Goal: Task Accomplishment & Management: Use online tool/utility

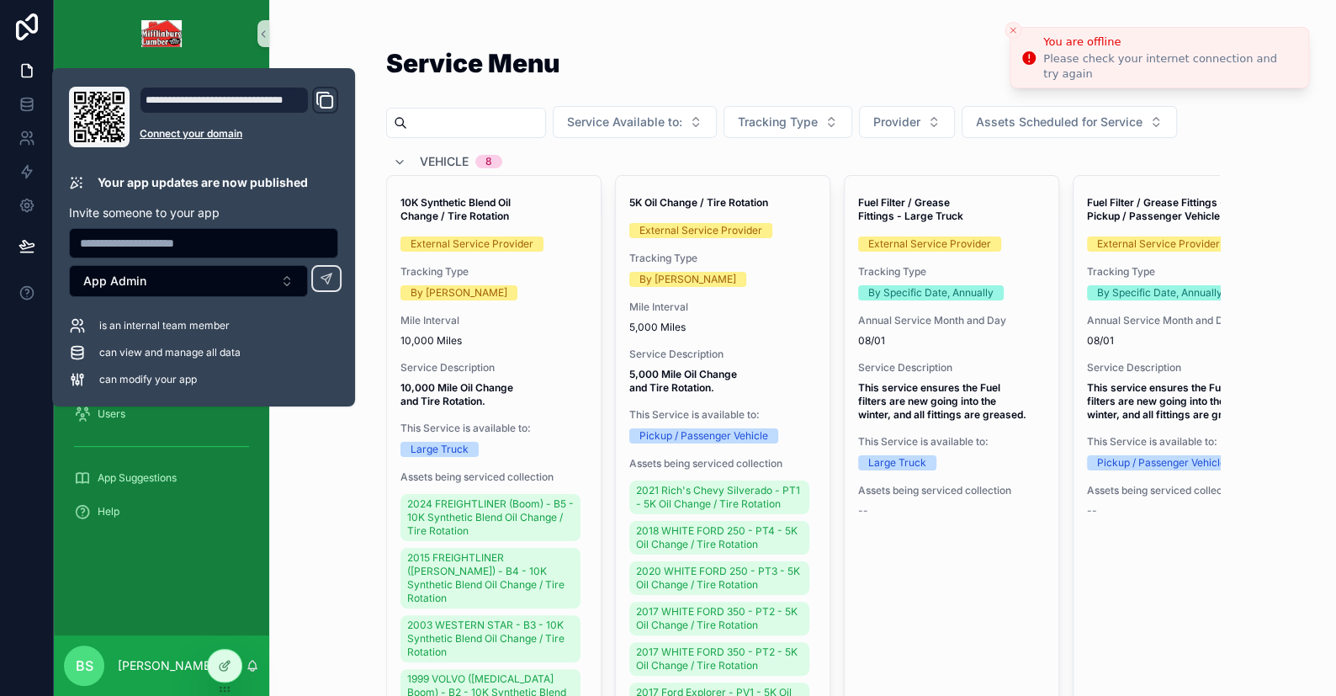
click at [1014, 30] on icon "Close toast" at bounding box center [1013, 30] width 10 height 10
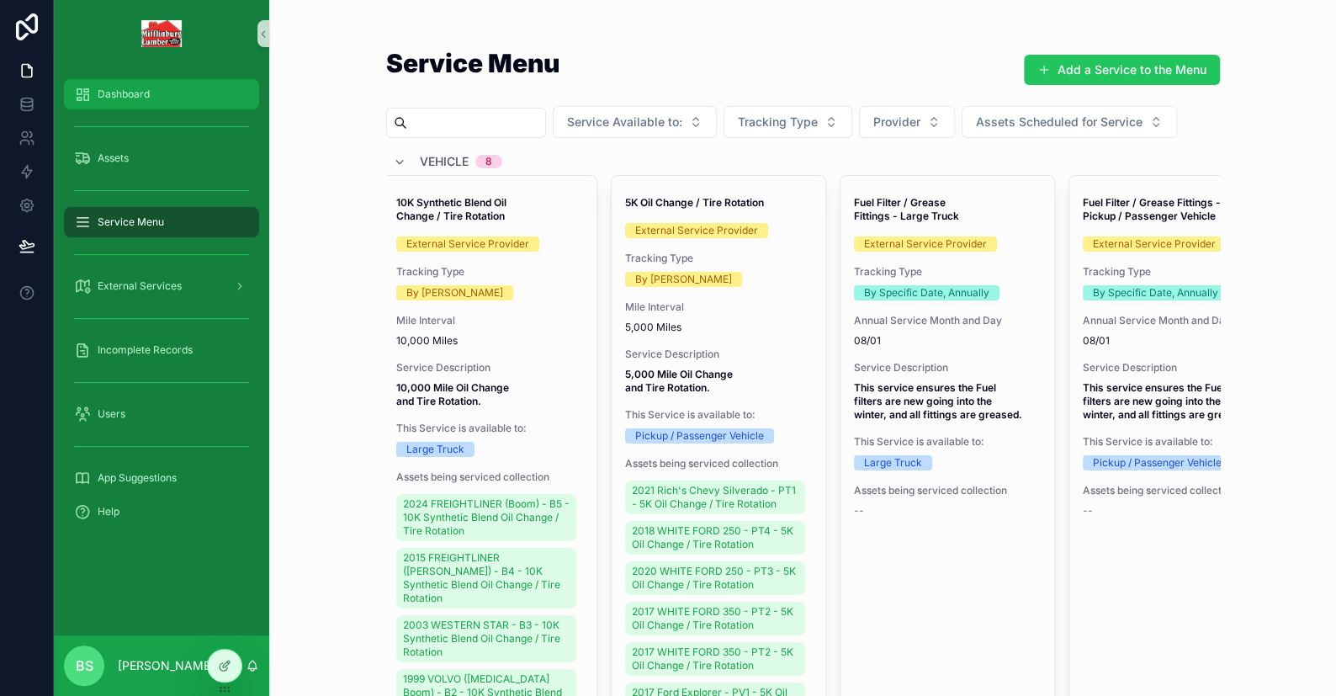
click at [145, 87] on span "Dashboard" at bounding box center [124, 93] width 52 height 13
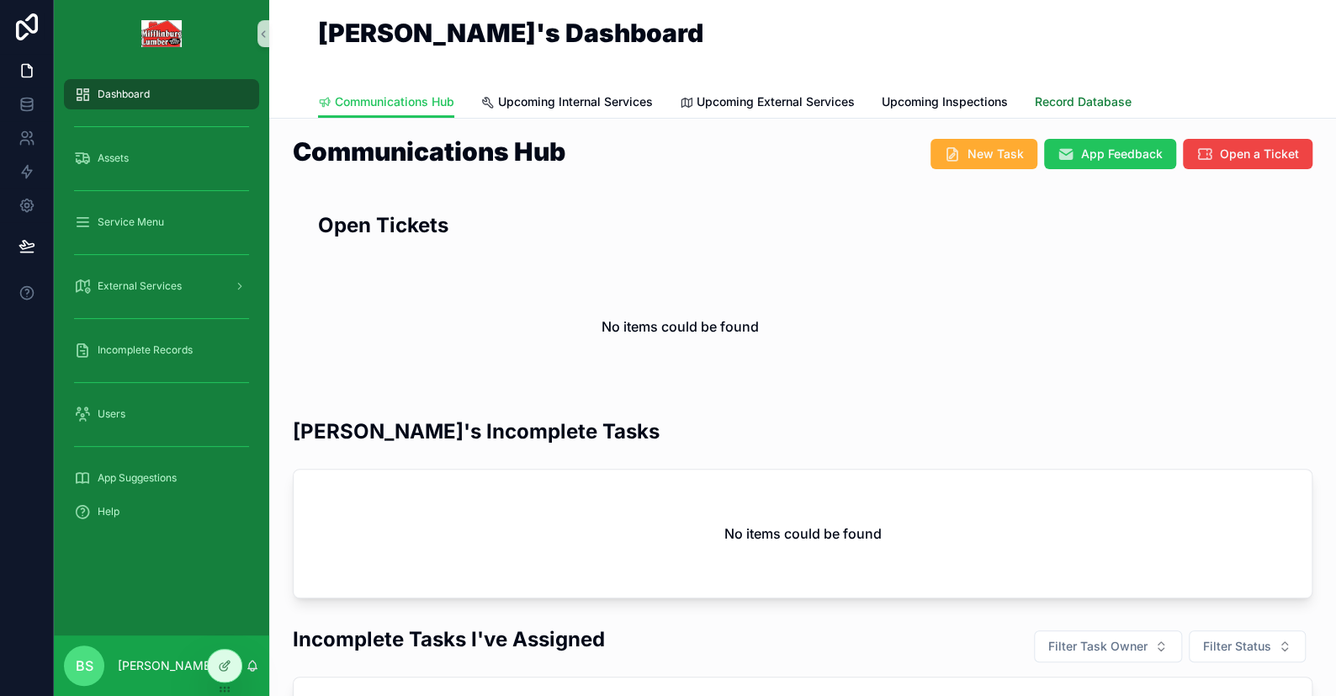
click at [1077, 100] on span "Record Database" at bounding box center [1083, 101] width 97 height 17
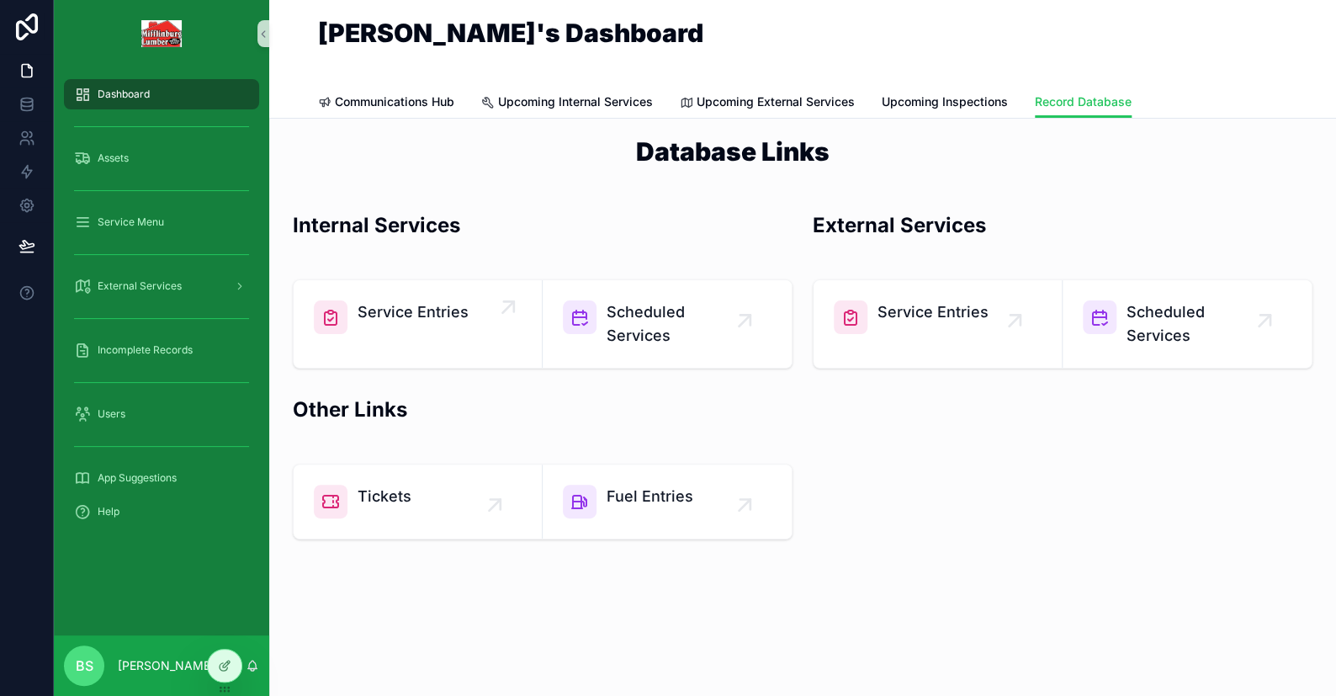
click at [363, 314] on span "Service Entries" at bounding box center [413, 312] width 111 height 24
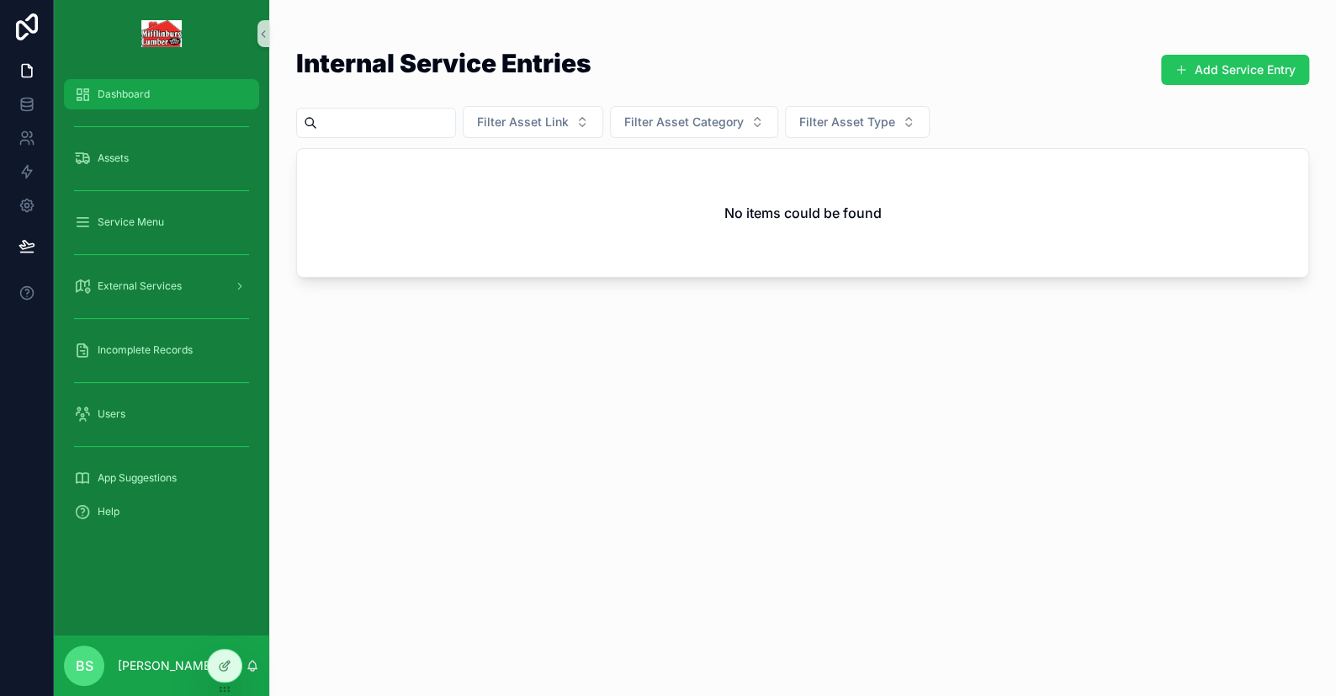
click at [140, 100] on span "Dashboard" at bounding box center [124, 93] width 52 height 13
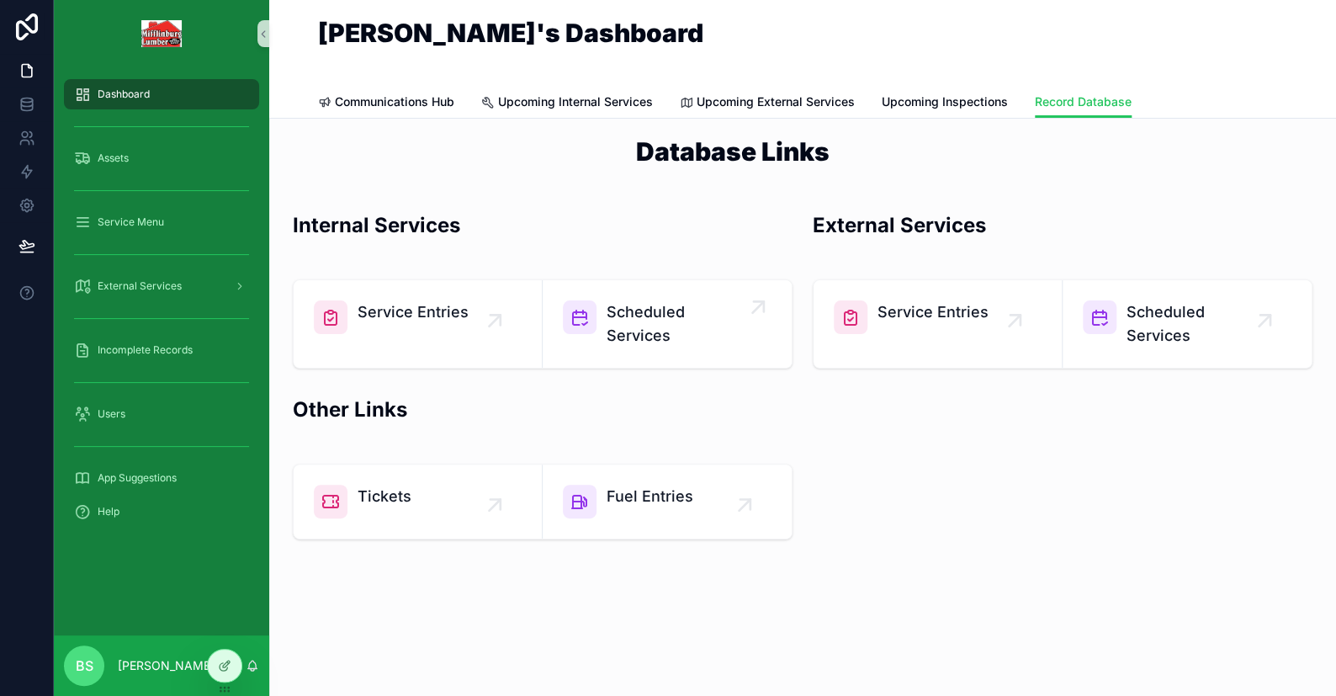
click at [676, 308] on span "Scheduled Services" at bounding box center [676, 323] width 138 height 47
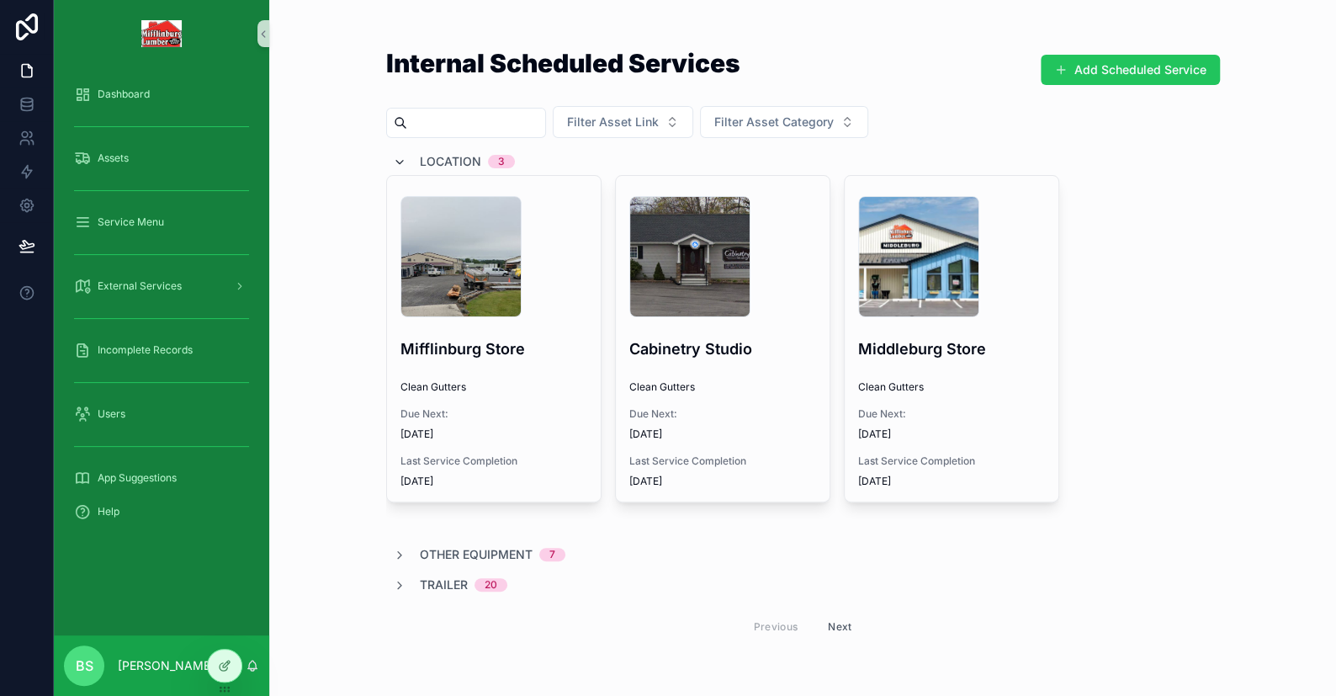
click at [393, 160] on icon "scrollable content" at bounding box center [399, 162] width 13 height 13
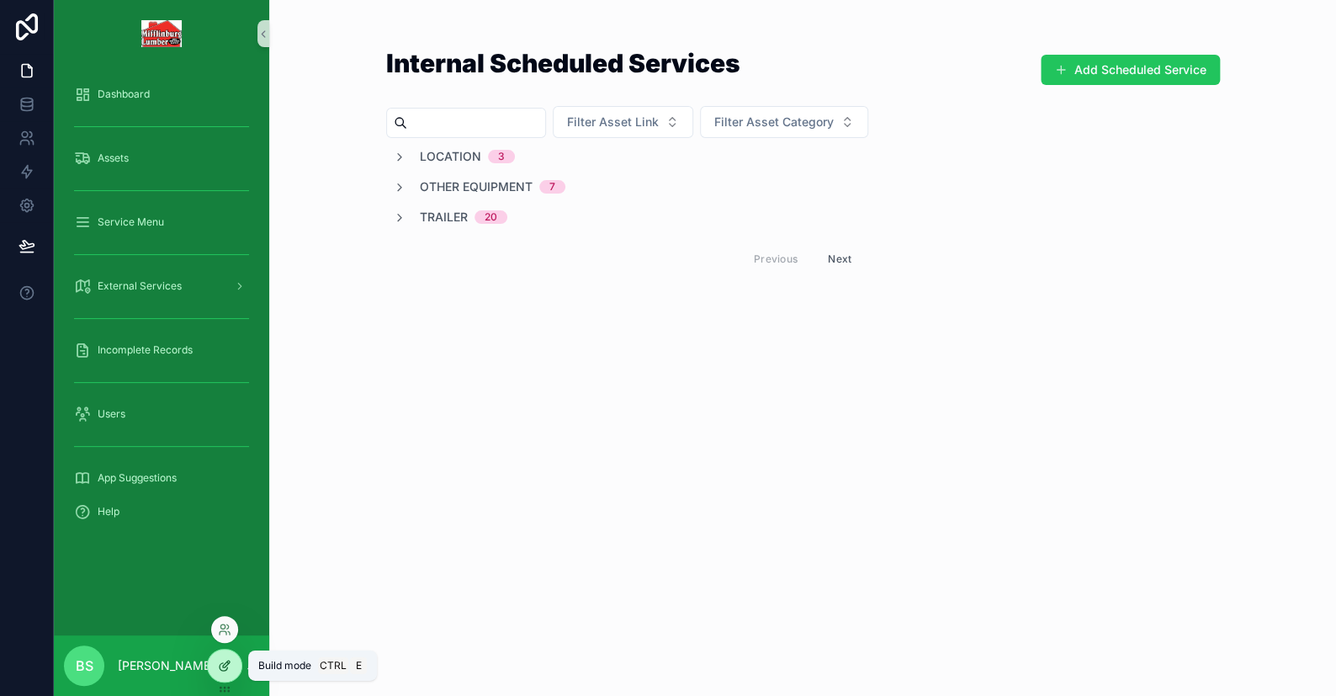
click at [227, 661] on icon at bounding box center [228, 662] width 2 height 2
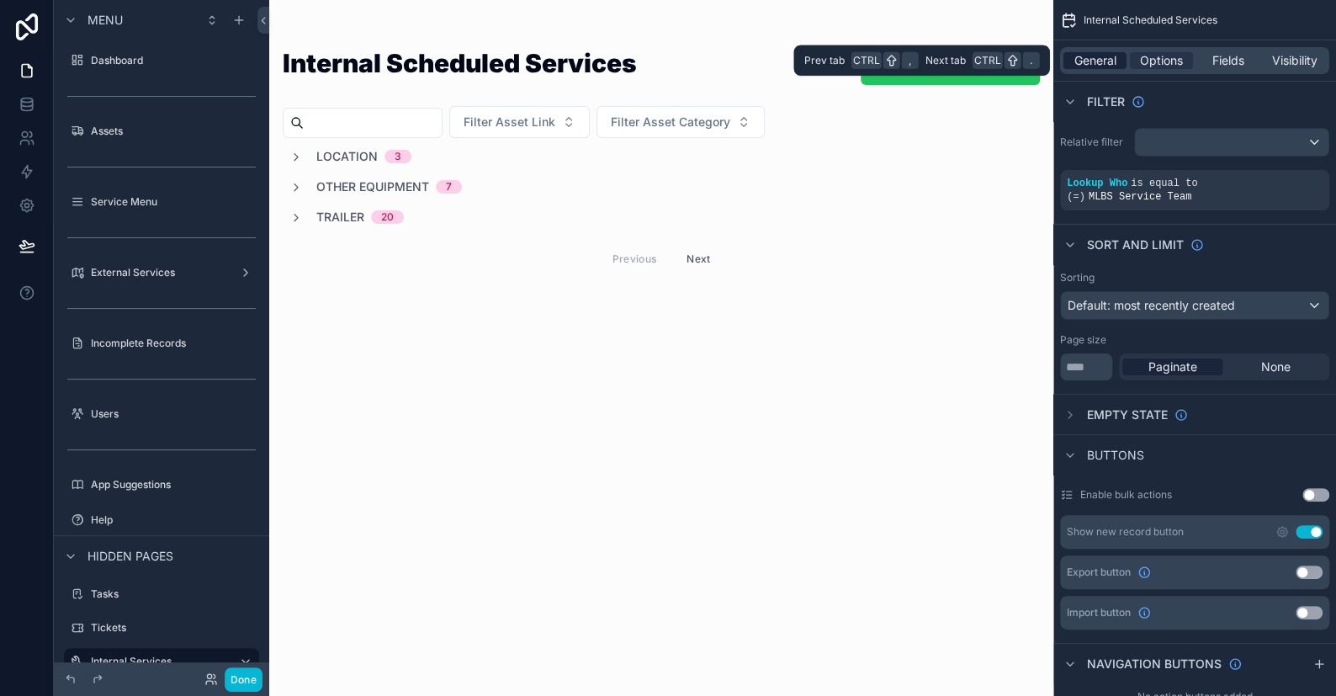
click at [1104, 63] on span "General" at bounding box center [1095, 60] width 42 height 17
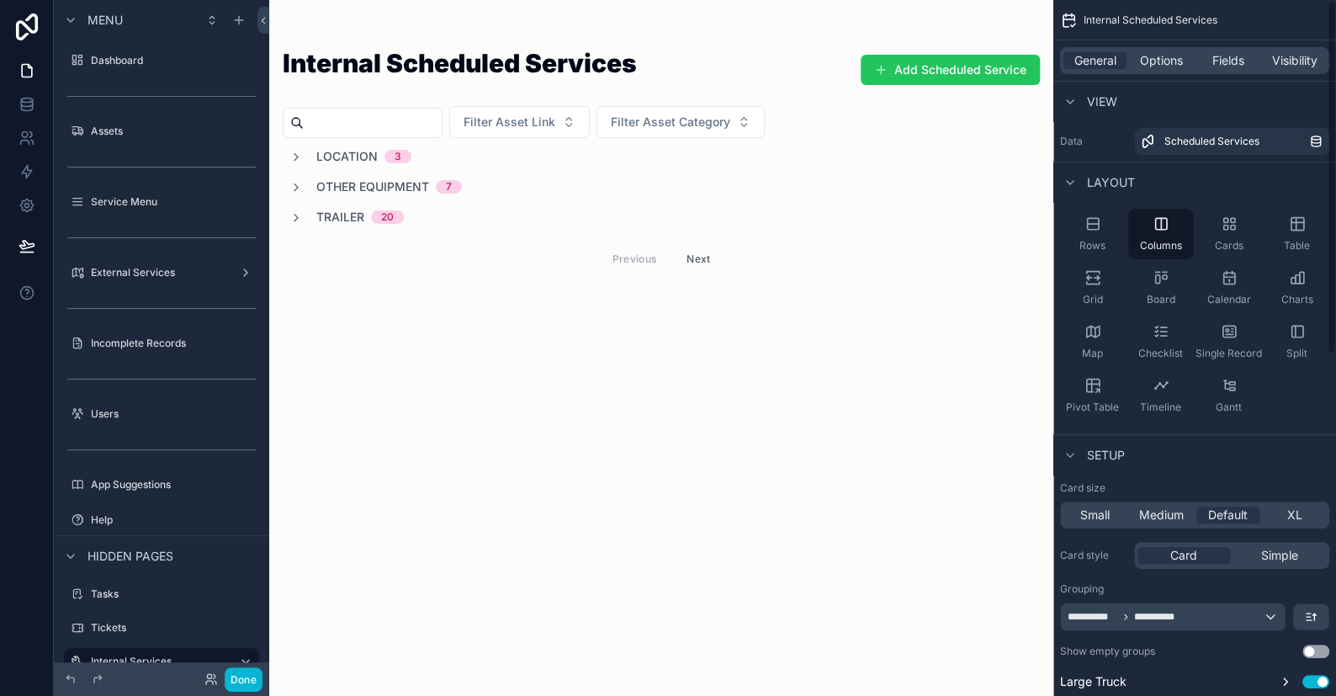
click at [1153, 22] on span "Internal Scheduled Services" at bounding box center [1151, 19] width 134 height 13
click at [1149, 54] on span "Options" at bounding box center [1161, 60] width 43 height 17
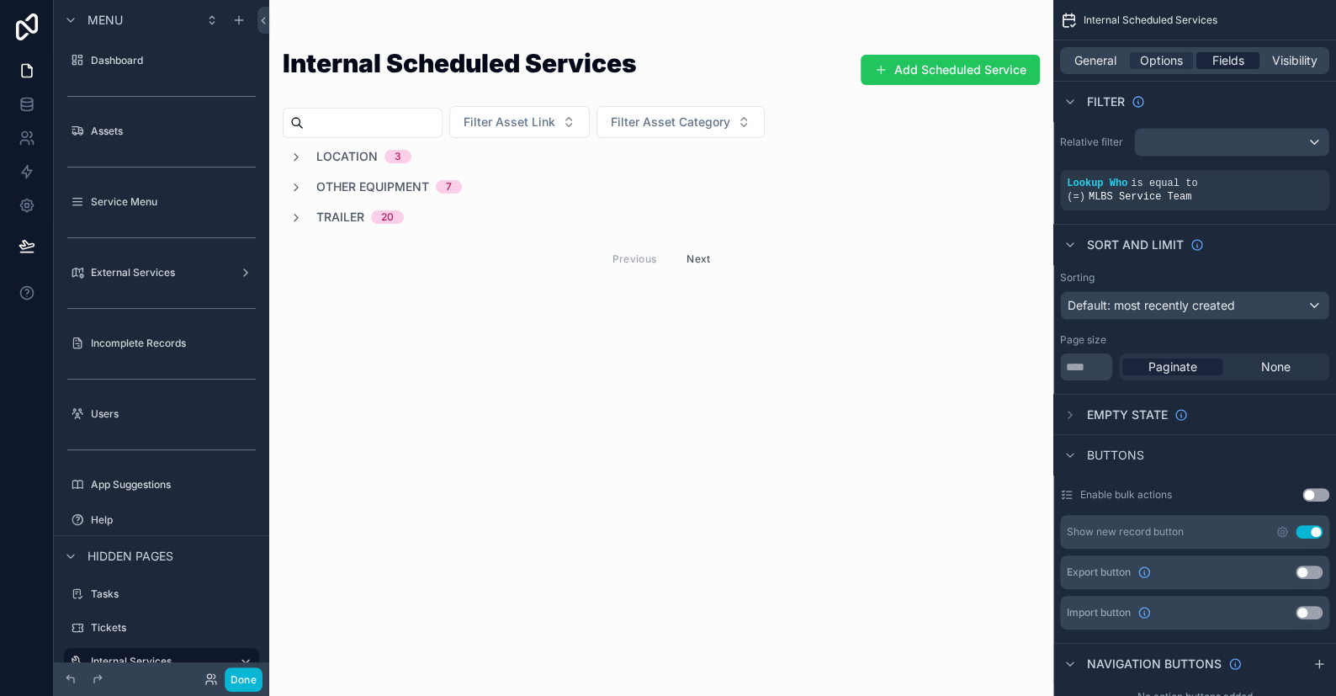
click at [1227, 63] on span "Fields" at bounding box center [1228, 60] width 32 height 17
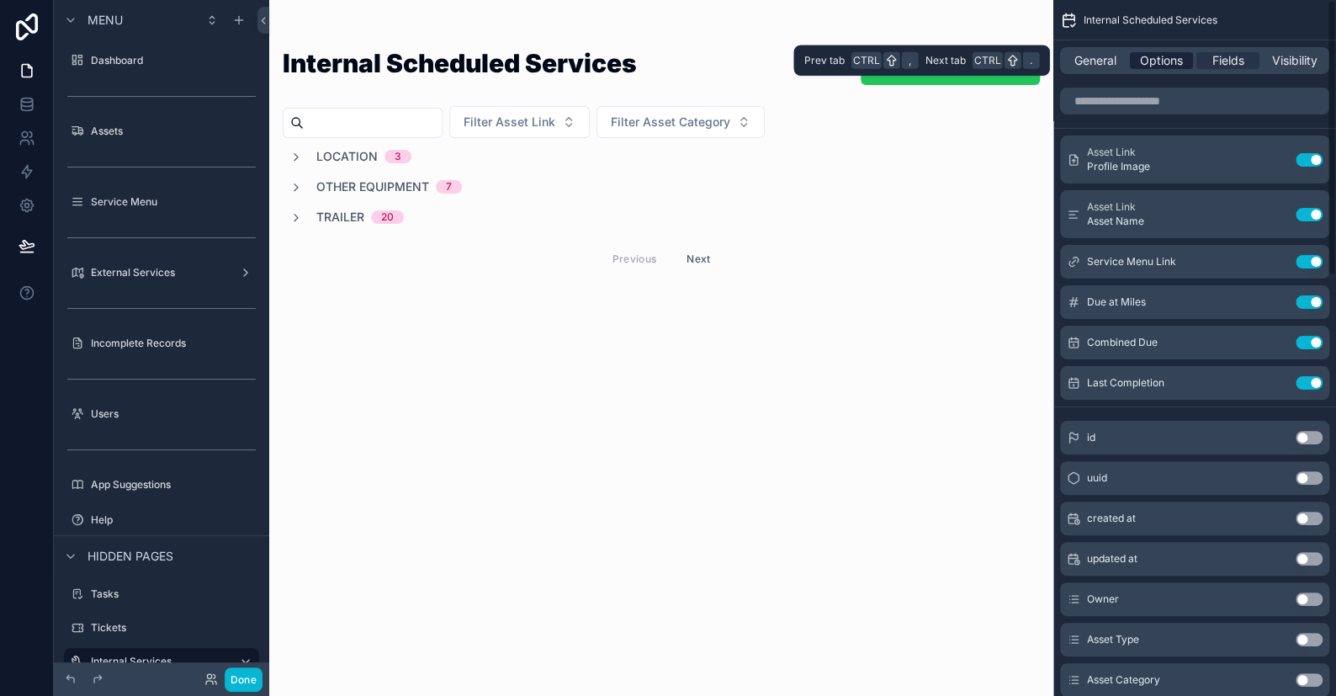
click at [1167, 60] on span "Options" at bounding box center [1161, 60] width 43 height 17
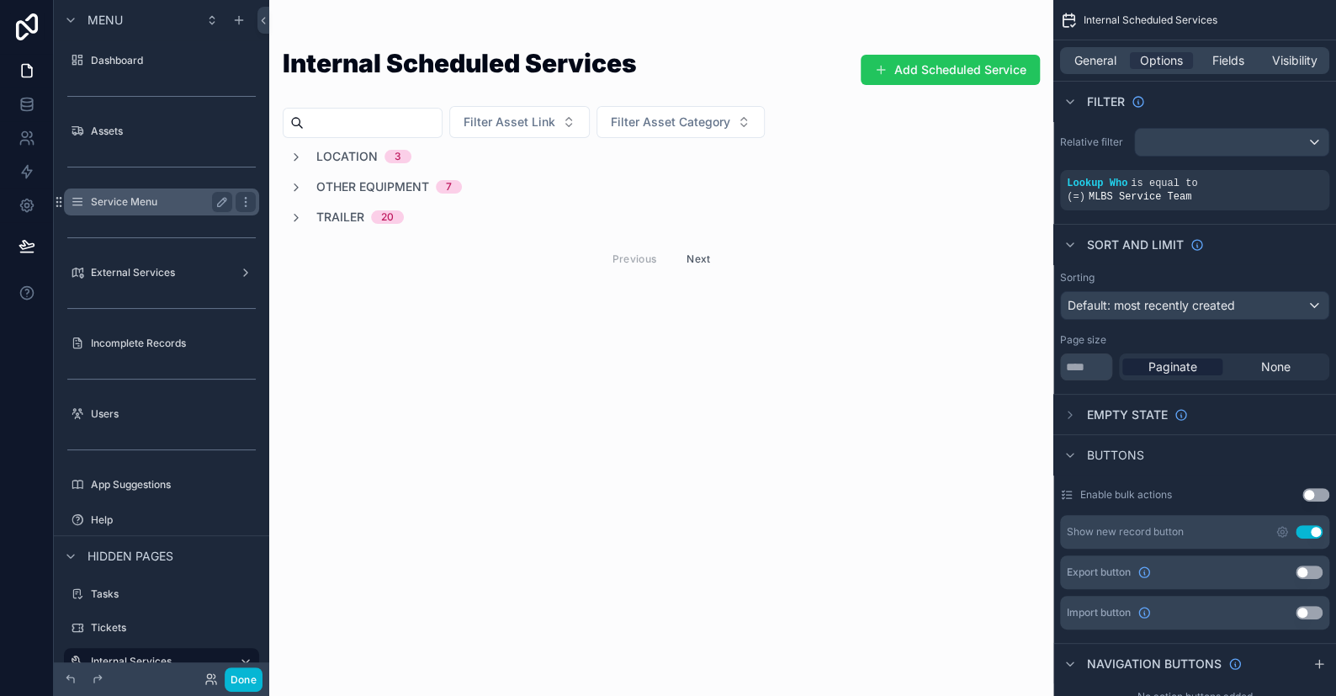
click at [150, 206] on label "Service Menu" at bounding box center [158, 201] width 135 height 13
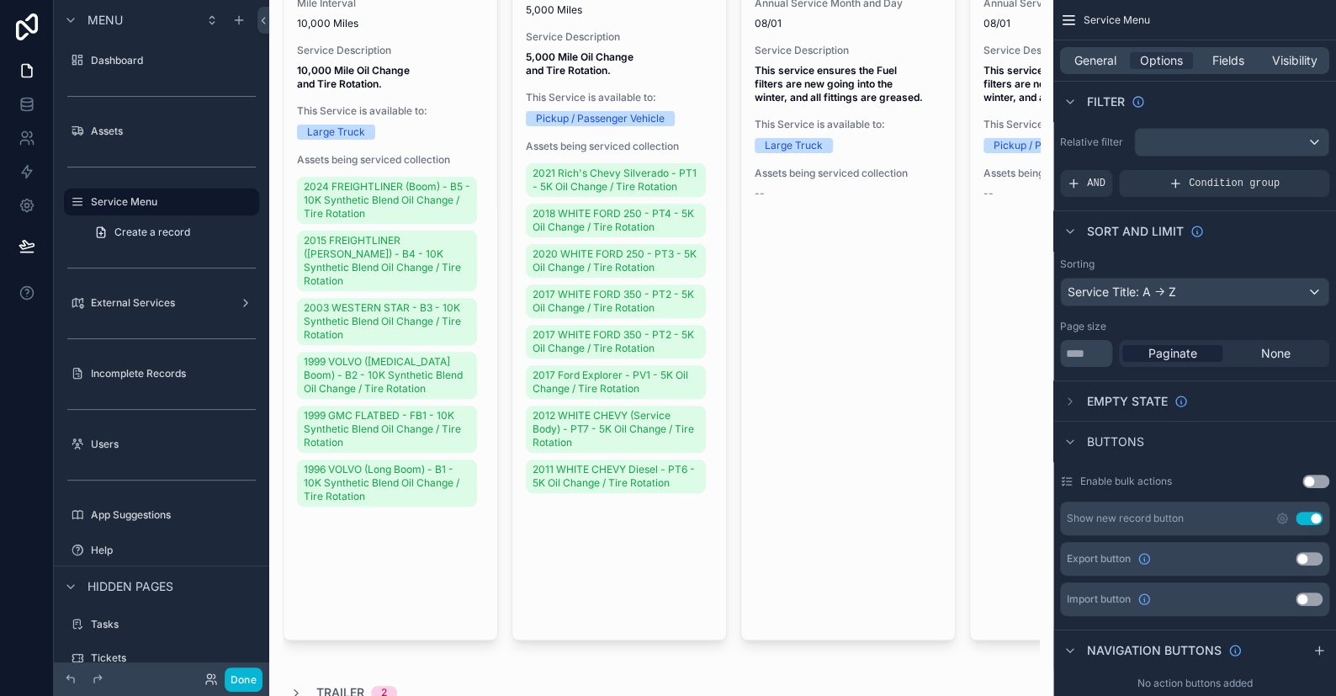
scroll to position [420, 0]
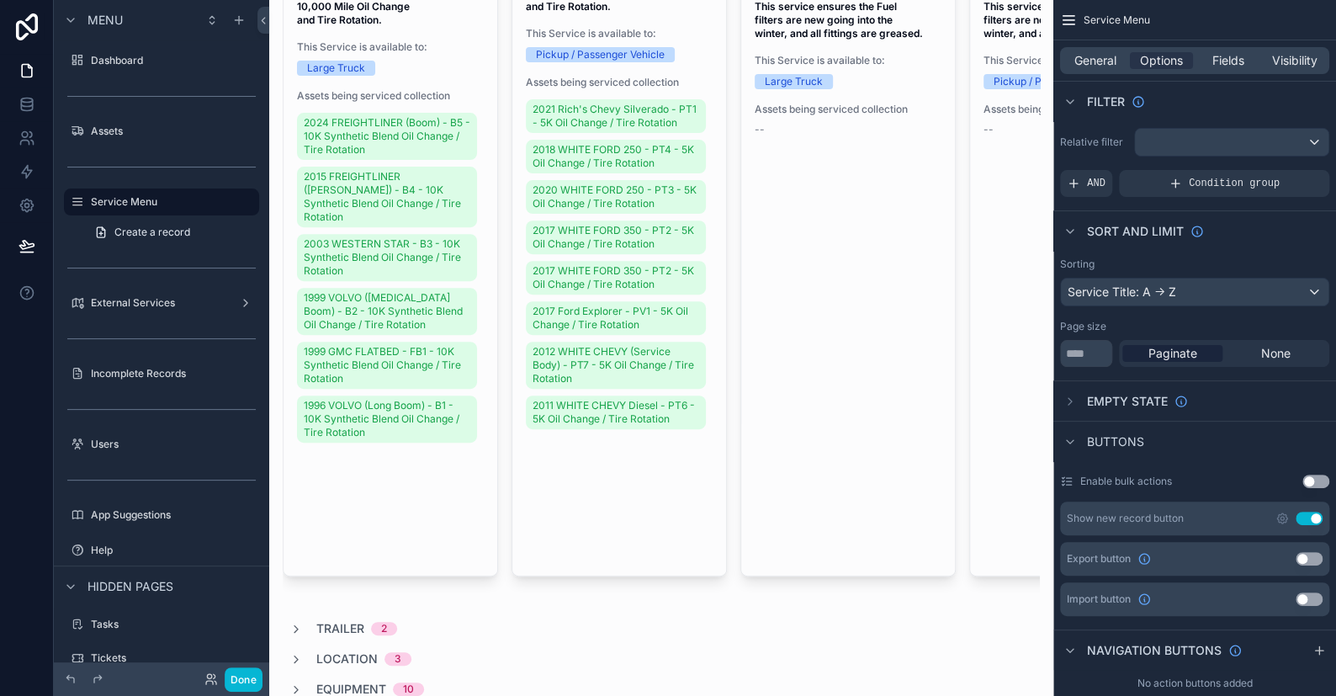
drag, startPoint x: 455, startPoint y: 607, endPoint x: 718, endPoint y: 602, distance: 263.4
click at [718, 602] on div "scrollable content" at bounding box center [661, 192] width 784 height 1224
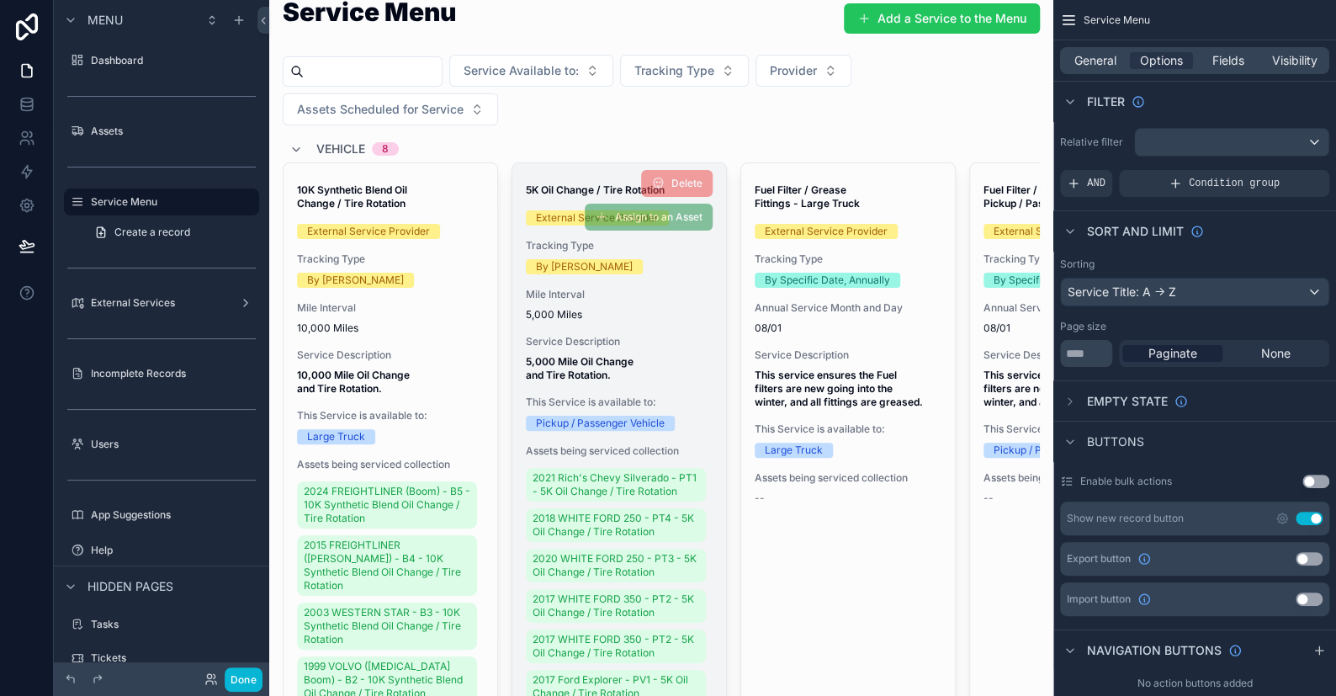
scroll to position [0, 0]
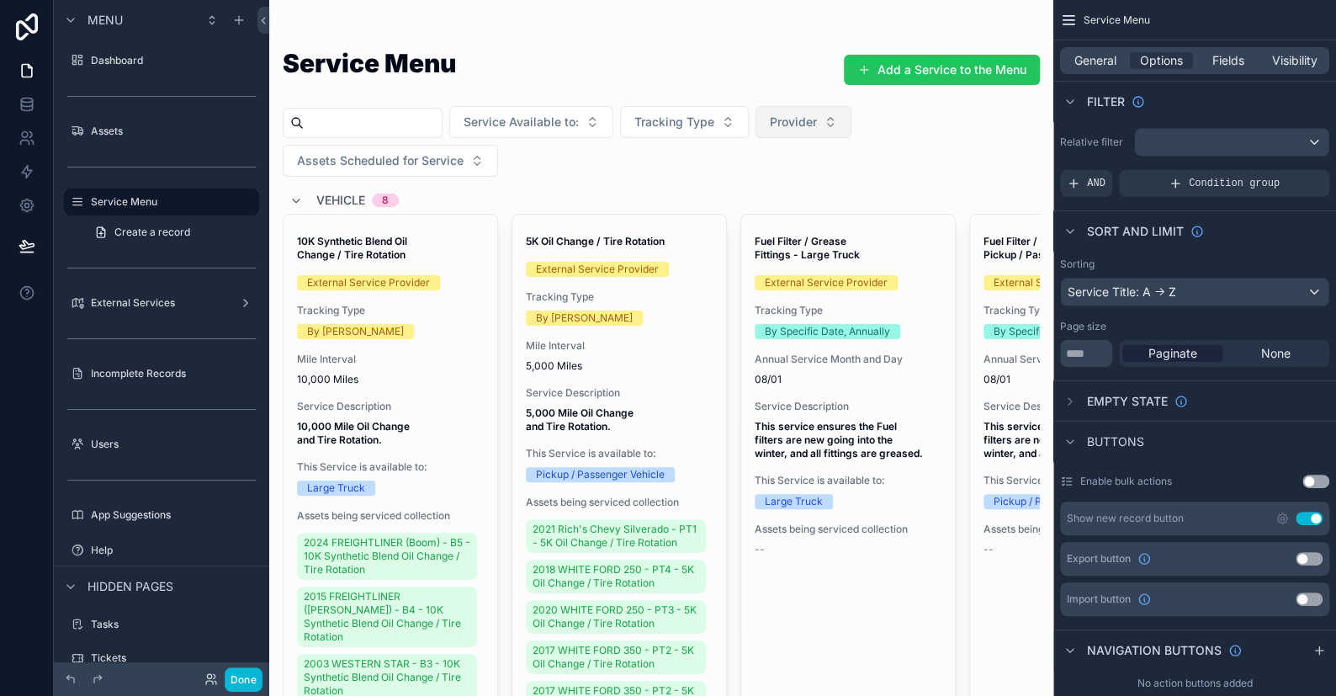
click at [817, 121] on span "Provider" at bounding box center [793, 122] width 47 height 17
click at [809, 189] on div "MLBS Service Team" at bounding box center [839, 190] width 202 height 27
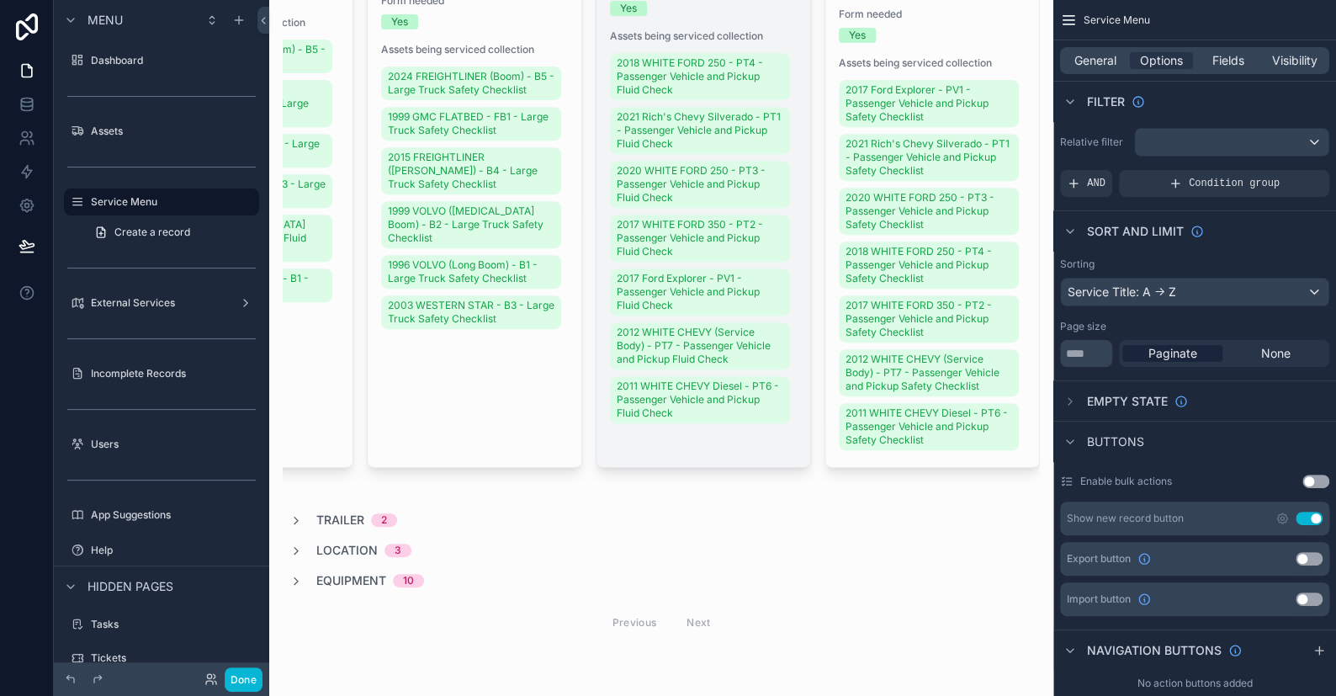
scroll to position [118, 0]
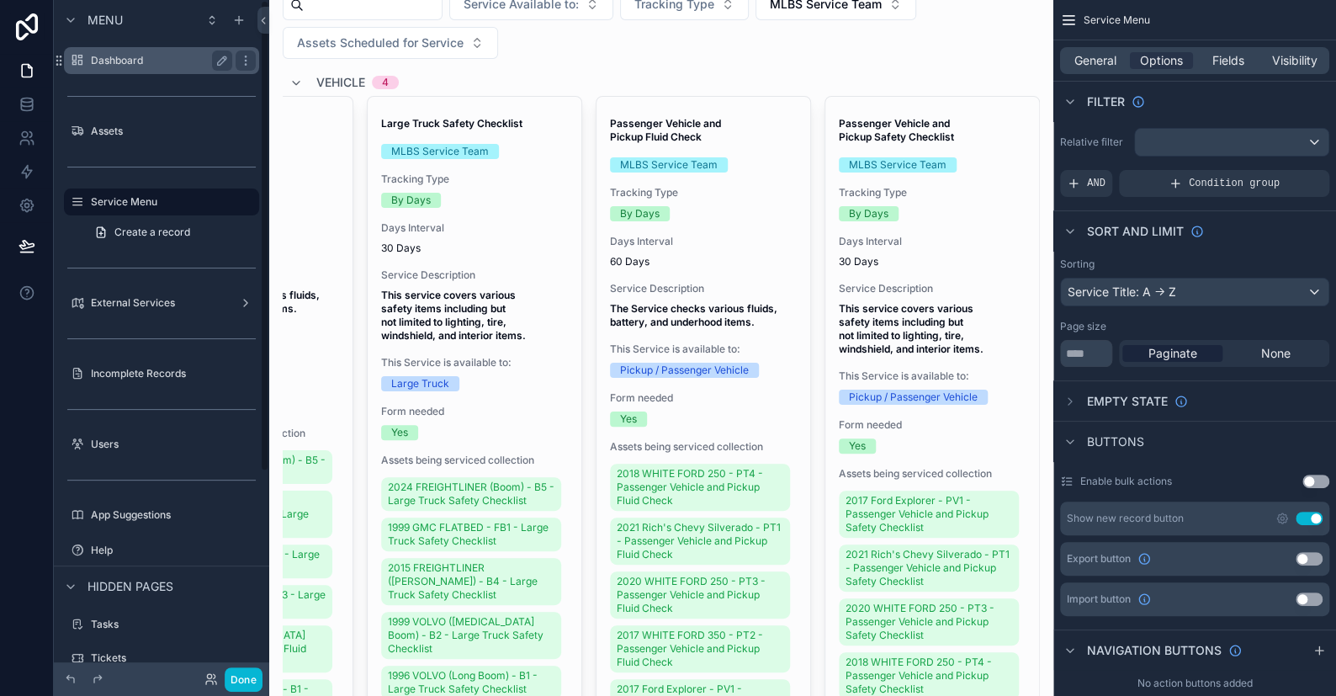
click at [103, 60] on label "Dashboard" at bounding box center [158, 60] width 135 height 13
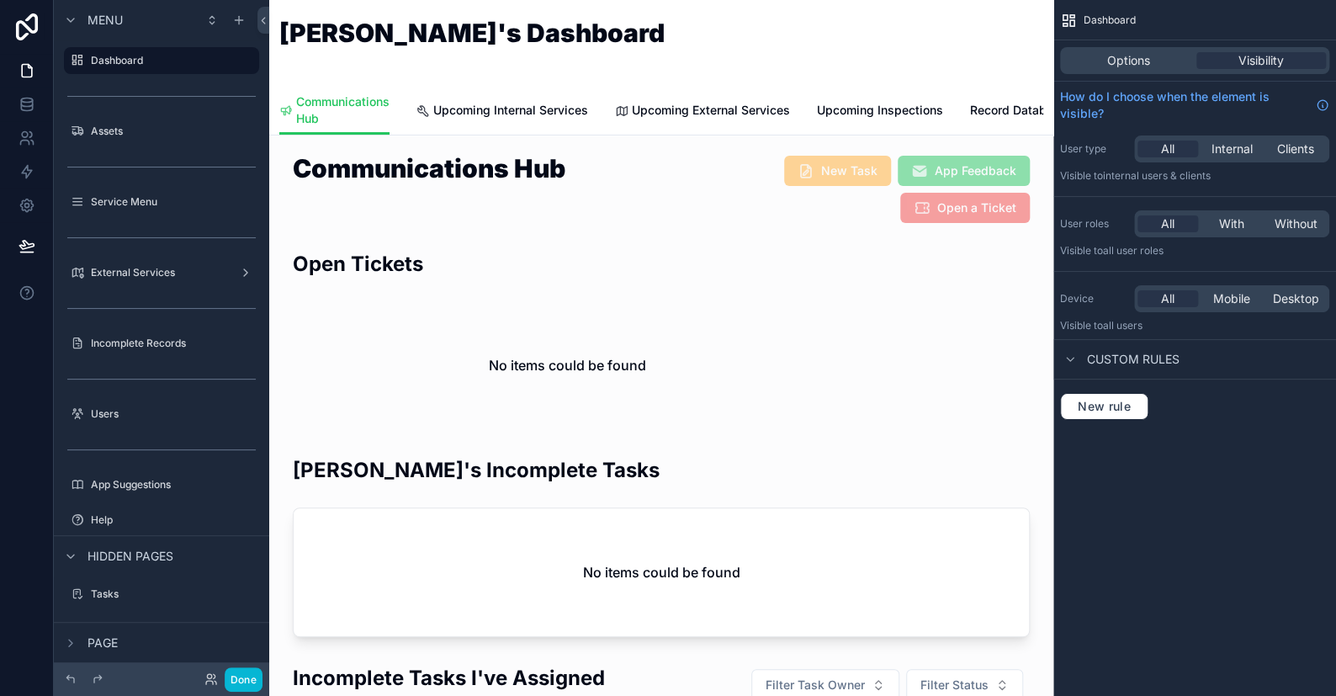
click at [992, 109] on span "Record Database" at bounding box center [1018, 110] width 97 height 17
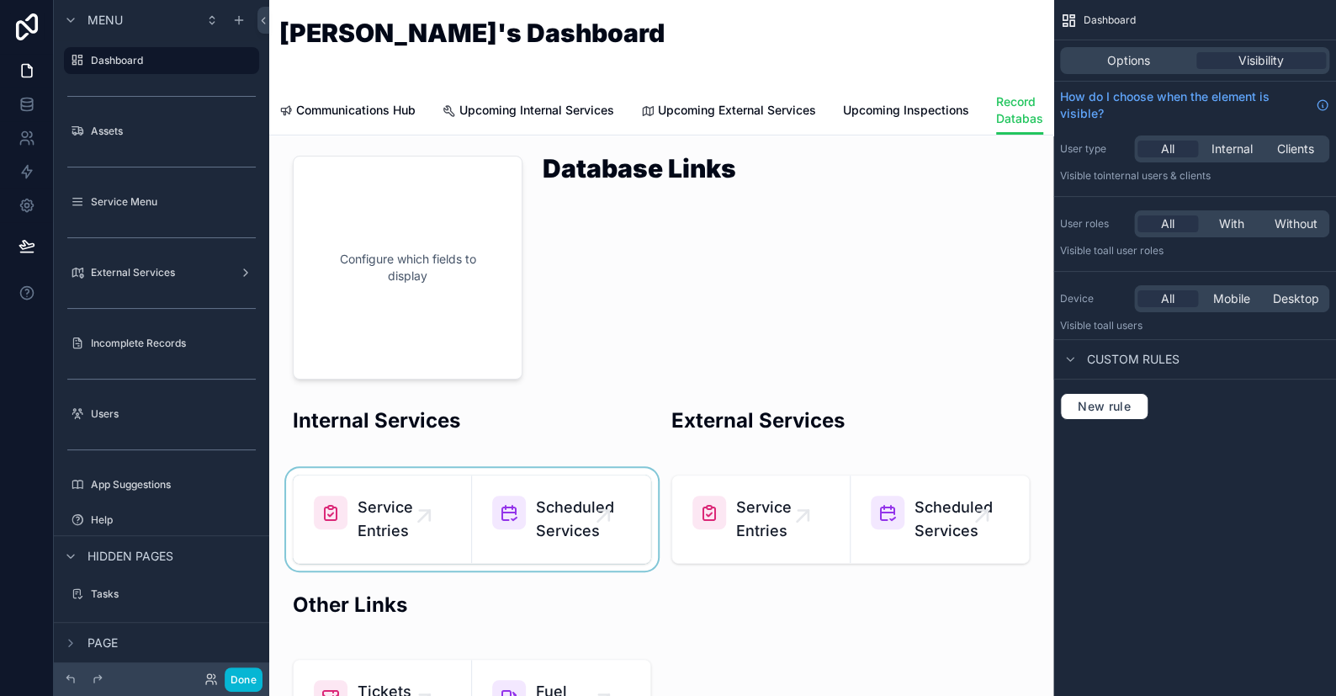
click at [572, 534] on div "scrollable content" at bounding box center [472, 519] width 379 height 103
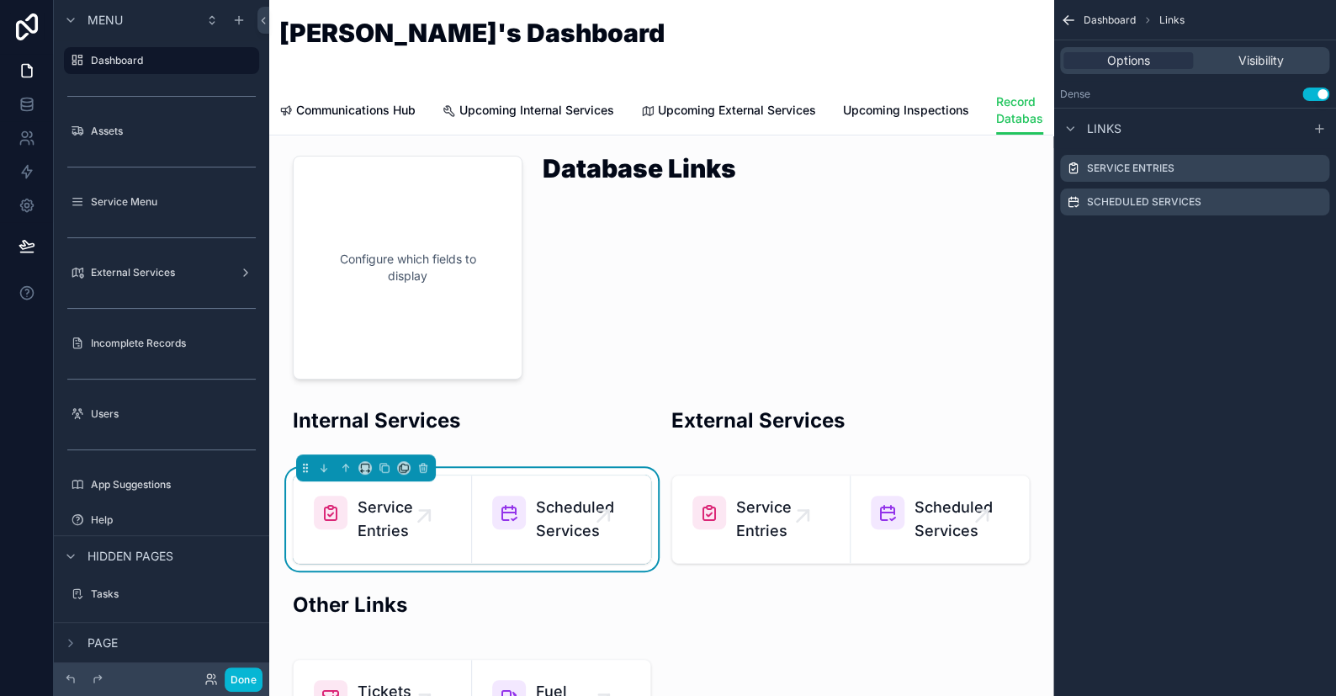
click at [572, 534] on span "Scheduled Services" at bounding box center [575, 519] width 78 height 47
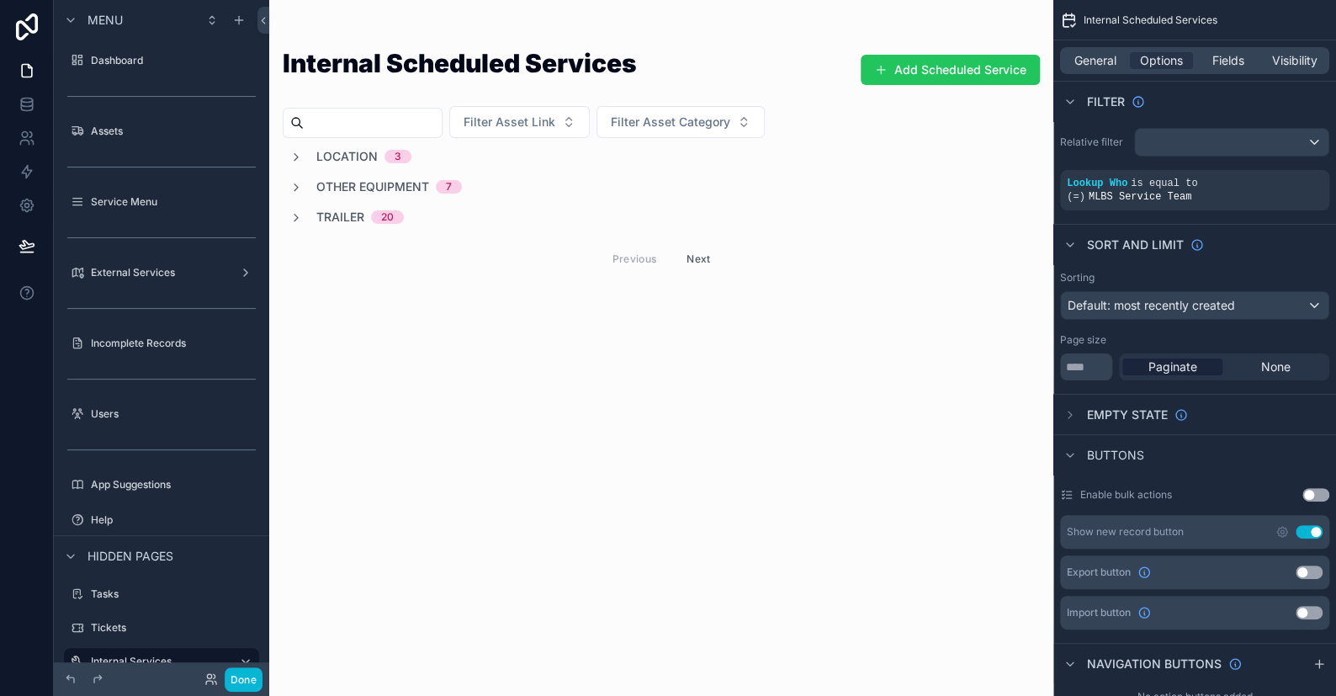
click at [703, 257] on div "scrollable content" at bounding box center [661, 166] width 784 height 332
click at [697, 257] on button "Next" at bounding box center [698, 259] width 47 height 26
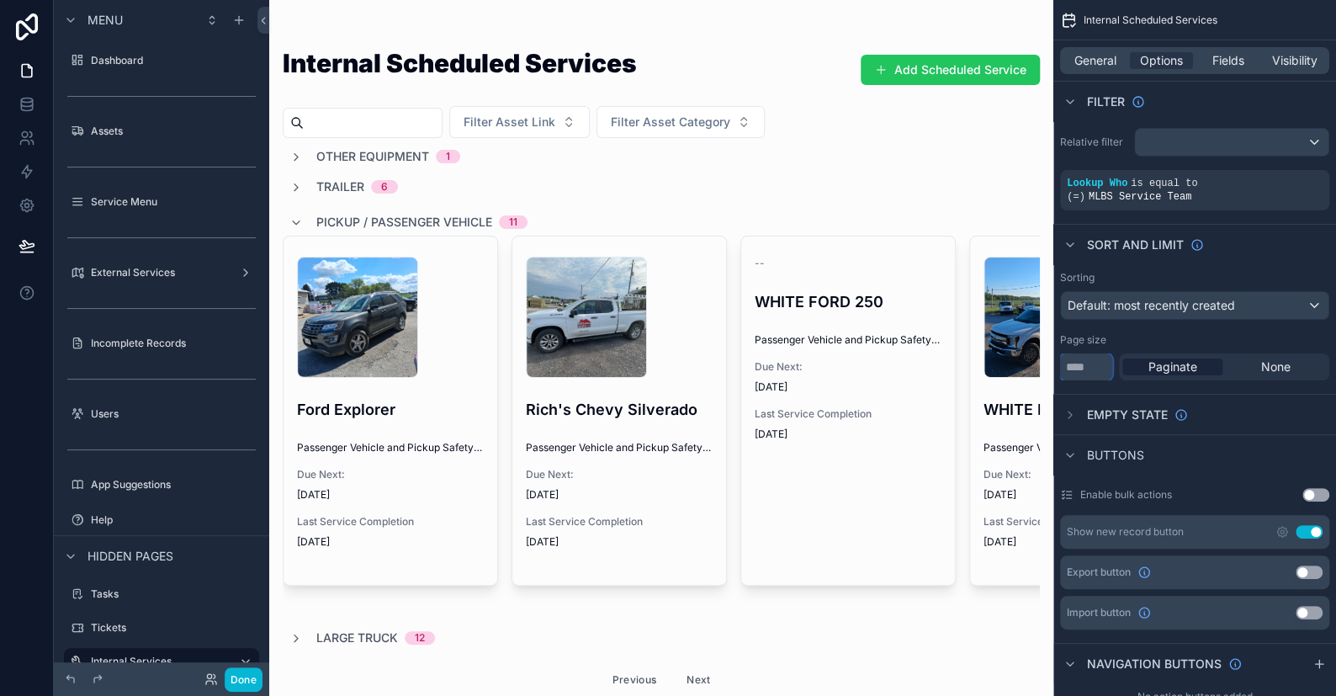
drag, startPoint x: 1085, startPoint y: 366, endPoint x: 1050, endPoint y: 358, distance: 36.1
click at [1050, 358] on div "Dashboard Assets Service Menu External Services Incomplete Records Users App Su…" at bounding box center [802, 348] width 1067 height 696
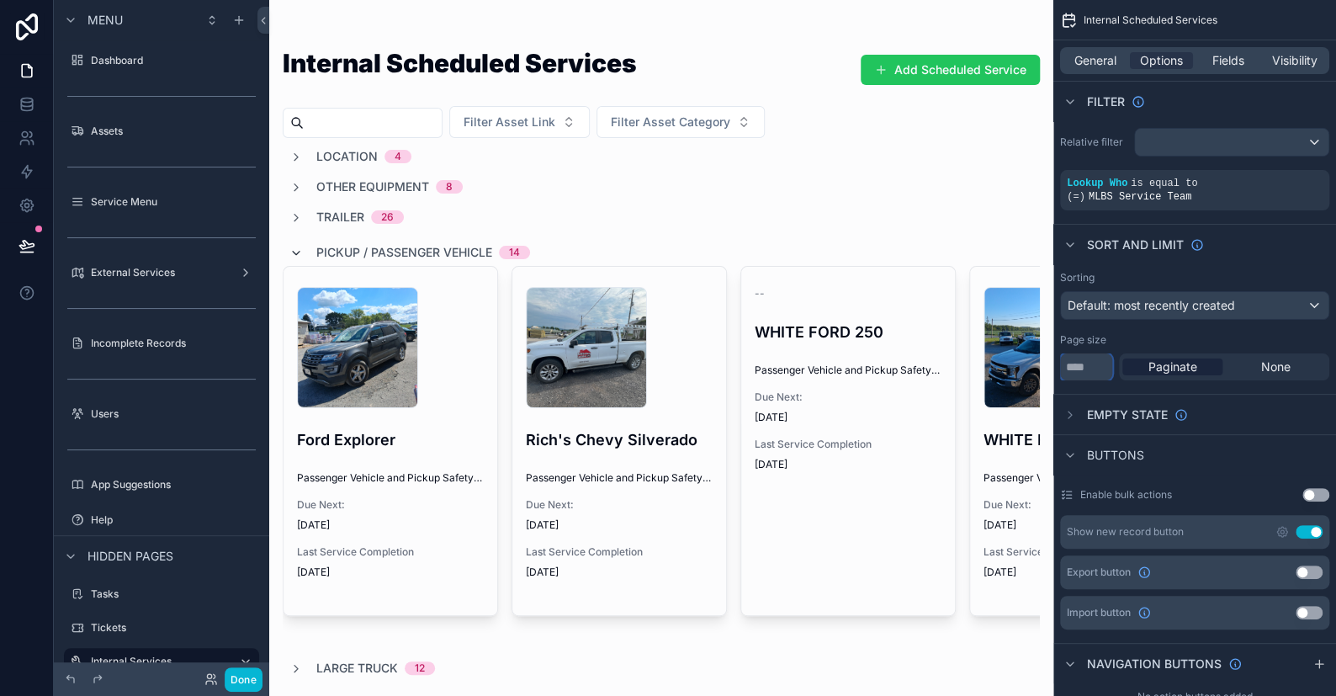
type input "***"
click at [298, 246] on icon "scrollable content" at bounding box center [295, 252] width 13 height 13
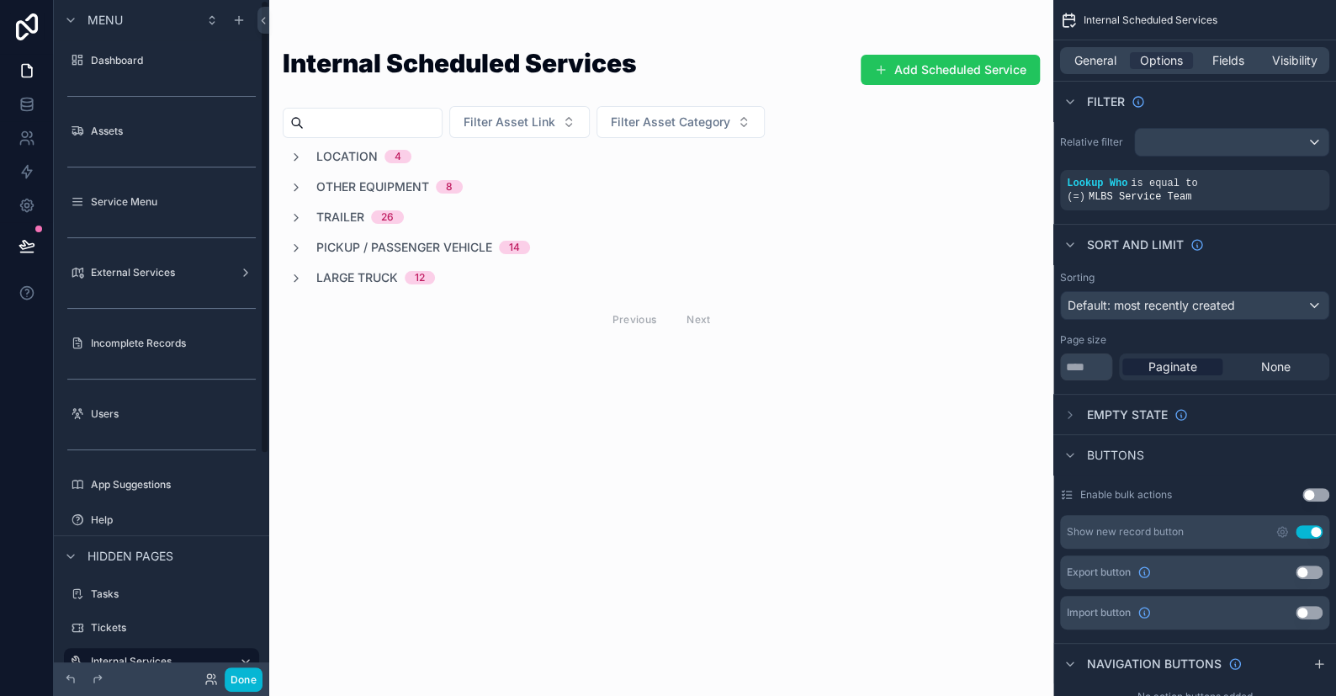
click at [396, 15] on div "Internal Scheduled Services Add Scheduled Service Filter Asset Link Filter Asse…" at bounding box center [661, 196] width 784 height 393
click at [116, 200] on label "Service Menu" at bounding box center [158, 201] width 135 height 13
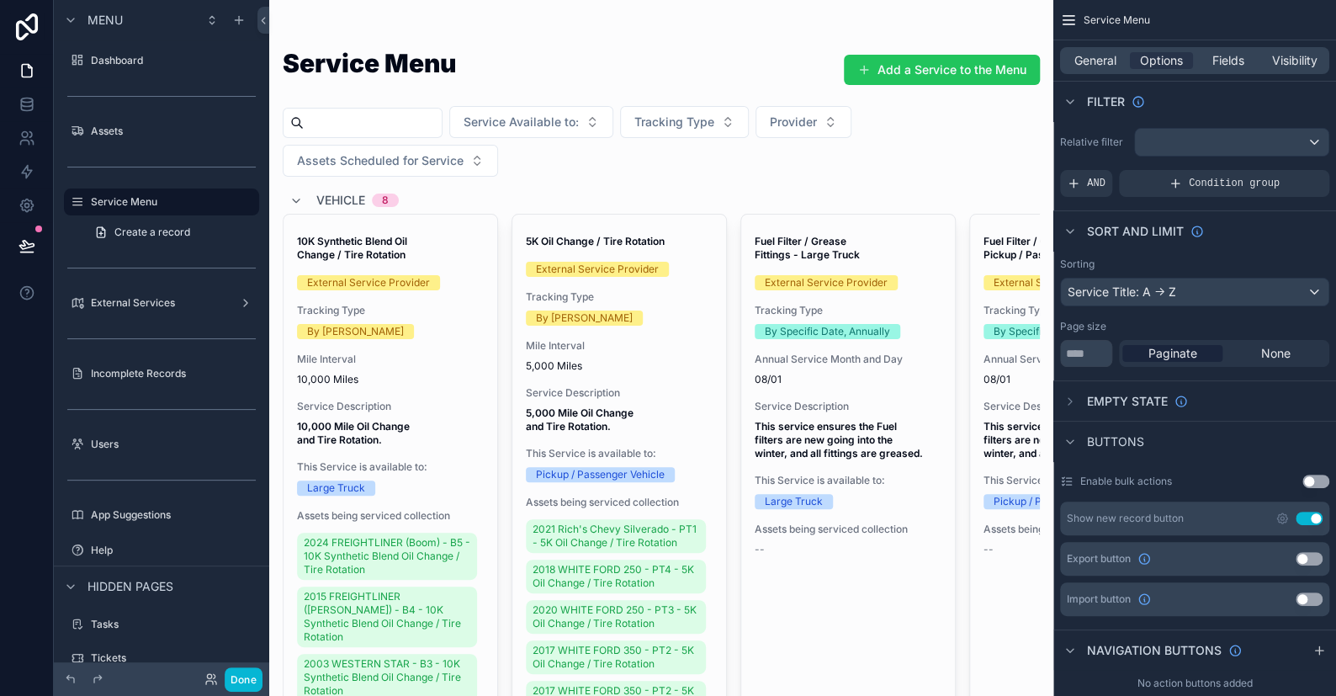
click at [296, 201] on div "scrollable content" at bounding box center [661, 612] width 784 height 1224
click at [296, 201] on icon "scrollable content" at bounding box center [295, 200] width 13 height 13
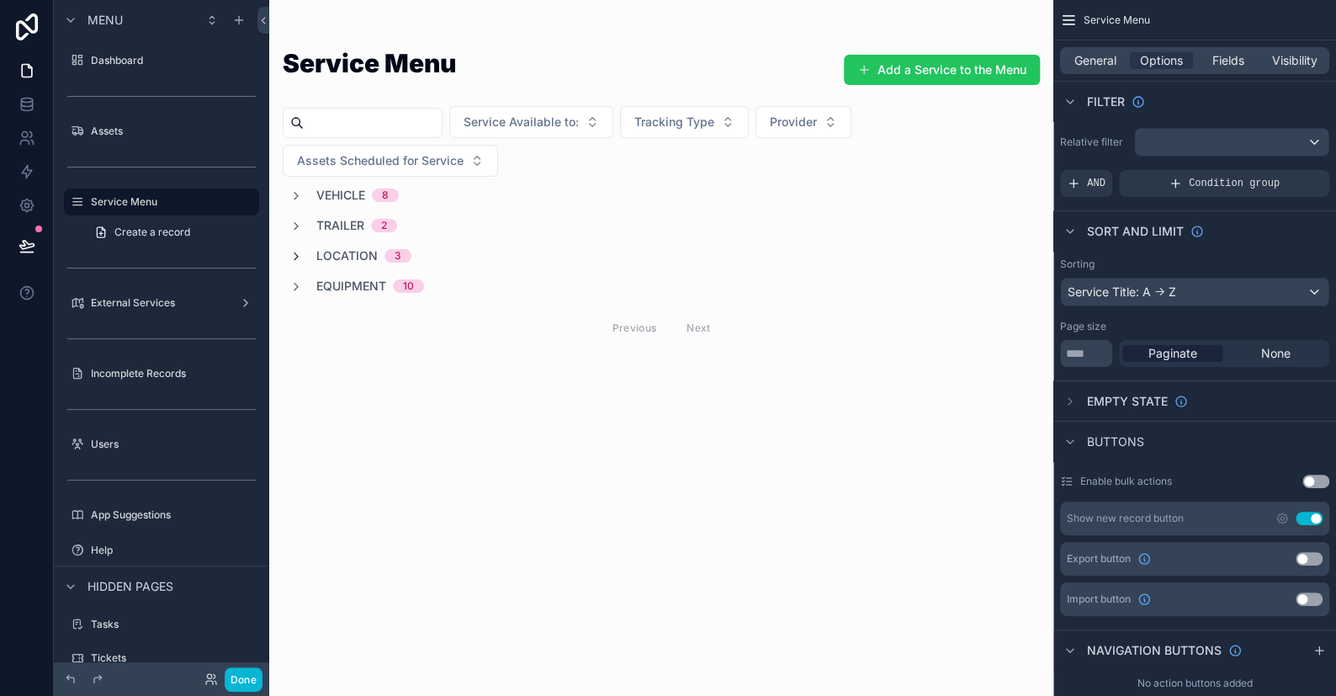
click at [301, 252] on icon "scrollable content" at bounding box center [295, 256] width 13 height 13
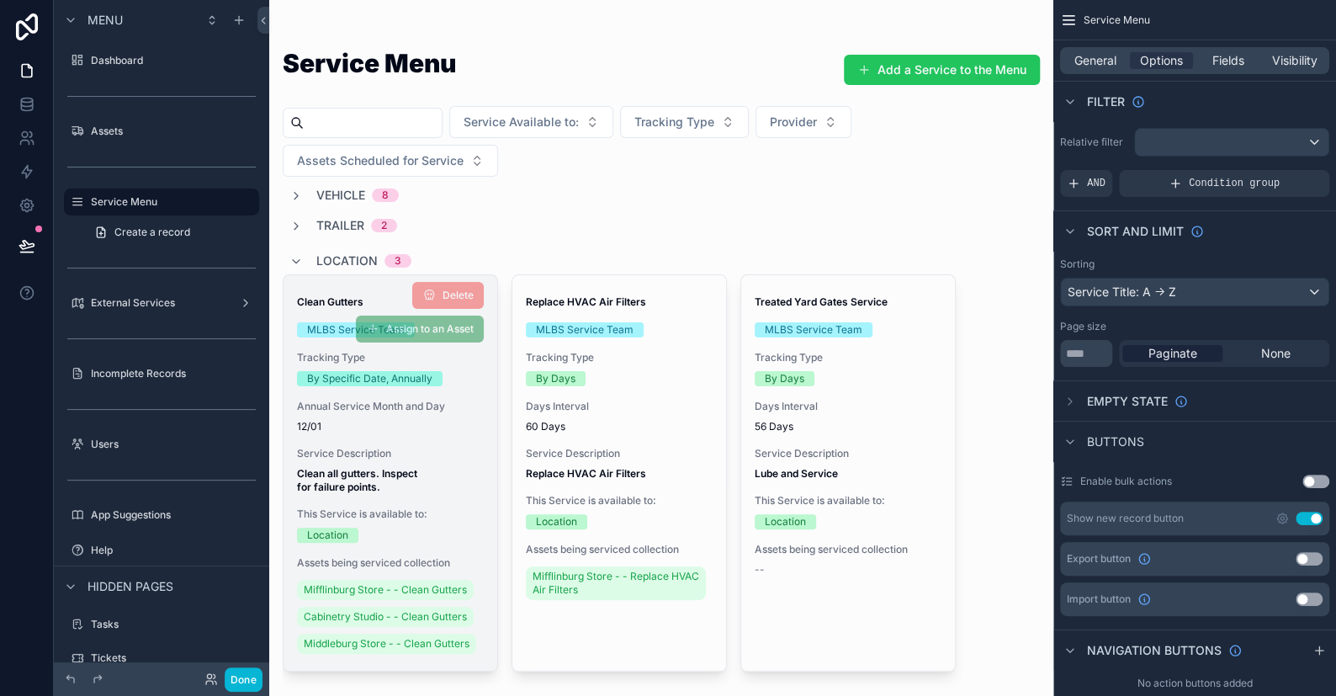
click at [464, 412] on div "Annual Service Month and Day 12/01" at bounding box center [390, 417] width 187 height 34
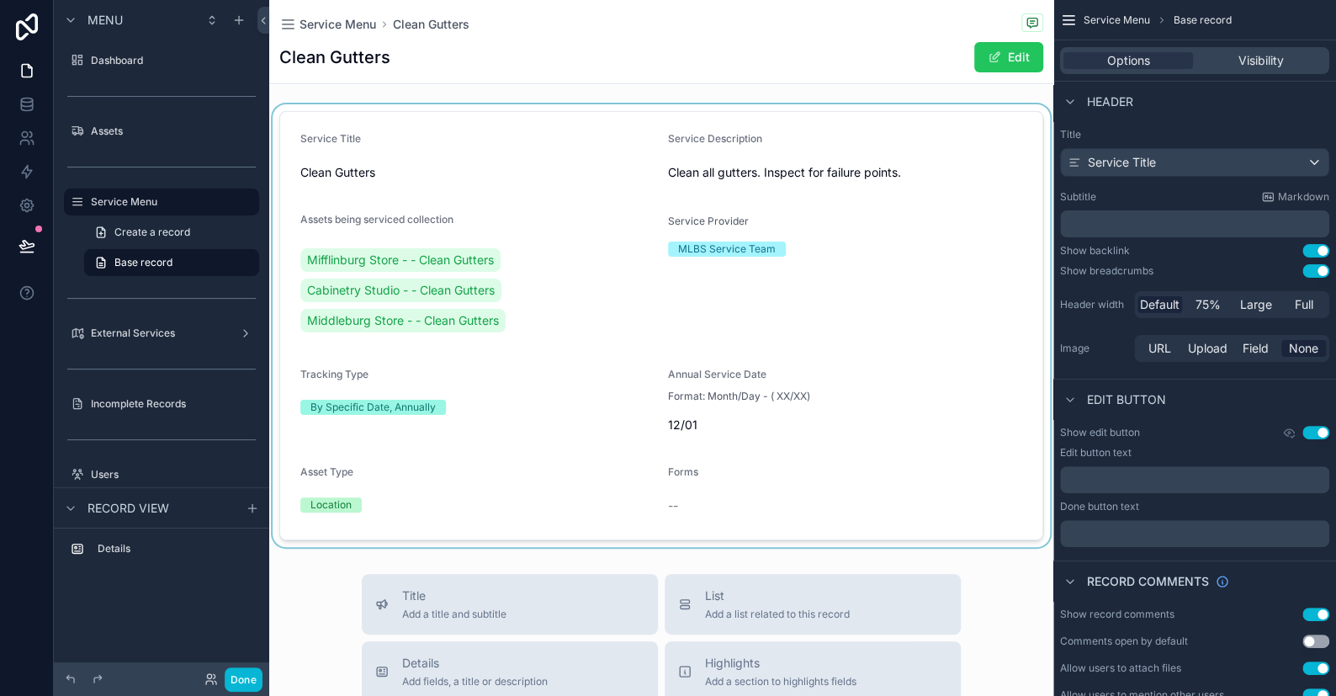
click at [300, 175] on div "scrollable content" at bounding box center [661, 325] width 784 height 443
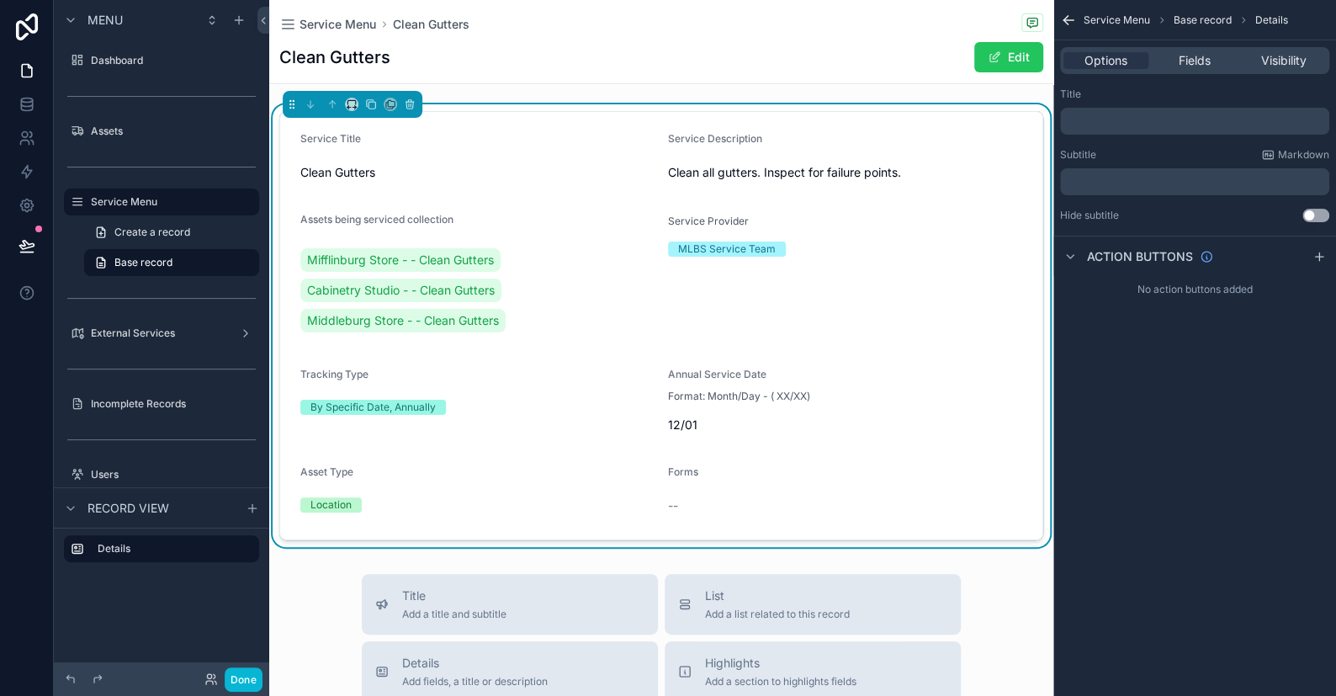
click at [316, 173] on span "Clean Gutters" at bounding box center [477, 172] width 354 height 17
click at [384, 174] on span "Clean Gutters" at bounding box center [477, 172] width 354 height 17
drag, startPoint x: 1005, startPoint y: 66, endPoint x: 954, endPoint y: 86, distance: 54.8
click at [1006, 66] on button "Edit" at bounding box center [1008, 57] width 69 height 30
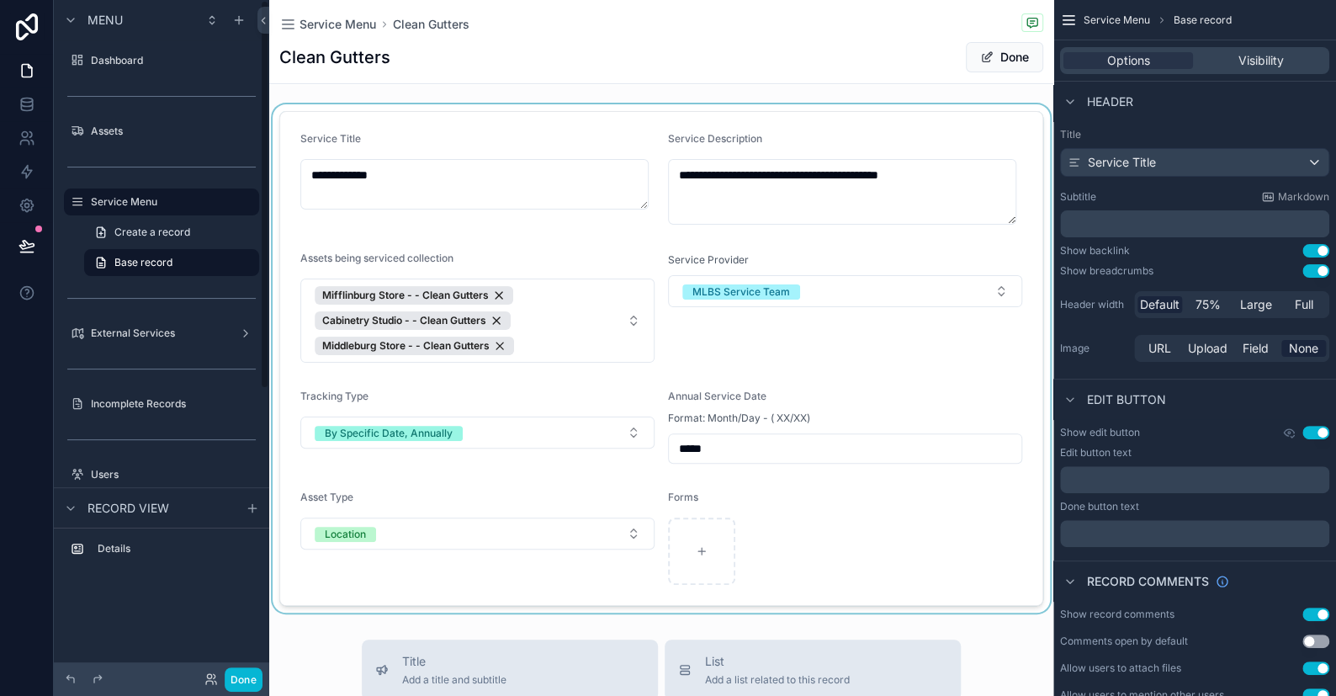
click at [411, 174] on div "scrollable content" at bounding box center [661, 358] width 784 height 508
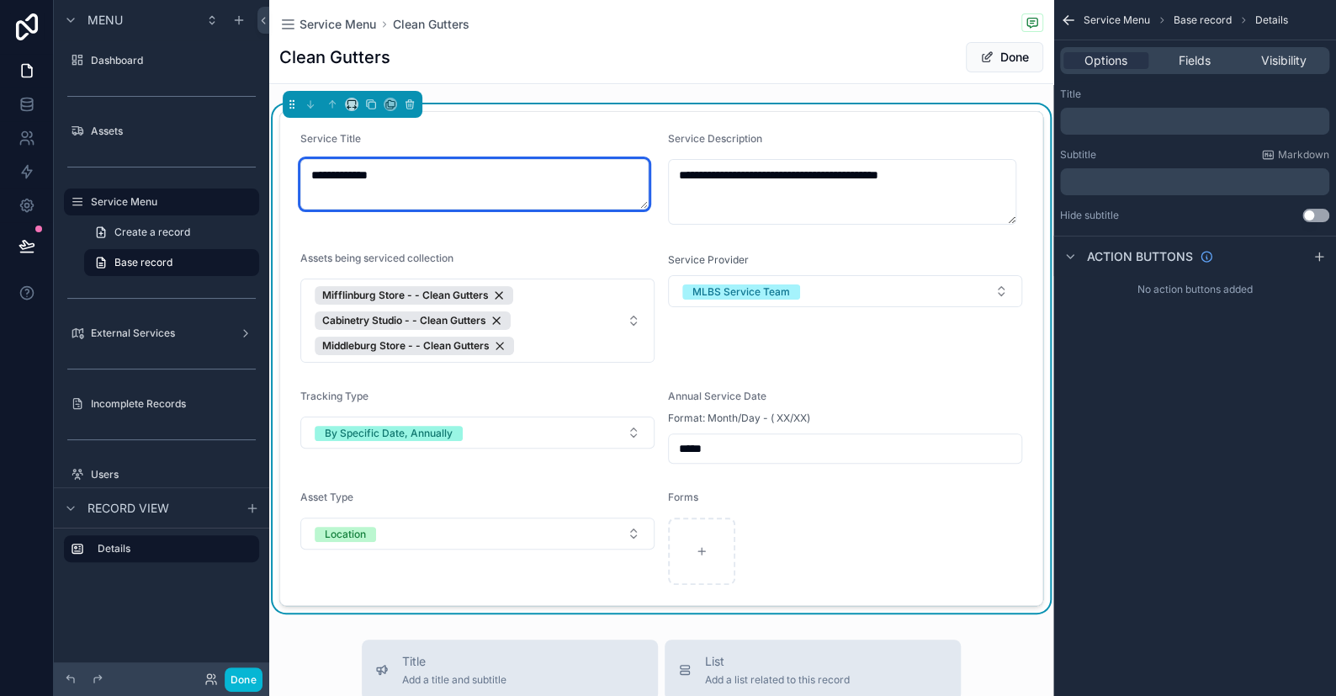
click at [411, 174] on textarea "**********" at bounding box center [474, 184] width 348 height 50
click at [413, 174] on textarea "**********" at bounding box center [474, 184] width 348 height 50
type textarea "**********"
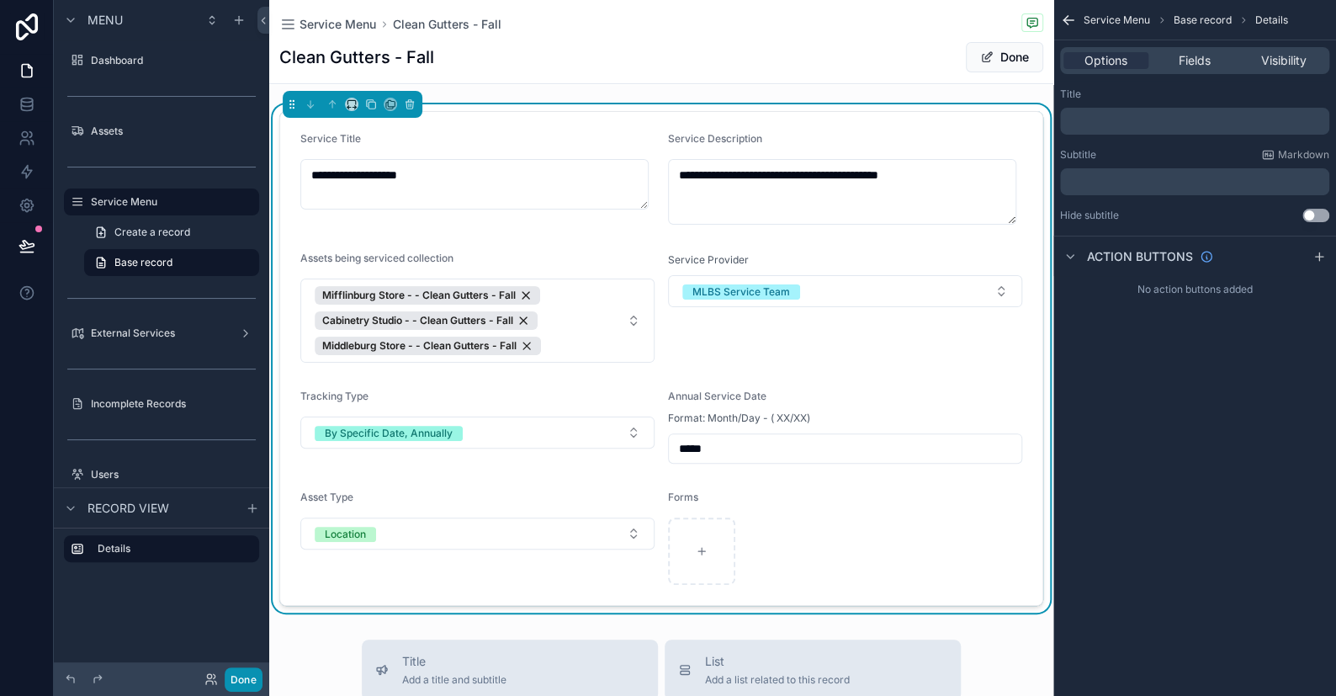
click at [241, 679] on button "Done" at bounding box center [244, 679] width 38 height 24
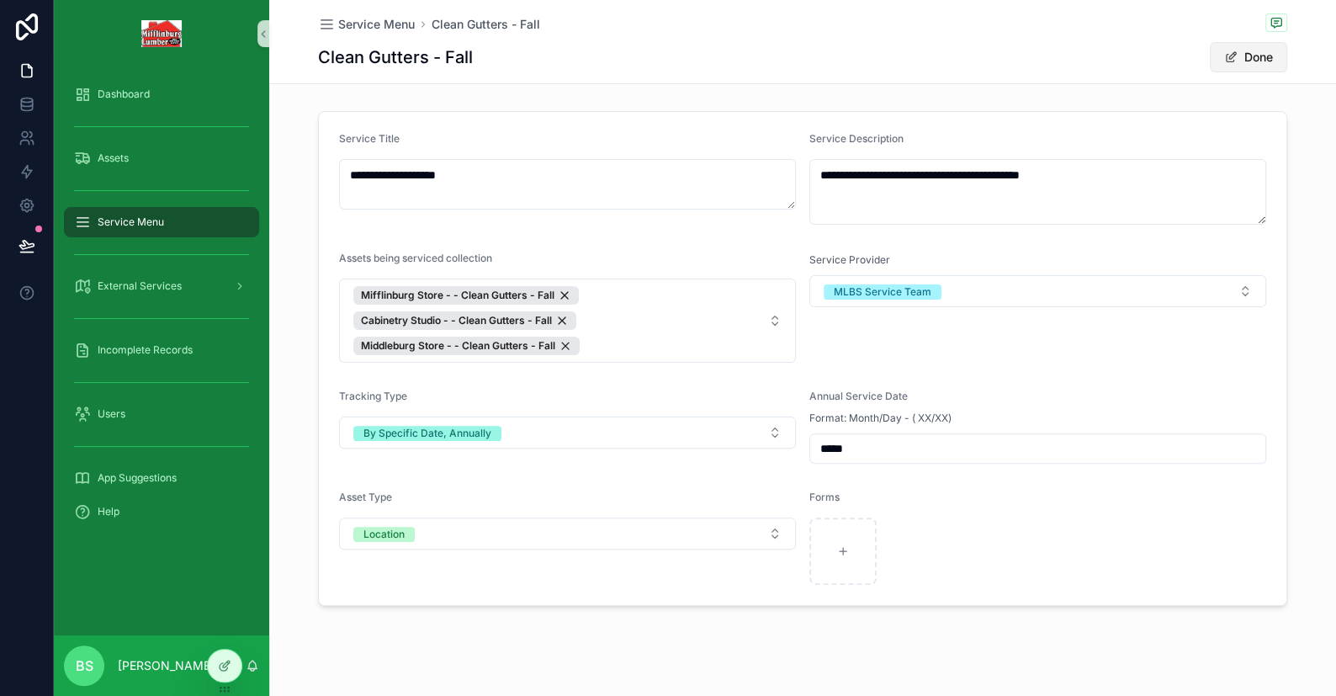
click at [1226, 58] on span "scrollable content" at bounding box center [1230, 56] width 13 height 13
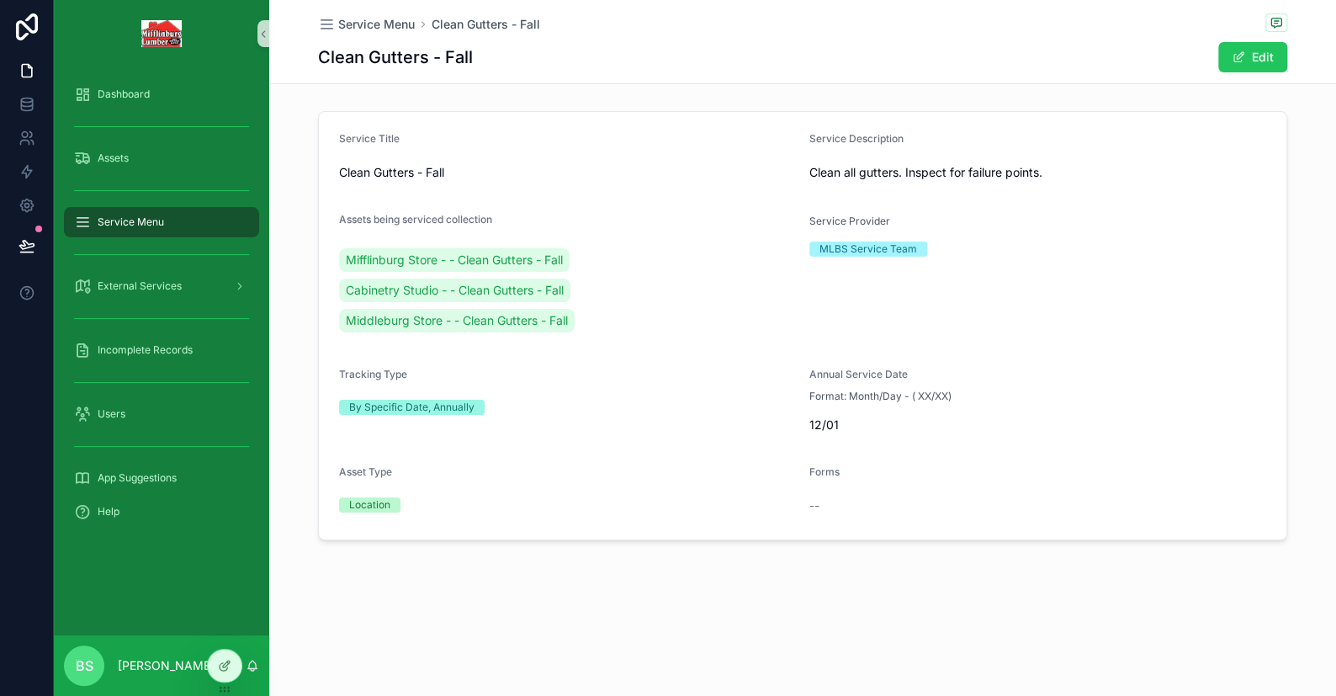
click at [124, 225] on span "Service Menu" at bounding box center [131, 221] width 66 height 13
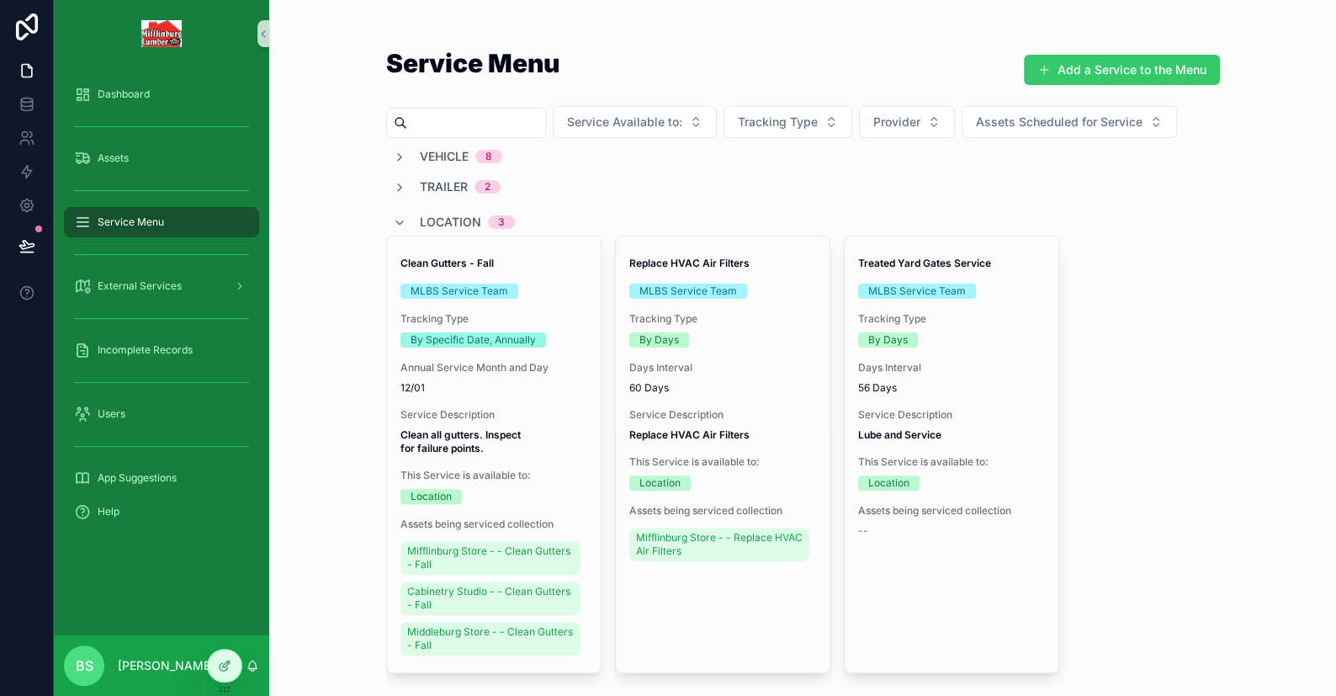
click at [1115, 71] on button "Add a Service to the Menu" at bounding box center [1122, 70] width 196 height 30
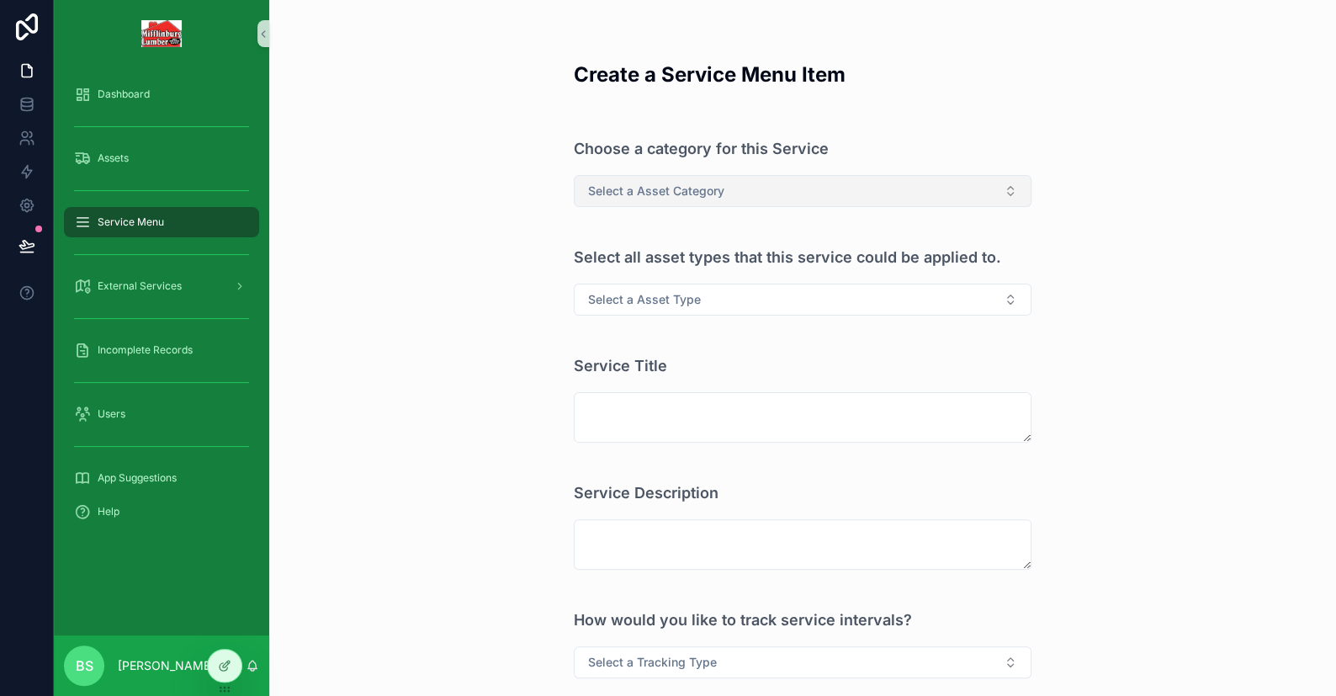
click at [660, 193] on span "Select a Asset Category" at bounding box center [656, 191] width 136 height 17
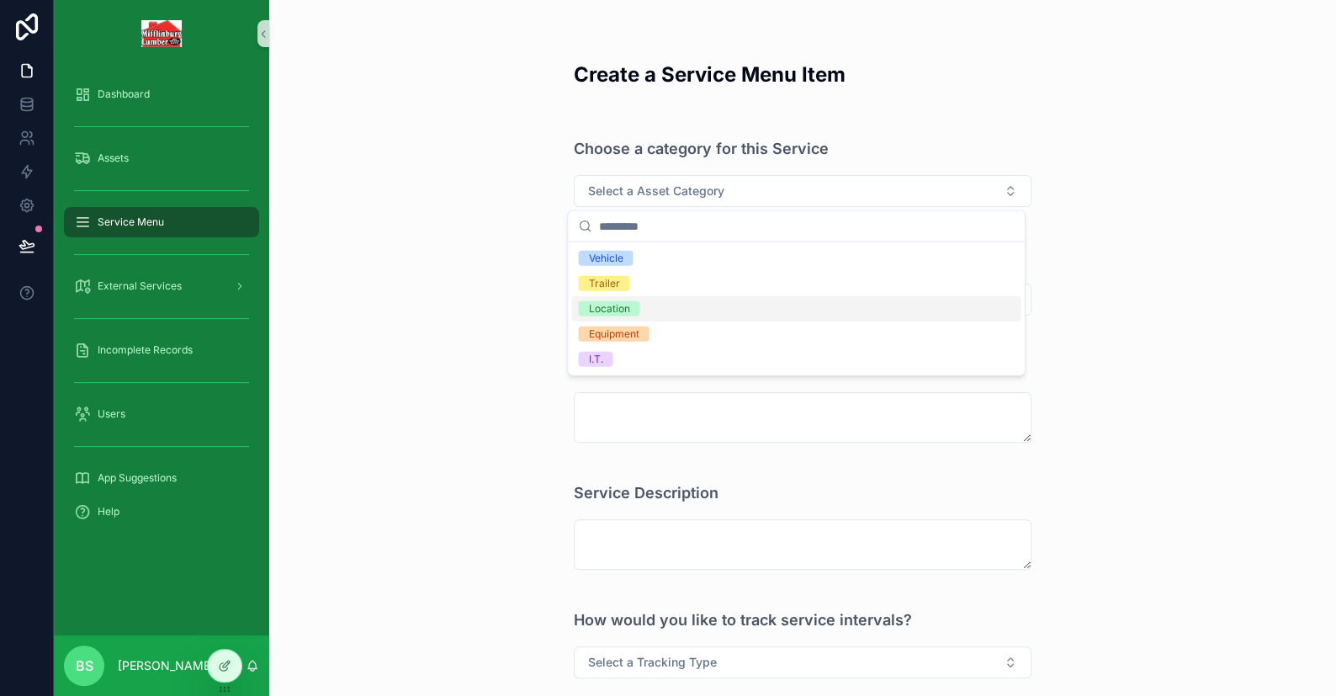
click at [619, 301] on div "Location" at bounding box center [608, 308] width 41 height 15
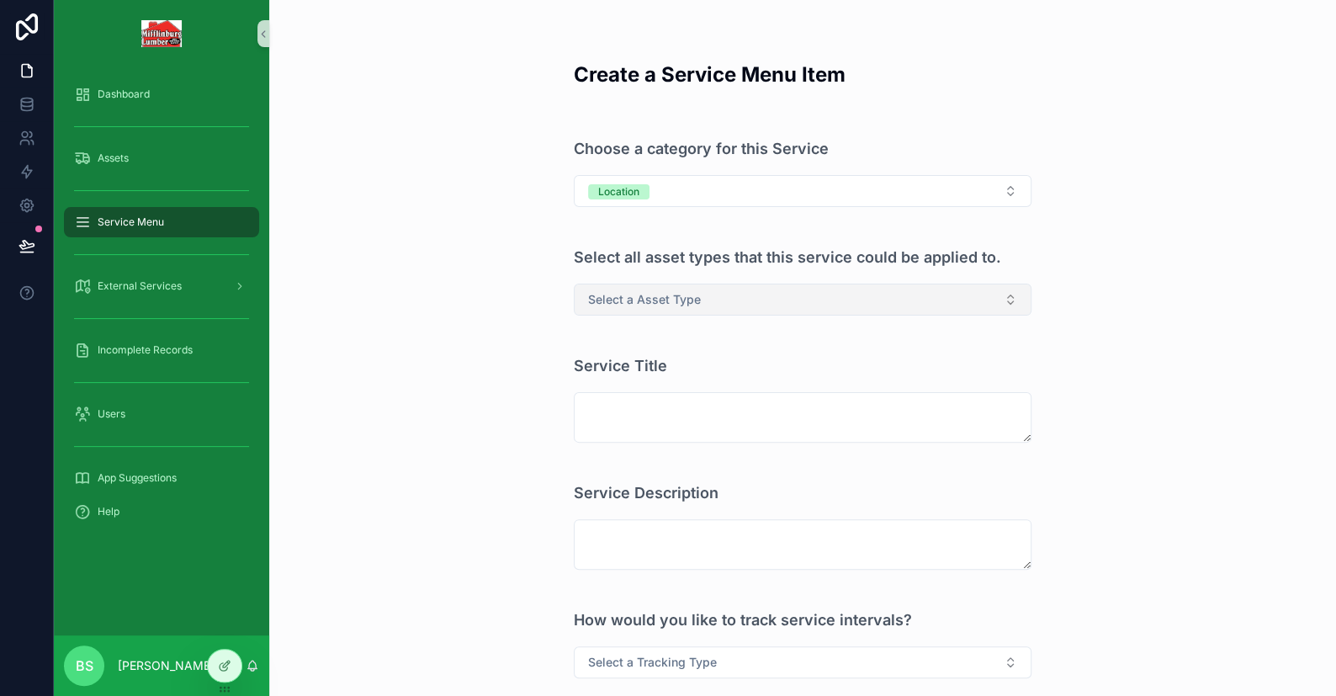
click at [618, 300] on span "Select a Asset Type" at bounding box center [644, 299] width 113 height 17
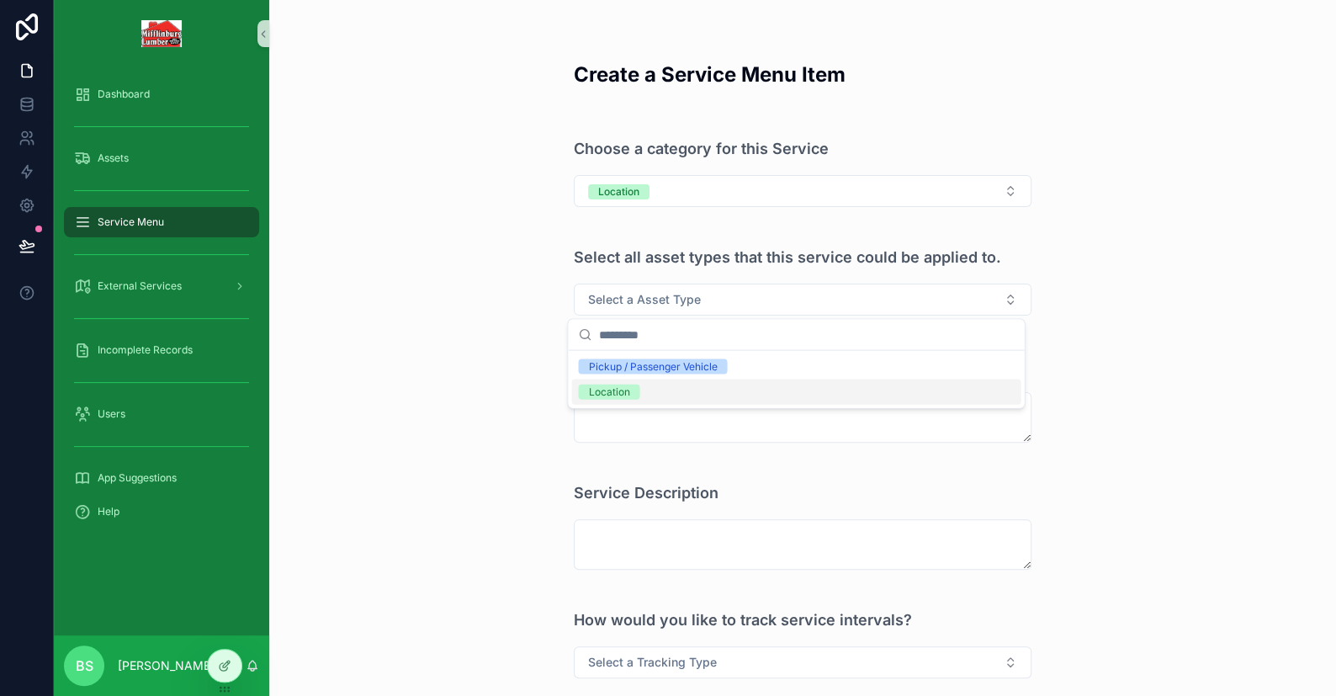
click at [616, 398] on div "Location" at bounding box center [608, 391] width 41 height 15
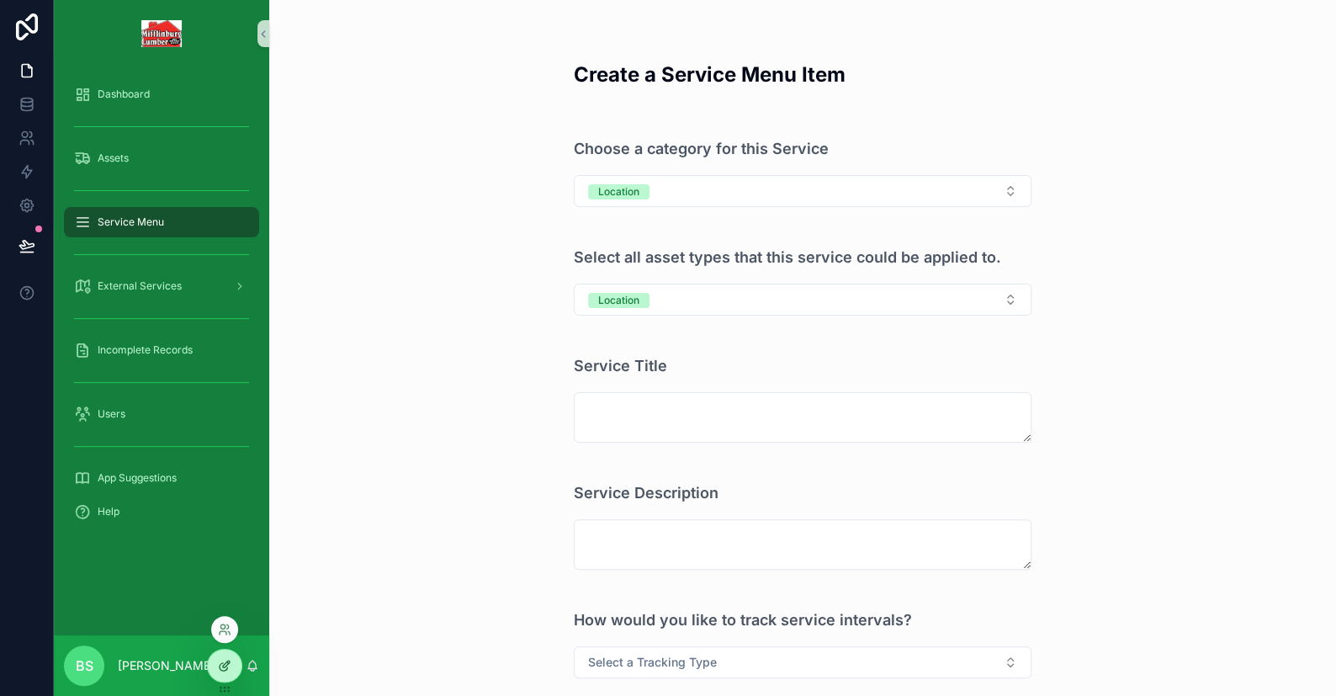
click at [229, 664] on icon at bounding box center [224, 665] width 13 height 13
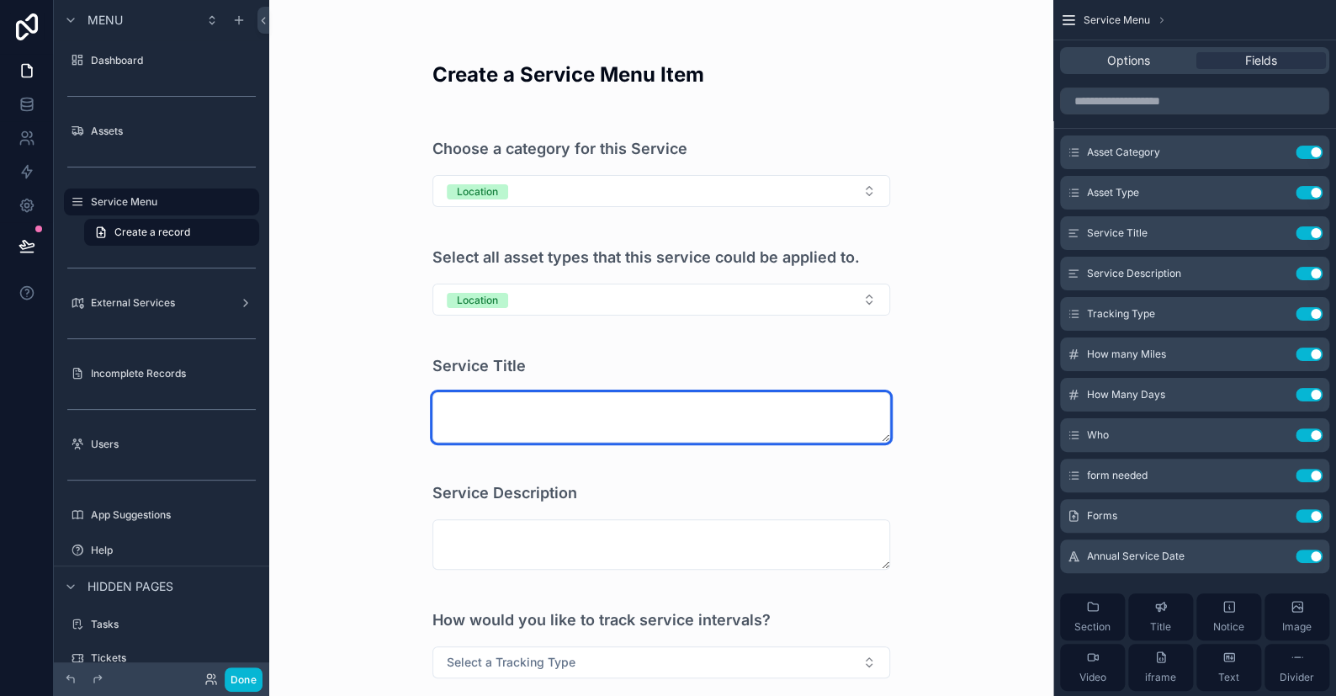
click at [654, 410] on textarea "scrollable content" at bounding box center [661, 417] width 458 height 50
type textarea "**********"
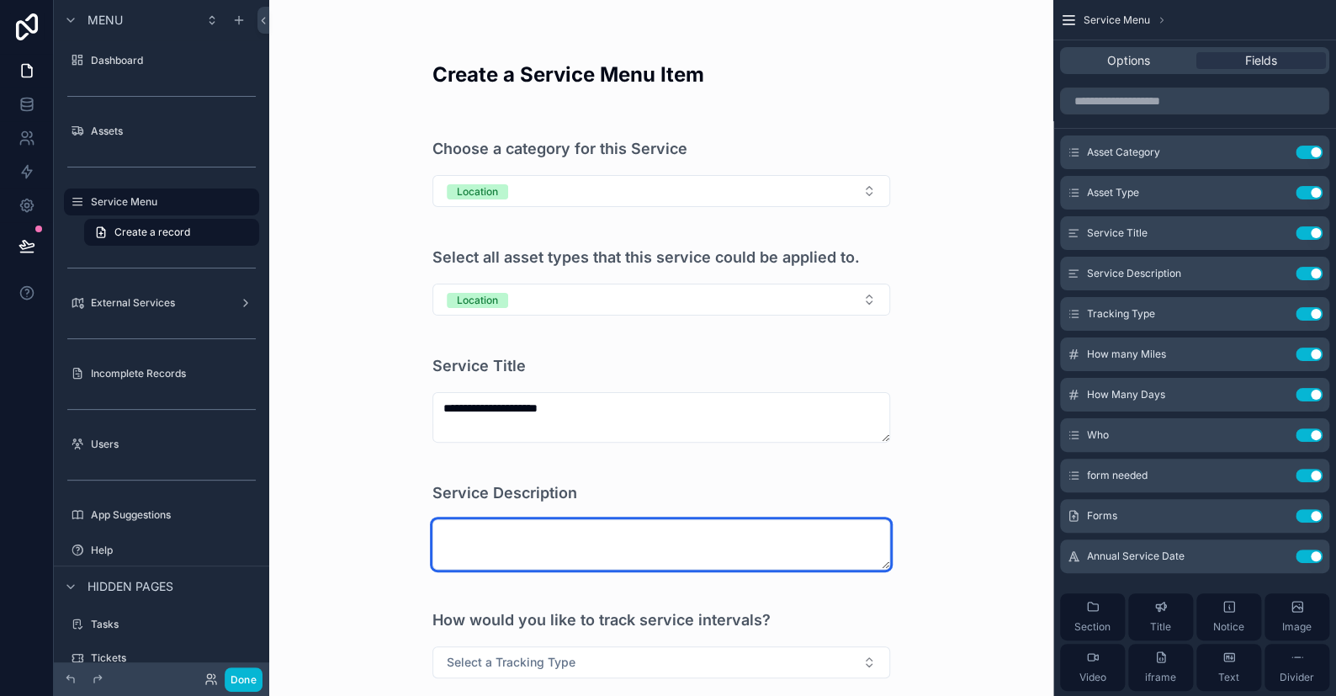
click at [492, 542] on textarea "scrollable content" at bounding box center [661, 544] width 458 height 50
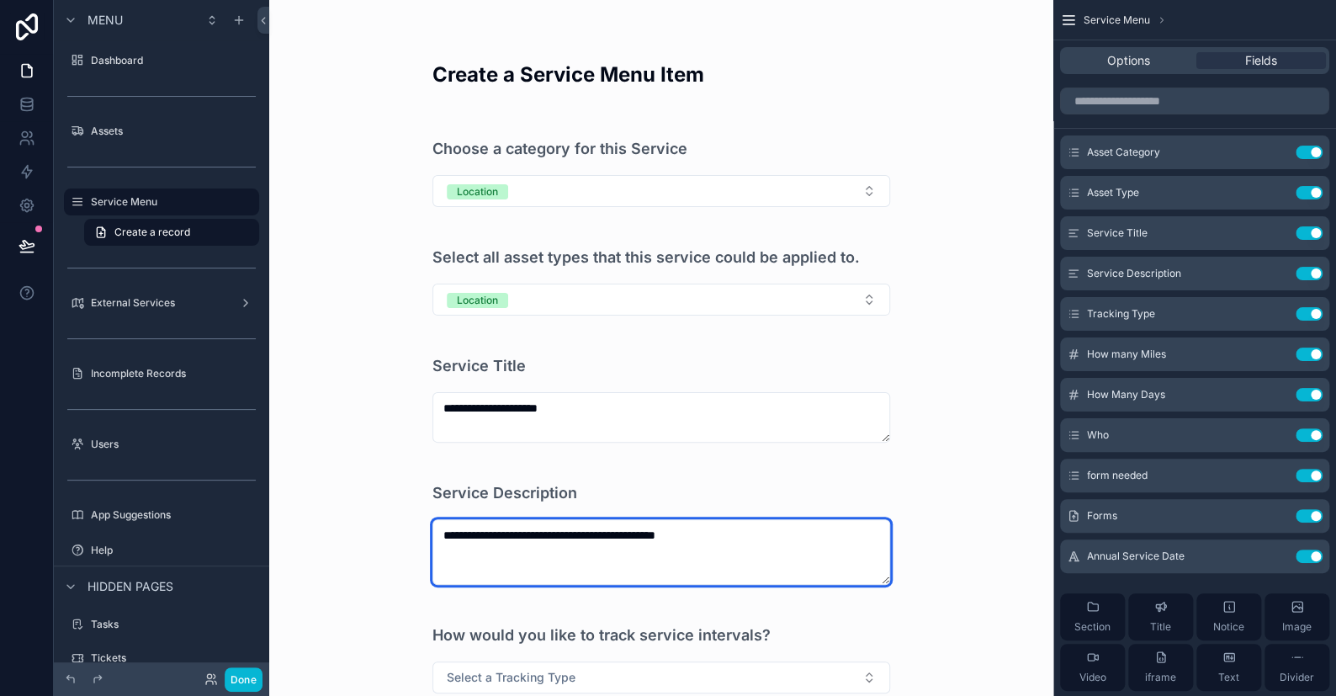
click at [569, 527] on textarea "**********" at bounding box center [661, 552] width 458 height 66
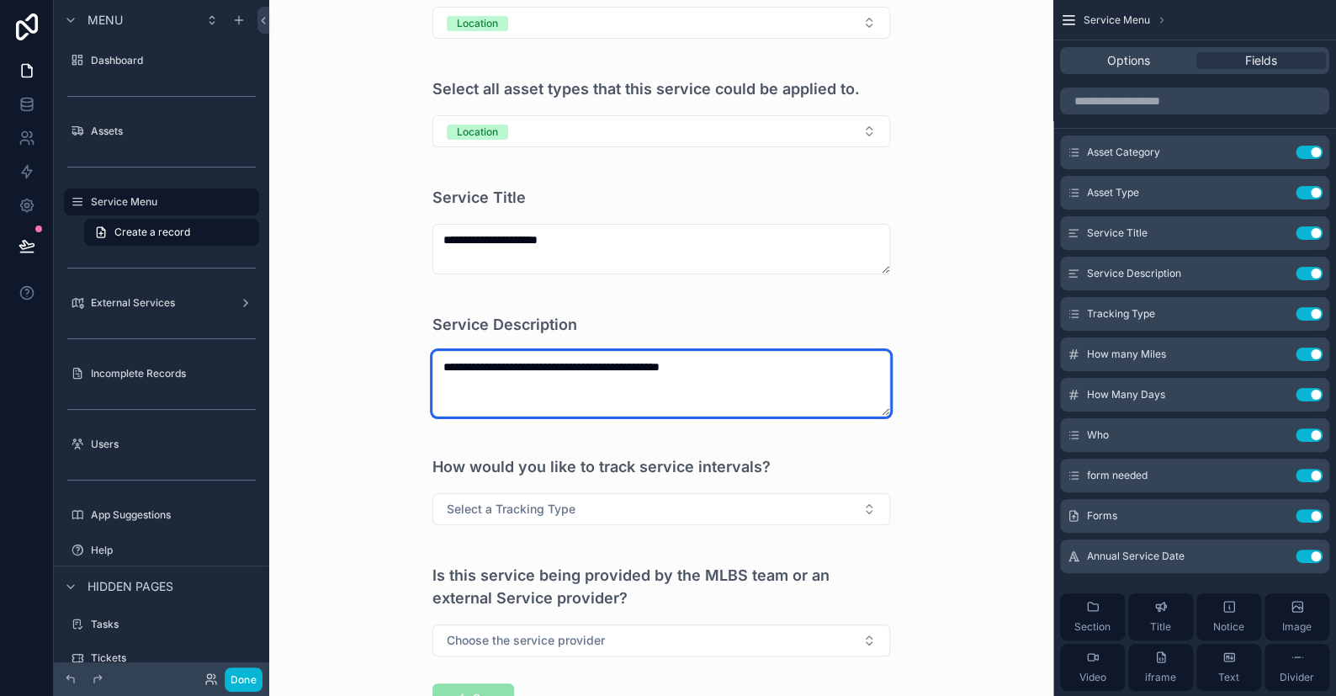
scroll to position [292, 0]
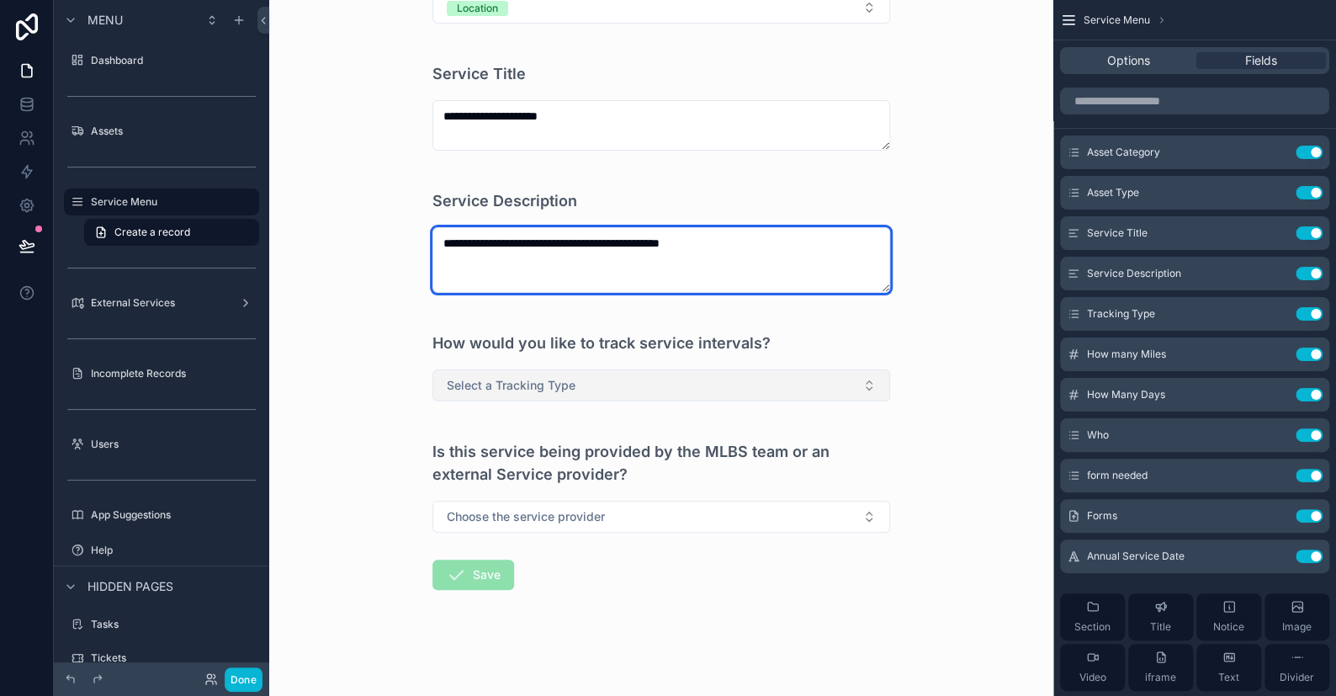
type textarea "**********"
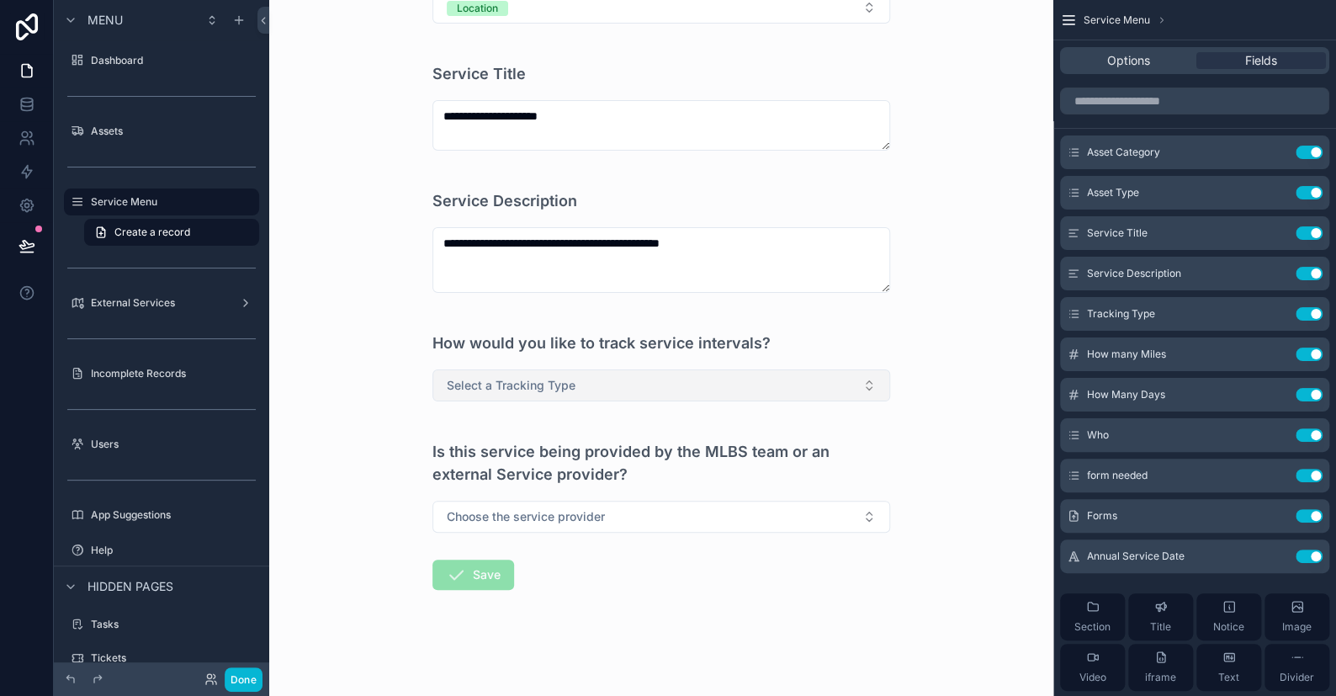
click at [533, 379] on span "Select a Tracking Type" at bounding box center [511, 385] width 129 height 17
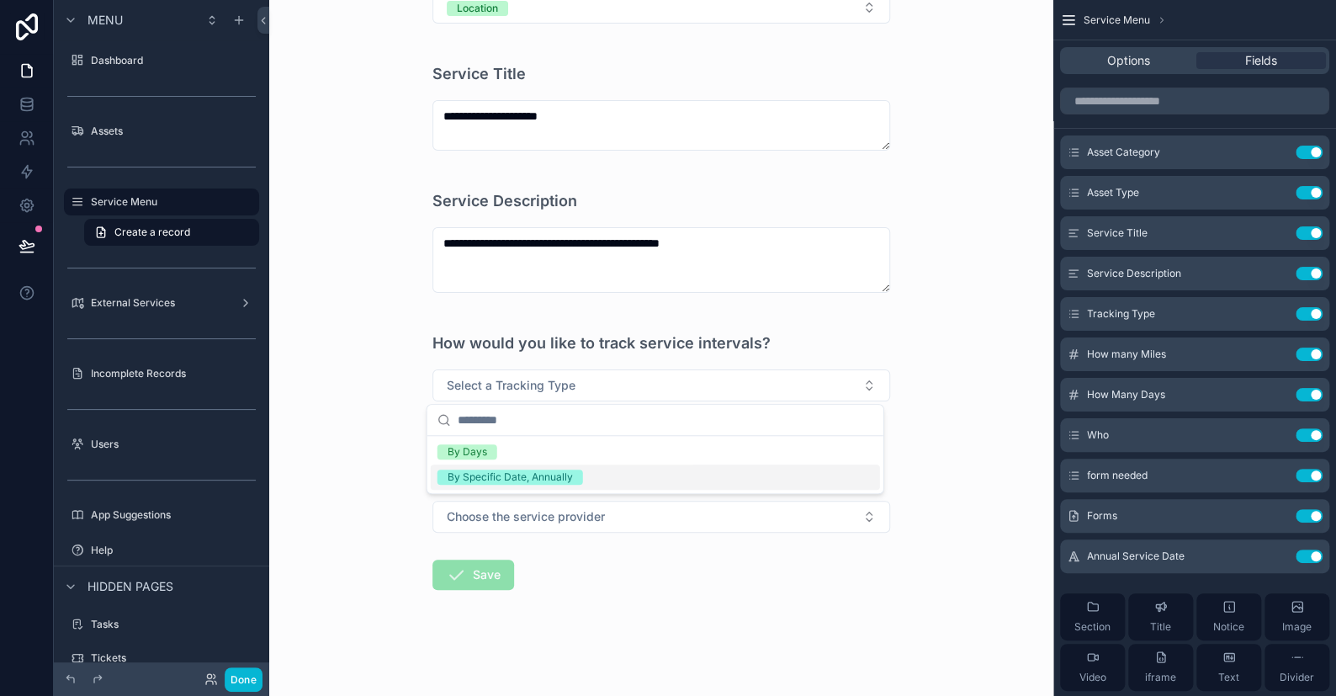
click at [476, 471] on div "By Specific Date, Annually" at bounding box center [510, 476] width 125 height 15
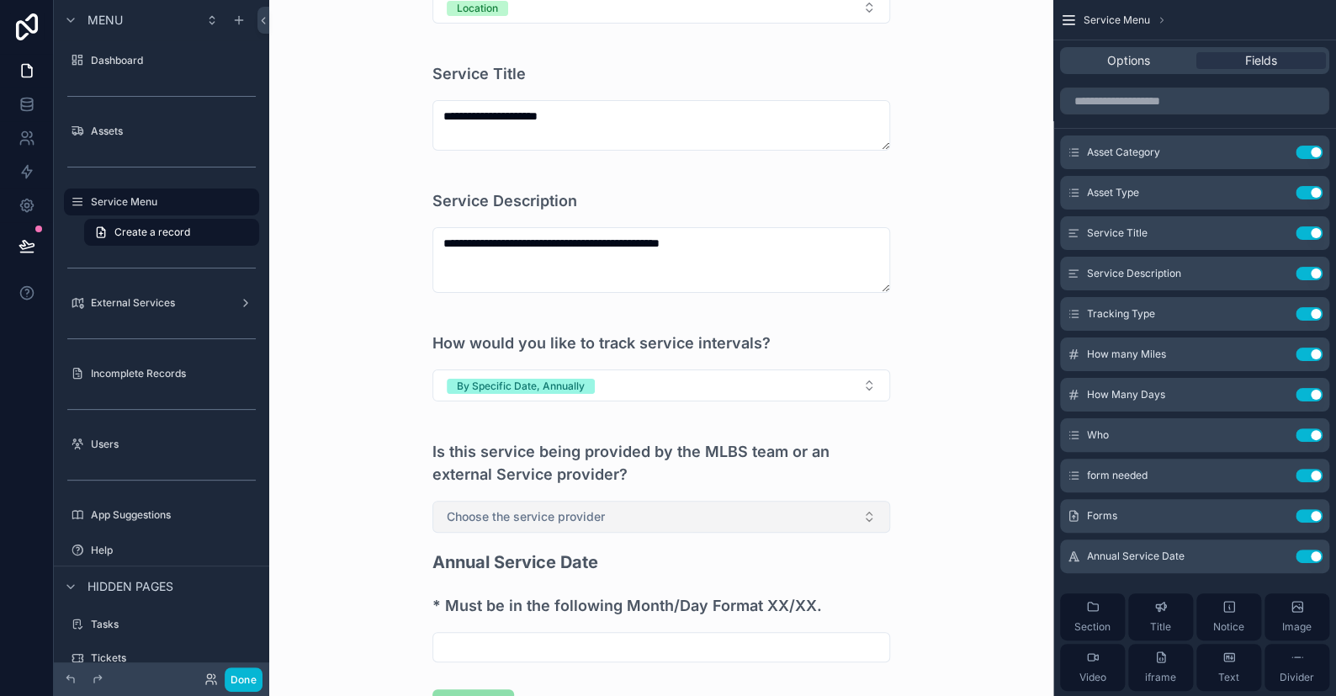
click at [490, 518] on span "Choose the service provider" at bounding box center [526, 516] width 158 height 17
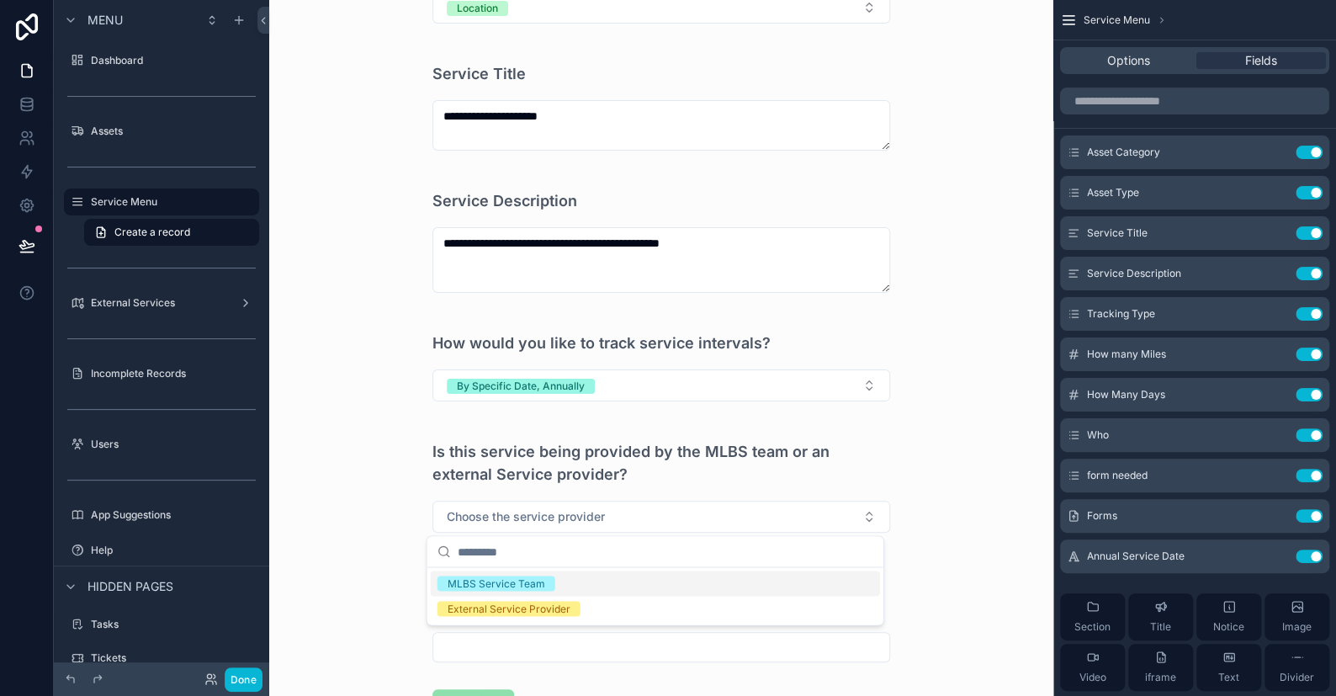
click at [485, 577] on div "MLBS Service Team" at bounding box center [497, 582] width 98 height 15
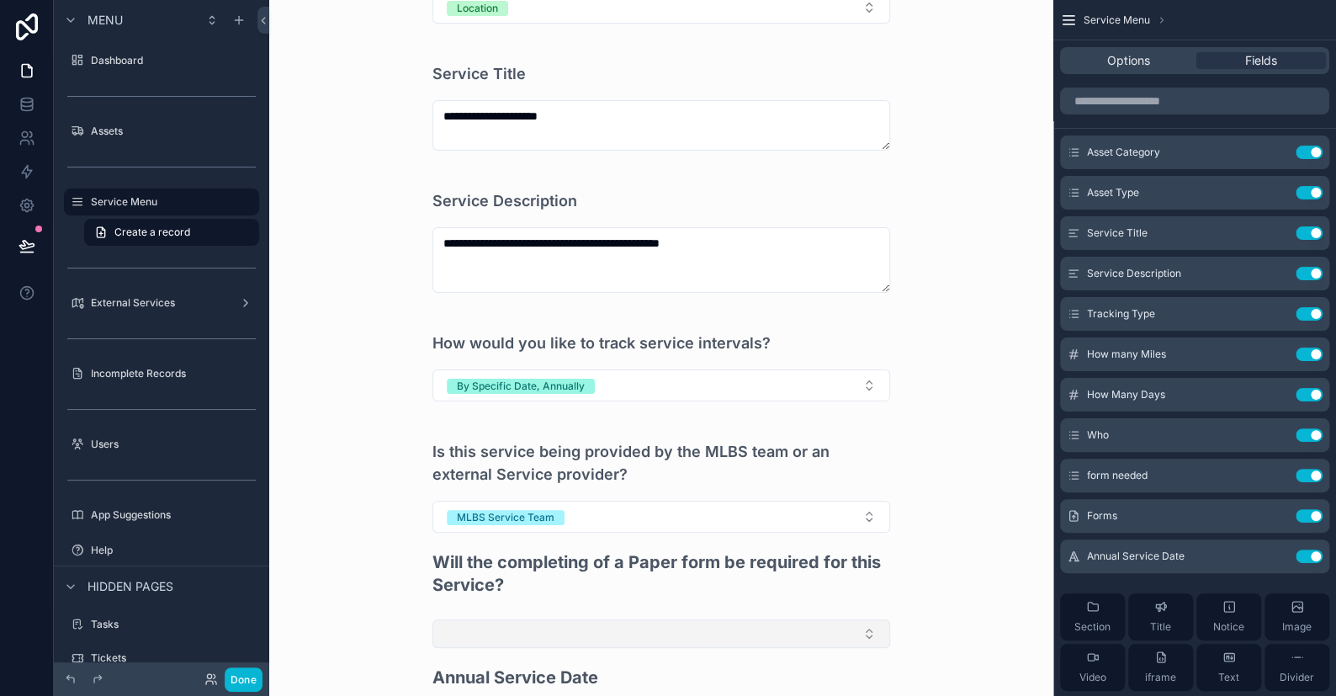
click at [483, 624] on button "Select Button" at bounding box center [661, 633] width 458 height 29
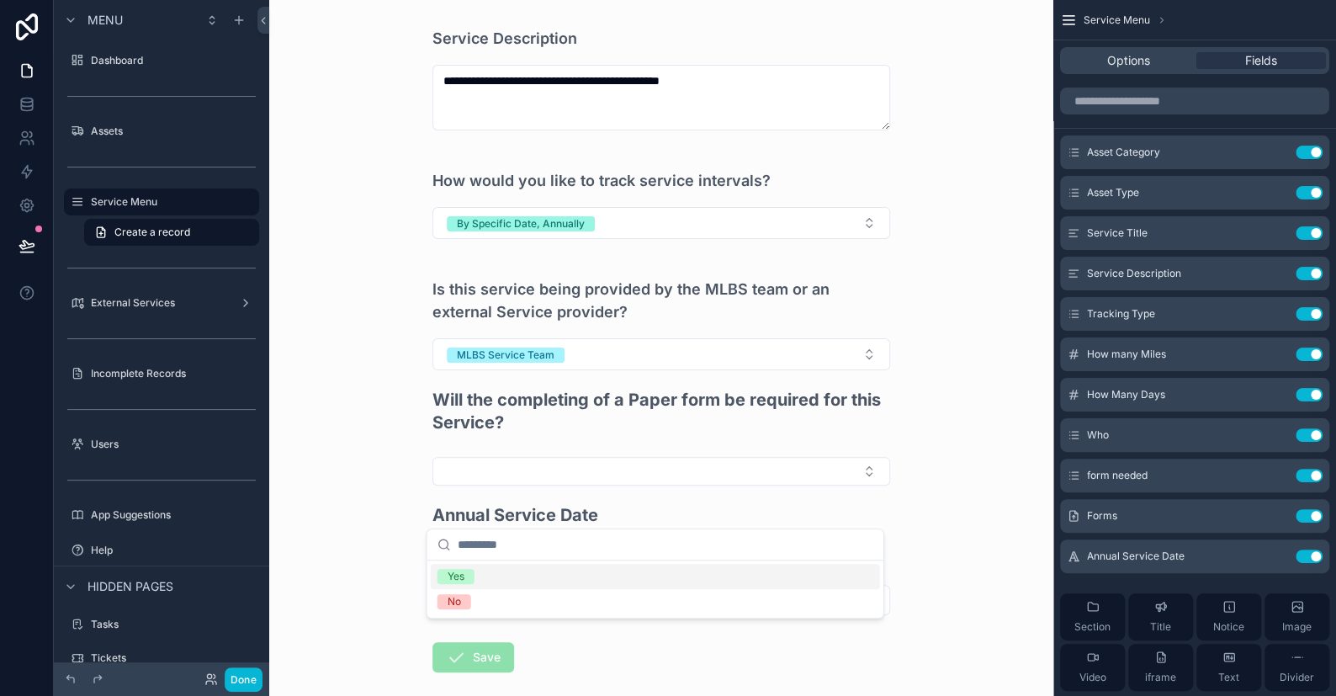
scroll to position [460, 0]
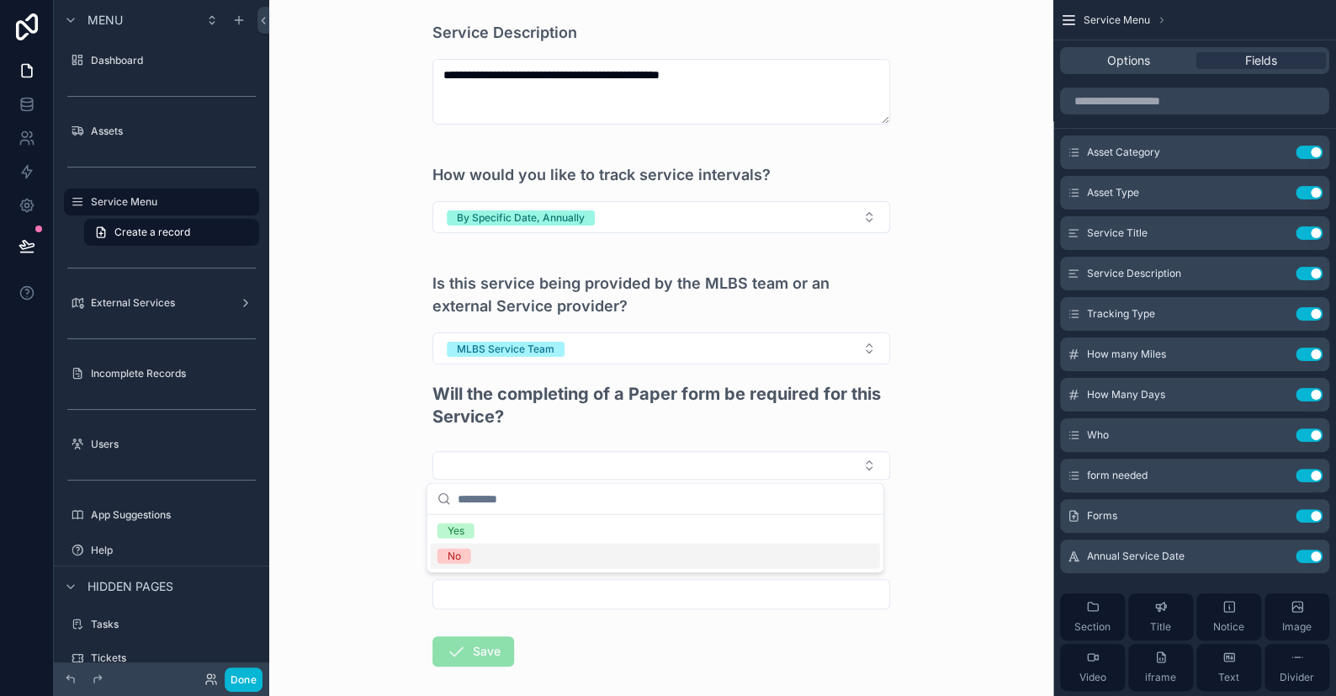
click at [456, 555] on div "No" at bounding box center [454, 556] width 13 height 15
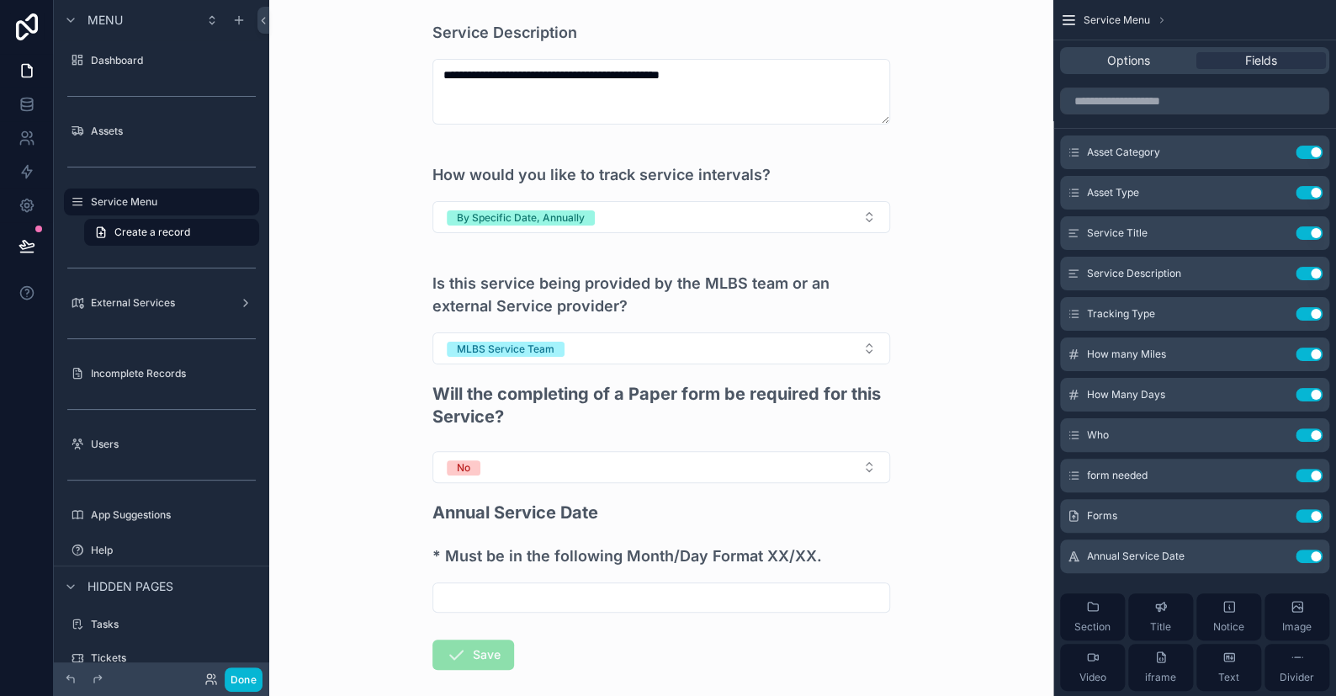
click at [506, 596] on input "scrollable content" at bounding box center [661, 598] width 456 height 24
type input "*****"
click at [465, 655] on button "Save" at bounding box center [473, 654] width 82 height 30
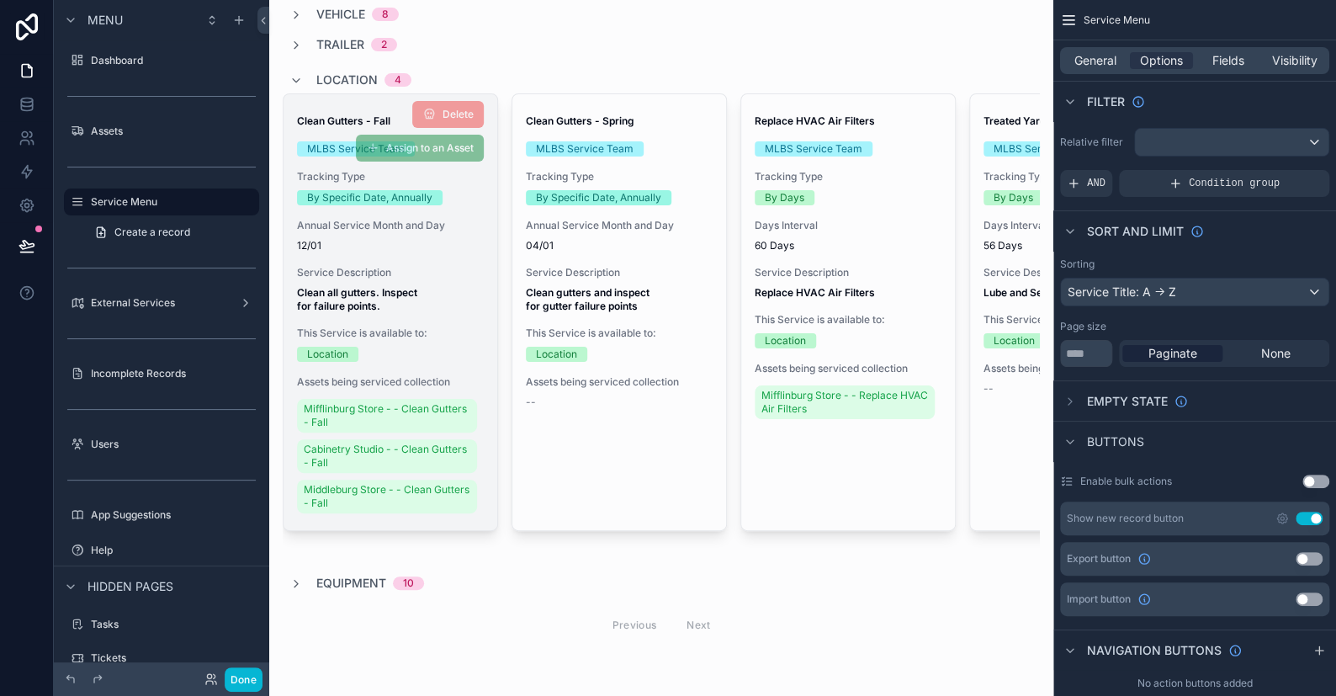
scroll to position [193, 0]
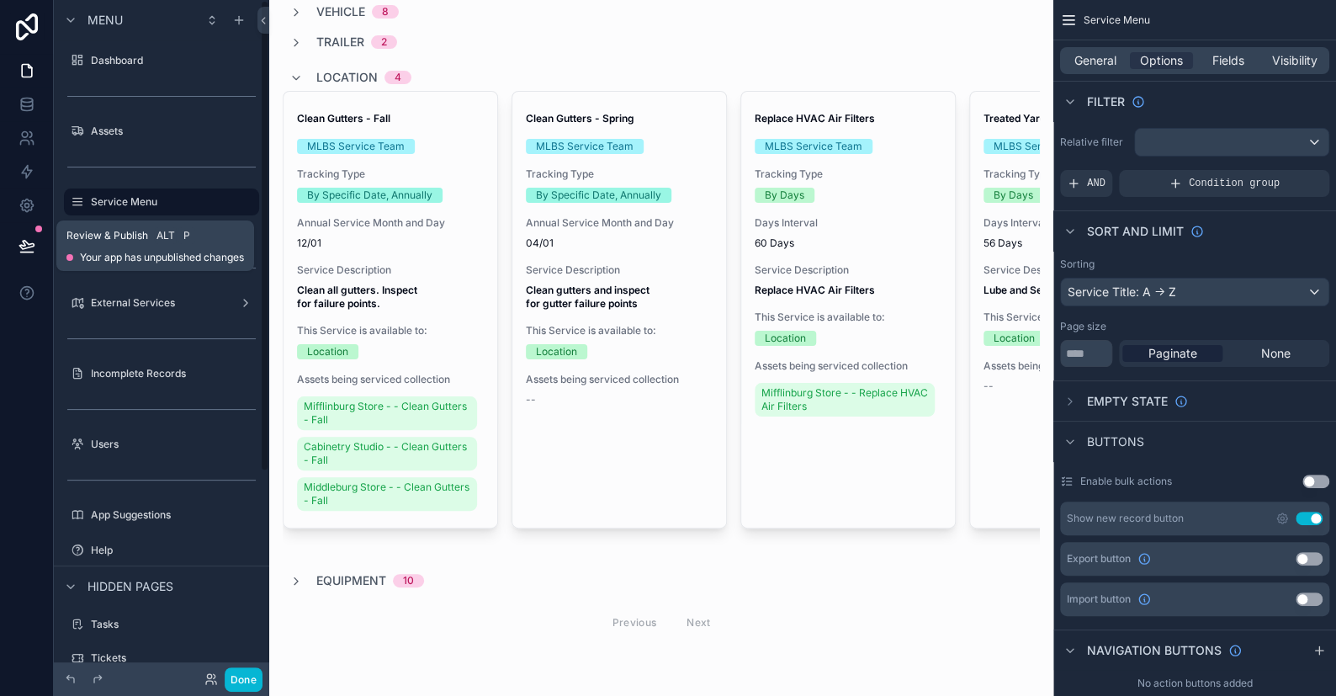
click at [37, 254] on button at bounding box center [26, 245] width 37 height 47
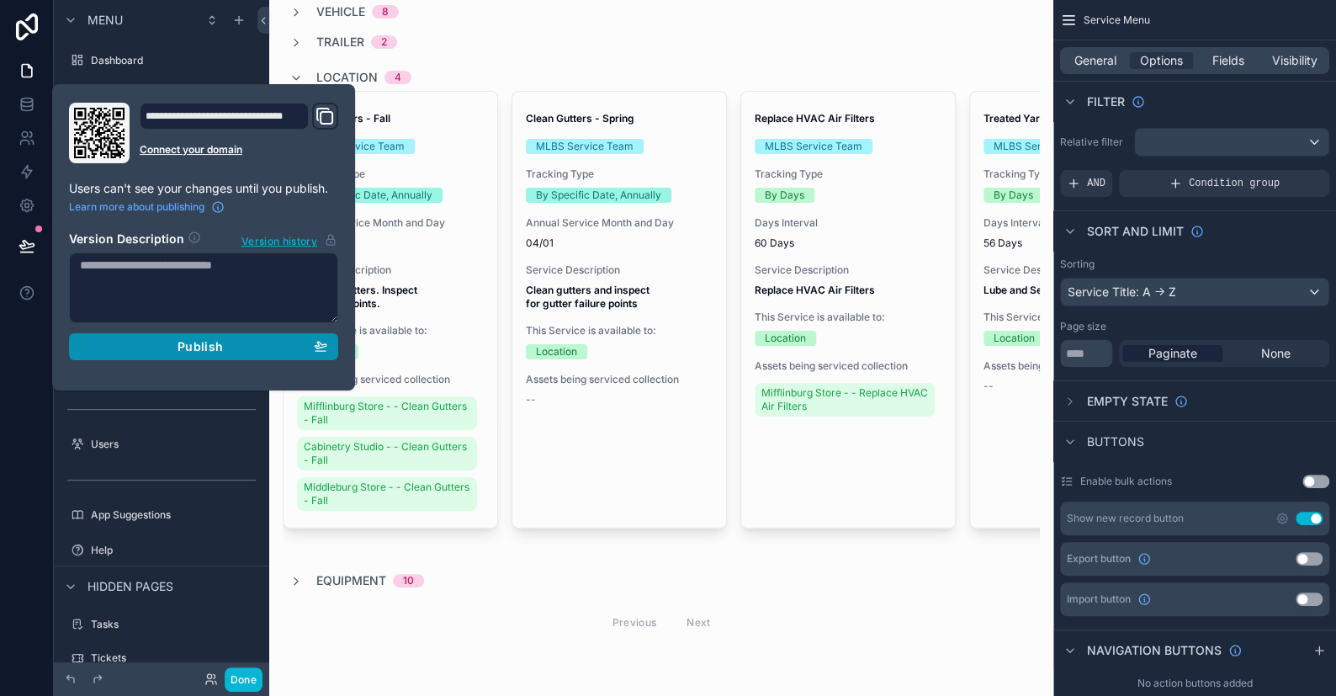
click at [209, 346] on span "Publish" at bounding box center [200, 346] width 45 height 15
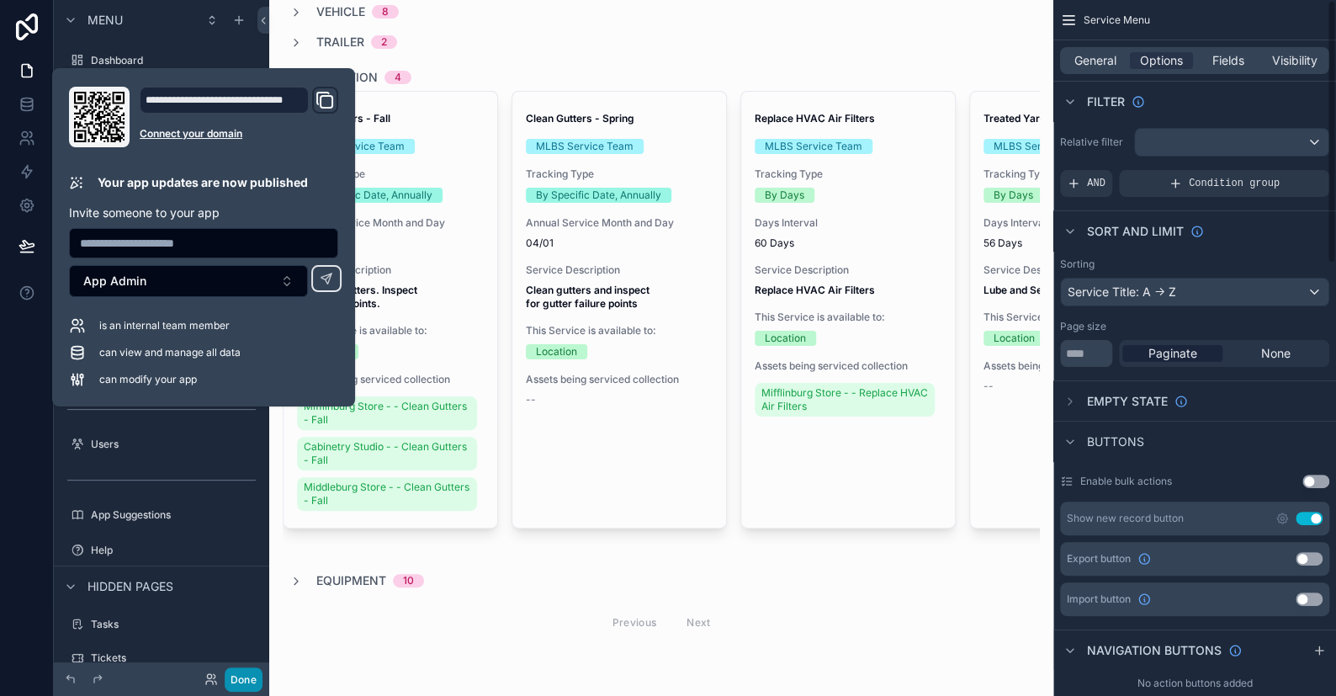
click at [254, 677] on button "Done" at bounding box center [244, 679] width 38 height 24
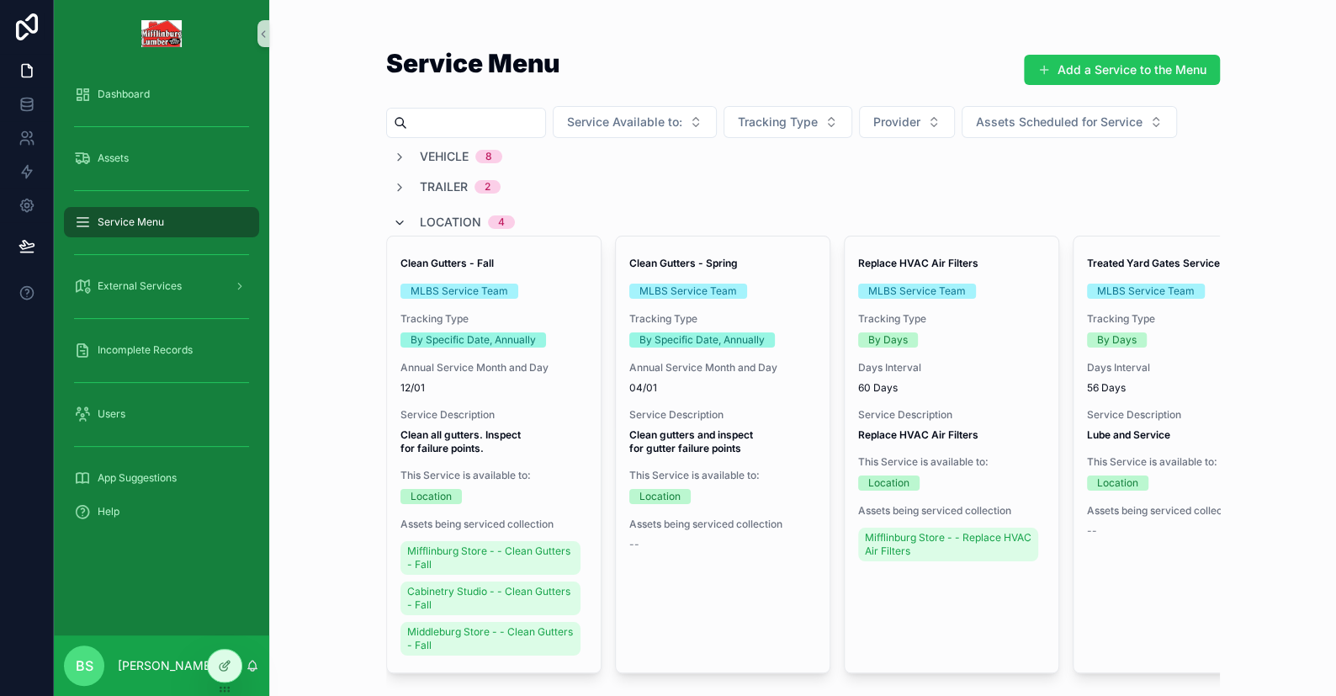
click at [393, 222] on icon "scrollable content" at bounding box center [399, 222] width 13 height 13
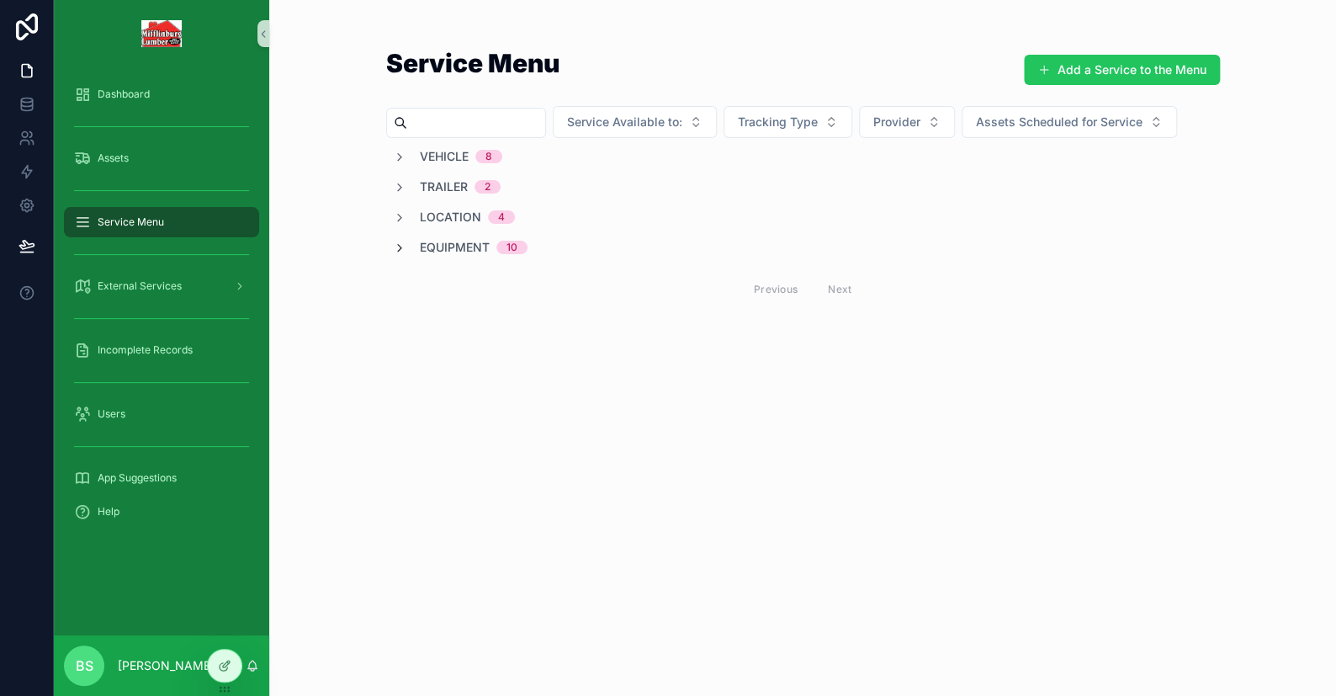
click at [393, 242] on icon "scrollable content" at bounding box center [399, 247] width 13 height 13
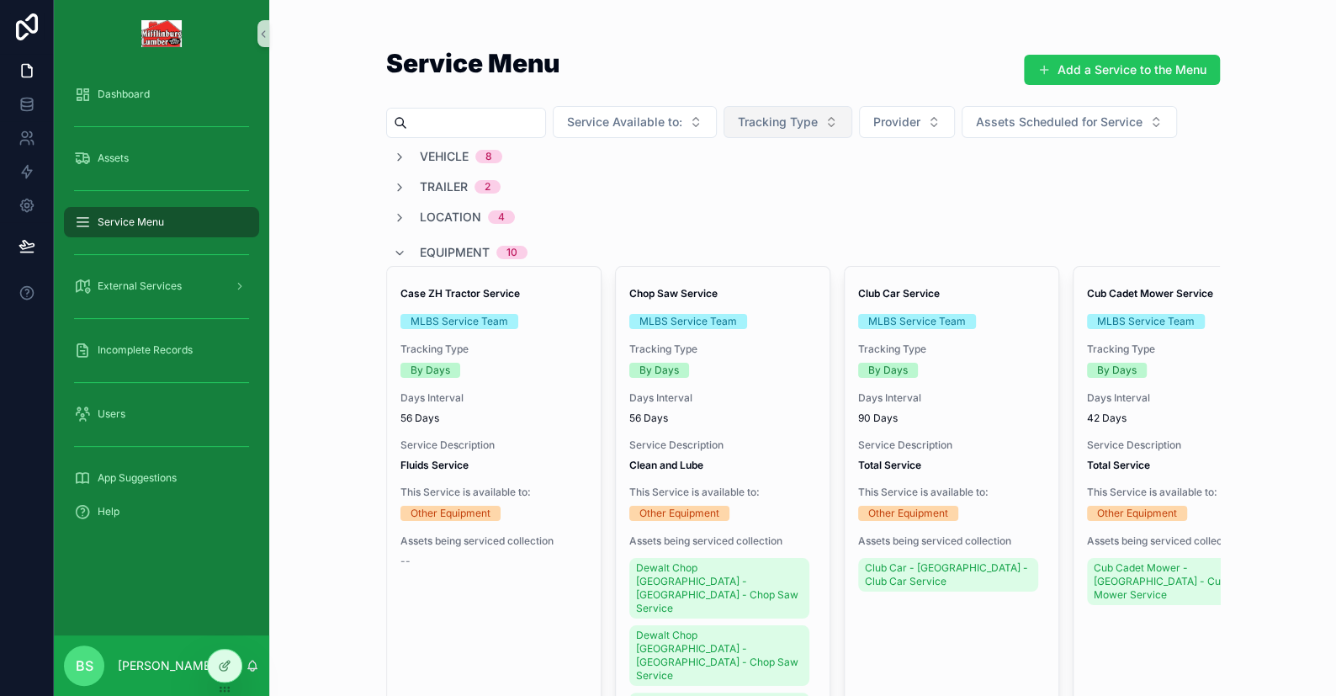
click at [797, 118] on span "Tracking Type" at bounding box center [778, 122] width 80 height 17
click at [1070, 119] on span "Assets Scheduled for Service" at bounding box center [1059, 122] width 167 height 17
click at [699, 132] on button "Service Available to:" at bounding box center [635, 122] width 164 height 32
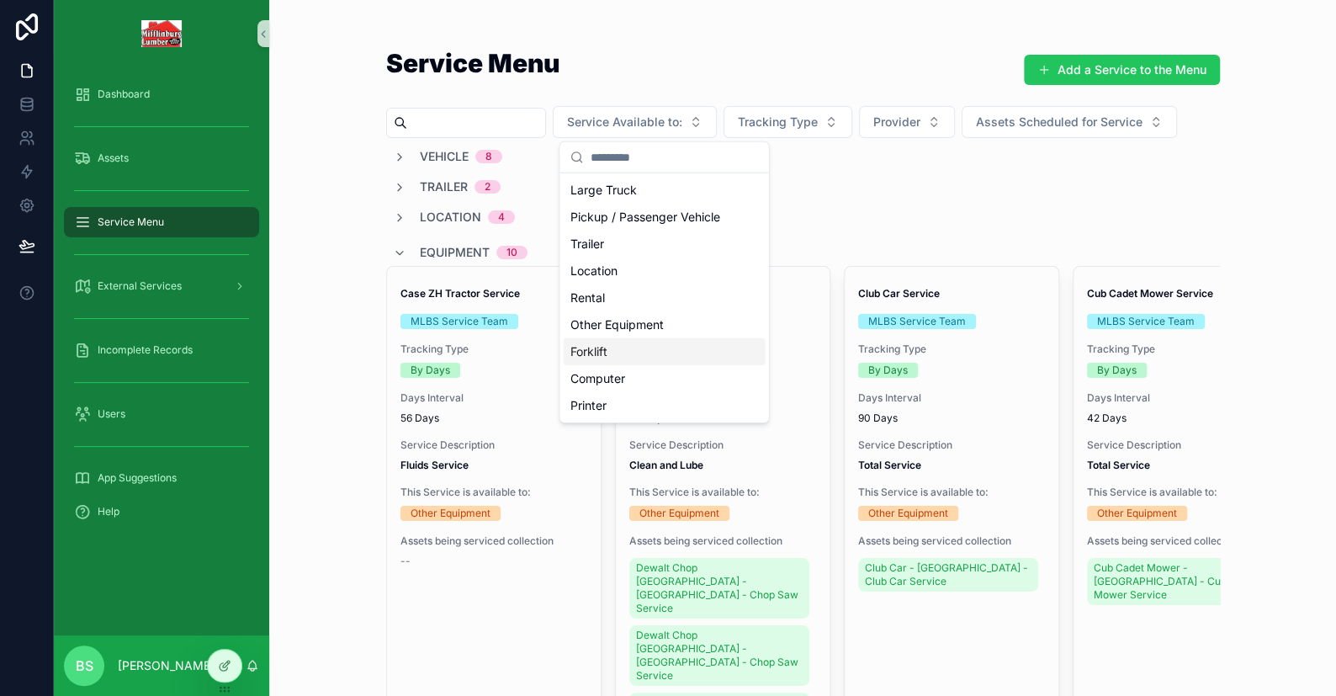
click at [605, 358] on div "Forklift" at bounding box center [664, 351] width 202 height 27
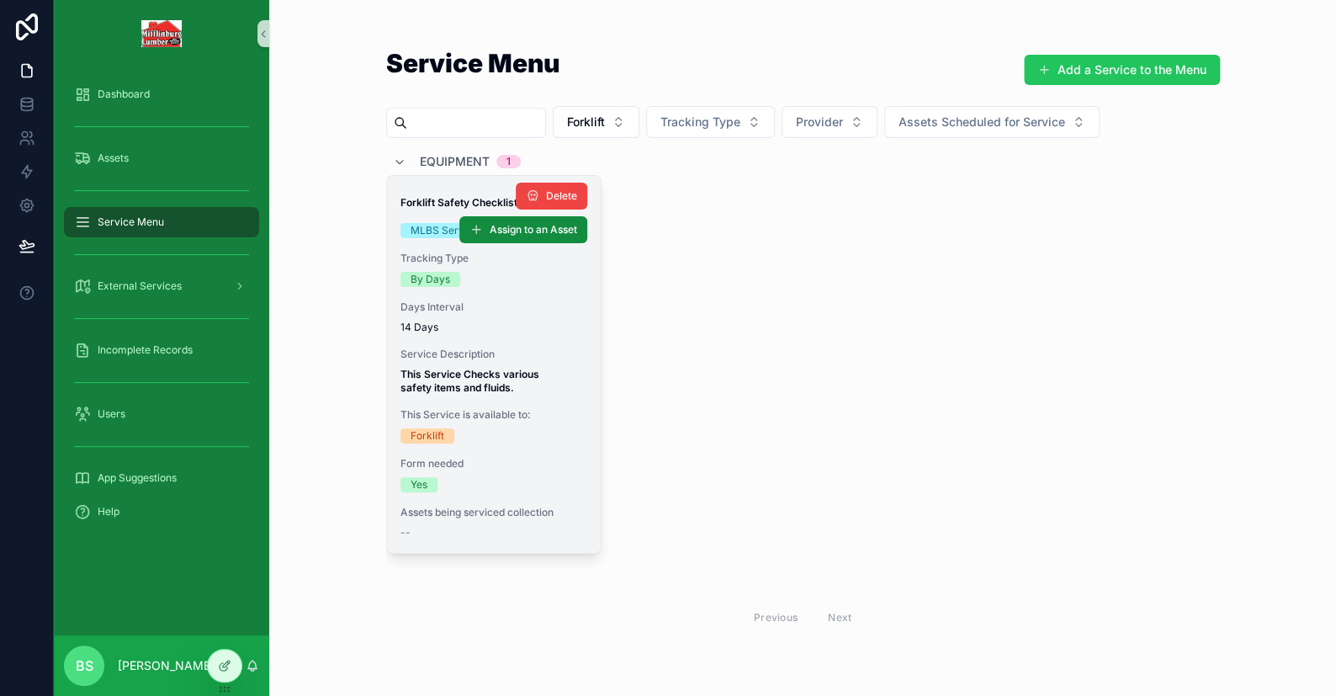
click at [527, 290] on div "Forklift Safety Checklist MLBS Service Team Tracking Type By Days Days Interval…" at bounding box center [494, 364] width 214 height 377
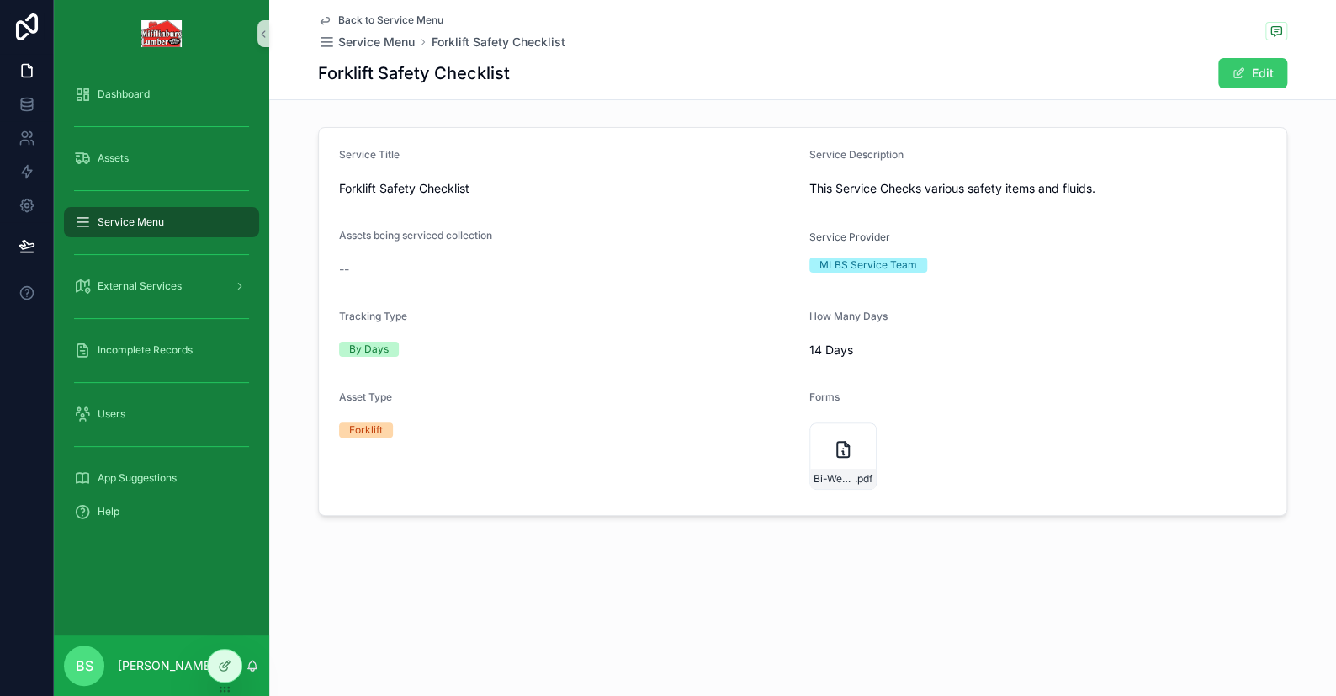
click at [1237, 76] on span "scrollable content" at bounding box center [1238, 72] width 13 height 13
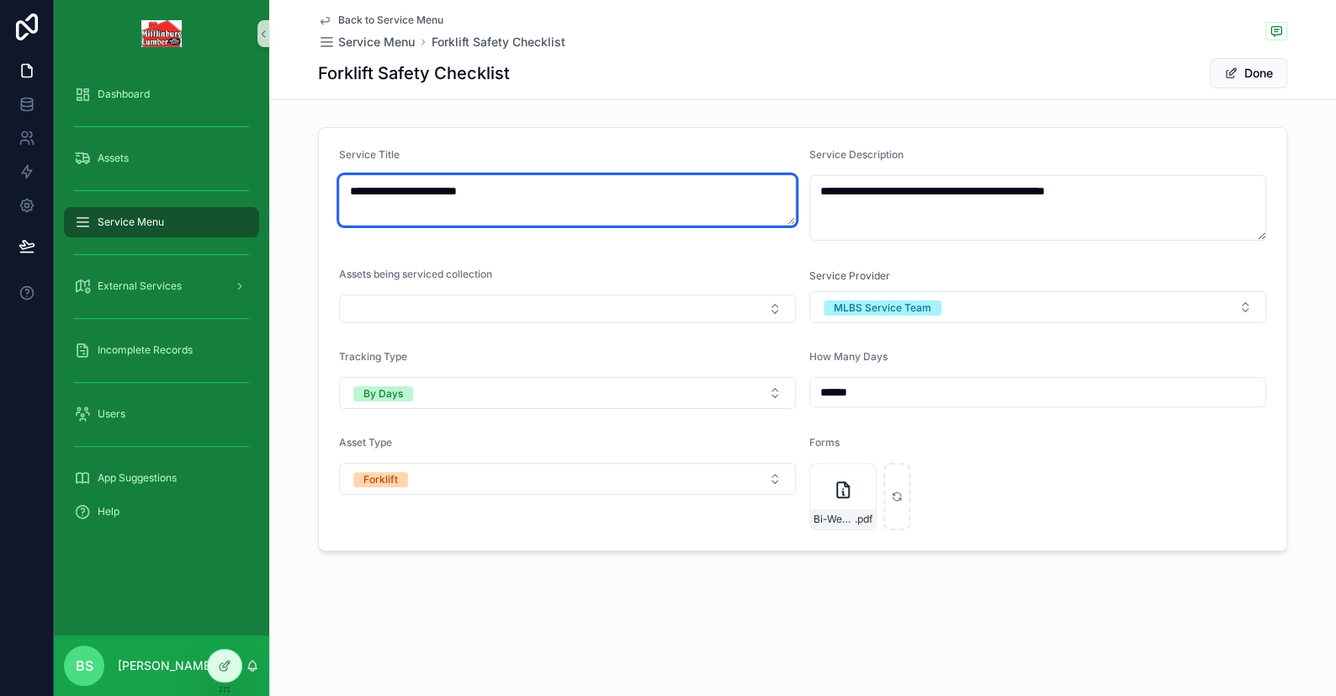
click at [347, 188] on textarea "**********" at bounding box center [567, 200] width 457 height 50
type textarea "**********"
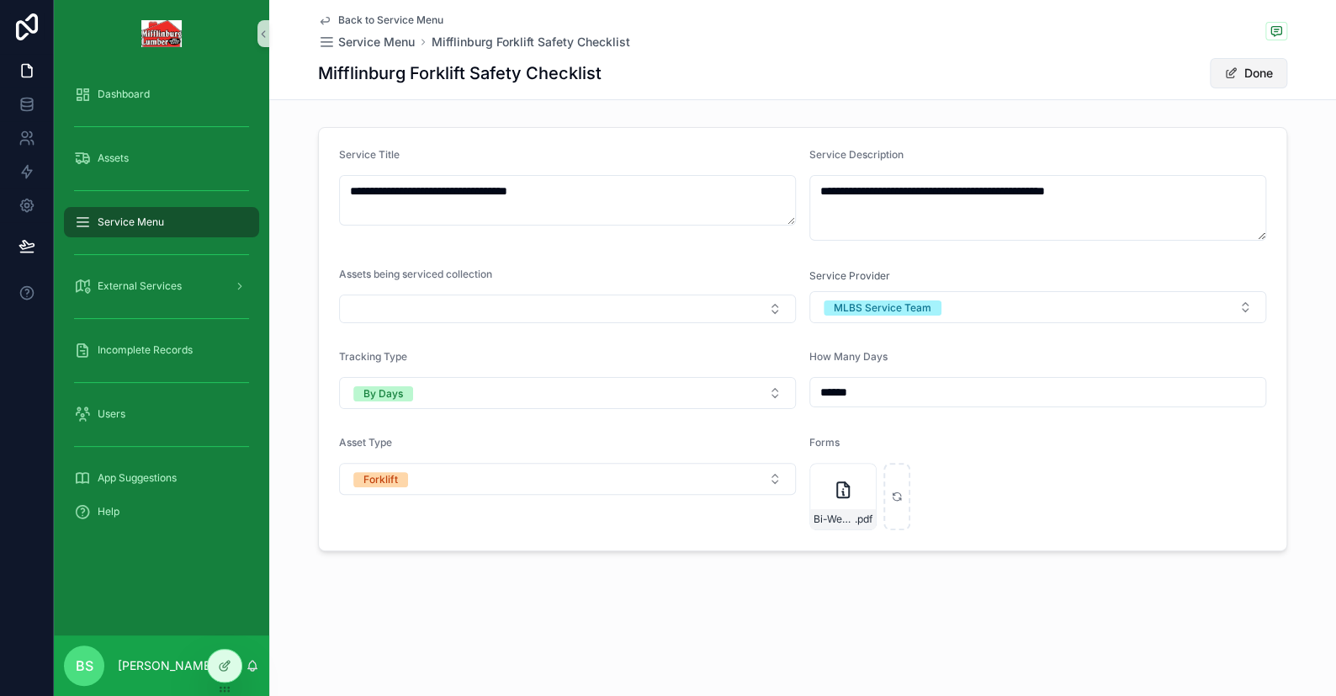
click at [1275, 77] on button "Done" at bounding box center [1248, 73] width 77 height 30
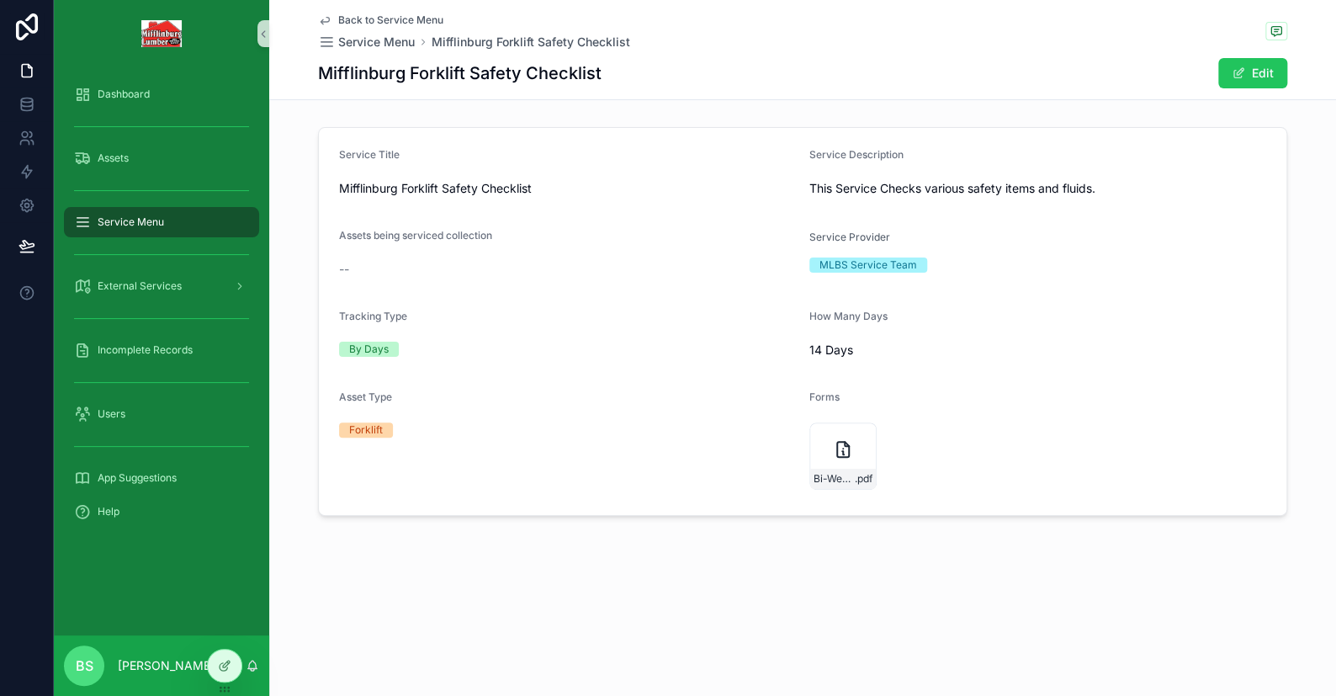
click at [340, 17] on span "Back to Service Menu" at bounding box center [390, 19] width 105 height 13
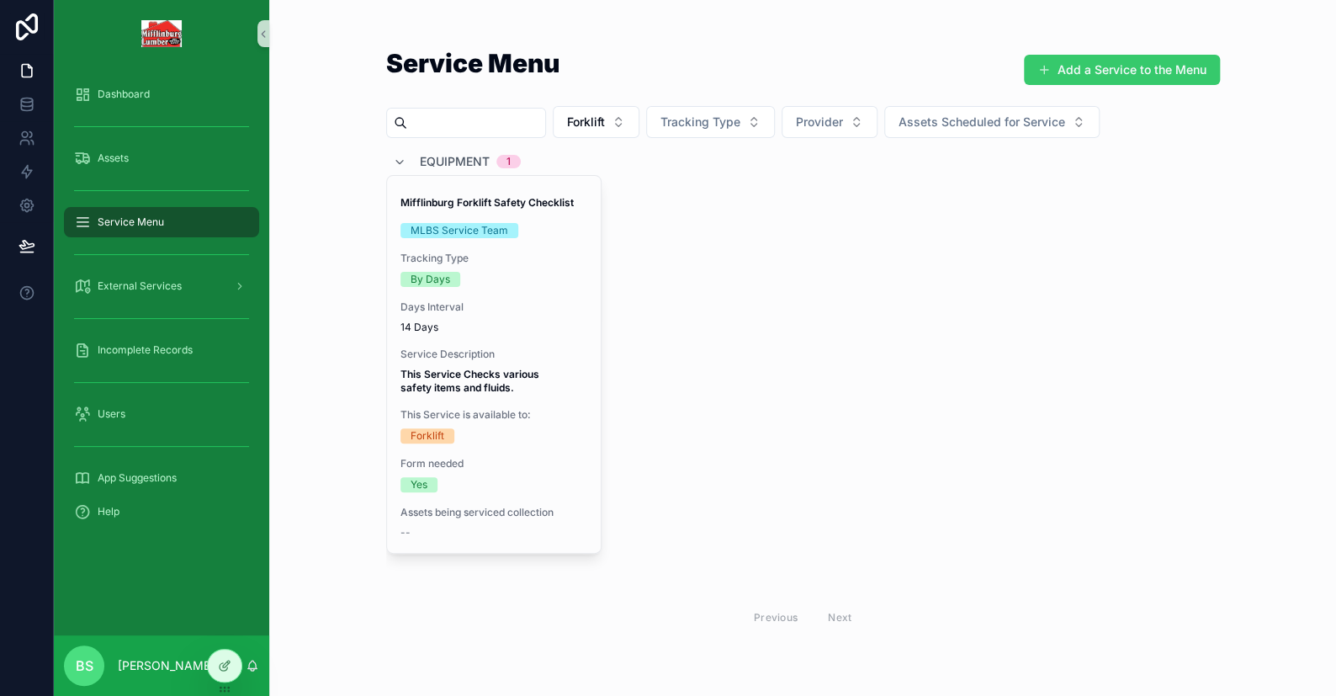
click at [1147, 66] on button "Add a Service to the Menu" at bounding box center [1122, 70] width 196 height 30
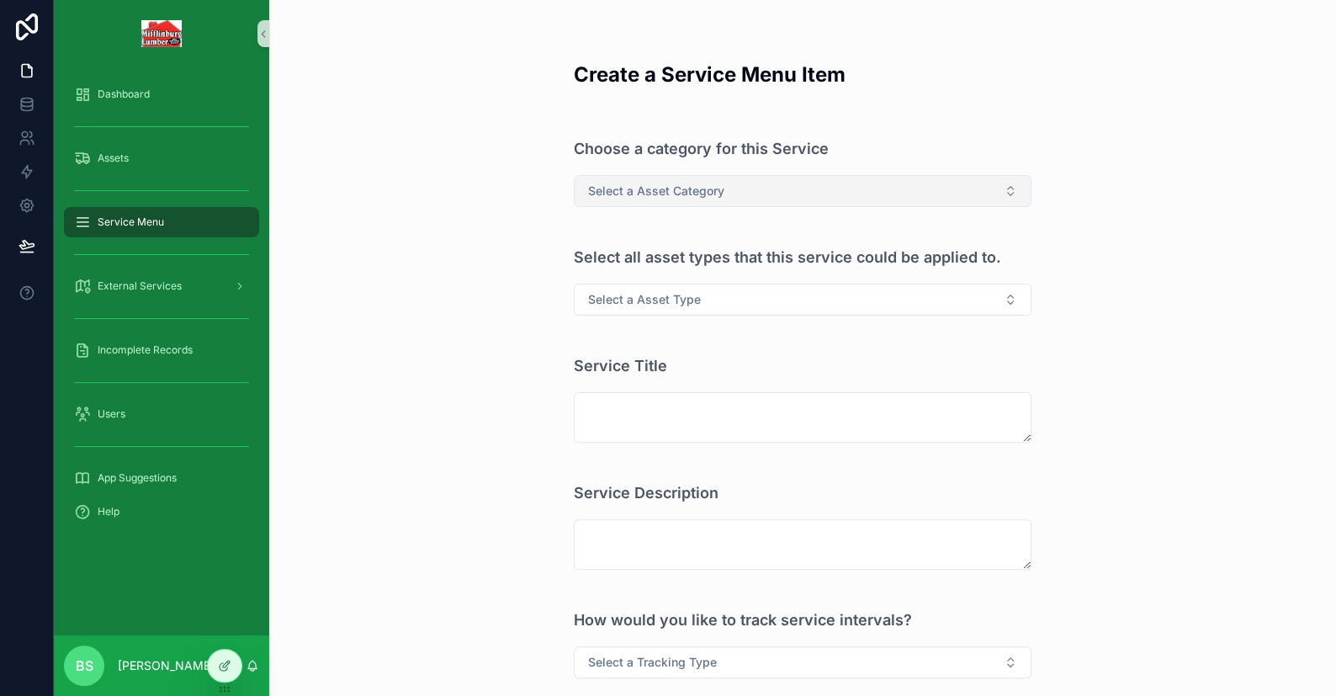
click at [729, 190] on button "Select a Asset Category" at bounding box center [803, 191] width 458 height 32
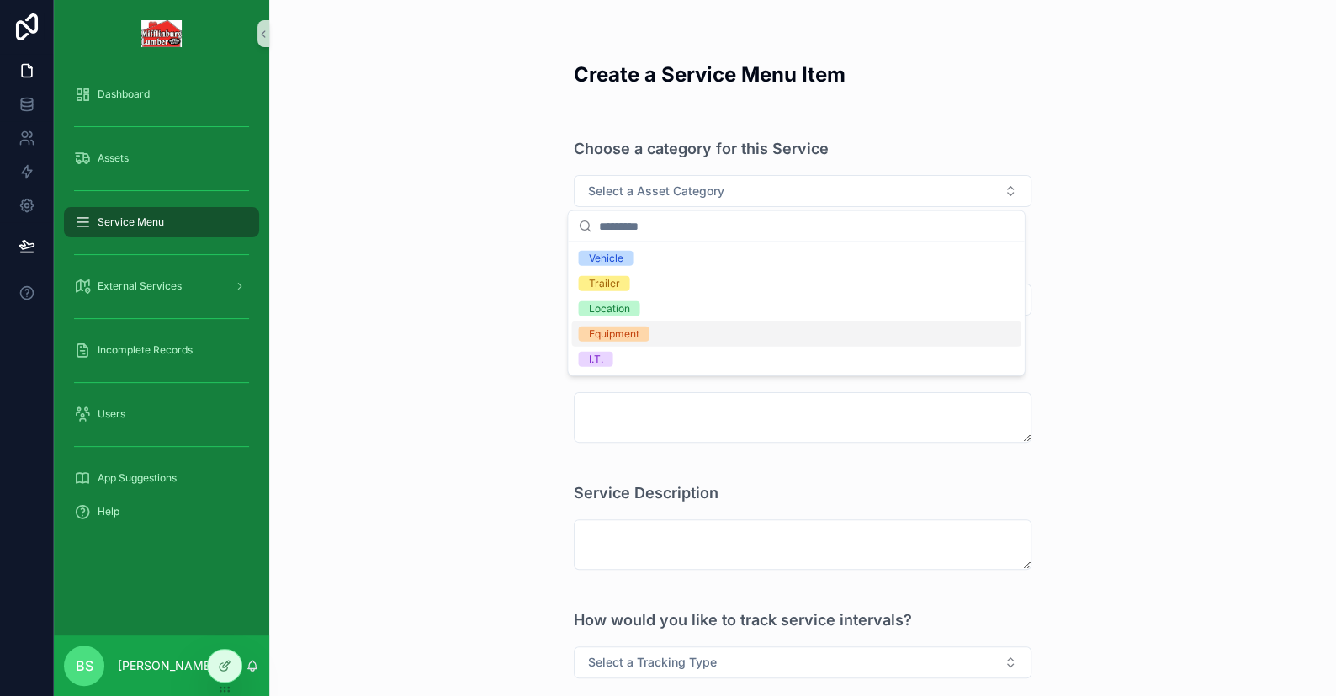
click at [608, 331] on div "Equipment" at bounding box center [613, 333] width 50 height 15
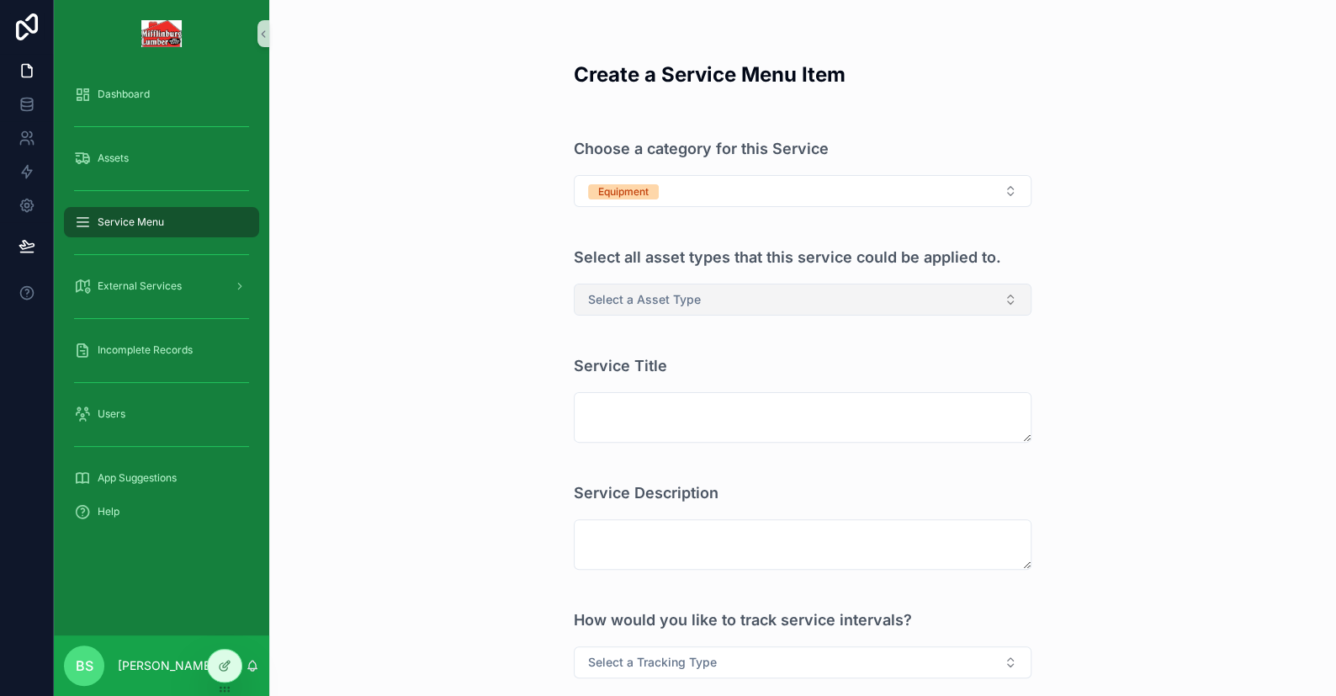
click at [620, 311] on button "Select a Asset Type" at bounding box center [803, 300] width 458 height 32
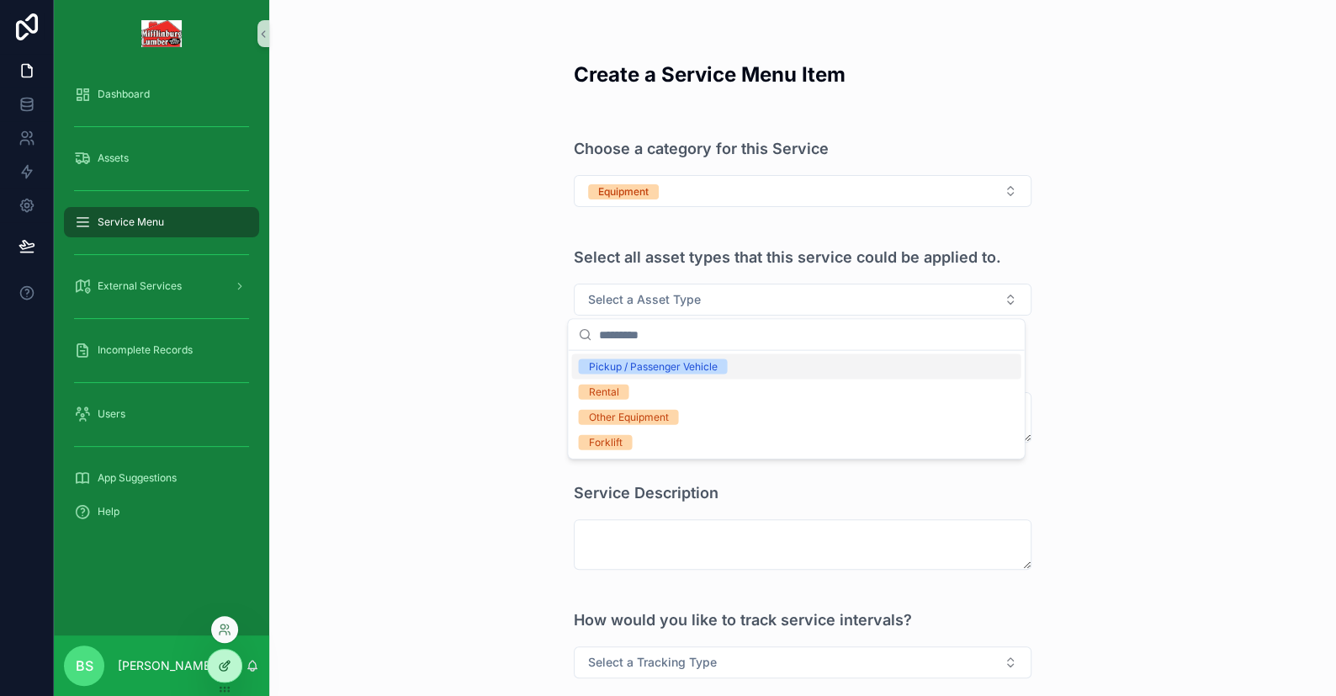
click at [218, 667] on icon at bounding box center [224, 665] width 13 height 13
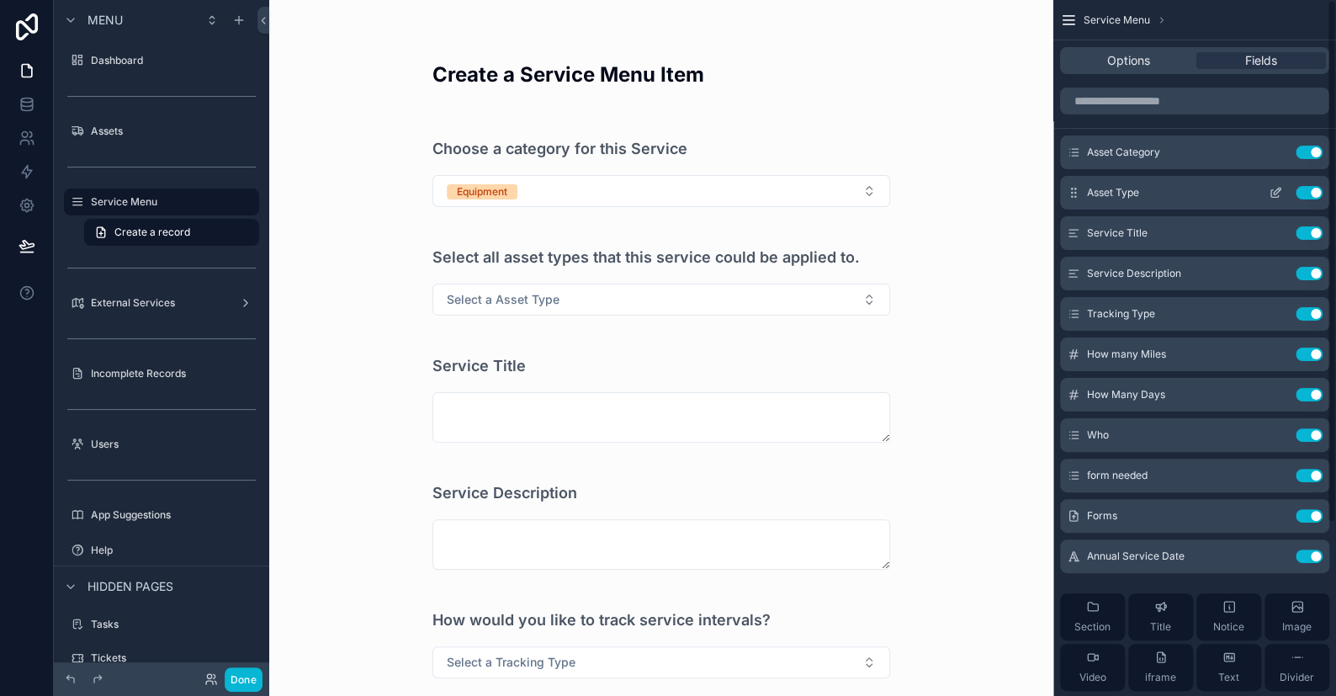
click at [1271, 191] on icon "scrollable content" at bounding box center [1275, 194] width 8 height 8
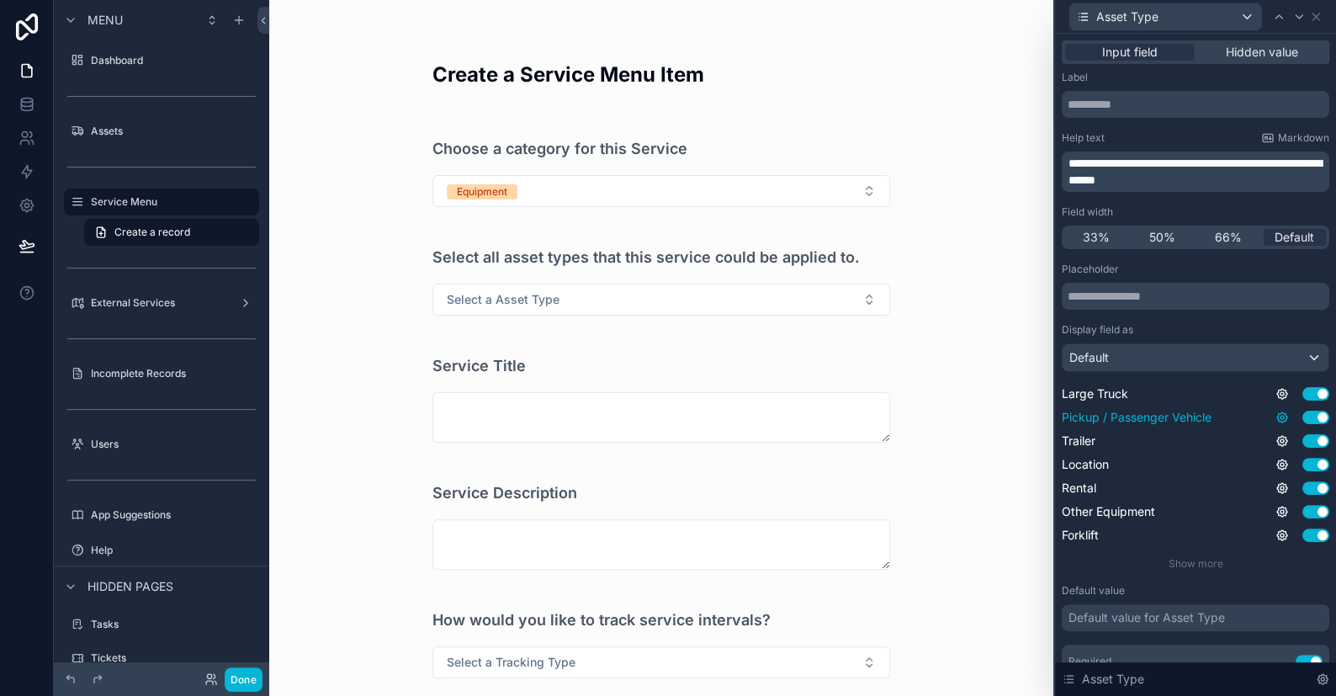
click at [1275, 422] on icon at bounding box center [1281, 417] width 13 height 13
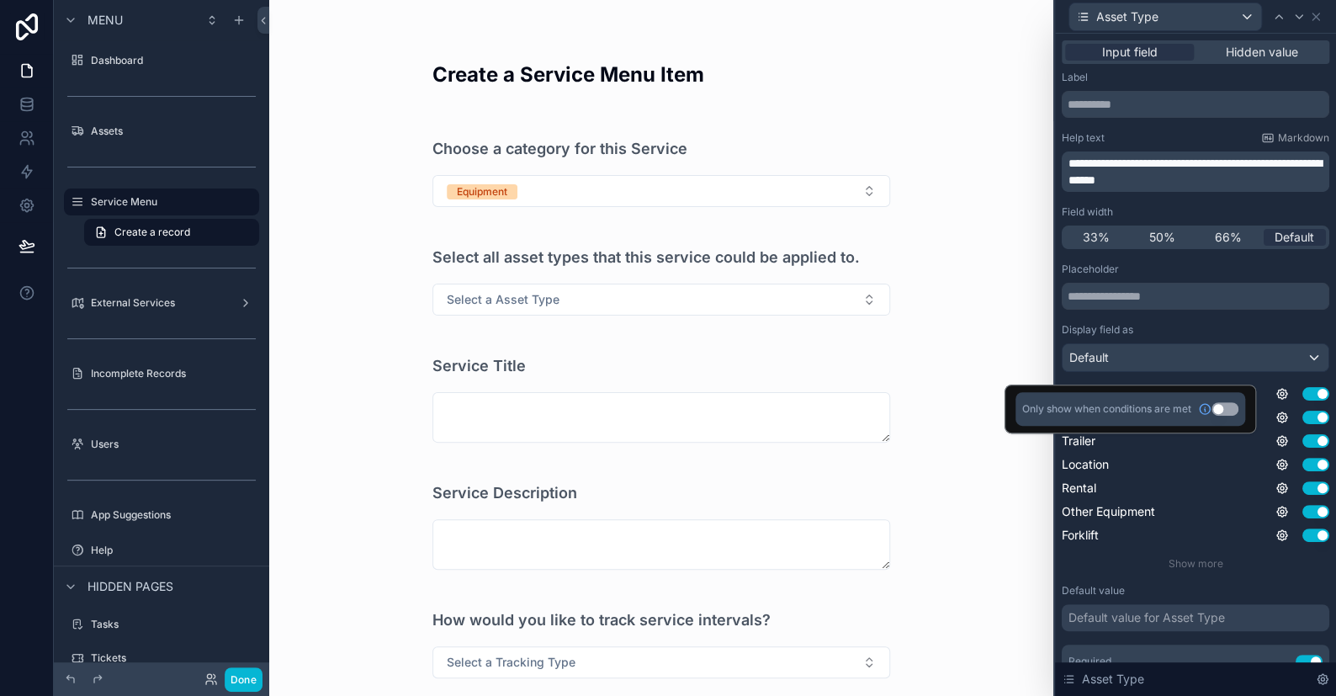
click at [1217, 407] on button "Use setting" at bounding box center [1224, 408] width 27 height 13
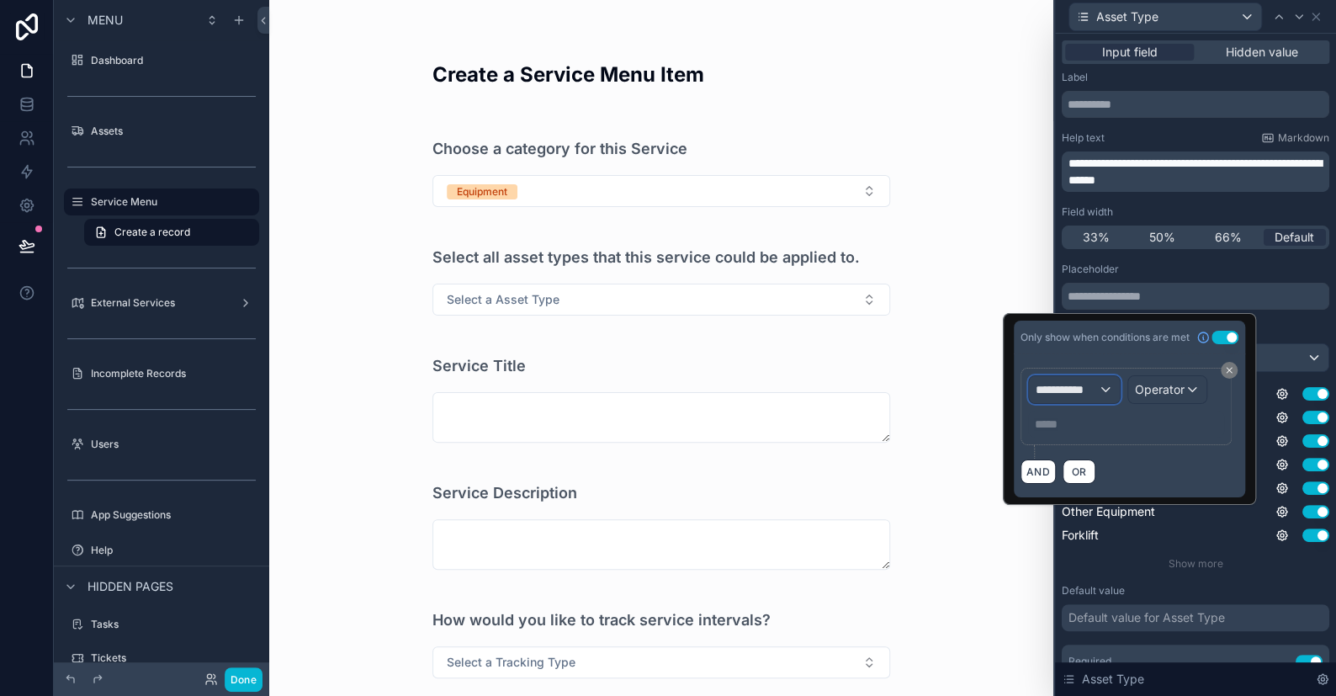
click at [1073, 393] on span "**********" at bounding box center [1067, 389] width 62 height 17
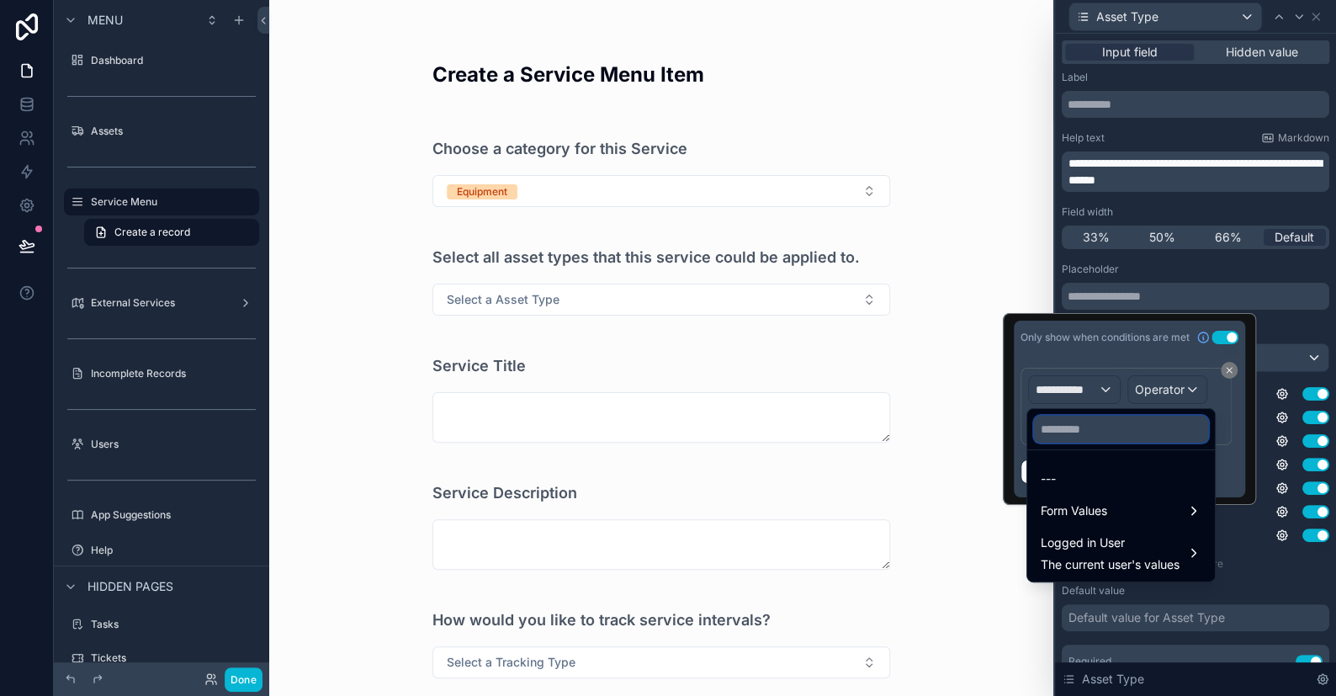
click at [1097, 433] on input "text" at bounding box center [1121, 429] width 174 height 27
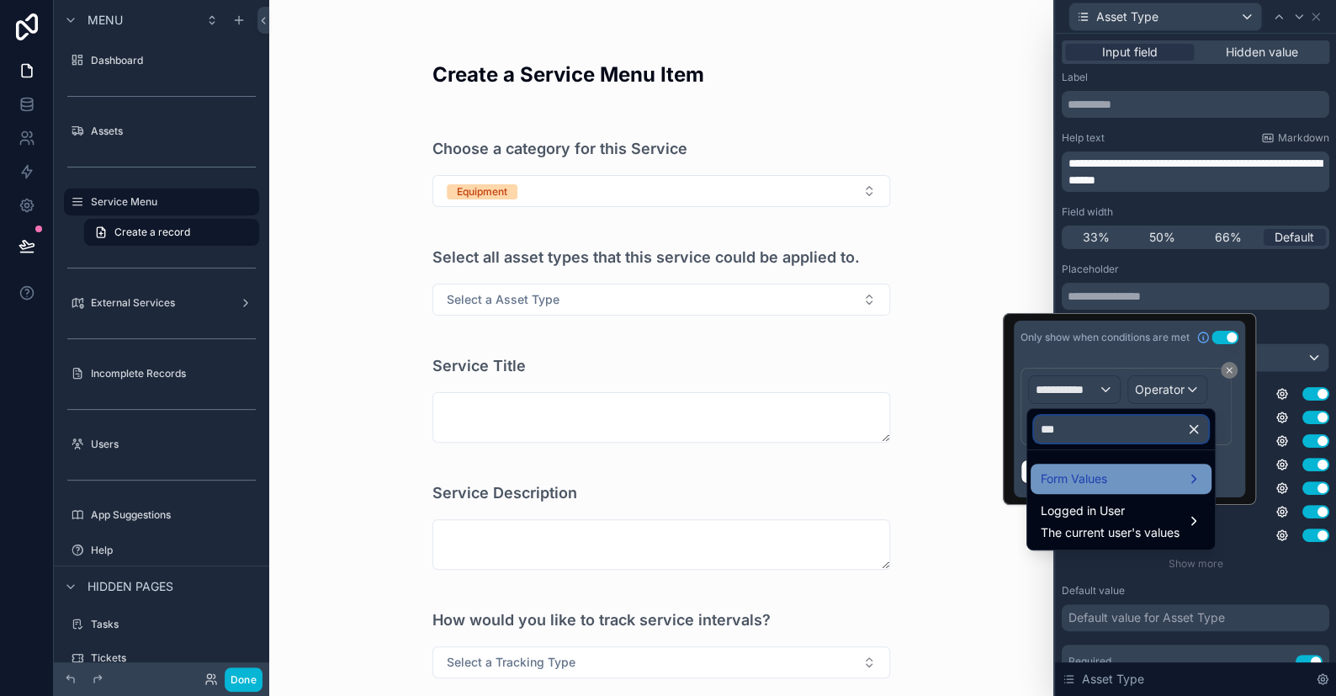
type input "***"
click at [1083, 487] on span "Form Values" at bounding box center [1074, 479] width 66 height 20
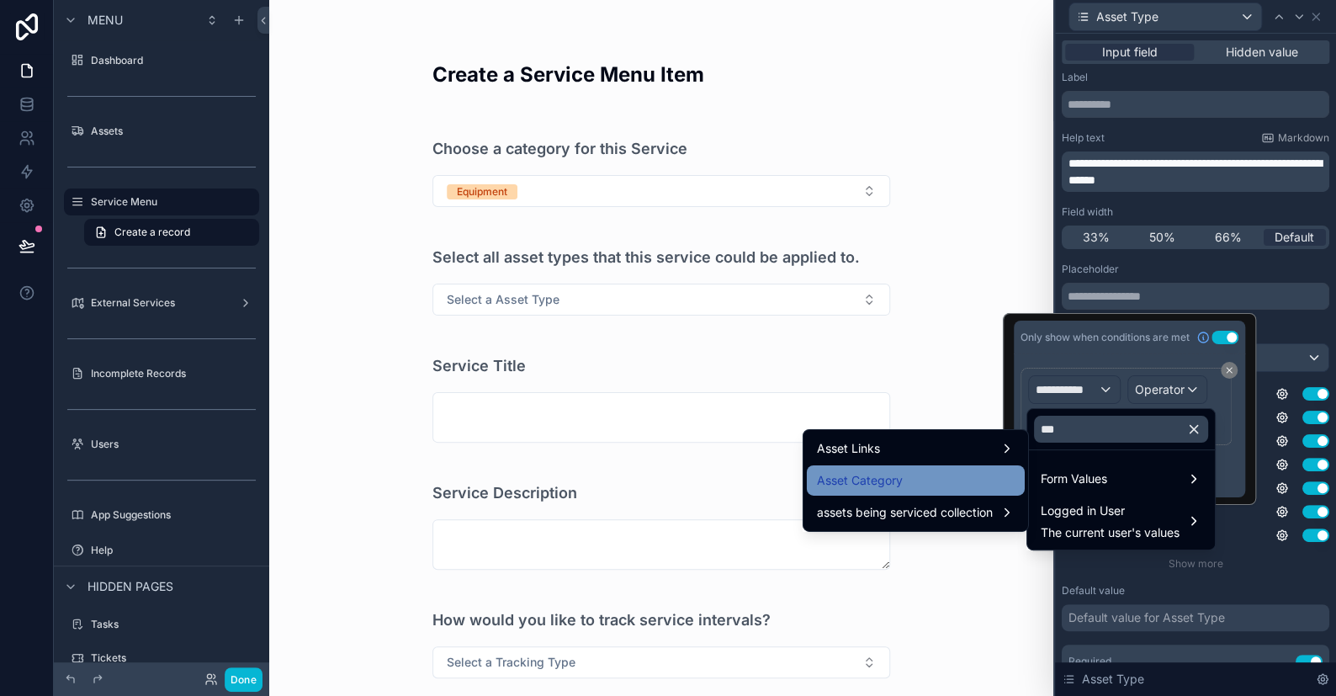
click at [937, 471] on div "Asset Category" at bounding box center [916, 480] width 198 height 20
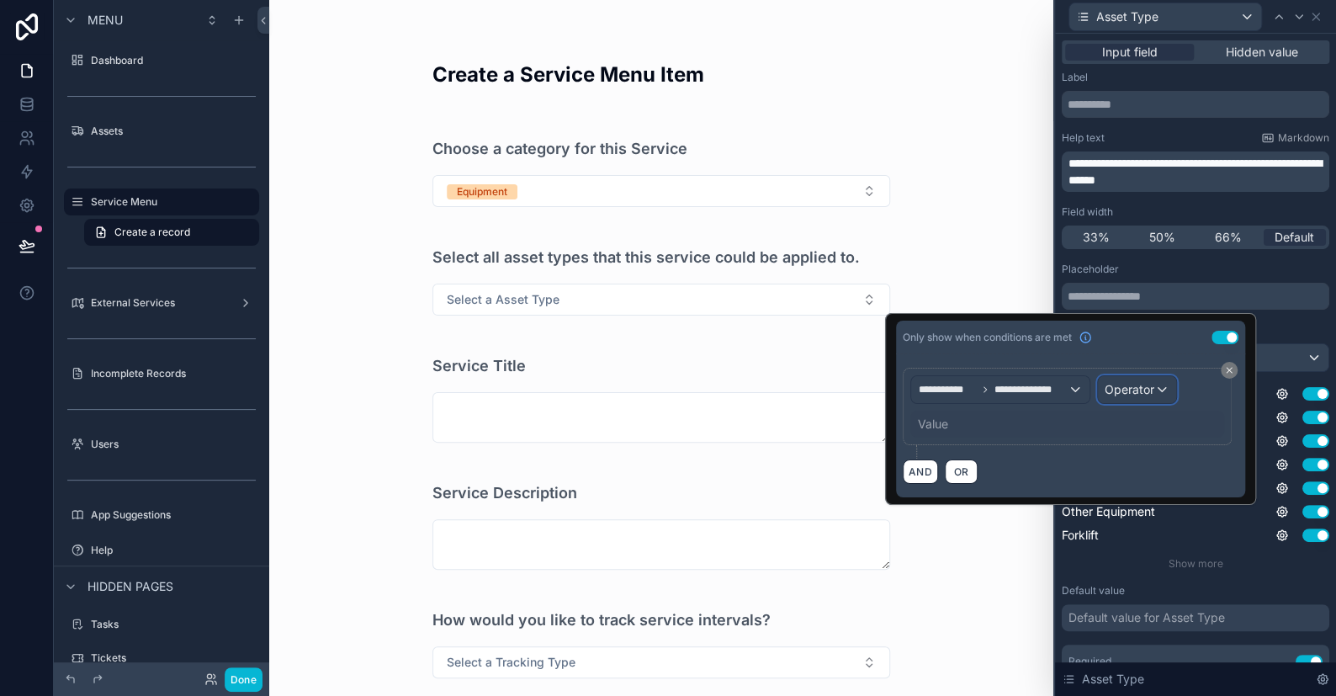
click at [1116, 379] on div "Operator" at bounding box center [1137, 389] width 78 height 27
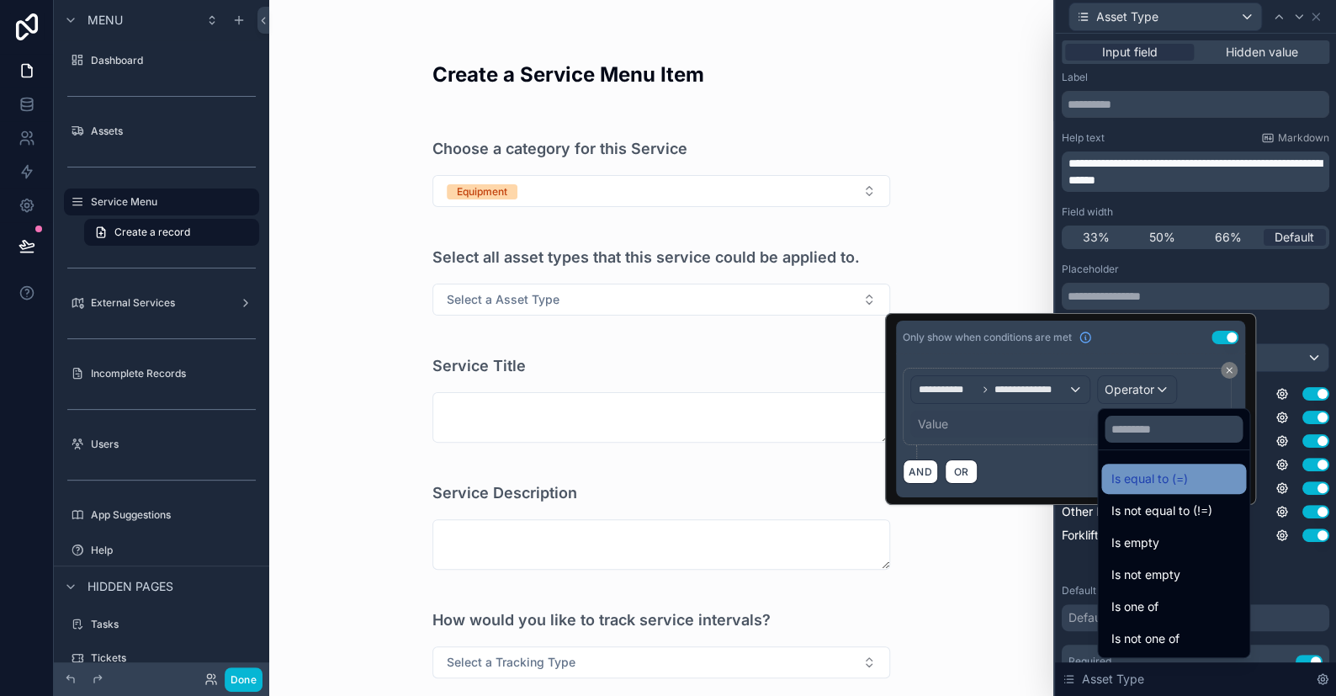
click at [1141, 474] on span "Is equal to (=)" at bounding box center [1149, 479] width 77 height 20
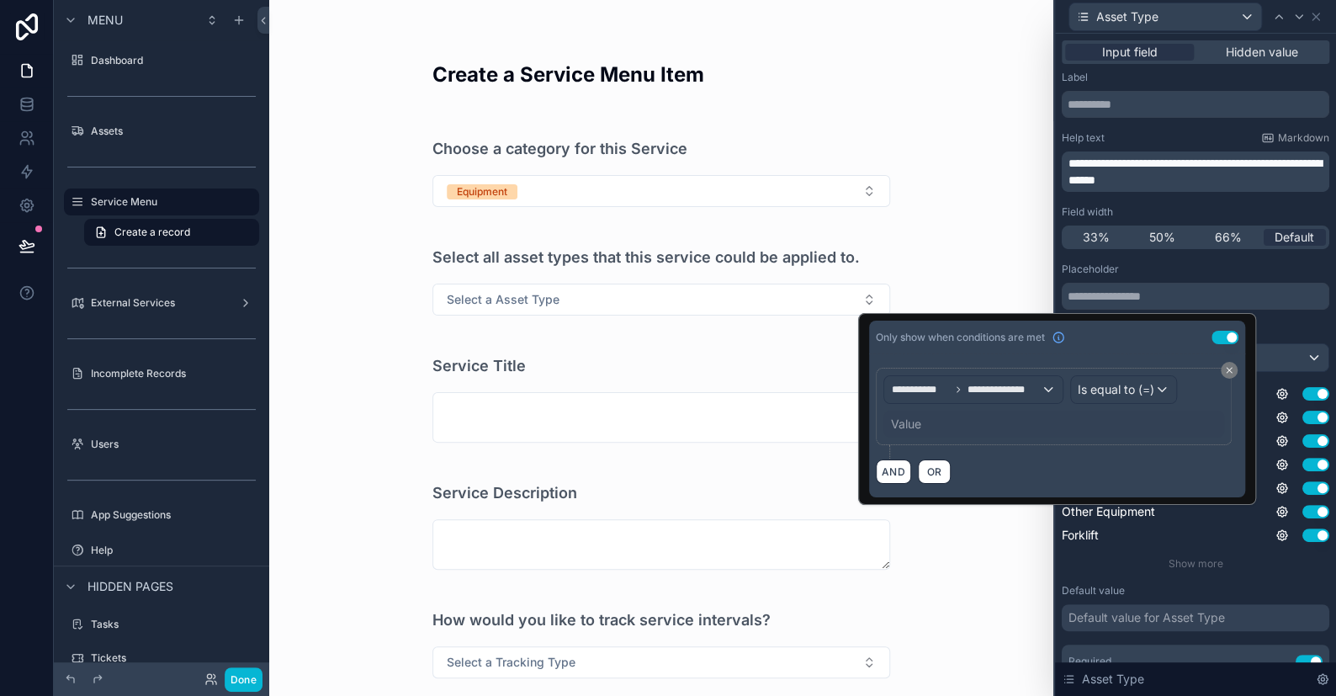
click at [909, 422] on div "Value" at bounding box center [905, 424] width 30 height 17
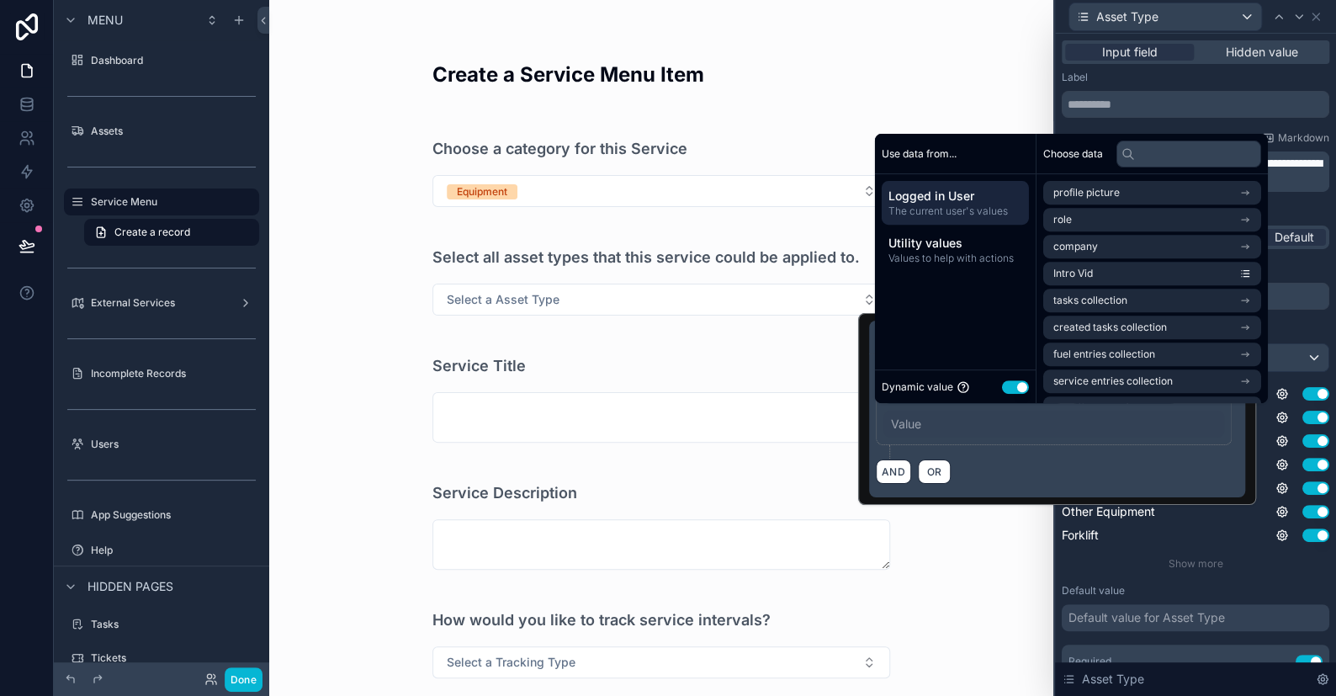
click at [1017, 386] on button "Use setting" at bounding box center [1015, 386] width 27 height 13
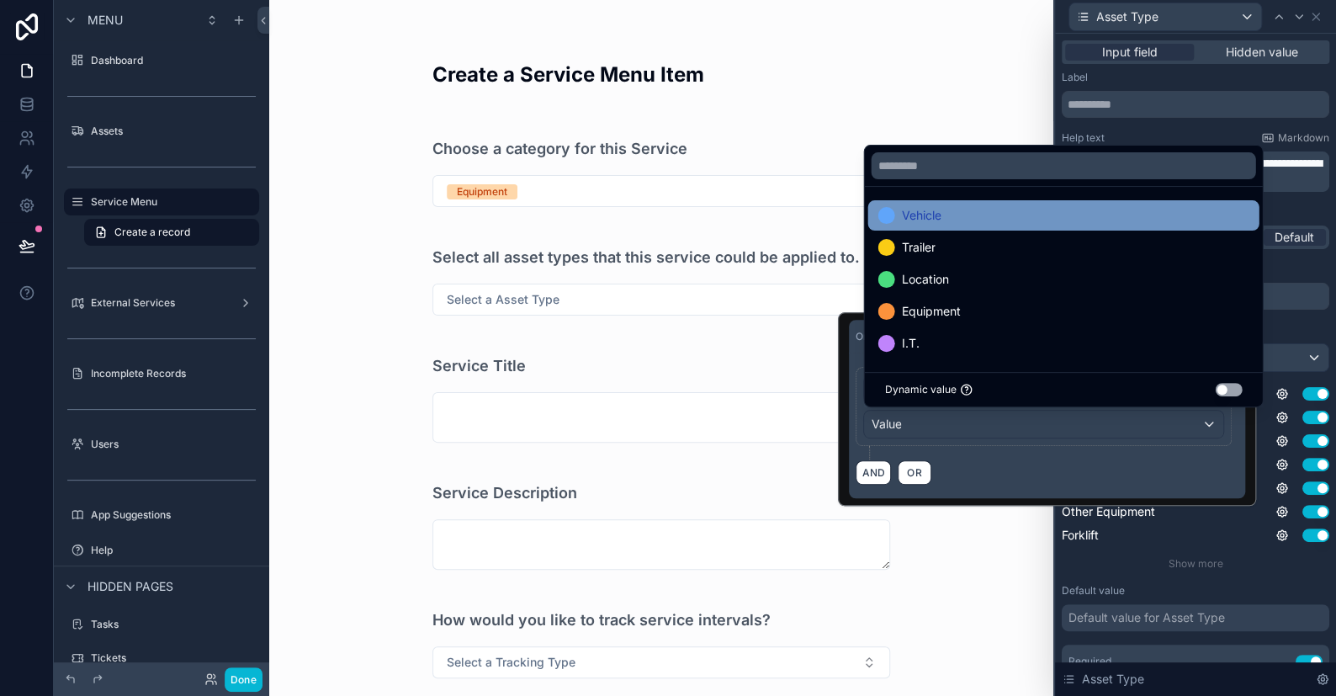
click at [920, 220] on span "Vehicle" at bounding box center [921, 215] width 40 height 20
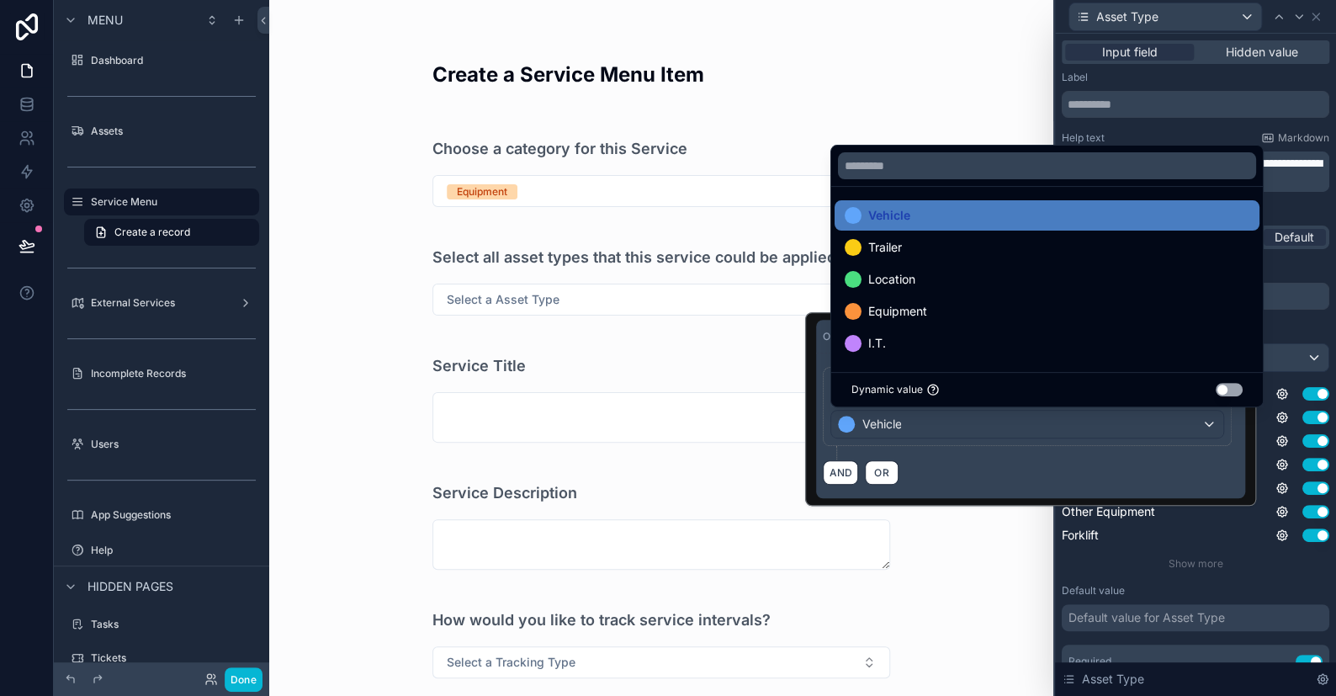
click at [969, 463] on div "AND OR" at bounding box center [1031, 471] width 416 height 25
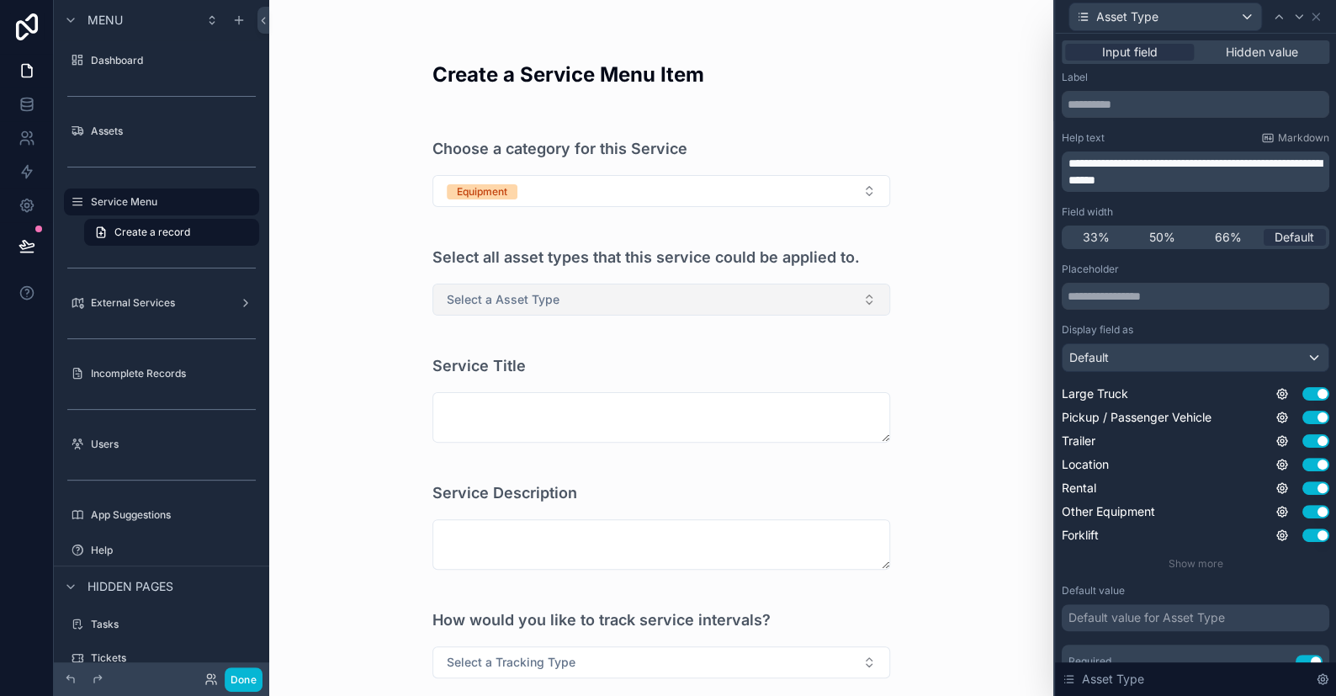
click at [601, 292] on button "Select a Asset Type" at bounding box center [661, 300] width 458 height 32
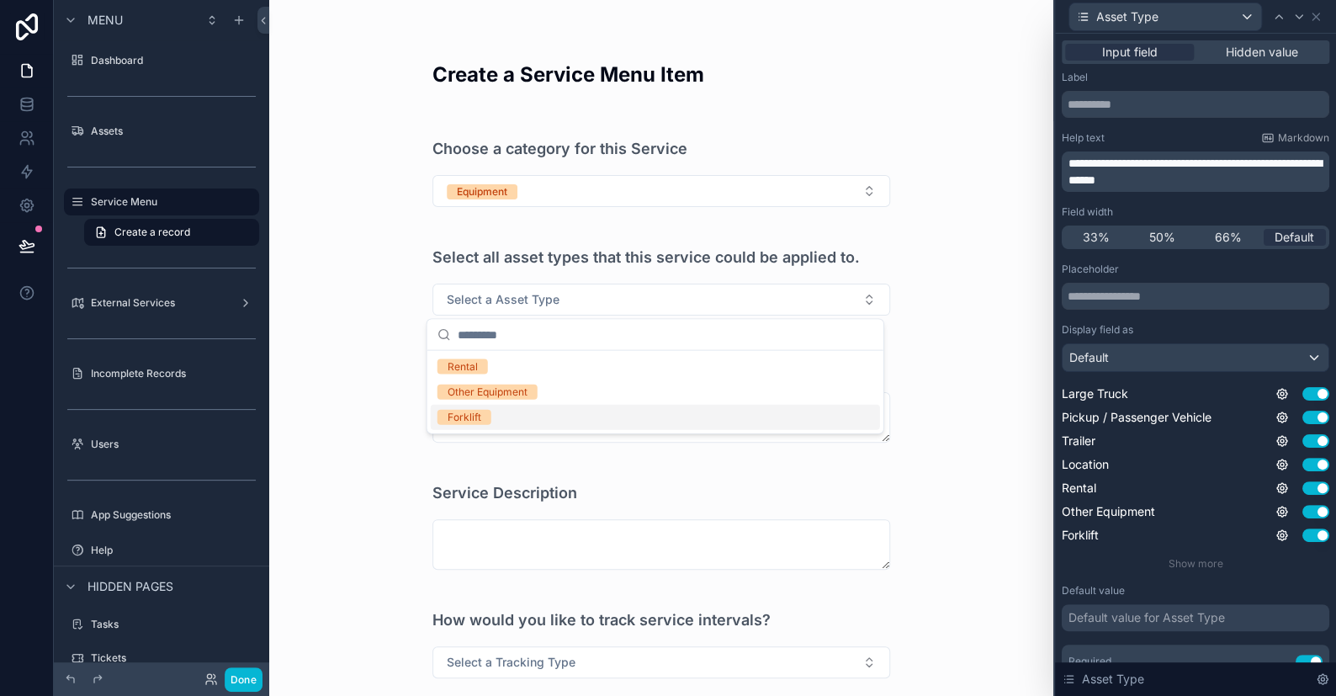
click at [472, 415] on div "Forklift" at bounding box center [465, 417] width 34 height 15
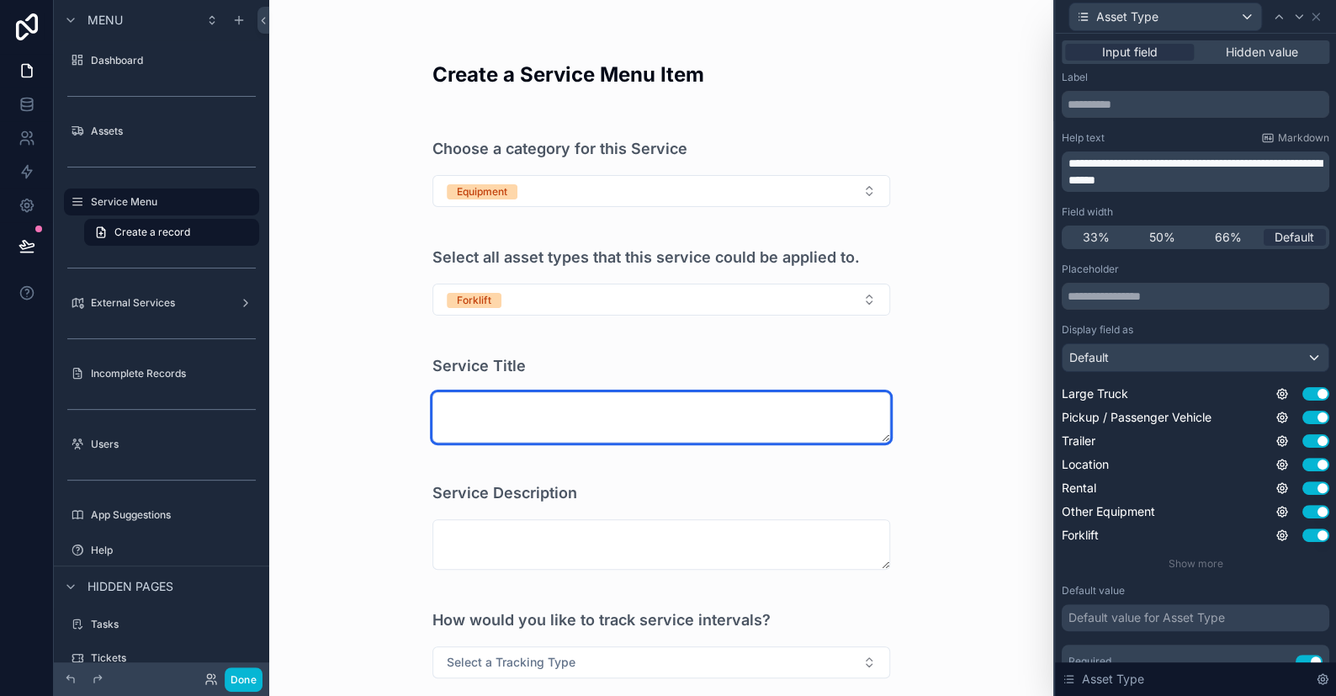
click at [472, 405] on textarea "scrollable content" at bounding box center [661, 417] width 458 height 50
click at [469, 407] on textarea "scrollable content" at bounding box center [661, 417] width 458 height 50
type textarea "**********"
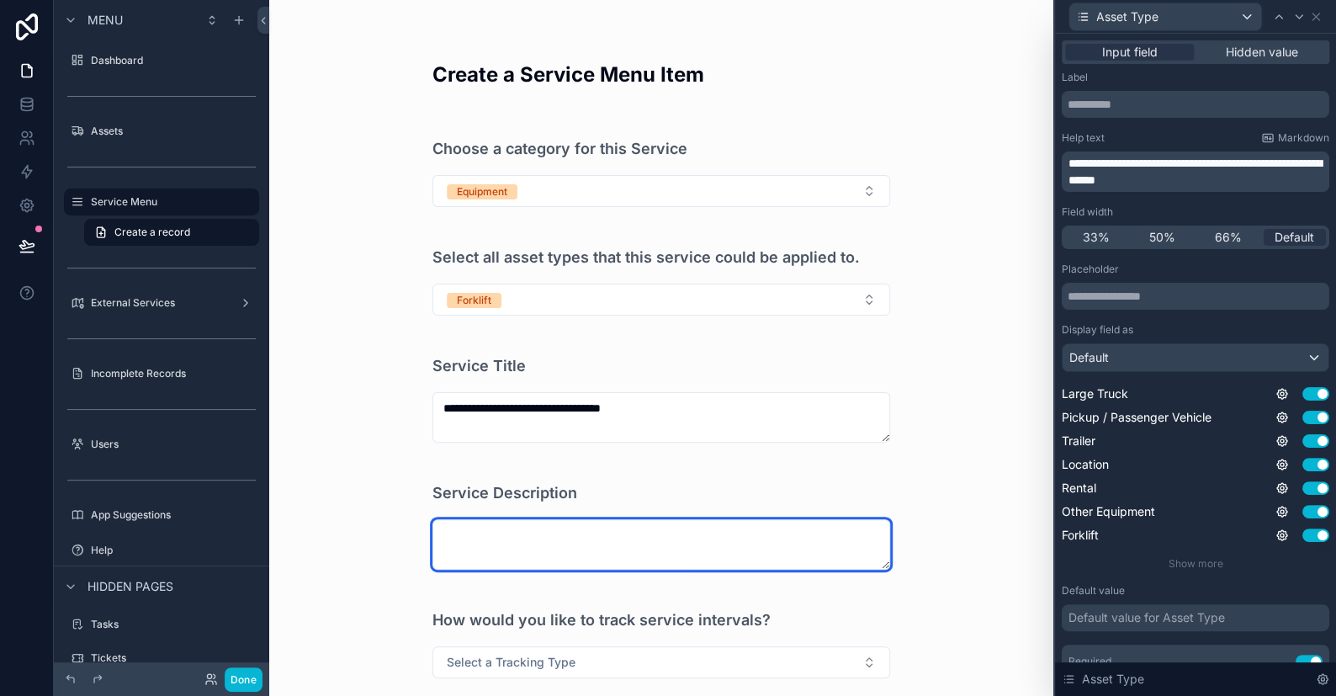
click at [494, 534] on textarea "scrollable content" at bounding box center [661, 544] width 458 height 50
click at [511, 545] on textarea "scrollable content" at bounding box center [661, 544] width 458 height 50
click at [522, 547] on textarea "scrollable content" at bounding box center [661, 544] width 458 height 50
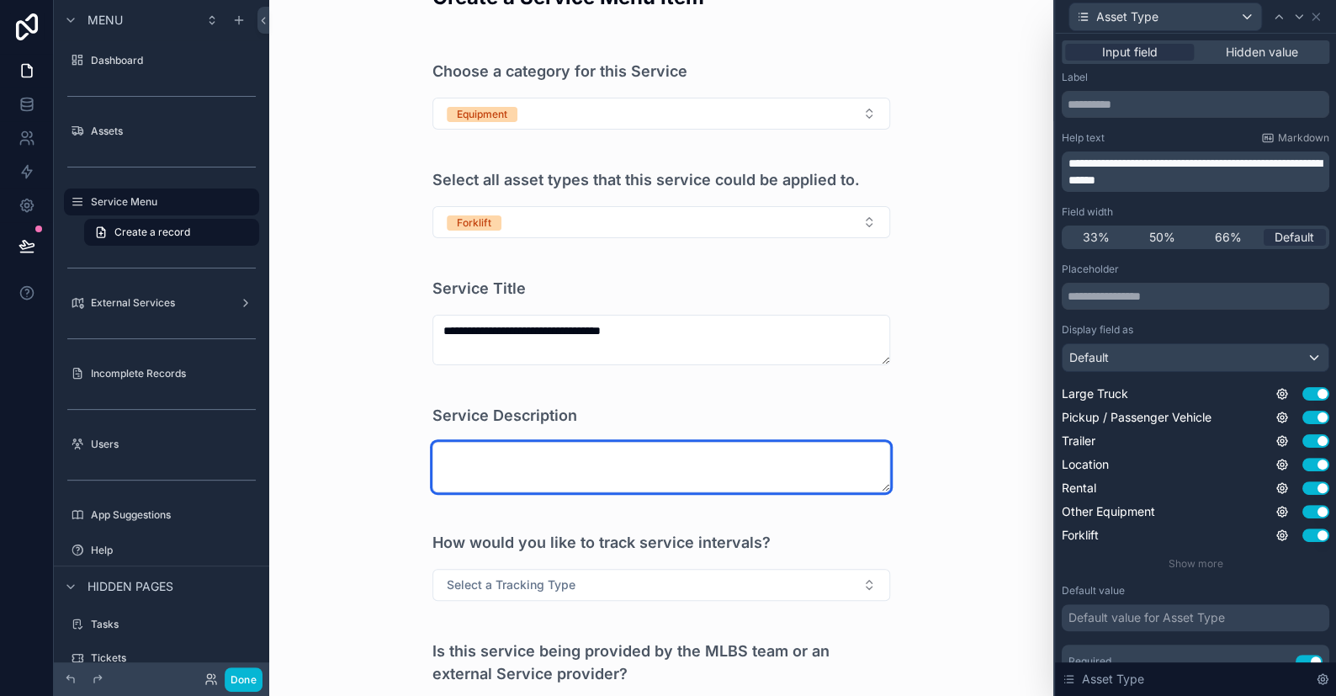
scroll to position [168, 0]
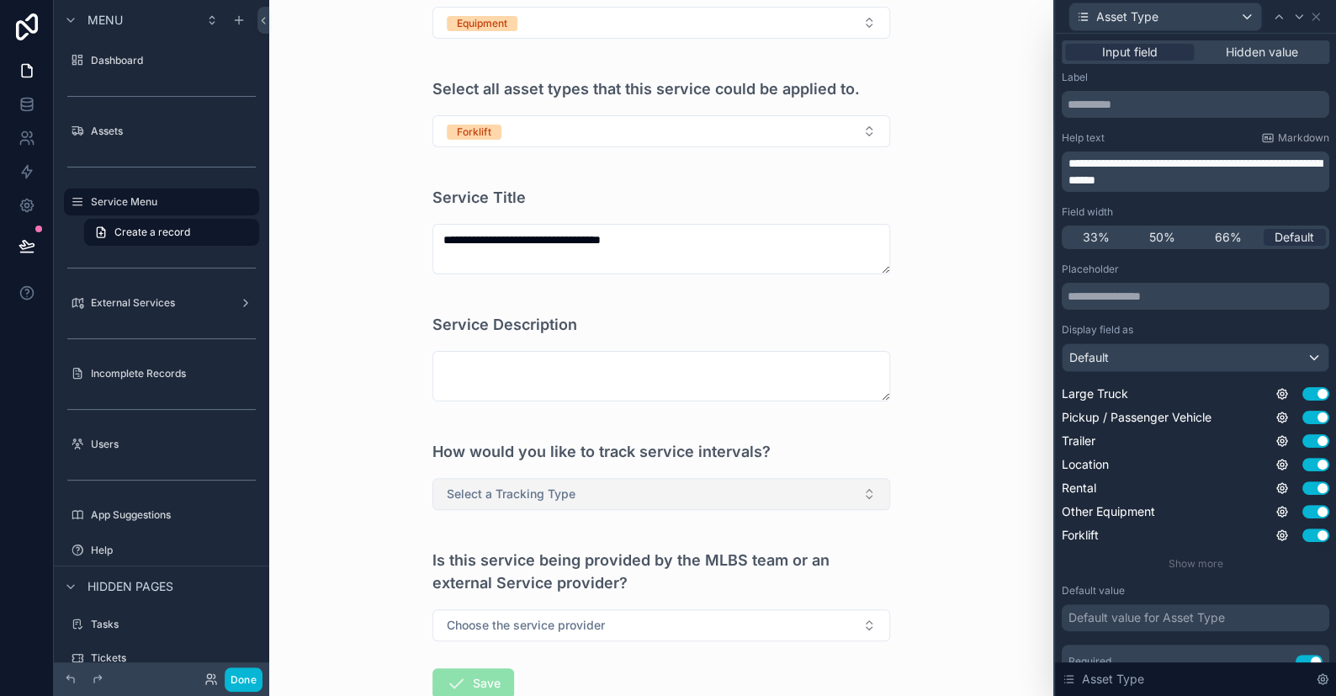
click at [501, 490] on span "Select a Tracking Type" at bounding box center [511, 493] width 129 height 17
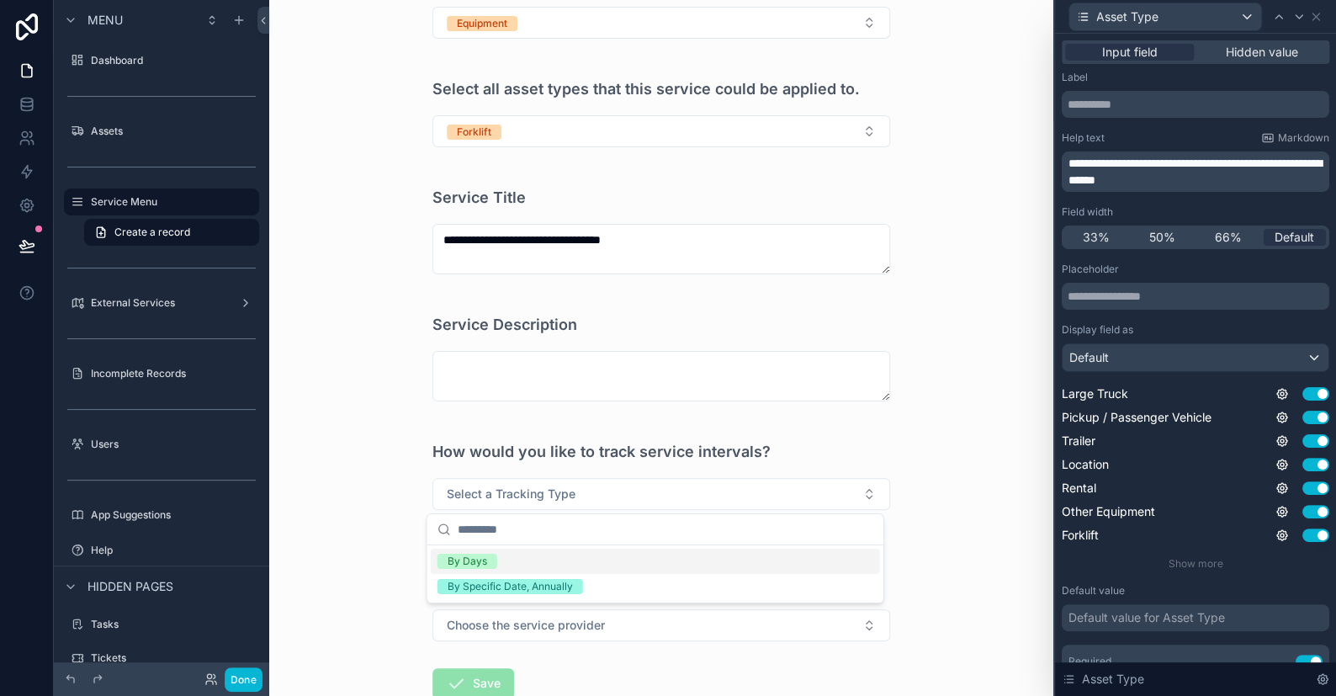
click at [496, 559] on div "By Days" at bounding box center [655, 561] width 449 height 25
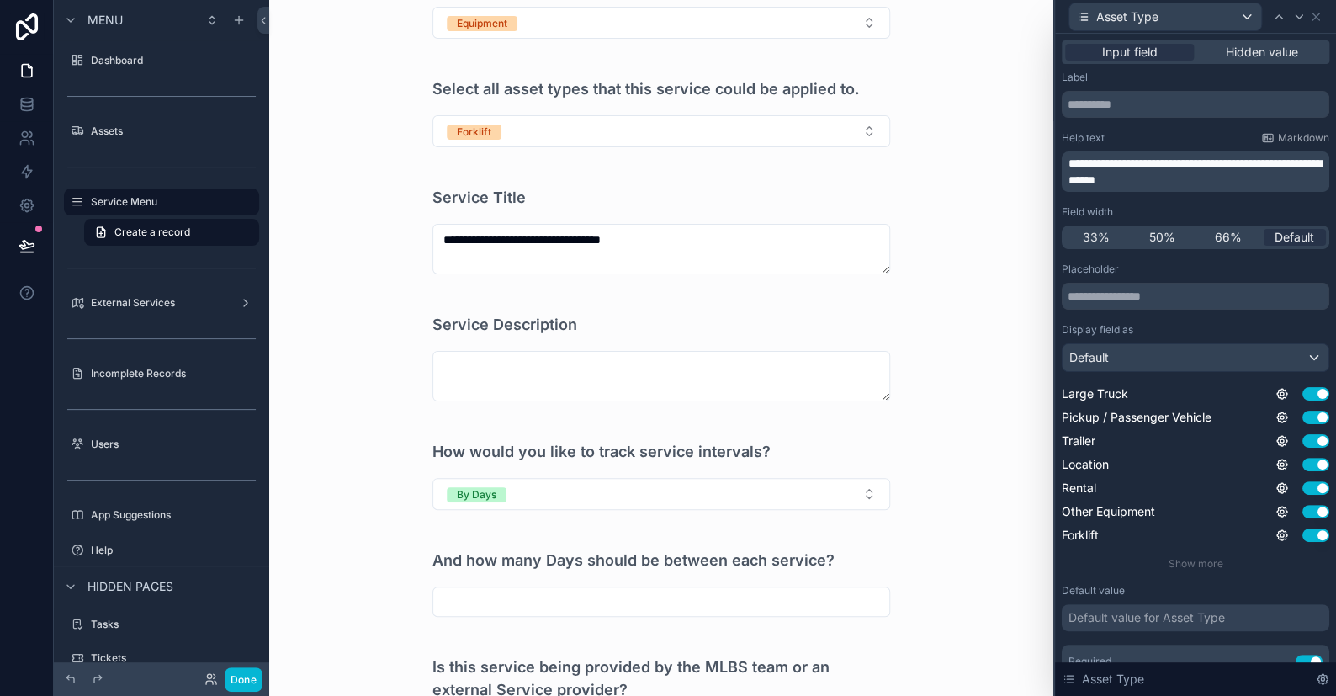
click at [464, 596] on input "scrollable content" at bounding box center [661, 602] width 456 height 24
type input "******"
click at [368, 561] on div "**********" at bounding box center [661, 348] width 784 height 696
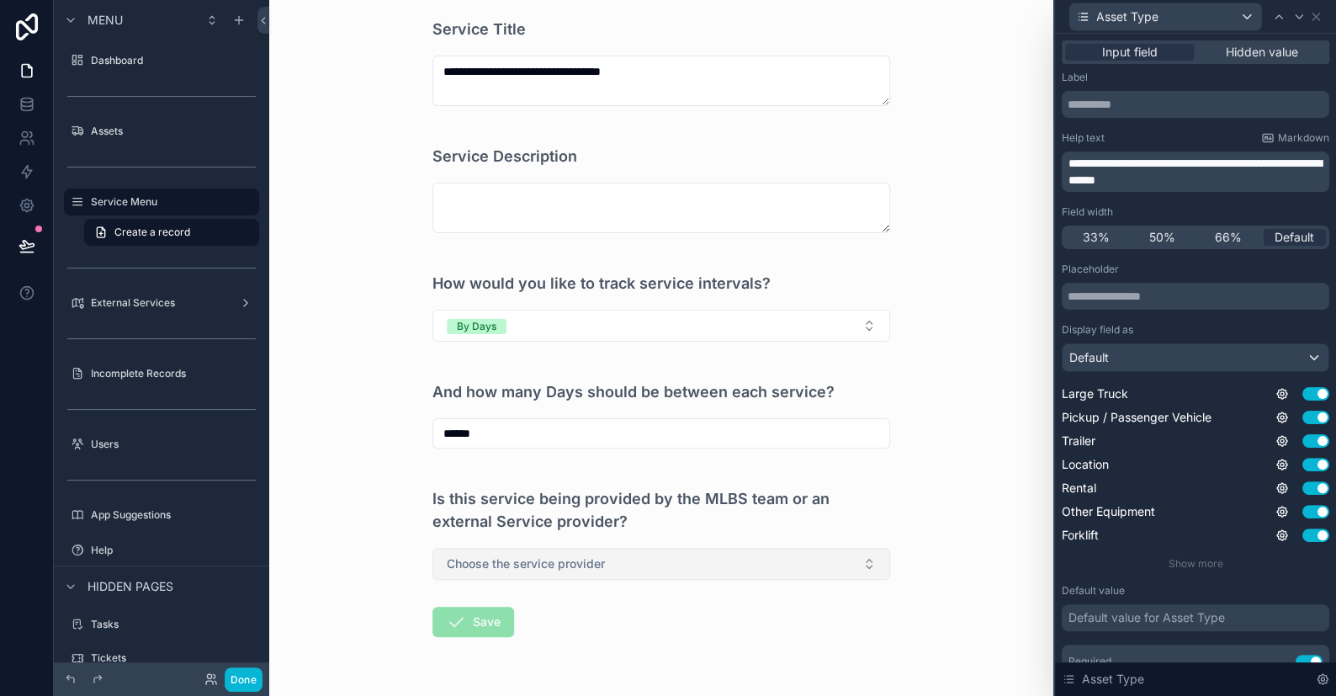
click at [580, 559] on span "Choose the service provider" at bounding box center [526, 563] width 158 height 17
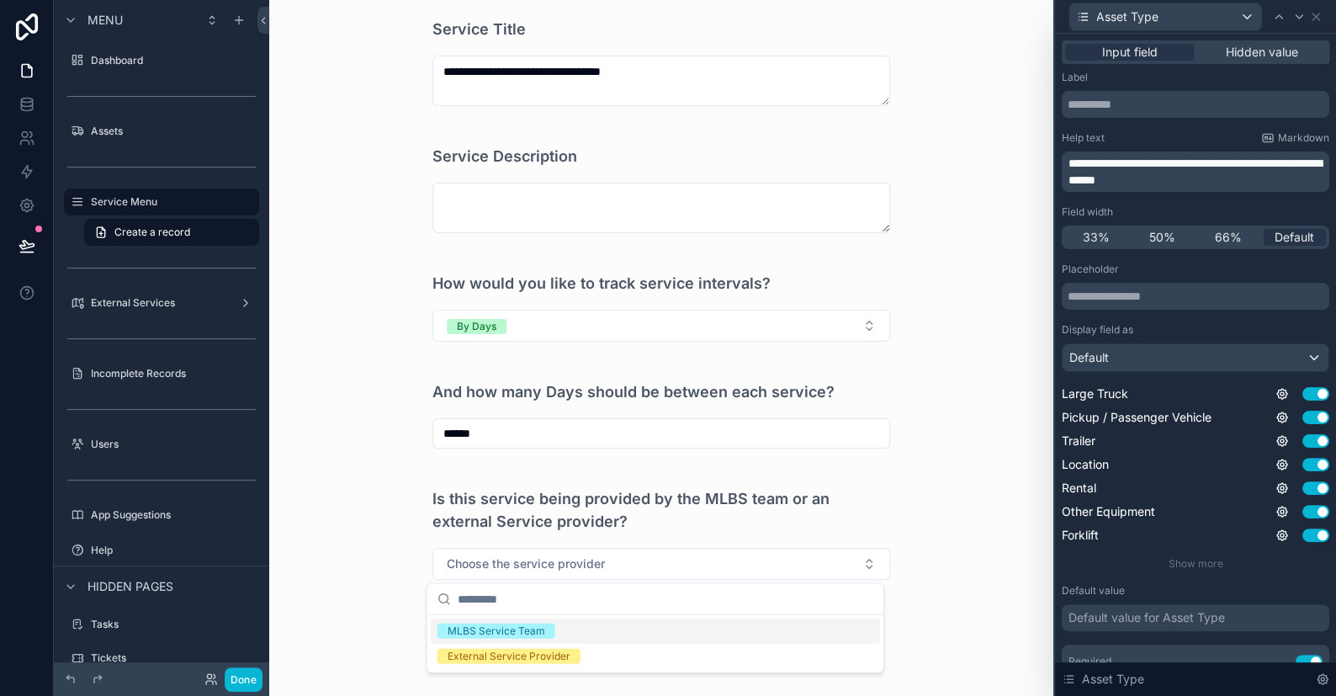
click at [477, 631] on div "MLBS Service Team" at bounding box center [497, 630] width 98 height 15
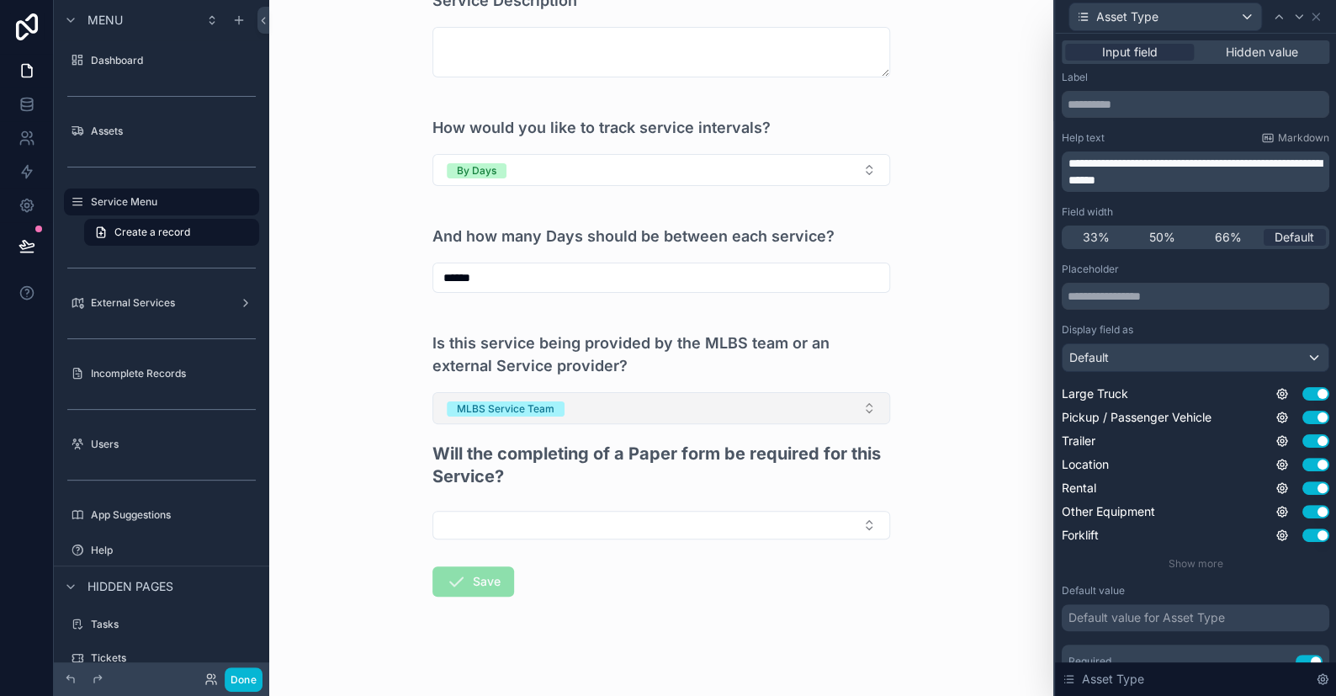
scroll to position [500, 0]
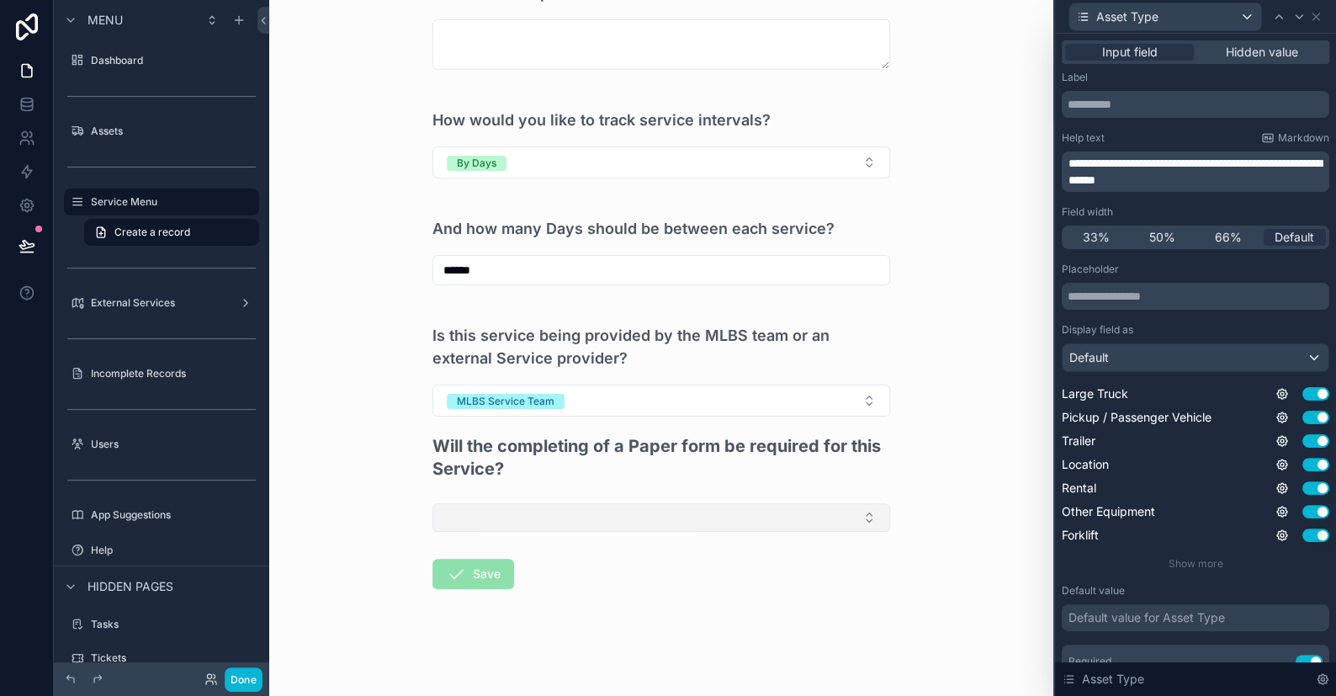
click at [497, 515] on button "Select Button" at bounding box center [661, 517] width 458 height 29
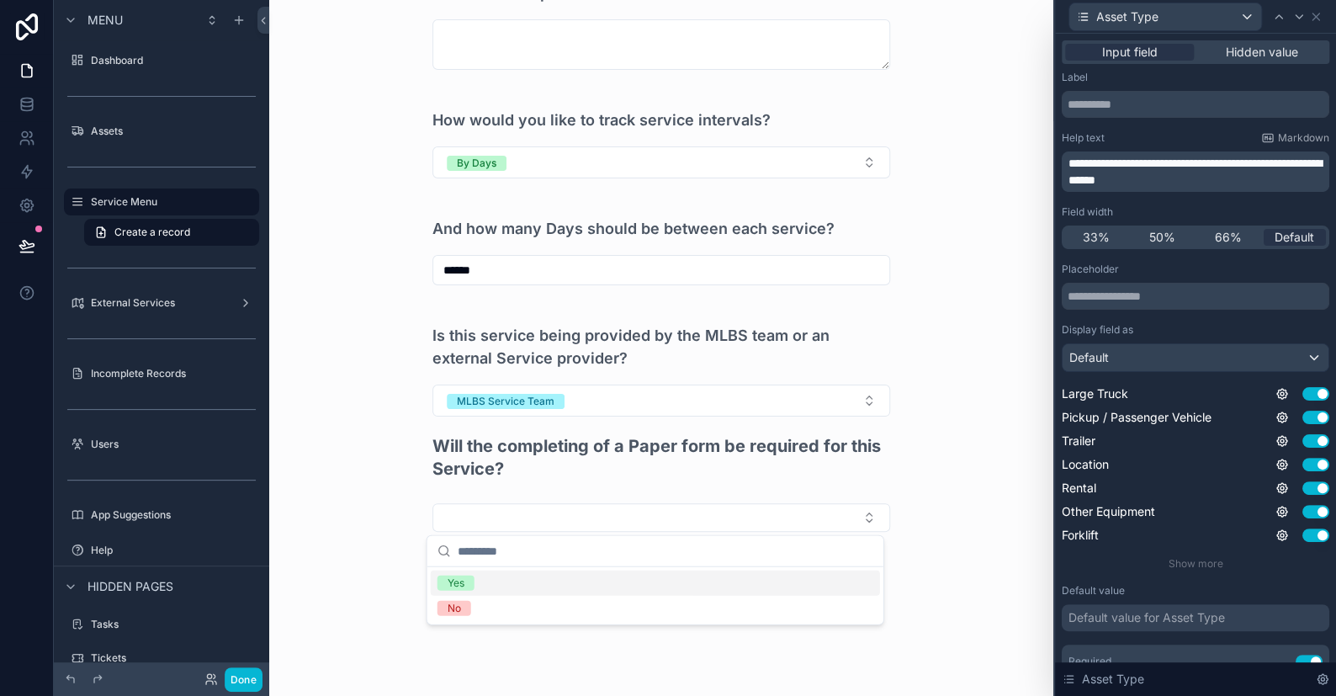
click at [461, 580] on div "Yes" at bounding box center [456, 582] width 17 height 15
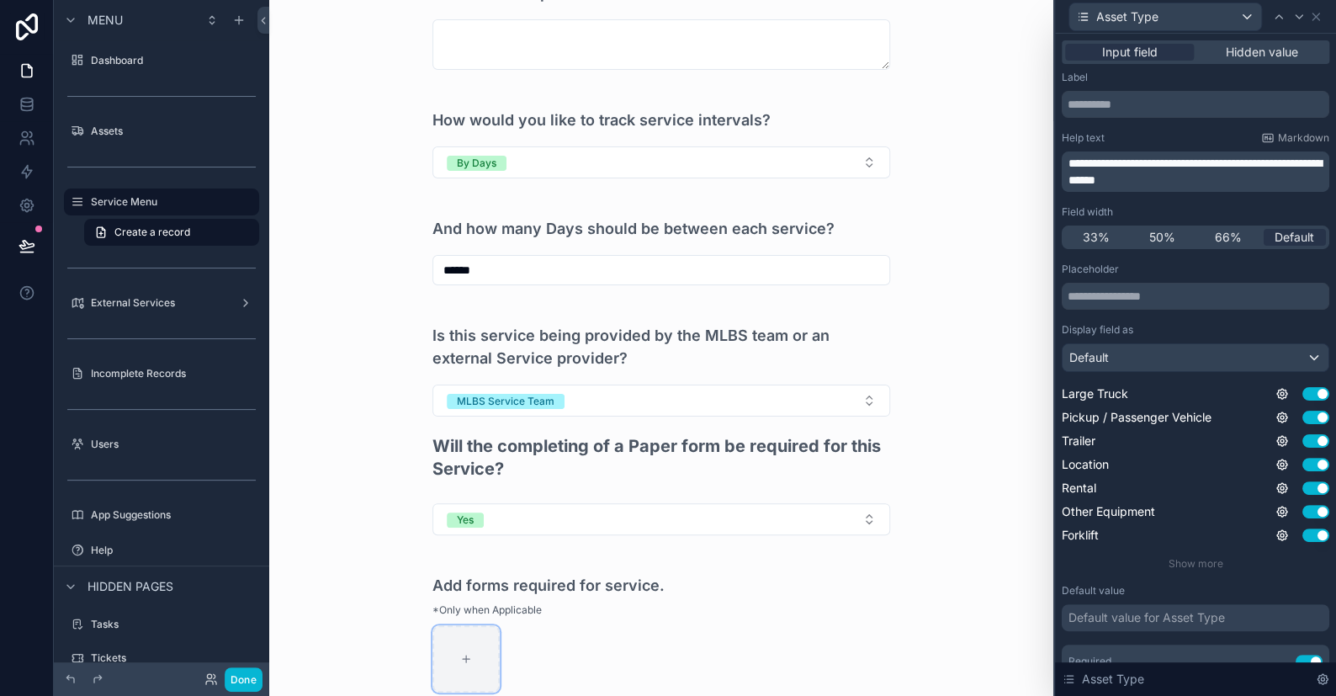
click at [463, 659] on icon "scrollable content" at bounding box center [466, 659] width 7 height 0
type input "**********"
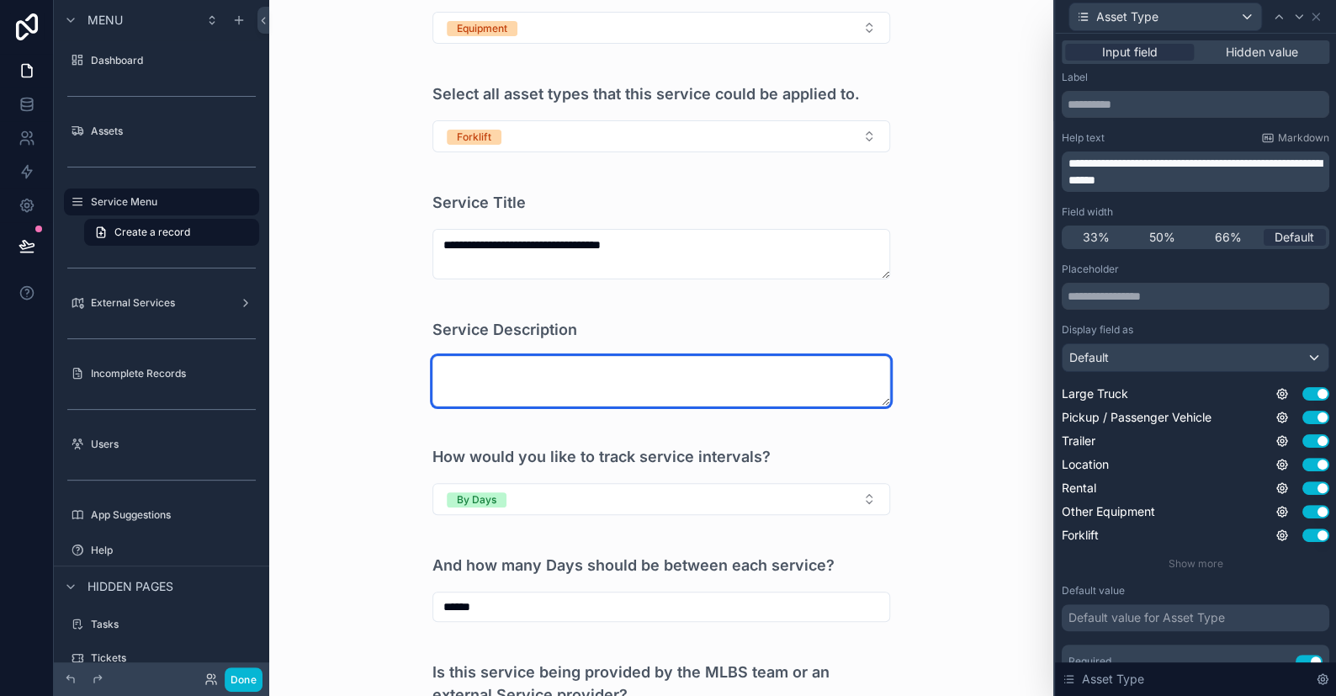
click at [530, 389] on textarea "scrollable content" at bounding box center [661, 381] width 458 height 50
type textarea "*******"
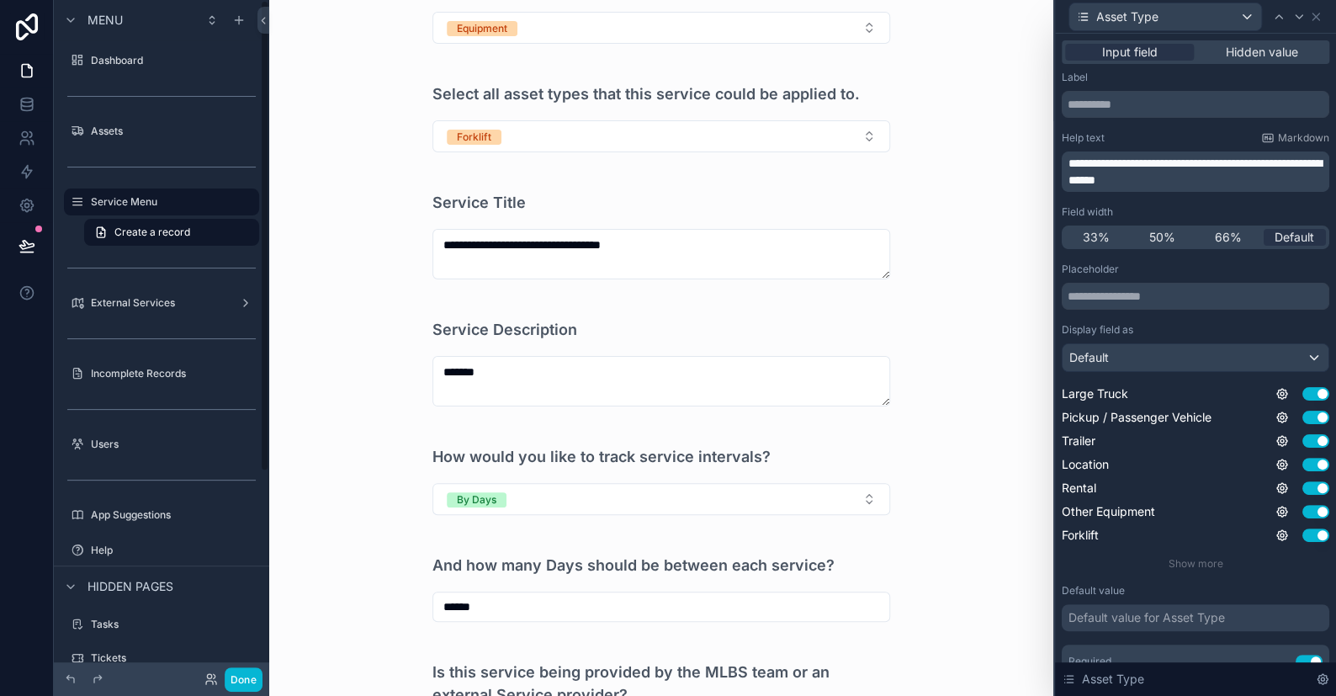
click at [979, 439] on div "**********" at bounding box center [661, 185] width 784 height 696
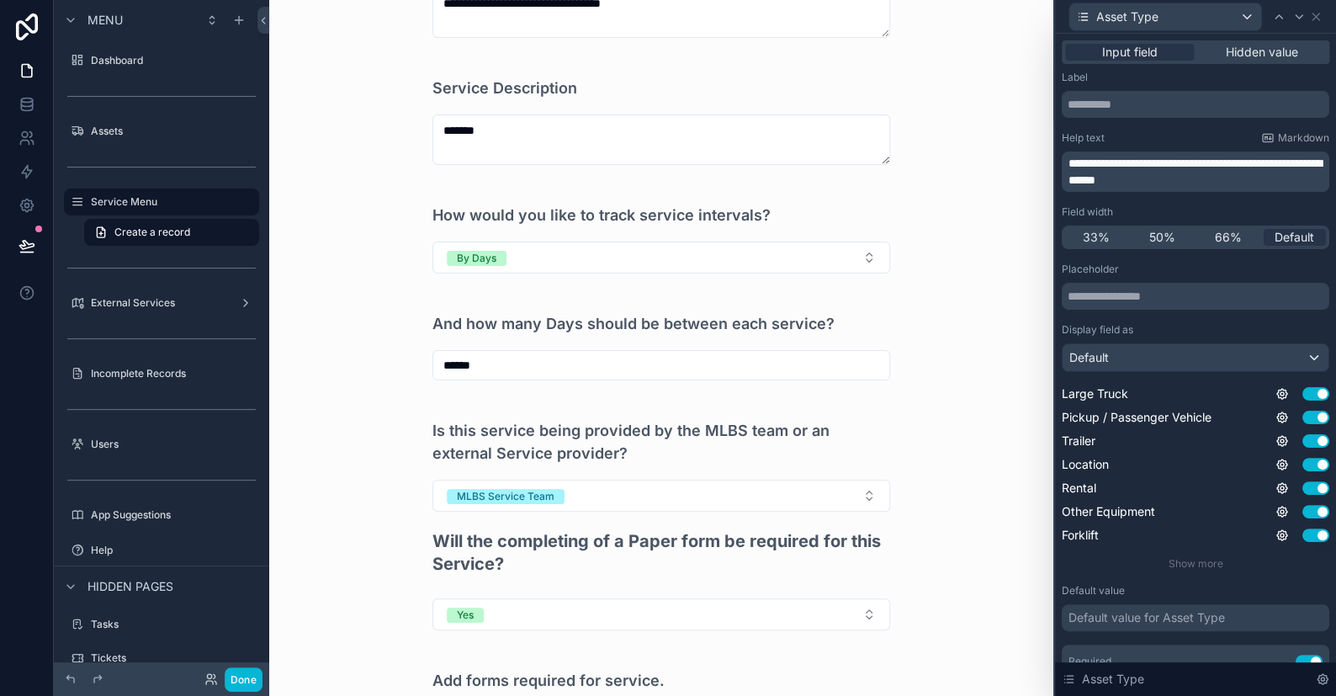
scroll to position [660, 0]
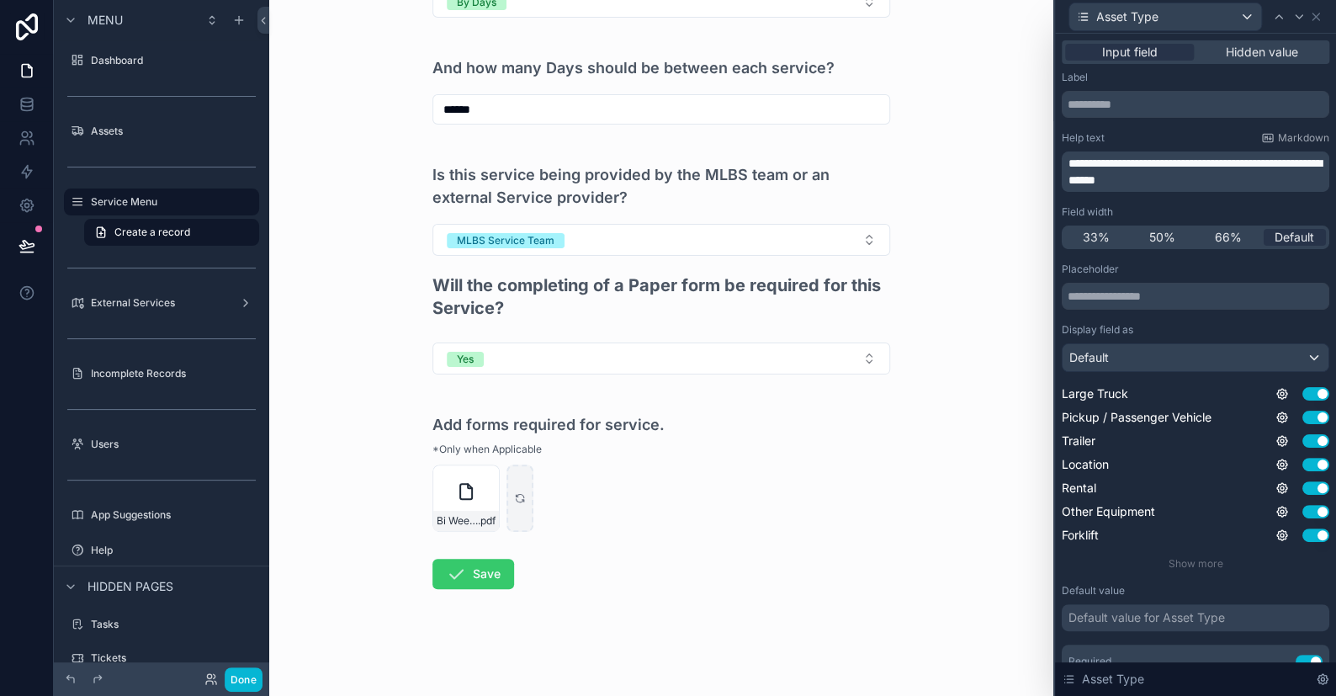
click at [476, 575] on button "Save" at bounding box center [473, 574] width 82 height 30
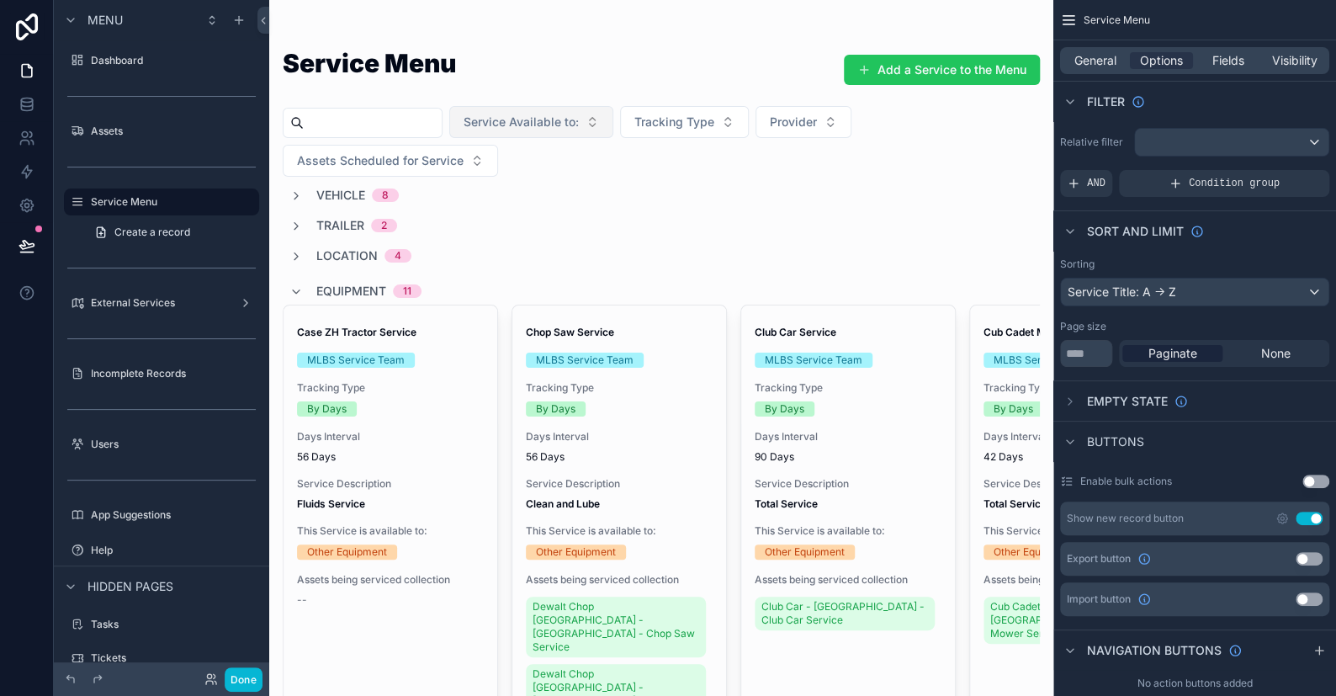
click at [579, 120] on span "Service Available to:" at bounding box center [521, 122] width 115 height 17
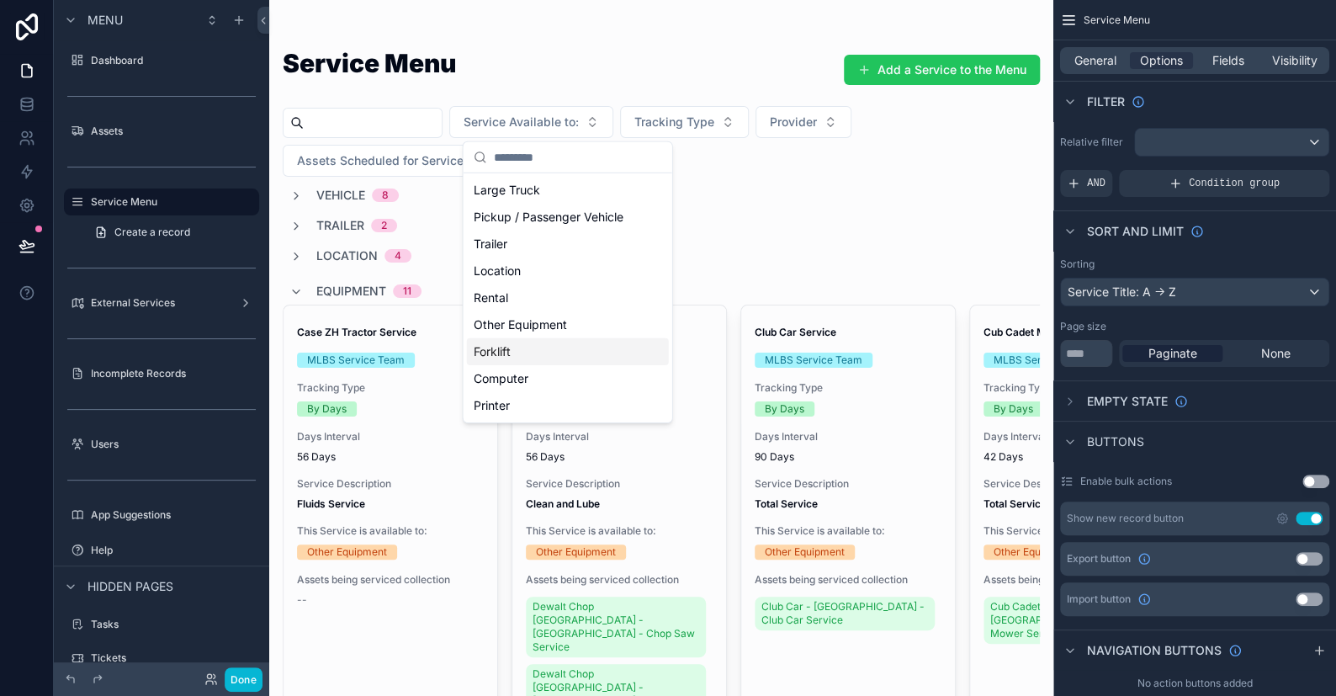
click at [495, 350] on div "Forklift" at bounding box center [568, 351] width 202 height 27
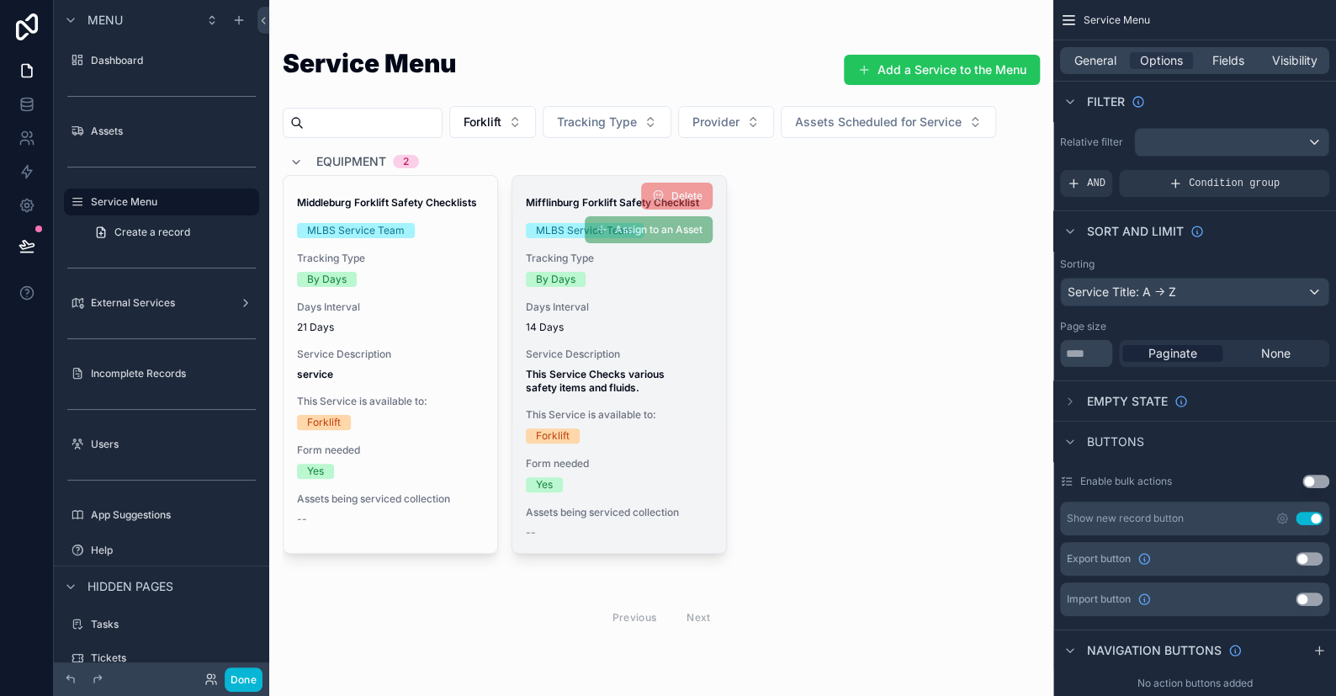
click at [598, 394] on strong "This Service Checks various safety items and fluids." at bounding box center [596, 381] width 141 height 26
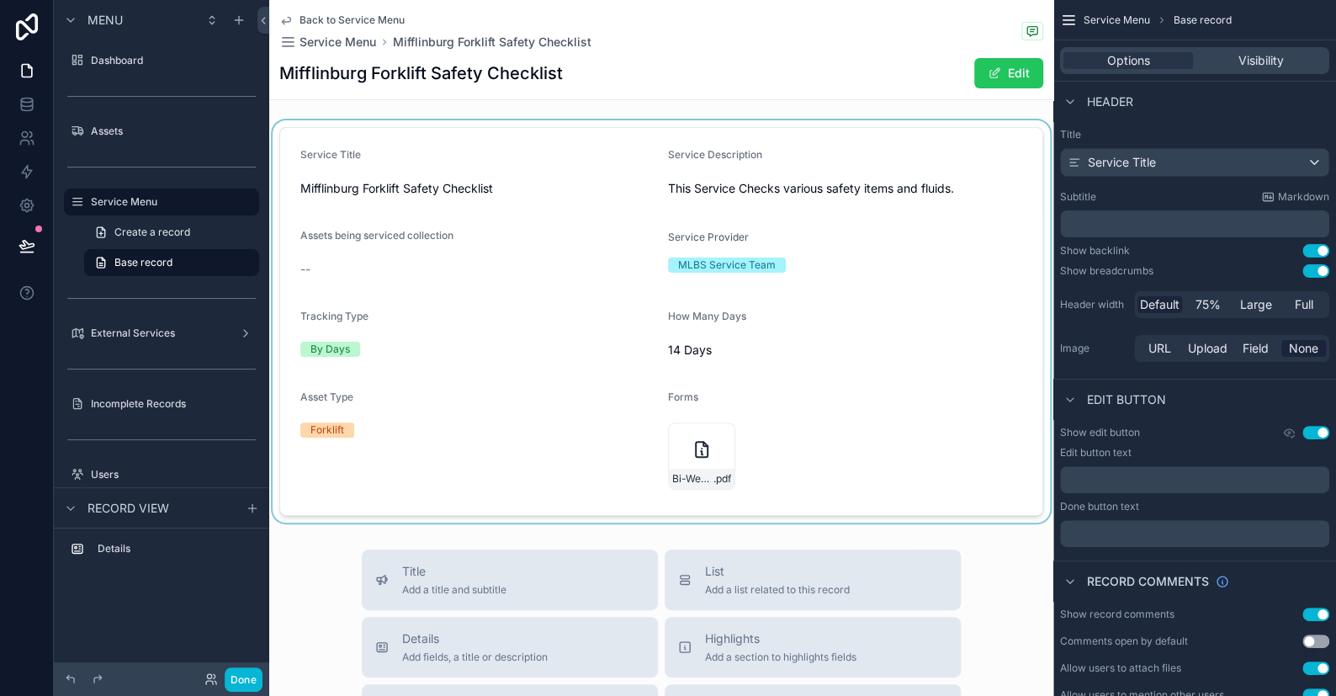
drag, startPoint x: 957, startPoint y: 182, endPoint x: 732, endPoint y: 182, distance: 225.5
click at [732, 182] on div "scrollable content" at bounding box center [661, 321] width 784 height 402
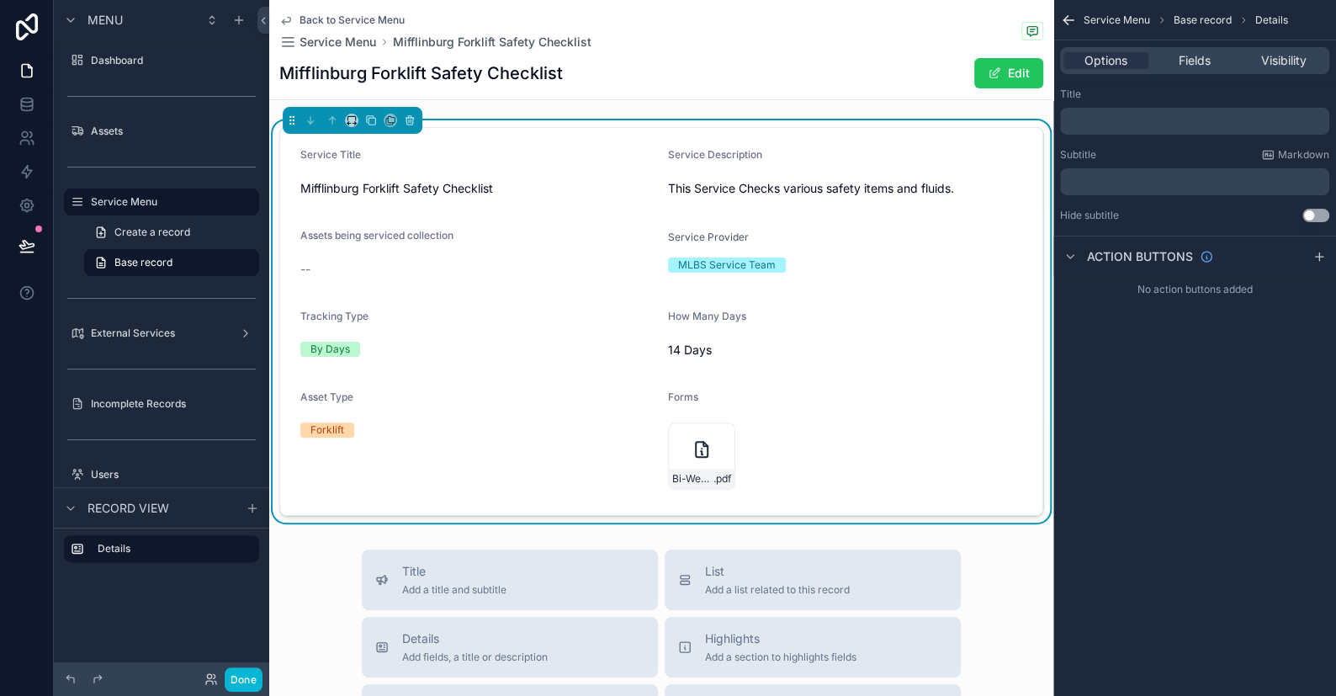
click at [668, 187] on span "This Service Checks various safety items and fluids." at bounding box center [845, 188] width 354 height 17
drag, startPoint x: 664, startPoint y: 186, endPoint x: 954, endPoint y: 190, distance: 290.3
click at [957, 188] on span "This Service Checks various safety items and fluids." at bounding box center [845, 188] width 354 height 17
copy span "This Service Checks various safety items and fluids."
click at [292, 21] on icon "scrollable content" at bounding box center [285, 19] width 13 height 13
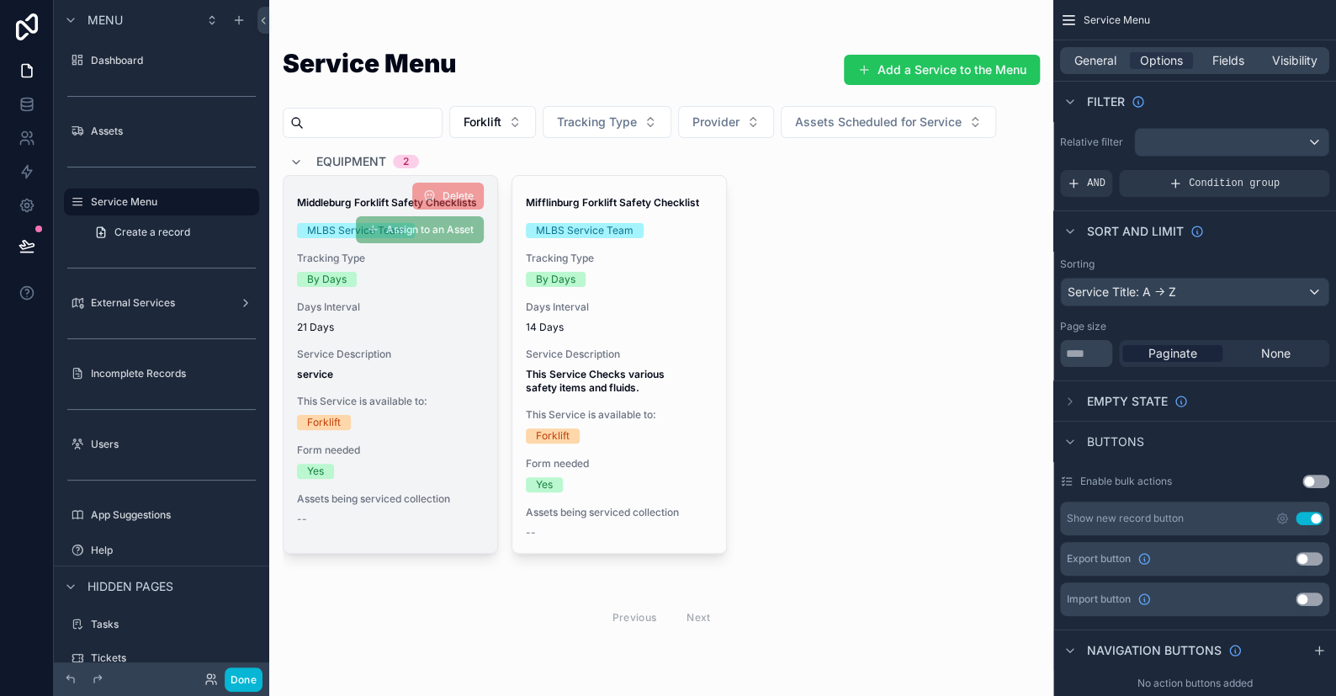
click at [395, 287] on div "By Days" at bounding box center [390, 279] width 187 height 15
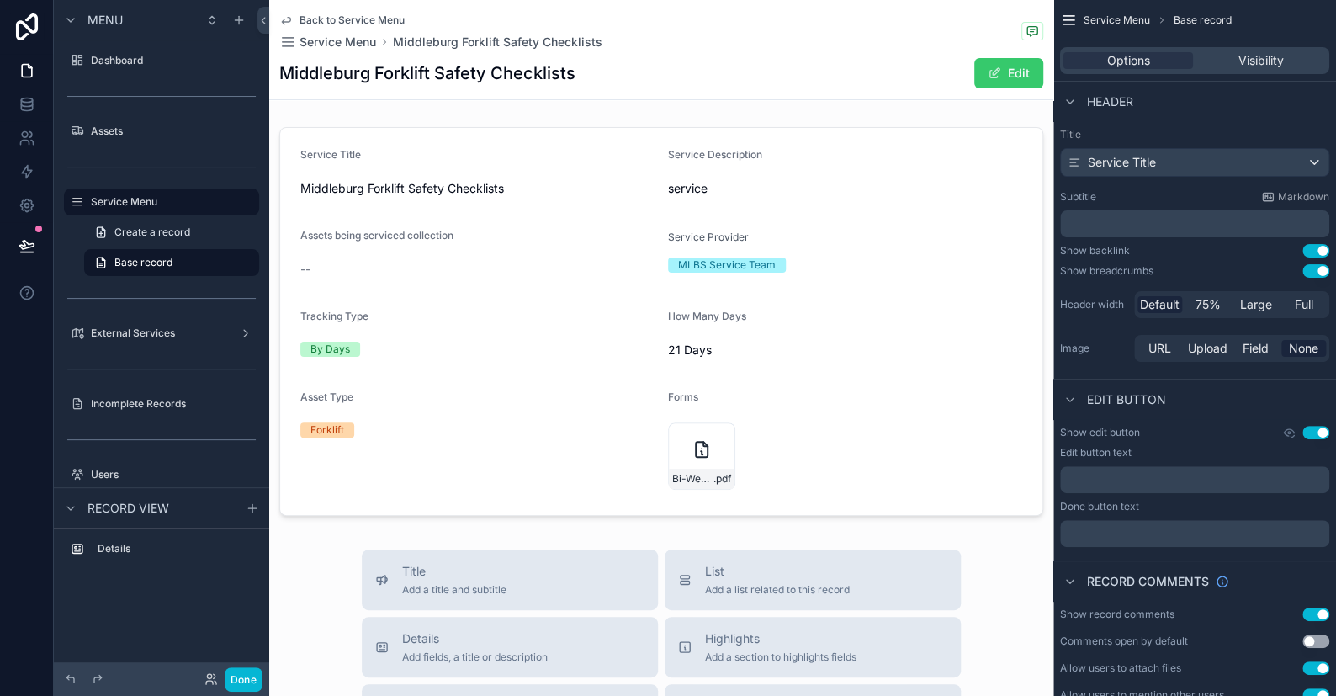
click at [996, 70] on button "Edit" at bounding box center [1008, 73] width 69 height 30
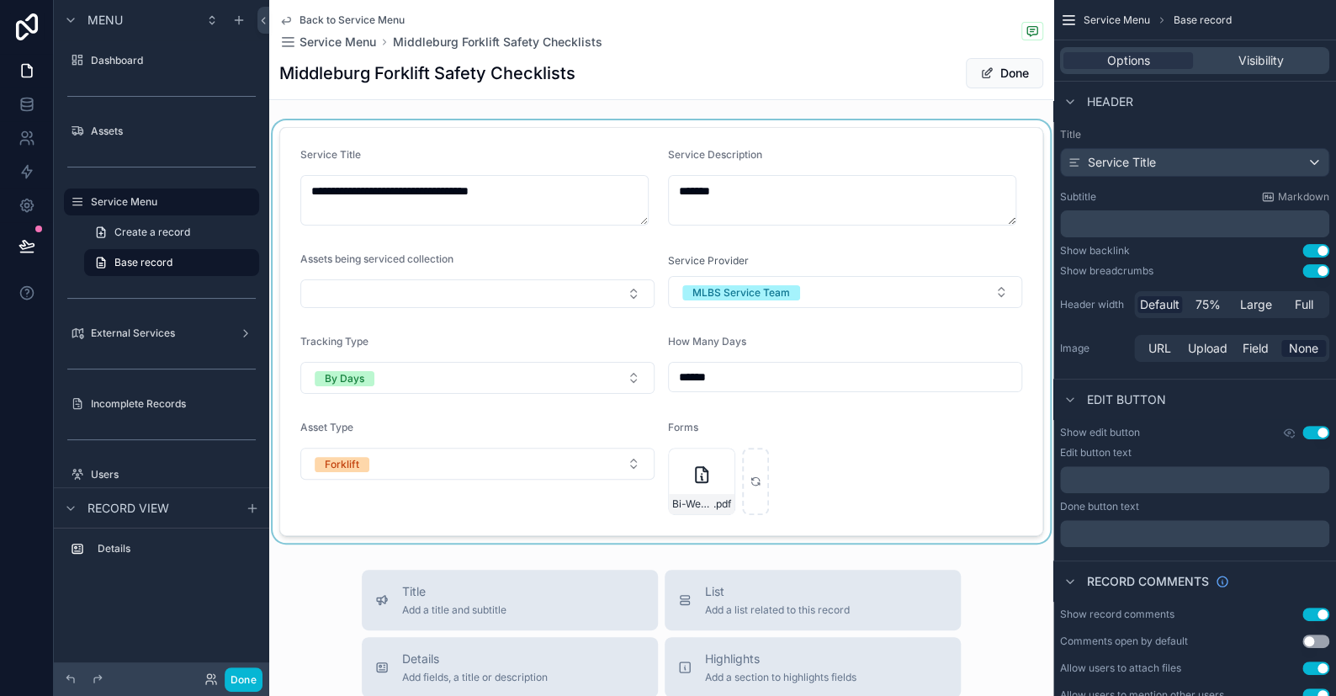
click at [729, 182] on div "scrollable content" at bounding box center [661, 331] width 784 height 422
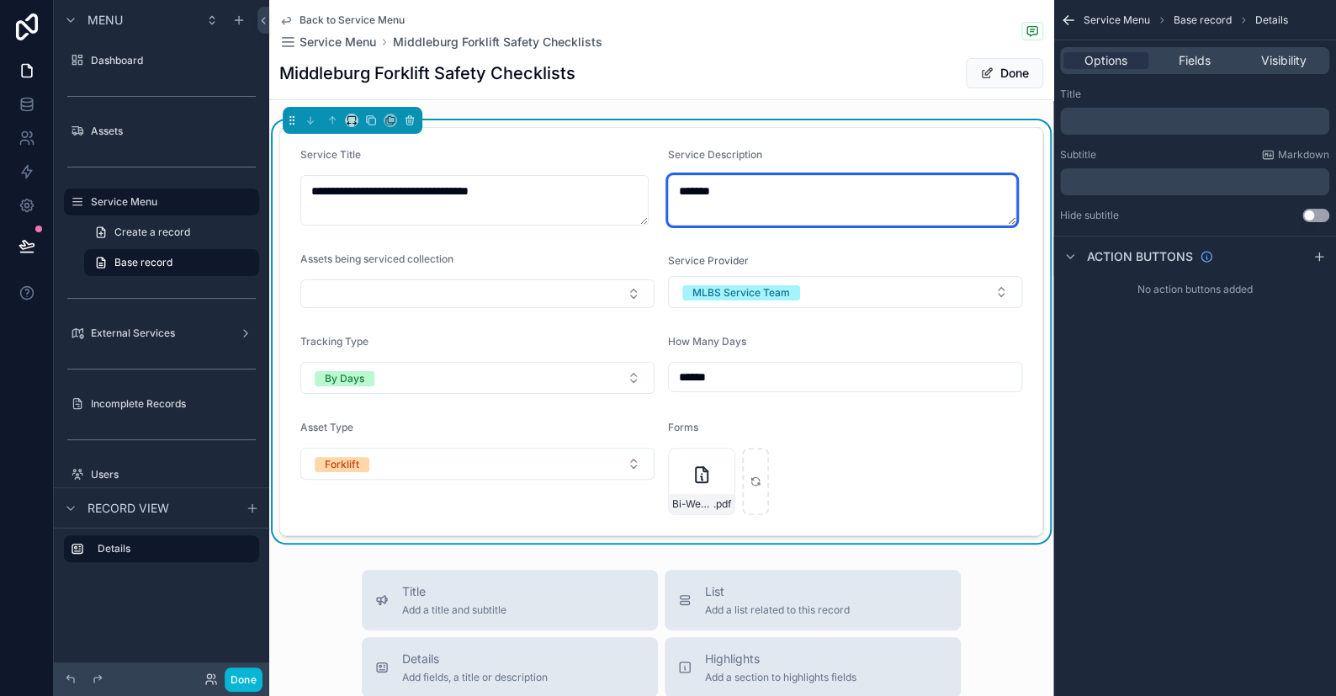
click at [686, 194] on textarea "*******" at bounding box center [842, 200] width 348 height 50
paste textarea "**********"
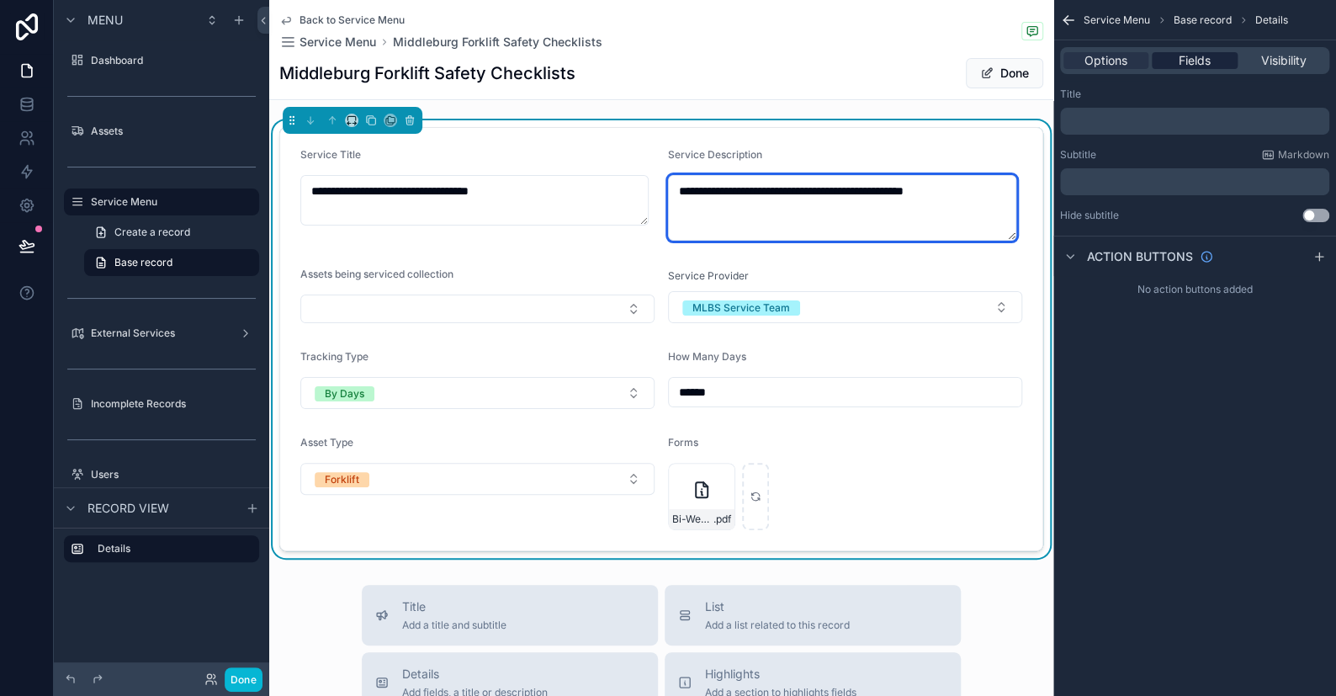
type textarea "**********"
click at [1200, 58] on span "Fields" at bounding box center [1195, 60] width 32 height 17
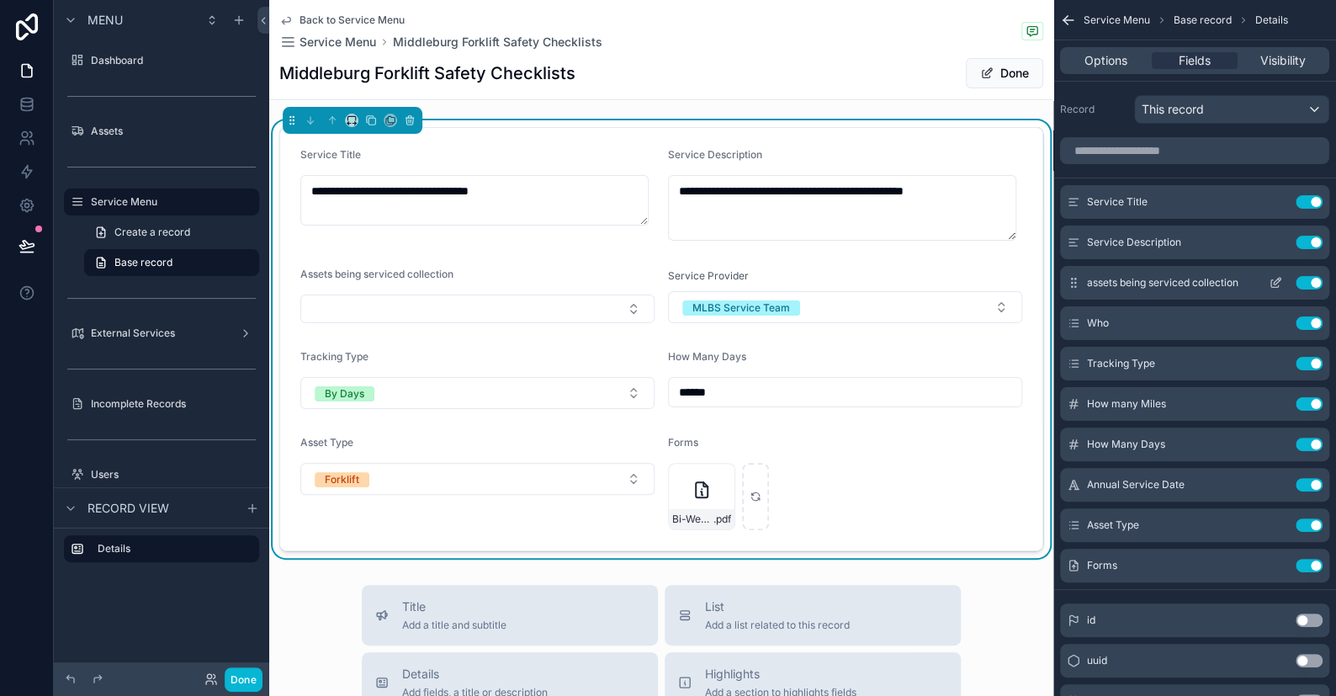
click at [1279, 282] on icon "scrollable content" at bounding box center [1275, 282] width 13 height 13
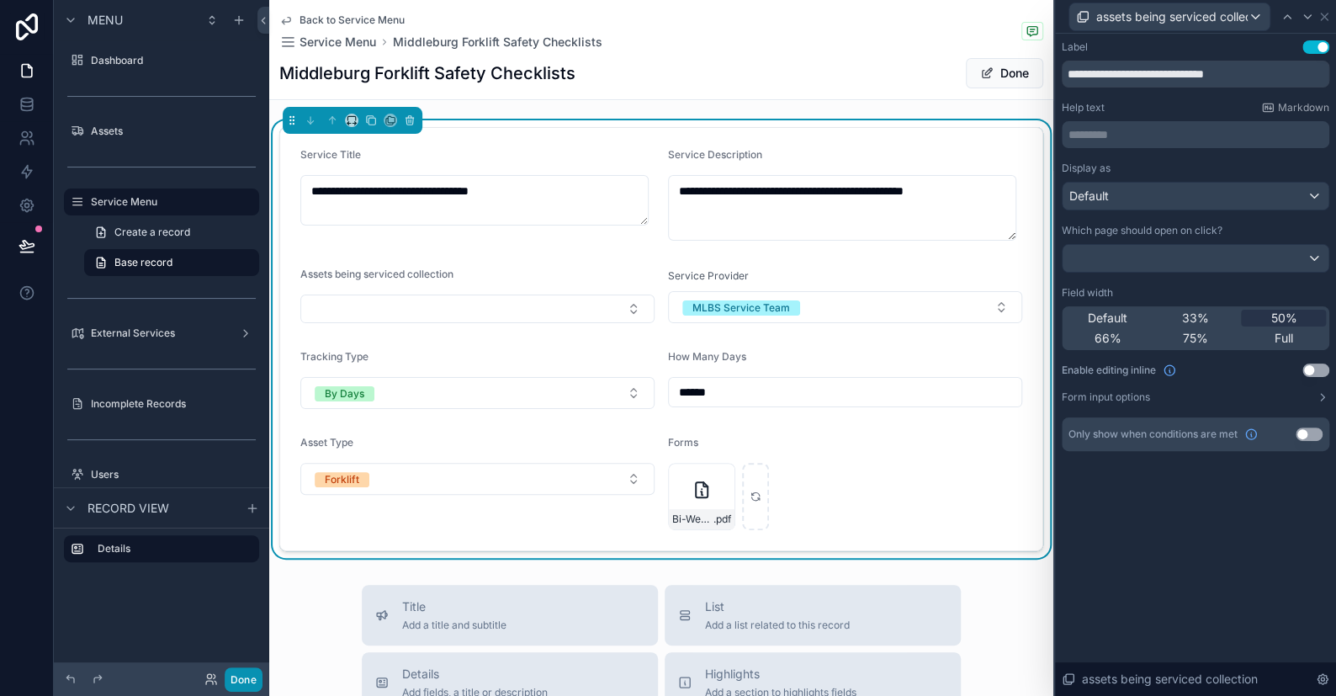
click at [255, 676] on button "Done" at bounding box center [244, 679] width 38 height 24
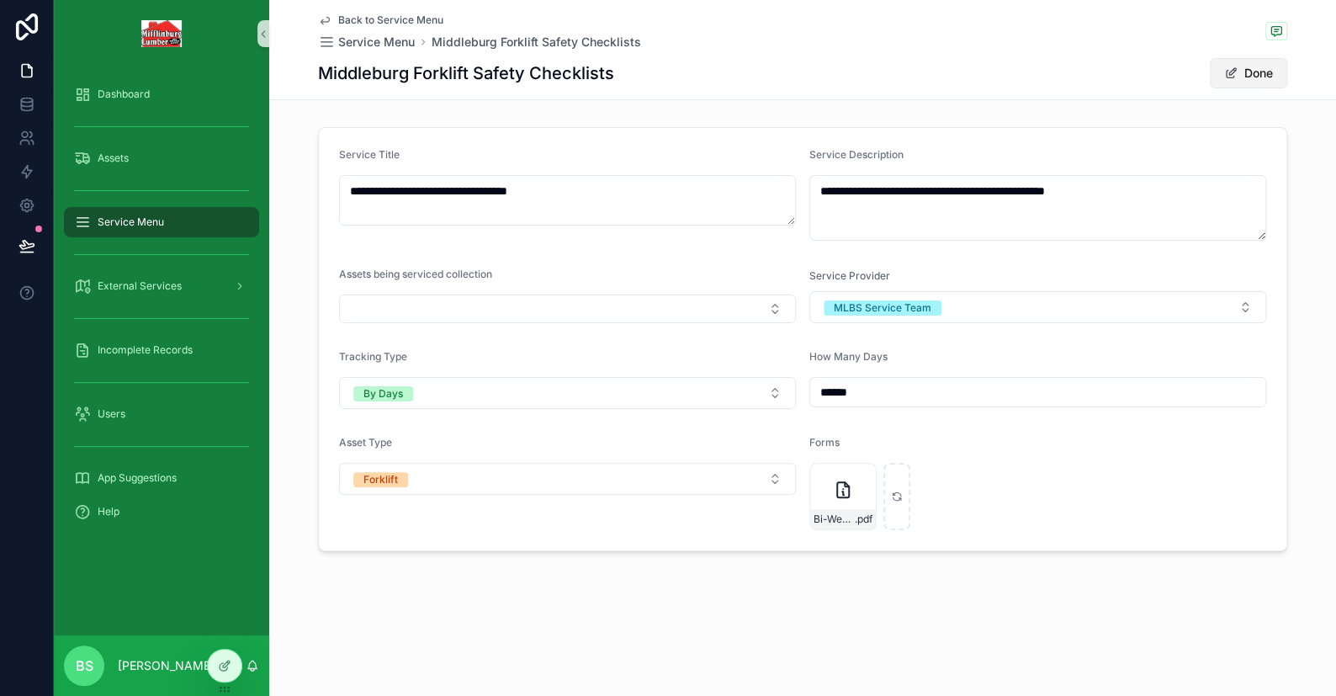
click at [1243, 71] on button "Done" at bounding box center [1248, 73] width 77 height 30
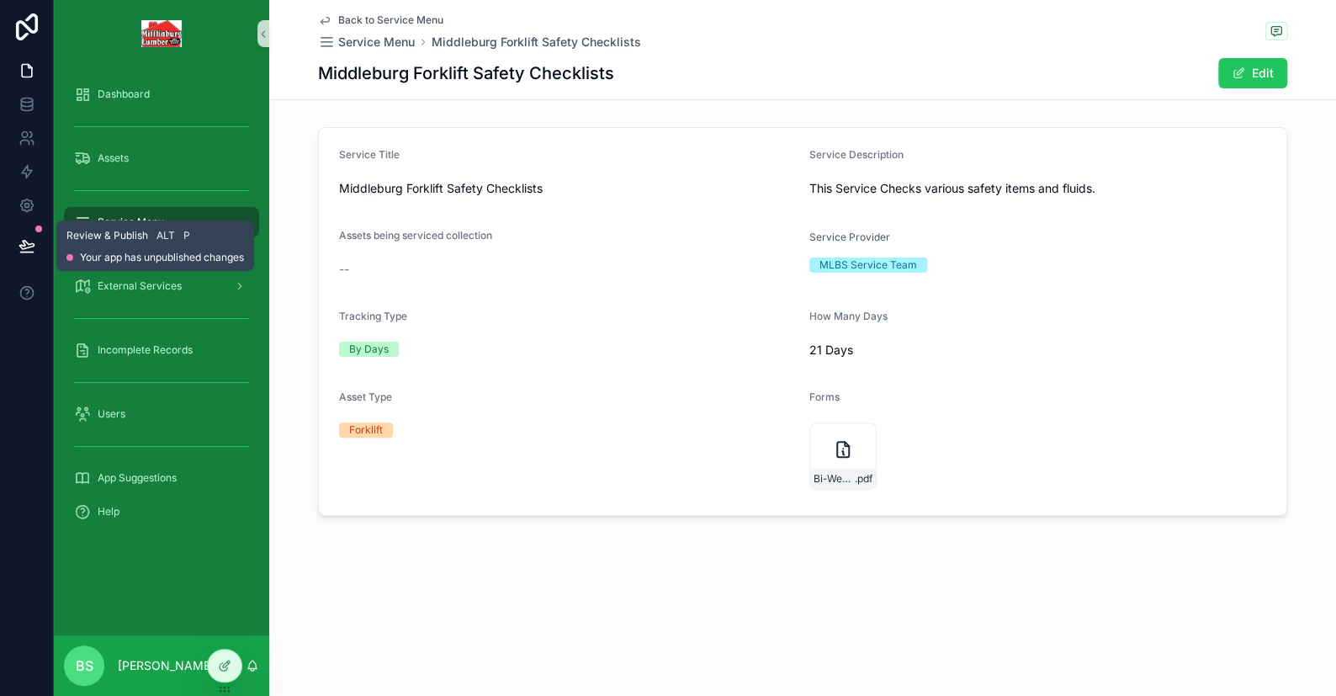
click at [24, 246] on icon at bounding box center [26, 245] width 14 height 8
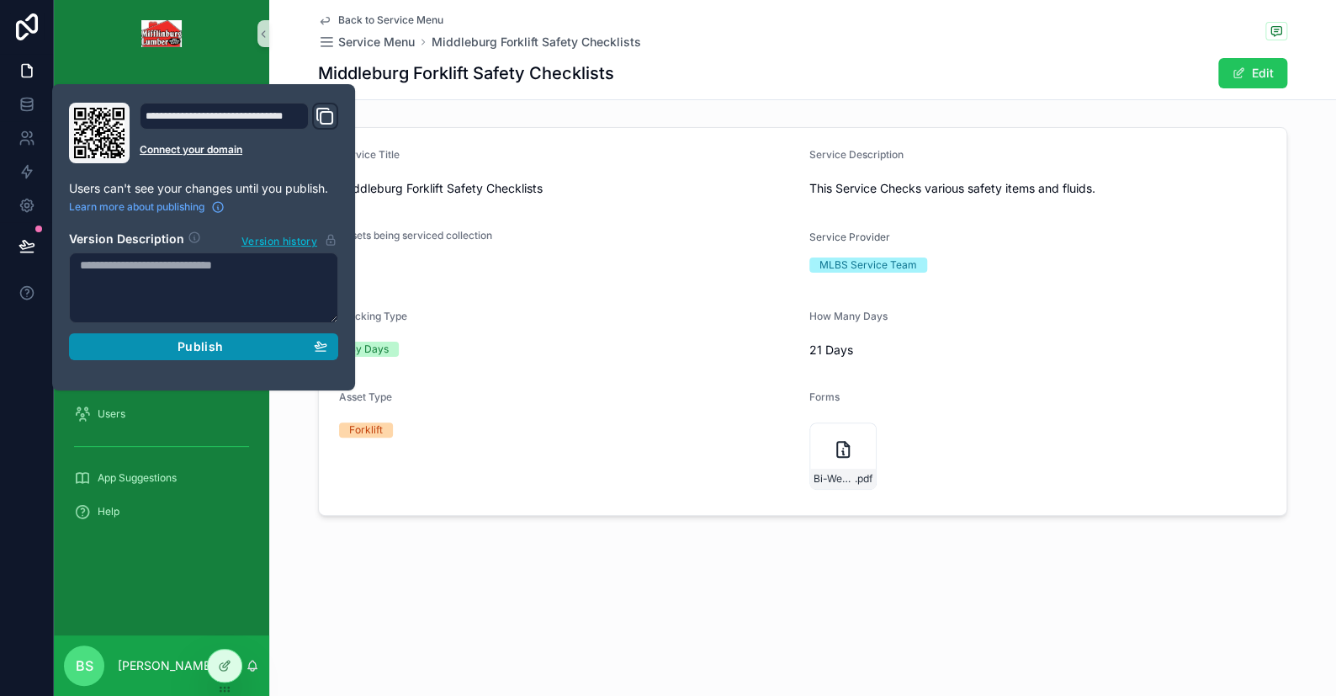
click at [172, 348] on div "Publish" at bounding box center [203, 346] width 247 height 15
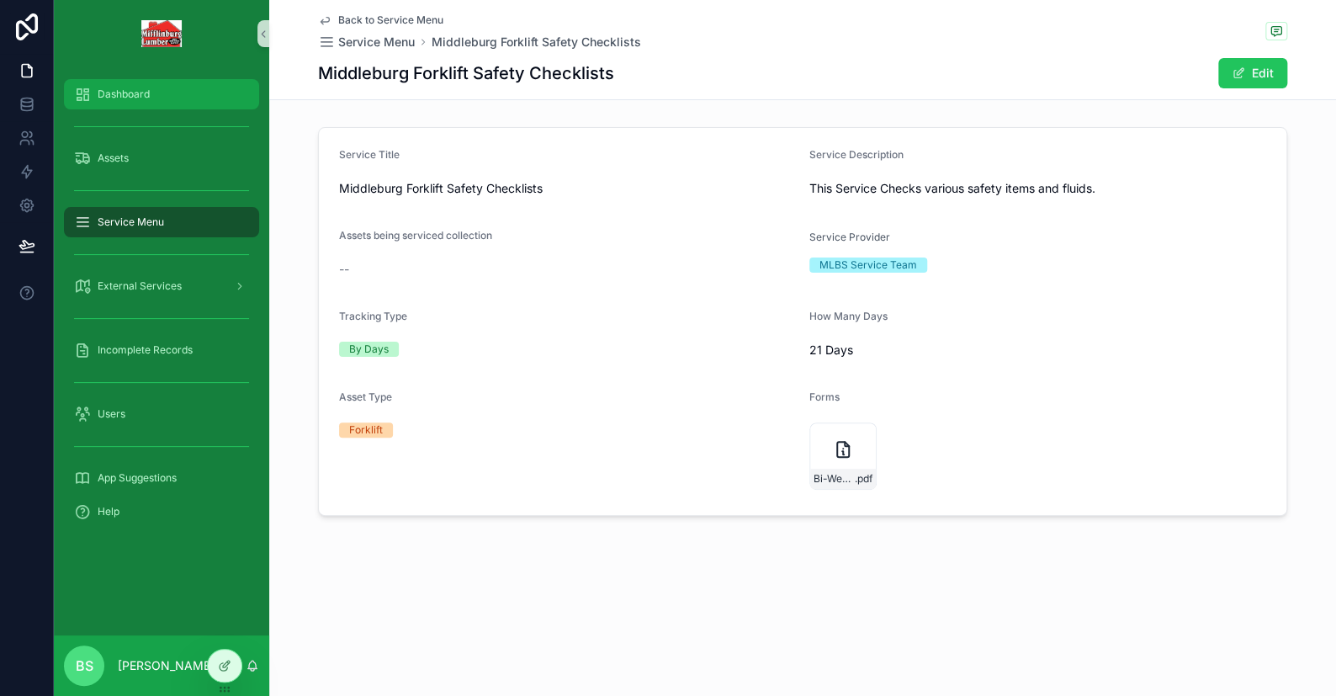
click at [108, 94] on span "Dashboard" at bounding box center [124, 93] width 52 height 13
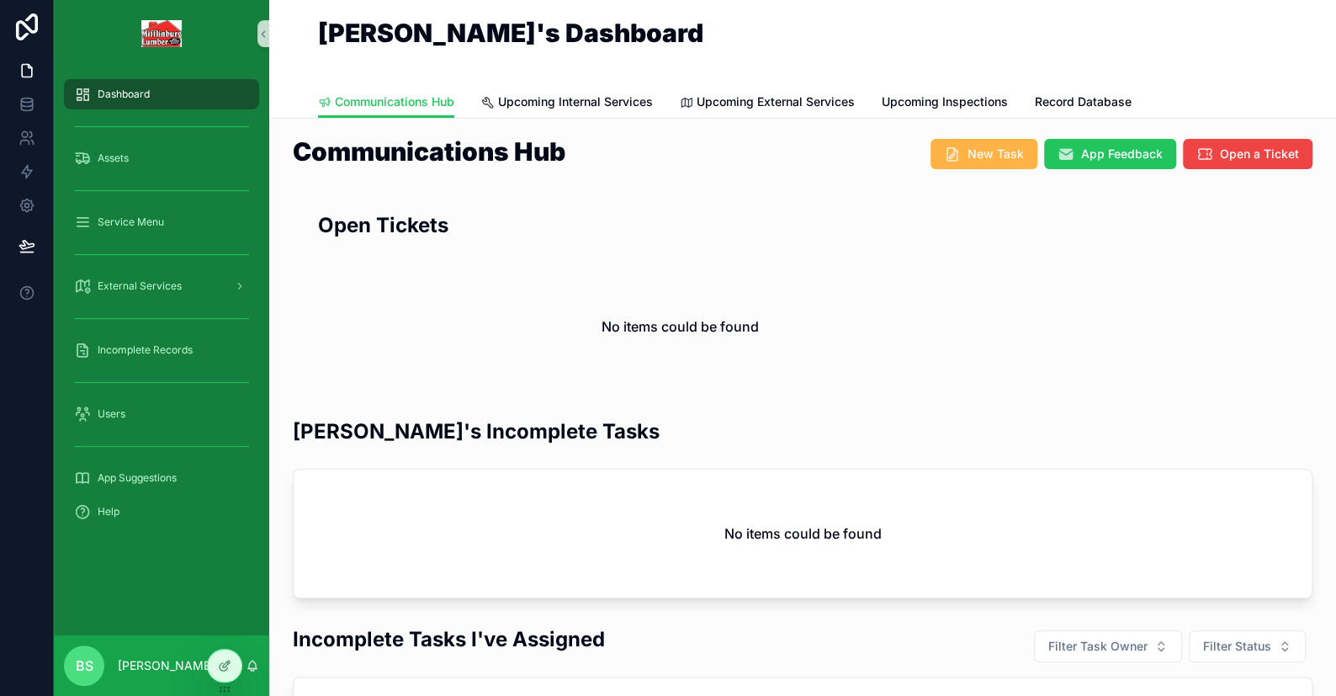
click at [974, 156] on span "New Task" at bounding box center [995, 154] width 56 height 17
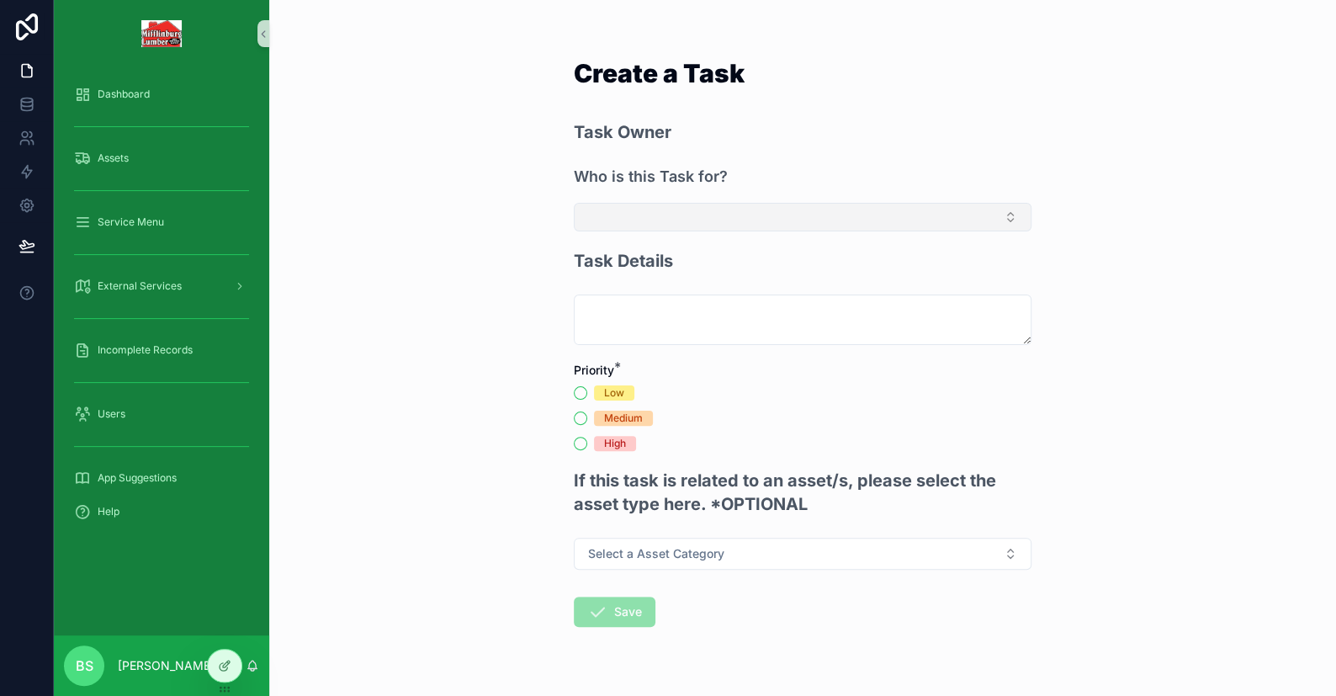
click at [671, 227] on button "Select Button" at bounding box center [803, 217] width 458 height 29
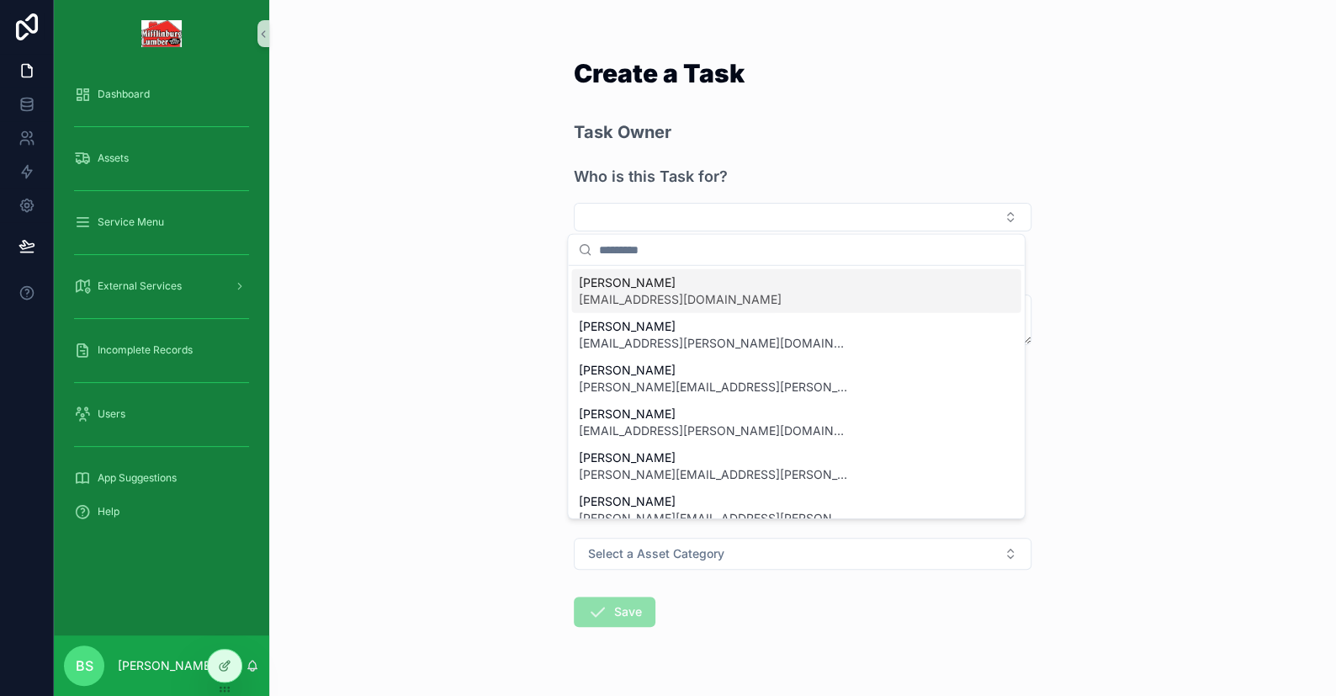
drag, startPoint x: 410, startPoint y: 230, endPoint x: 536, endPoint y: 358, distance: 180.3
click at [410, 231] on div "Create a Task Task Owner Who is this Task for? Task Details Priority * Low Medi…" at bounding box center [802, 348] width 1067 height 696
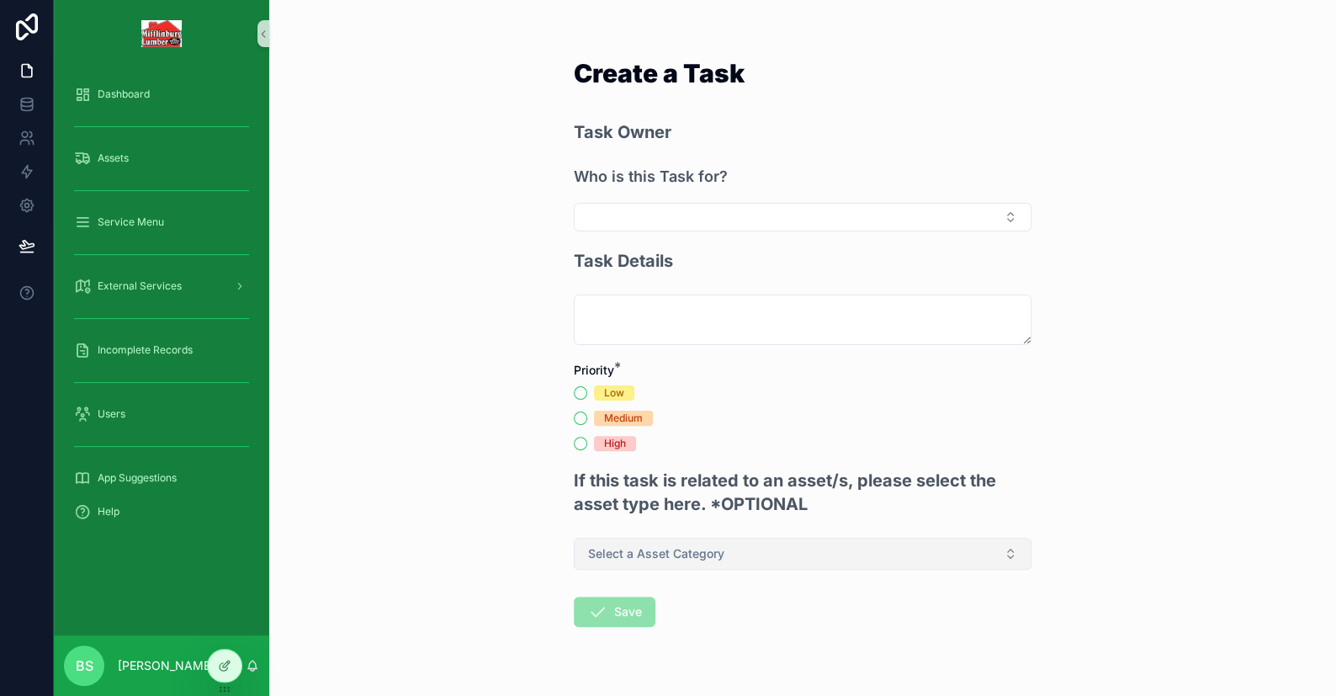
click at [633, 565] on button "Select a Asset Category" at bounding box center [803, 554] width 458 height 32
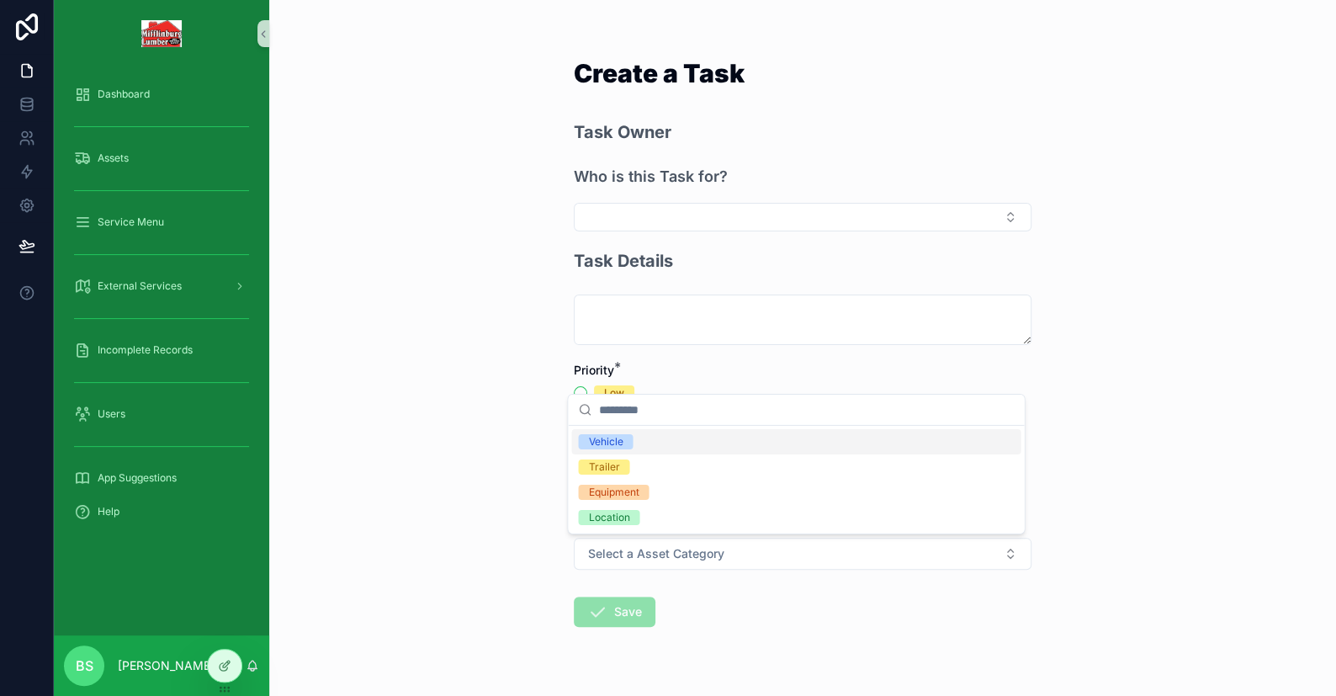
click at [617, 447] on div "Vehicle" at bounding box center [605, 441] width 34 height 15
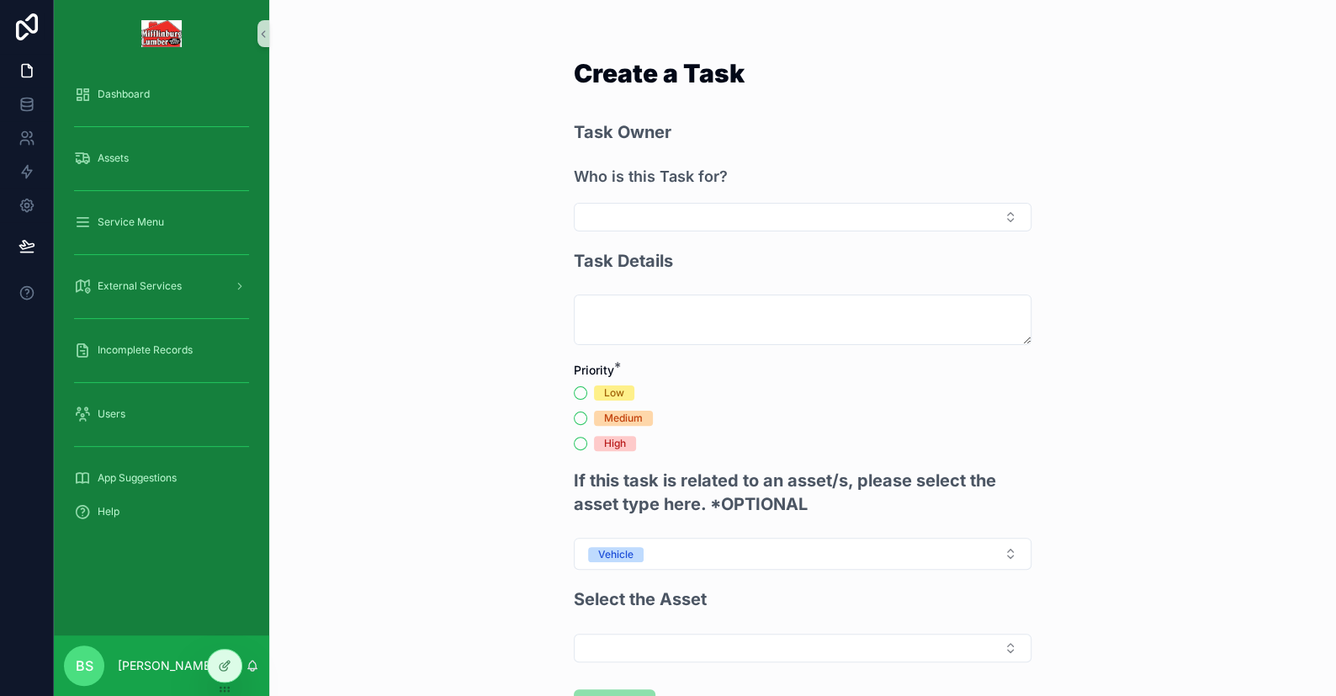
scroll to position [130, 0]
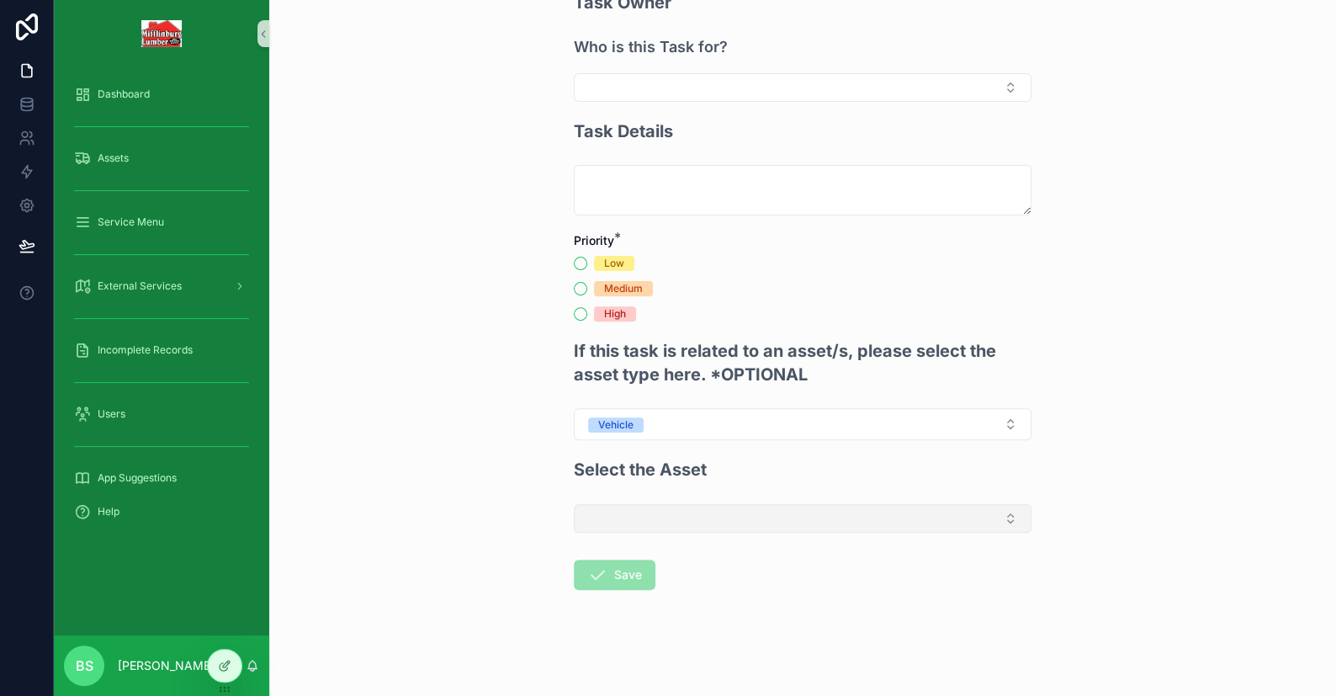
click at [656, 522] on button "Select Button" at bounding box center [803, 518] width 458 height 29
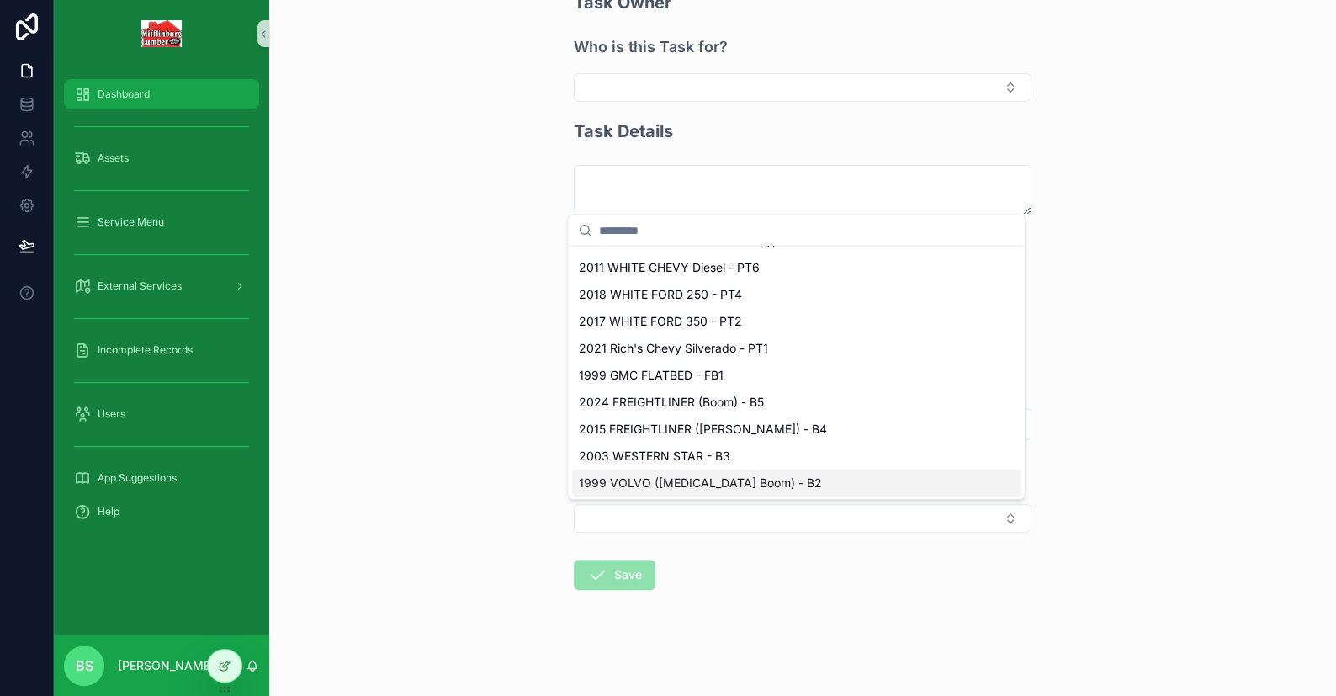
click at [135, 97] on span "Dashboard" at bounding box center [124, 93] width 52 height 13
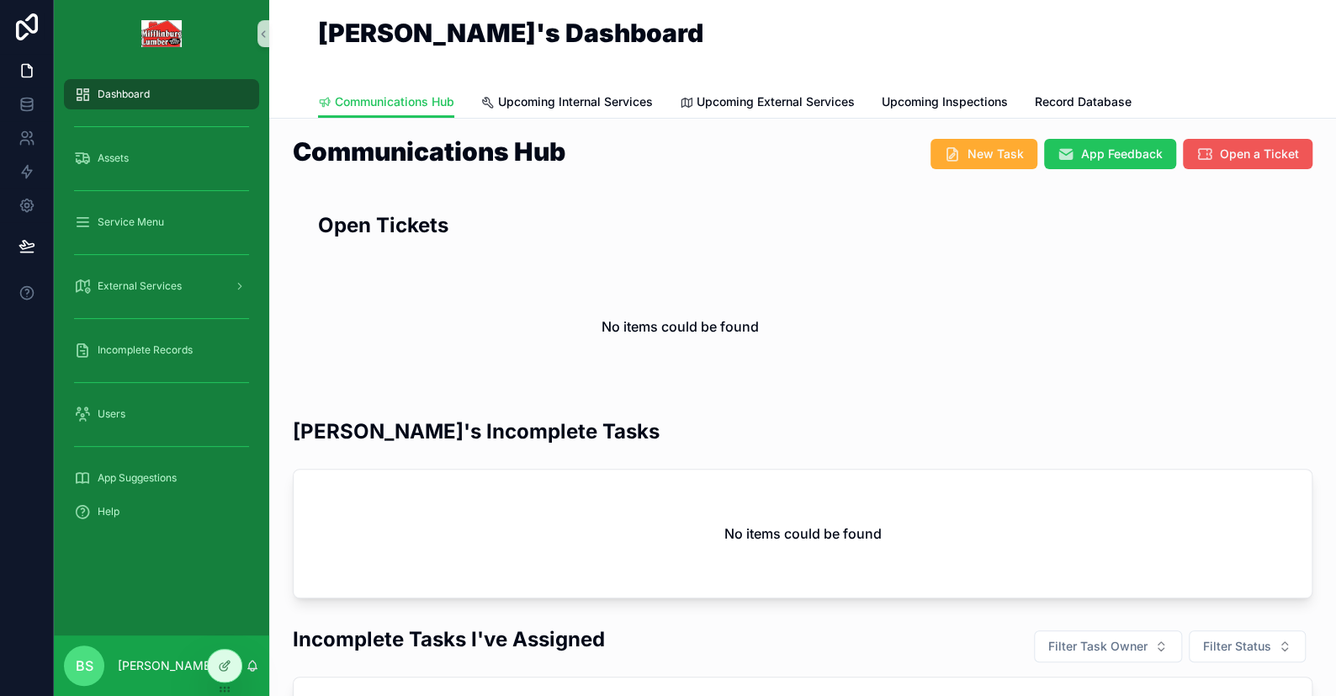
click at [1253, 161] on span "Open a Ticket" at bounding box center [1259, 154] width 79 height 17
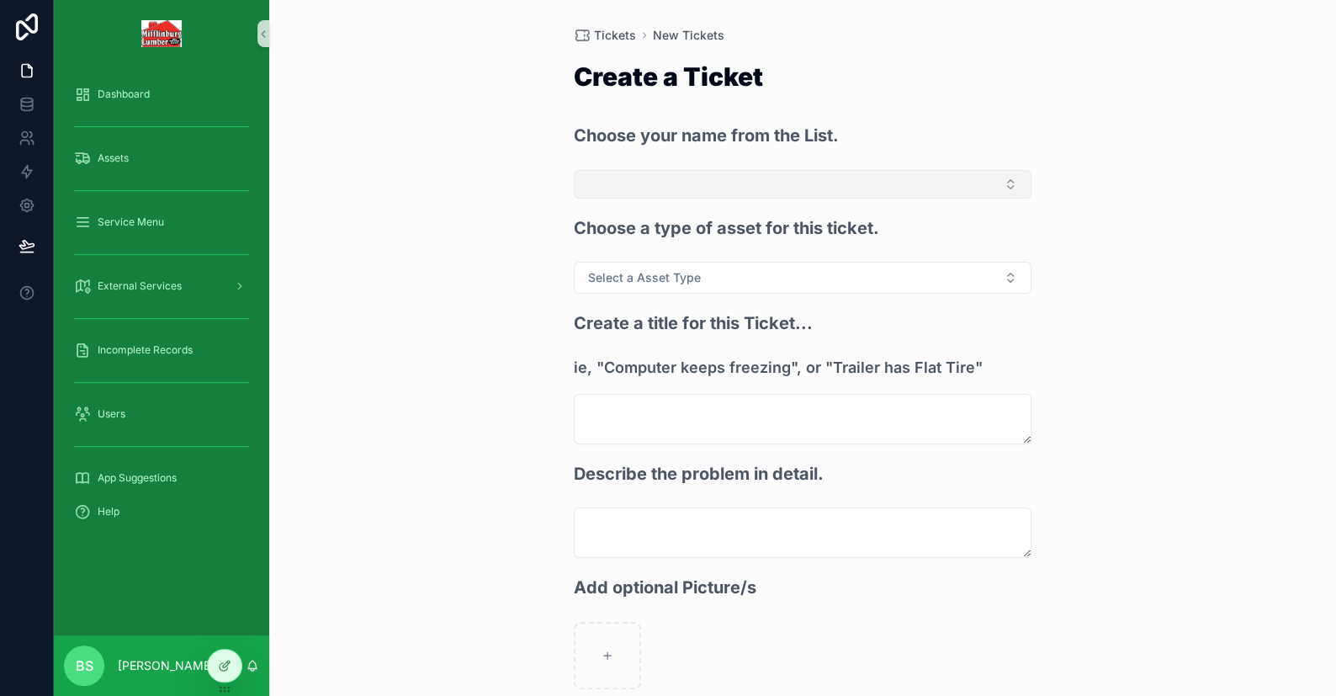
click at [626, 192] on button "Select Button" at bounding box center [803, 184] width 458 height 29
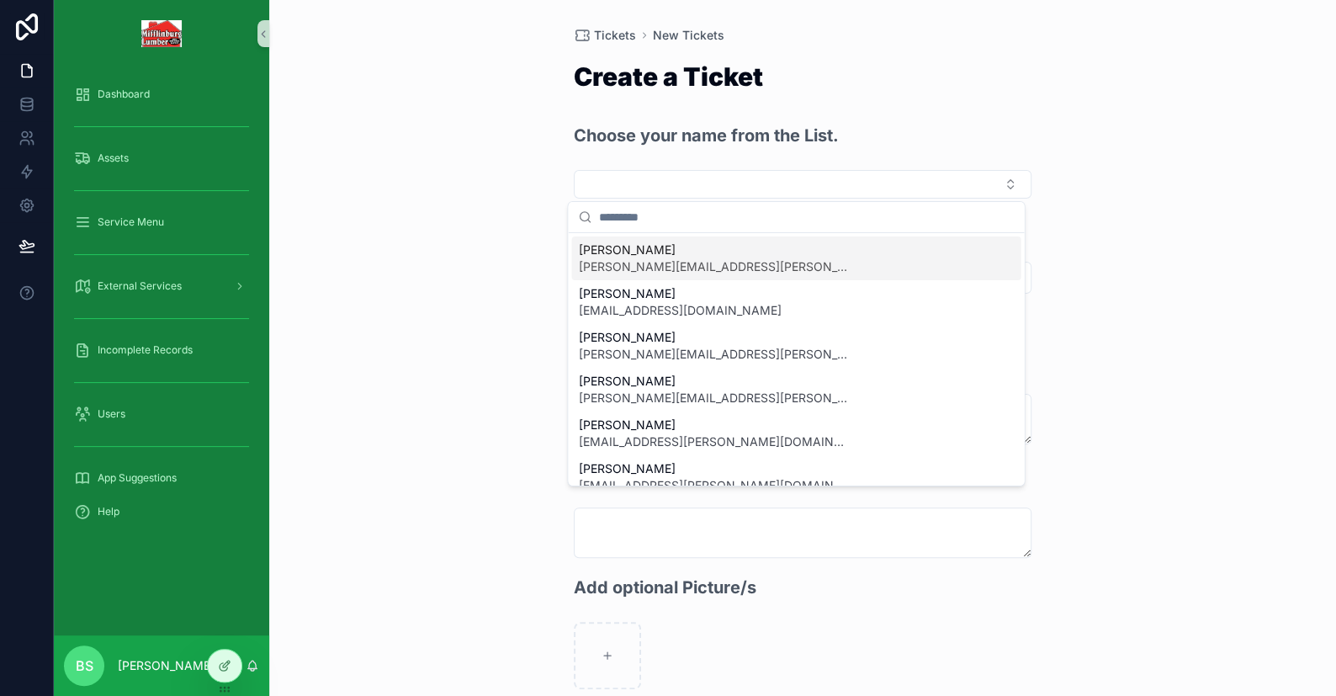
drag, startPoint x: 631, startPoint y: 259, endPoint x: 720, endPoint y: 283, distance: 92.2
click at [632, 259] on span "[PERSON_NAME][EMAIL_ADDRESS][PERSON_NAME][DOMAIN_NAME]" at bounding box center [712, 266] width 269 height 17
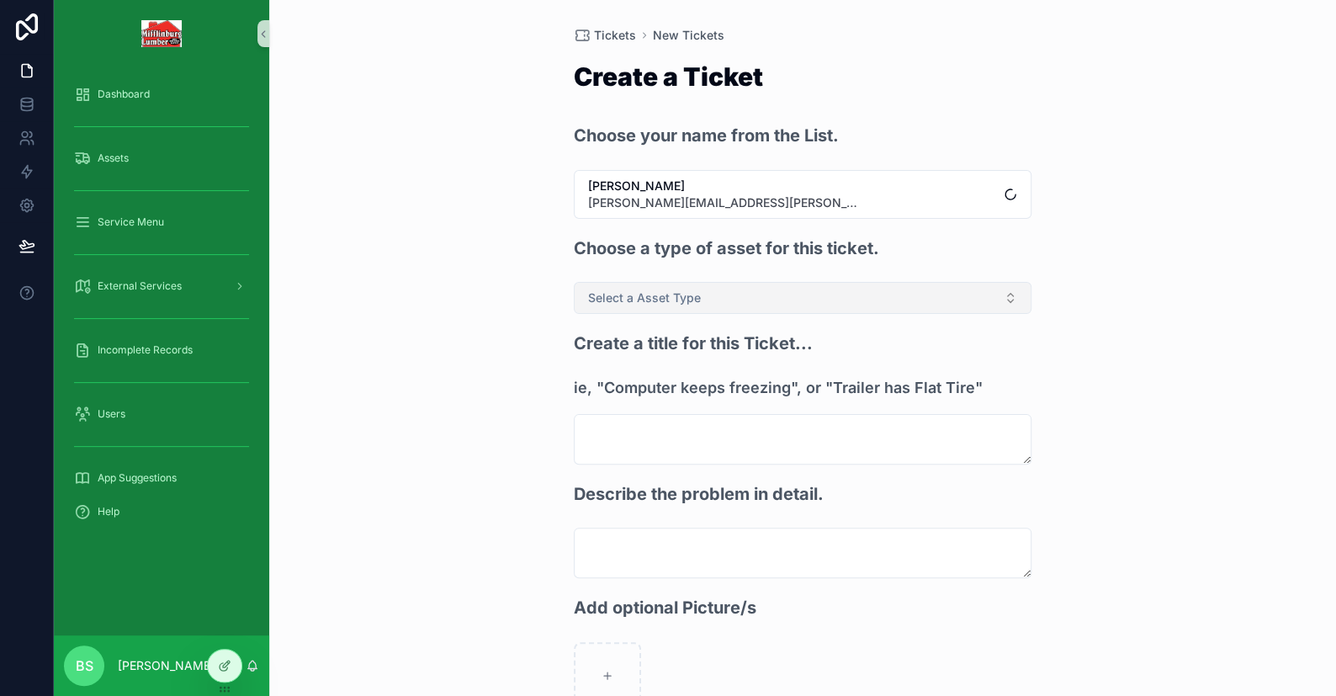
click at [709, 301] on button "Select a Asset Type" at bounding box center [803, 298] width 458 height 32
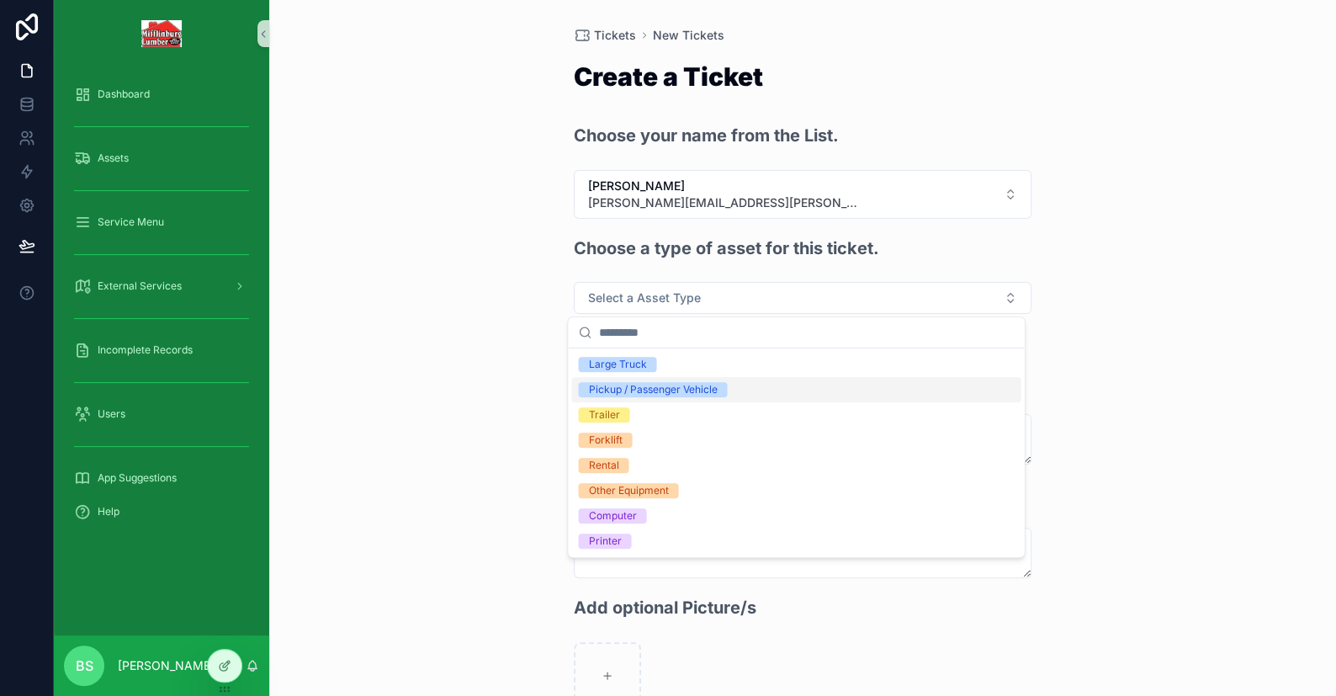
click at [630, 389] on div "Pickup / Passenger Vehicle" at bounding box center [652, 389] width 129 height 15
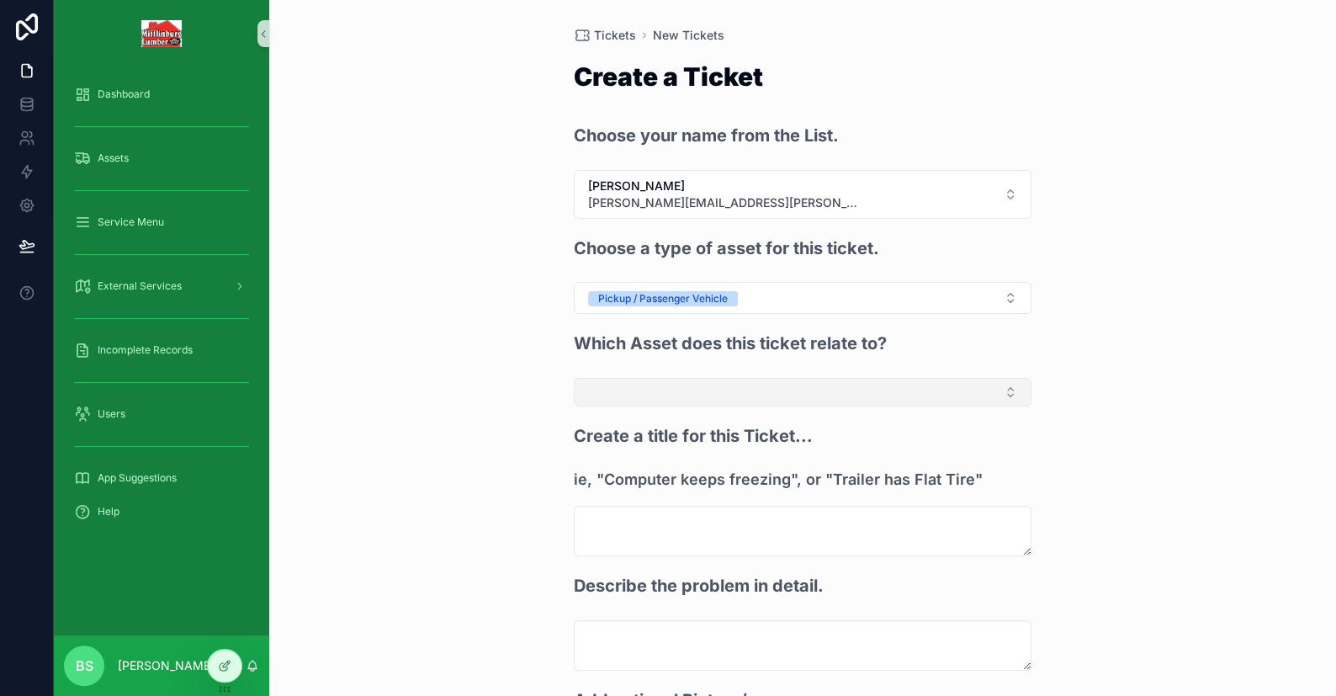
click at [656, 393] on button "Select Button" at bounding box center [803, 392] width 458 height 29
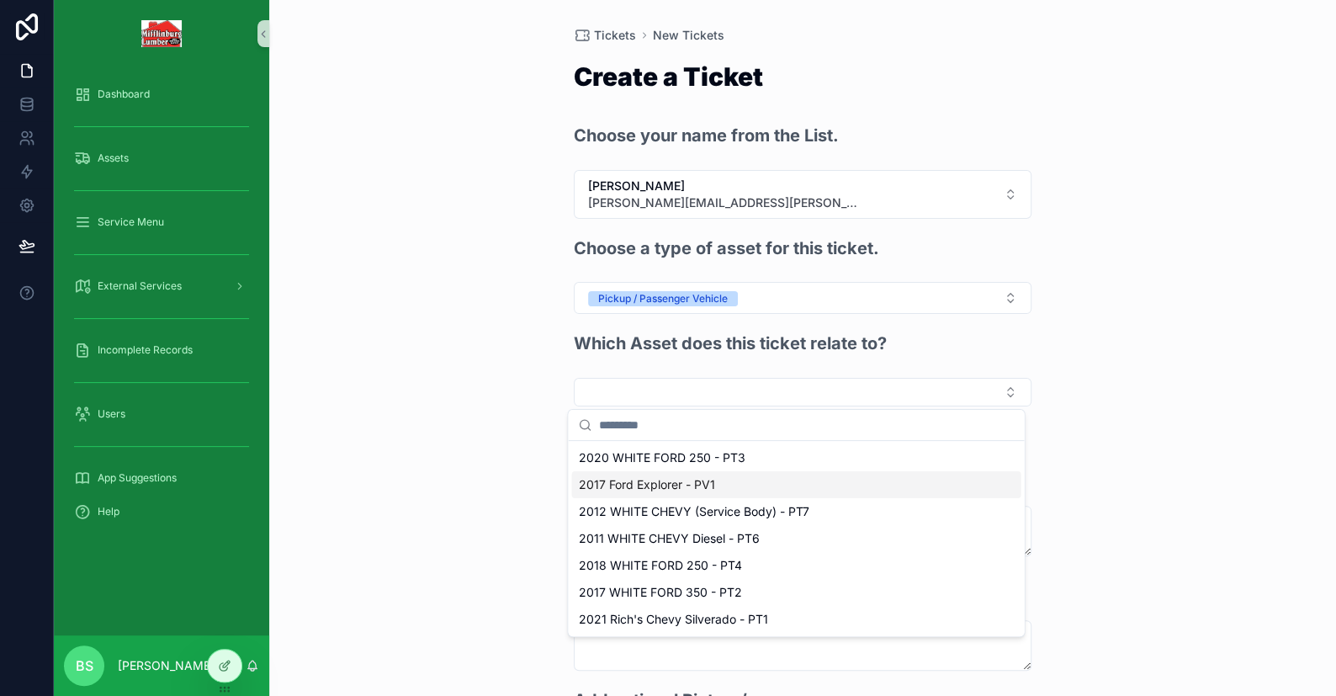
click at [423, 474] on div "Tickets New Tickets Create a Ticket Choose your name from the List. [PERSON_NAM…" at bounding box center [802, 348] width 1067 height 696
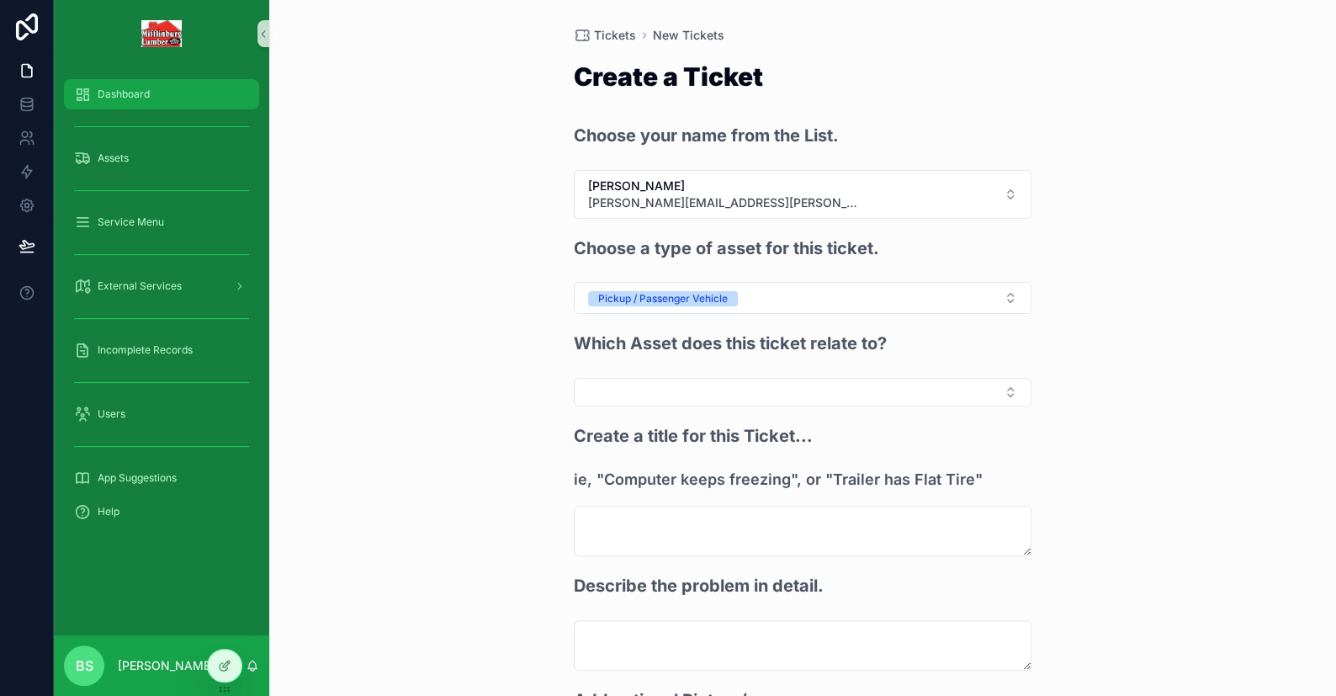
click at [135, 93] on span "Dashboard" at bounding box center [124, 93] width 52 height 13
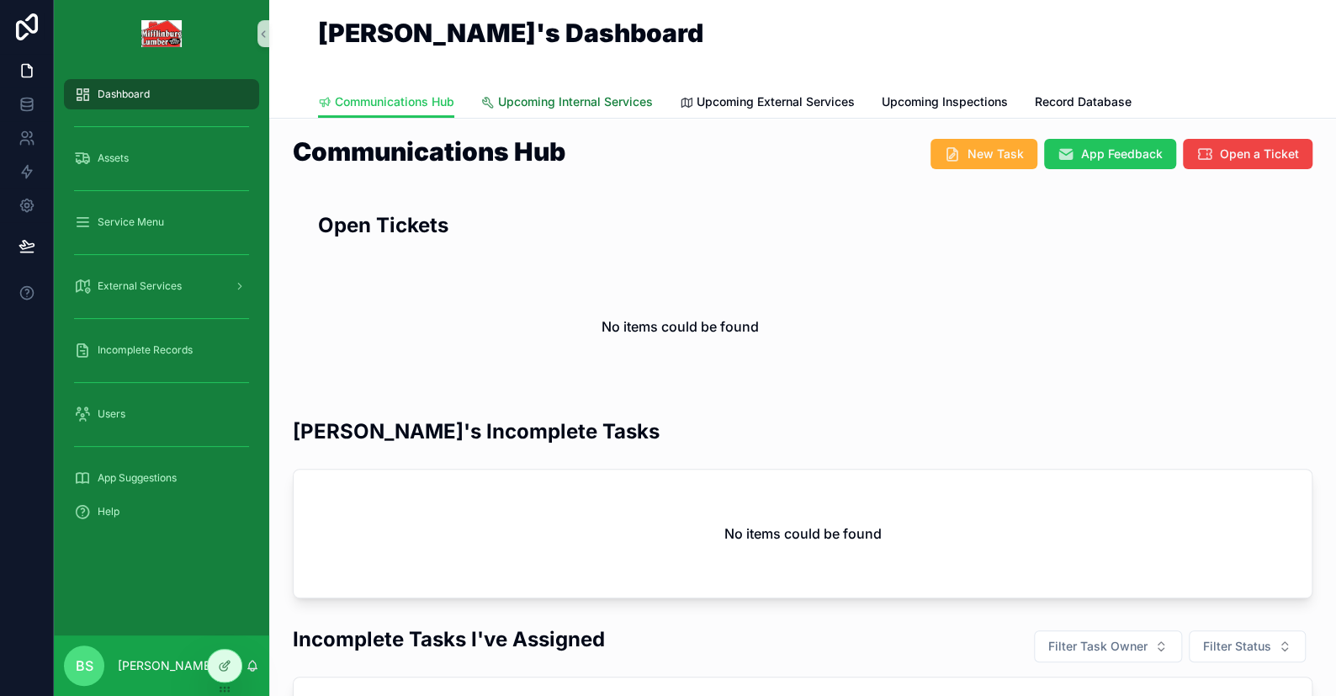
click at [602, 109] on span "Upcoming Internal Services" at bounding box center [575, 101] width 155 height 17
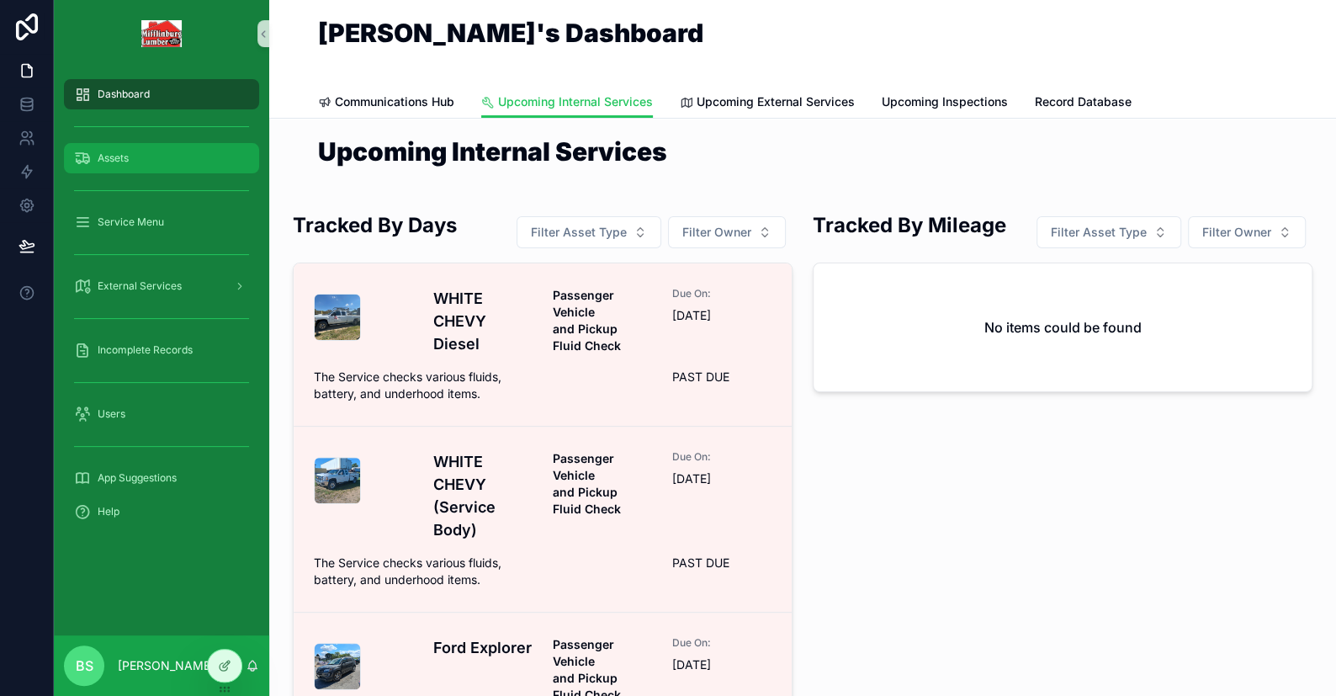
click at [106, 158] on span "Assets" at bounding box center [113, 157] width 31 height 13
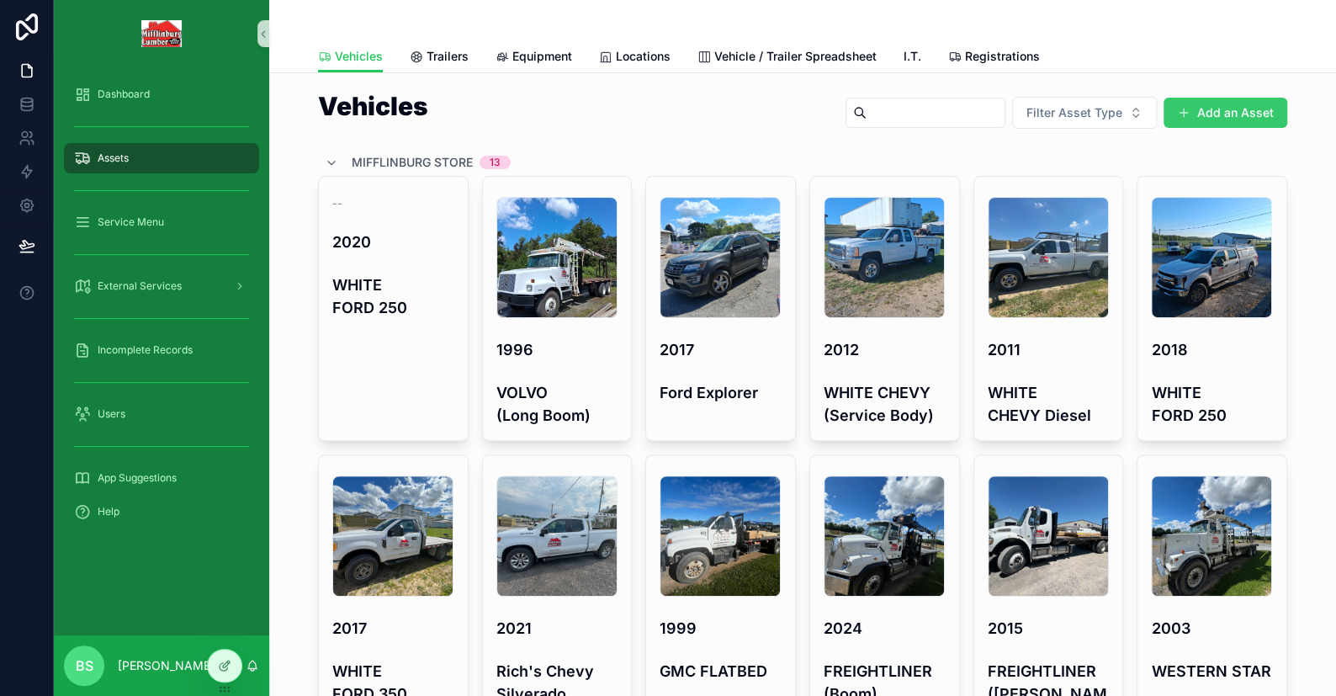
click at [1238, 111] on button "Add an Asset" at bounding box center [1225, 113] width 124 height 30
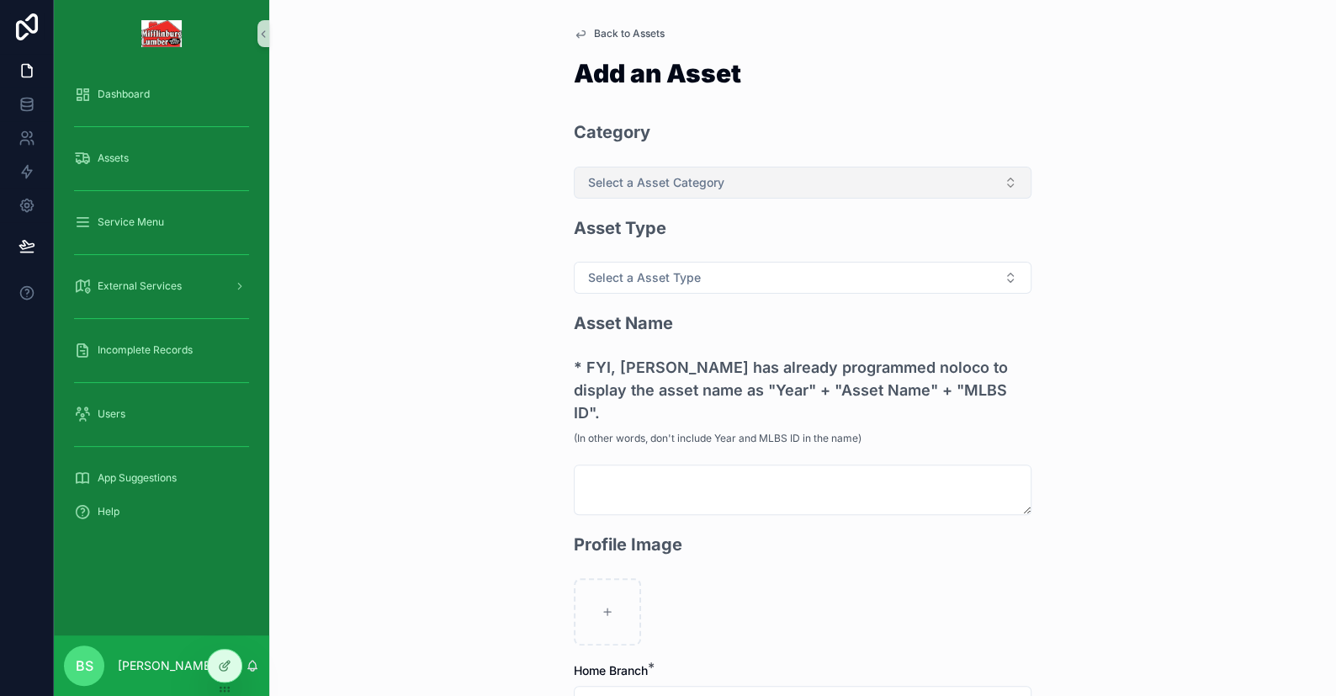
click at [612, 185] on span "Select a Asset Category" at bounding box center [656, 182] width 136 height 17
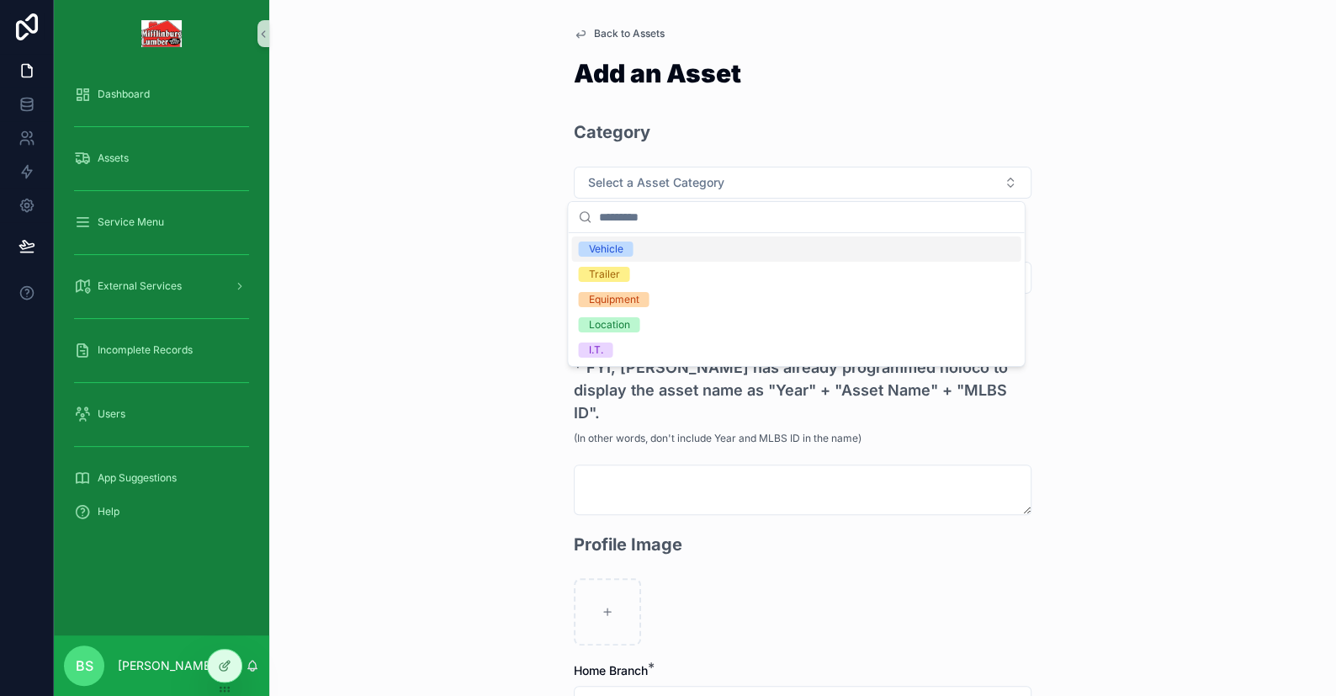
click at [614, 246] on div "Vehicle" at bounding box center [605, 248] width 34 height 15
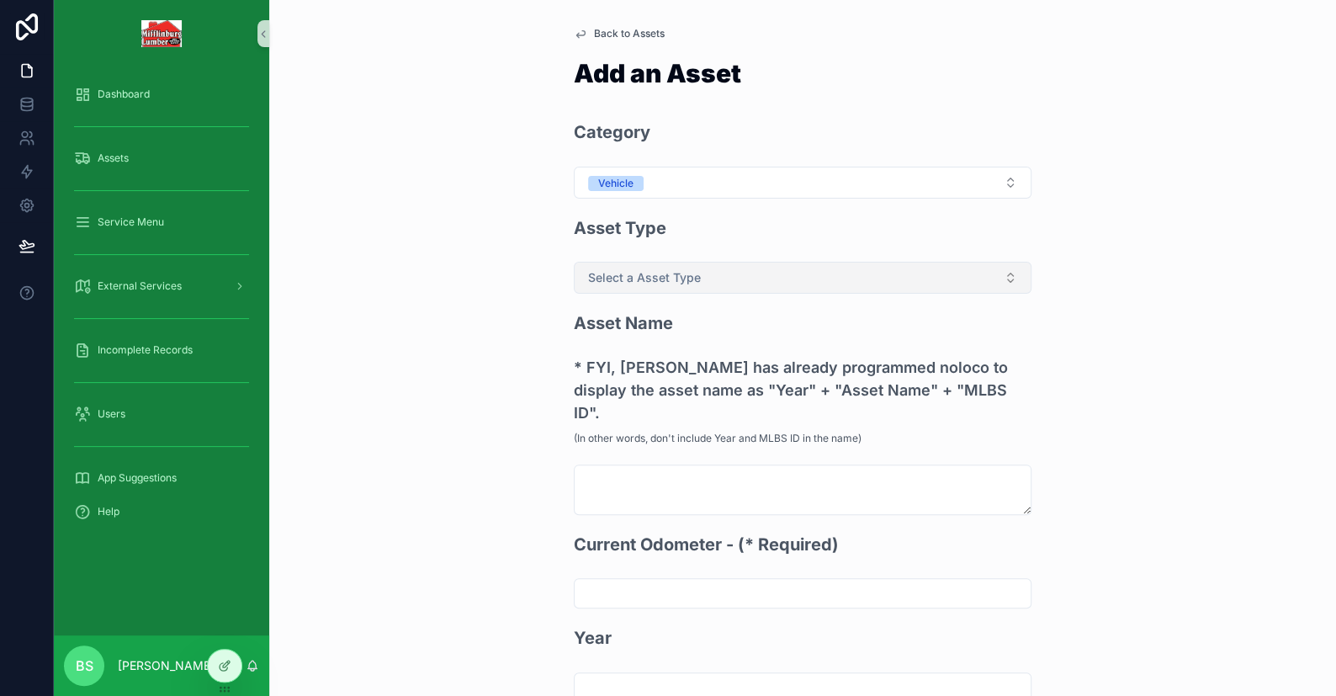
click at [612, 276] on span "Select a Asset Type" at bounding box center [644, 277] width 113 height 17
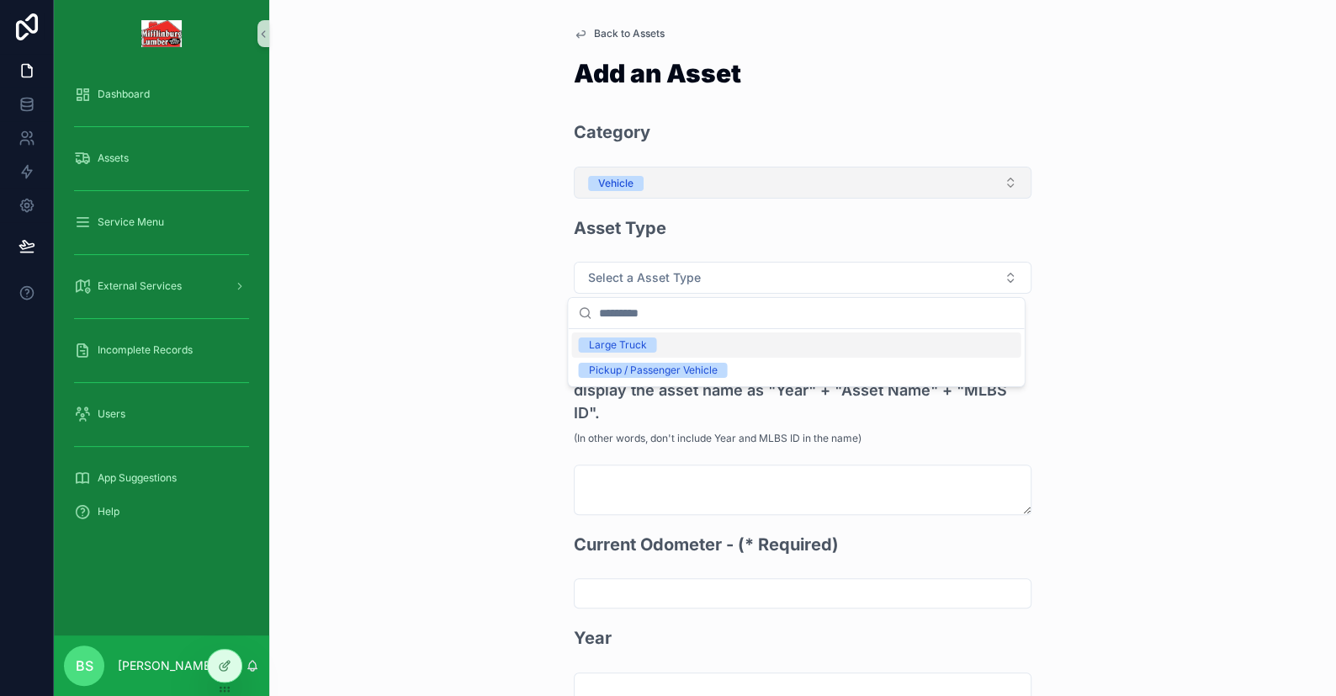
click at [621, 194] on button "Vehicle" at bounding box center [803, 183] width 458 height 32
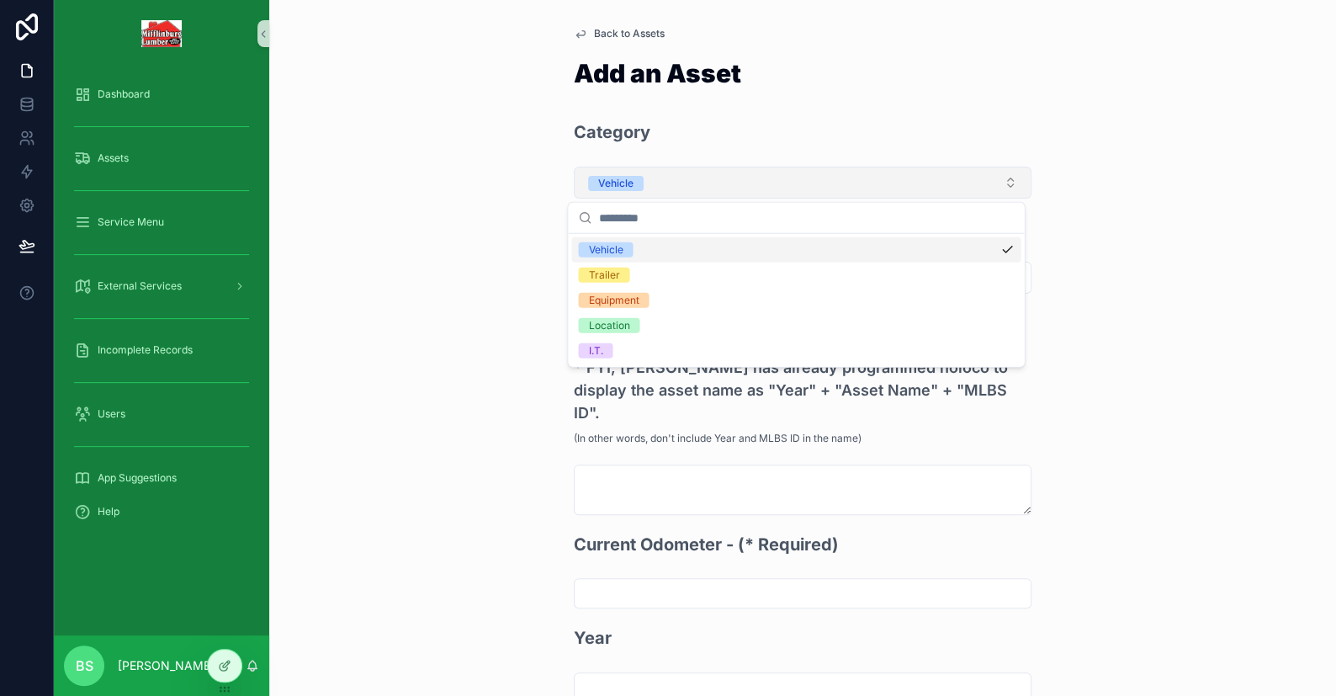
click at [653, 183] on button "Vehicle" at bounding box center [803, 183] width 458 height 32
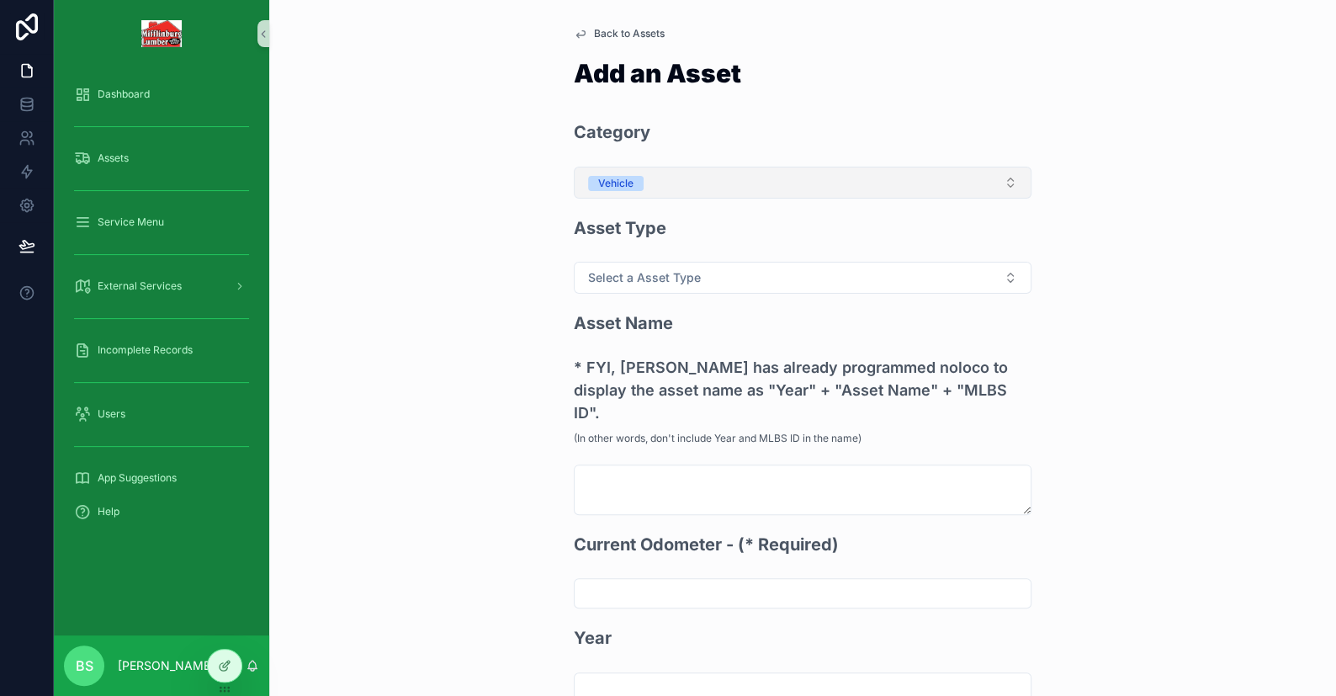
click at [657, 186] on button "Vehicle" at bounding box center [803, 183] width 458 height 32
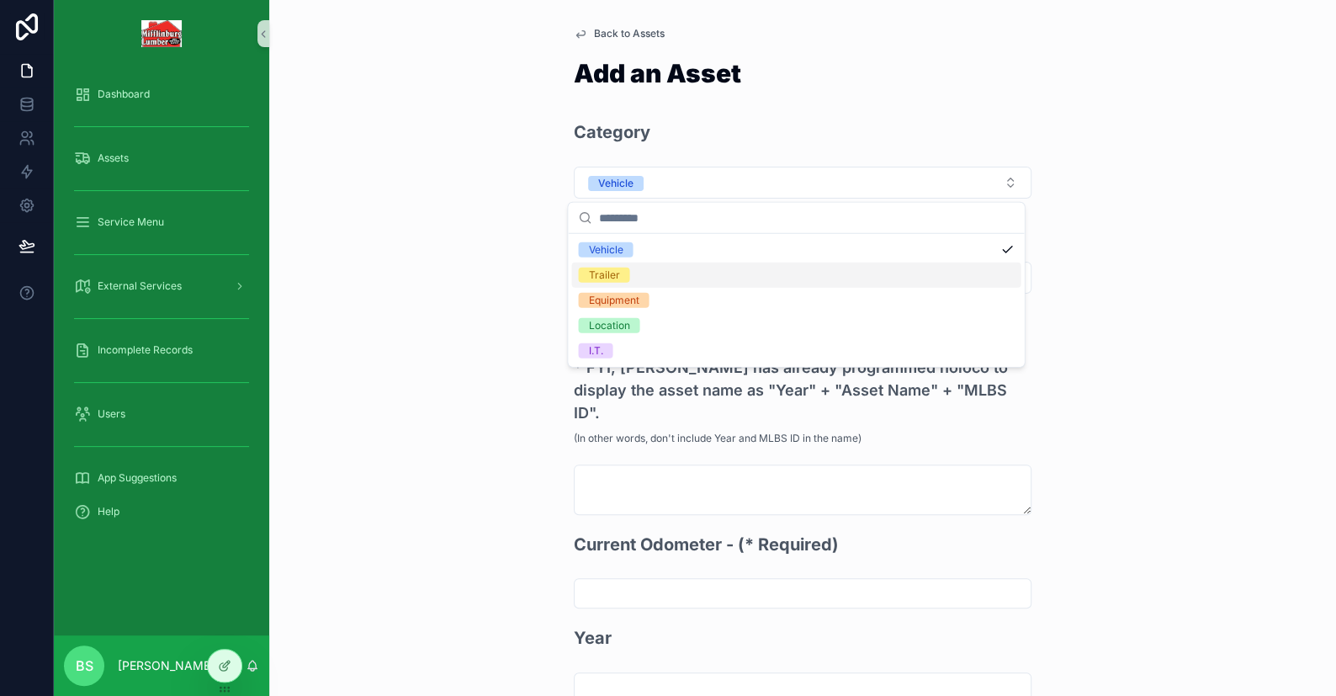
click at [639, 270] on div "Trailer" at bounding box center [795, 274] width 449 height 25
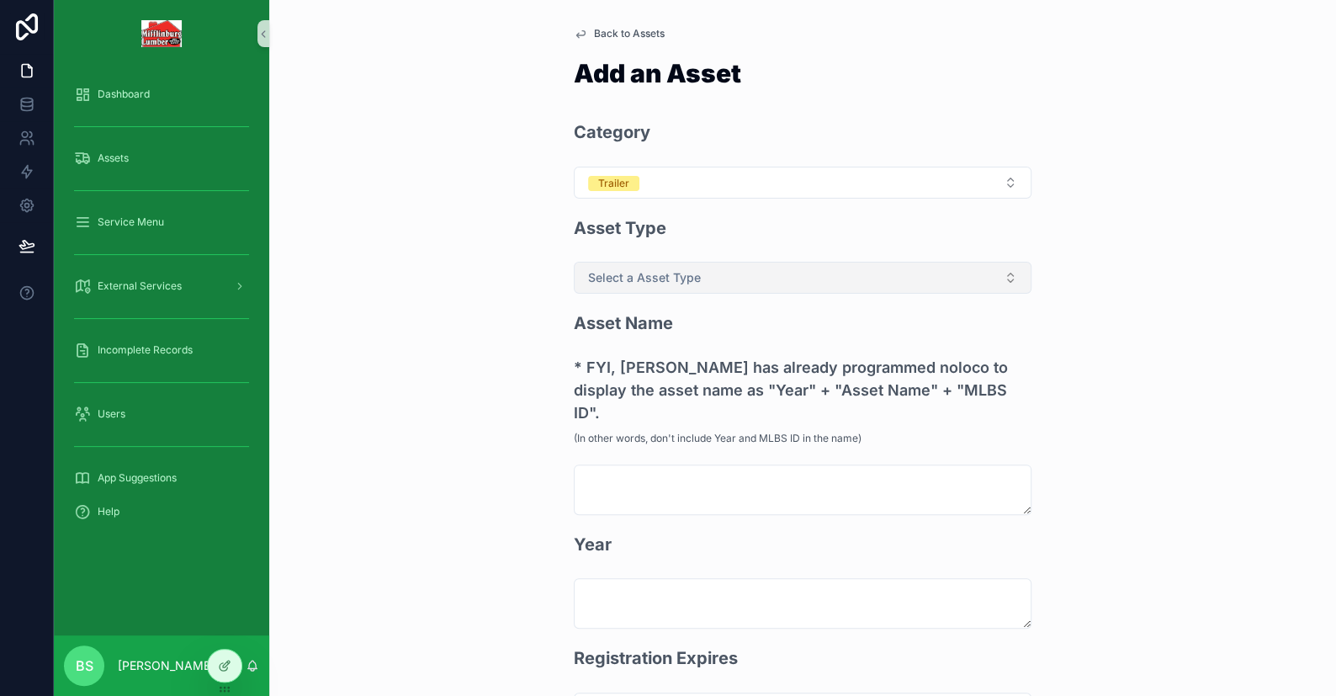
click at [651, 283] on span "Select a Asset Type" at bounding box center [644, 277] width 113 height 17
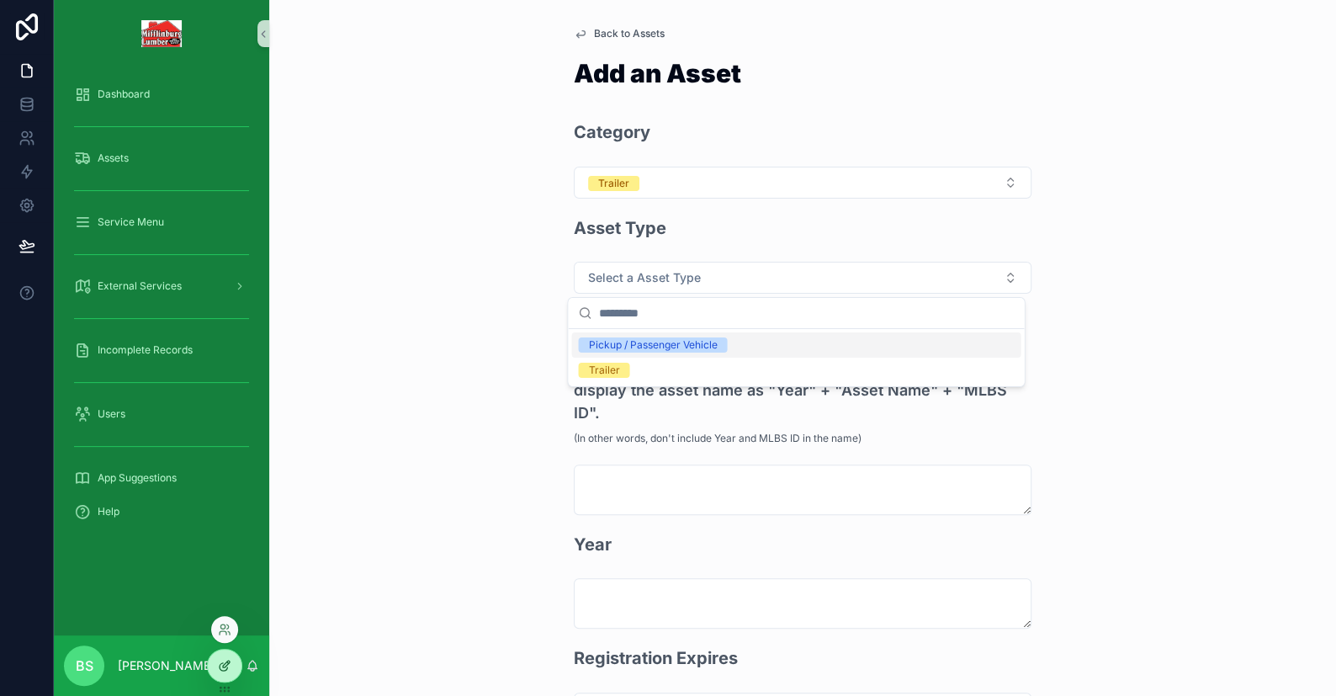
click at [230, 665] on icon at bounding box center [224, 665] width 13 height 13
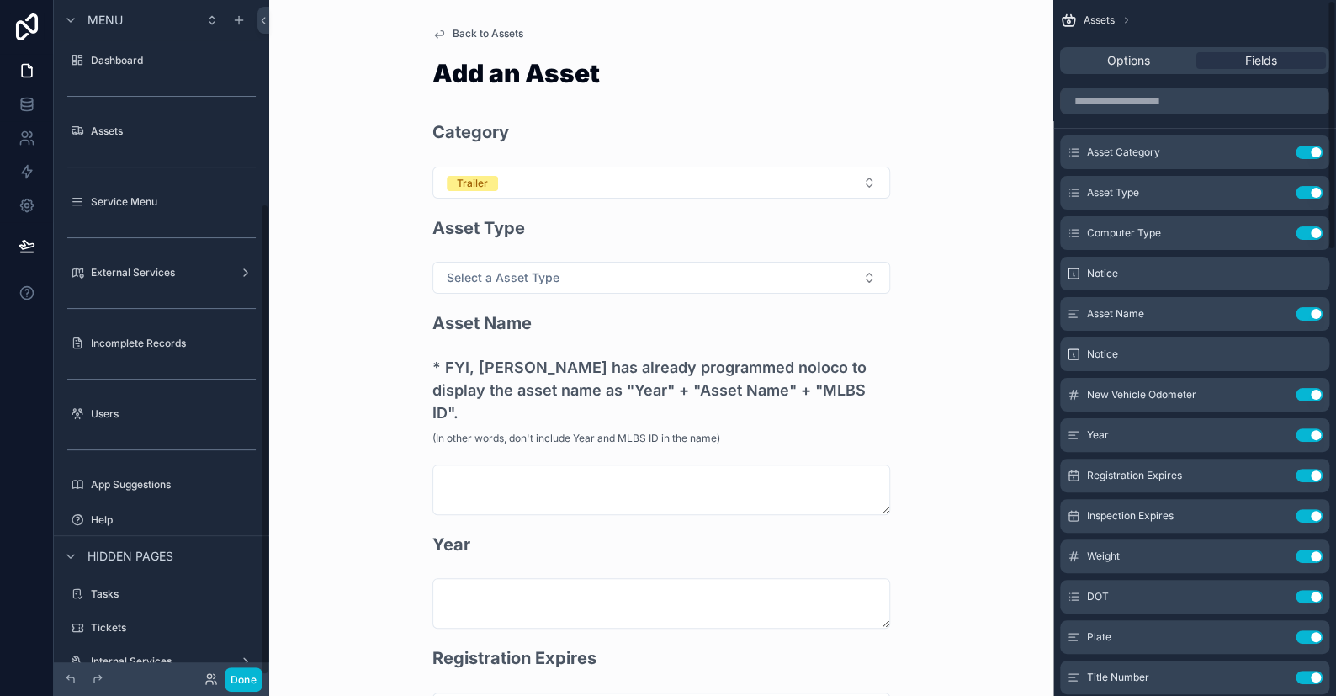
scroll to position [292, 0]
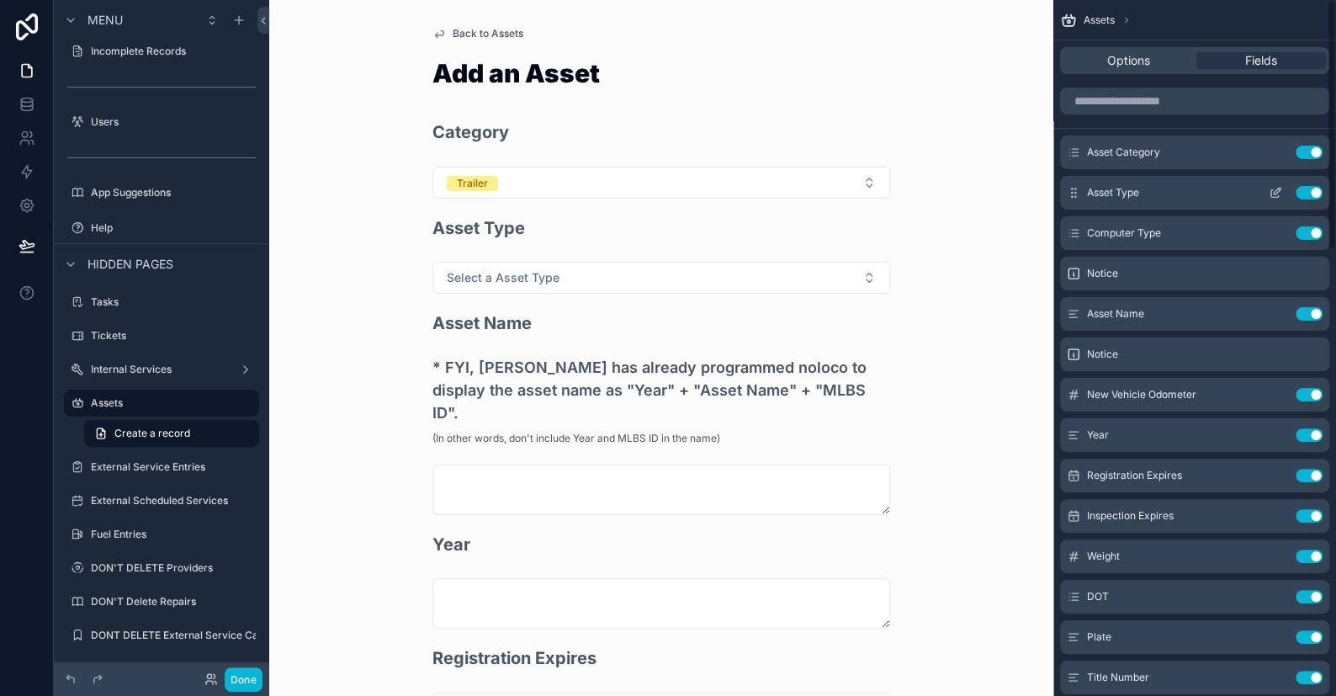
click at [1272, 188] on icon "scrollable content" at bounding box center [1275, 192] width 13 height 13
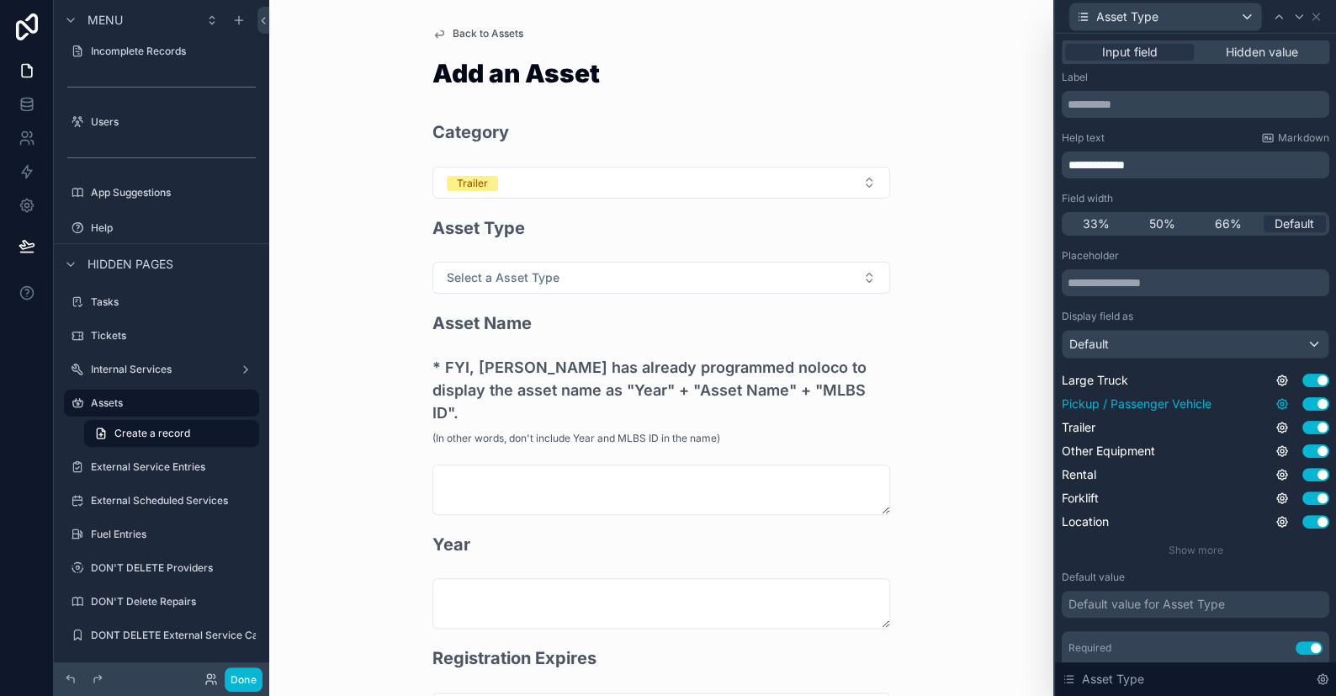
click at [1275, 405] on icon at bounding box center [1281, 403] width 13 height 13
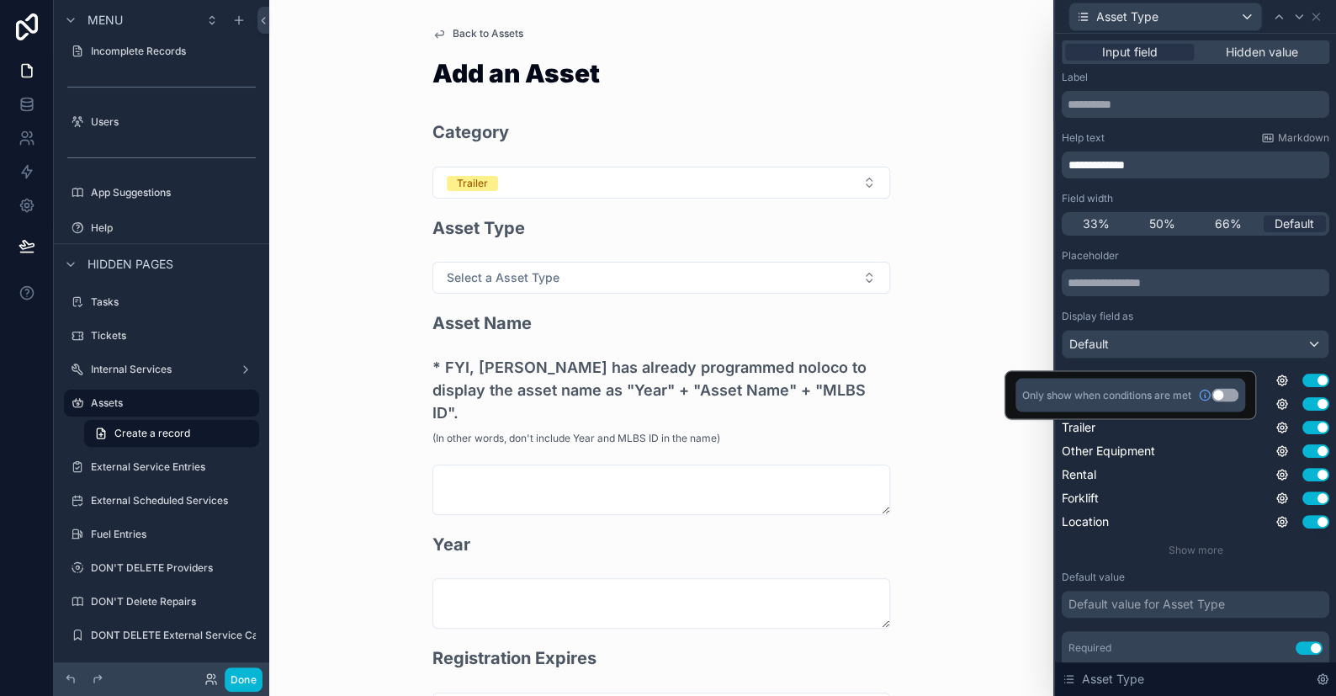
click at [1222, 395] on button "Use setting" at bounding box center [1224, 394] width 27 height 13
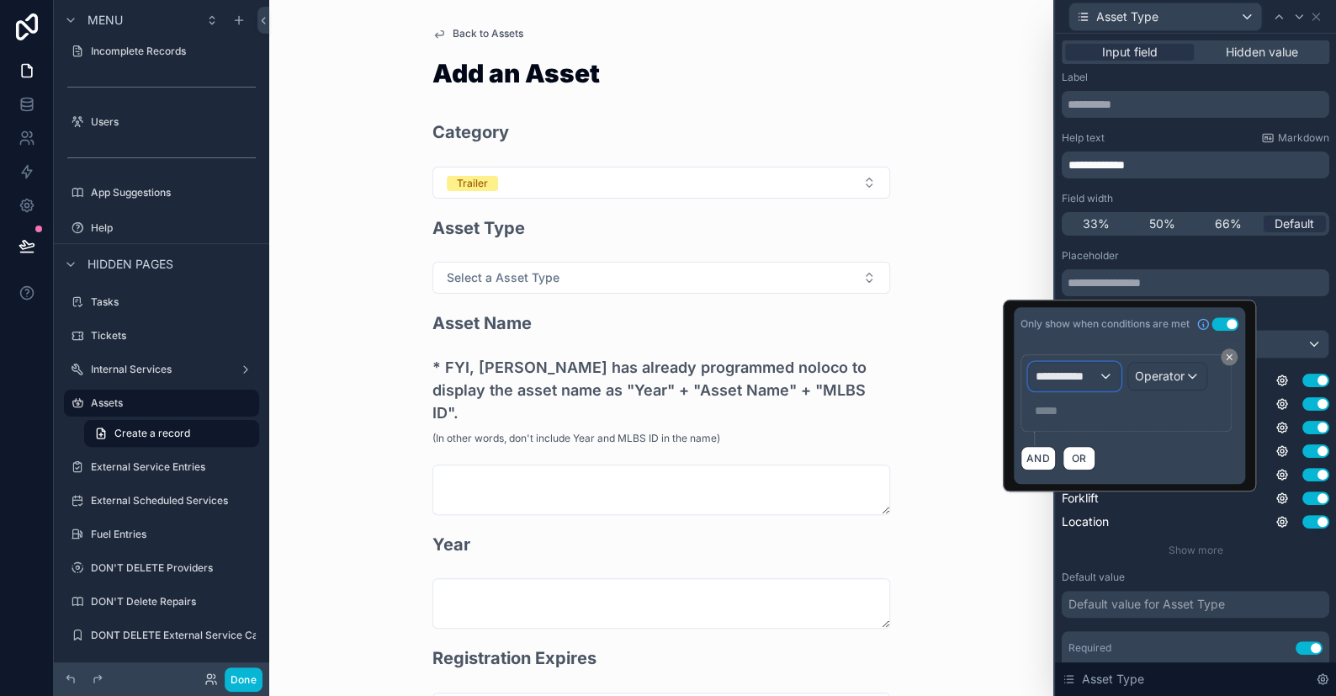
click at [1088, 368] on span "**********" at bounding box center [1067, 376] width 62 height 17
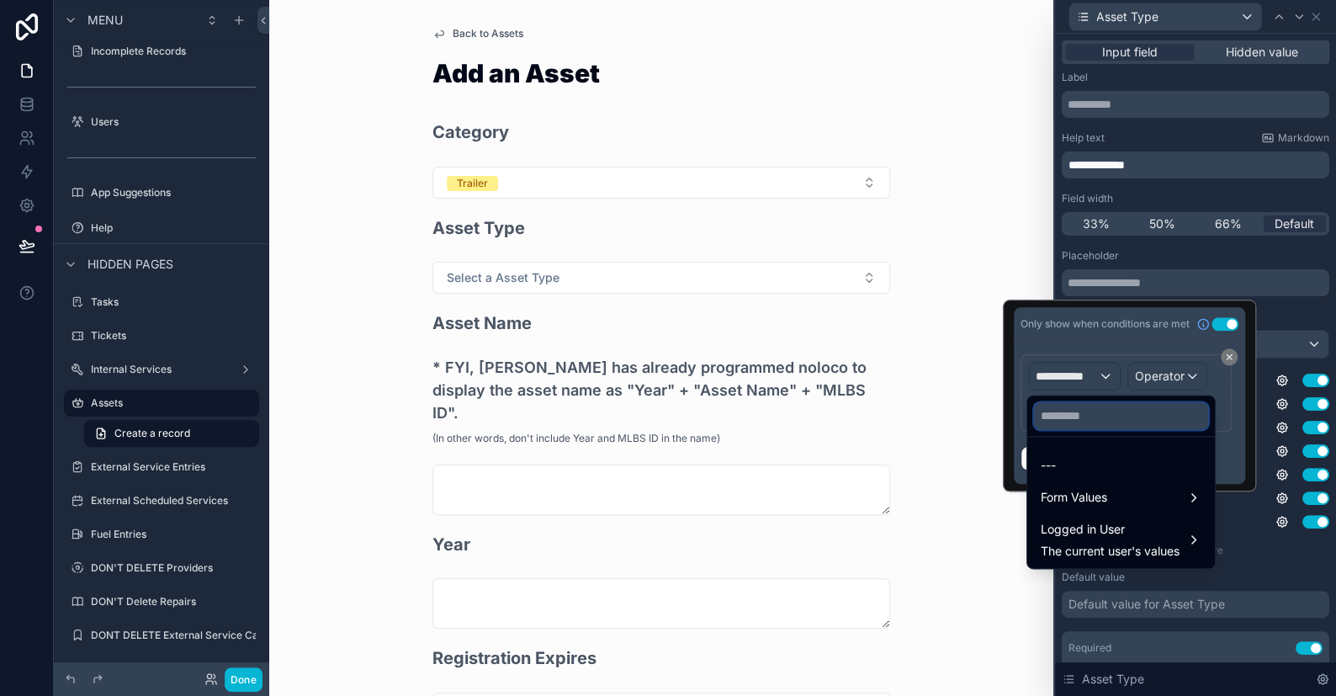
click at [1066, 425] on input "text" at bounding box center [1121, 415] width 174 height 27
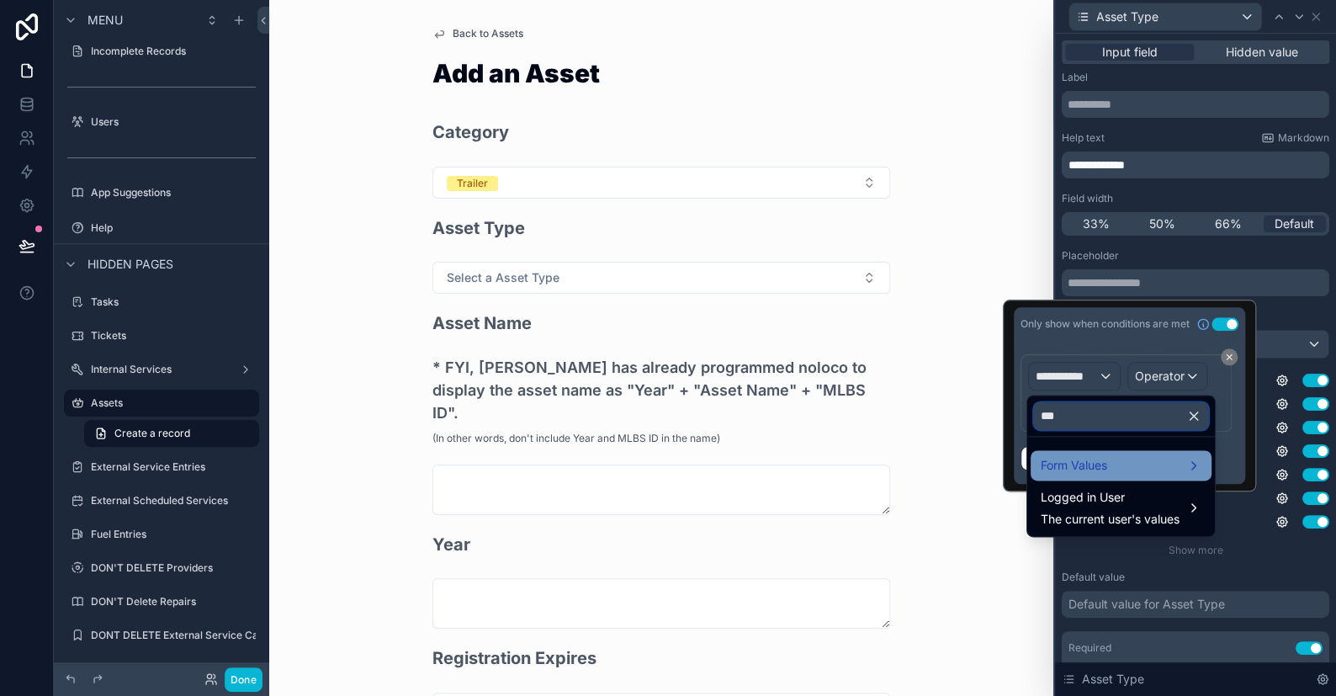
type input "***"
click at [1057, 467] on span "Form Values" at bounding box center [1074, 465] width 66 height 20
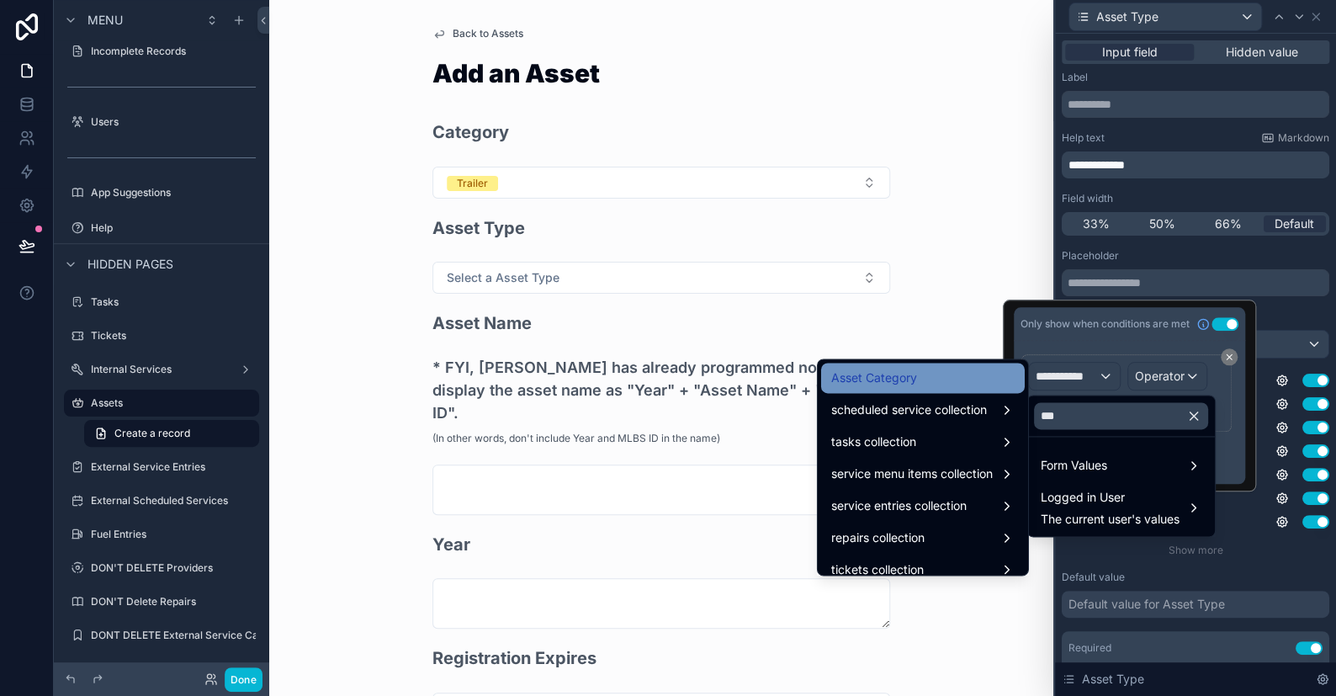
click at [860, 383] on span "Asset Category" at bounding box center [874, 378] width 86 height 20
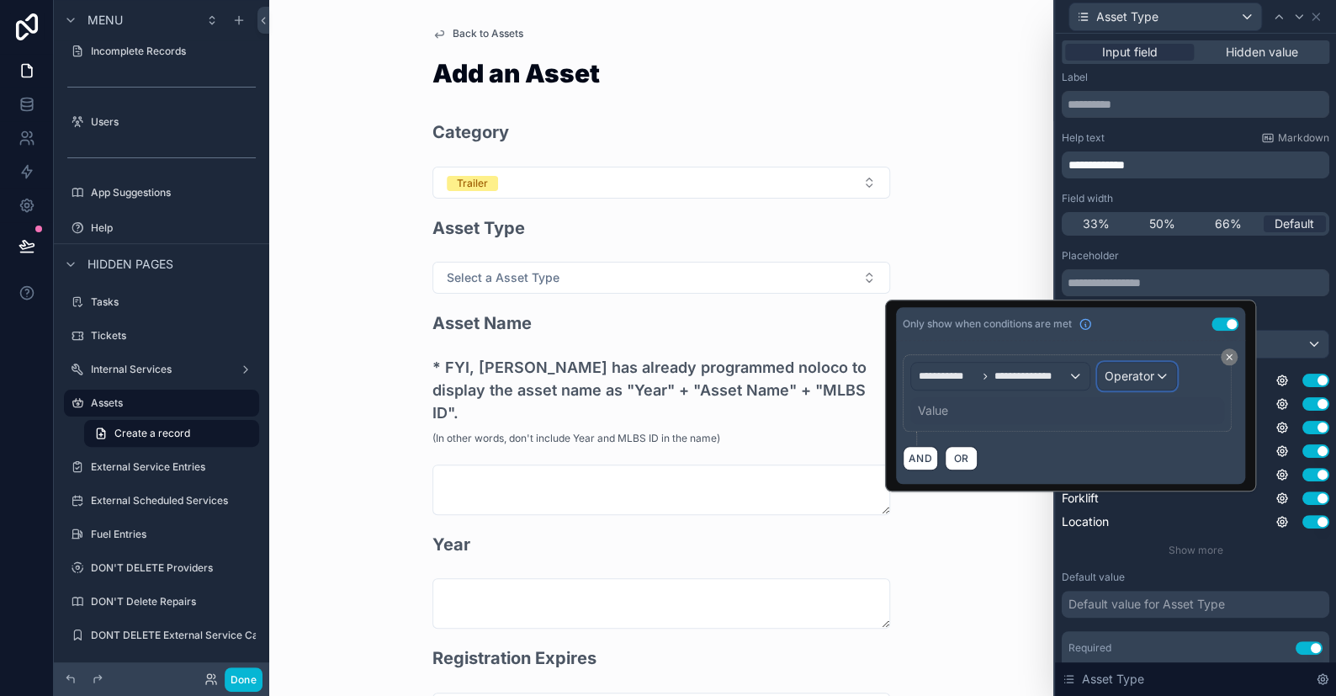
click at [1121, 380] on span "Operator" at bounding box center [1130, 375] width 50 height 14
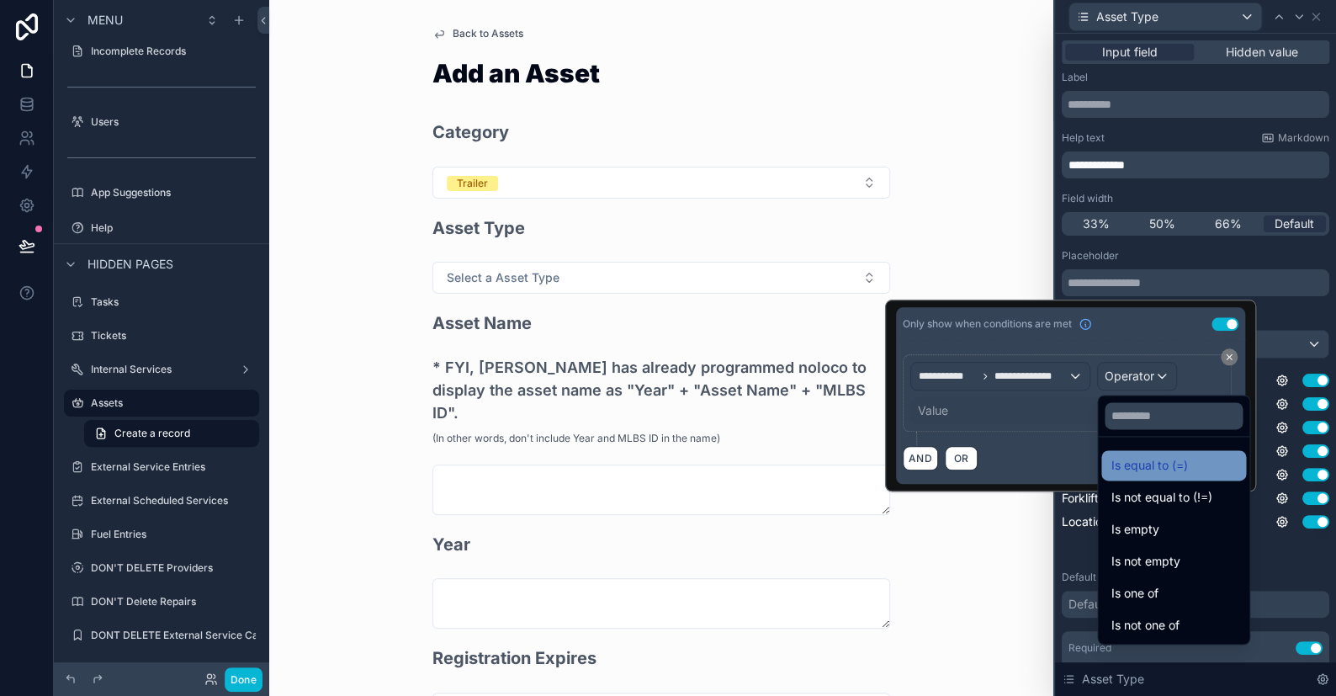
click at [1142, 463] on span "Is equal to (=)" at bounding box center [1149, 465] width 77 height 20
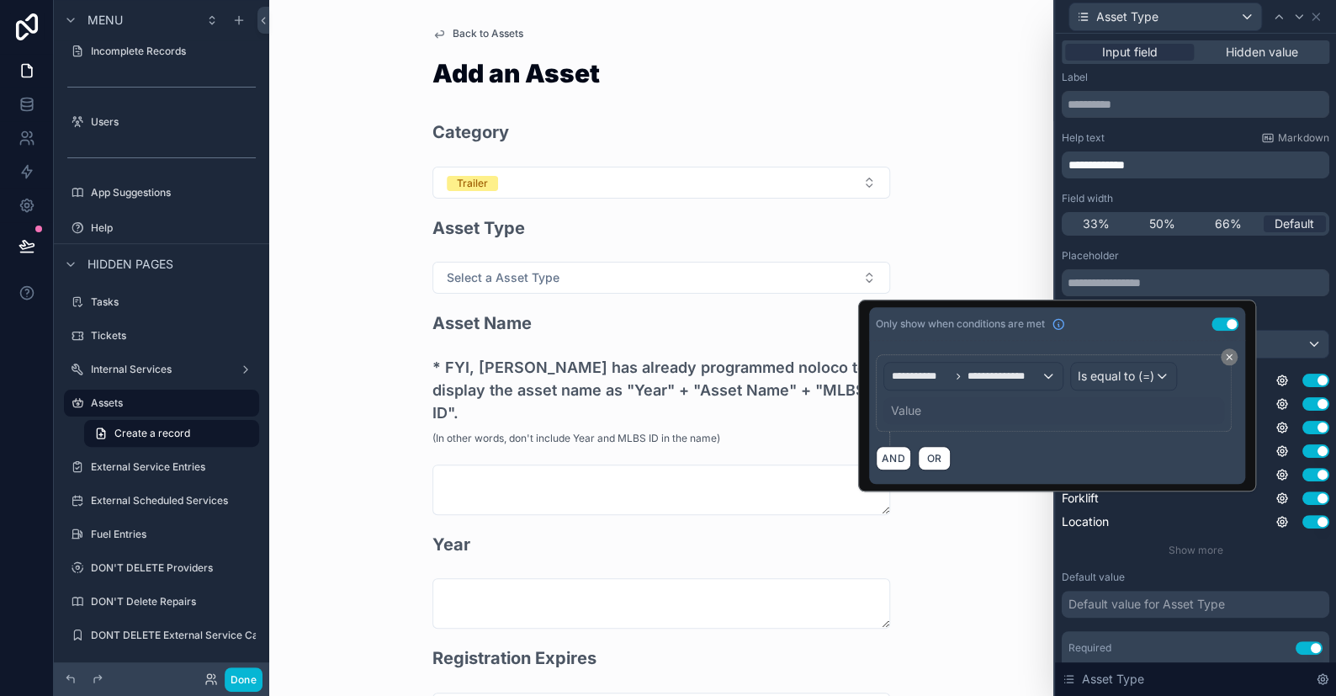
click at [925, 406] on div "Value" at bounding box center [1053, 410] width 341 height 27
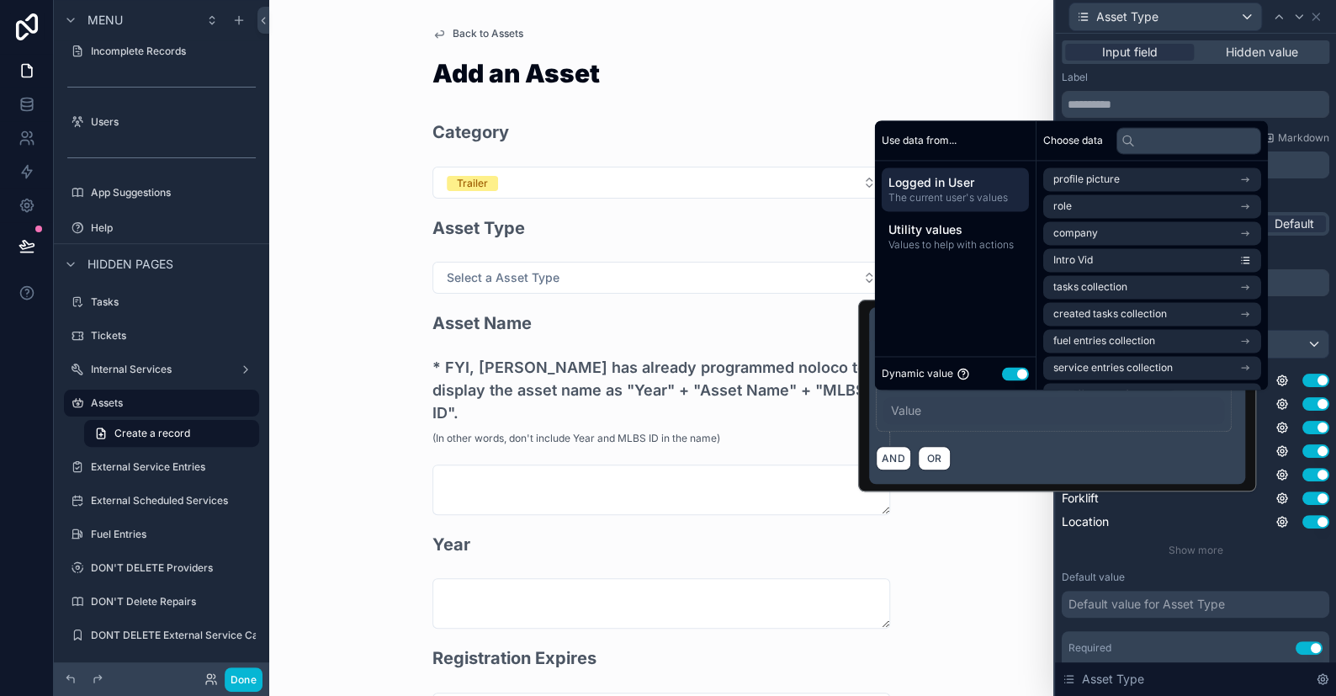
click at [1009, 374] on button "Use setting" at bounding box center [1015, 373] width 27 height 13
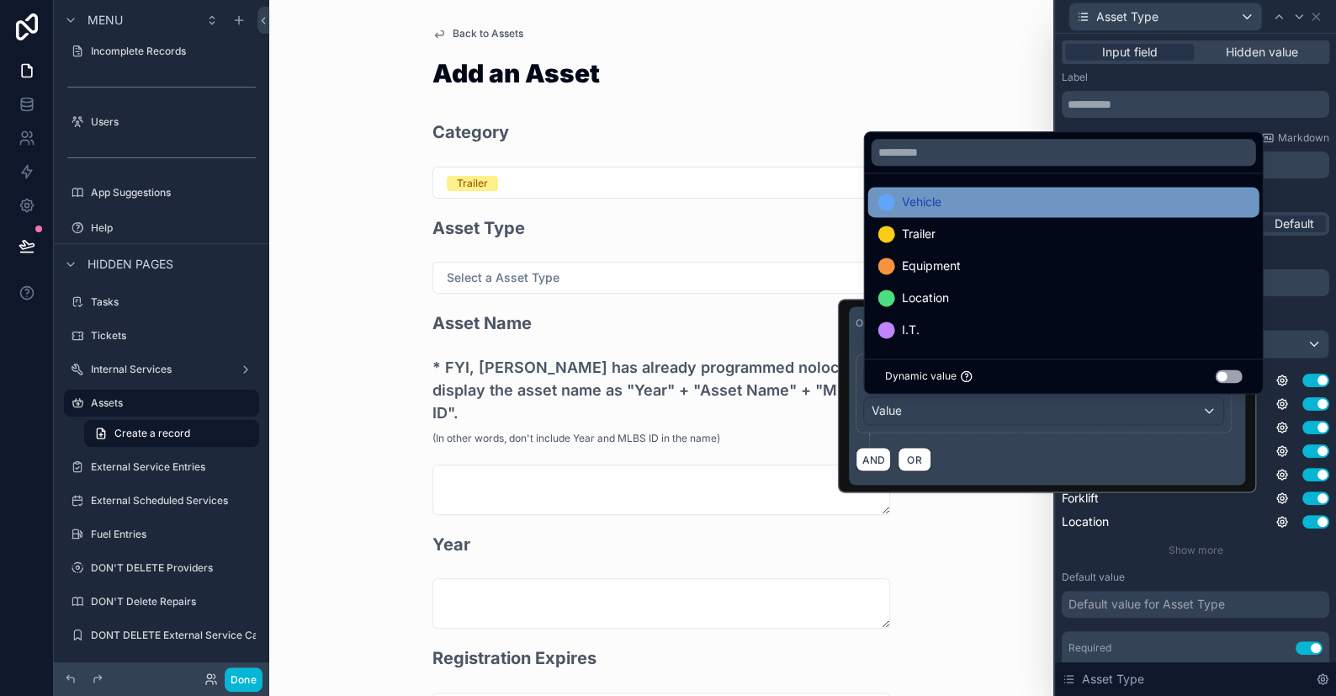
click at [934, 205] on span "Vehicle" at bounding box center [921, 202] width 40 height 20
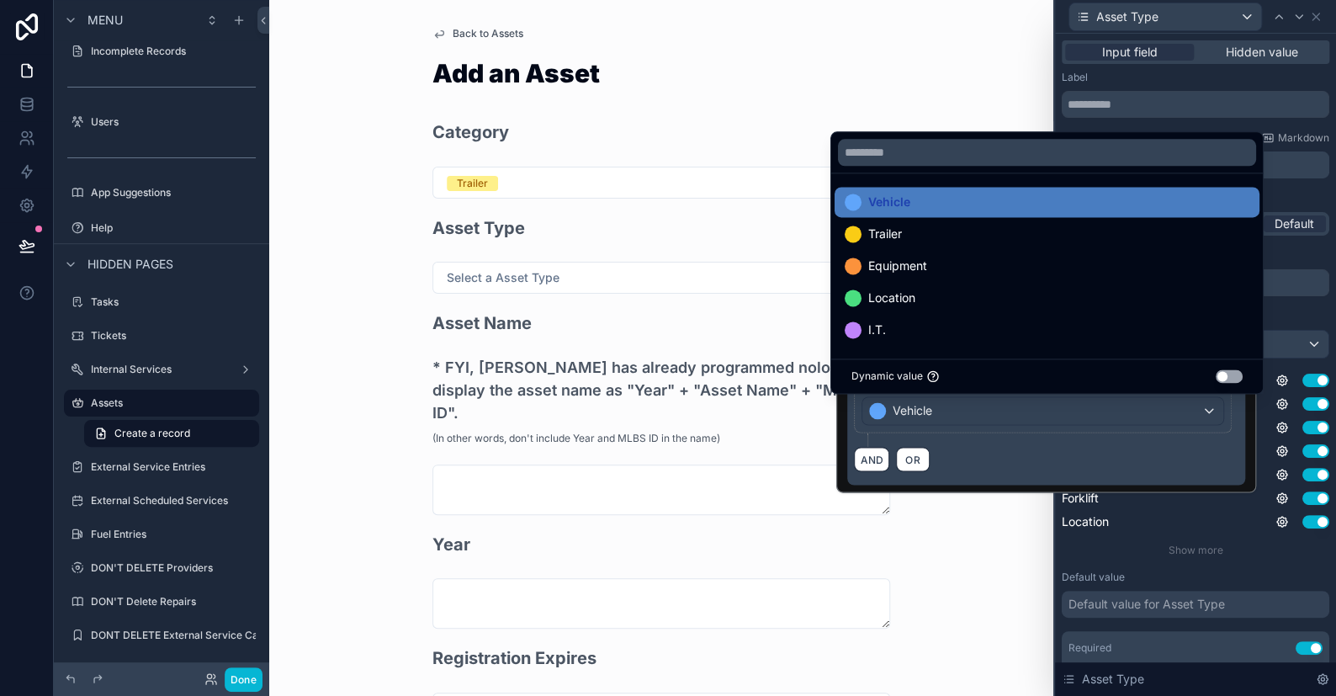
click at [1022, 508] on div "Back to Assets Add an Asset Category Trailer Asset Type Select a Asset Type Ass…" at bounding box center [661, 348] width 784 height 696
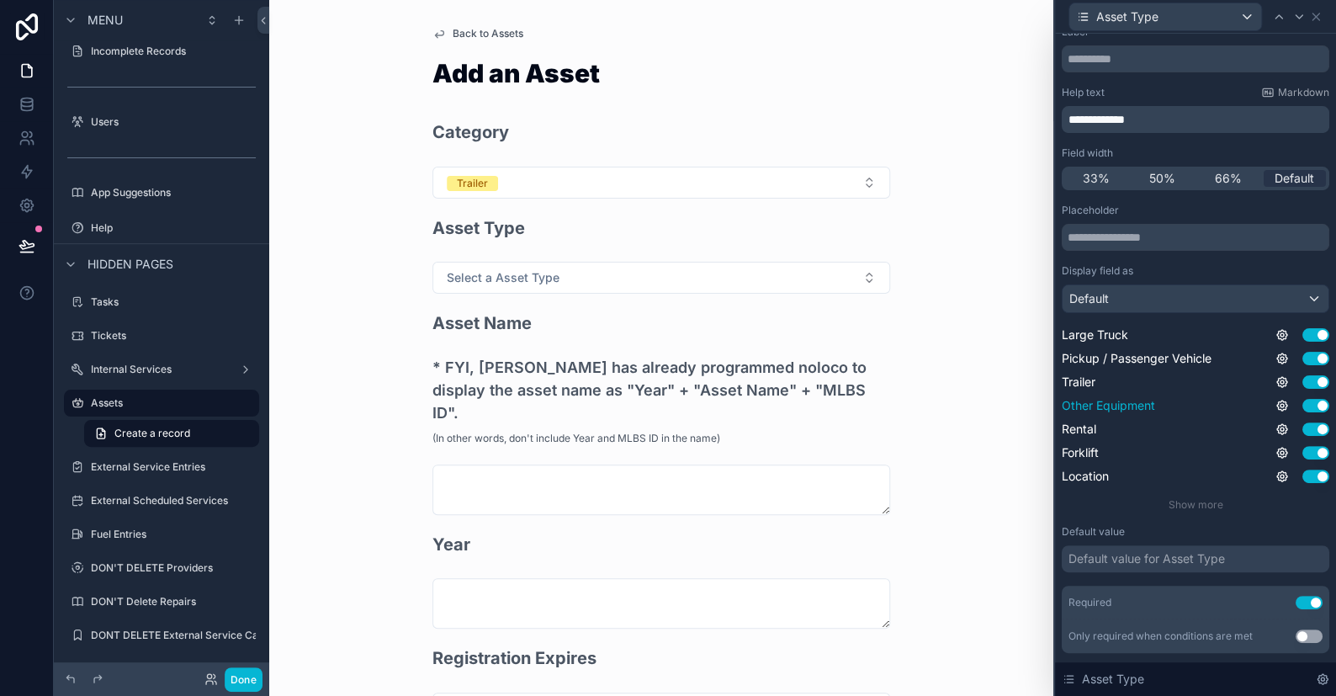
scroll to position [88, 0]
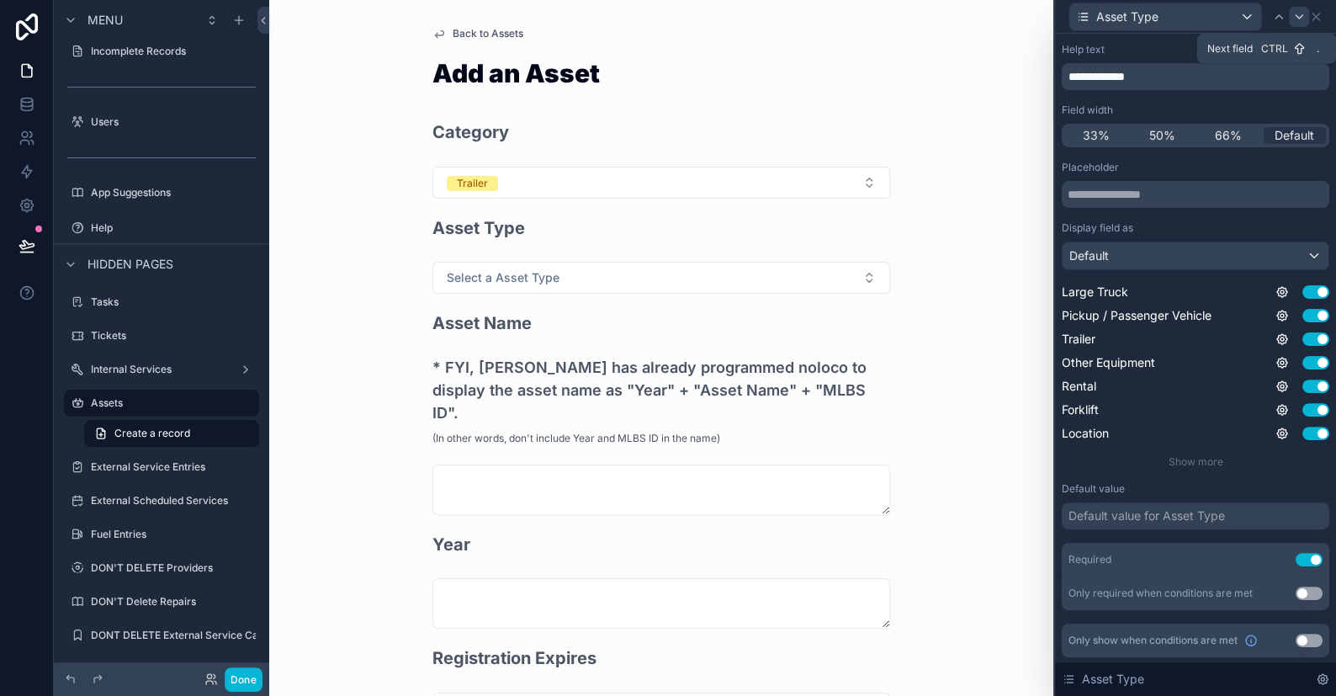
click at [1297, 13] on icon at bounding box center [1298, 16] width 13 height 13
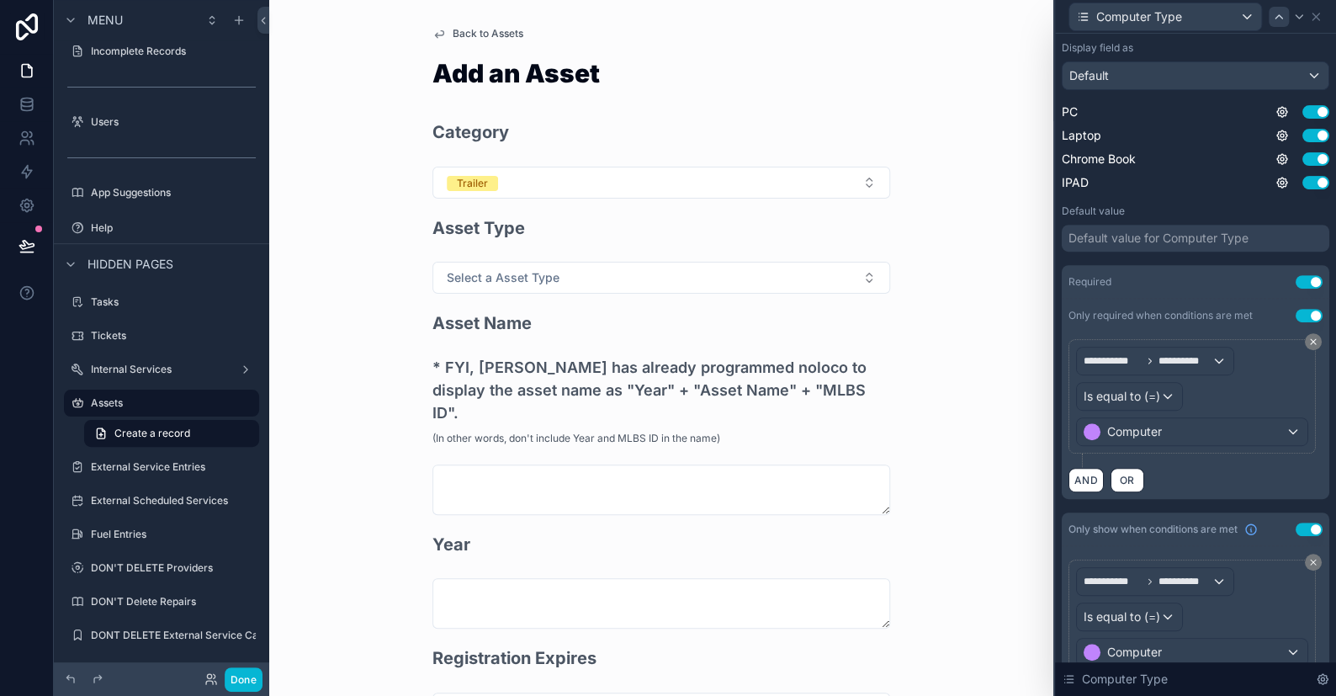
scroll to position [335, 0]
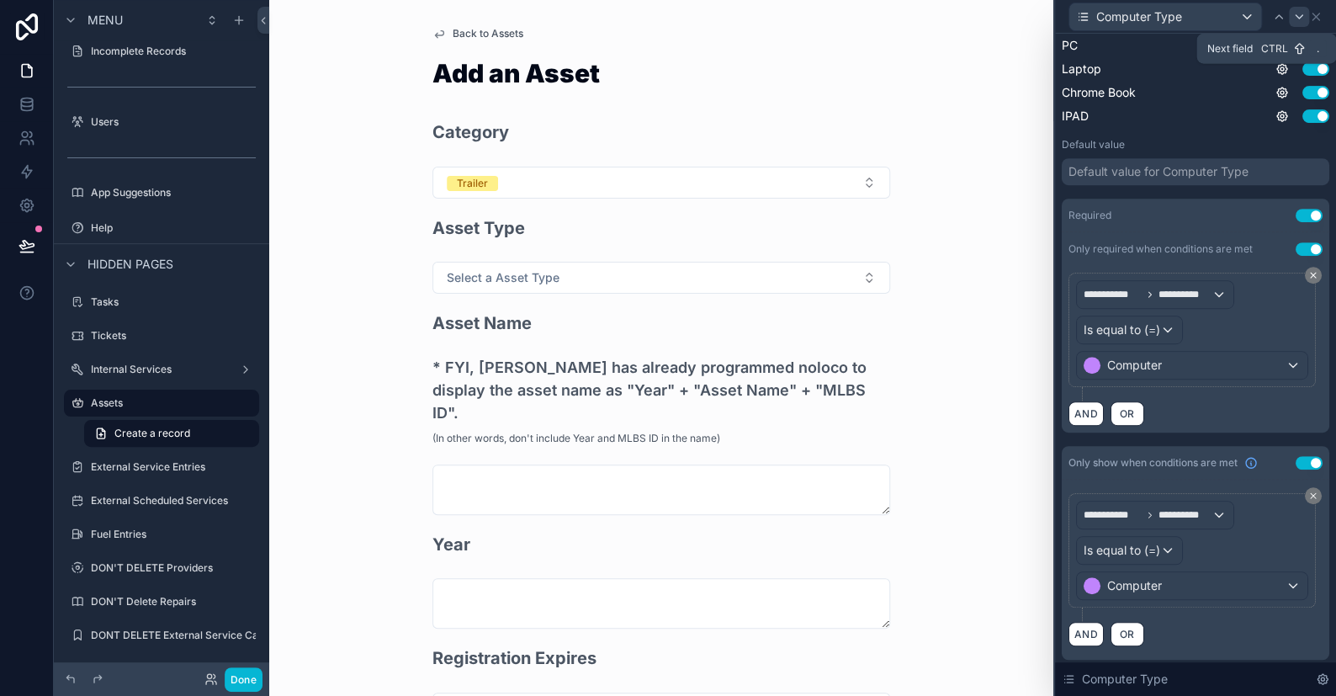
click at [1299, 15] on icon at bounding box center [1298, 16] width 13 height 13
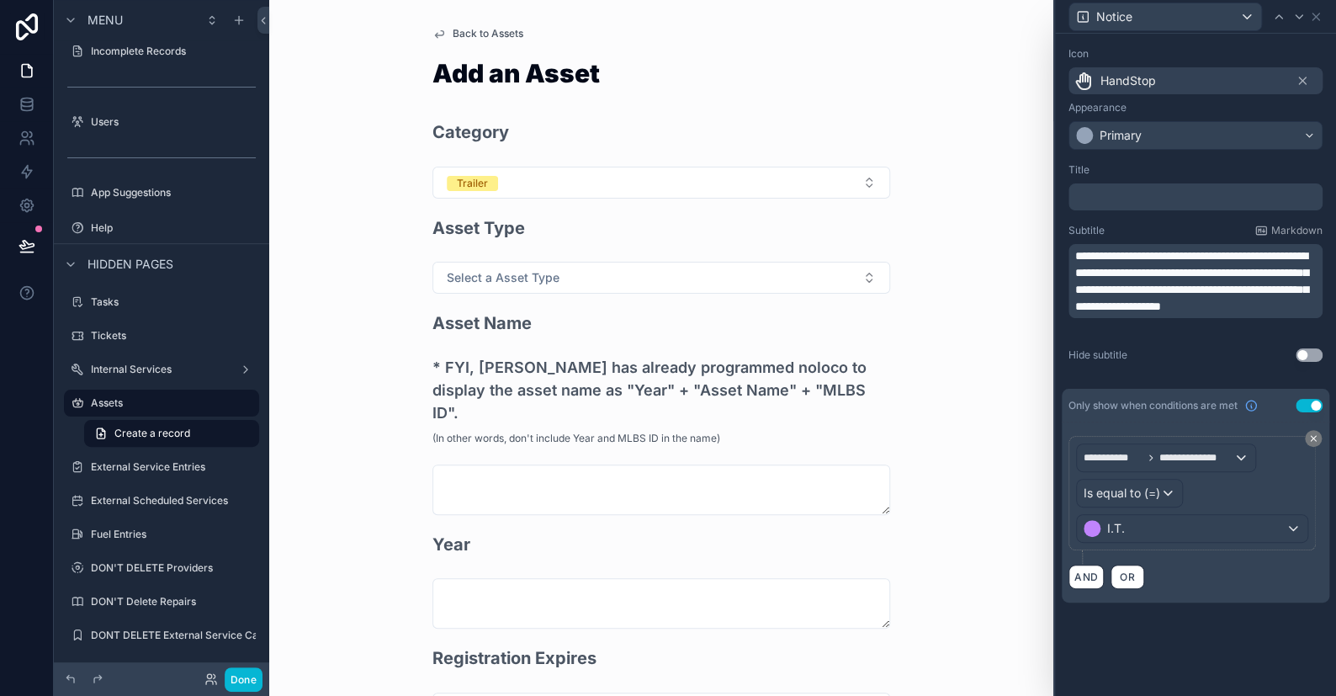
scroll to position [505, 0]
click at [1296, 13] on icon at bounding box center [1298, 16] width 13 height 13
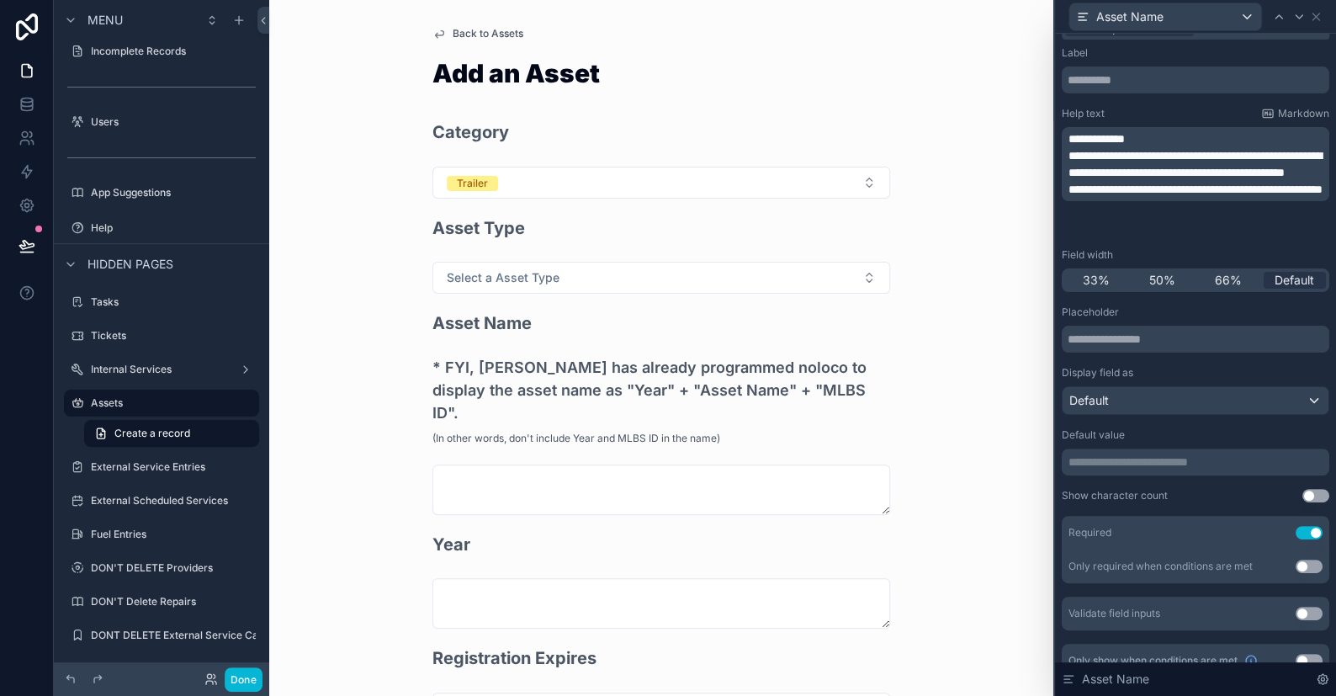
scroll to position [45, 0]
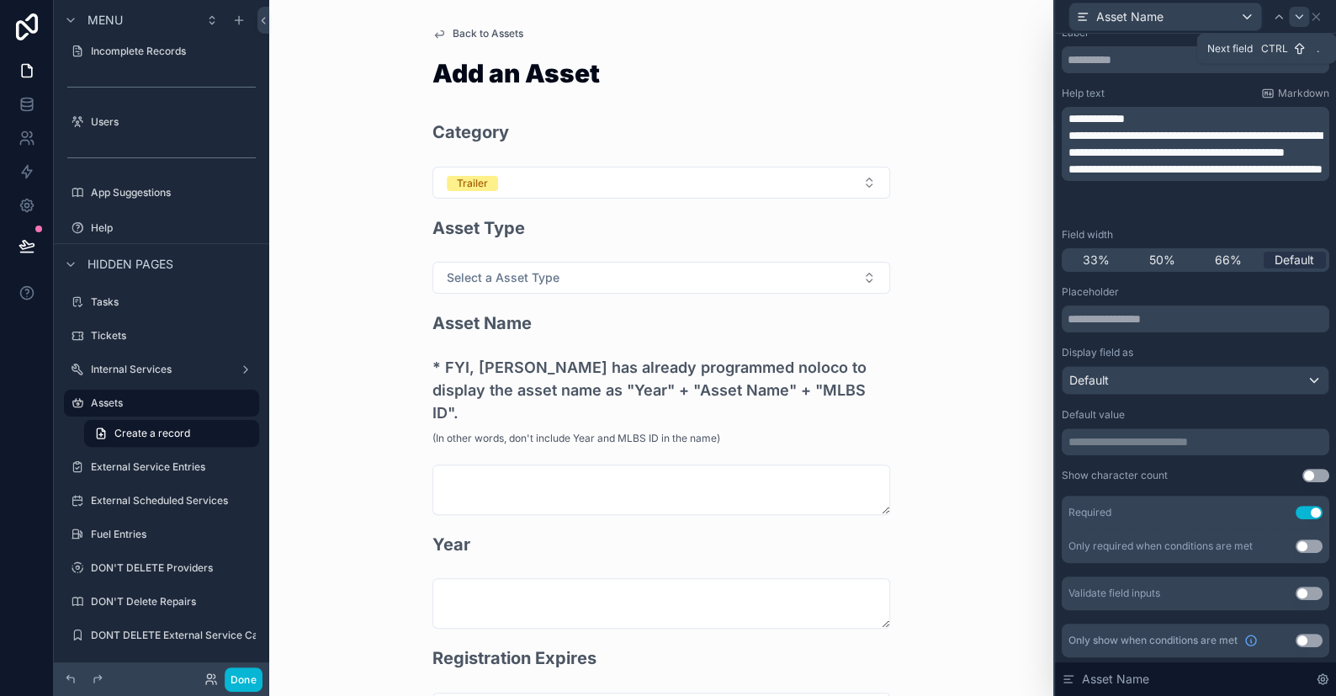
click at [1294, 13] on icon at bounding box center [1298, 16] width 13 height 13
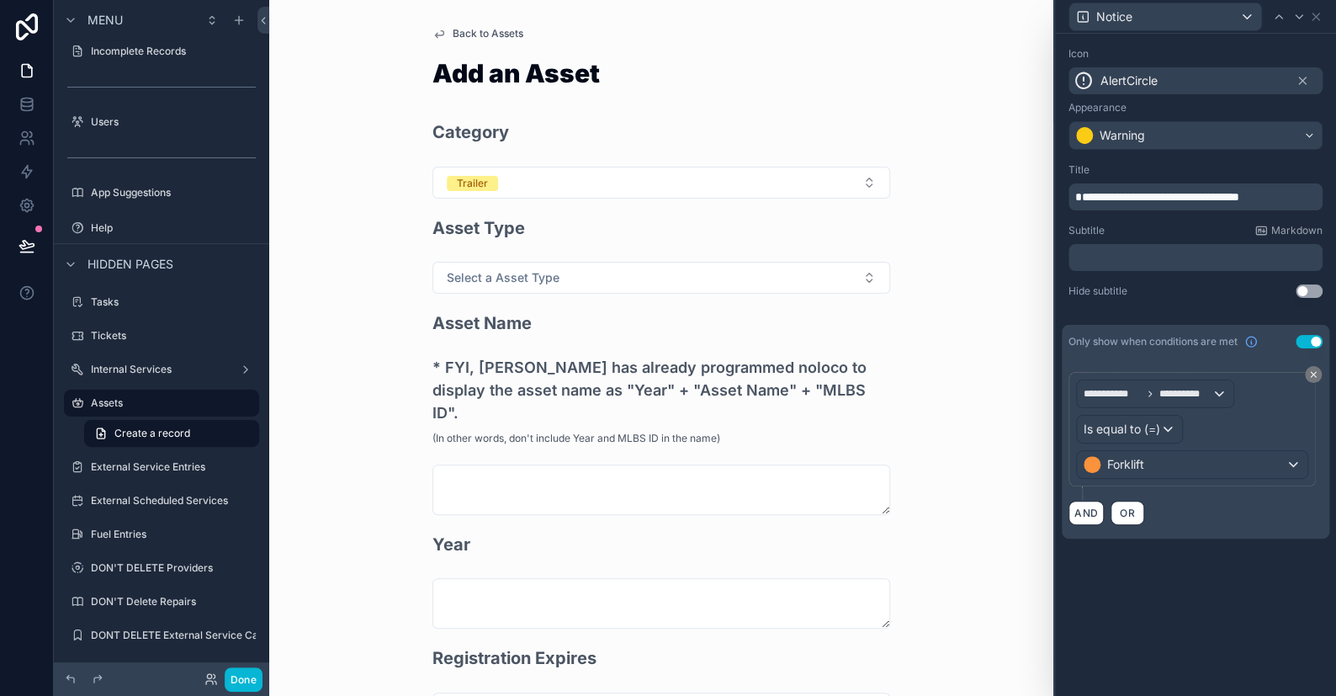
scroll to position [840, 0]
click at [1302, 13] on icon at bounding box center [1298, 16] width 13 height 13
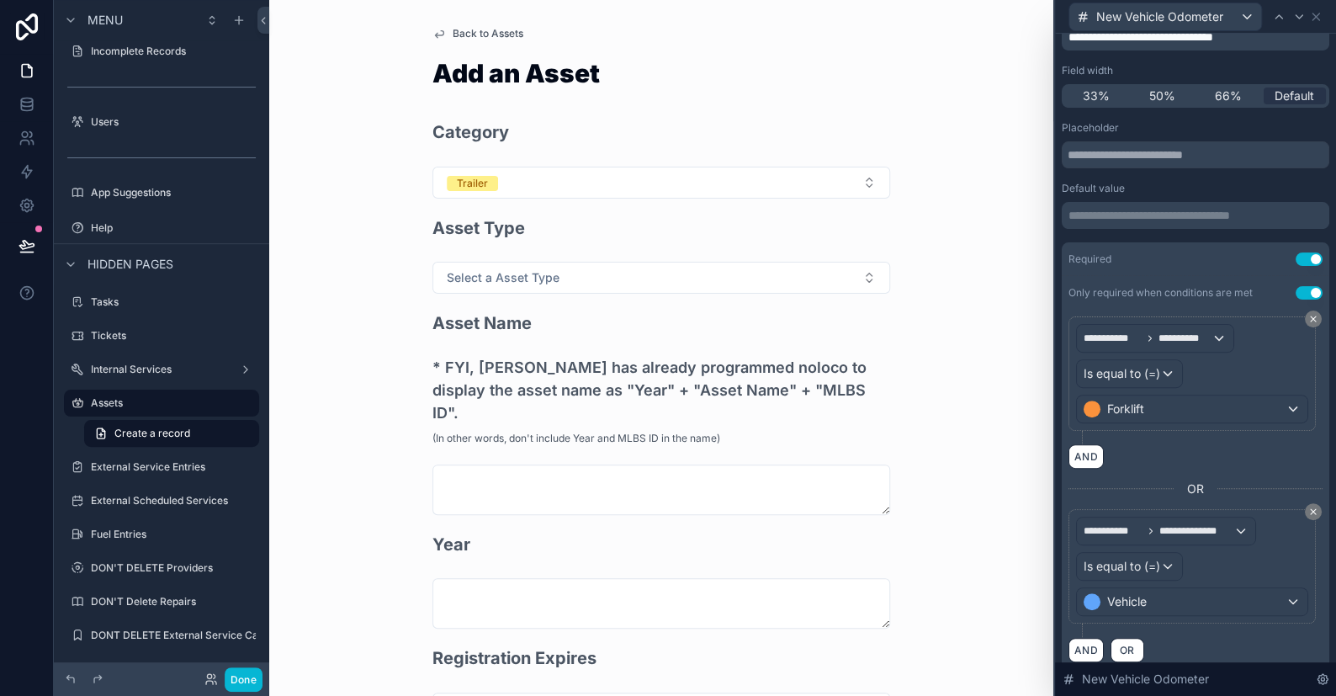
scroll to position [13, 0]
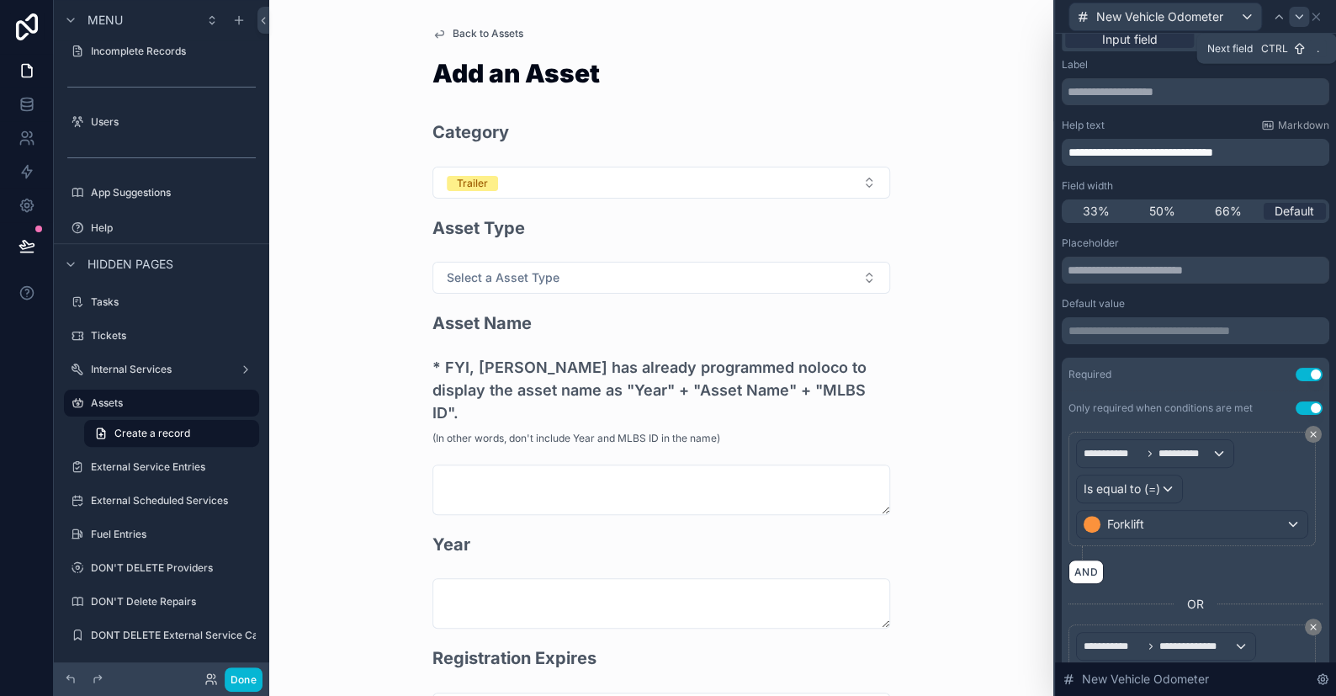
click at [1296, 13] on icon at bounding box center [1298, 16] width 13 height 13
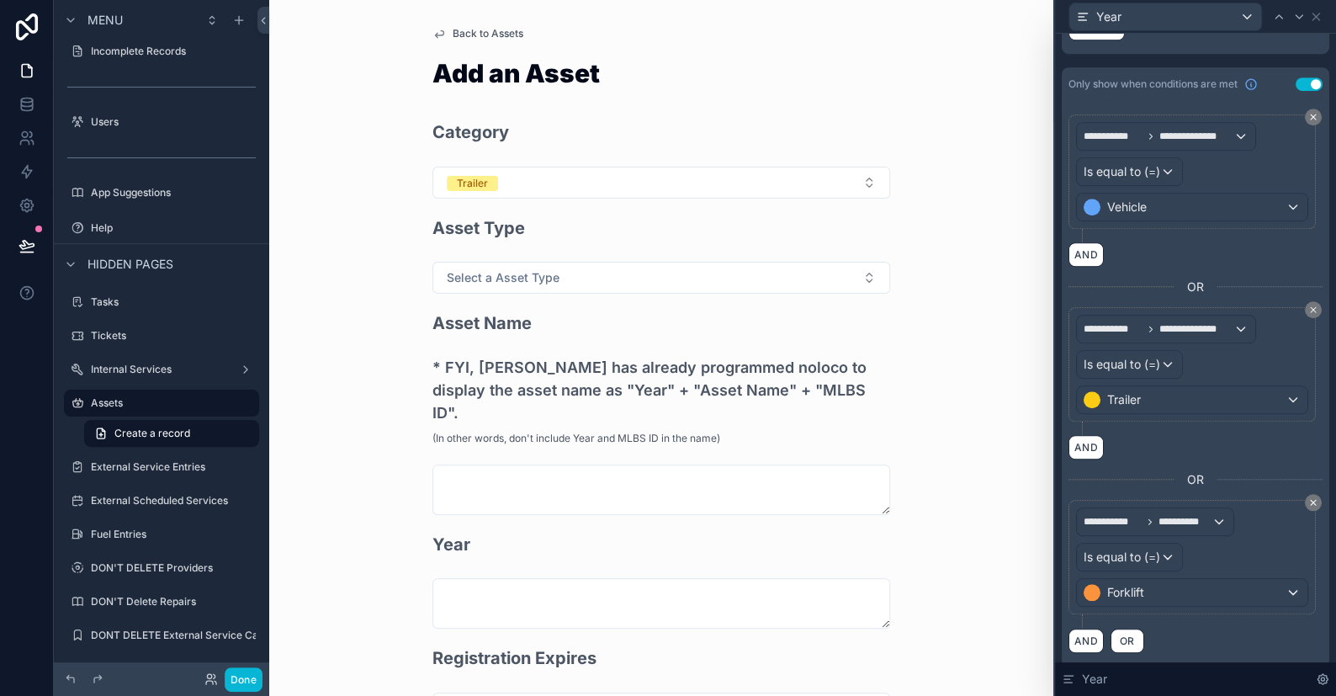
scroll to position [639, 0]
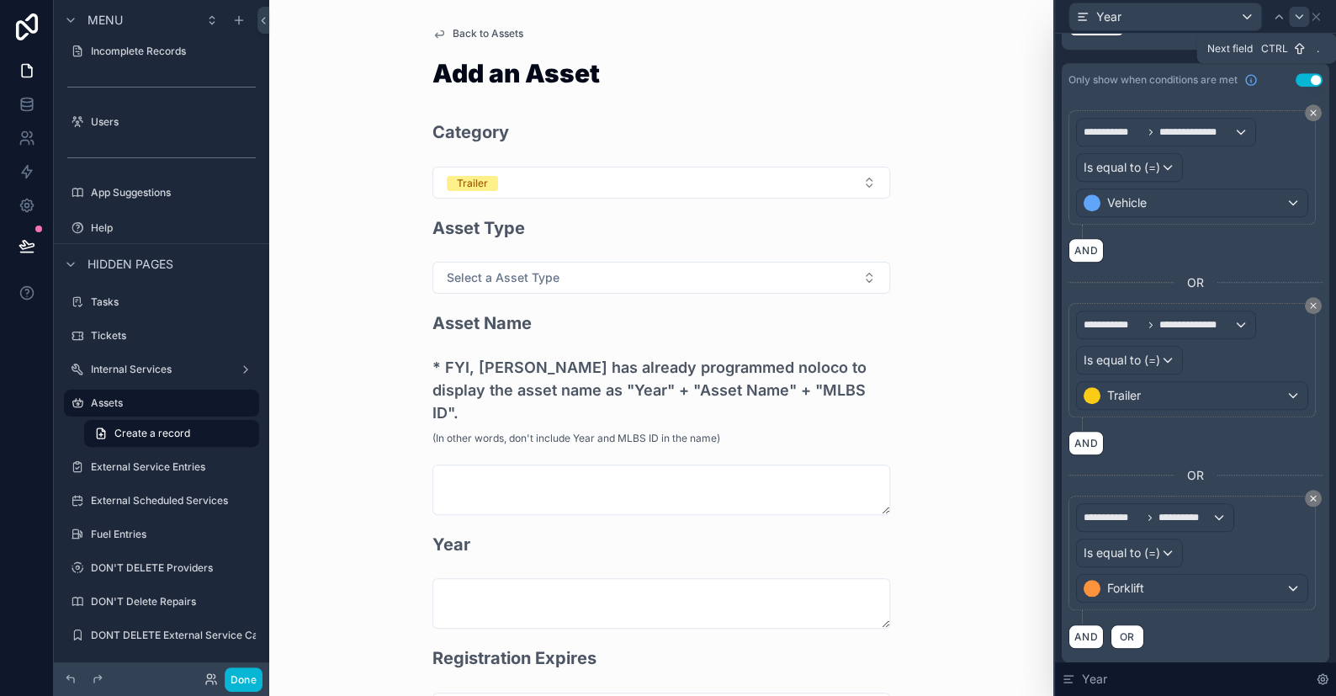
click at [1298, 13] on icon at bounding box center [1298, 16] width 13 height 13
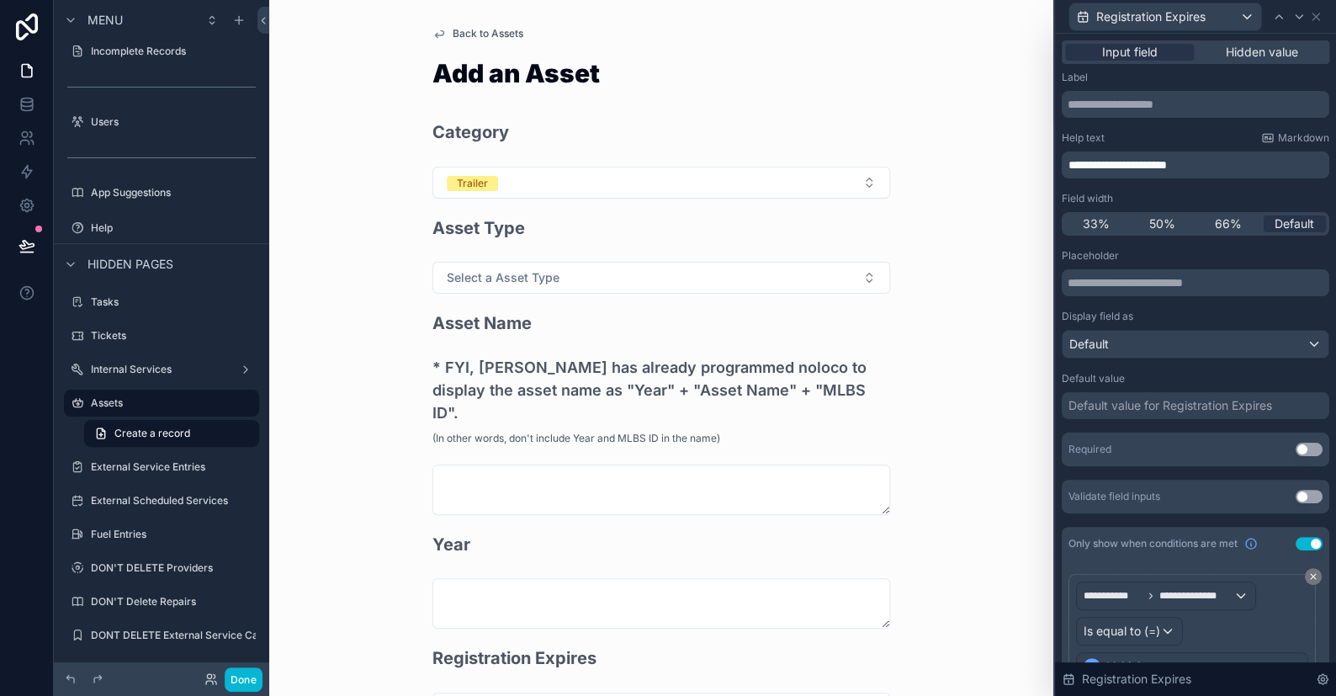
scroll to position [273, 0]
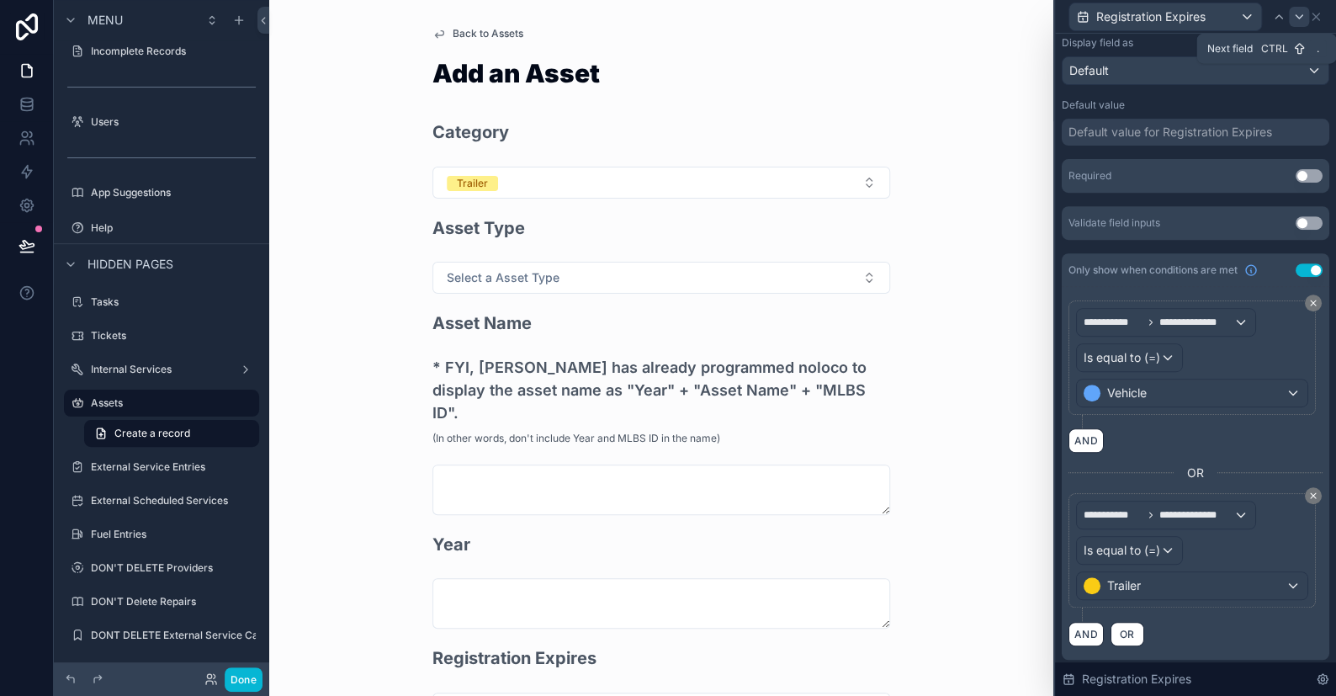
click at [1296, 17] on icon at bounding box center [1298, 16] width 13 height 13
click at [1292, 18] on icon at bounding box center [1298, 16] width 13 height 13
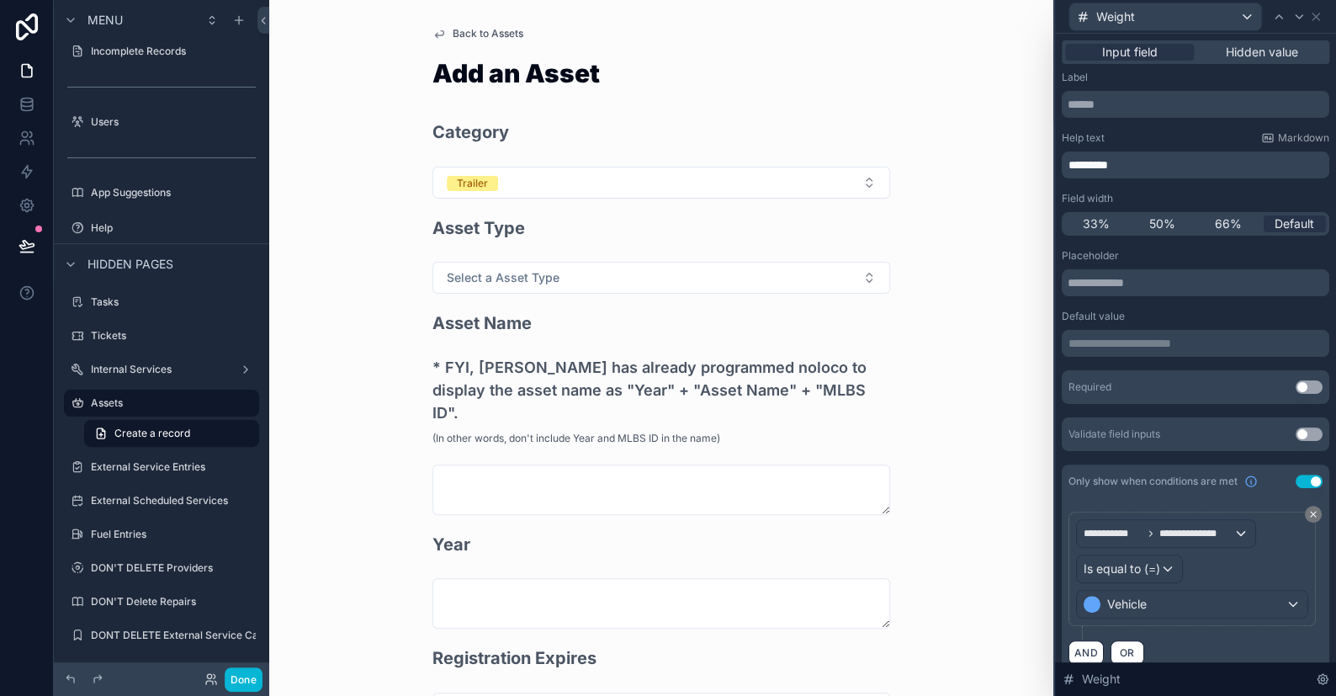
scroll to position [20, 0]
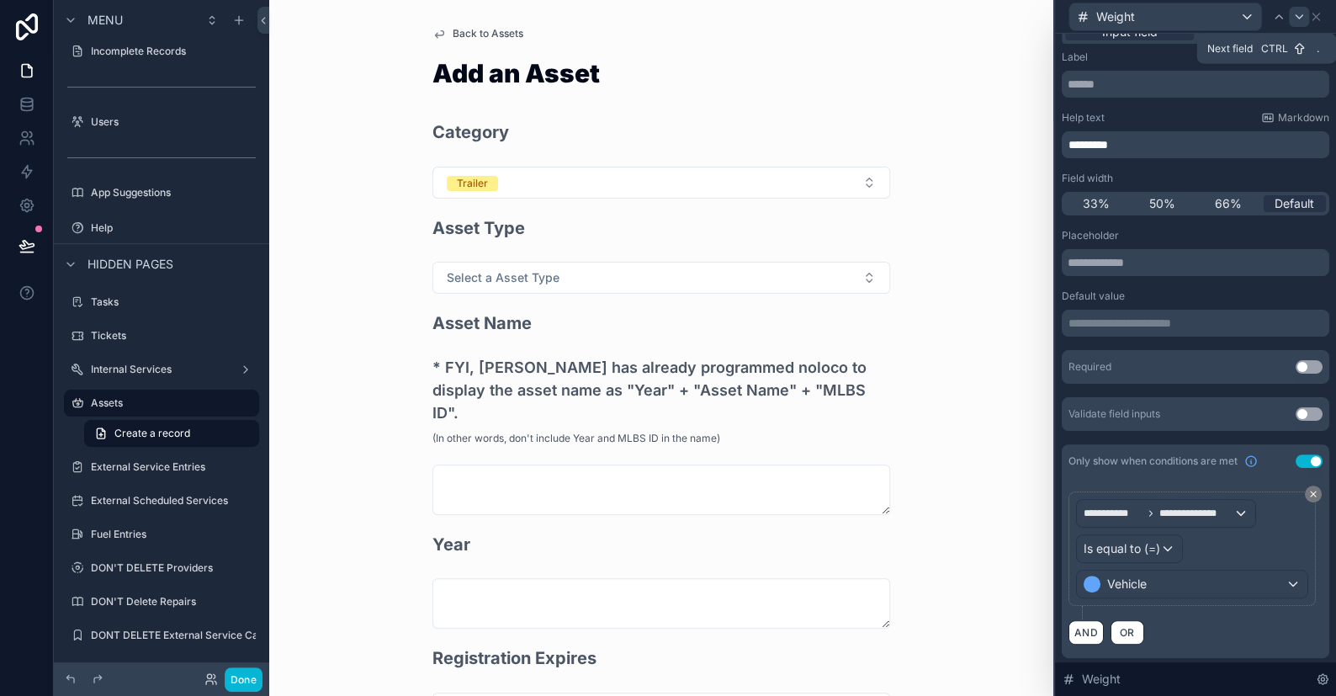
click at [1295, 18] on icon at bounding box center [1298, 16] width 13 height 13
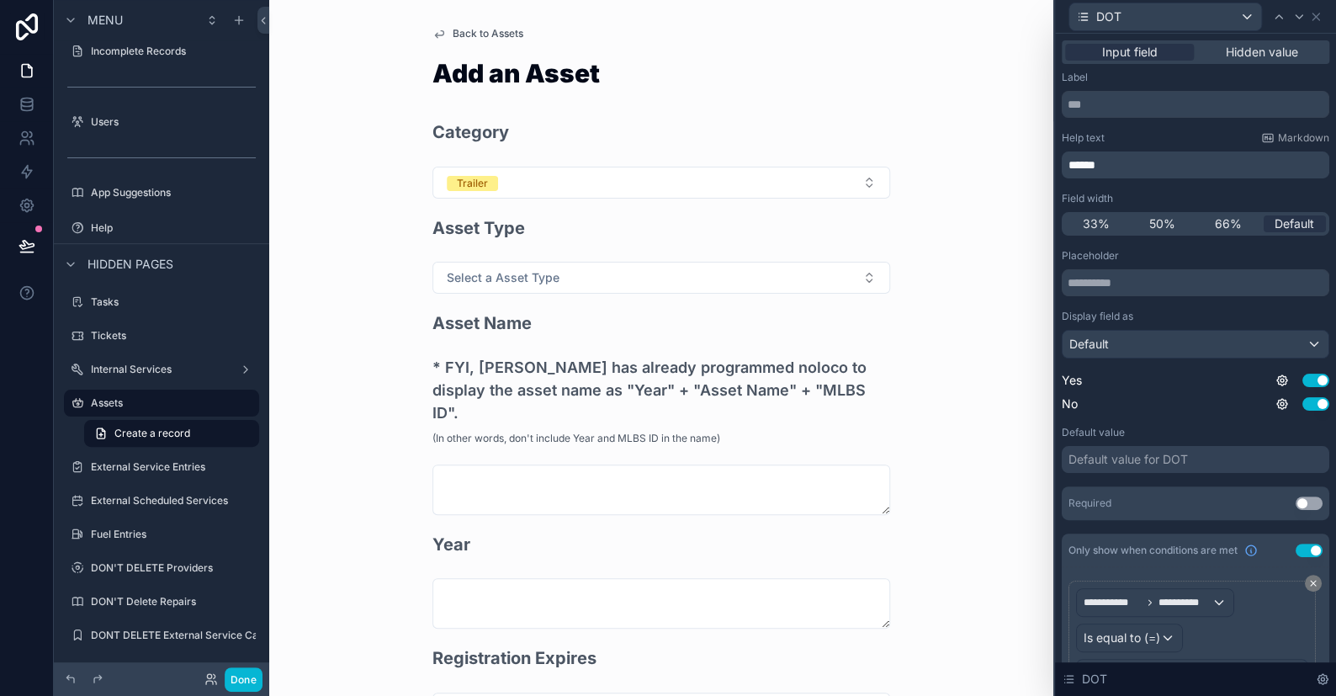
scroll to position [88, 0]
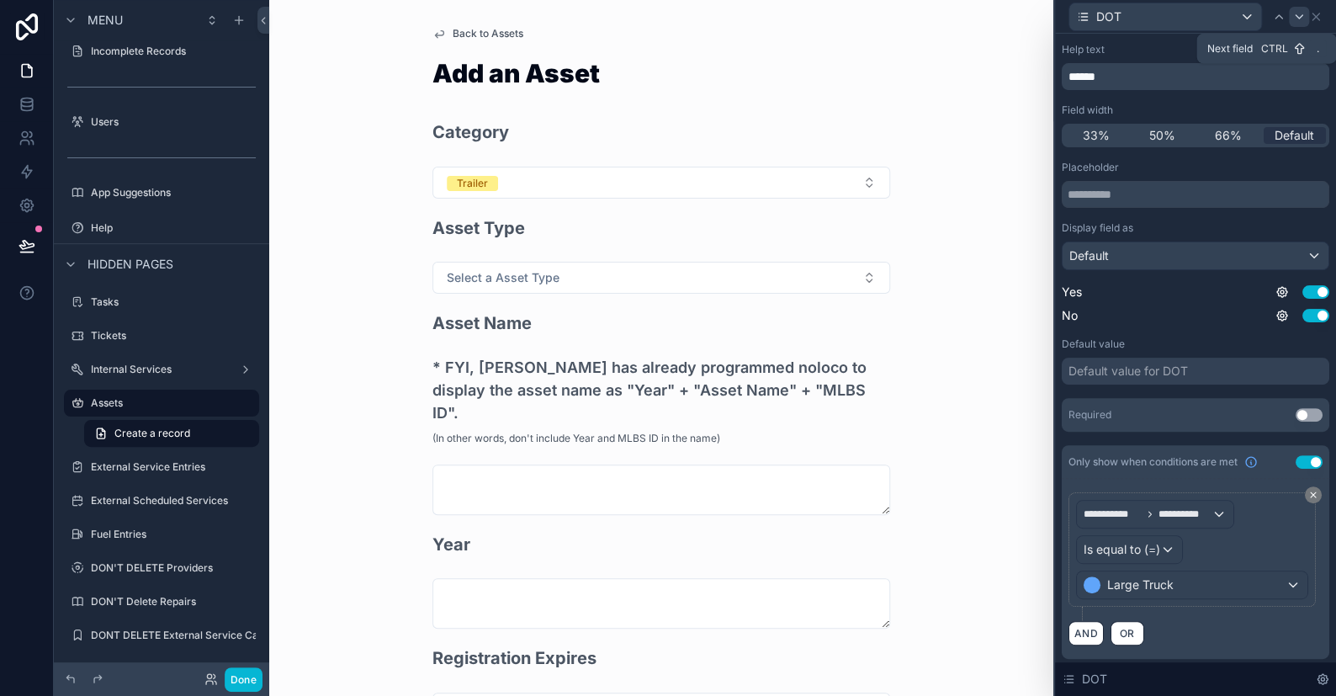
click at [1297, 14] on icon at bounding box center [1298, 16] width 13 height 13
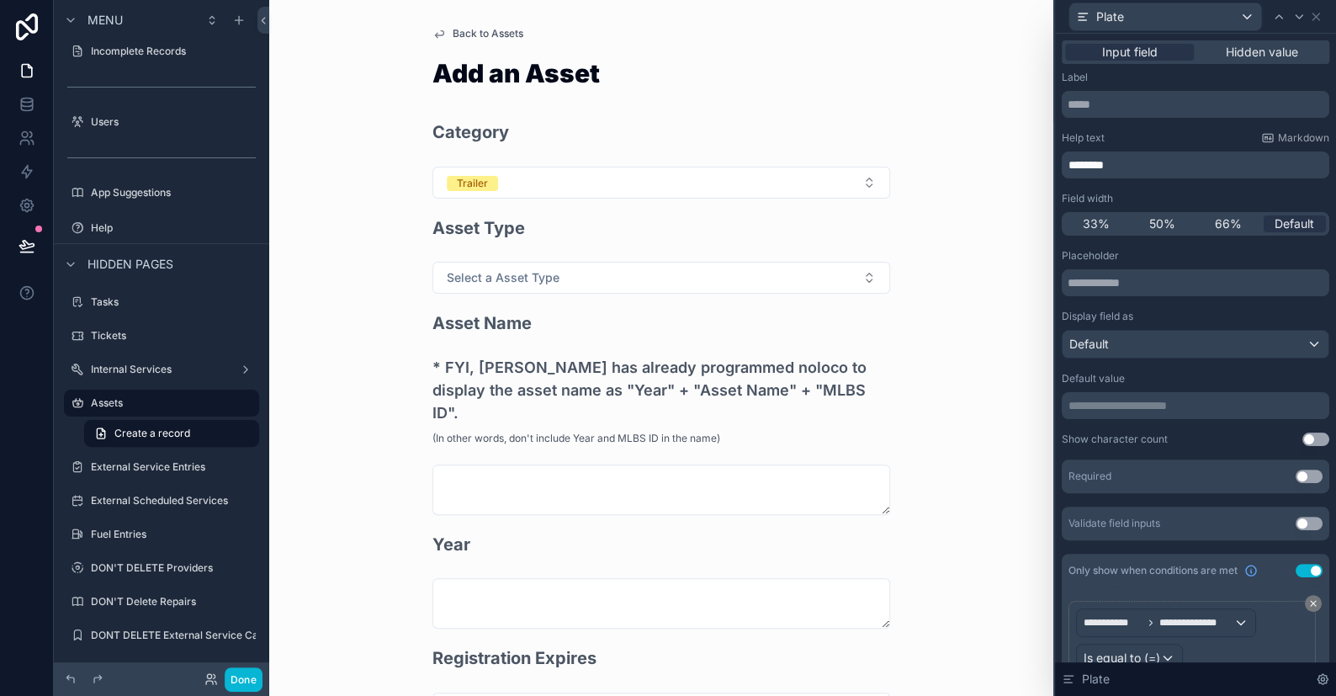
scroll to position [300, 0]
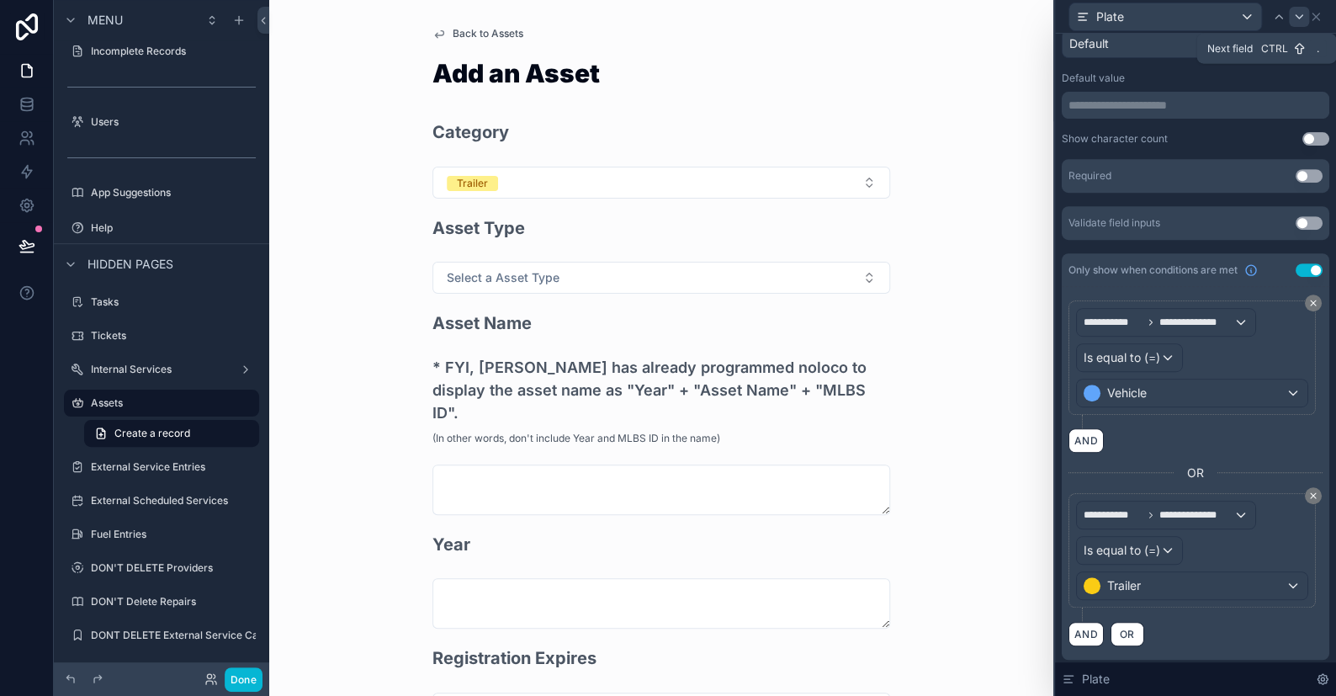
click at [1293, 14] on icon at bounding box center [1298, 16] width 13 height 13
click at [1303, 11] on icon at bounding box center [1298, 16] width 13 height 13
click at [1292, 19] on icon at bounding box center [1298, 16] width 13 height 13
click at [1292, 13] on icon at bounding box center [1298, 16] width 13 height 13
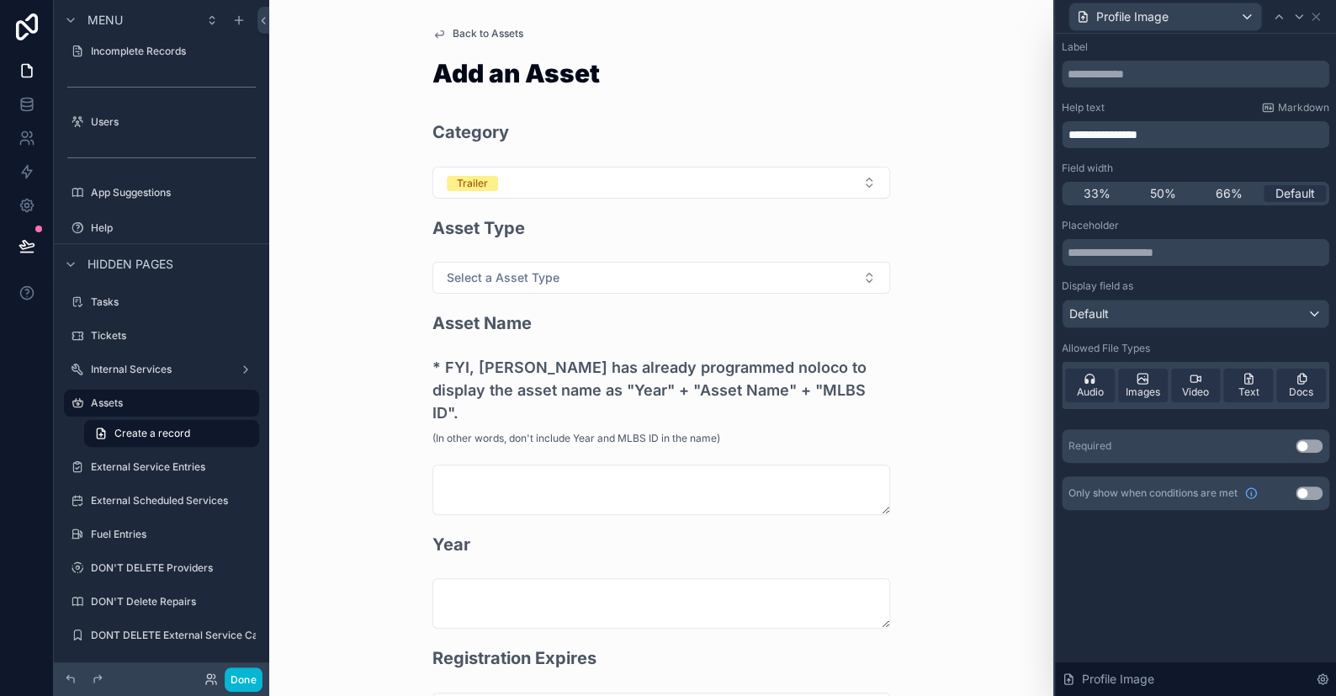
scroll to position [1239, 0]
click at [1301, 15] on icon at bounding box center [1299, 16] width 7 height 3
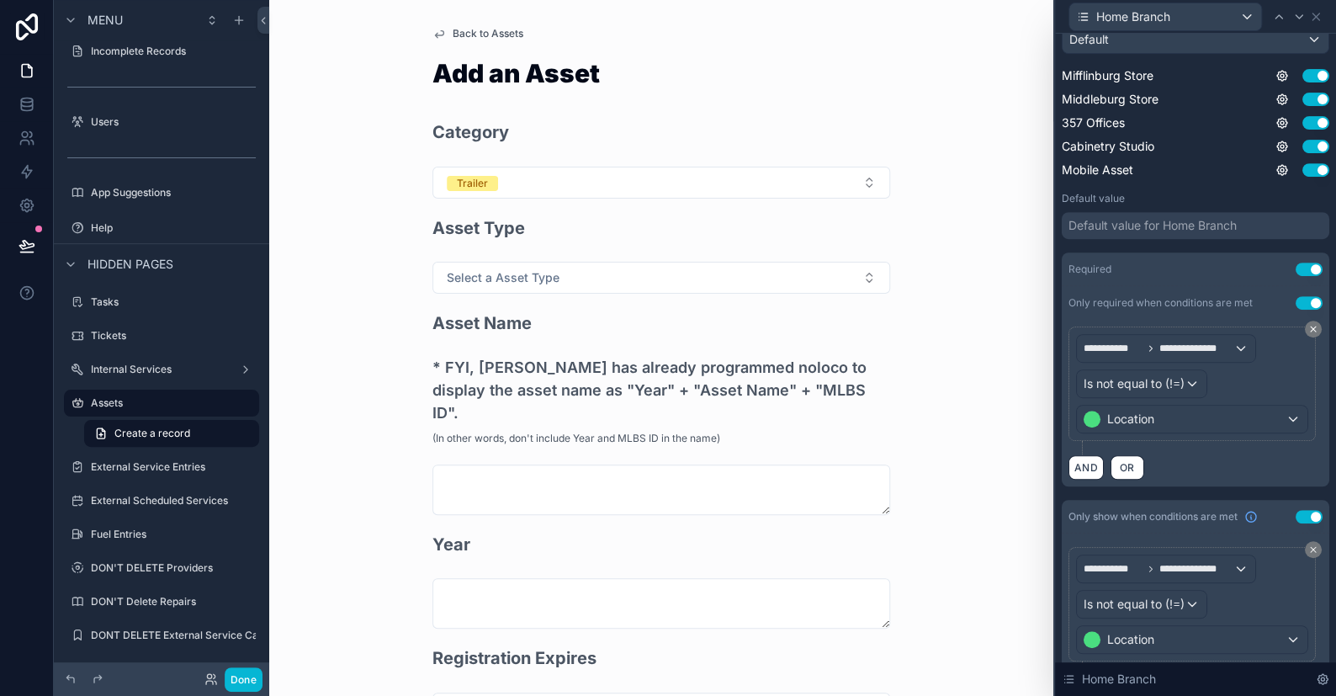
scroll to position [358, 0]
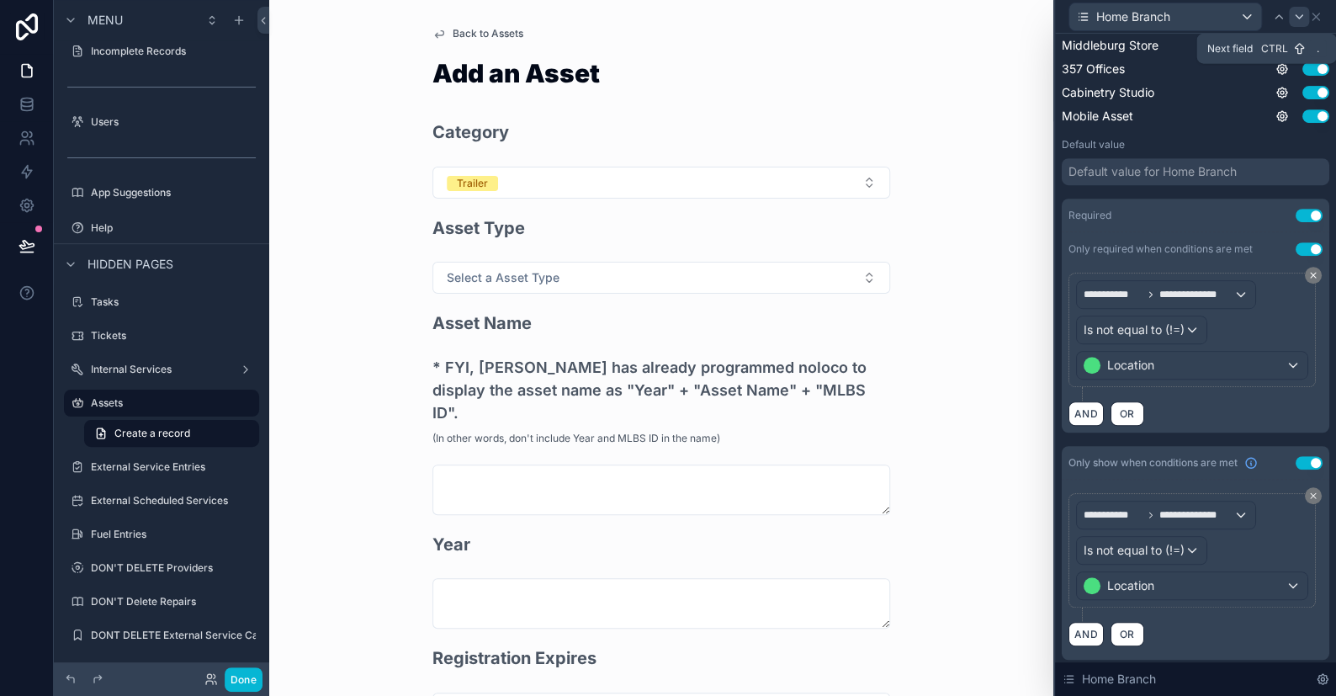
click at [1303, 18] on icon at bounding box center [1298, 16] width 13 height 13
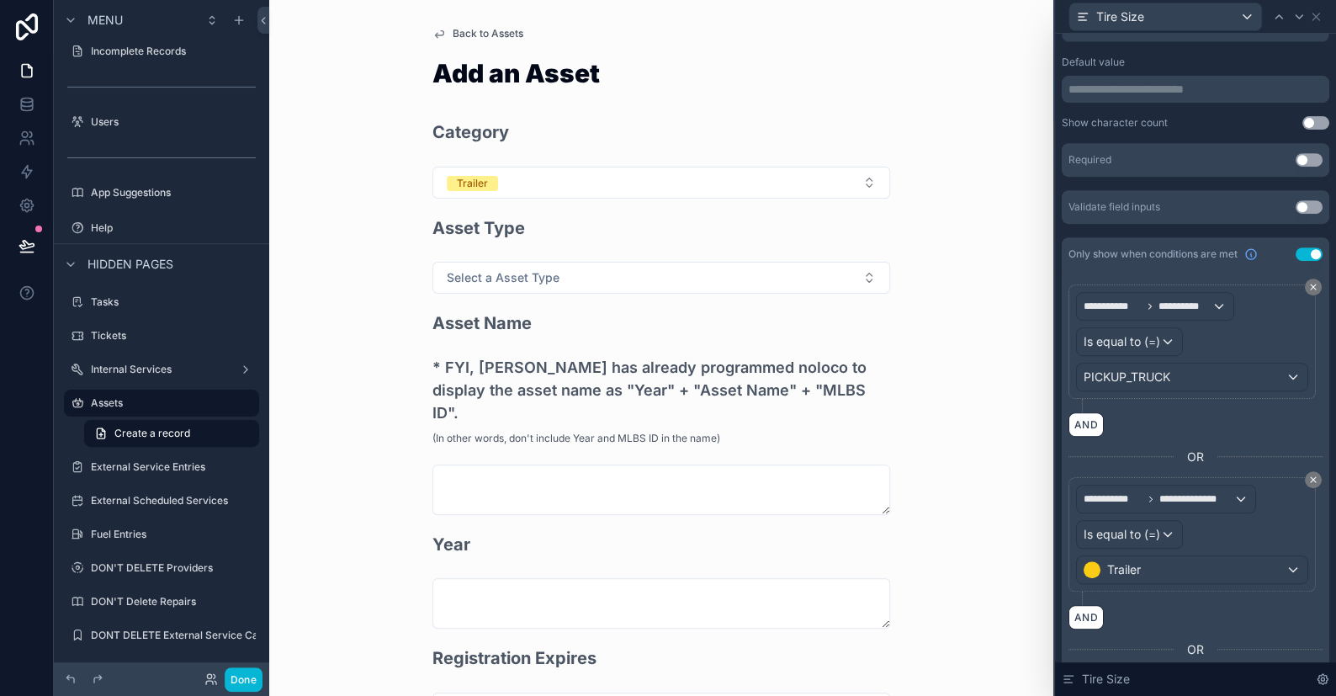
scroll to position [491, 0]
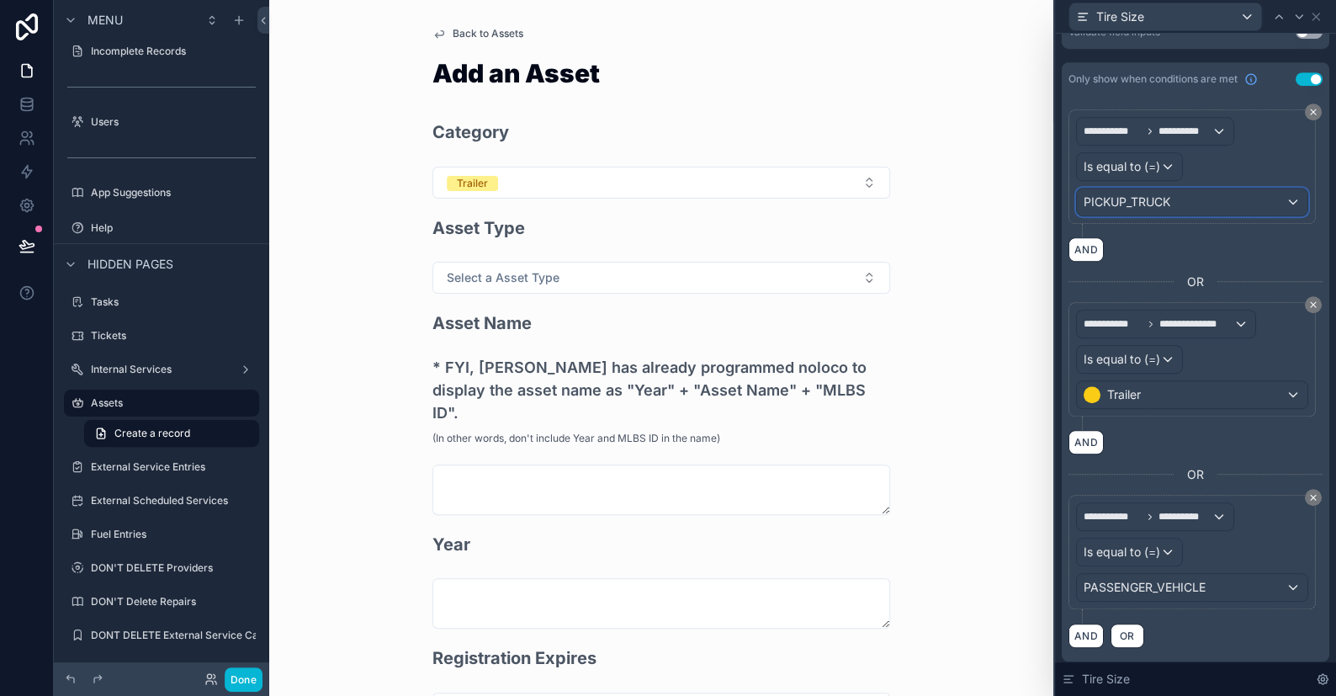
click at [1183, 209] on div "PICKUP_TRUCK" at bounding box center [1192, 201] width 231 height 27
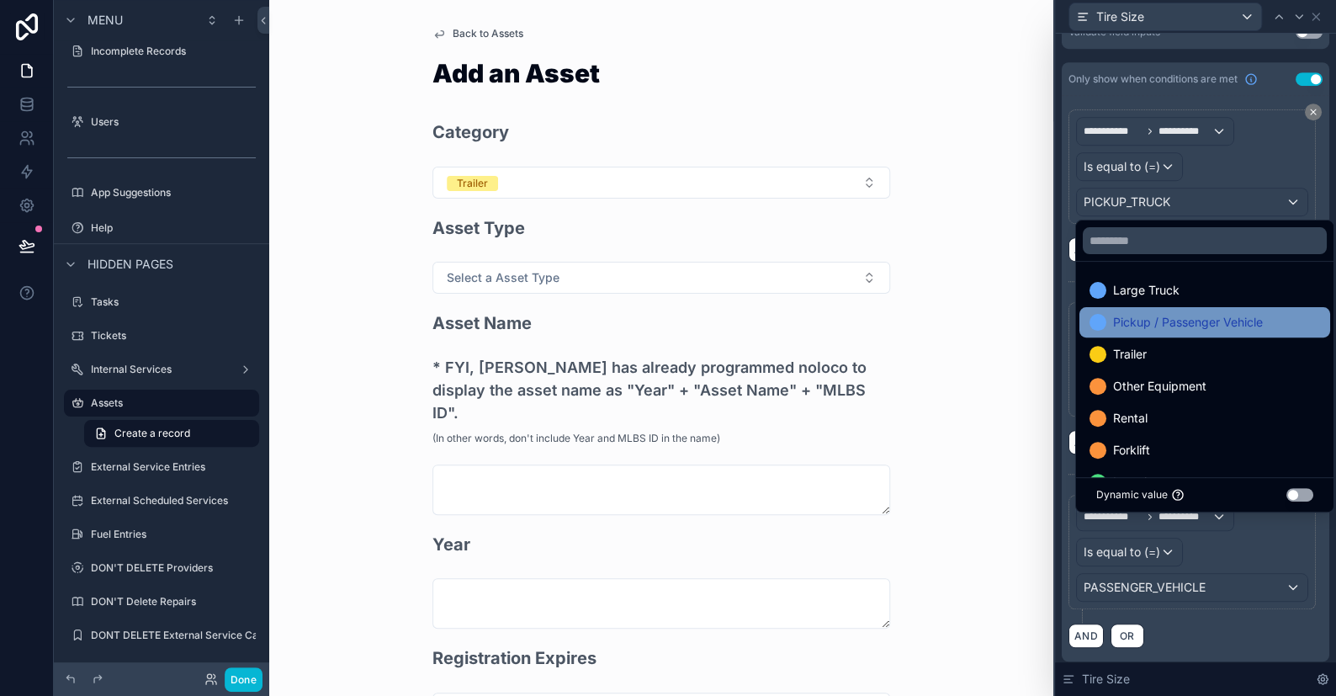
click at [1201, 315] on span "Pickup / Passenger Vehicle" at bounding box center [1188, 322] width 150 height 20
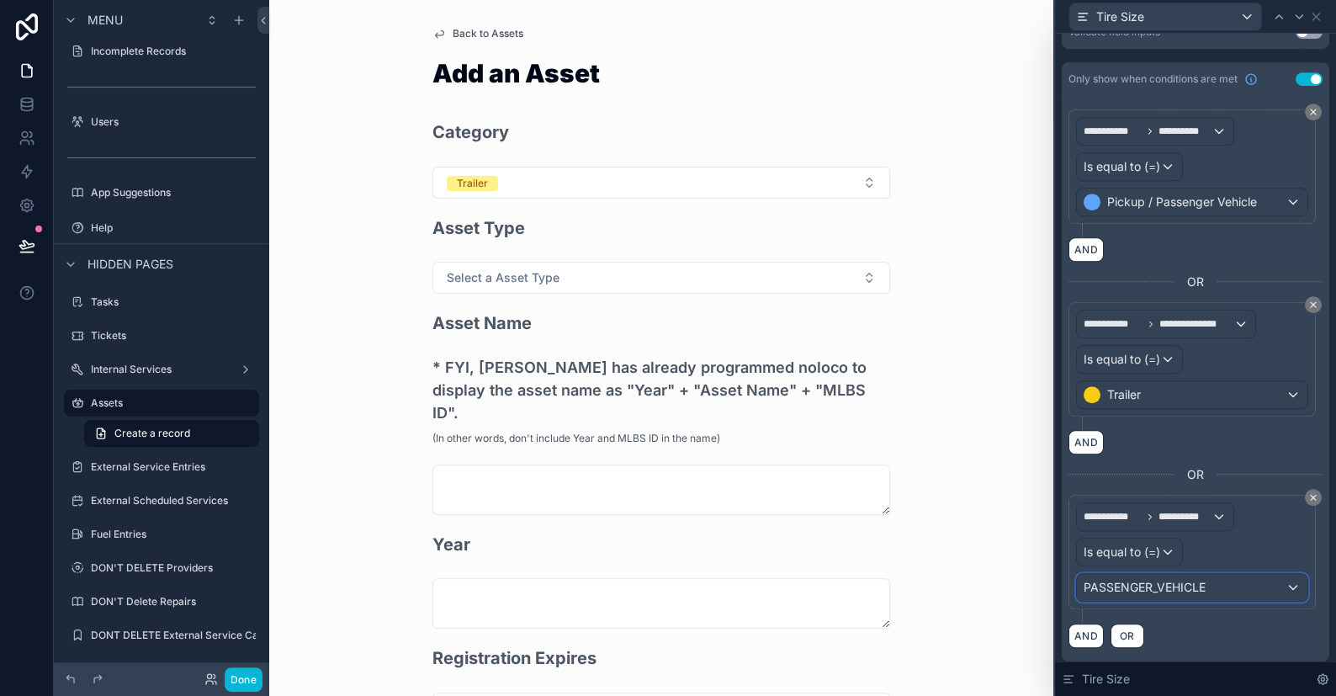
click at [1153, 579] on span "PASSENGER_VEHICLE" at bounding box center [1145, 587] width 122 height 17
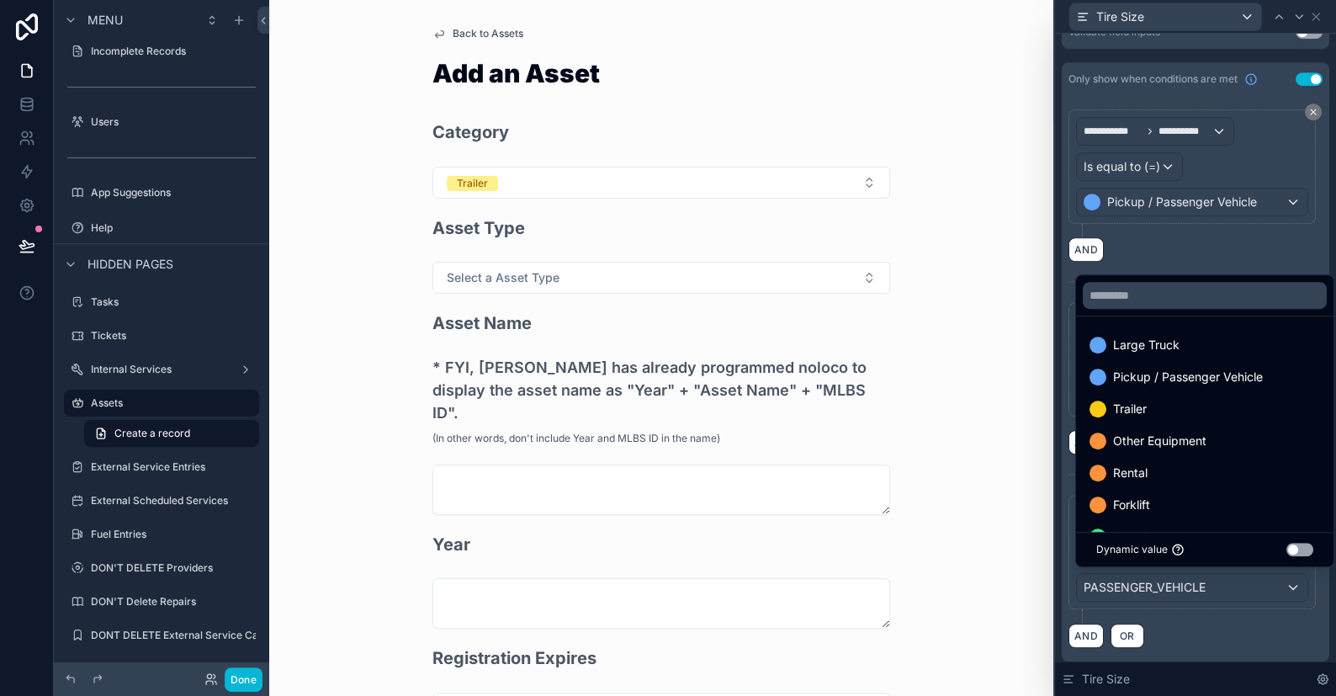
click at [1143, 379] on span "Pickup / Passenger Vehicle" at bounding box center [1188, 377] width 150 height 20
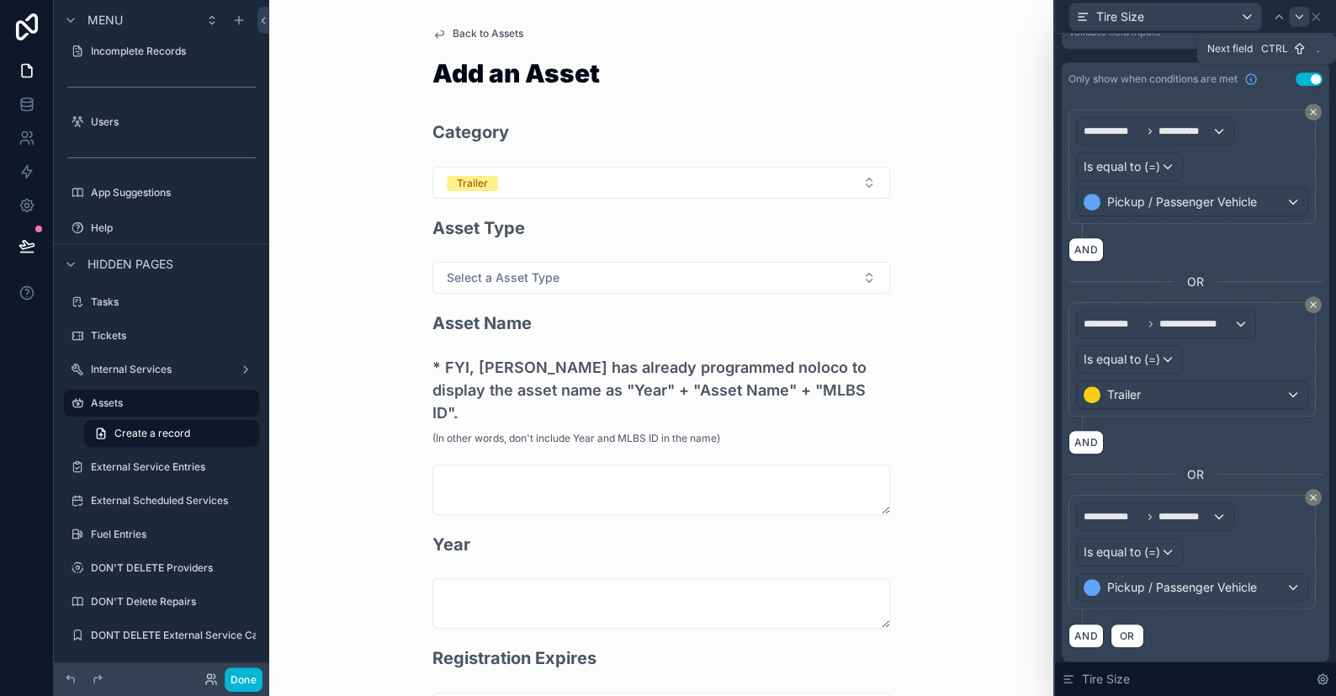
click at [1297, 13] on icon at bounding box center [1298, 16] width 13 height 13
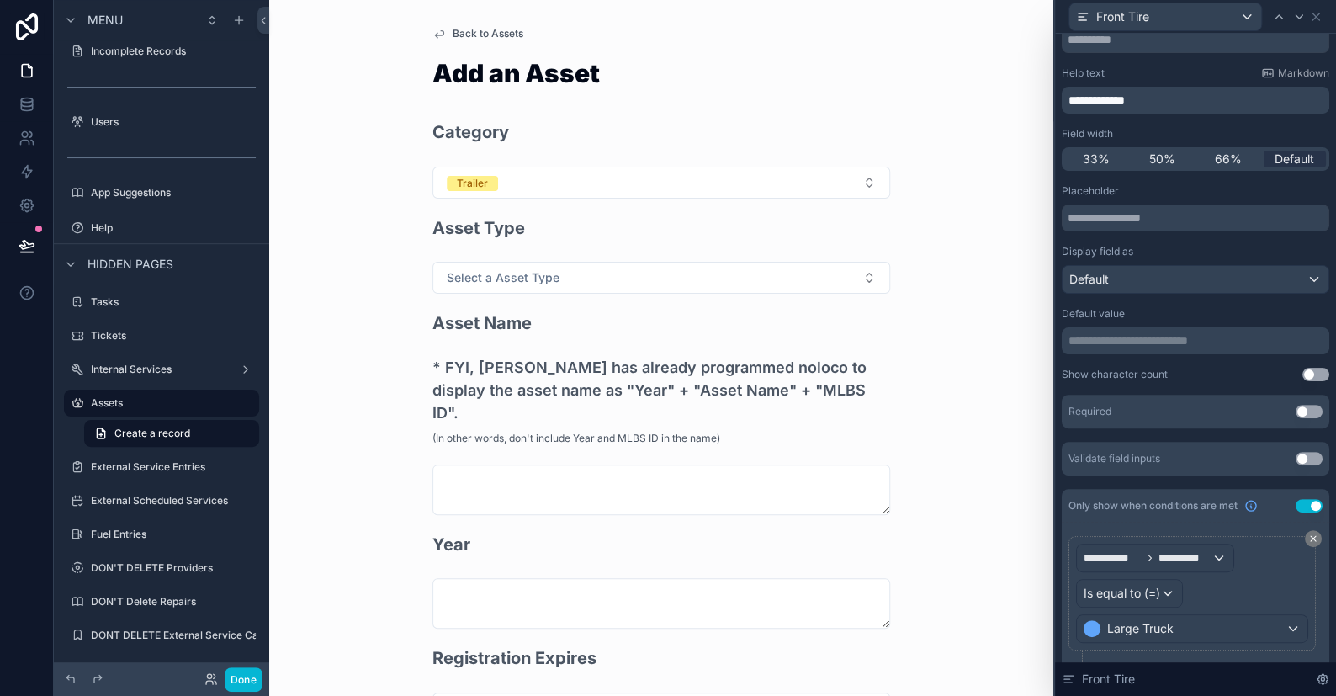
scroll to position [109, 0]
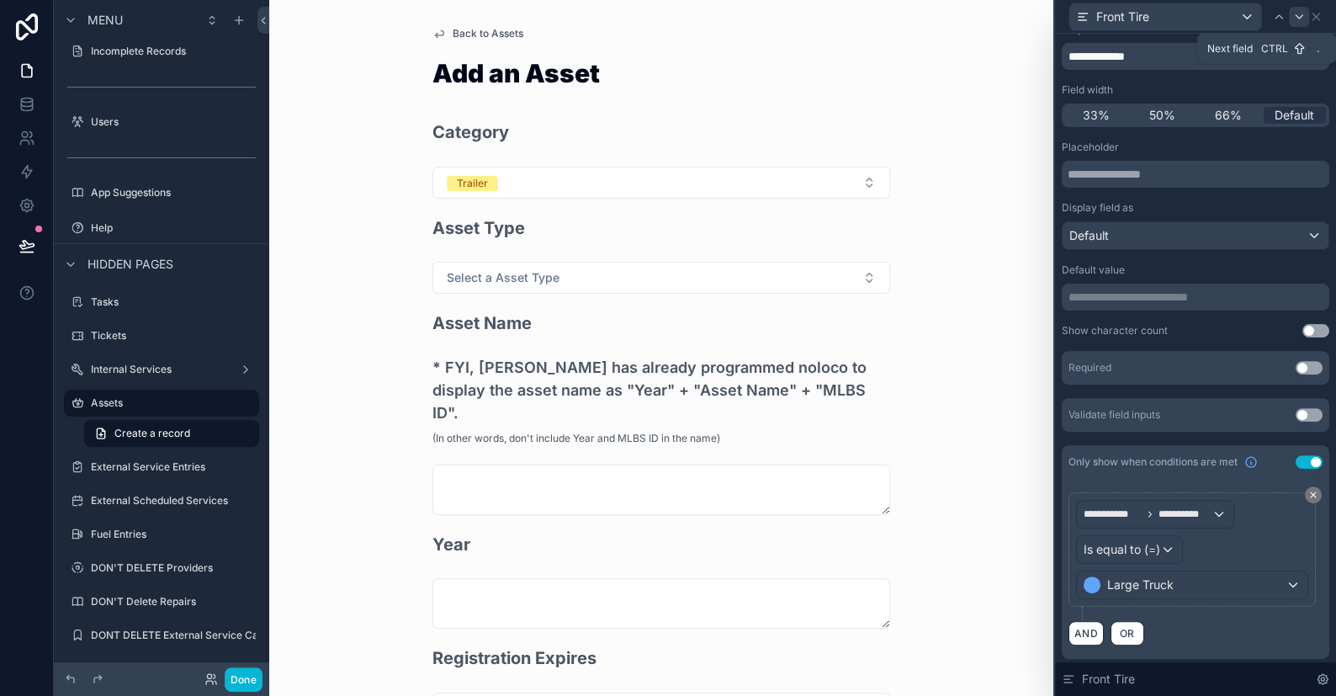
click at [1296, 20] on icon at bounding box center [1298, 16] width 13 height 13
click at [1299, 19] on icon at bounding box center [1298, 16] width 13 height 13
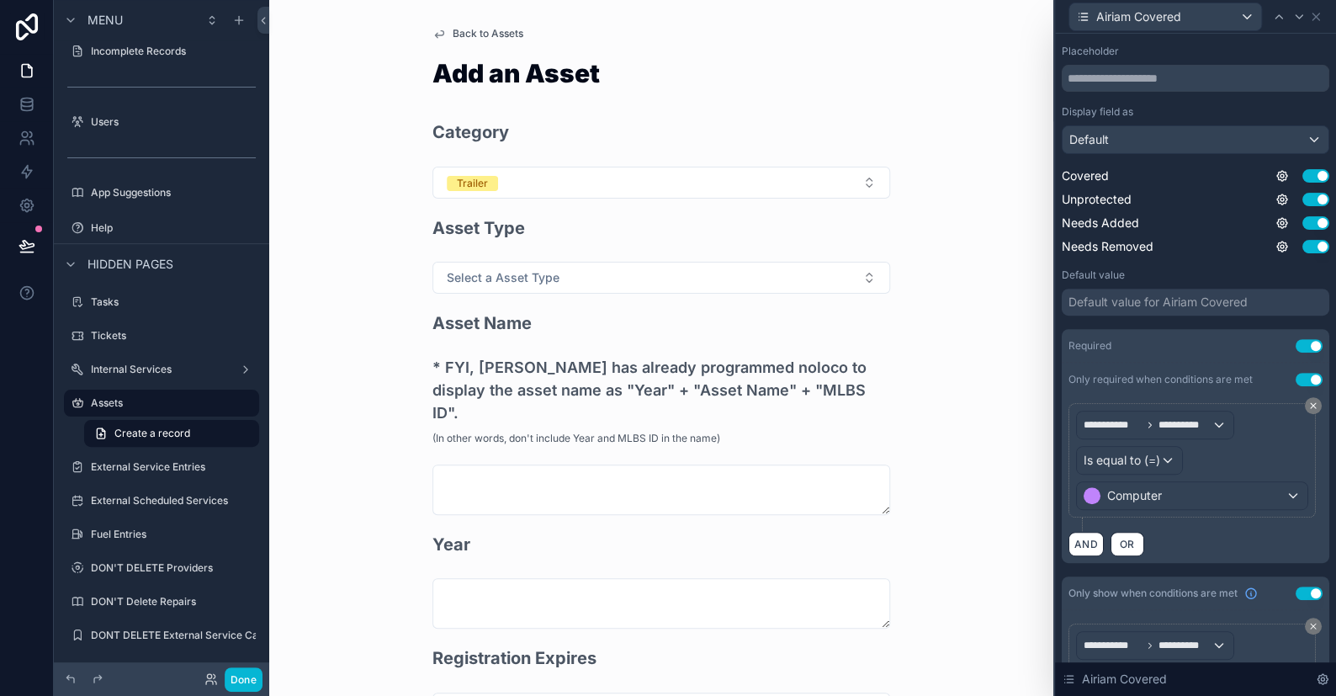
scroll to position [335, 0]
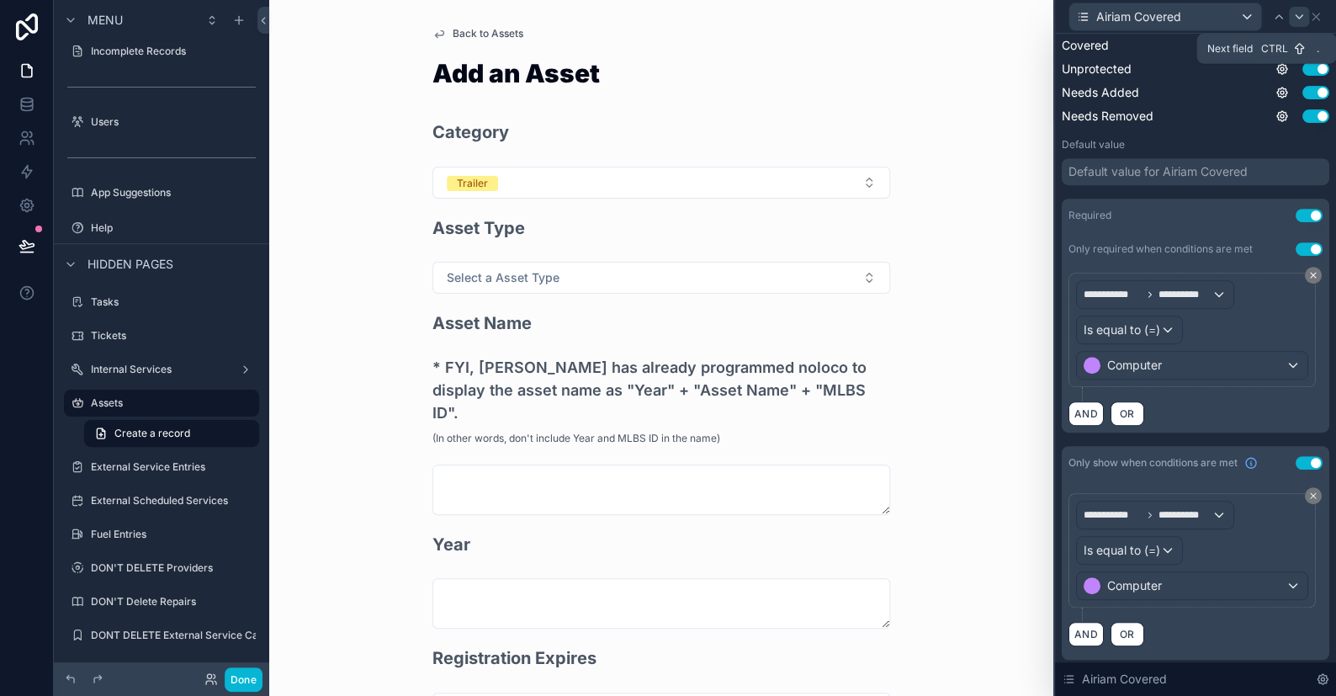
click at [1298, 16] on icon at bounding box center [1298, 16] width 13 height 13
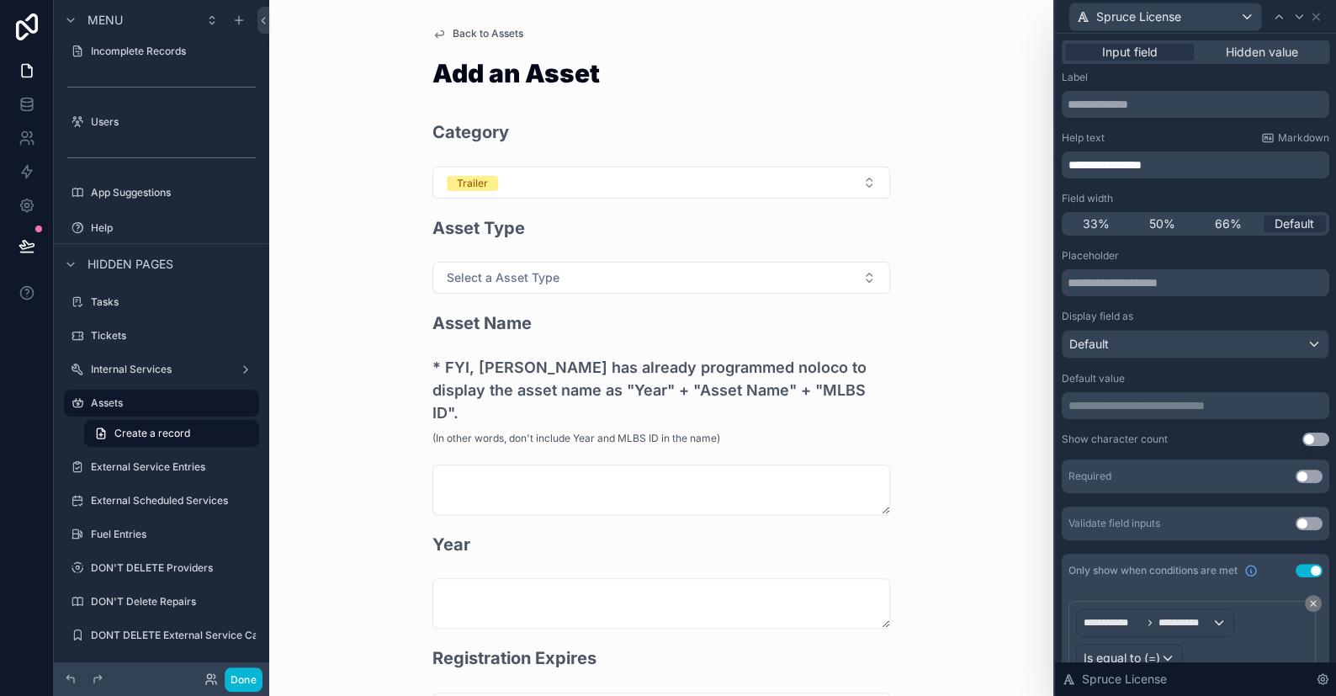
scroll to position [109, 0]
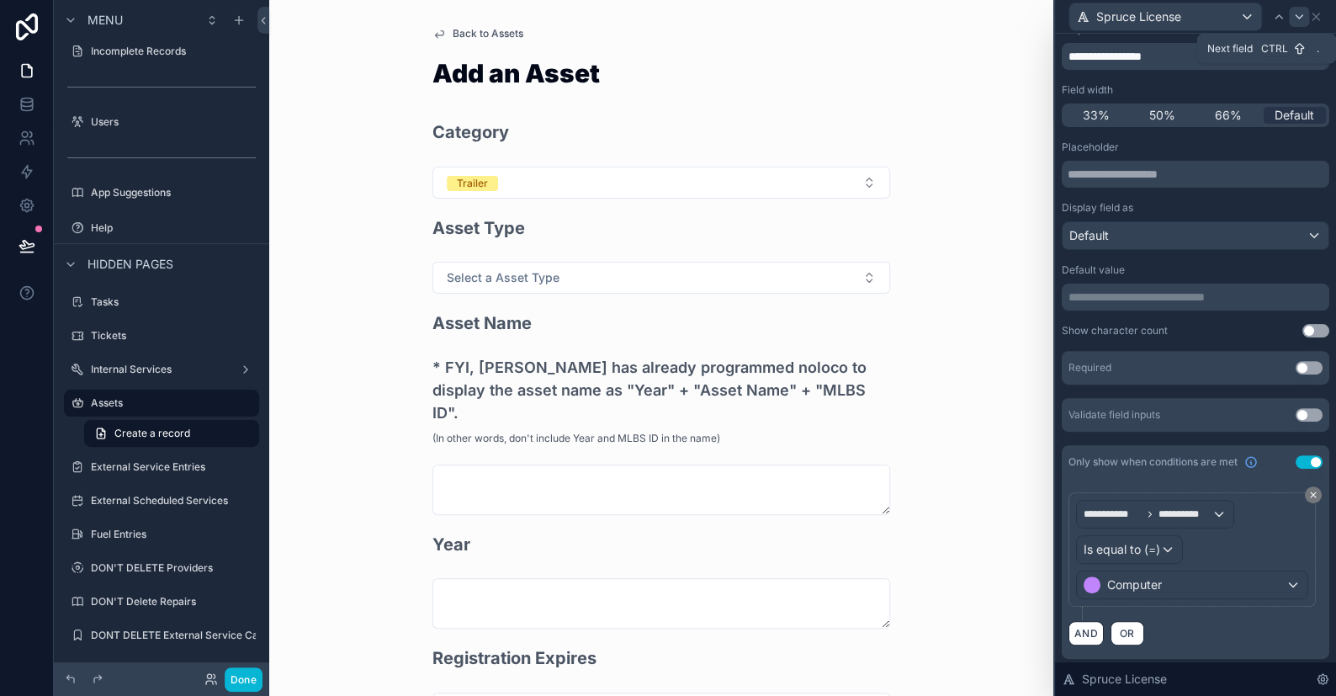
click at [1297, 10] on icon at bounding box center [1298, 16] width 13 height 13
click at [1297, 13] on icon at bounding box center [1298, 16] width 13 height 13
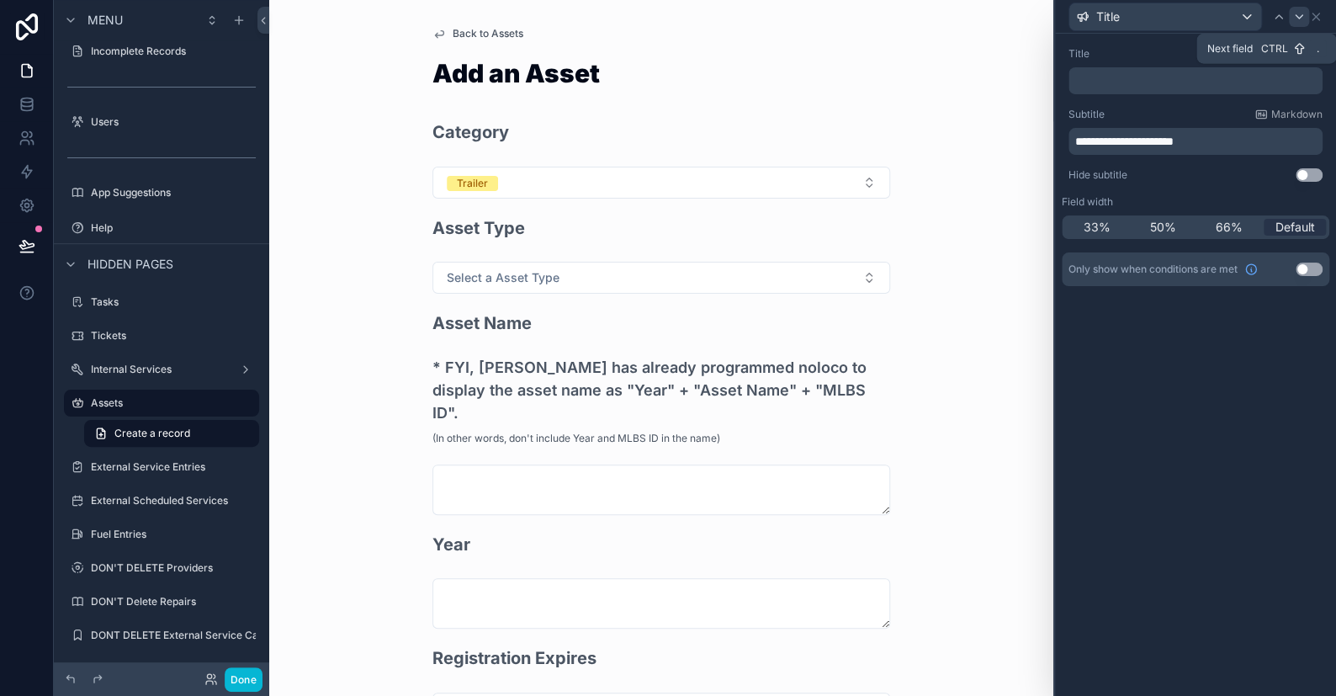
click at [1295, 18] on icon at bounding box center [1298, 16] width 13 height 13
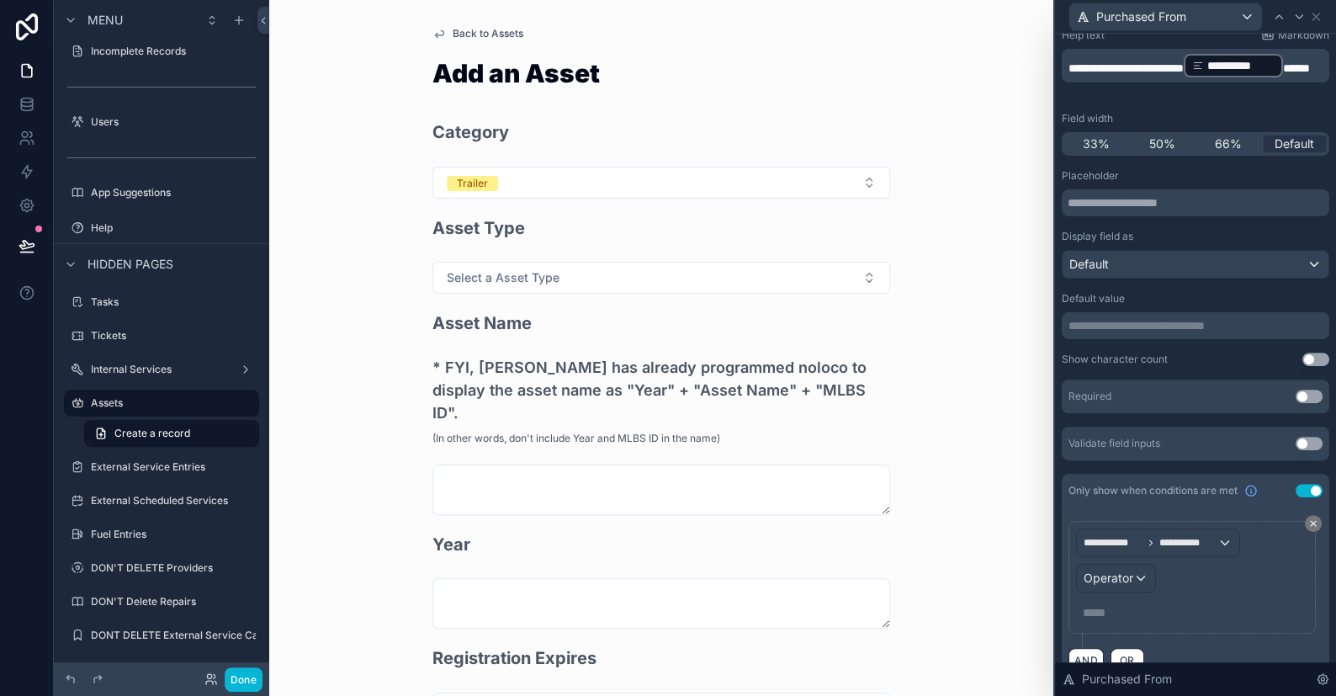
scroll to position [130, 0]
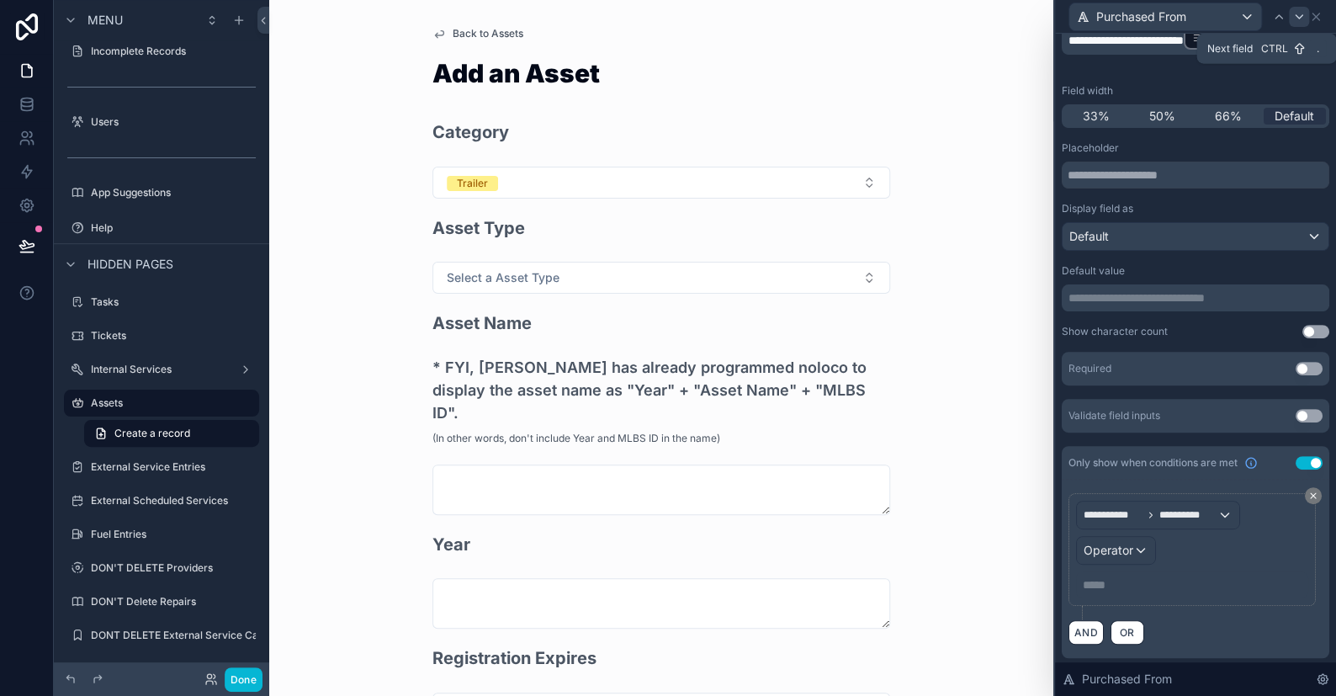
click at [1296, 21] on icon at bounding box center [1298, 16] width 13 height 13
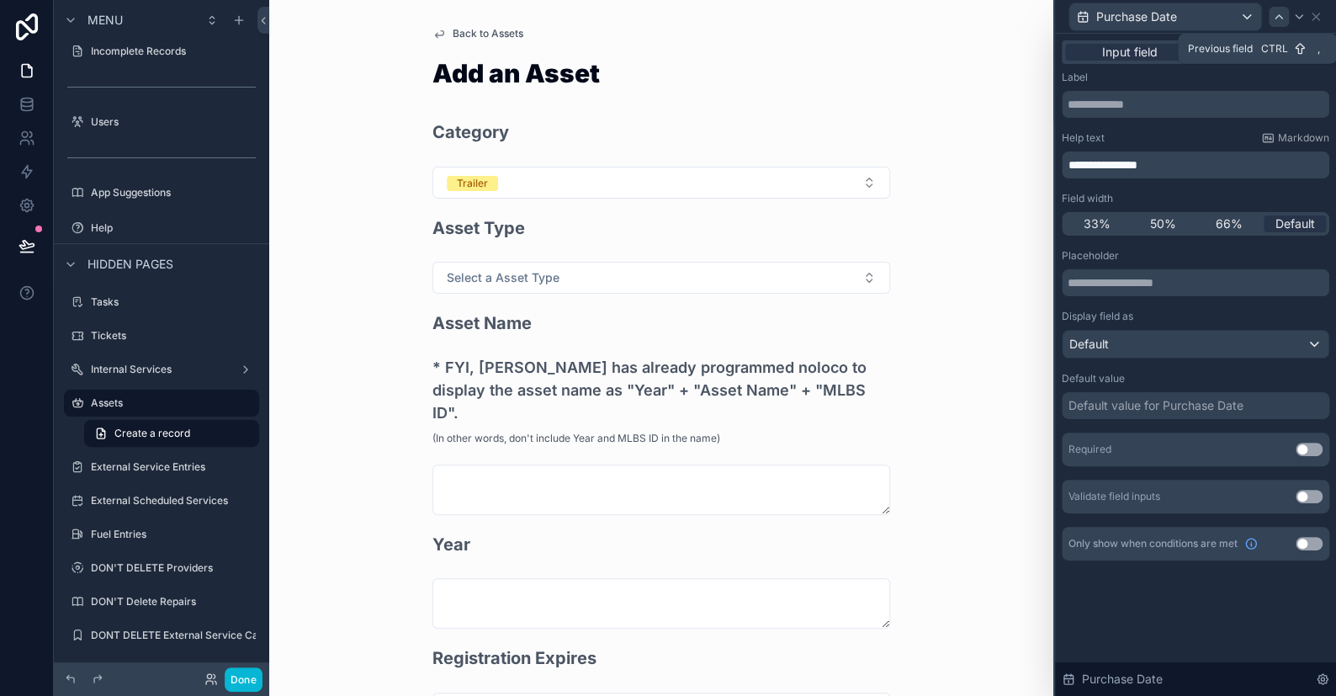
click at [1283, 23] on div at bounding box center [1279, 17] width 20 height 20
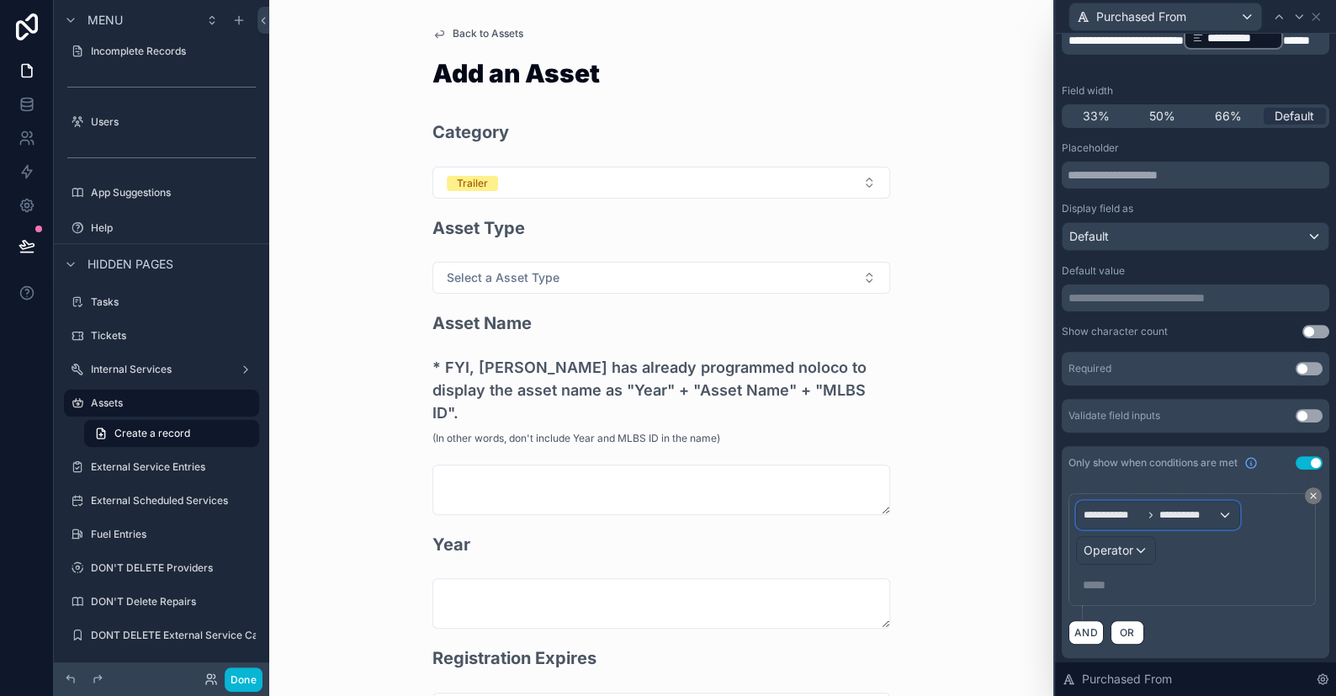
click at [1199, 517] on span "**********" at bounding box center [1188, 514] width 58 height 13
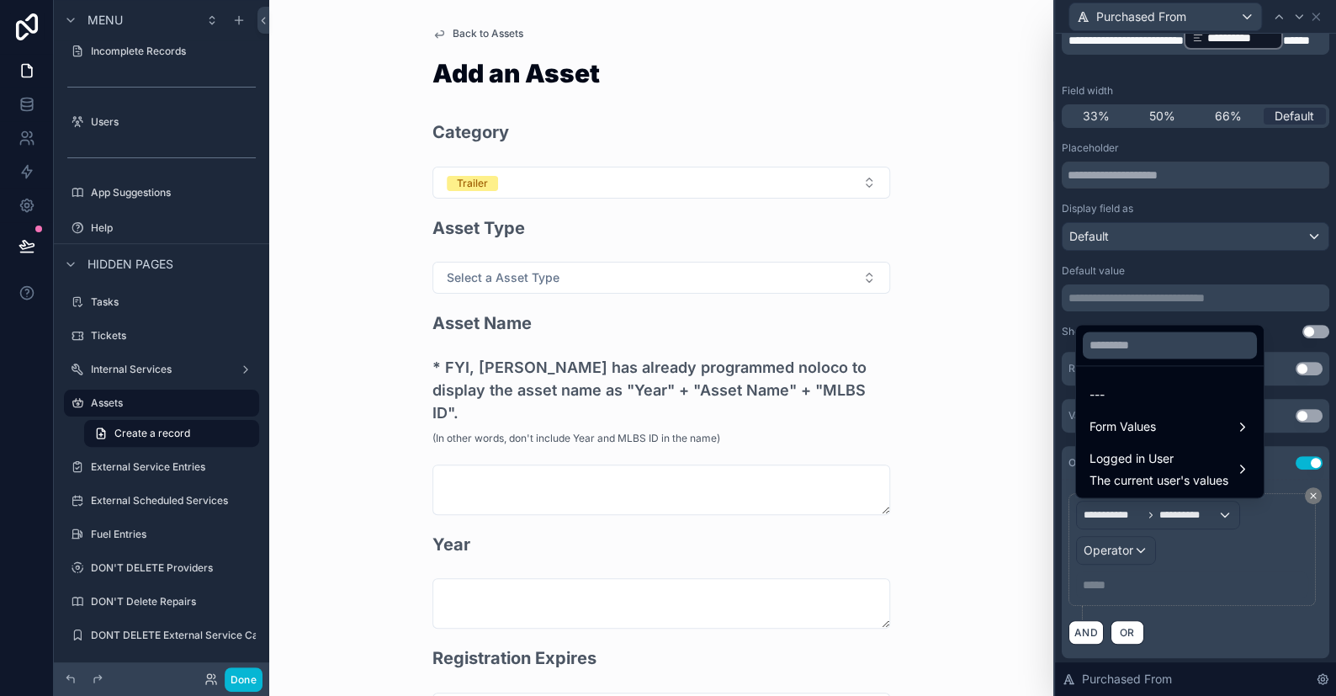
click at [1275, 534] on div at bounding box center [1195, 348] width 281 height 696
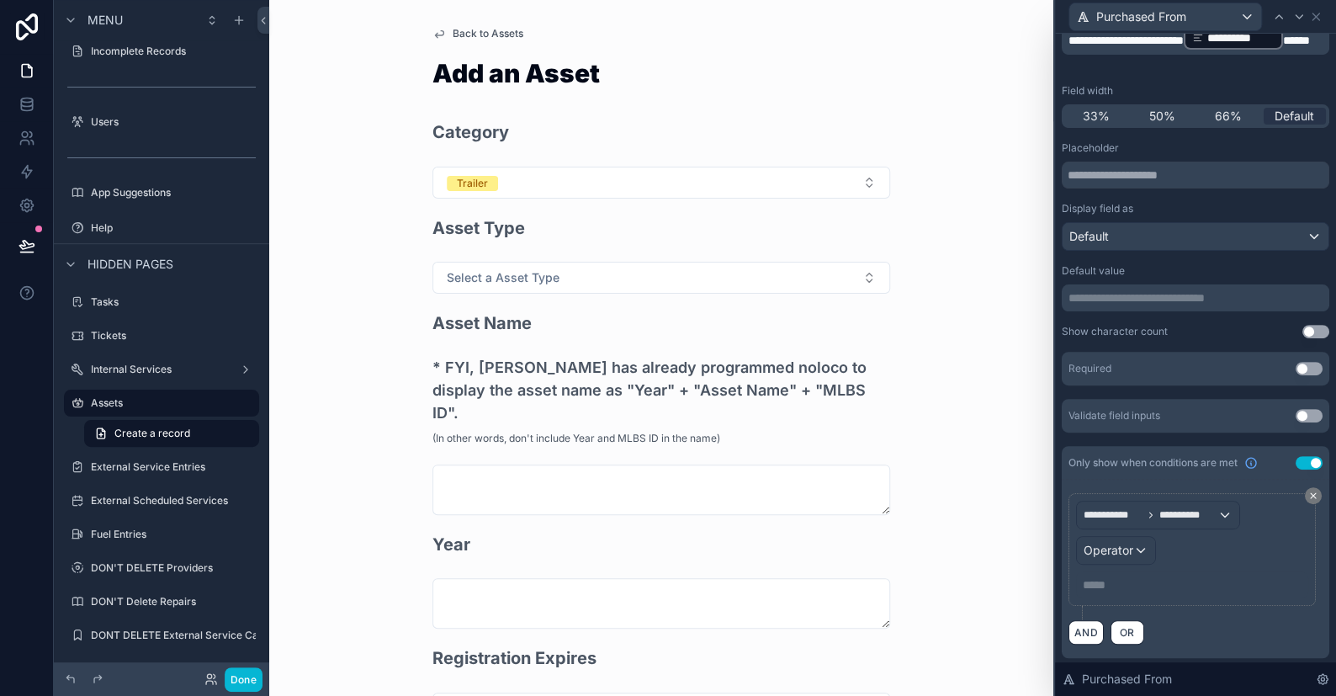
click at [1297, 461] on button "Use setting" at bounding box center [1309, 462] width 27 height 13
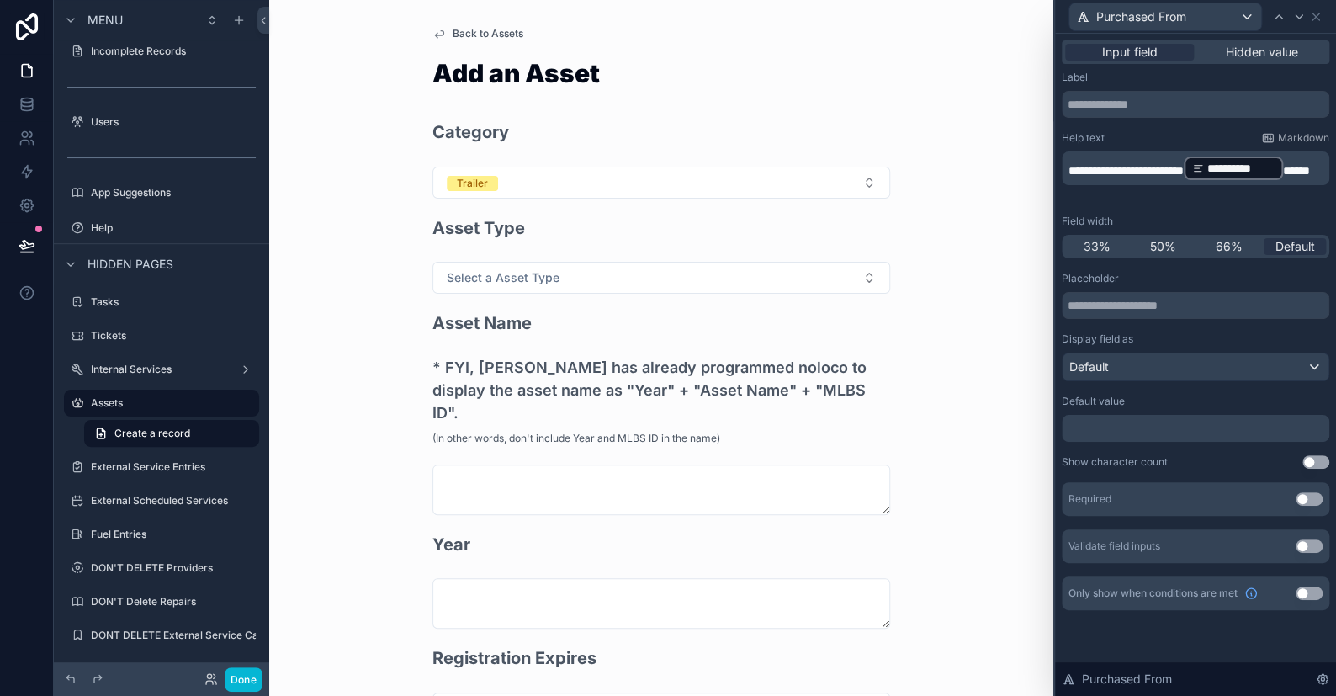
scroll to position [0, 0]
click at [1285, 18] on div at bounding box center [1279, 17] width 20 height 20
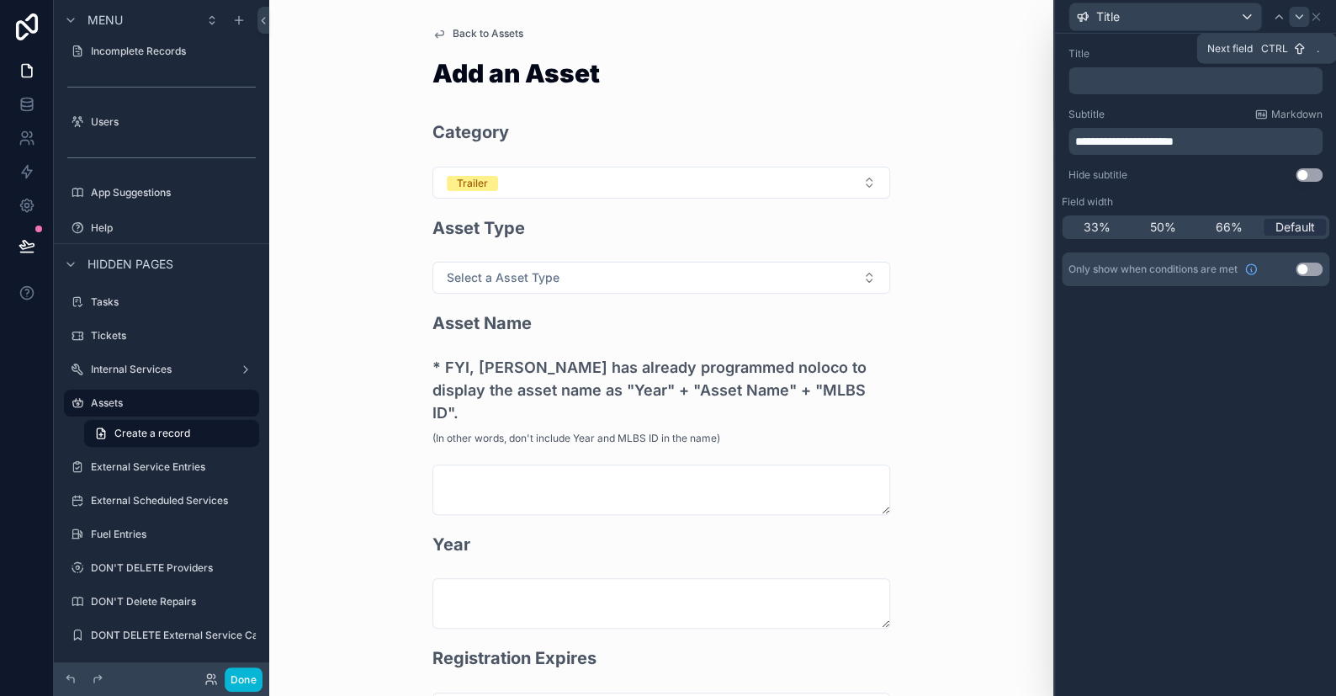
click at [1297, 16] on icon at bounding box center [1298, 16] width 13 height 13
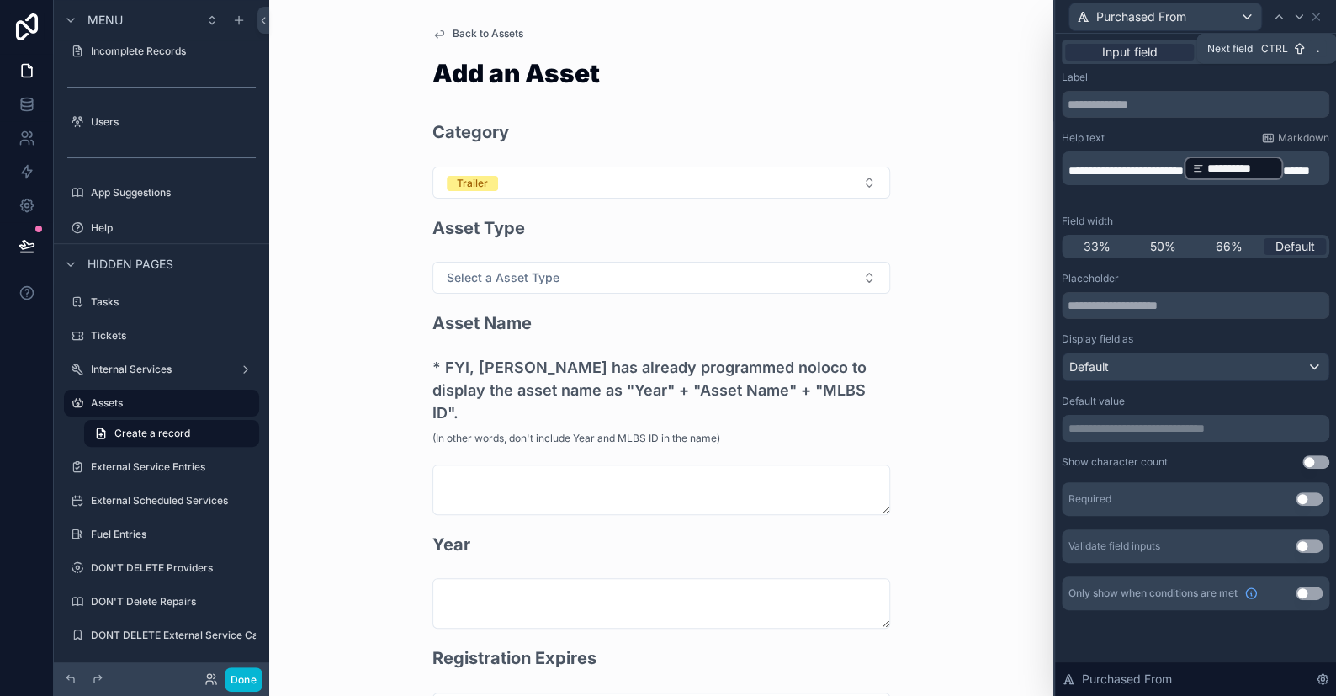
click at [1297, 16] on icon at bounding box center [1298, 16] width 13 height 13
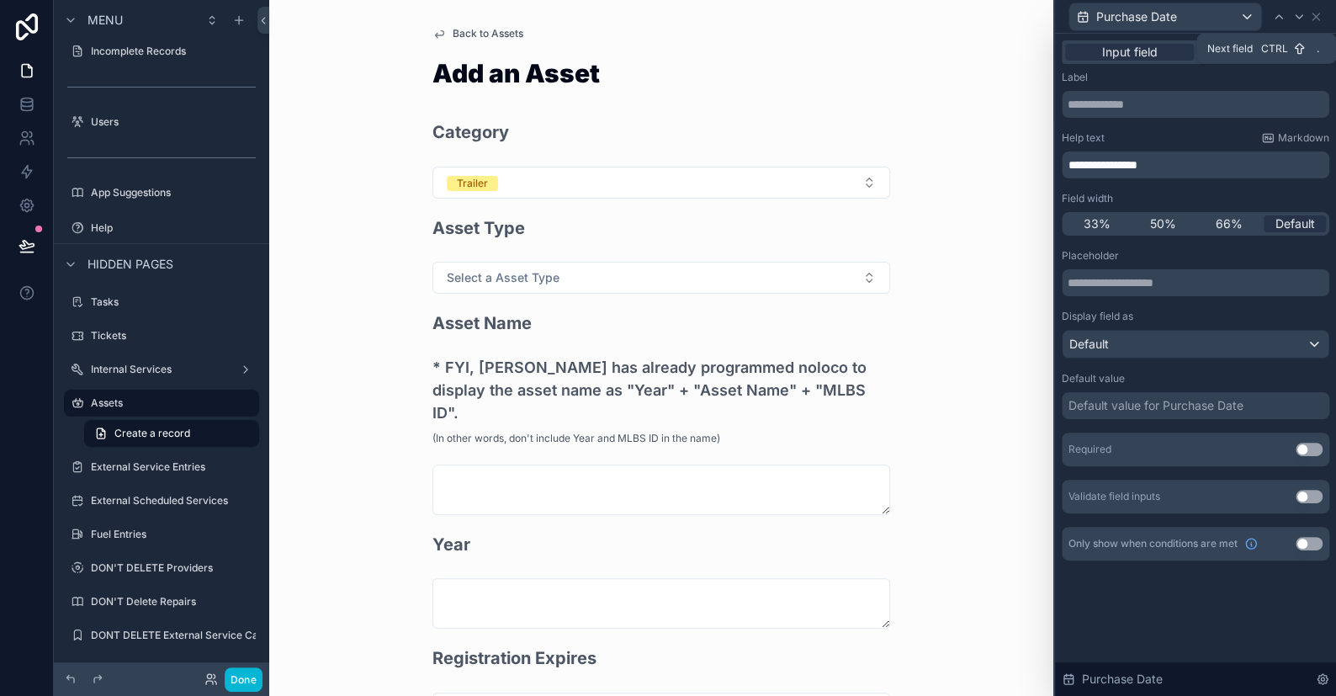
click at [1297, 16] on icon at bounding box center [1298, 16] width 13 height 13
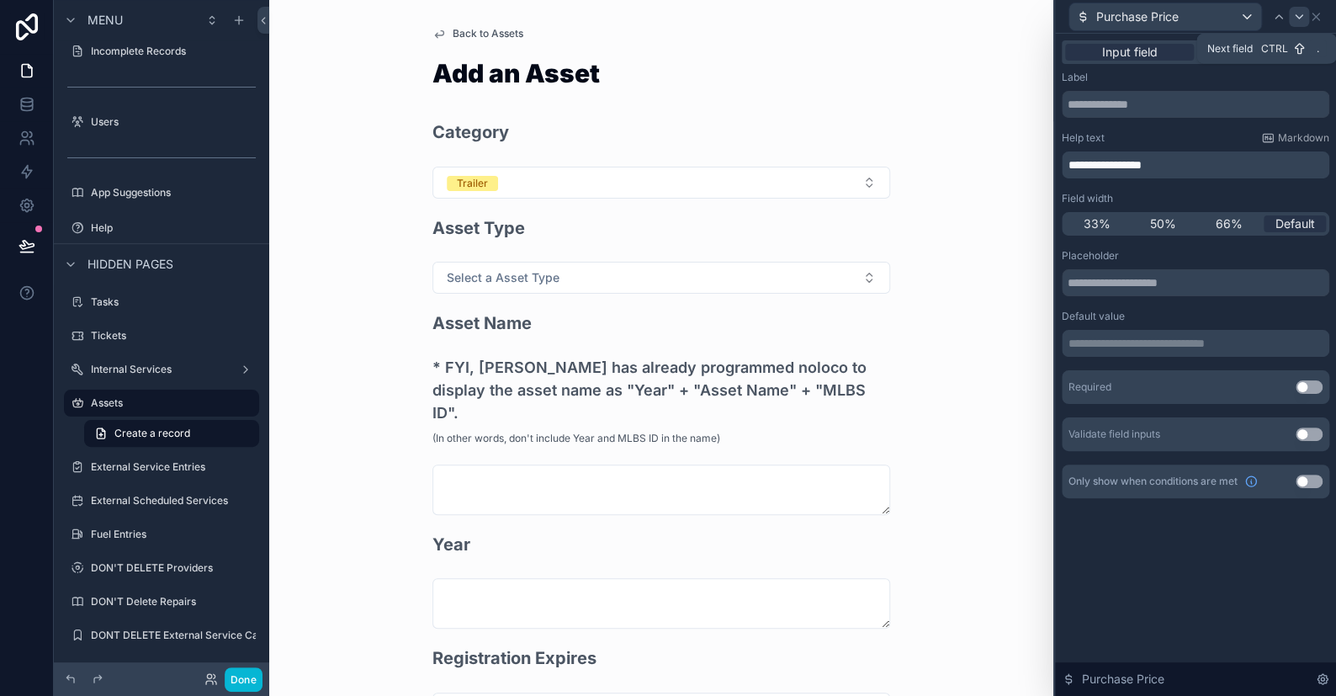
click at [1296, 21] on icon at bounding box center [1298, 16] width 13 height 13
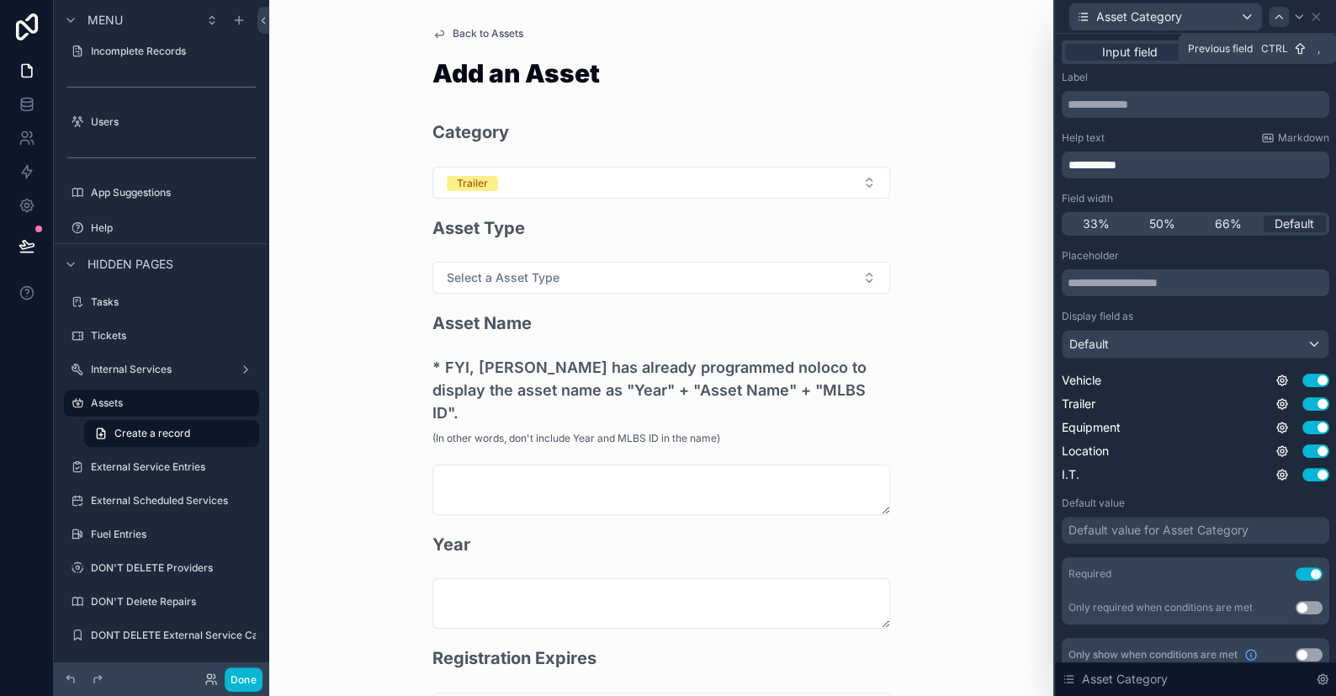
click at [1278, 13] on icon at bounding box center [1278, 16] width 13 height 13
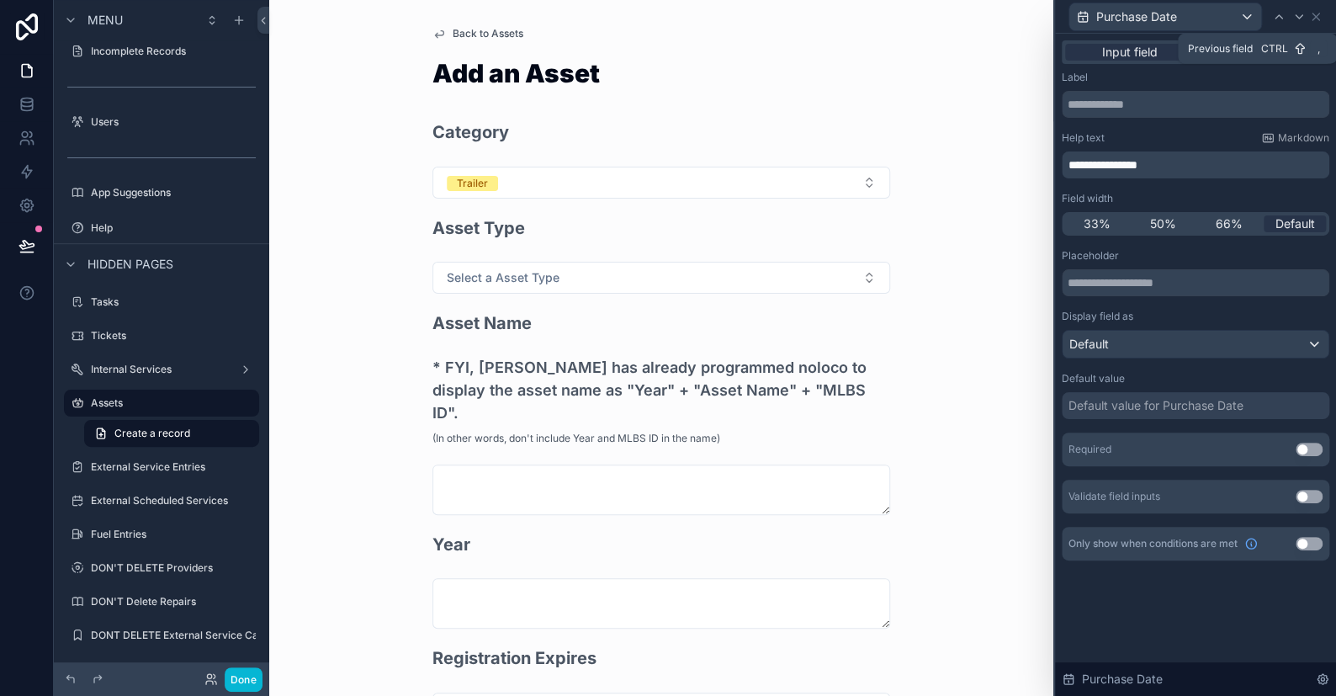
click at [1278, 13] on icon at bounding box center [1278, 16] width 13 height 13
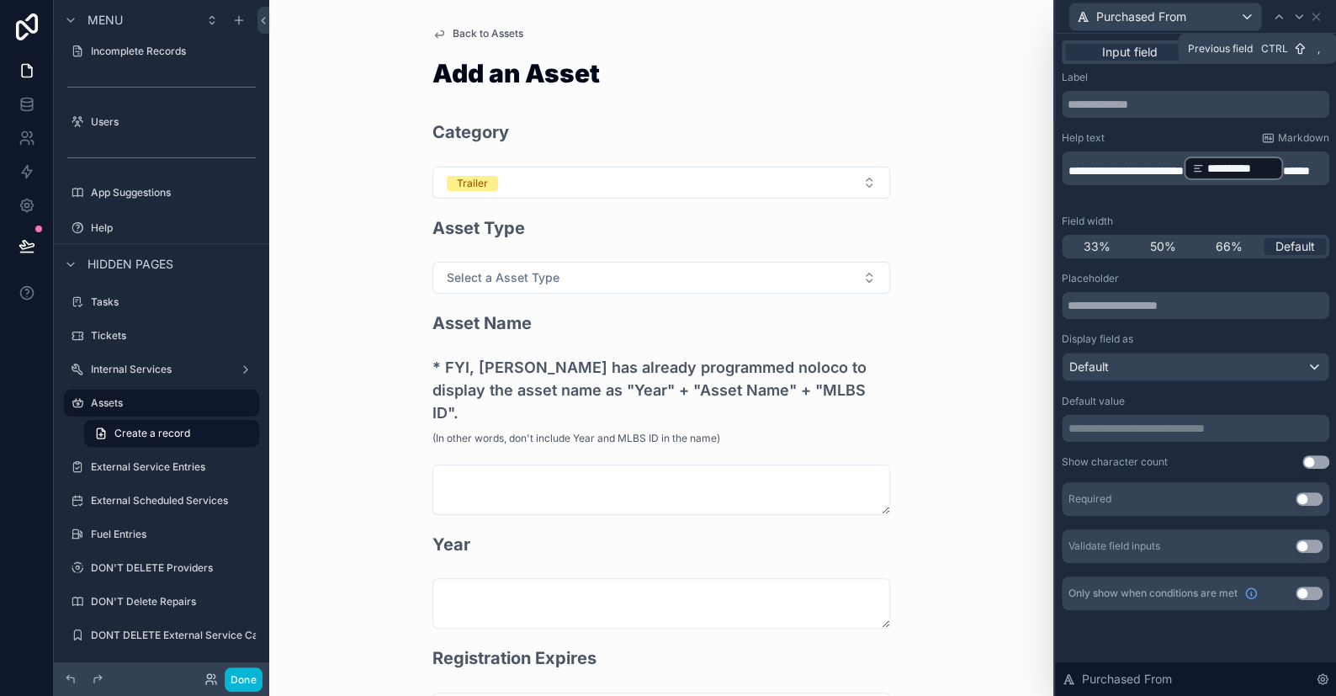
click at [1278, 13] on icon at bounding box center [1278, 16] width 13 height 13
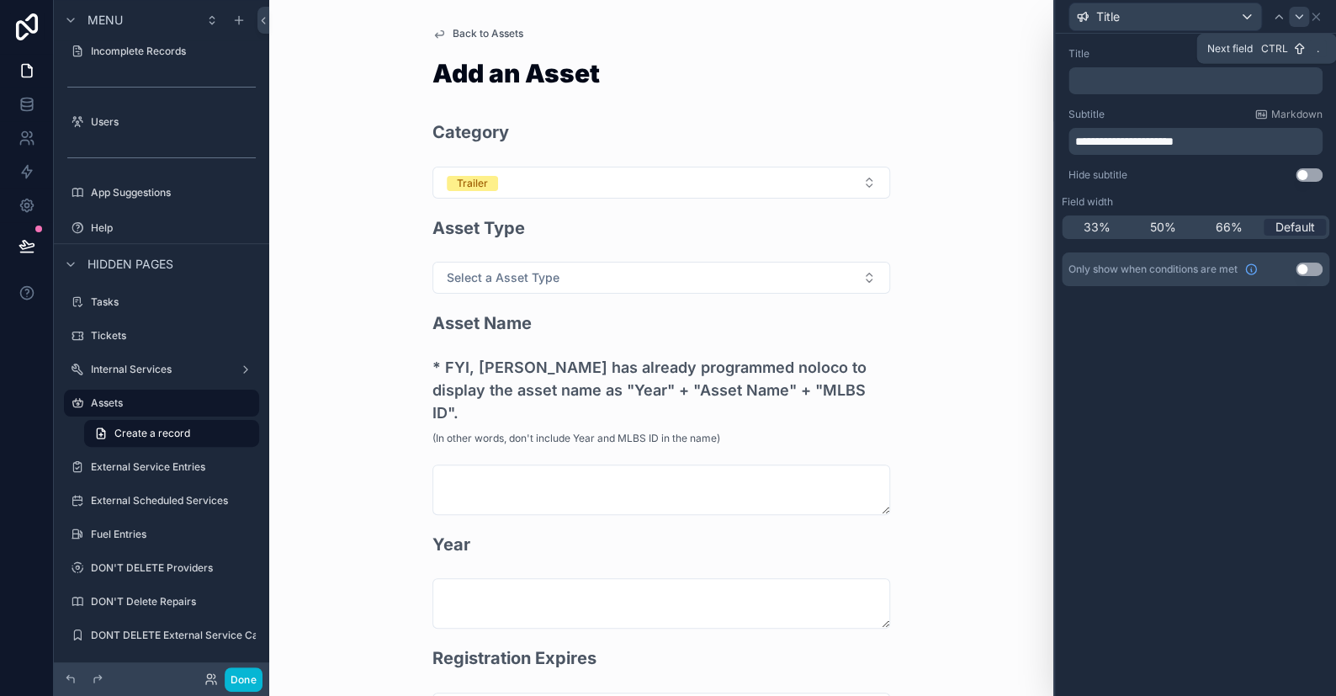
click at [1296, 13] on icon at bounding box center [1298, 16] width 13 height 13
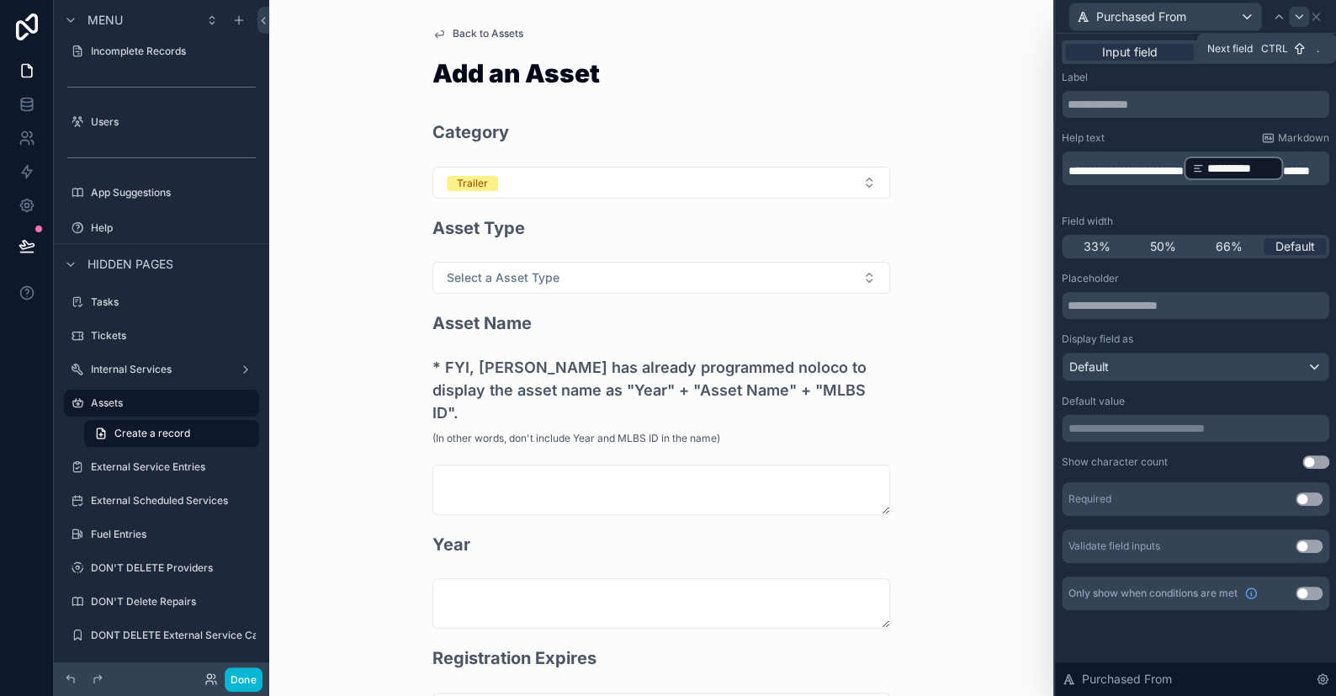
click at [1301, 18] on icon at bounding box center [1298, 16] width 13 height 13
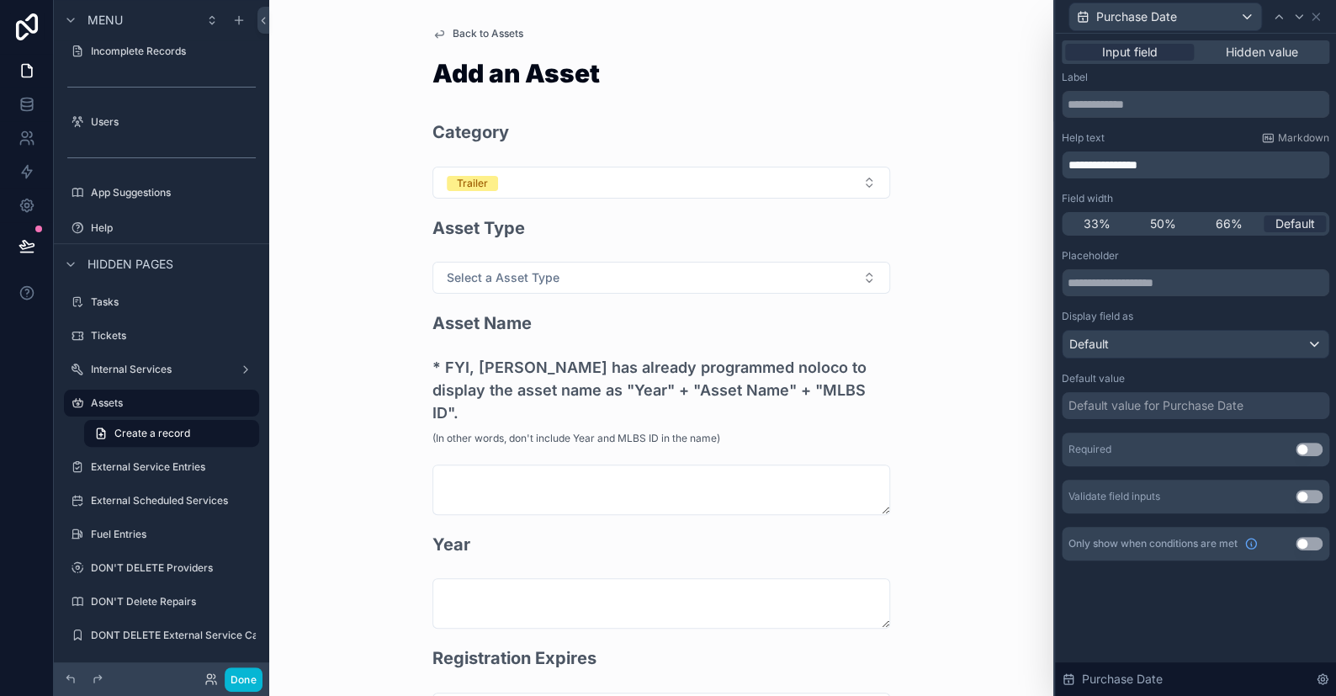
click at [1301, 18] on icon at bounding box center [1298, 16] width 13 height 13
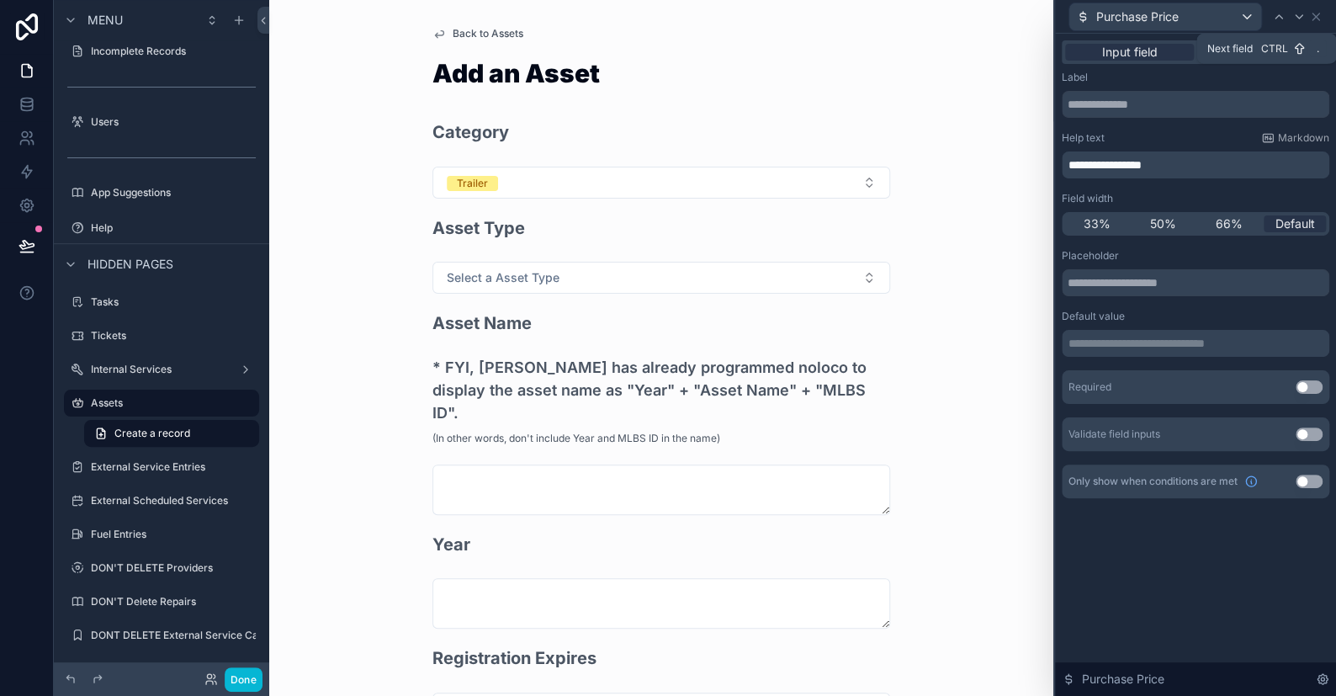
click at [1301, 18] on icon at bounding box center [1298, 16] width 13 height 13
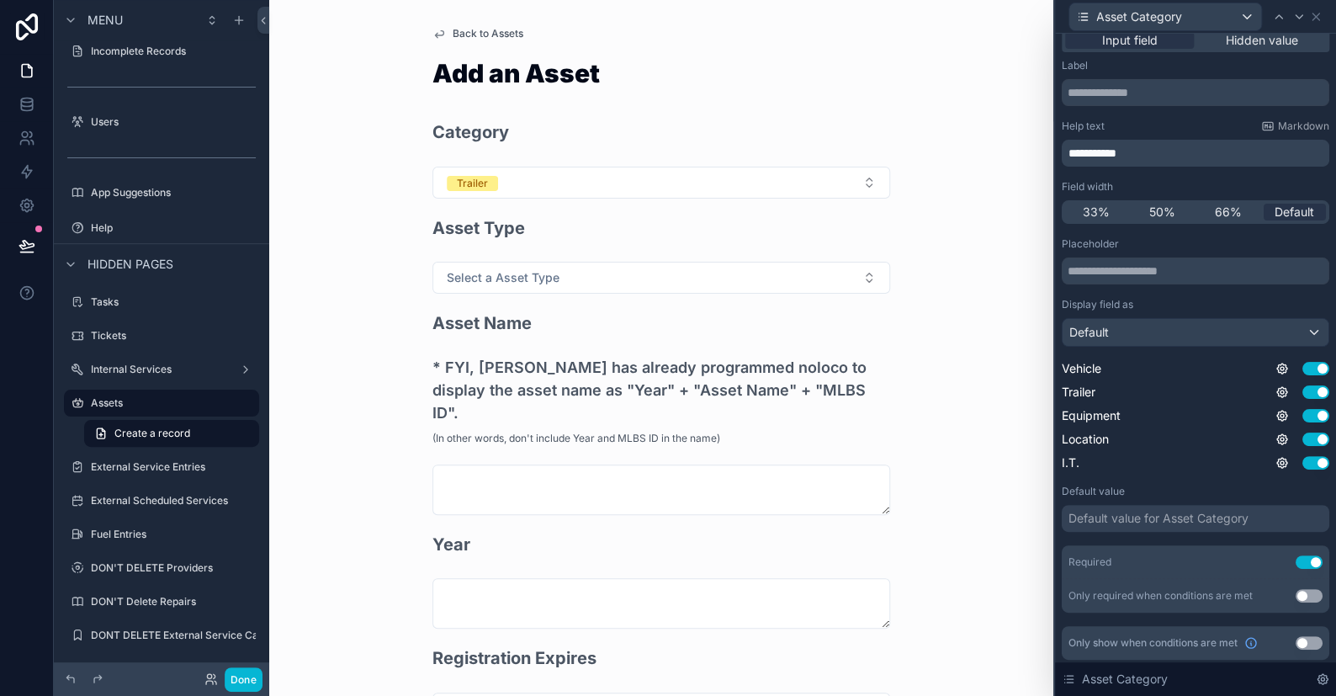
scroll to position [15, 0]
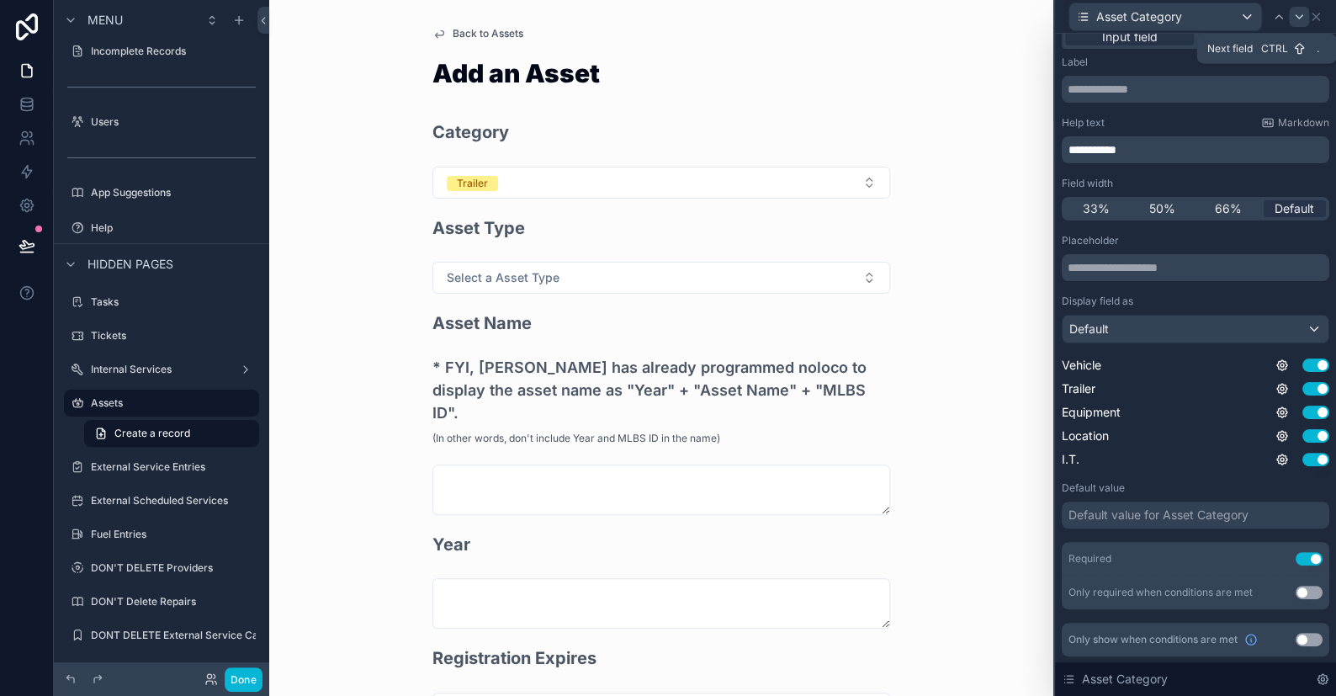
click at [1296, 12] on icon at bounding box center [1298, 16] width 13 height 13
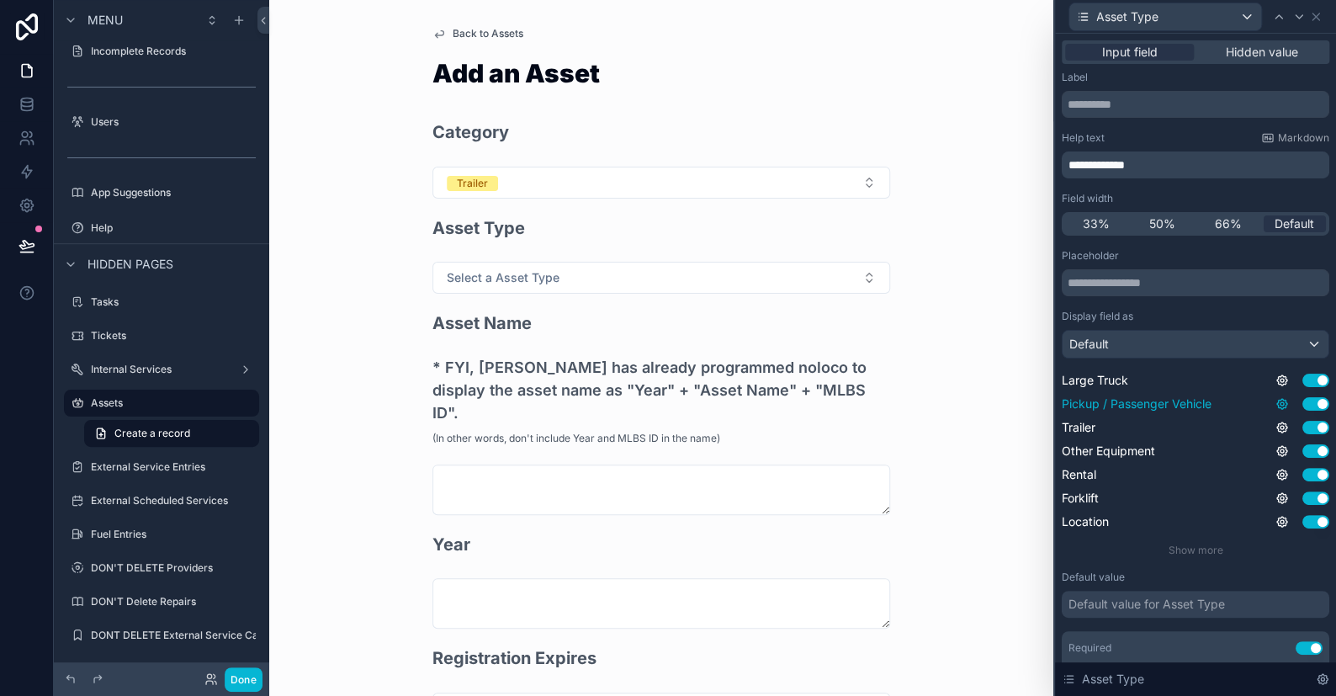
click at [1275, 398] on icon at bounding box center [1281, 403] width 13 height 13
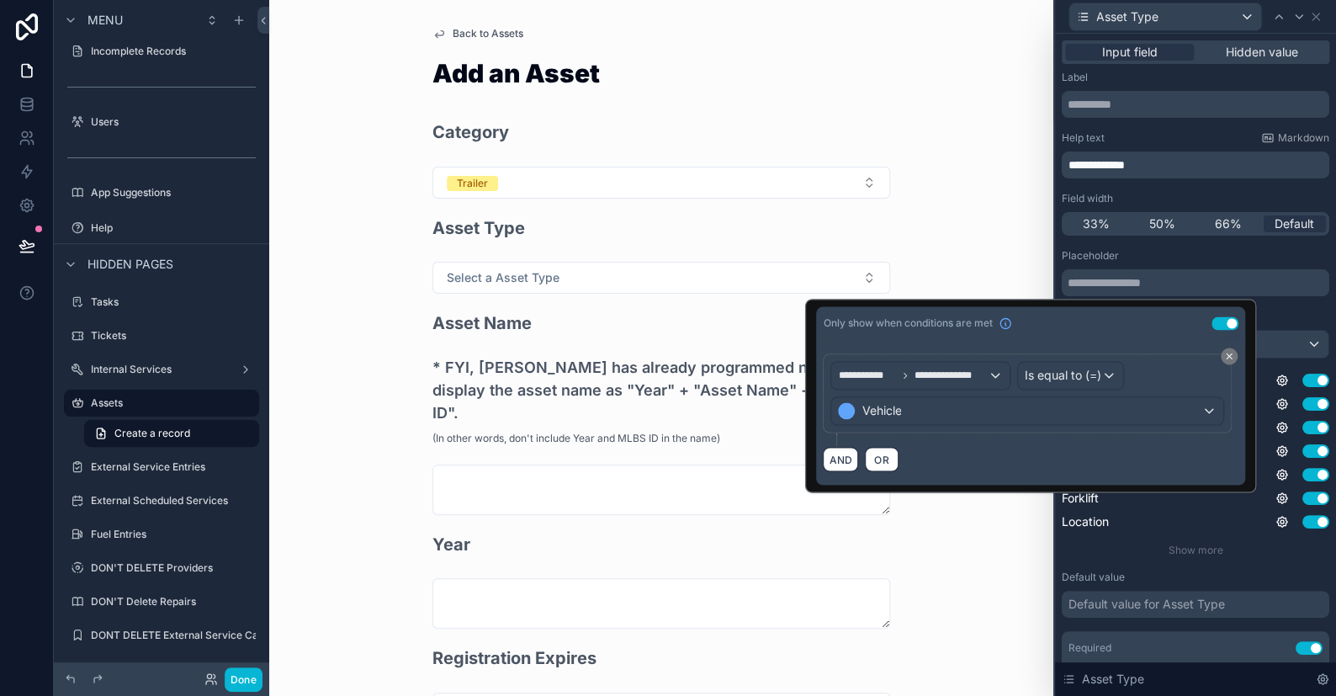
click at [987, 72] on div "Back to Assets Add an Asset Category Trailer Asset Type Select a Asset Type Ass…" at bounding box center [661, 348] width 784 height 696
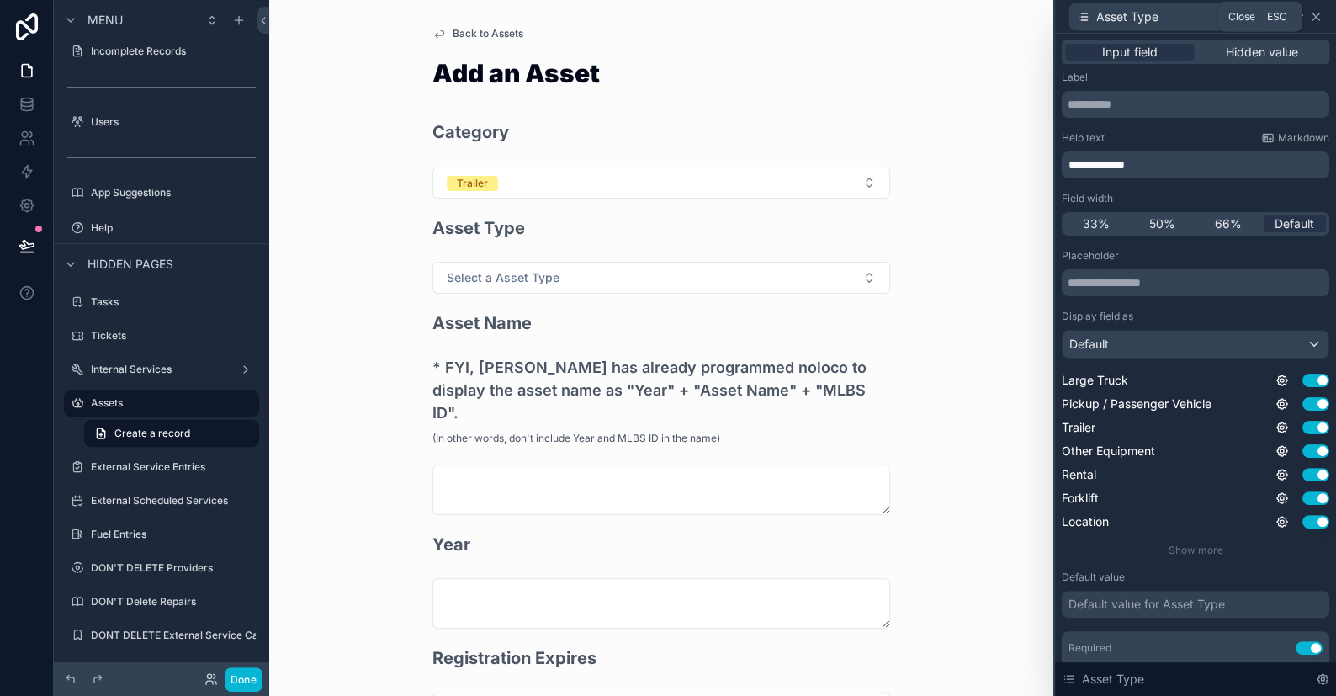
click at [1314, 13] on icon at bounding box center [1315, 16] width 13 height 13
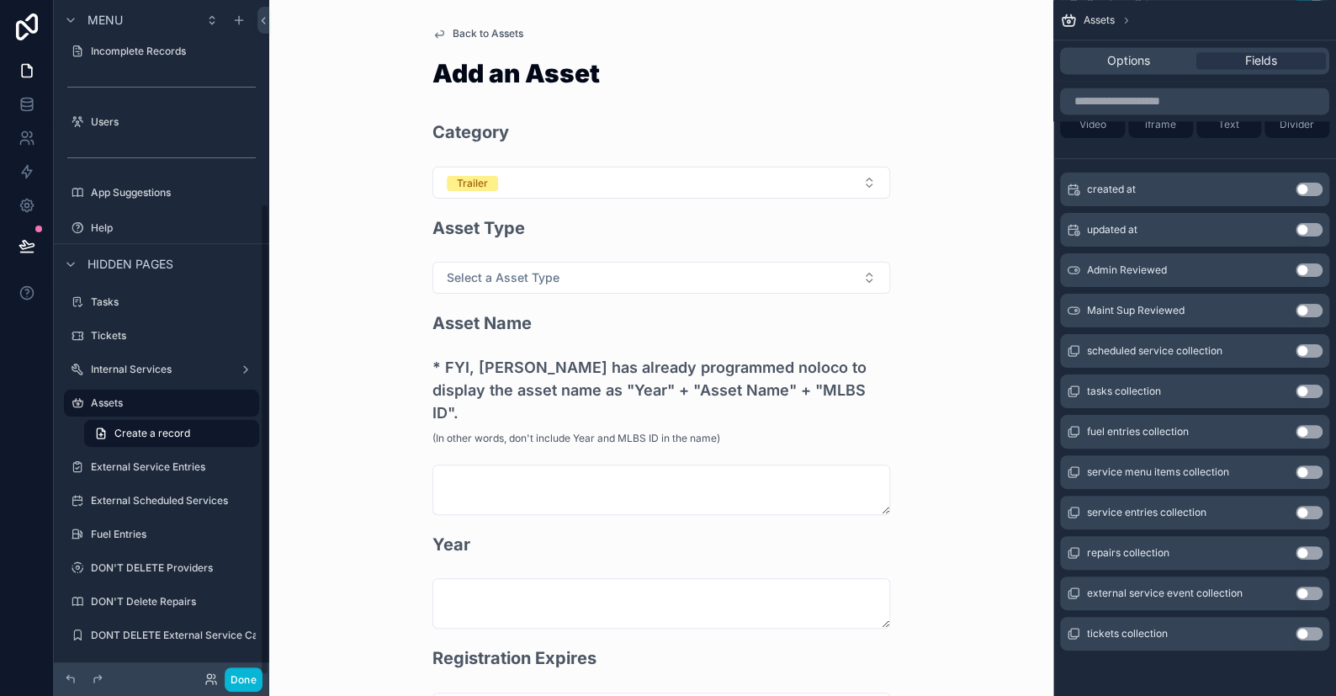
click at [437, 35] on icon "scrollable content" at bounding box center [438, 33] width 13 height 13
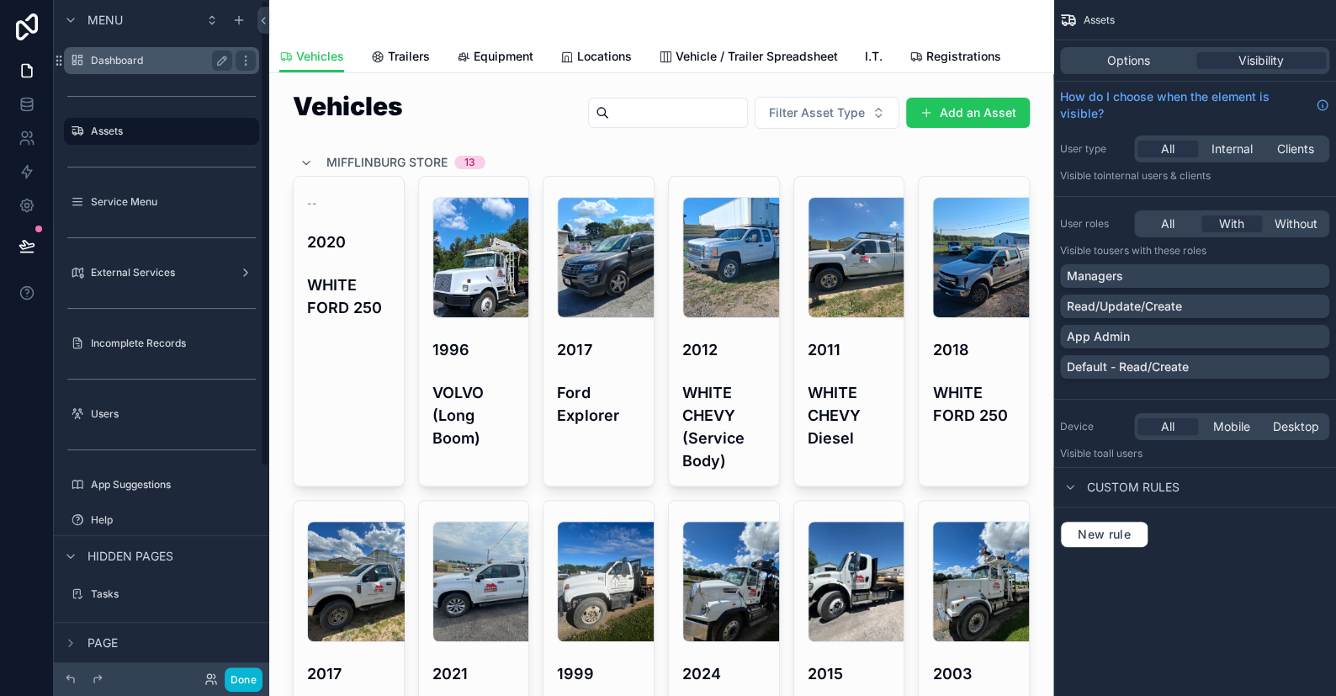
click at [101, 64] on label "Dashboard" at bounding box center [158, 60] width 135 height 13
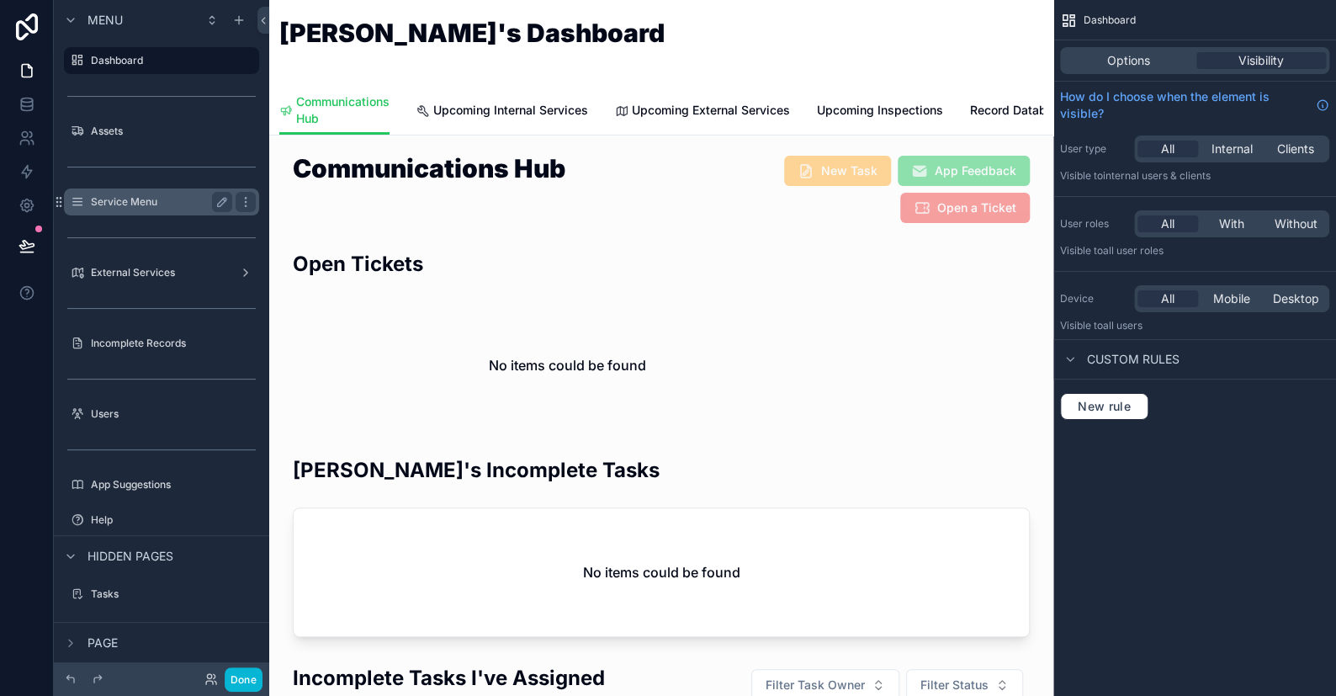
click at [117, 192] on div "Service Menu" at bounding box center [161, 202] width 141 height 20
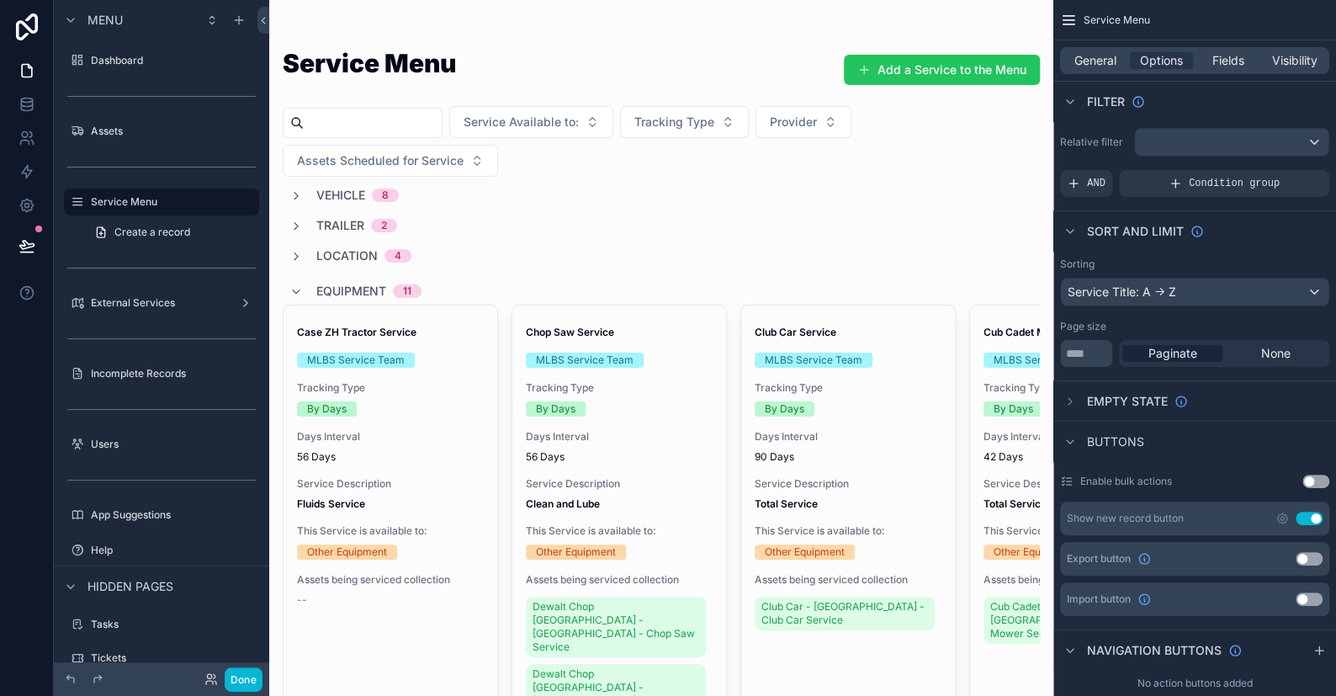
click at [908, 68] on div "scrollable content" at bounding box center [661, 466] width 784 height 933
click at [904, 71] on button "Add a Service to the Menu" at bounding box center [942, 70] width 196 height 30
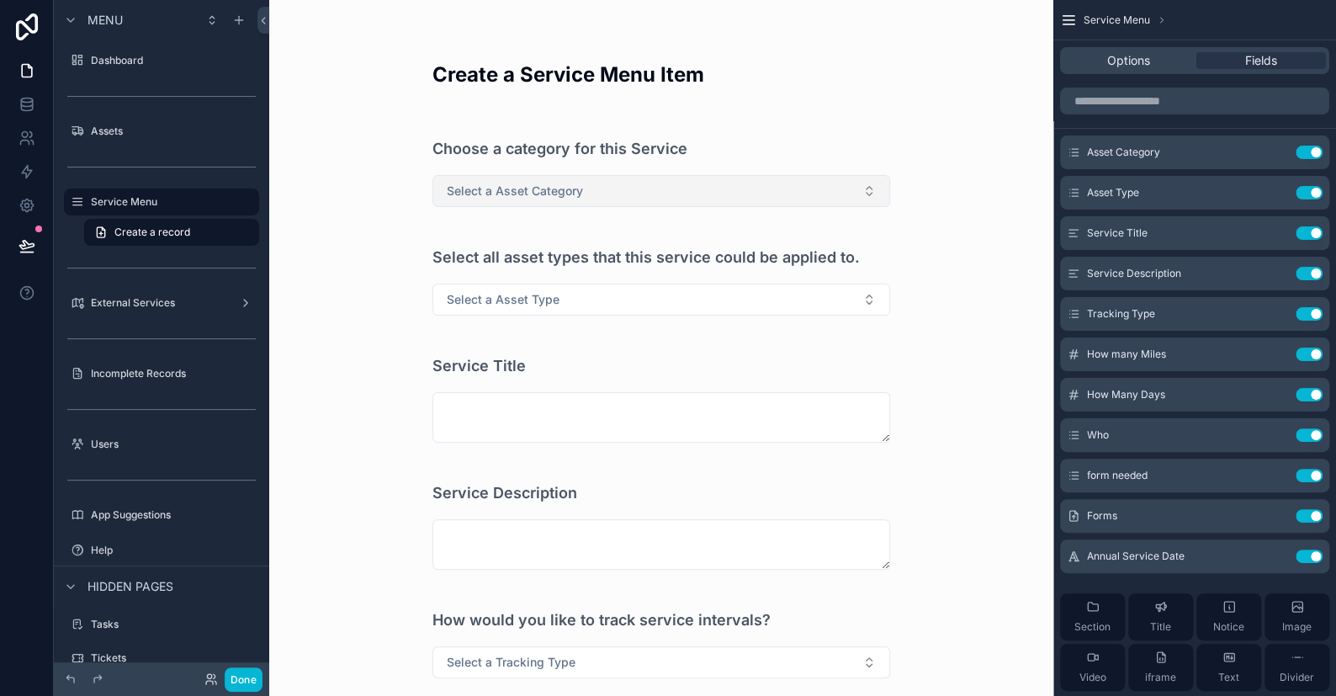
click at [536, 185] on span "Select a Asset Category" at bounding box center [515, 191] width 136 height 17
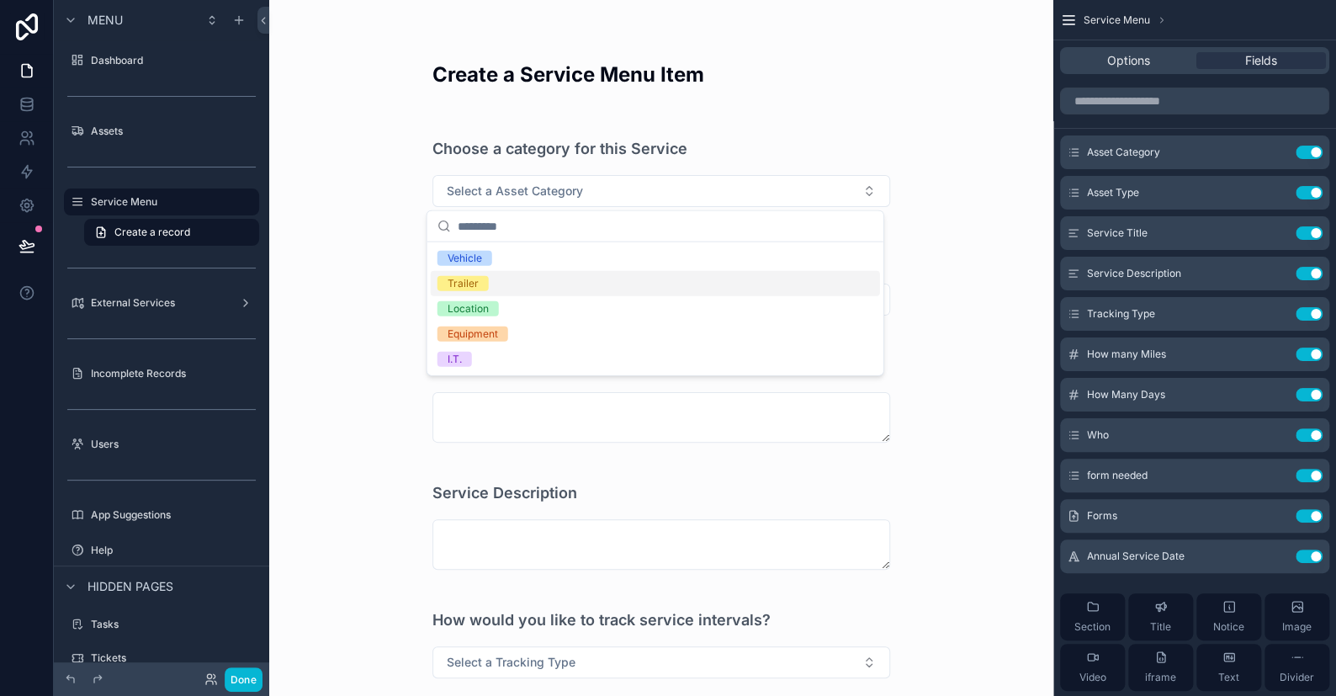
click at [450, 281] on div "Trailer" at bounding box center [463, 283] width 31 height 15
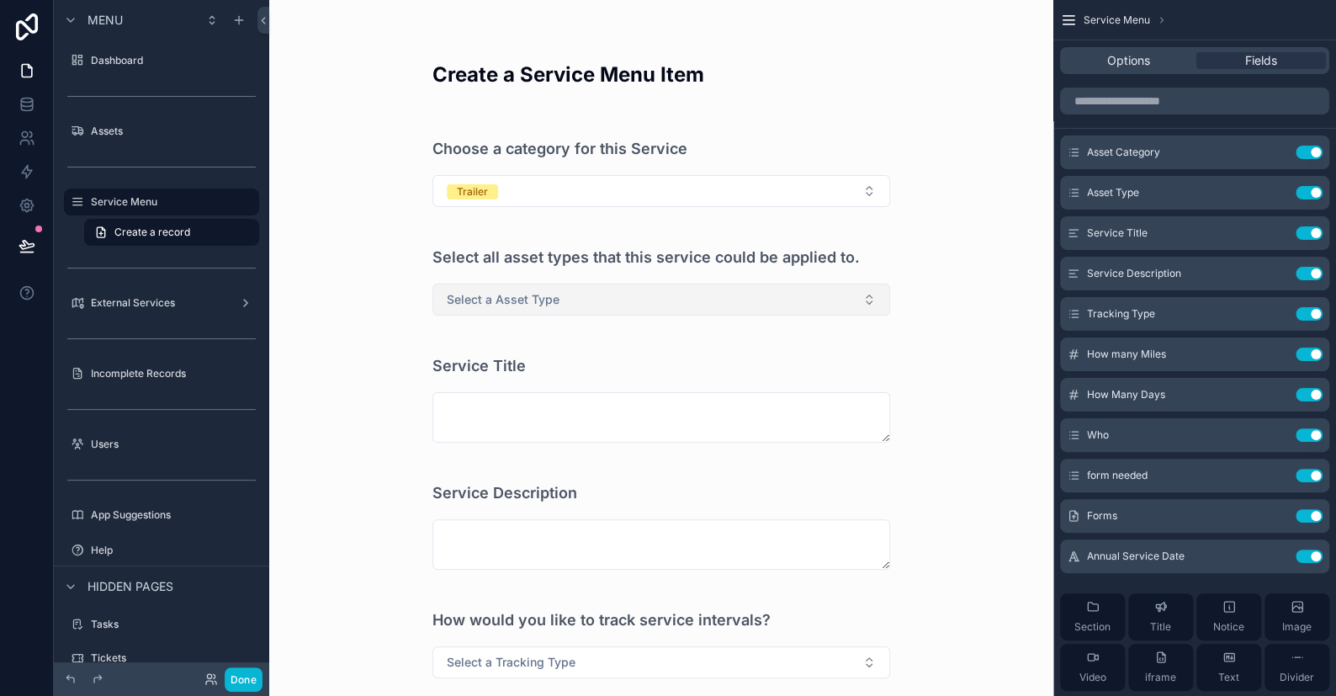
click at [472, 297] on span "Select a Asset Type" at bounding box center [503, 299] width 113 height 17
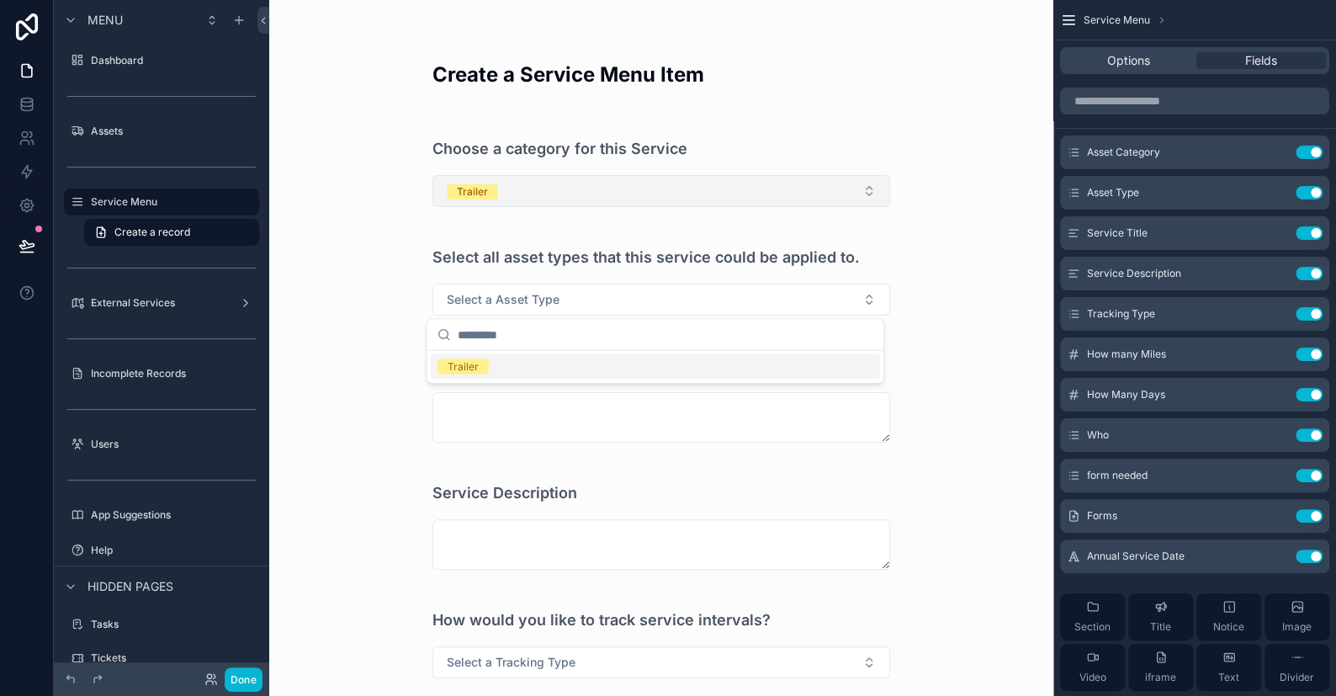
click at [511, 188] on button "Trailer" at bounding box center [661, 191] width 458 height 32
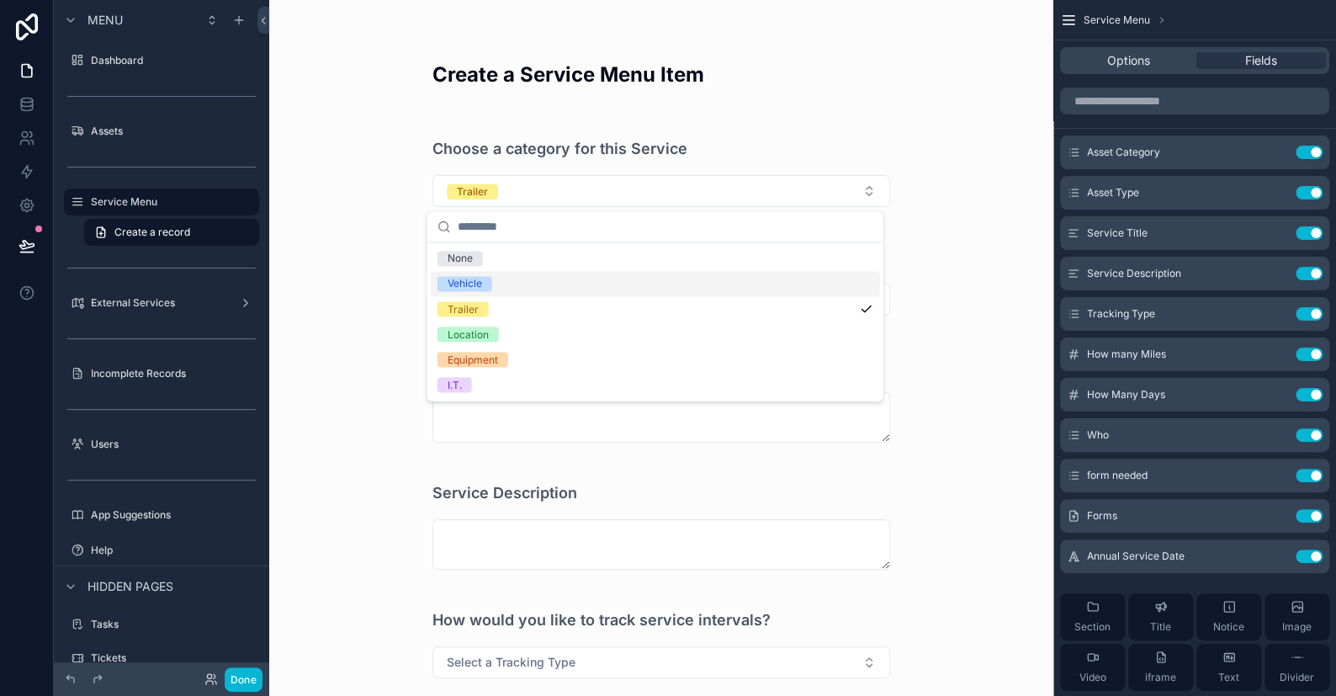
click at [502, 292] on div "Vehicle" at bounding box center [655, 283] width 449 height 25
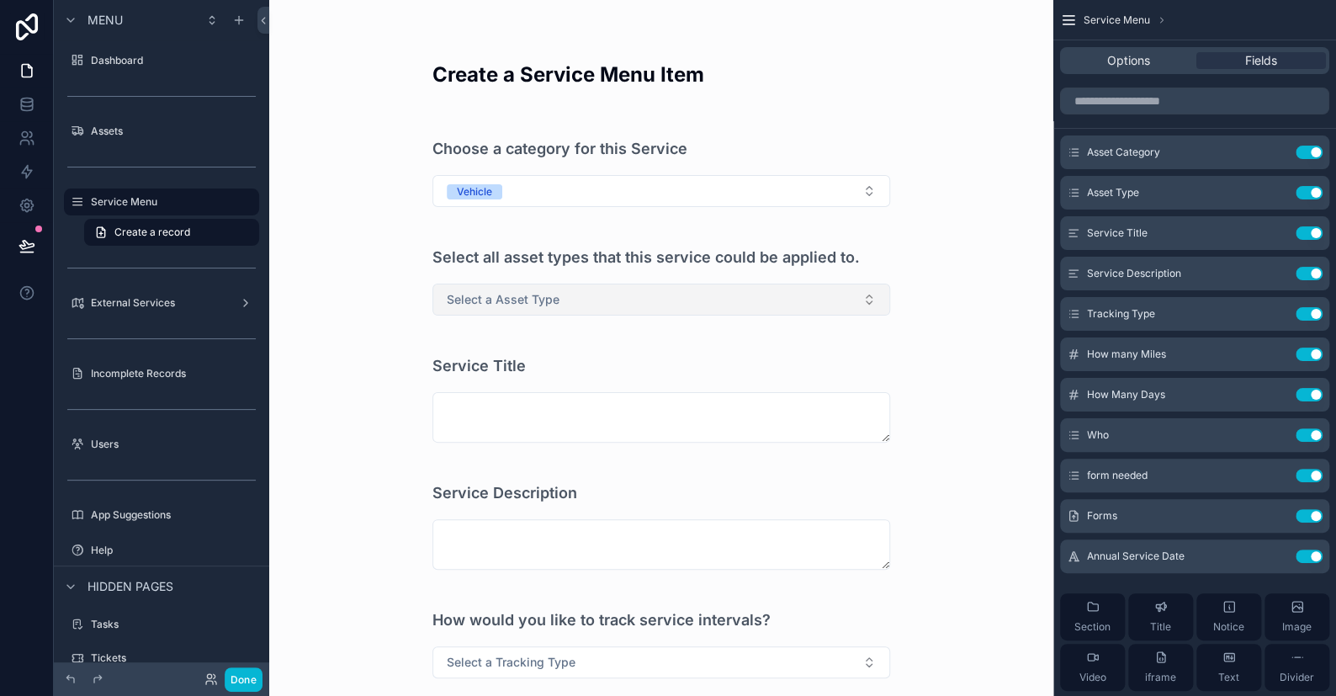
click at [502, 305] on span "Select a Asset Type" at bounding box center [503, 299] width 113 height 17
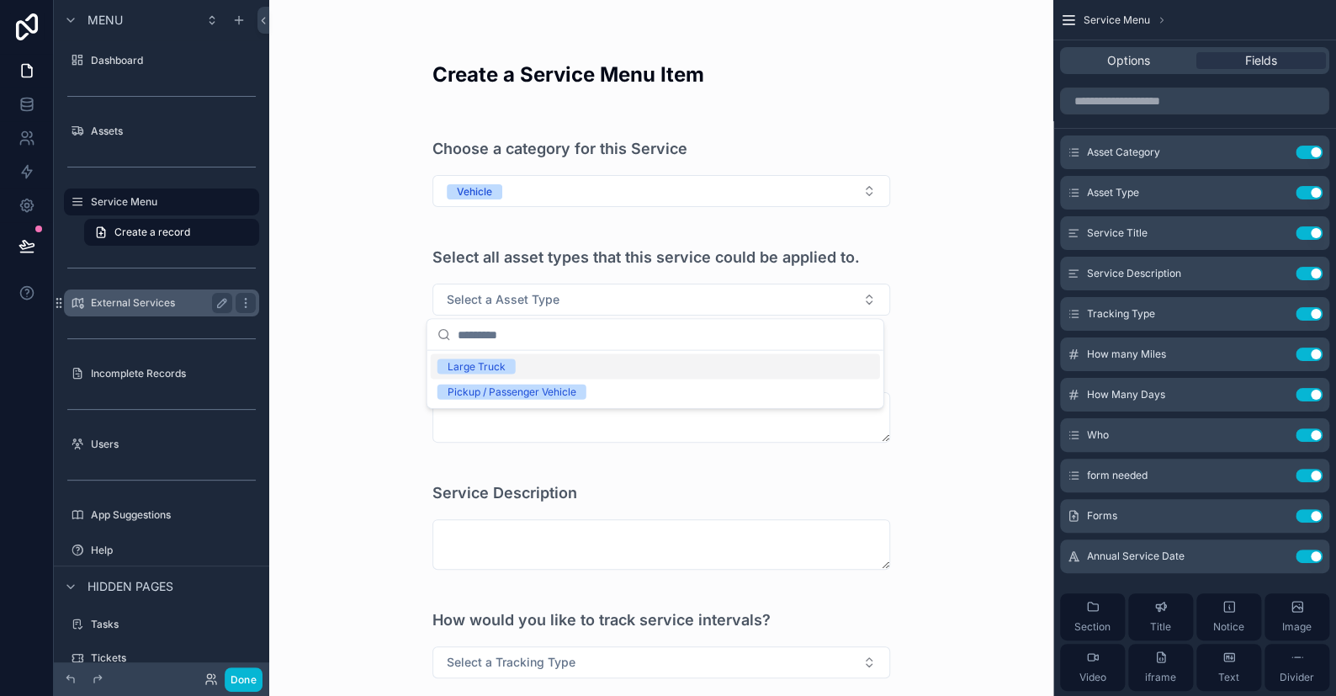
click at [163, 308] on label "External Services" at bounding box center [158, 302] width 135 height 13
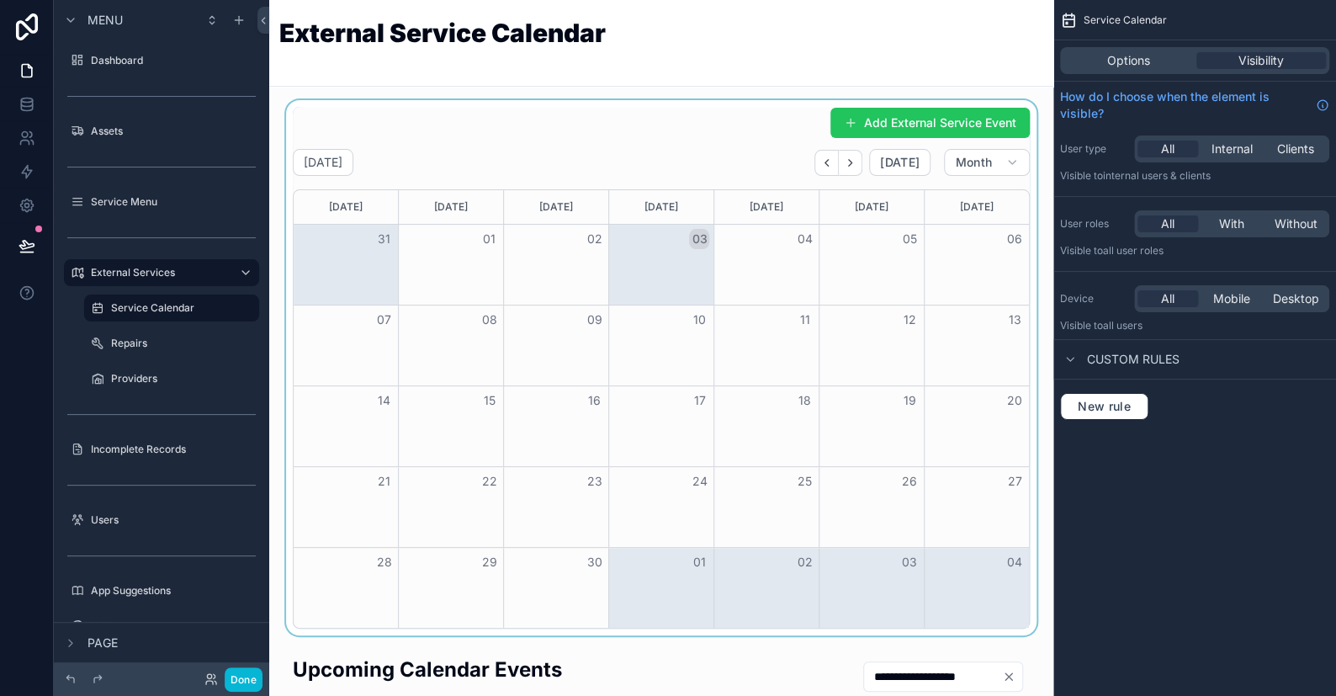
click at [890, 118] on div "scrollable content" at bounding box center [661, 367] width 757 height 535
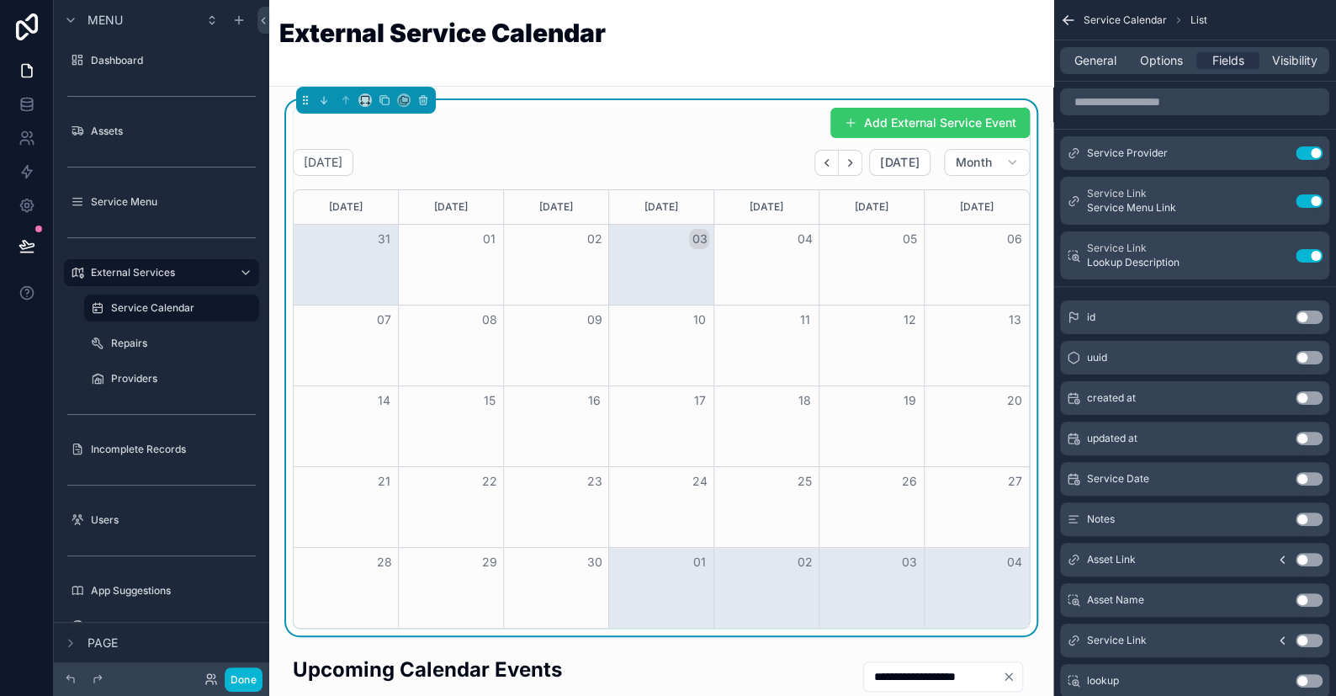
click at [893, 118] on button "Add External Service Event" at bounding box center [929, 123] width 199 height 30
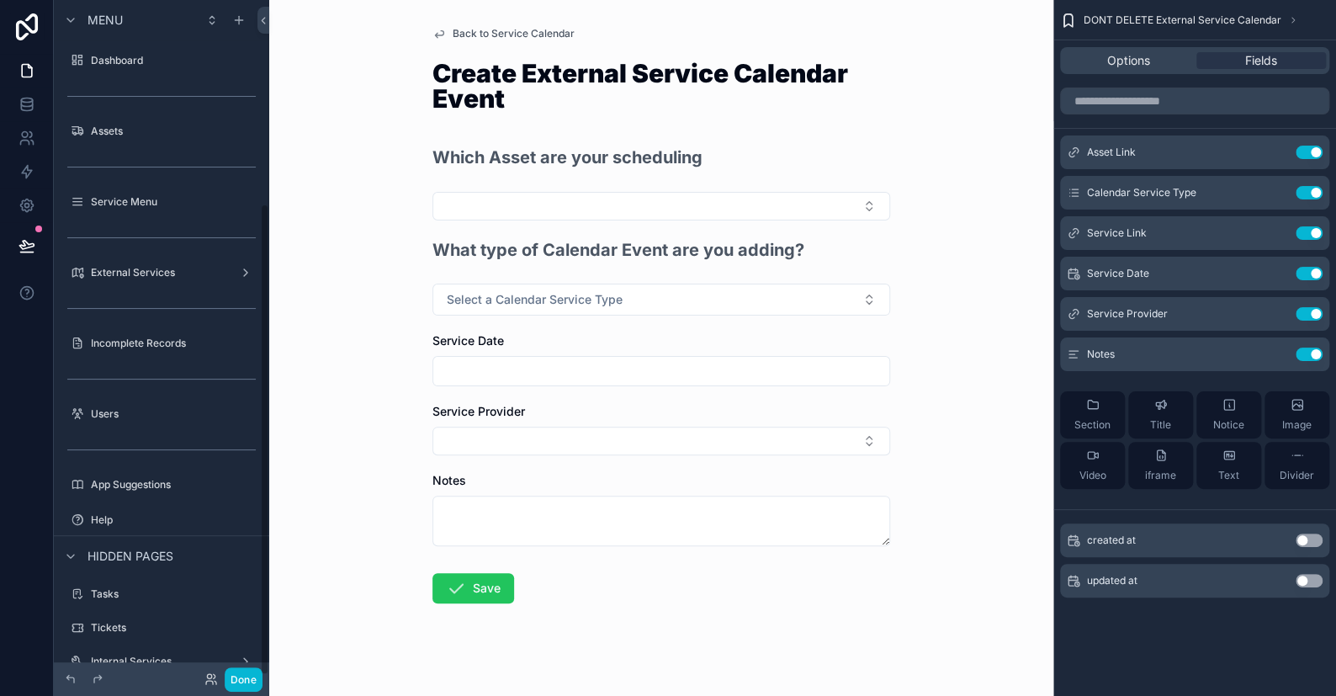
scroll to position [292, 0]
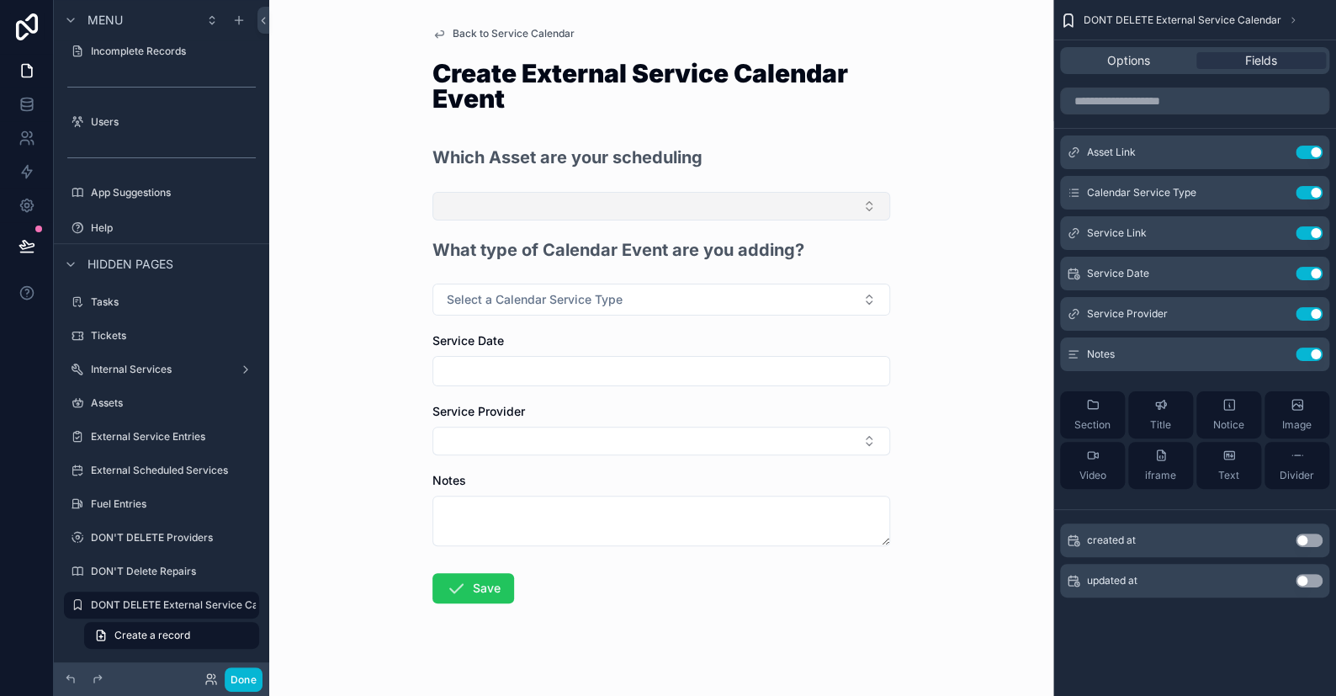
click at [501, 210] on button "Select Button" at bounding box center [661, 206] width 458 height 29
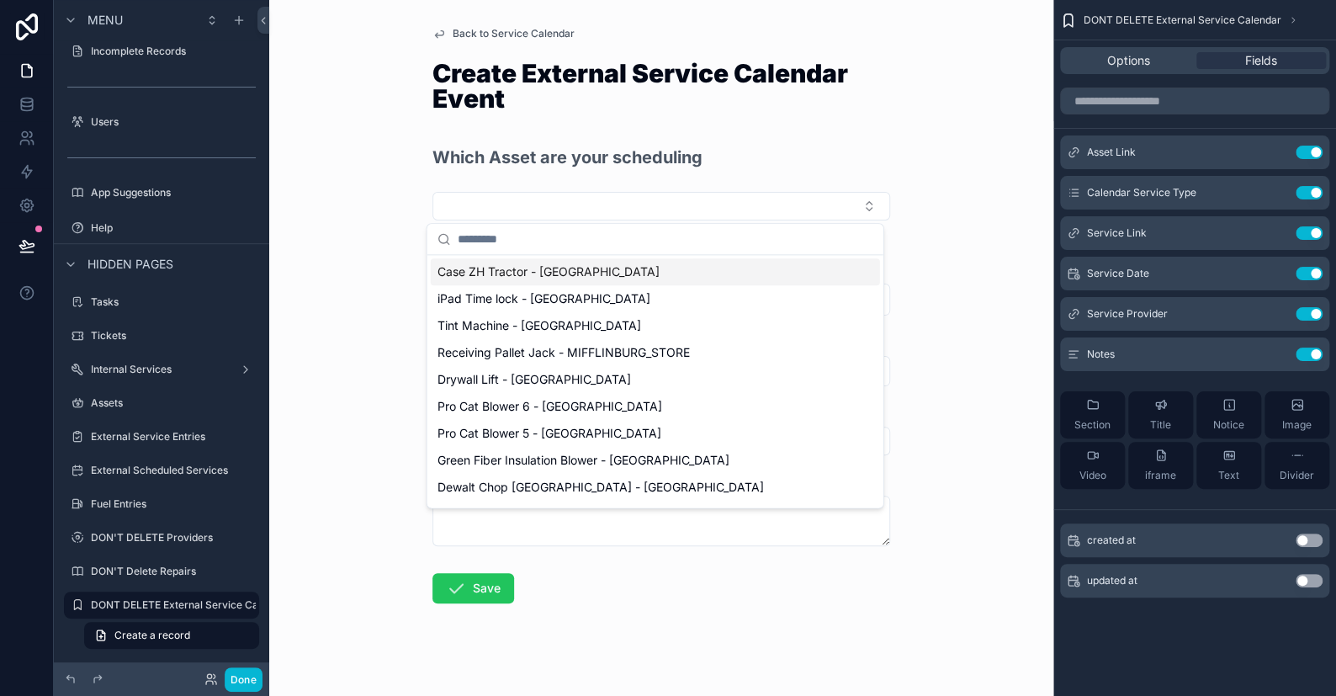
click at [400, 182] on div "Back to Service Calendar Create External Service Calendar Event Which Asset are…" at bounding box center [661, 348] width 784 height 696
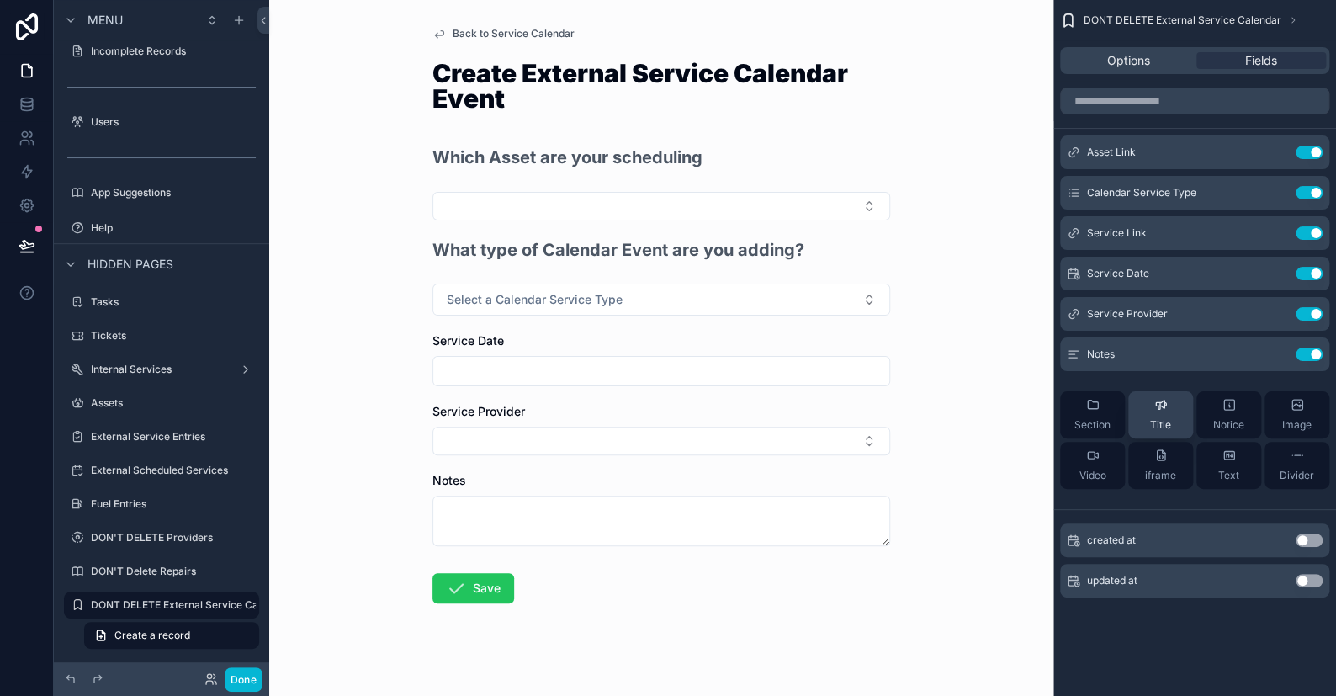
click at [1174, 407] on button "Title" at bounding box center [1160, 414] width 65 height 47
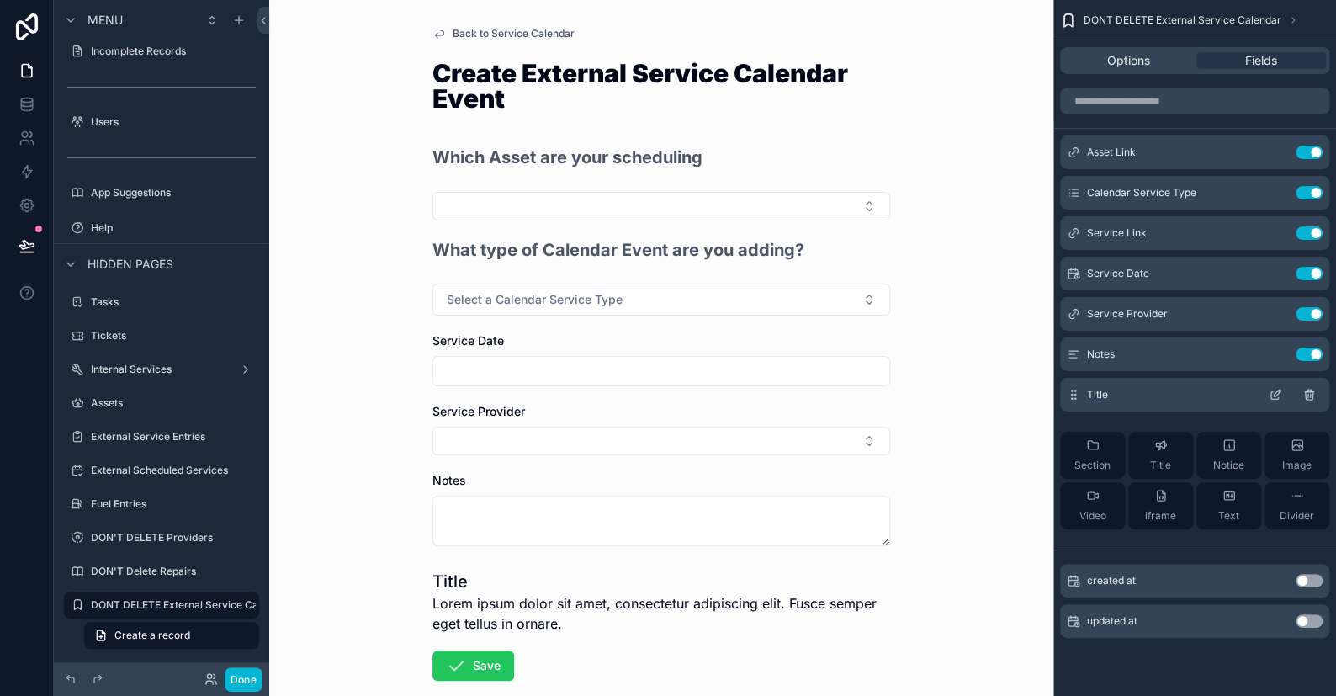
click at [1276, 395] on icon "scrollable content" at bounding box center [1275, 394] width 13 height 13
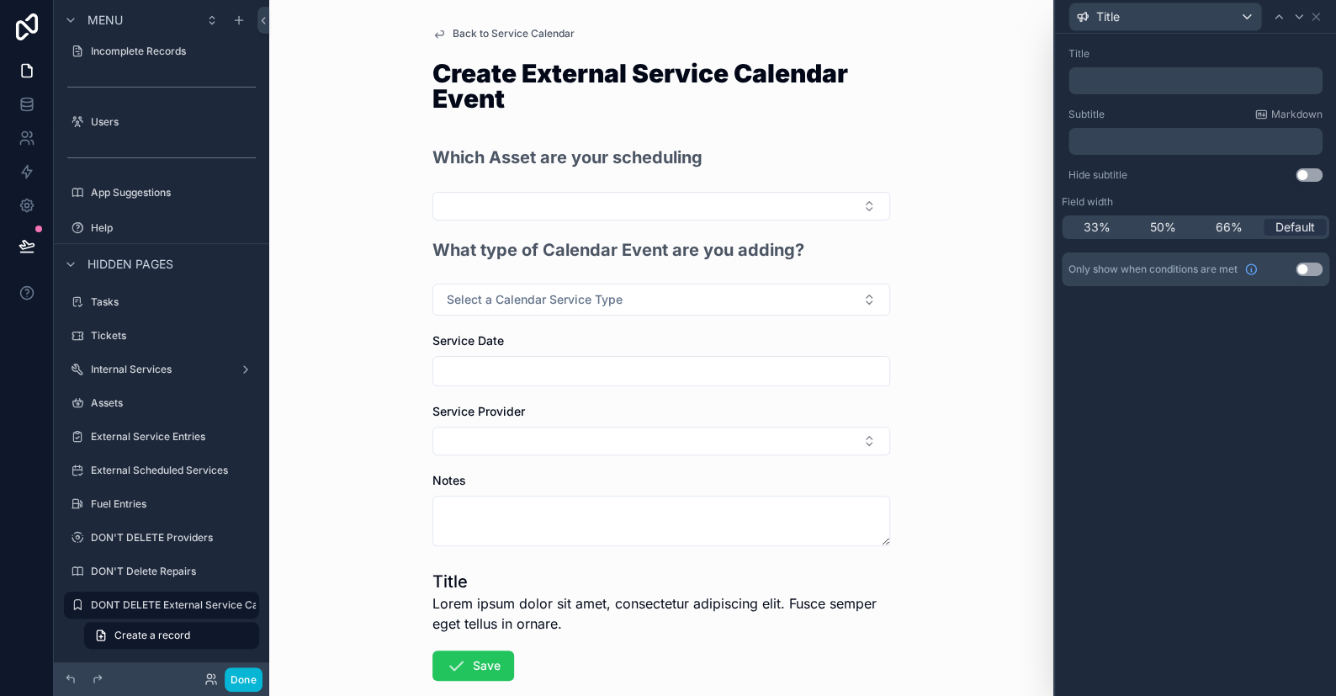
click at [1110, 90] on div "﻿" at bounding box center [1195, 80] width 254 height 27
click at [1113, 86] on p "﻿" at bounding box center [1197, 80] width 244 height 17
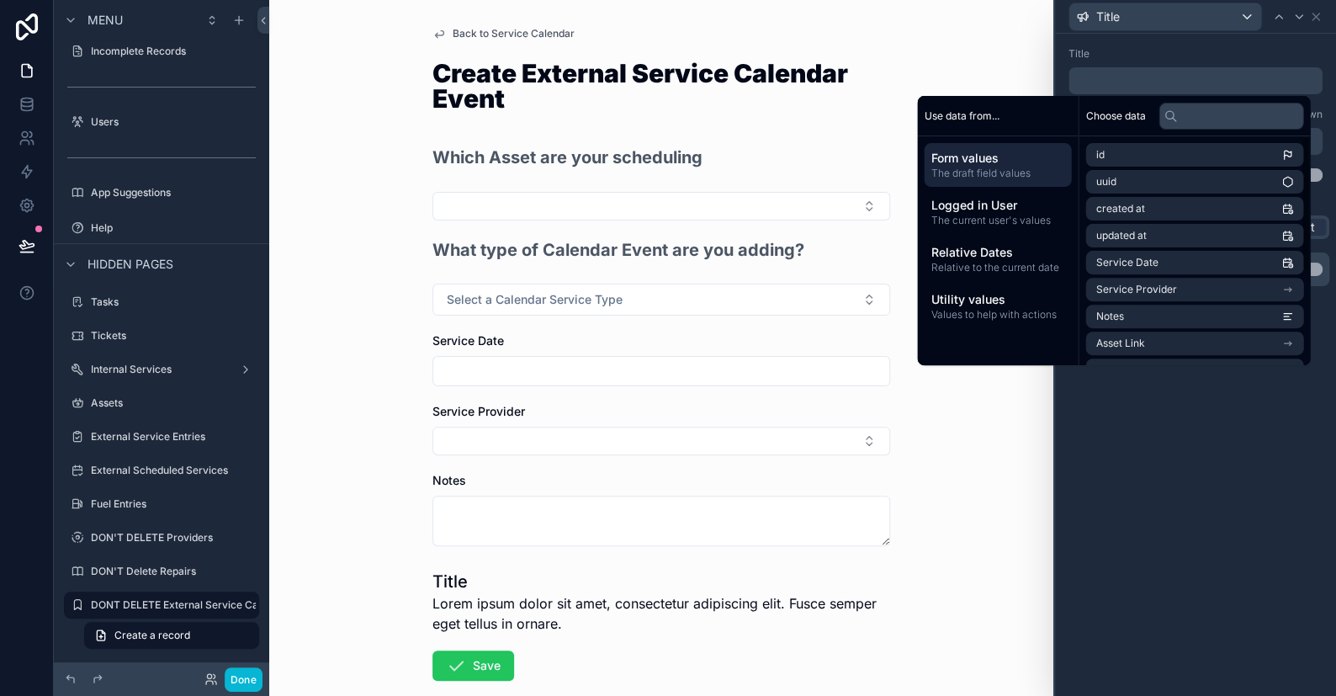
click at [1216, 498] on div "Title ﻿ Subtitle Markdown ﻿ Hide subtitle Use setting Field width 33% 50% 66% D…" at bounding box center [1195, 365] width 281 height 662
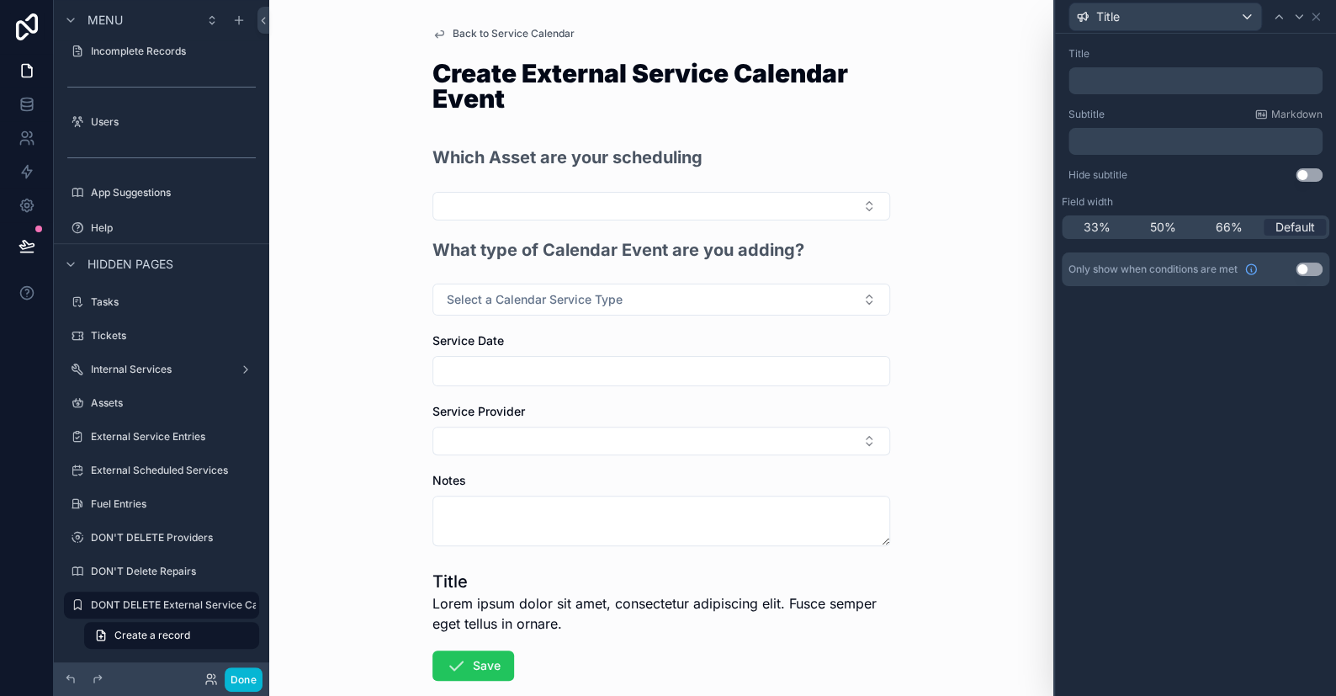
click at [1113, 154] on div "﻿" at bounding box center [1195, 141] width 254 height 27
click at [1113, 146] on p "﻿" at bounding box center [1197, 141] width 244 height 17
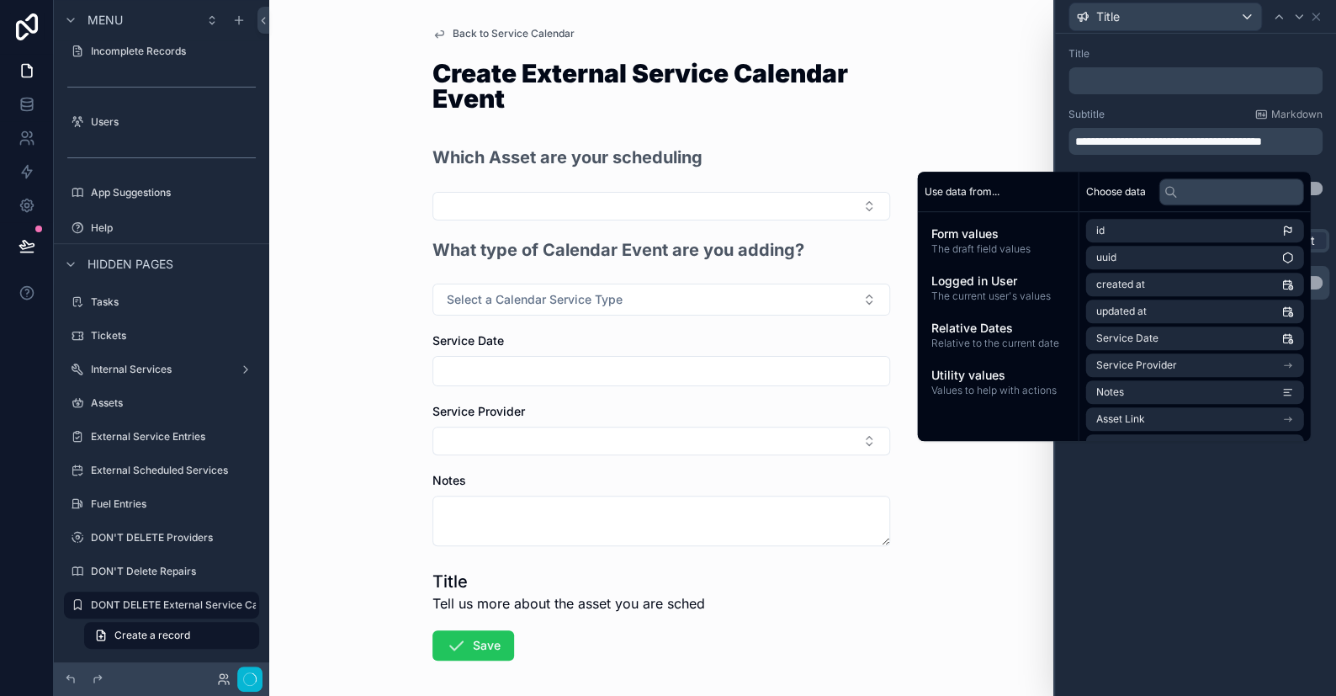
scroll to position [0, 0]
click at [1081, 141] on span "**********" at bounding box center [1174, 141] width 199 height 12
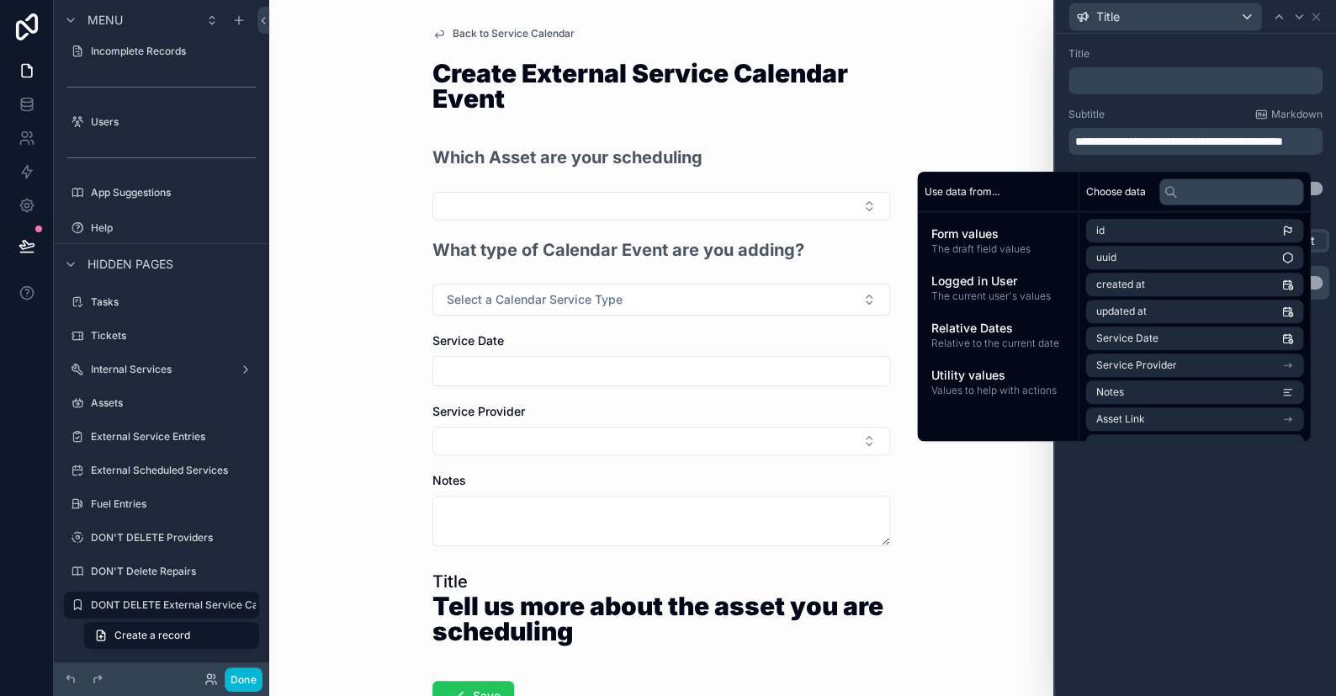
click at [1084, 87] on p "﻿" at bounding box center [1197, 80] width 244 height 17
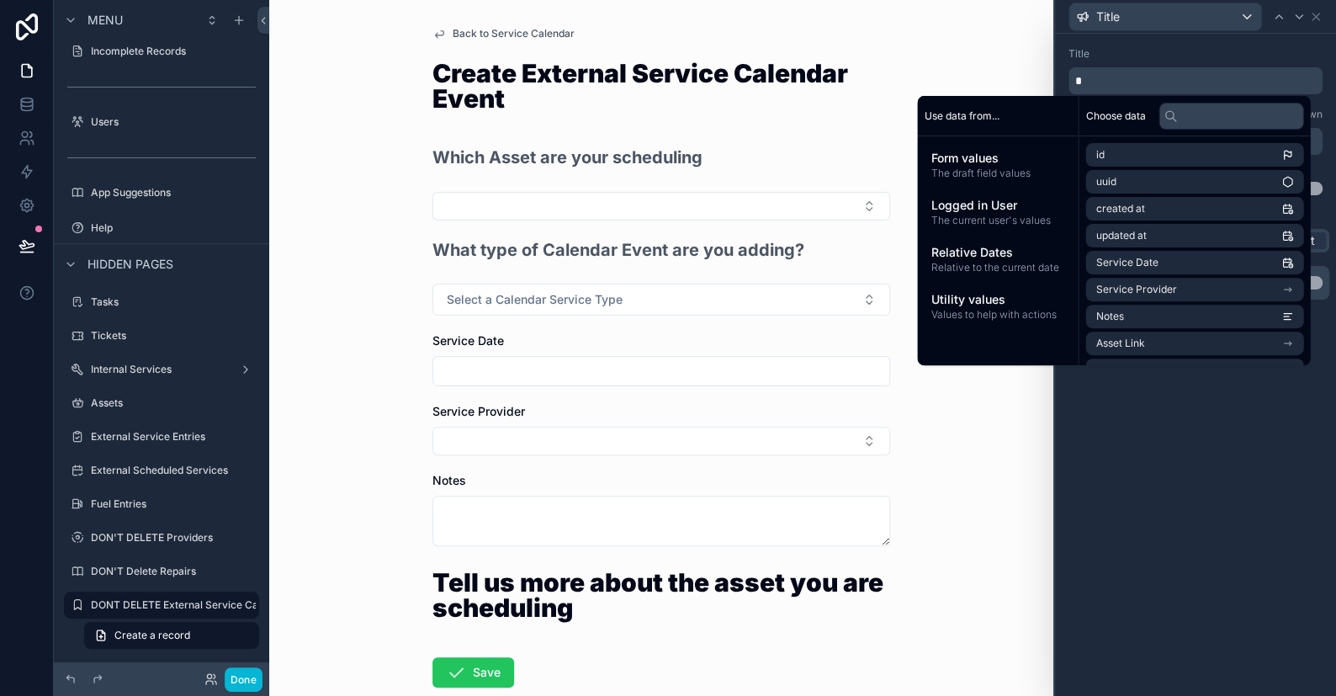
click at [432, 585] on h1 "Tell us more about the asset you are scheduling" at bounding box center [661, 595] width 458 height 50
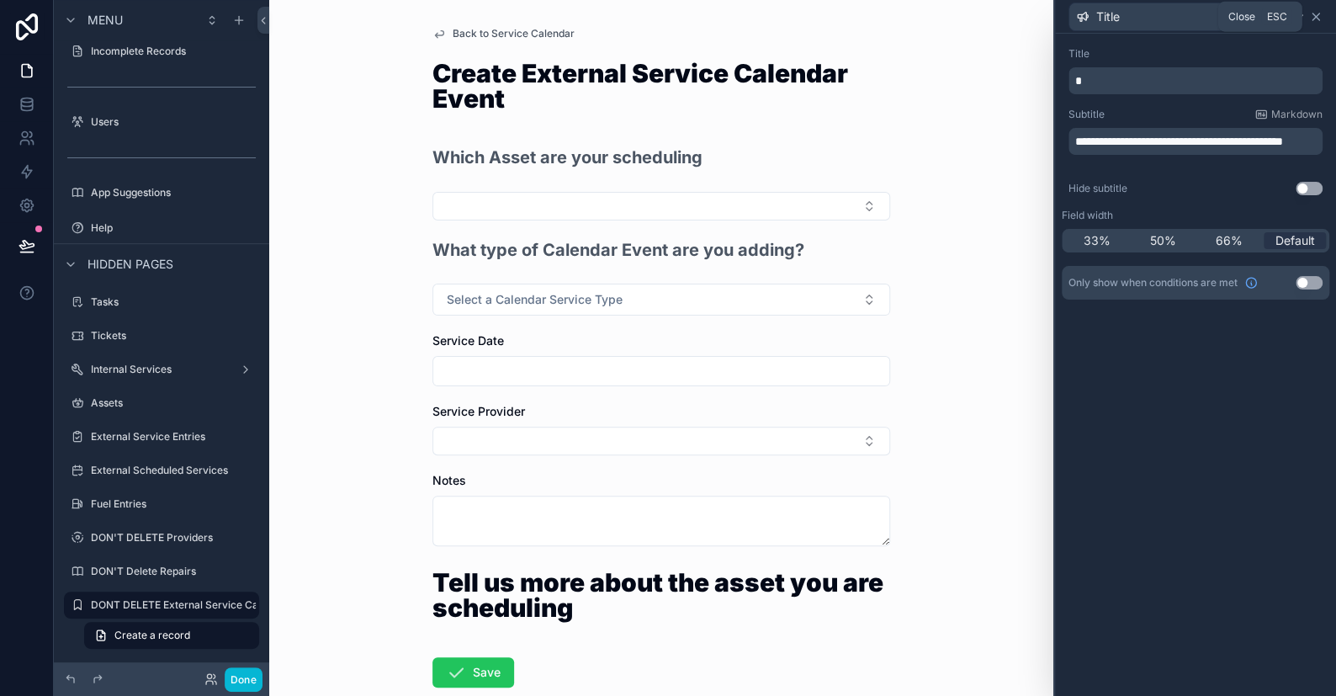
click at [1317, 18] on icon at bounding box center [1315, 16] width 7 height 7
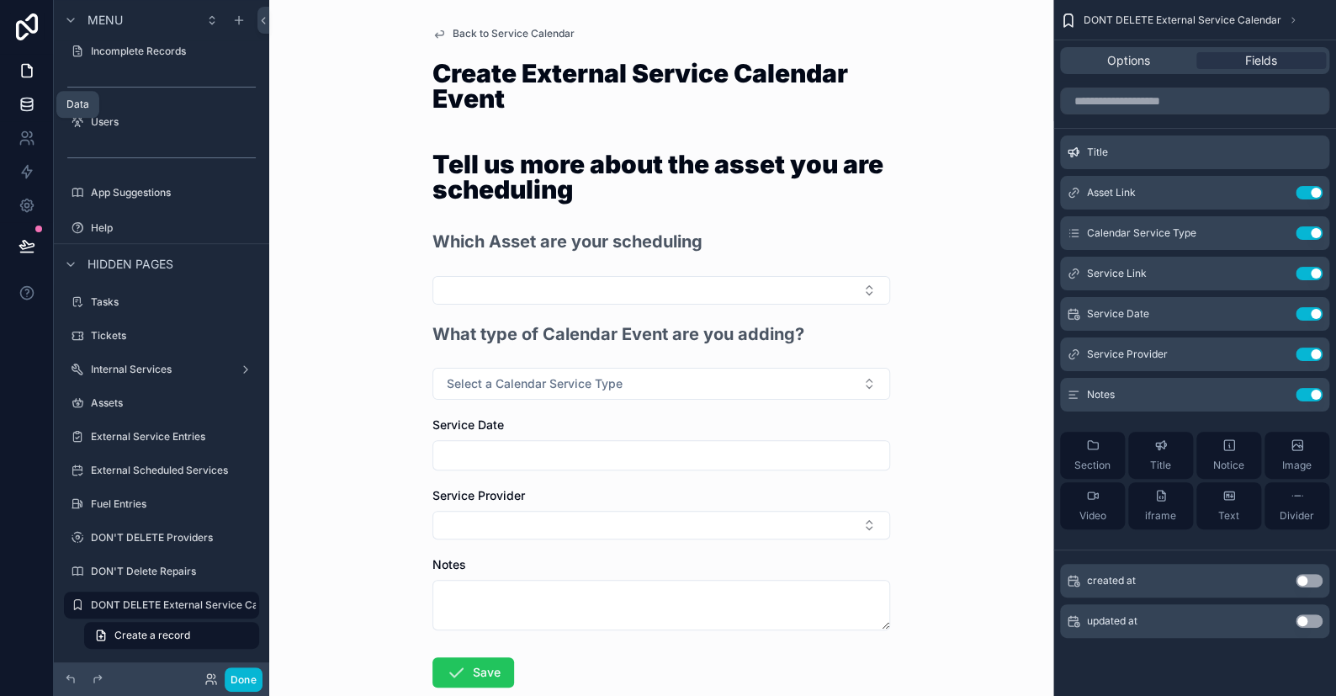
click at [27, 104] on icon at bounding box center [27, 104] width 17 height 17
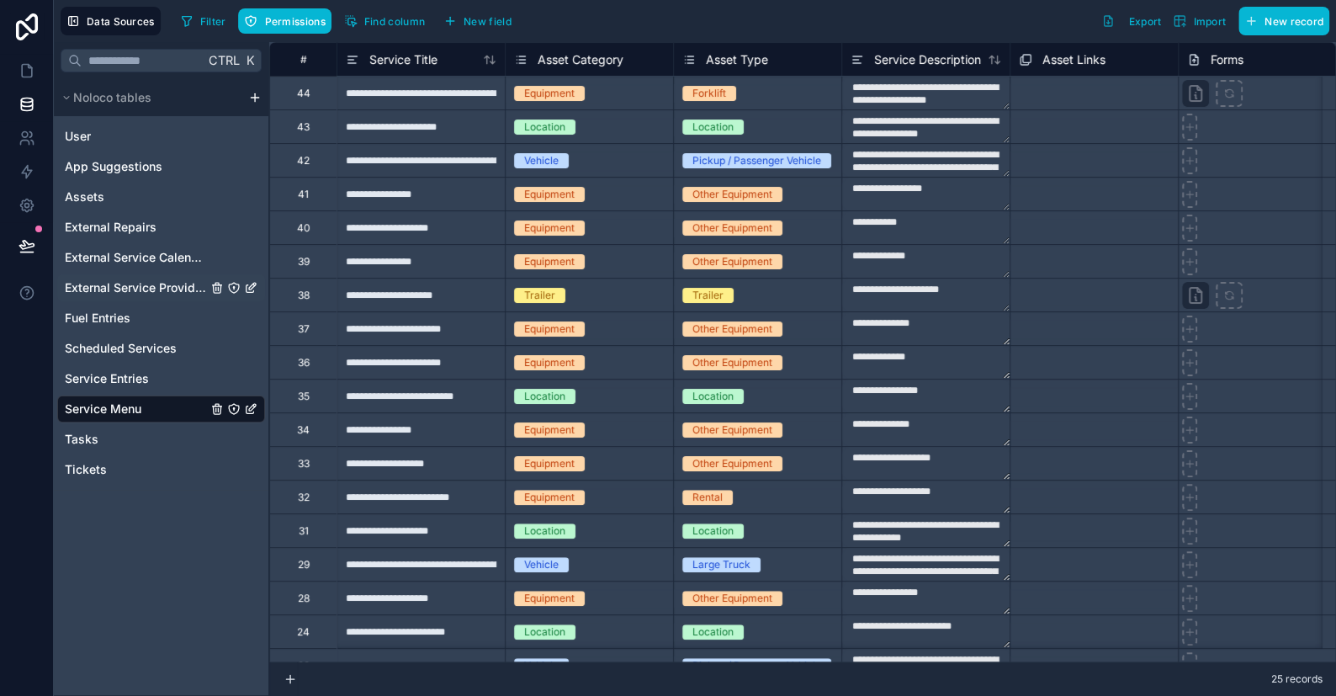
click at [125, 287] on span "External Service Providers" at bounding box center [136, 287] width 142 height 17
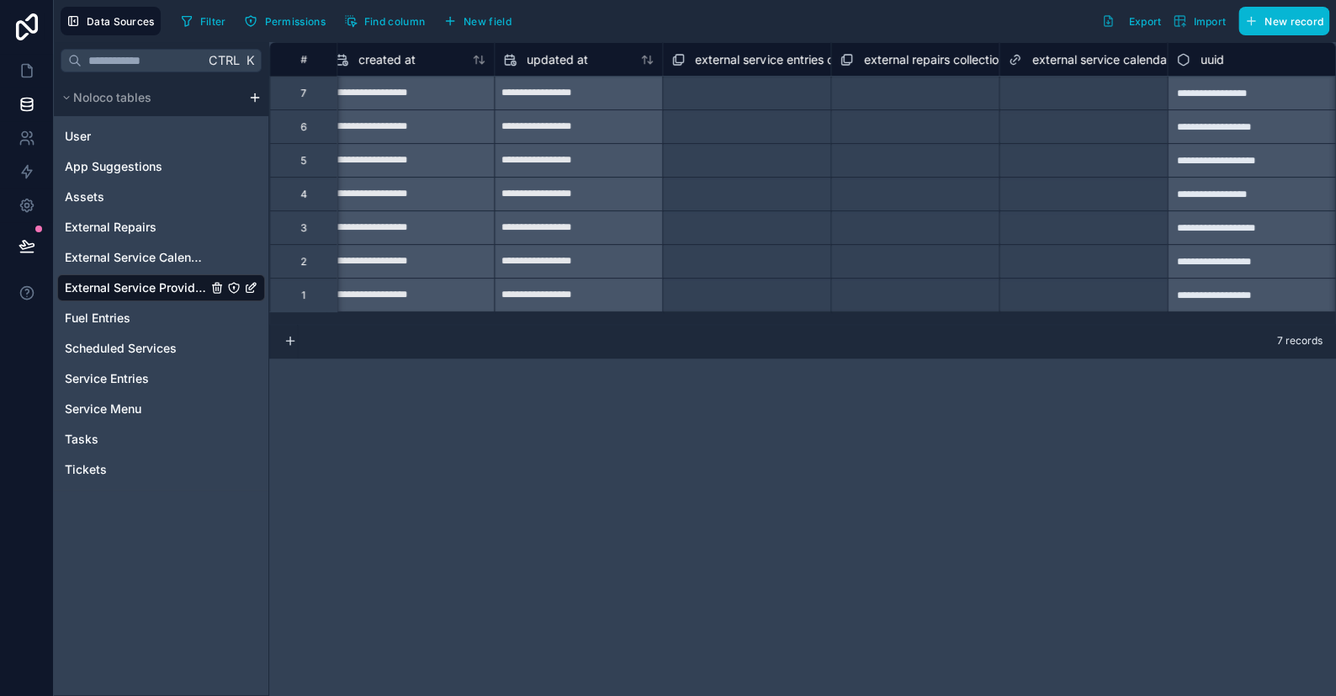
scroll to position [0, 553]
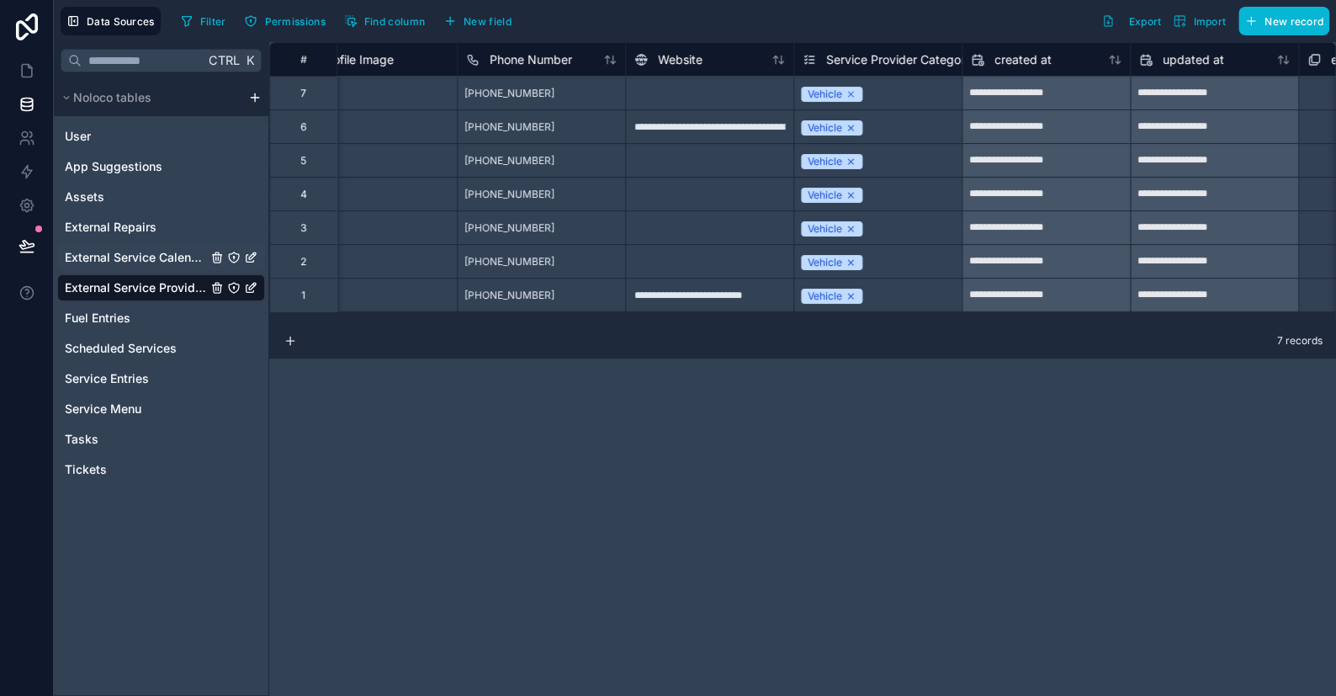
click at [135, 260] on span "External Service Calendar" at bounding box center [136, 257] width 142 height 17
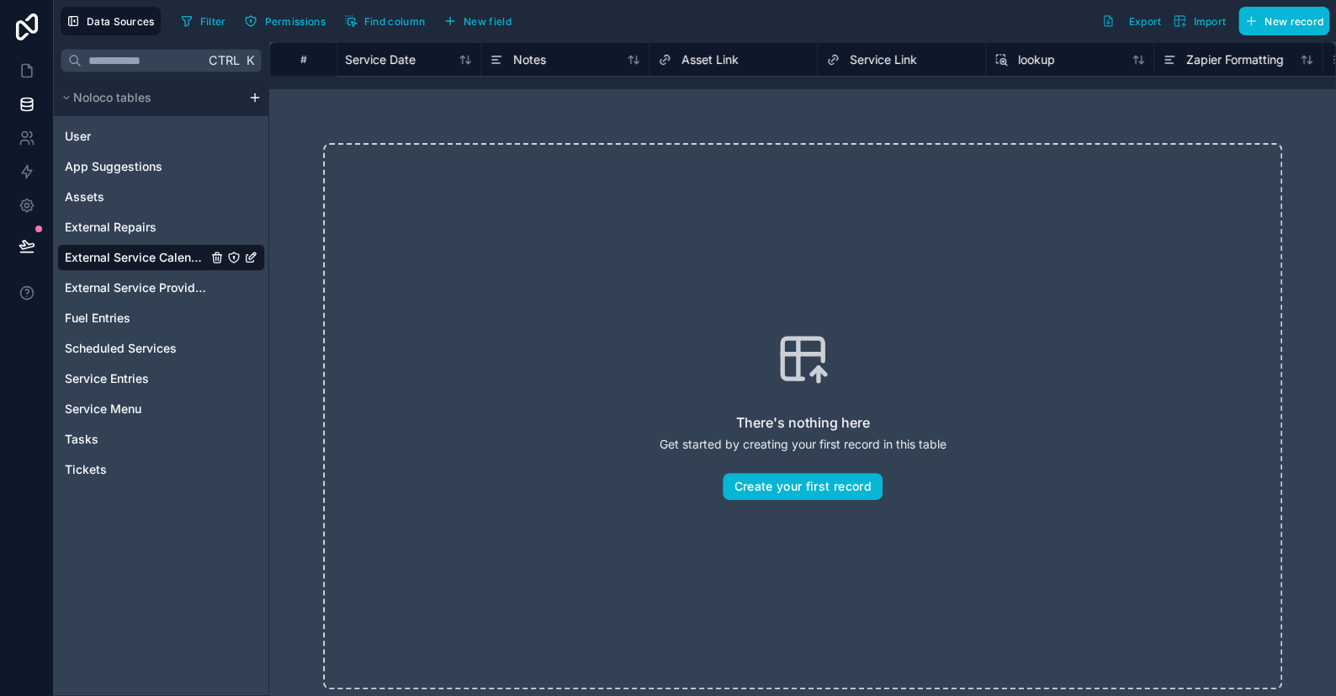
scroll to position [0, 560]
click at [835, 56] on span "lookup" at bounding box center [837, 59] width 37 height 17
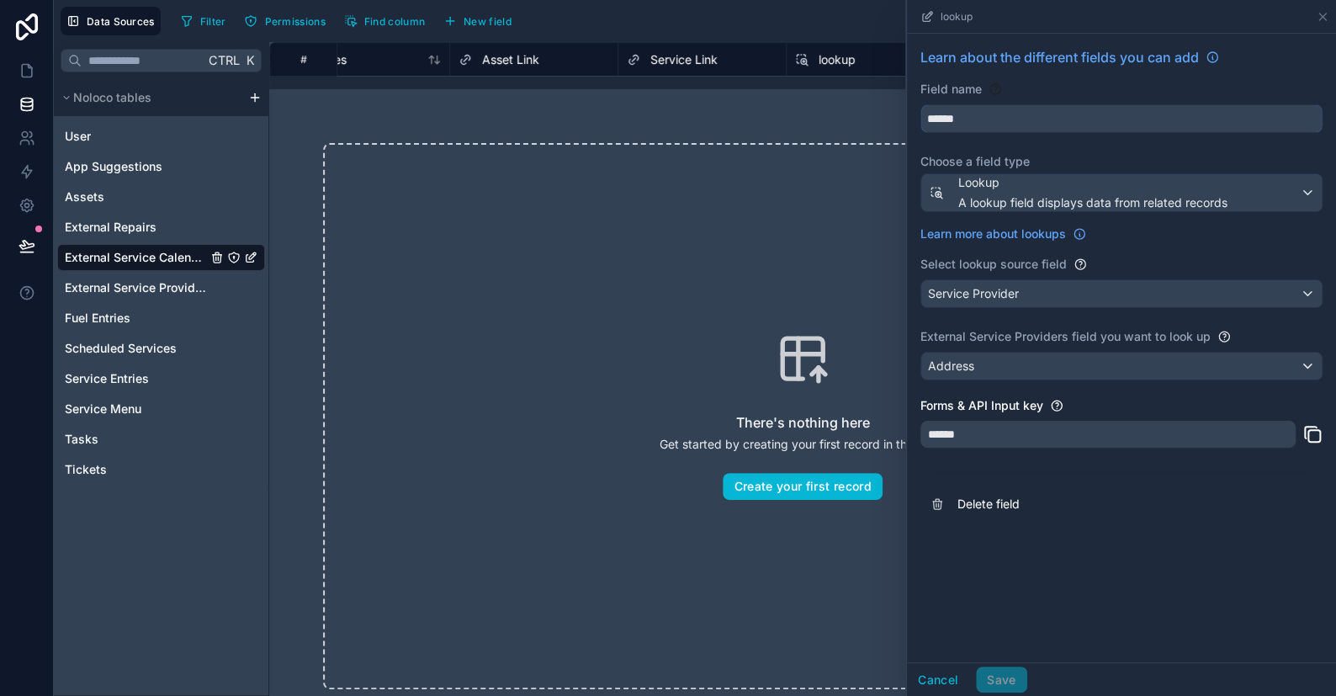
click at [999, 115] on input "******" at bounding box center [1121, 118] width 400 height 27
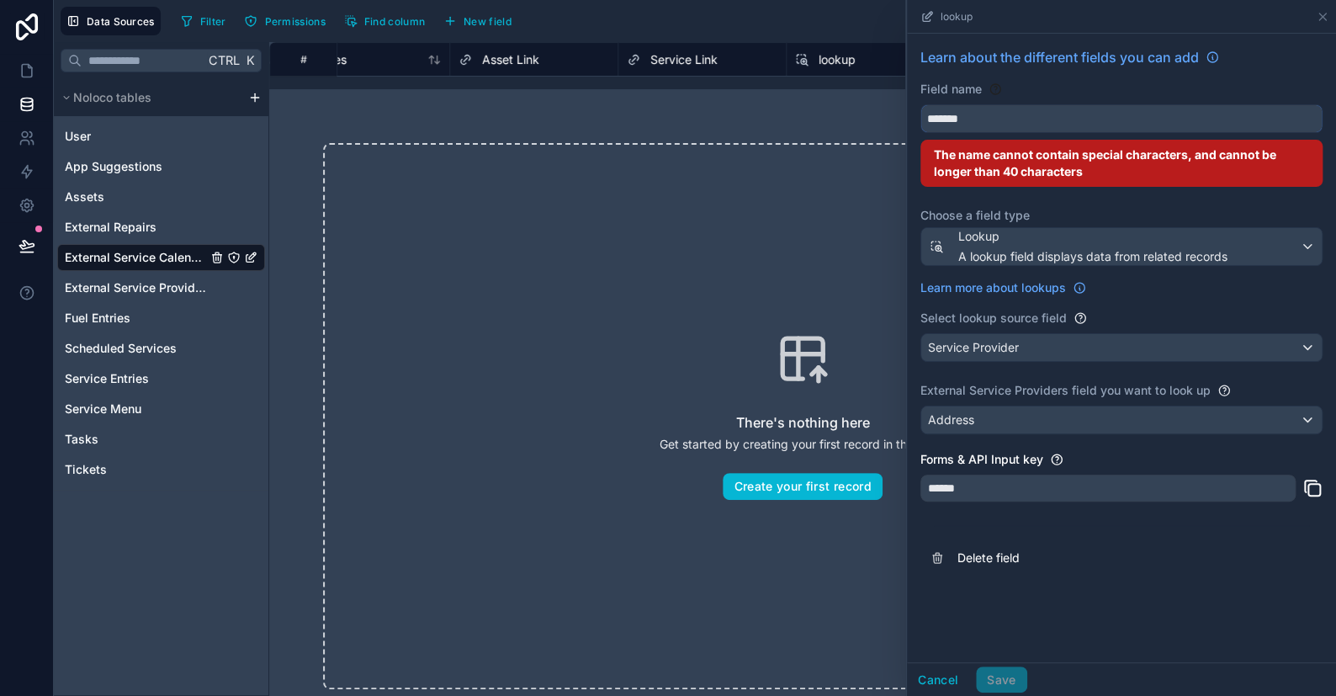
click at [920, 104] on button "******" at bounding box center [1121, 118] width 402 height 29
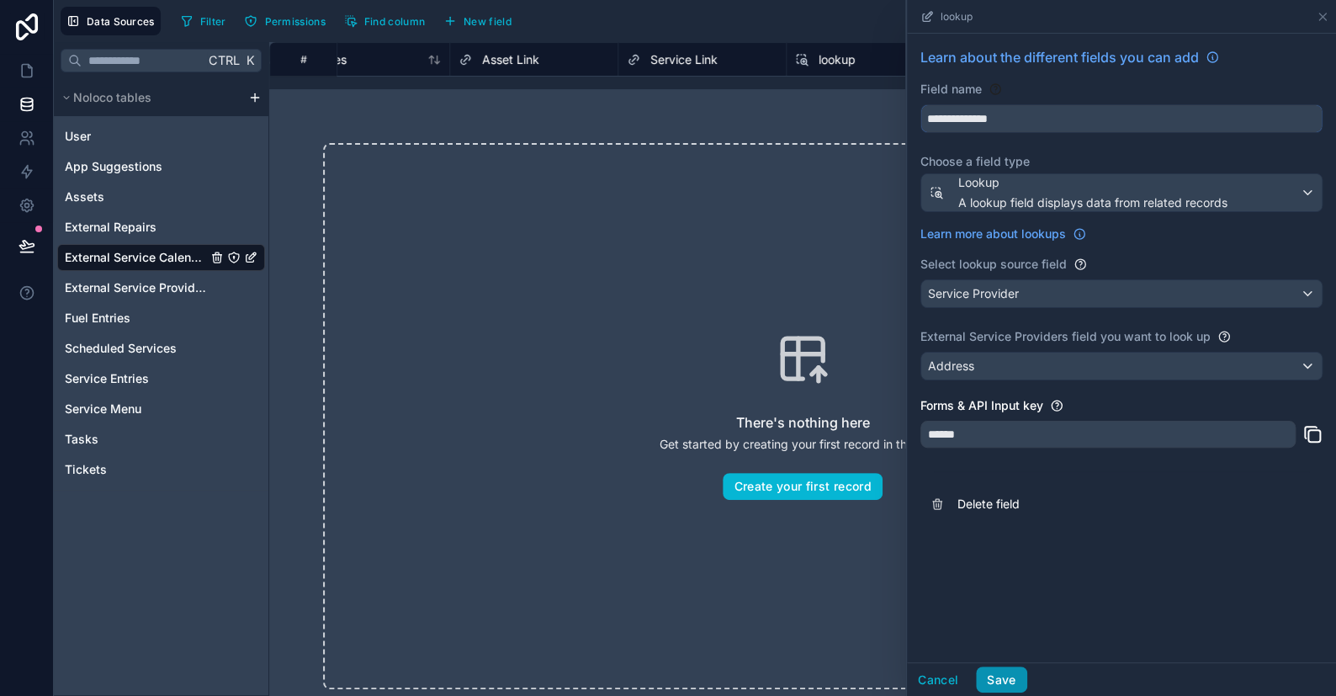
type input "**********"
click at [1012, 679] on button "Save" at bounding box center [1001, 679] width 50 height 27
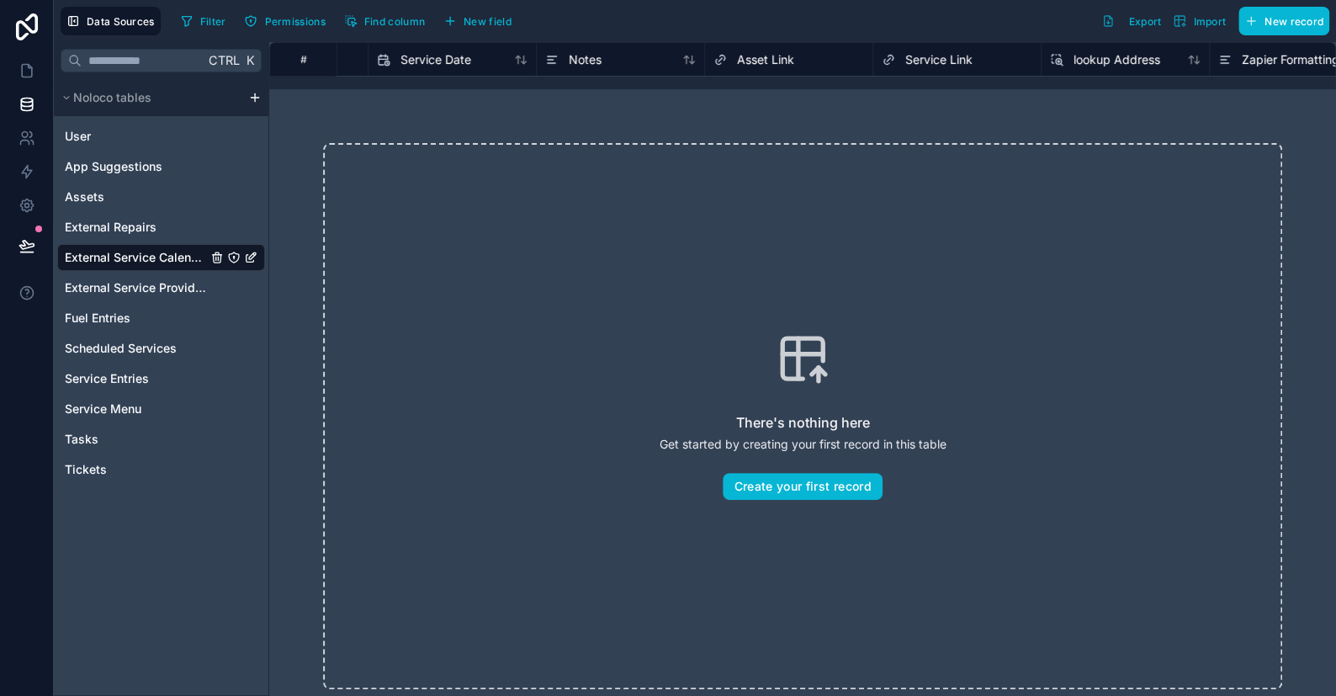
scroll to position [0, 42]
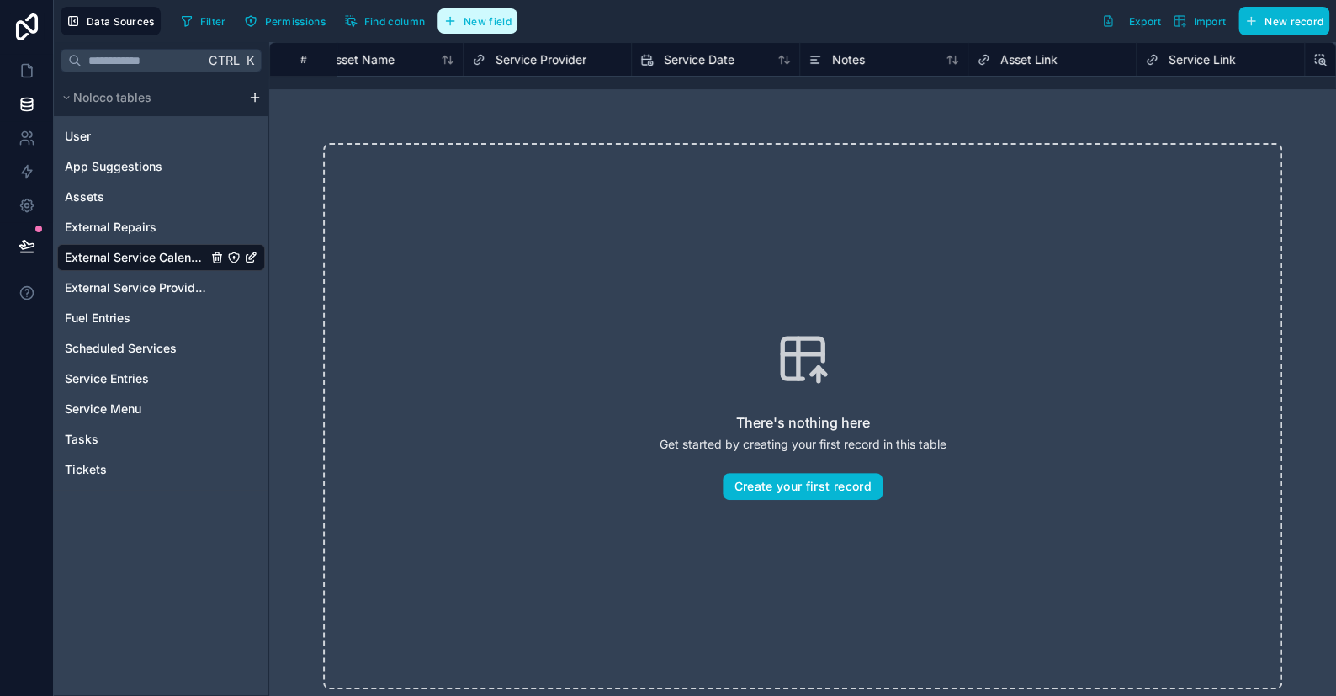
click at [485, 21] on span "New field" at bounding box center [488, 21] width 48 height 13
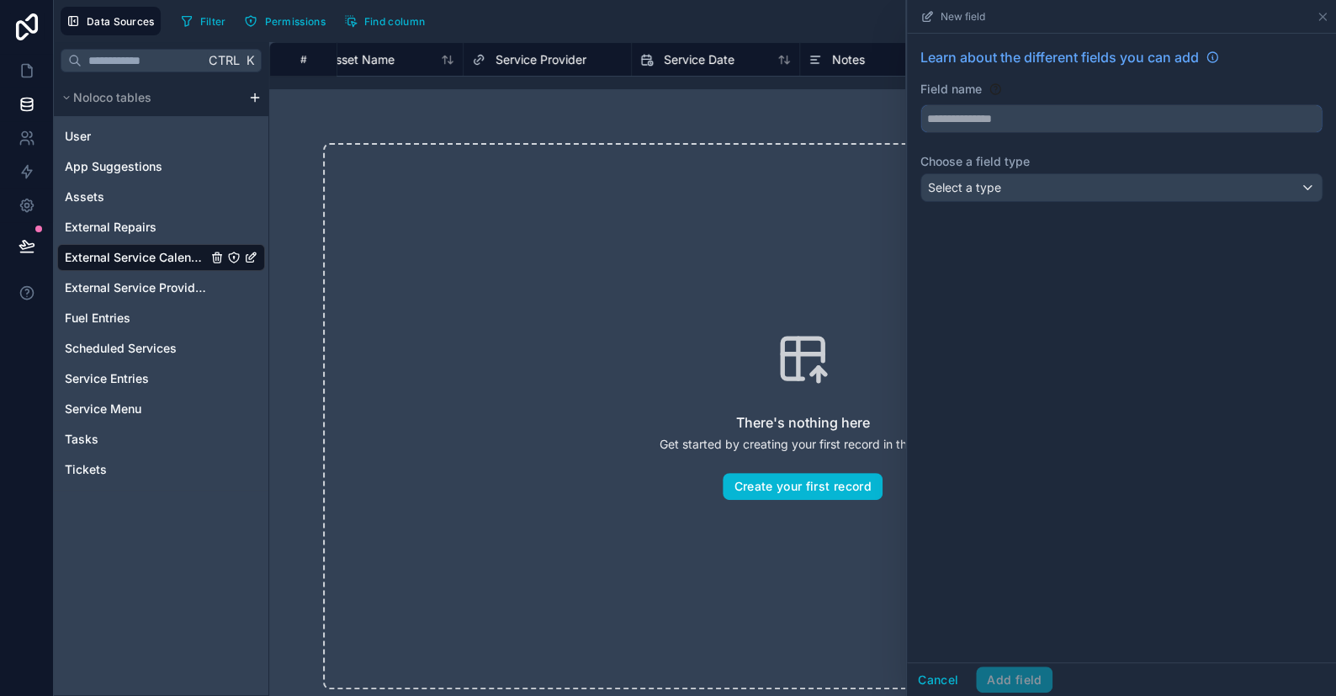
click at [988, 114] on input "text" at bounding box center [1121, 118] width 400 height 27
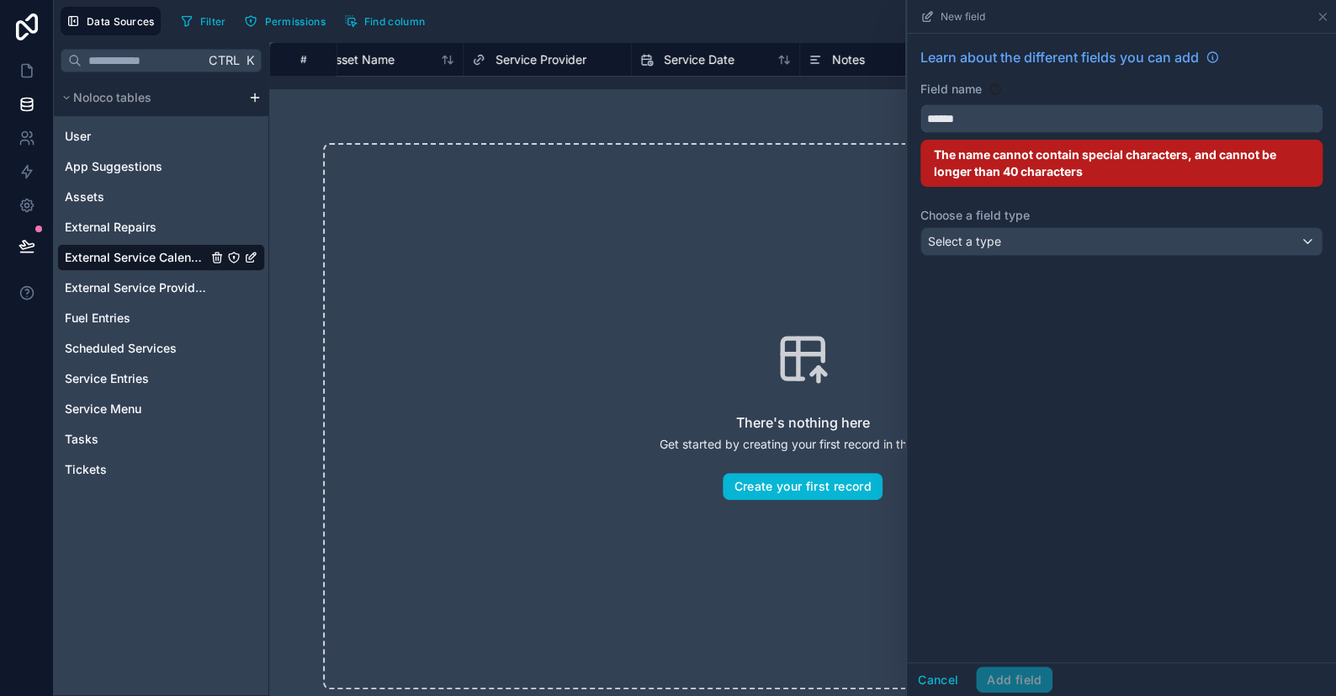
click at [920, 104] on button "*****" at bounding box center [1121, 118] width 402 height 29
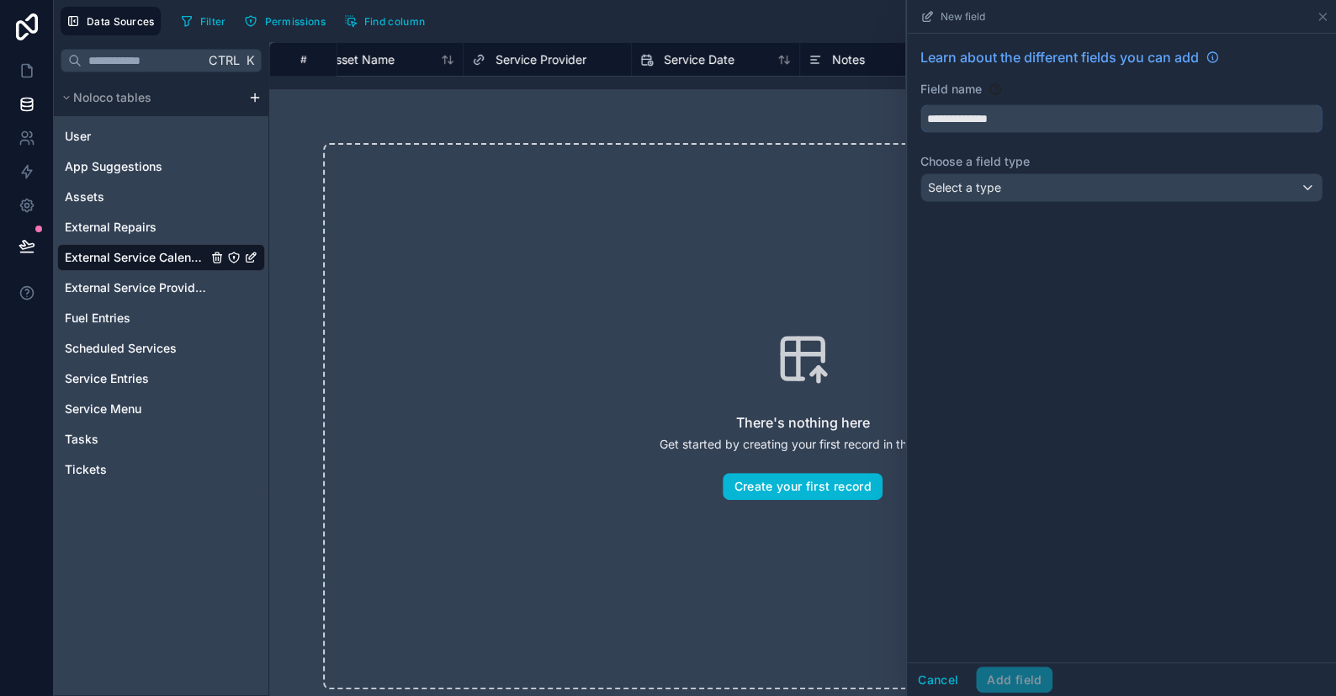
click at [976, 110] on input "**********" at bounding box center [1121, 118] width 400 height 27
type input "**********"
click at [986, 190] on span "Select a type" at bounding box center [964, 187] width 73 height 14
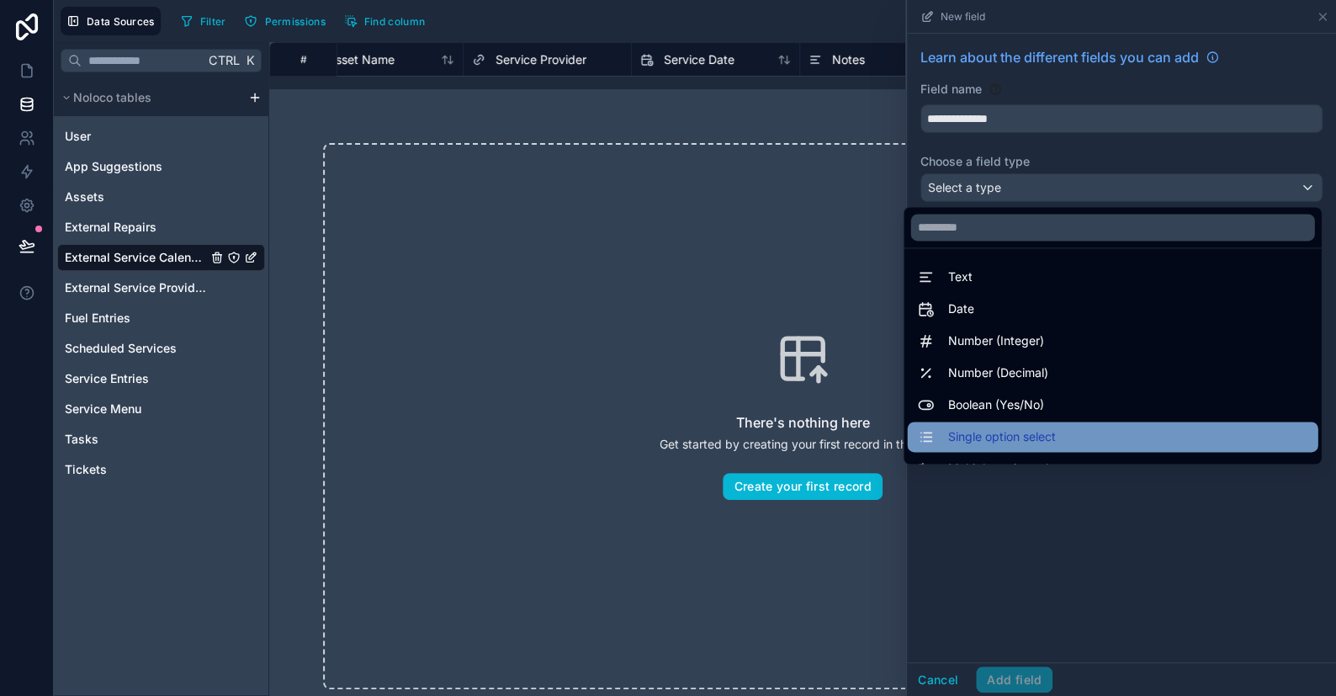
click at [961, 427] on span "Single option select" at bounding box center [1001, 437] width 108 height 20
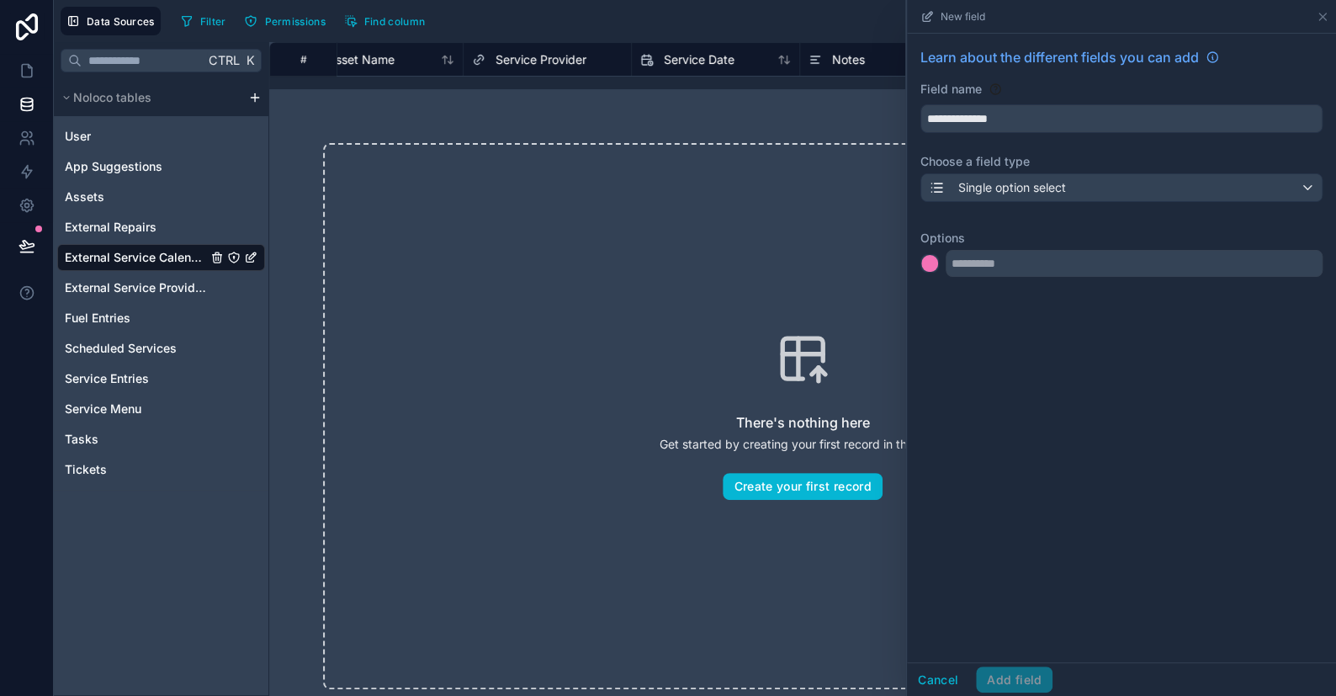
click at [981, 277] on div "**********" at bounding box center [1121, 165] width 429 height 263
click at [985, 265] on input "text" at bounding box center [1134, 263] width 377 height 27
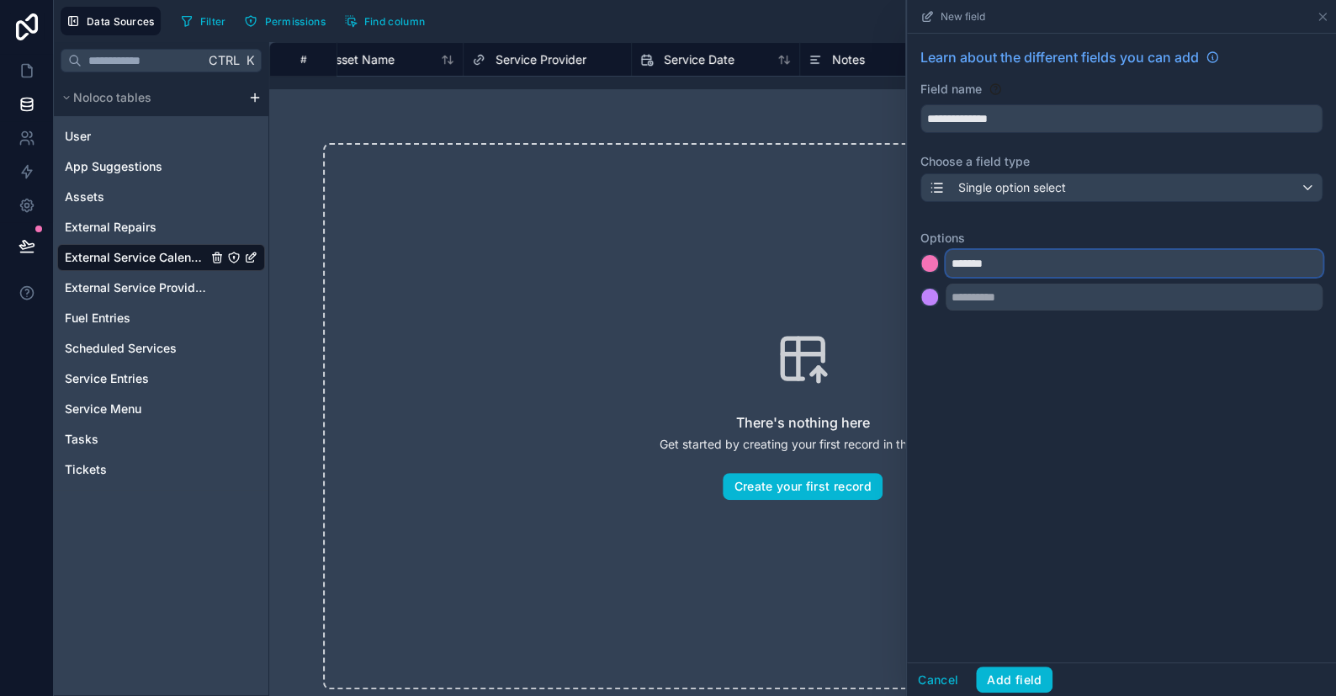
type input "*******"
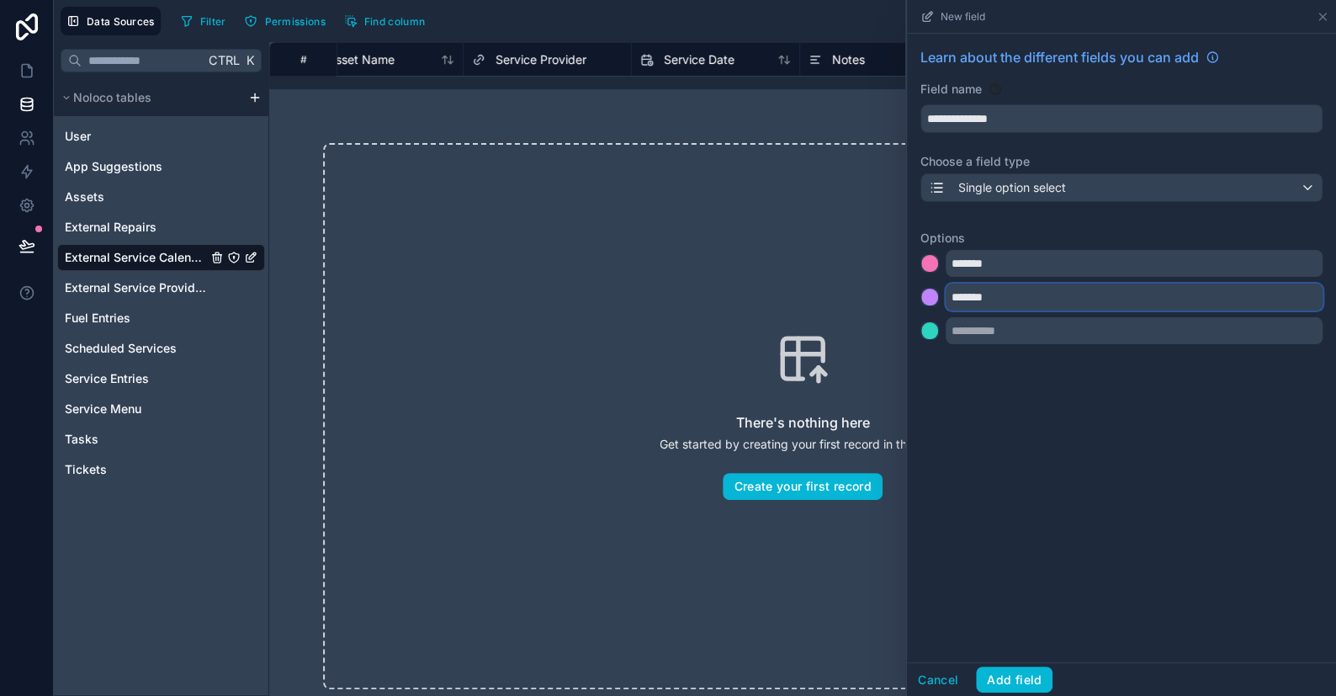
type input "*******"
type input "*********"
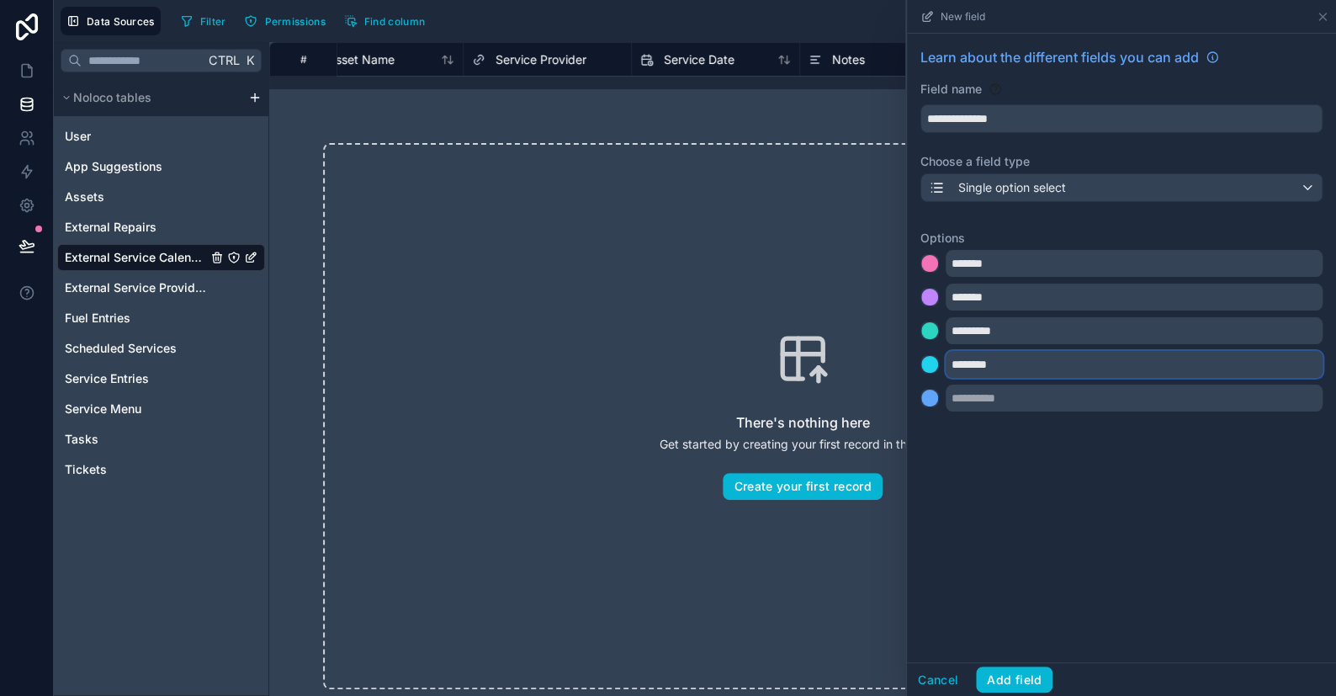
type input "********"
click at [931, 261] on div at bounding box center [929, 263] width 17 height 17
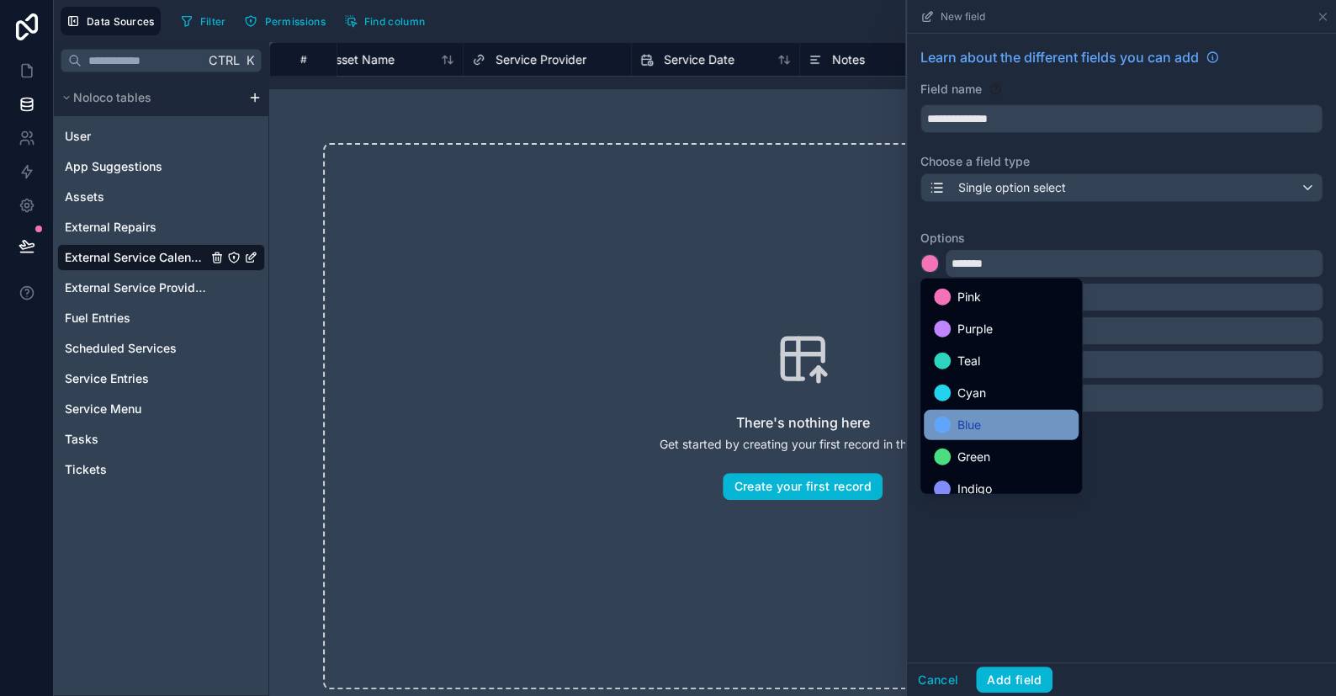
click at [945, 427] on div at bounding box center [942, 424] width 17 height 17
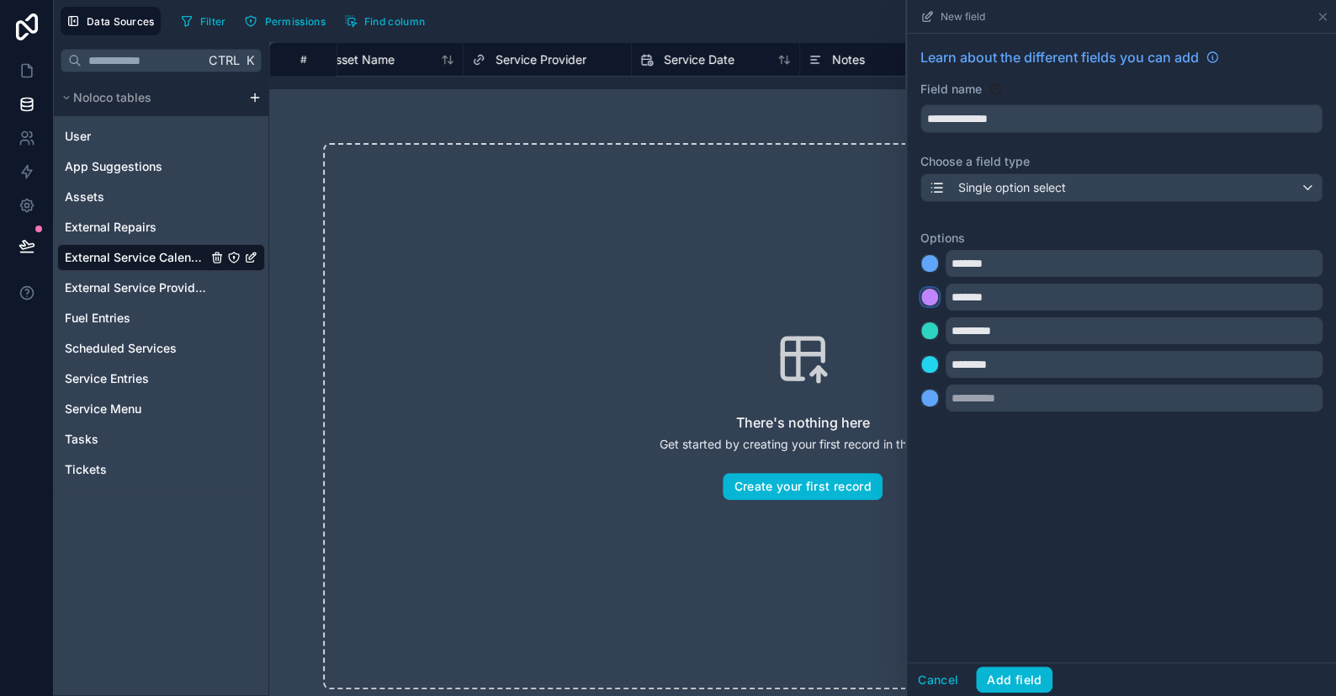
click at [926, 297] on div at bounding box center [929, 297] width 17 height 17
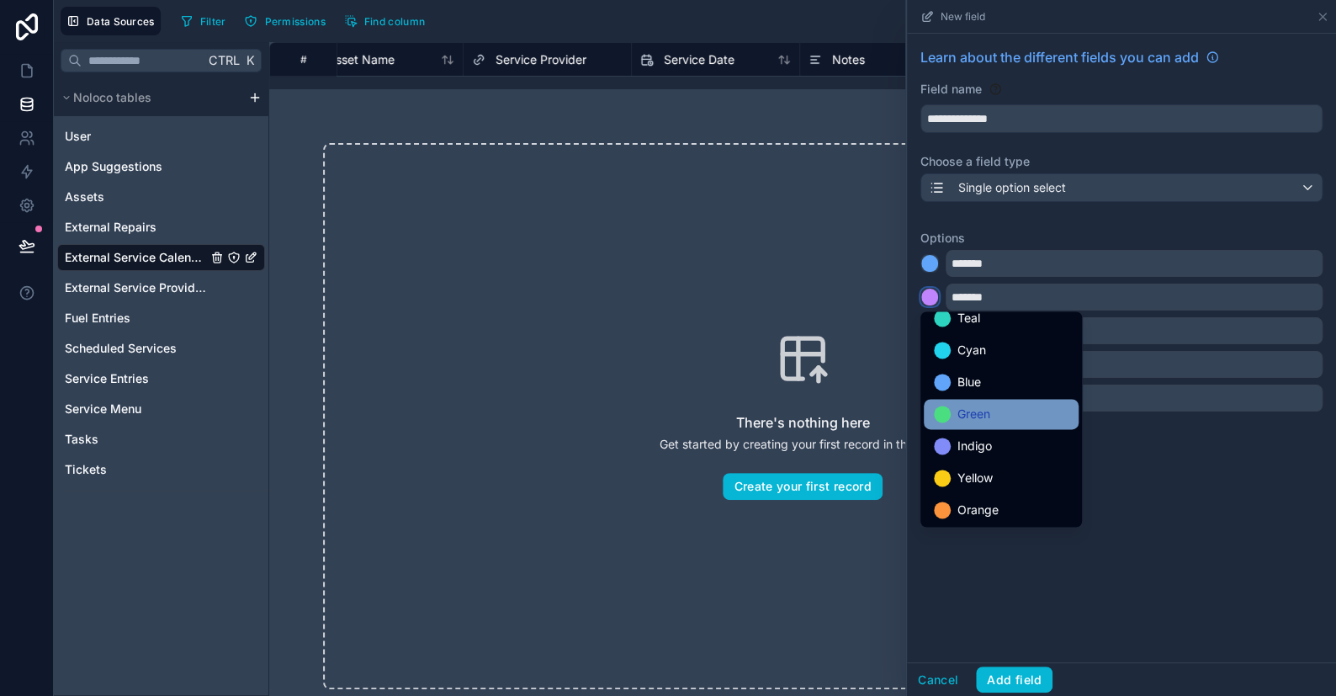
scroll to position [140, 0]
click at [946, 410] on div at bounding box center [942, 413] width 17 height 17
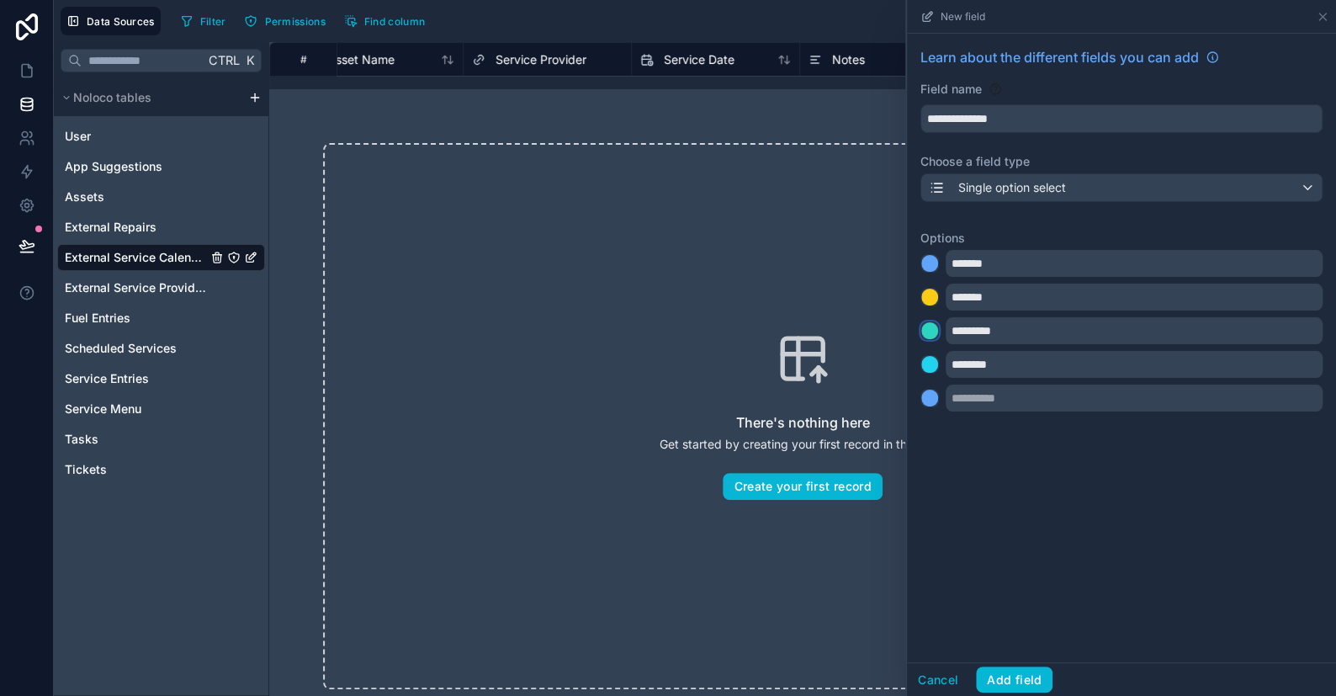
click at [927, 329] on div at bounding box center [929, 330] width 17 height 17
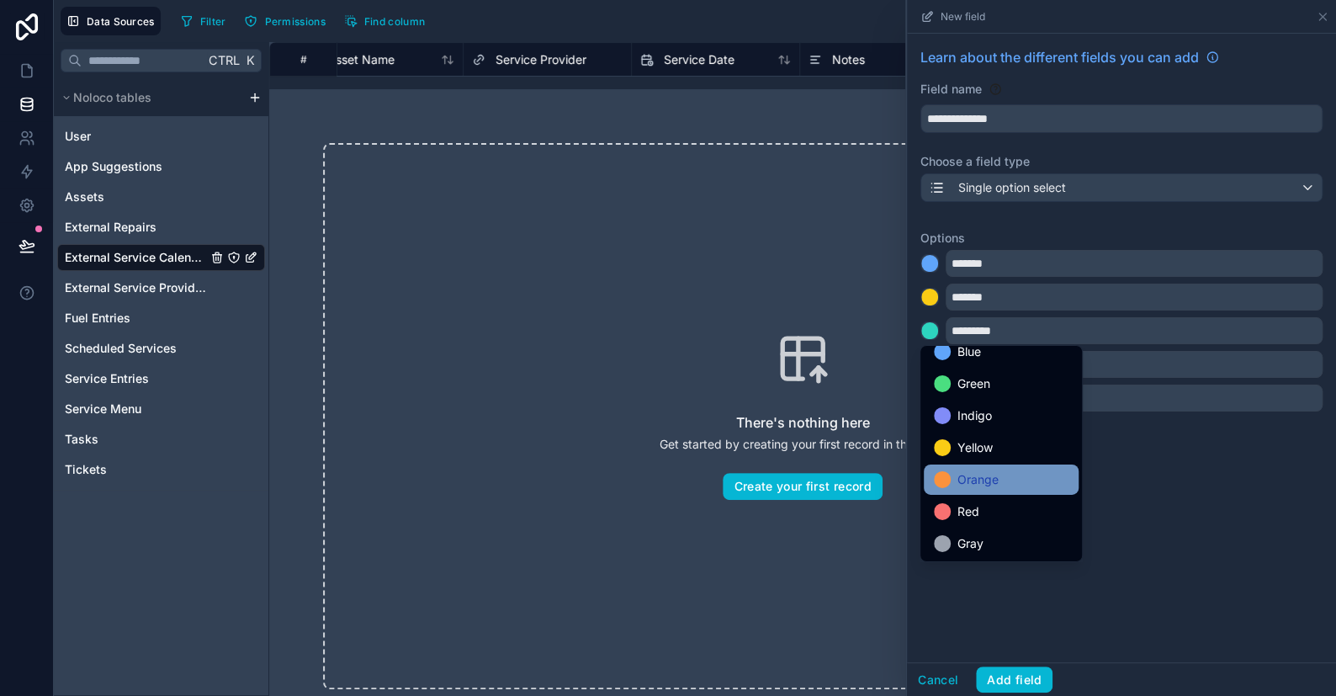
click at [957, 478] on span "Orange" at bounding box center [977, 479] width 41 height 20
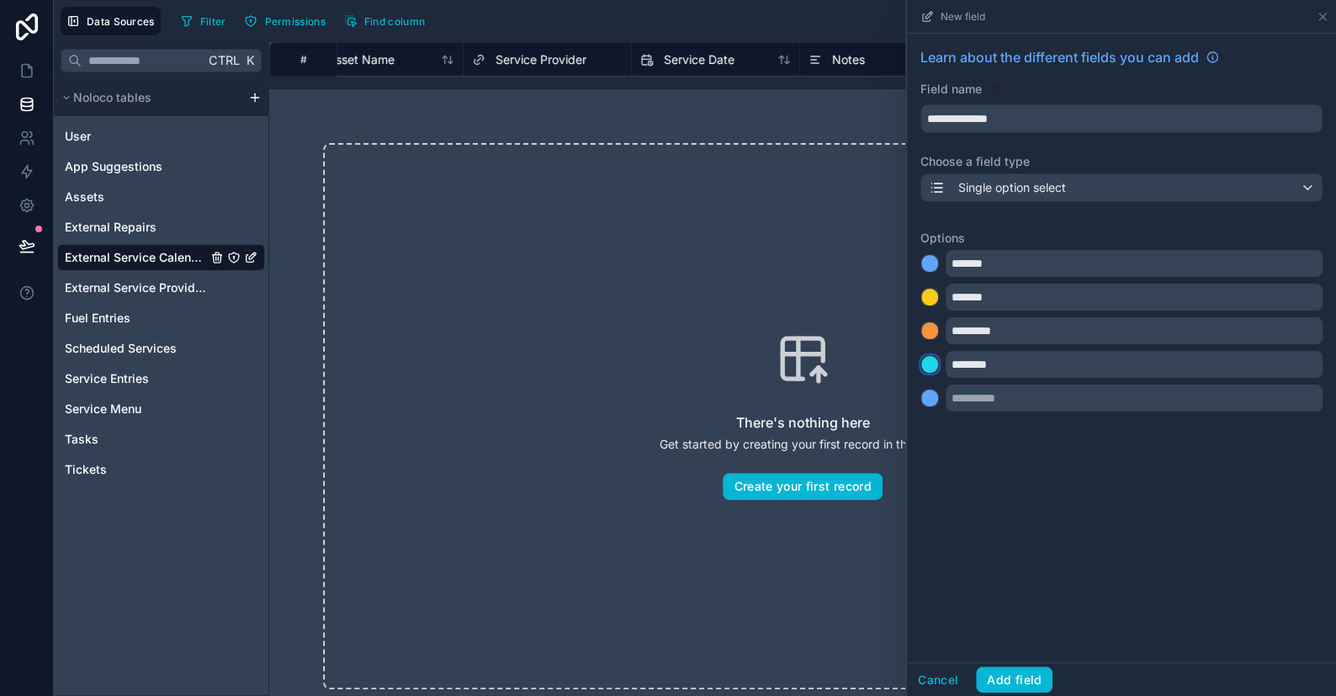
click at [926, 370] on div at bounding box center [929, 364] width 17 height 17
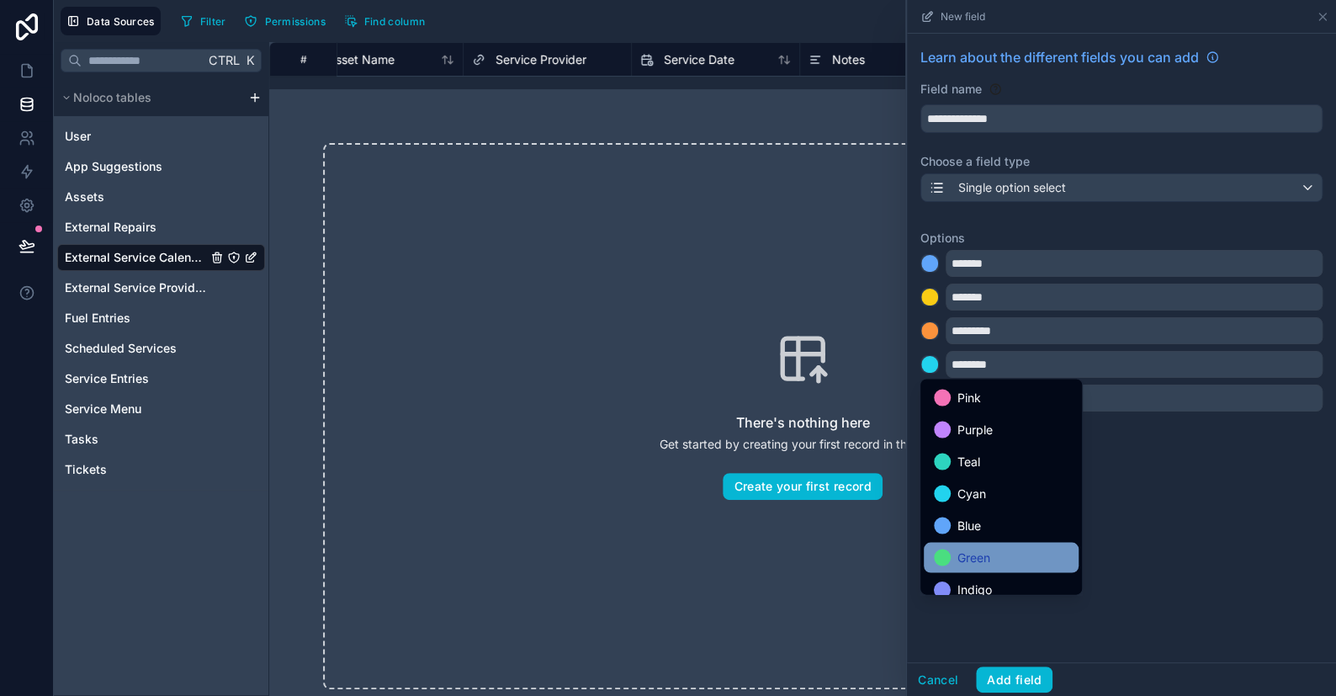
click at [943, 553] on div at bounding box center [942, 557] width 17 height 17
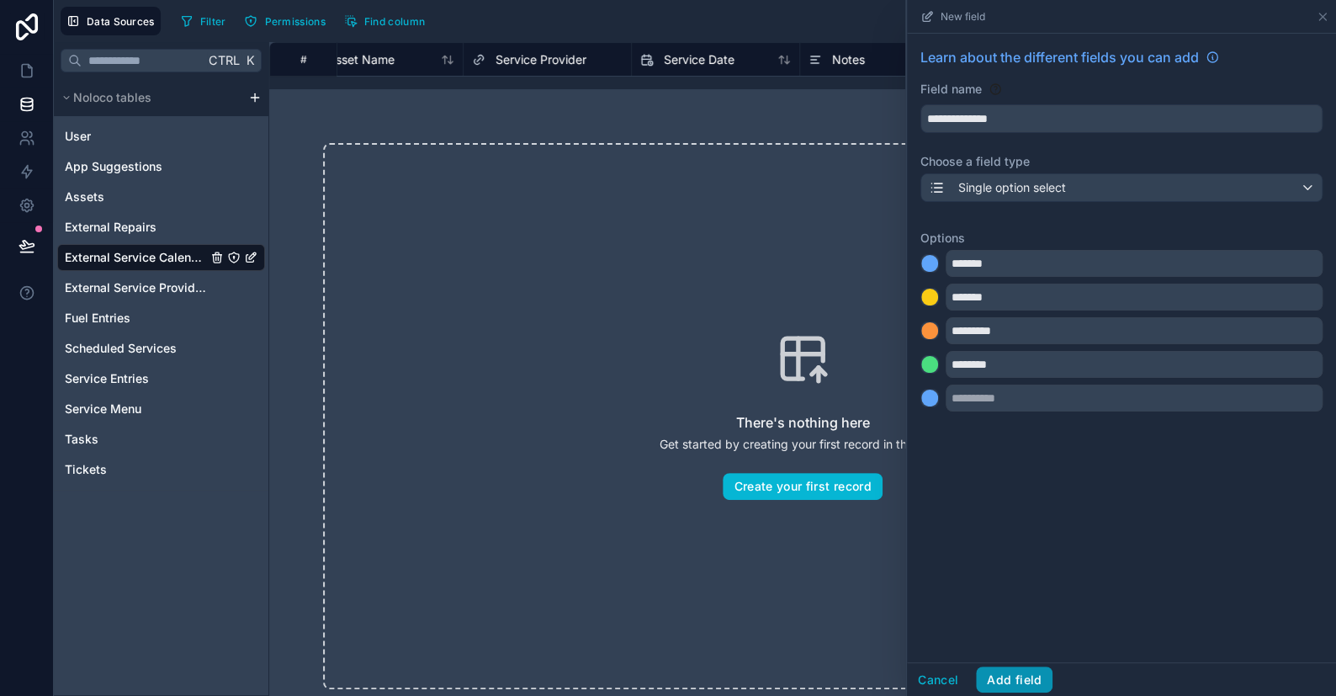
click at [1015, 683] on button "Add field" at bounding box center [1014, 679] width 77 height 27
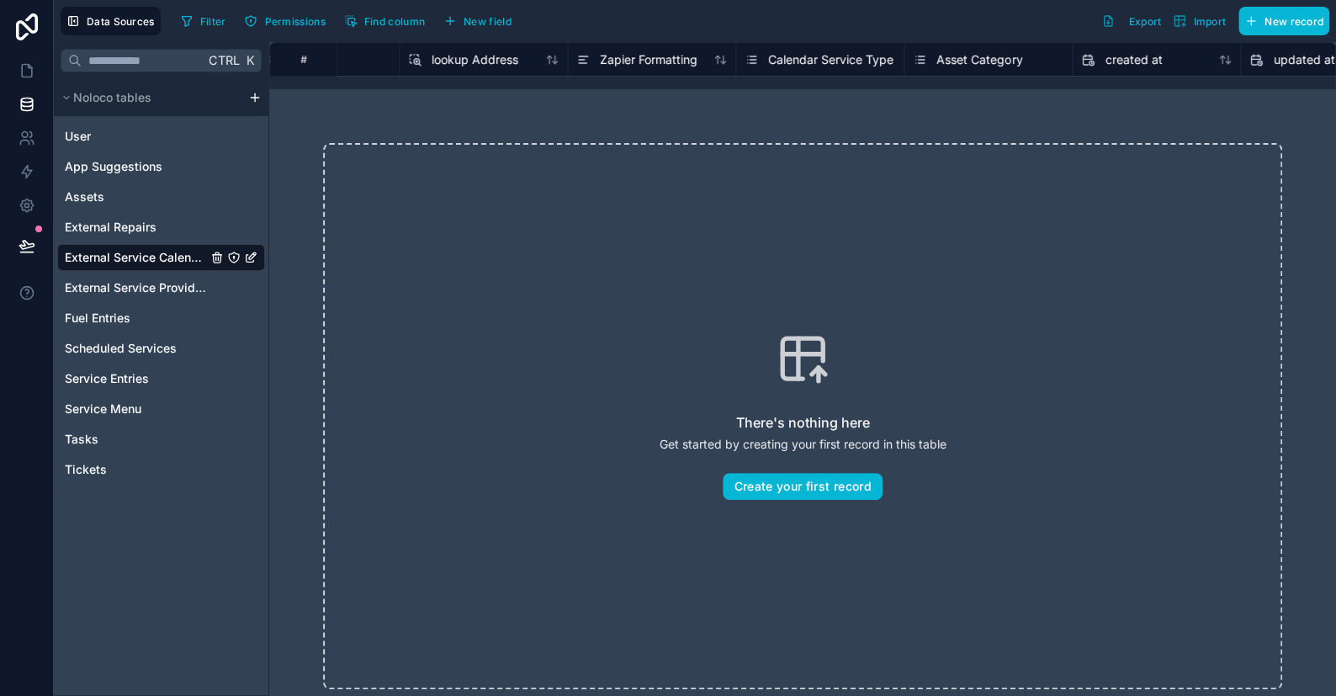
scroll to position [0, 278]
click at [480, 22] on span "New field" at bounding box center [488, 21] width 48 height 13
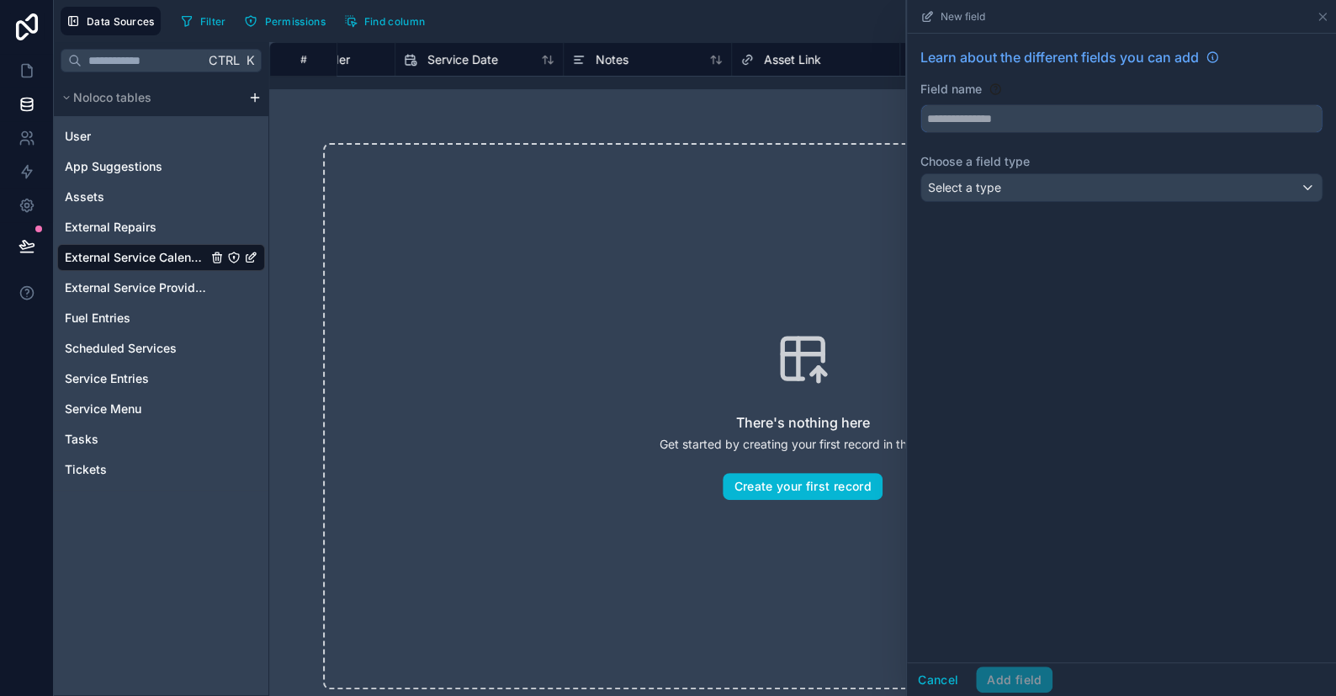
click at [978, 119] on input "text" at bounding box center [1121, 118] width 400 height 27
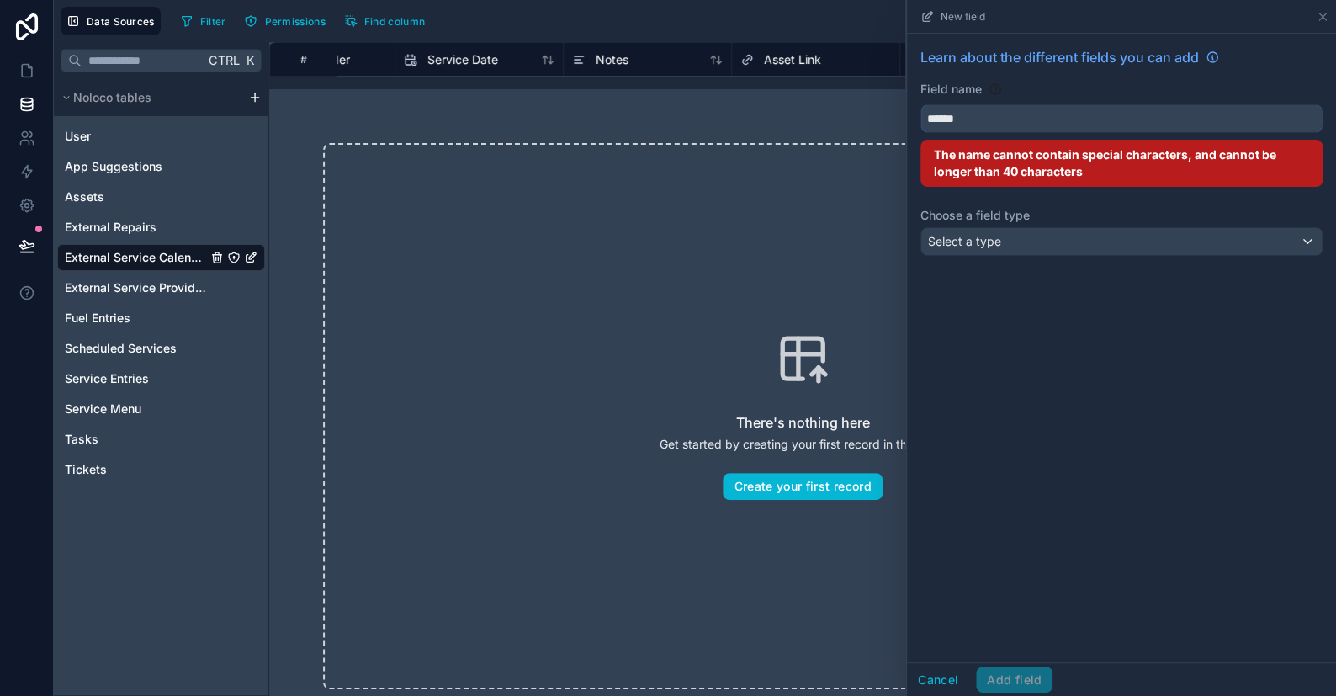
click at [920, 104] on button "*****" at bounding box center [1121, 118] width 402 height 29
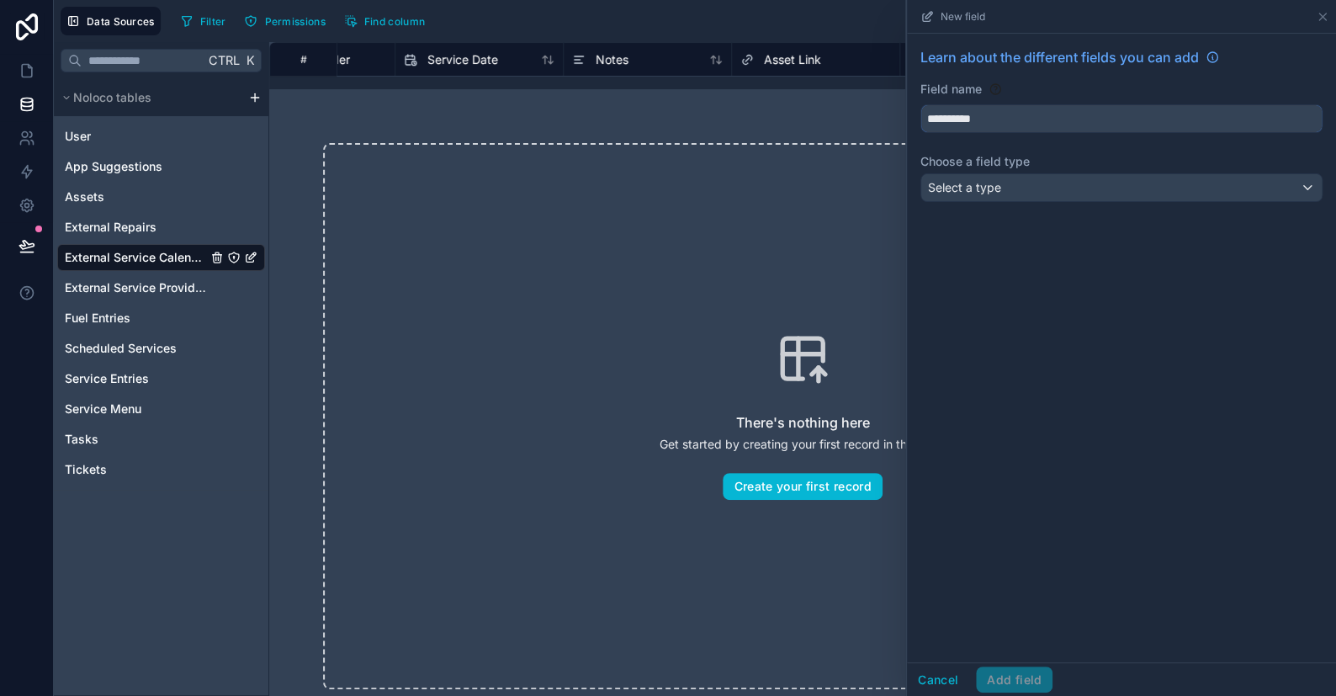
type input "**********"
click at [1020, 194] on div "Select a type" at bounding box center [1121, 187] width 400 height 27
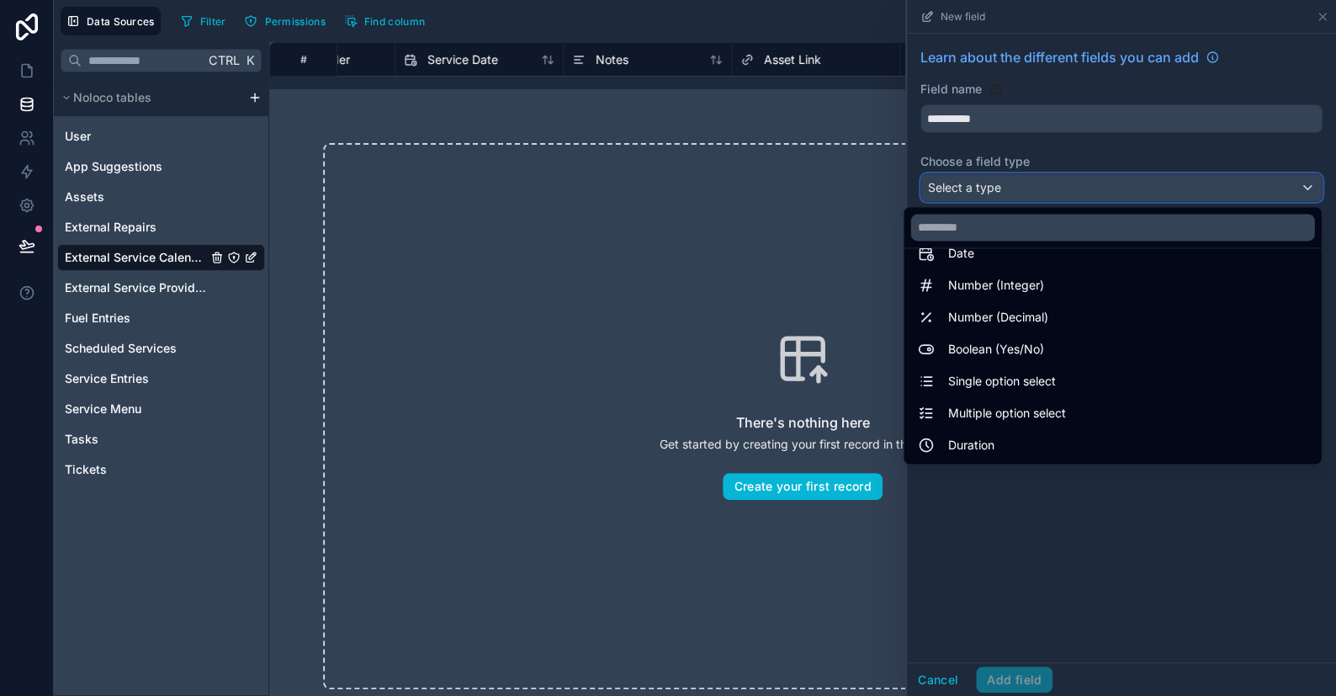
scroll to position [84, 0]
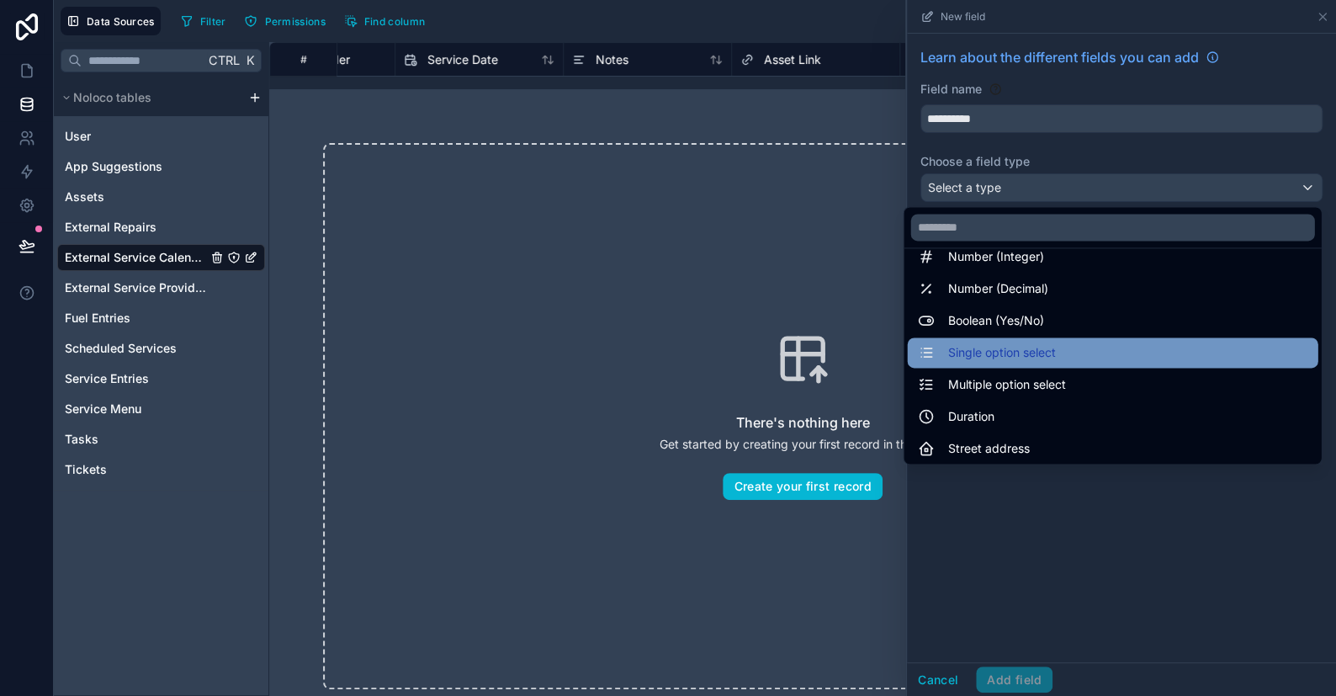
click at [1009, 355] on span "Single option select" at bounding box center [1001, 352] width 108 height 20
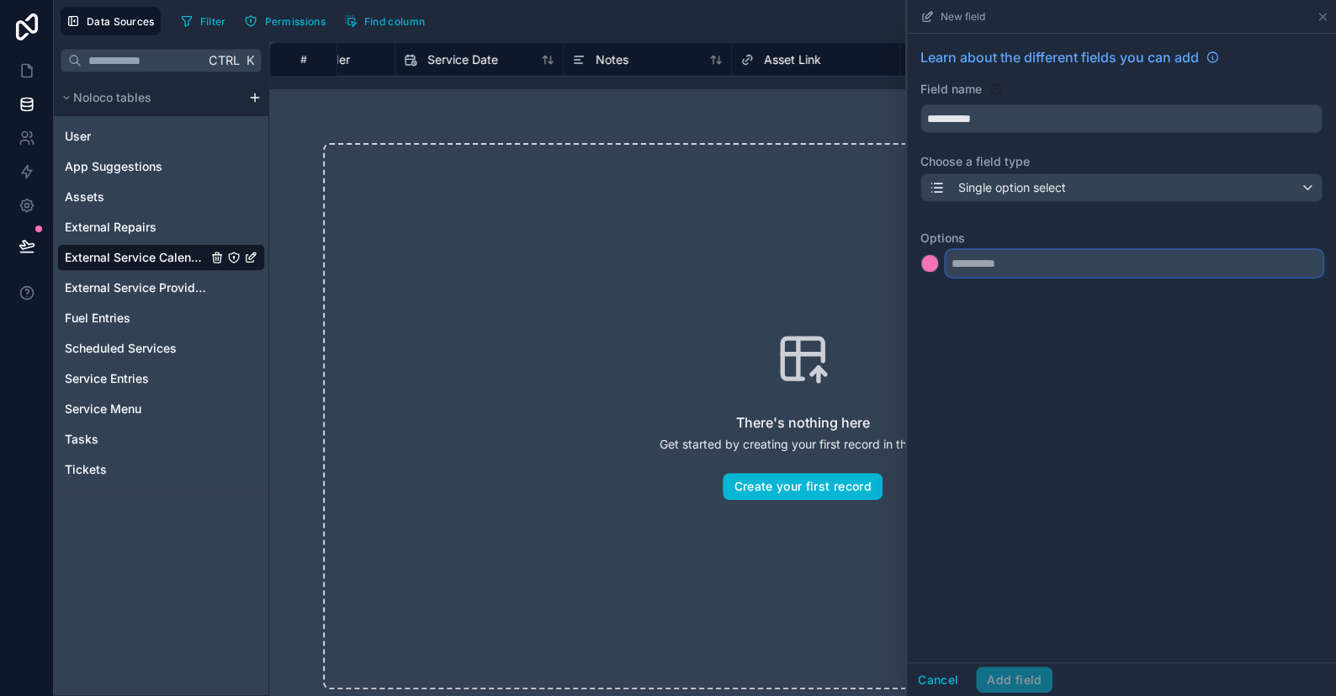
click at [976, 262] on input "text" at bounding box center [1134, 263] width 377 height 27
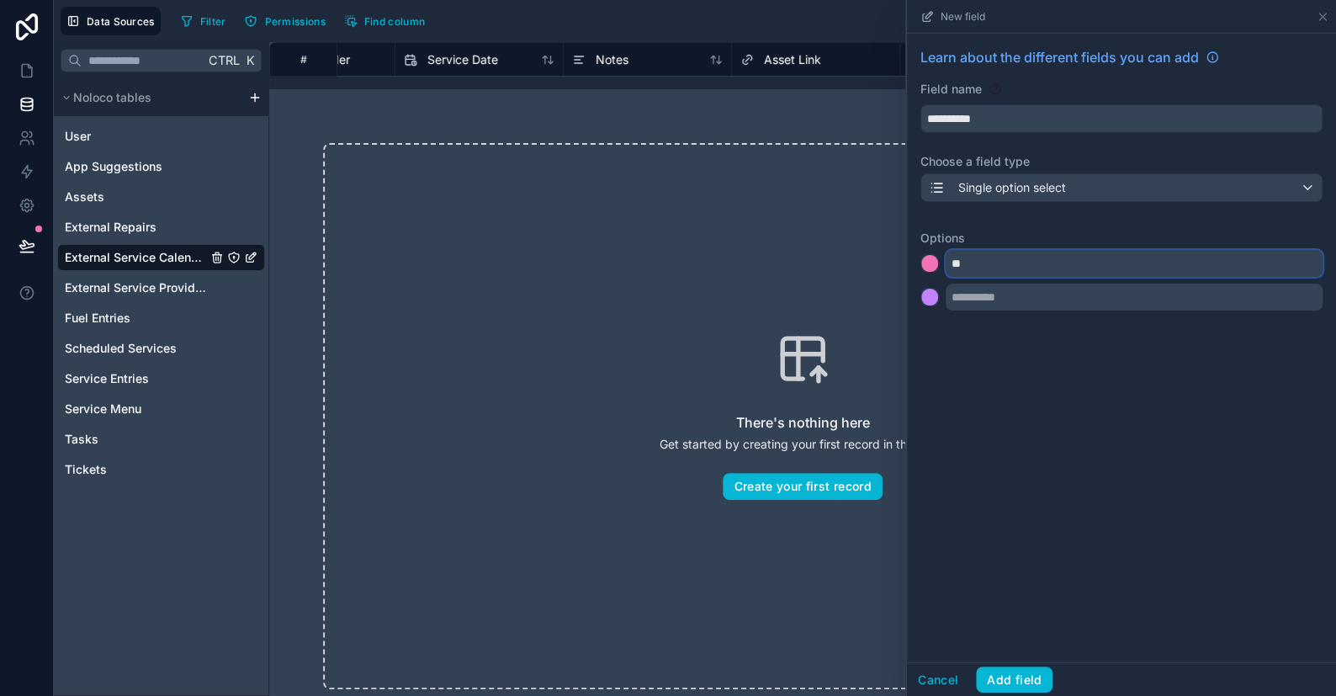
type input "*"
type input "**********"
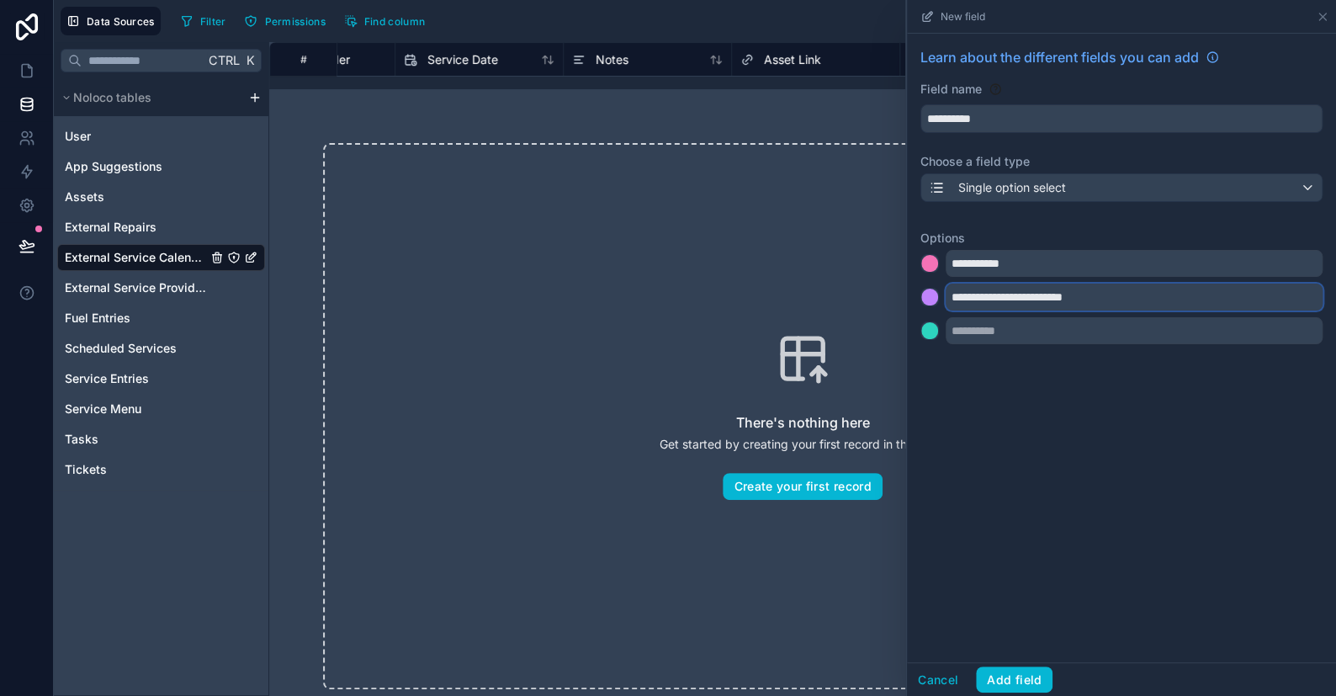
type input "**********"
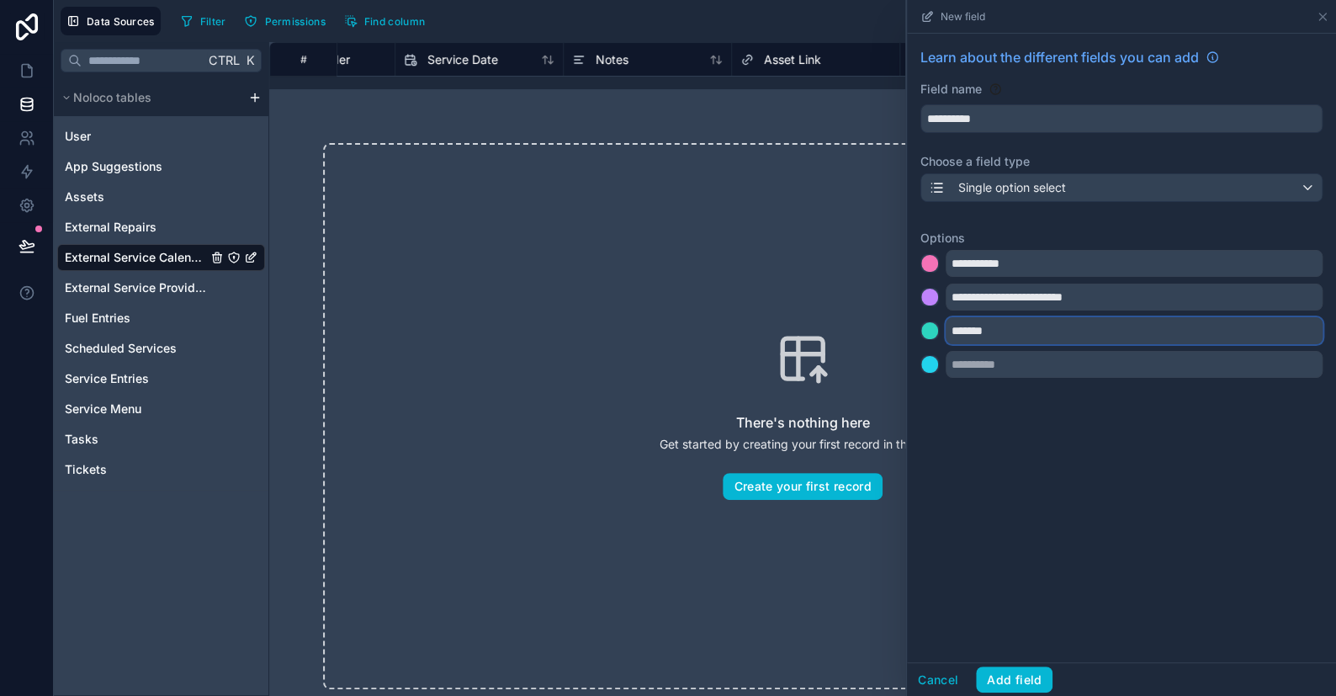
type input "*******"
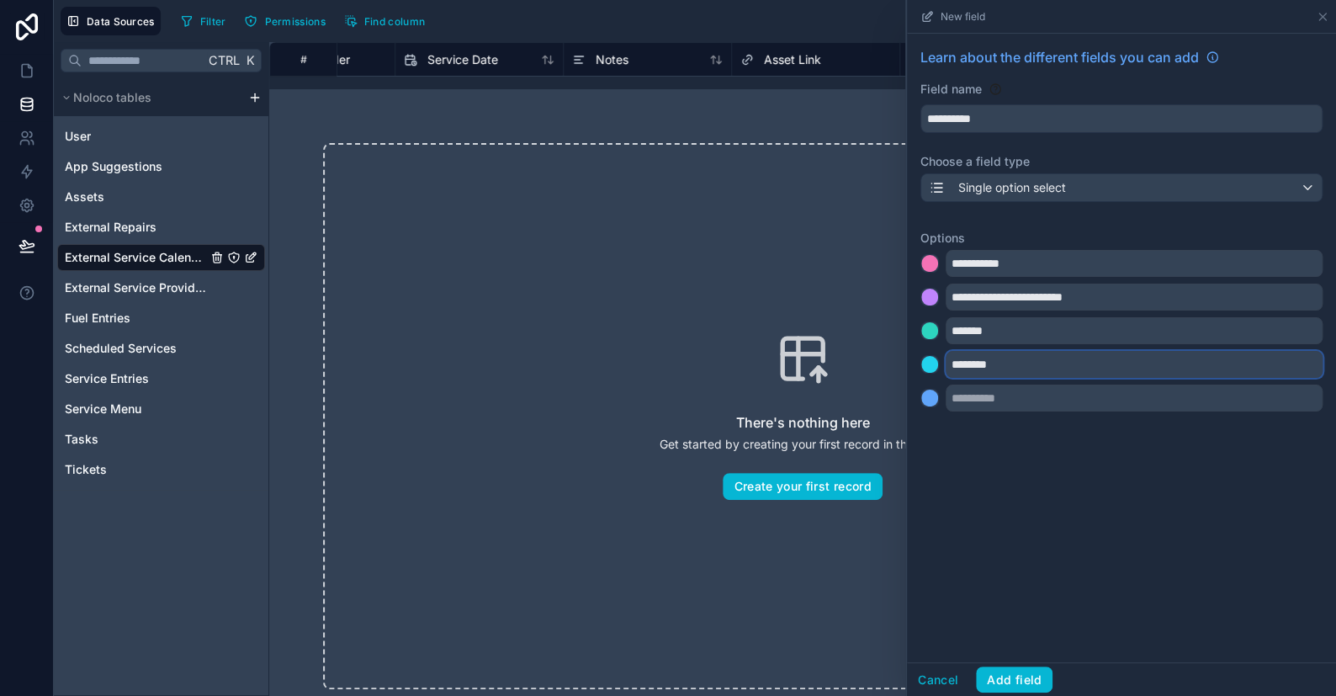
type input "********"
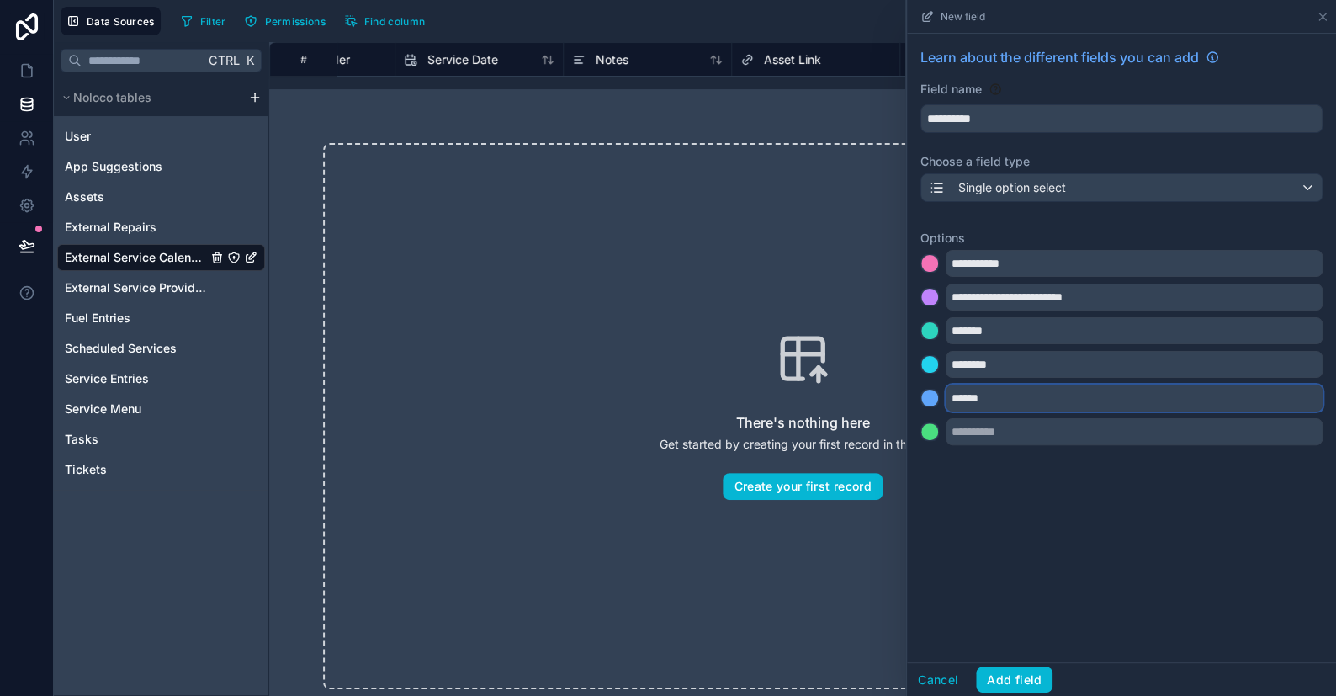
type input "******"
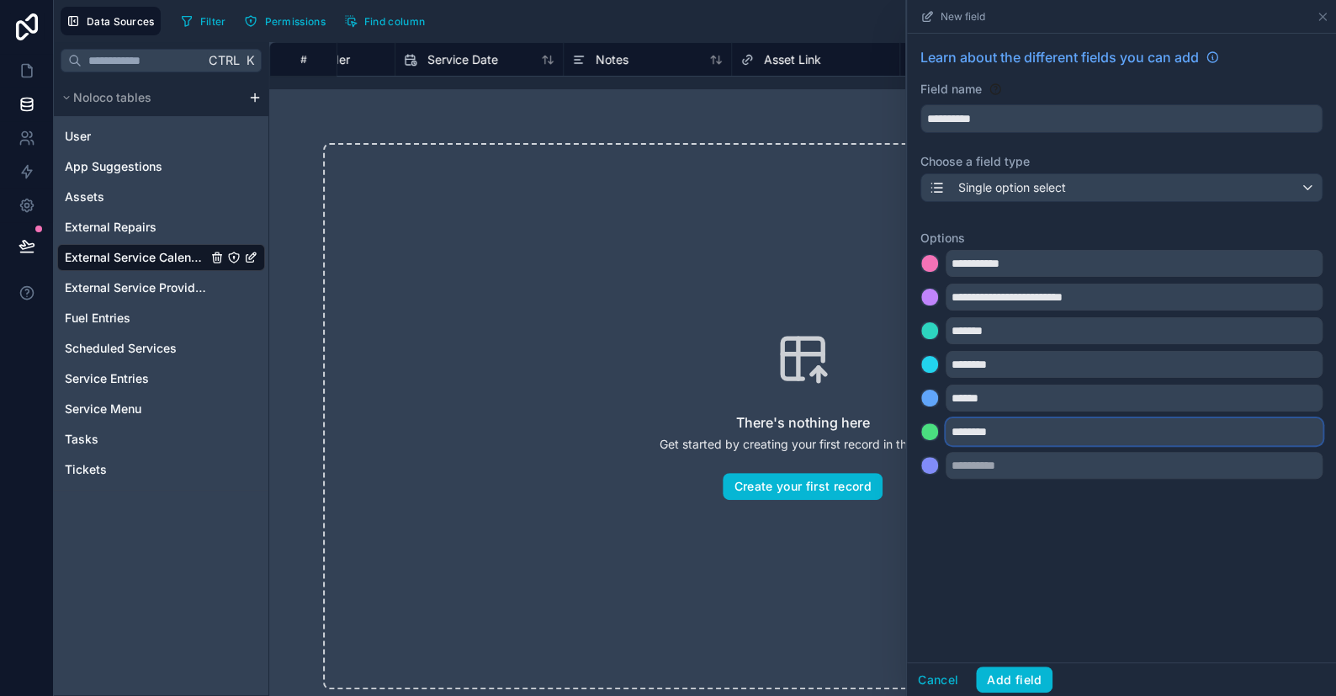
type input "********"
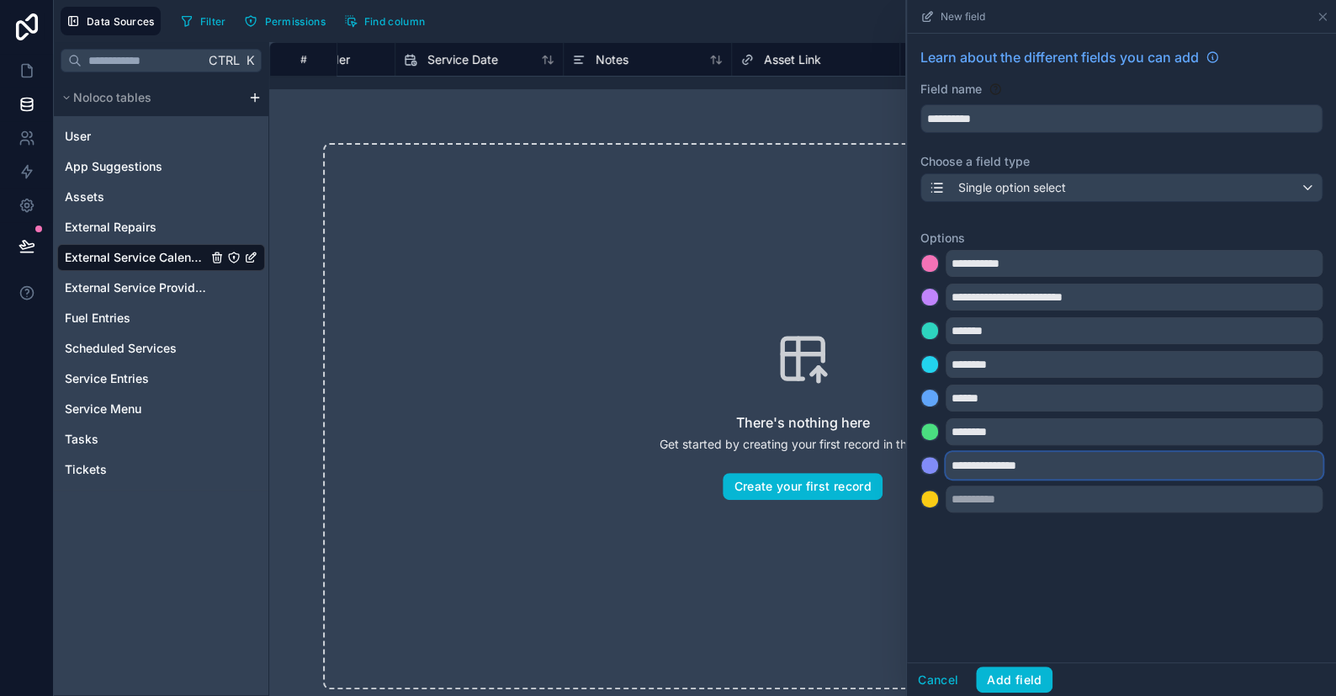
type input "**********"
click at [930, 267] on div at bounding box center [929, 263] width 17 height 17
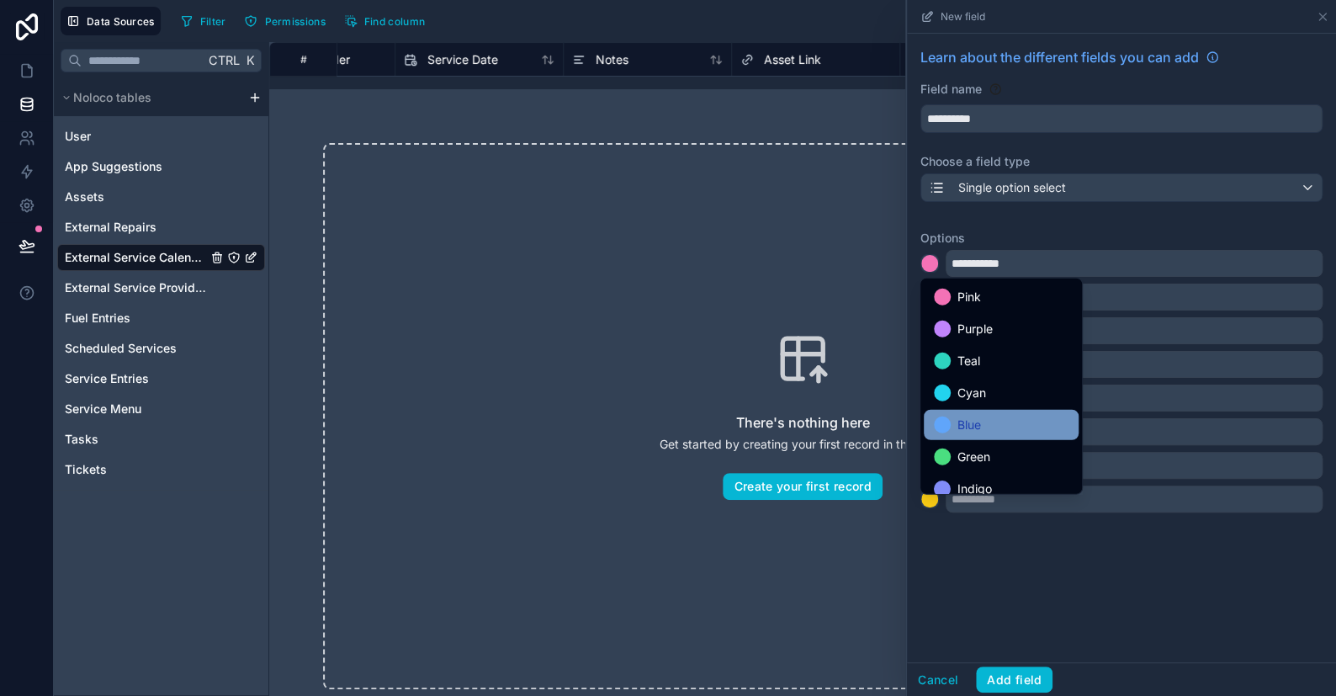
click at [957, 416] on span "Blue" at bounding box center [969, 425] width 24 height 20
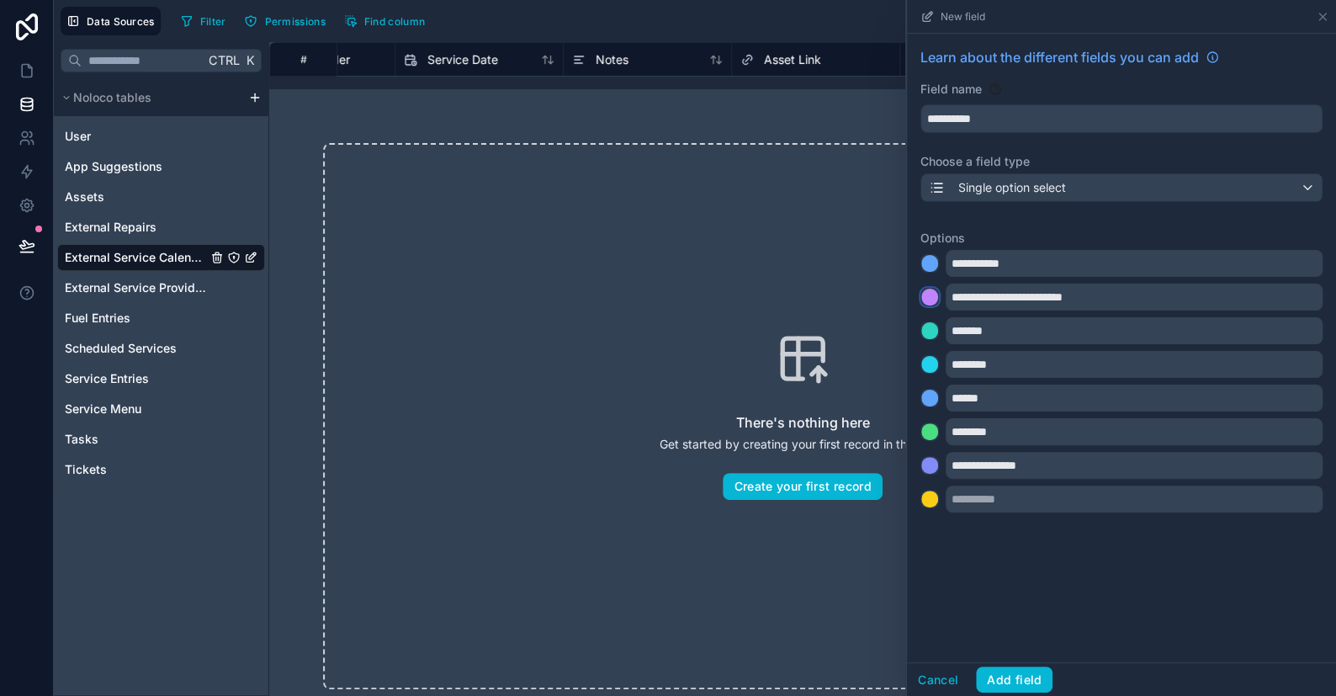
click at [935, 296] on div at bounding box center [929, 297] width 17 height 17
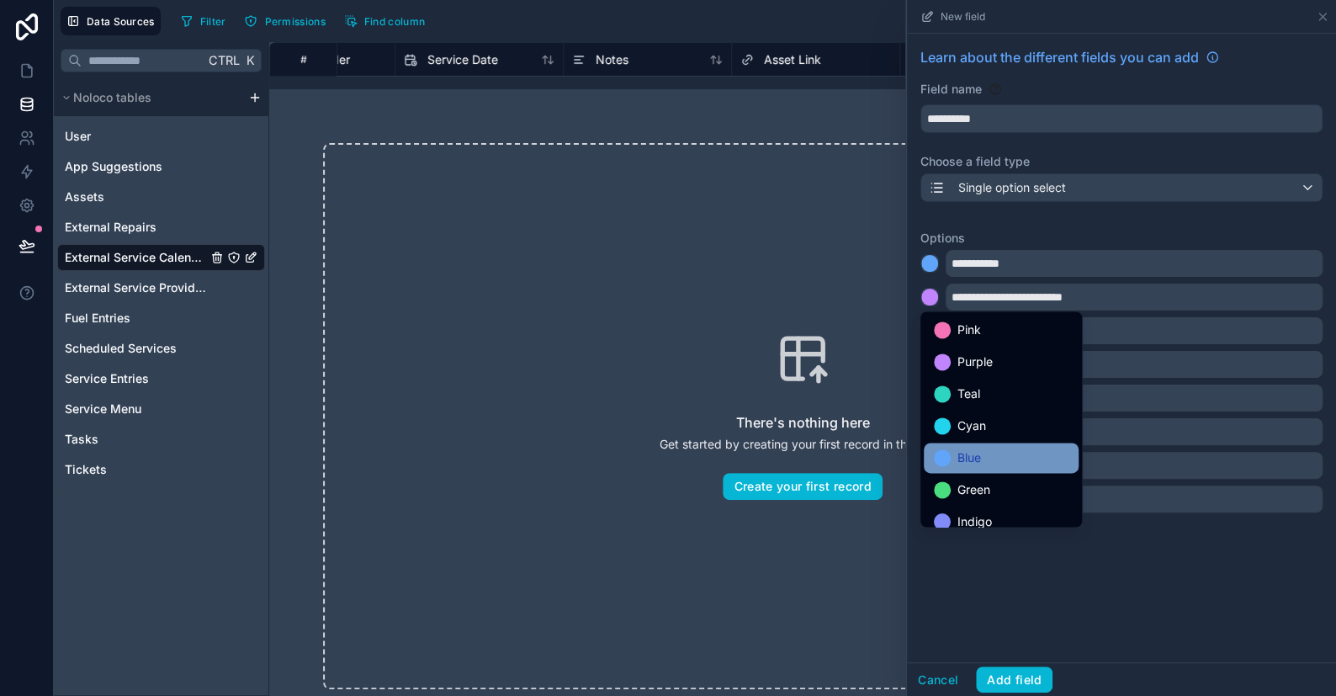
click at [964, 453] on span "Blue" at bounding box center [969, 458] width 24 height 20
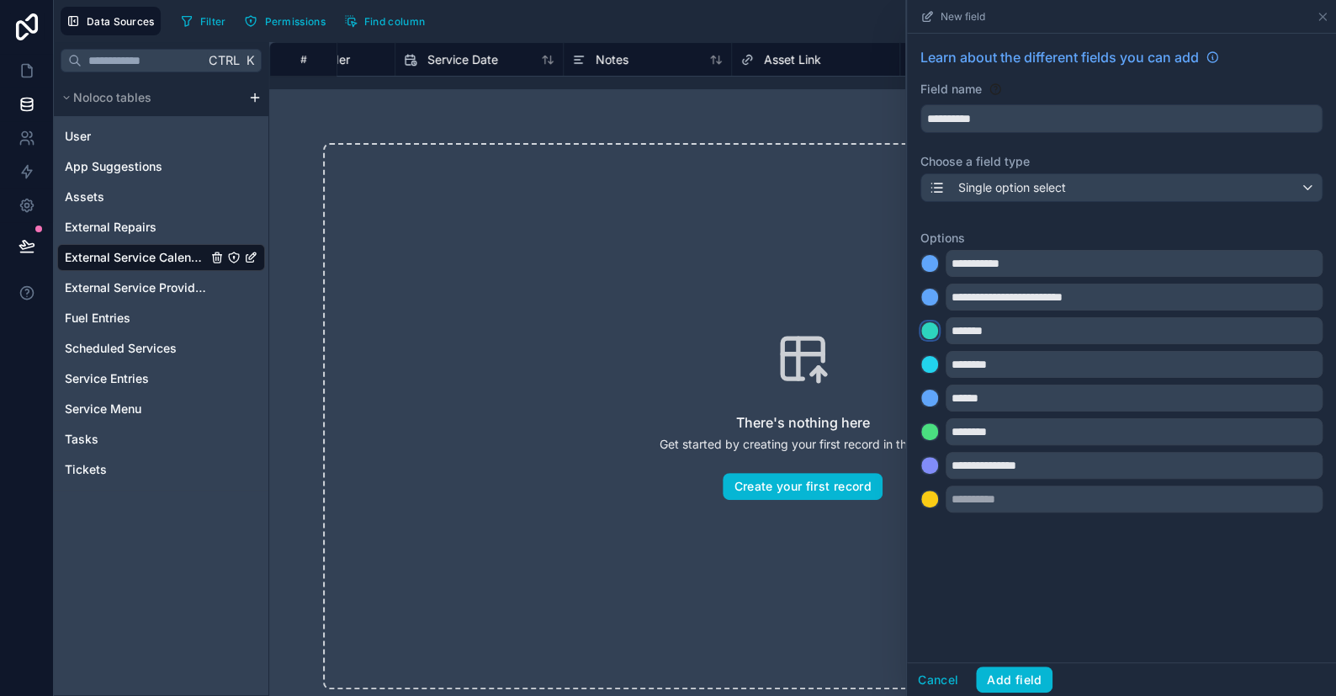
click at [933, 327] on div at bounding box center [929, 330] width 17 height 17
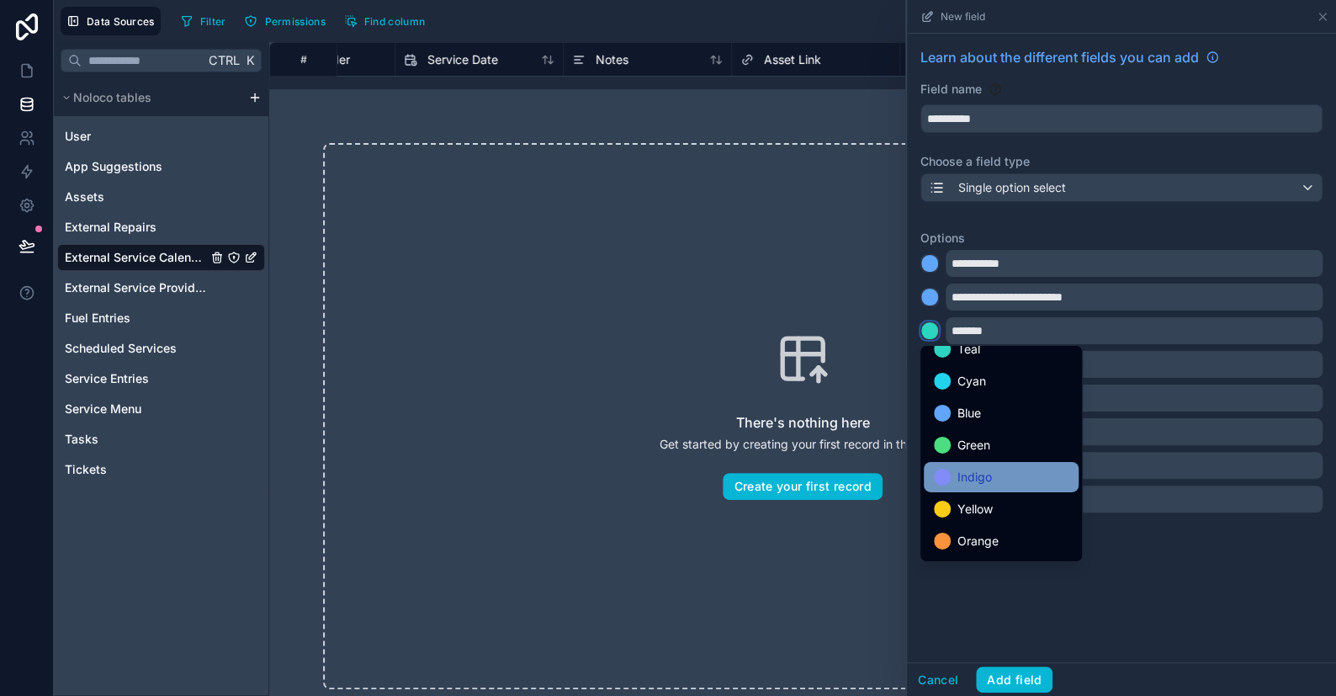
scroll to position [140, 0]
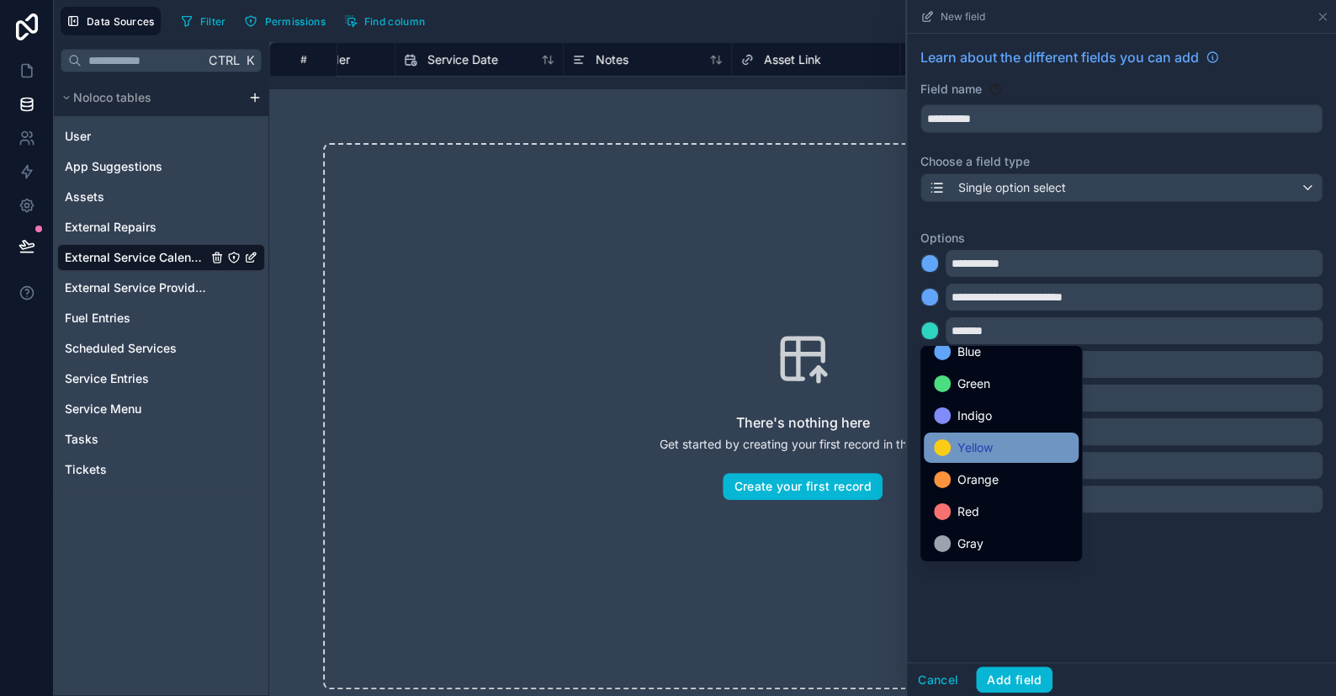
click at [950, 451] on div "Yellow" at bounding box center [1001, 447] width 135 height 20
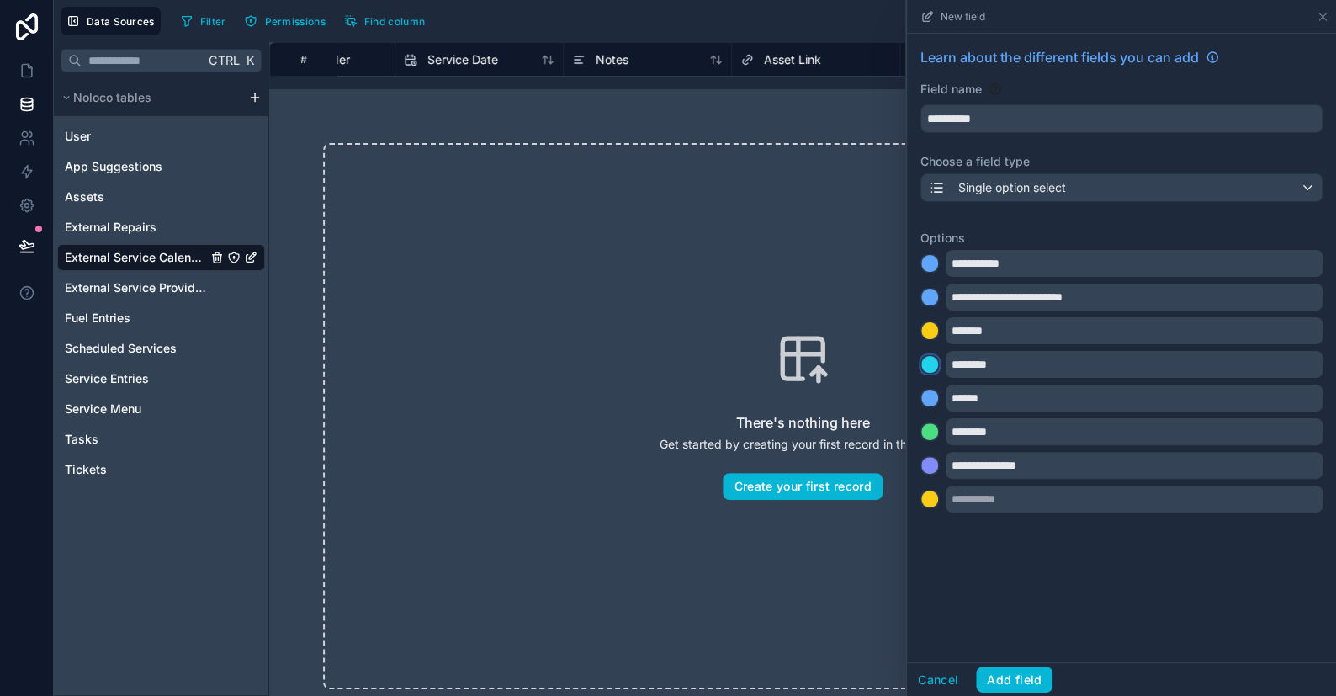
click at [929, 371] on div at bounding box center [929, 364] width 17 height 17
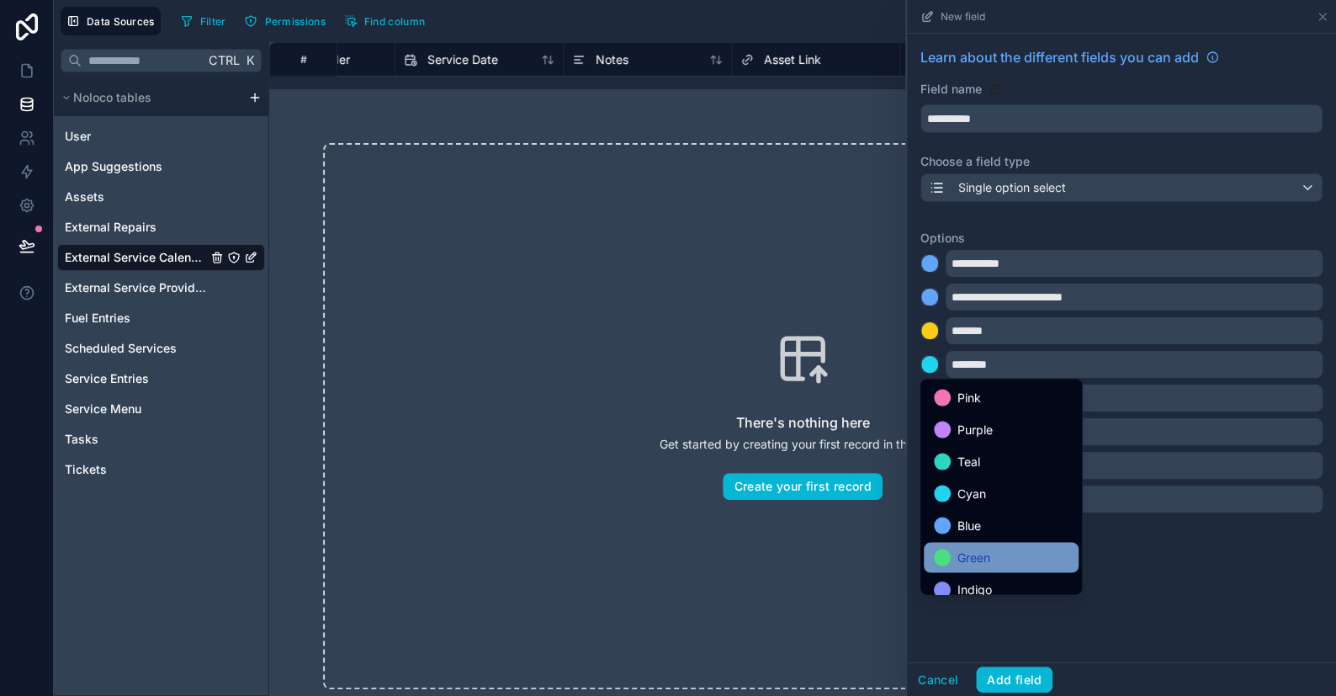
click at [945, 553] on div at bounding box center [942, 557] width 17 height 17
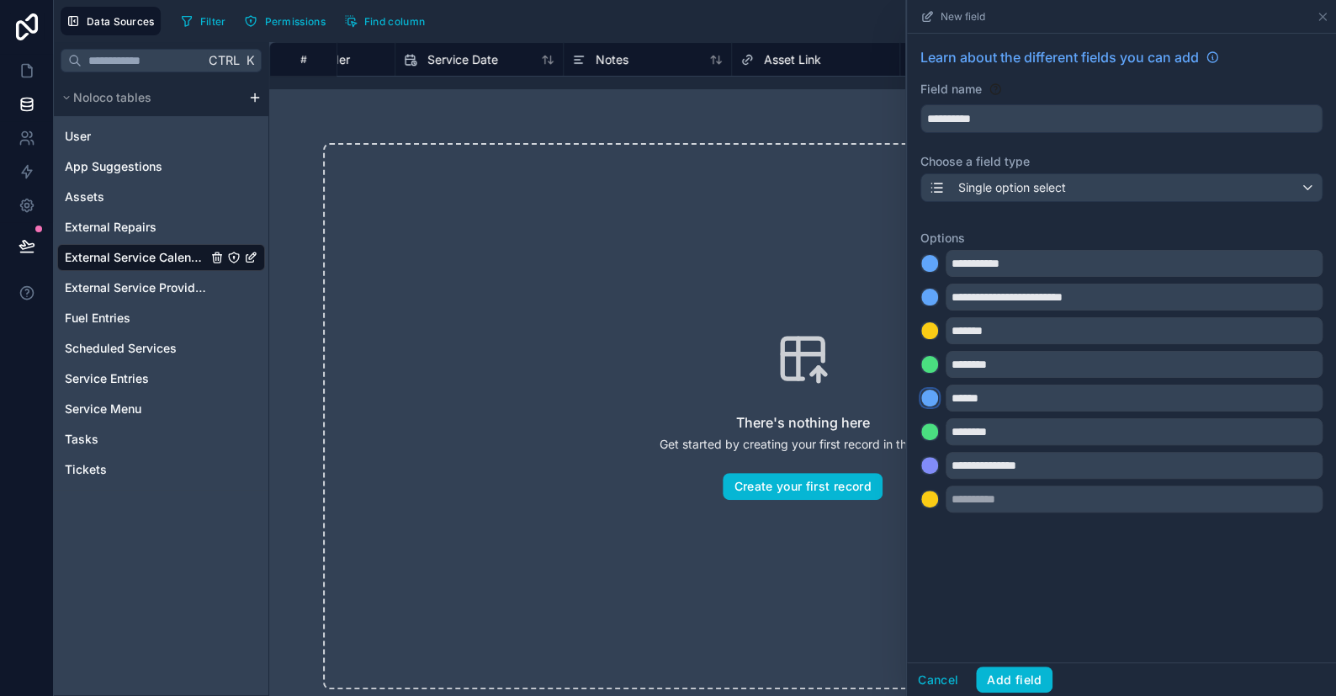
click at [931, 398] on div at bounding box center [929, 398] width 17 height 17
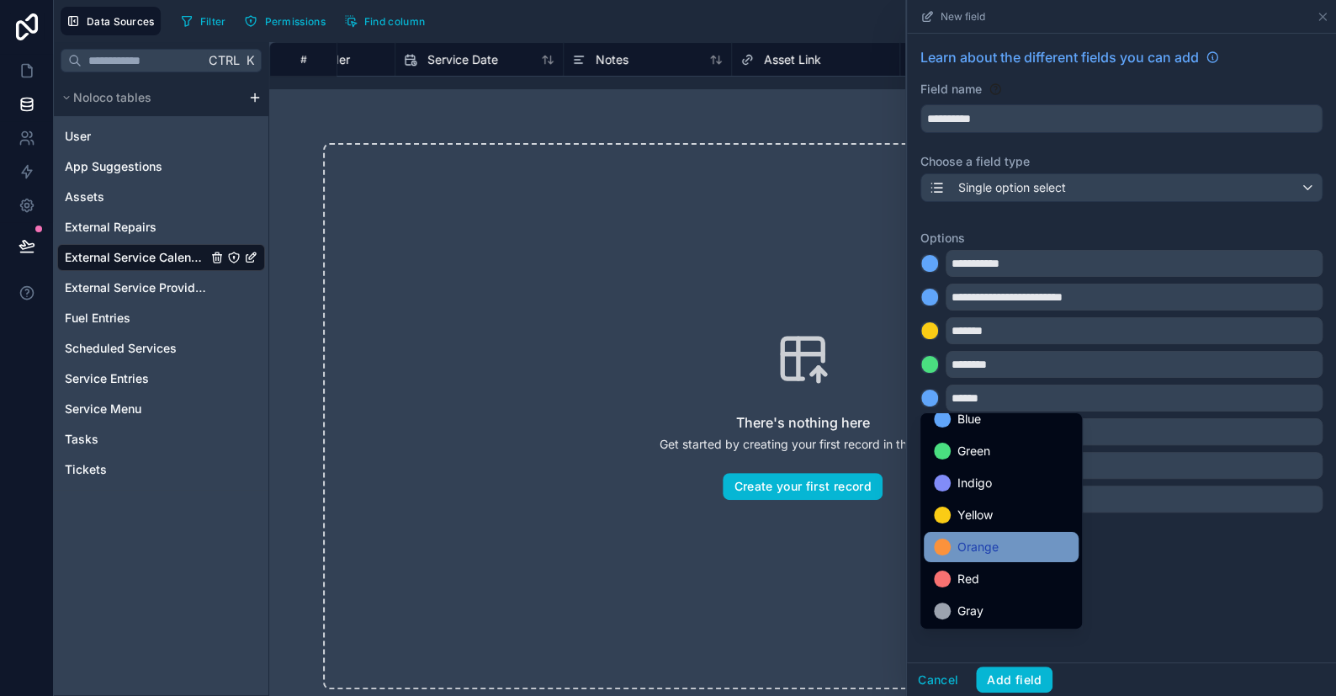
click at [958, 548] on span "Orange" at bounding box center [977, 547] width 41 height 20
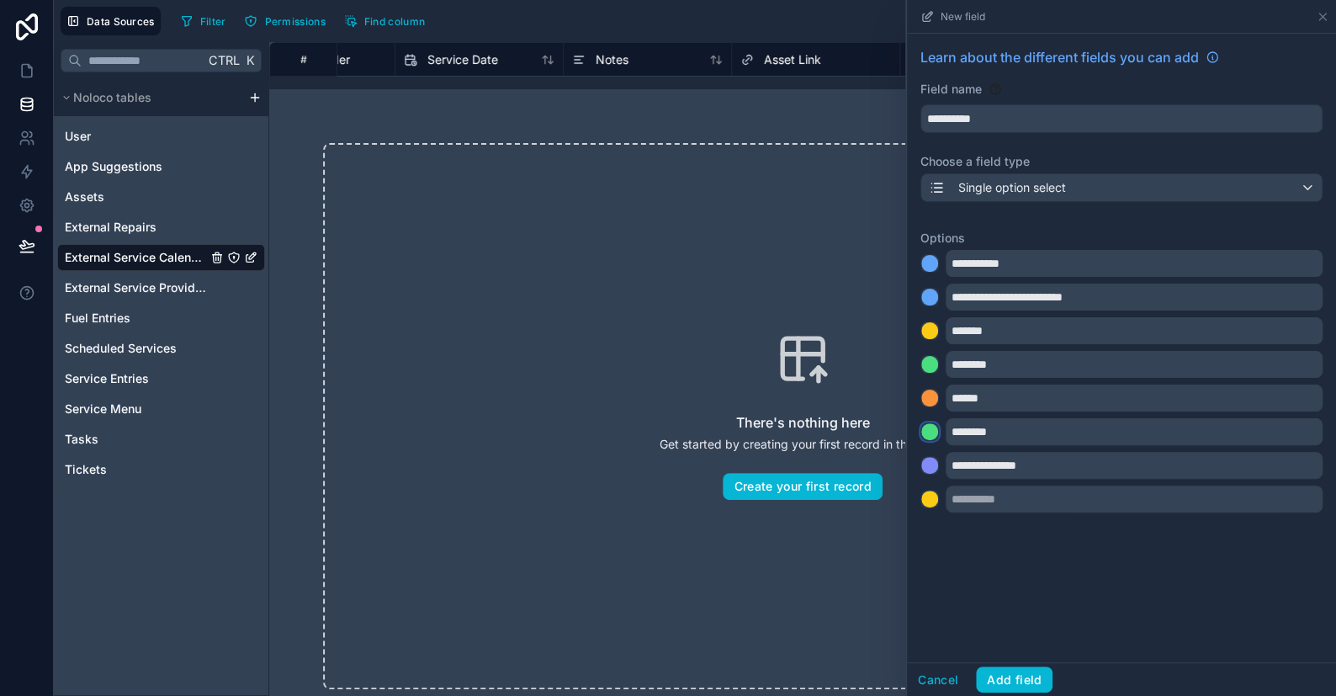
click at [930, 437] on div at bounding box center [929, 431] width 17 height 17
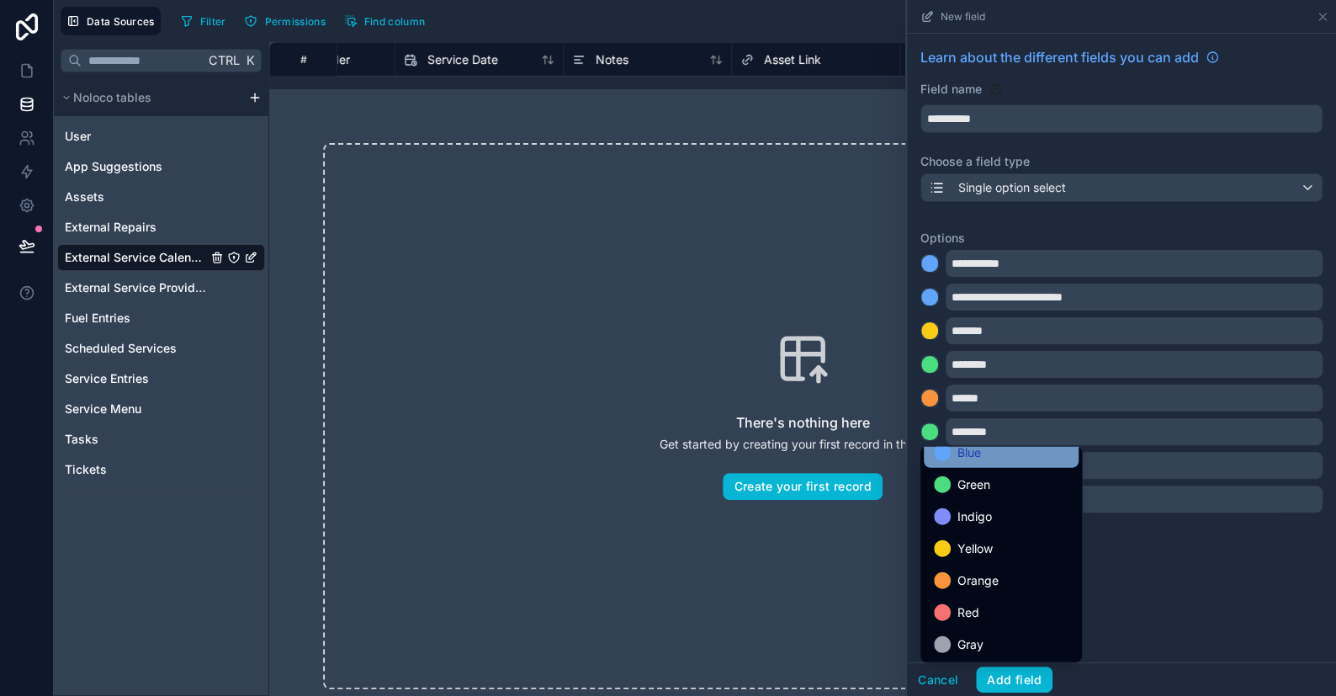
click at [943, 573] on div at bounding box center [942, 580] width 17 height 17
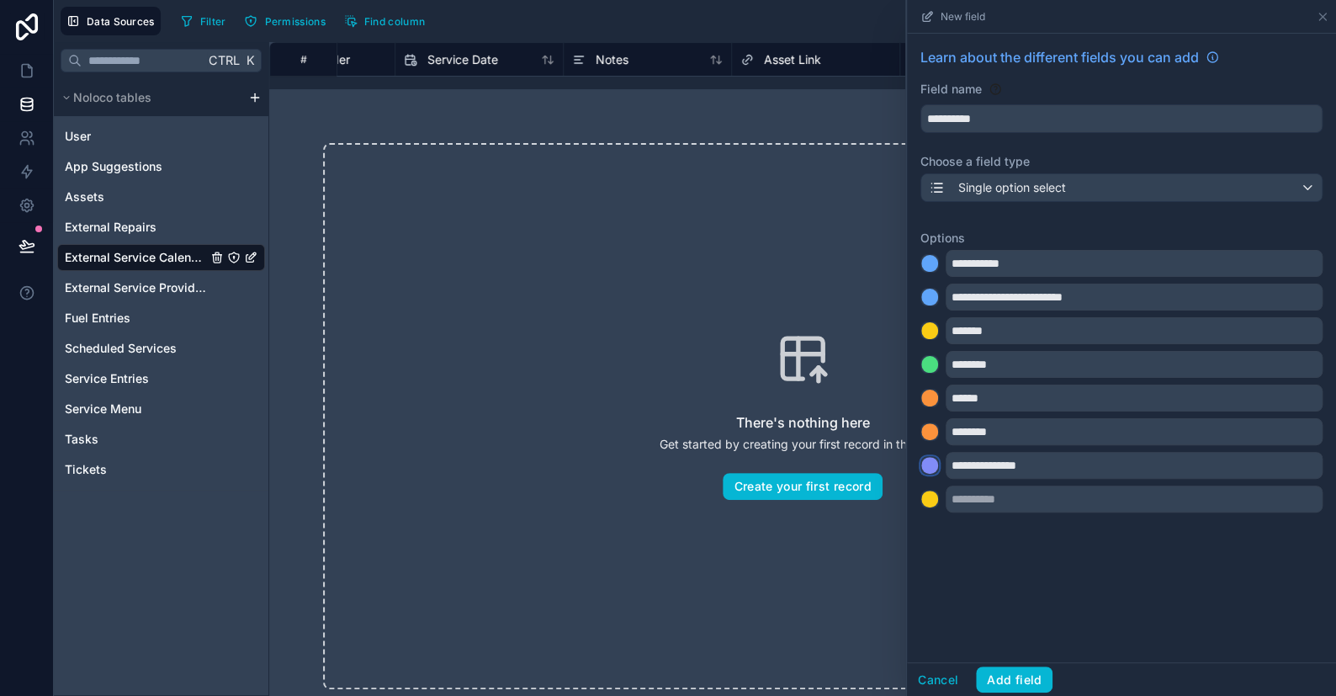
click at [931, 469] on div at bounding box center [929, 465] width 17 height 17
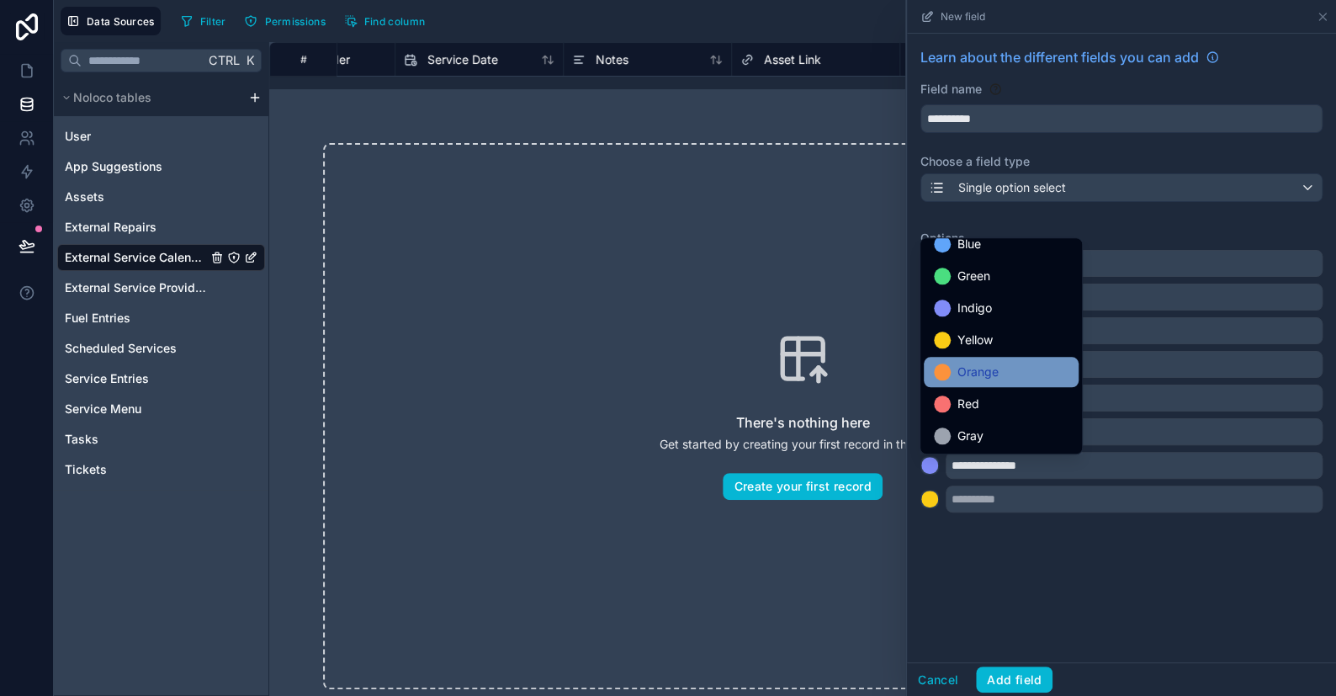
click at [940, 367] on div at bounding box center [942, 371] width 17 height 17
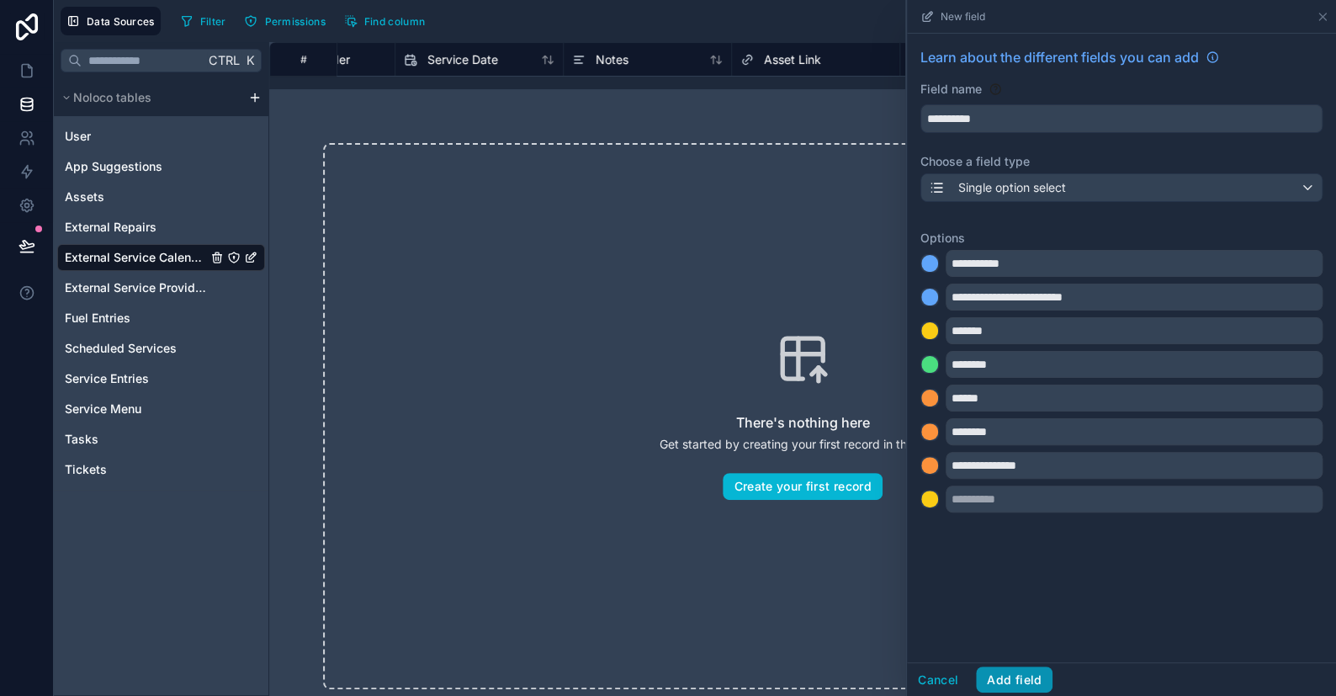
click at [1037, 679] on button "Add field" at bounding box center [1014, 679] width 77 height 27
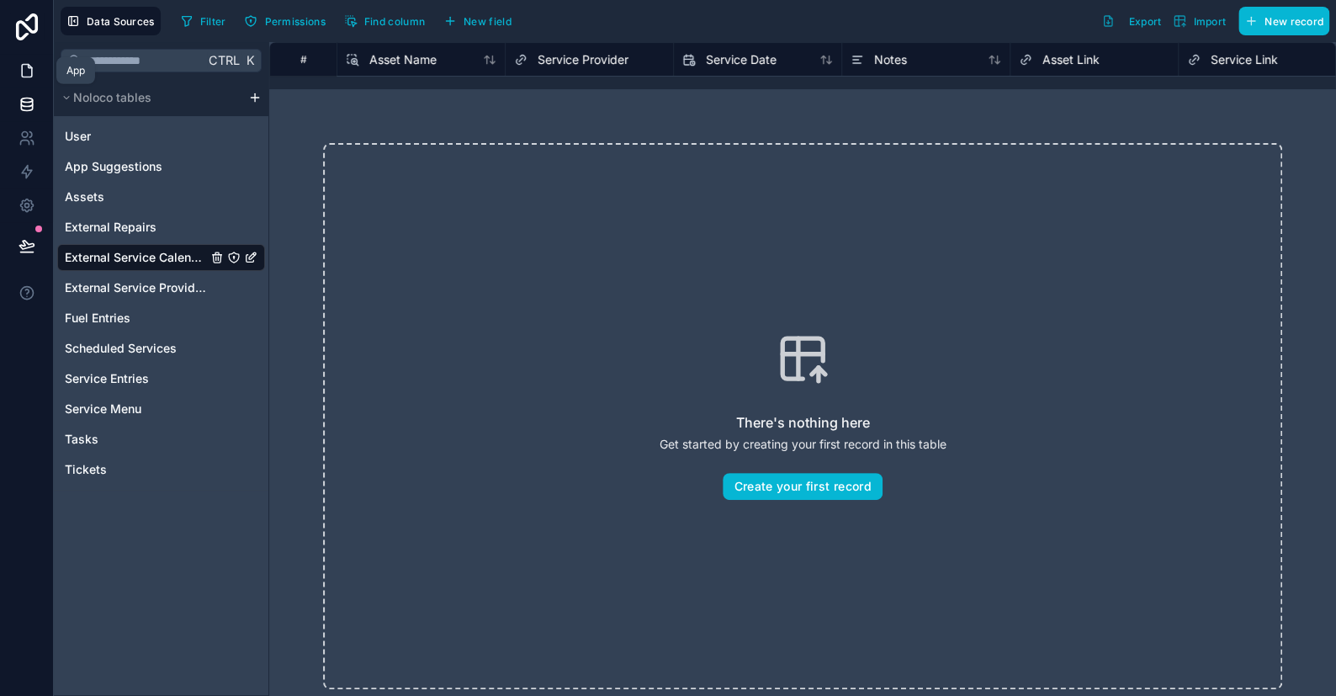
click at [35, 73] on link at bounding box center [26, 71] width 53 height 34
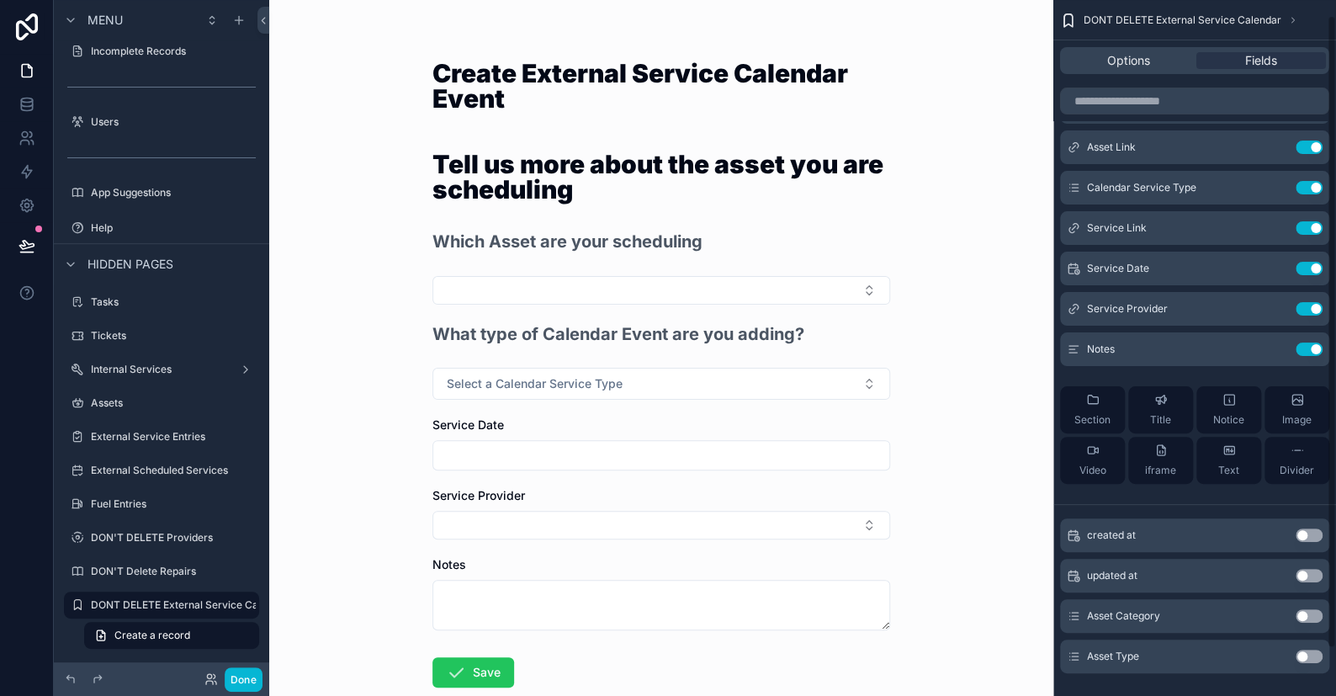
scroll to position [68, 0]
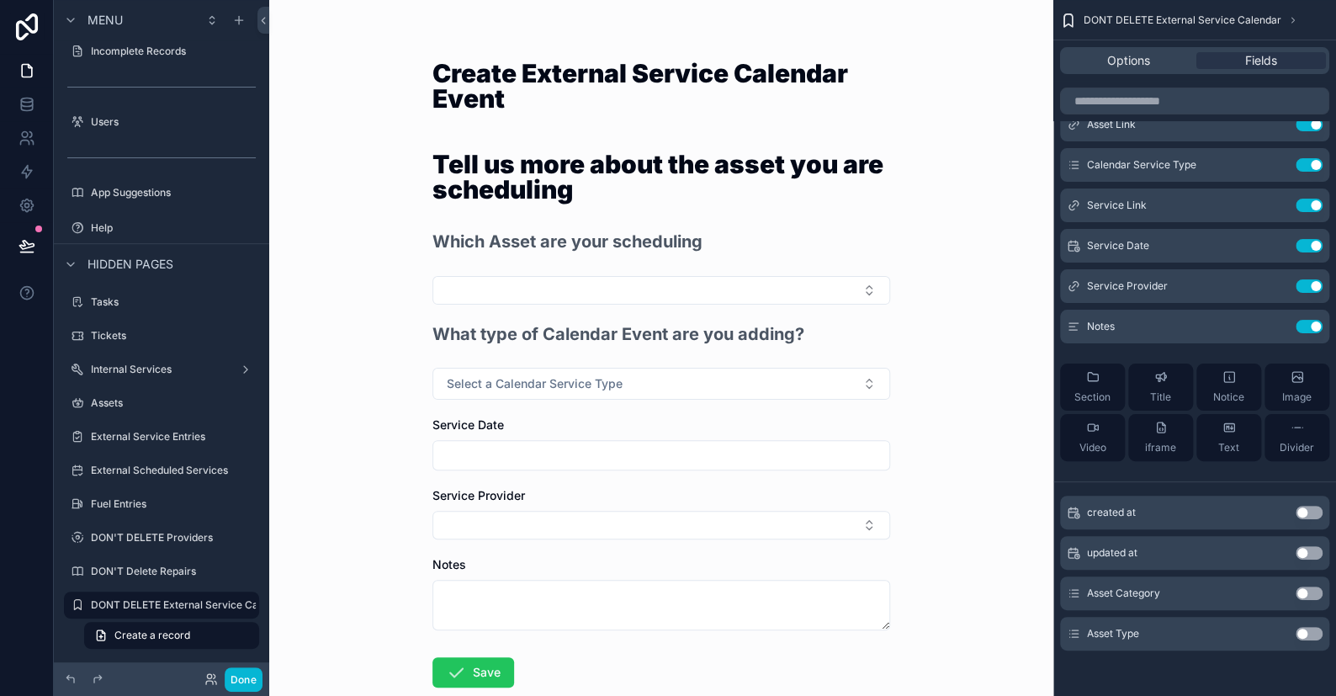
click at [1302, 591] on button "Use setting" at bounding box center [1309, 592] width 27 height 13
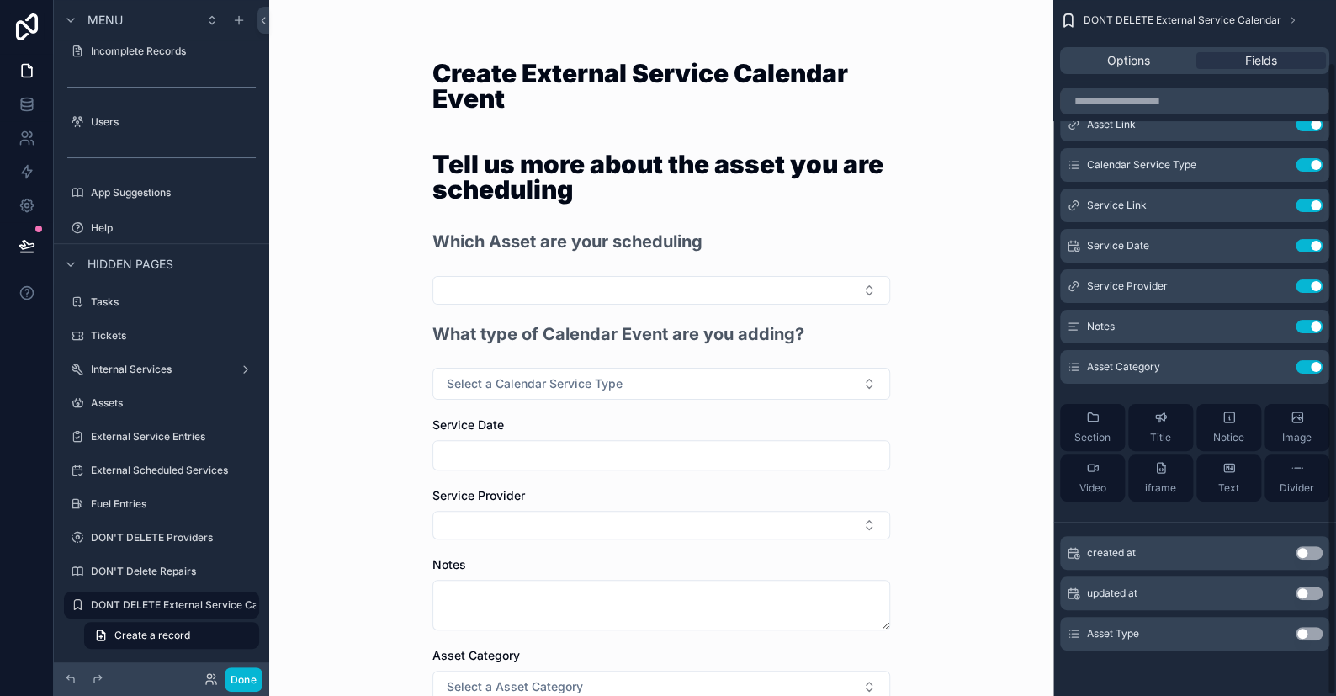
click at [1307, 629] on button "Use setting" at bounding box center [1309, 633] width 27 height 13
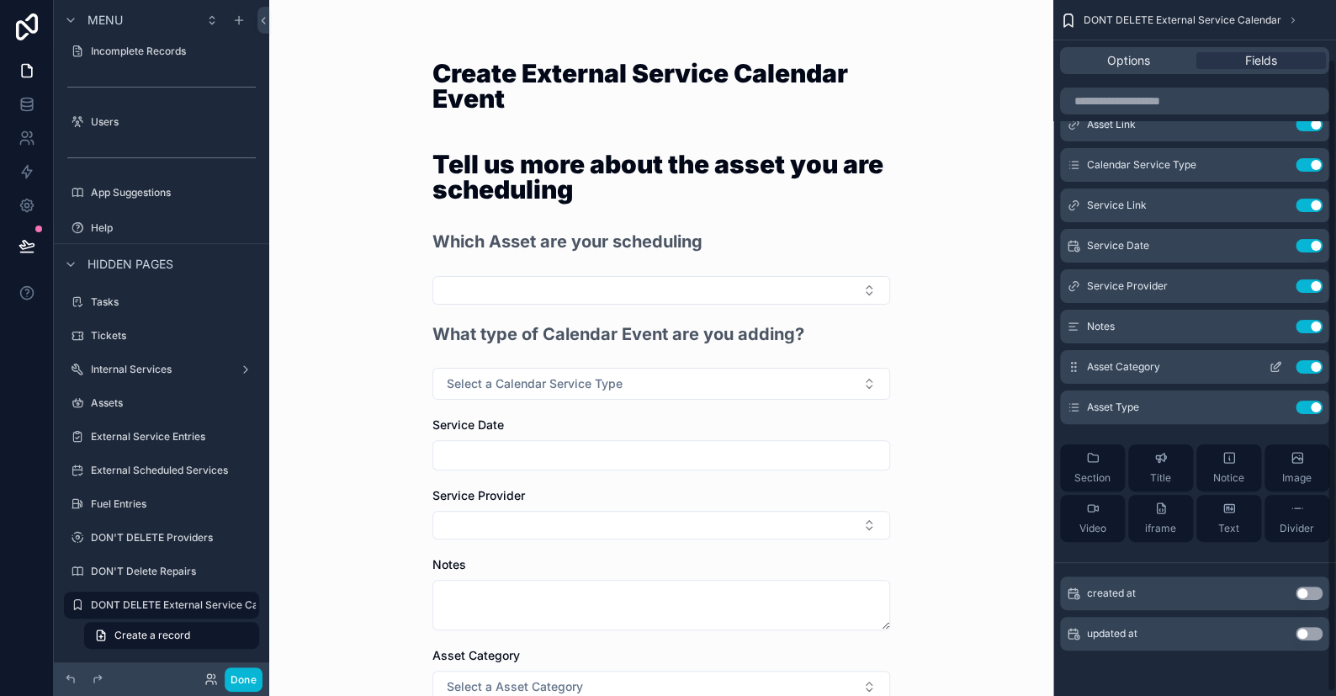
scroll to position [0, 0]
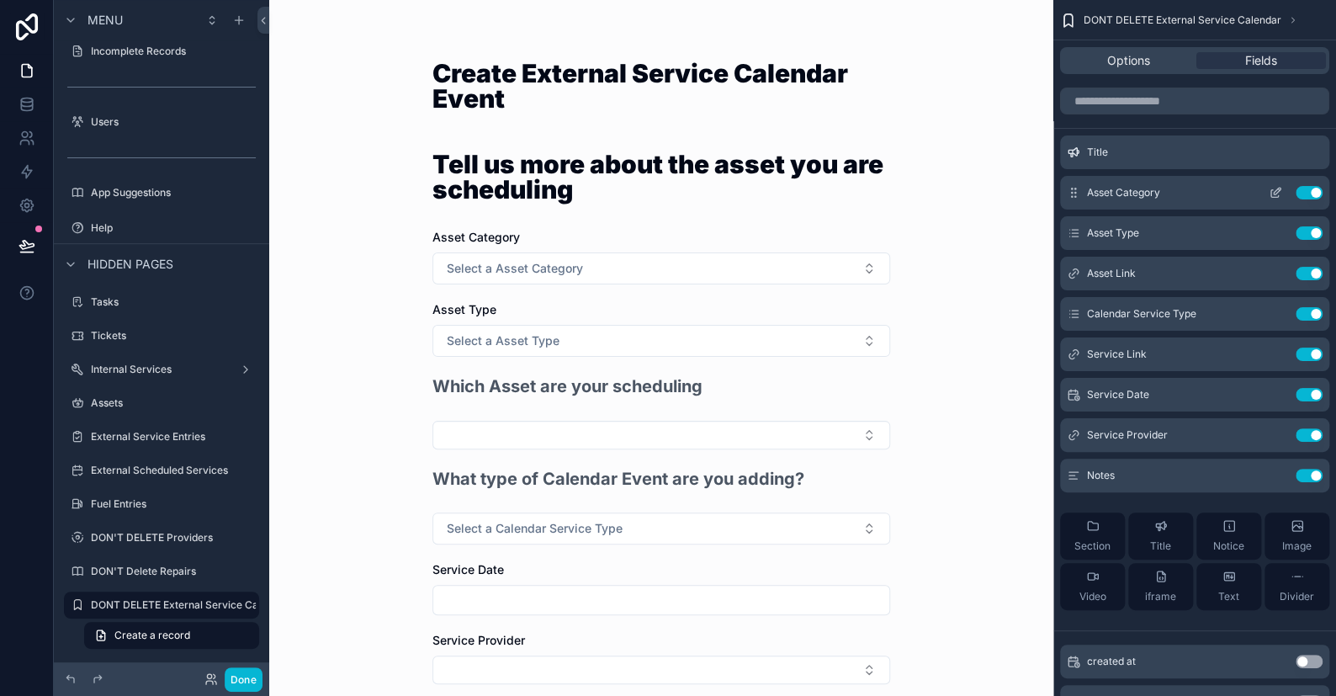
click at [1278, 191] on icon "scrollable content" at bounding box center [1277, 191] width 7 height 7
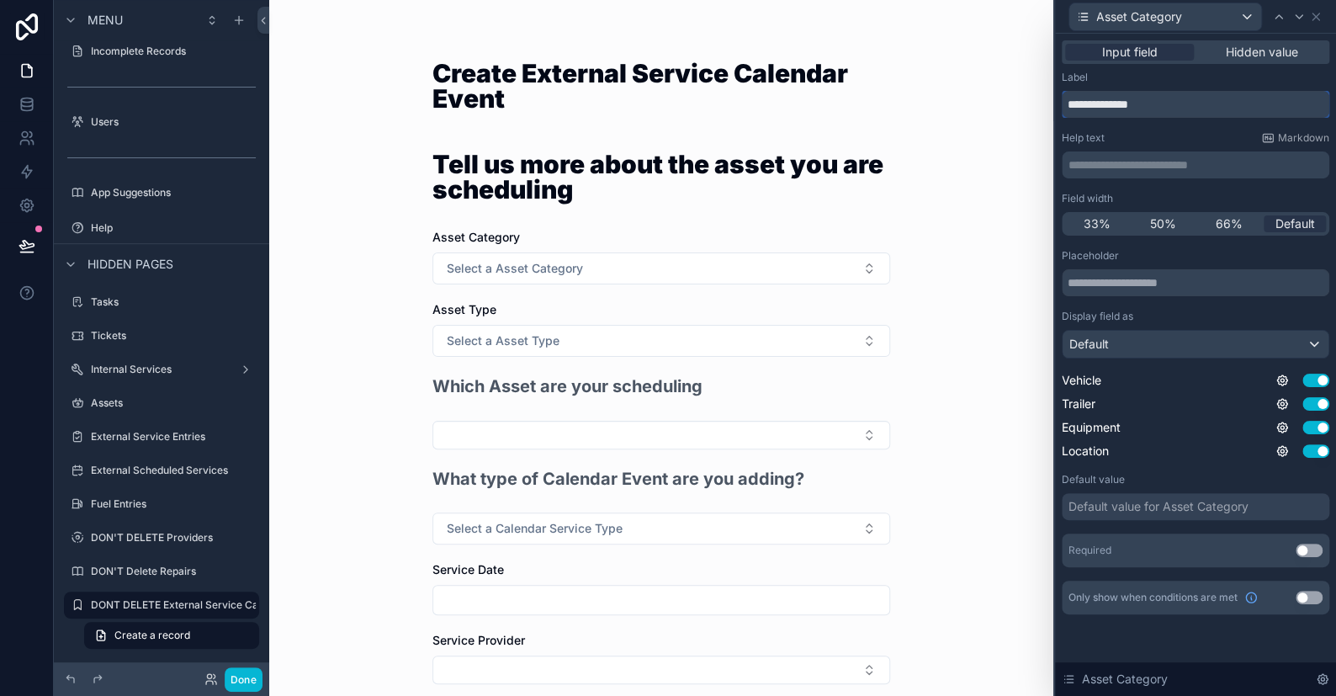
drag, startPoint x: 1174, startPoint y: 104, endPoint x: 1014, endPoint y: 109, distance: 160.7
click at [1021, 106] on div "**********" at bounding box center [668, 348] width 1336 height 696
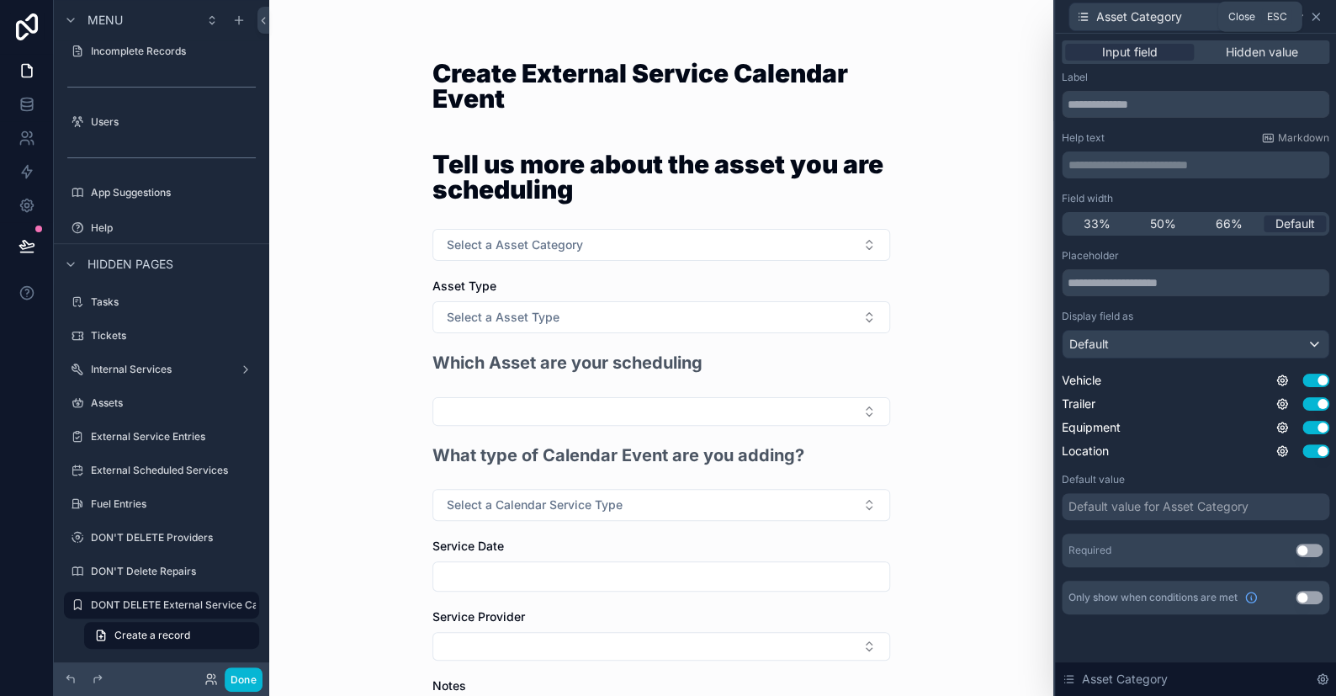
click at [1316, 17] on icon at bounding box center [1315, 16] width 7 height 7
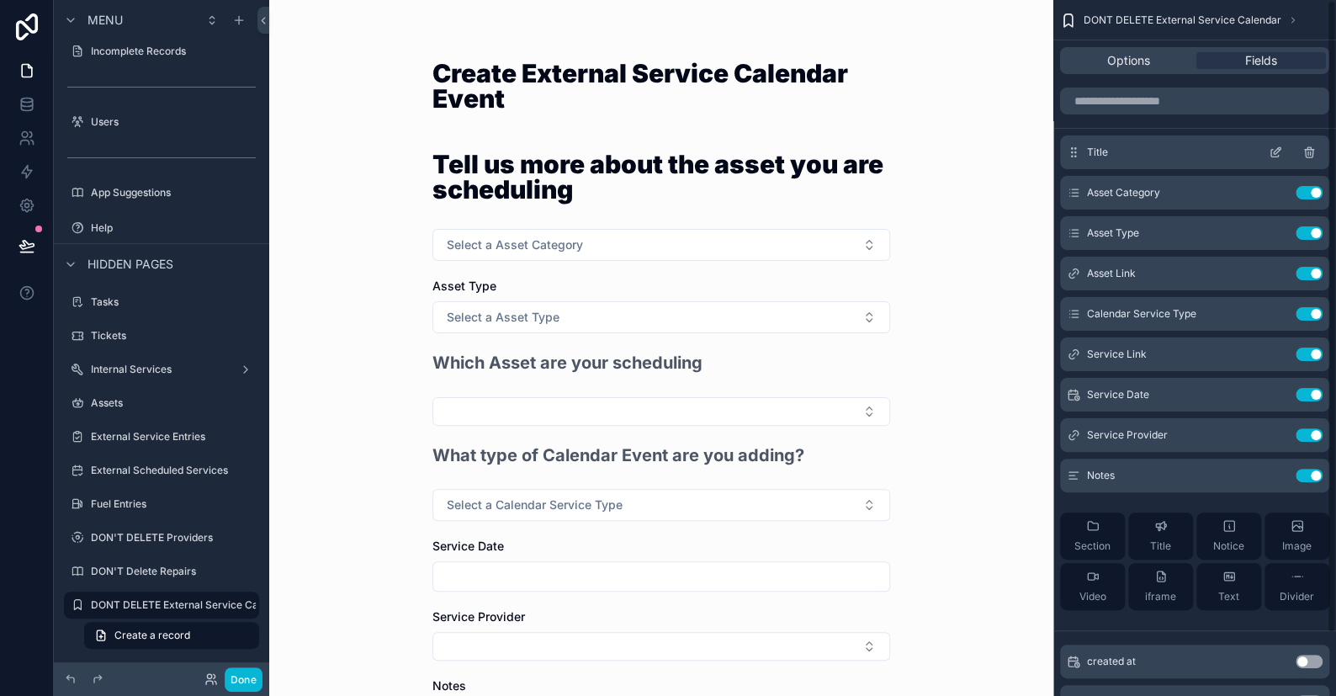
click at [1272, 150] on icon "scrollable content" at bounding box center [1275, 154] width 8 height 8
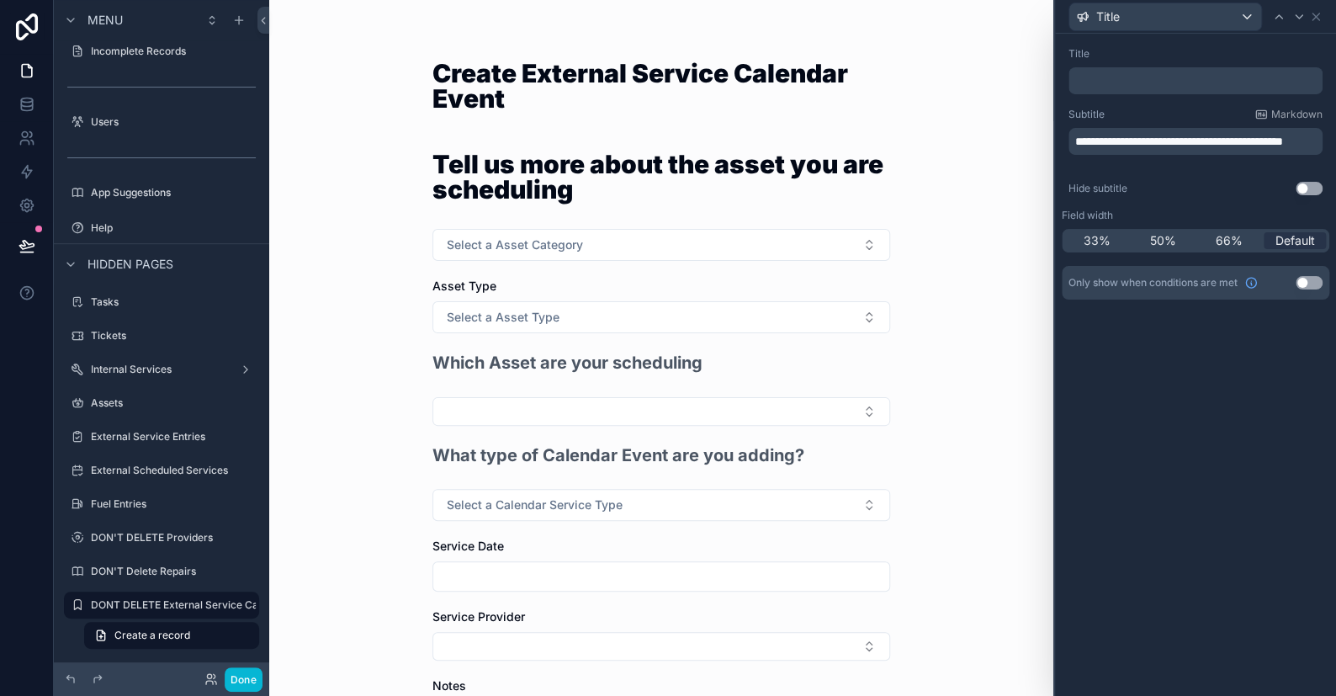
click at [1154, 150] on p "**********" at bounding box center [1197, 141] width 244 height 17
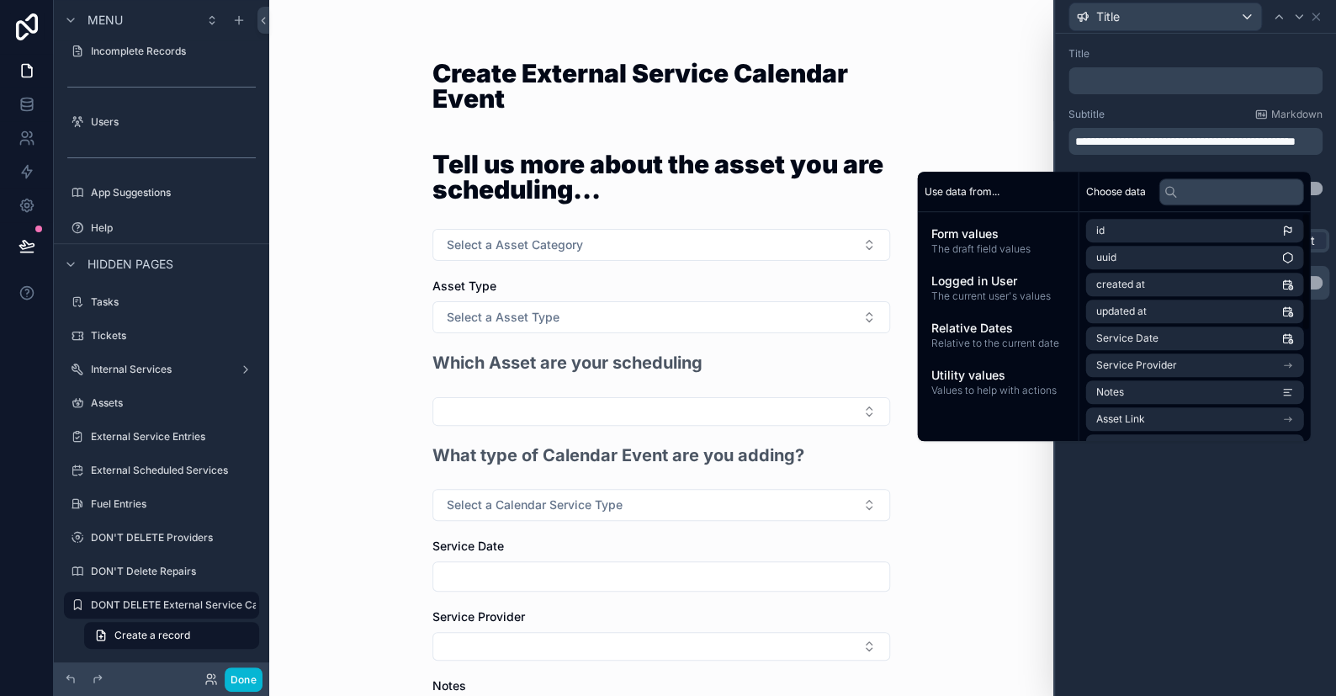
click at [1194, 564] on div "**********" at bounding box center [1195, 365] width 281 height 662
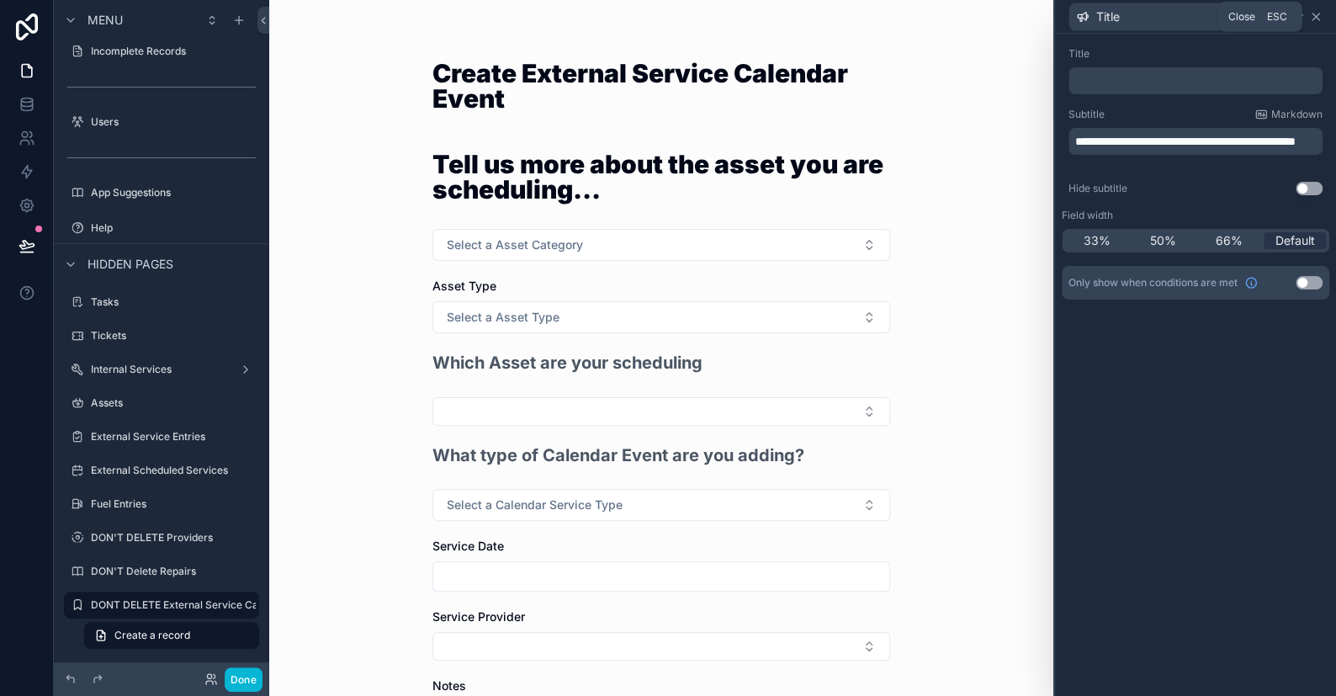
click at [1314, 18] on icon at bounding box center [1315, 16] width 13 height 13
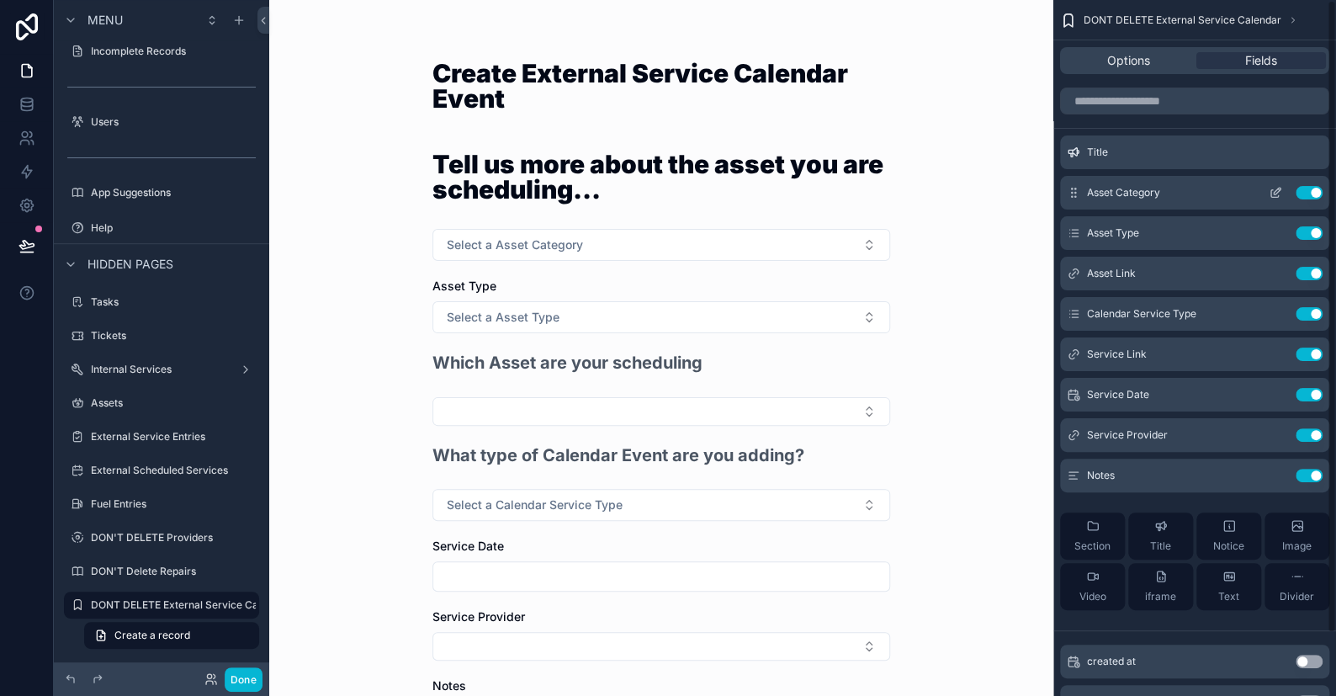
click at [1274, 192] on icon "scrollable content" at bounding box center [1277, 191] width 7 height 7
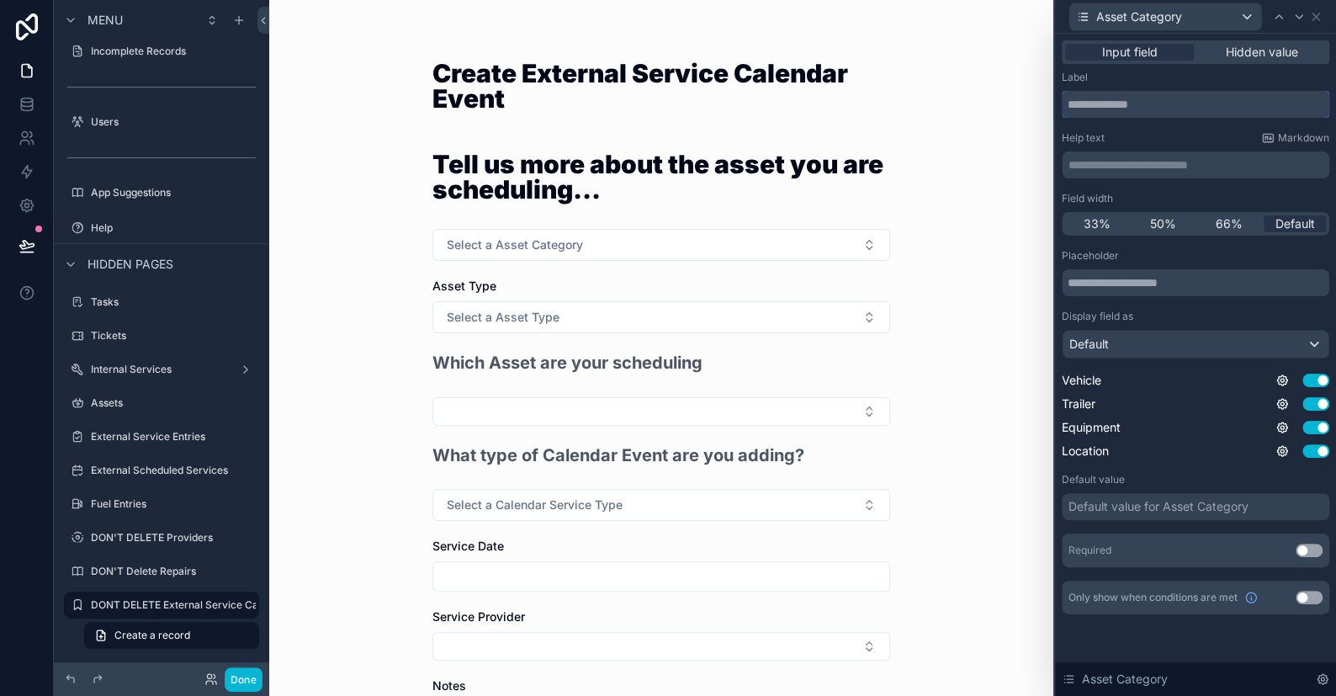
drag, startPoint x: 1182, startPoint y: 110, endPoint x: 1172, endPoint y: 110, distance: 10.1
click at [1172, 110] on input "text" at bounding box center [1196, 104] width 268 height 27
click at [1134, 155] on div "**********" at bounding box center [1196, 164] width 268 height 27
click at [1128, 158] on p "**********" at bounding box center [1196, 164] width 257 height 17
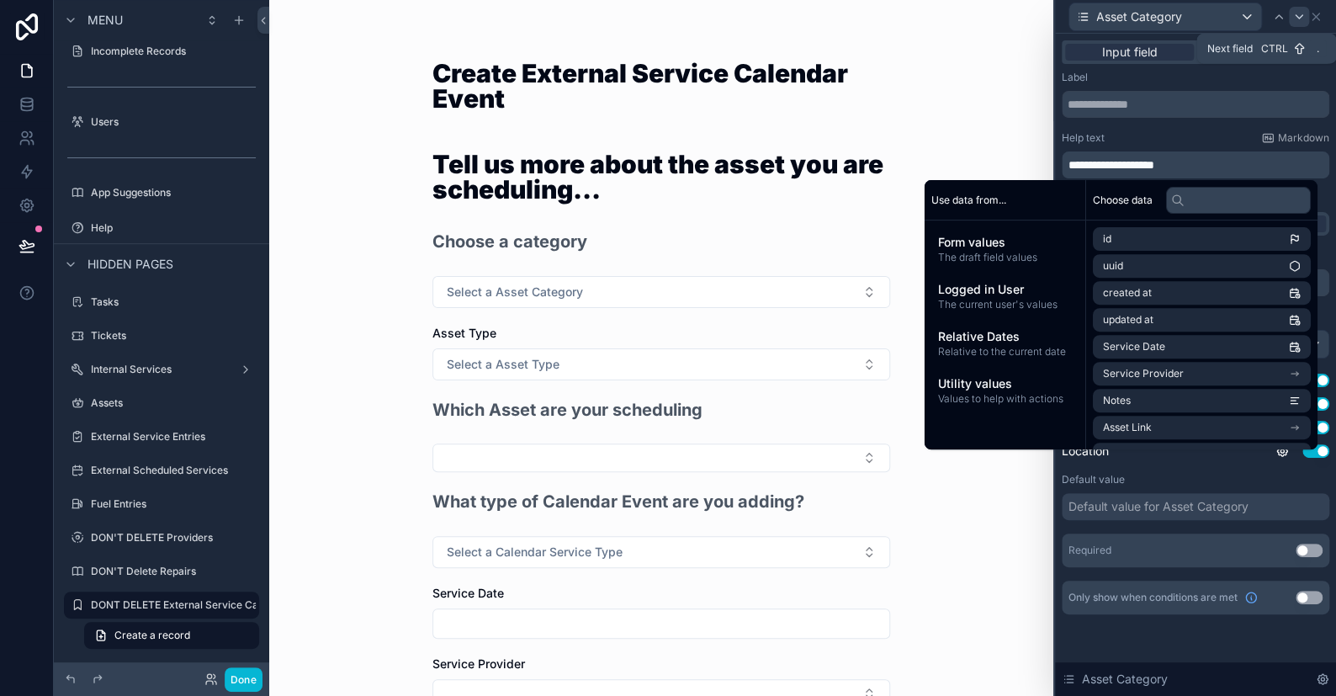
click at [1299, 18] on icon at bounding box center [1298, 16] width 13 height 13
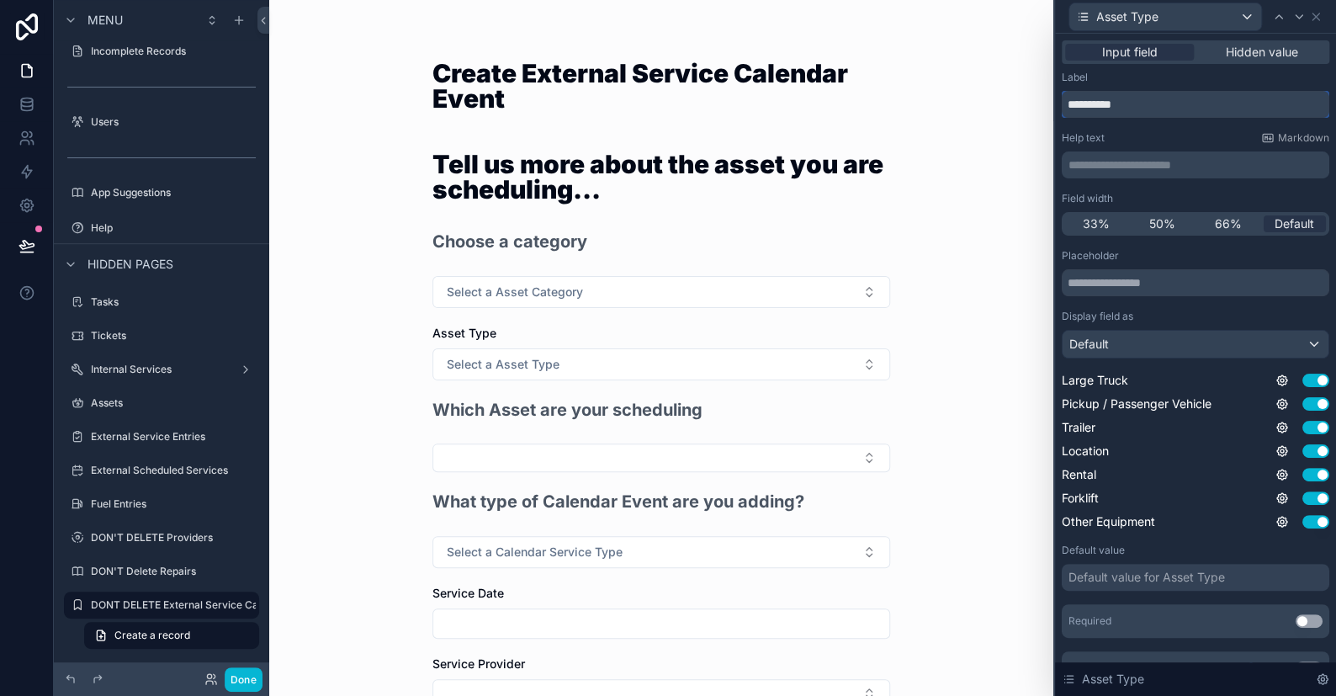
drag, startPoint x: 1153, startPoint y: 109, endPoint x: 1042, endPoint y: 104, distance: 112.0
click at [1042, 104] on div "**********" at bounding box center [668, 348] width 1336 height 696
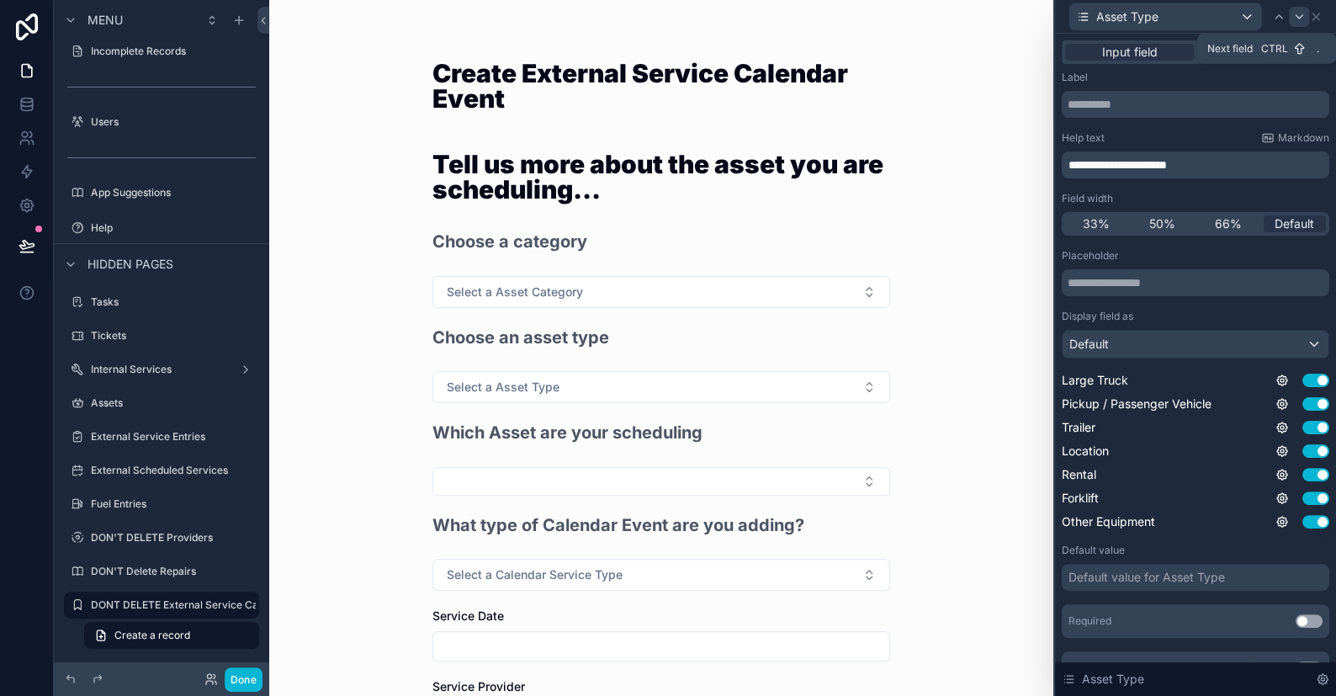
click at [1298, 11] on icon at bounding box center [1298, 16] width 13 height 13
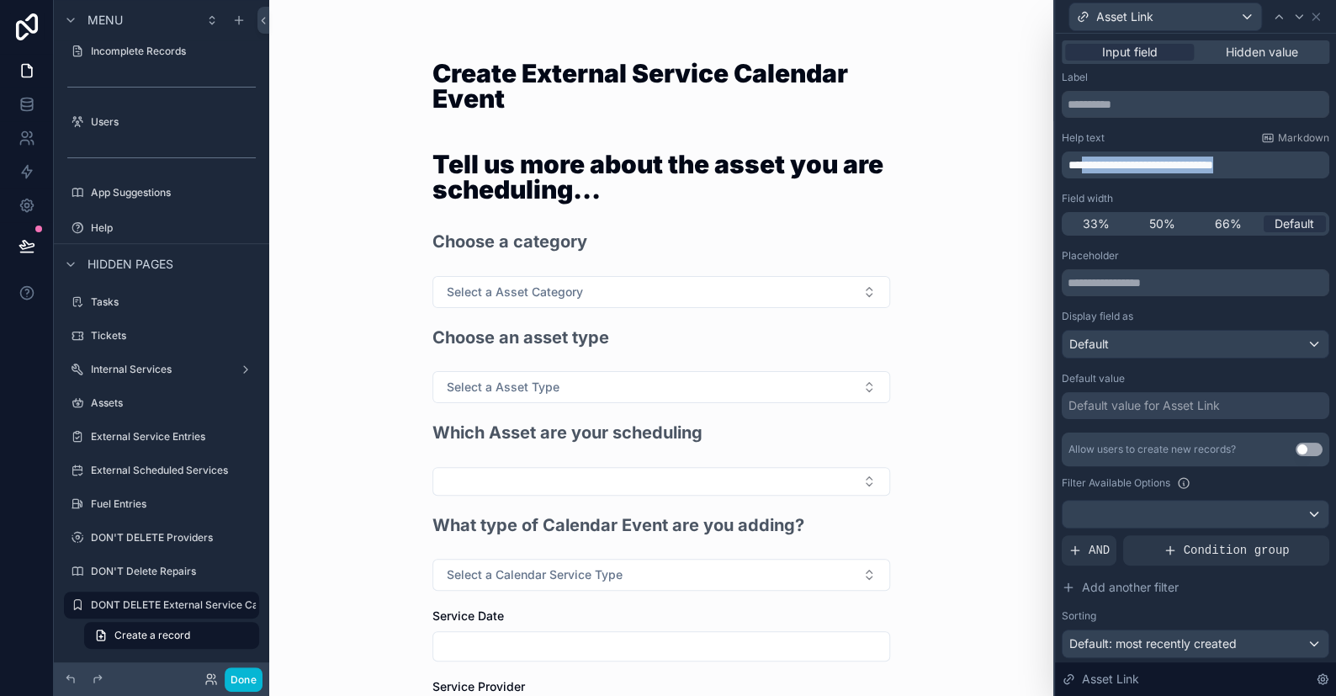
drag, startPoint x: 1283, startPoint y: 163, endPoint x: 1087, endPoint y: 158, distance: 196.1
click at [1088, 158] on p "**********" at bounding box center [1196, 164] width 257 height 17
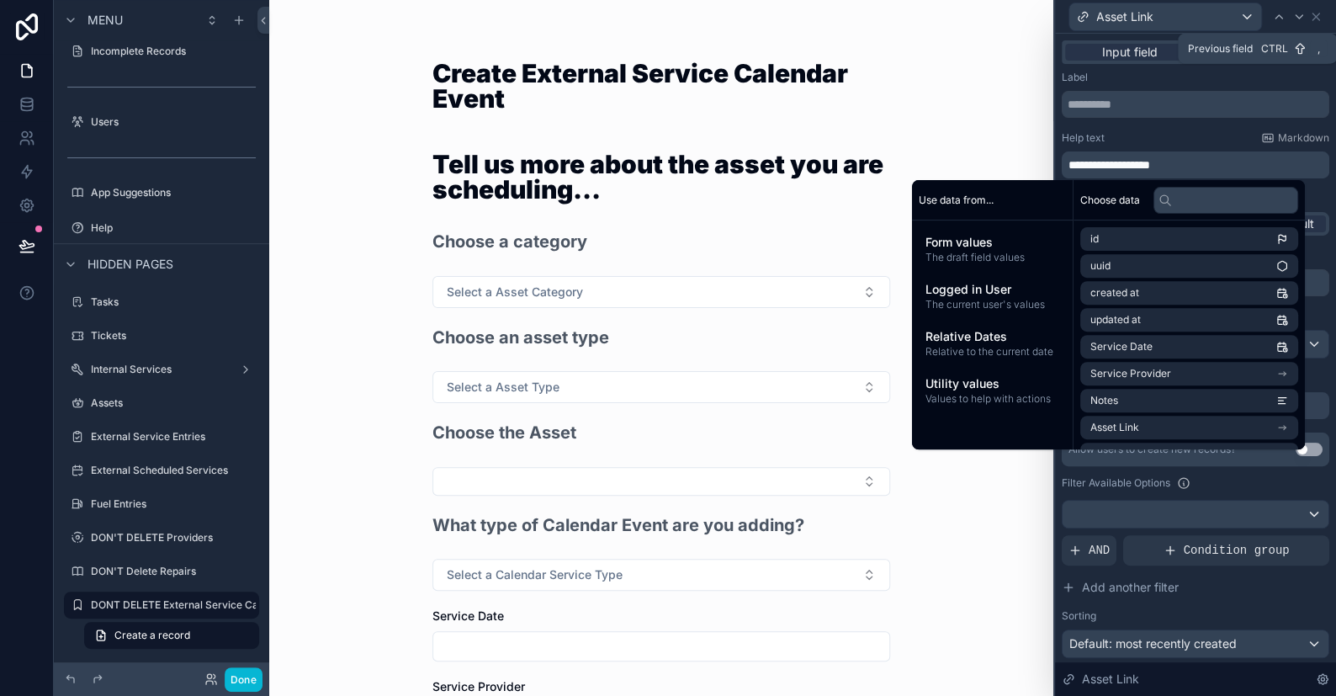
click at [1270, 13] on div at bounding box center [1279, 17] width 20 height 20
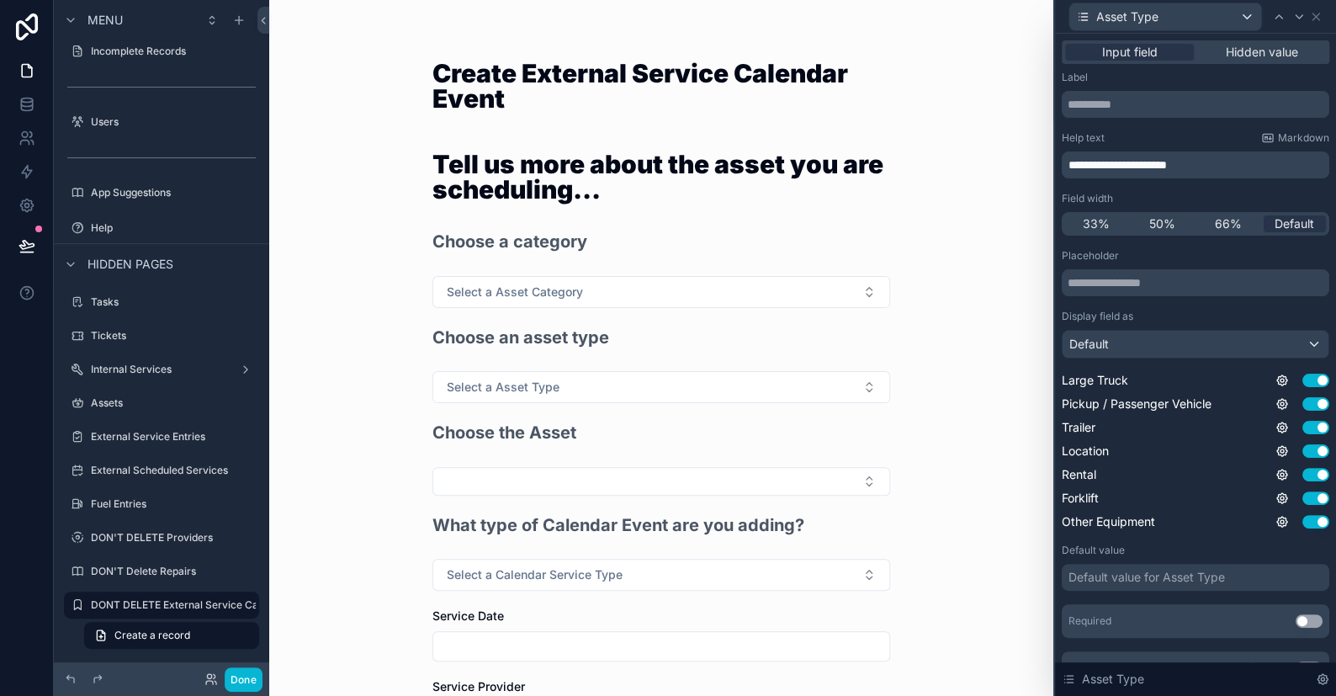
click at [1158, 165] on span "**********" at bounding box center [1117, 165] width 98 height 12
click at [1278, 20] on icon at bounding box center [1278, 16] width 13 height 13
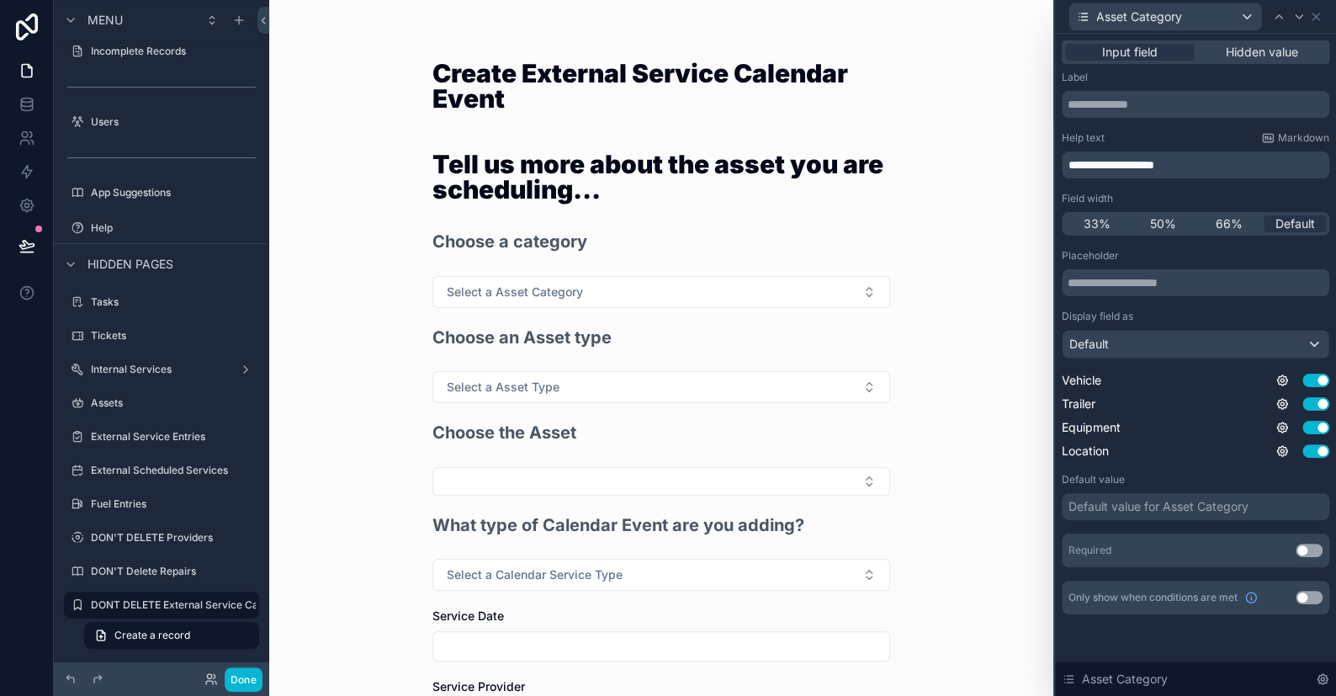
click at [1142, 165] on span "**********" at bounding box center [1111, 165] width 86 height 12
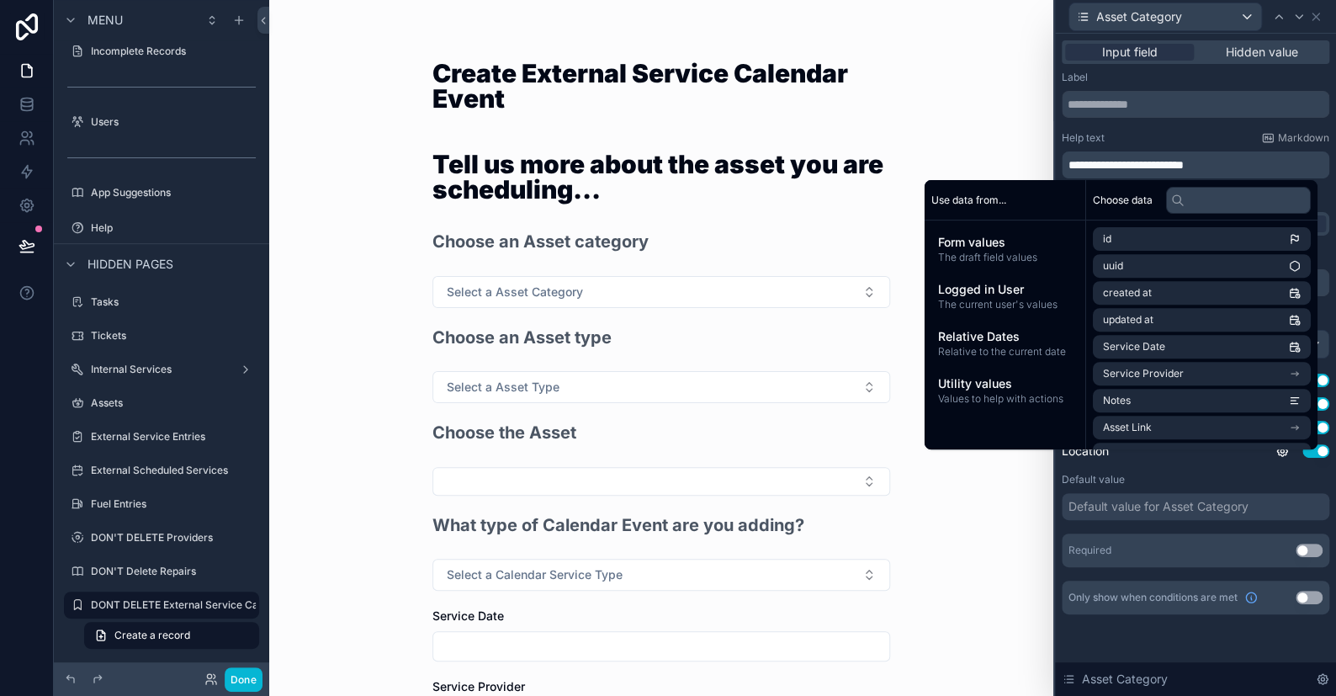
click at [1184, 164] on span "**********" at bounding box center [1125, 165] width 115 height 12
click at [1179, 166] on span "**********" at bounding box center [1123, 165] width 111 height 12
click at [1014, 90] on div "Create External Service Calendar Event Tell us more about the asset you are sch…" at bounding box center [661, 348] width 784 height 696
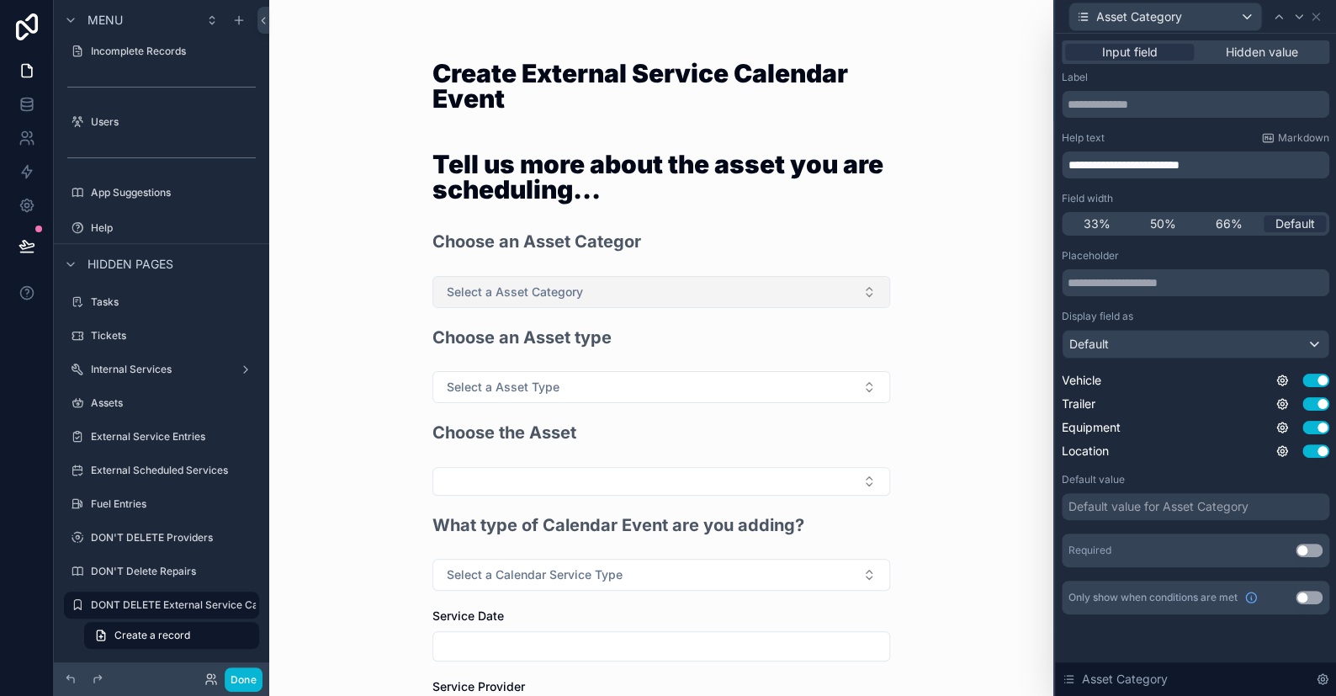
click at [511, 290] on span "Select a Asset Category" at bounding box center [515, 292] width 136 height 17
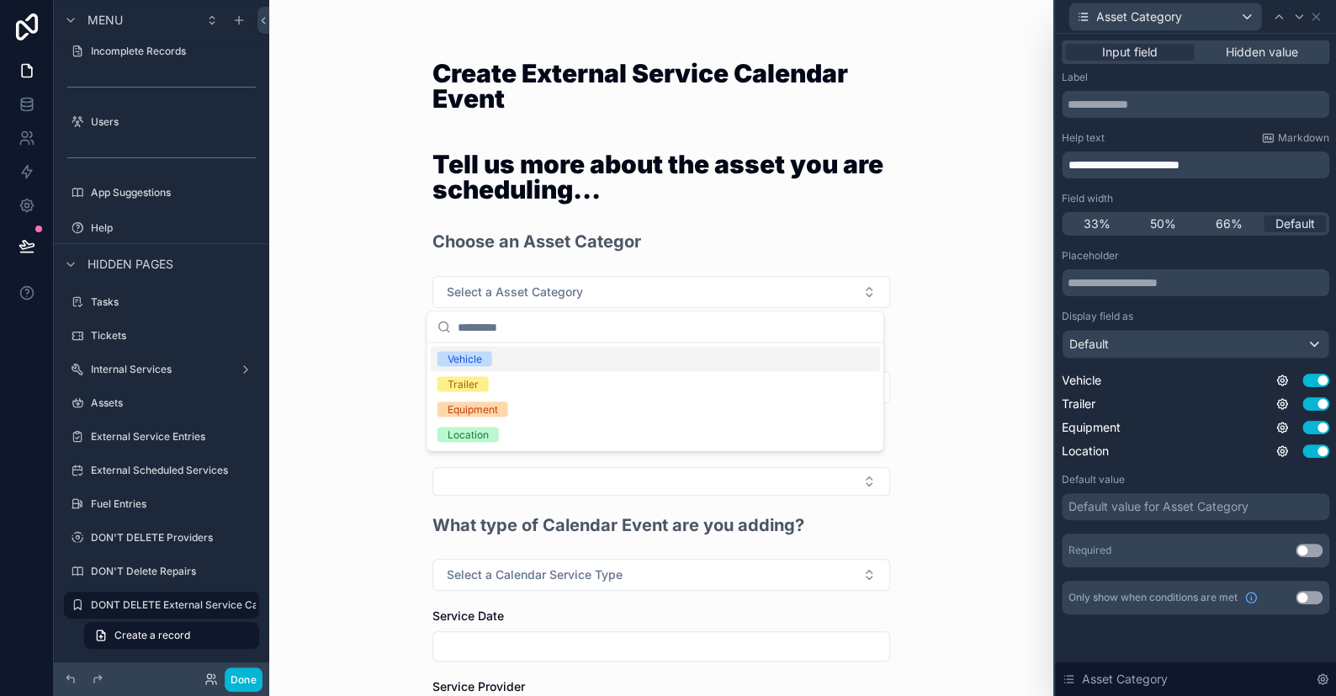
click at [485, 358] on span "Vehicle" at bounding box center [464, 358] width 55 height 15
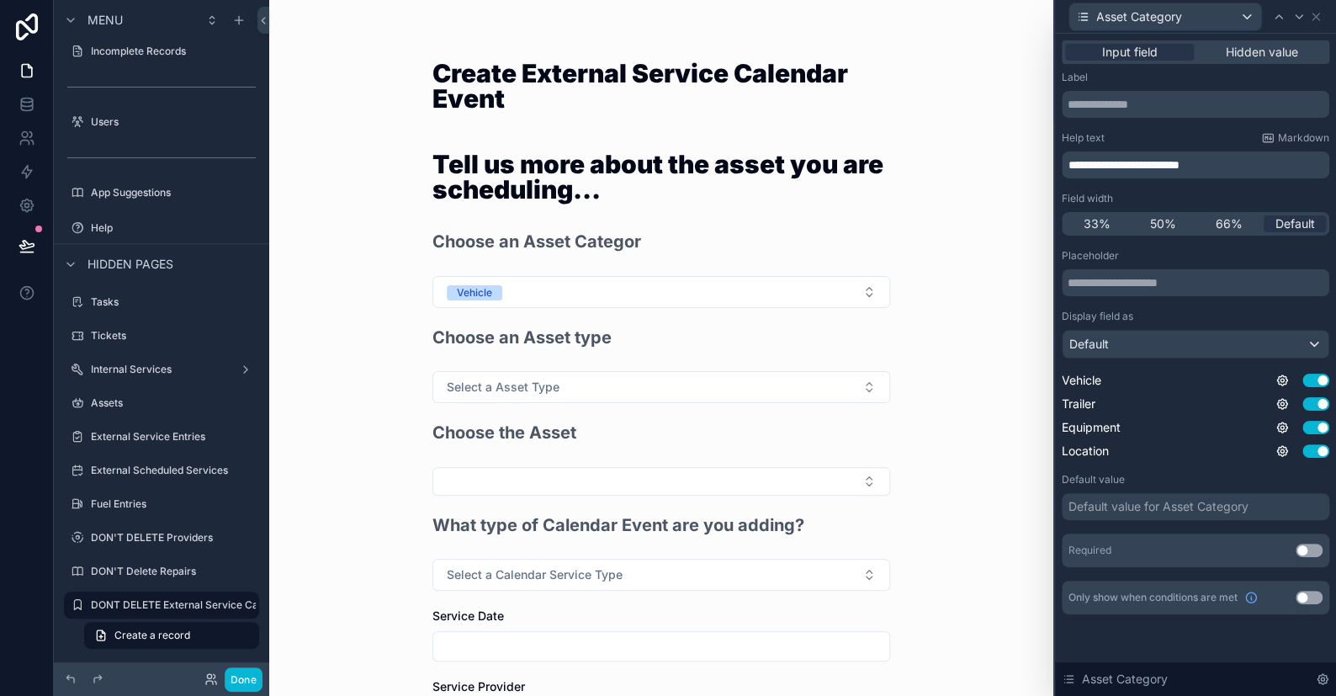
click at [1179, 168] on span "**********" at bounding box center [1123, 165] width 111 height 12
click at [1300, 10] on icon at bounding box center [1298, 16] width 13 height 13
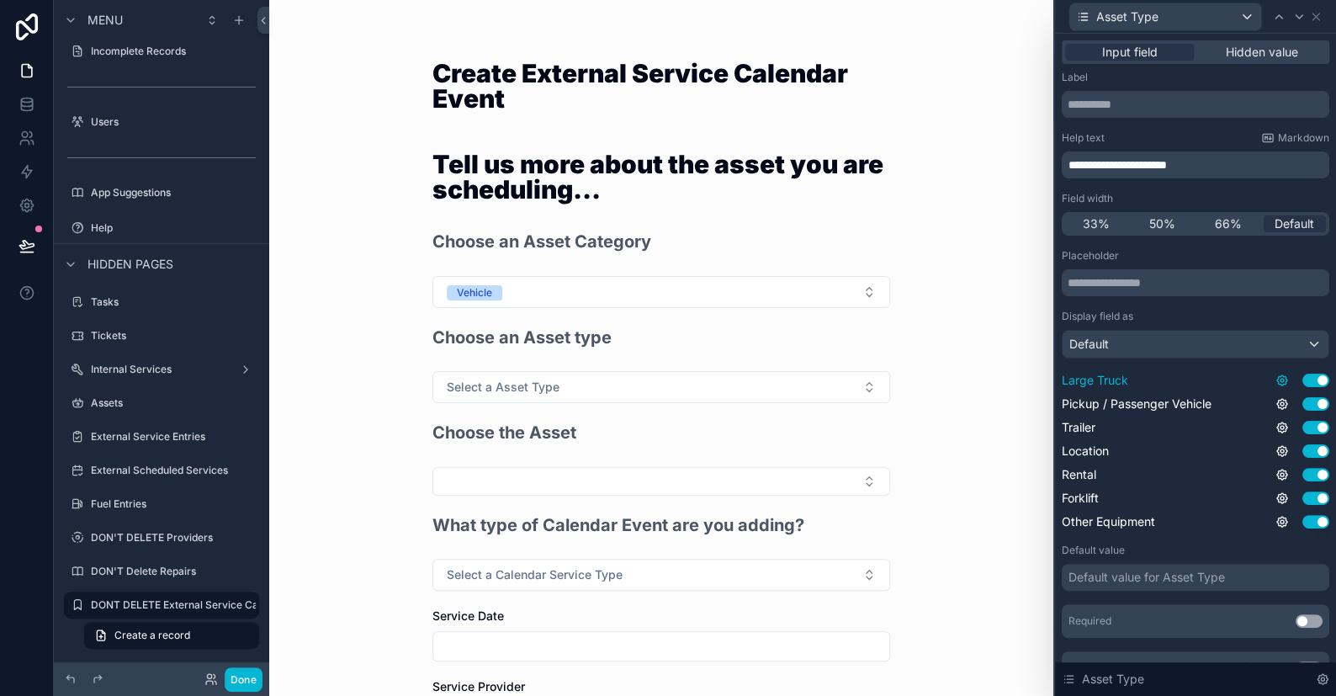
click at [1275, 381] on icon at bounding box center [1281, 380] width 13 height 13
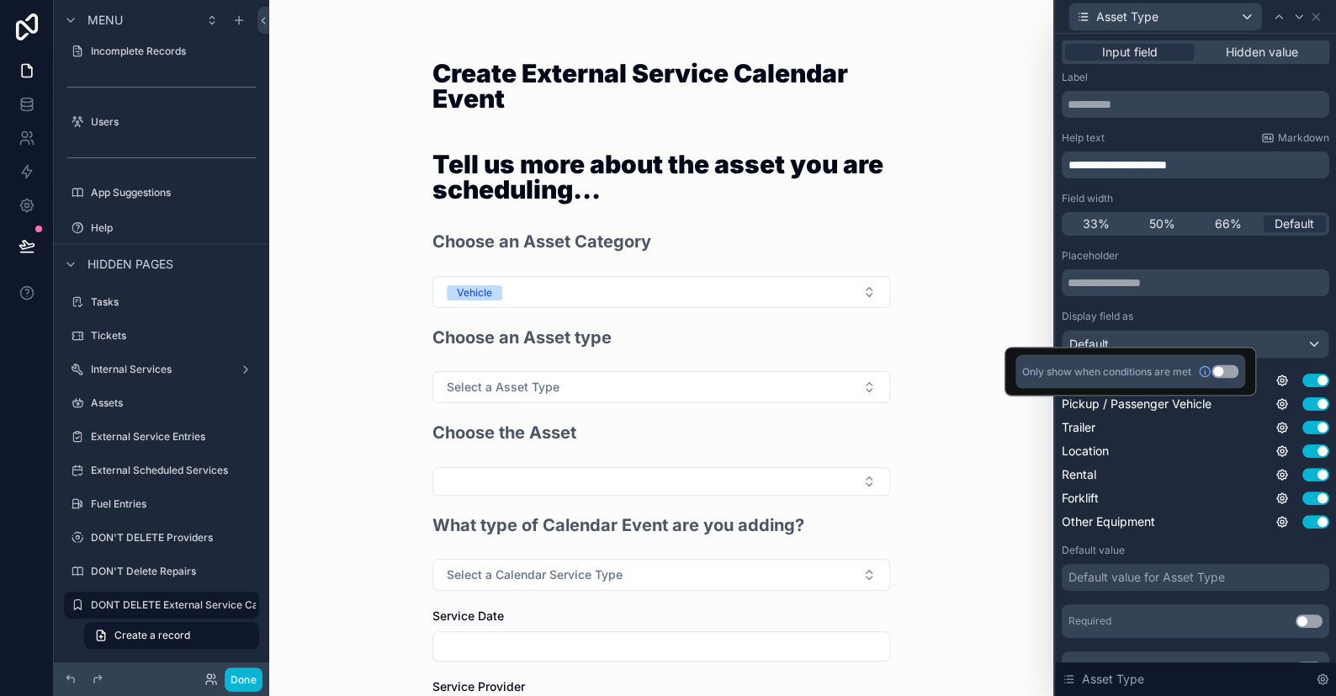
click at [1222, 370] on button "Use setting" at bounding box center [1224, 370] width 27 height 13
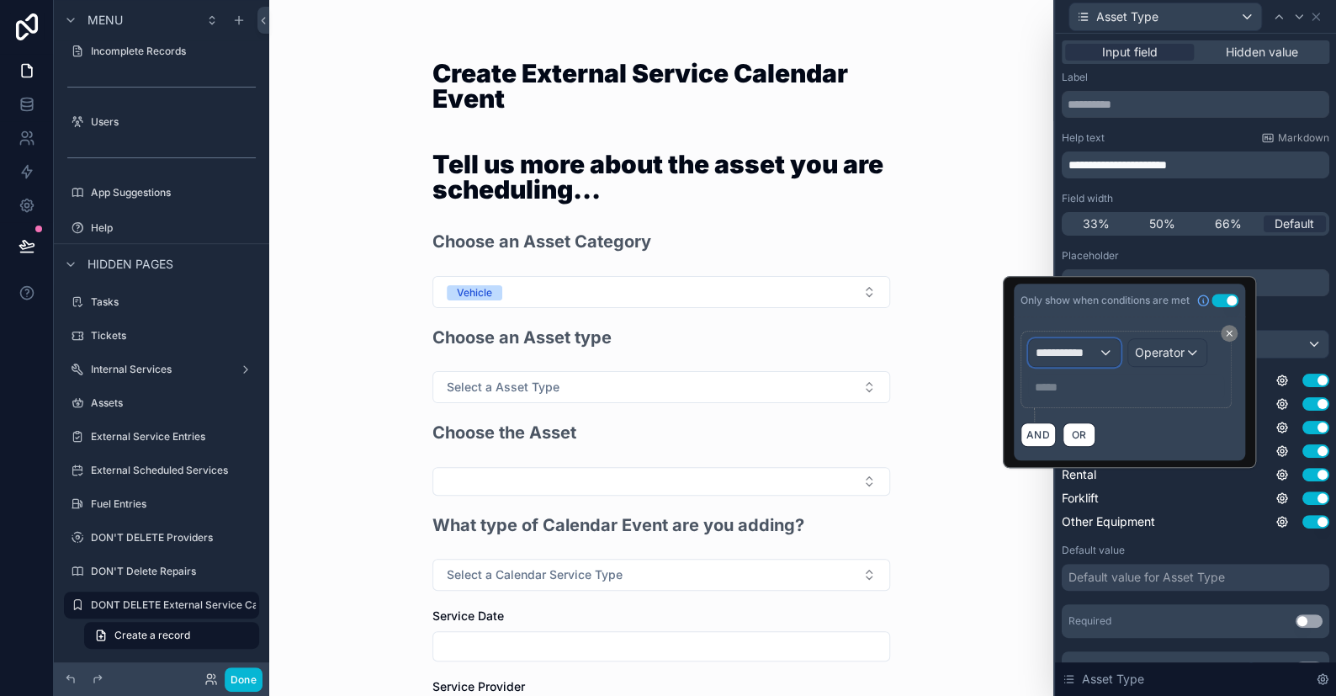
click at [1099, 351] on div "**********" at bounding box center [1074, 352] width 91 height 27
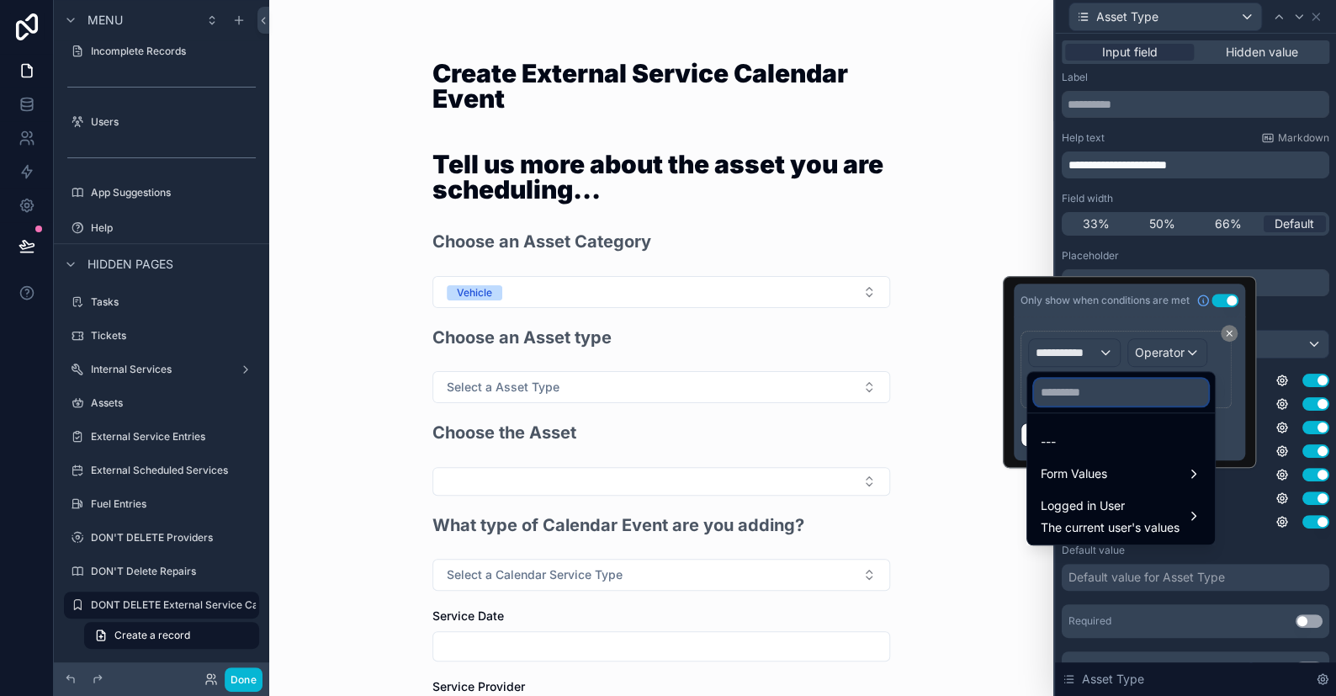
click at [1085, 386] on input "text" at bounding box center [1121, 392] width 174 height 27
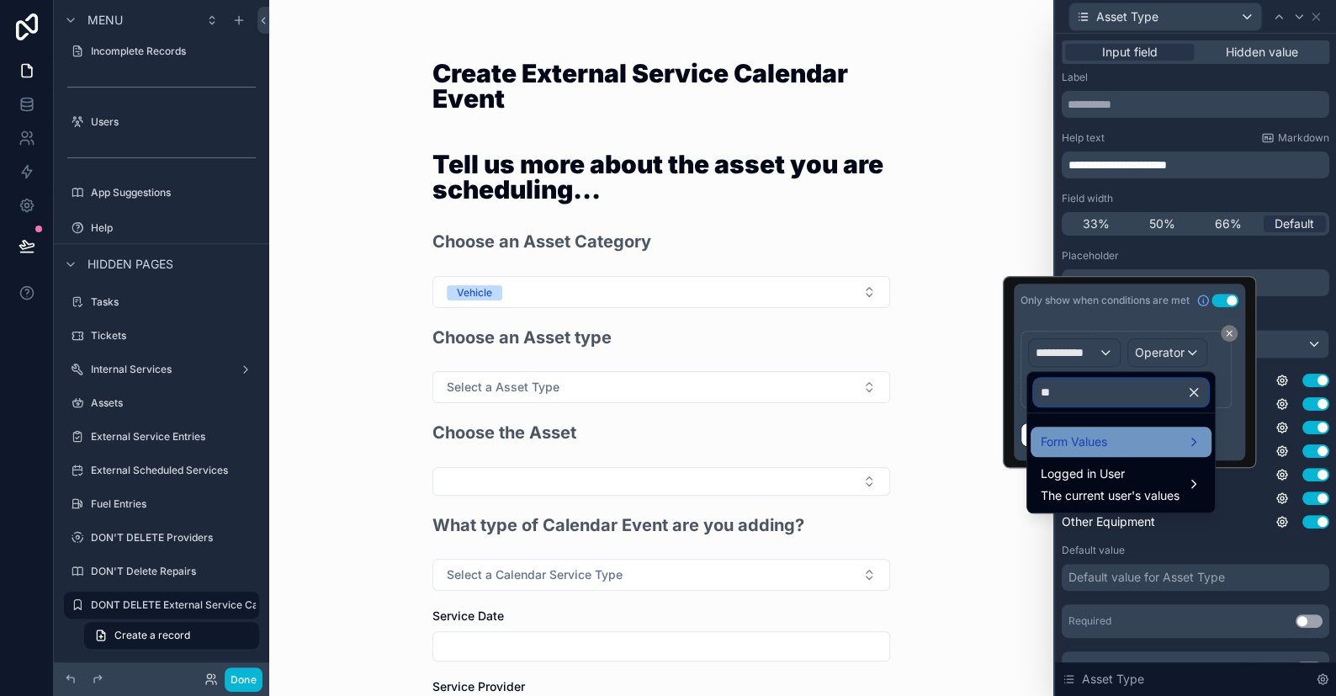
type input "**"
click at [1075, 448] on span "Form Values" at bounding box center [1074, 442] width 66 height 20
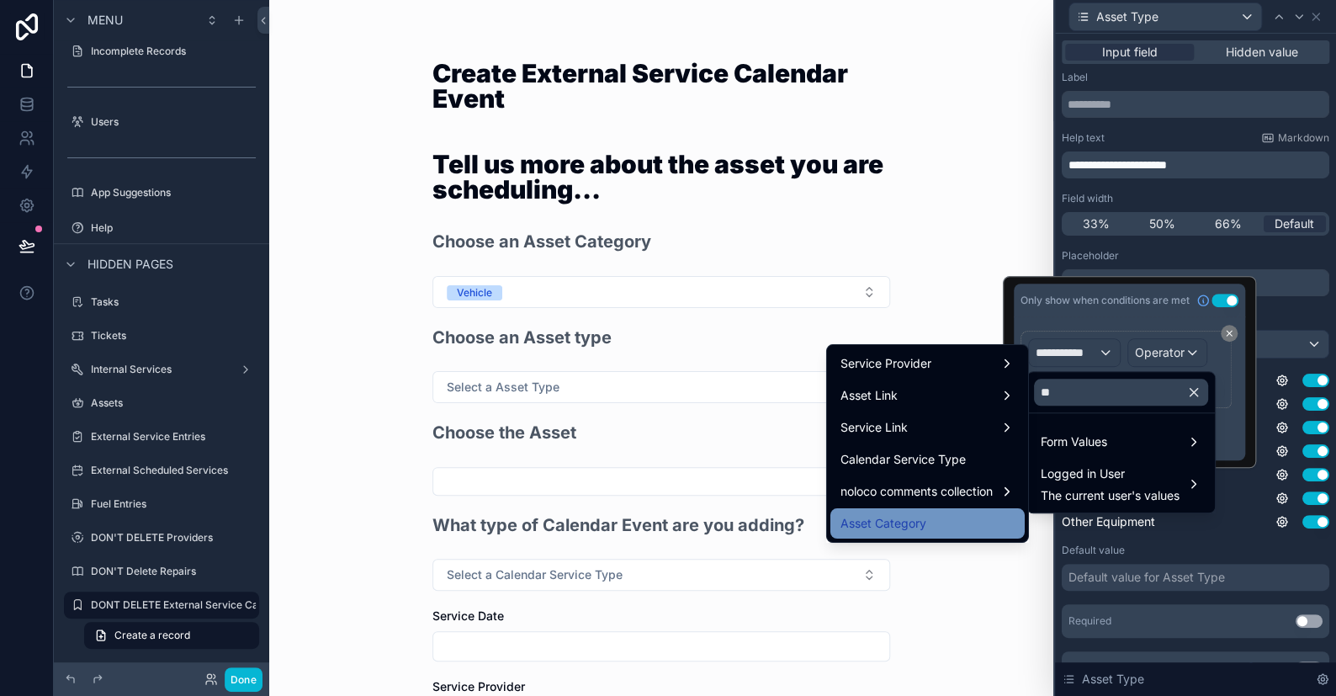
click at [905, 517] on span "Asset Category" at bounding box center [883, 523] width 86 height 20
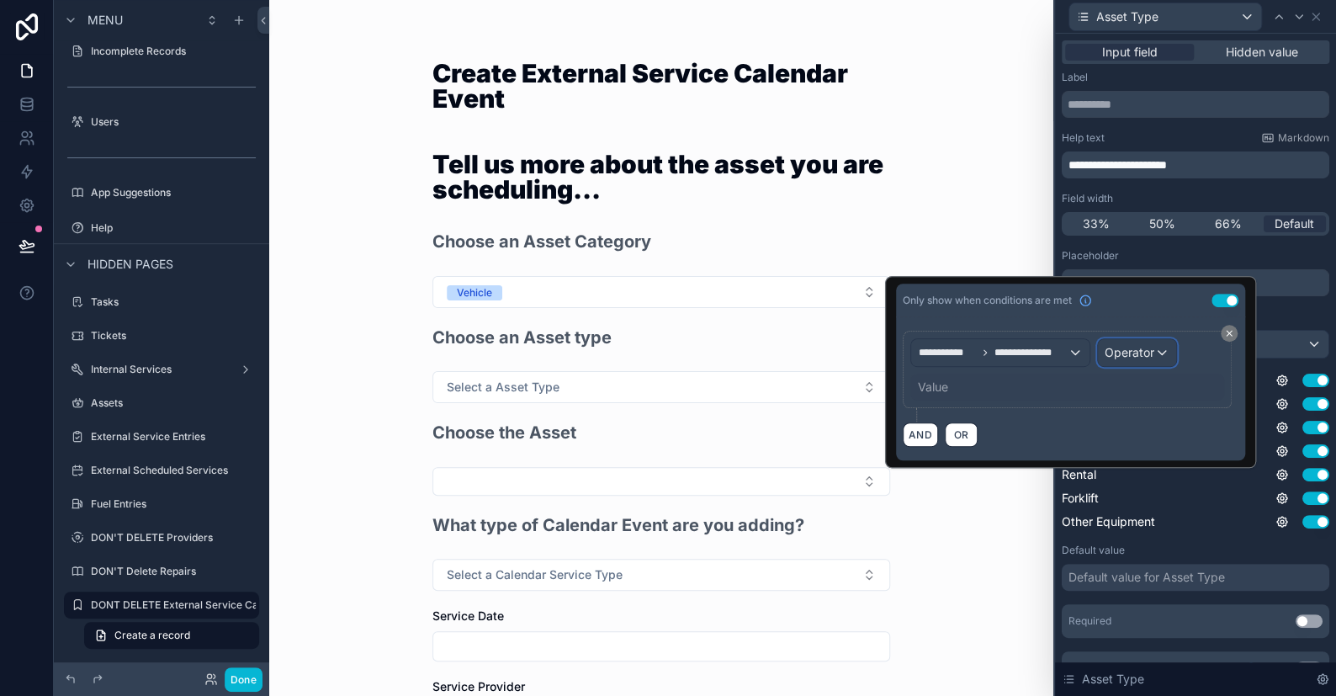
click at [1109, 347] on span "Operator" at bounding box center [1130, 352] width 50 height 14
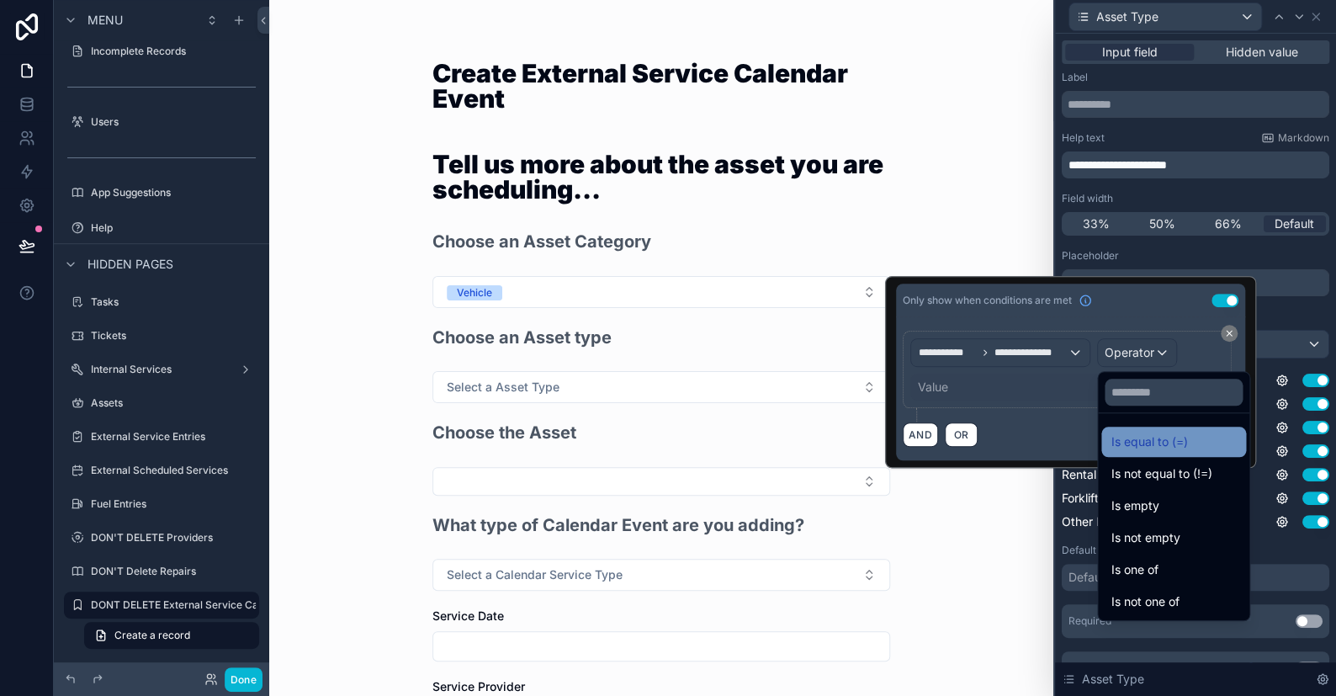
click at [1137, 434] on span "Is equal to (=)" at bounding box center [1149, 442] width 77 height 20
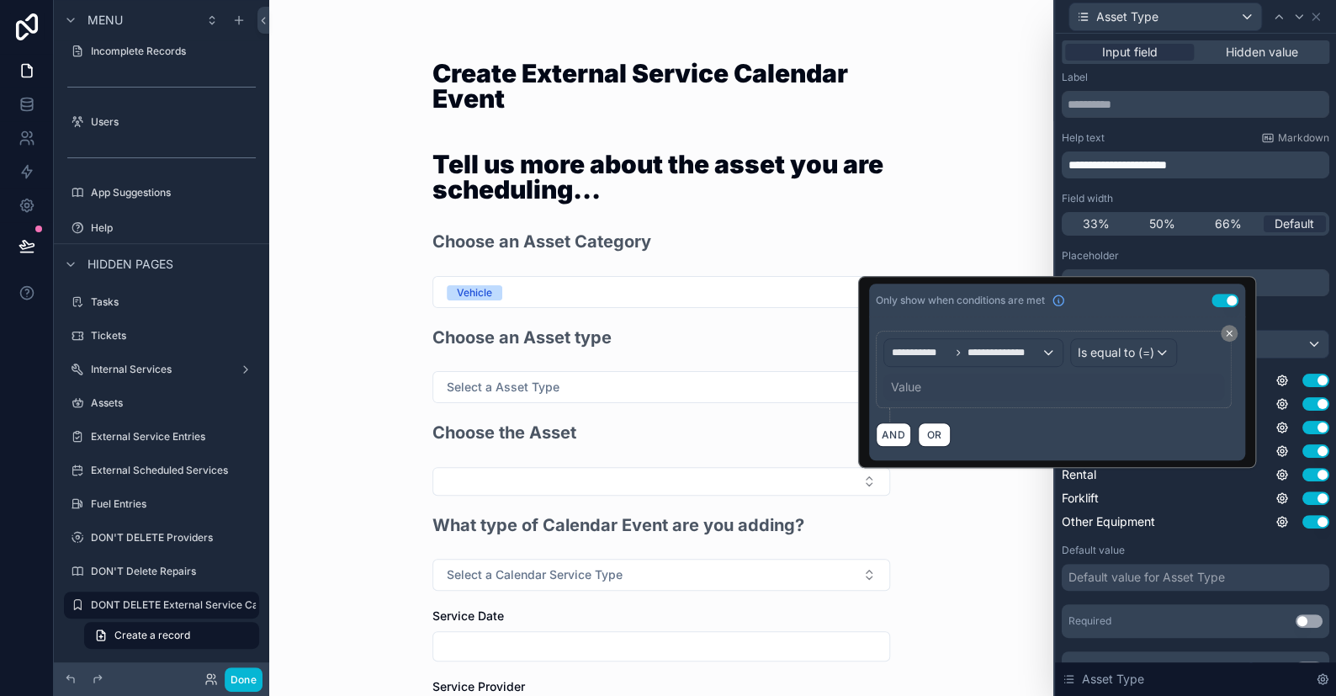
click at [903, 386] on div "Value" at bounding box center [905, 387] width 30 height 17
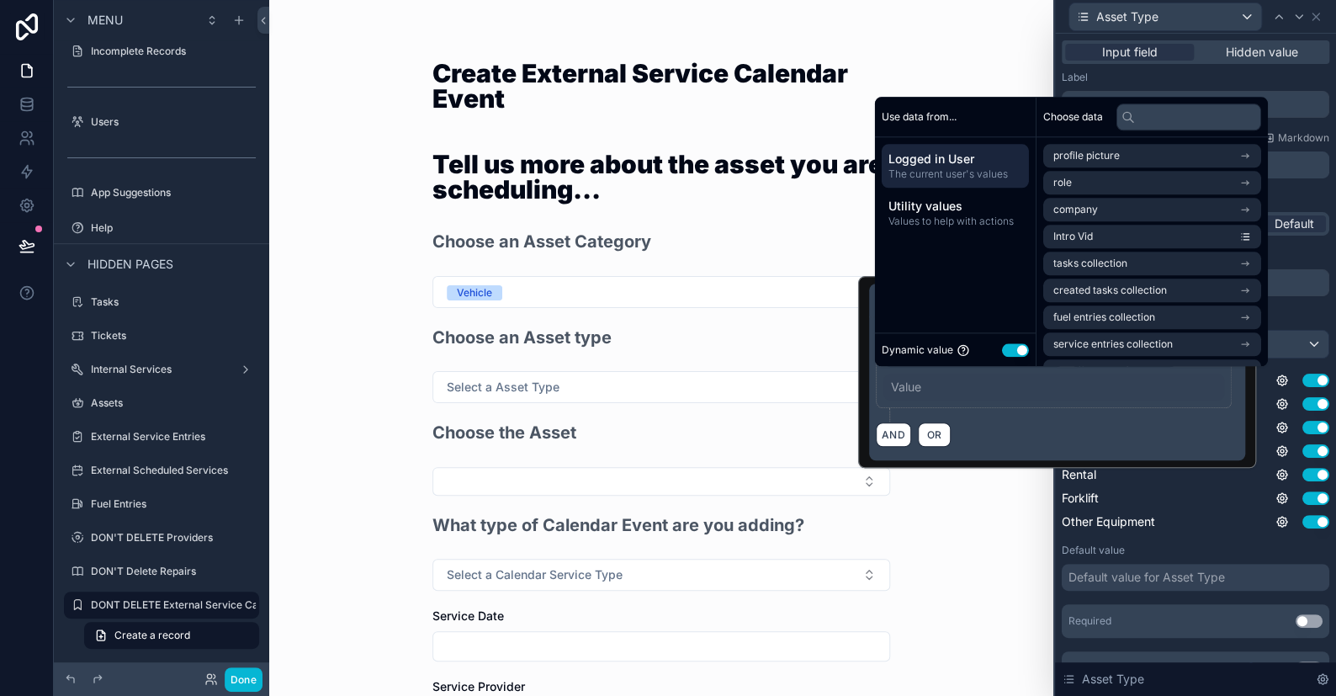
click at [1015, 351] on button "Use setting" at bounding box center [1015, 349] width 27 height 13
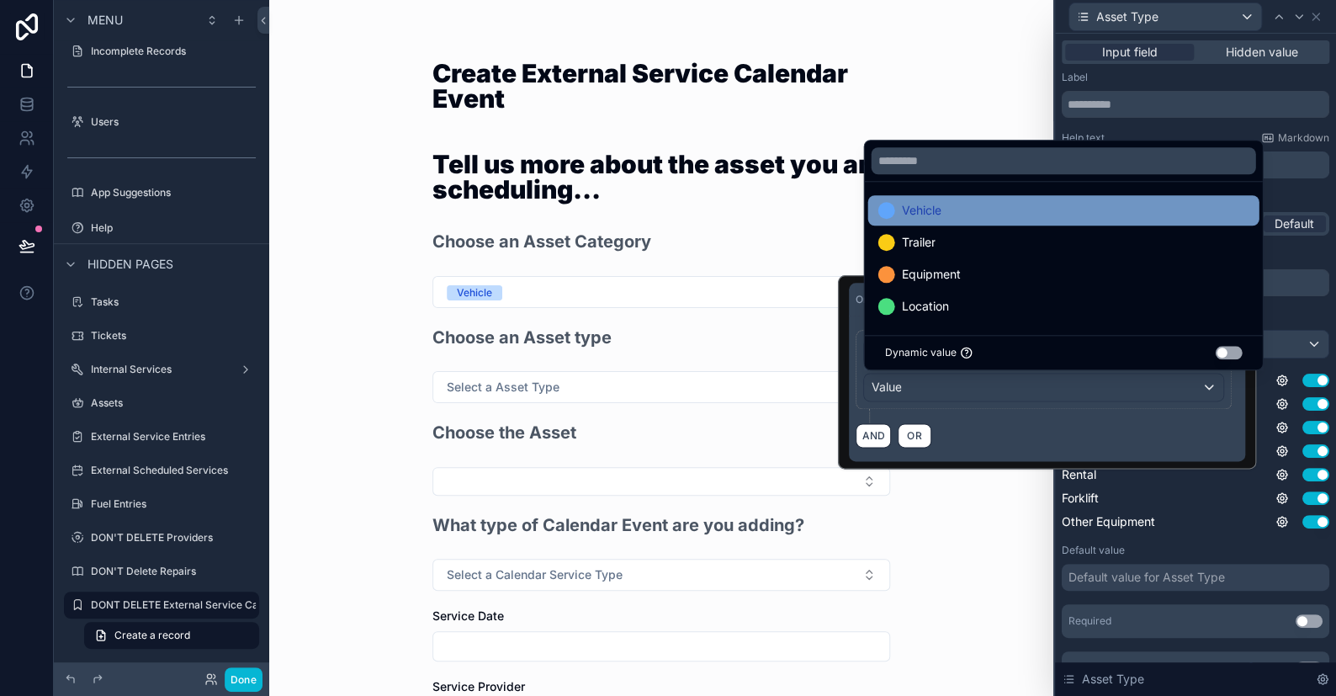
click at [953, 218] on div "Vehicle" at bounding box center [1062, 210] width 371 height 20
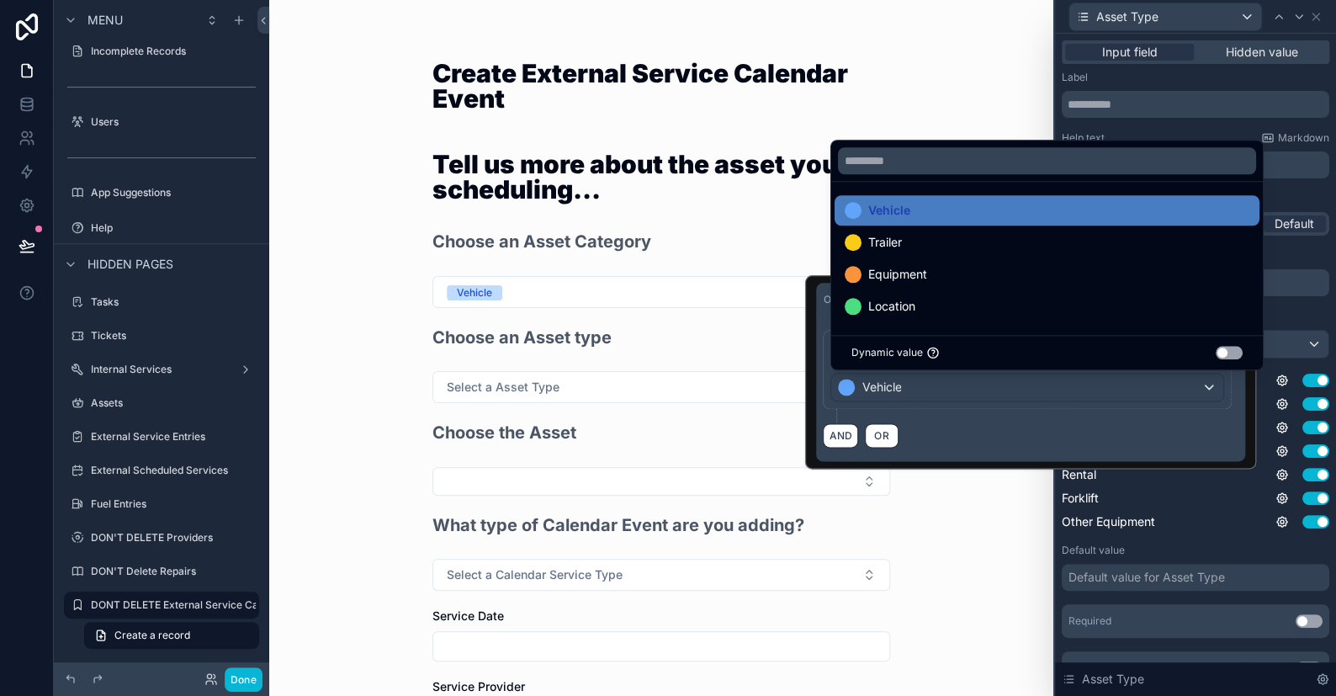
click at [1026, 511] on div "Create External Service Calendar Event Tell us more about the asset you are sch…" at bounding box center [661, 348] width 784 height 696
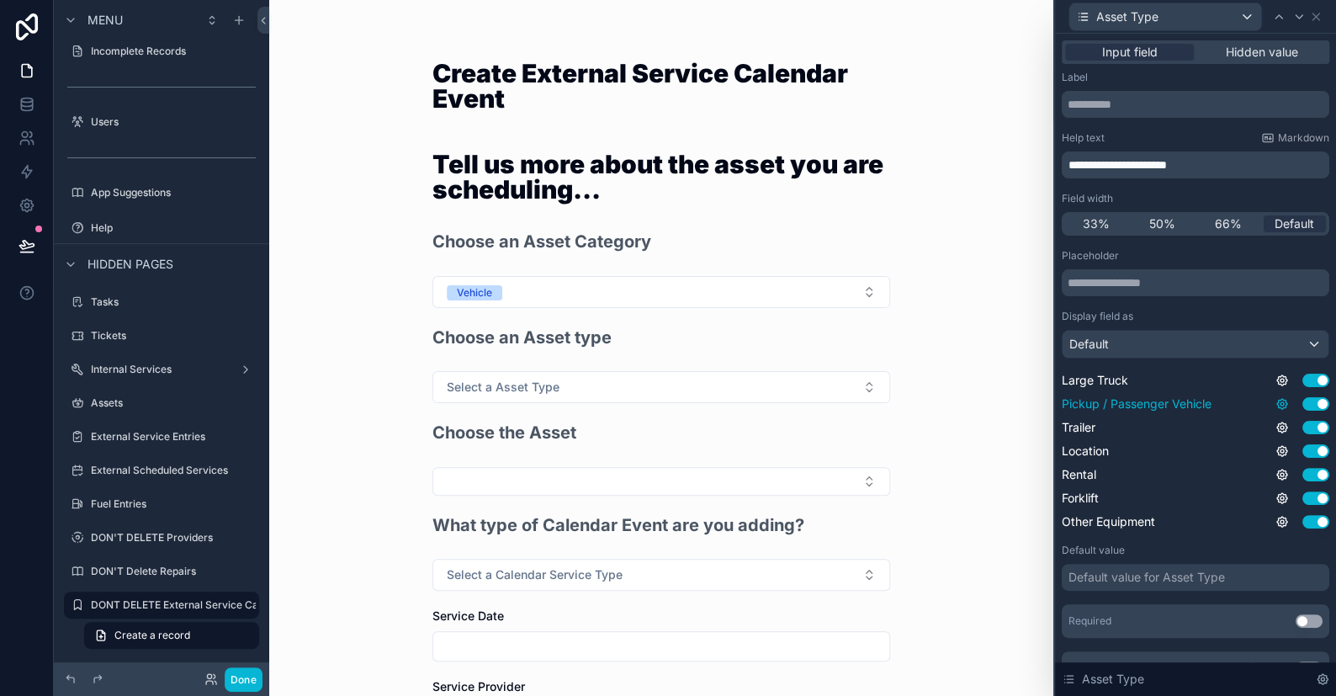
click at [1275, 402] on icon at bounding box center [1281, 403] width 13 height 13
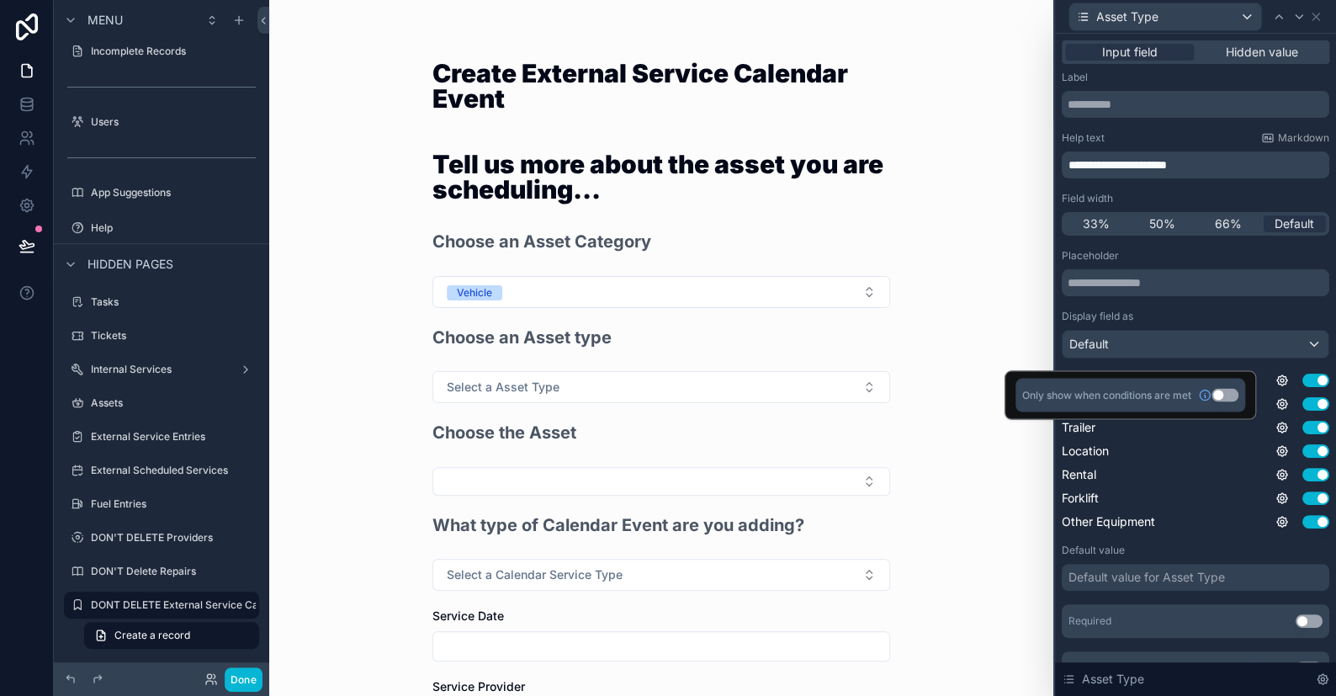
click at [1229, 395] on button "Use setting" at bounding box center [1224, 394] width 27 height 13
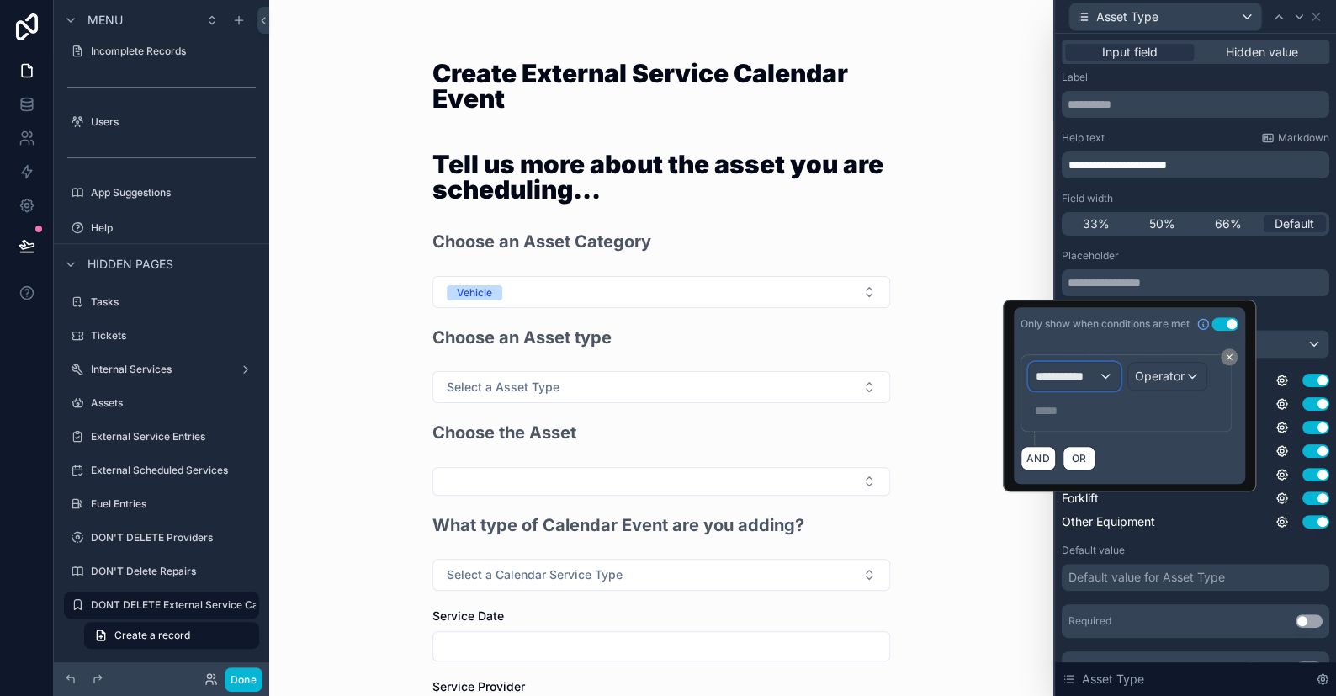
click at [1105, 373] on div "**********" at bounding box center [1074, 376] width 91 height 27
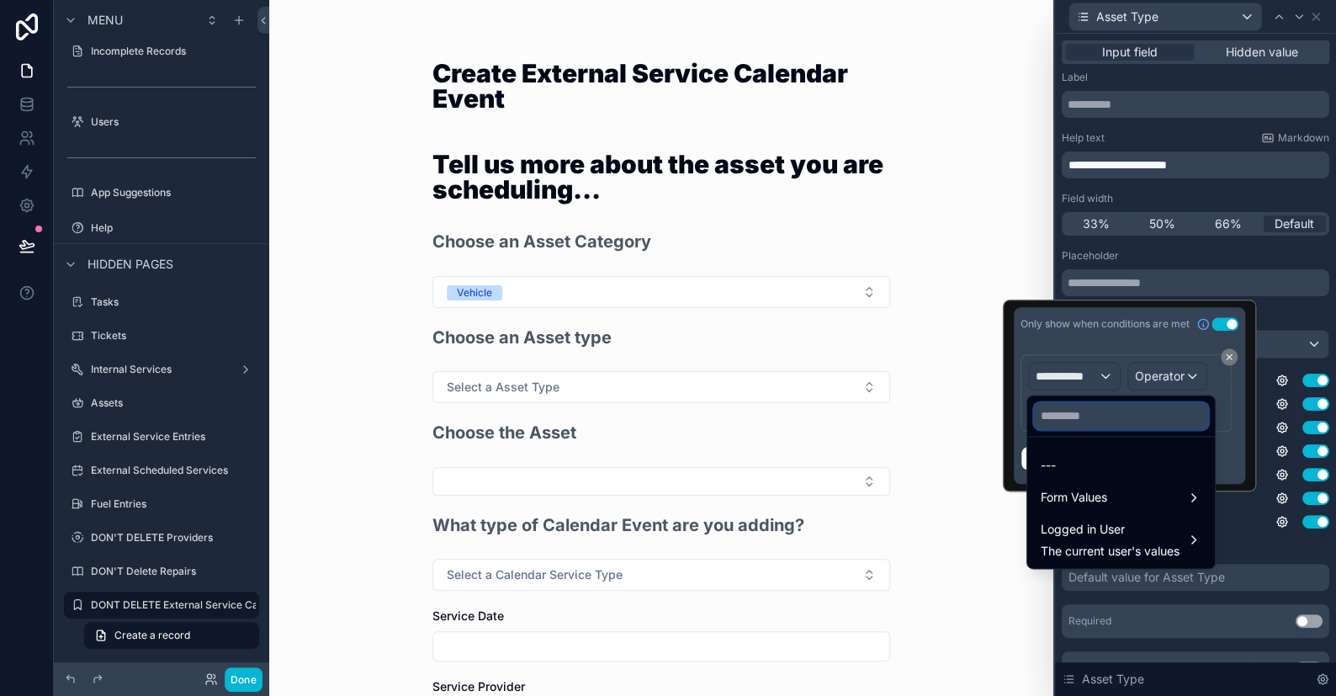
click at [1073, 416] on input "text" at bounding box center [1121, 415] width 174 height 27
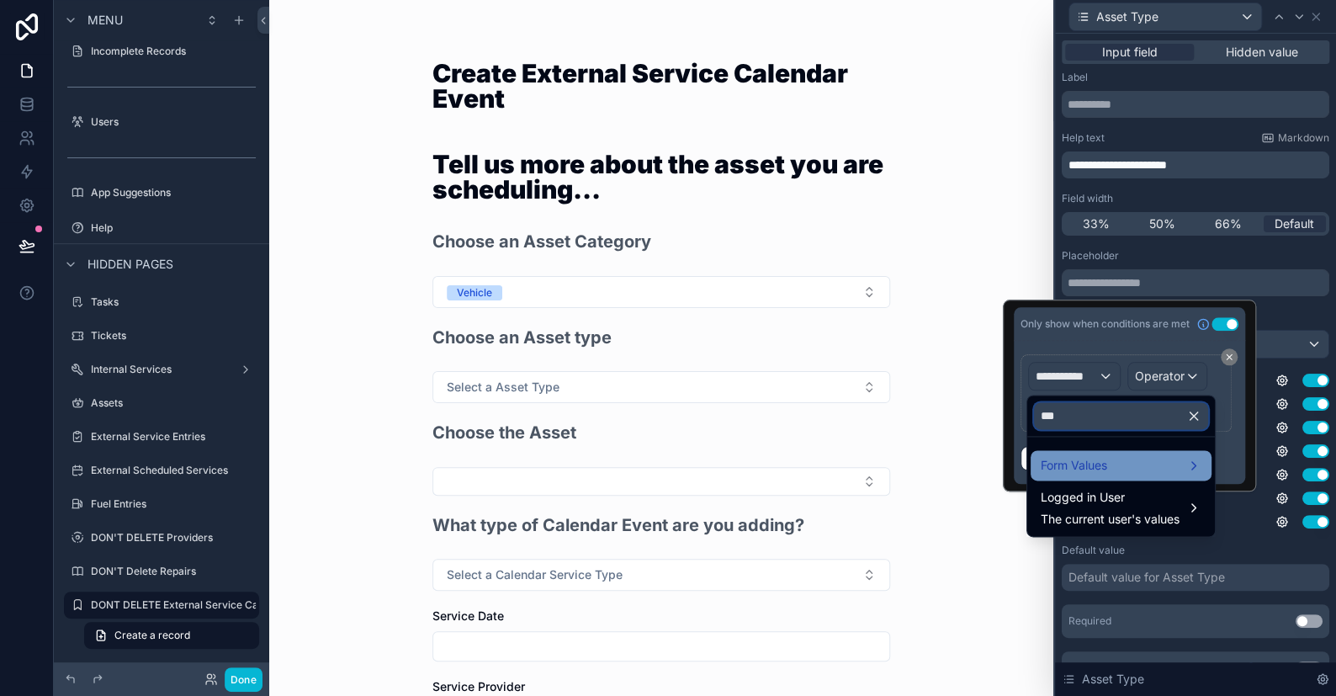
type input "***"
click at [1060, 466] on span "Form Values" at bounding box center [1074, 465] width 66 height 20
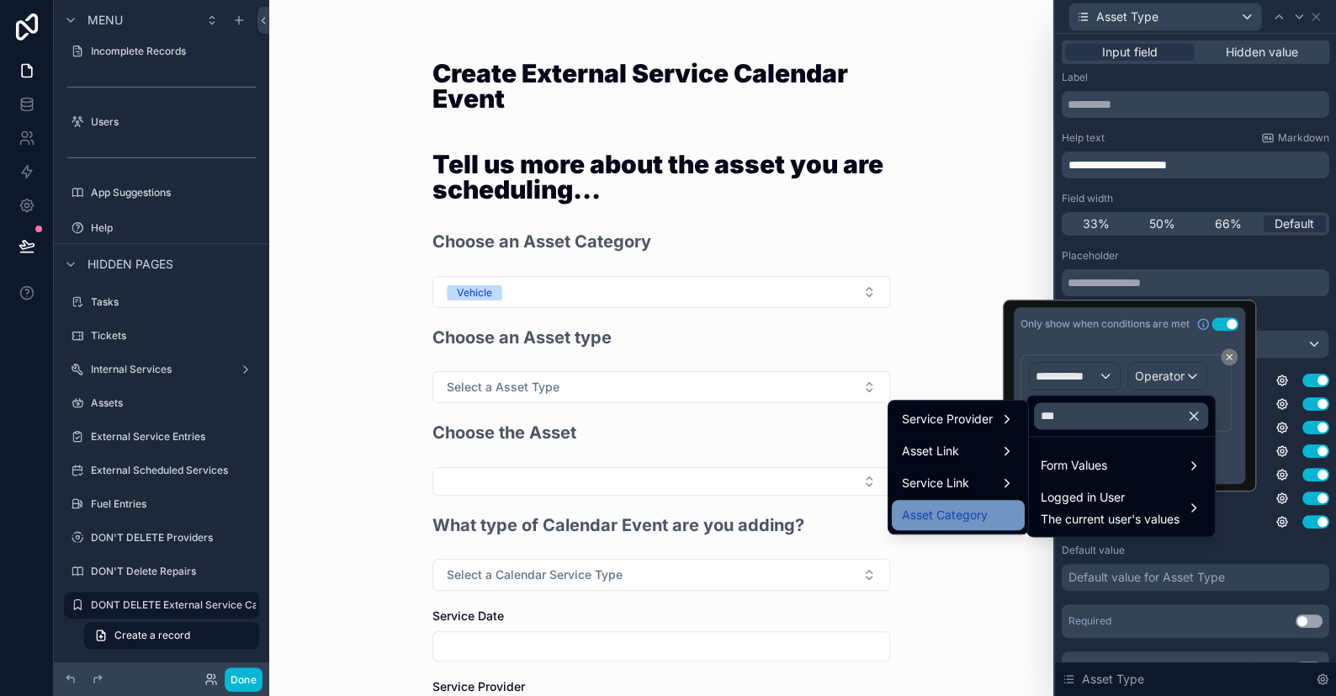
click at [949, 508] on span "Asset Category" at bounding box center [945, 515] width 86 height 20
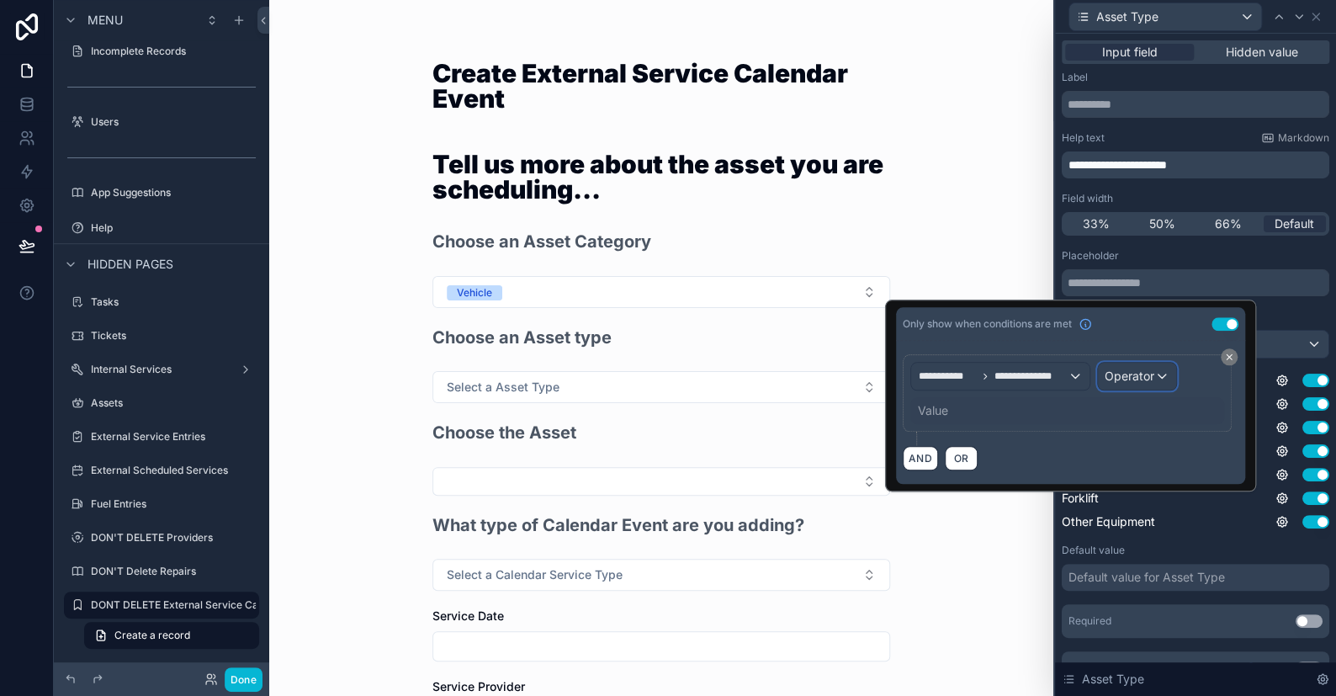
click at [1114, 380] on span "Operator" at bounding box center [1130, 375] width 50 height 14
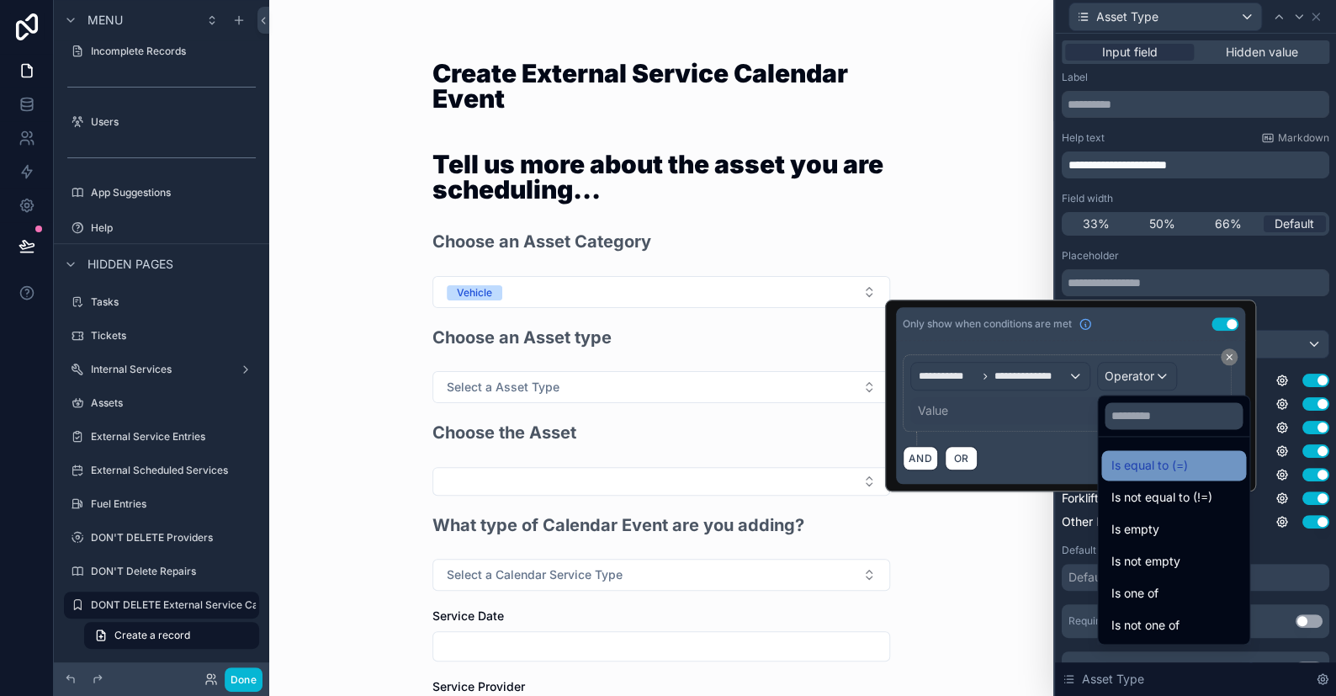
click at [1139, 459] on span "Is equal to (=)" at bounding box center [1149, 465] width 77 height 20
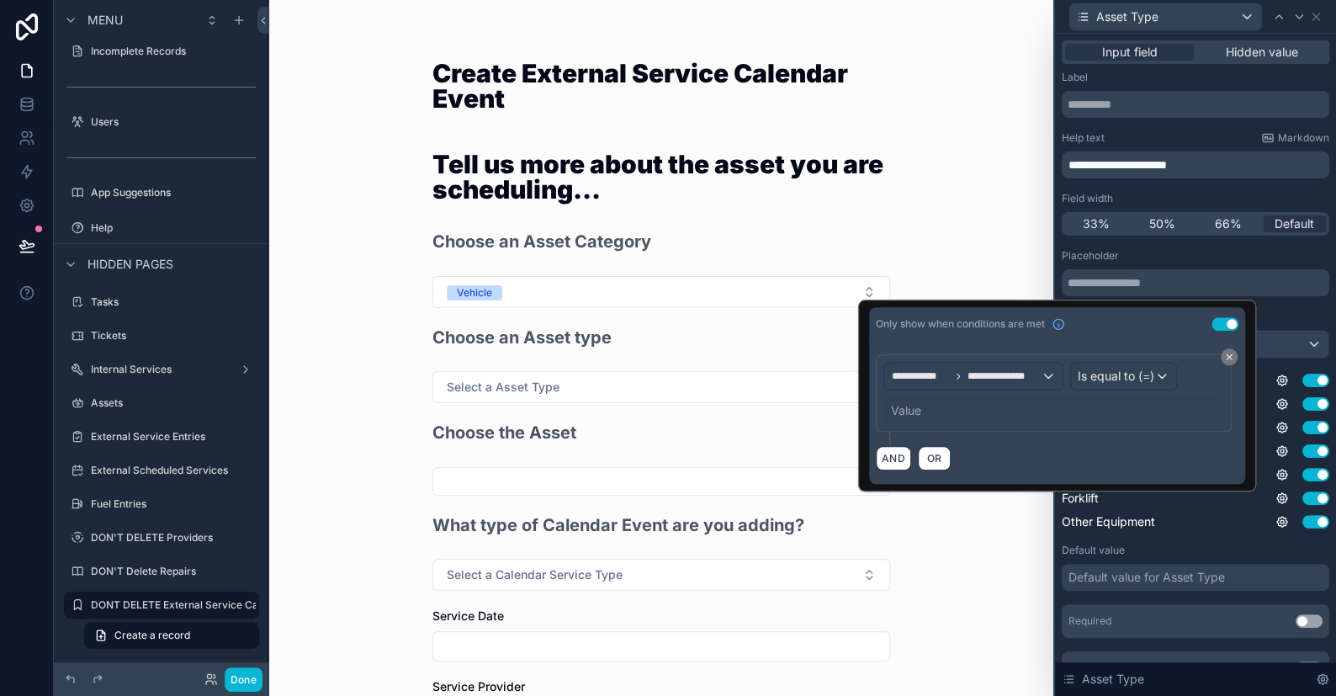
click at [924, 415] on div "Value" at bounding box center [1053, 410] width 341 height 27
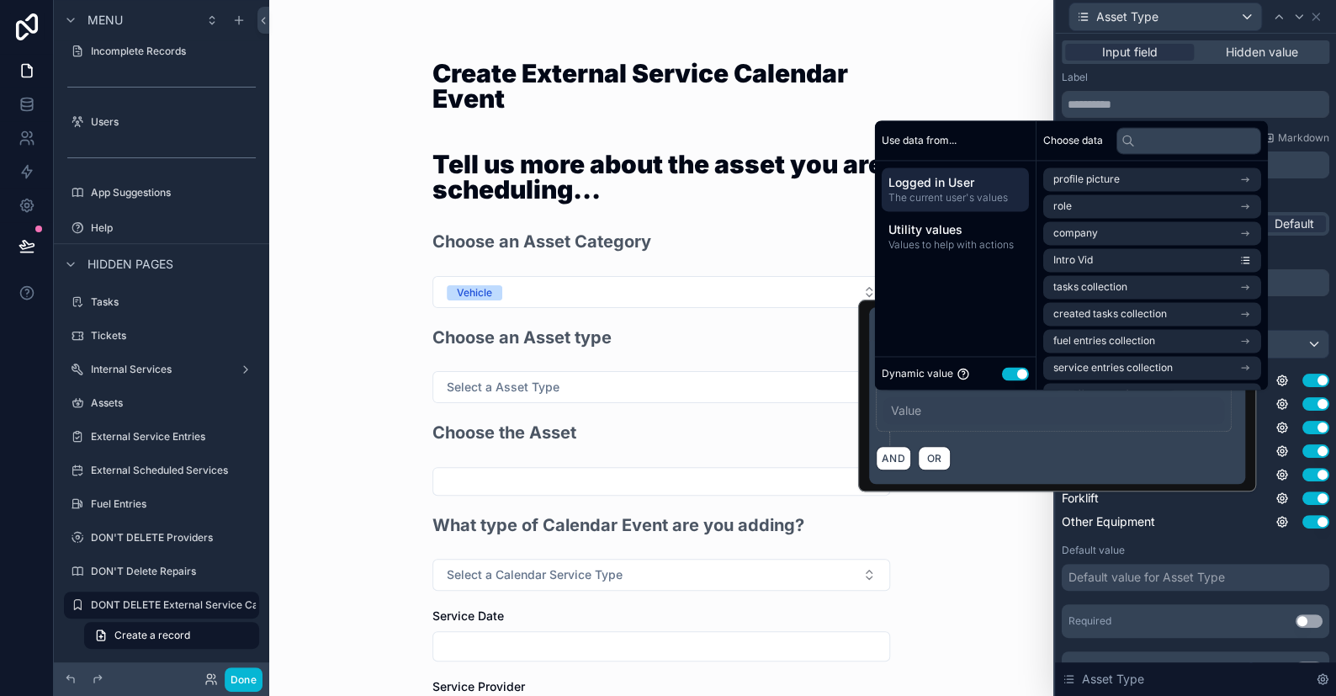
click at [1009, 378] on button "Use setting" at bounding box center [1015, 373] width 27 height 13
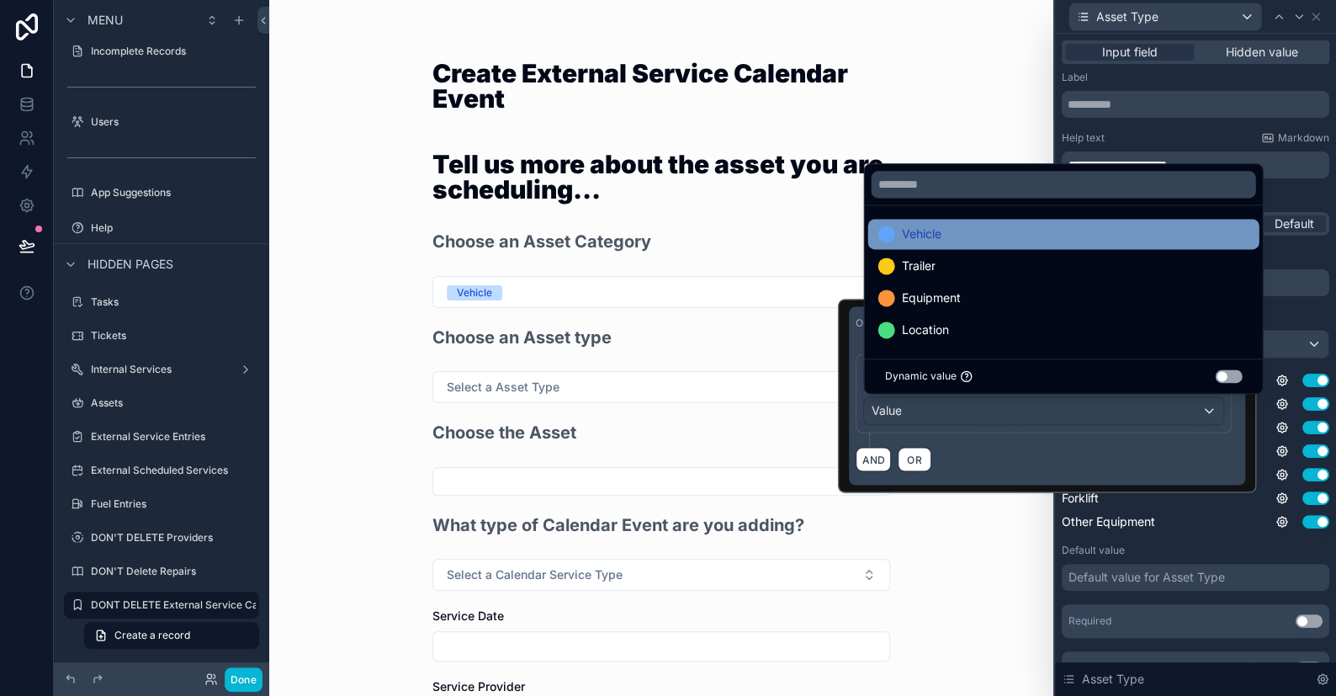
click at [917, 240] on span "Vehicle" at bounding box center [921, 234] width 40 height 20
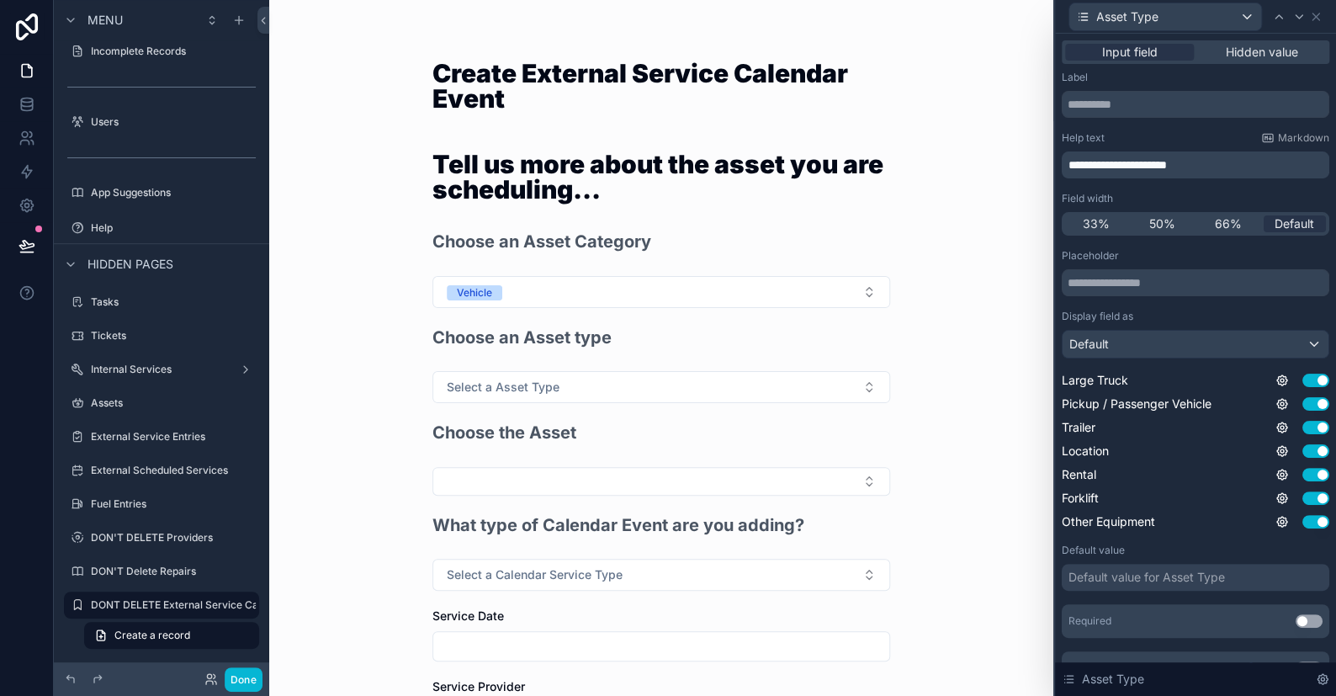
scroll to position [288, 0]
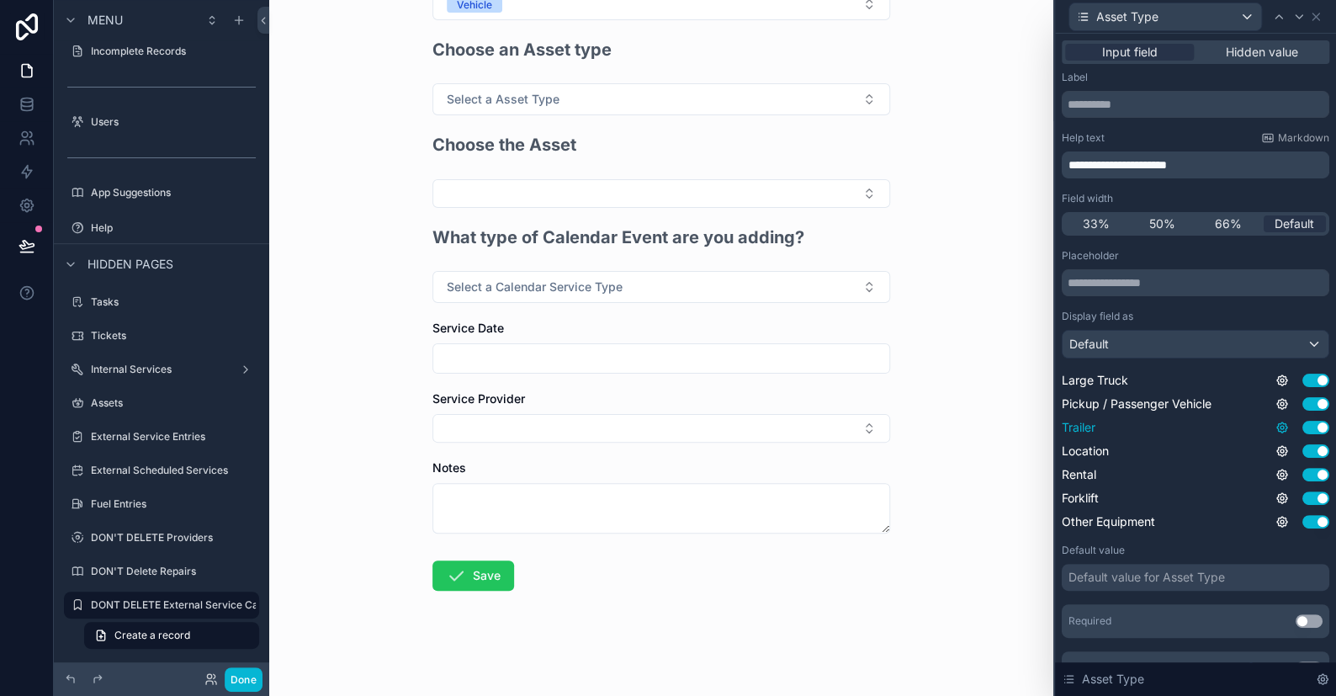
click at [1275, 431] on icon at bounding box center [1281, 427] width 13 height 13
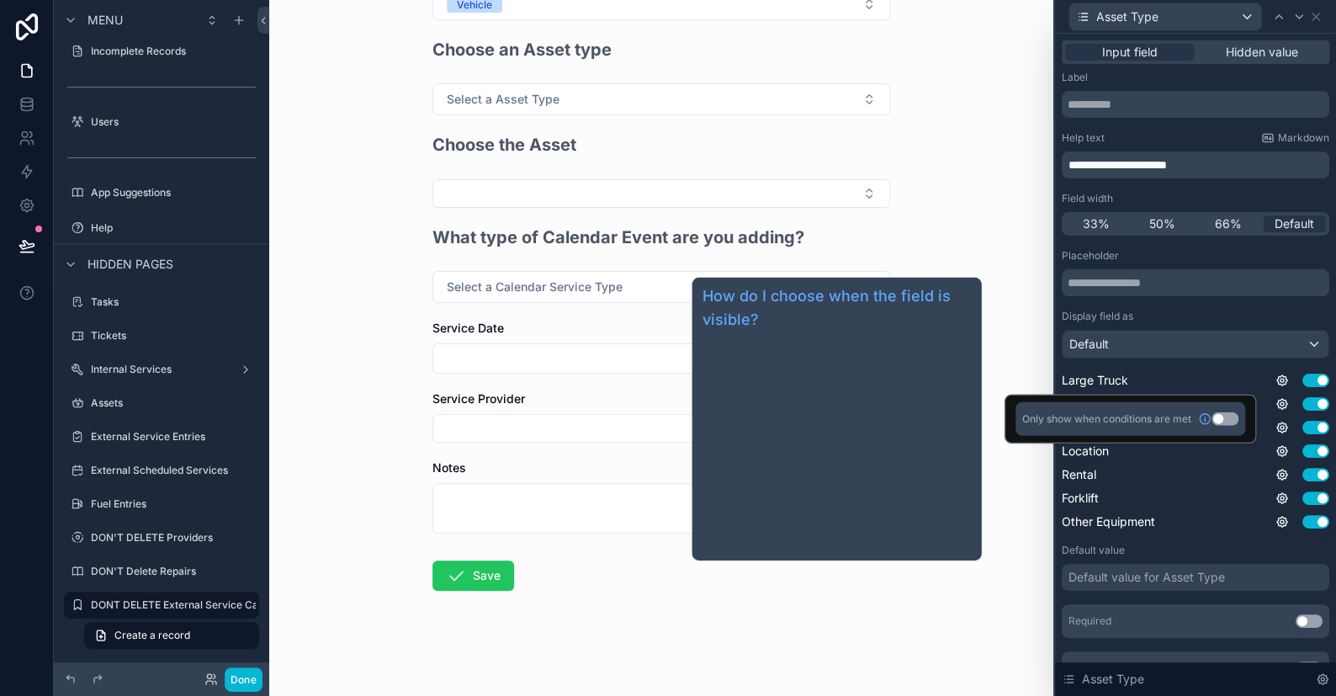
click at [1222, 420] on button "Use setting" at bounding box center [1224, 418] width 27 height 13
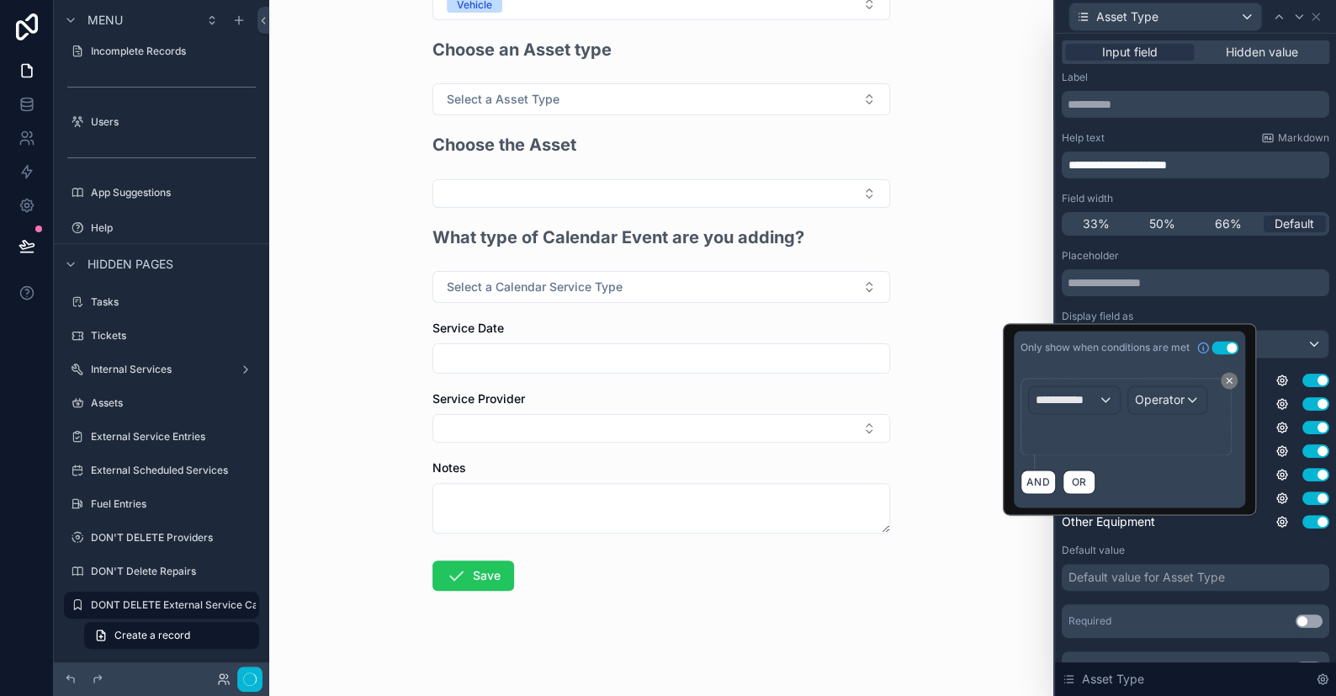
scroll to position [0, 0]
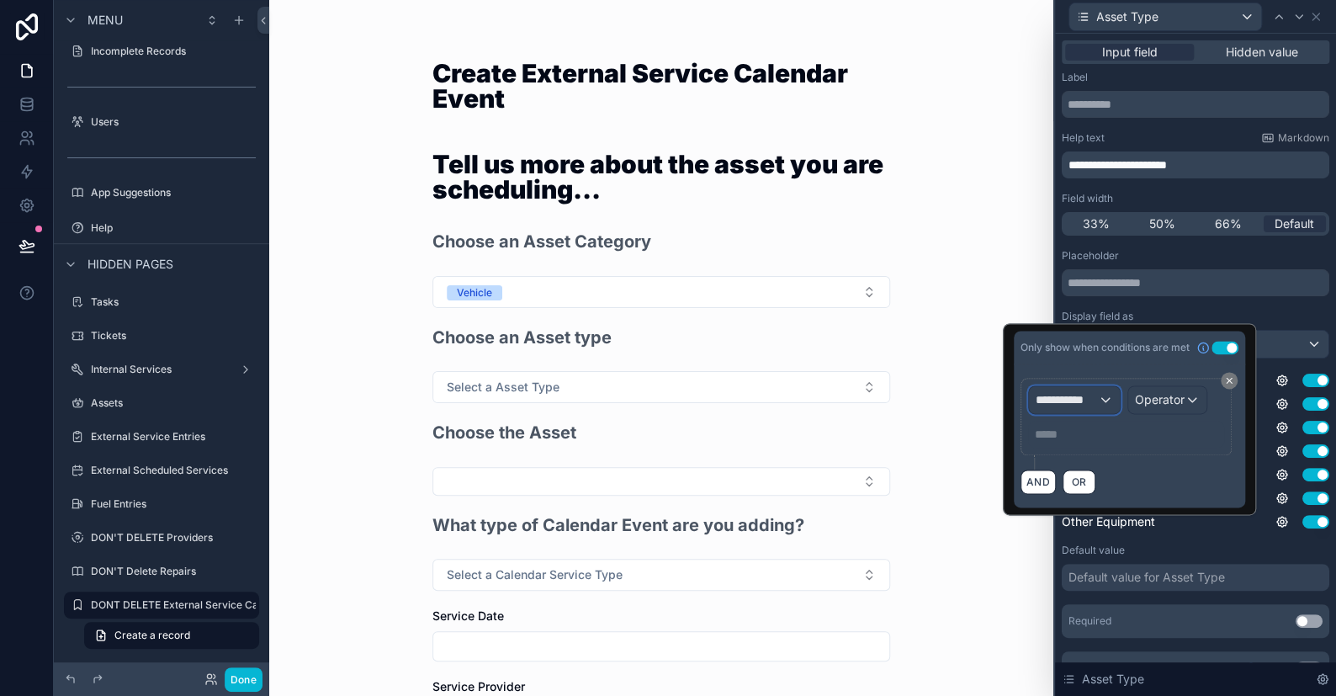
click at [1101, 406] on div "**********" at bounding box center [1074, 399] width 91 height 27
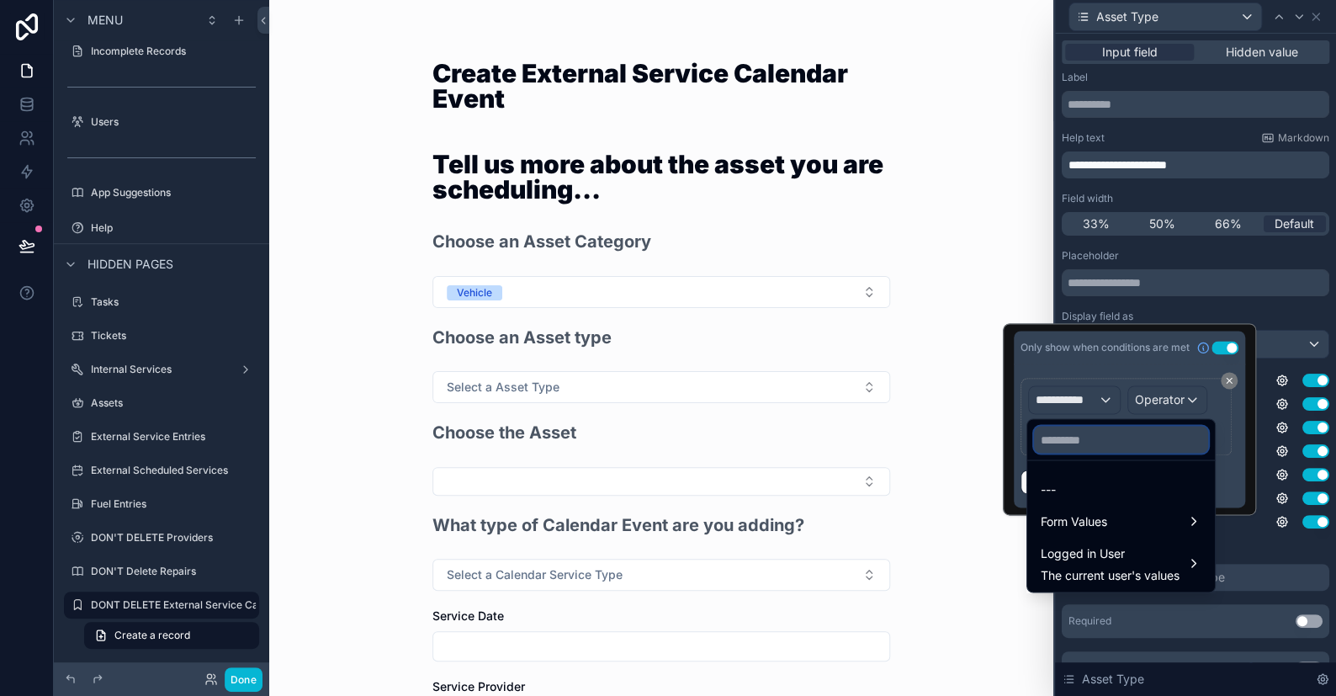
click at [1072, 441] on input "text" at bounding box center [1121, 439] width 174 height 27
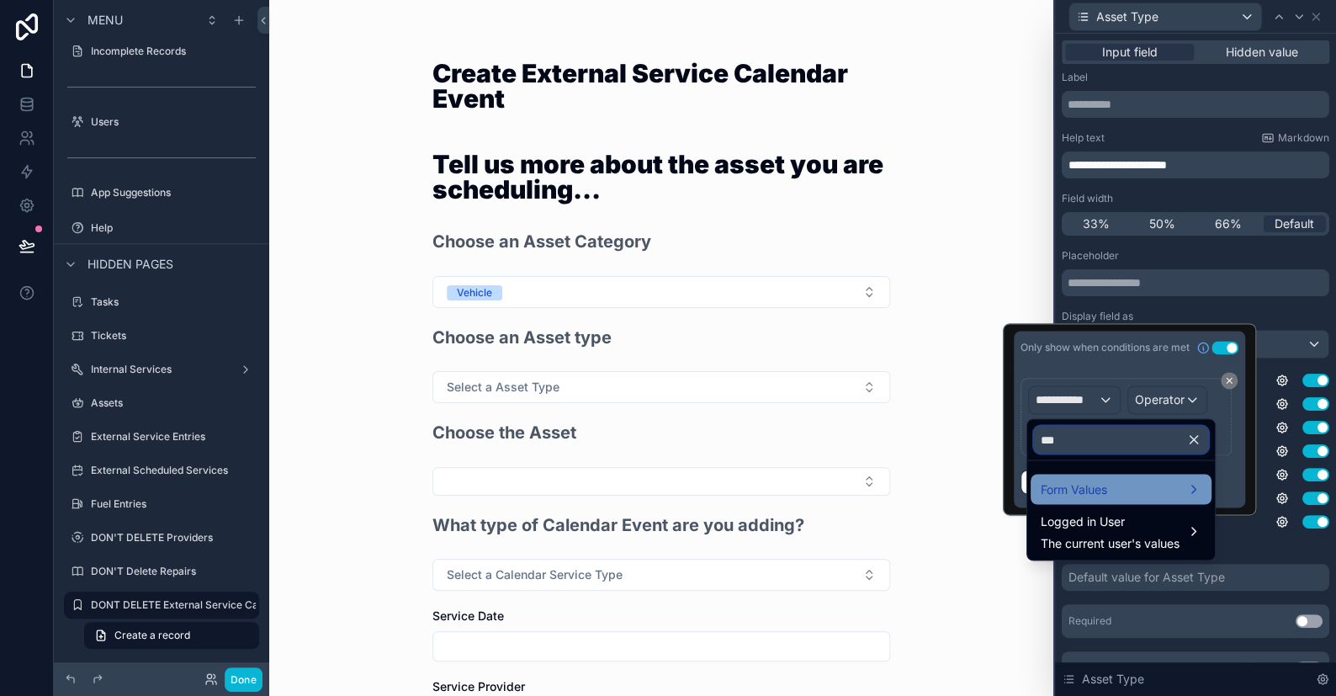
type input "***"
click at [1084, 477] on div "Form Values" at bounding box center [1121, 489] width 181 height 30
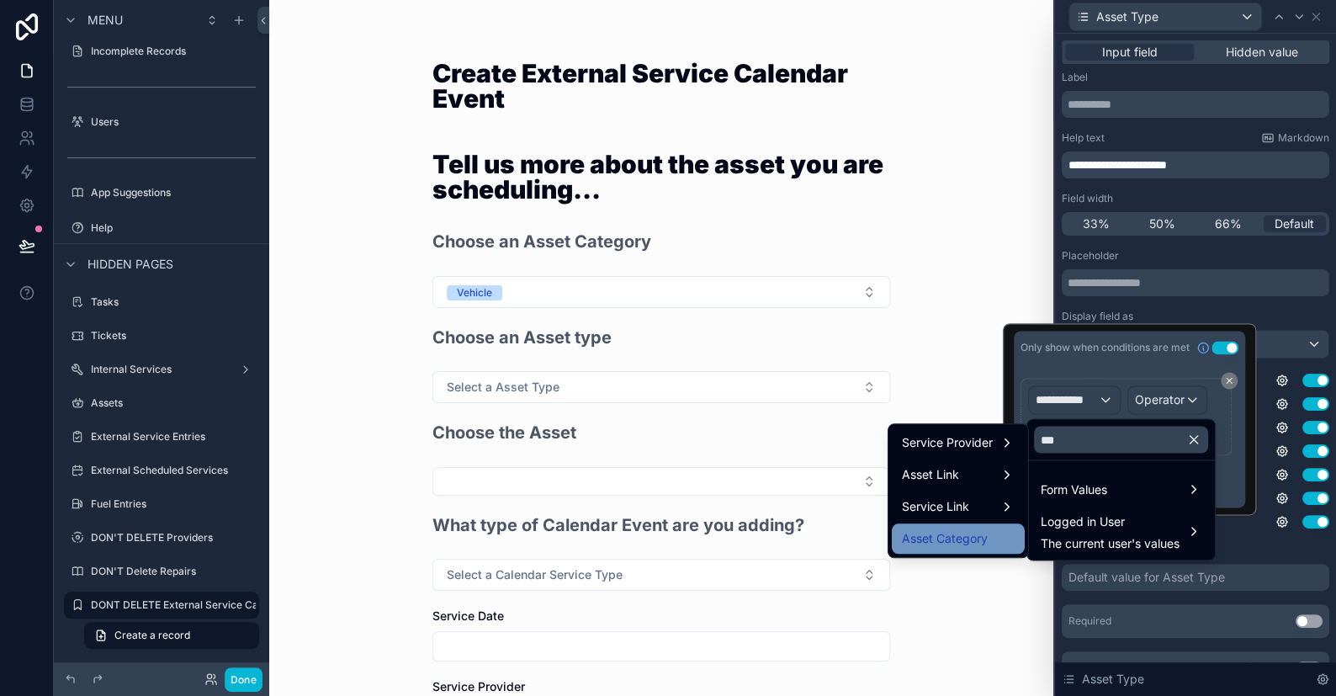
click at [955, 531] on span "Asset Category" at bounding box center [945, 538] width 86 height 20
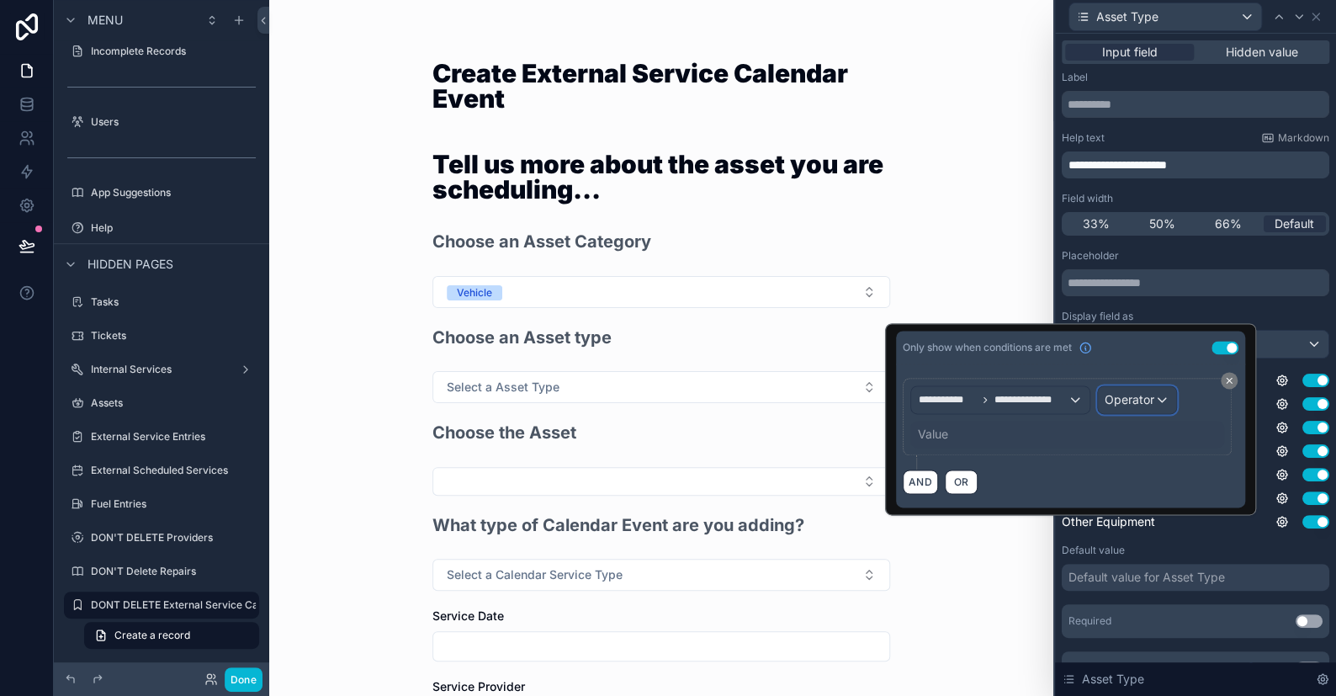
click at [1125, 397] on span "Operator" at bounding box center [1130, 399] width 50 height 14
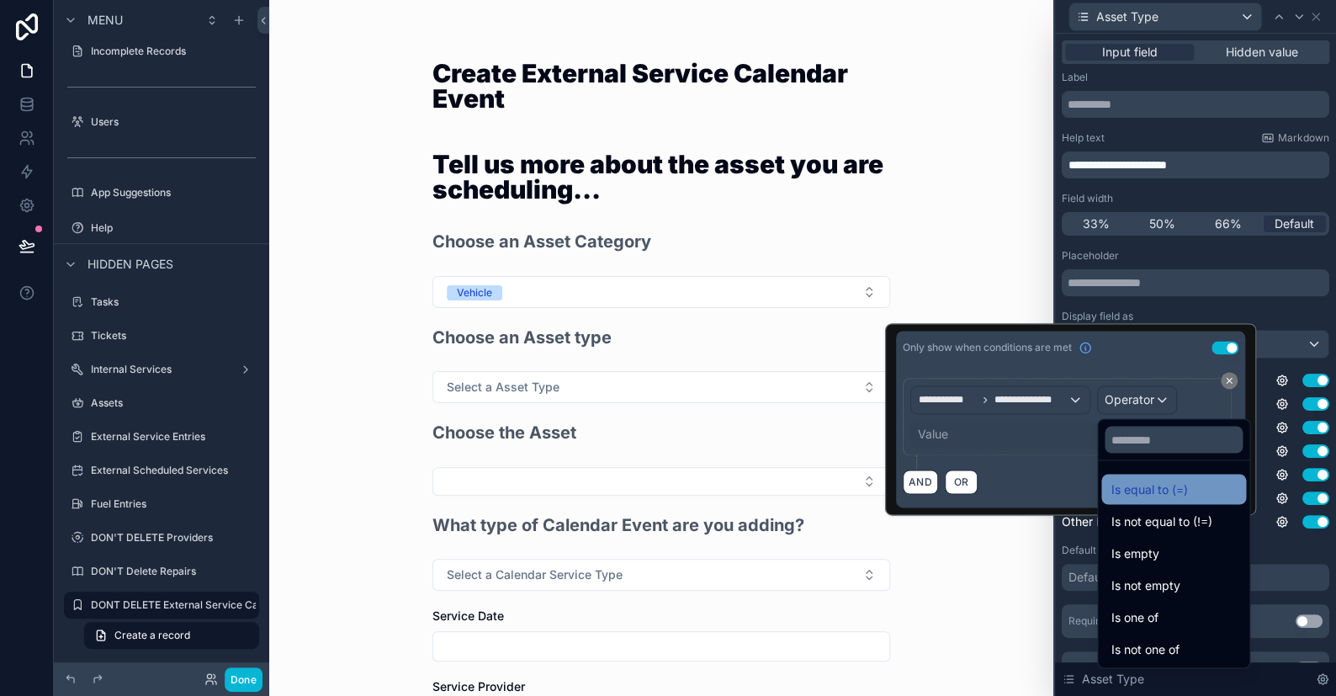
click at [1141, 479] on span "Is equal to (=)" at bounding box center [1149, 489] width 77 height 20
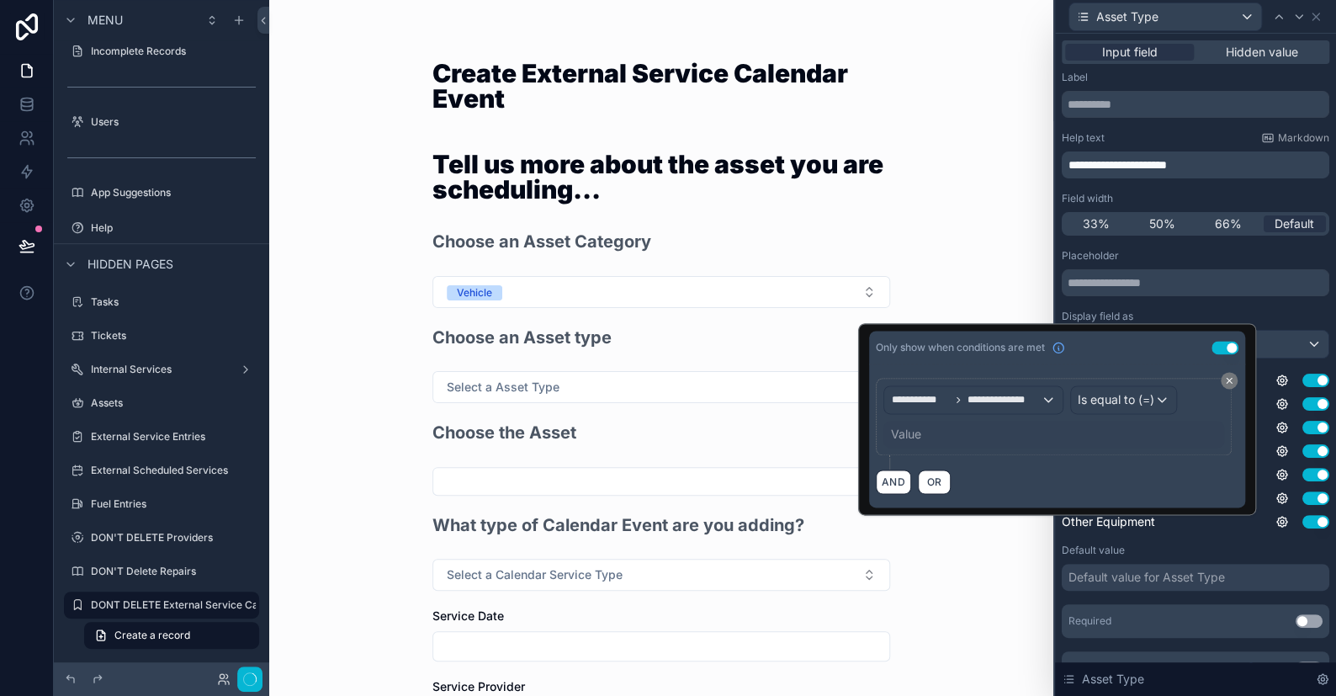
click at [942, 431] on div "Value" at bounding box center [1053, 434] width 341 height 27
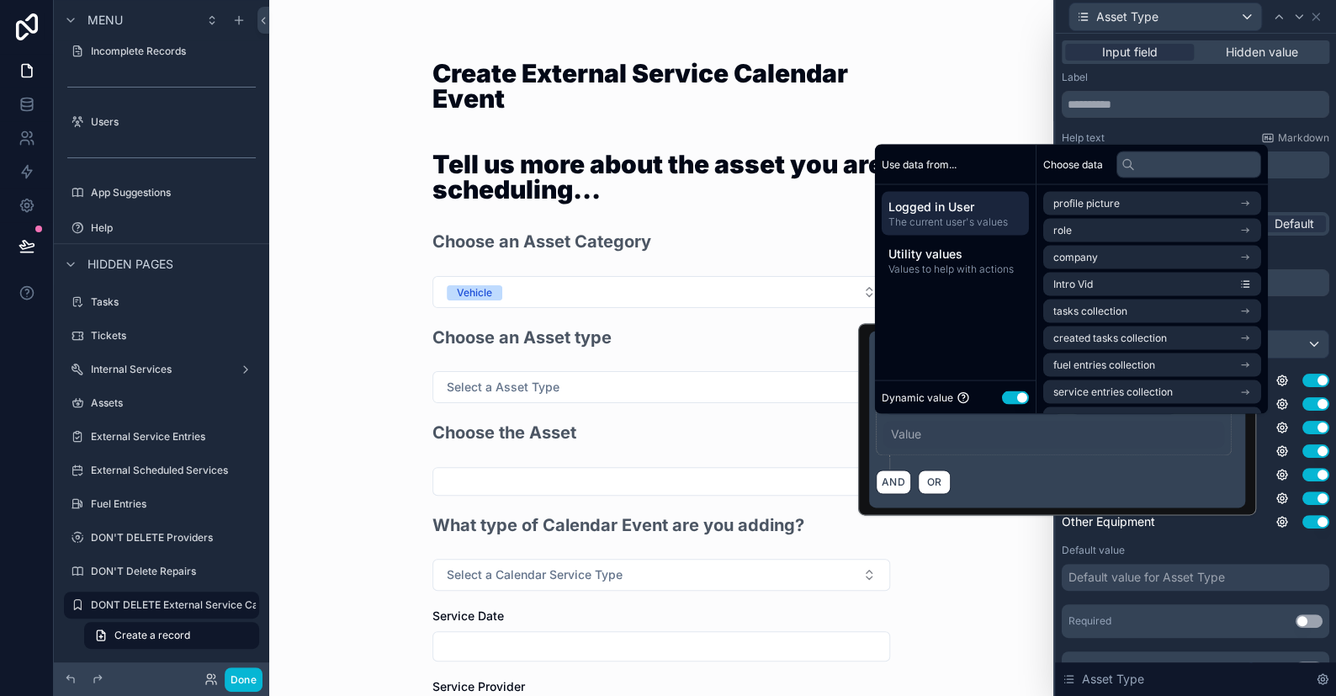
click at [1025, 405] on div "Dynamic value Use setting" at bounding box center [955, 396] width 147 height 19
click at [1019, 401] on button "Use setting" at bounding box center [1015, 396] width 27 height 13
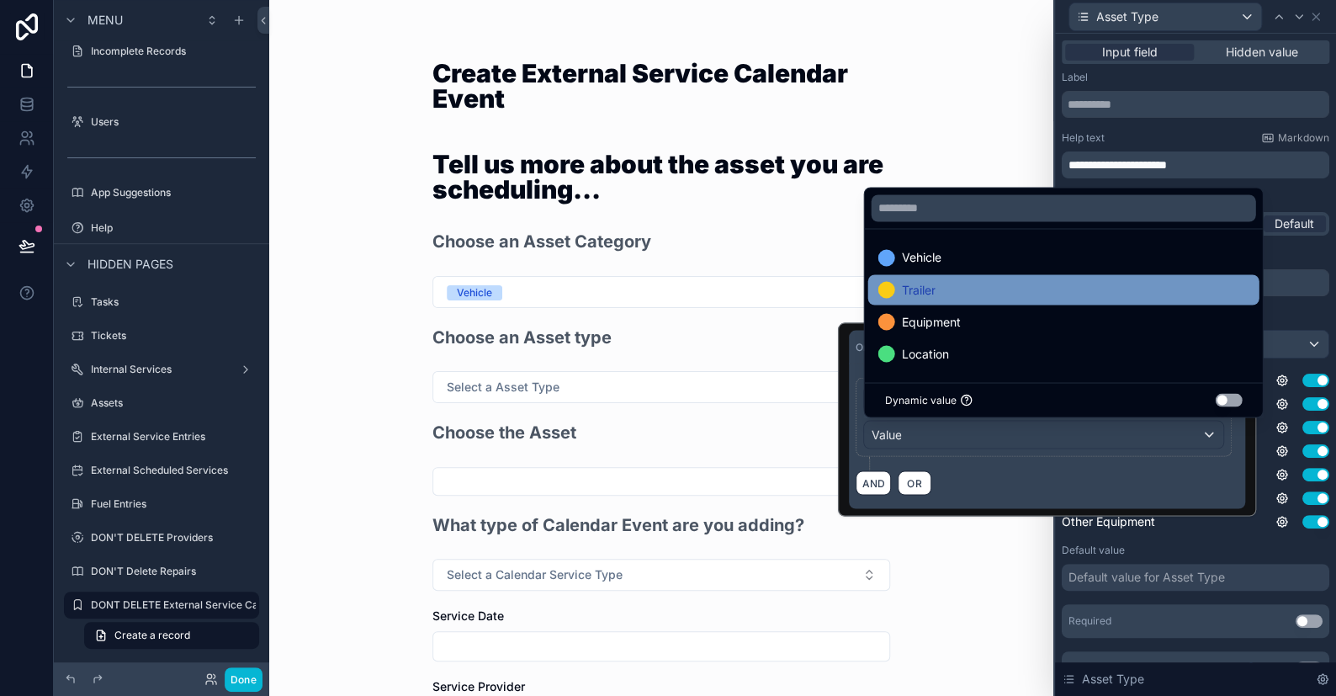
click at [915, 295] on span "Trailer" at bounding box center [918, 289] width 34 height 20
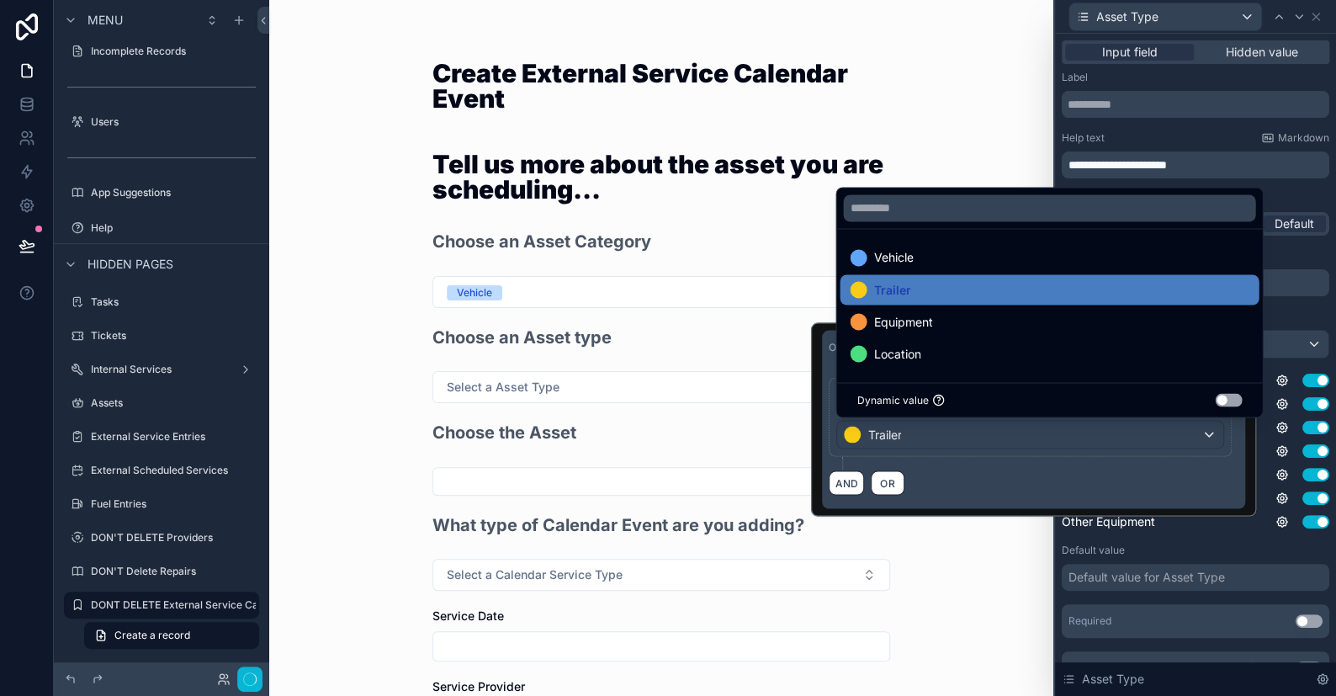
click at [1009, 145] on div "Create External Service Calendar Event Tell us more about the asset you are sch…" at bounding box center [661, 348] width 784 height 696
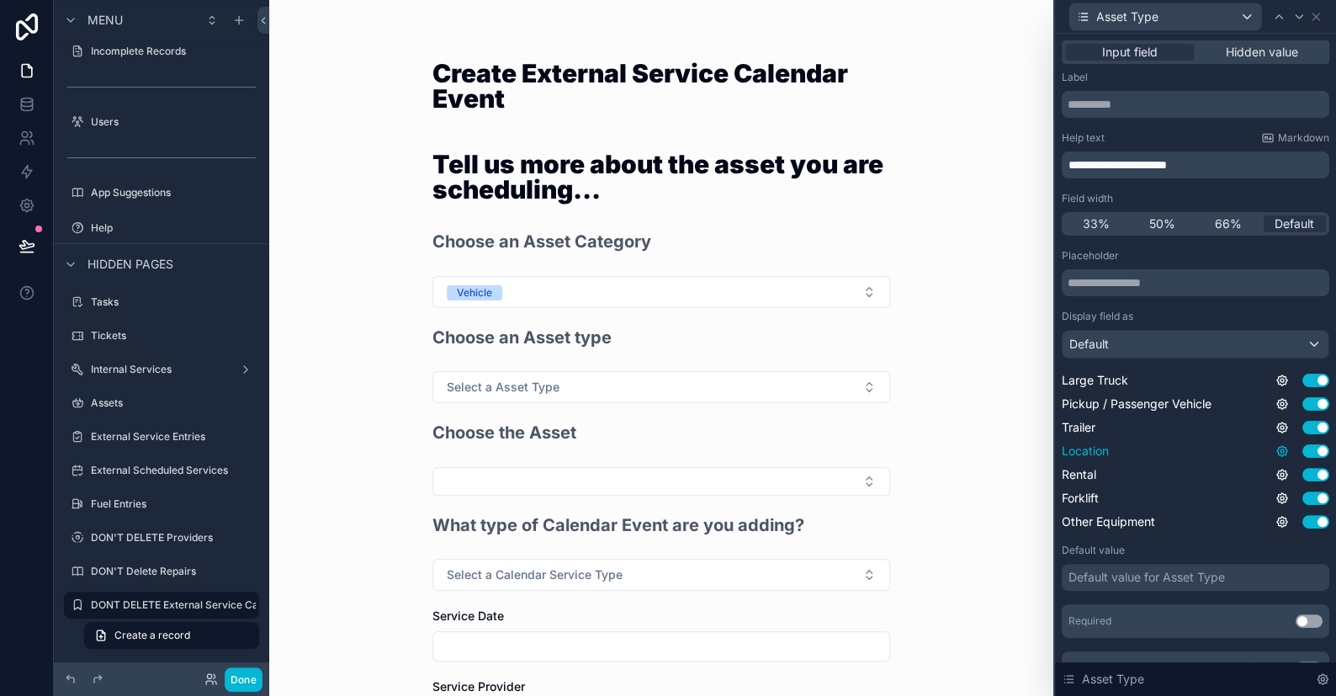
click at [1275, 444] on icon at bounding box center [1281, 450] width 13 height 13
click at [1220, 440] on button "Use setting" at bounding box center [1224, 442] width 27 height 13
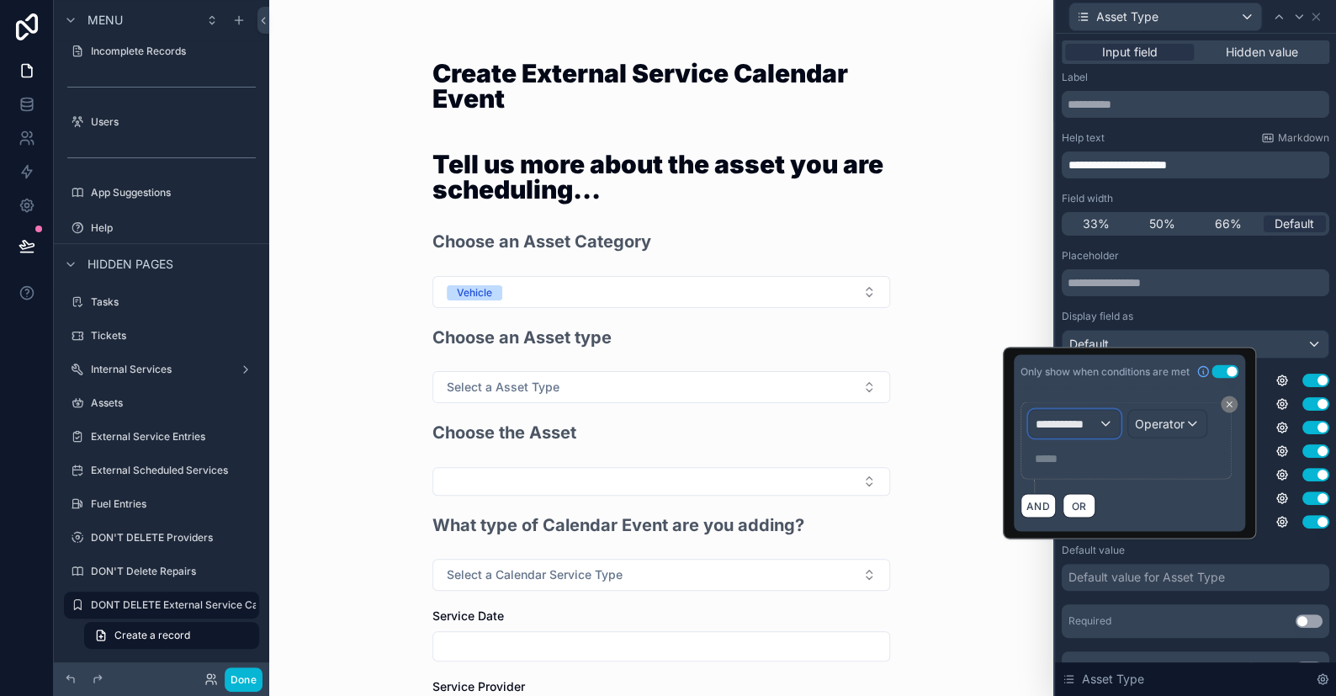
click at [1100, 421] on div "**********" at bounding box center [1074, 423] width 91 height 27
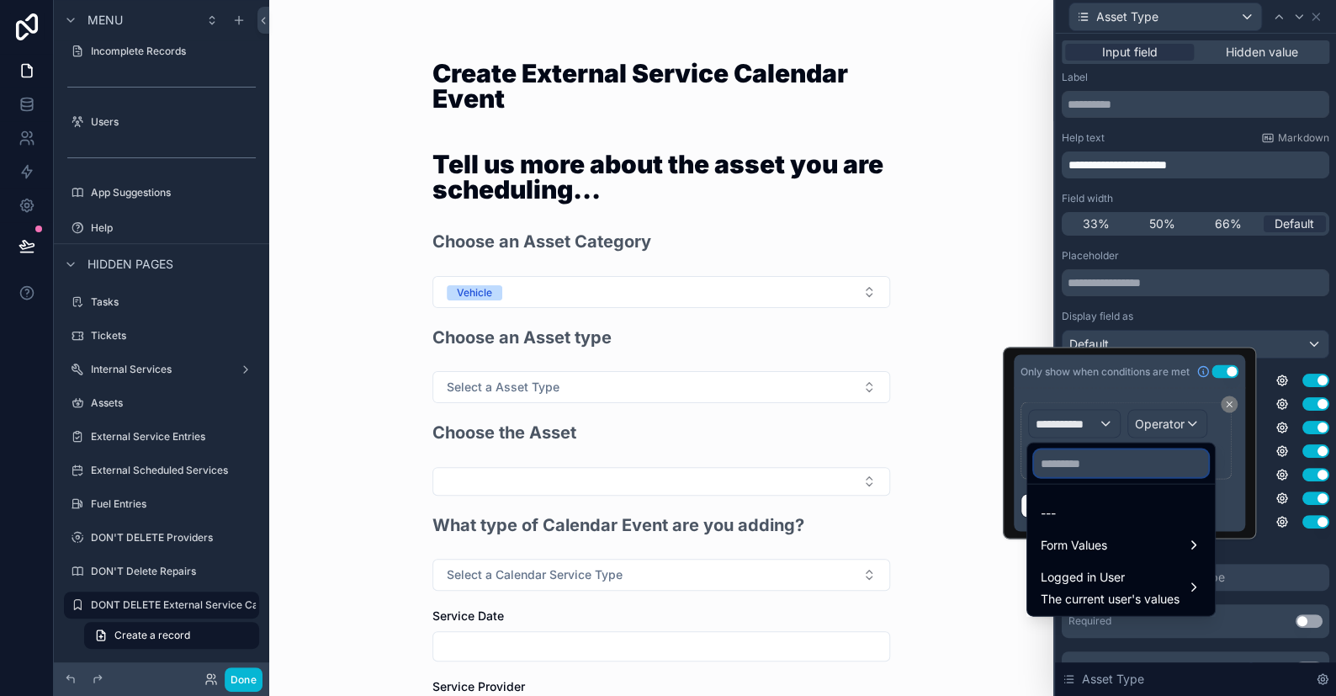
click at [1071, 458] on input "text" at bounding box center [1121, 462] width 174 height 27
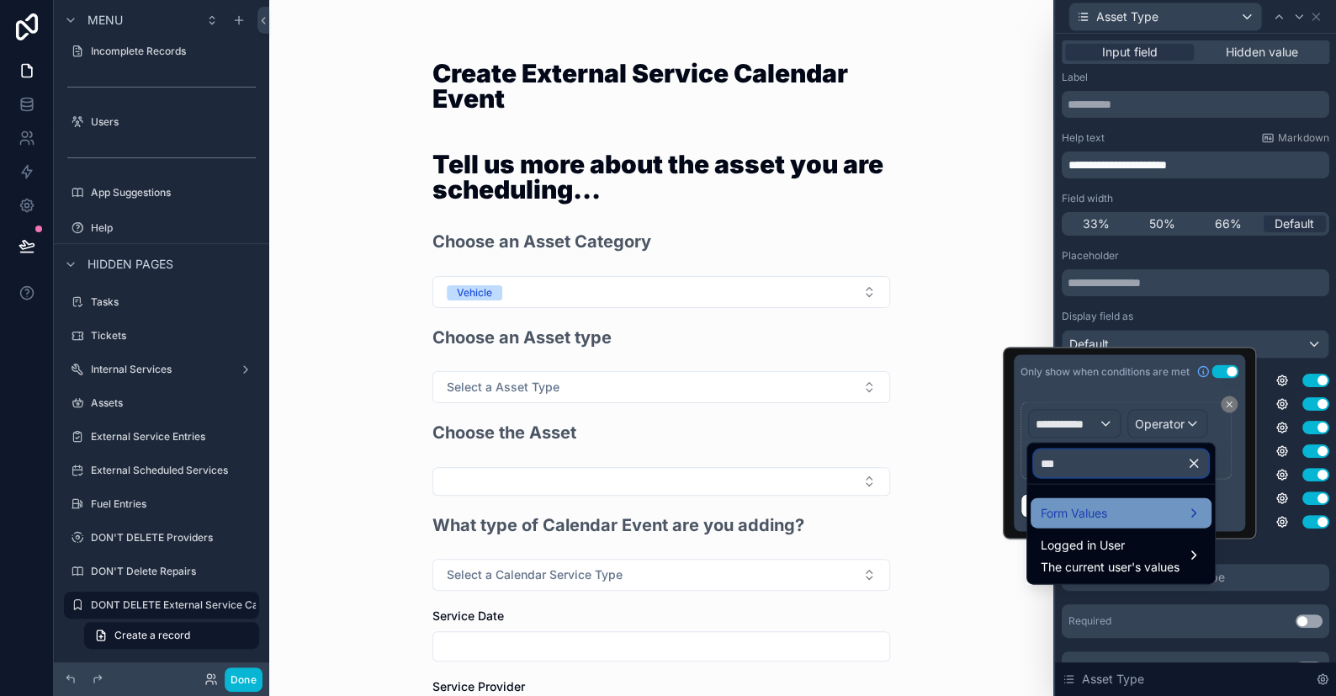
type input "***"
drag, startPoint x: 1074, startPoint y: 506, endPoint x: 1037, endPoint y: 506, distance: 37.0
click at [1074, 506] on span "Form Values" at bounding box center [1074, 512] width 66 height 20
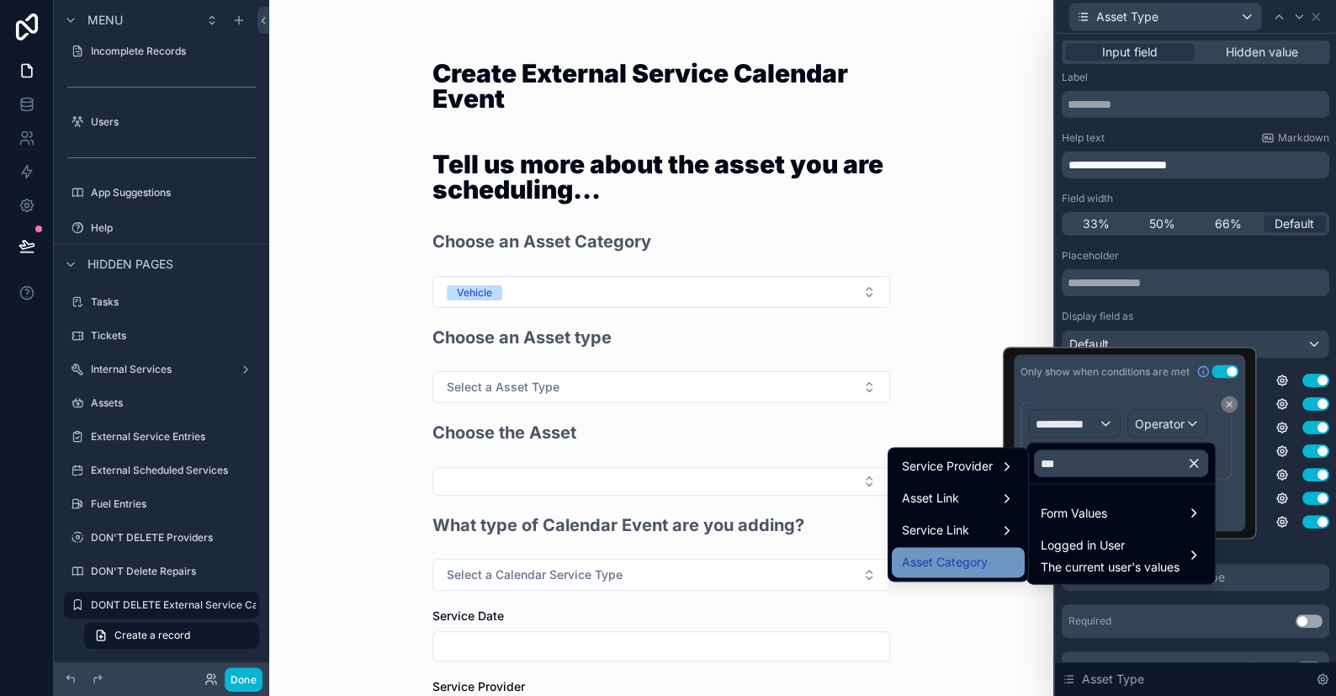
click at [954, 559] on span "Asset Category" at bounding box center [945, 562] width 86 height 20
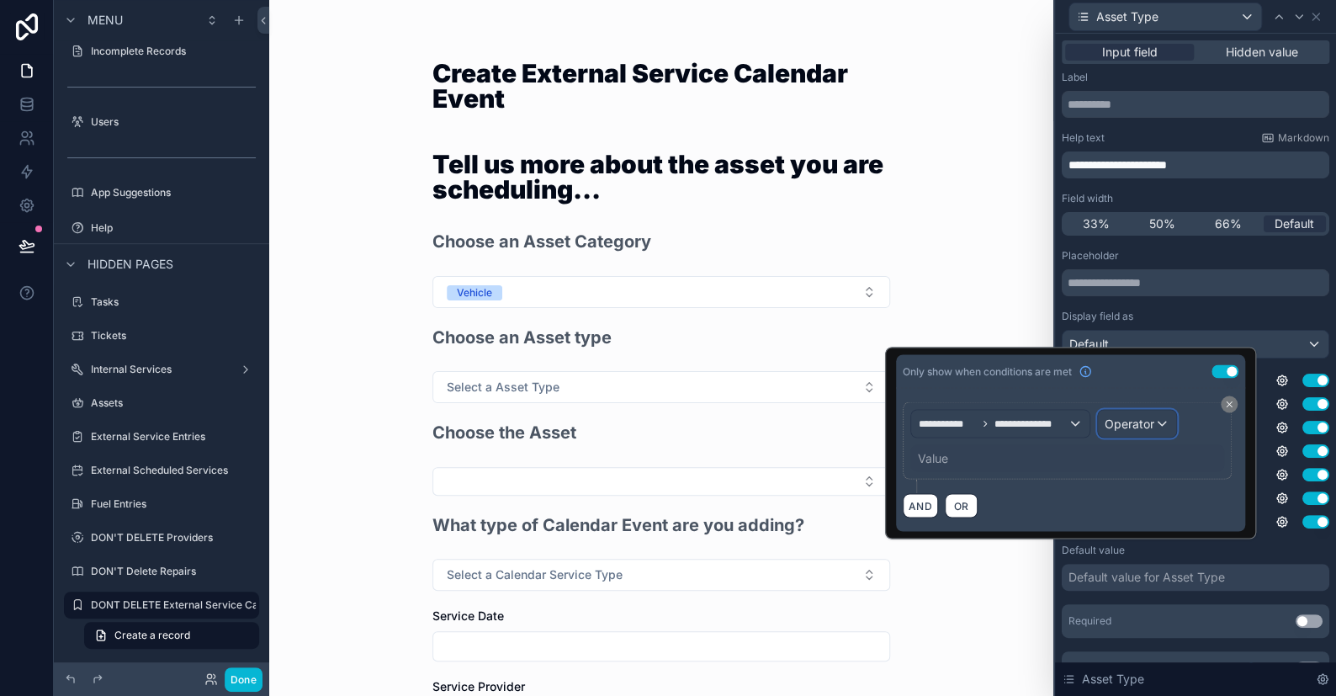
click at [1127, 432] on div "Operator" at bounding box center [1137, 423] width 78 height 27
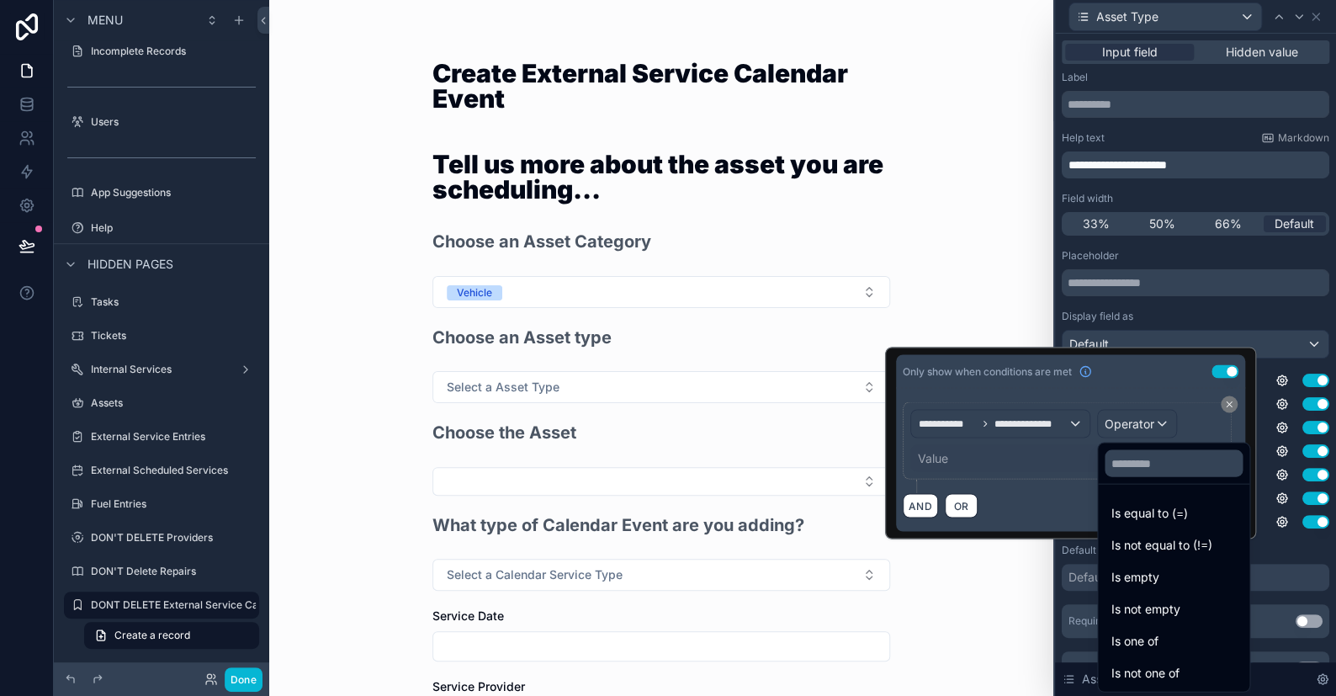
click at [1137, 515] on span "Is equal to (=)" at bounding box center [1149, 512] width 77 height 20
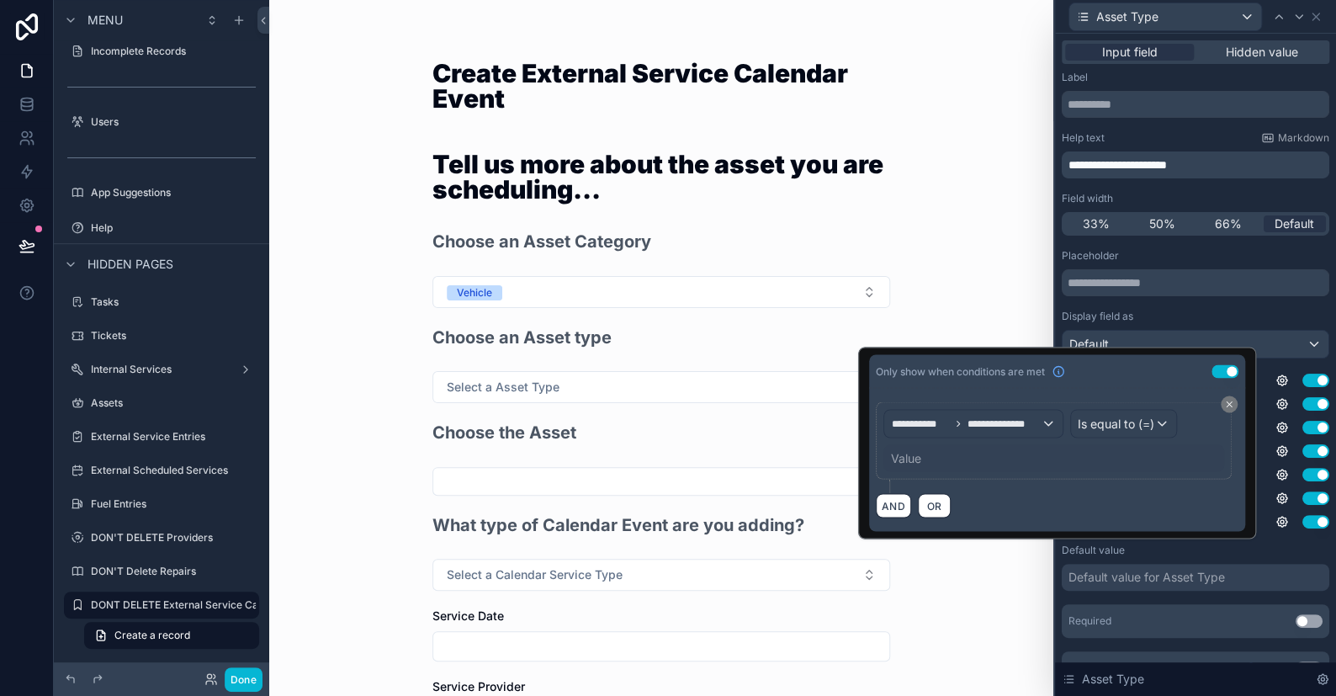
click at [910, 460] on div "Value" at bounding box center [905, 457] width 30 height 17
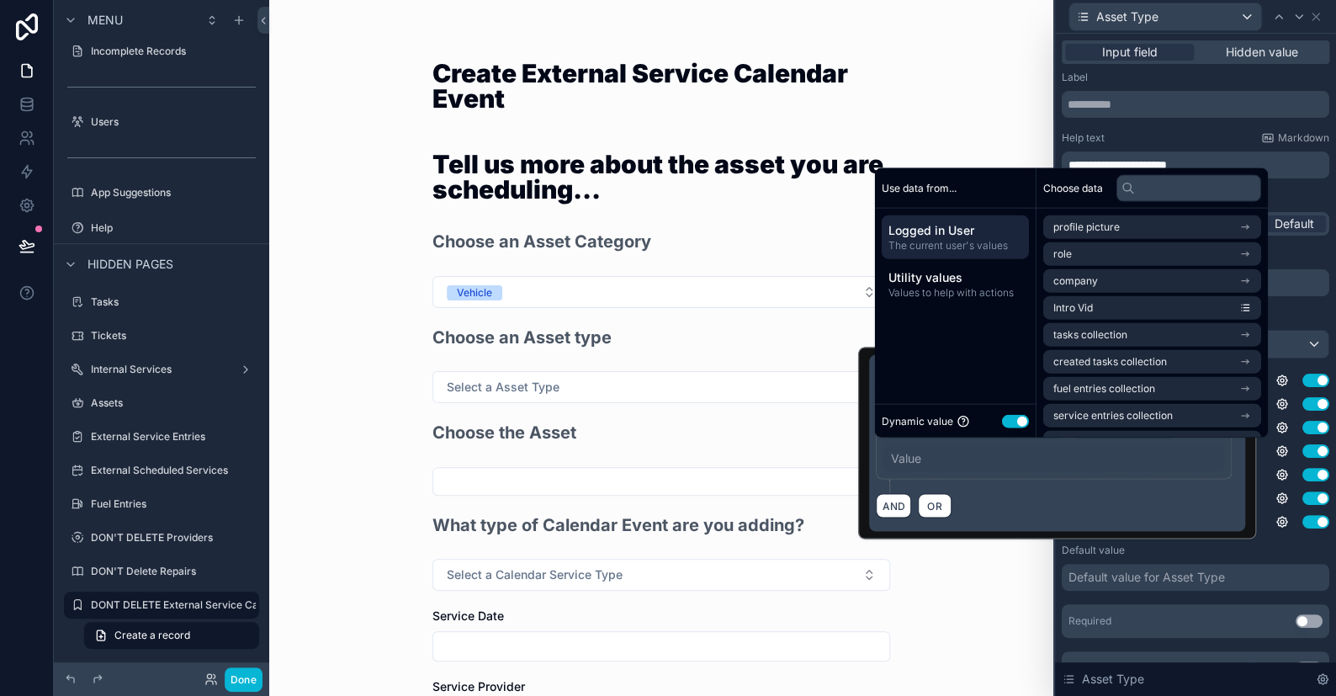
click at [1014, 422] on button "Use setting" at bounding box center [1015, 420] width 27 height 13
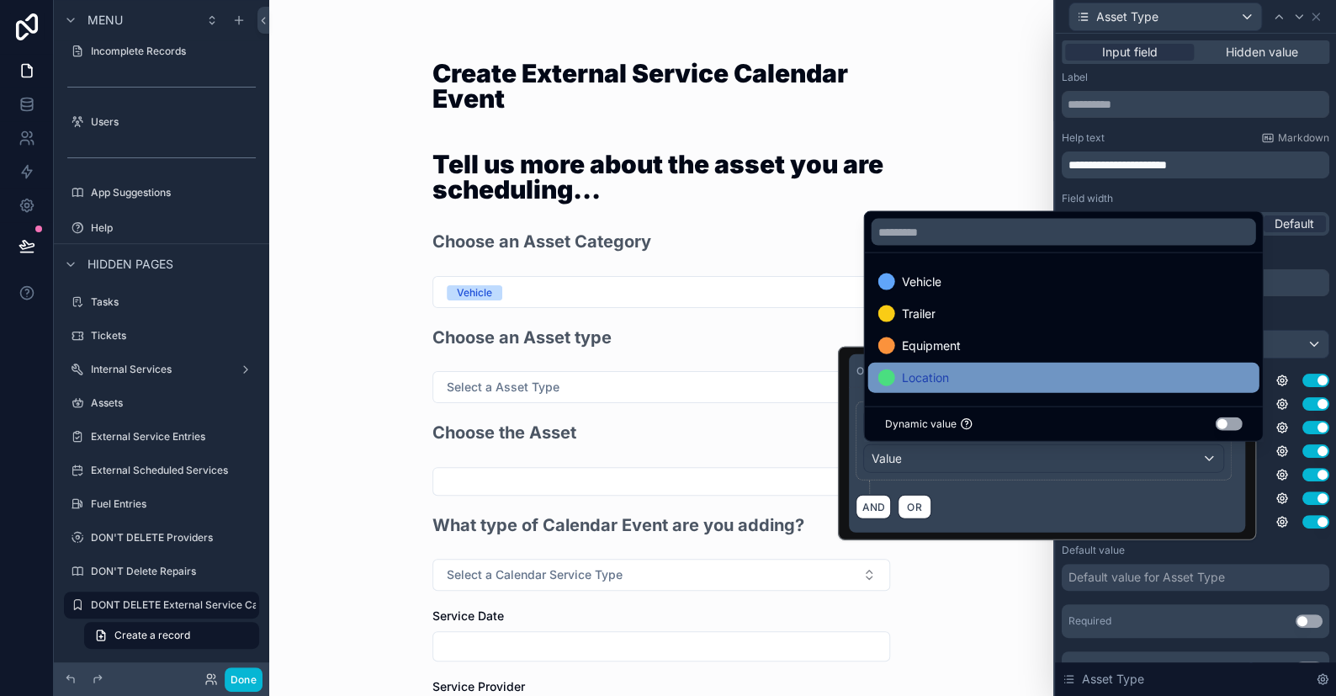
click at [913, 368] on span "Location" at bounding box center [924, 378] width 47 height 20
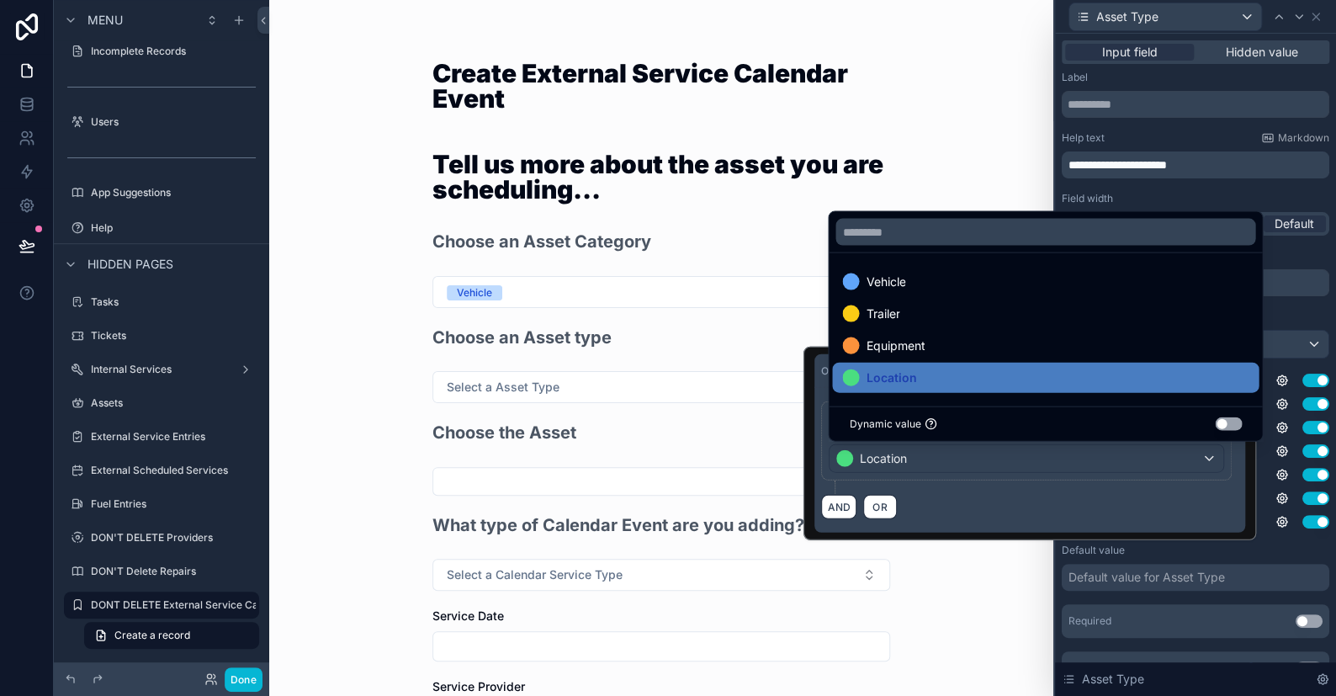
click at [983, 191] on div "Create External Service Calendar Event Tell us more about the asset you are sch…" at bounding box center [661, 348] width 784 height 696
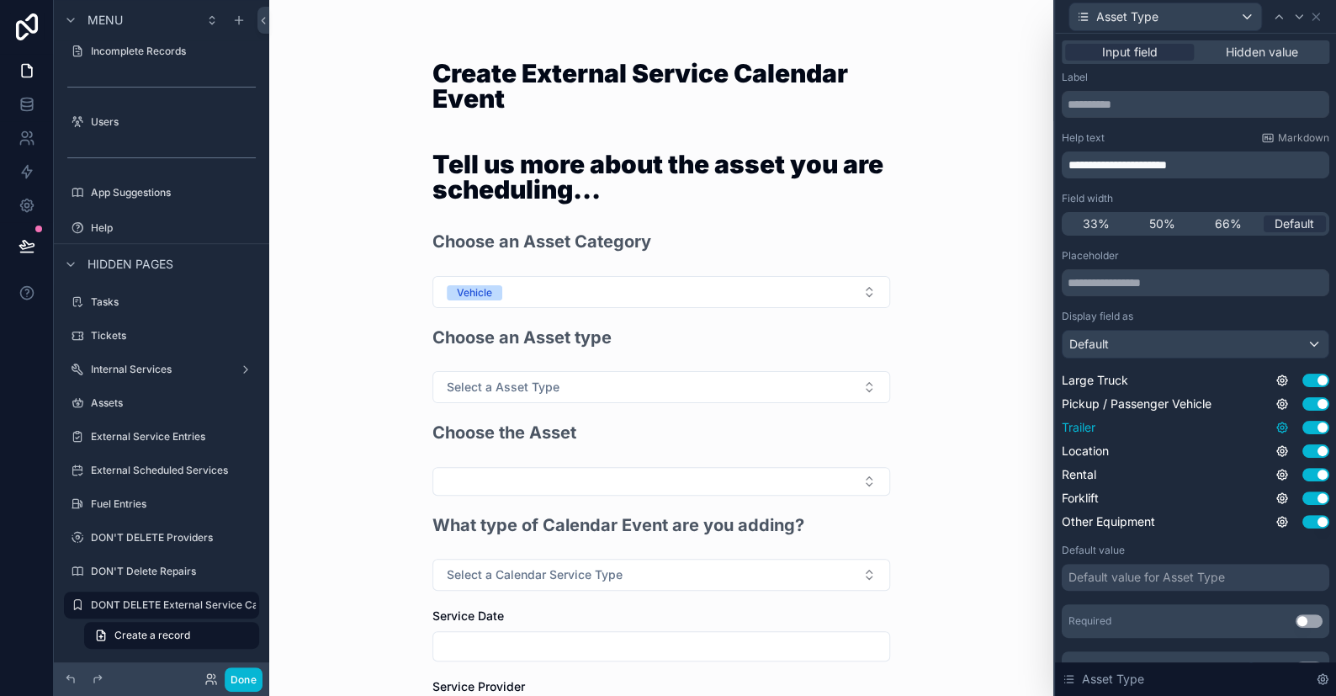
click at [1275, 424] on icon at bounding box center [1281, 427] width 13 height 13
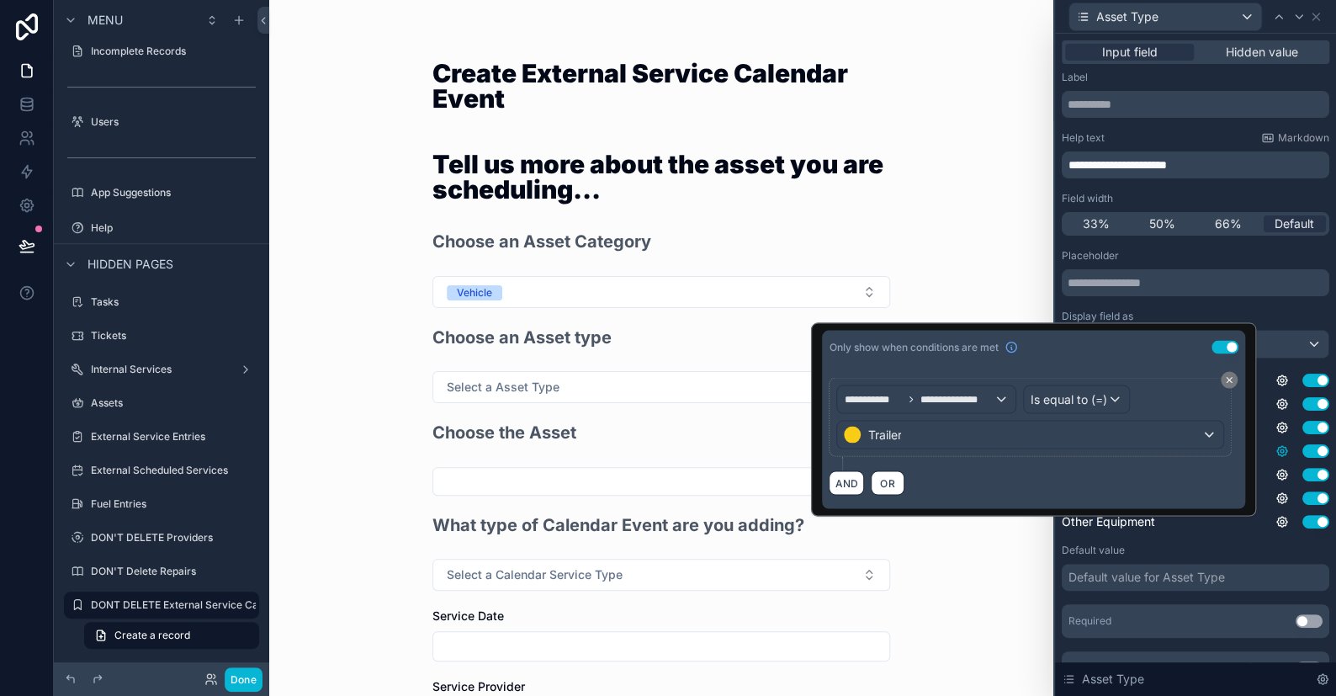
click at [1275, 450] on icon at bounding box center [1281, 450] width 13 height 13
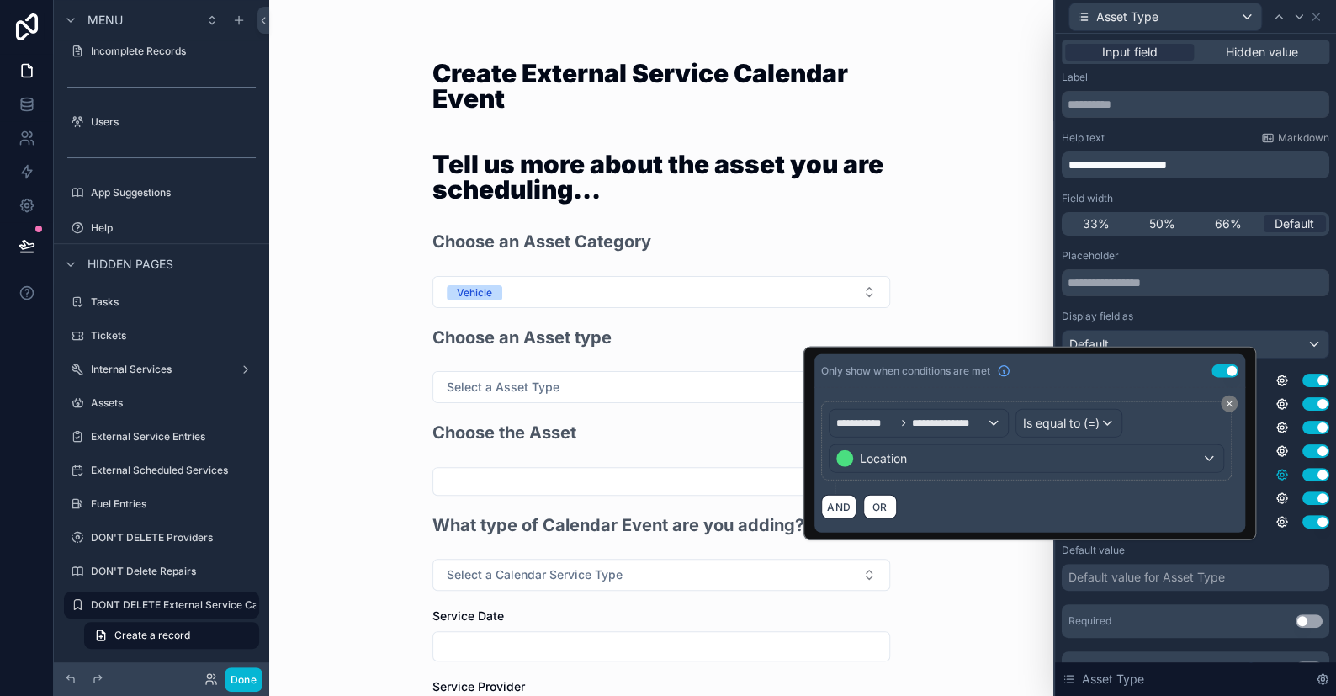
click at [1277, 473] on icon at bounding box center [1282, 474] width 10 height 10
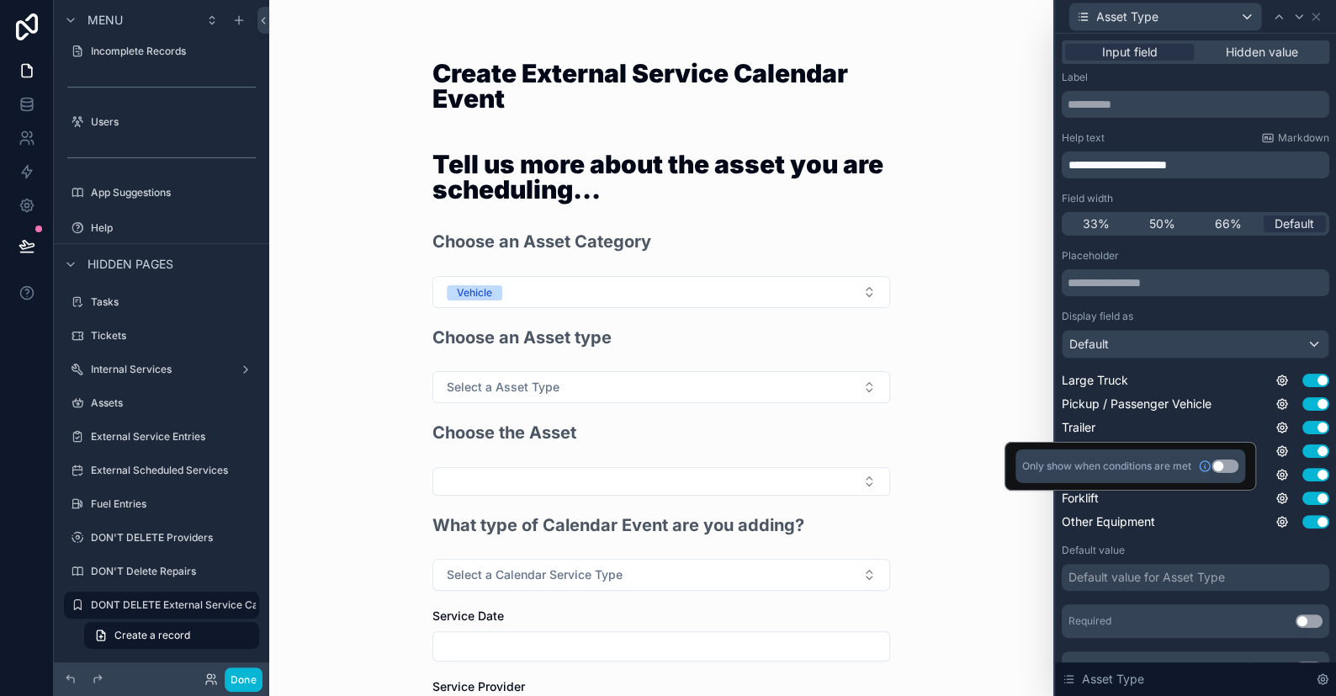
click at [1211, 462] on button "Use setting" at bounding box center [1224, 465] width 27 height 13
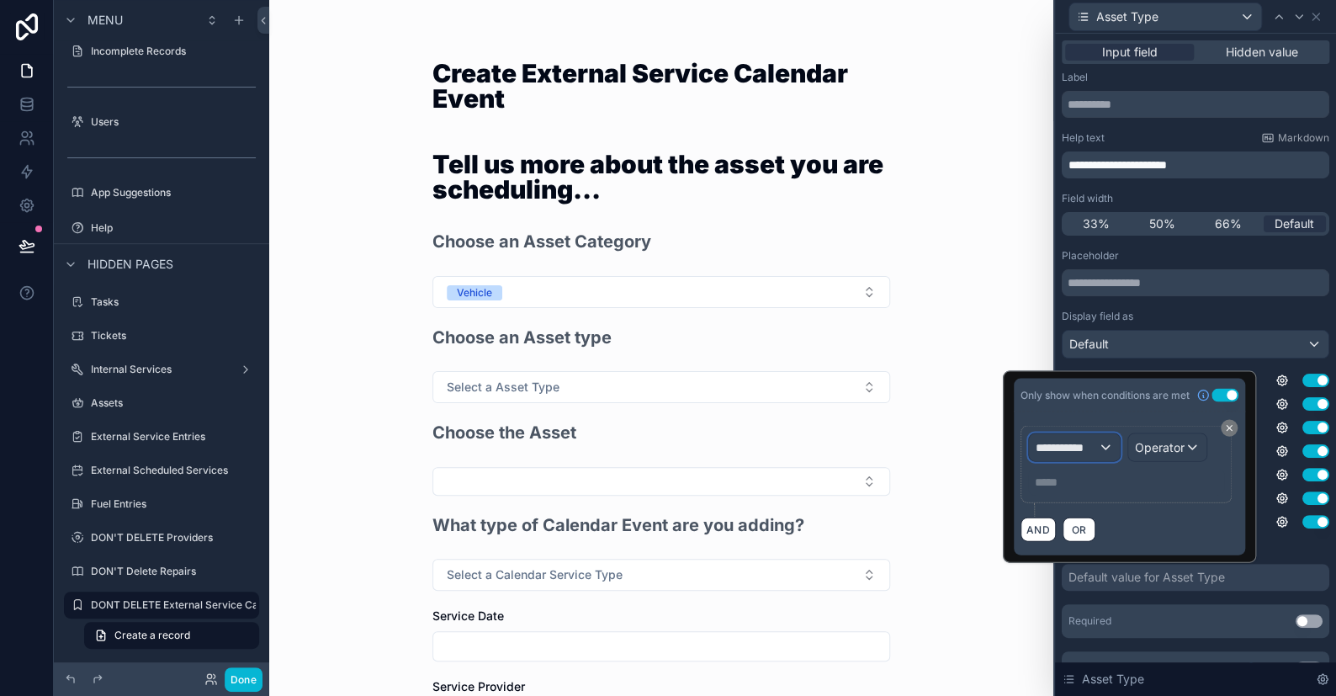
click at [1072, 450] on span "**********" at bounding box center [1067, 446] width 62 height 17
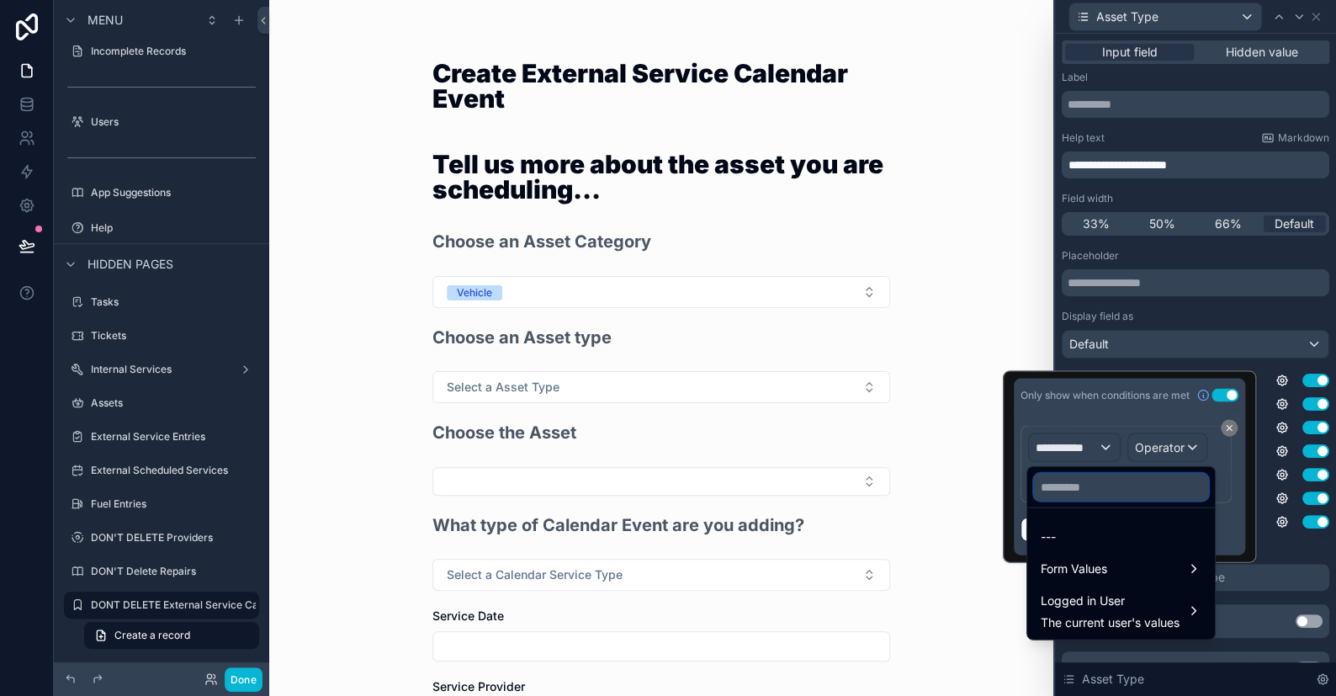
click at [1084, 485] on input "text" at bounding box center [1121, 487] width 174 height 27
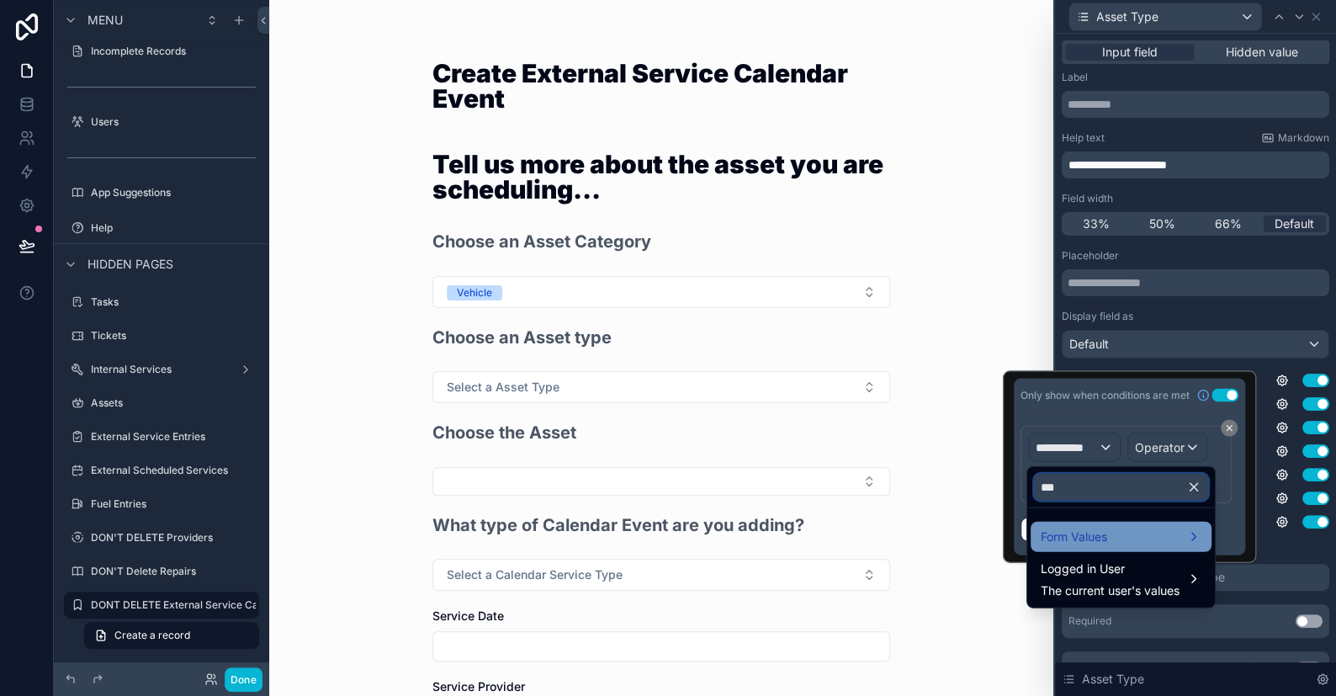
type input "***"
click at [1079, 534] on span "Form Values" at bounding box center [1074, 537] width 66 height 20
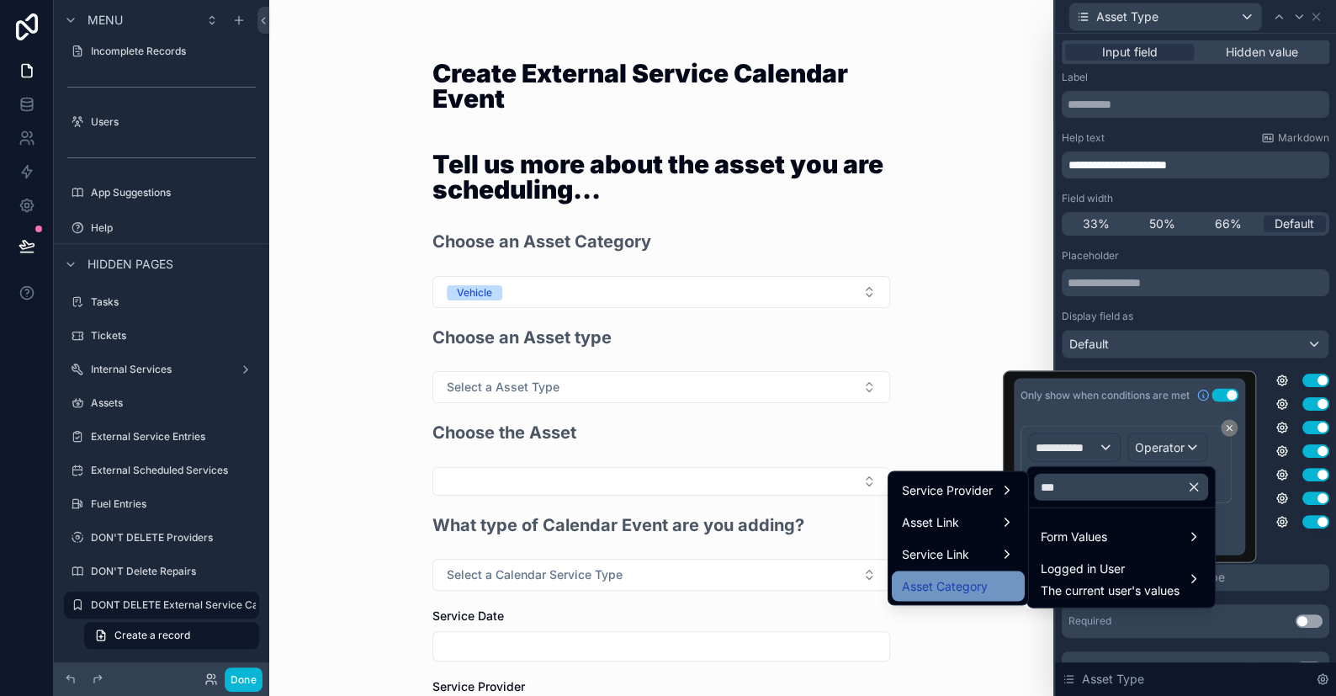
click at [965, 575] on span "Asset Category" at bounding box center [945, 585] width 86 height 20
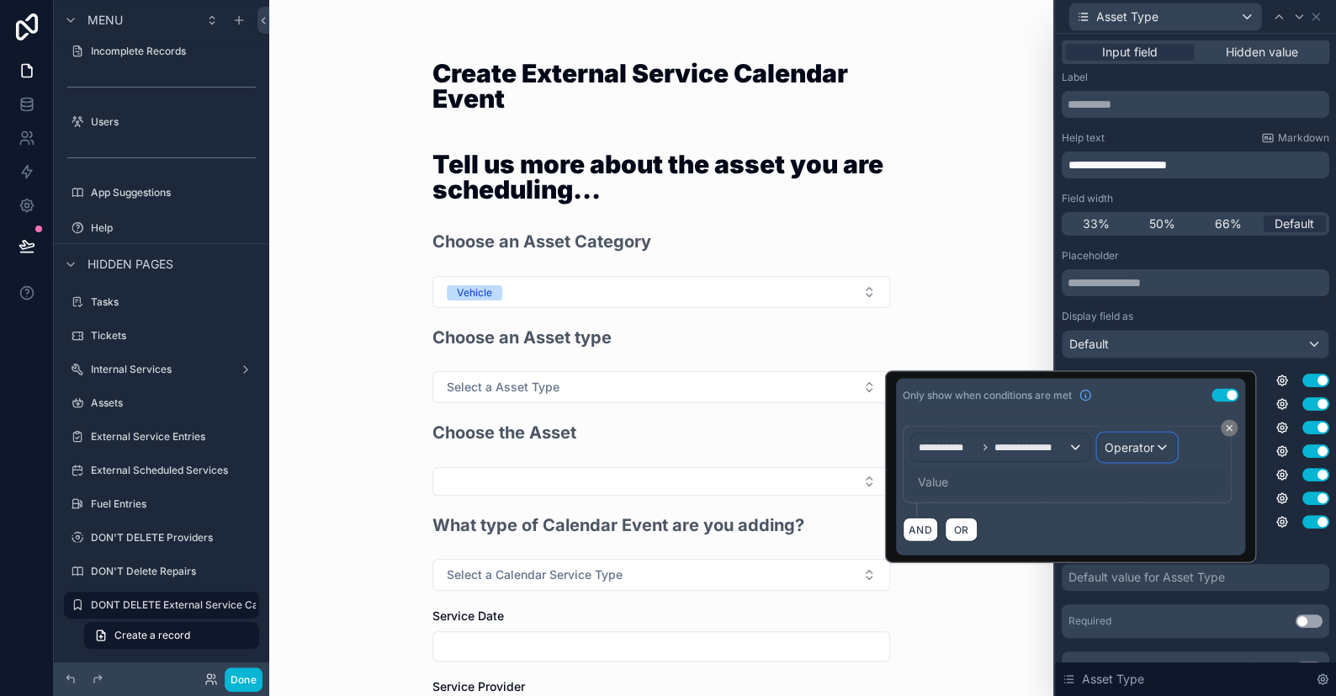
click at [1120, 443] on span "Operator" at bounding box center [1130, 446] width 50 height 14
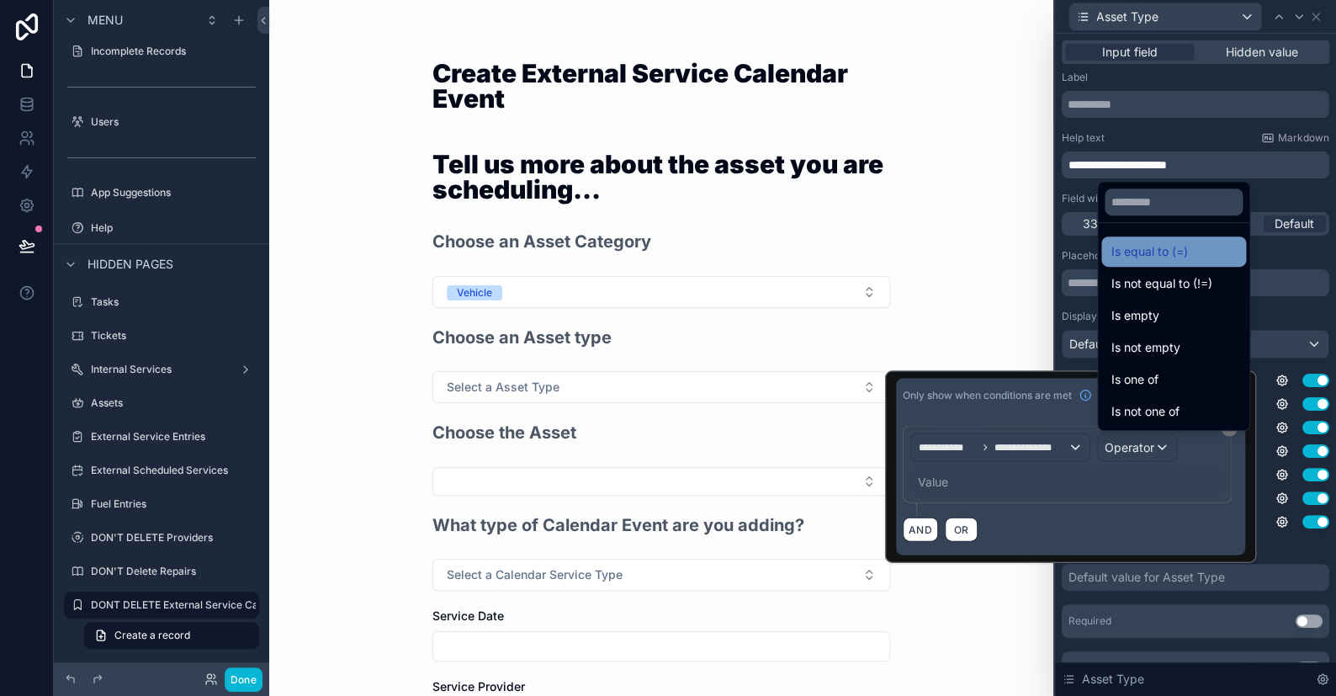
click at [1154, 245] on span "Is equal to (=)" at bounding box center [1149, 251] width 77 height 20
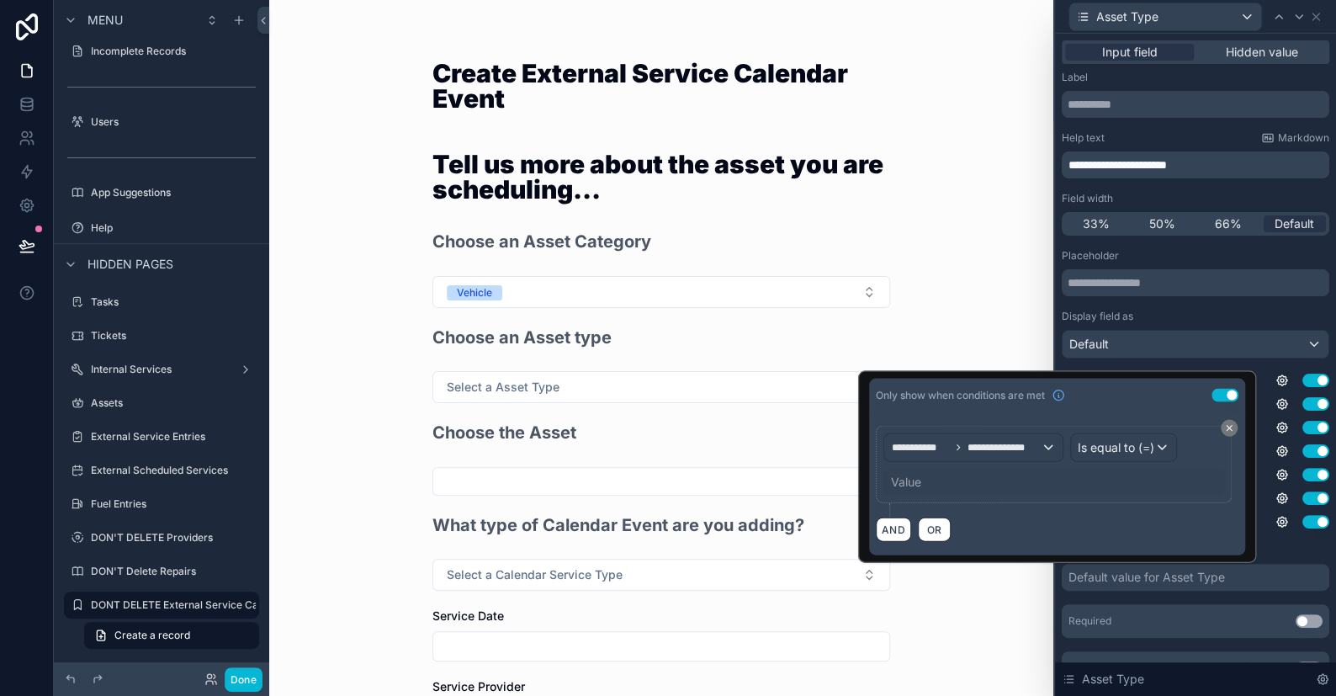
click at [937, 485] on div "Value" at bounding box center [1053, 481] width 341 height 27
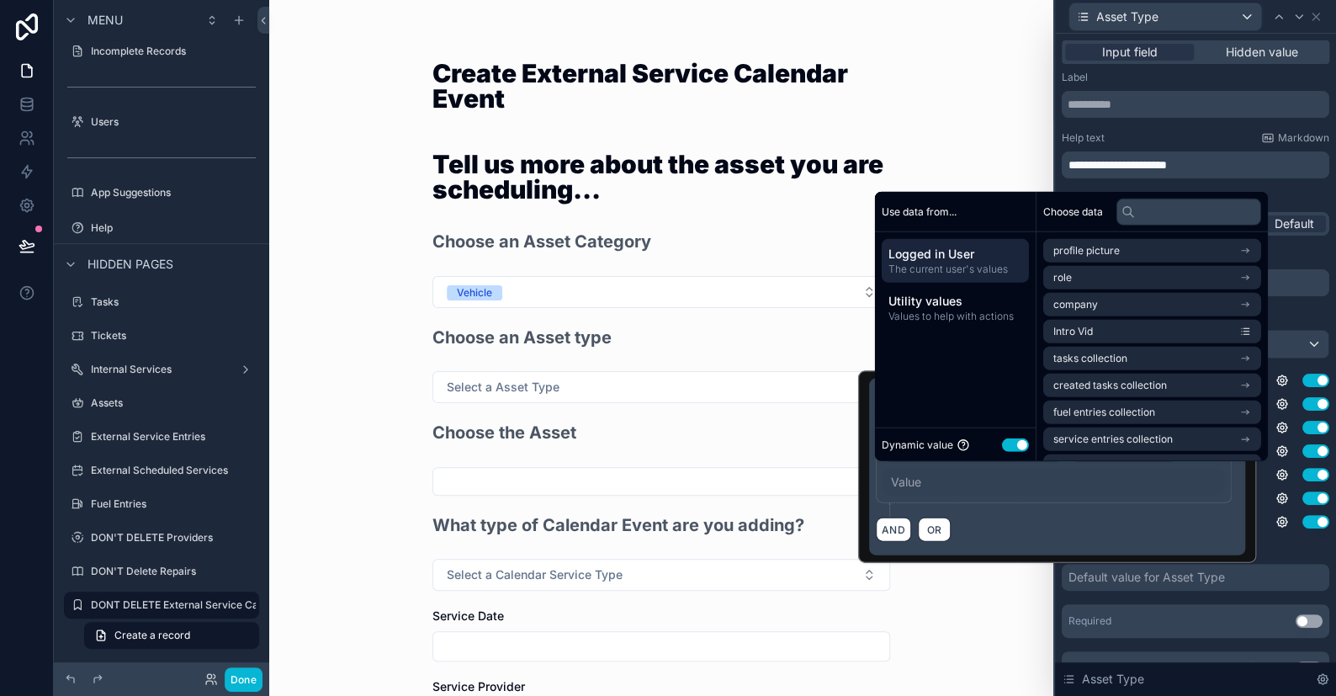
click at [1017, 443] on button "Use setting" at bounding box center [1015, 443] width 27 height 13
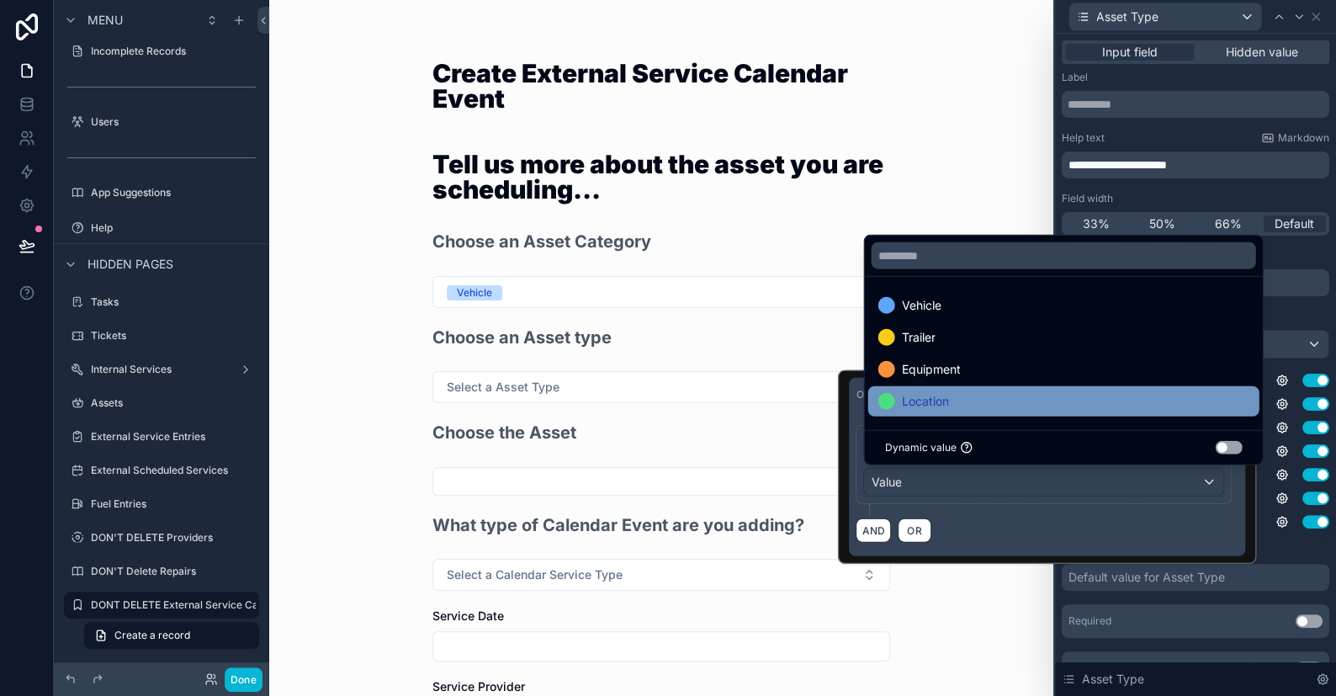
scroll to position [84, 0]
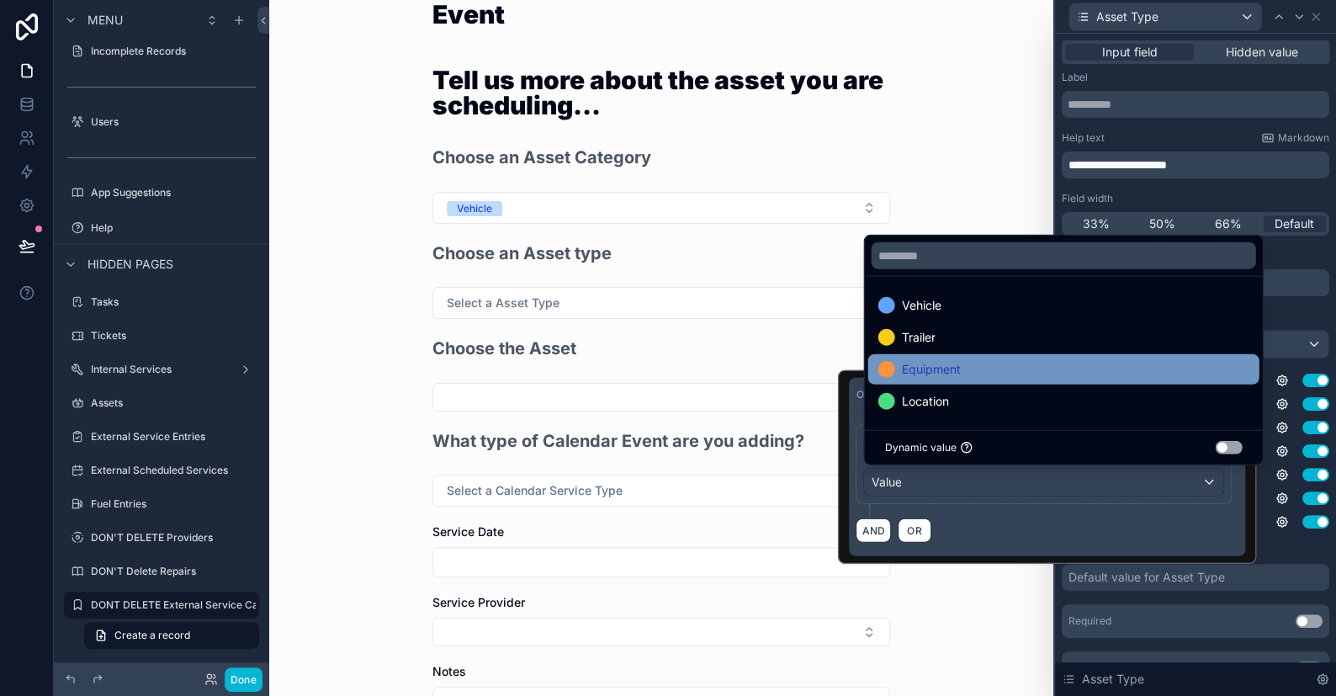
click at [931, 364] on span "Equipment" at bounding box center [930, 369] width 59 height 20
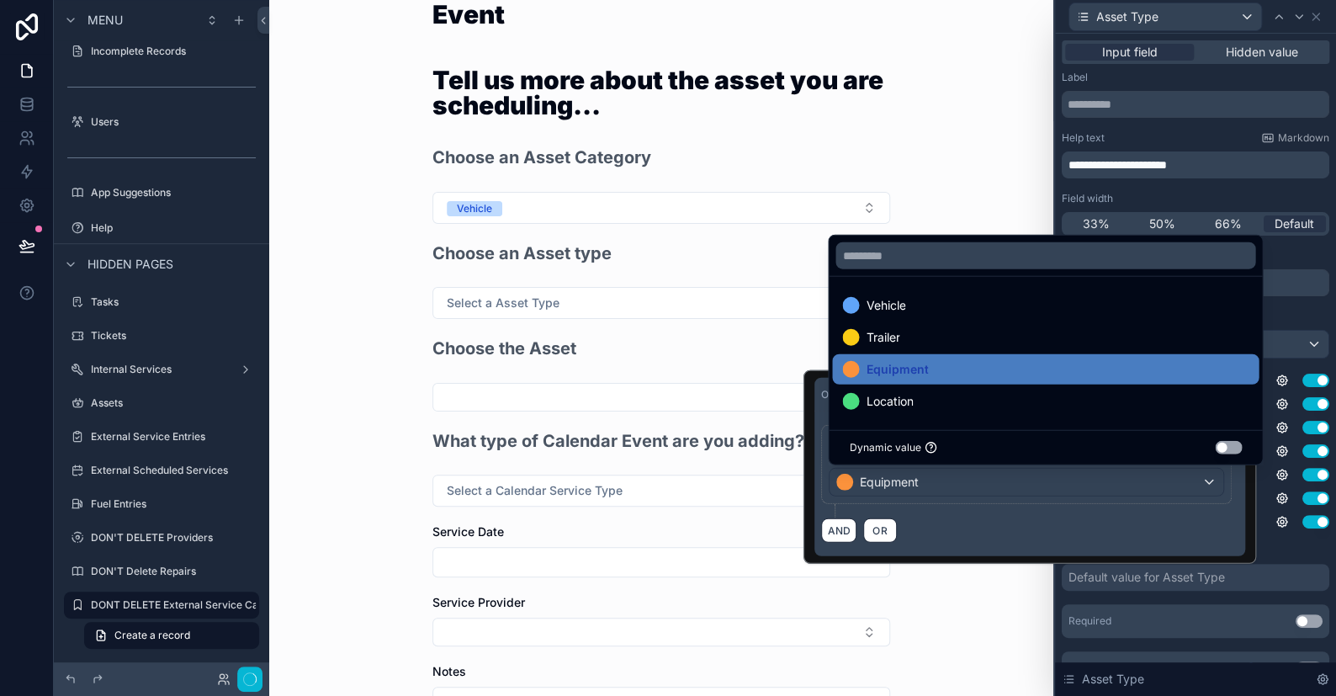
scroll to position [0, 0]
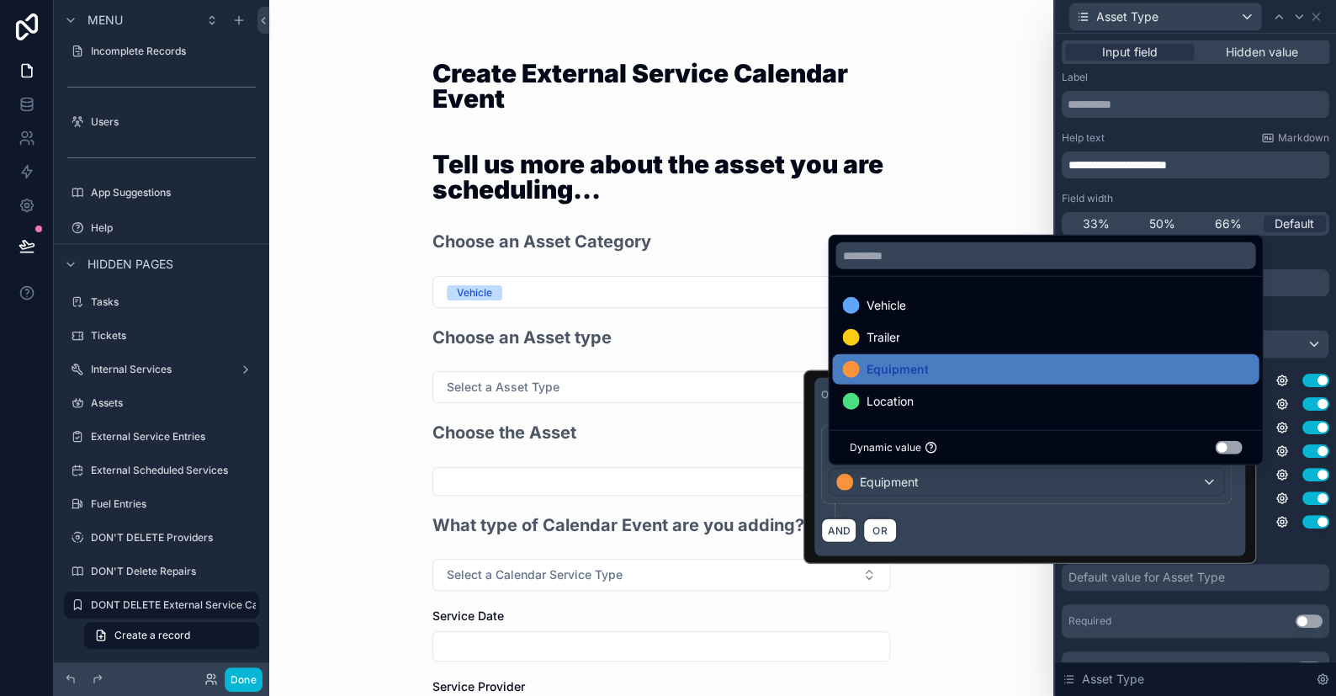
click at [1031, 581] on div "Create External Service Calendar Event Tell us more about the asset you are sch…" at bounding box center [661, 348] width 784 height 696
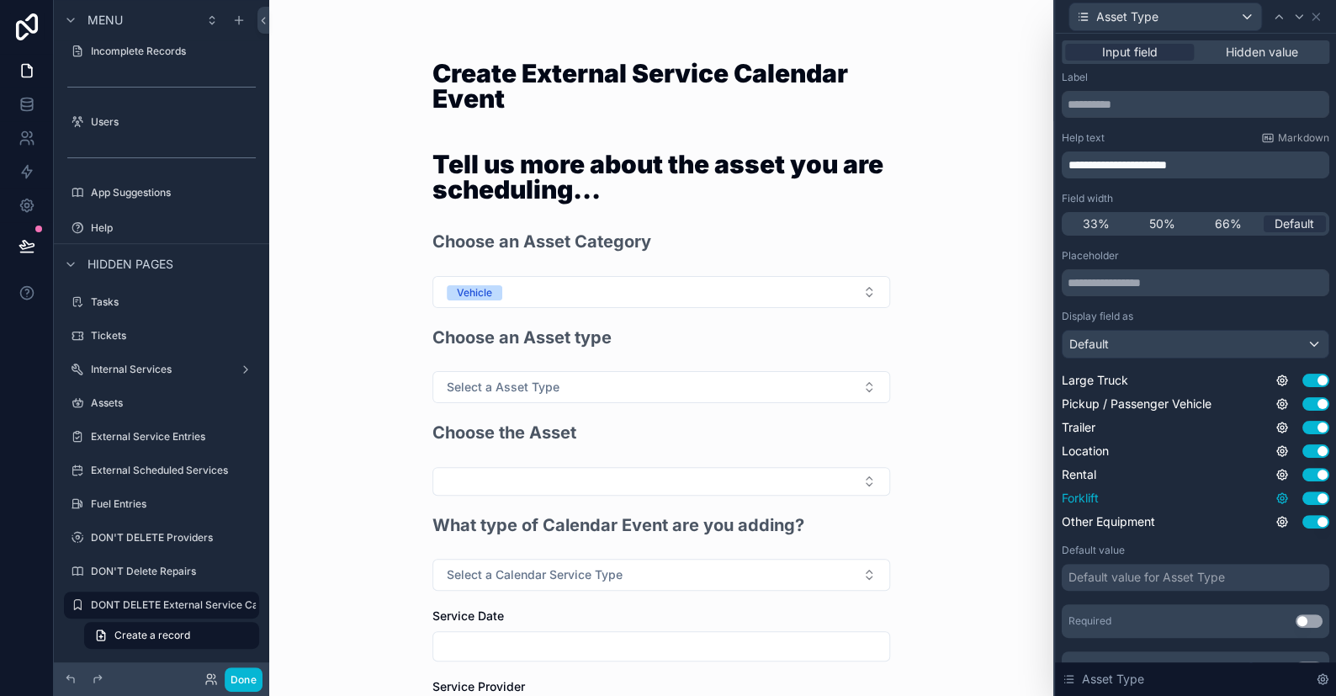
click at [1280, 499] on icon at bounding box center [1281, 497] width 3 height 3
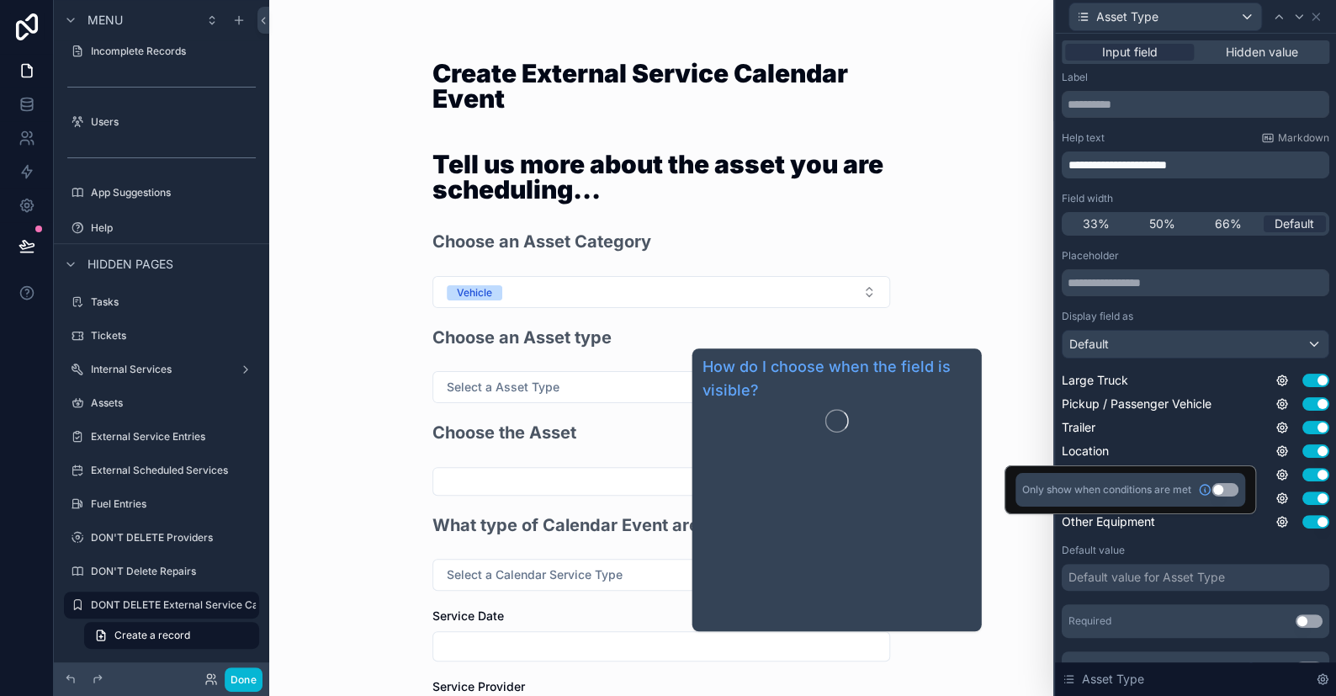
click at [1216, 487] on button "Use setting" at bounding box center [1224, 489] width 27 height 13
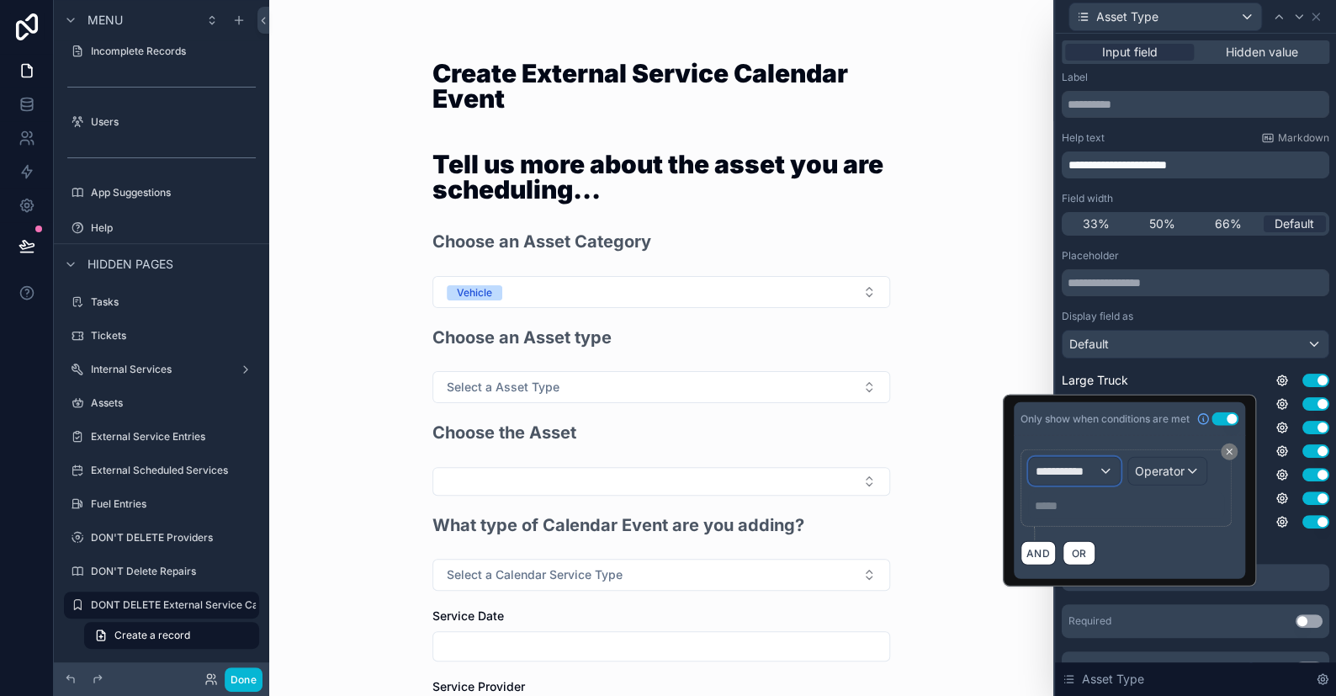
click at [1087, 473] on span "**********" at bounding box center [1067, 471] width 62 height 17
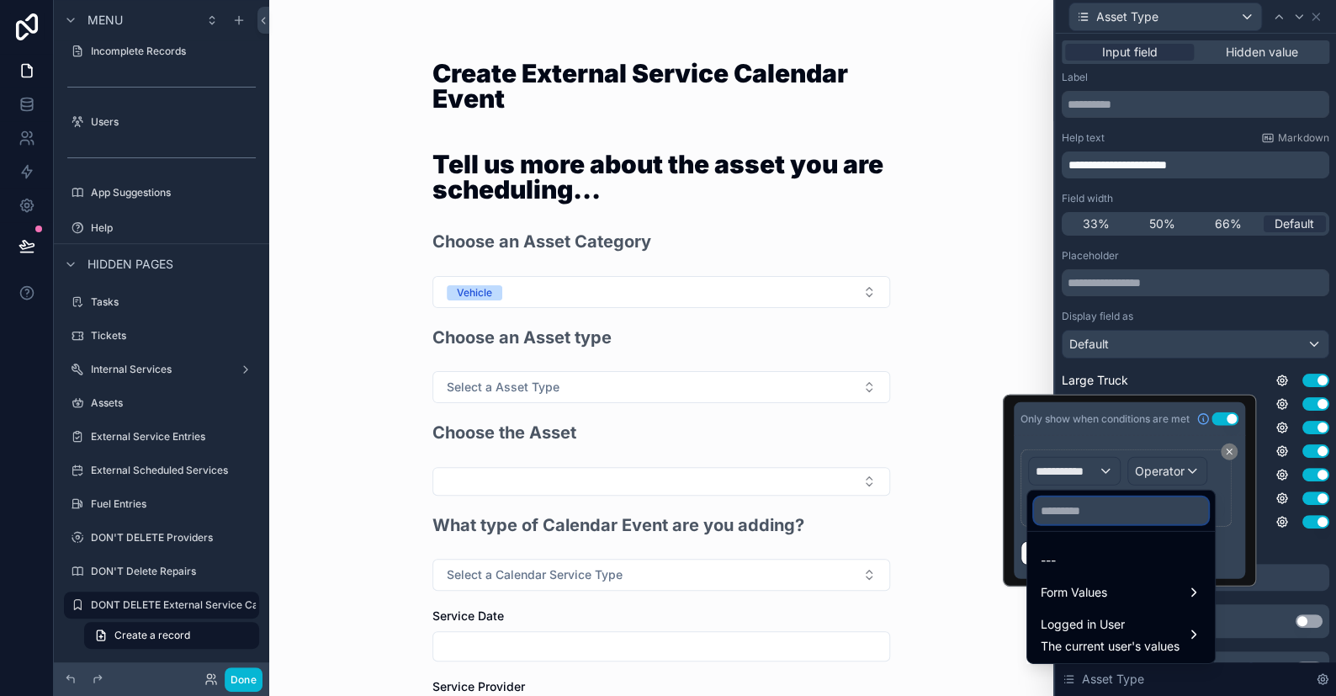
click at [1073, 503] on input "text" at bounding box center [1121, 510] width 174 height 27
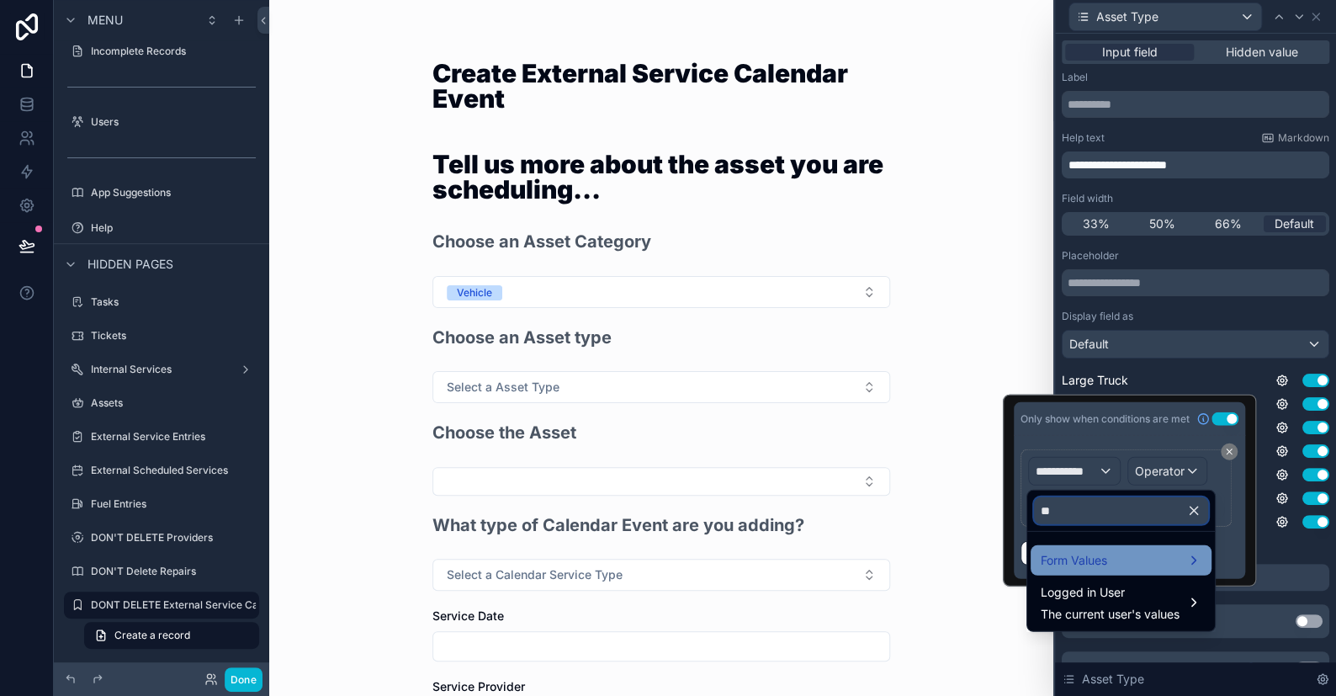
type input "**"
click at [1085, 550] on span "Form Values" at bounding box center [1074, 560] width 66 height 20
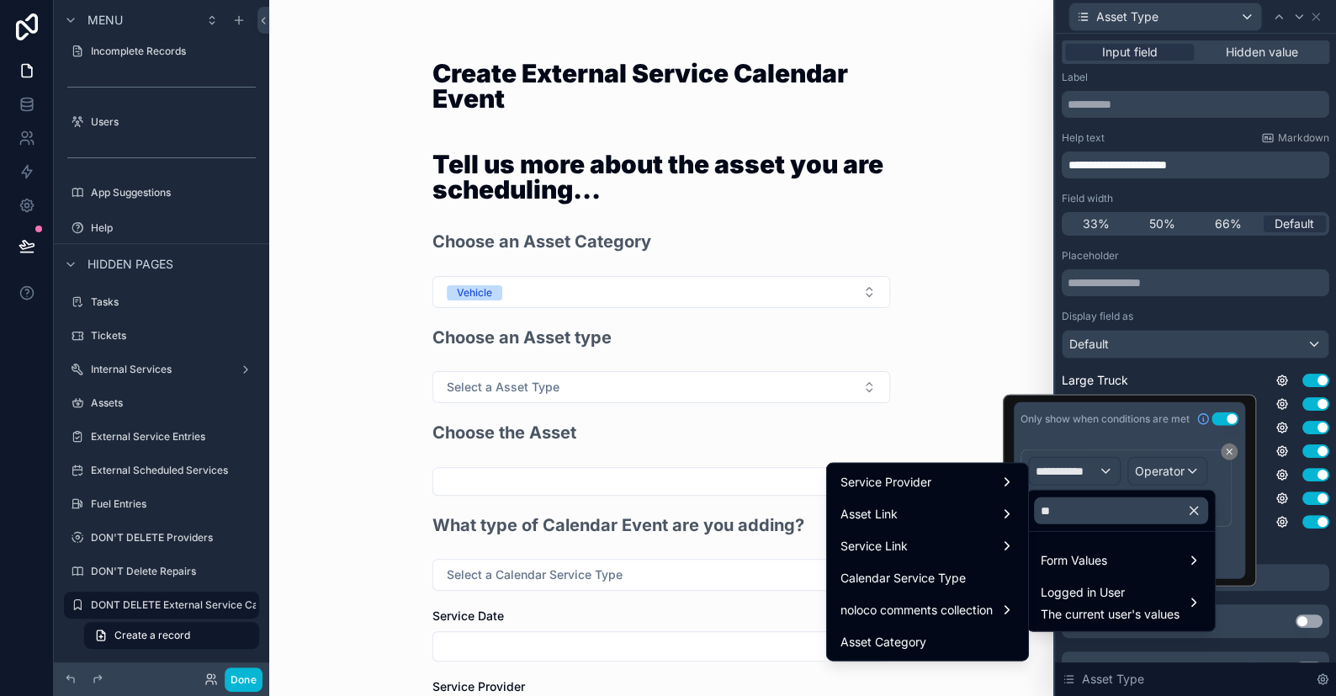
drag, startPoint x: 904, startPoint y: 643, endPoint x: 984, endPoint y: 625, distance: 82.7
click at [904, 643] on span "Asset Category" at bounding box center [883, 641] width 86 height 20
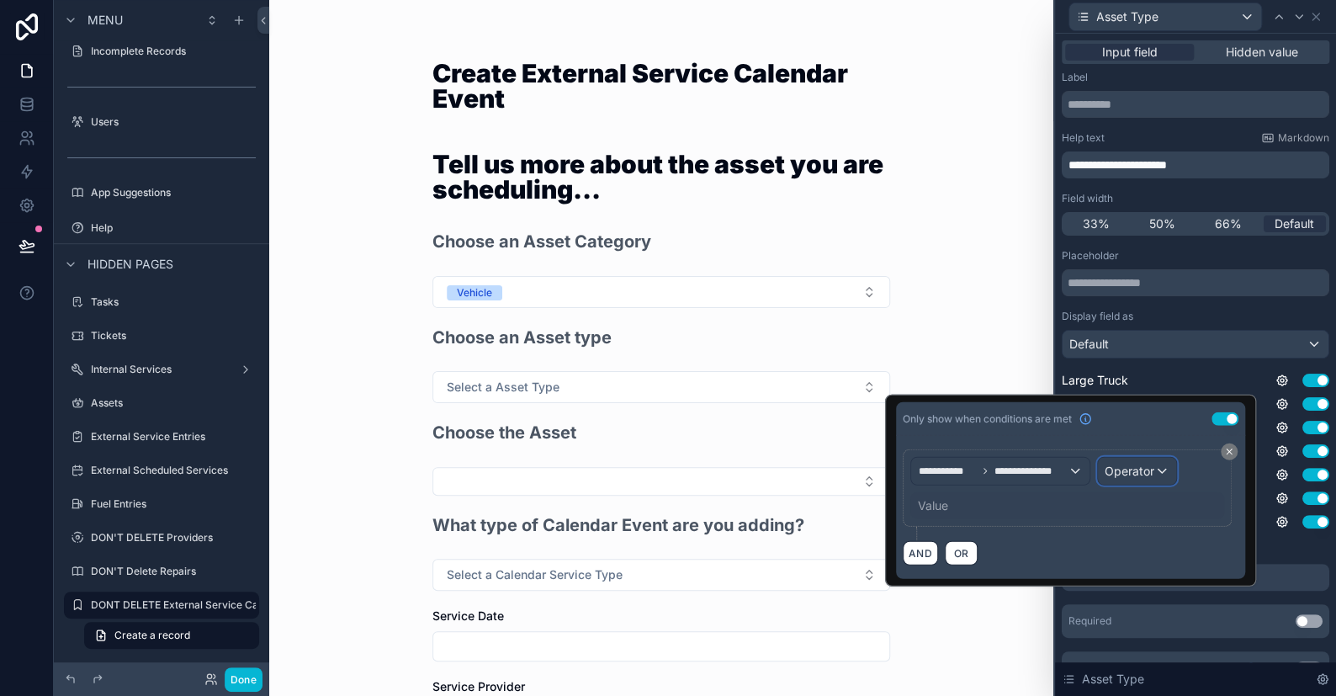
click at [1134, 474] on span "Operator" at bounding box center [1130, 471] width 50 height 14
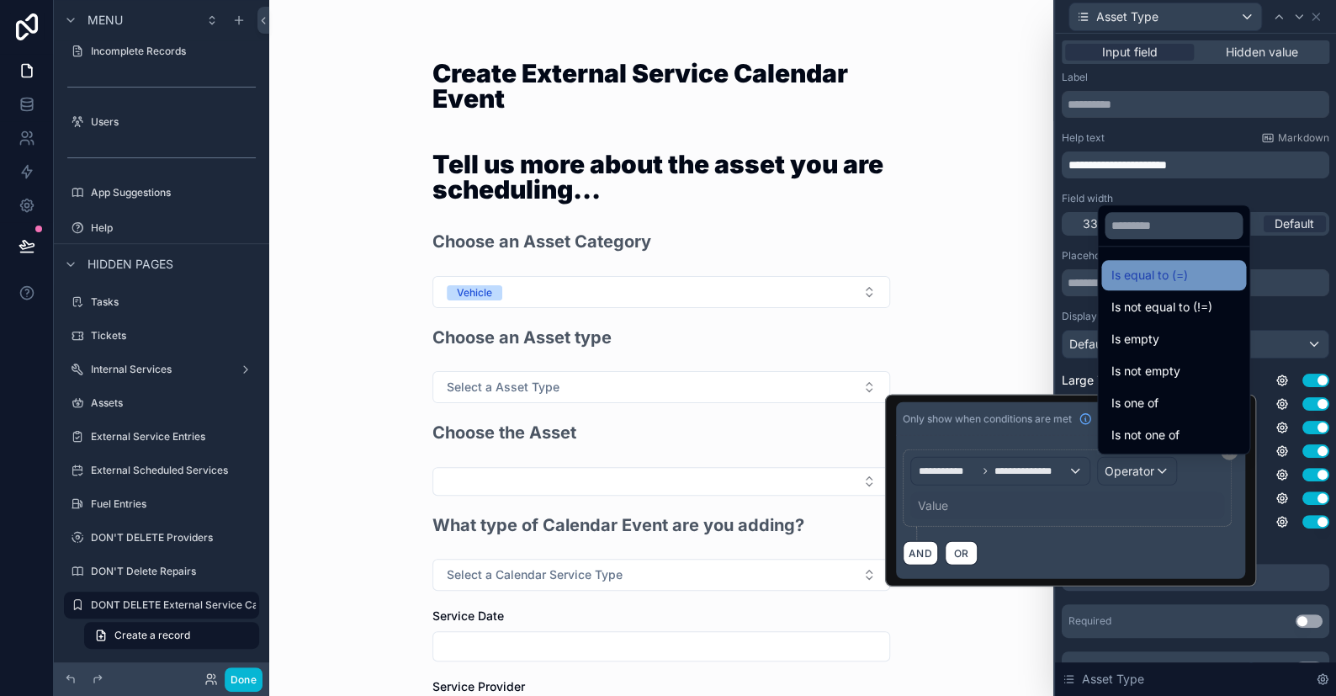
click at [1149, 280] on span "Is equal to (=)" at bounding box center [1149, 275] width 77 height 20
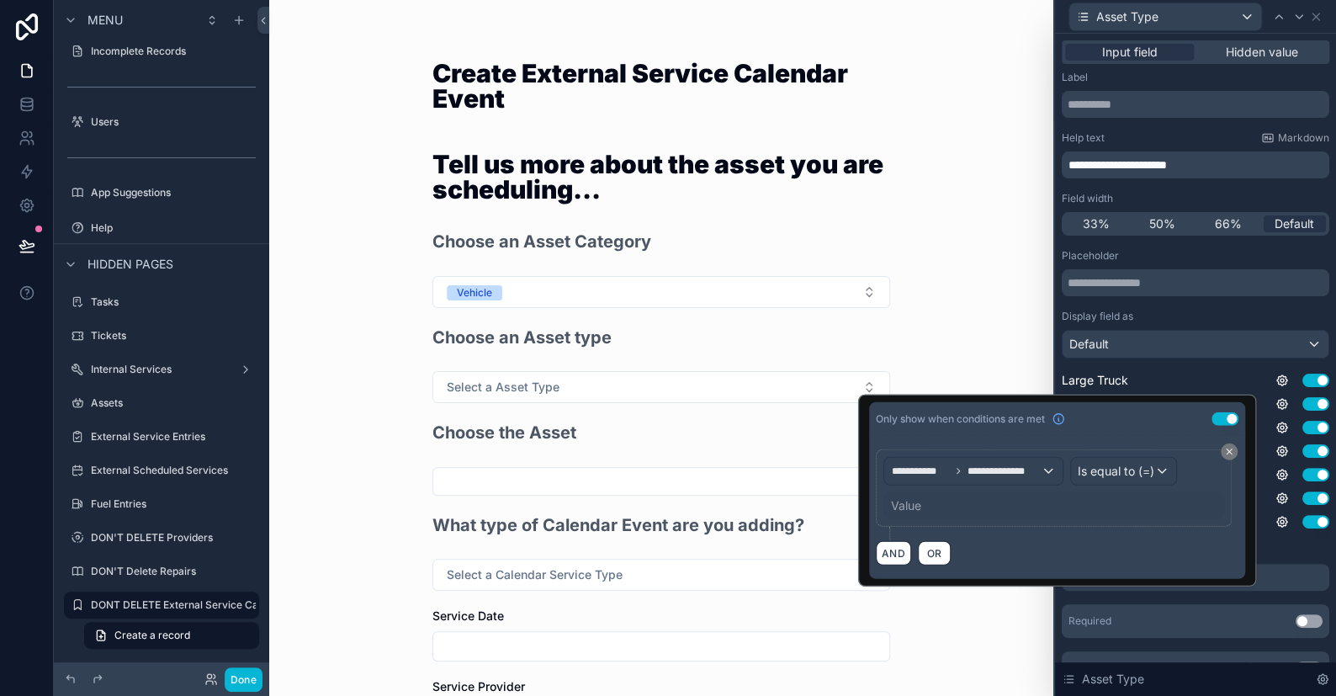
click at [930, 527] on div "**********" at bounding box center [1057, 494] width 363 height 91
click at [914, 509] on div "Value" at bounding box center [905, 505] width 30 height 17
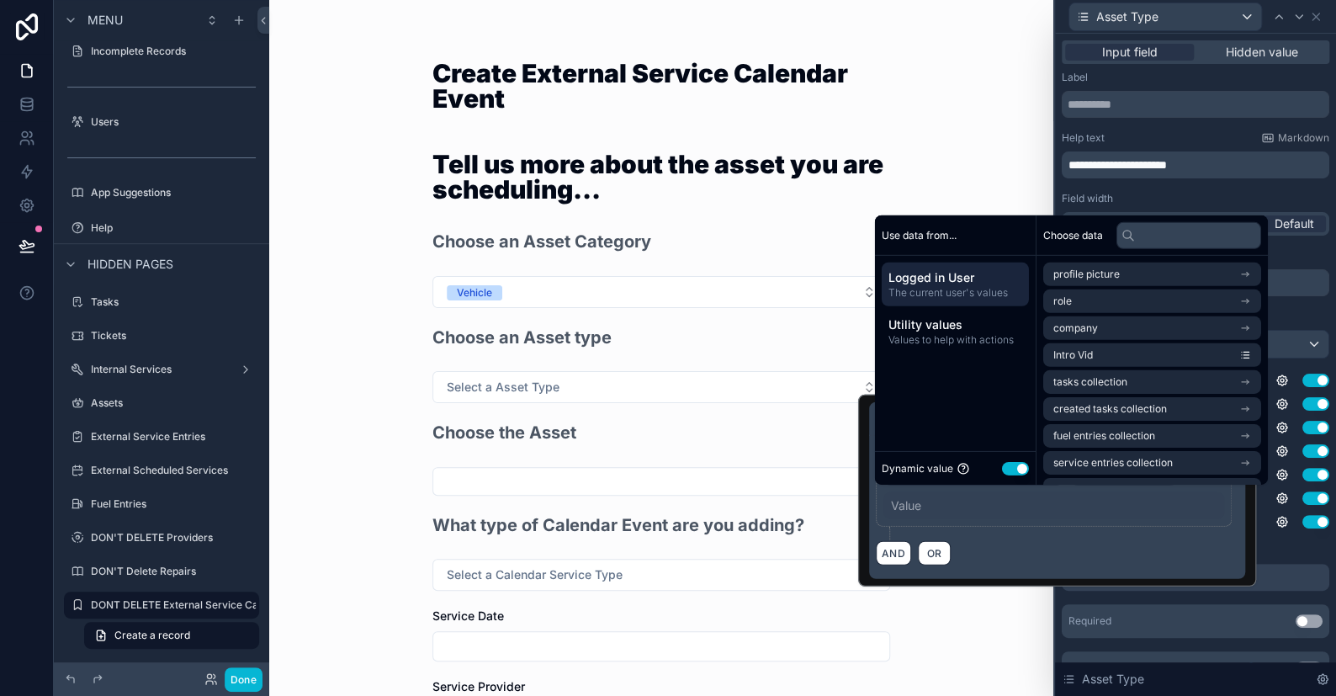
click at [1010, 466] on button "Use setting" at bounding box center [1015, 467] width 27 height 13
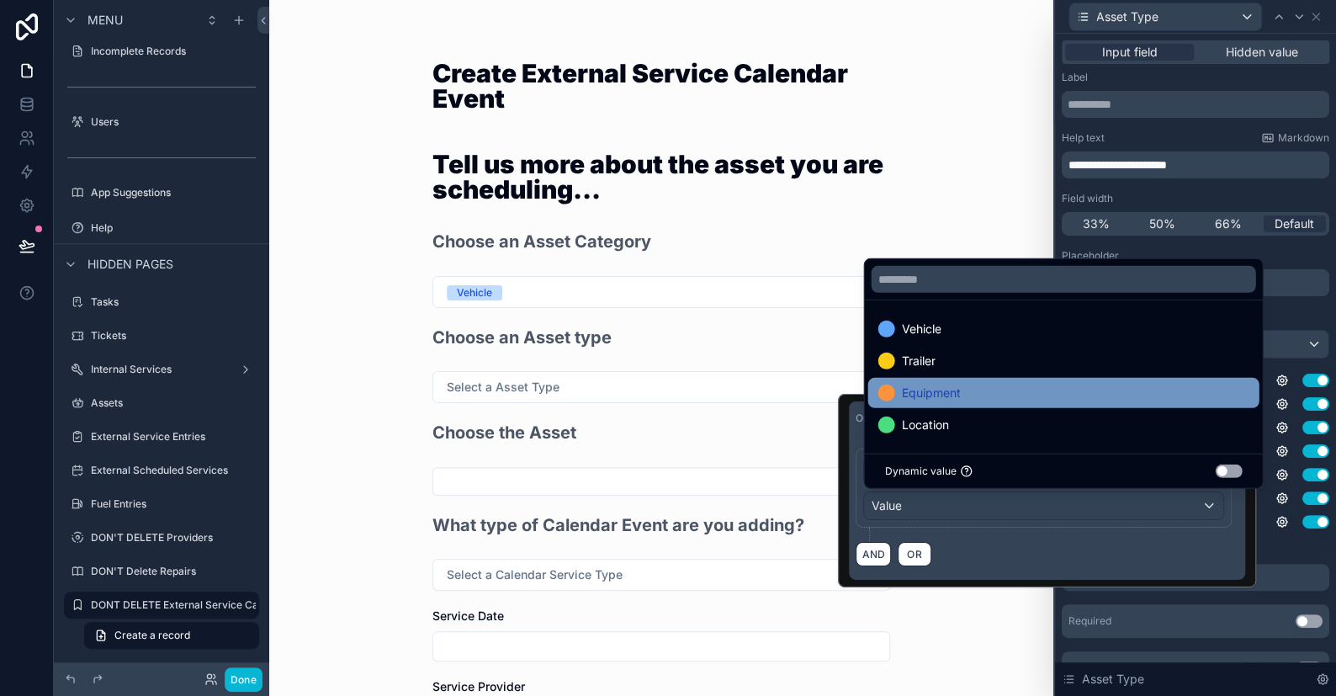
click at [925, 390] on span "Equipment" at bounding box center [930, 393] width 59 height 20
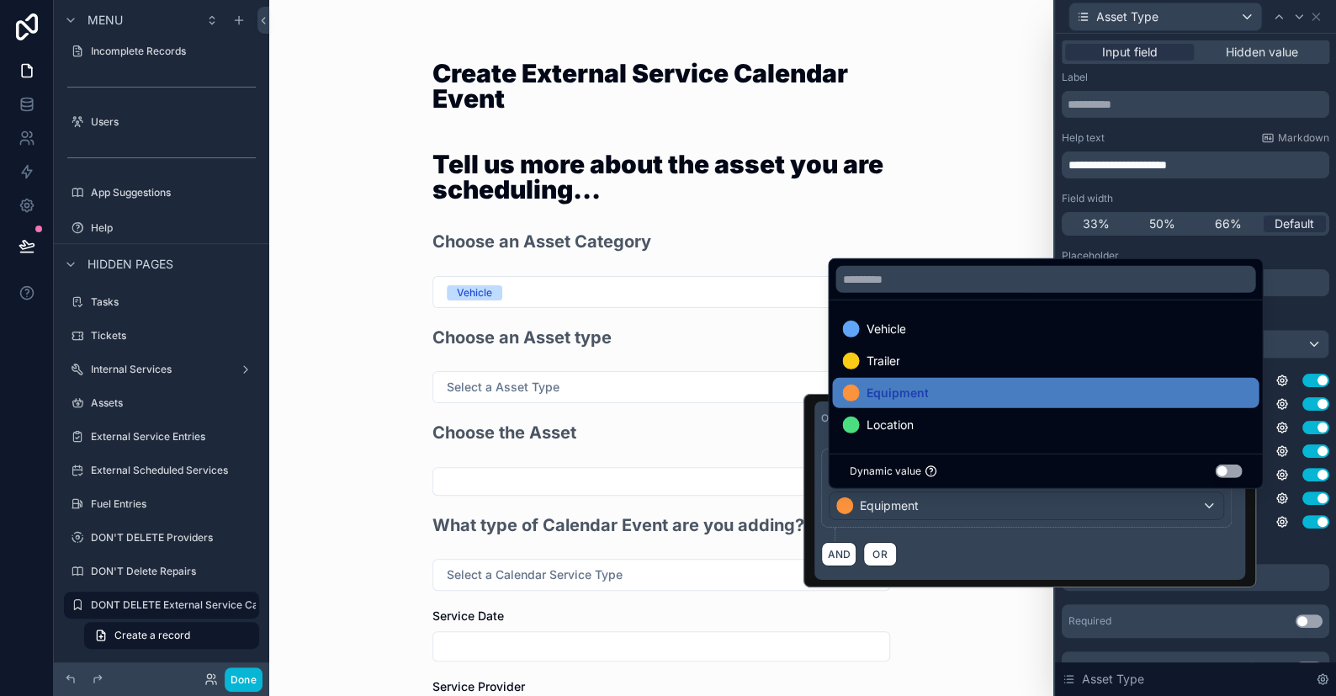
click at [994, 218] on div "Create External Service Calendar Event Tell us more about the asset you are sch…" at bounding box center [661, 348] width 784 height 696
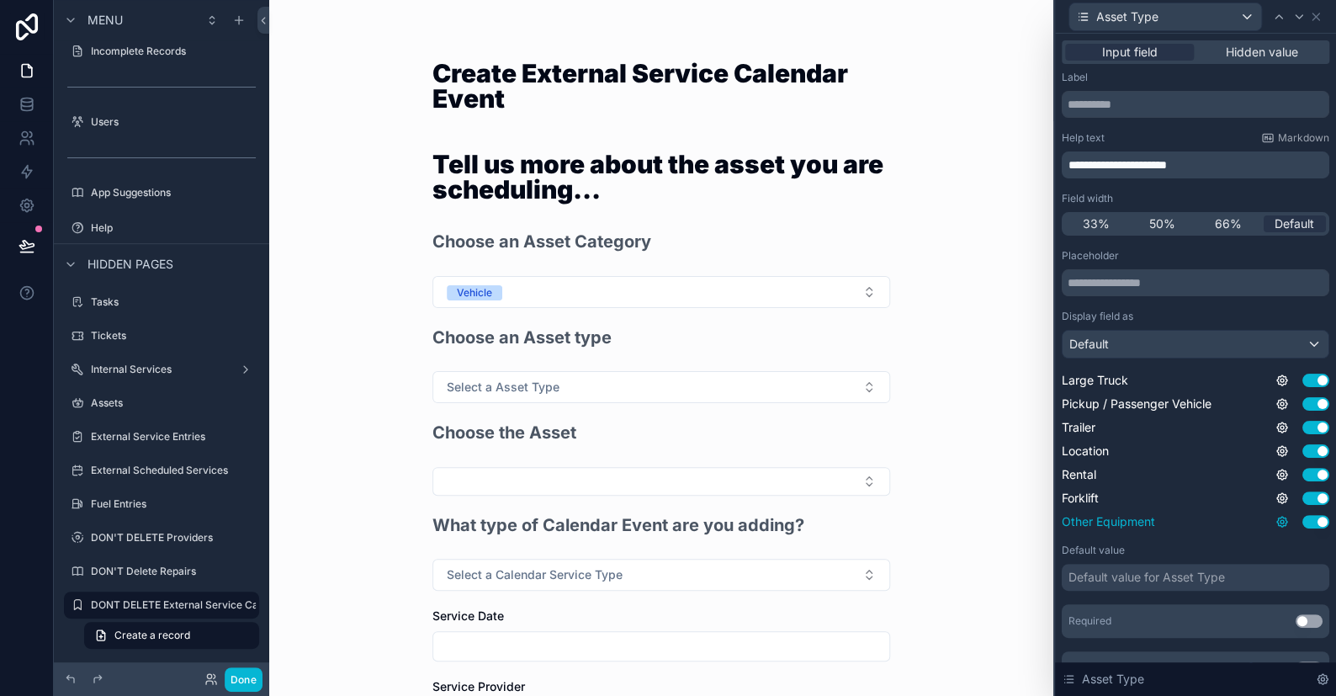
click at [1277, 522] on icon at bounding box center [1282, 522] width 10 height 10
click at [1233, 517] on button "Use setting" at bounding box center [1224, 512] width 27 height 13
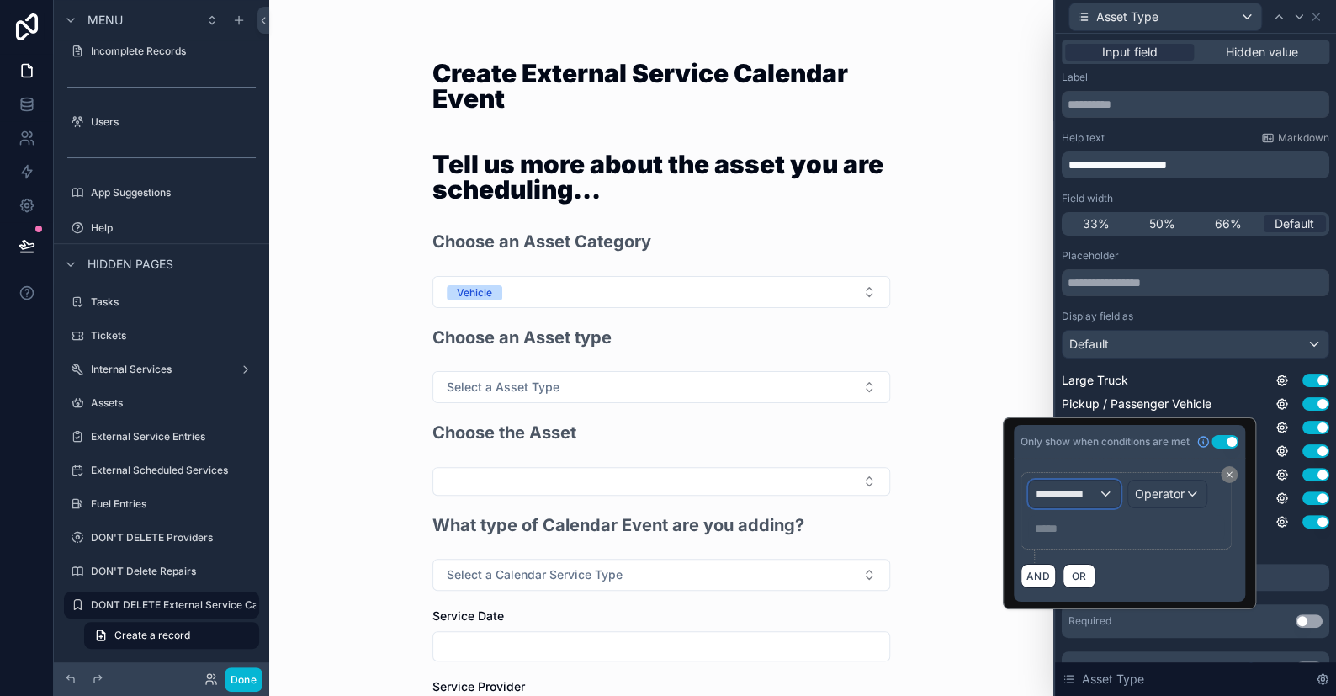
click at [1093, 485] on span "**********" at bounding box center [1067, 493] width 62 height 17
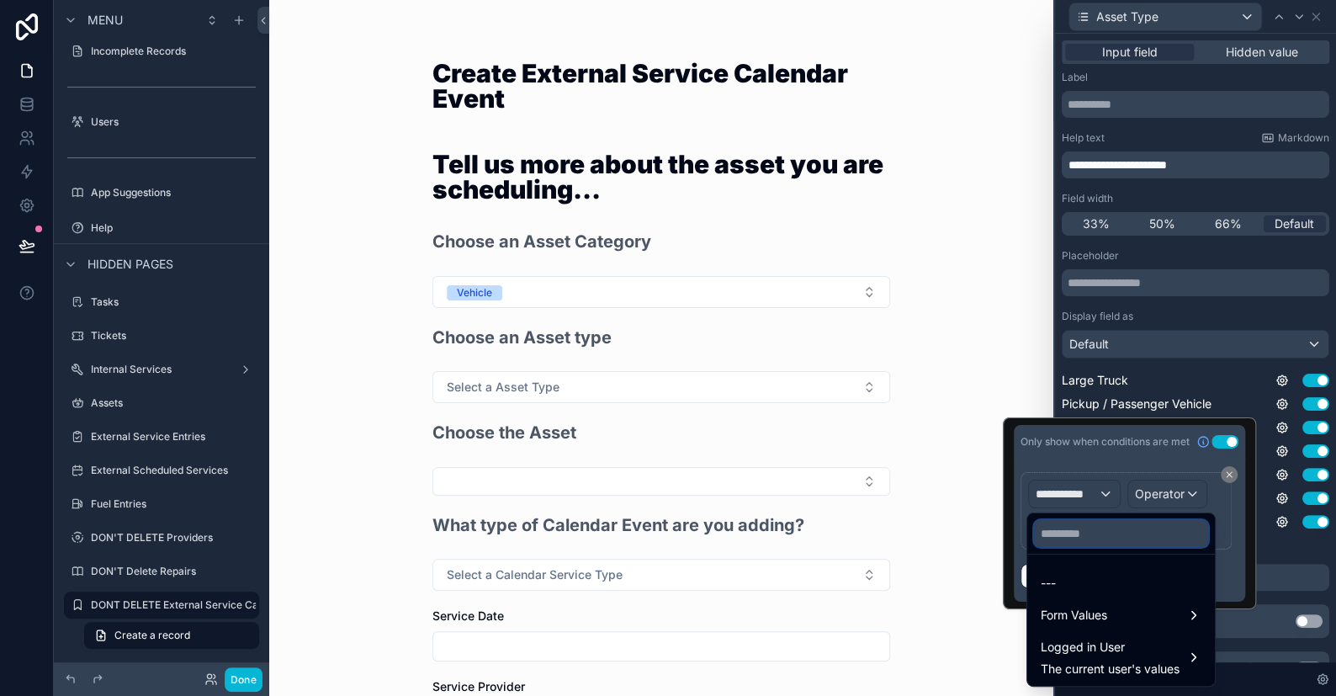
click at [1092, 525] on input "text" at bounding box center [1121, 533] width 174 height 27
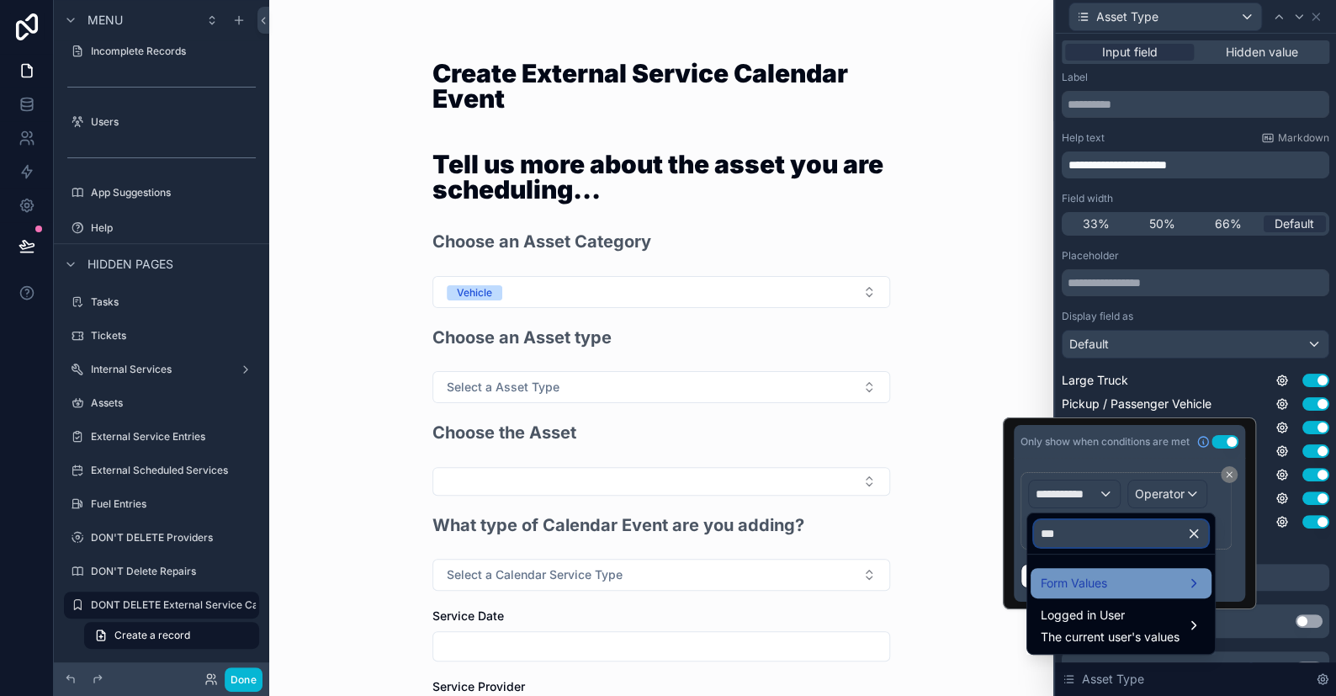
type input "***"
click at [1084, 579] on span "Form Values" at bounding box center [1074, 583] width 66 height 20
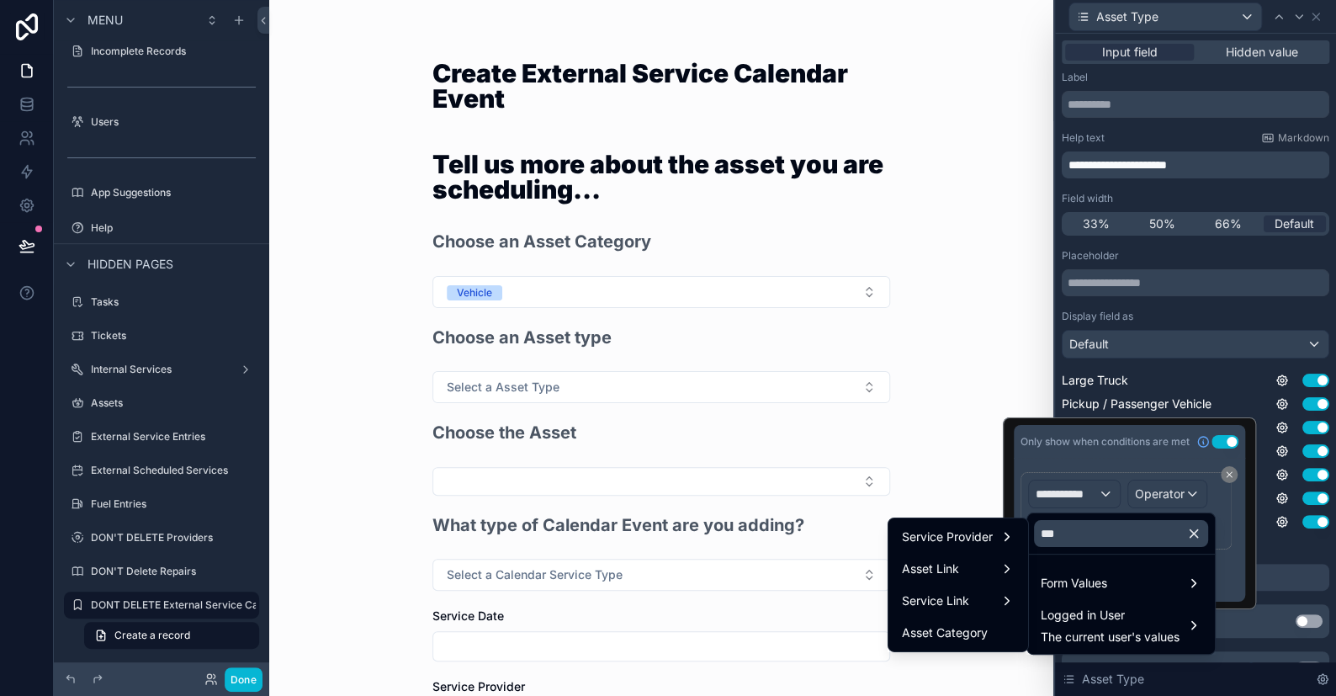
click at [978, 627] on span "Asset Category" at bounding box center [945, 633] width 86 height 20
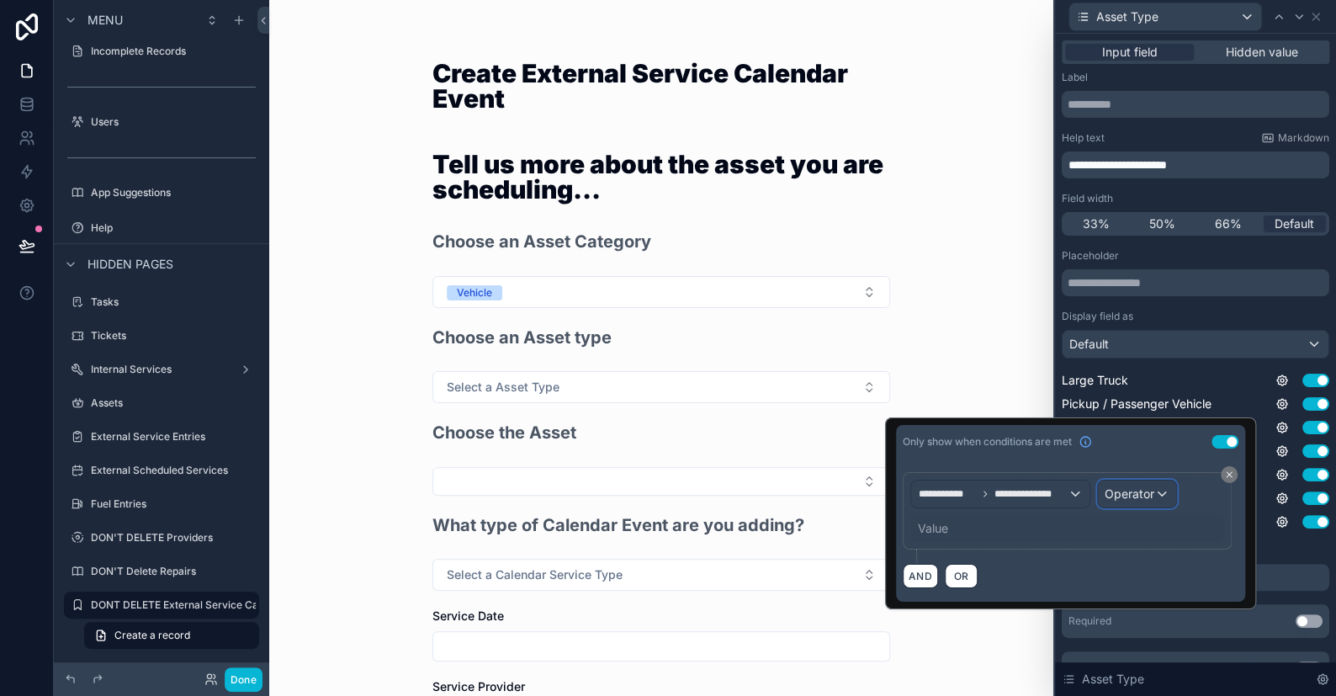
click at [1122, 498] on span "Operator" at bounding box center [1130, 493] width 50 height 14
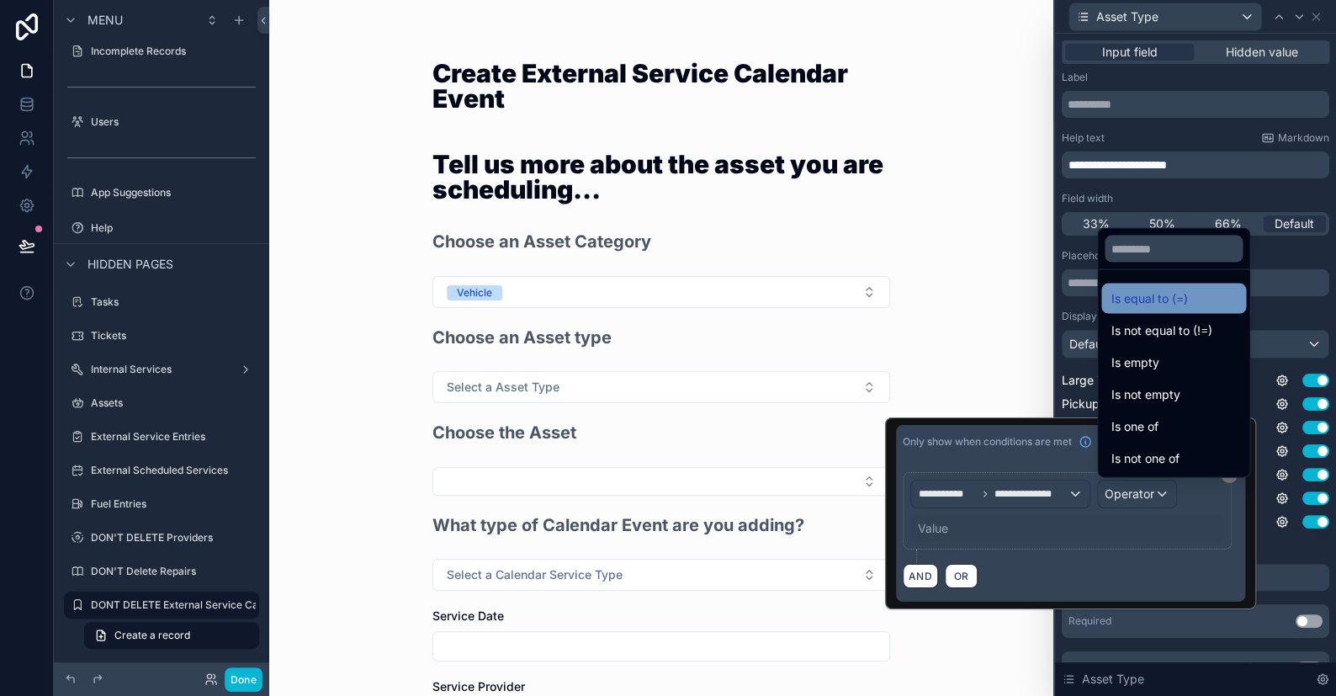
click at [1158, 298] on span "Is equal to (=)" at bounding box center [1149, 298] width 77 height 20
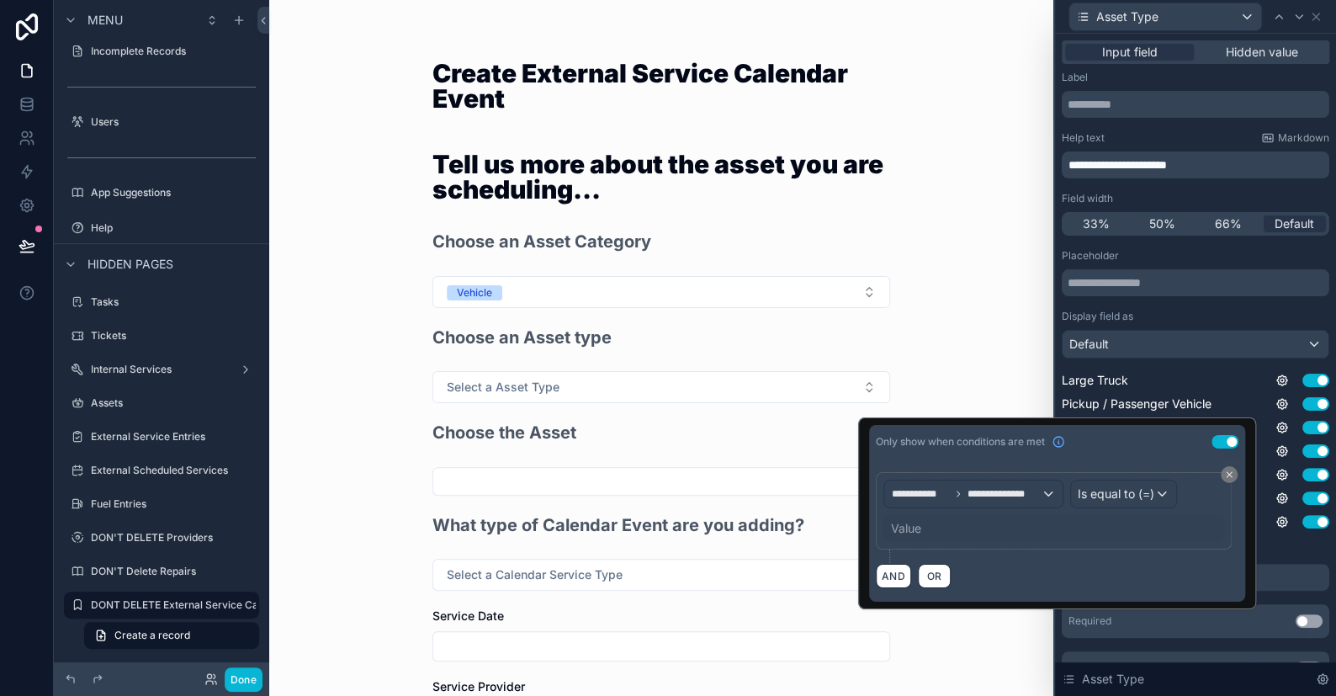
click at [925, 531] on div "Value" at bounding box center [1053, 528] width 341 height 27
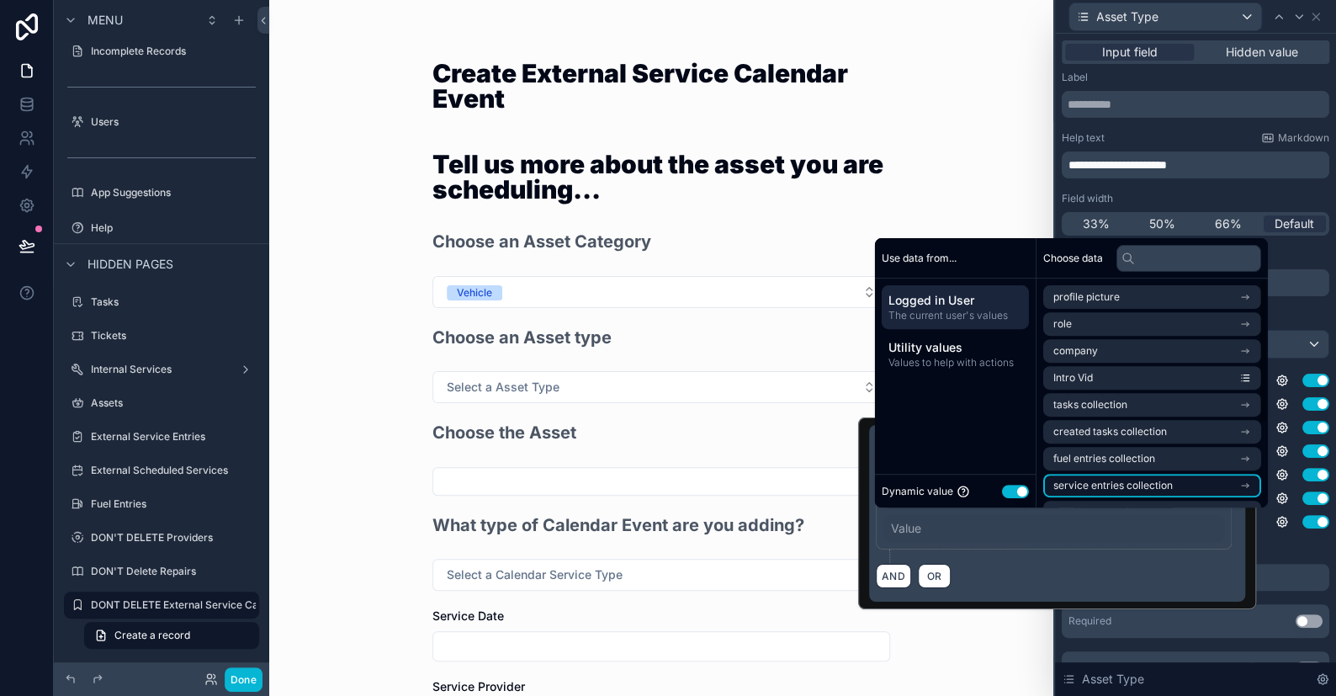
click at [1054, 480] on span "service entries collection" at bounding box center [1112, 485] width 119 height 13
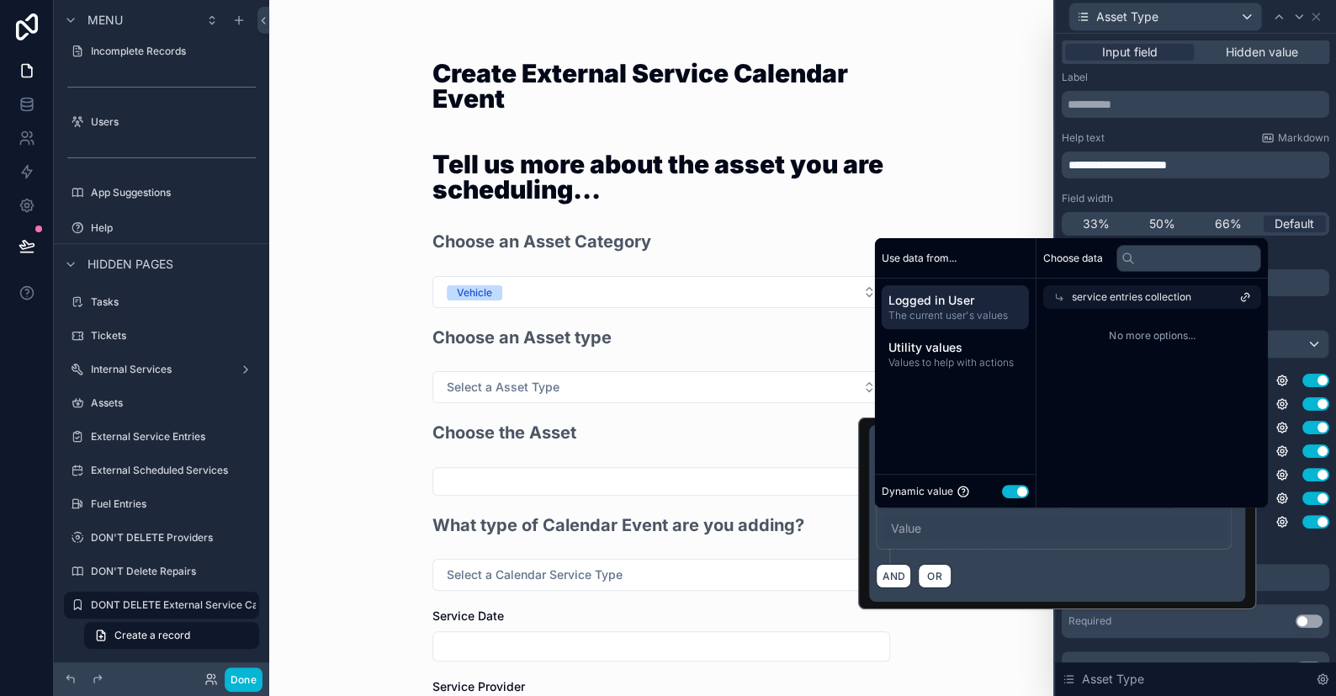
click at [1010, 495] on button "Use setting" at bounding box center [1015, 491] width 27 height 13
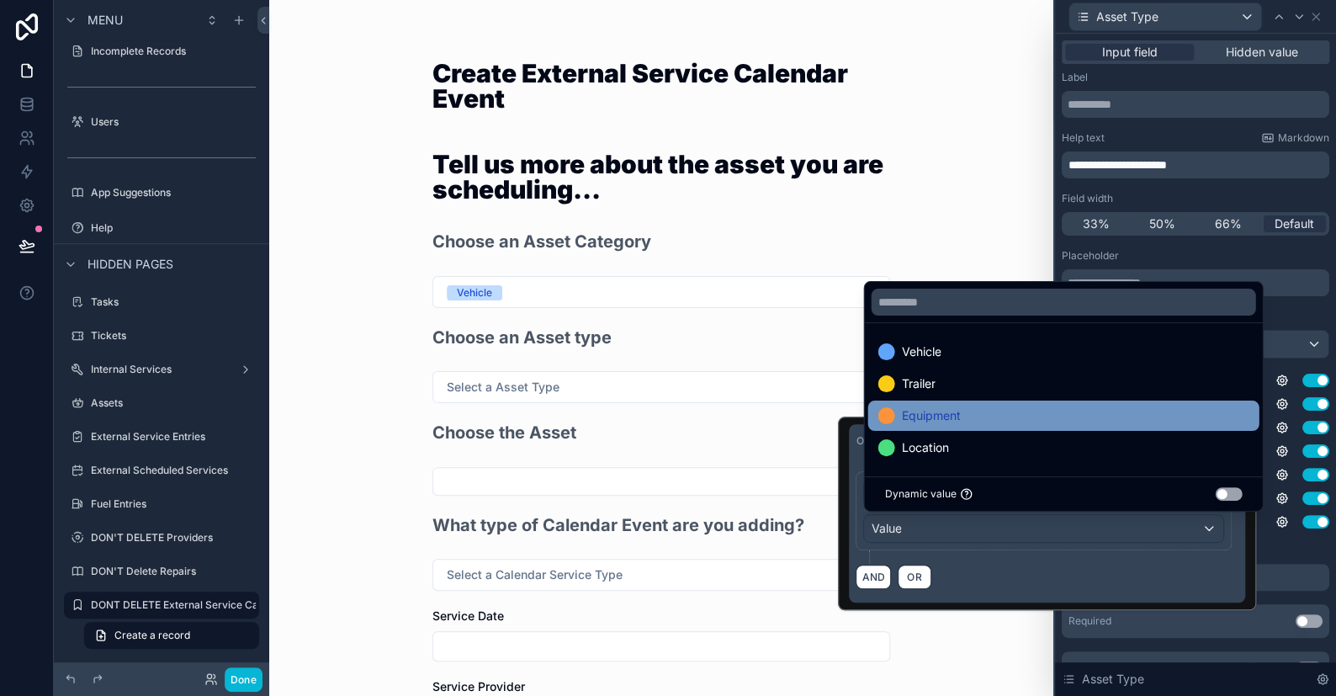
click at [937, 411] on span "Equipment" at bounding box center [930, 415] width 59 height 20
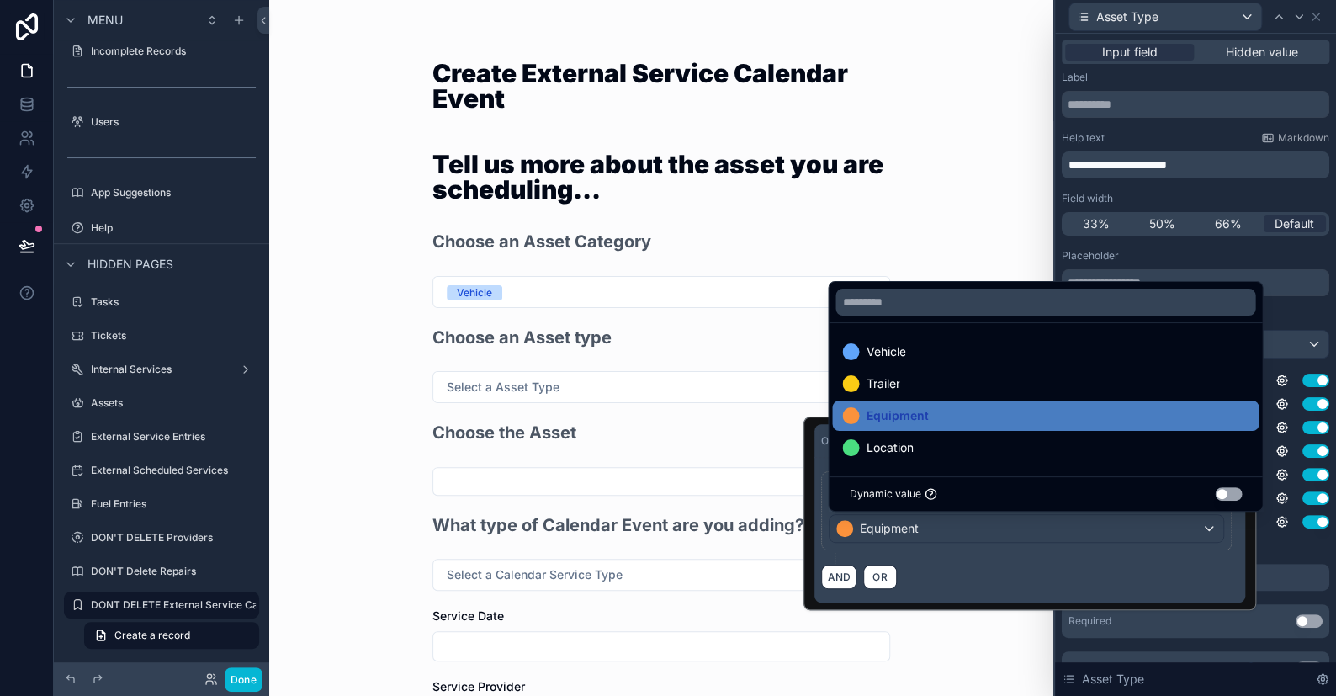
click at [1013, 224] on div "Create External Service Calendar Event Tell us more about the asset you are sch…" at bounding box center [661, 348] width 784 height 696
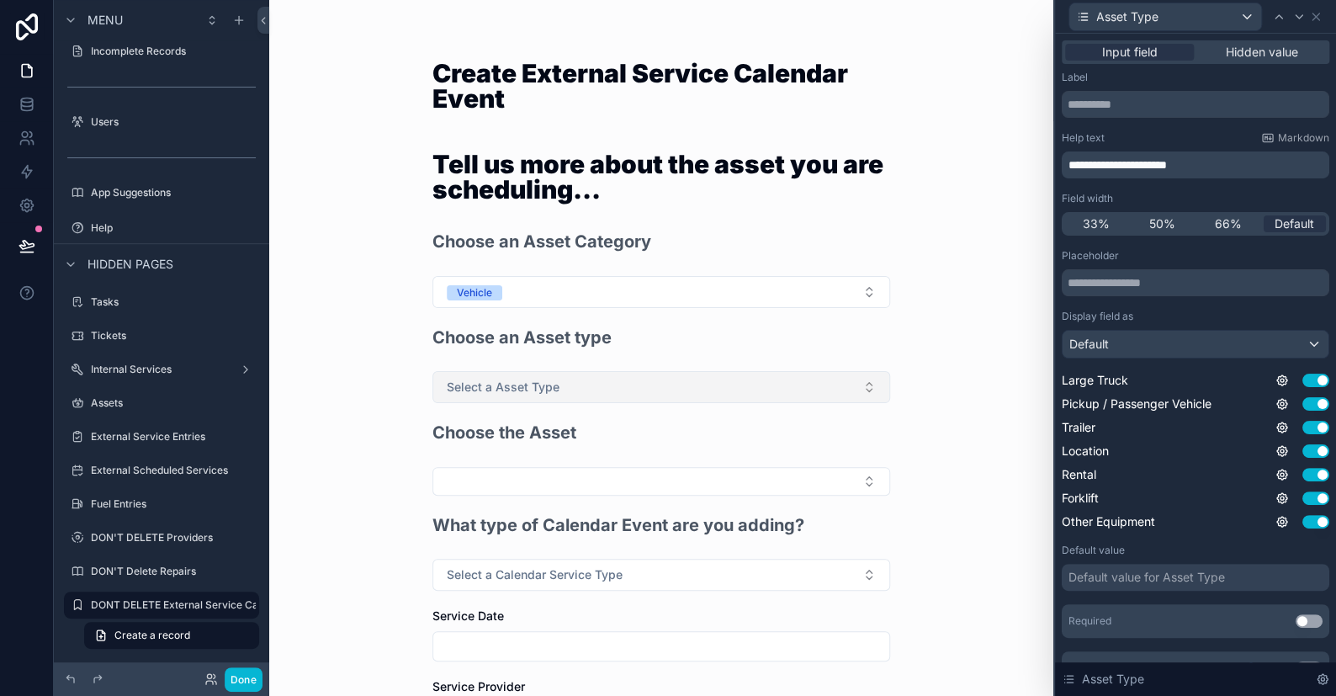
click at [540, 383] on span "Select a Asset Type" at bounding box center [503, 387] width 113 height 17
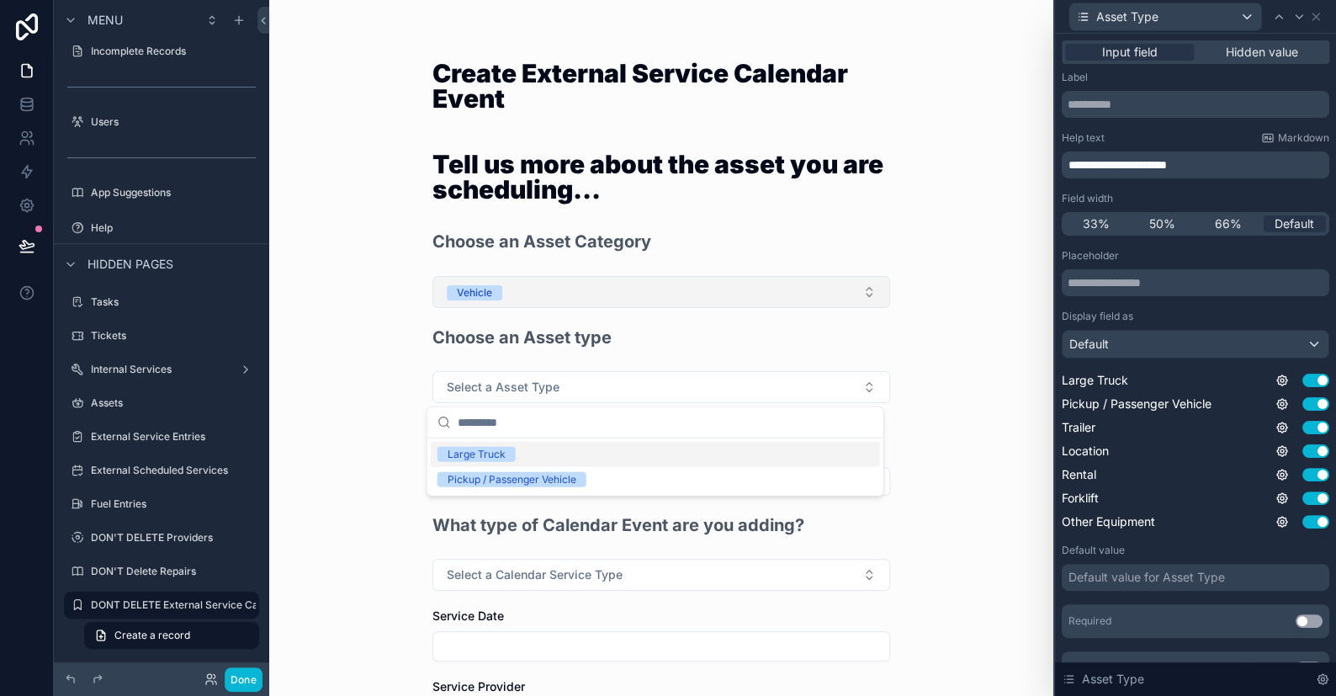
click at [527, 294] on button "Vehicle" at bounding box center [661, 292] width 458 height 32
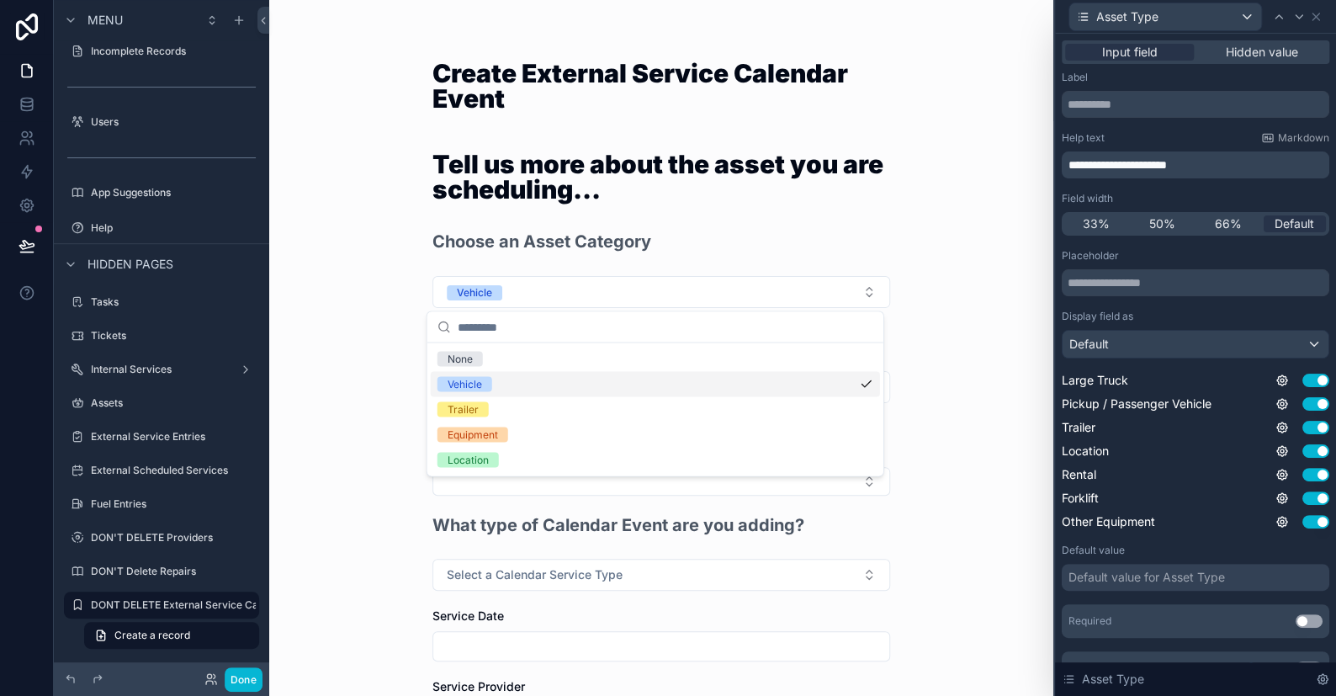
click at [480, 400] on div "Trailer" at bounding box center [655, 408] width 449 height 25
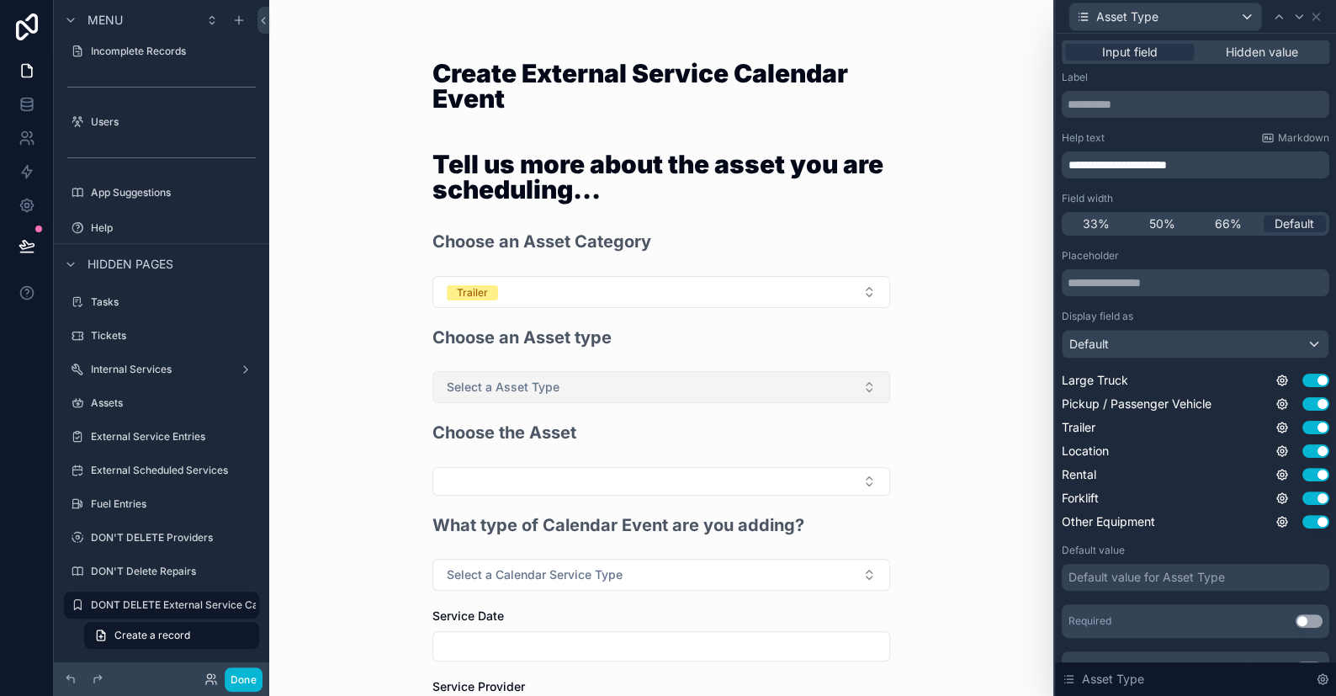
click at [488, 388] on span "Select a Asset Type" at bounding box center [503, 387] width 113 height 17
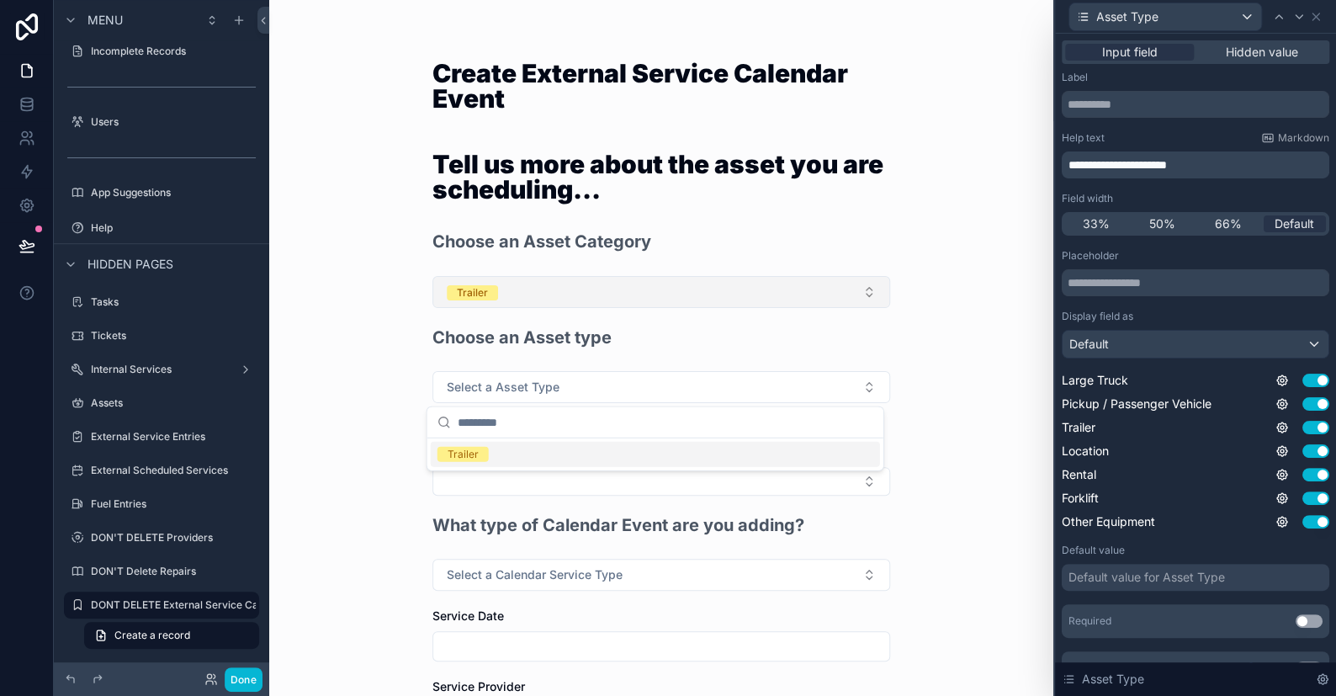
click at [511, 294] on button "Trailer" at bounding box center [661, 292] width 458 height 32
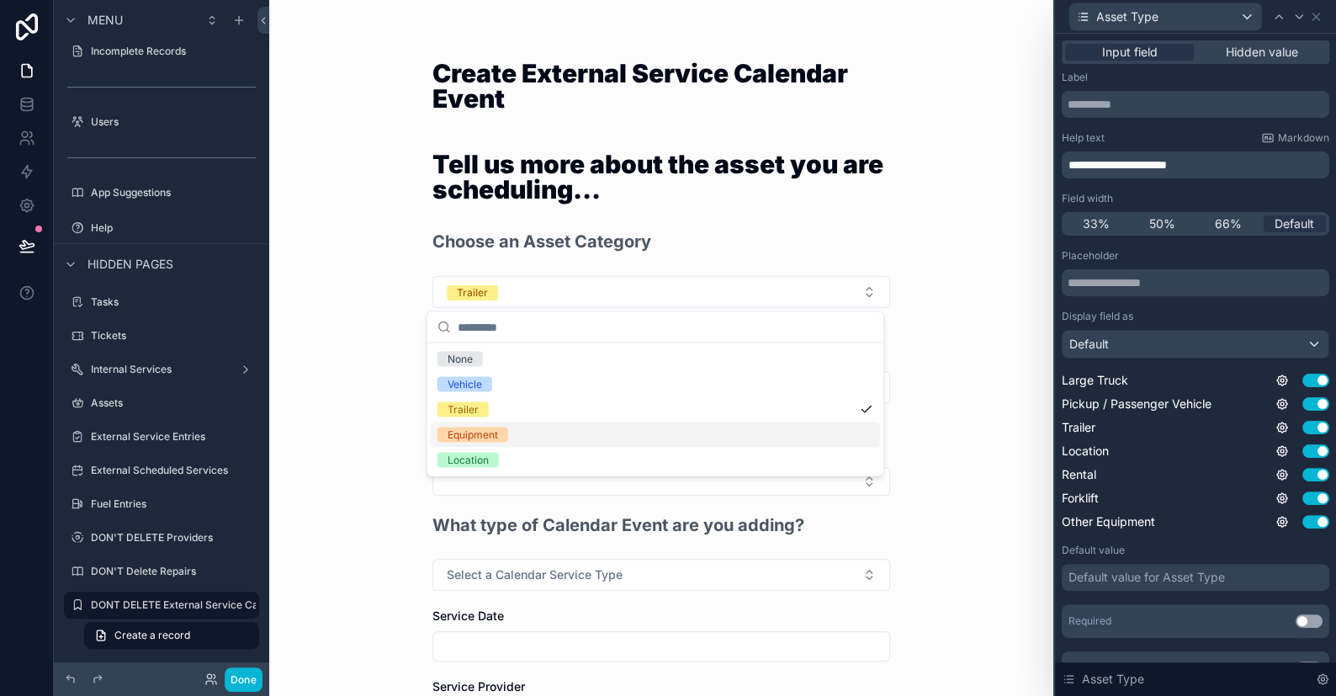
click at [495, 427] on div "Equipment" at bounding box center [473, 434] width 50 height 15
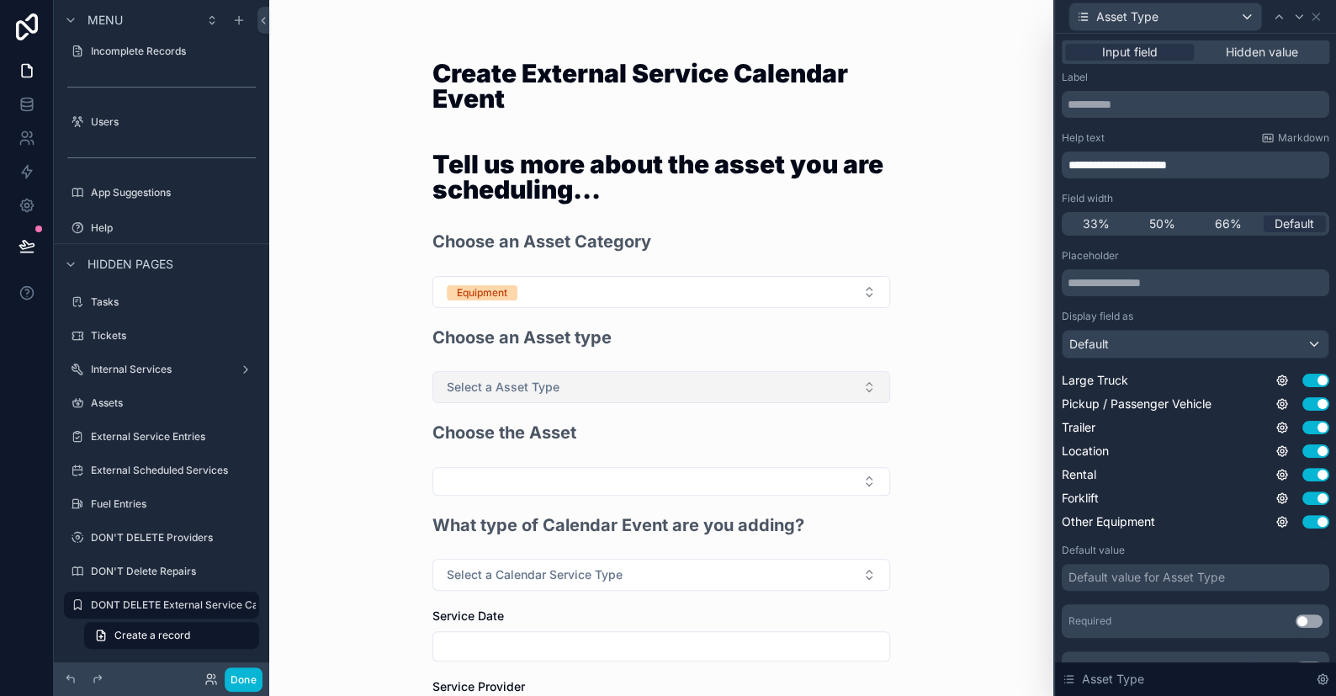
click at [501, 382] on span "Select a Asset Type" at bounding box center [503, 387] width 113 height 17
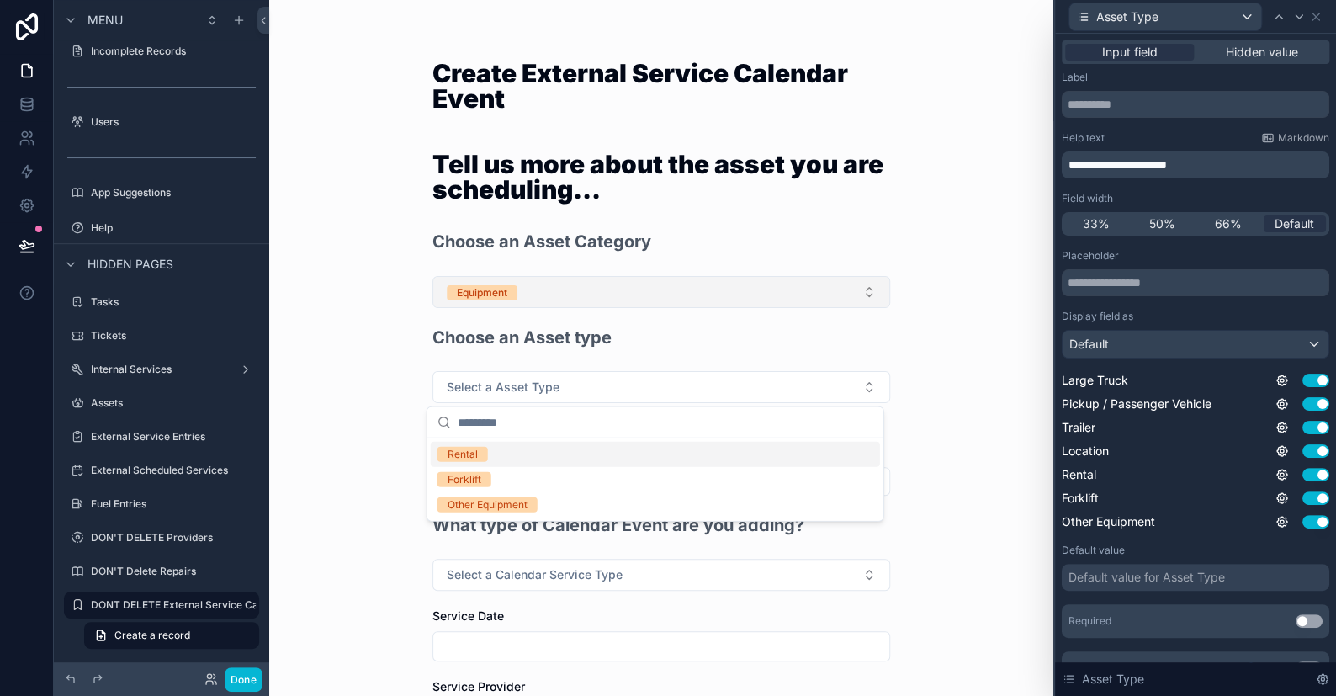
click at [511, 281] on button "Equipment" at bounding box center [661, 292] width 458 height 32
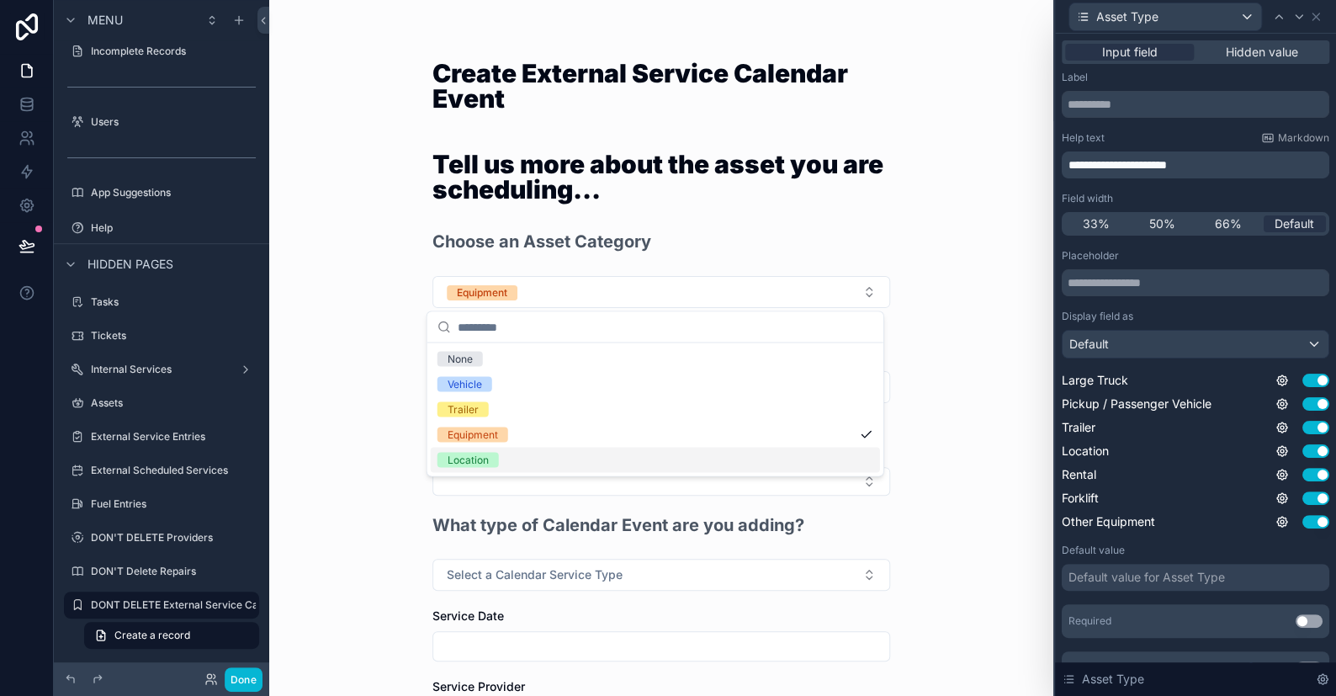
click at [486, 452] on div "Location" at bounding box center [468, 459] width 41 height 15
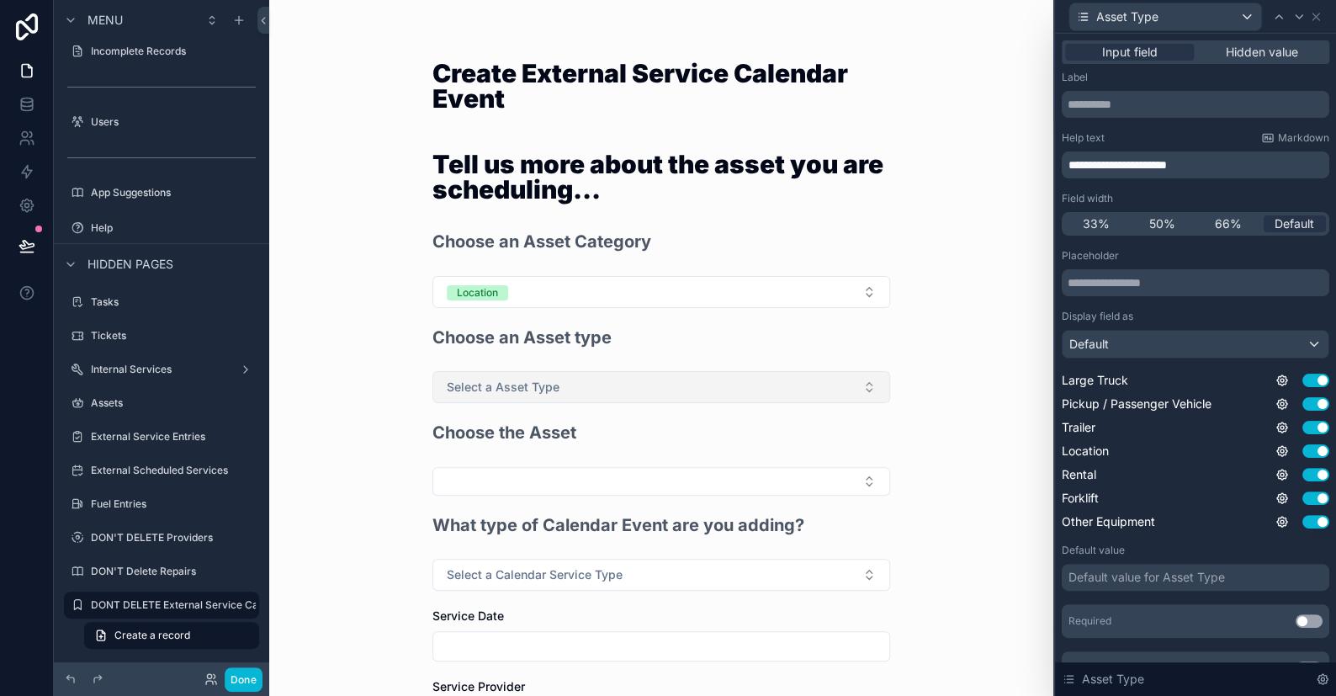
click at [511, 377] on button "Select a Asset Type" at bounding box center [661, 387] width 458 height 32
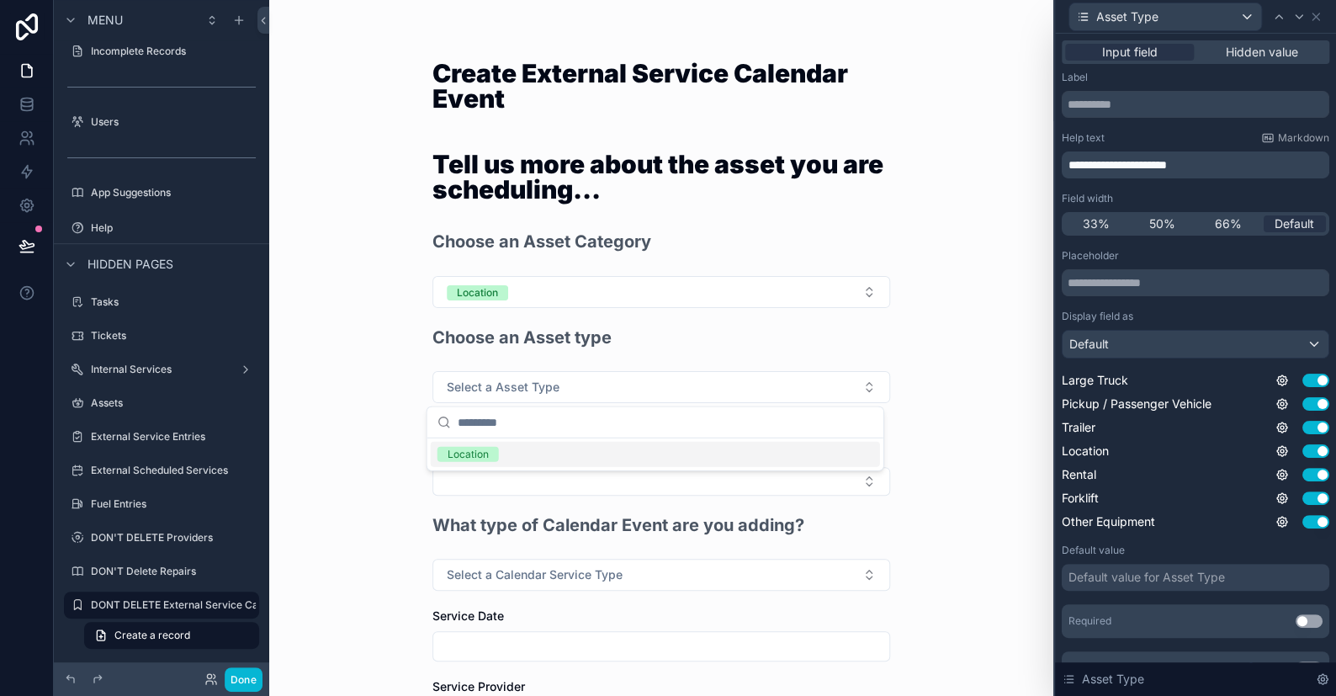
click at [996, 252] on div "Create External Service Calendar Event Tell us more about the asset you are sch…" at bounding box center [661, 348] width 784 height 696
click at [29, 103] on icon at bounding box center [27, 104] width 17 height 17
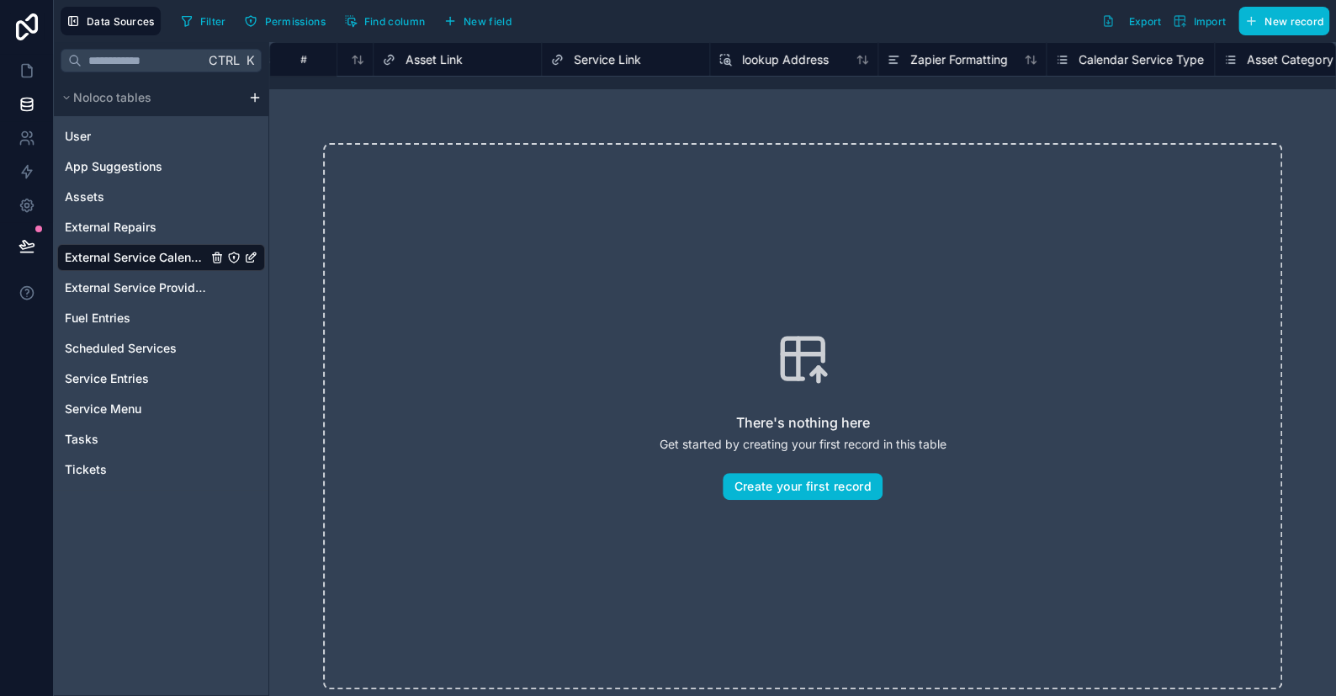
scroll to position [0, 840]
click at [1057, 61] on span "Asset Category" at bounding box center [1087, 59] width 86 height 17
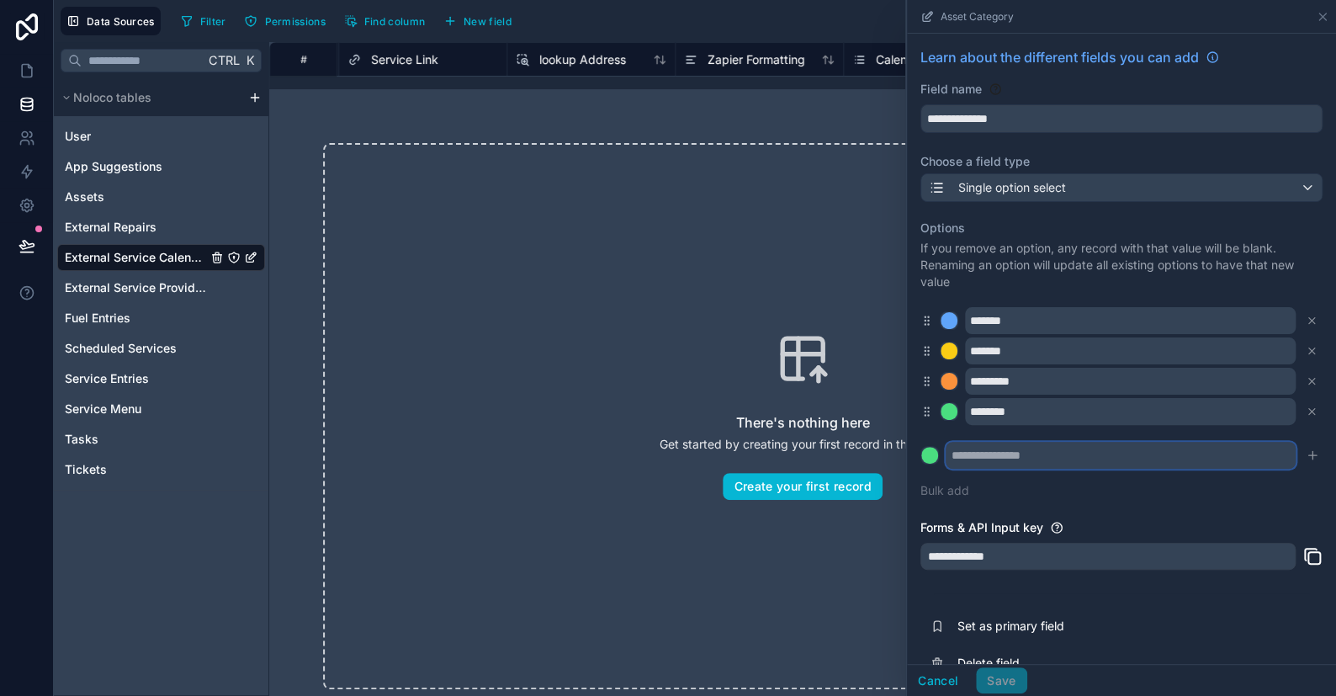
click at [1001, 461] on input "text" at bounding box center [1121, 455] width 350 height 27
type input "****"
click at [936, 450] on div at bounding box center [929, 455] width 17 height 17
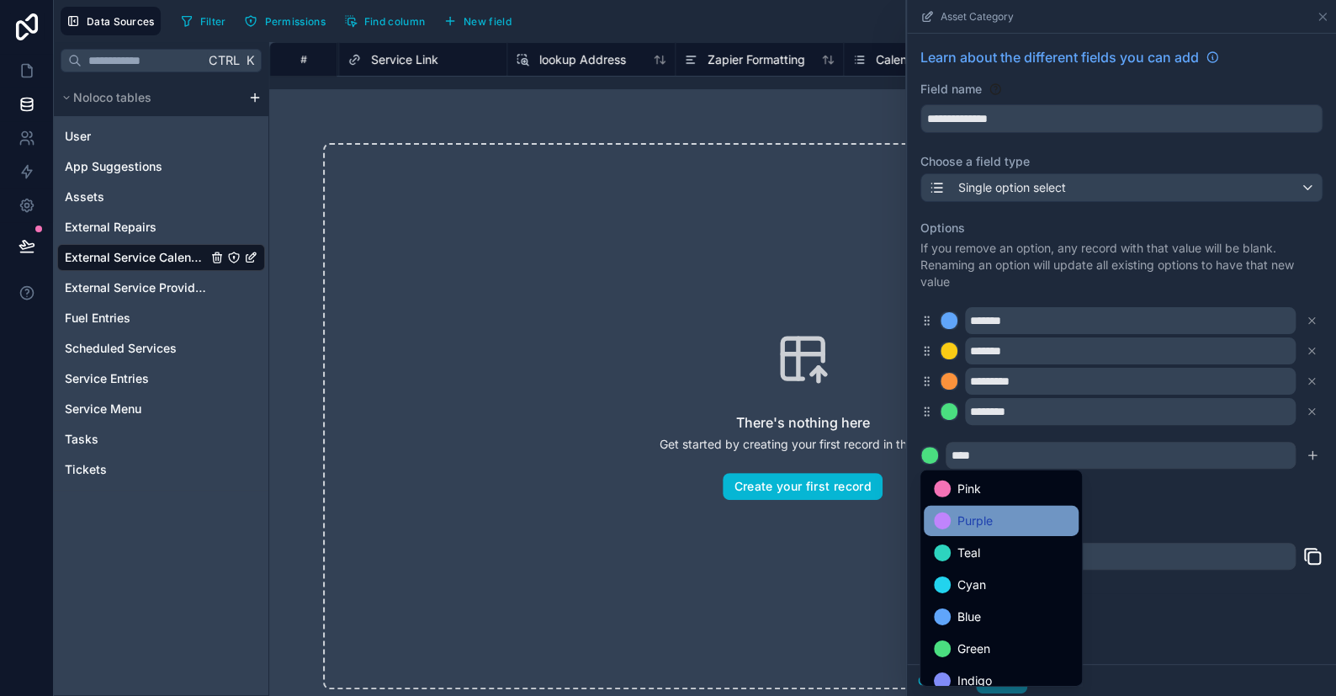
click at [951, 522] on div "Purple" at bounding box center [1001, 521] width 135 height 20
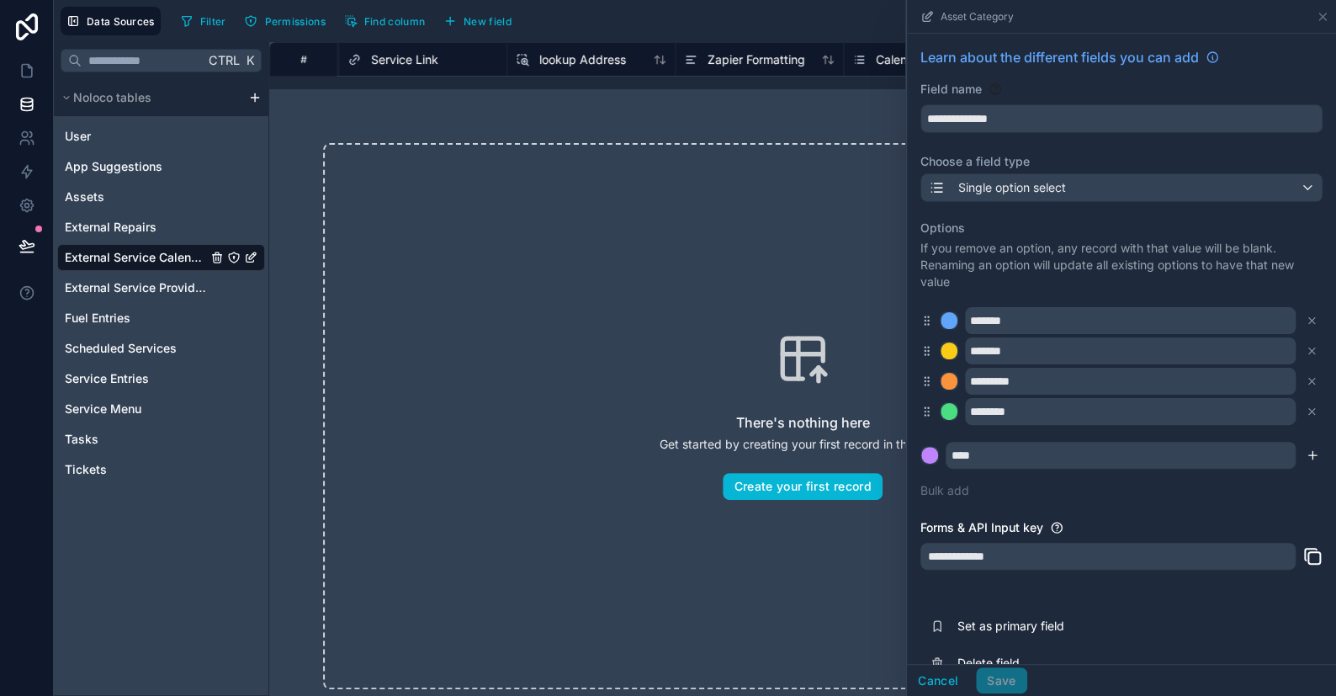
click at [1306, 451] on icon "submit" at bounding box center [1312, 454] width 13 height 13
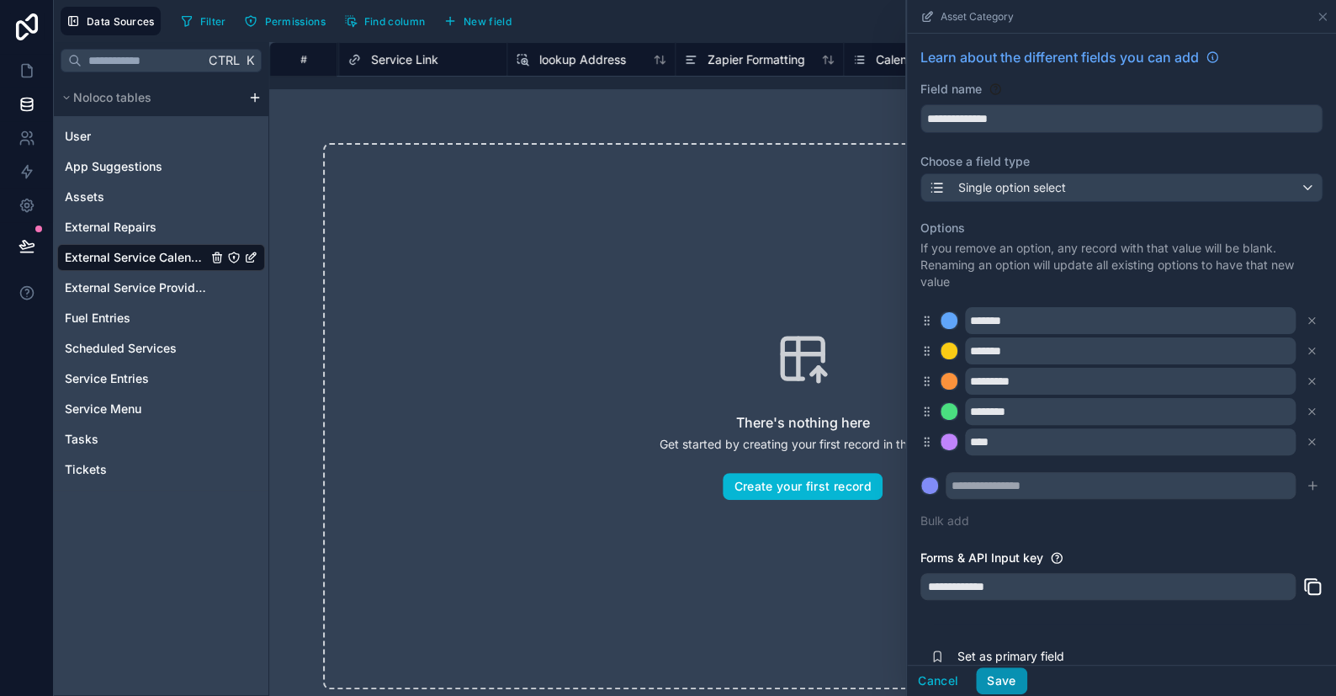
click at [1004, 684] on button "Save" at bounding box center [1001, 680] width 50 height 27
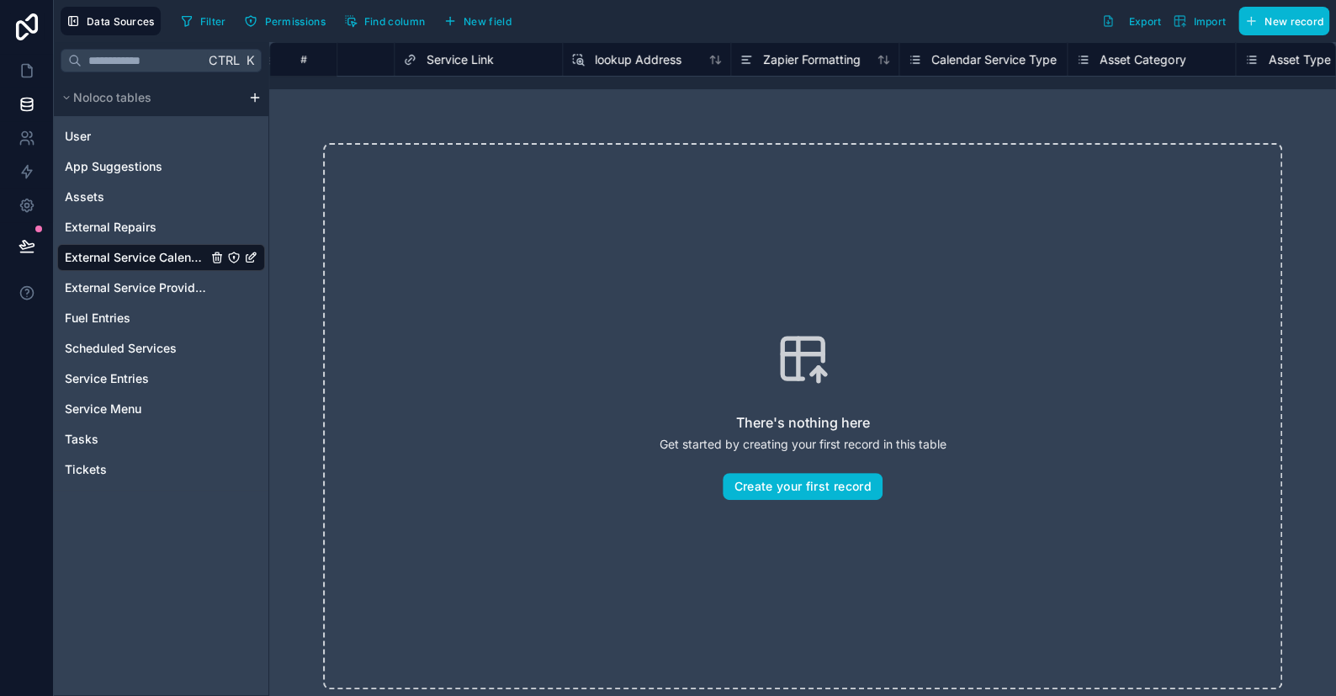
scroll to position [0, 966]
click at [1096, 59] on span "Asset Type" at bounding box center [1117, 59] width 62 height 17
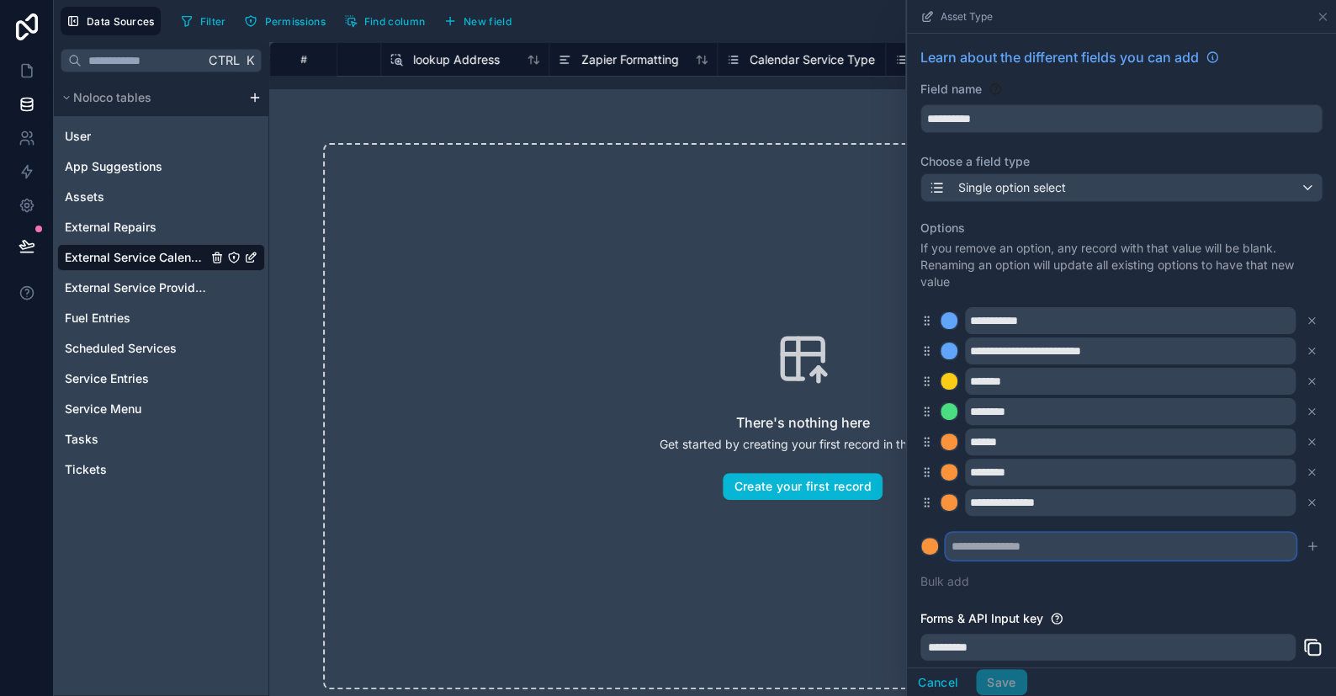
click at [978, 549] on input "text" at bounding box center [1121, 546] width 350 height 27
type input "********"
click at [920, 537] on button at bounding box center [929, 546] width 19 height 19
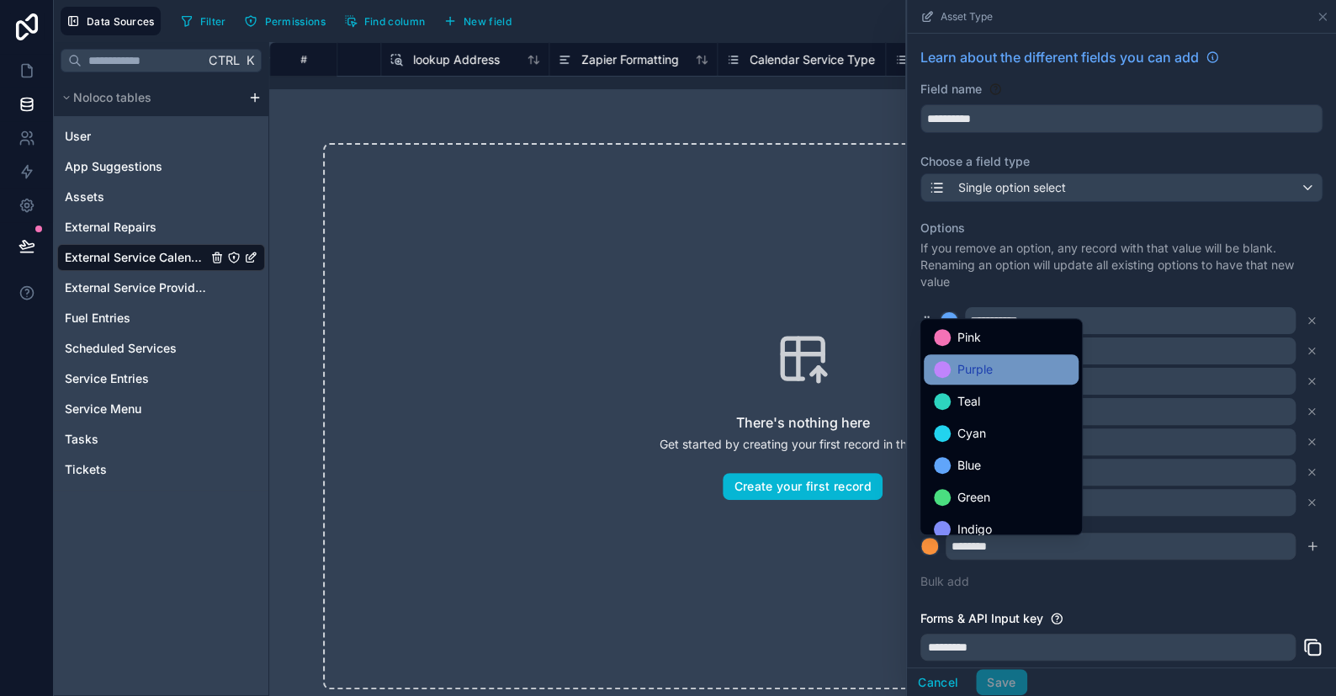
click at [966, 366] on span "Purple" at bounding box center [974, 369] width 35 height 20
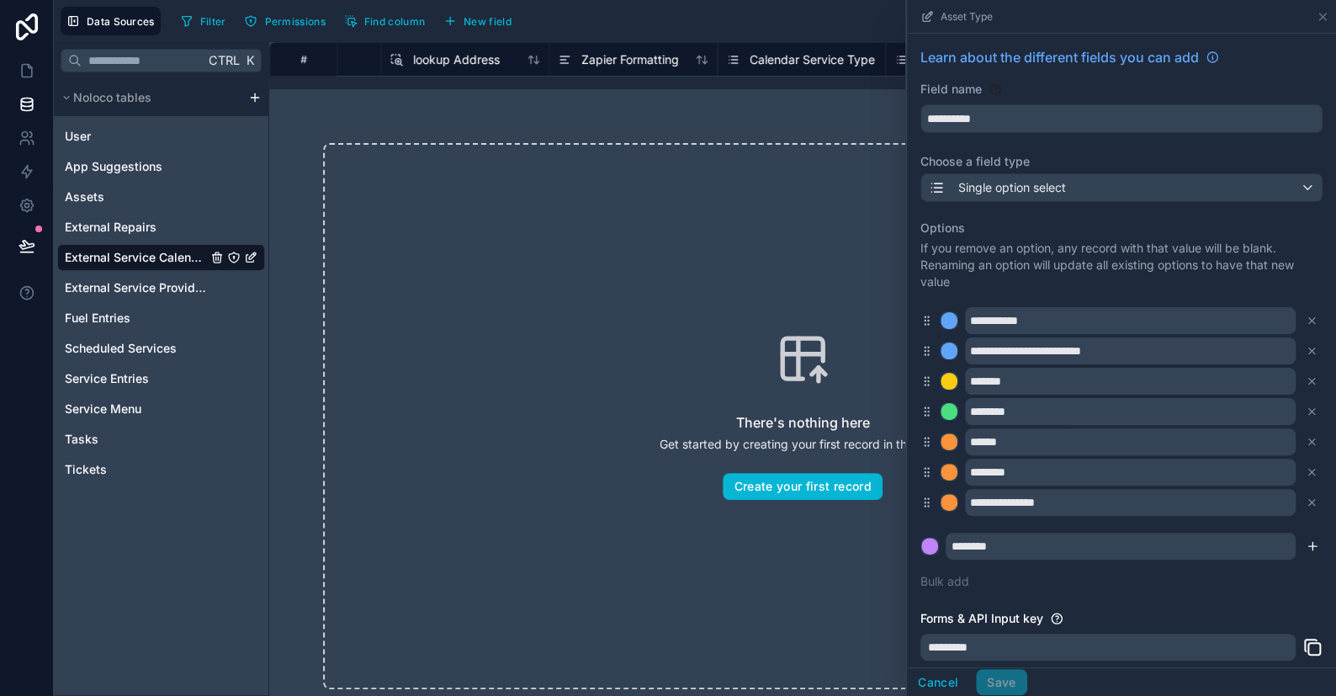
click at [1306, 548] on icon "submit" at bounding box center [1312, 545] width 13 height 13
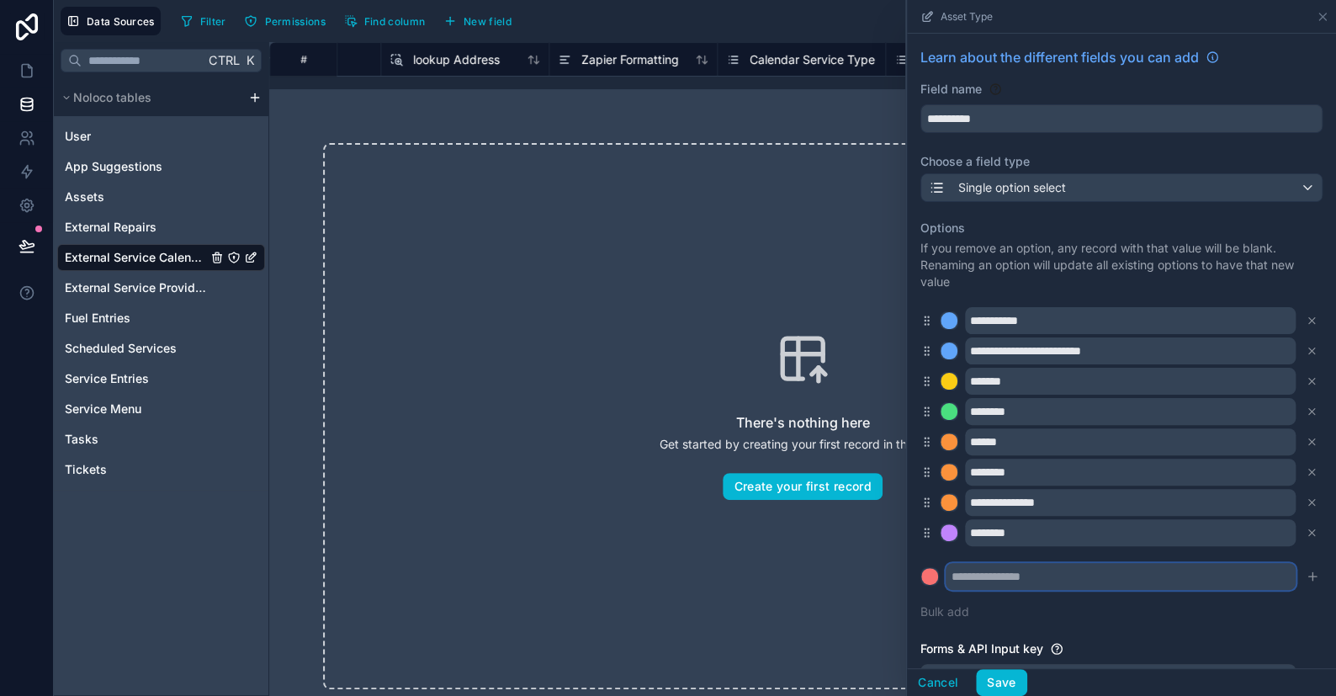
click at [980, 578] on input "text" at bounding box center [1121, 576] width 350 height 27
type input "*******"
click at [930, 579] on div at bounding box center [929, 576] width 17 height 17
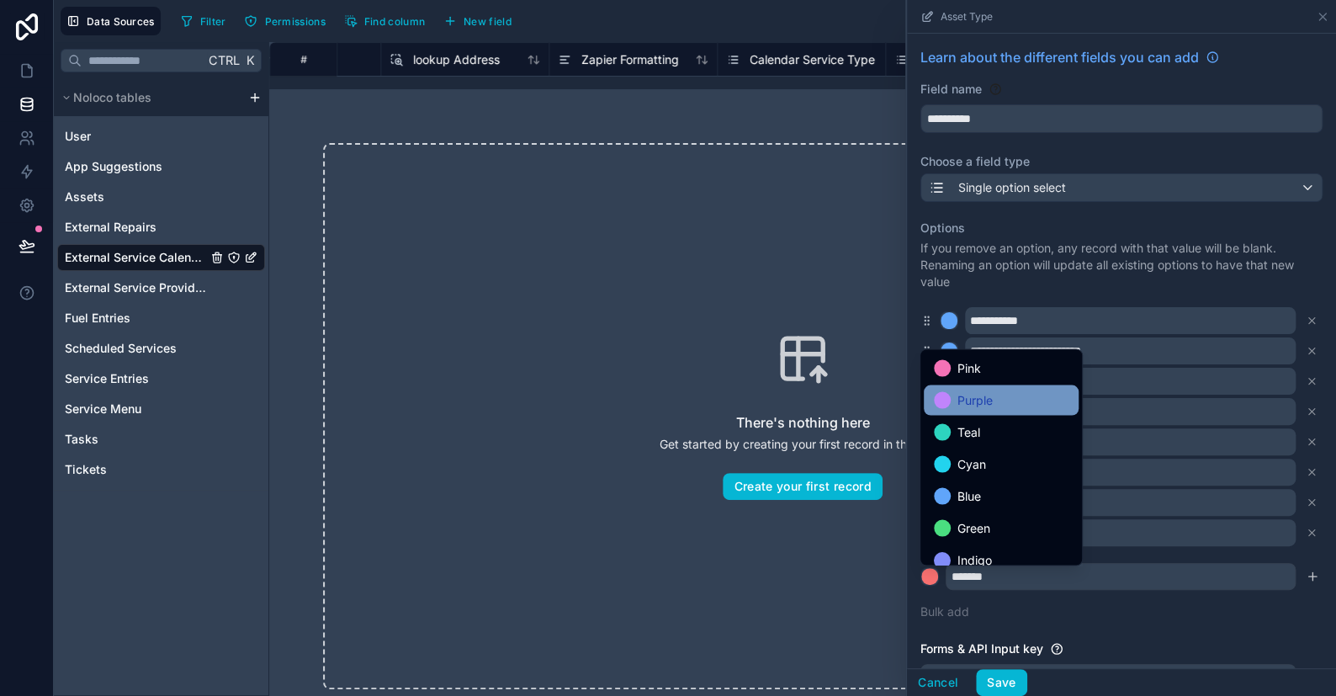
click at [945, 388] on div "Purple" at bounding box center [1001, 399] width 155 height 30
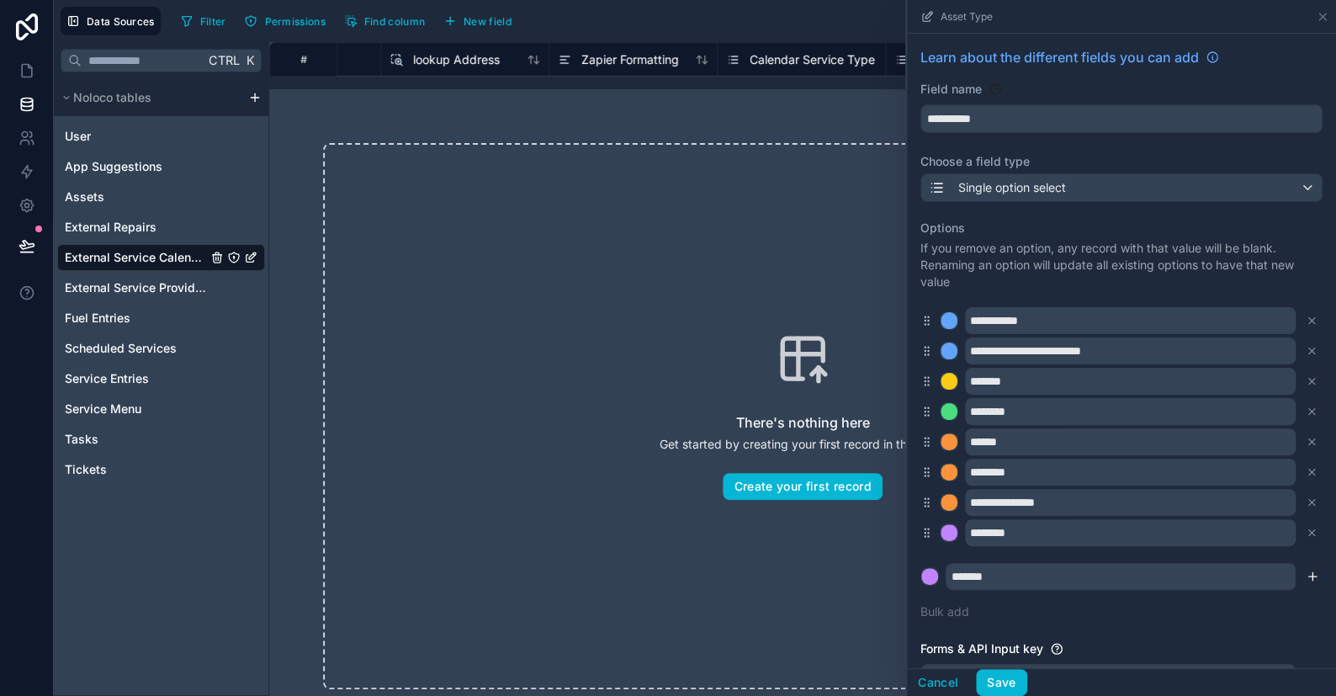
click at [1306, 570] on icon "submit" at bounding box center [1312, 576] width 13 height 13
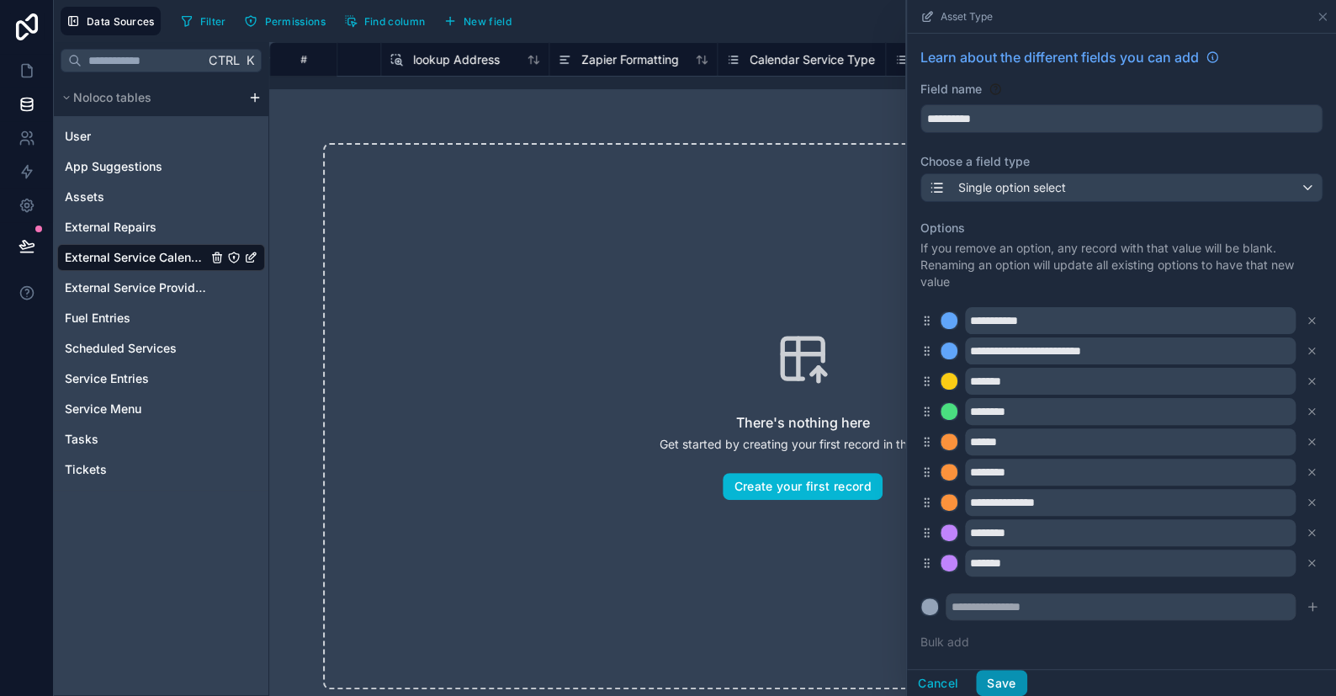
click at [997, 684] on button "Save" at bounding box center [1001, 683] width 50 height 27
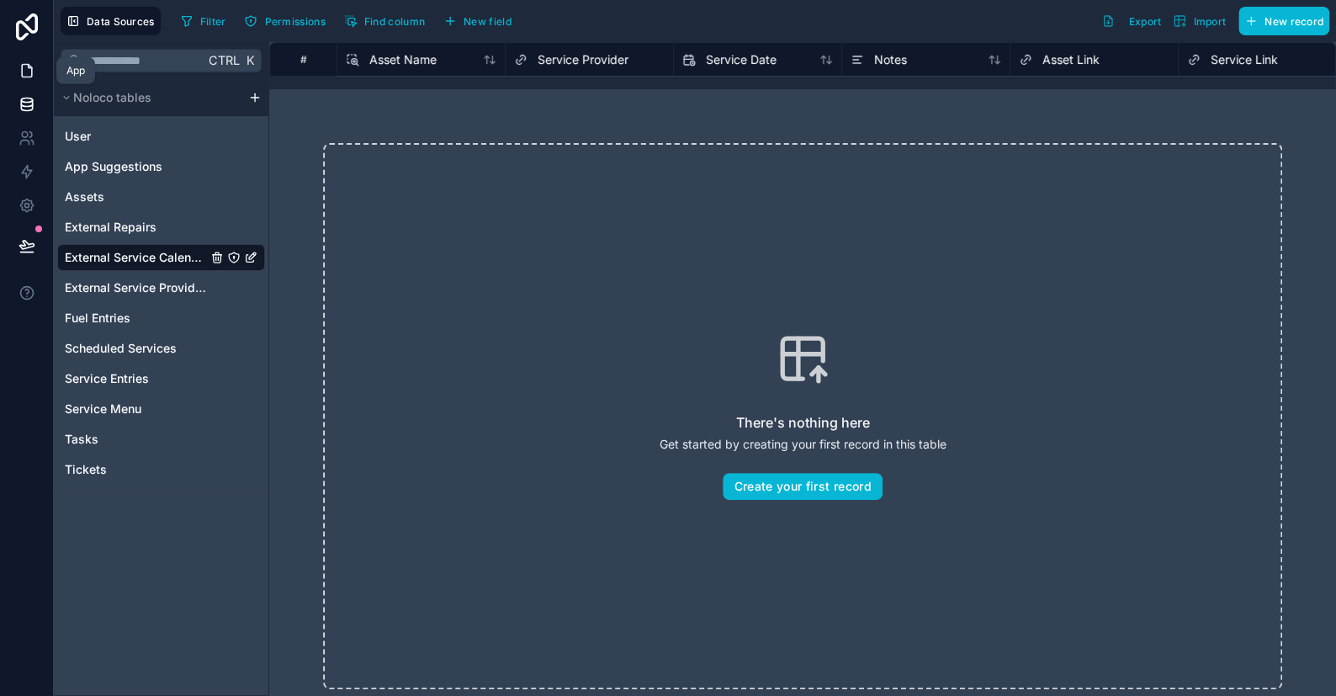
click at [29, 72] on icon at bounding box center [27, 70] width 17 height 17
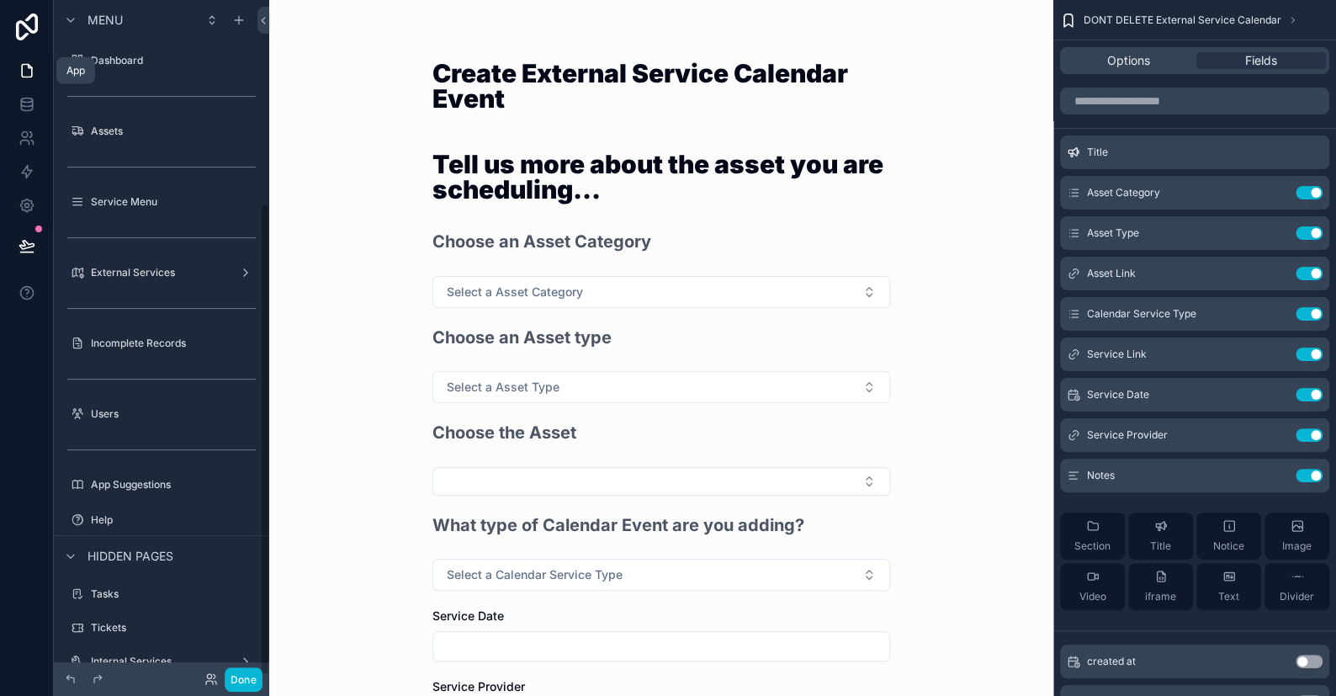
scroll to position [292, 0]
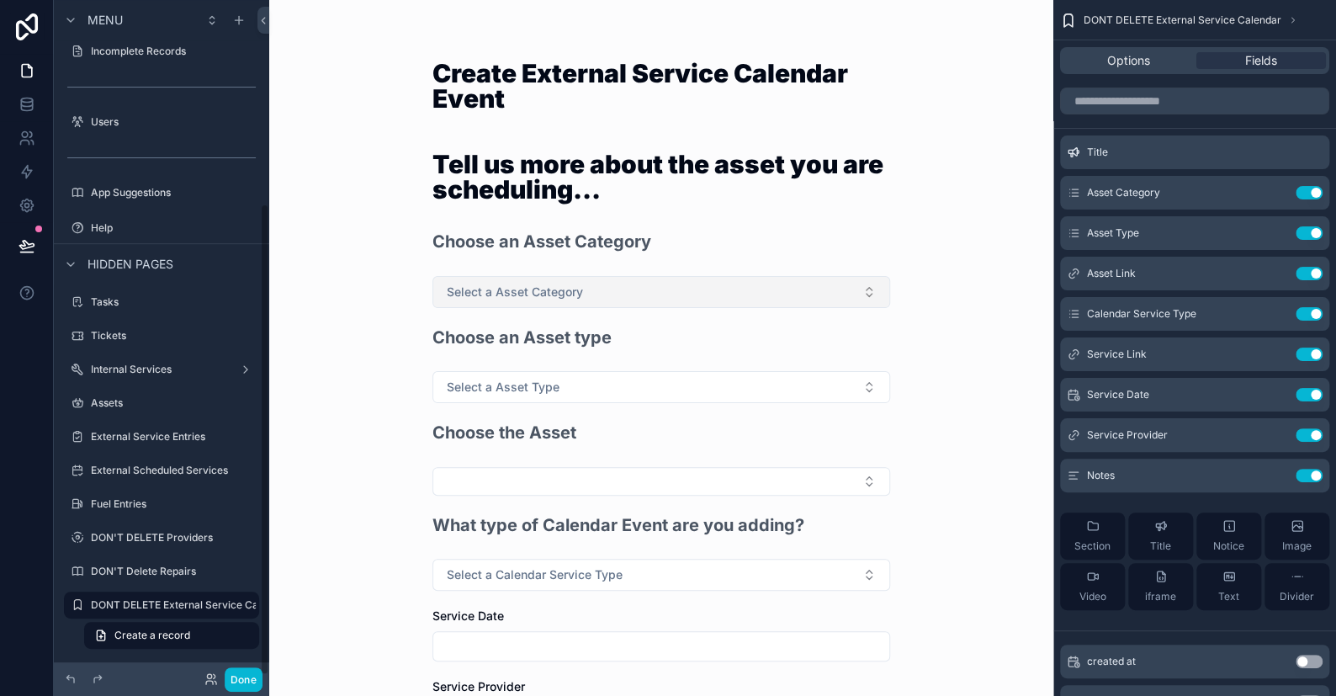
click at [575, 290] on span "Select a Asset Category" at bounding box center [515, 292] width 136 height 17
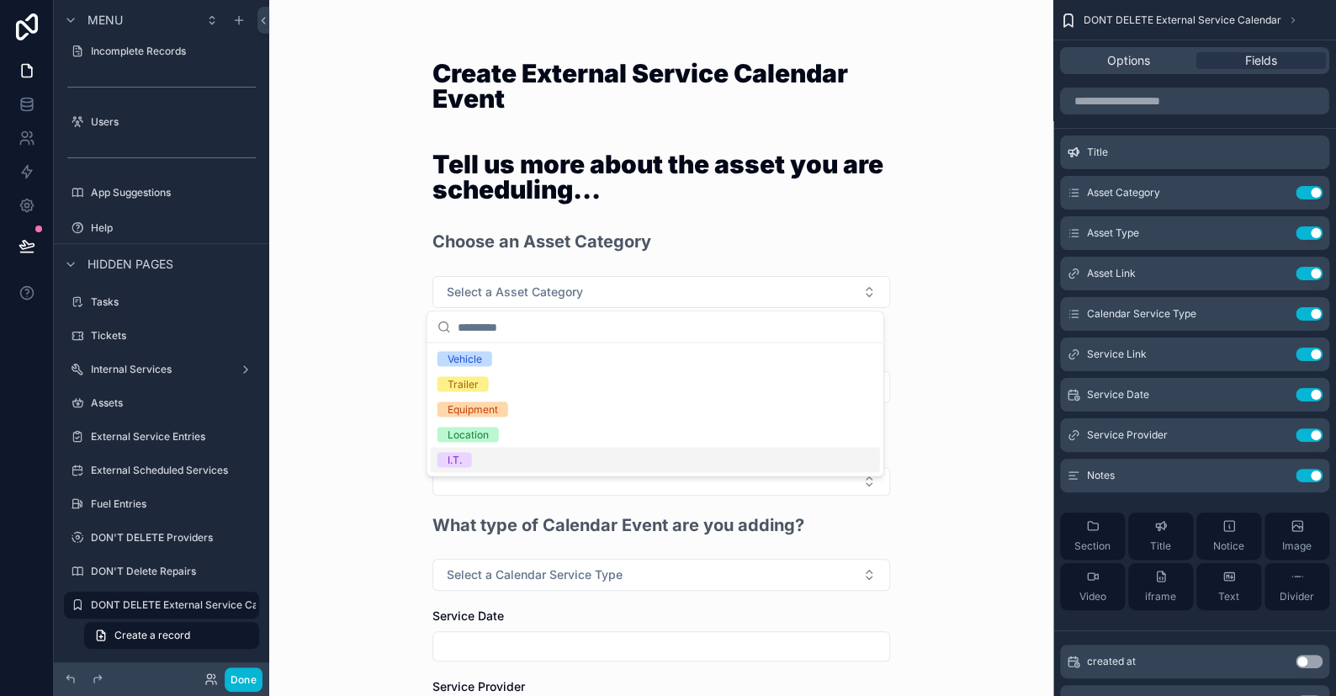
click at [485, 458] on div "I.T." at bounding box center [655, 459] width 449 height 25
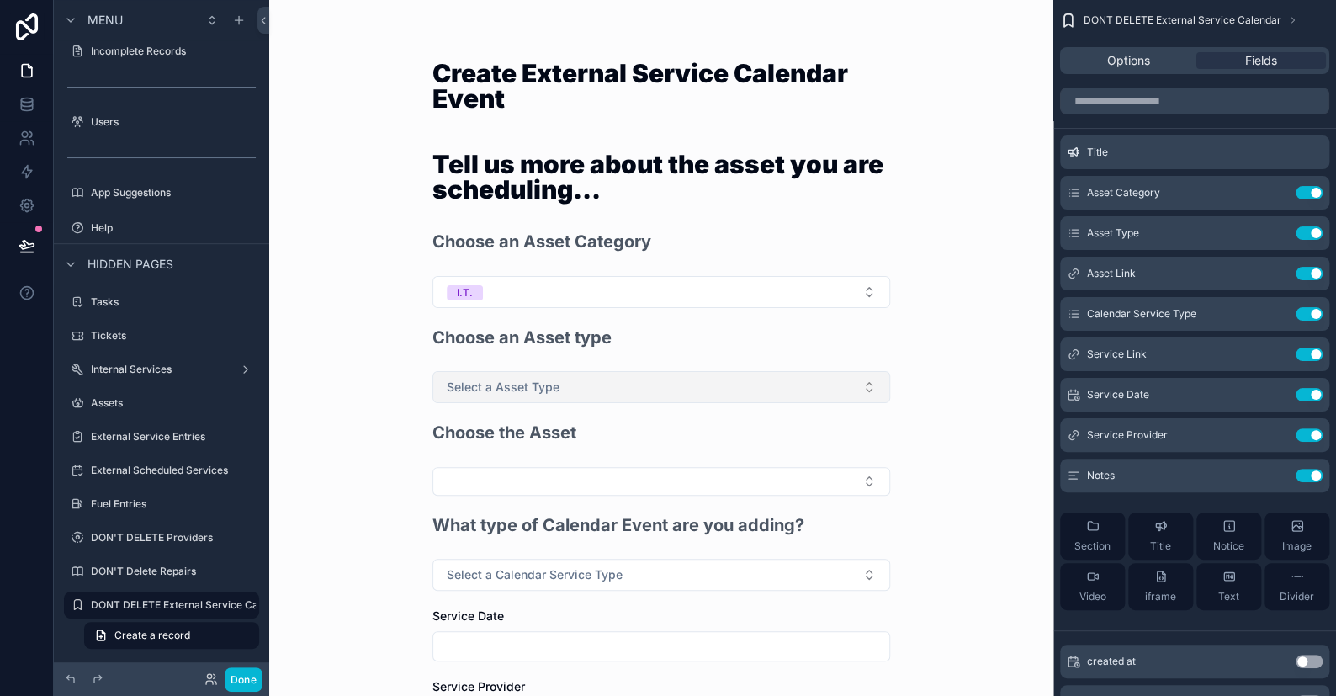
click at [506, 386] on span "Select a Asset Type" at bounding box center [503, 387] width 113 height 17
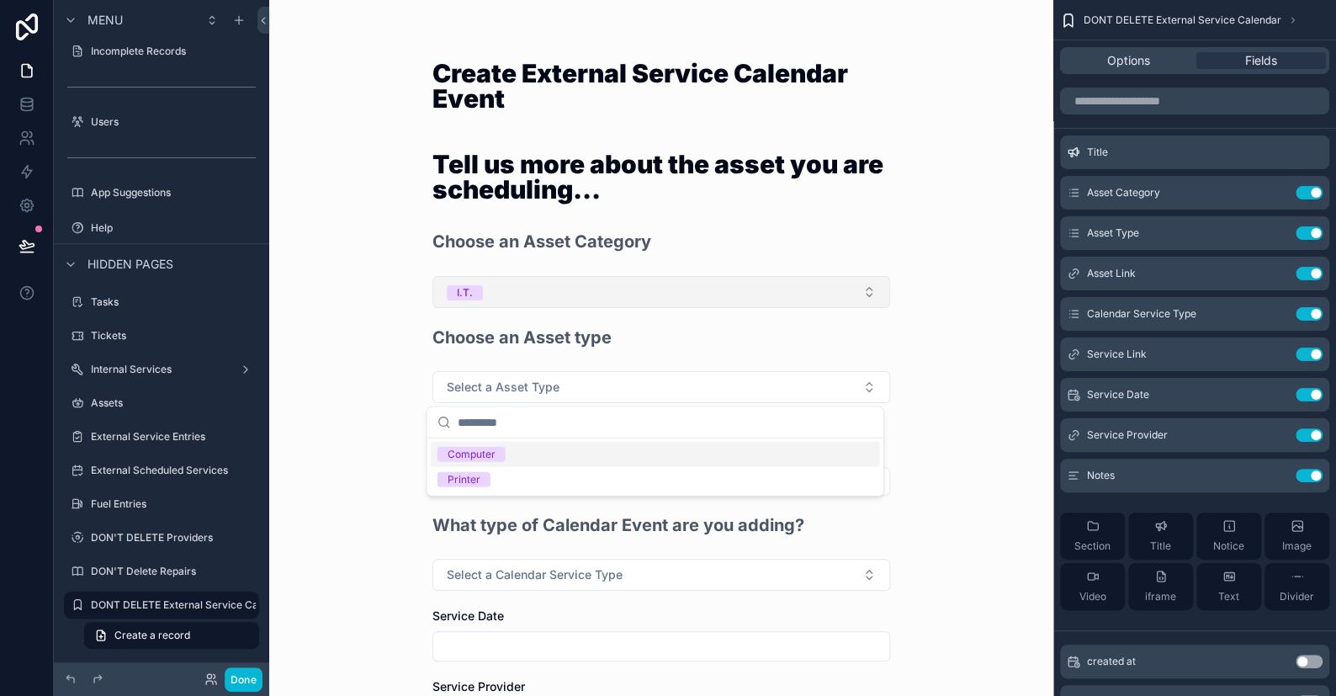
click at [519, 286] on button "I.T." at bounding box center [661, 292] width 458 height 32
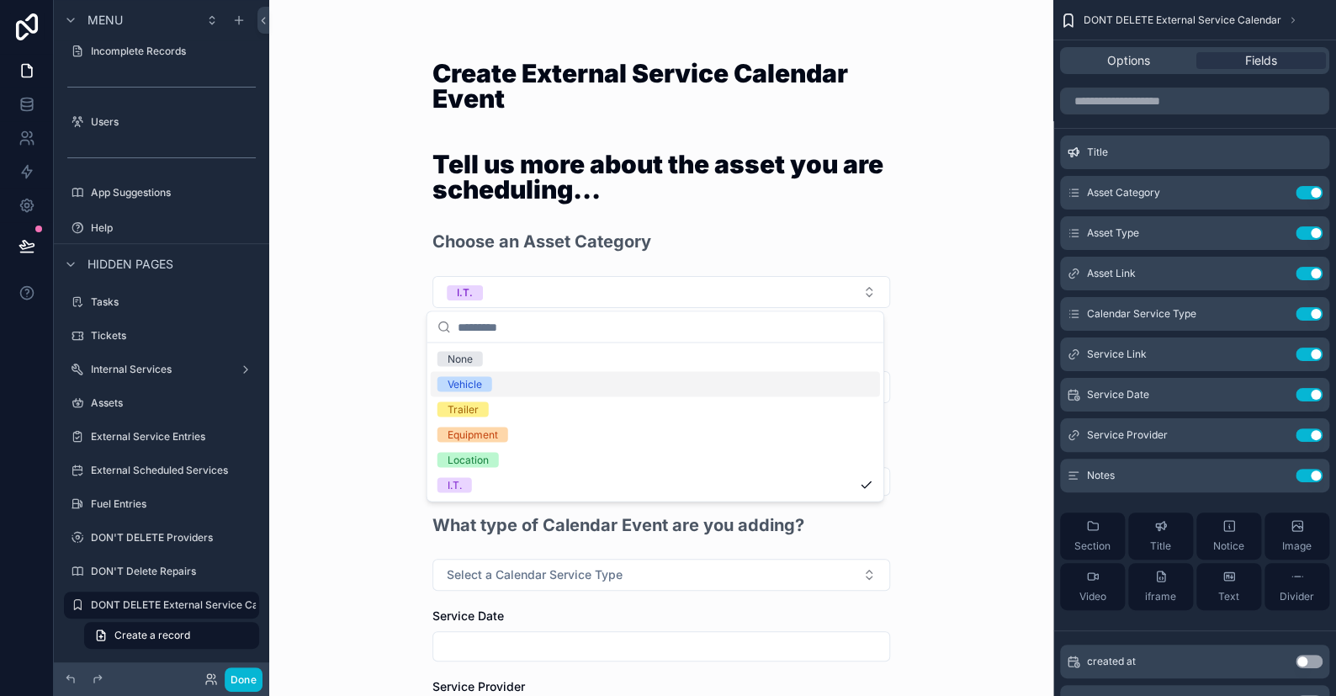
click at [480, 391] on div "Vehicle" at bounding box center [655, 383] width 449 height 25
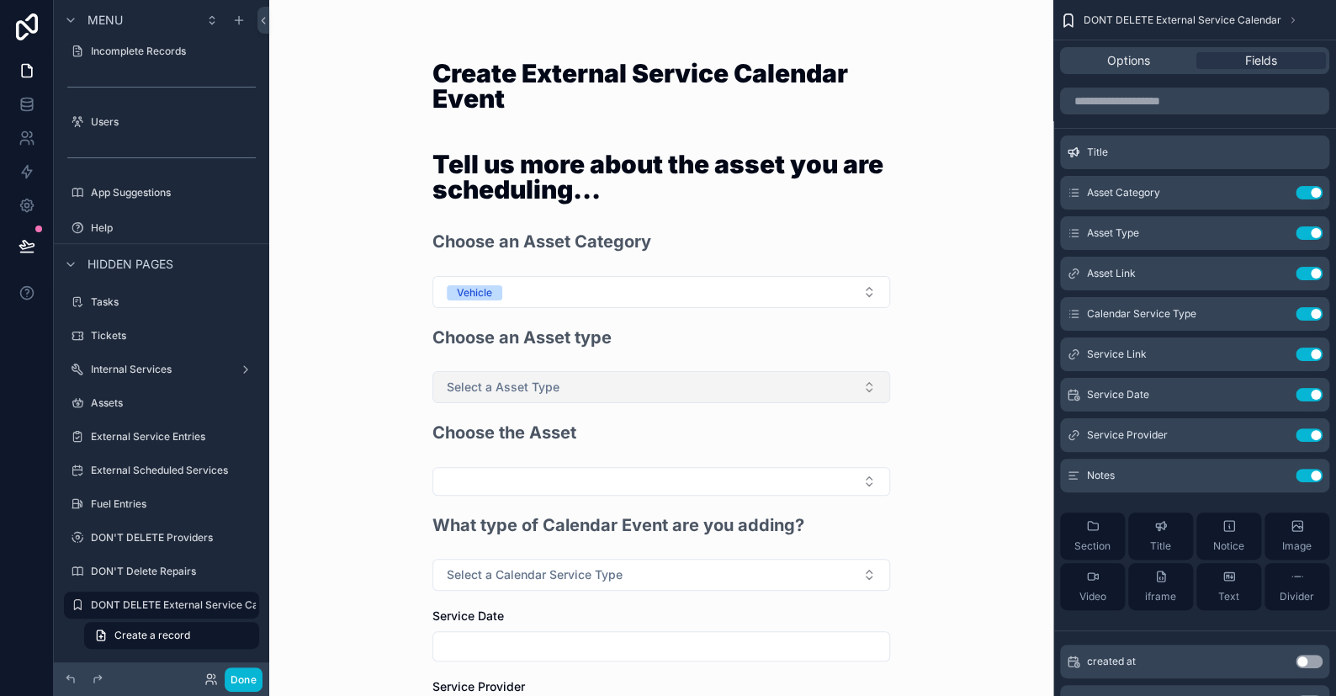
click at [482, 398] on button "Select a Asset Type" at bounding box center [661, 387] width 458 height 32
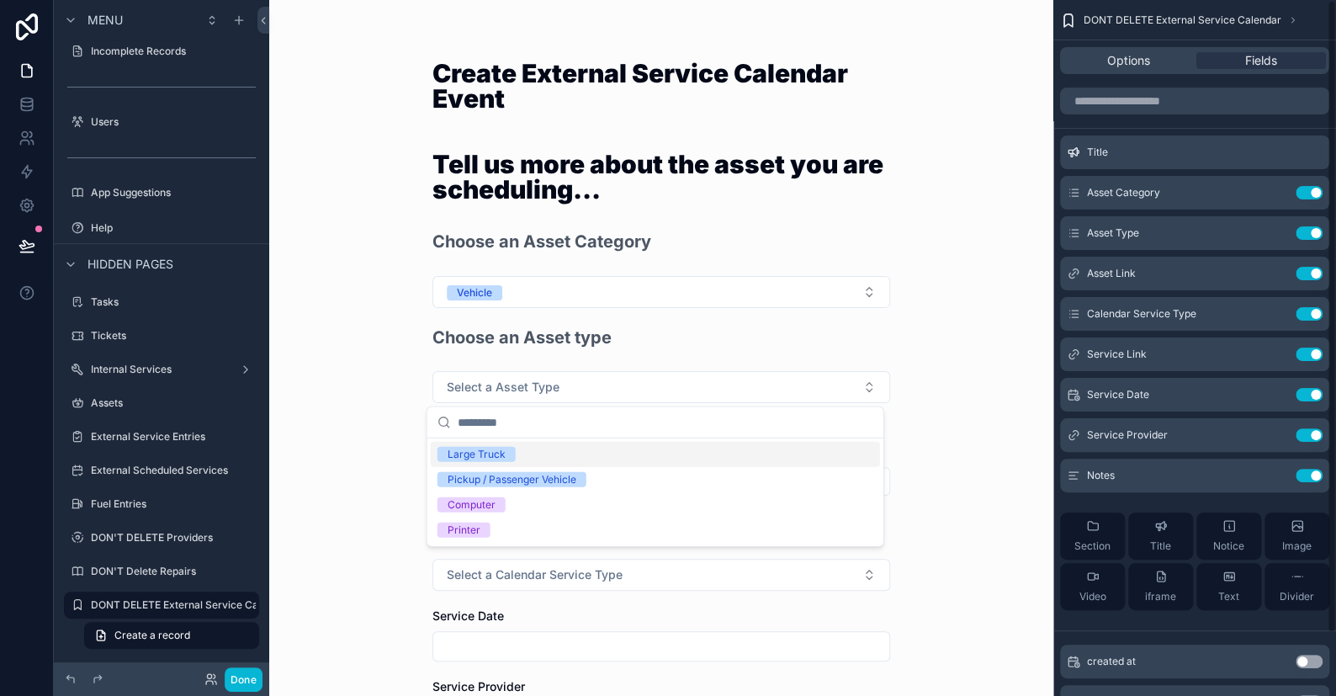
click at [1009, 353] on div "Create External Service Calendar Event Tell us more about the asset you are sch…" at bounding box center [661, 348] width 784 height 696
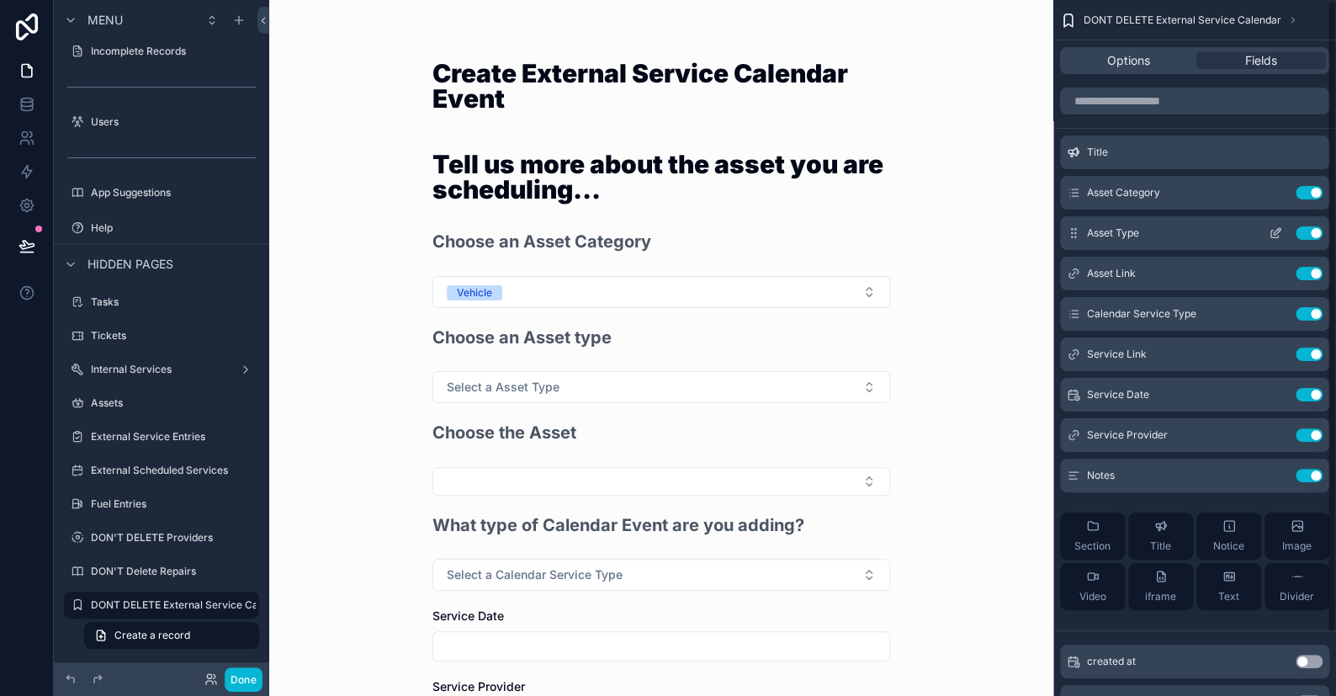
click at [1272, 231] on icon "scrollable content" at bounding box center [1275, 232] width 13 height 13
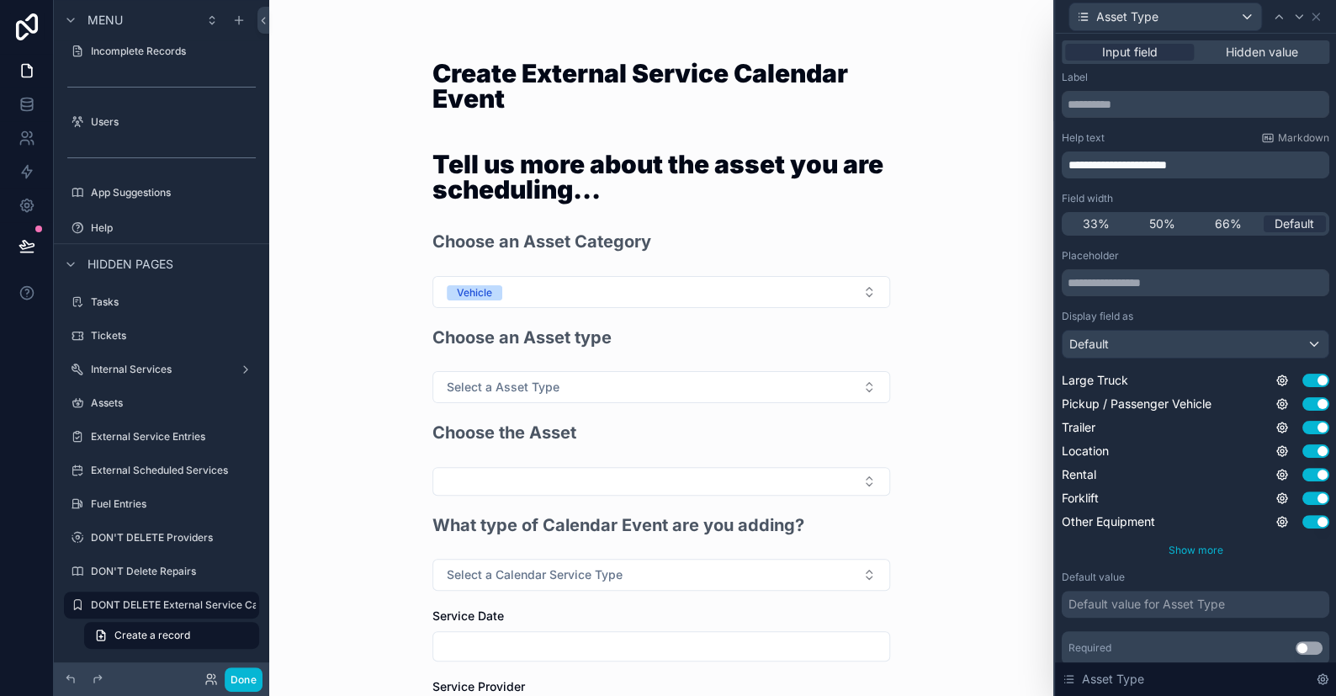
click at [1215, 547] on span "Show more" at bounding box center [1196, 549] width 55 height 13
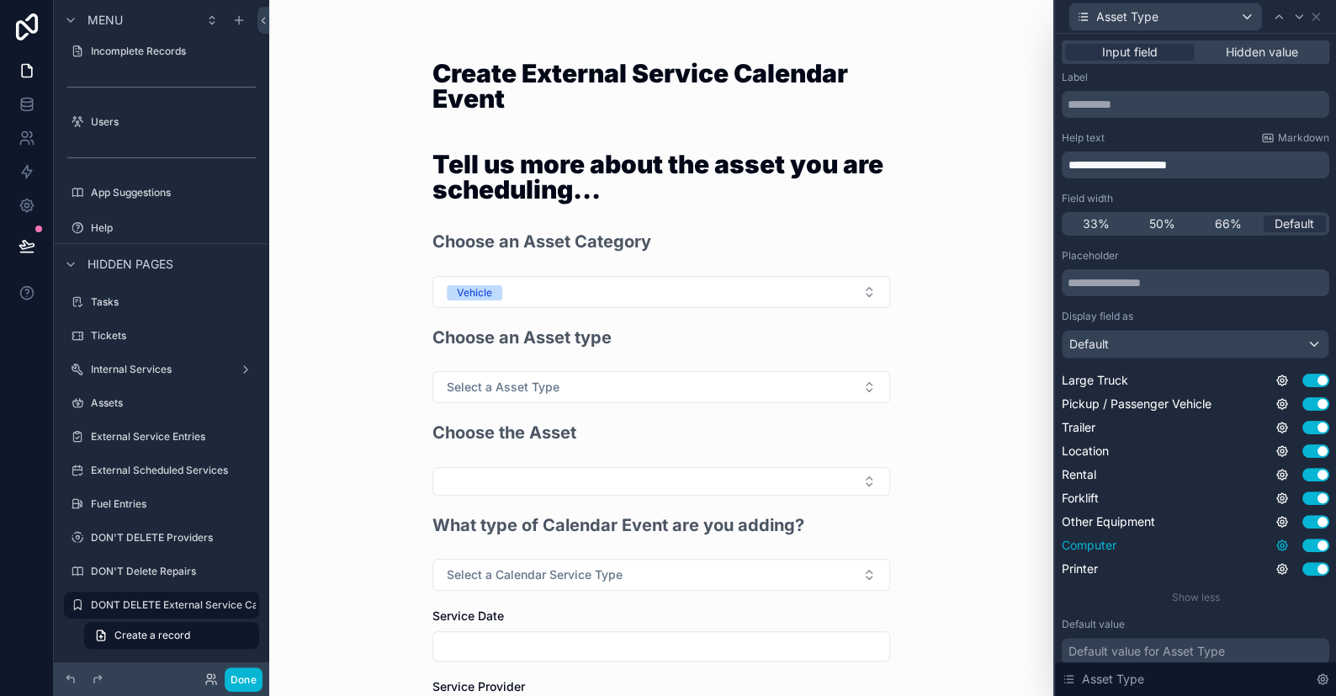
click at [1275, 542] on icon at bounding box center [1281, 544] width 13 height 13
click at [1222, 535] on button "Use setting" at bounding box center [1224, 536] width 27 height 13
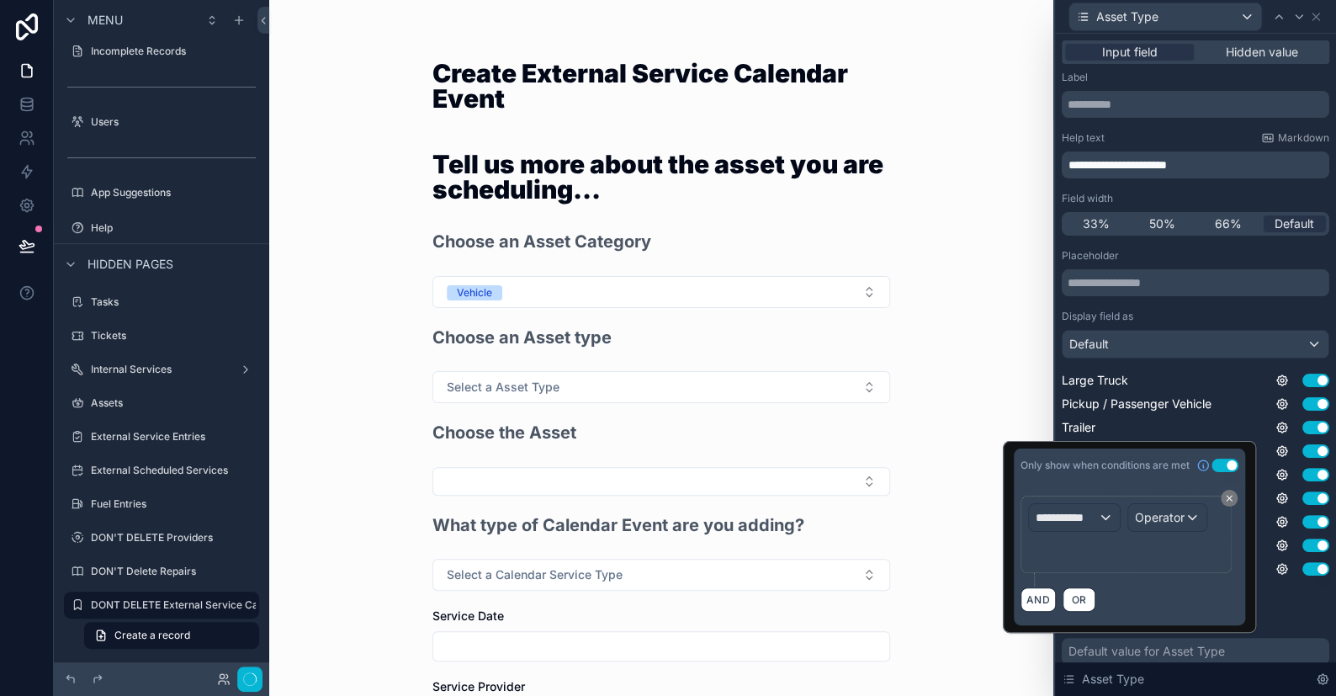
scroll to position [0, 0]
click at [1106, 515] on div "**********" at bounding box center [1074, 517] width 91 height 27
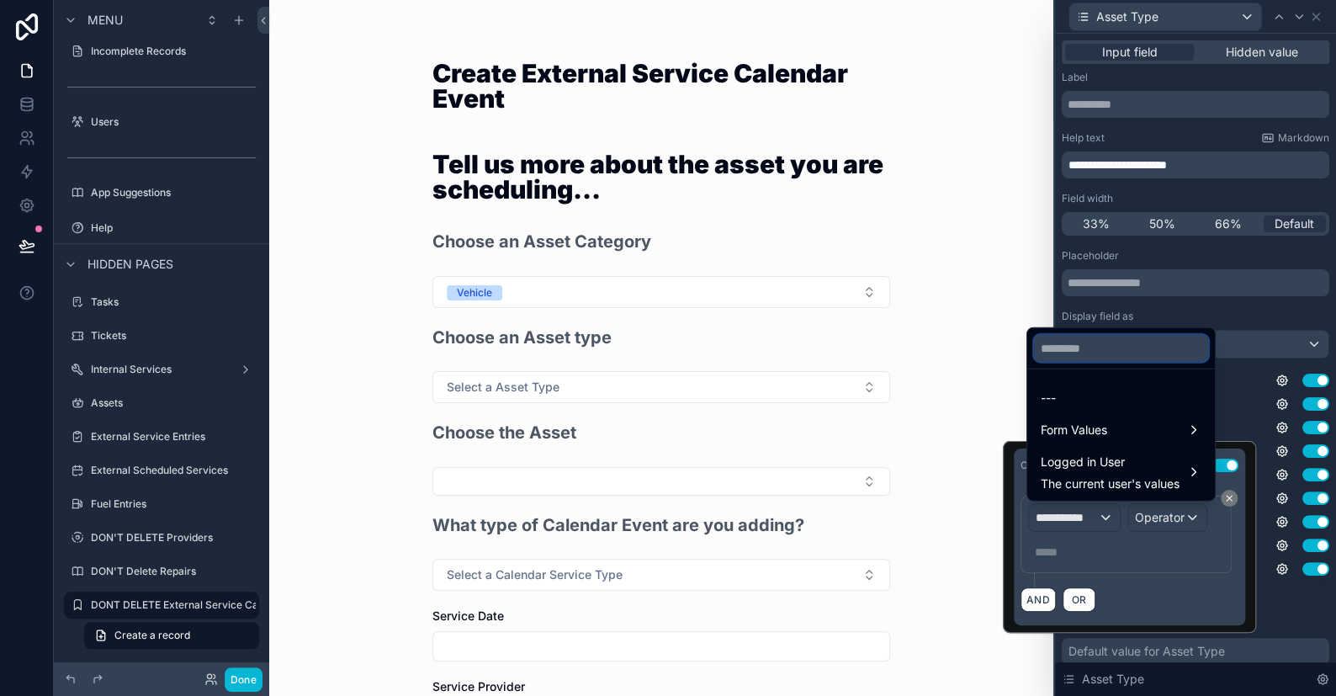
click at [1071, 348] on input "text" at bounding box center [1121, 348] width 174 height 27
type input "*"
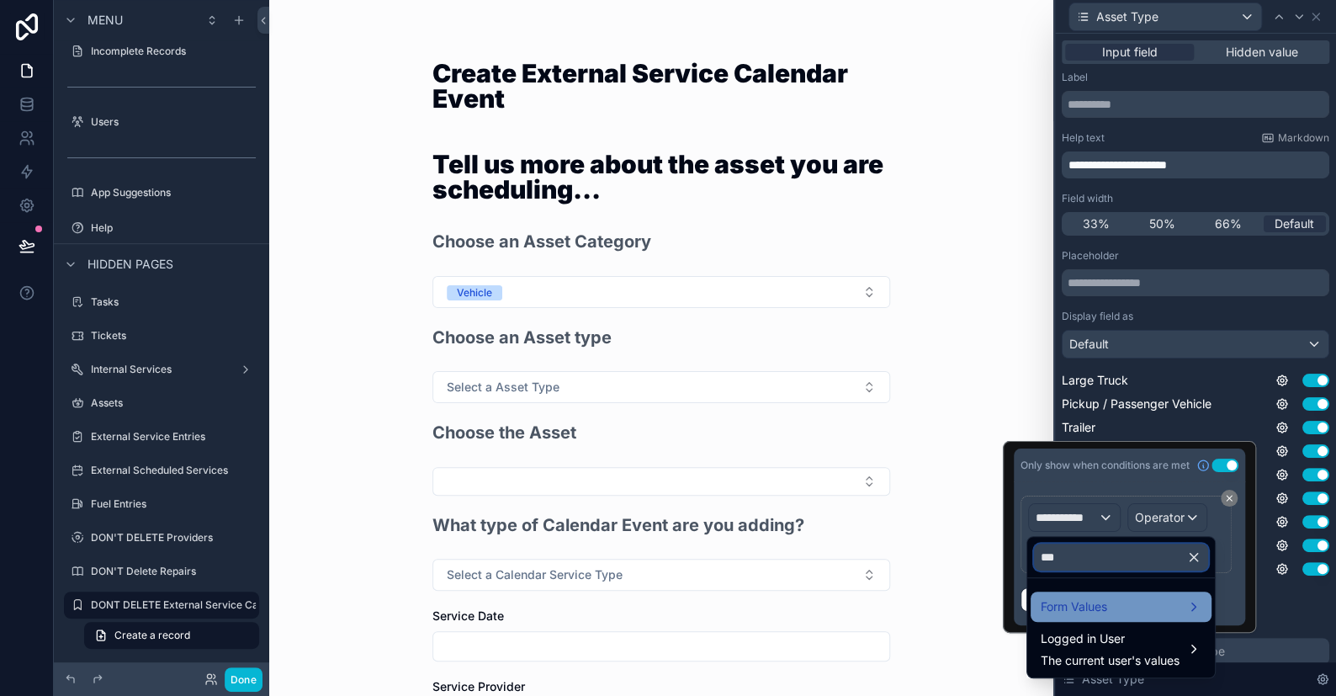
type input "***"
click at [1073, 605] on span "Form Values" at bounding box center [1074, 606] width 66 height 20
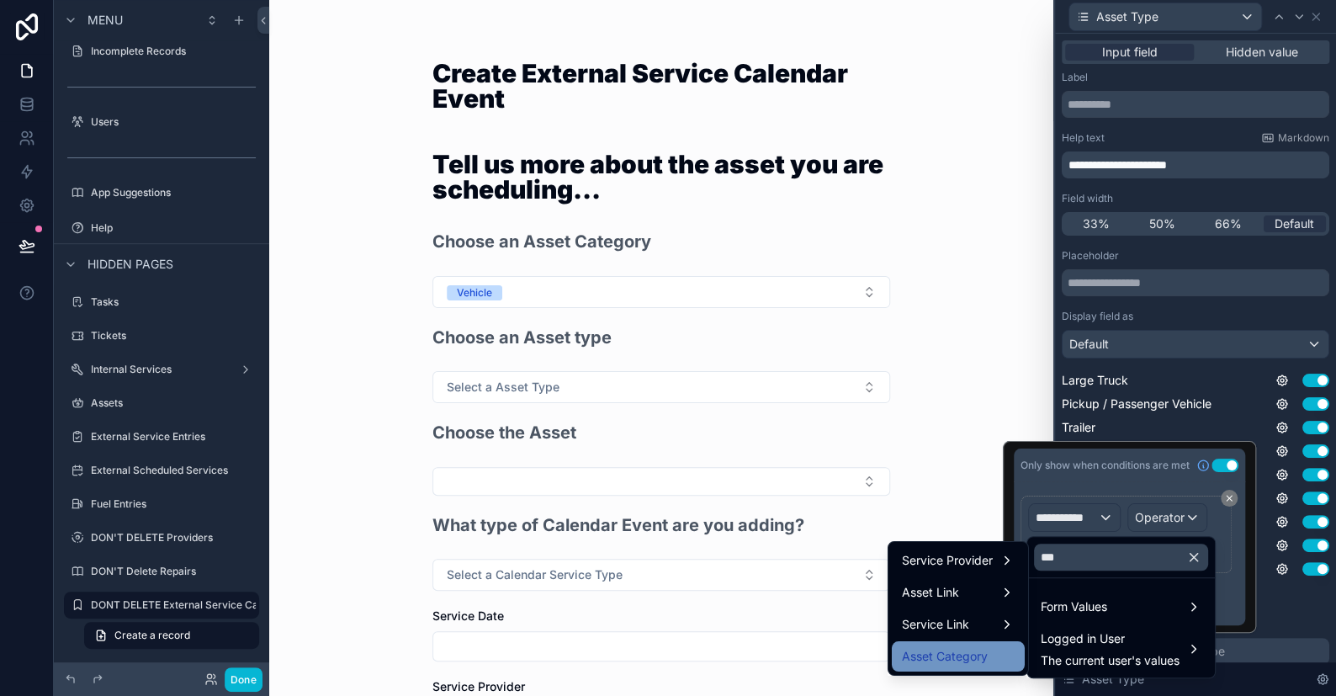
click at [957, 648] on span "Asset Category" at bounding box center [945, 656] width 86 height 20
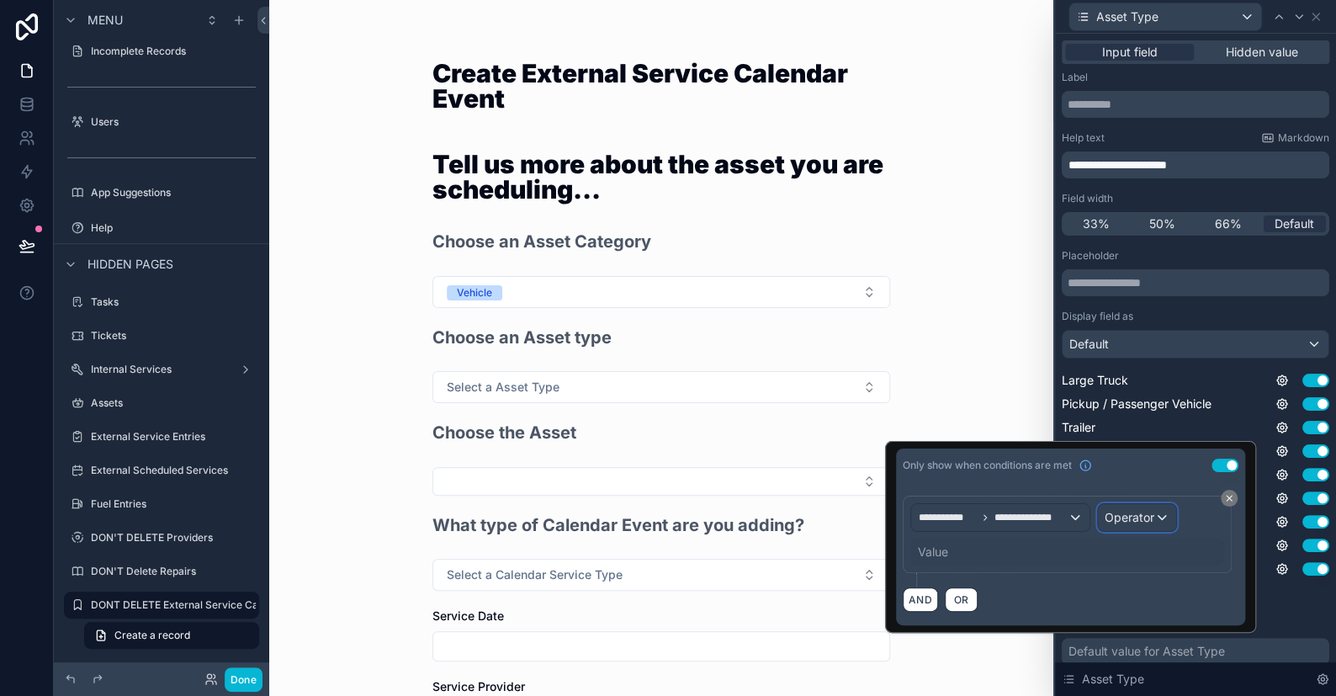
click at [1153, 513] on span "Operator" at bounding box center [1130, 517] width 50 height 14
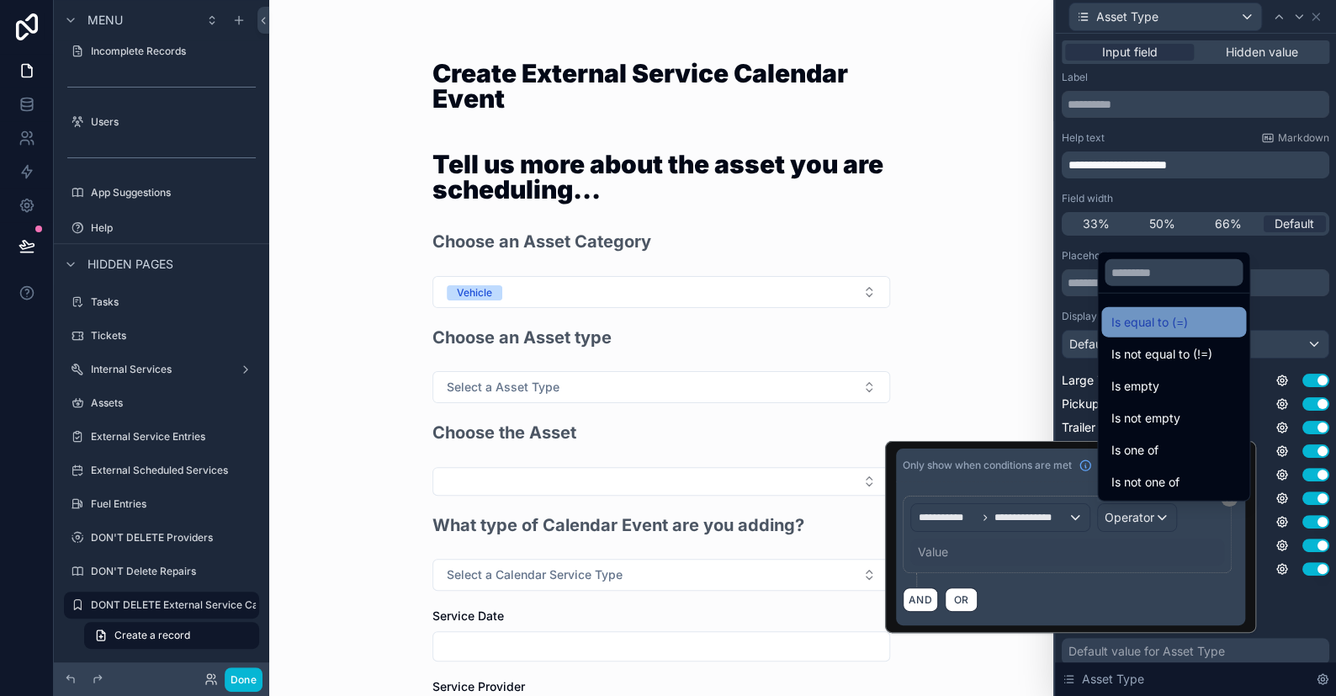
click at [1140, 328] on span "Is equal to (=)" at bounding box center [1149, 322] width 77 height 20
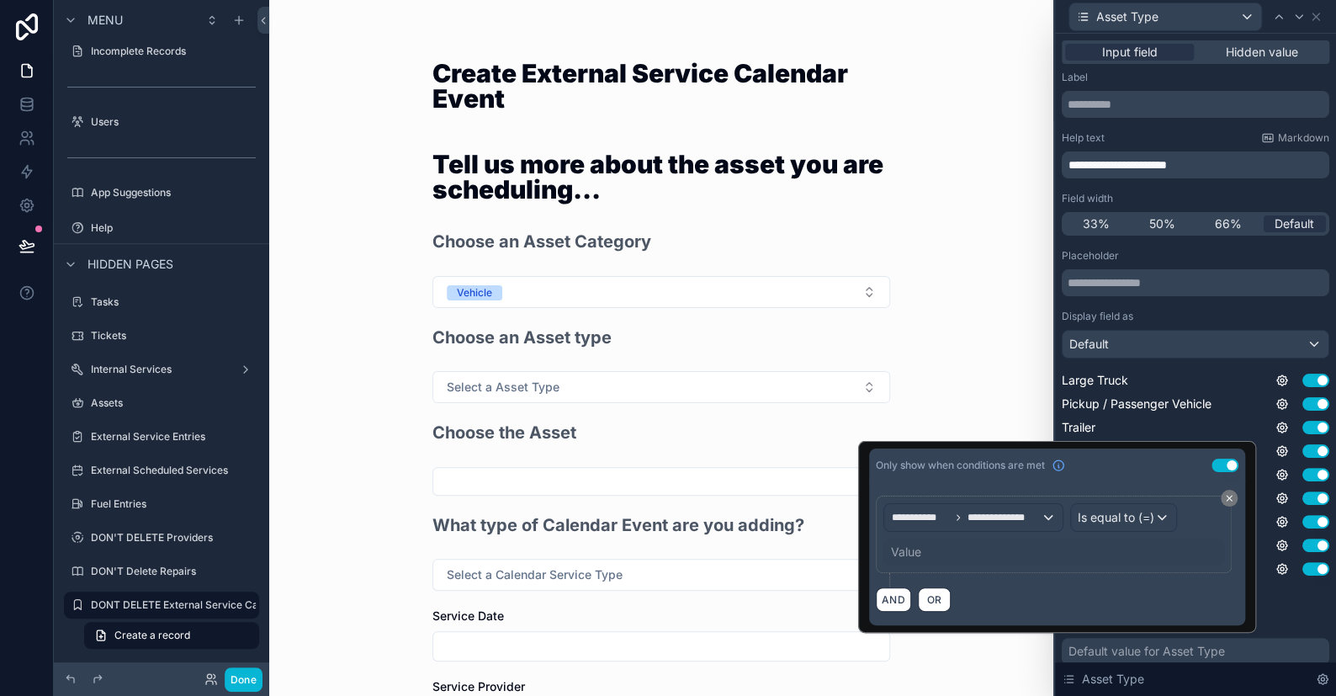
click at [929, 540] on div "Value" at bounding box center [1053, 551] width 341 height 27
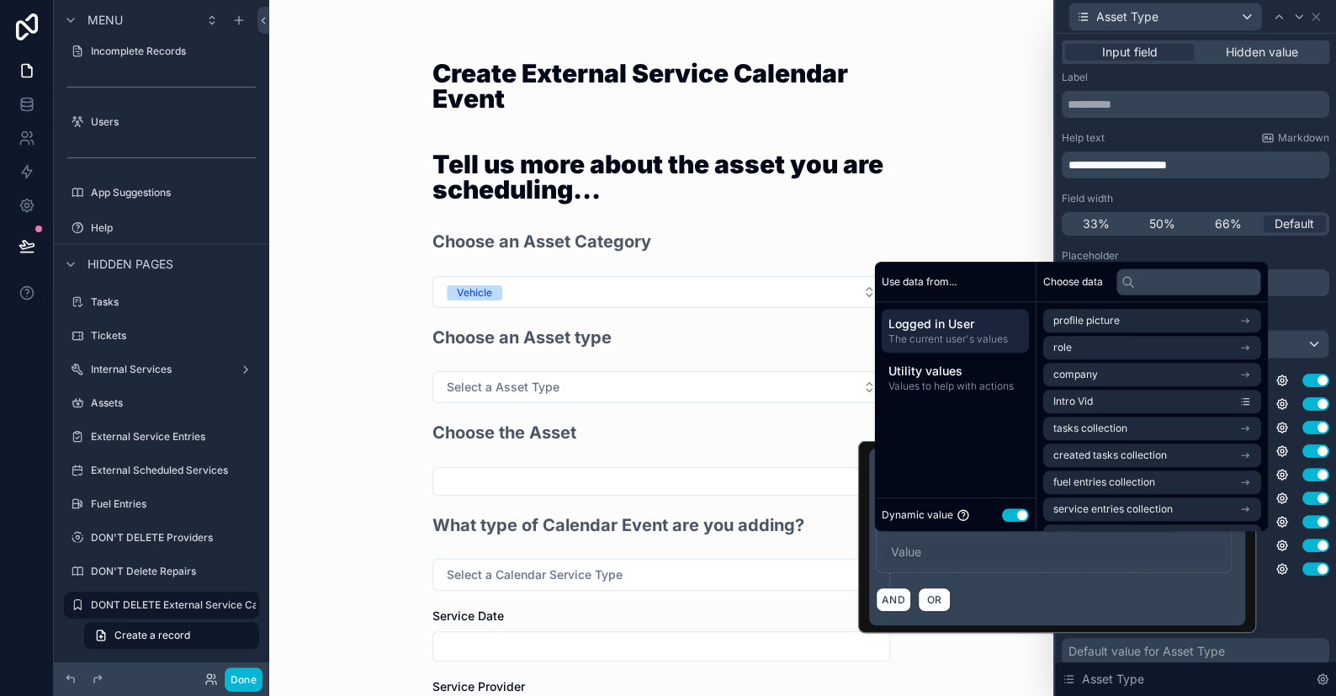
click at [1009, 515] on button "Use setting" at bounding box center [1015, 514] width 27 height 13
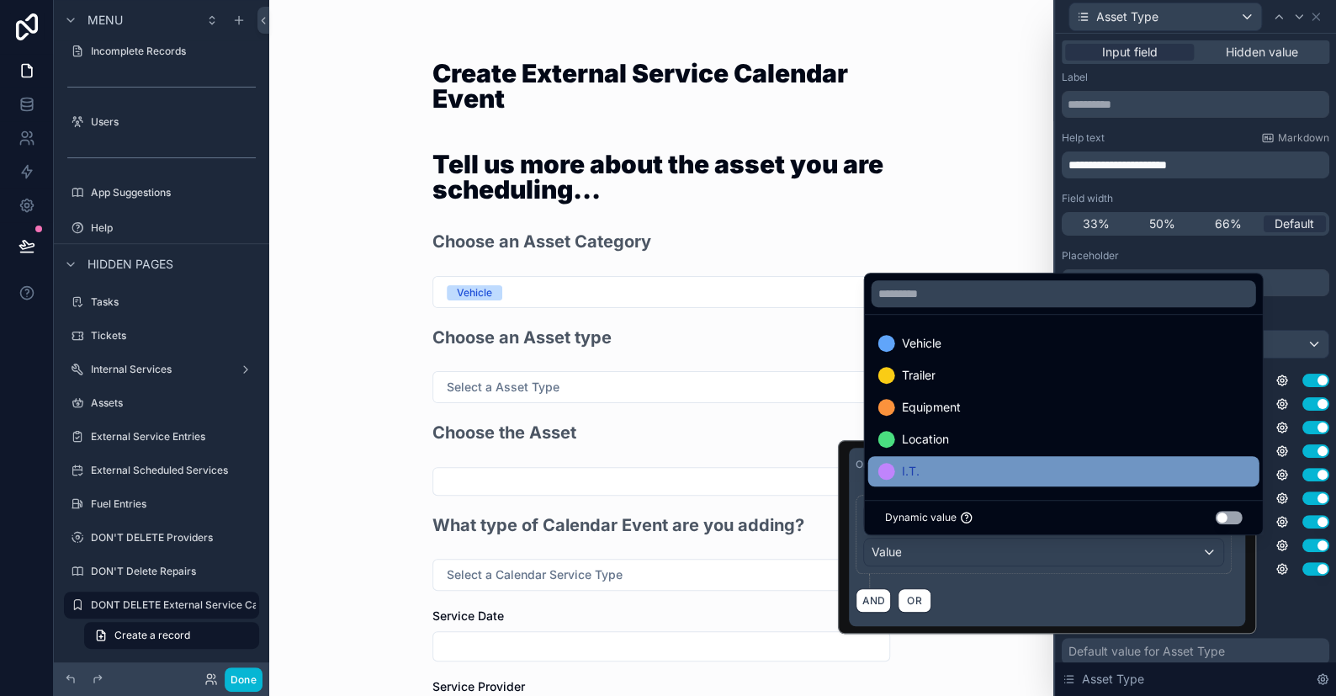
click at [921, 469] on div "I.T." at bounding box center [1062, 471] width 371 height 20
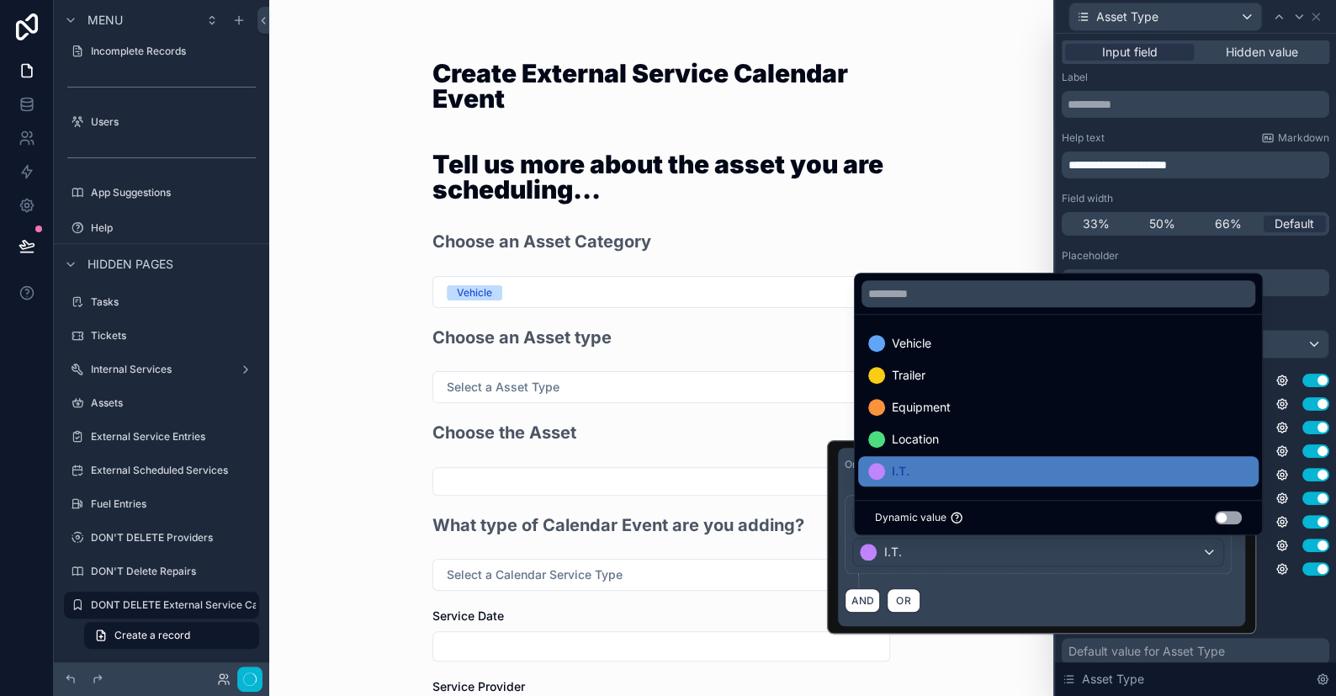
click at [987, 588] on div "AND OR" at bounding box center [1042, 599] width 394 height 25
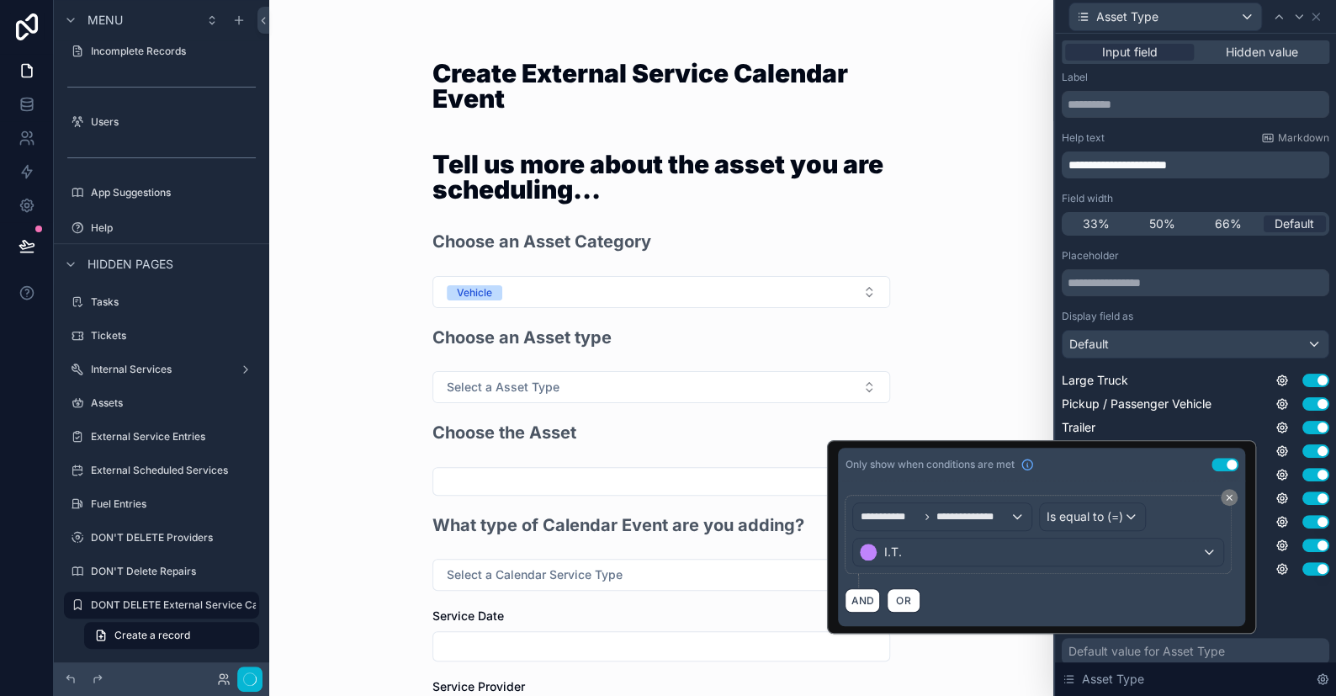
click at [983, 387] on div "Create External Service Calendar Event Tell us more about the asset you are sch…" at bounding box center [661, 348] width 784 height 696
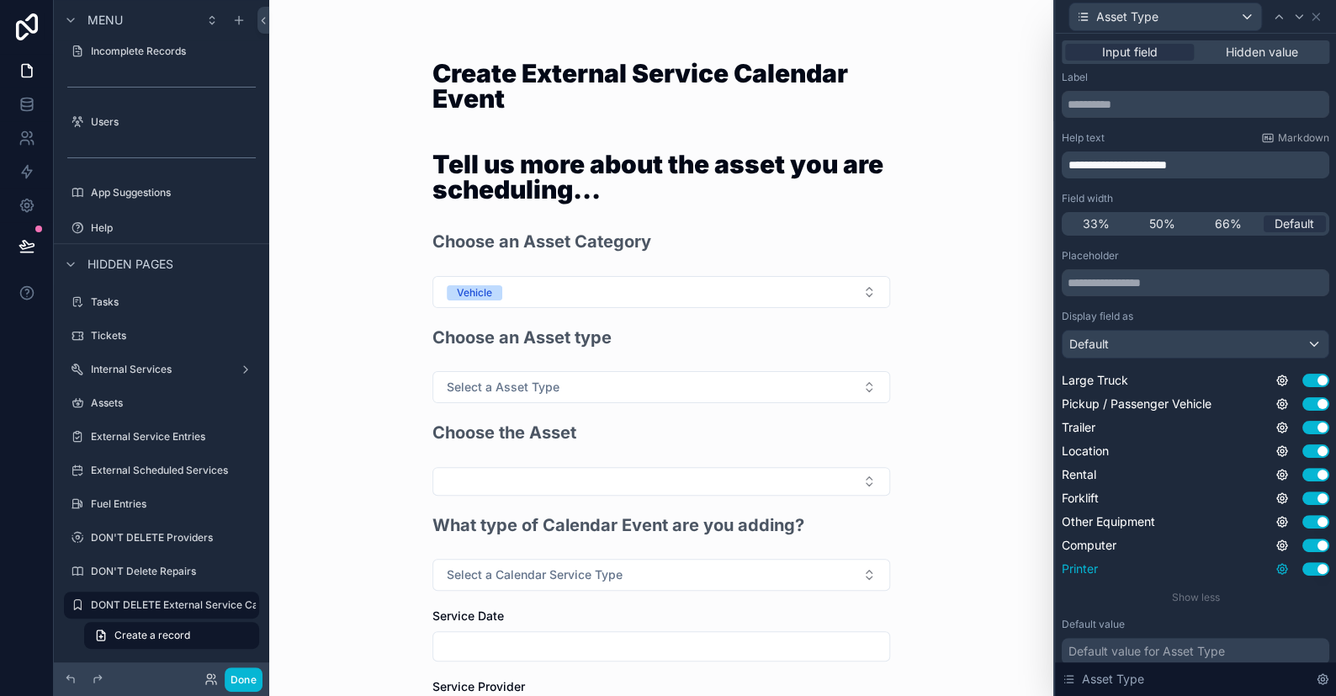
click at [1277, 573] on icon at bounding box center [1282, 569] width 10 height 10
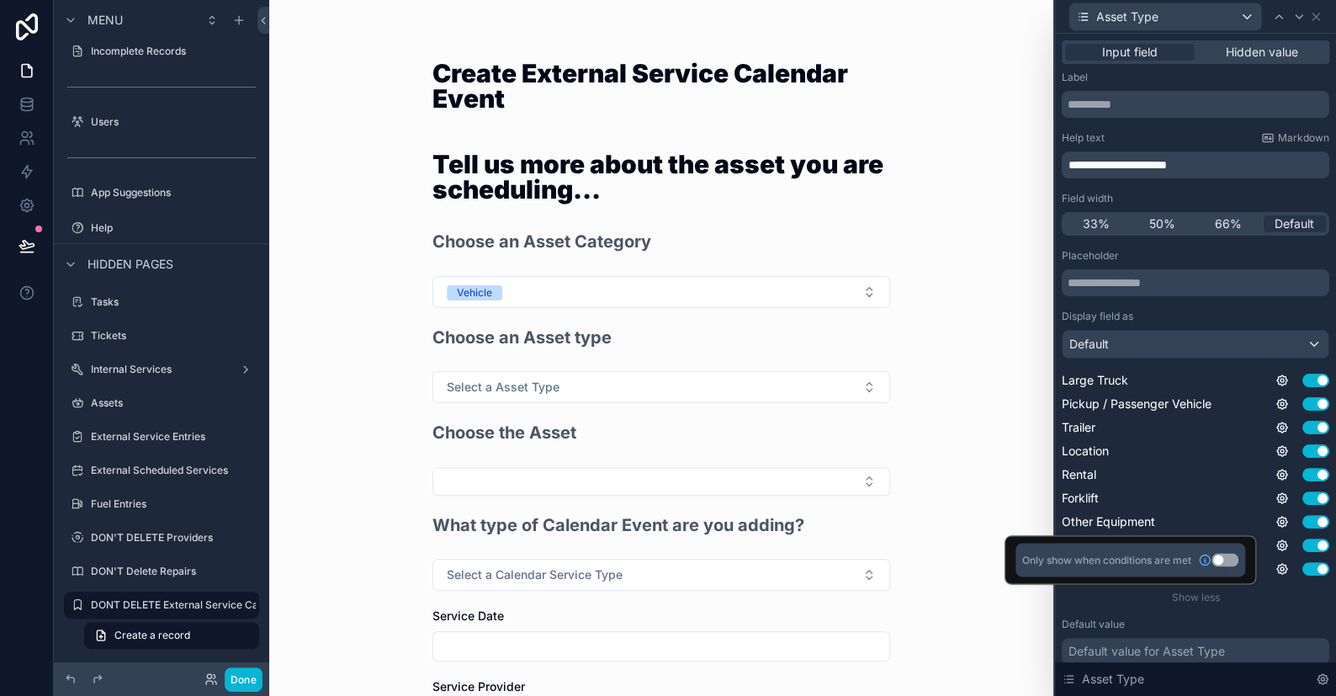
click at [1222, 559] on button "Use setting" at bounding box center [1224, 559] width 27 height 13
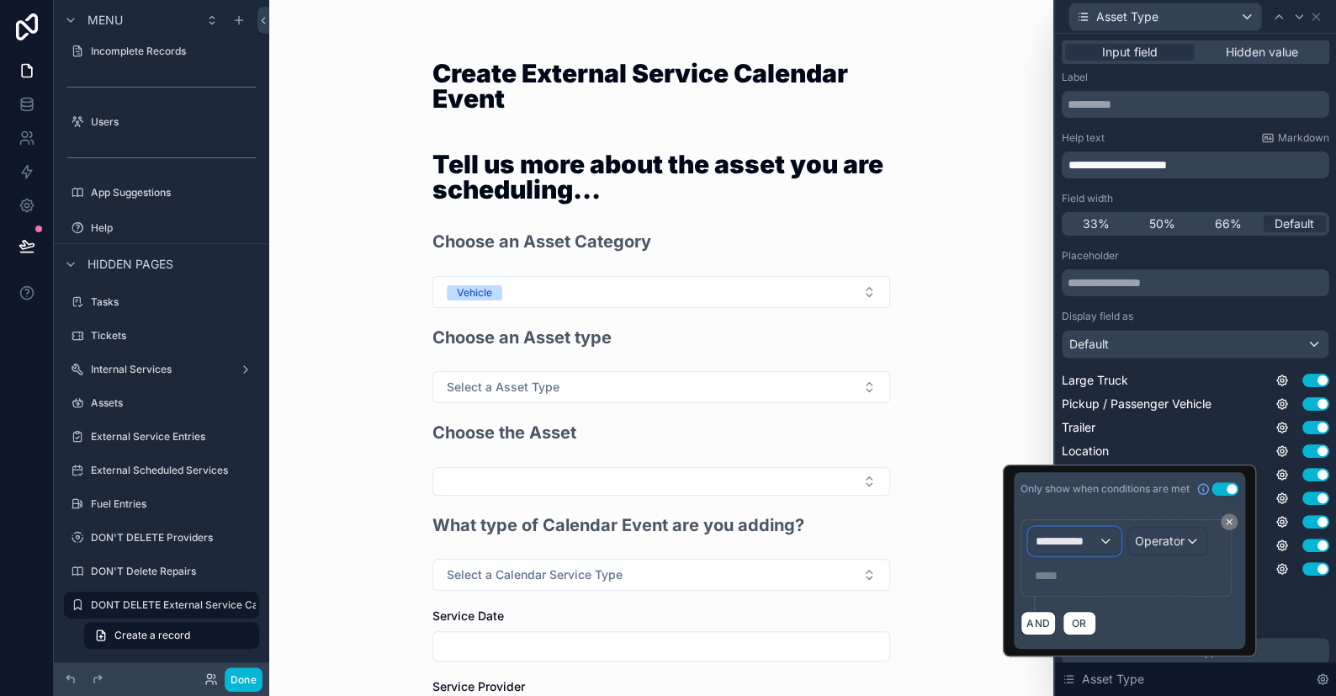
click at [1074, 546] on span "**********" at bounding box center [1067, 541] width 62 height 17
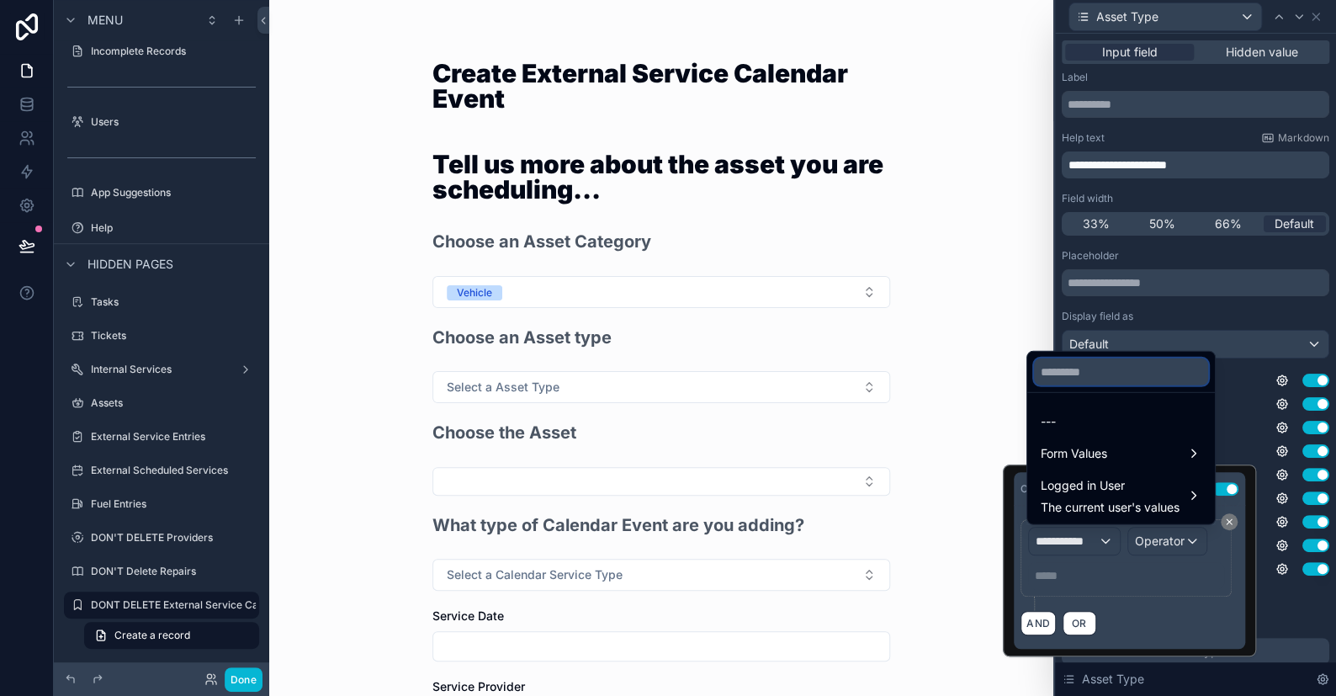
click at [1089, 373] on input "text" at bounding box center [1121, 371] width 174 height 27
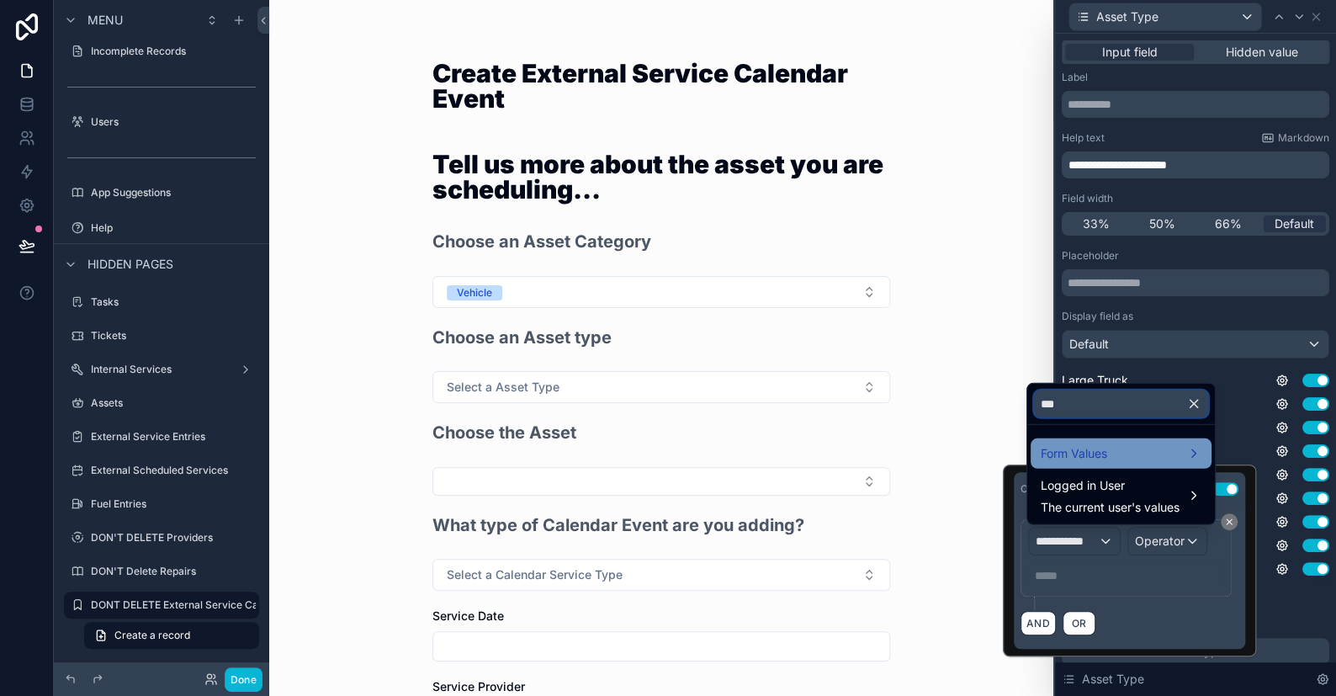
type input "***"
click at [1072, 456] on span "Form Values" at bounding box center [1074, 453] width 66 height 20
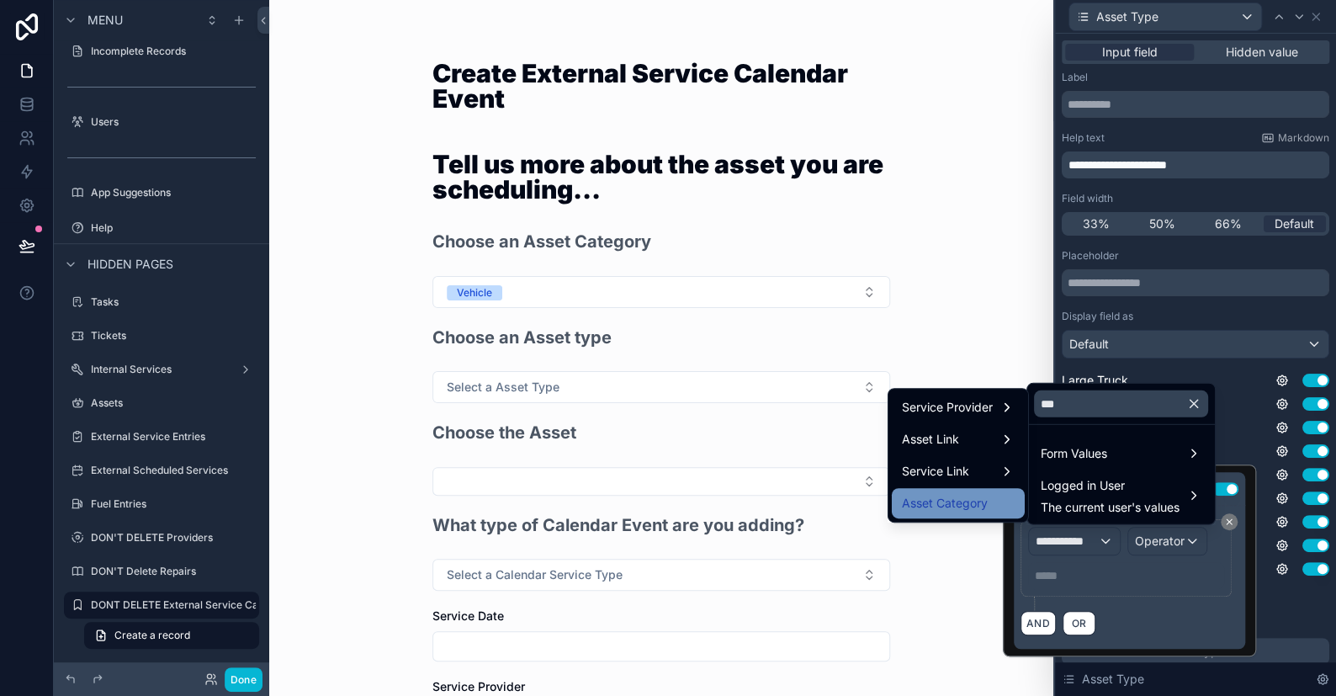
click at [982, 500] on span "Asset Category" at bounding box center [945, 503] width 86 height 20
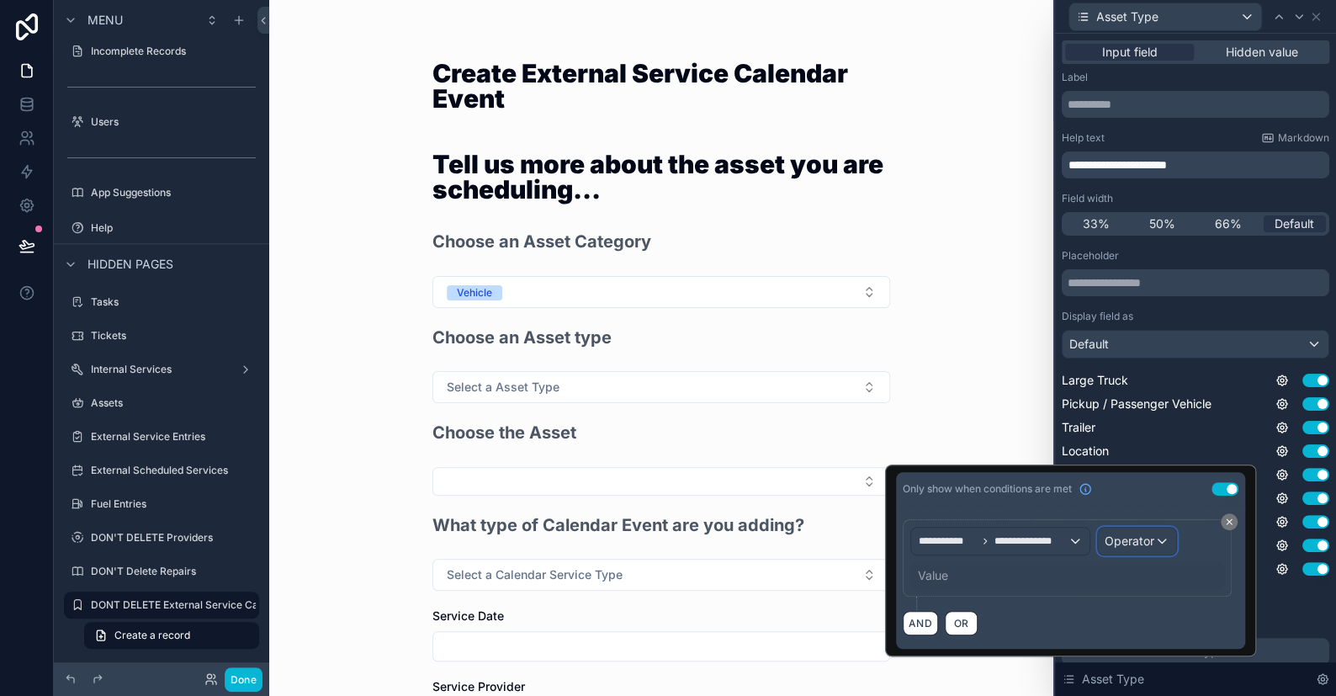
click at [1163, 538] on div "Operator" at bounding box center [1137, 540] width 78 height 27
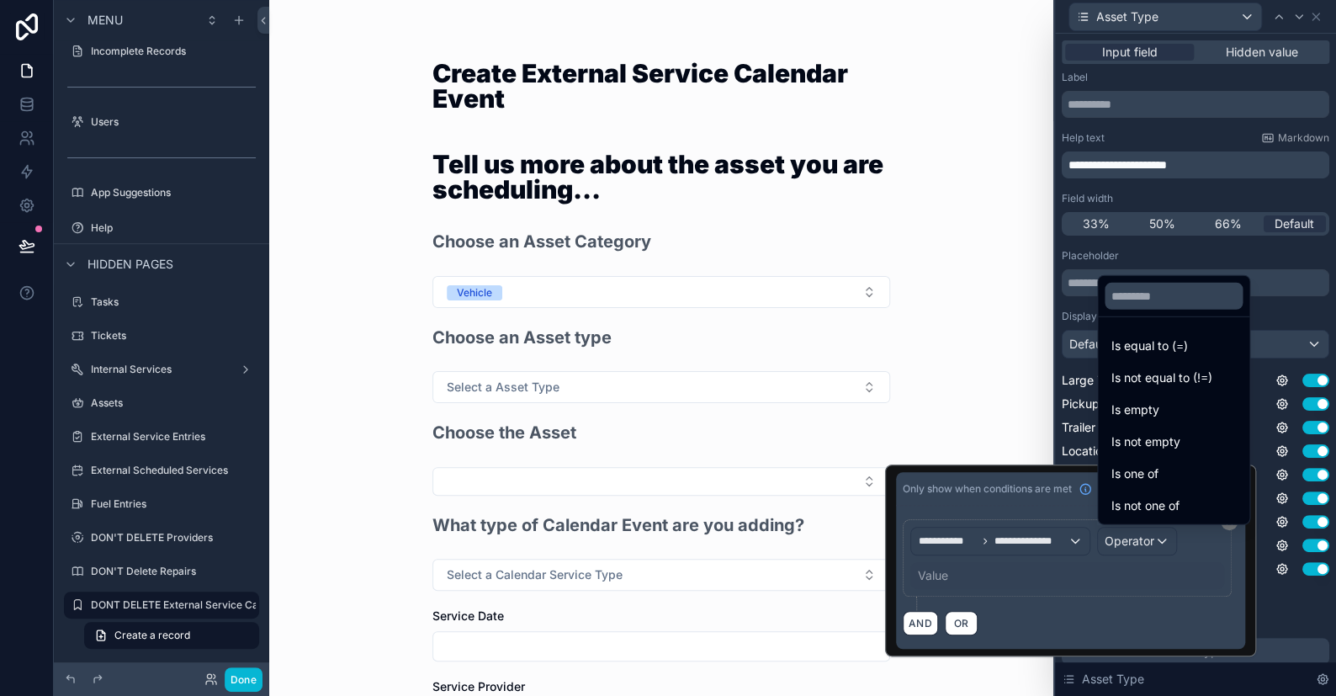
click at [1157, 341] on span "Is equal to (=)" at bounding box center [1149, 346] width 77 height 20
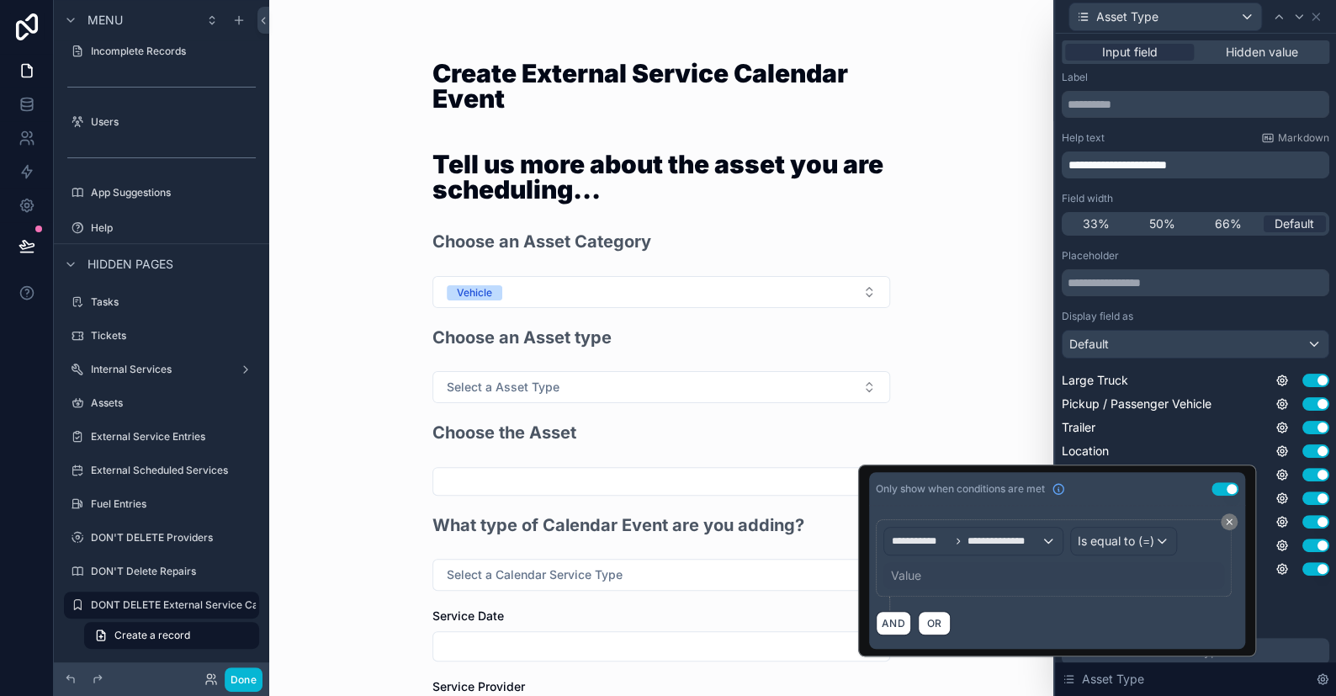
click at [964, 570] on div "Value" at bounding box center [1053, 575] width 341 height 27
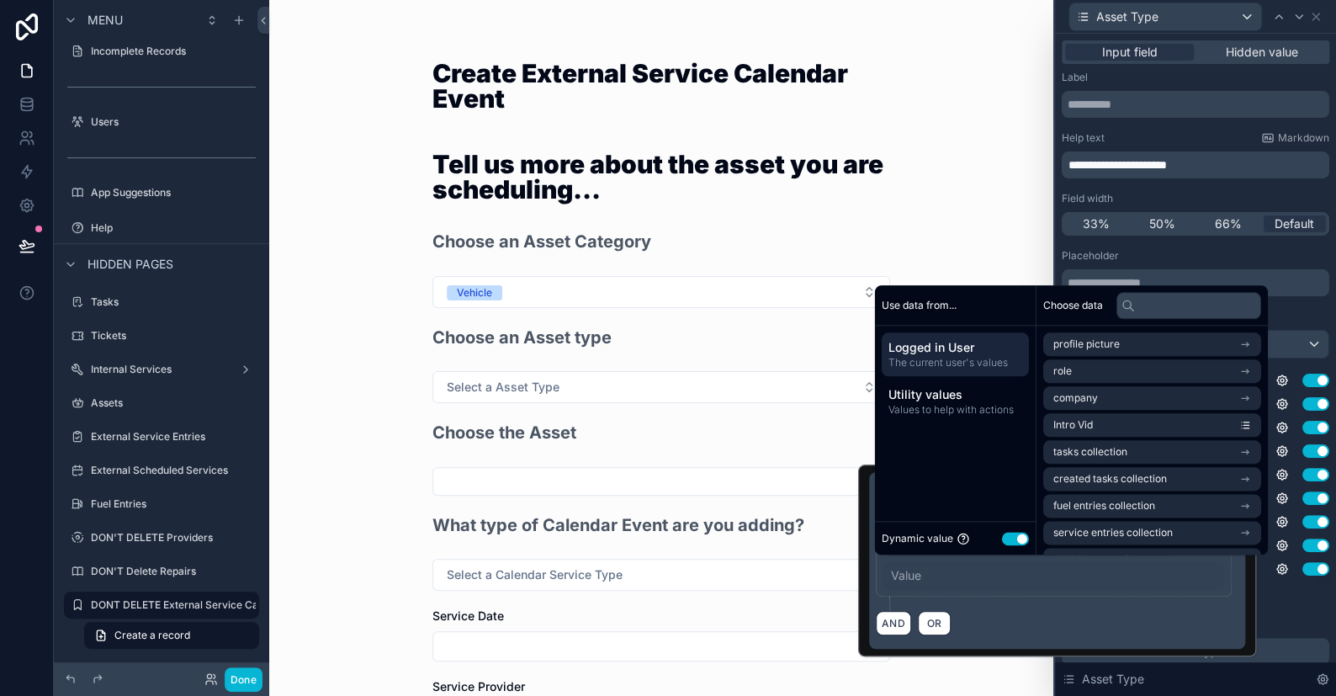
click at [1008, 535] on button "Use setting" at bounding box center [1015, 538] width 27 height 13
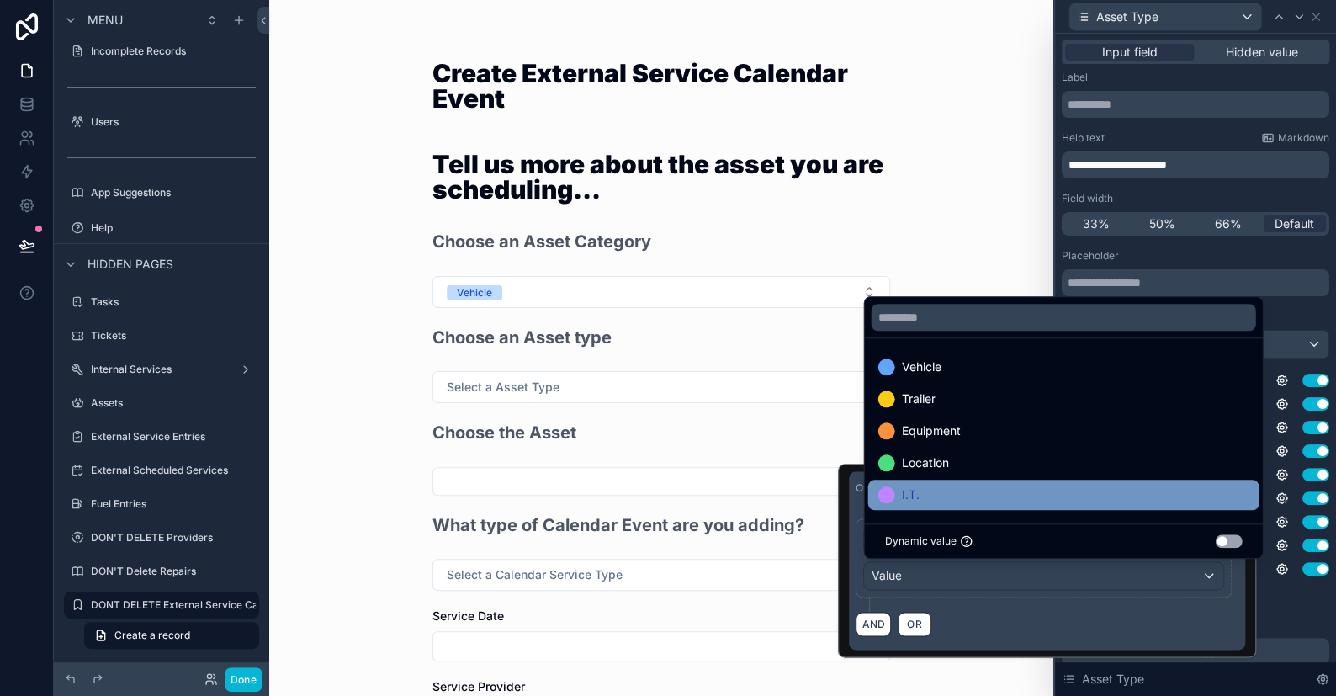
click at [929, 487] on div "I.T." at bounding box center [1062, 495] width 371 height 20
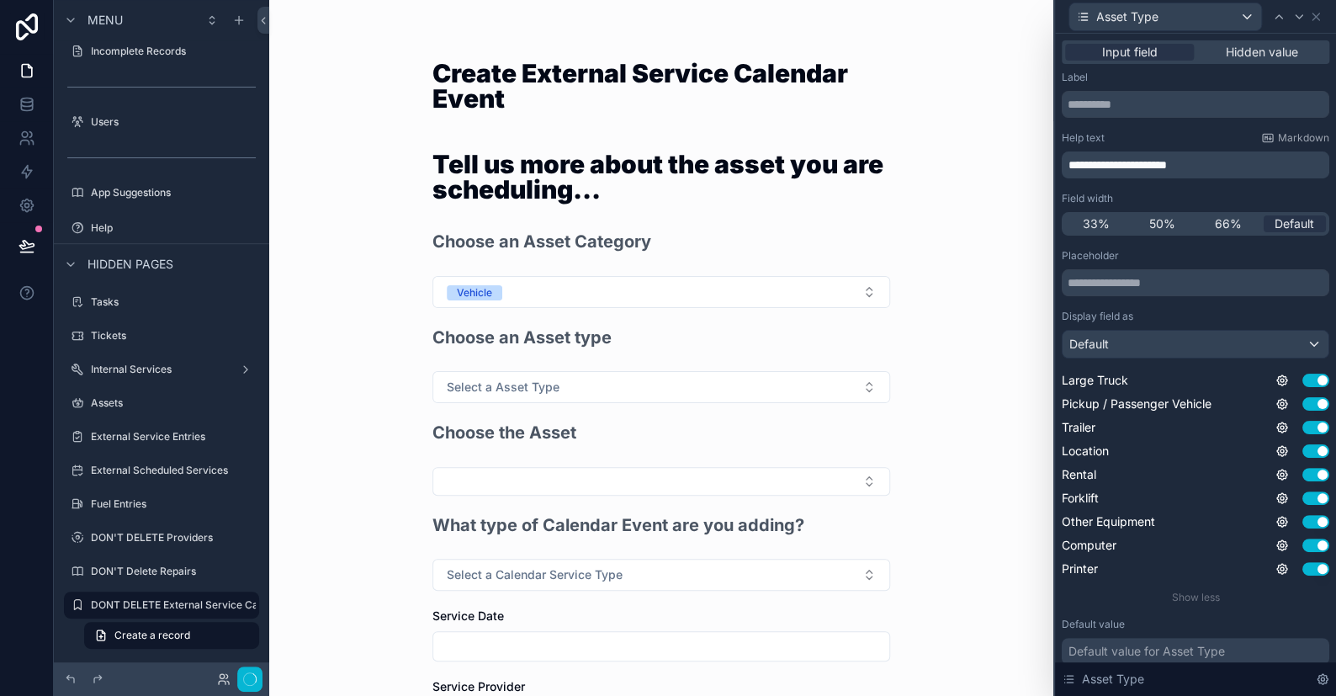
click at [1022, 222] on div "Create External Service Calendar Event Tell us more about the asset you are sch…" at bounding box center [661, 348] width 784 height 696
click at [253, 681] on button "Done" at bounding box center [244, 679] width 38 height 24
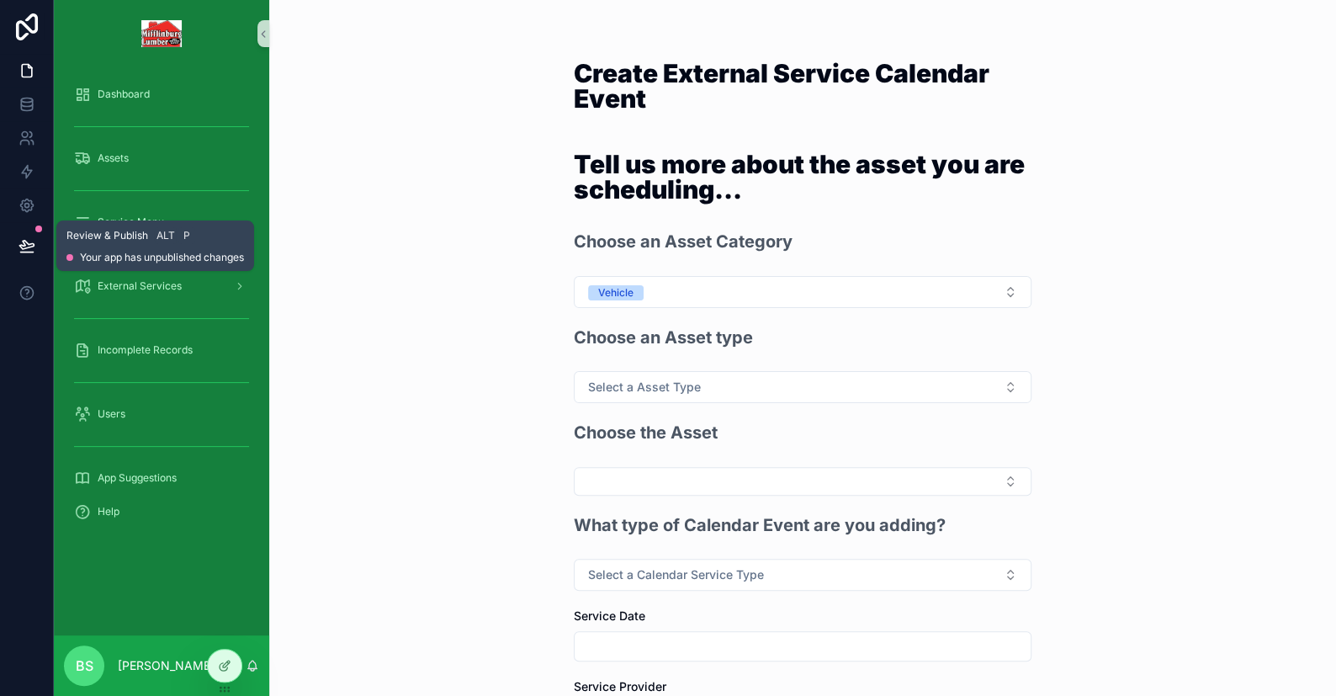
click at [12, 250] on button at bounding box center [26, 245] width 37 height 47
click at [21, 246] on icon at bounding box center [27, 245] width 17 height 17
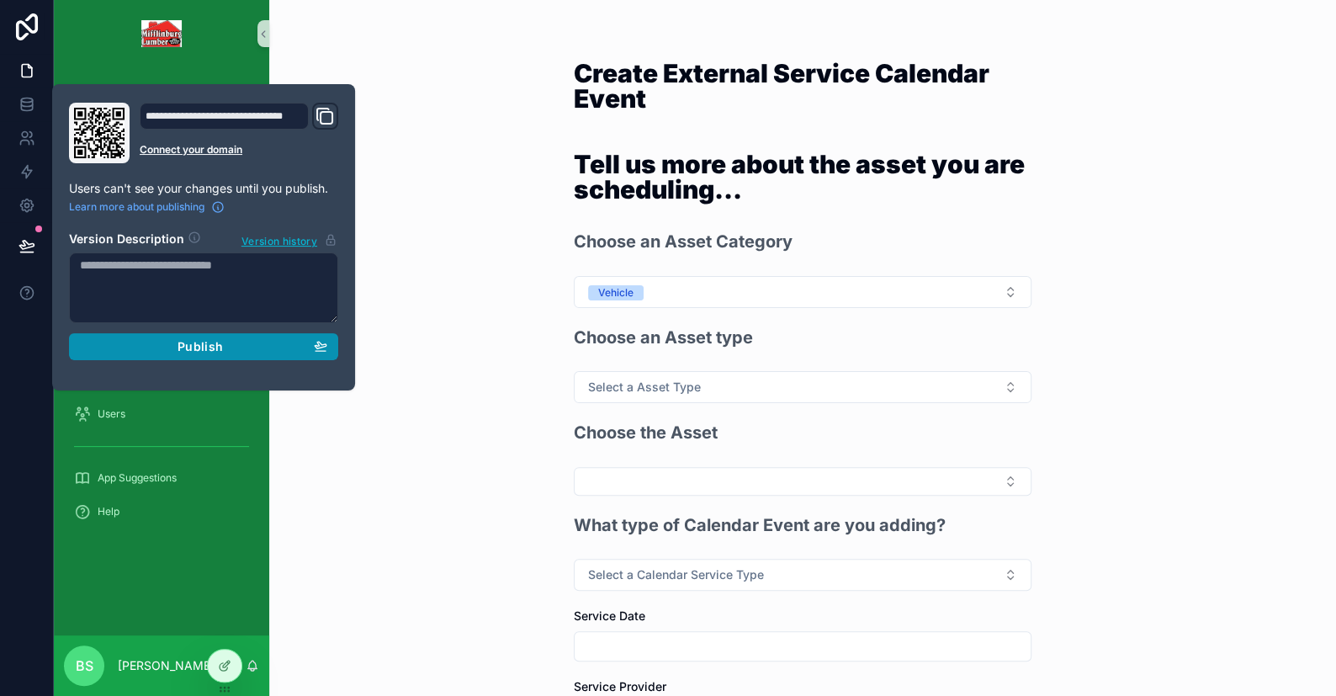
click at [170, 347] on div "Publish" at bounding box center [203, 346] width 247 height 15
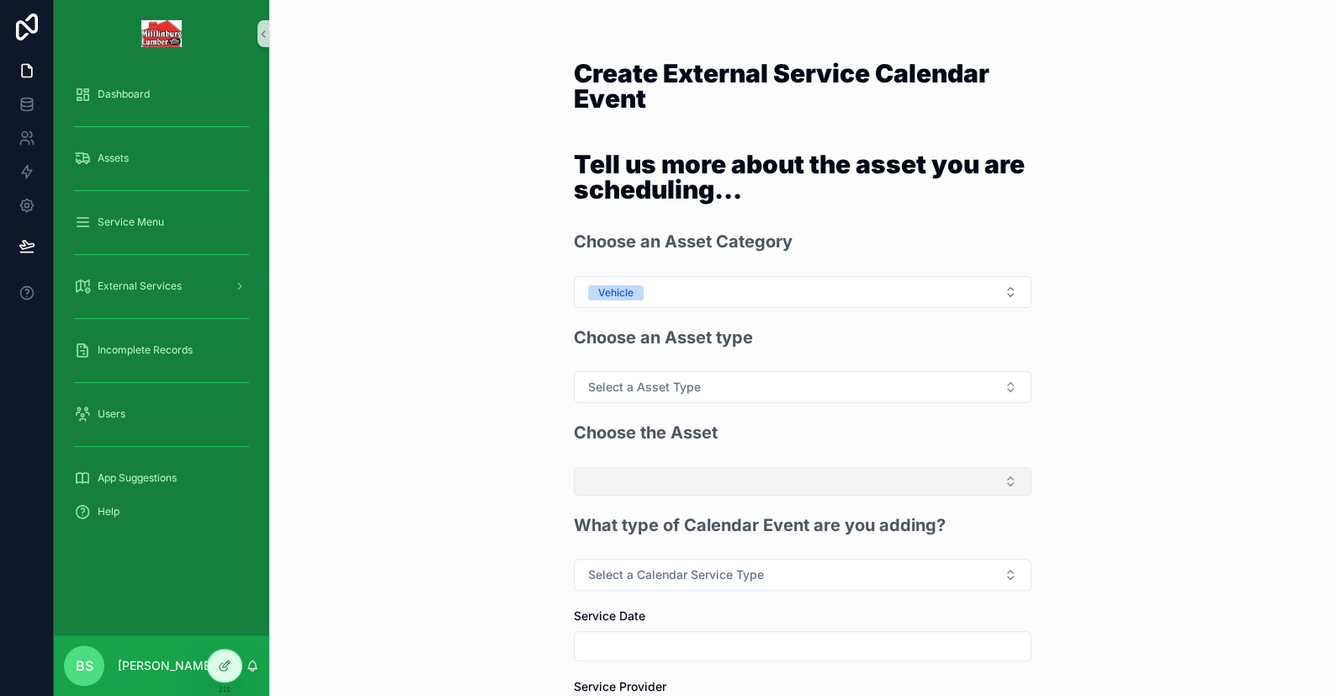
click at [673, 474] on button "Select Button" at bounding box center [803, 481] width 458 height 29
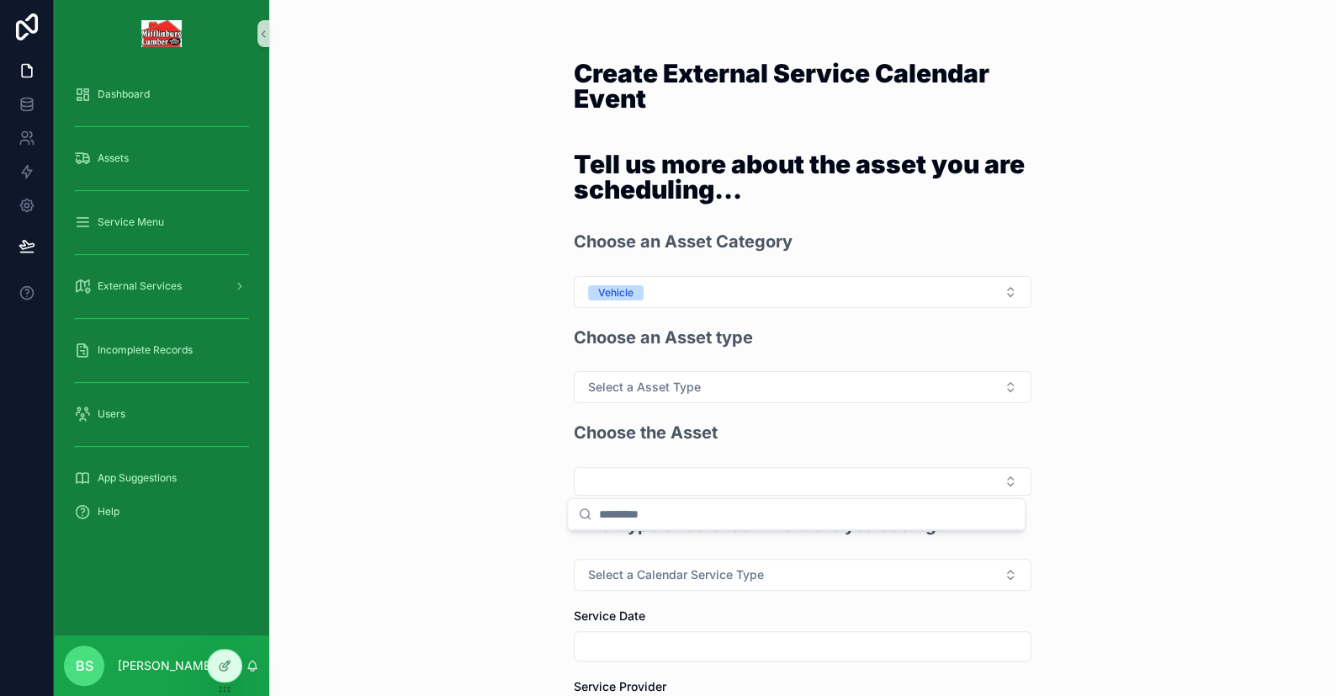
click at [501, 483] on div "Create External Service Calendar Event Tell us more about the asset you are sch…" at bounding box center [802, 348] width 1067 height 696
click at [236, 656] on div at bounding box center [225, 665] width 34 height 32
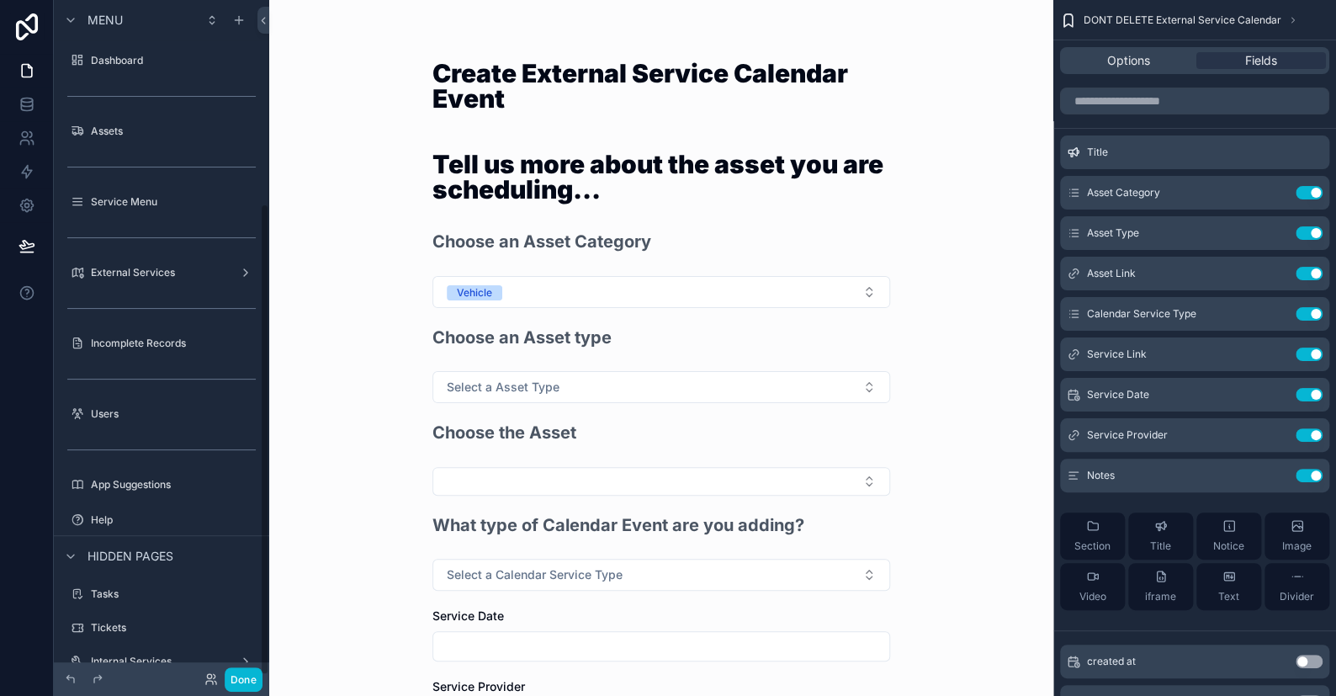
scroll to position [292, 0]
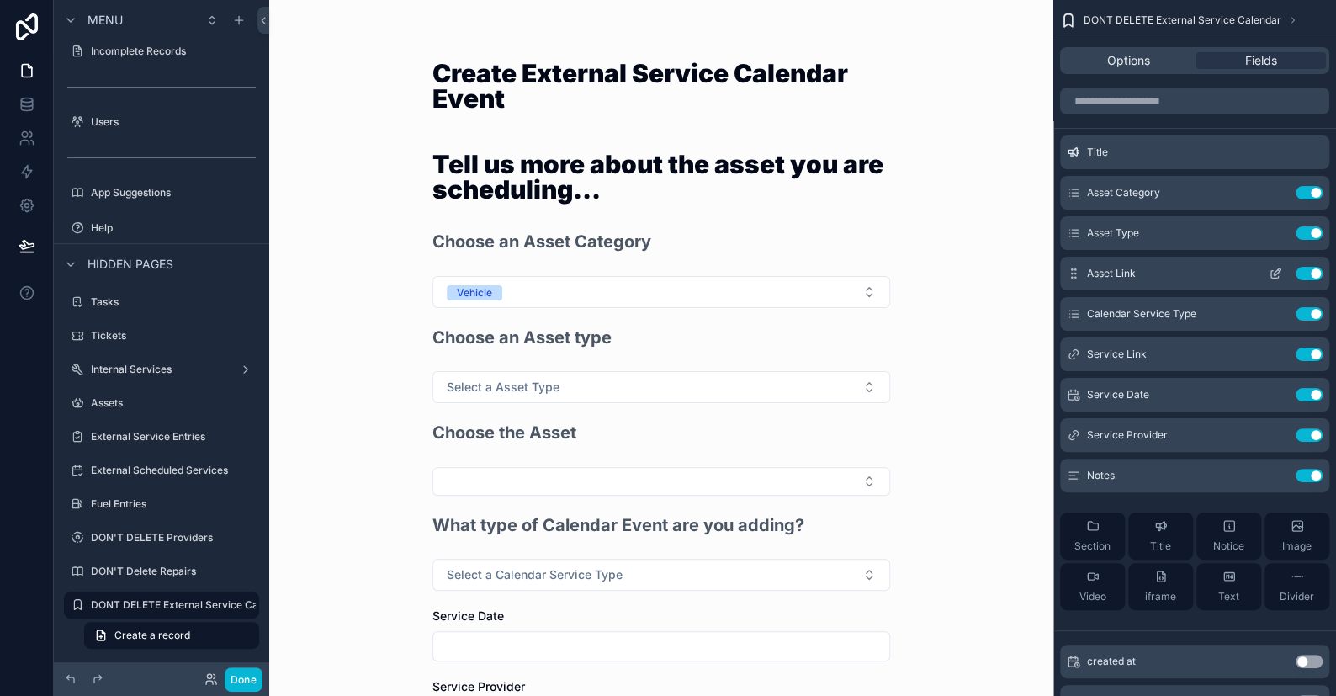
click at [1278, 269] on icon "scrollable content" at bounding box center [1279, 270] width 2 height 2
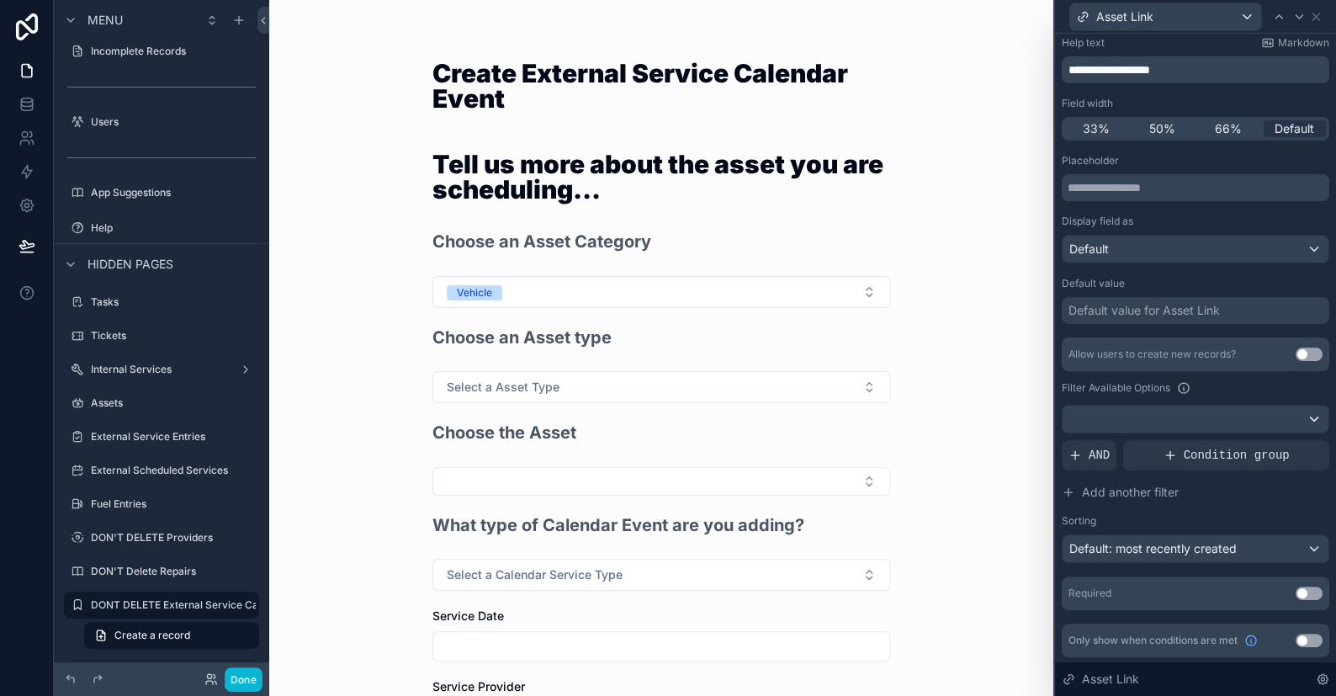
scroll to position [0, 0]
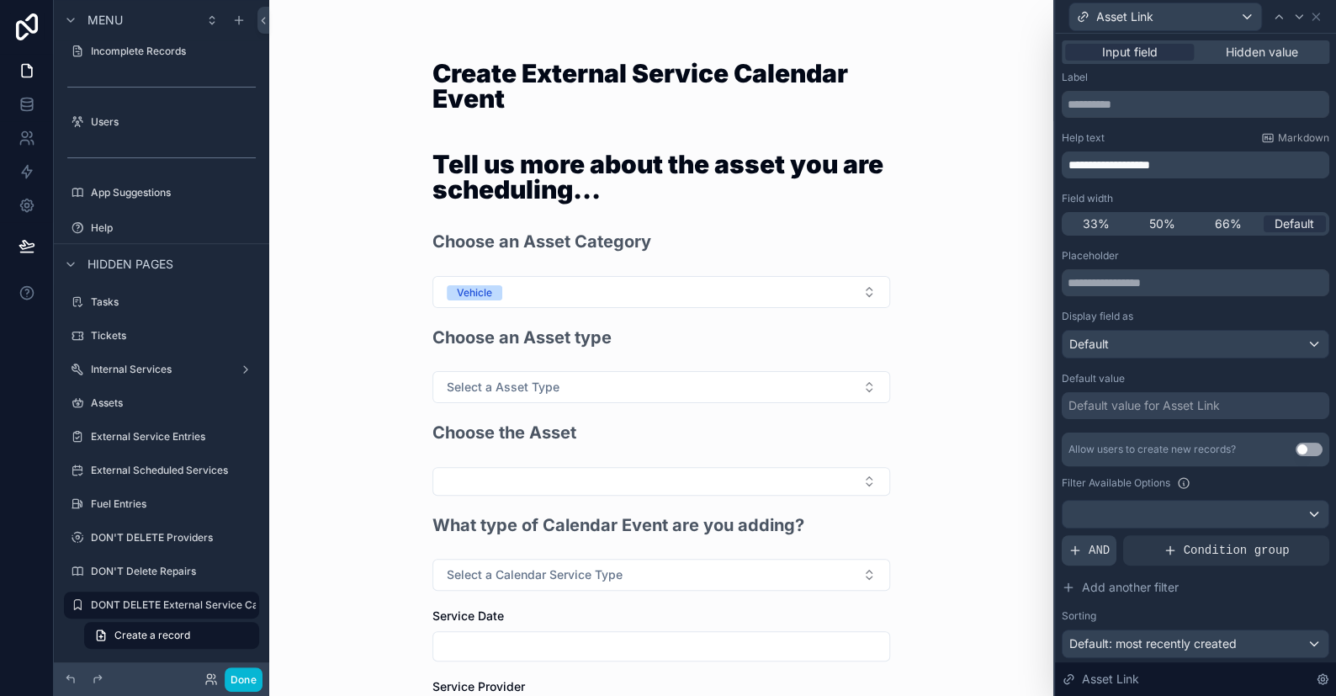
click at [1081, 548] on div "AND" at bounding box center [1089, 550] width 55 height 30
click at [1284, 535] on icon at bounding box center [1287, 538] width 6 height 6
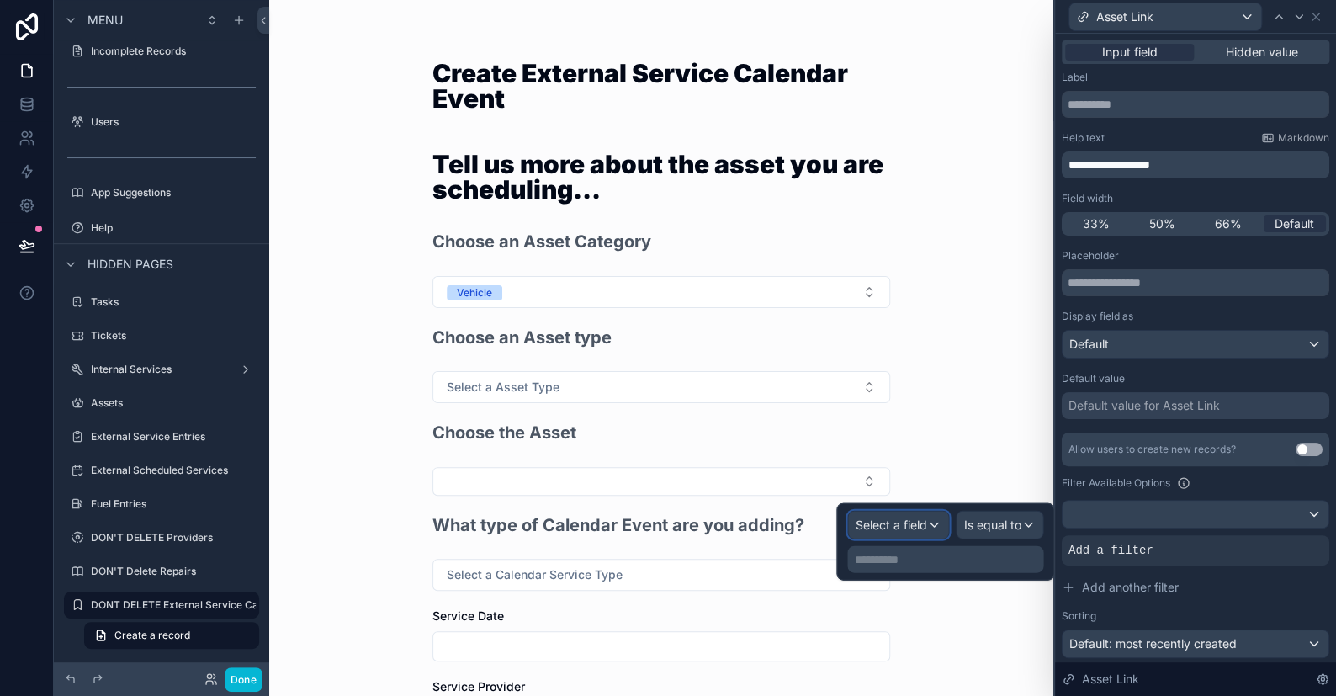
click at [912, 533] on div "Select a field" at bounding box center [898, 524] width 100 height 27
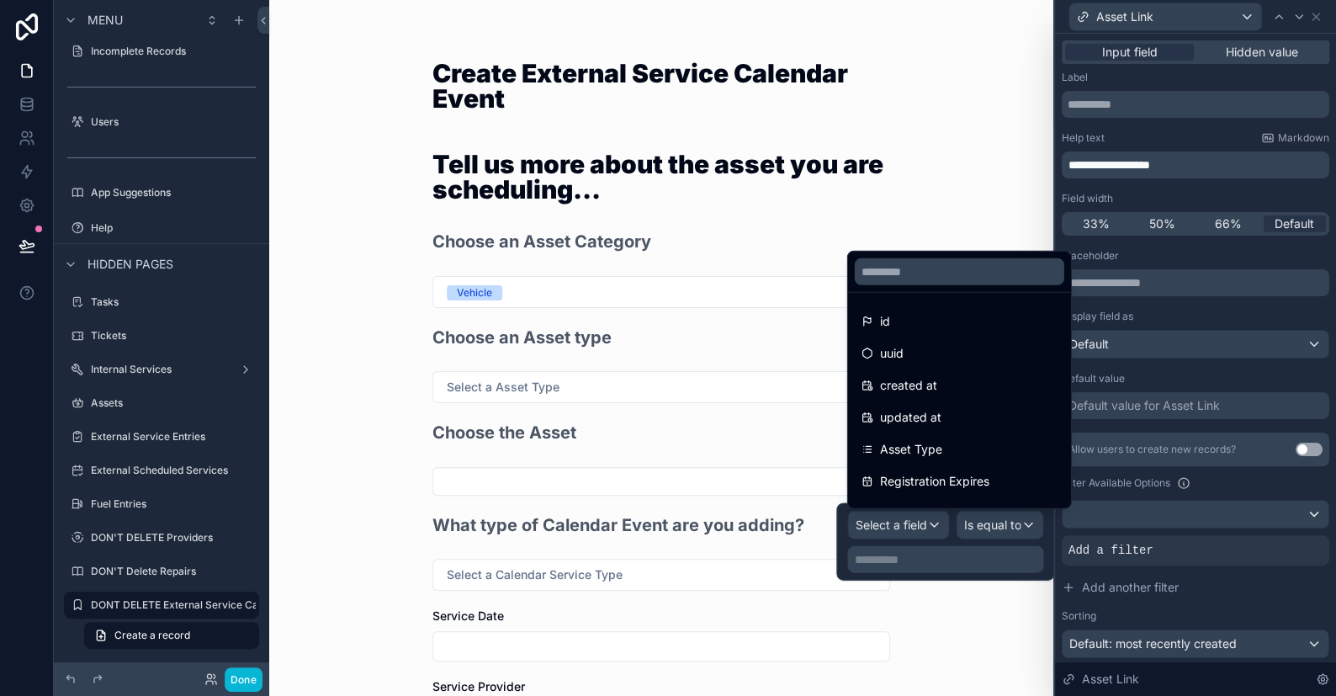
click at [923, 527] on div at bounding box center [945, 541] width 218 height 77
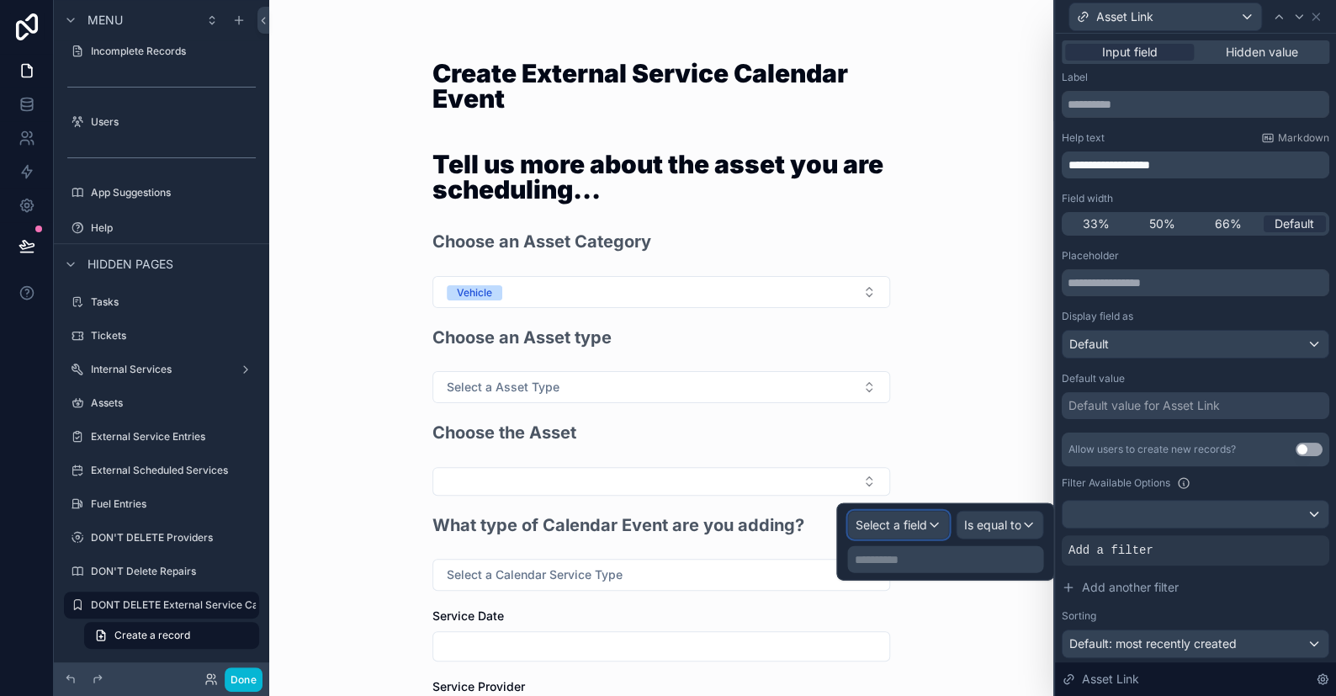
click at [914, 521] on span "Select a field" at bounding box center [891, 524] width 72 height 14
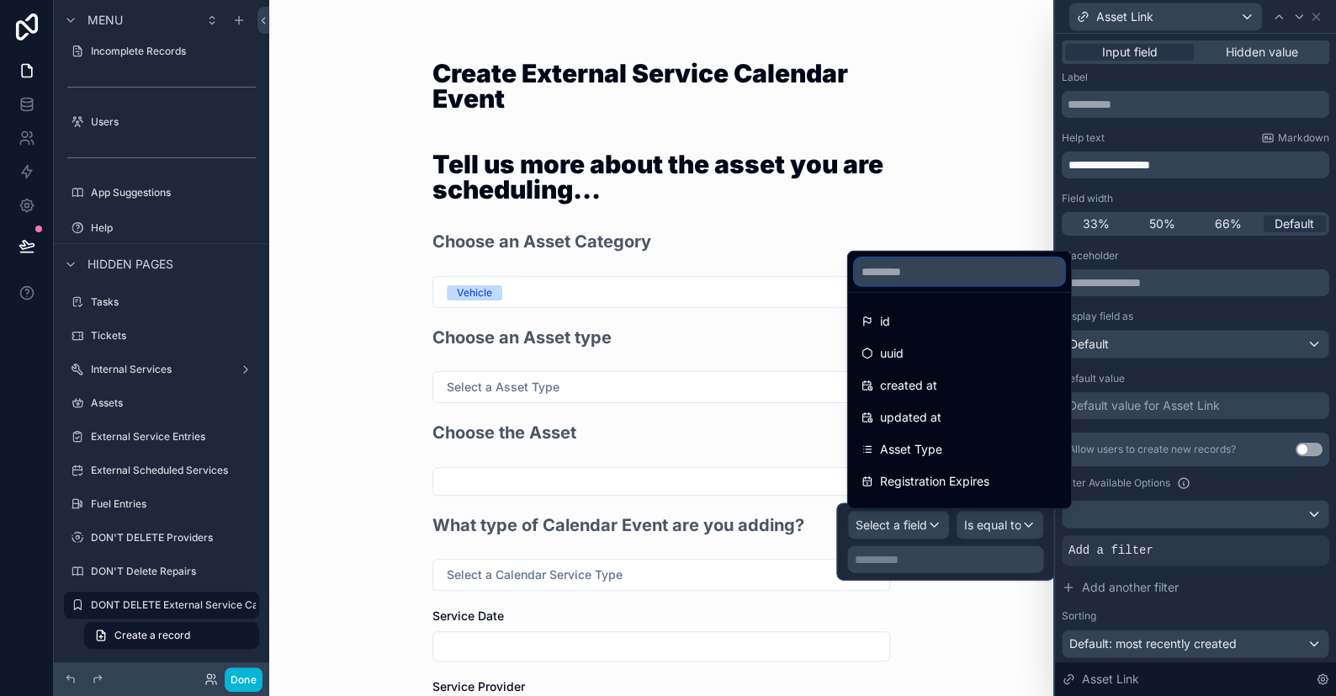
click at [929, 276] on input "text" at bounding box center [959, 271] width 209 height 27
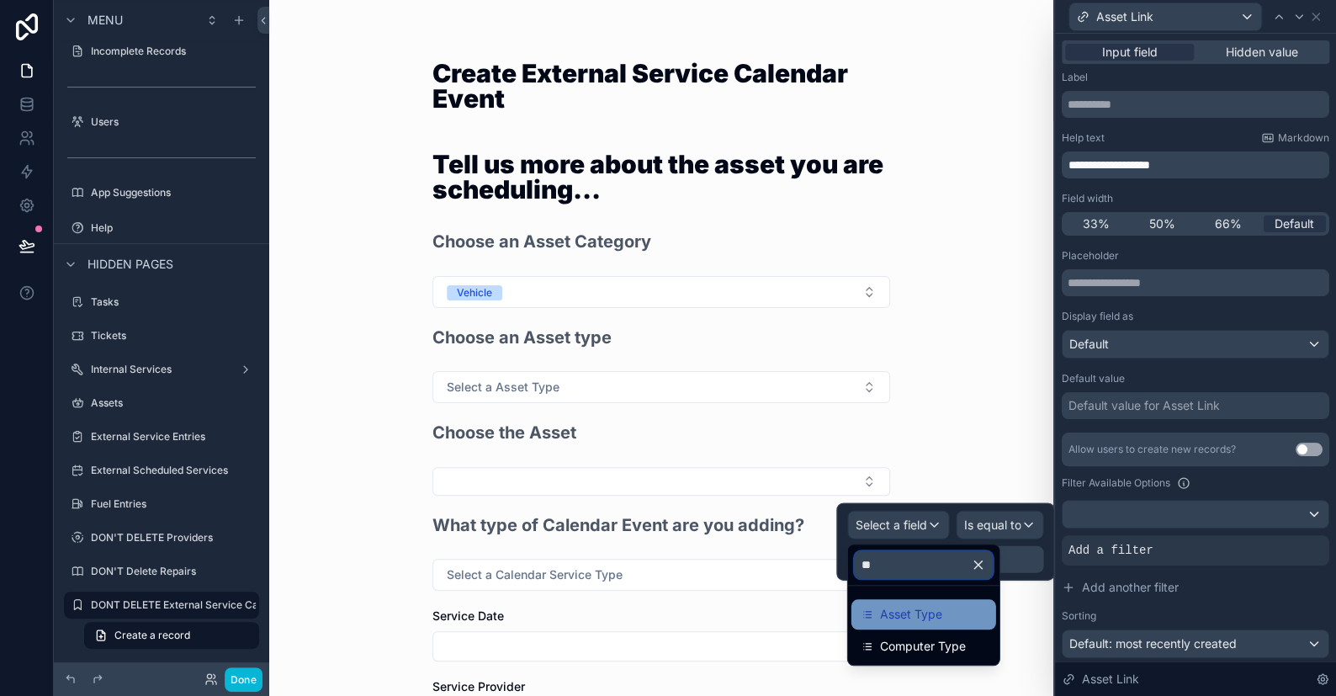
type input "**"
click at [905, 606] on span "Asset Type" at bounding box center [911, 614] width 62 height 20
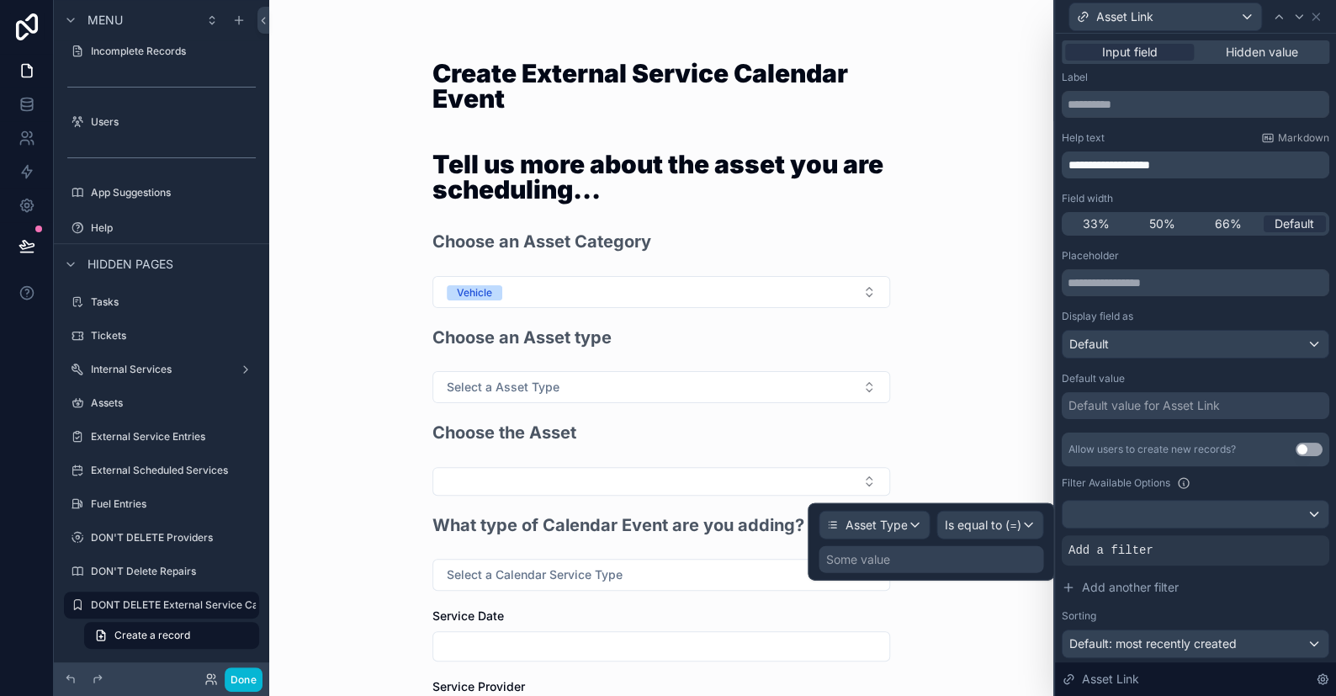
click at [942, 554] on div "Some value" at bounding box center [931, 559] width 225 height 27
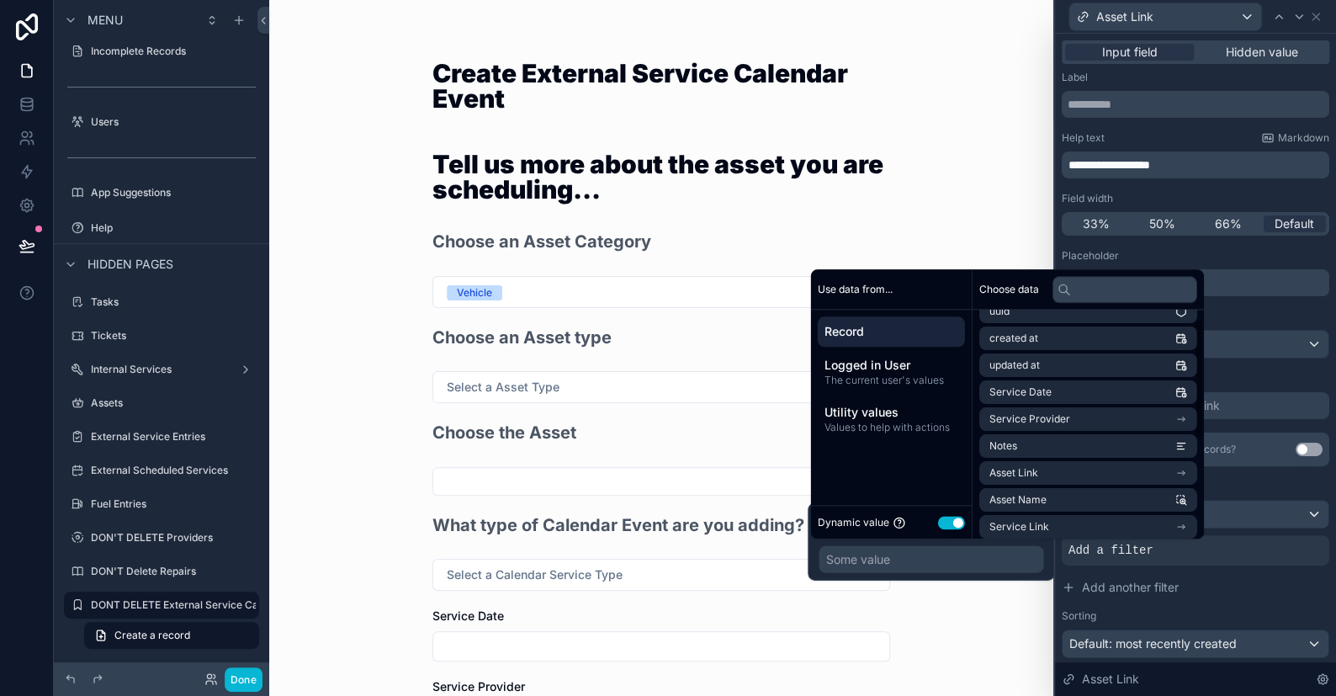
scroll to position [84, 0]
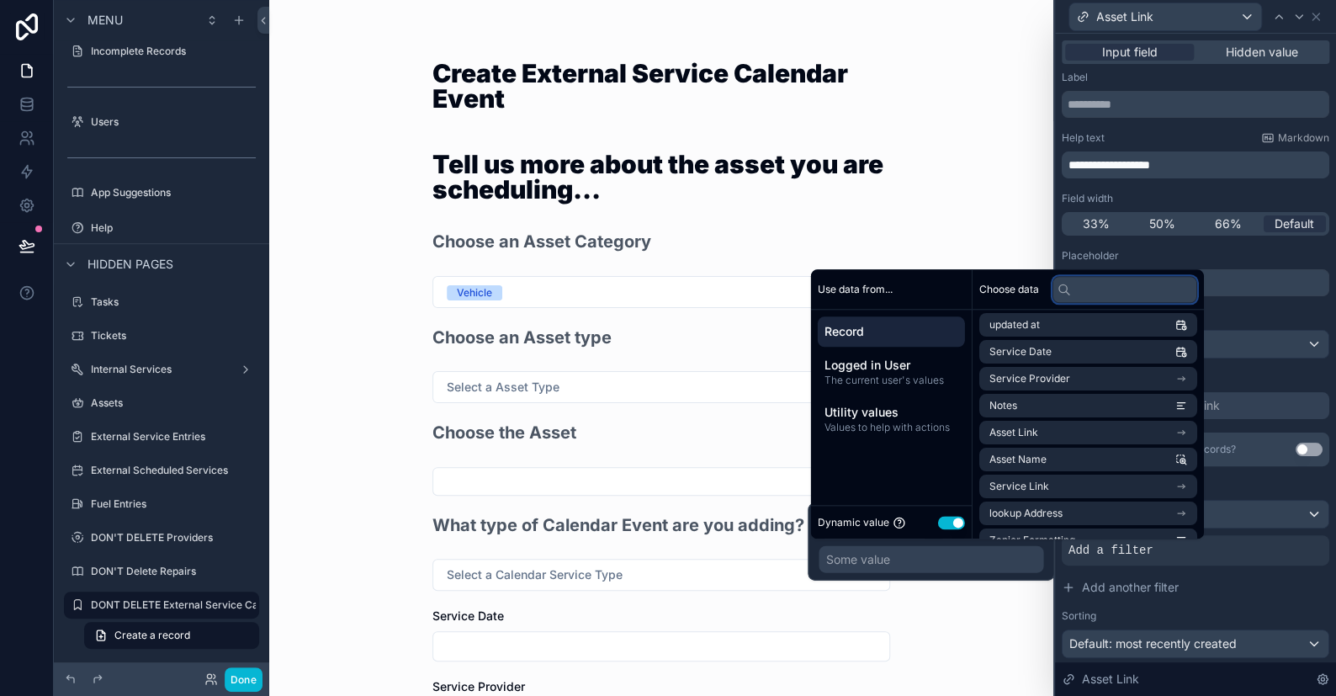
click at [1080, 290] on input "text" at bounding box center [1124, 289] width 145 height 27
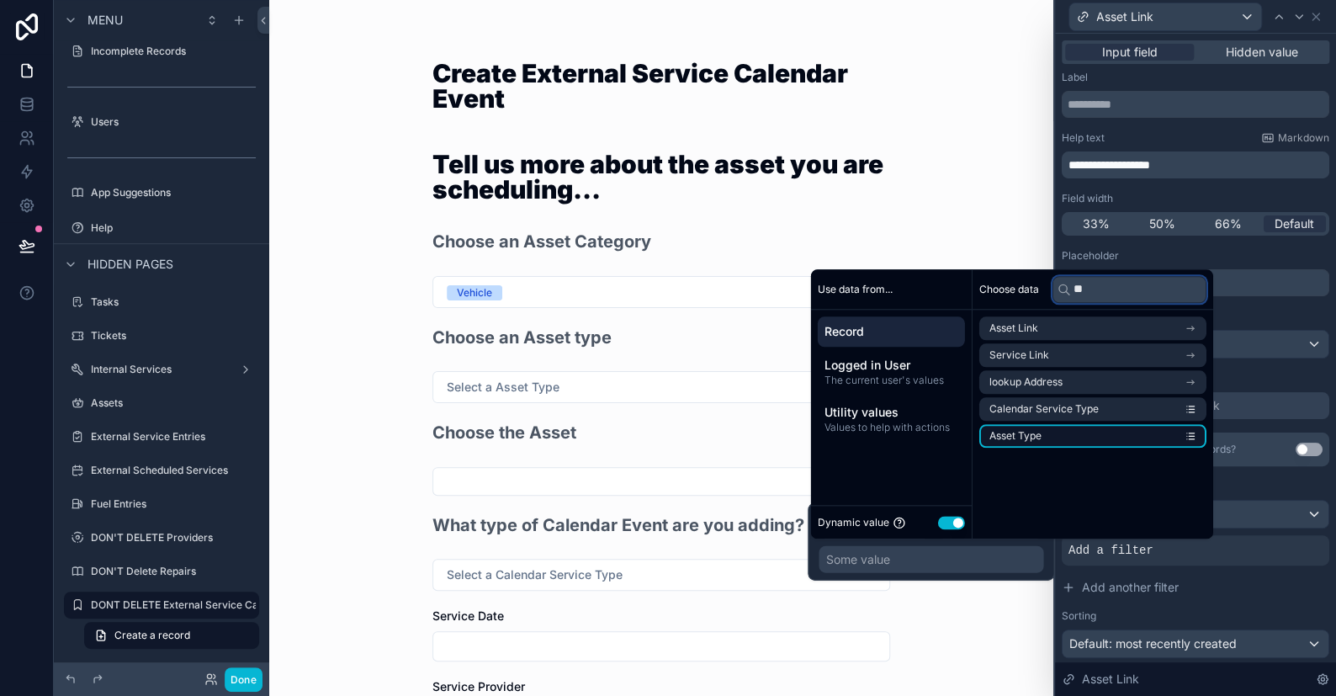
type input "**"
click at [1033, 438] on span "Asset Type" at bounding box center [1015, 435] width 52 height 13
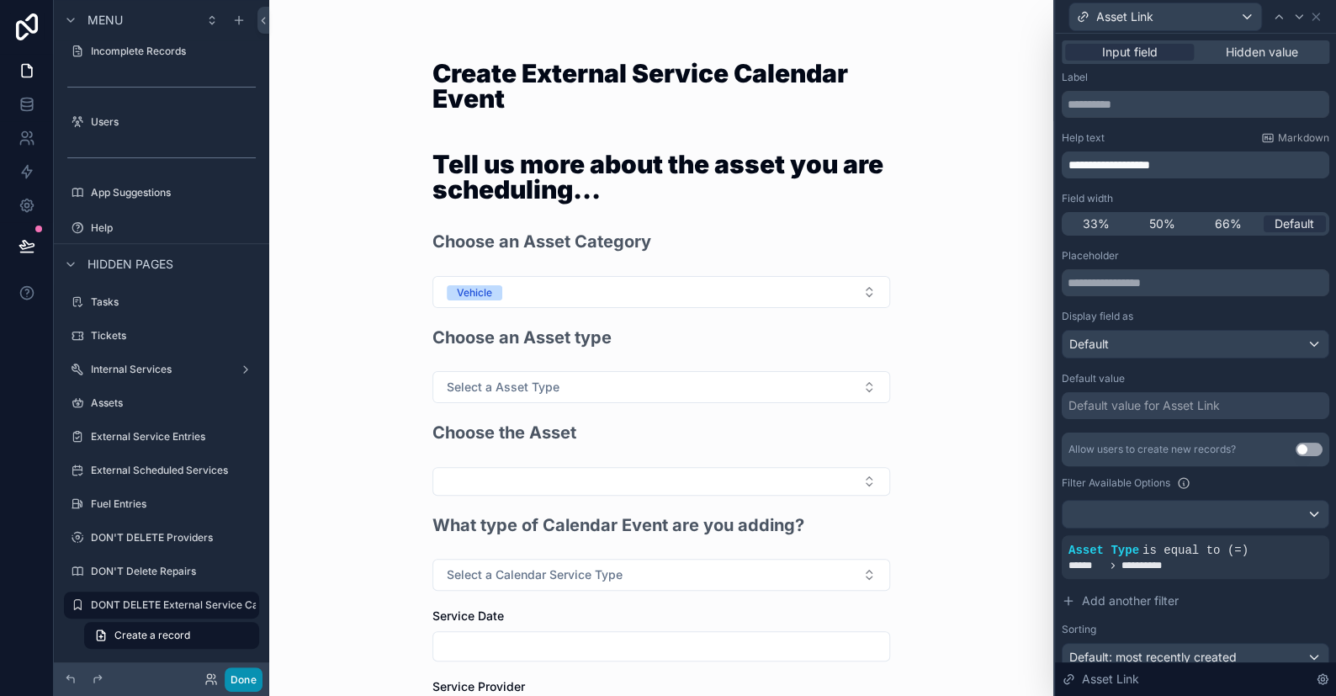
click at [254, 676] on button "Done" at bounding box center [244, 679] width 38 height 24
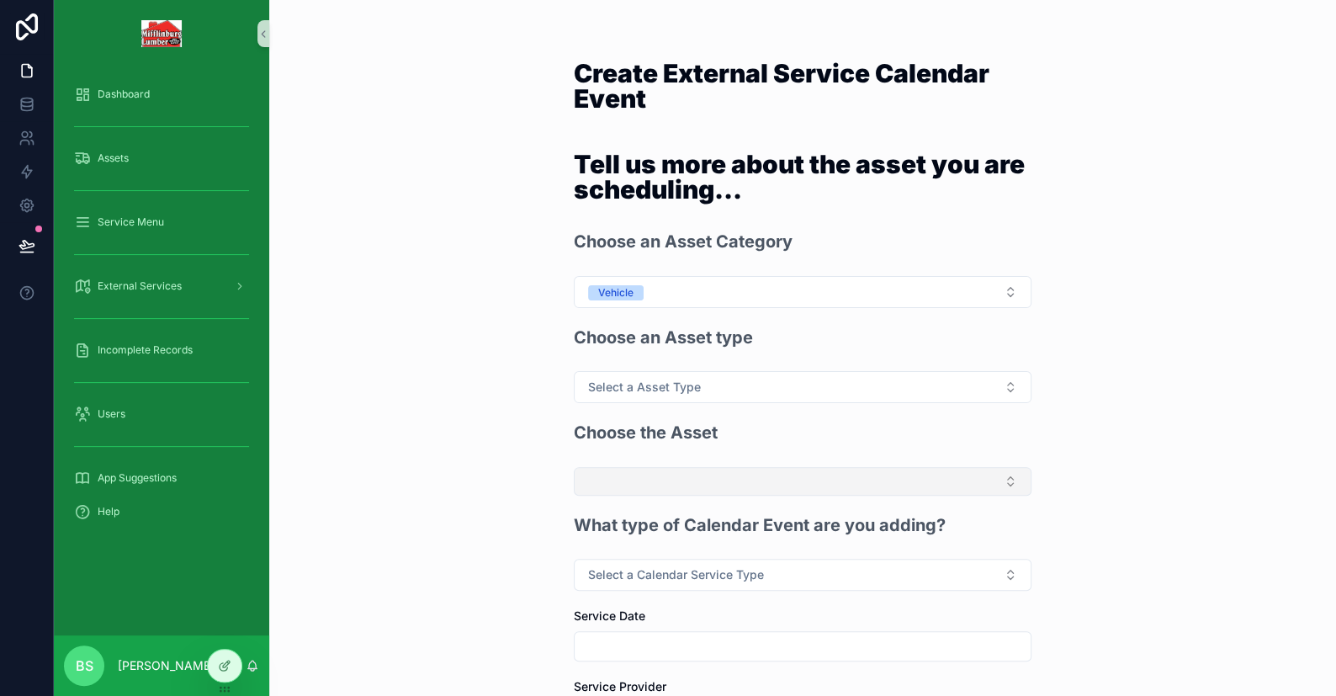
click at [720, 473] on button "Select Button" at bounding box center [803, 481] width 458 height 29
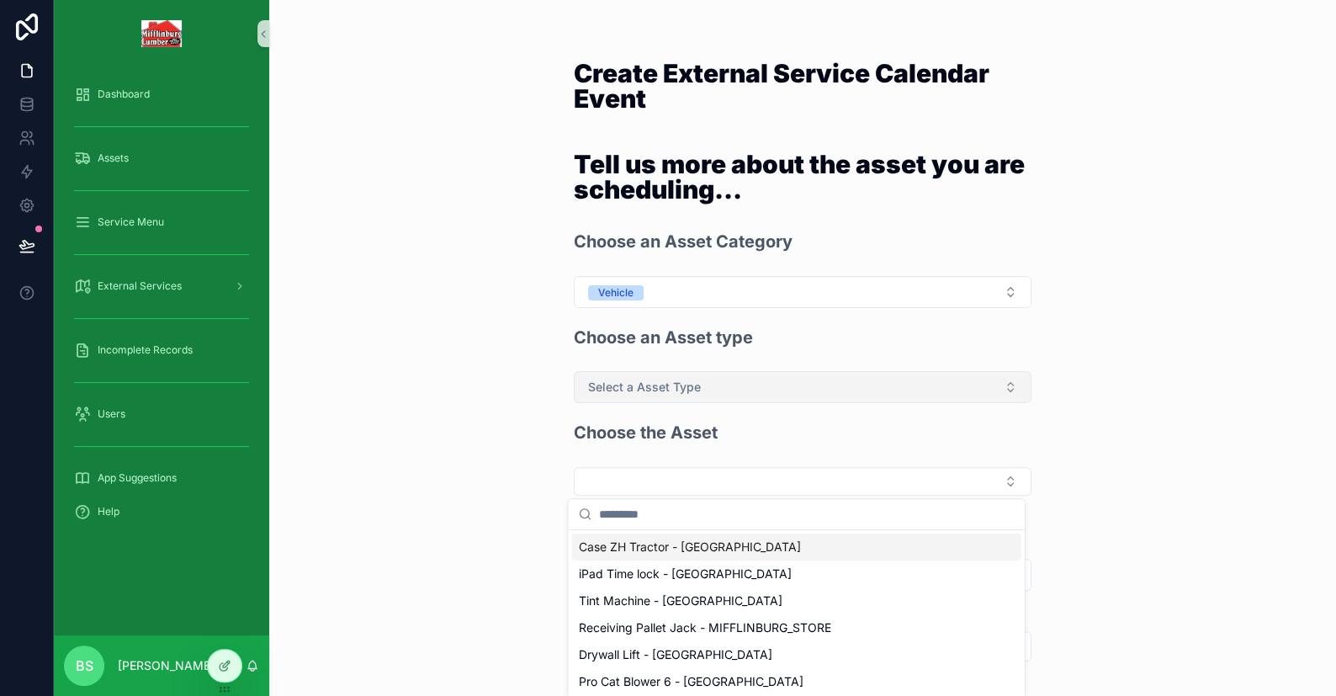
click at [684, 377] on button "Select a Asset Type" at bounding box center [803, 387] width 458 height 32
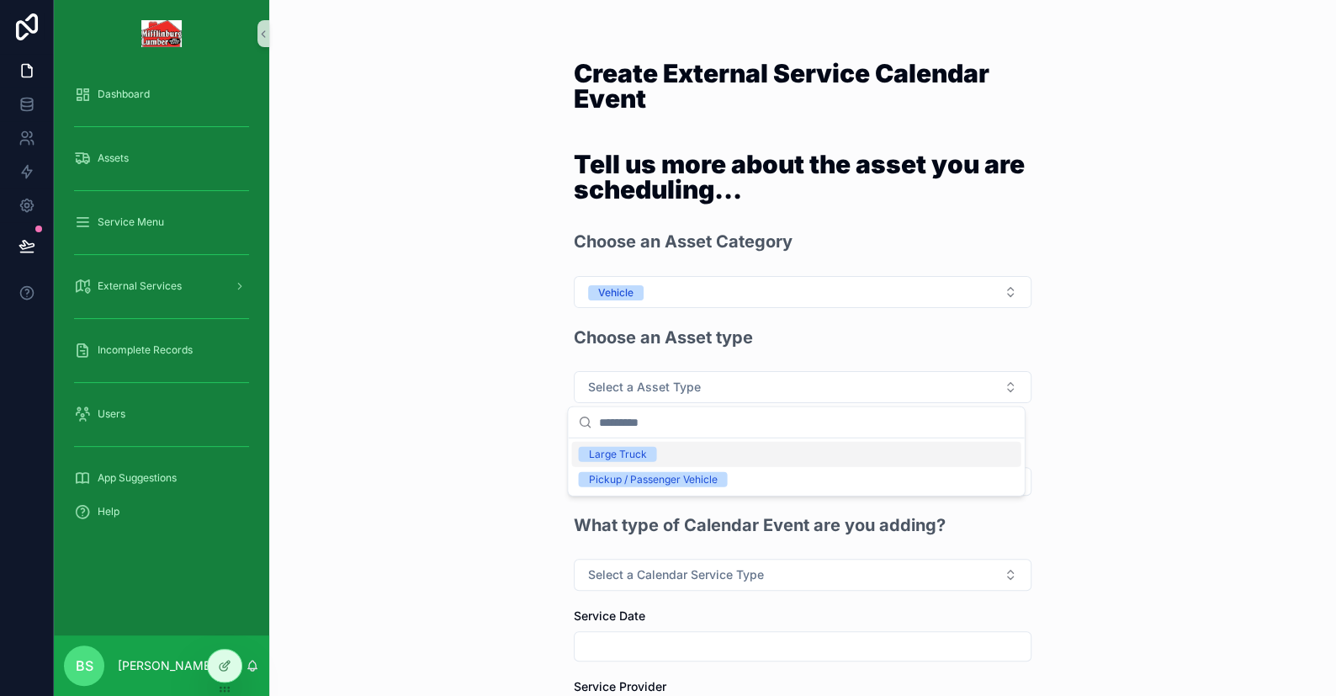
click at [615, 448] on div "Large Truck" at bounding box center [617, 454] width 58 height 15
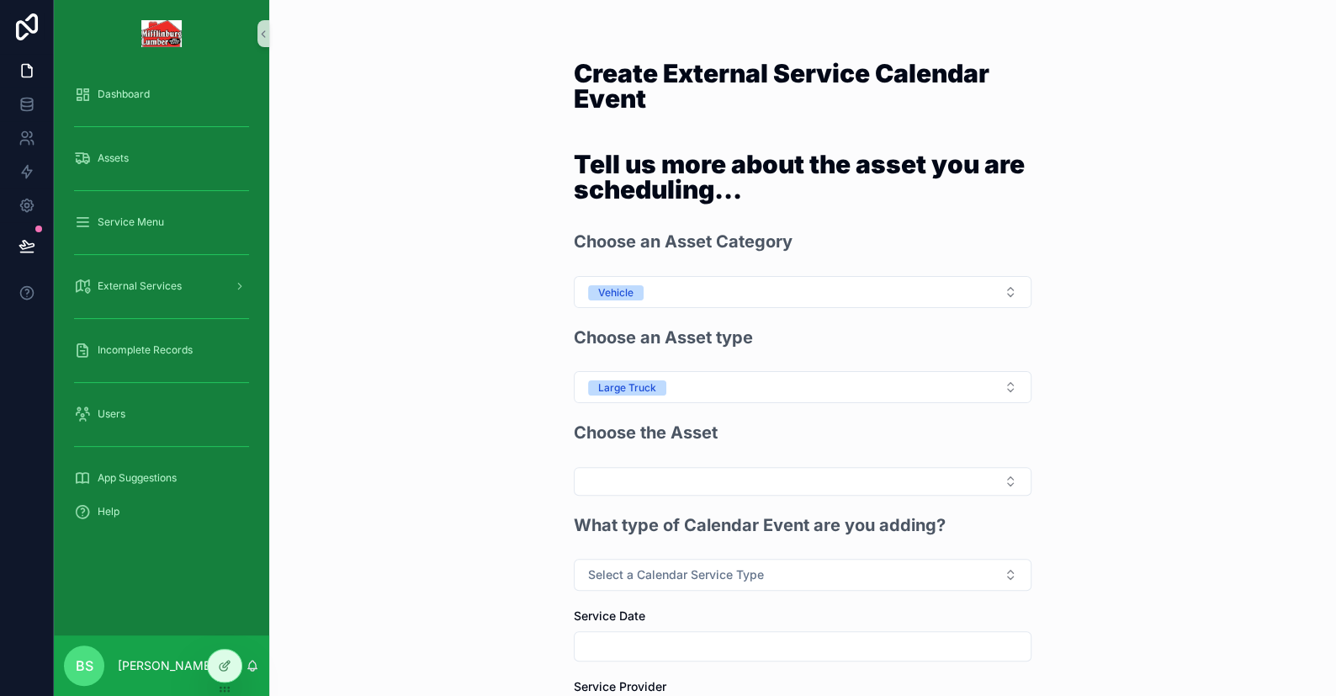
click at [645, 497] on form "Tell us more about the asset you are scheduling... Choose an Asset Category Veh…" at bounding box center [803, 565] width 458 height 841
click at [655, 486] on button "Select Button" at bounding box center [803, 481] width 458 height 29
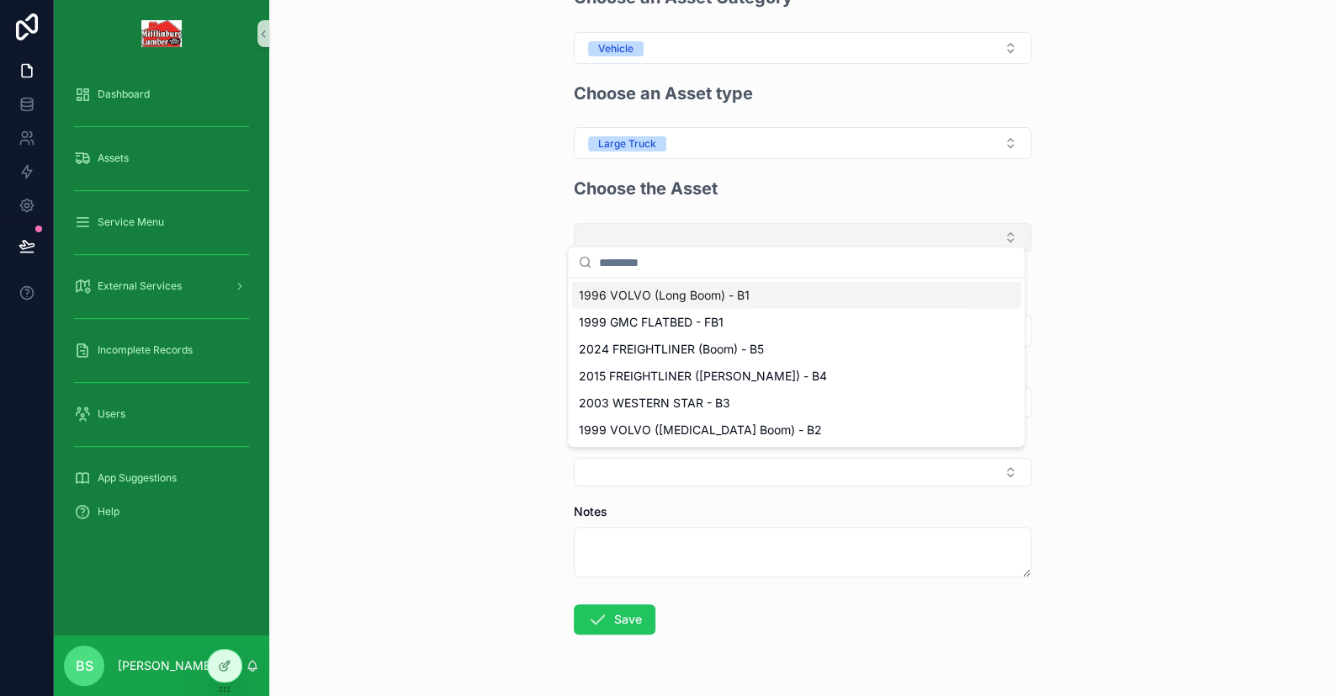
scroll to position [252, 0]
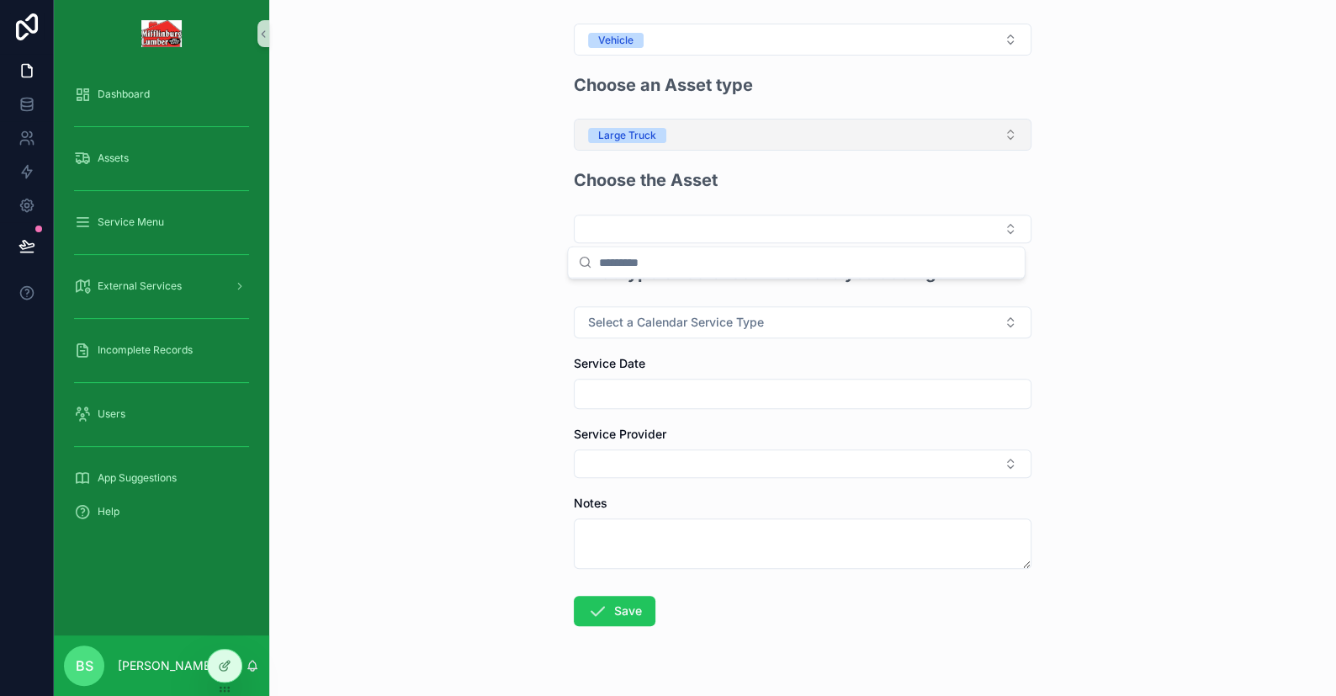
click at [691, 136] on button "Large Truck" at bounding box center [803, 135] width 458 height 32
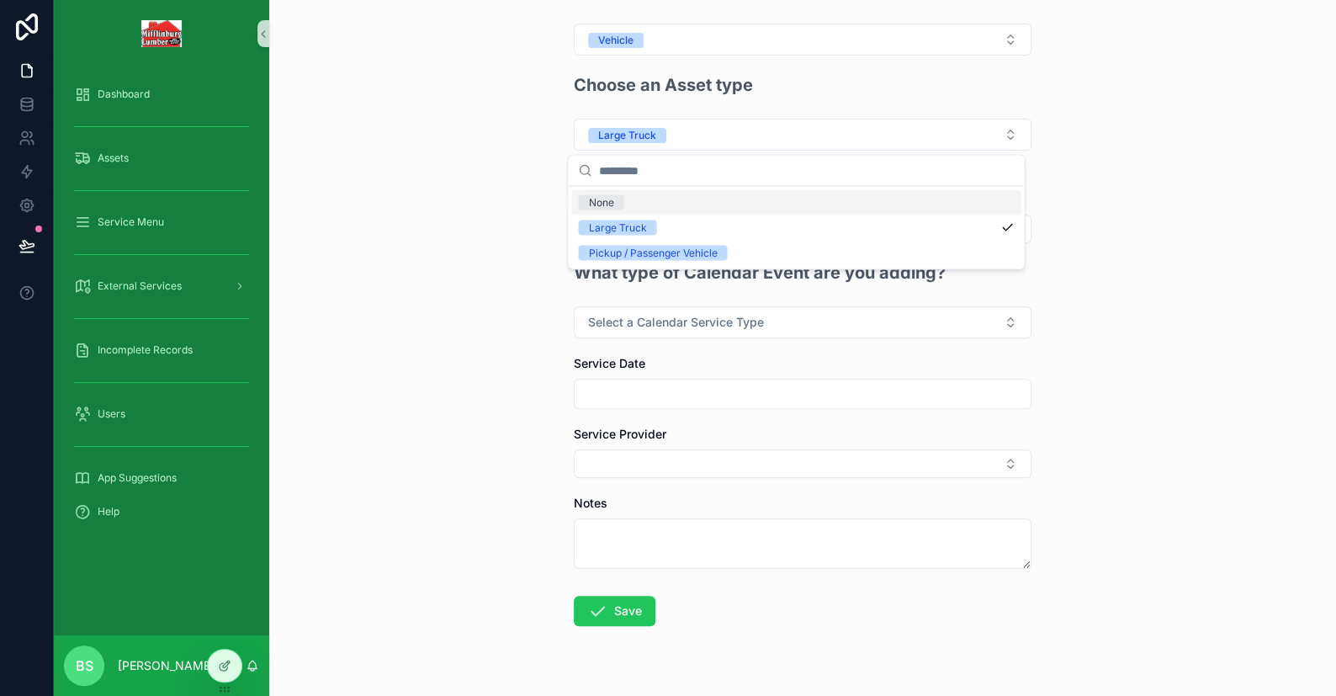
click at [526, 169] on div "Create External Service Calendar Event Tell us more about the asset you are sch…" at bounding box center [802, 96] width 1067 height 696
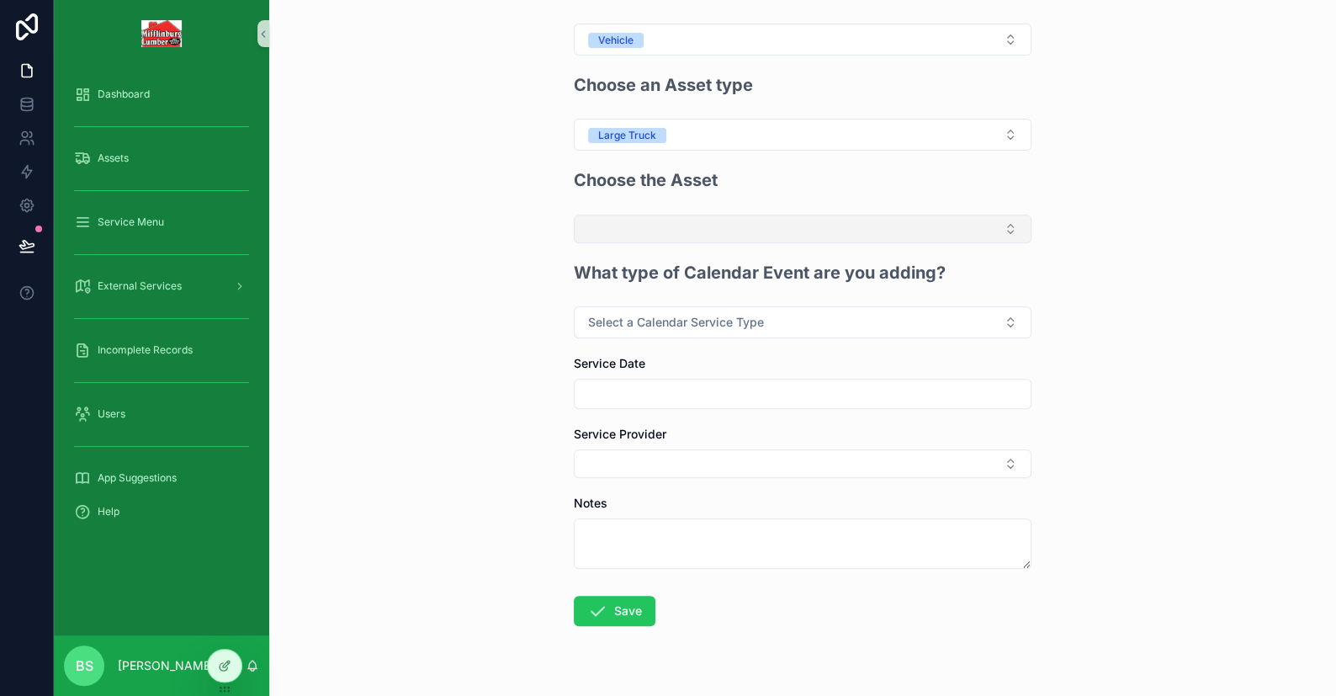
click at [665, 225] on button "Select Button" at bounding box center [803, 229] width 458 height 29
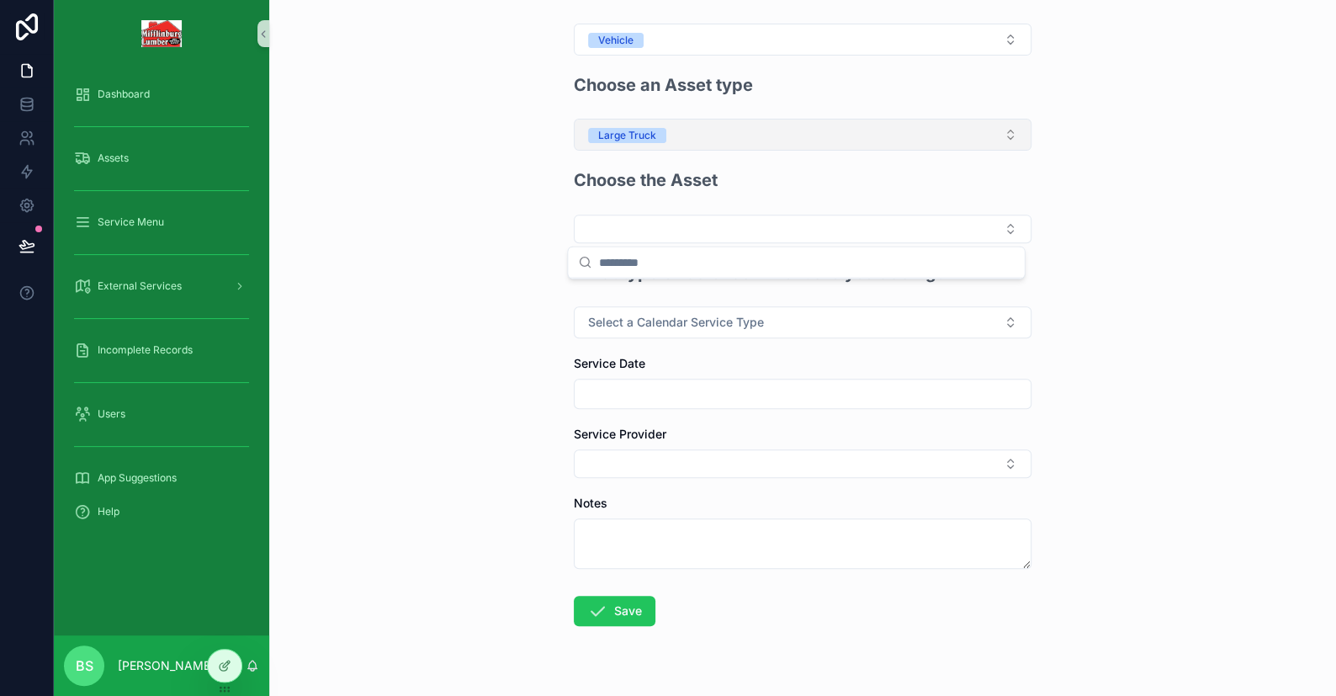
click at [662, 134] on button "Large Truck" at bounding box center [803, 135] width 458 height 32
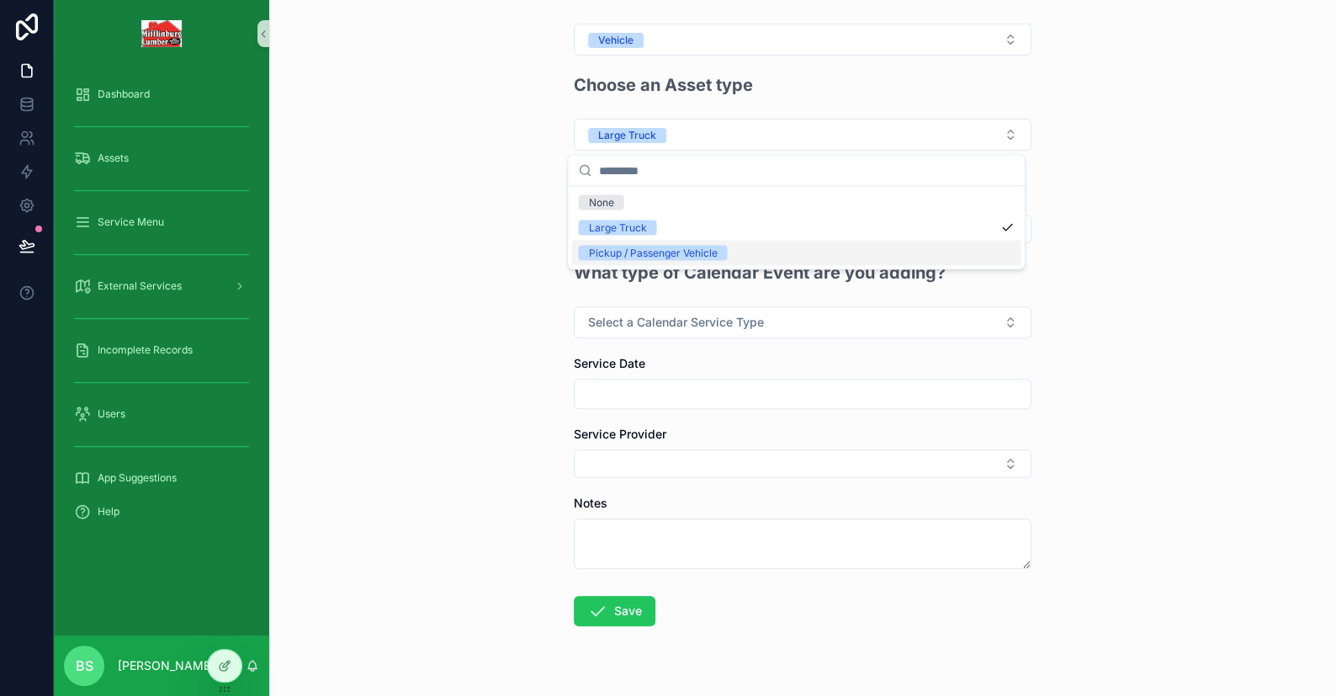
click at [639, 246] on div "Pickup / Passenger Vehicle" at bounding box center [652, 252] width 129 height 15
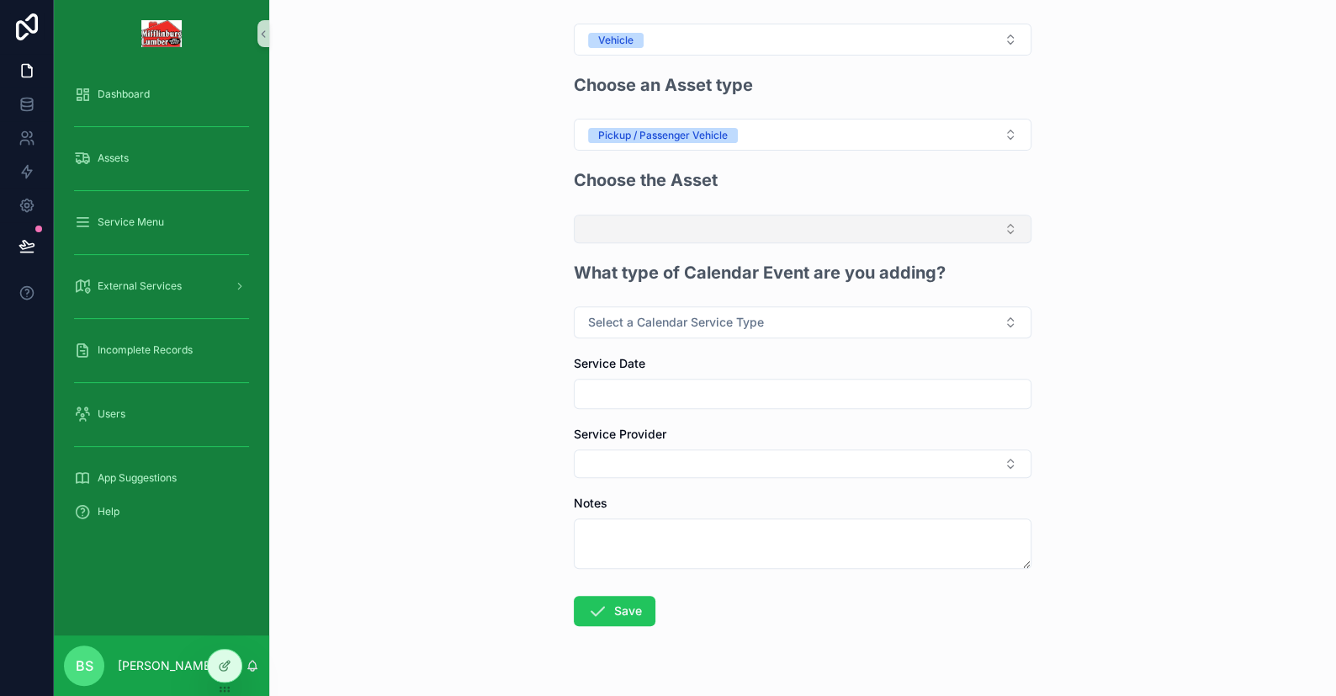
click at [683, 236] on button "Select Button" at bounding box center [803, 229] width 458 height 29
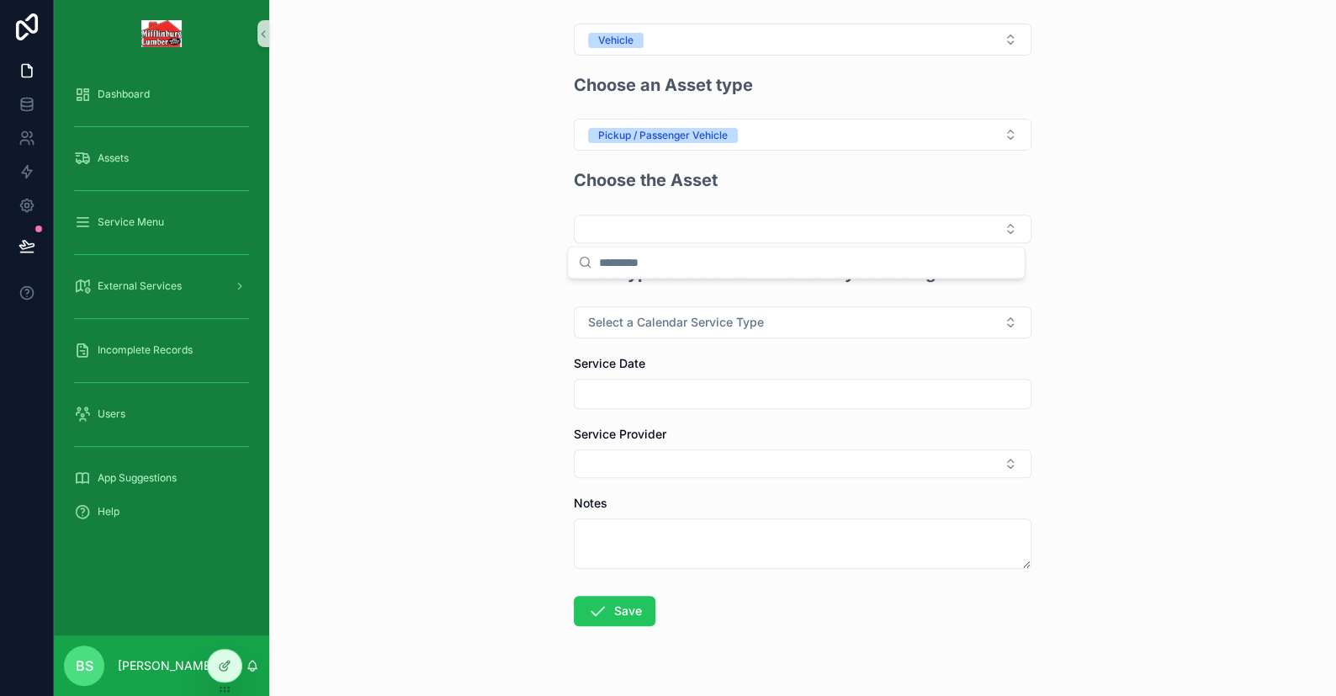
click at [410, 575] on div "Create External Service Calendar Event Tell us more about the asset you are sch…" at bounding box center [802, 348] width 1067 height 696
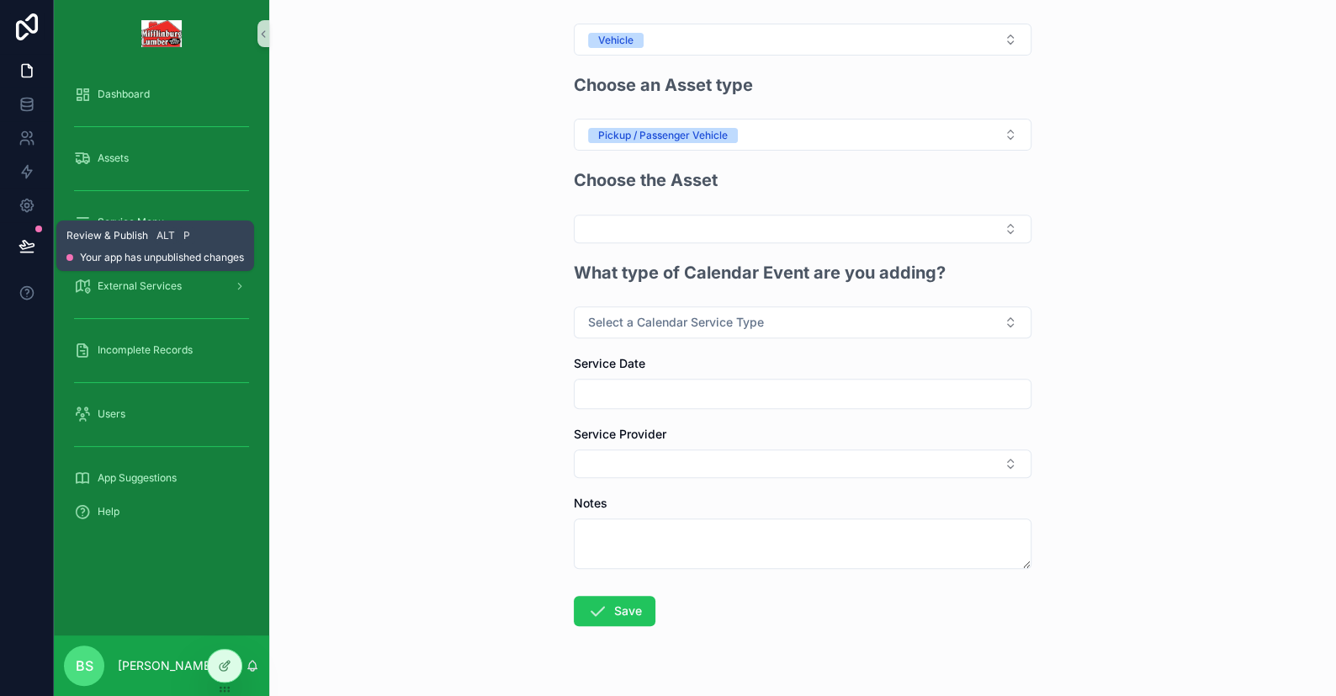
click at [35, 241] on button at bounding box center [26, 245] width 37 height 47
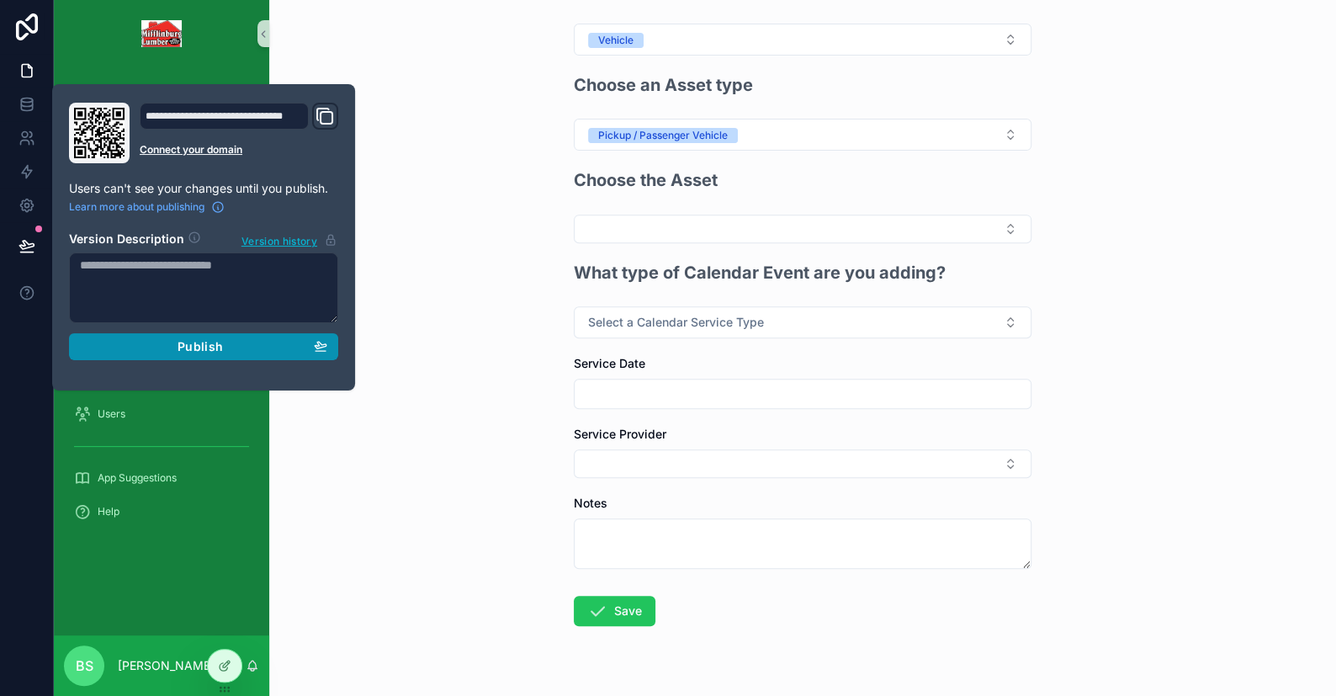
click at [210, 339] on span "Publish" at bounding box center [200, 346] width 45 height 15
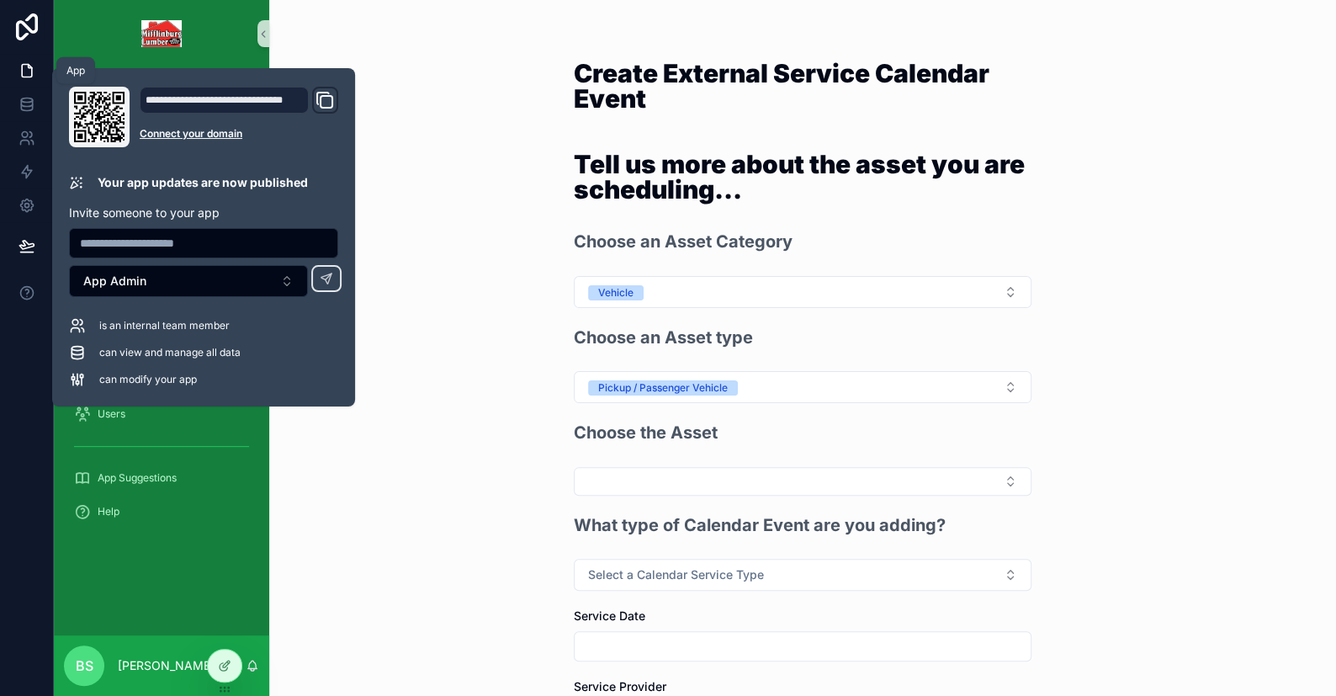
click at [28, 76] on icon at bounding box center [27, 70] width 17 height 17
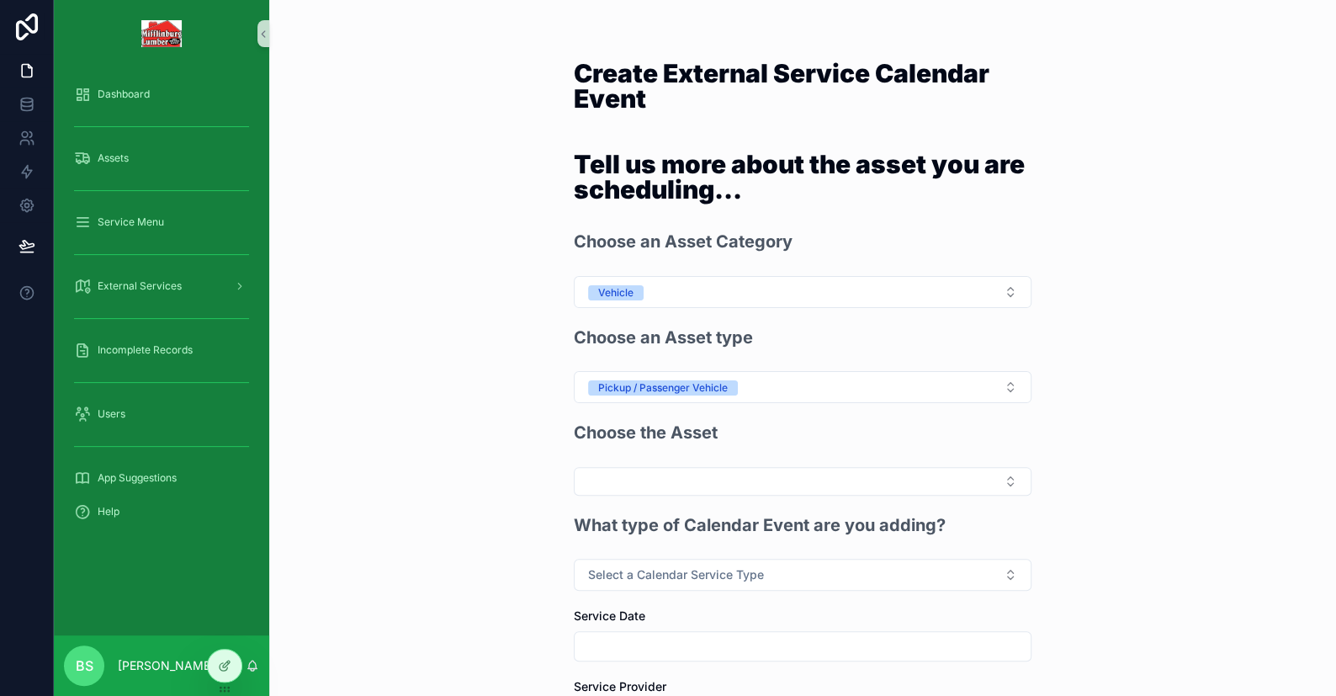
click at [360, 400] on div "Create External Service Calendar Event Tell us more about the asset you are sch…" at bounding box center [802, 348] width 1067 height 696
click at [123, 107] on div "Dashboard" at bounding box center [161, 94] width 175 height 27
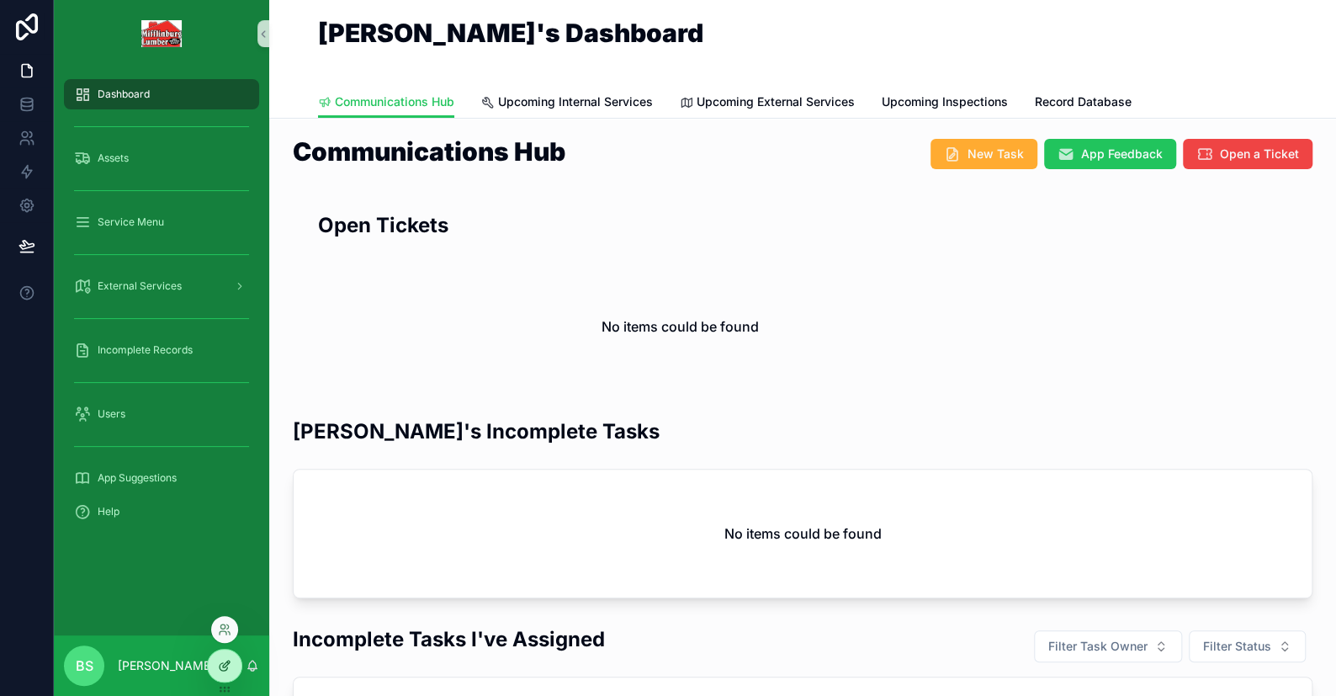
click at [216, 669] on div at bounding box center [225, 665] width 34 height 32
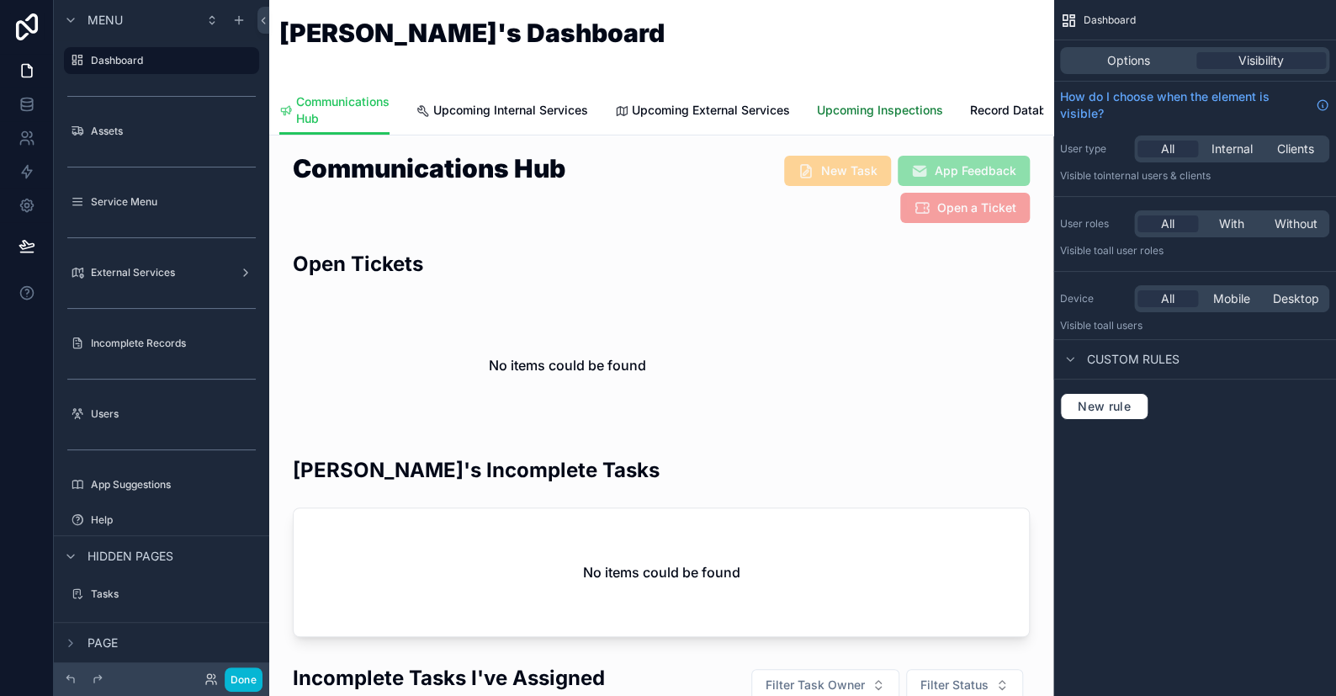
click at [914, 100] on link "Upcoming Inspections" at bounding box center [880, 112] width 126 height 34
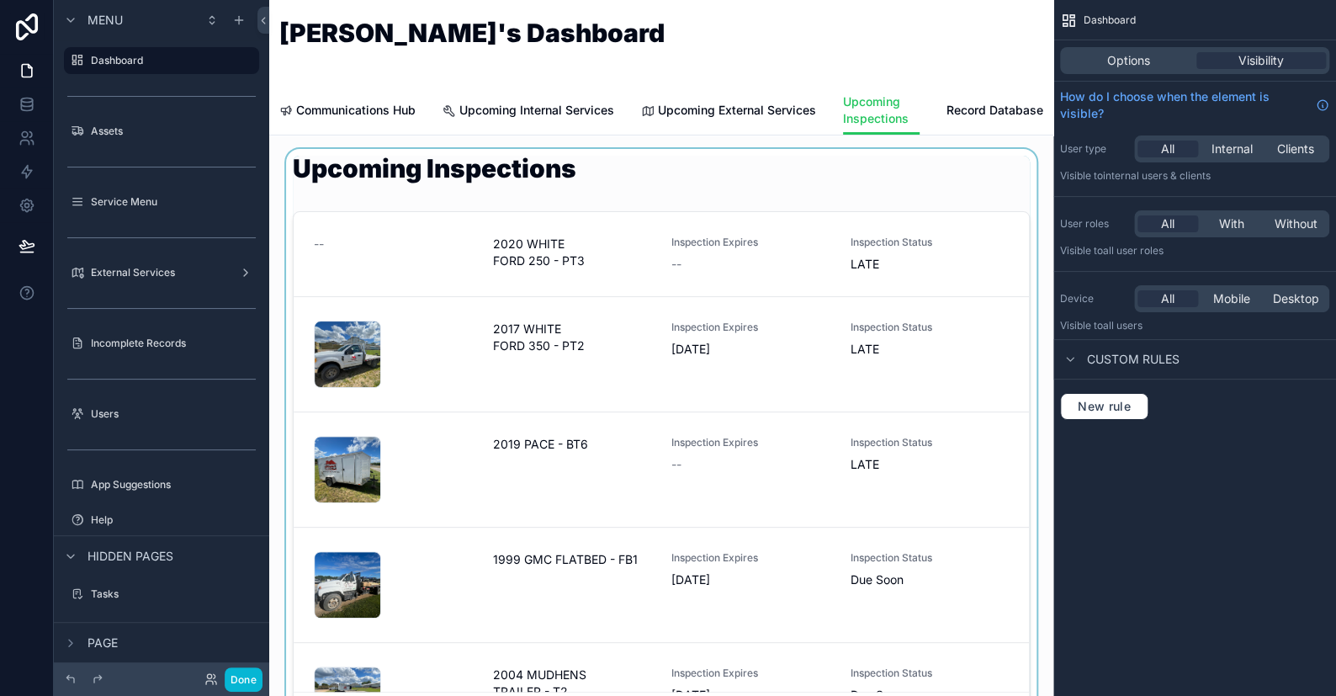
click at [746, 187] on div "scrollable content" at bounding box center [661, 444] width 757 height 591
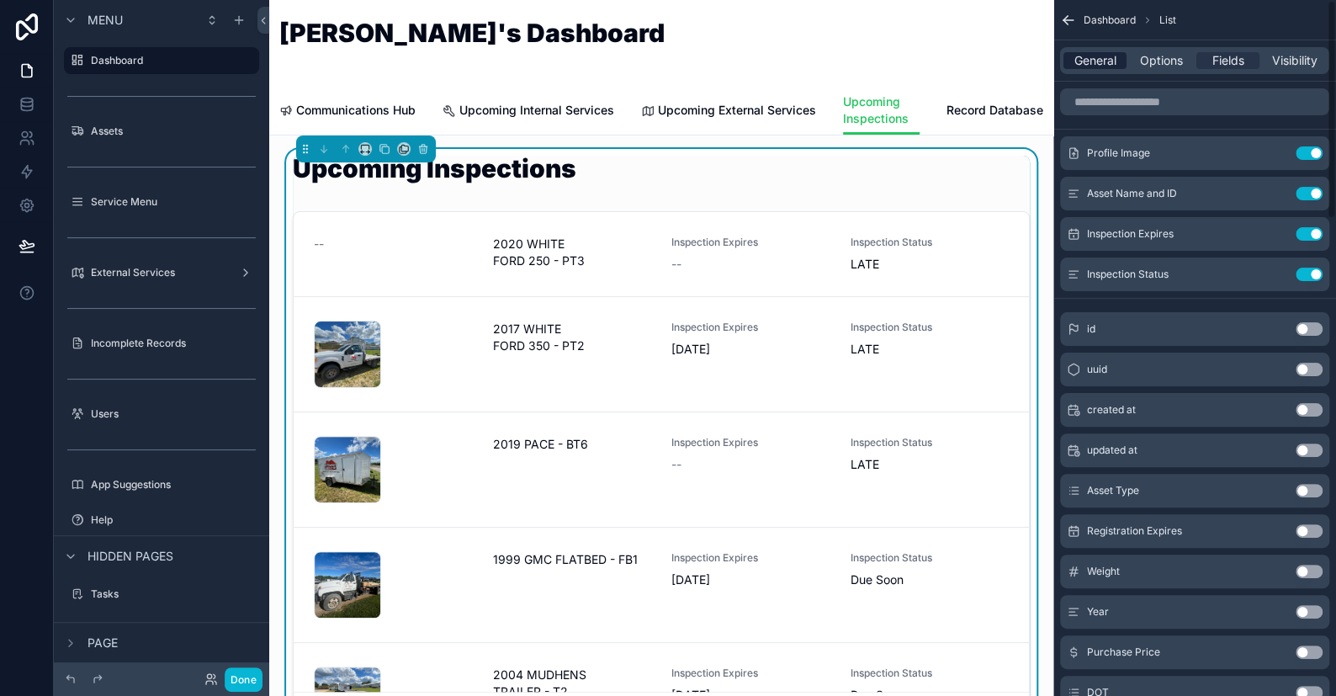
click at [1103, 61] on span "General" at bounding box center [1095, 60] width 42 height 17
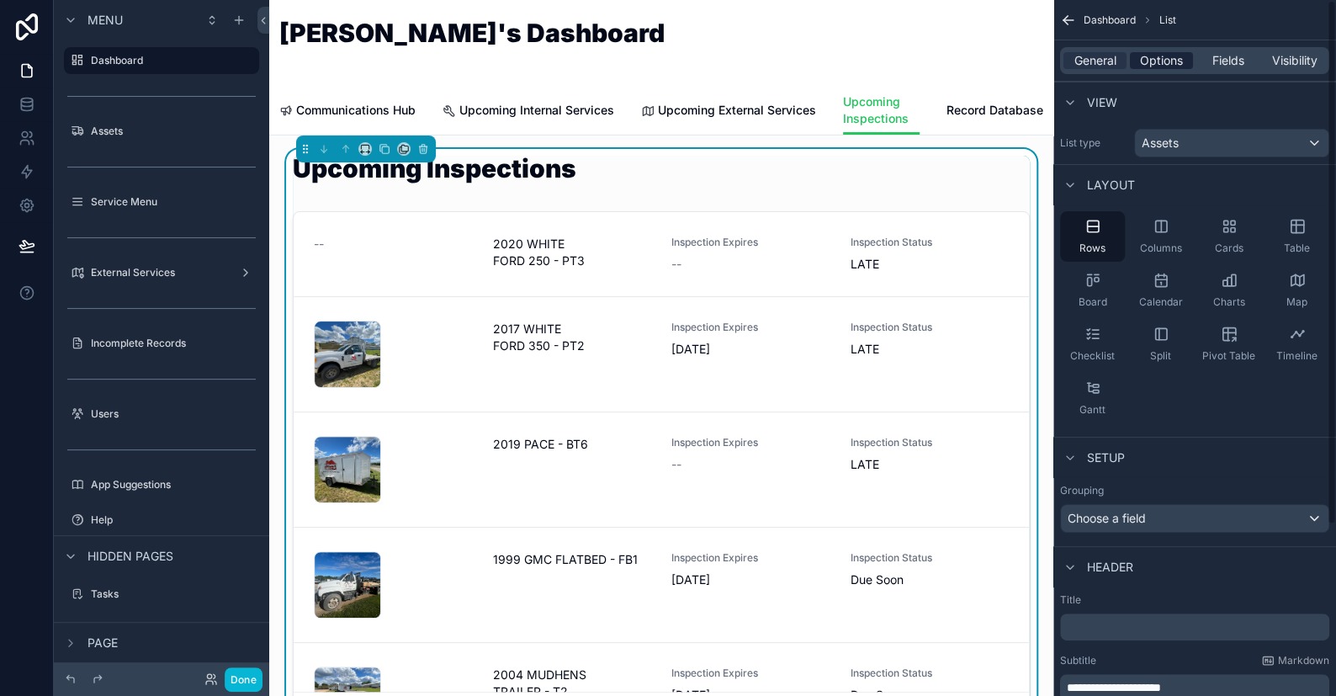
click at [1162, 61] on span "Options" at bounding box center [1161, 60] width 43 height 17
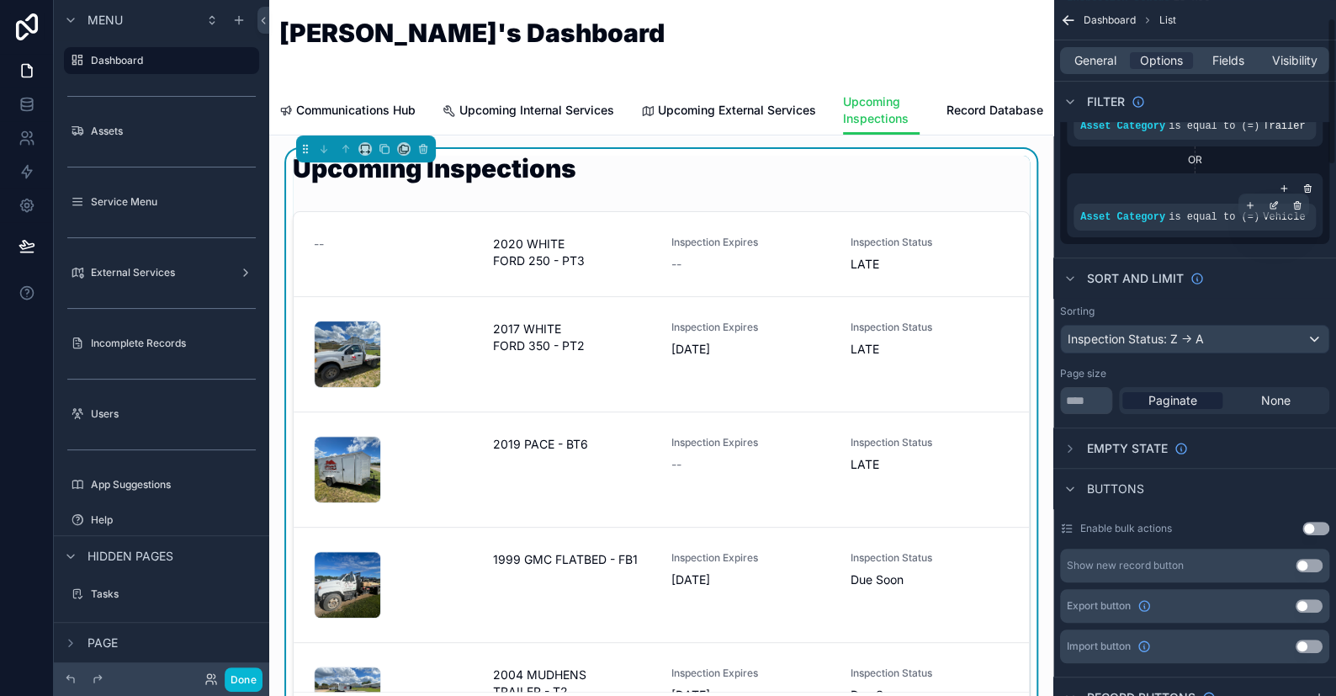
scroll to position [84, 0]
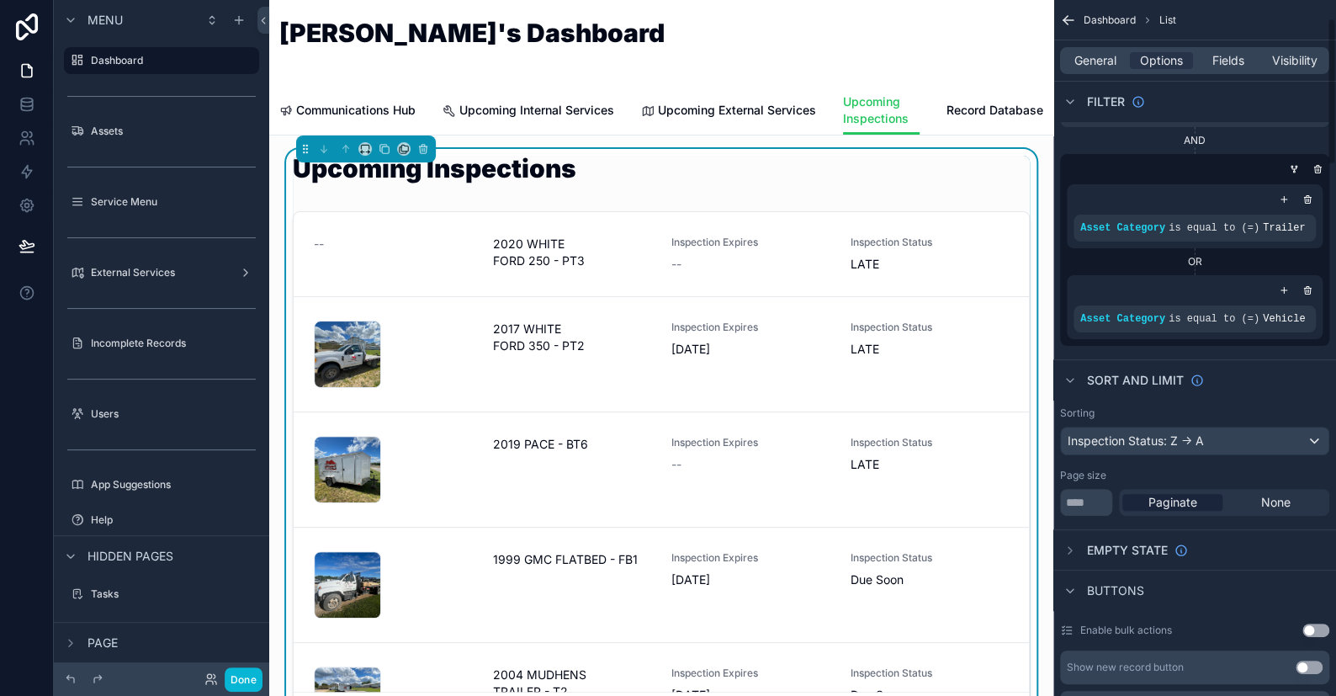
click at [867, 45] on div "[PERSON_NAME]'s Dashboard" at bounding box center [661, 42] width 764 height 45
click at [594, 65] on div "[PERSON_NAME]'s Dashboard" at bounding box center [661, 42] width 764 height 45
click at [544, 106] on span "Upcoming Internal Services" at bounding box center [536, 110] width 155 height 17
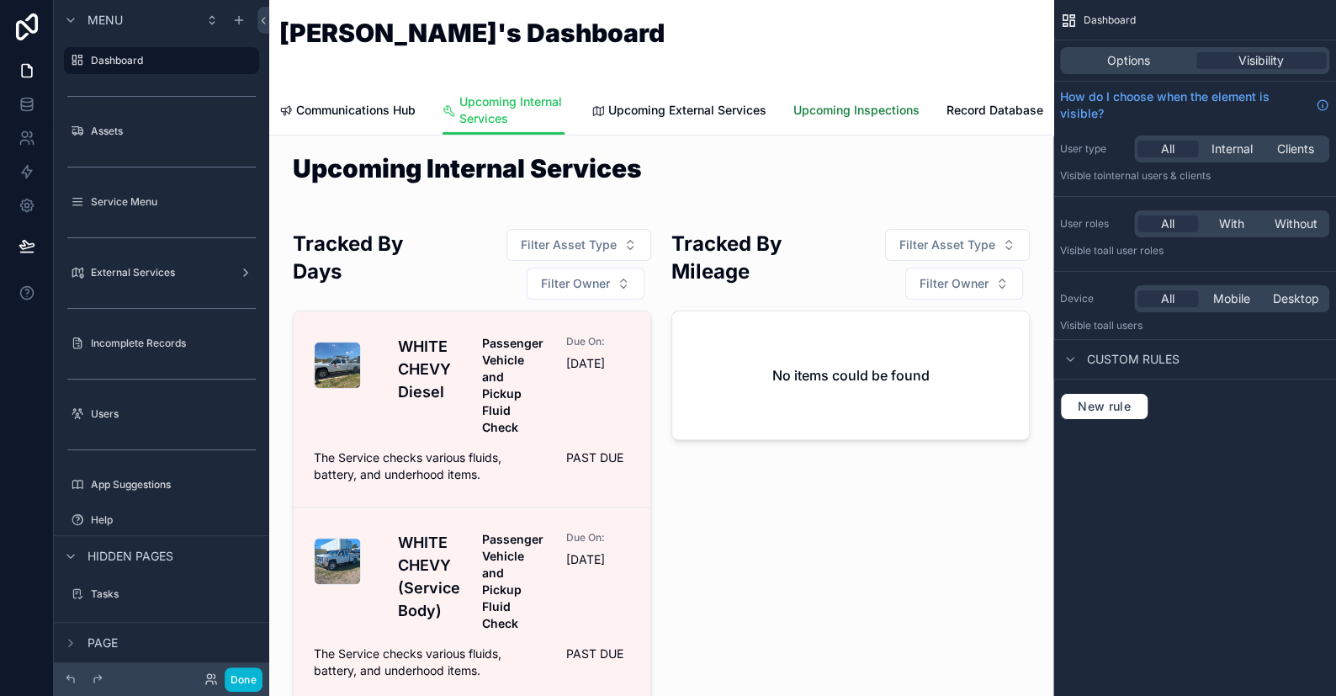
click at [809, 113] on span "Upcoming Inspections" at bounding box center [856, 110] width 126 height 17
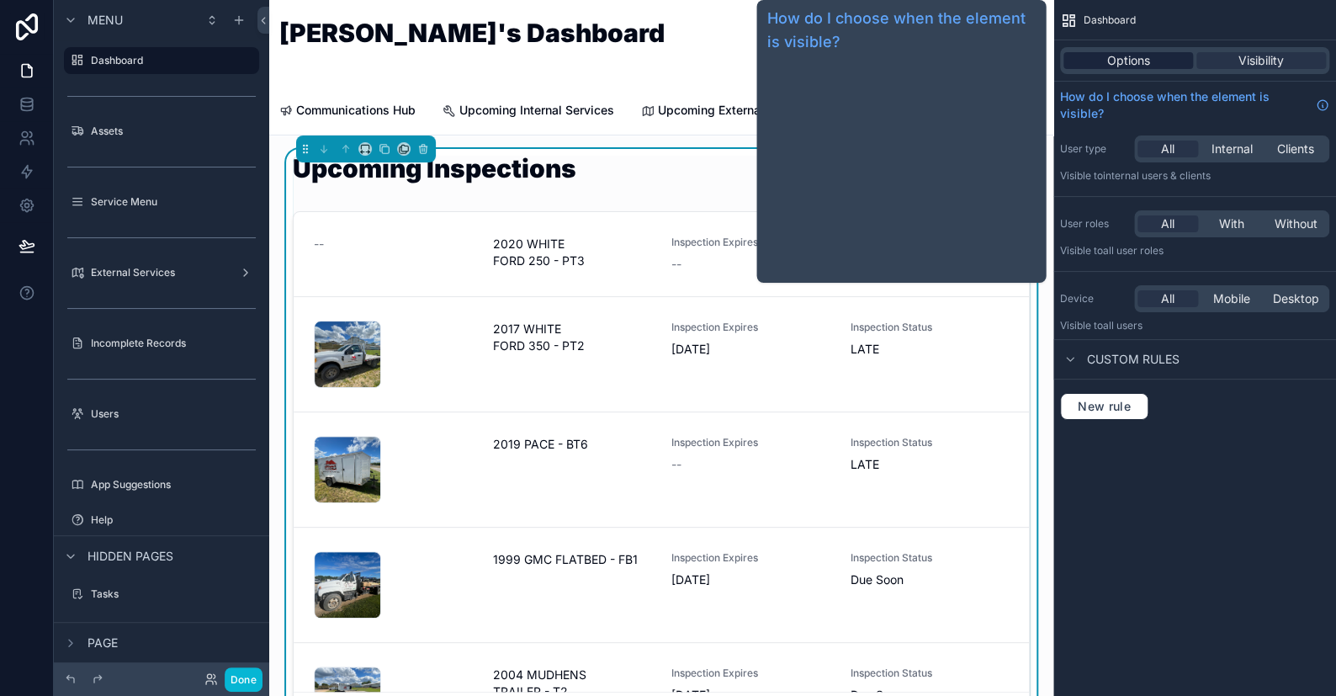
click at [1113, 66] on span "Options" at bounding box center [1128, 60] width 43 height 17
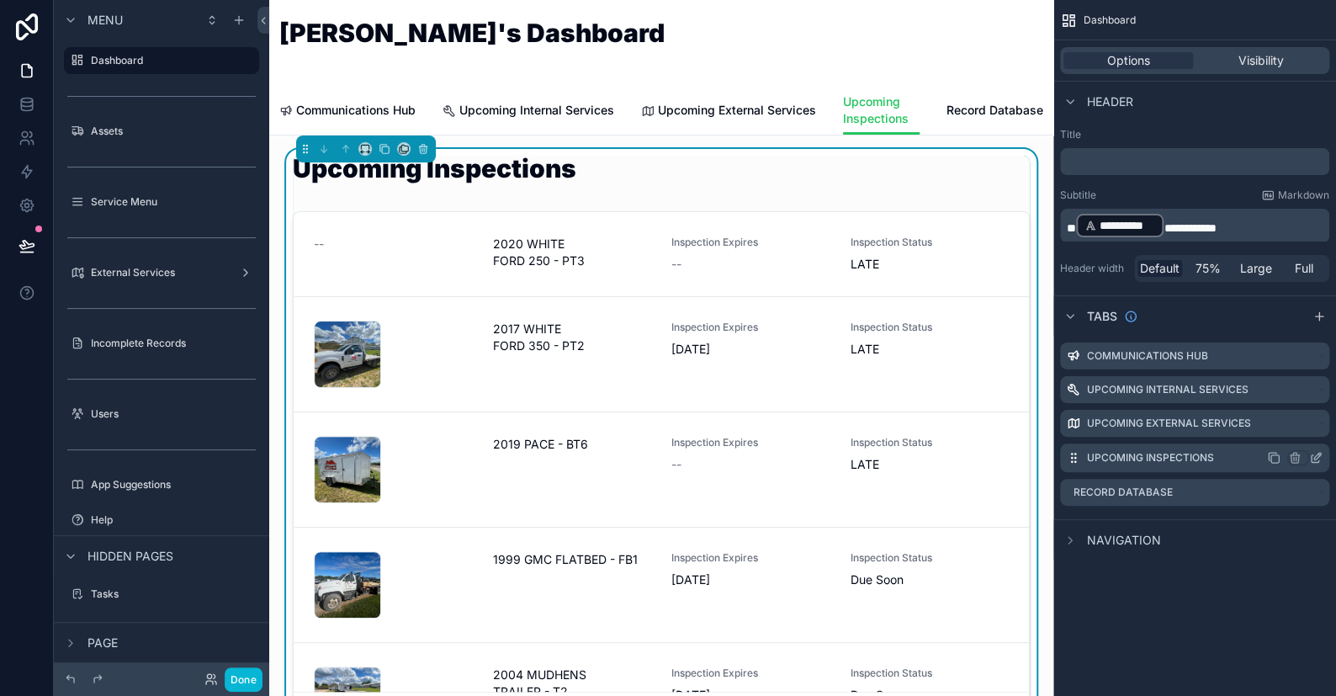
click at [1313, 456] on icon "scrollable content" at bounding box center [1315, 457] width 13 height 13
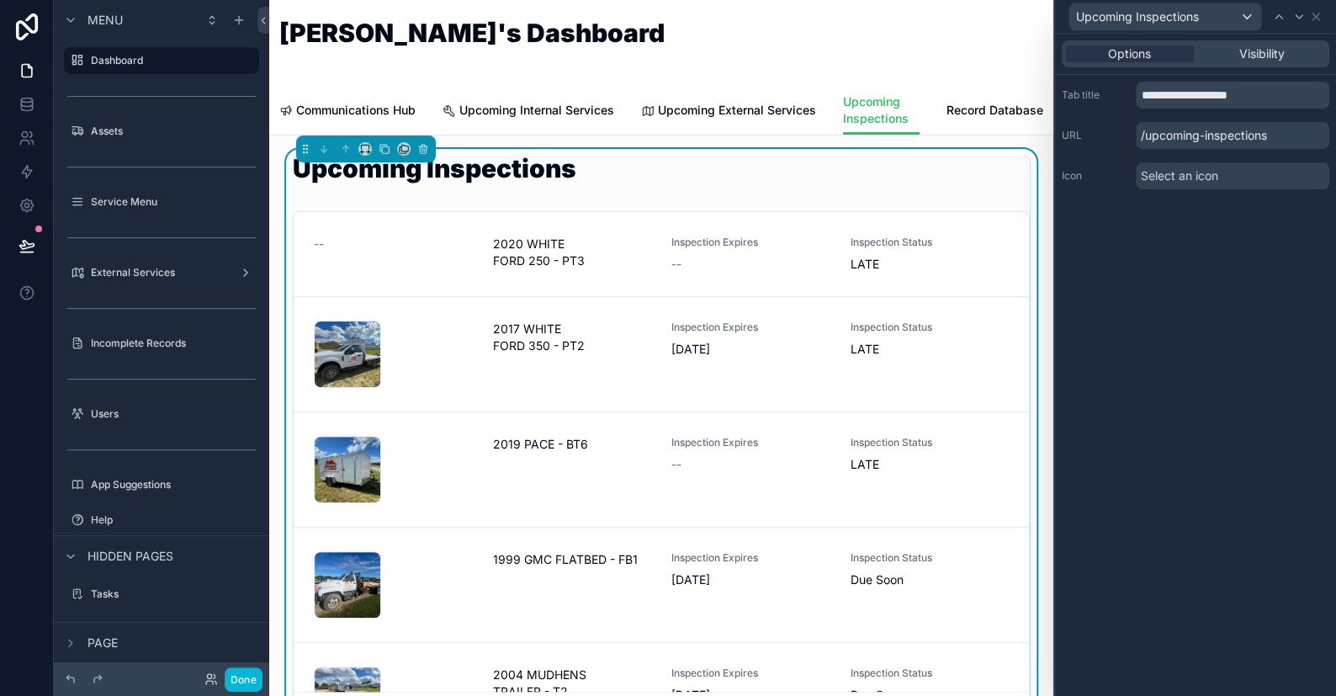
click at [1169, 167] on span "Select an icon" at bounding box center [1179, 175] width 77 height 17
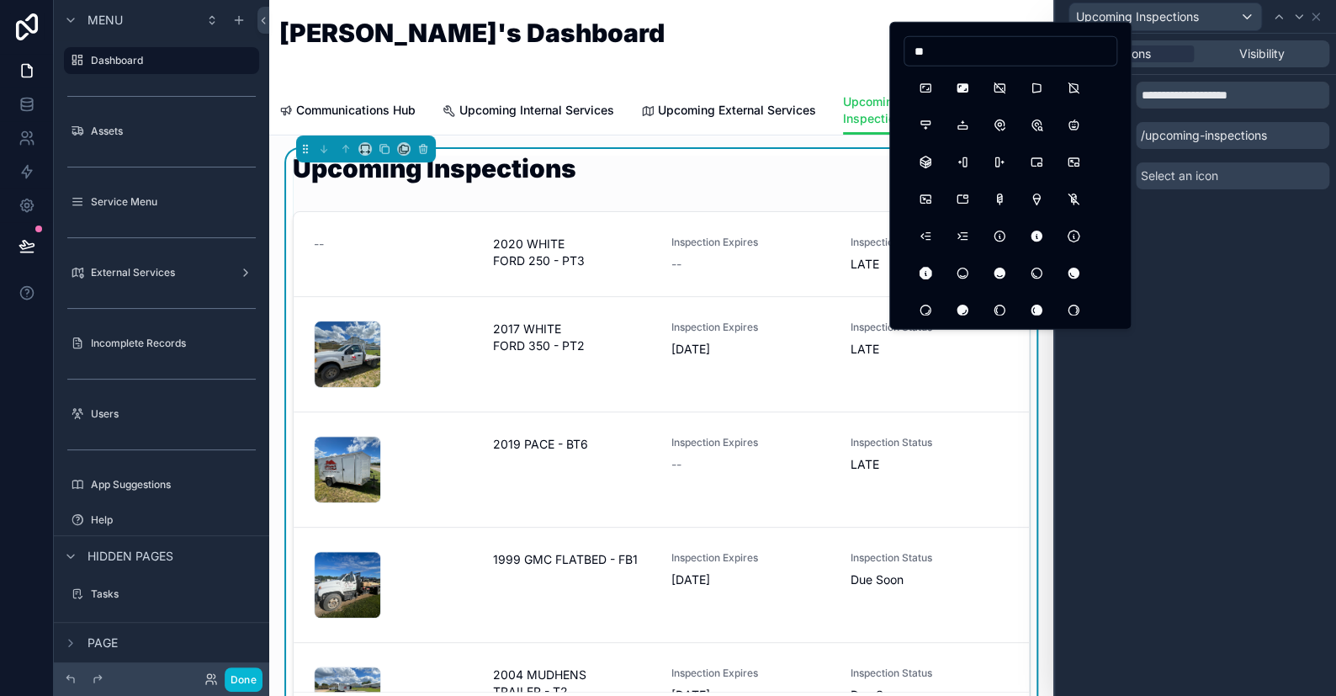
type input "*"
type input "*******"
click at [935, 266] on button "SteeringWheel" at bounding box center [925, 273] width 30 height 30
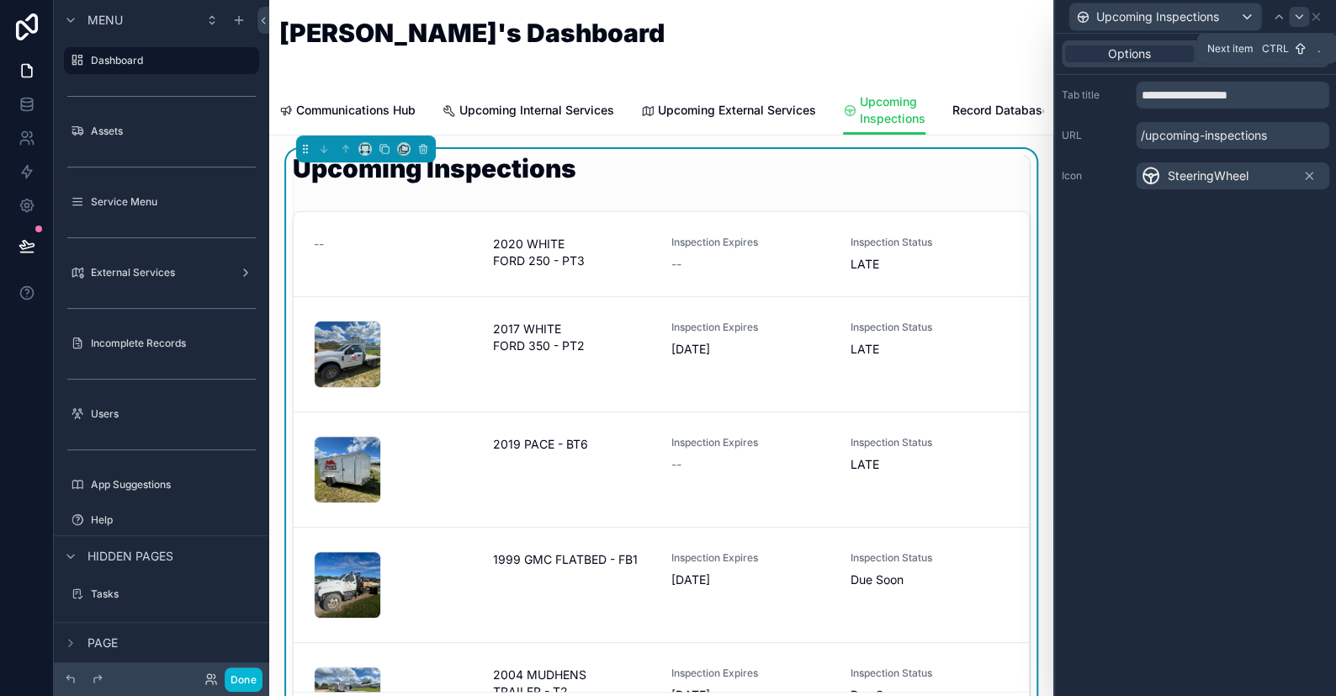
click at [1295, 15] on icon at bounding box center [1298, 16] width 13 height 13
click at [1194, 178] on span "Select an icon" at bounding box center [1179, 175] width 77 height 17
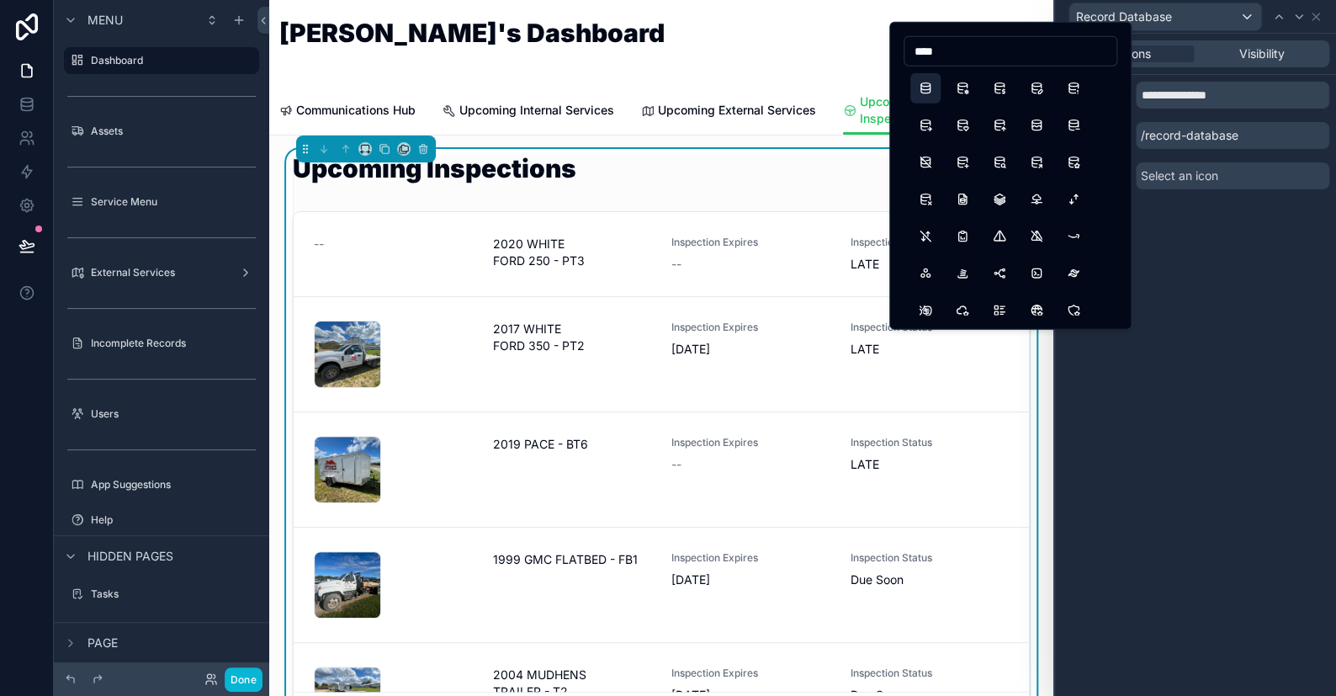
type input "****"
click at [930, 91] on button "Database" at bounding box center [925, 88] width 30 height 30
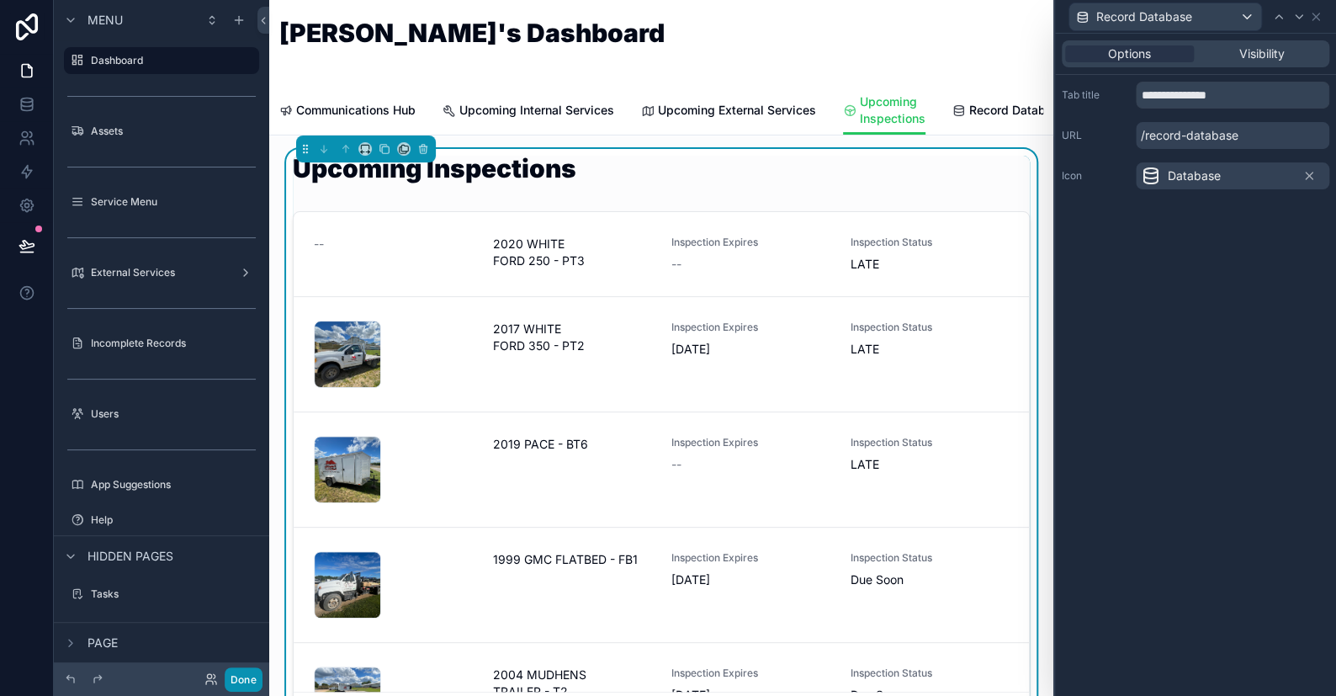
click at [250, 686] on button "Done" at bounding box center [244, 679] width 38 height 24
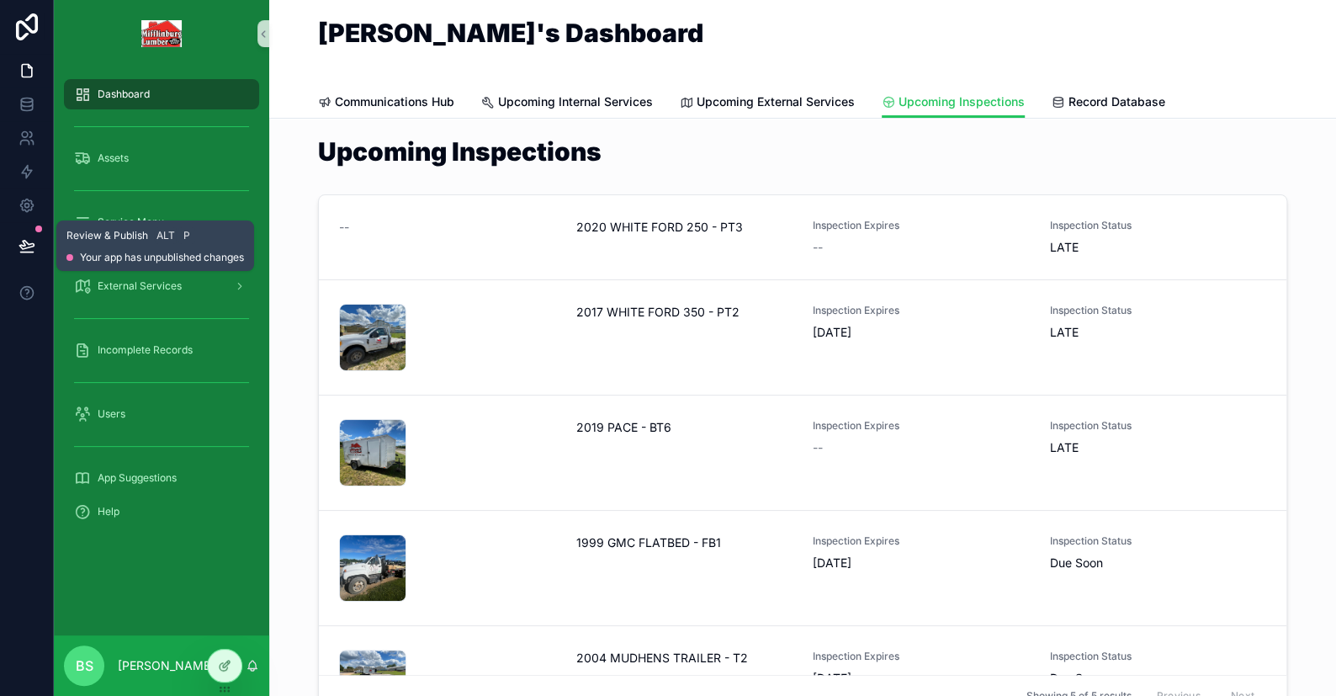
click at [19, 244] on icon at bounding box center [27, 245] width 17 height 17
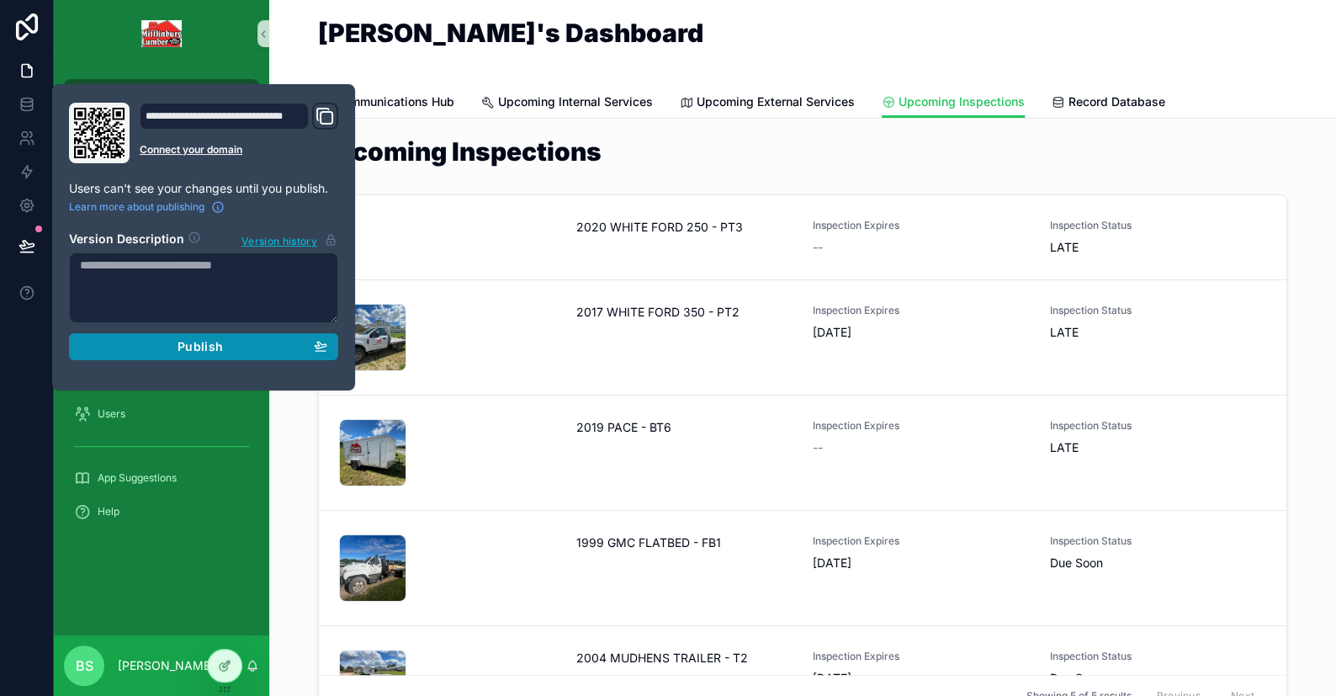
click at [224, 339] on div "Publish" at bounding box center [203, 346] width 247 height 15
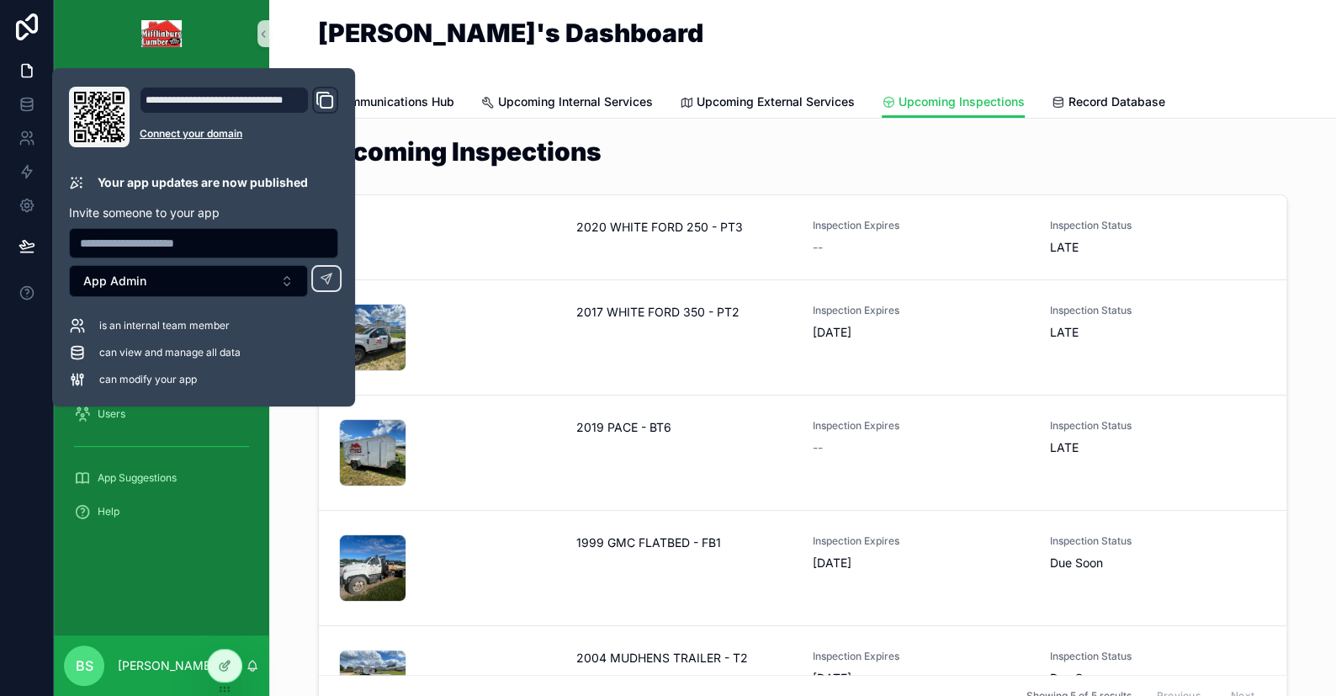
click at [225, 23] on link "scrollable content" at bounding box center [161, 33] width 195 height 27
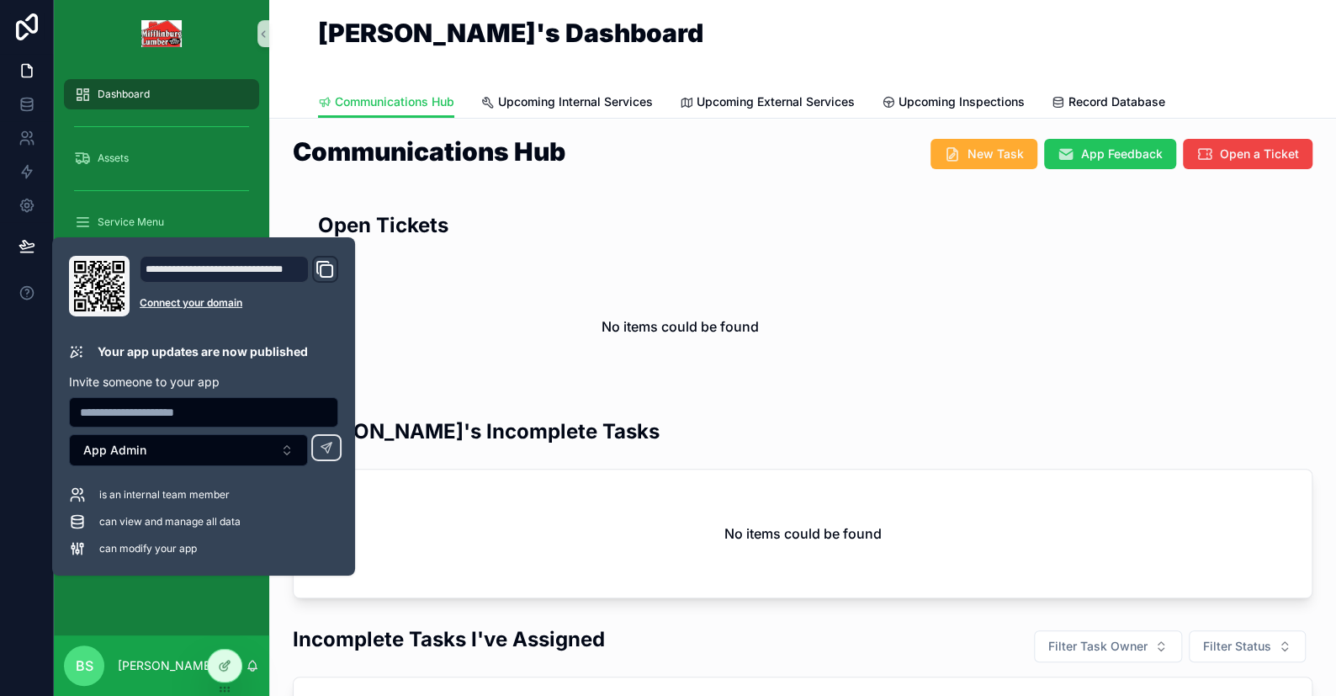
click at [233, 10] on div "scrollable content" at bounding box center [161, 33] width 215 height 67
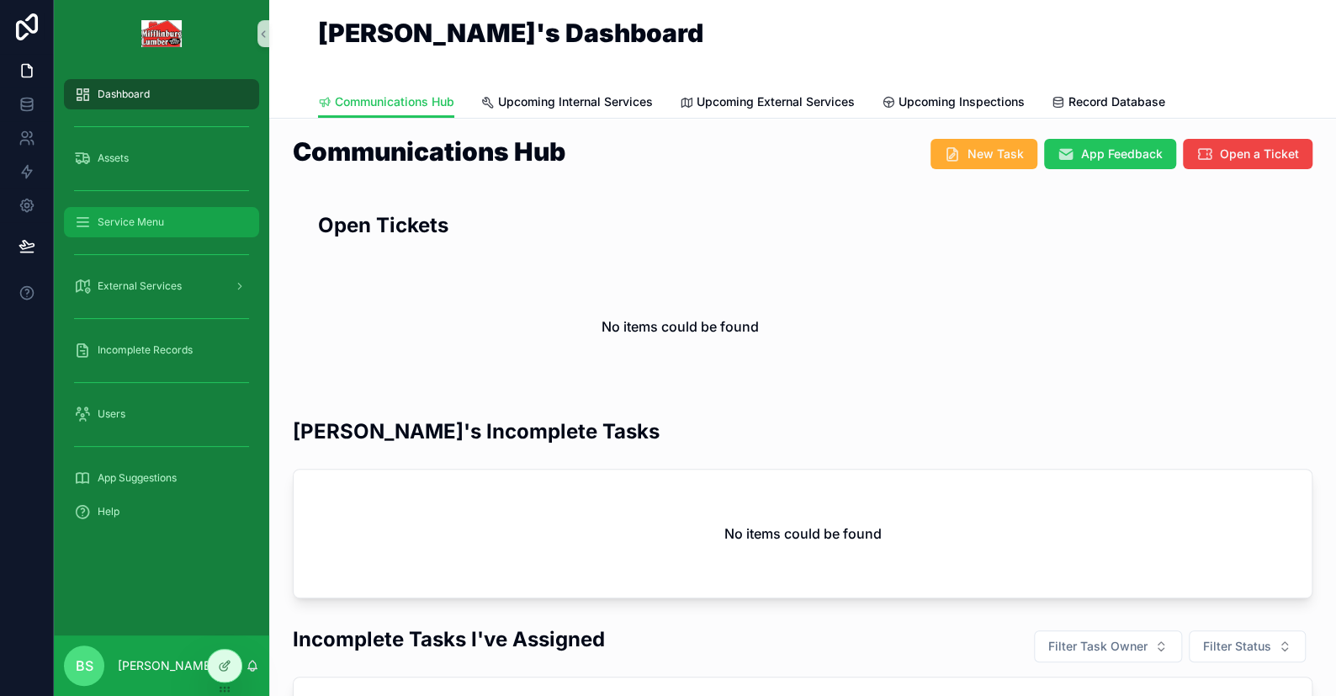
click at [158, 227] on span "Service Menu" at bounding box center [131, 221] width 66 height 13
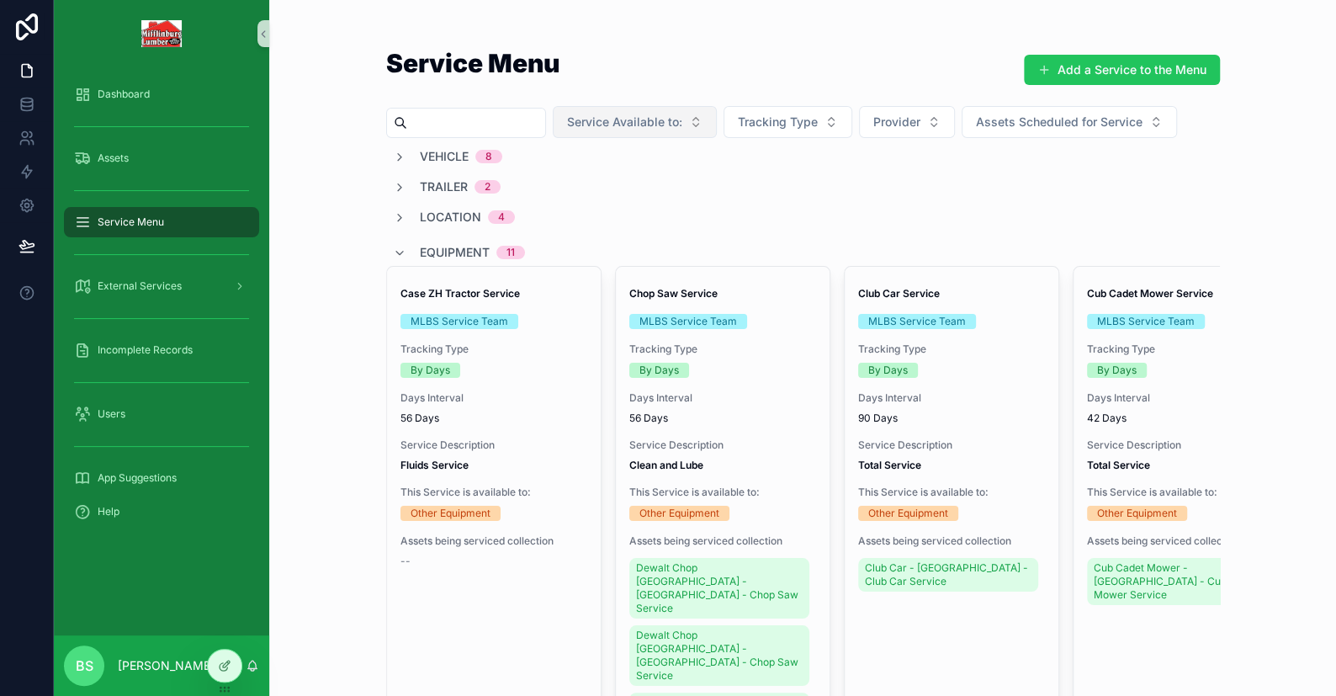
click at [682, 116] on span "Service Available to:" at bounding box center [624, 122] width 115 height 17
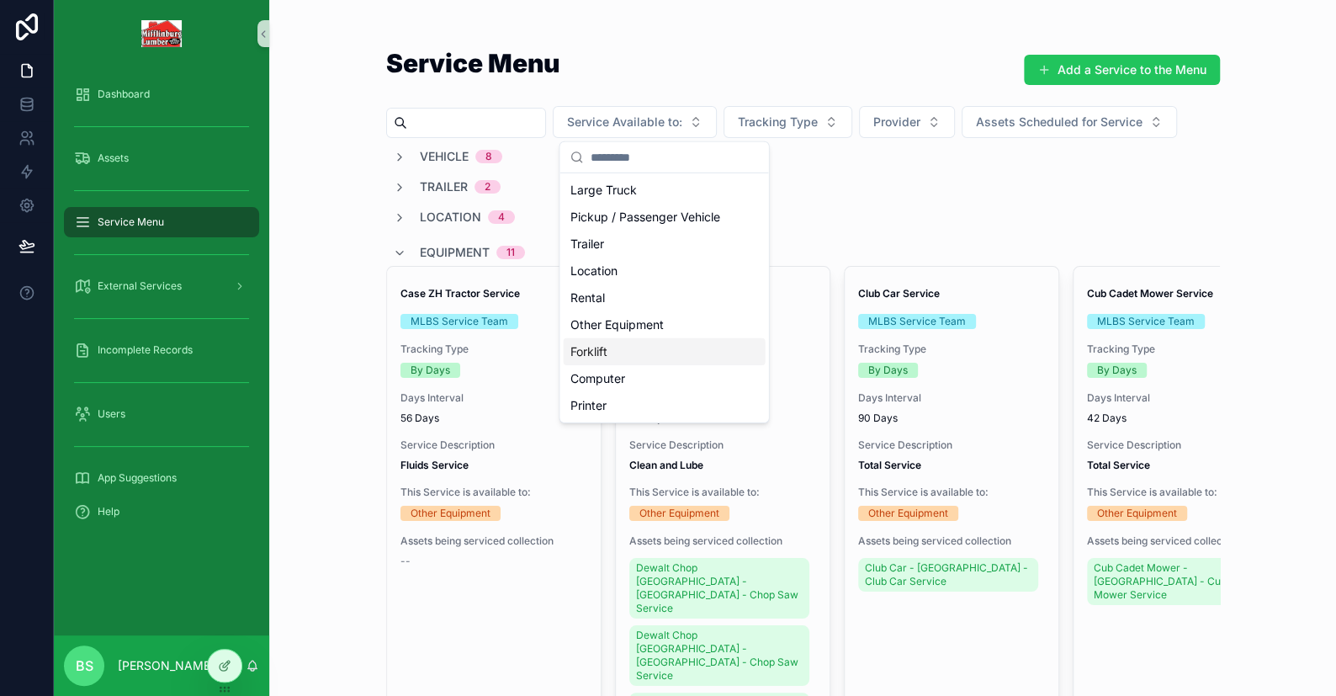
click at [612, 358] on div "Forklift" at bounding box center [664, 351] width 202 height 27
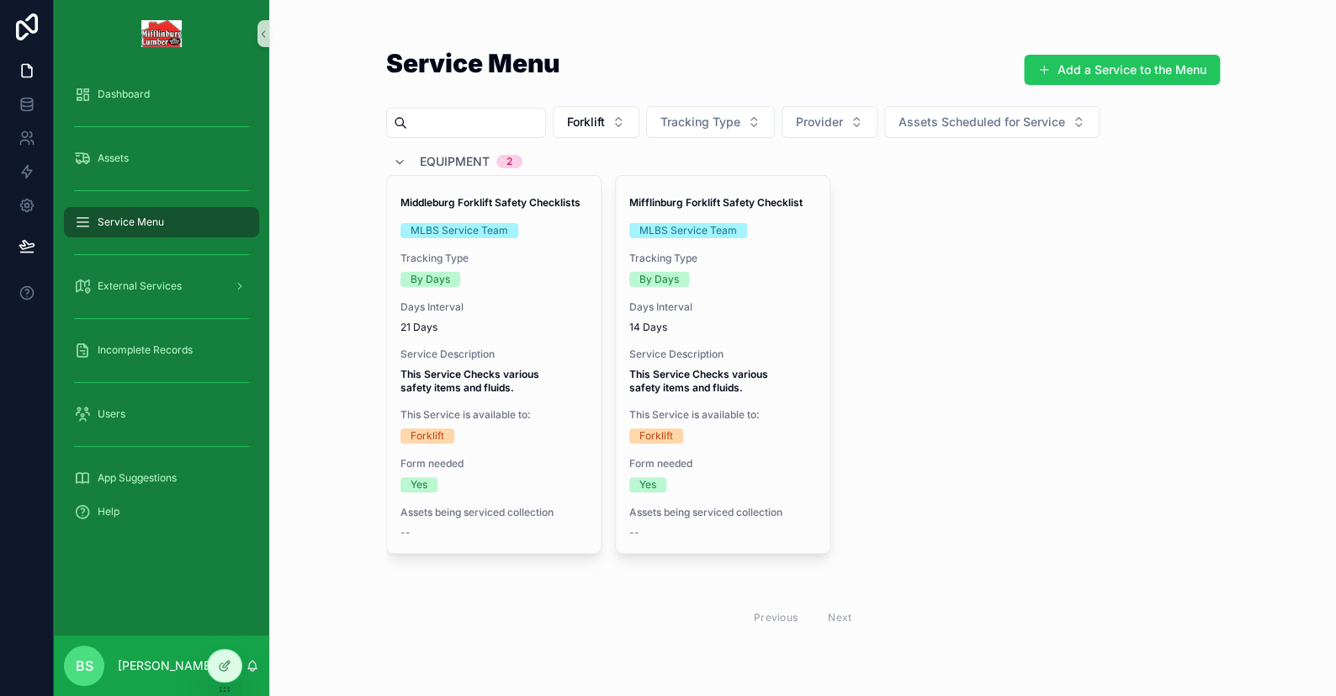
click at [151, 222] on span "Service Menu" at bounding box center [131, 221] width 66 height 13
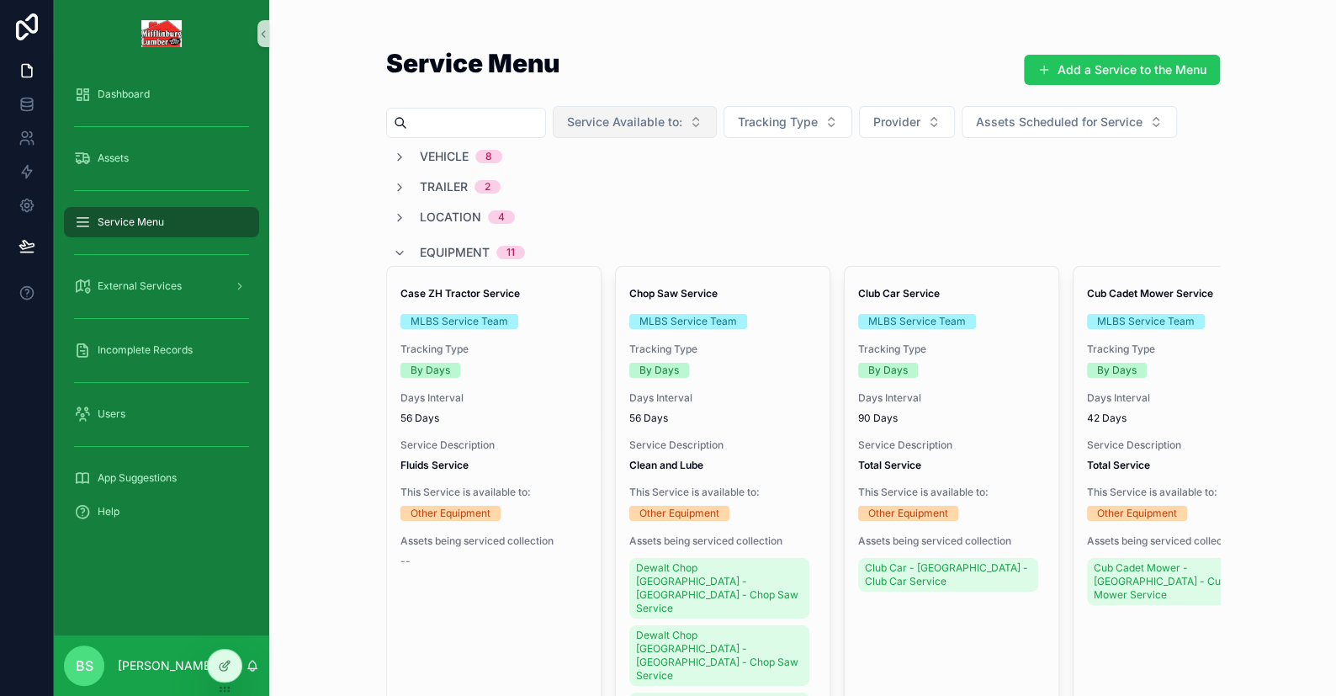
click at [639, 121] on span "Service Available to:" at bounding box center [624, 122] width 115 height 17
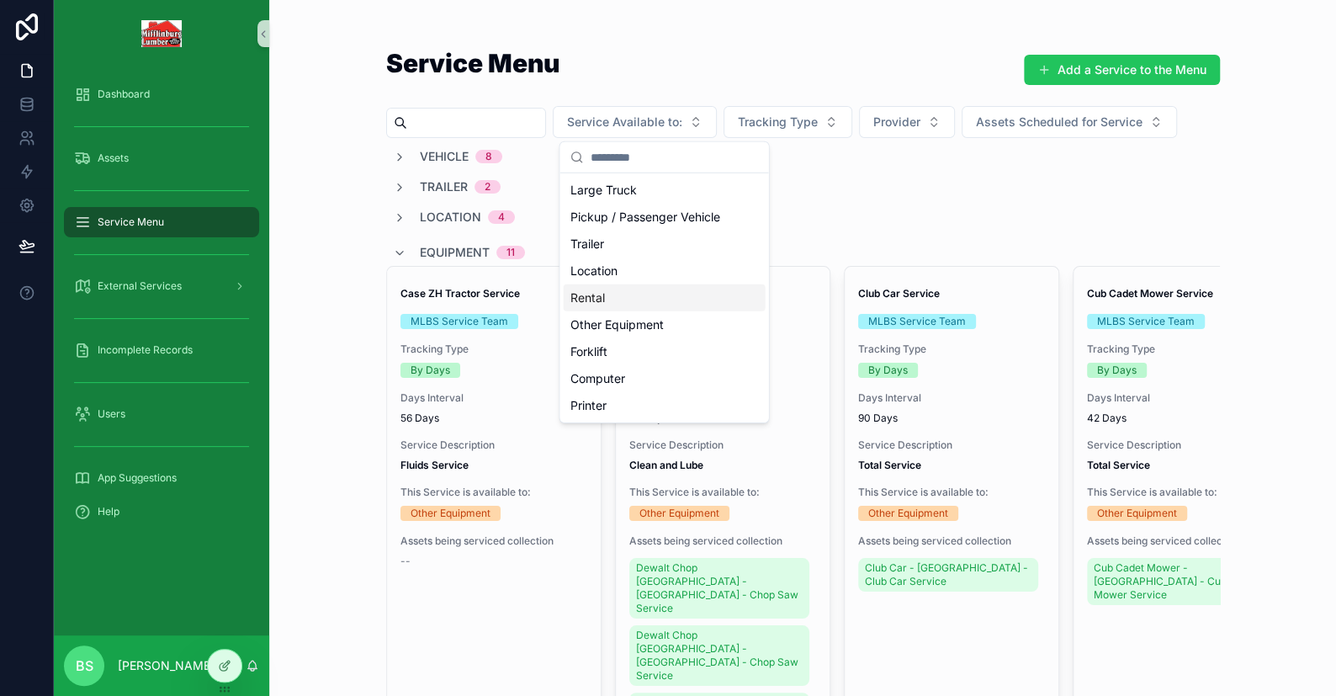
click at [604, 305] on div "Rental" at bounding box center [664, 297] width 202 height 27
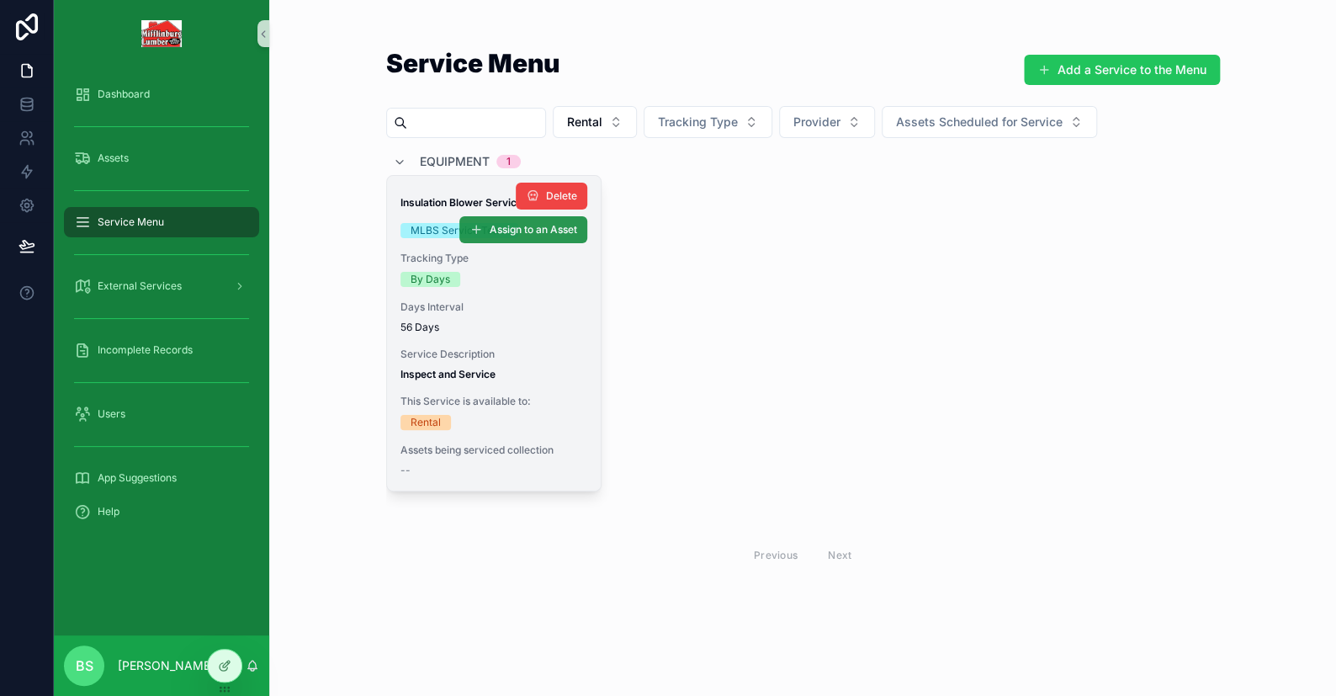
click at [538, 230] on span "Assign to an Asset" at bounding box center [533, 229] width 87 height 13
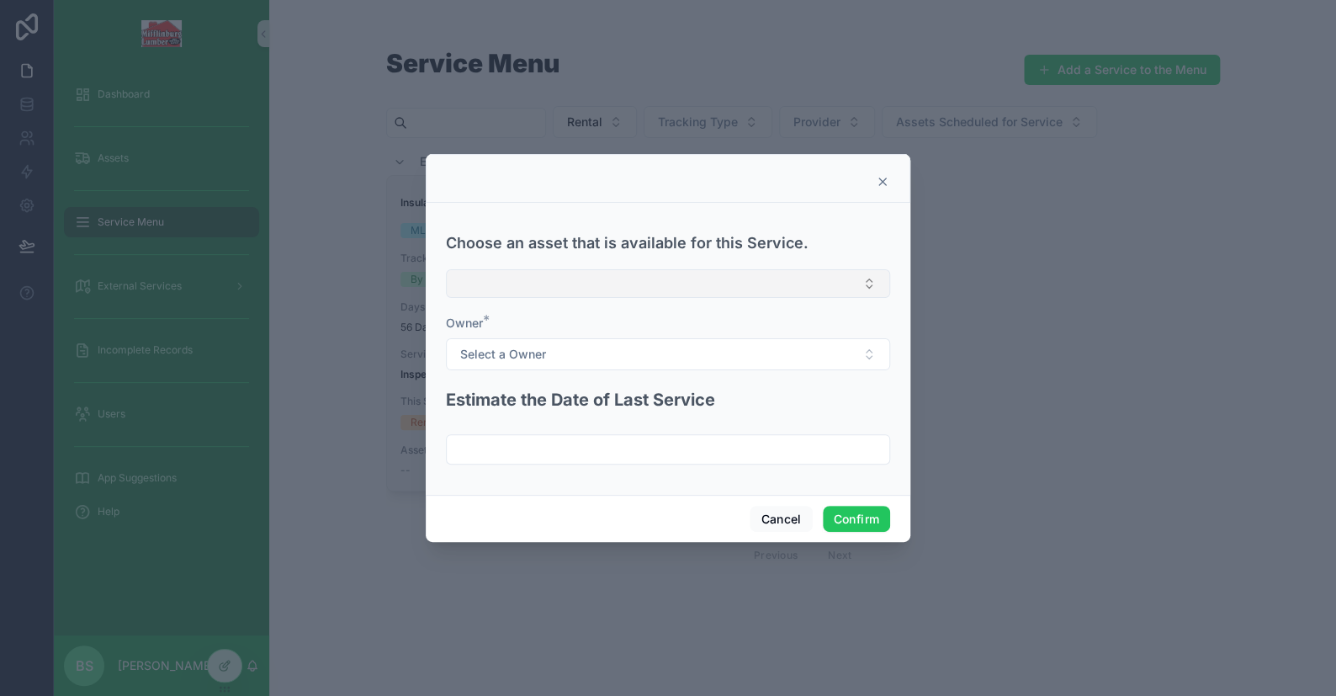
click at [524, 278] on button "Select Button" at bounding box center [668, 283] width 444 height 29
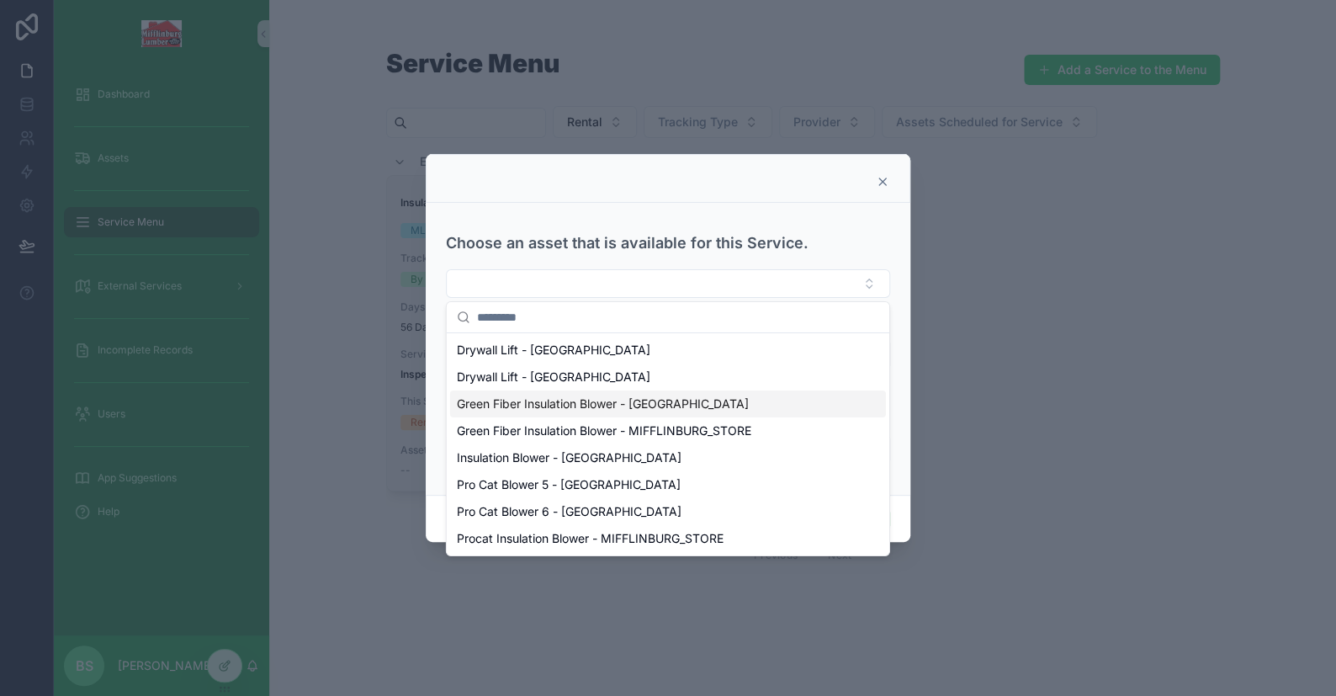
click at [505, 398] on span "Green Fiber Insulation Blower - [GEOGRAPHIC_DATA]" at bounding box center [603, 403] width 292 height 17
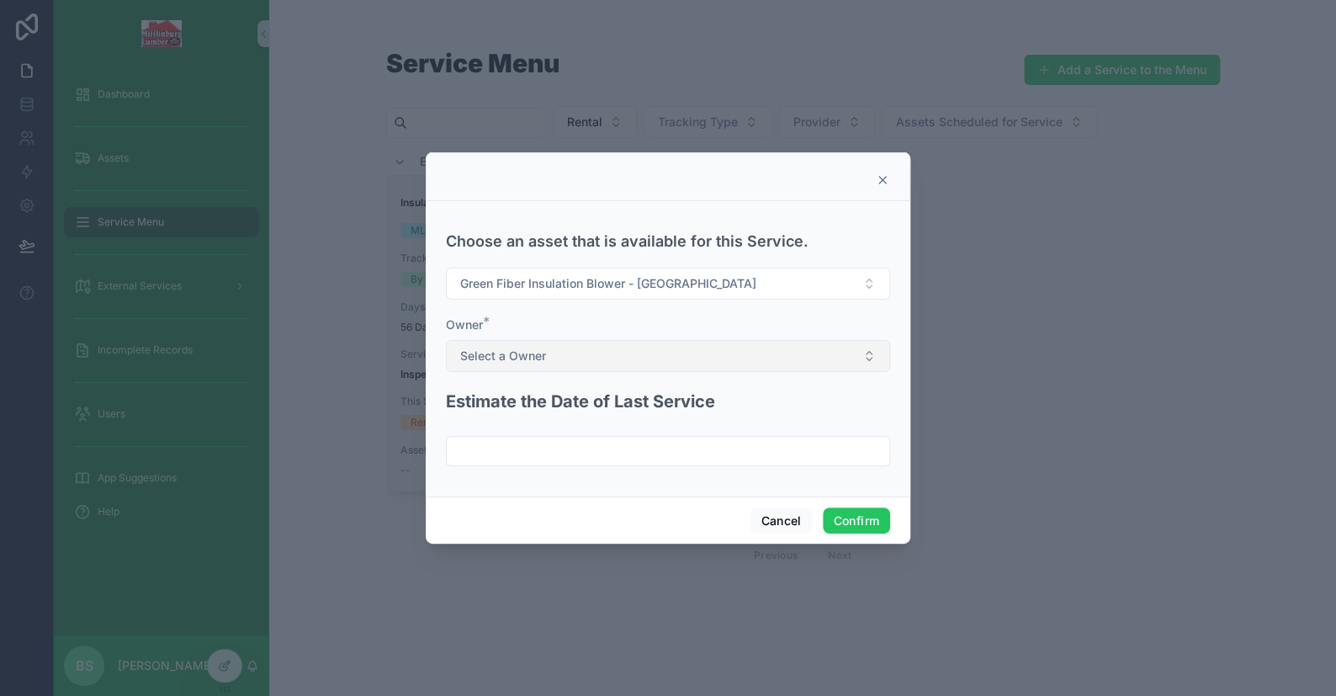
click at [519, 369] on button "Select a Owner" at bounding box center [668, 356] width 444 height 32
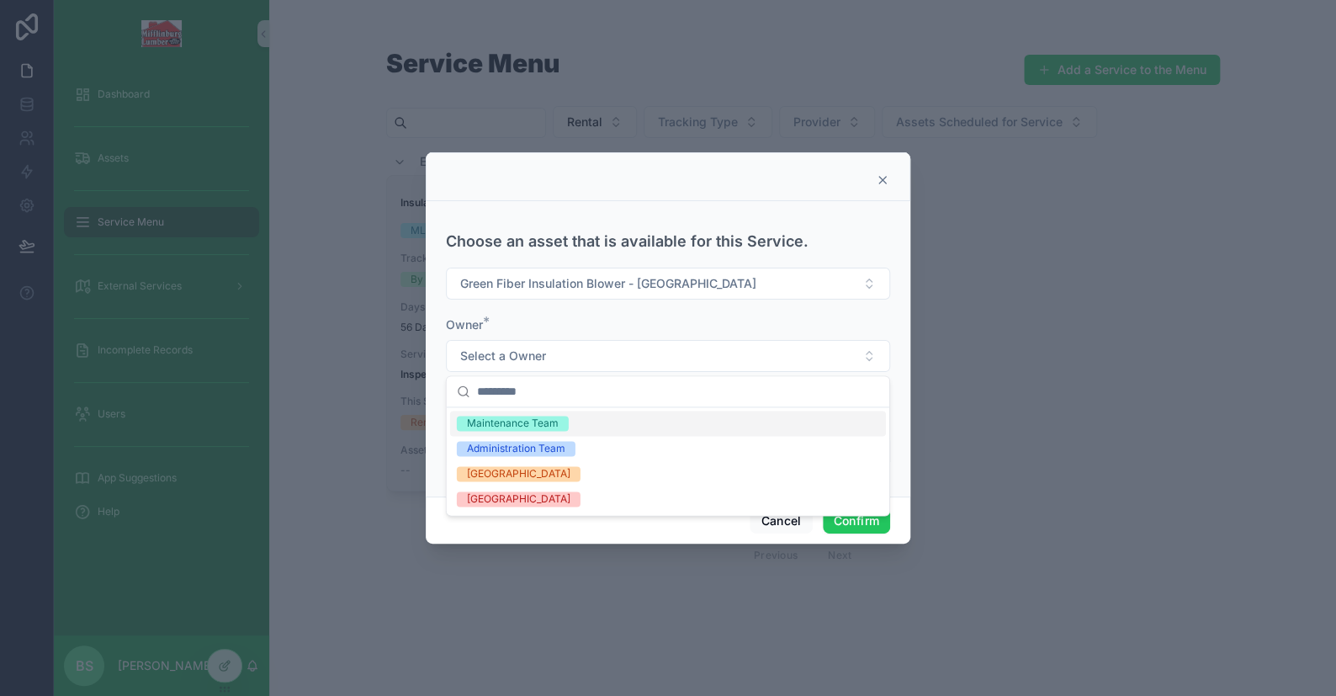
click at [517, 427] on div "Maintenance Team" at bounding box center [513, 423] width 92 height 15
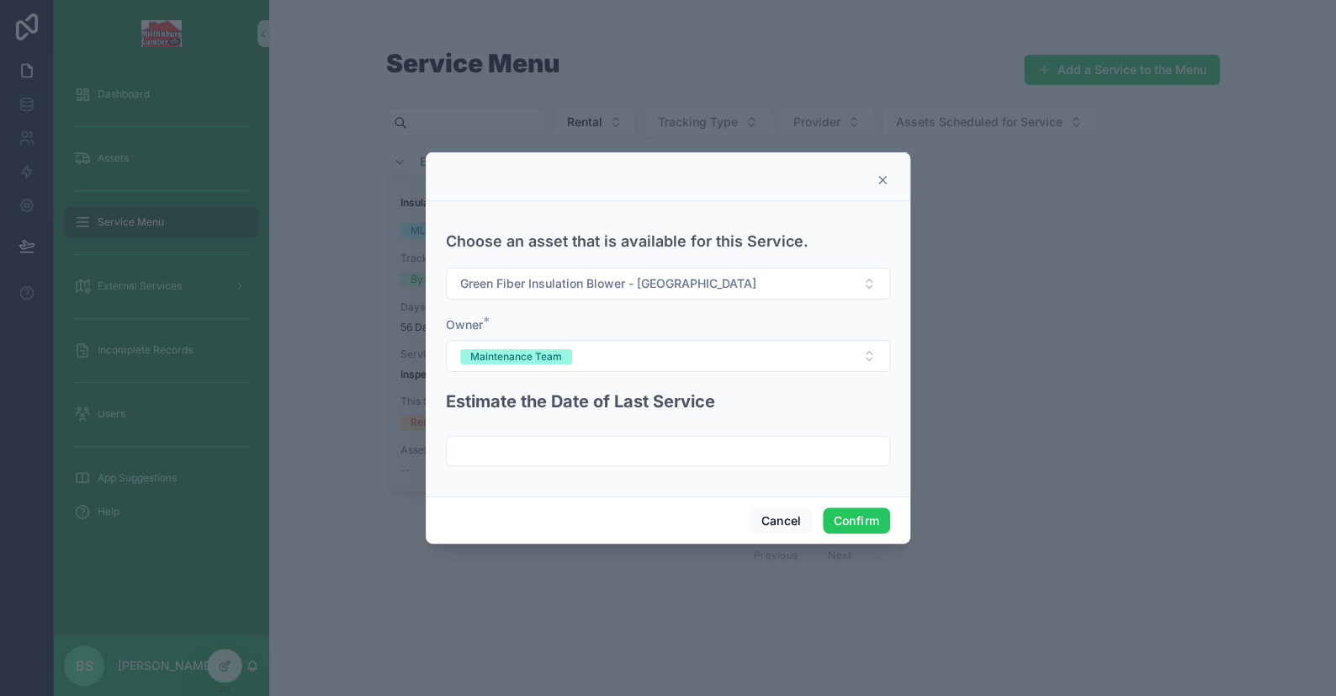
click at [543, 439] on input "text" at bounding box center [668, 451] width 443 height 24
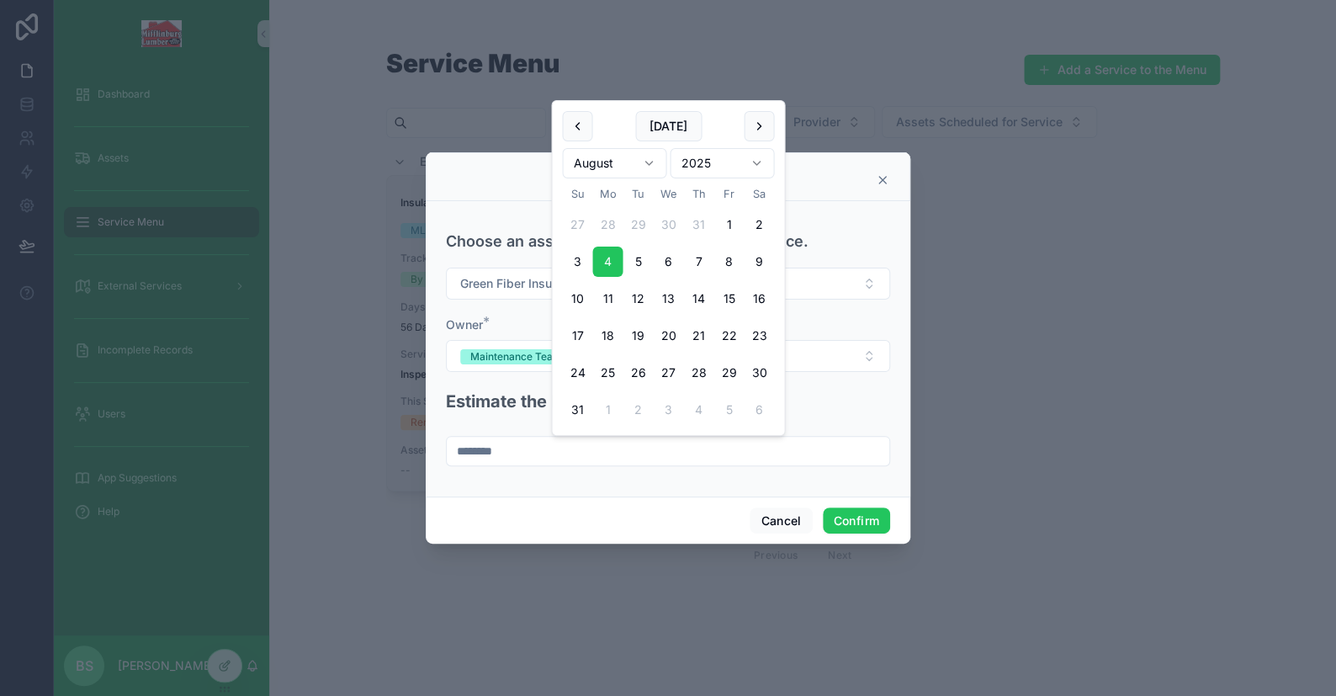
type input "********"
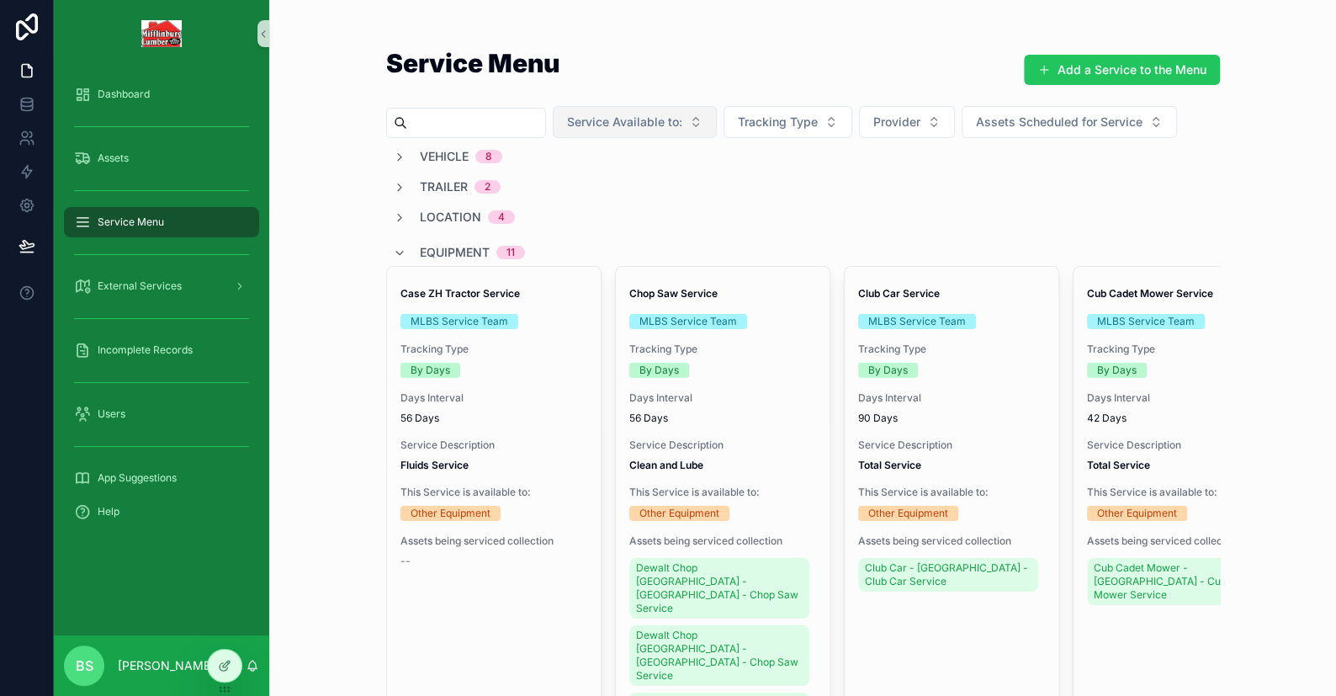
click at [639, 126] on span "Service Available to:" at bounding box center [624, 122] width 115 height 17
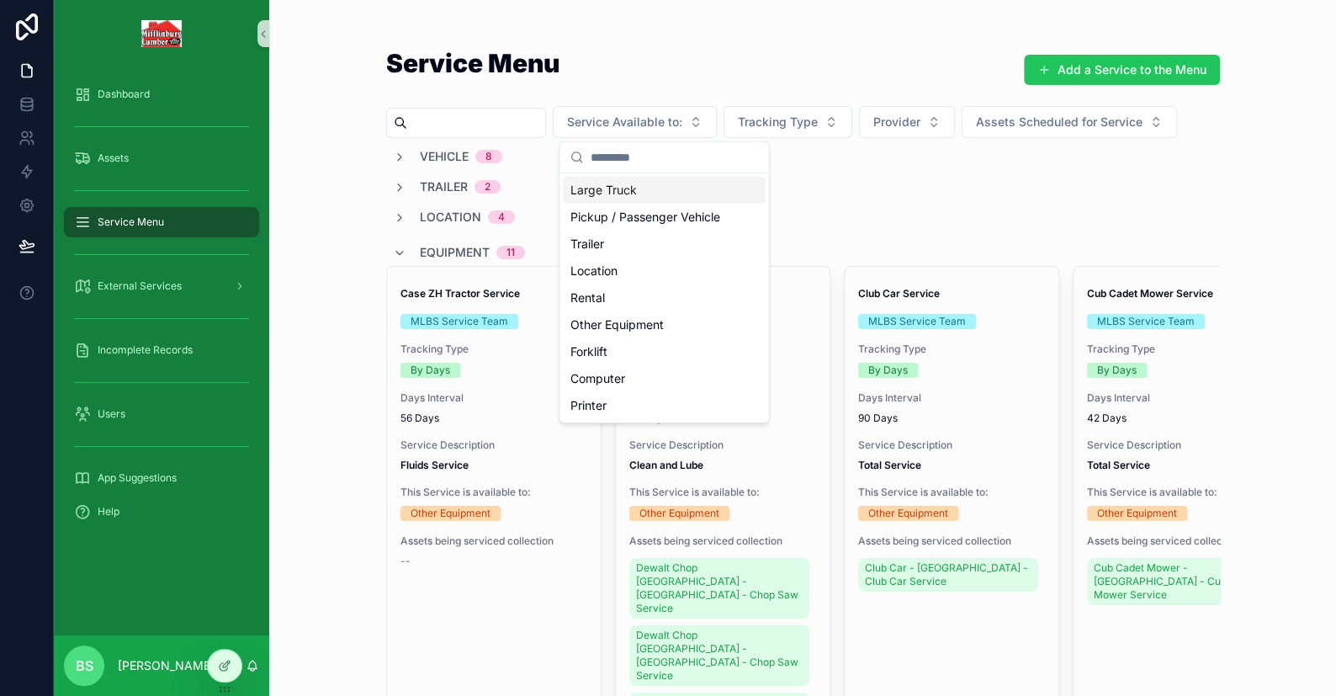
click at [492, 130] on input "scrollable content" at bounding box center [476, 123] width 138 height 24
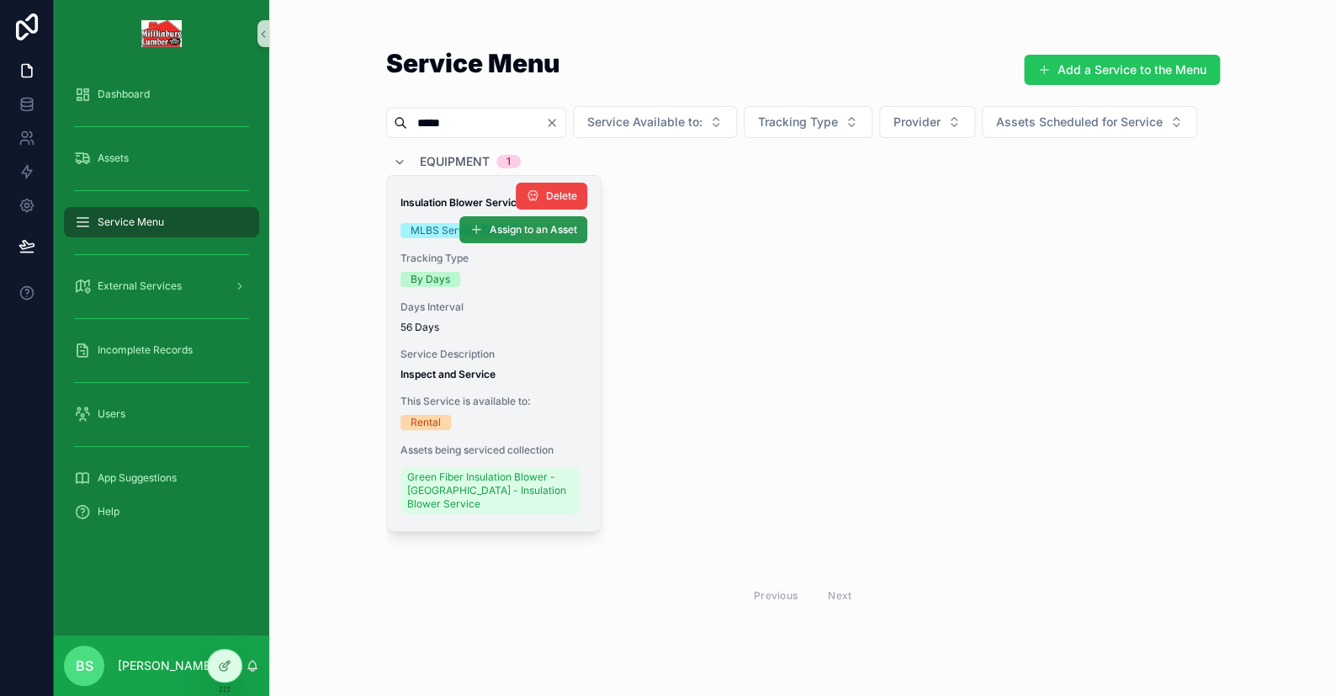
click at [505, 236] on span "Assign to an Asset" at bounding box center [533, 229] width 87 height 13
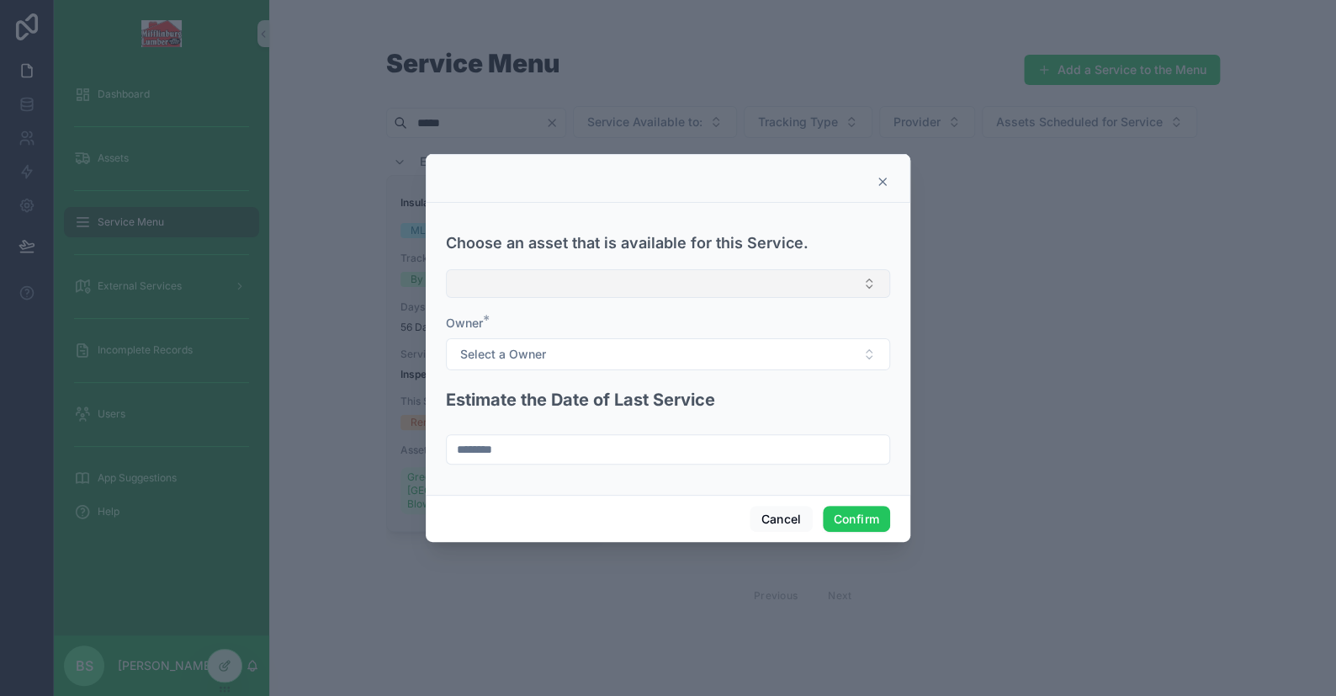
click at [540, 279] on button "Select Button" at bounding box center [668, 283] width 444 height 29
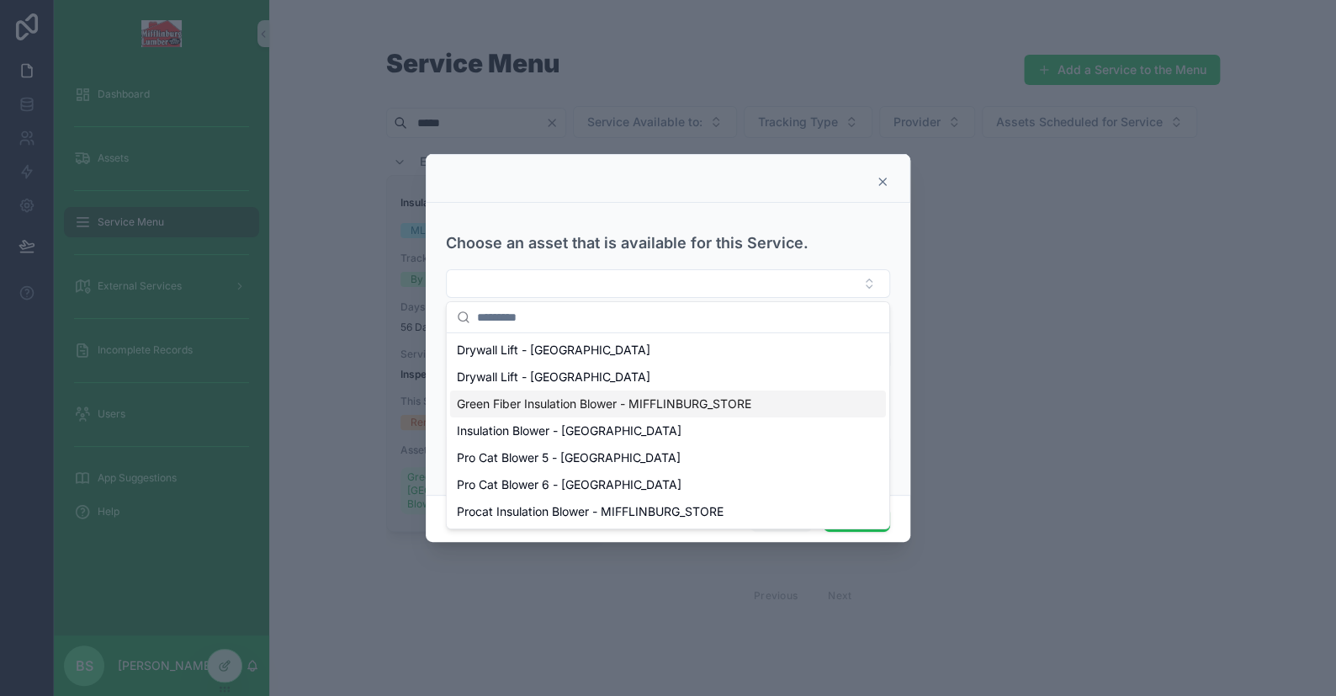
click at [539, 408] on span "Green Fiber Insulation Blower - MIFFLINBURG_STORE" at bounding box center [604, 403] width 294 height 17
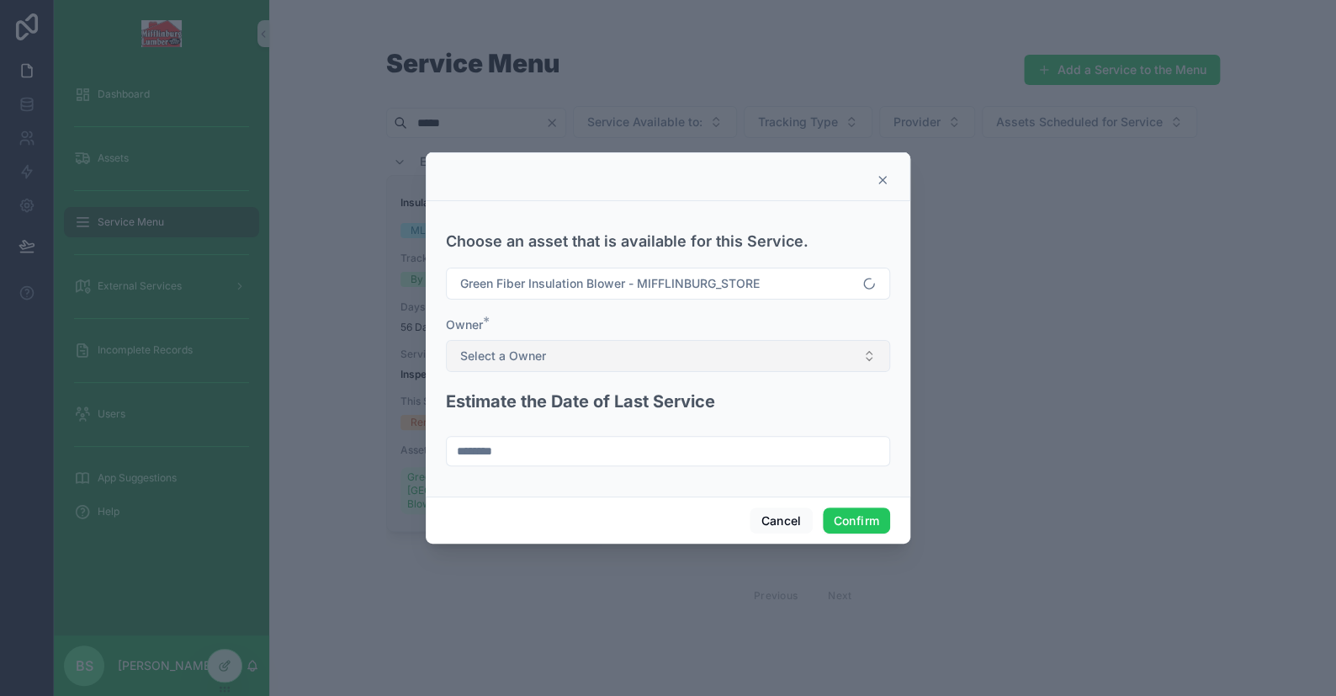
click at [490, 362] on span "Select a Owner" at bounding box center [503, 355] width 86 height 17
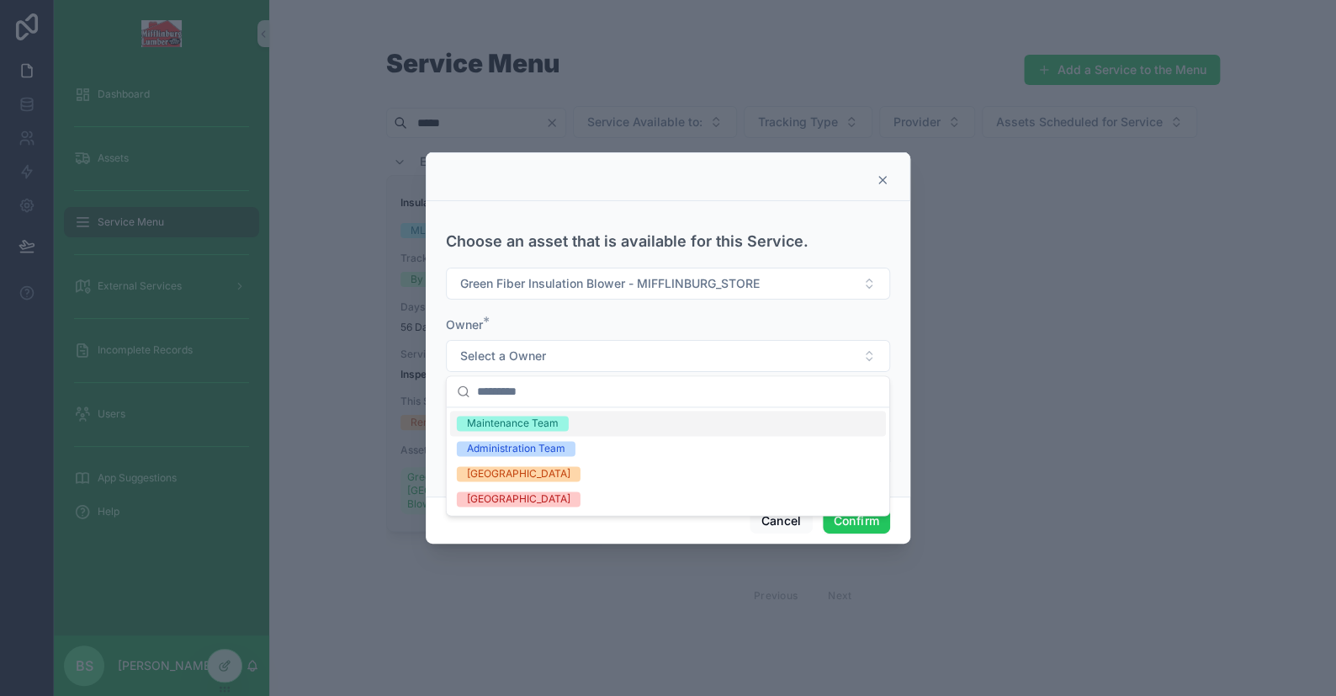
click at [497, 427] on div "Maintenance Team" at bounding box center [513, 423] width 92 height 15
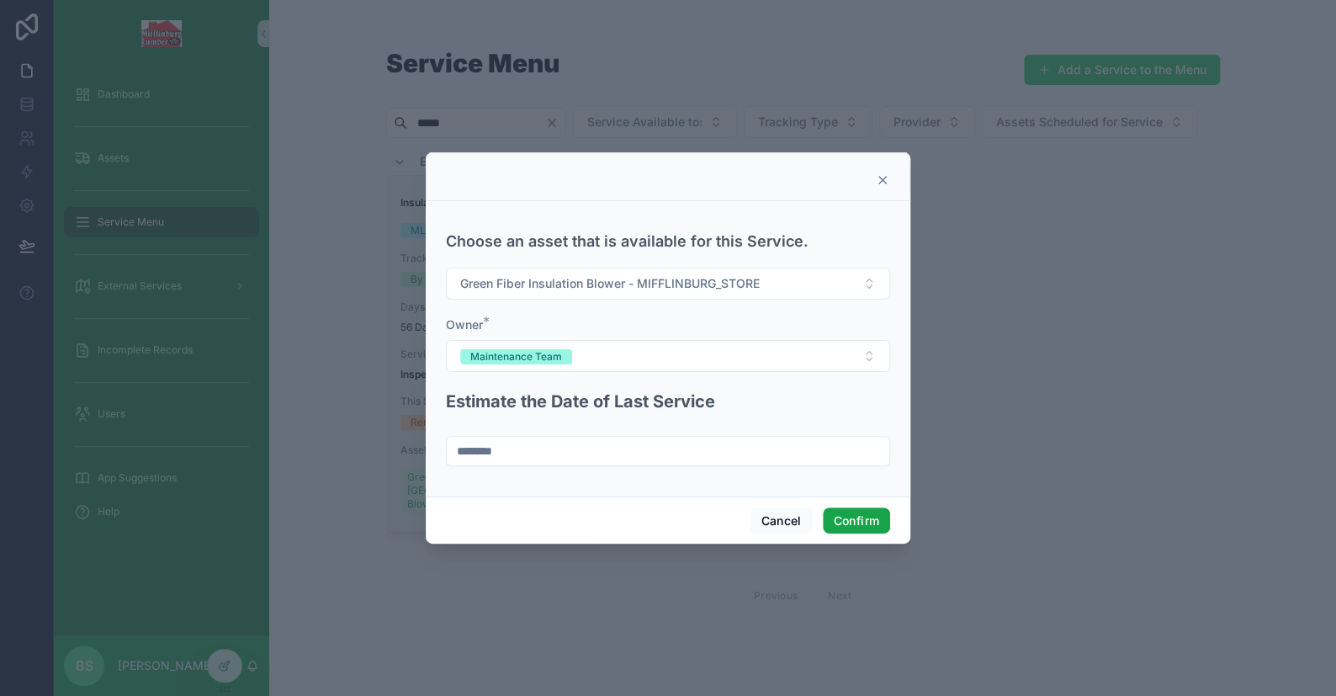
click at [864, 518] on button "Confirm" at bounding box center [856, 520] width 67 height 27
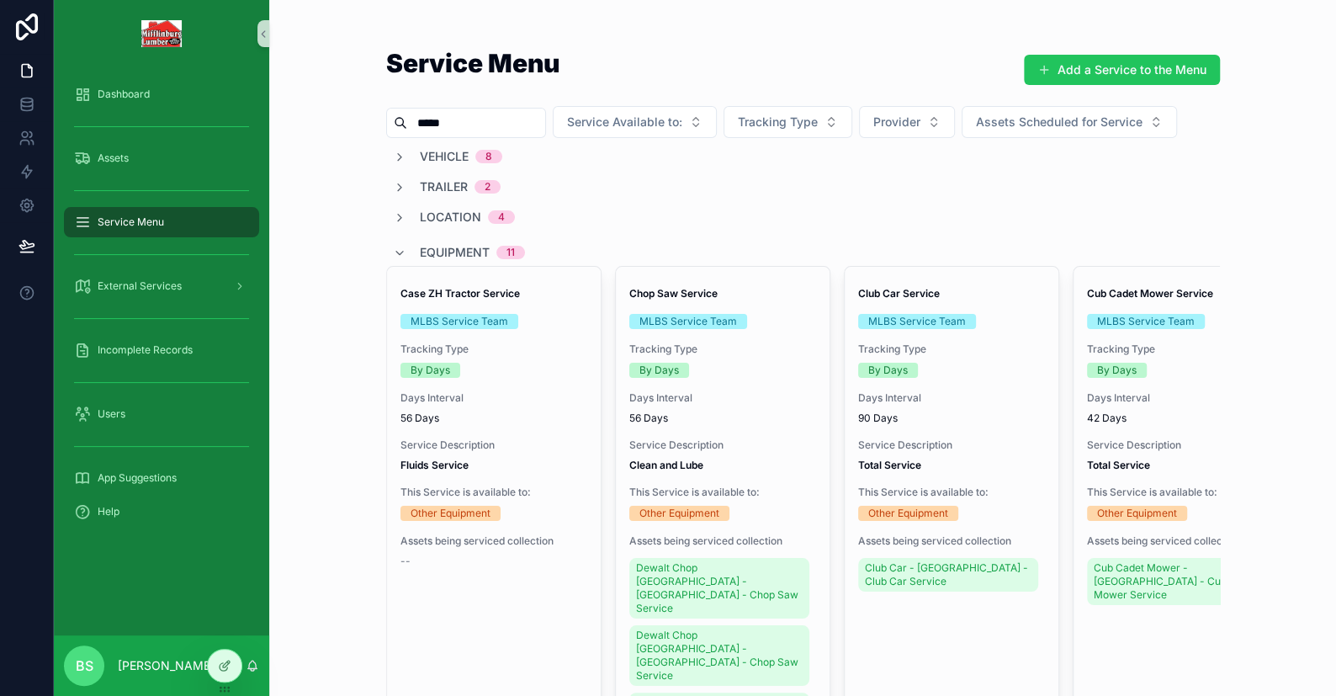
click at [506, 122] on input "*****" at bounding box center [476, 123] width 138 height 24
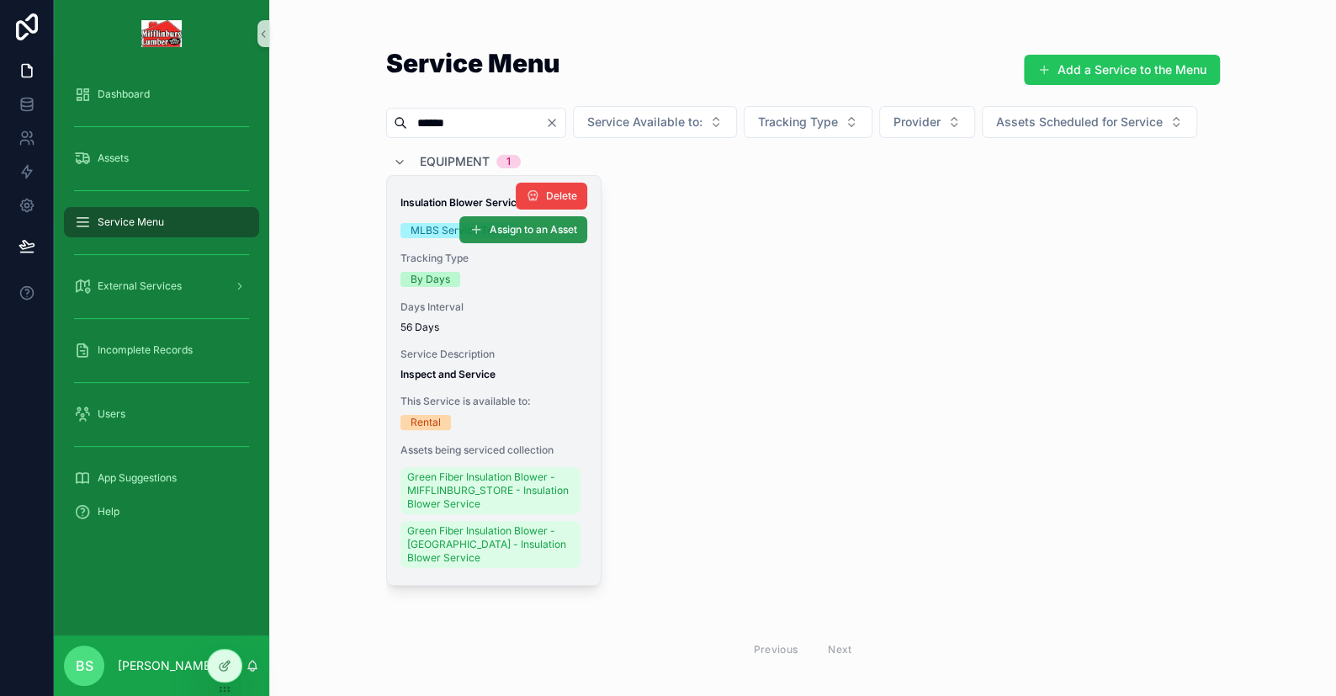
type input "******"
click at [491, 236] on span "Assign to an Asset" at bounding box center [533, 229] width 87 height 13
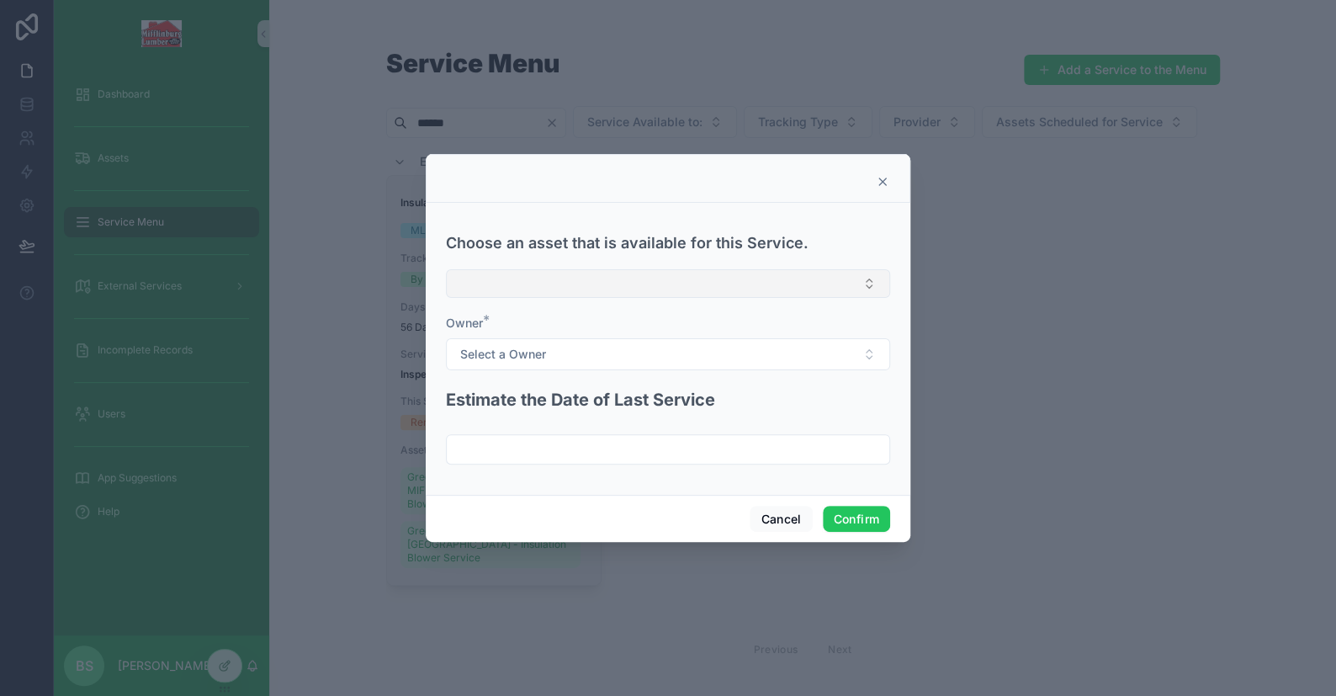
click at [524, 284] on button "Select Button" at bounding box center [668, 283] width 444 height 29
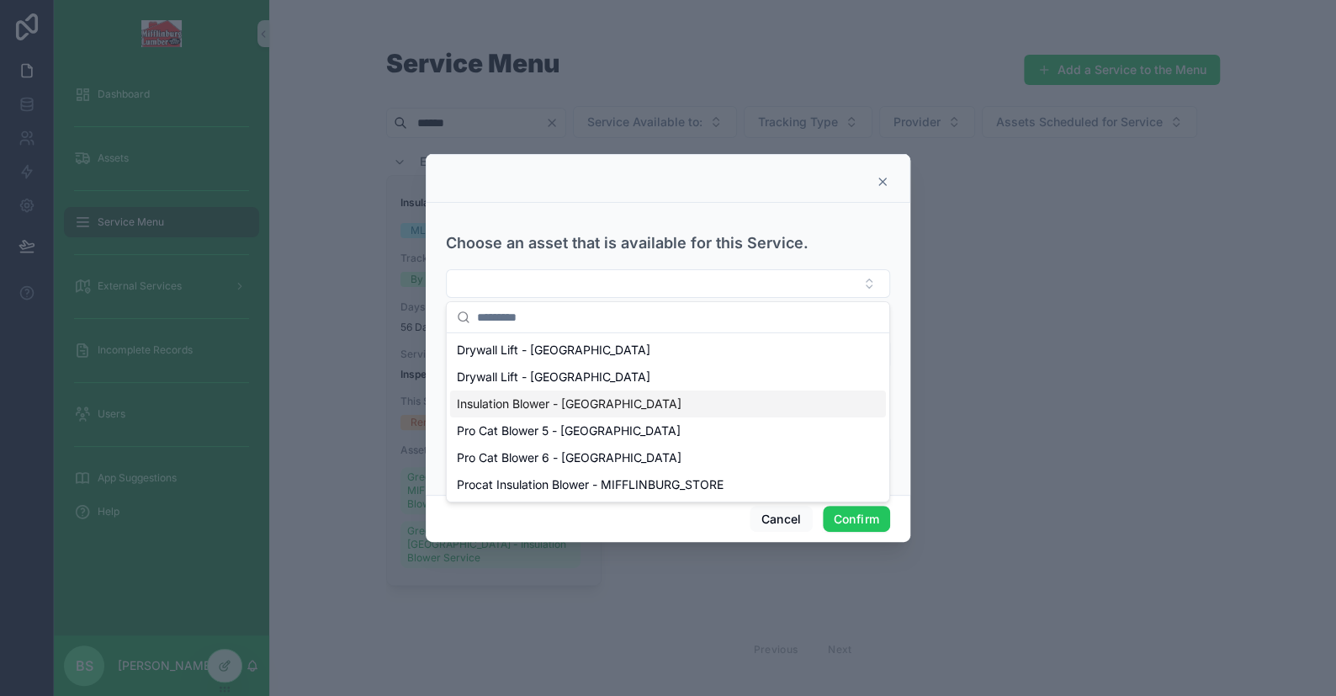
click at [524, 407] on span "Insulation Blower - [GEOGRAPHIC_DATA]" at bounding box center [569, 403] width 225 height 17
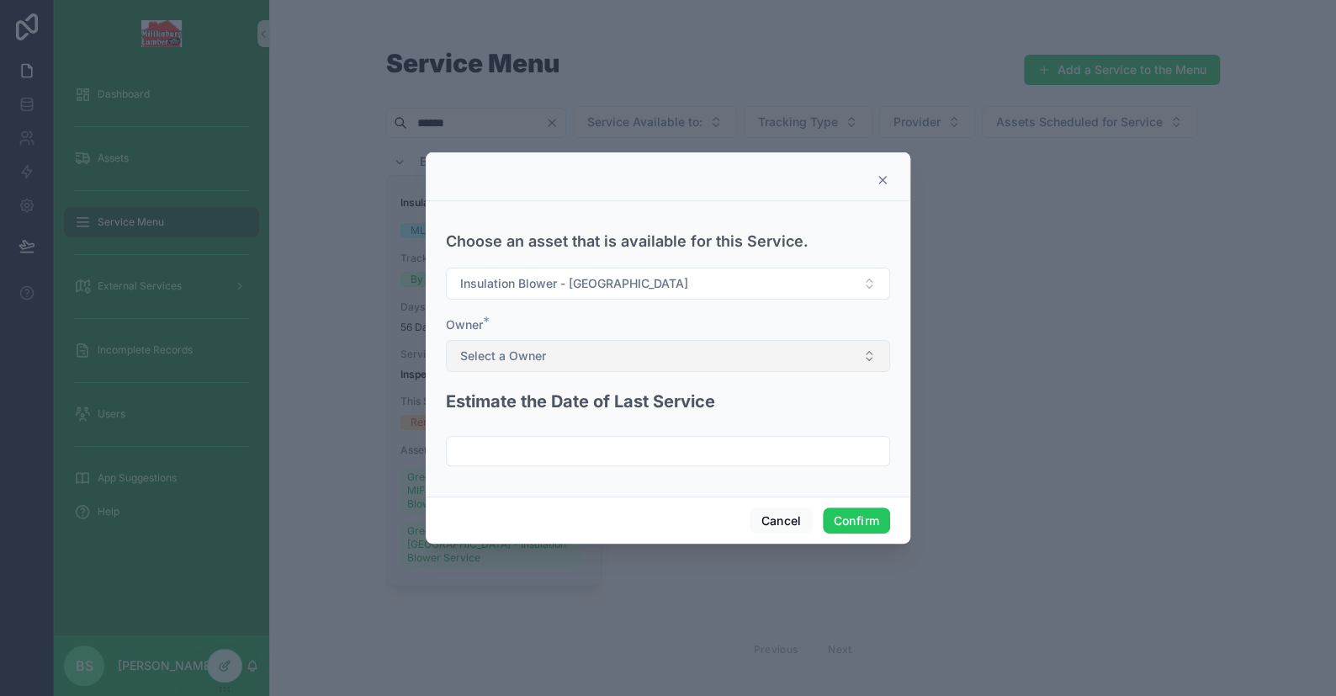
click at [527, 358] on span "Select a Owner" at bounding box center [503, 355] width 86 height 17
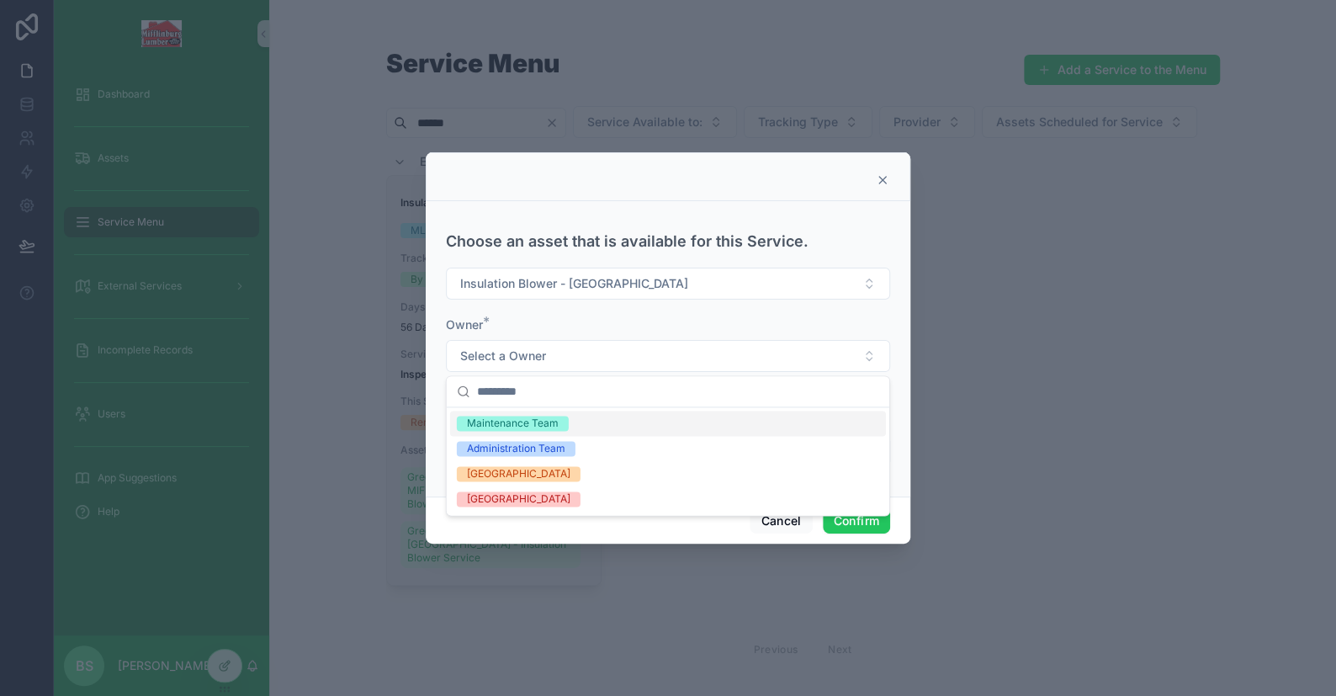
click at [493, 419] on div "Maintenance Team" at bounding box center [513, 423] width 92 height 15
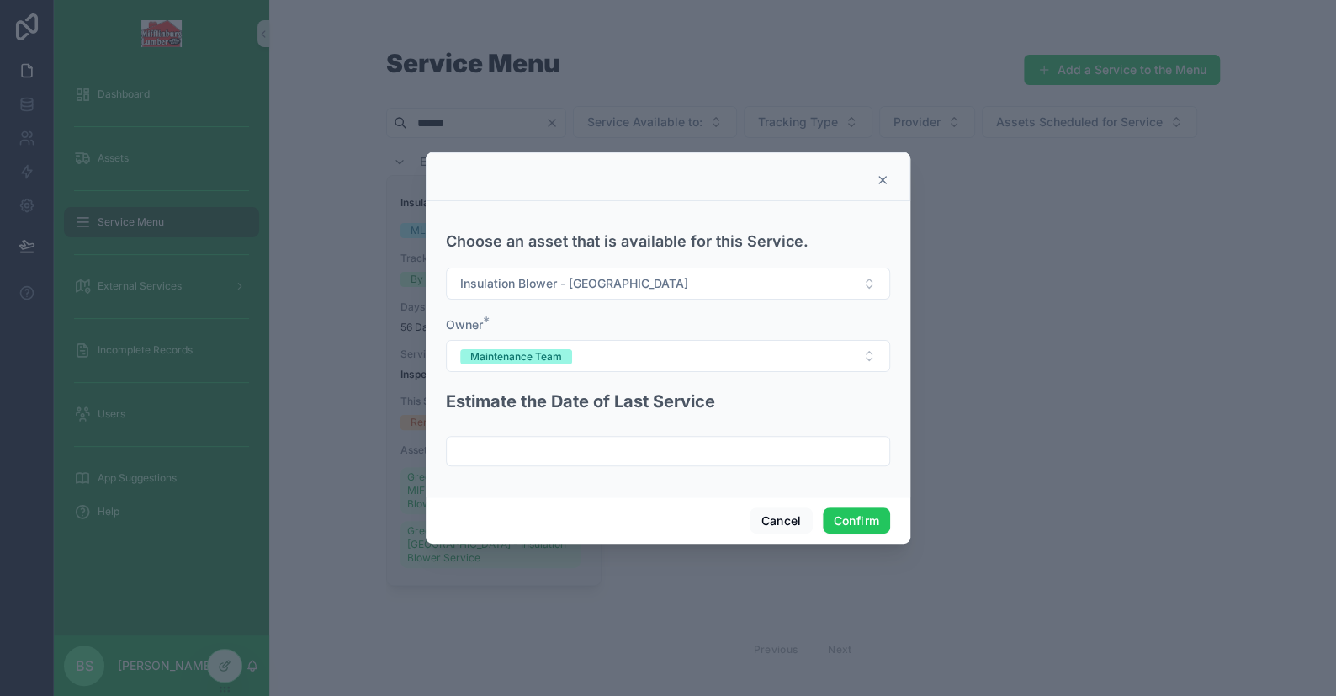
click at [485, 467] on form "Choose an asset that is available for this Service. Insulation Blower - [GEOGRA…" at bounding box center [668, 345] width 444 height 275
click at [490, 461] on input "text" at bounding box center [668, 451] width 443 height 24
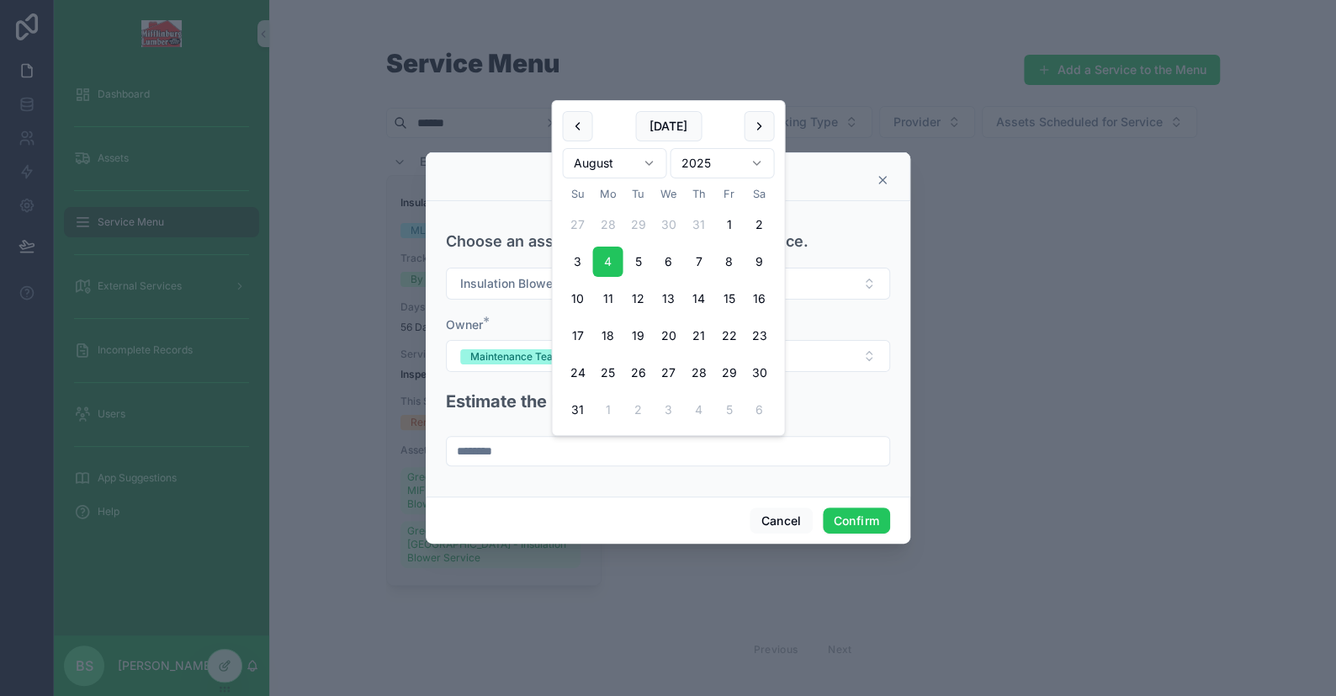
drag, startPoint x: 539, startPoint y: 450, endPoint x: 435, endPoint y: 450, distance: 104.3
click at [435, 450] on div "Choose an asset that is available for this Service. Insulation Blower - [GEOGRA…" at bounding box center [668, 348] width 485 height 295
type input "********"
click at [833, 515] on button "Confirm" at bounding box center [856, 520] width 67 height 27
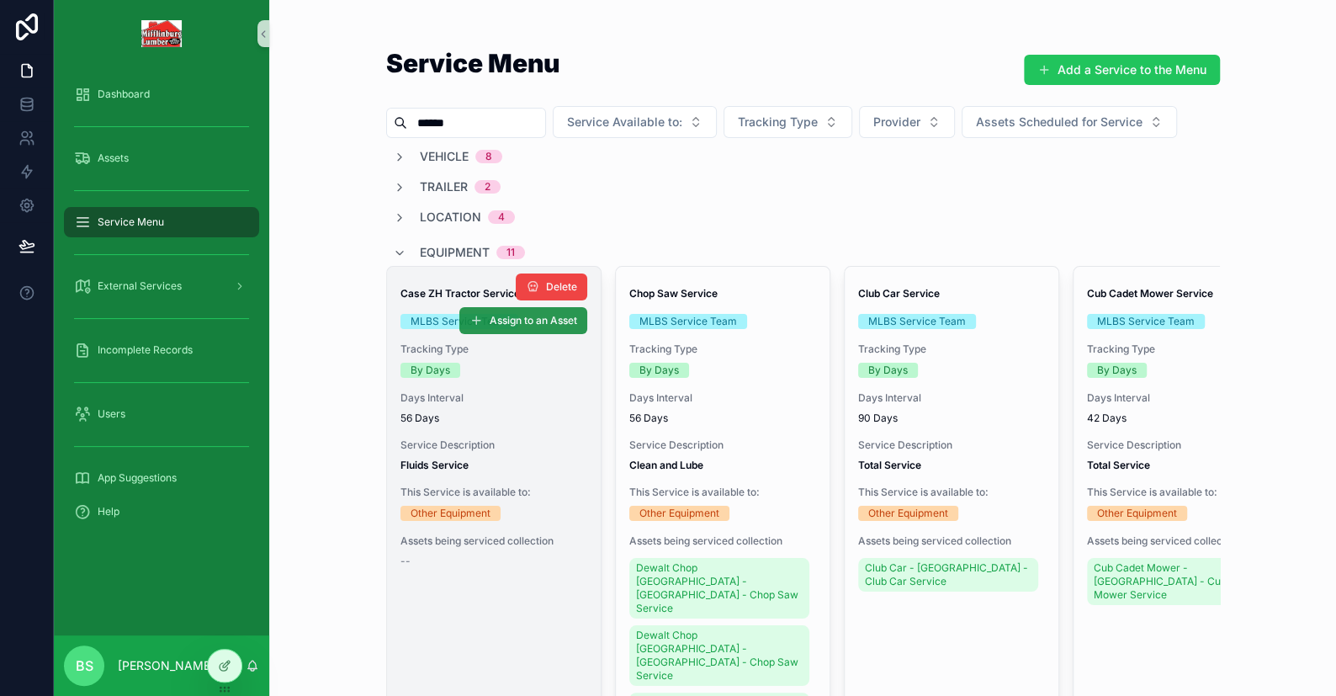
click at [490, 314] on span "Assign to an Asset" at bounding box center [533, 320] width 87 height 13
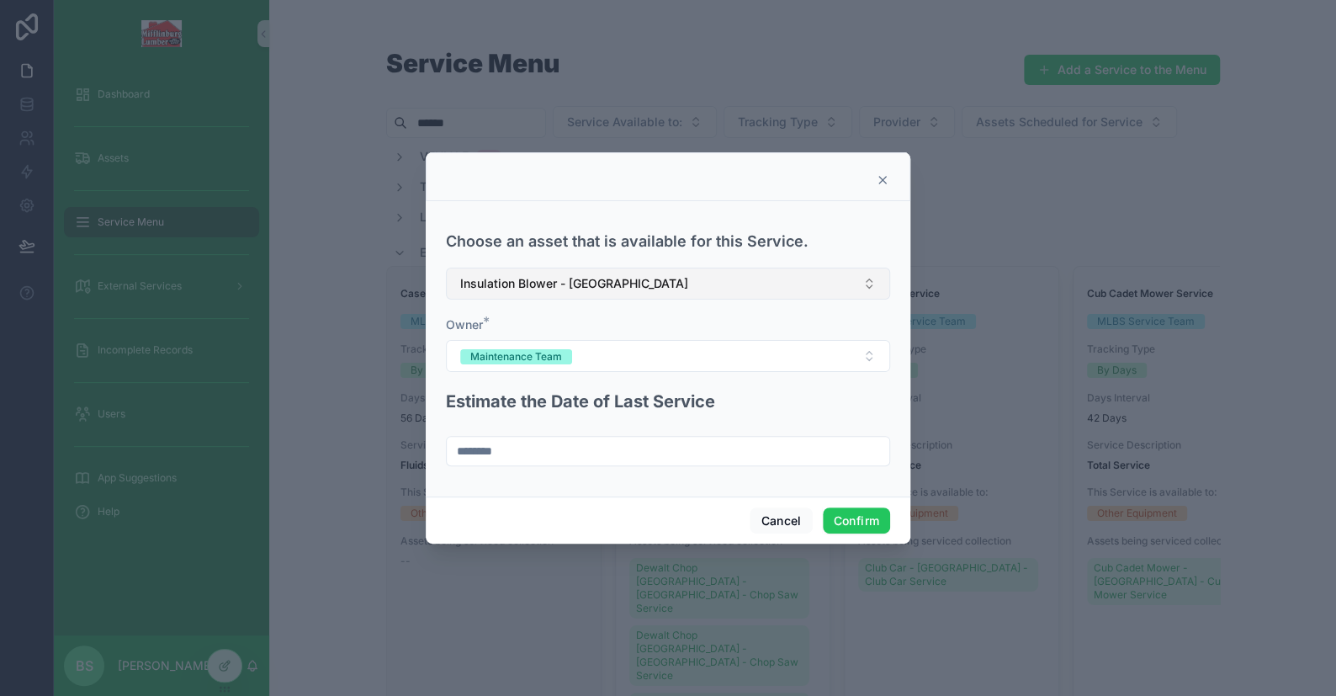
click at [538, 287] on span "Insulation Blower - [GEOGRAPHIC_DATA]" at bounding box center [574, 283] width 228 height 17
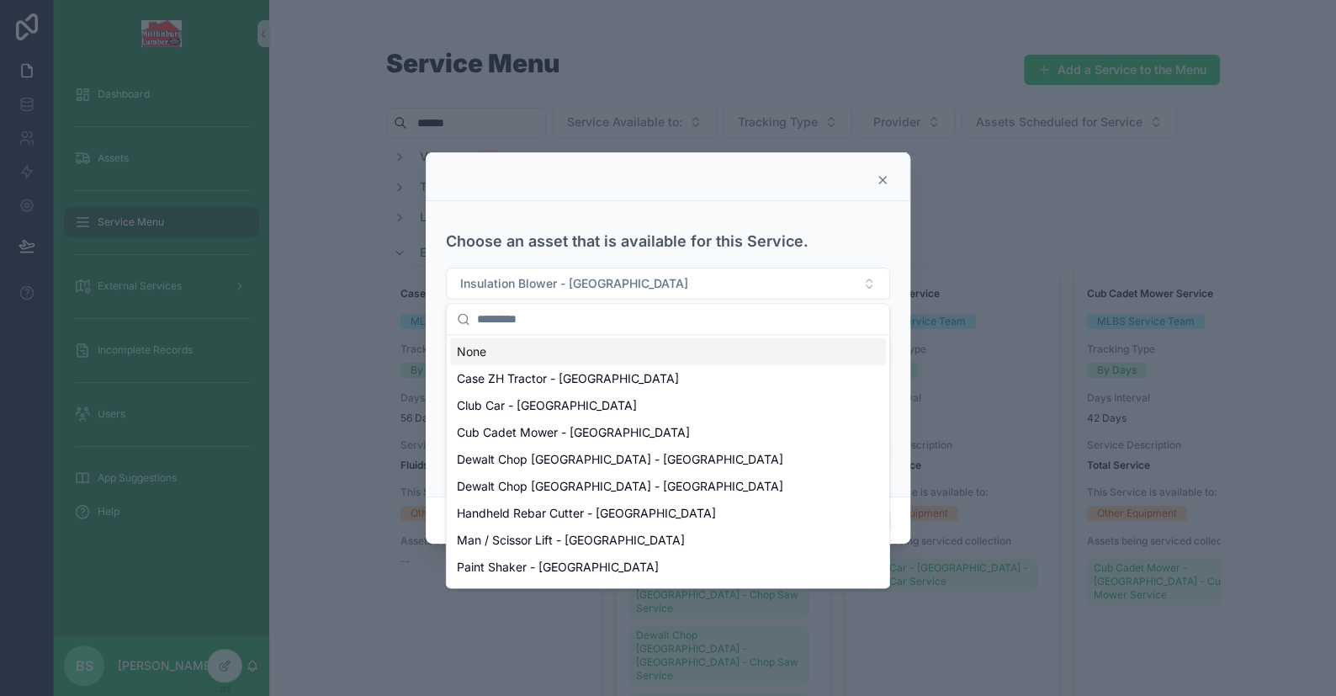
click at [649, 181] on div at bounding box center [668, 179] width 443 height 13
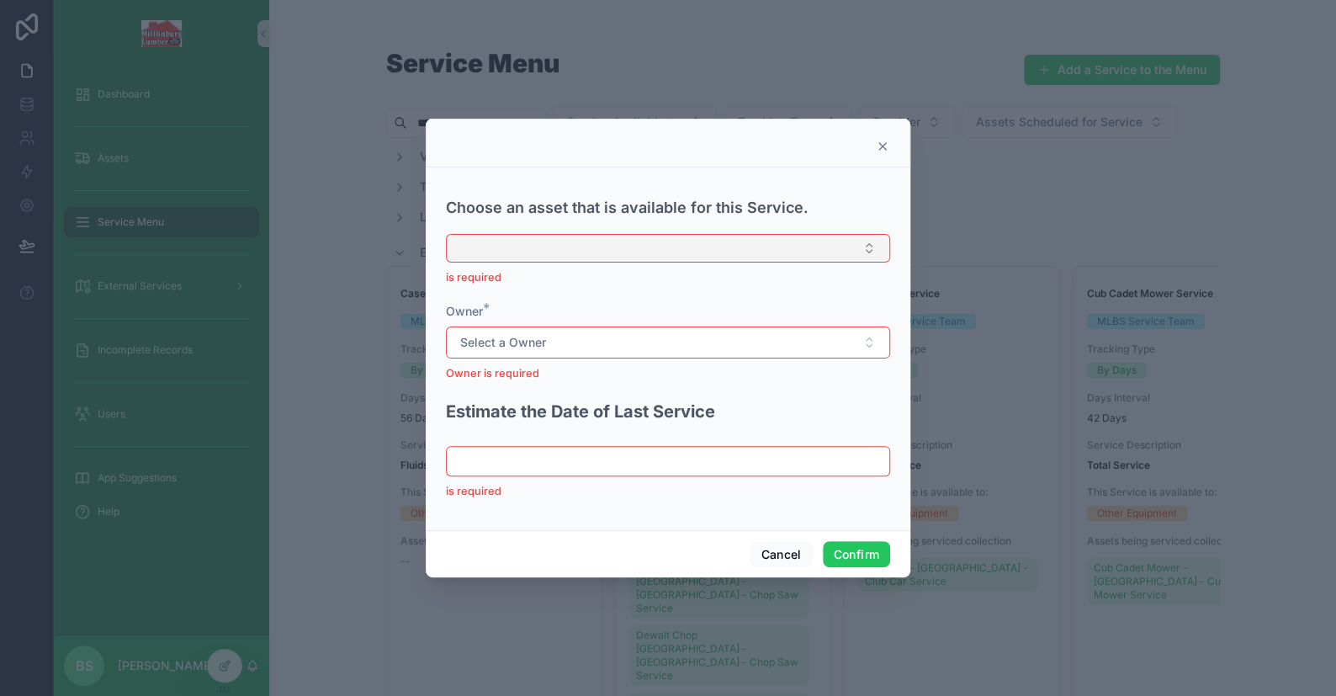
click at [637, 246] on button "Select Button" at bounding box center [668, 248] width 444 height 29
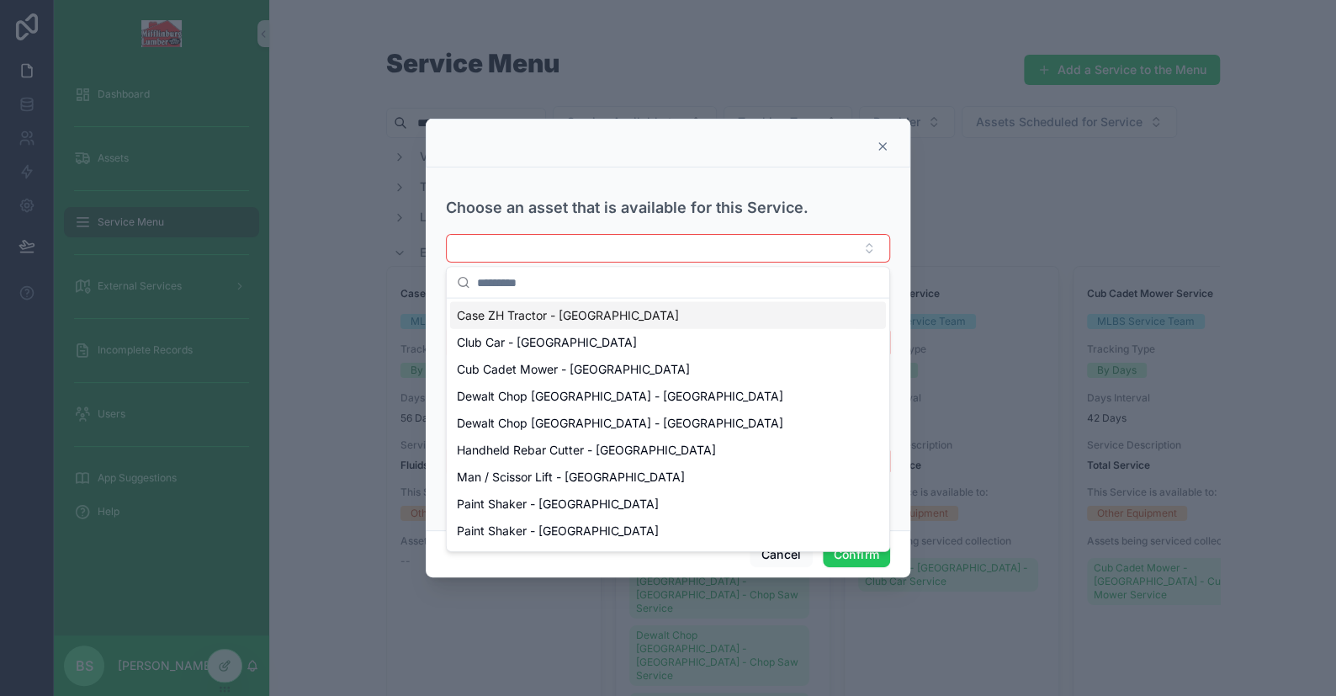
click at [807, 174] on div "Choose an asset that is available for this Service." at bounding box center [668, 200] width 444 height 53
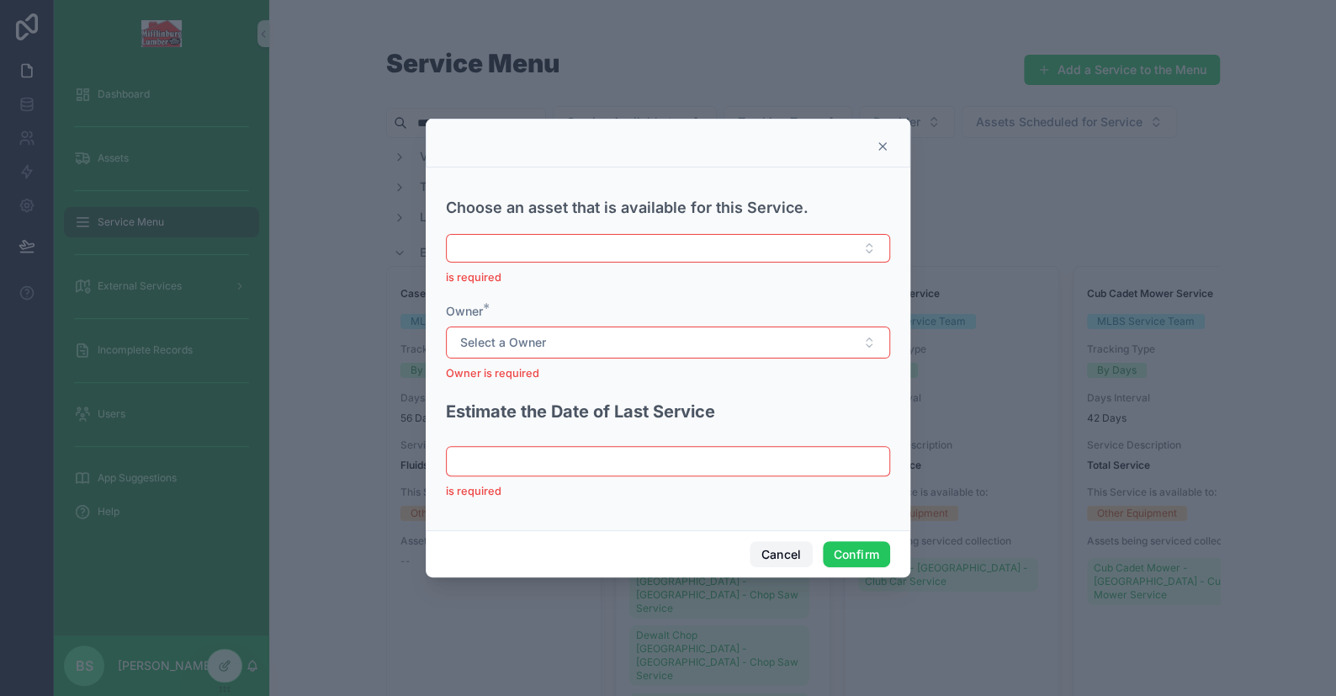
click at [759, 549] on button "Cancel" at bounding box center [781, 554] width 62 height 27
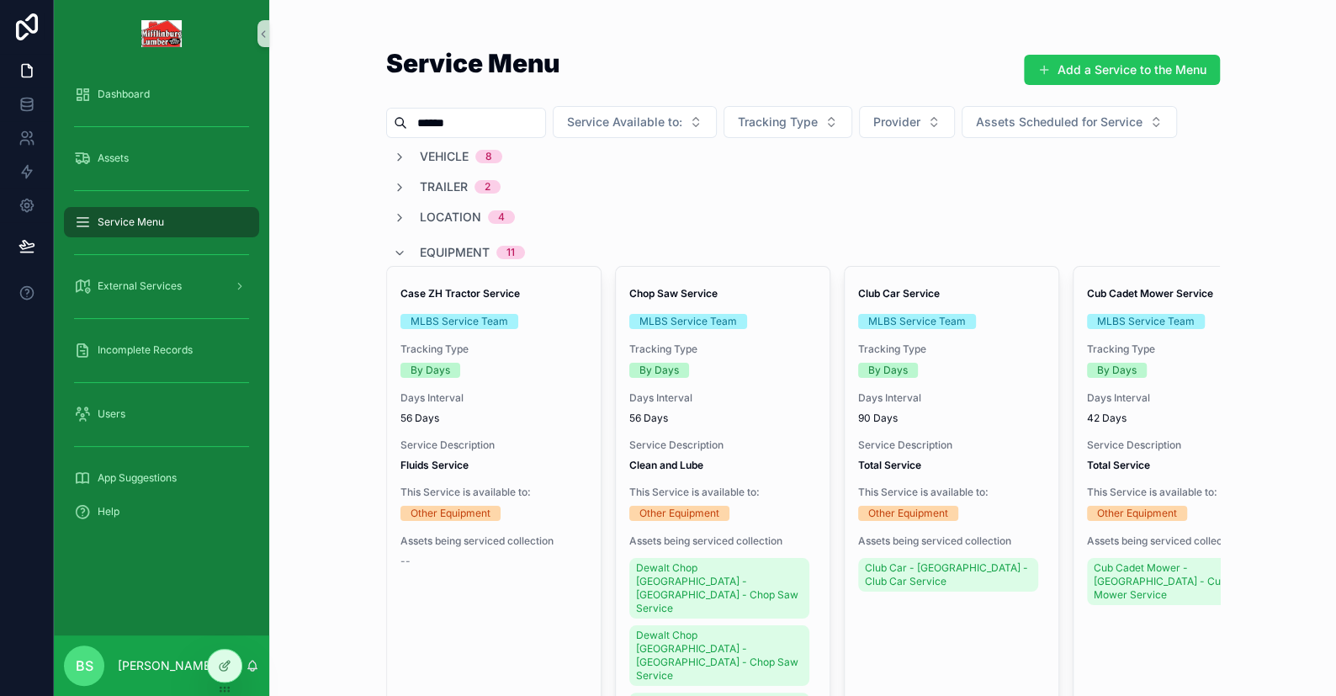
click at [450, 126] on input "******" at bounding box center [476, 123] width 138 height 24
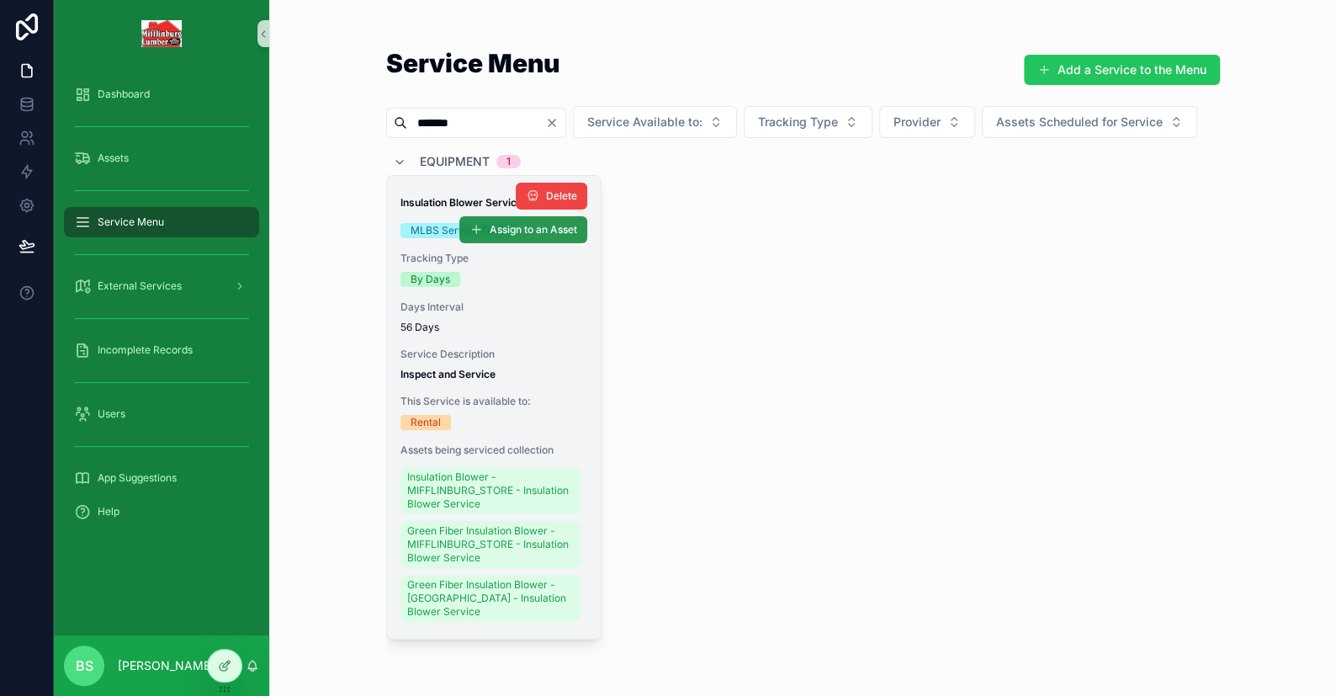
type input "******"
click at [491, 236] on span "Assign to an Asset" at bounding box center [533, 229] width 87 height 13
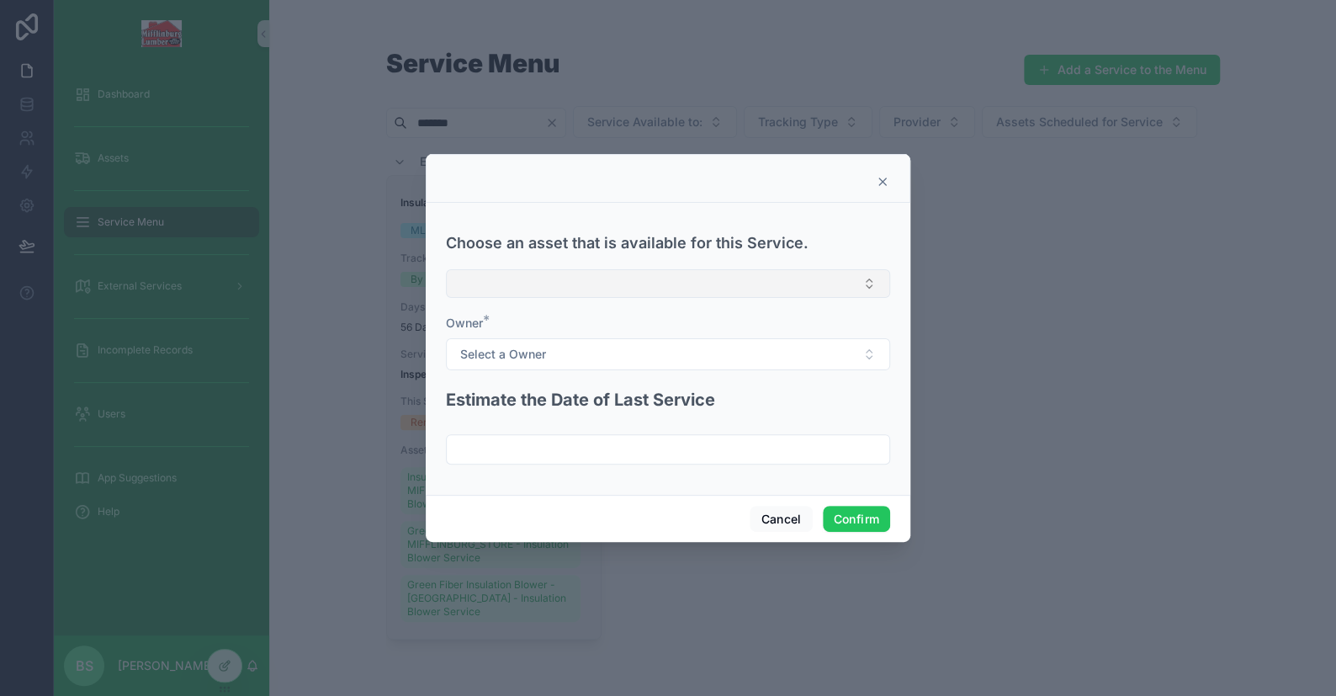
click at [521, 272] on button "Select Button" at bounding box center [668, 283] width 444 height 29
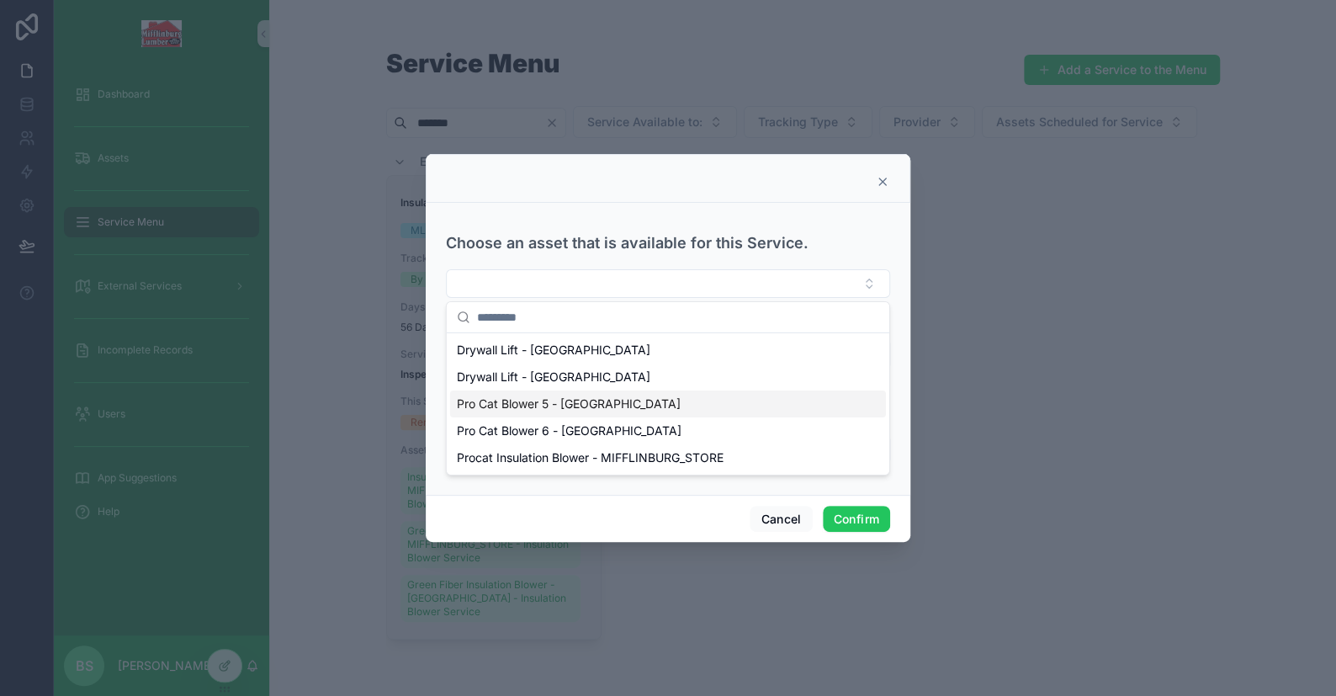
click at [530, 401] on span "Pro Cat Blower 5 - [GEOGRAPHIC_DATA]" at bounding box center [569, 403] width 224 height 17
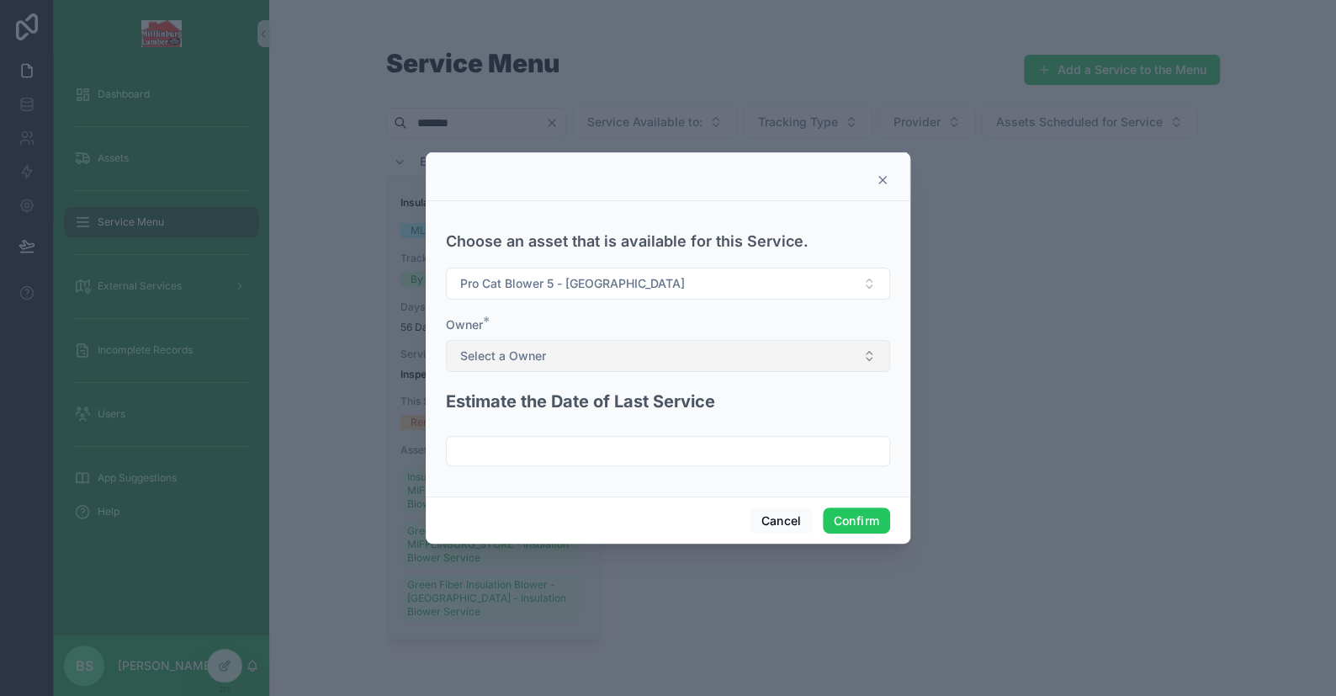
click at [544, 349] on span "Select a Owner" at bounding box center [503, 355] width 86 height 17
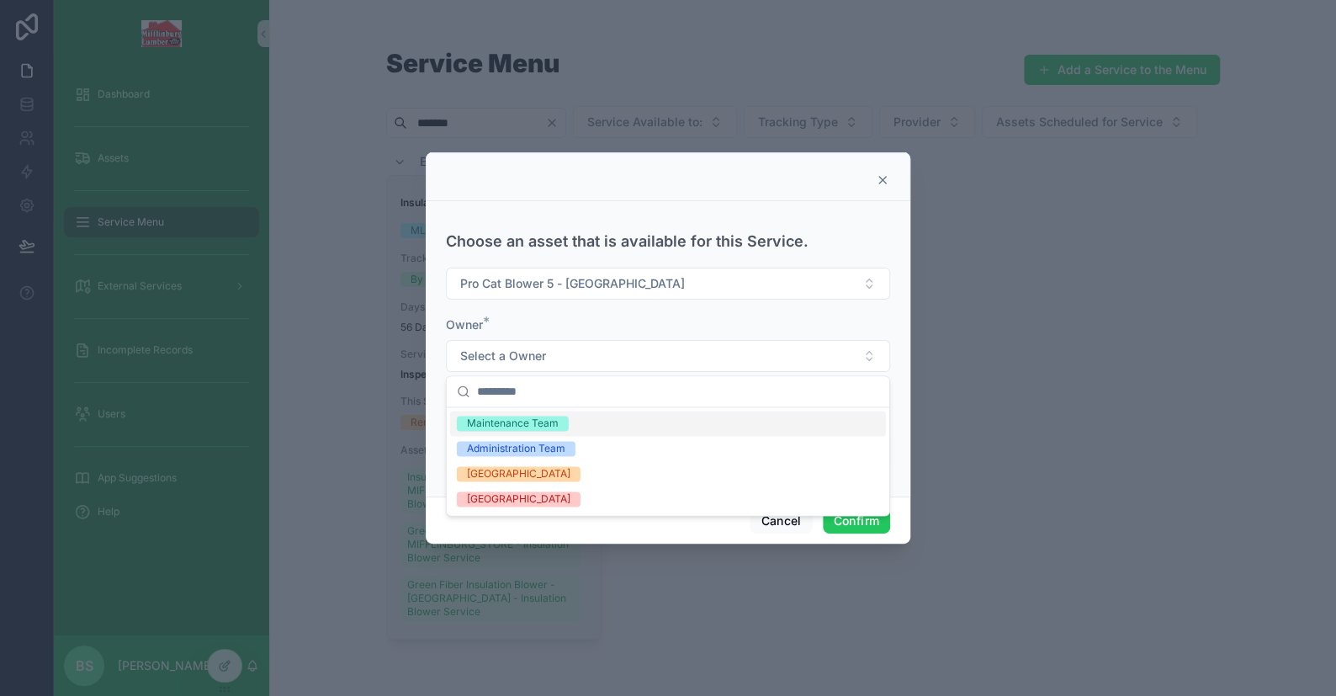
click at [502, 426] on div "Maintenance Team" at bounding box center [513, 423] width 92 height 15
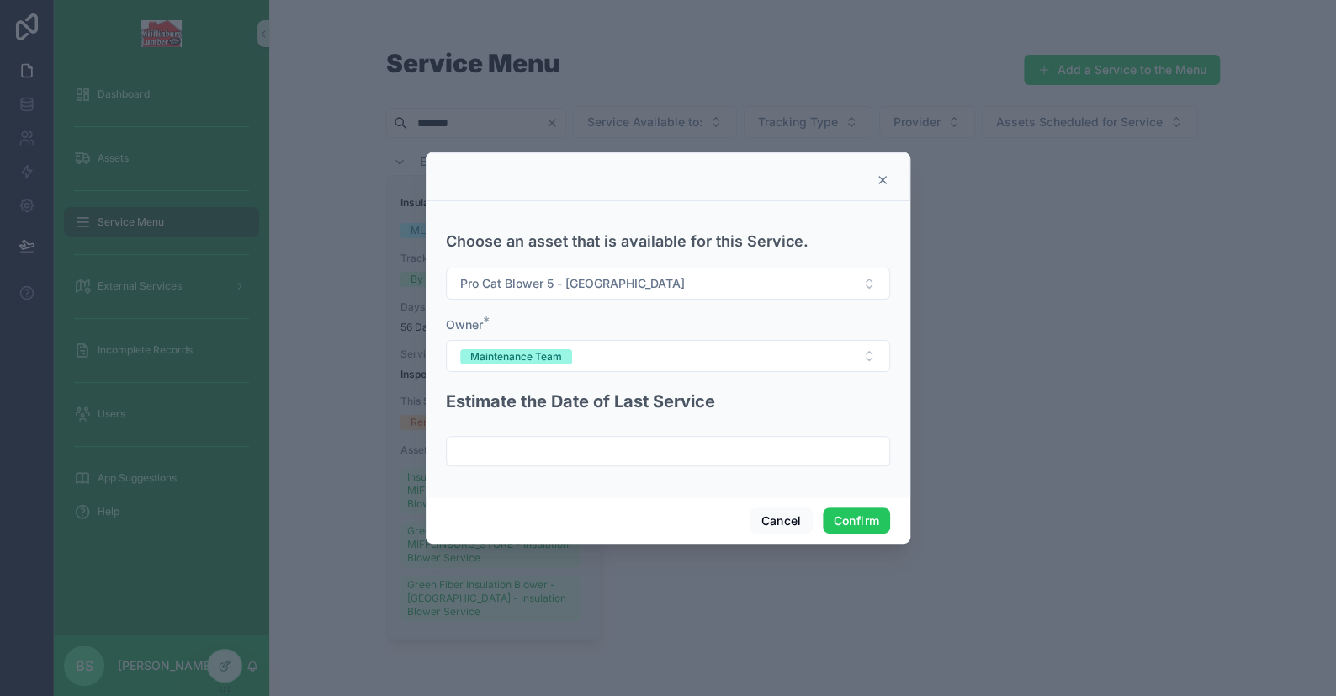
click at [493, 452] on input "text" at bounding box center [668, 451] width 443 height 24
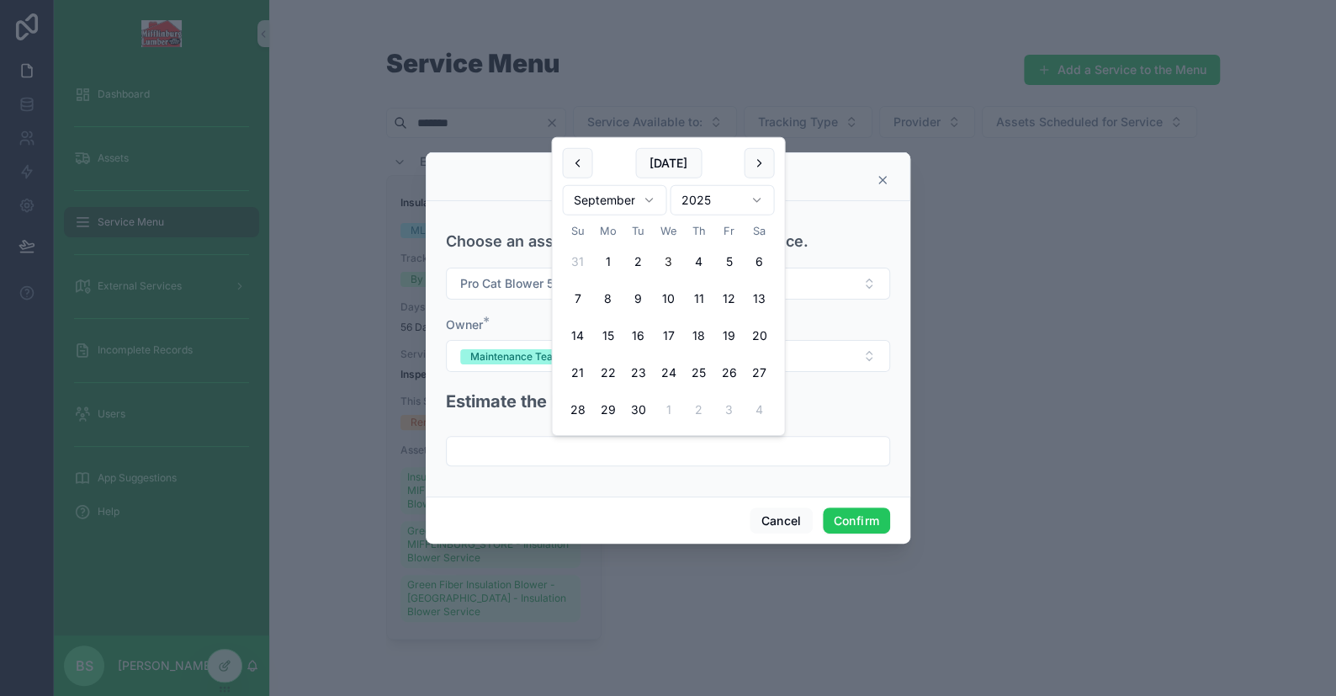
paste input "********"
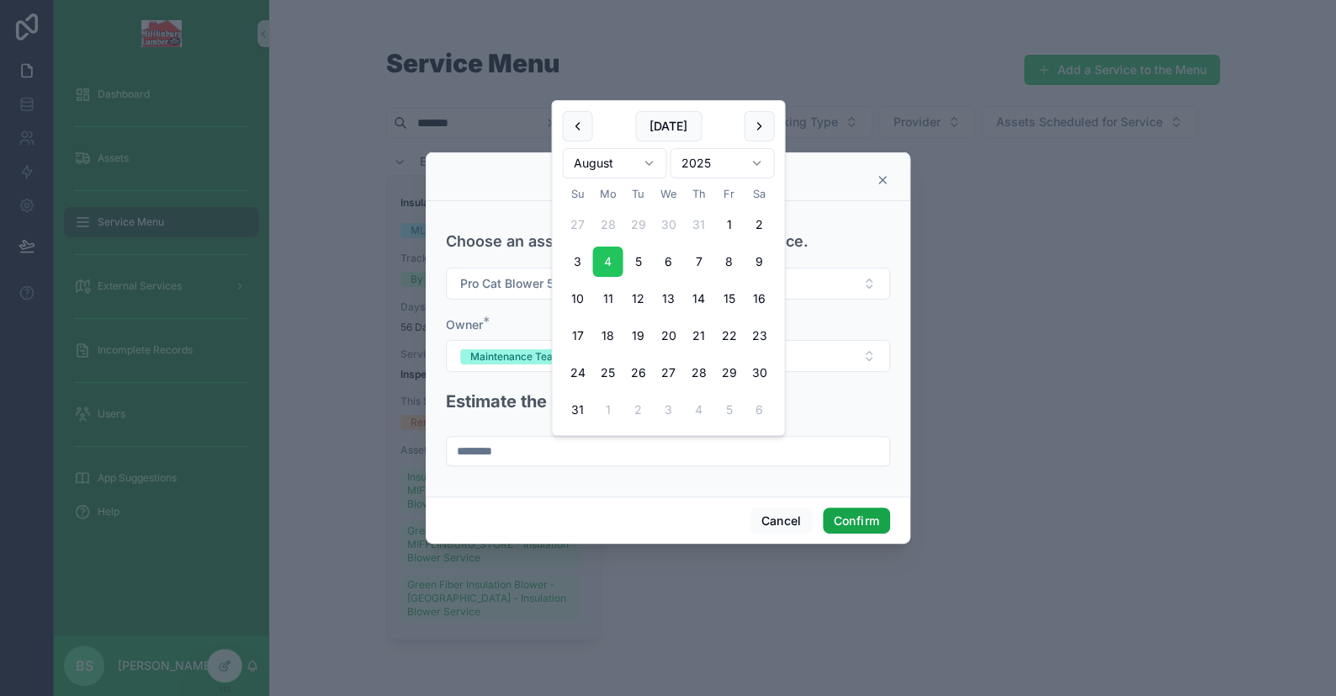
type input "********"
click at [869, 524] on button "Confirm" at bounding box center [856, 520] width 67 height 27
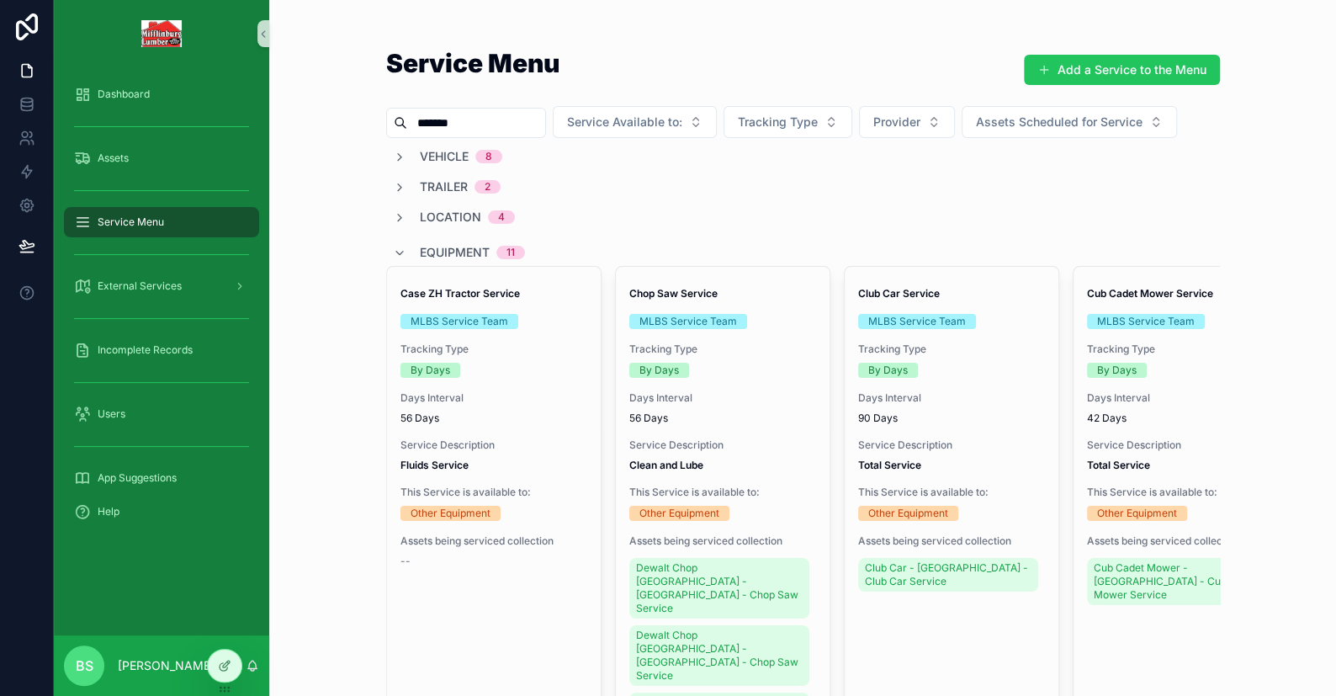
click at [465, 122] on input "******" at bounding box center [476, 123] width 138 height 24
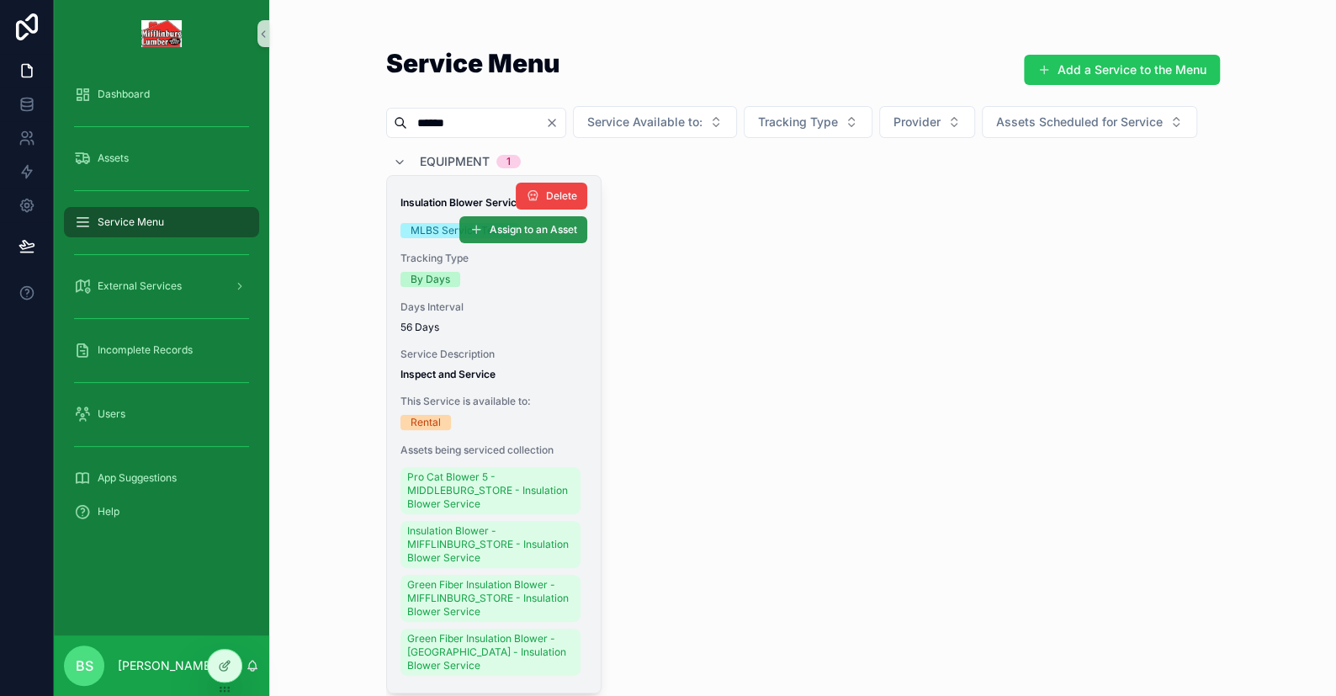
click at [469, 236] on icon "scrollable content" at bounding box center [475, 229] width 13 height 13
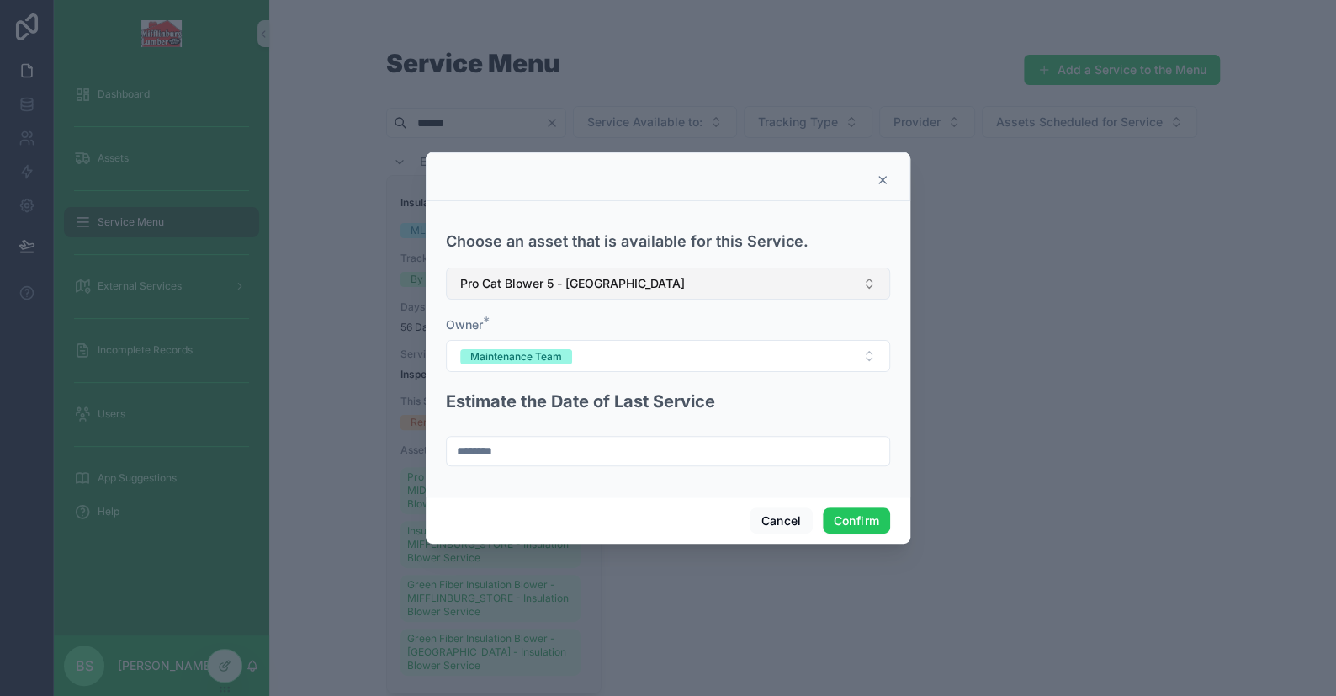
click at [540, 291] on span "Pro Cat Blower 5 - [GEOGRAPHIC_DATA]" at bounding box center [572, 283] width 225 height 17
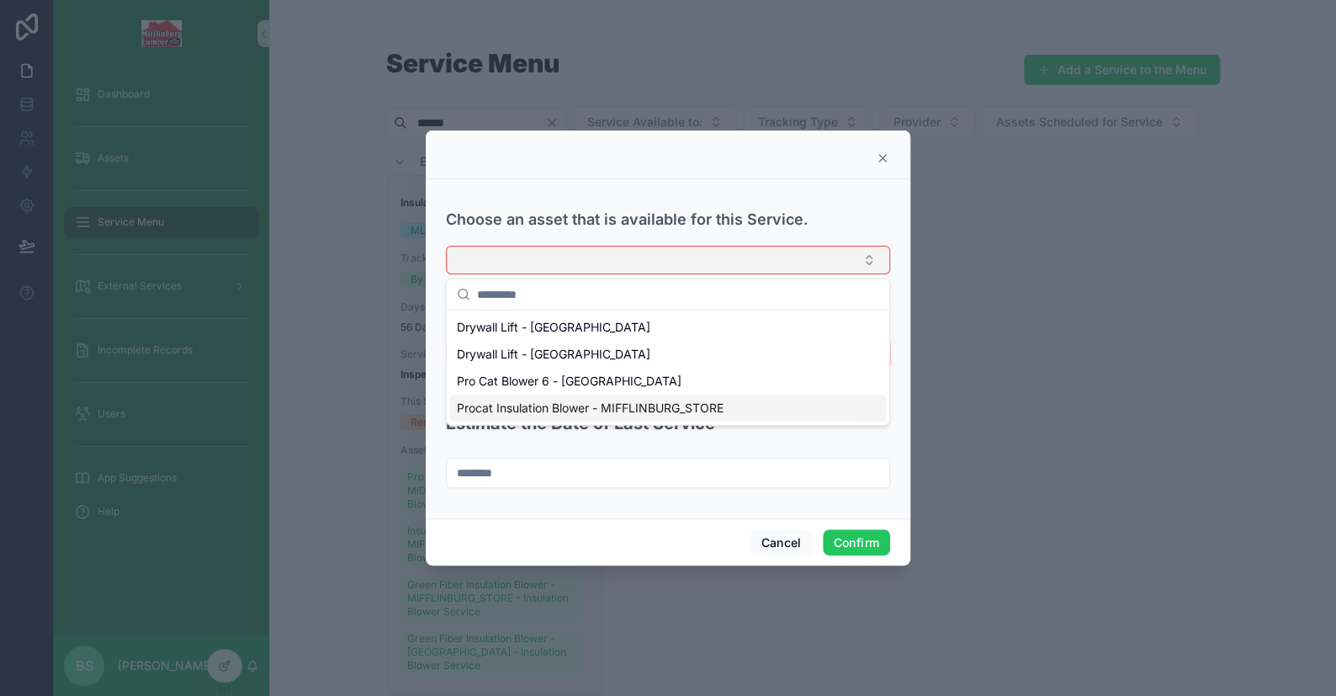
click at [518, 405] on span "Procat Insulation Blower - MIFFLINBURG_STORE" at bounding box center [590, 408] width 267 height 17
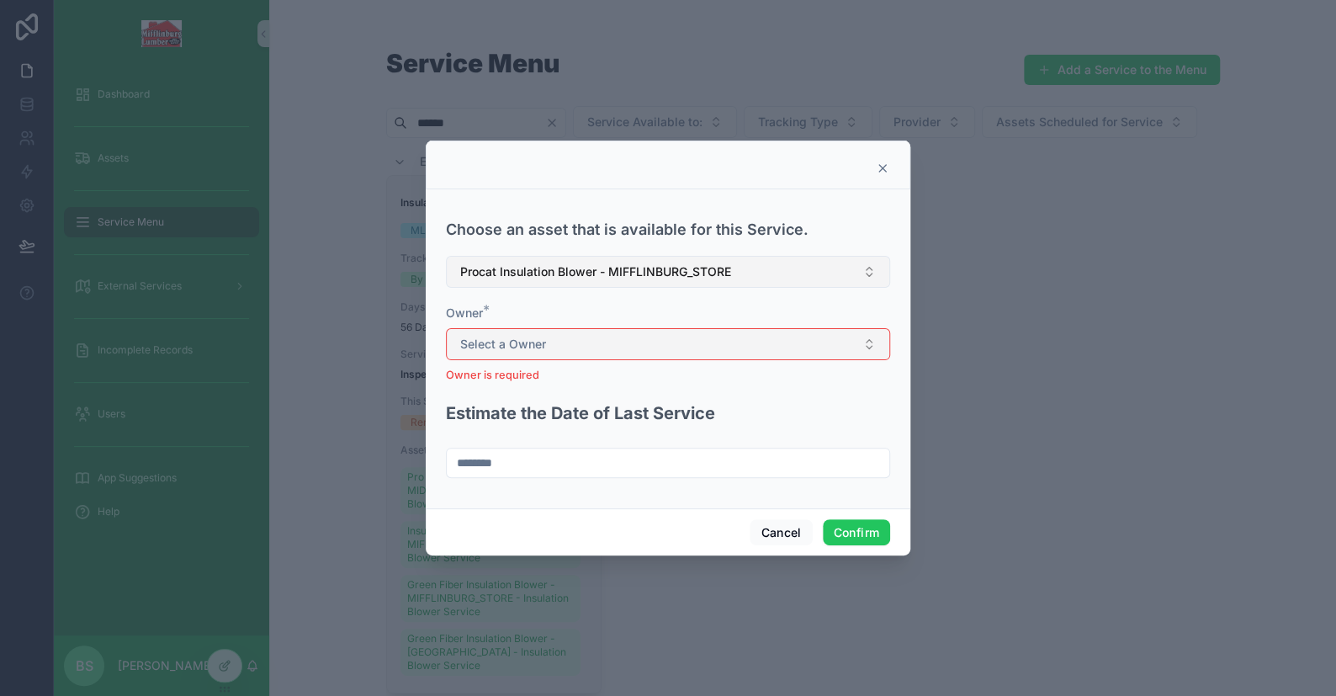
click at [496, 351] on span "Select a Owner" at bounding box center [503, 344] width 86 height 17
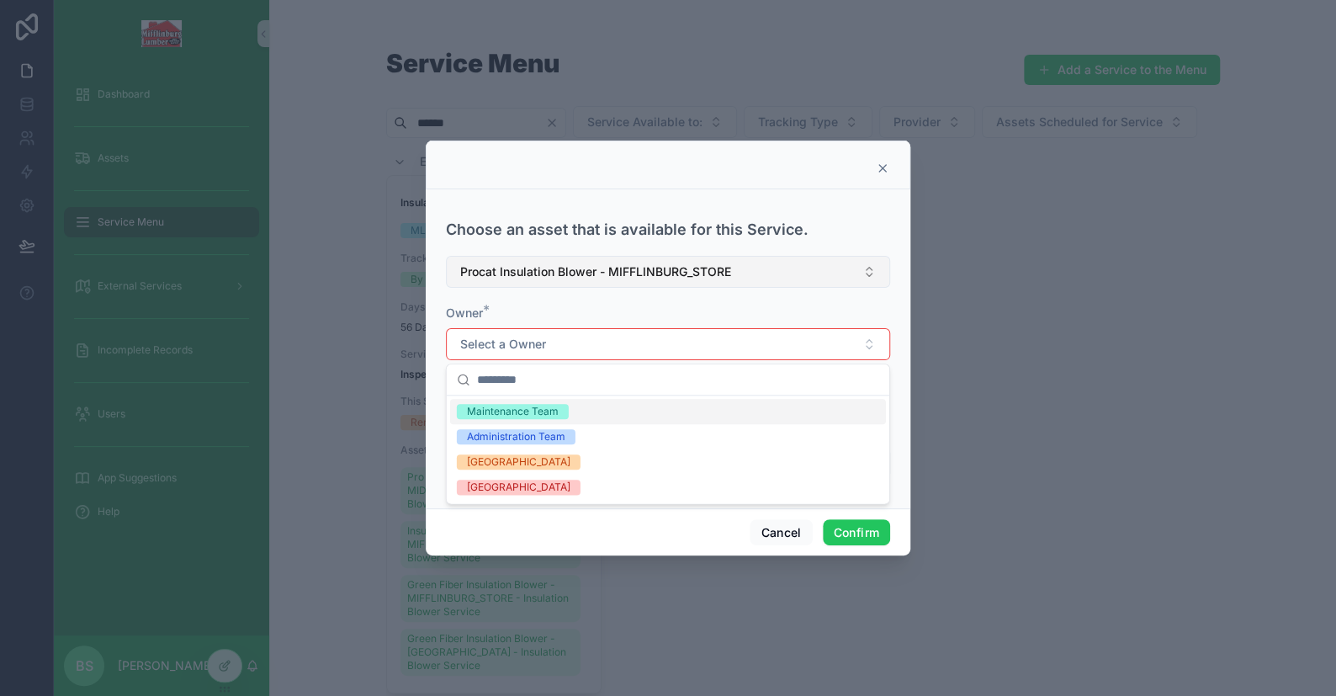
click at [496, 412] on div "Maintenance Team" at bounding box center [513, 411] width 92 height 15
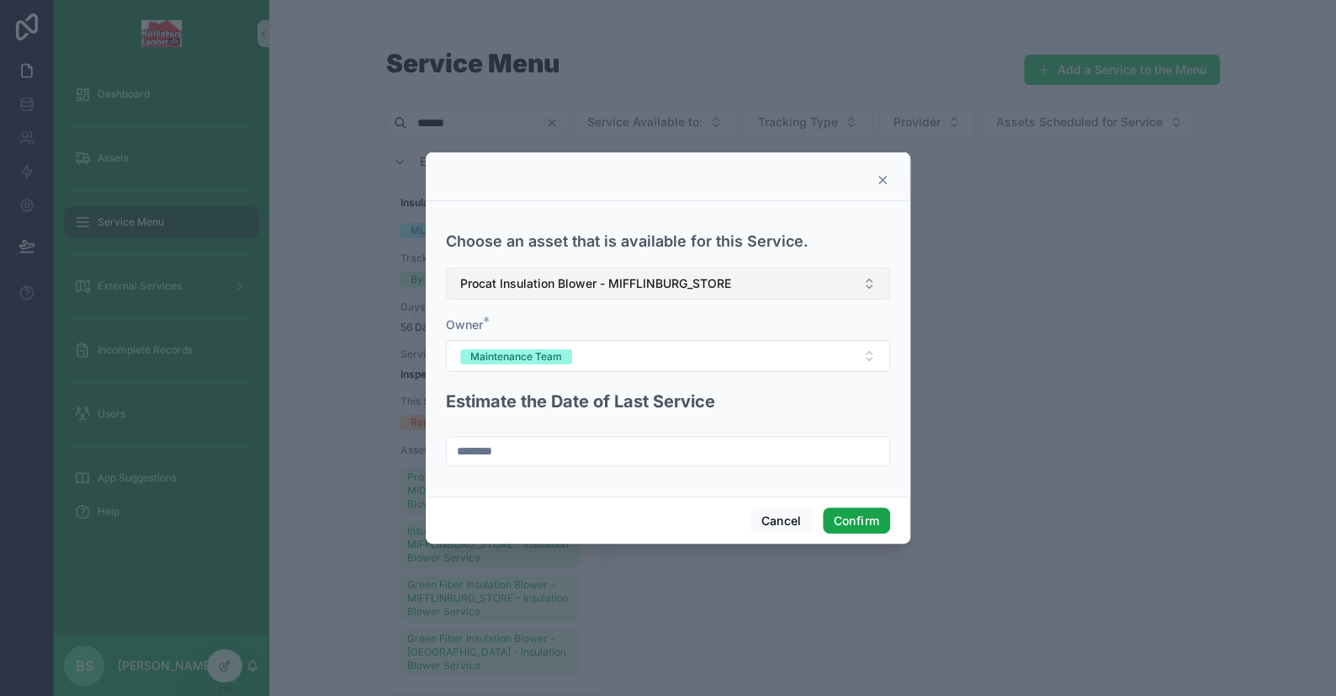
click at [860, 527] on button "Confirm" at bounding box center [856, 520] width 67 height 27
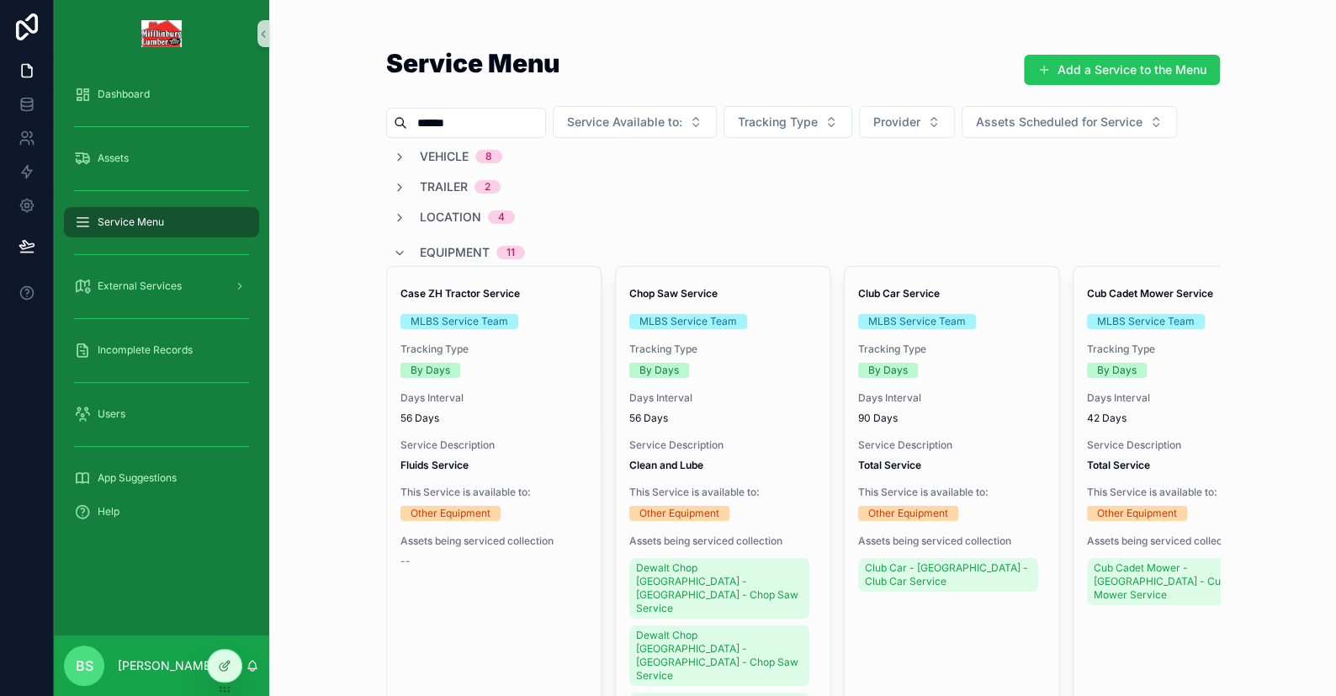
click at [492, 120] on input "******" at bounding box center [476, 123] width 138 height 24
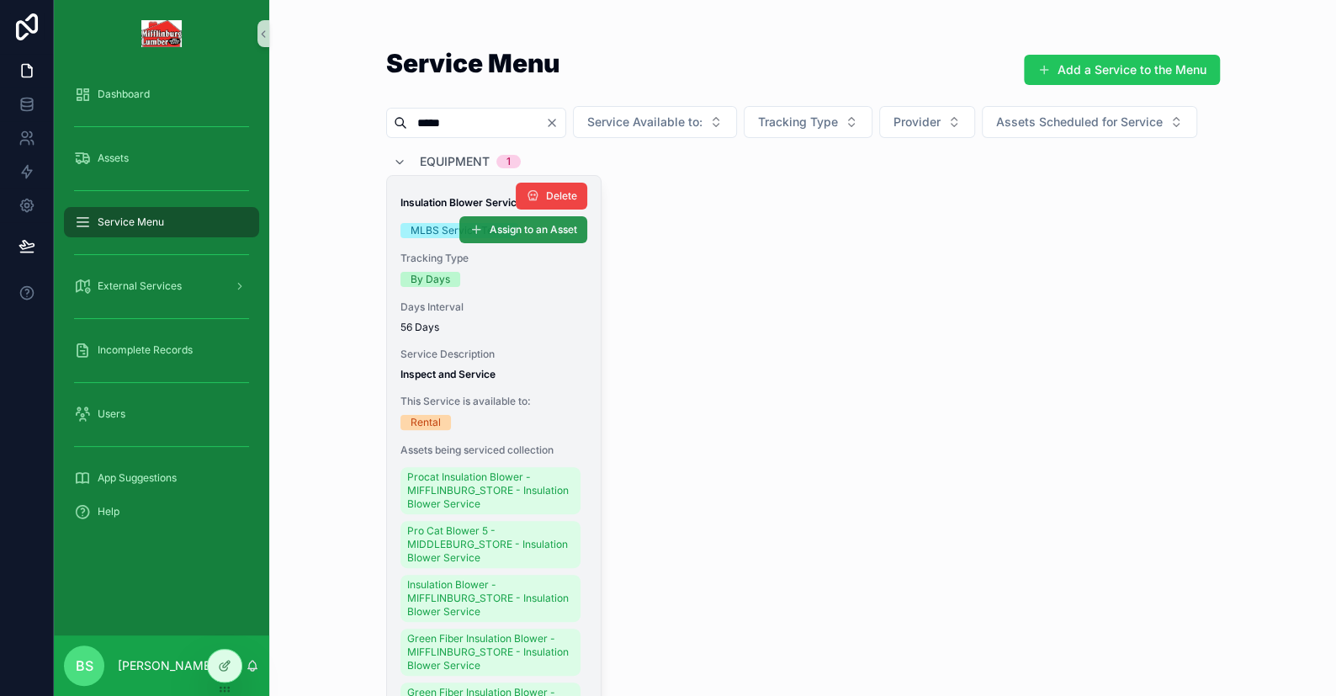
type input "*****"
click at [529, 236] on span "Assign to an Asset" at bounding box center [533, 229] width 87 height 13
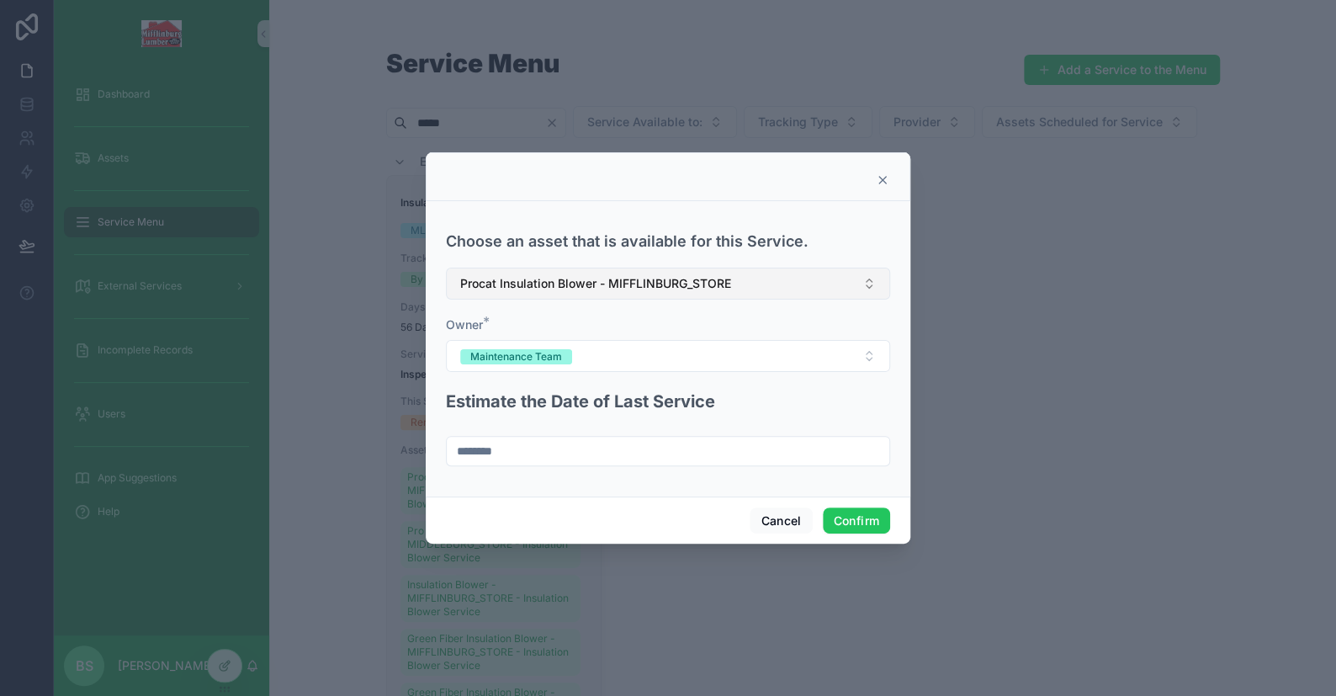
click at [506, 283] on span "Procat Insulation Blower - MIFFLINBURG_STORE" at bounding box center [595, 283] width 271 height 17
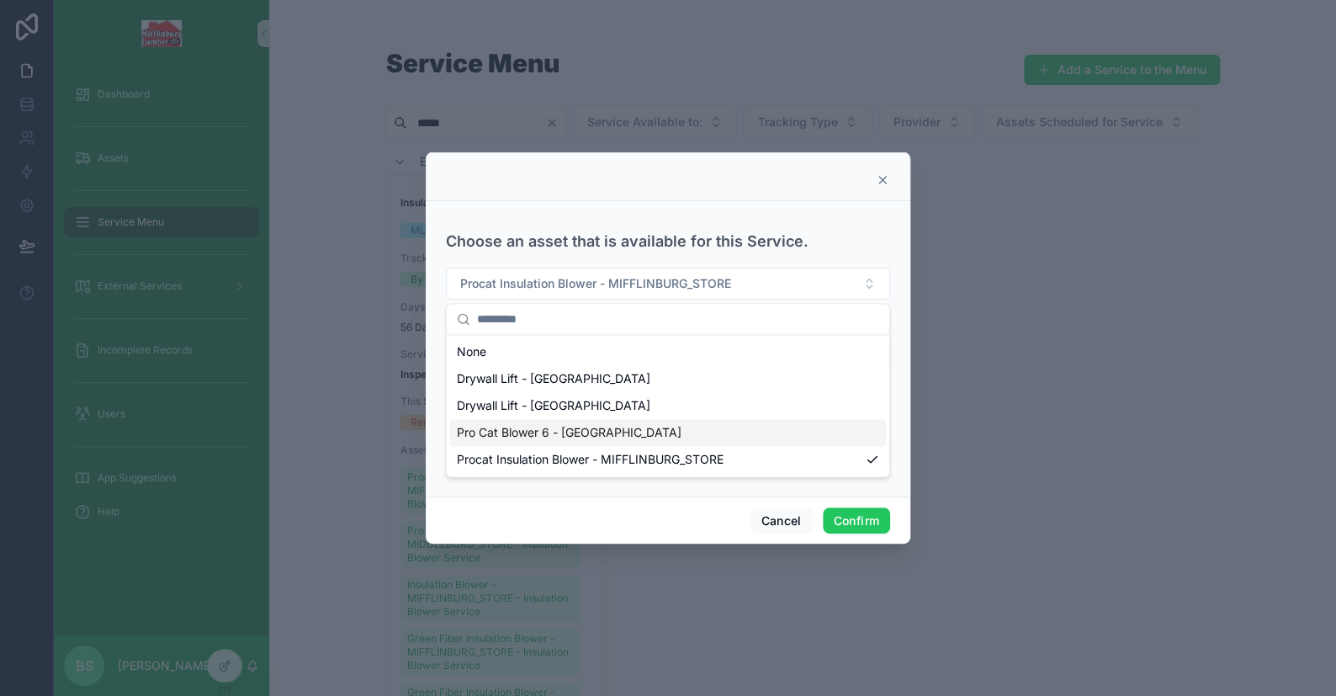
click at [517, 439] on span "Pro Cat Blower 6 - [GEOGRAPHIC_DATA]" at bounding box center [569, 432] width 225 height 17
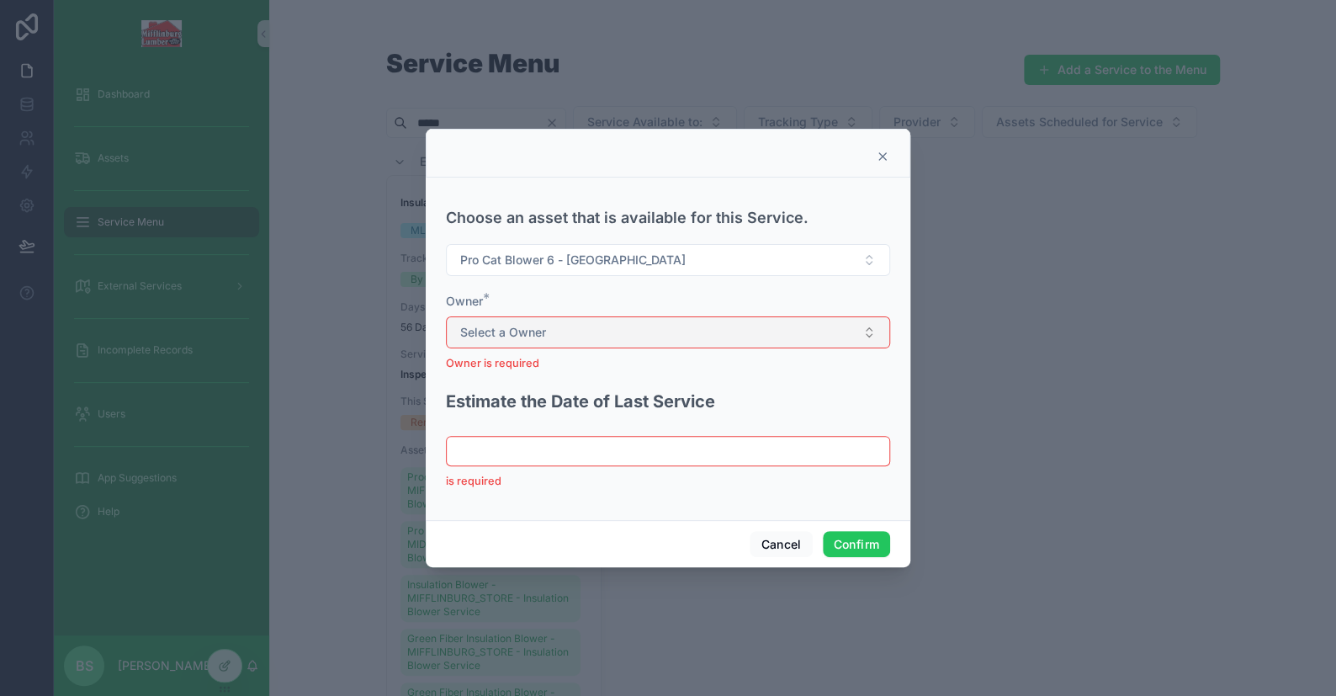
click at [515, 341] on button "Select a Owner" at bounding box center [668, 332] width 444 height 32
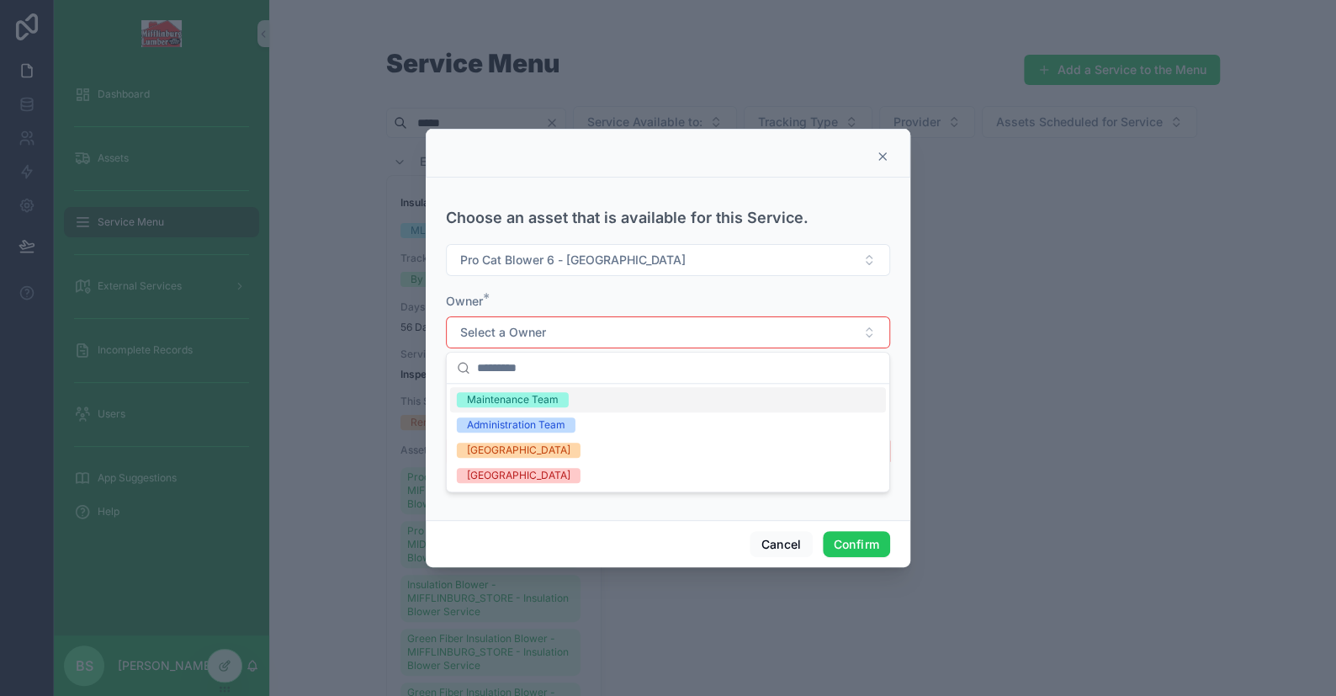
click at [490, 401] on div "Maintenance Team" at bounding box center [513, 399] width 92 height 15
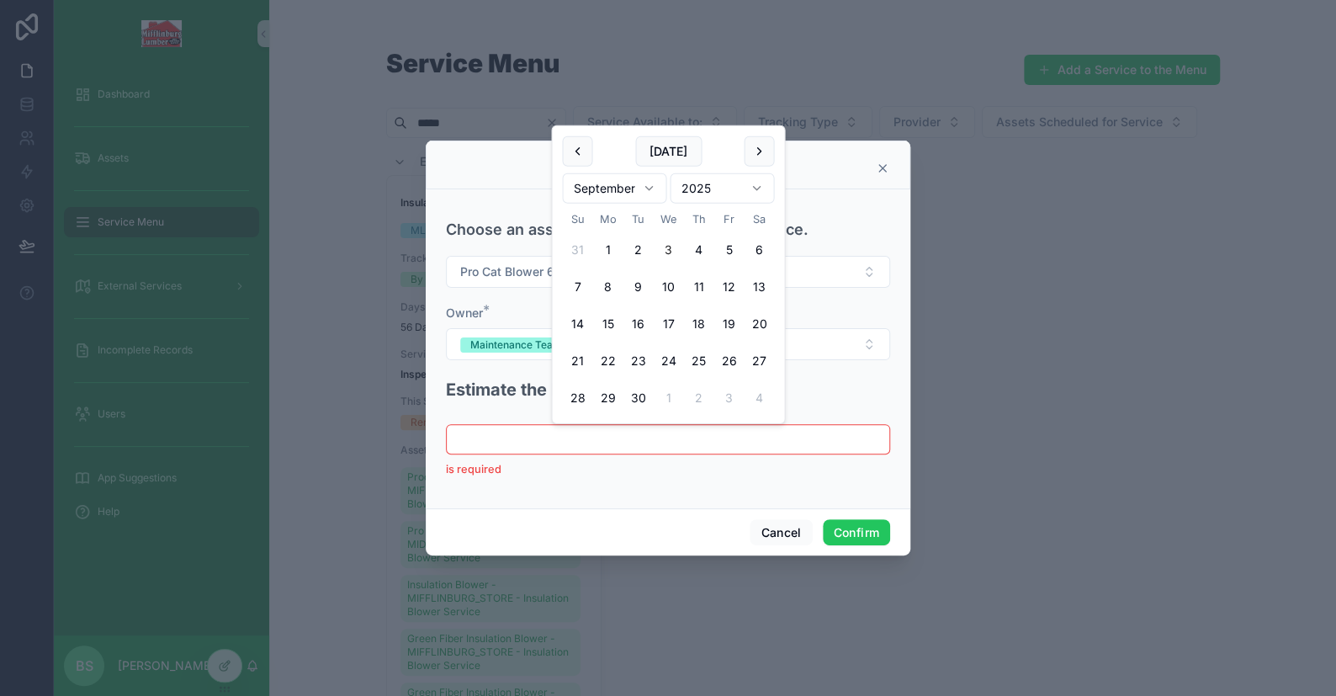
click at [511, 435] on input "text" at bounding box center [668, 439] width 443 height 24
paste input "********"
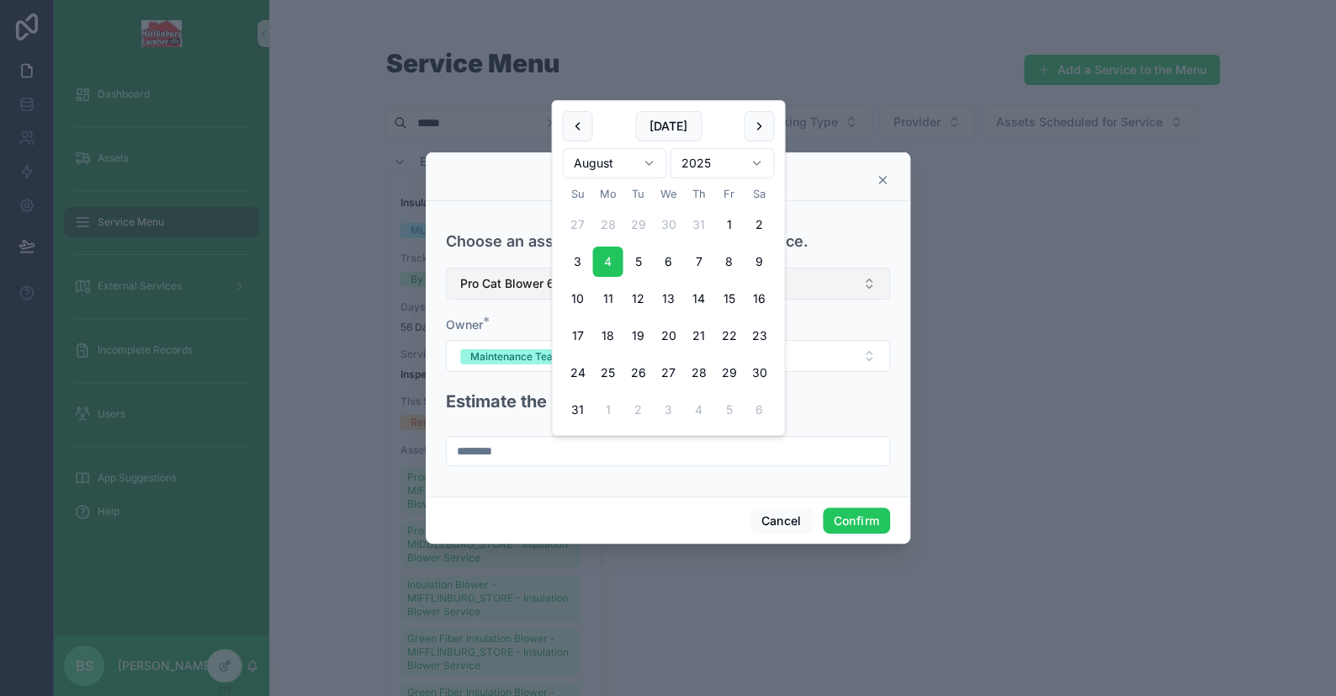
type input "********"
click at [492, 286] on span "Pro Cat Blower 6 - [GEOGRAPHIC_DATA]" at bounding box center [572, 283] width 225 height 17
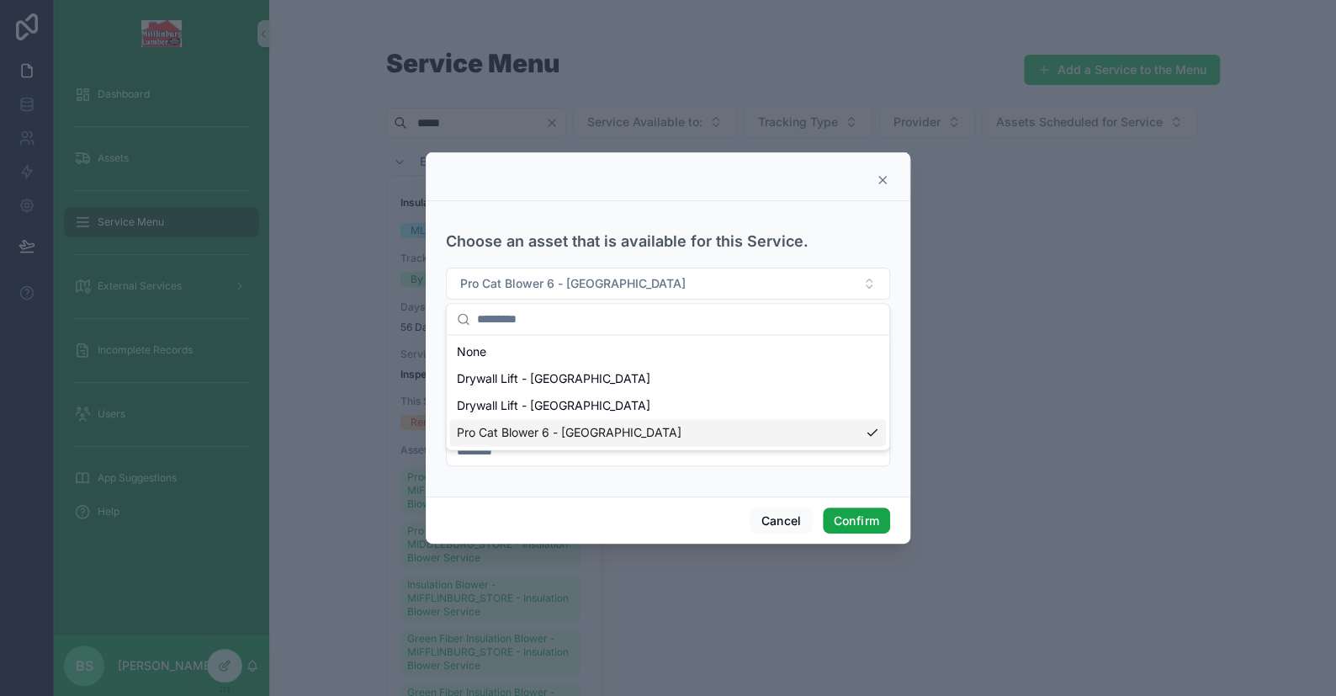
click at [871, 525] on button "Confirm" at bounding box center [856, 520] width 67 height 27
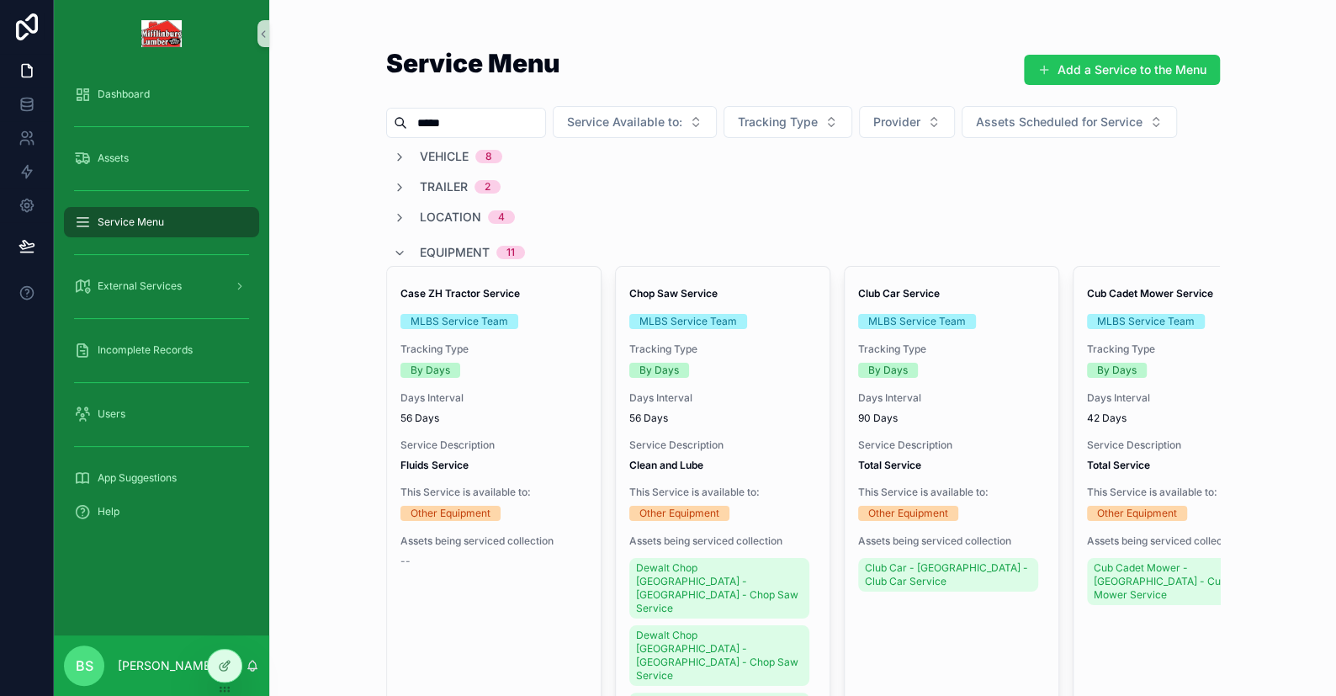
click at [490, 122] on input "*****" at bounding box center [476, 123] width 138 height 24
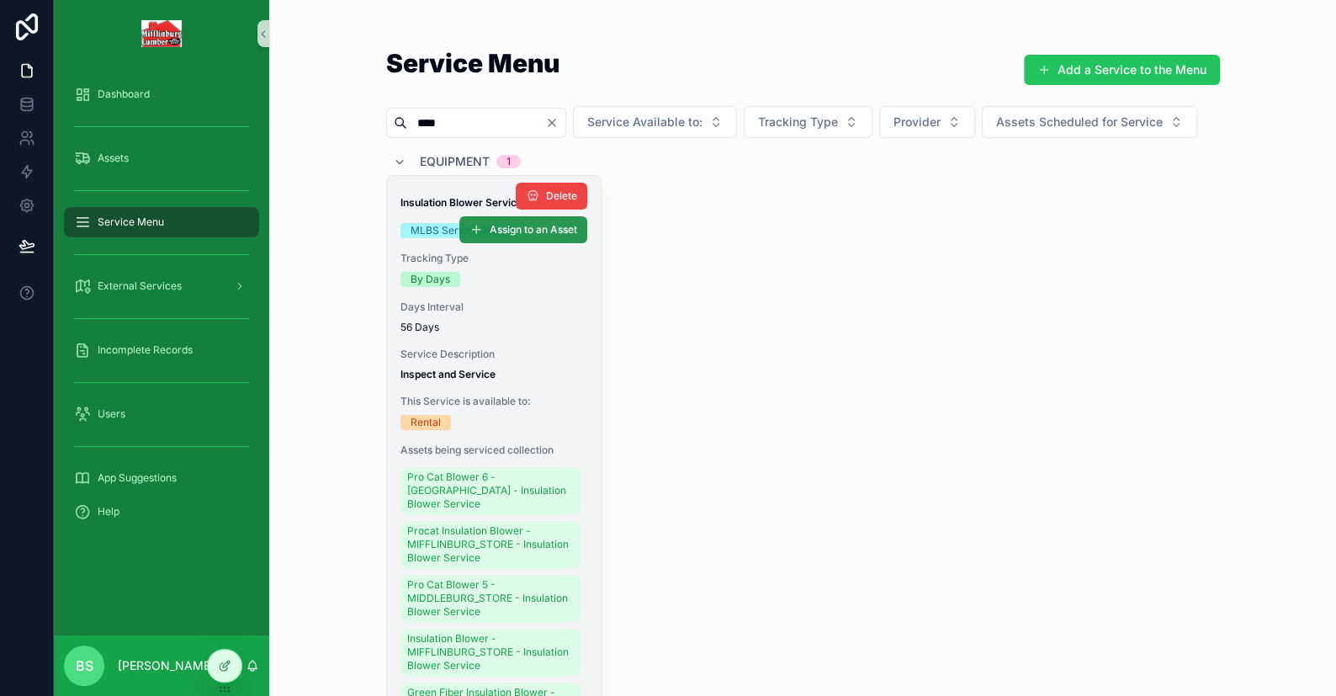
type input "****"
click at [502, 236] on span "Assign to an Asset" at bounding box center [533, 229] width 87 height 13
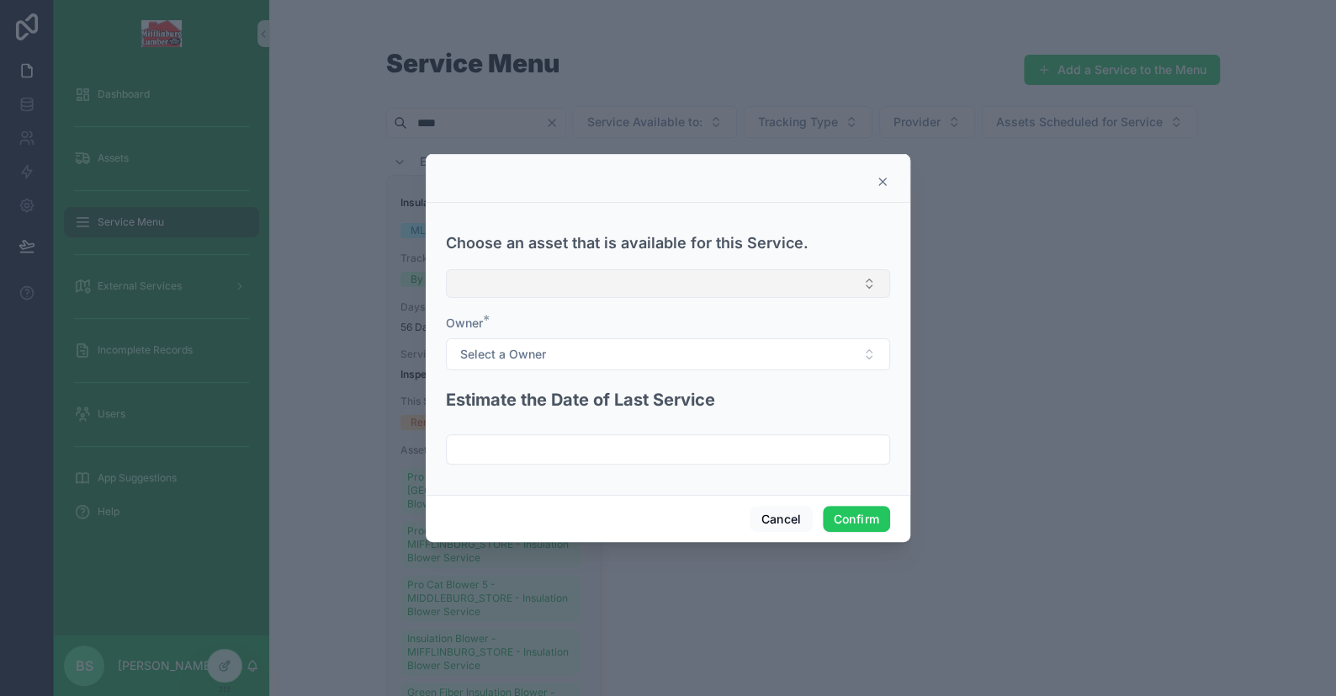
click at [559, 294] on button "Select Button" at bounding box center [668, 283] width 444 height 29
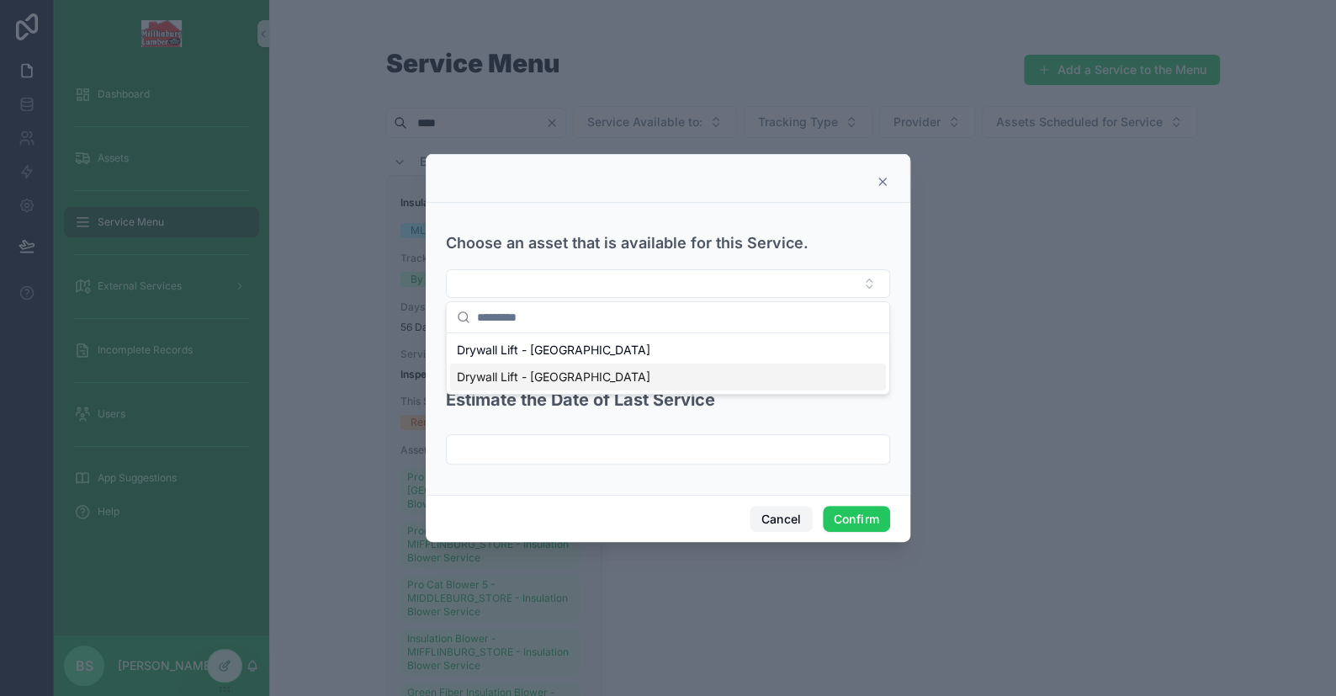
click at [777, 517] on button "Cancel" at bounding box center [781, 519] width 62 height 27
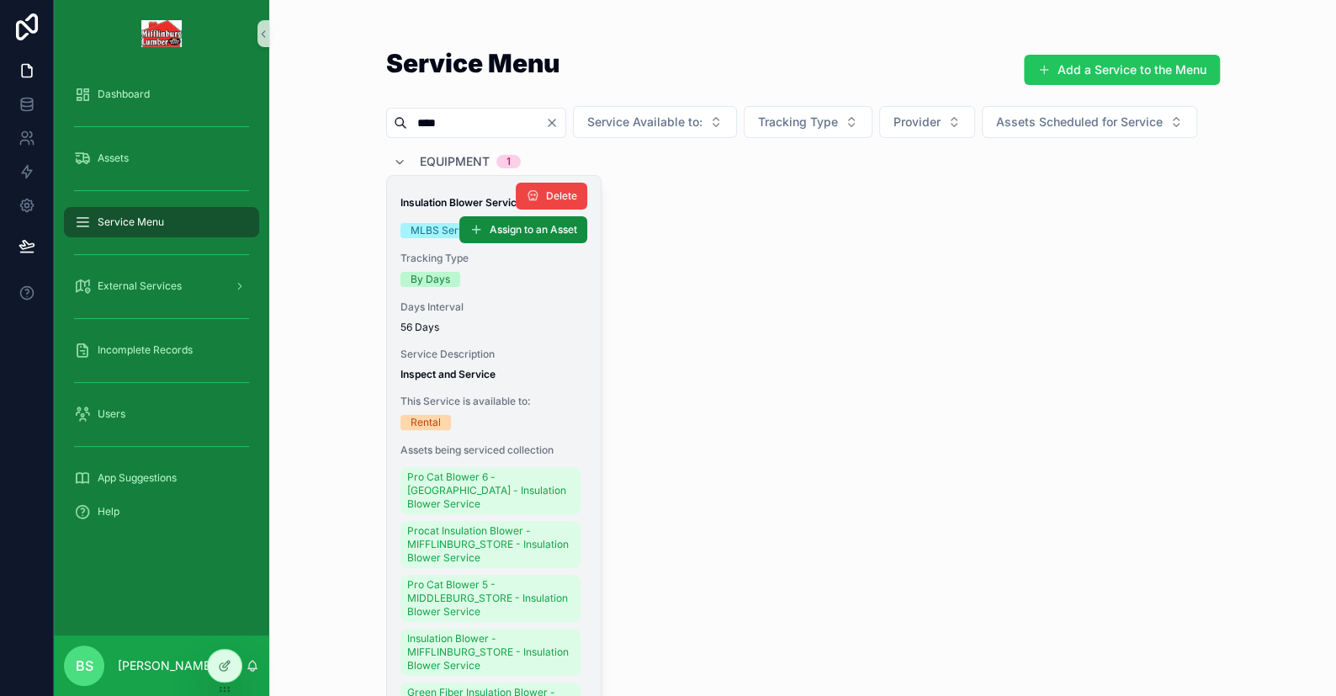
click at [555, 123] on icon "Clear" at bounding box center [552, 122] width 7 height 7
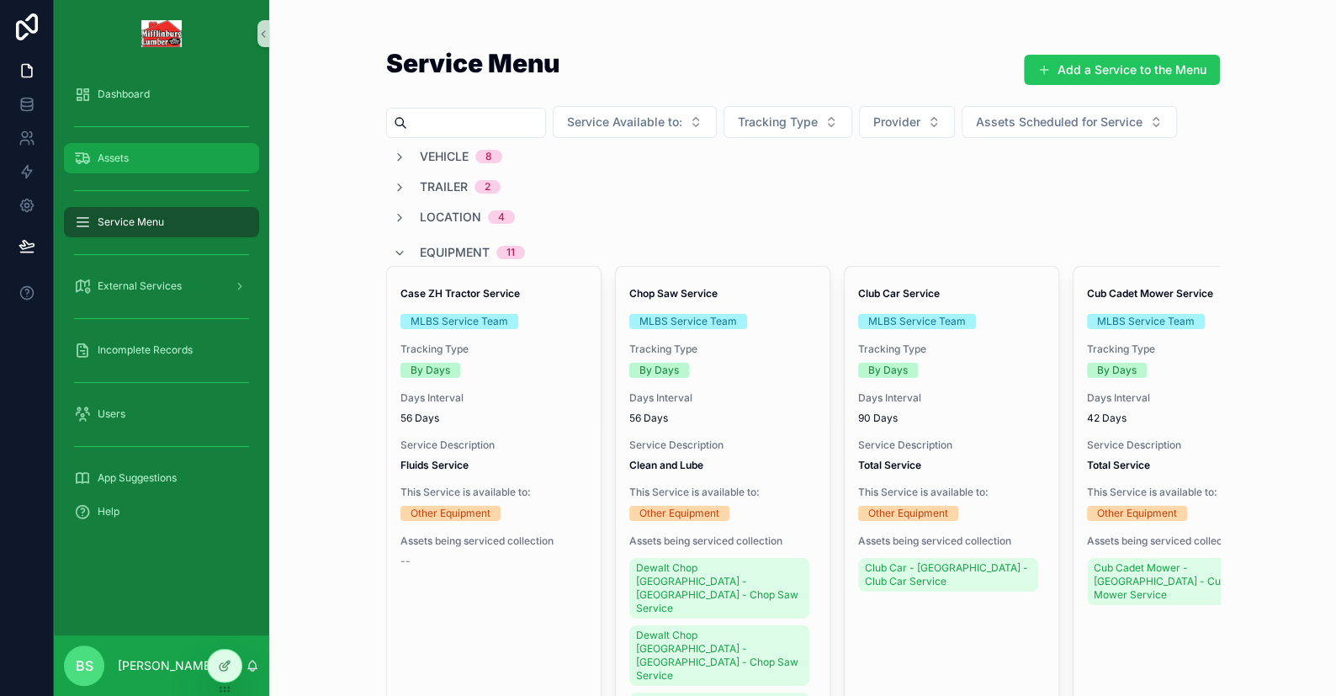
click at [136, 163] on div "Assets" at bounding box center [161, 158] width 175 height 27
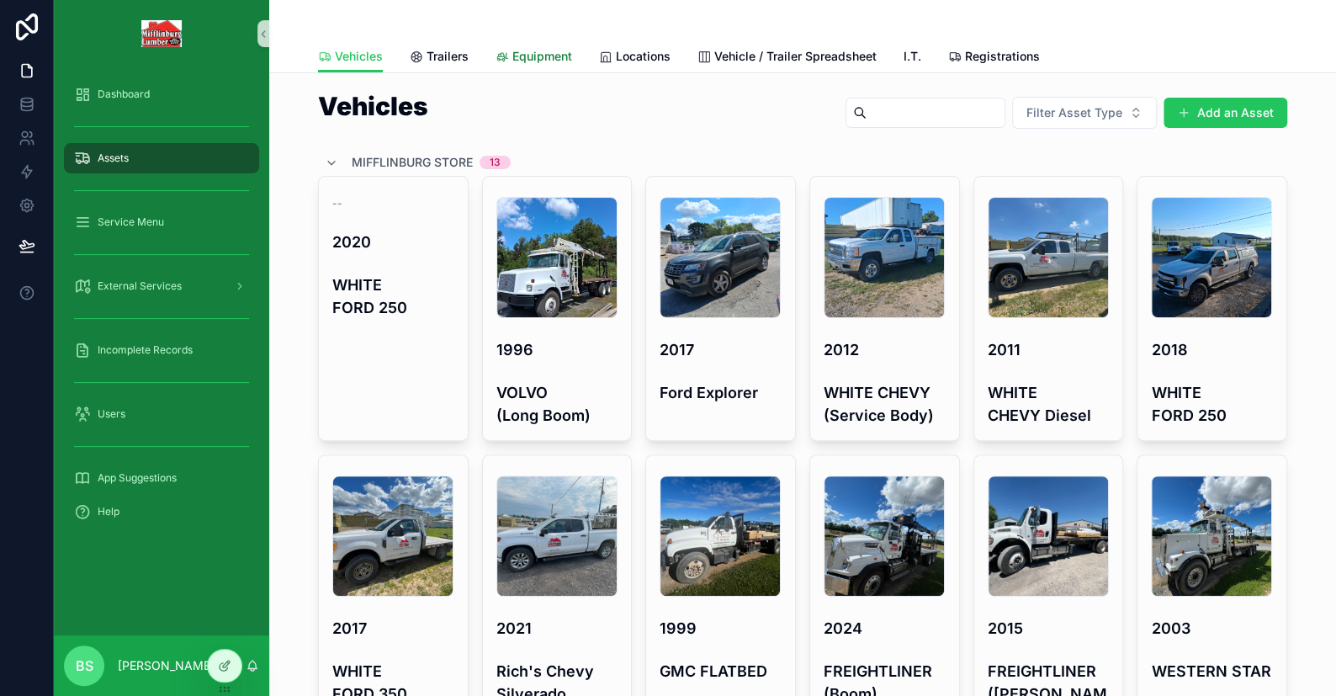
click at [559, 58] on span "Equipment" at bounding box center [542, 56] width 60 height 17
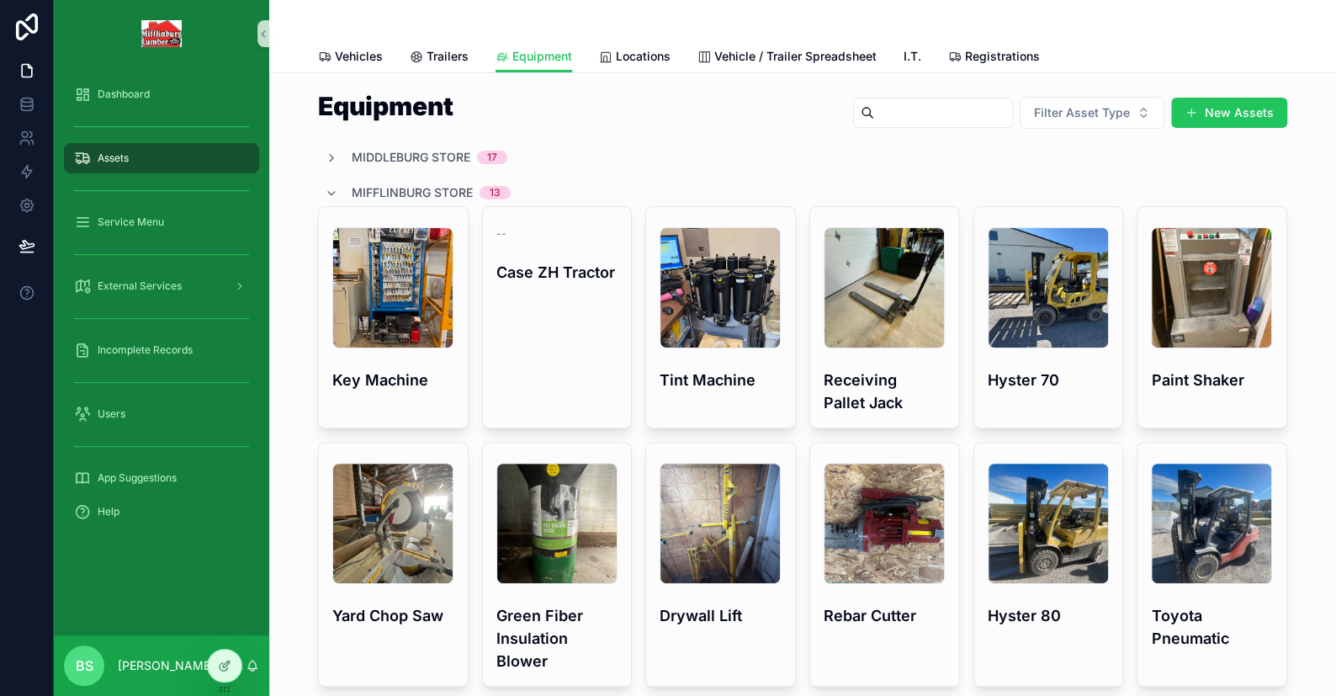
click at [920, 58] on div "Vehicles Trailers Equipment Locations Vehicle / Trailer Spreadsheet I.T. Regist…" at bounding box center [802, 56] width 969 height 32
click at [910, 58] on span "I.T." at bounding box center [913, 56] width 18 height 17
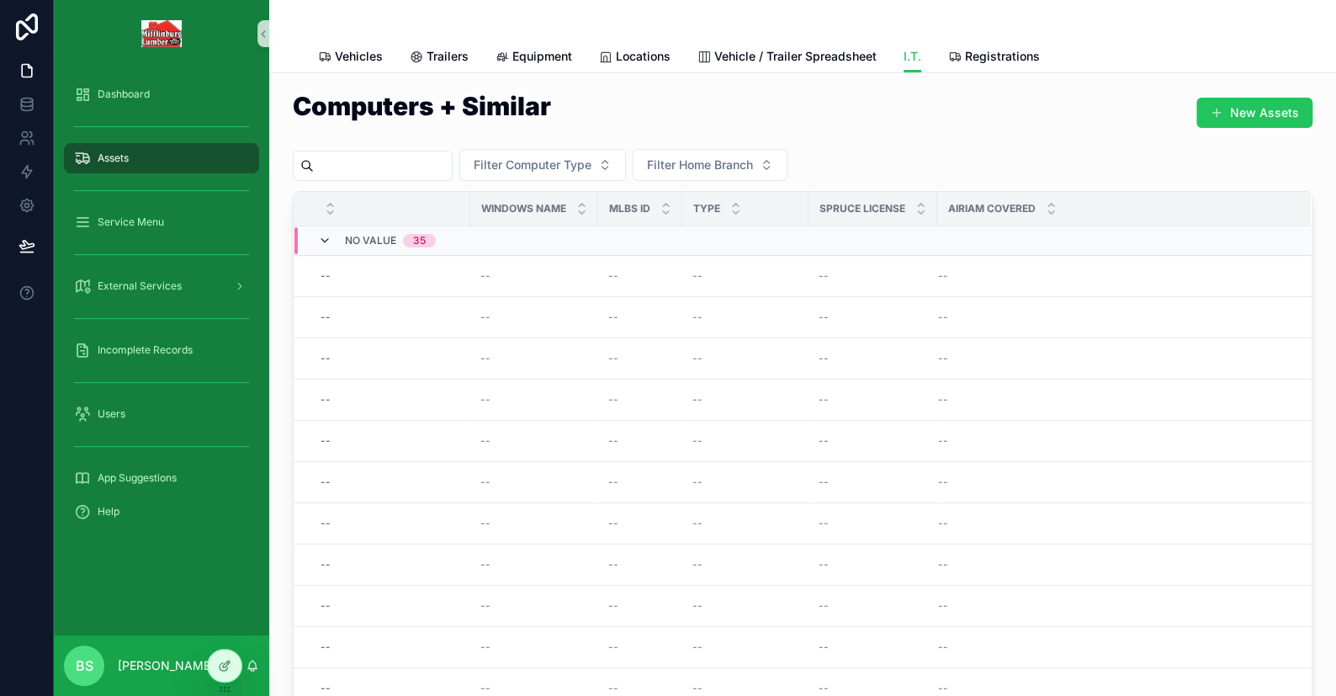
click at [325, 235] on icon "scrollable content" at bounding box center [324, 240] width 13 height 13
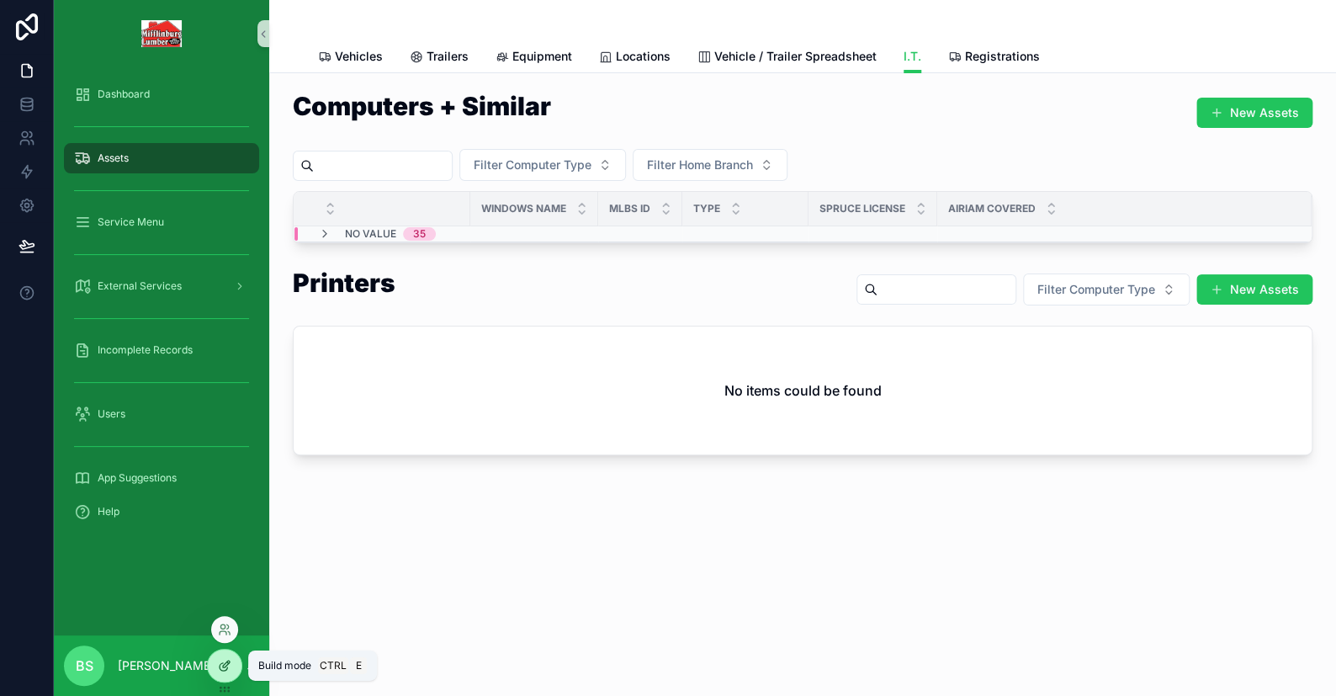
click at [228, 660] on icon at bounding box center [226, 663] width 7 height 7
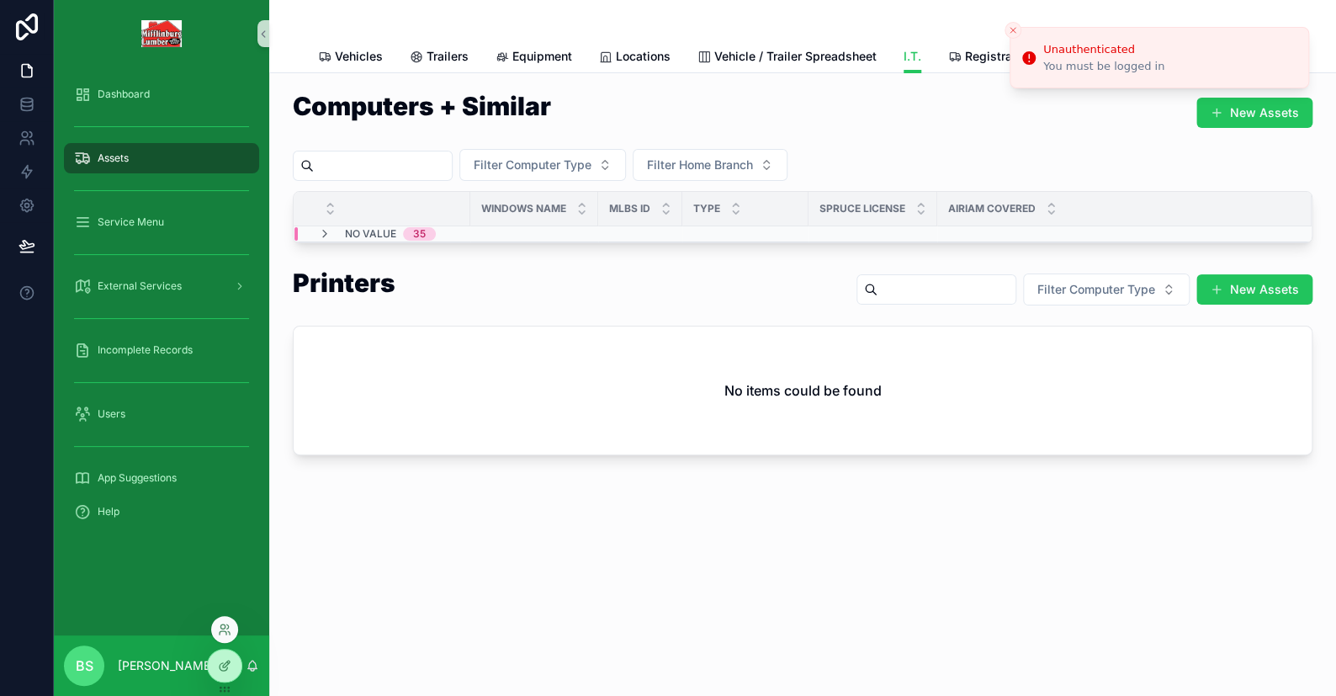
click at [1019, 29] on button "Close toast" at bounding box center [1012, 30] width 17 height 17
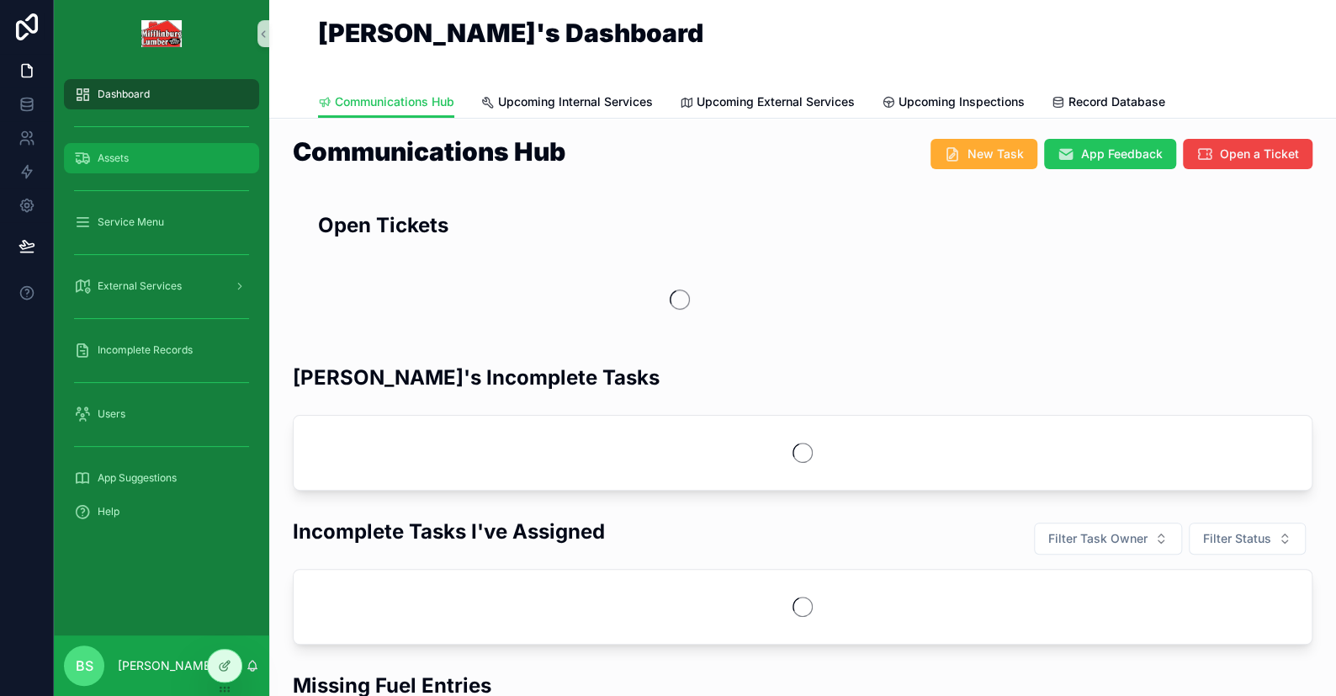
click at [92, 158] on div "Assets" at bounding box center [161, 158] width 175 height 27
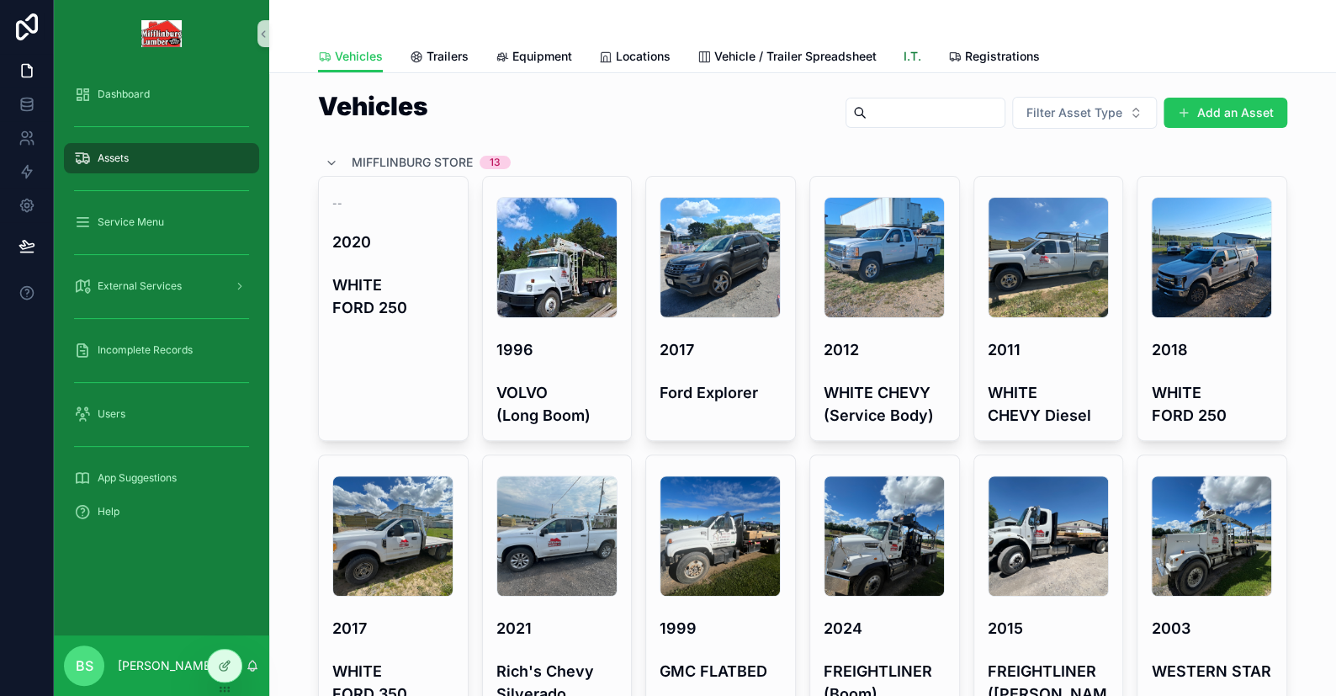
click at [879, 58] on span "I.T." at bounding box center [913, 56] width 18 height 17
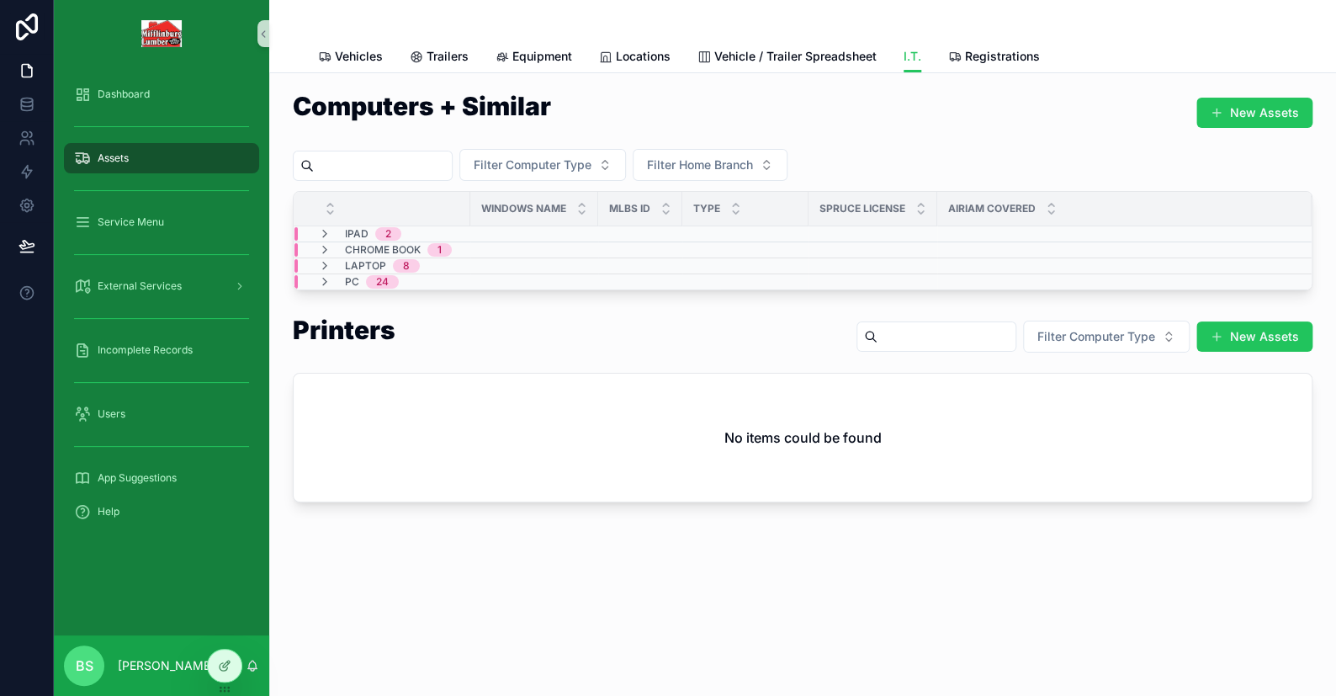
click at [352, 277] on span "PC" at bounding box center [352, 281] width 14 height 13
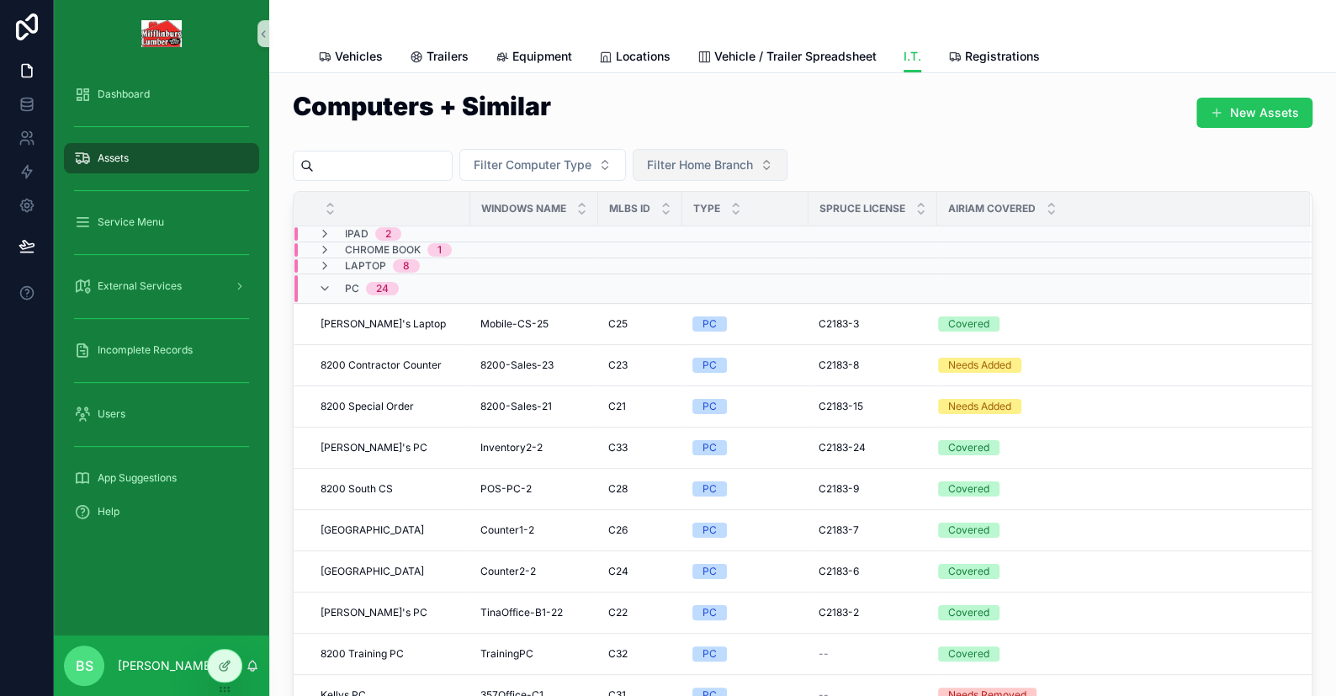
click at [744, 167] on span "Filter Home Branch" at bounding box center [700, 164] width 106 height 17
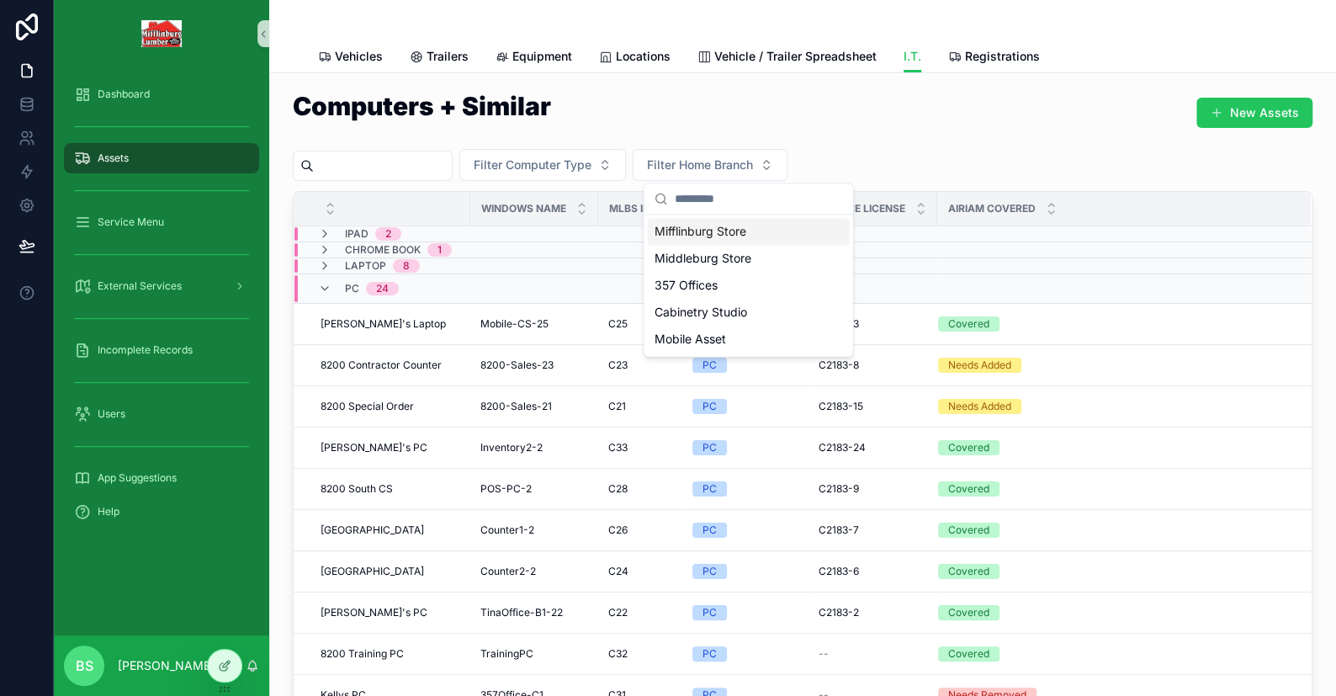
click at [702, 235] on div "Mifflinburg Store" at bounding box center [748, 231] width 202 height 27
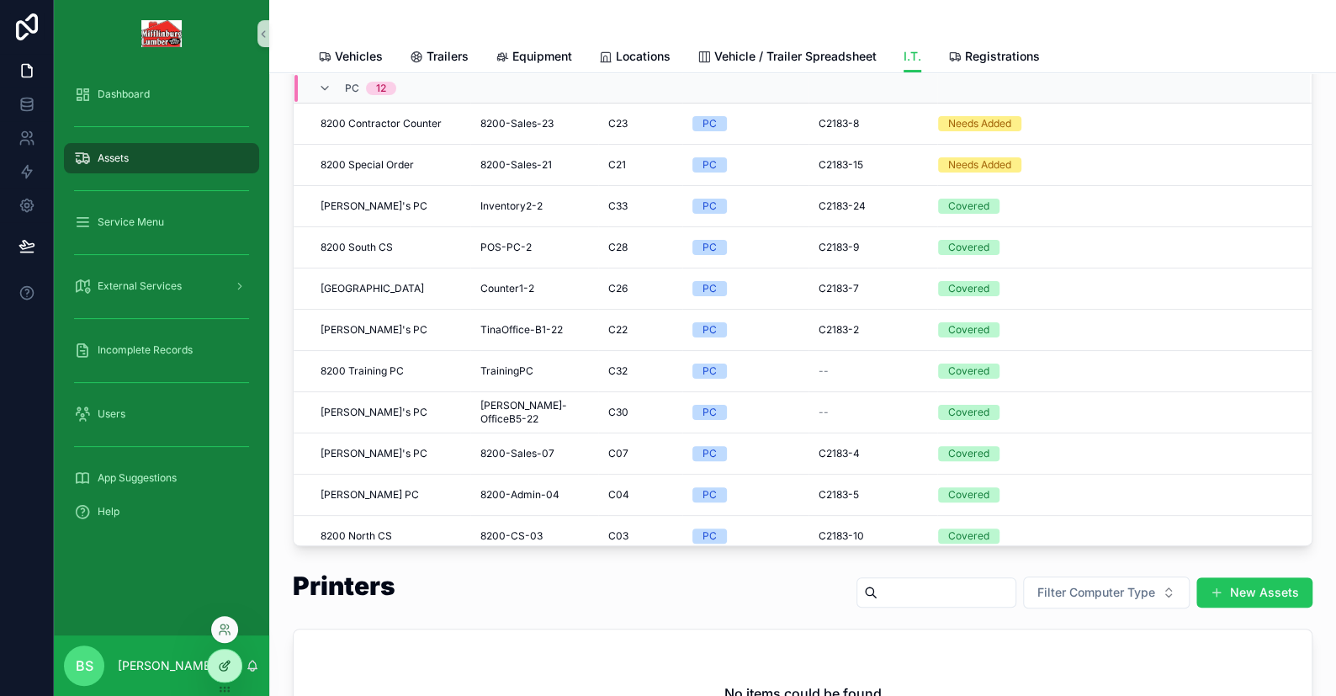
click at [232, 660] on div at bounding box center [225, 665] width 34 height 32
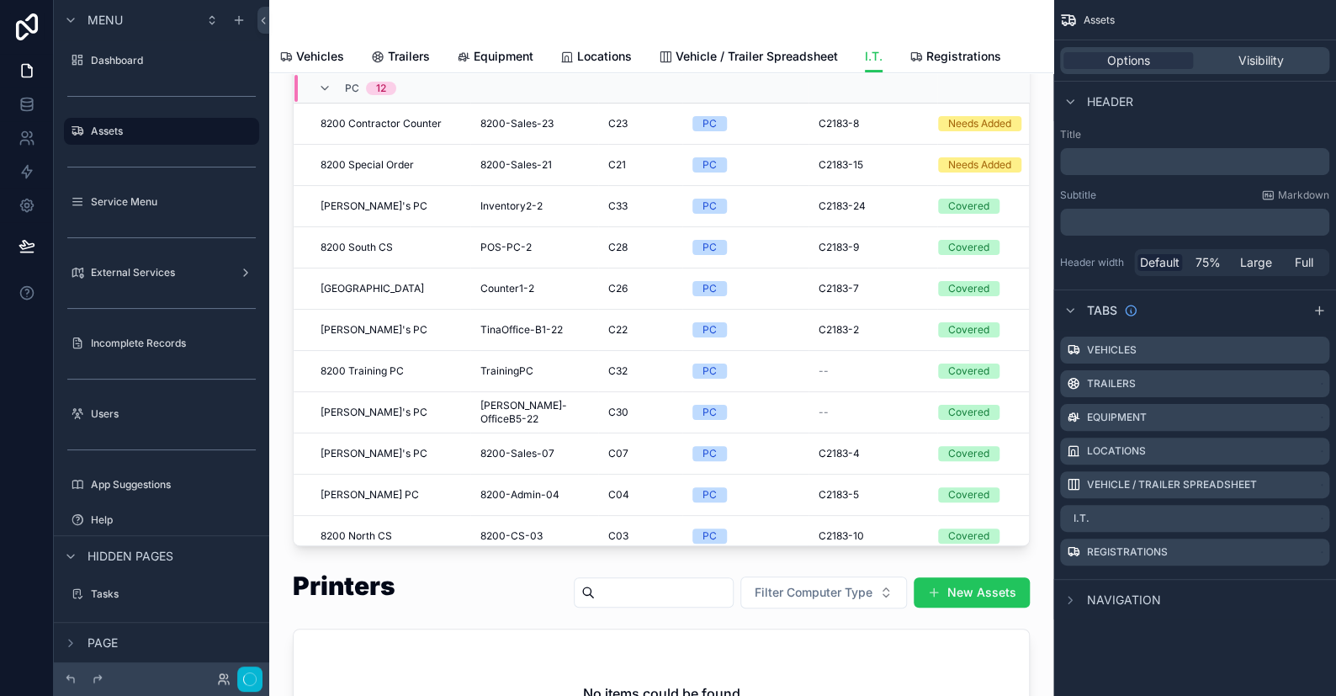
click at [857, 178] on div "scrollable content" at bounding box center [661, 235] width 757 height 634
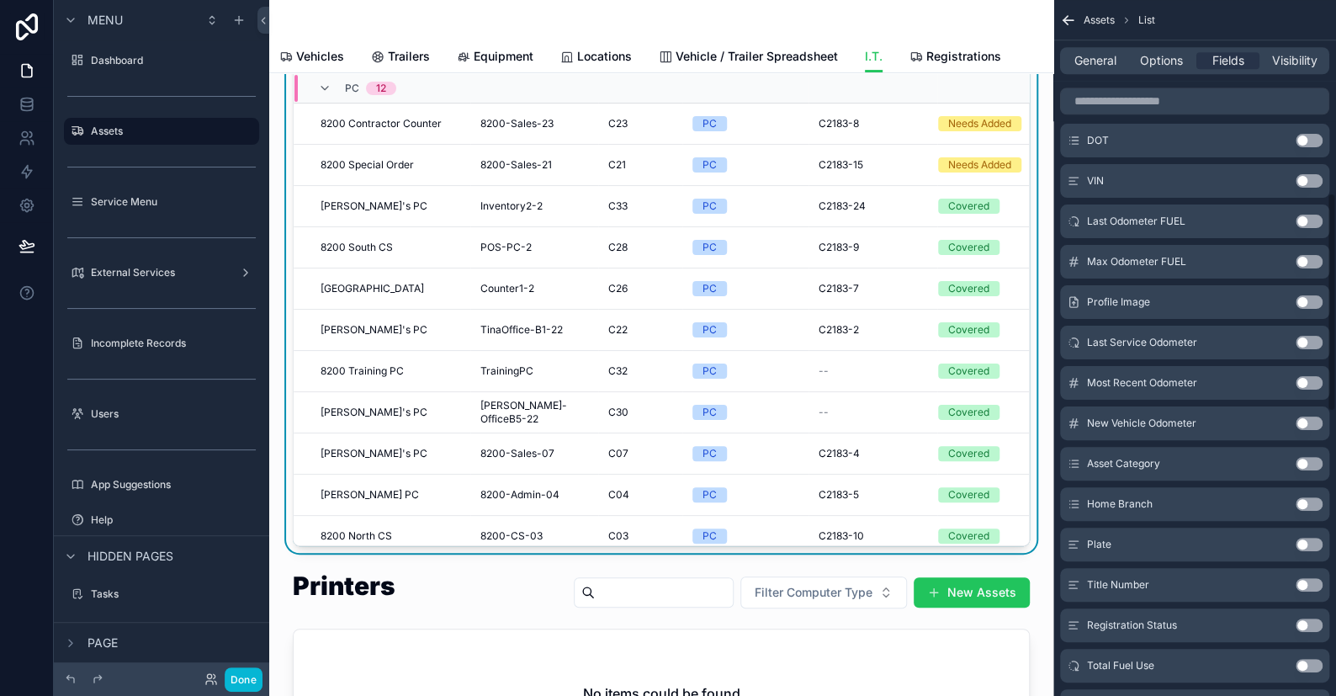
scroll to position [505, 0]
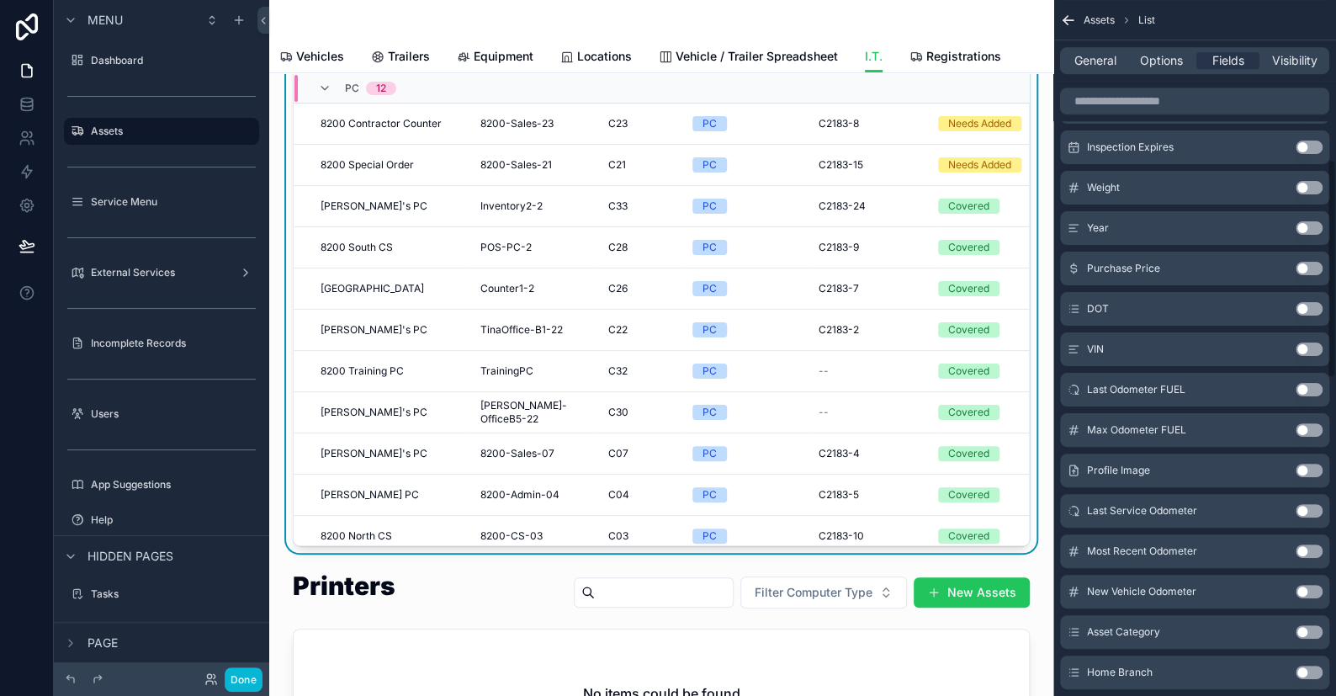
click at [879, 226] on button "Use setting" at bounding box center [1309, 227] width 27 height 13
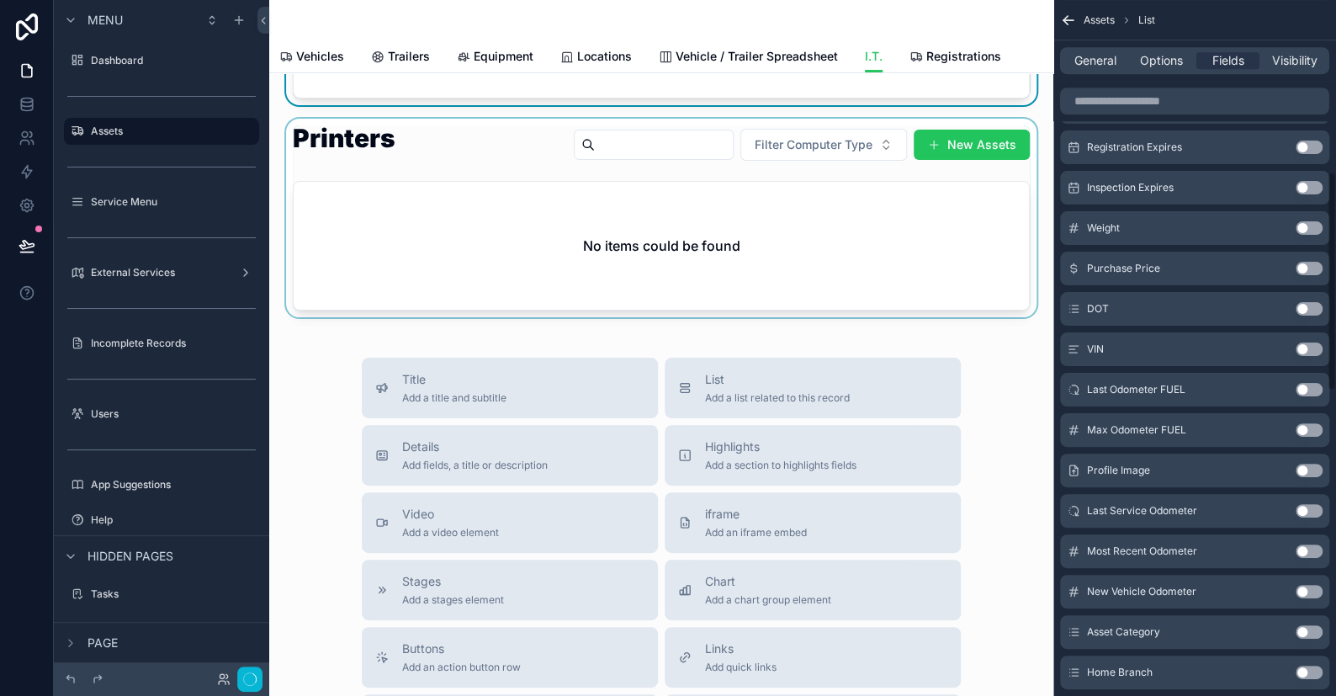
scroll to position [544, 0]
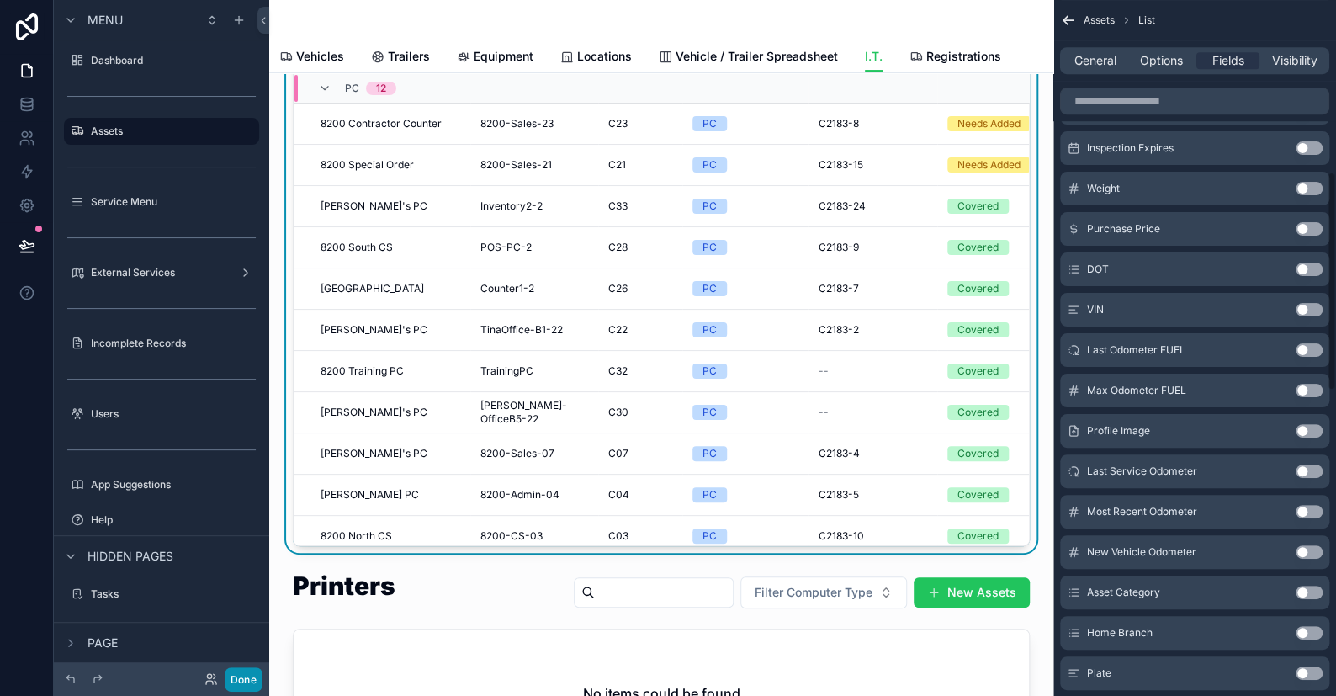
click at [250, 677] on button "Done" at bounding box center [244, 679] width 38 height 24
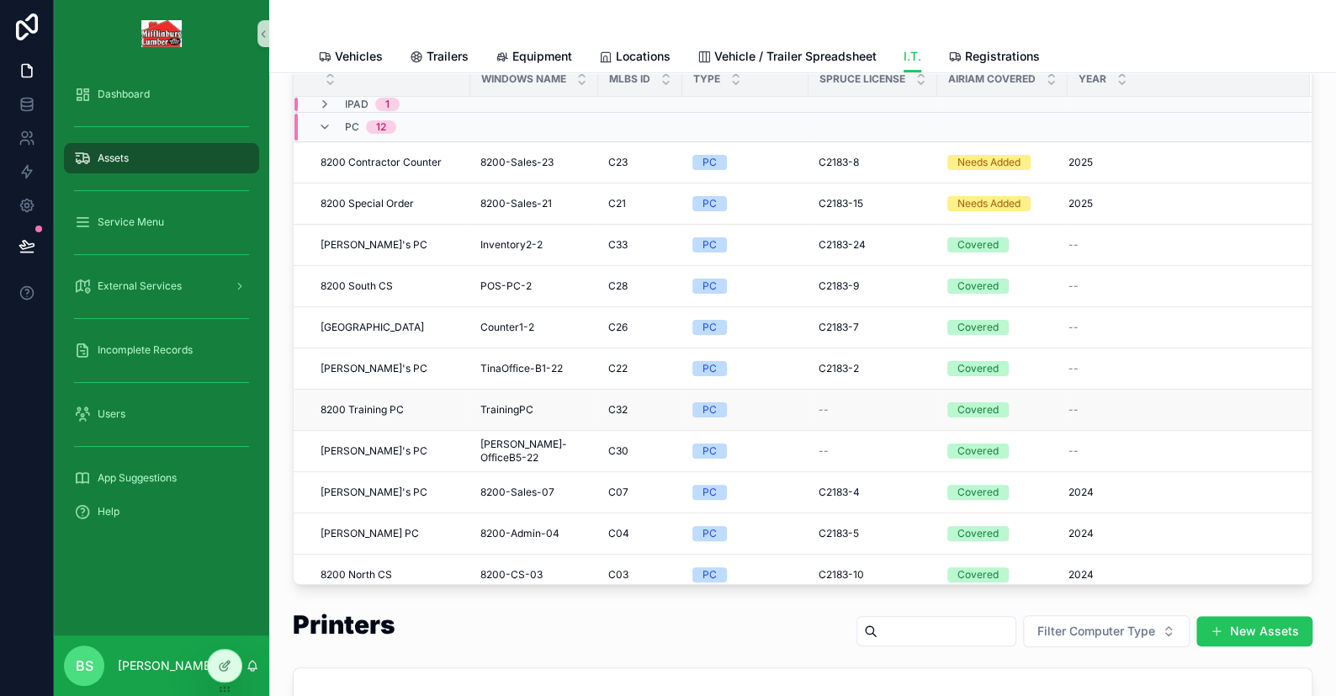
scroll to position [0, 0]
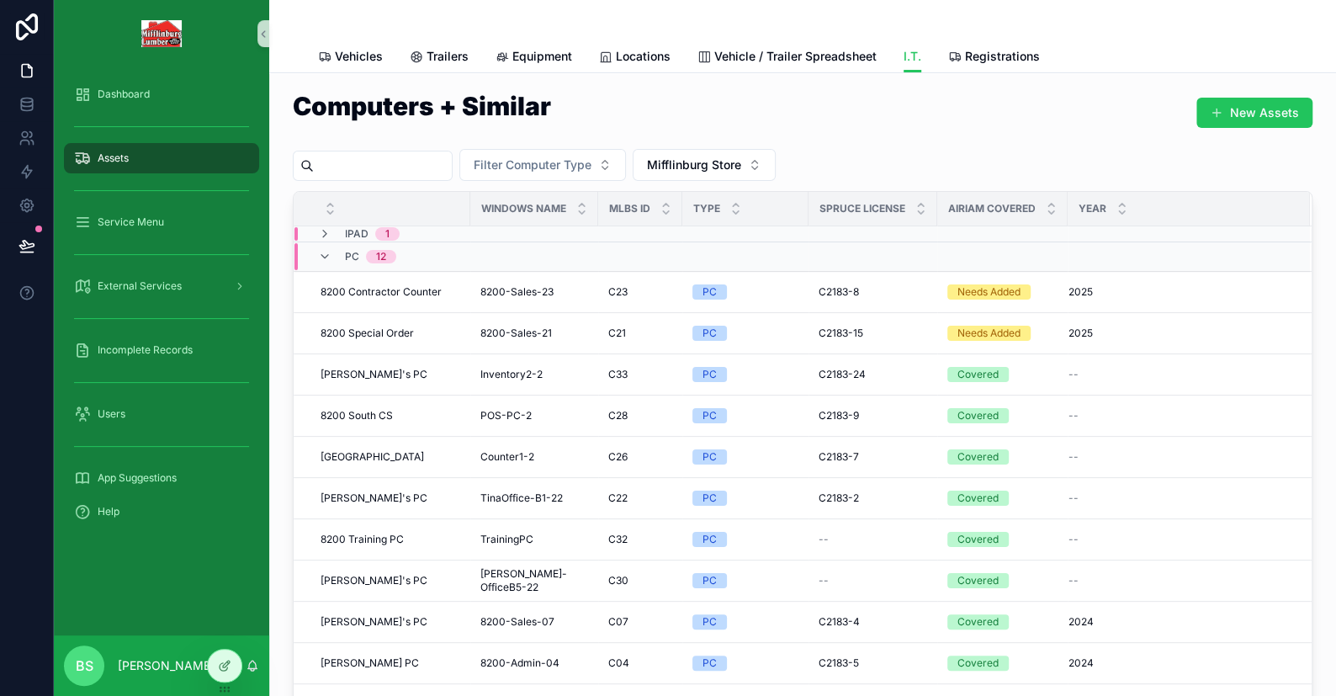
click at [879, 118] on div "Computers + Similar New Assets" at bounding box center [803, 115] width 1020 height 45
click at [329, 257] on icon "scrollable content" at bounding box center [324, 256] width 13 height 13
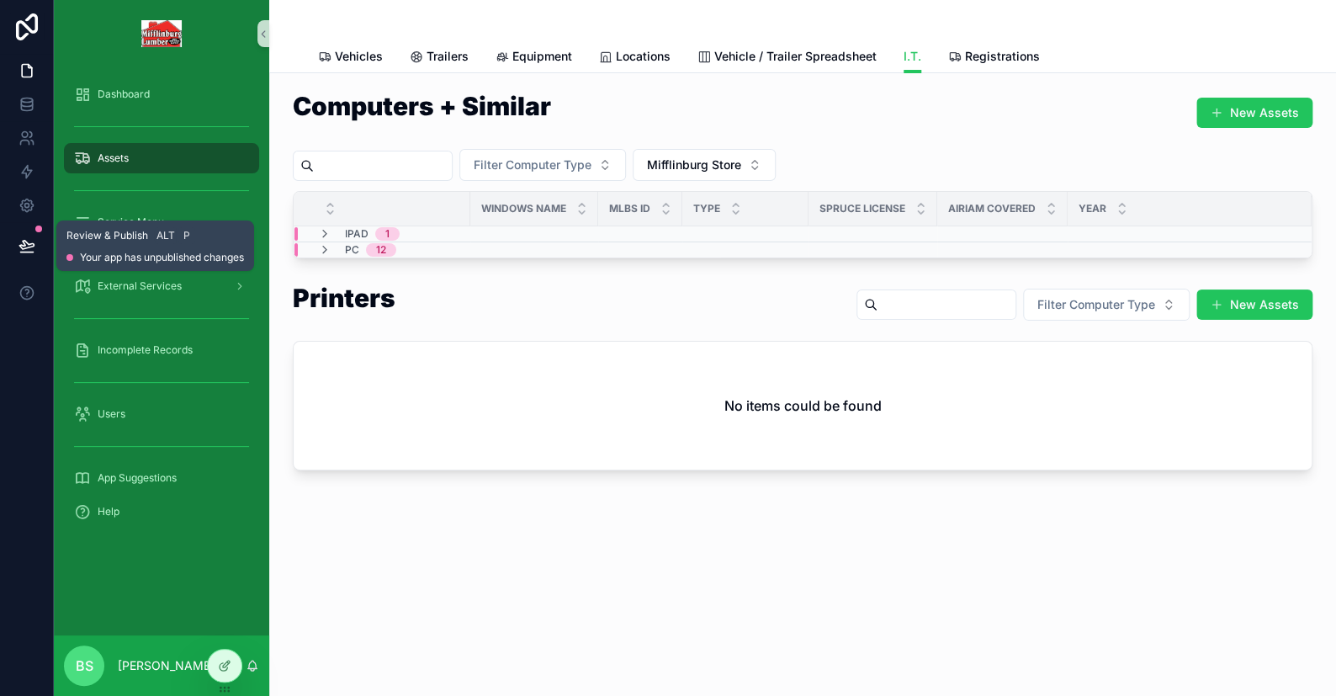
click at [38, 246] on button at bounding box center [26, 245] width 37 height 47
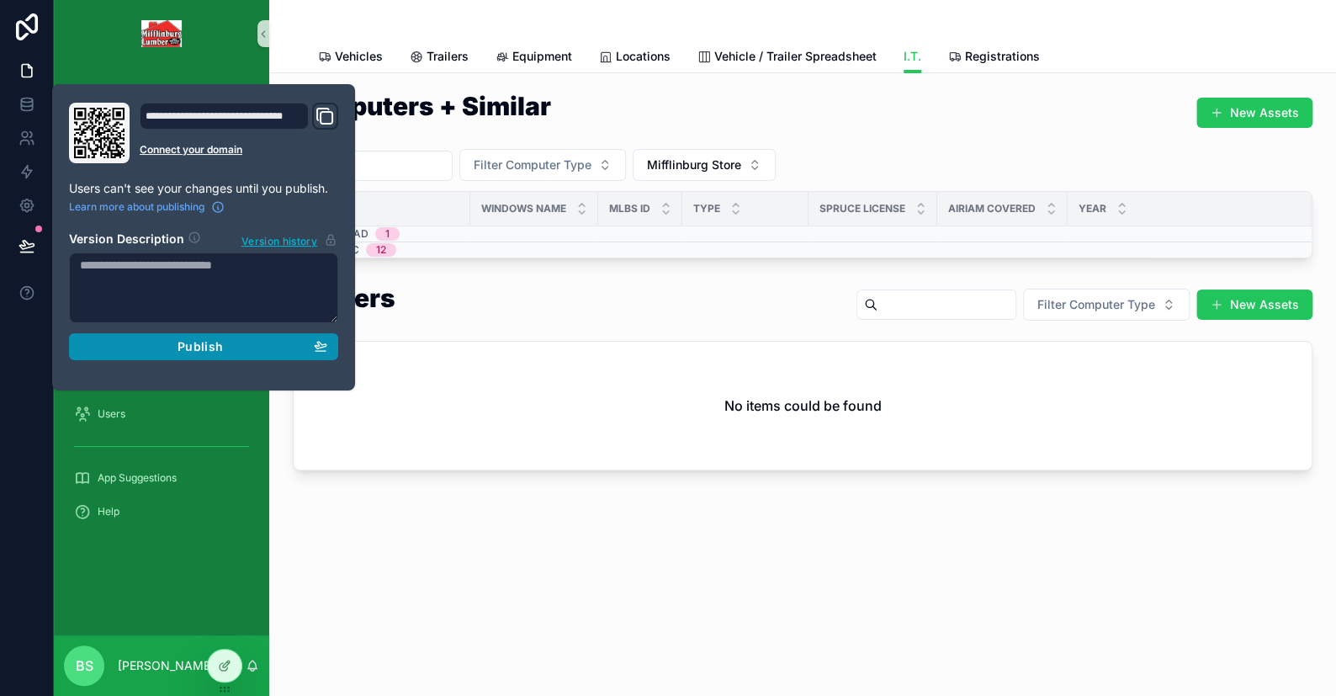
click at [215, 339] on span "Publish" at bounding box center [200, 346] width 45 height 15
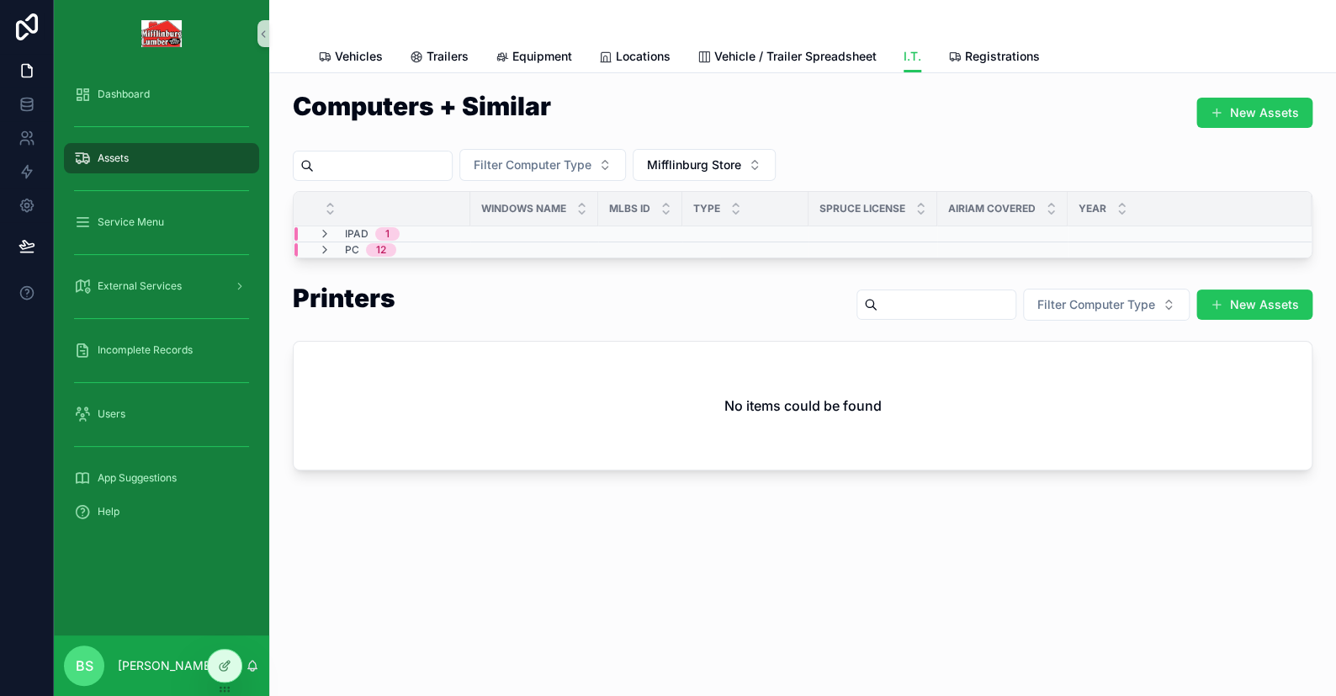
click at [879, 22] on div "scrollable content" at bounding box center [802, 20] width 969 height 40
click at [776, 167] on button "Mifflinburg Store" at bounding box center [704, 165] width 143 height 32
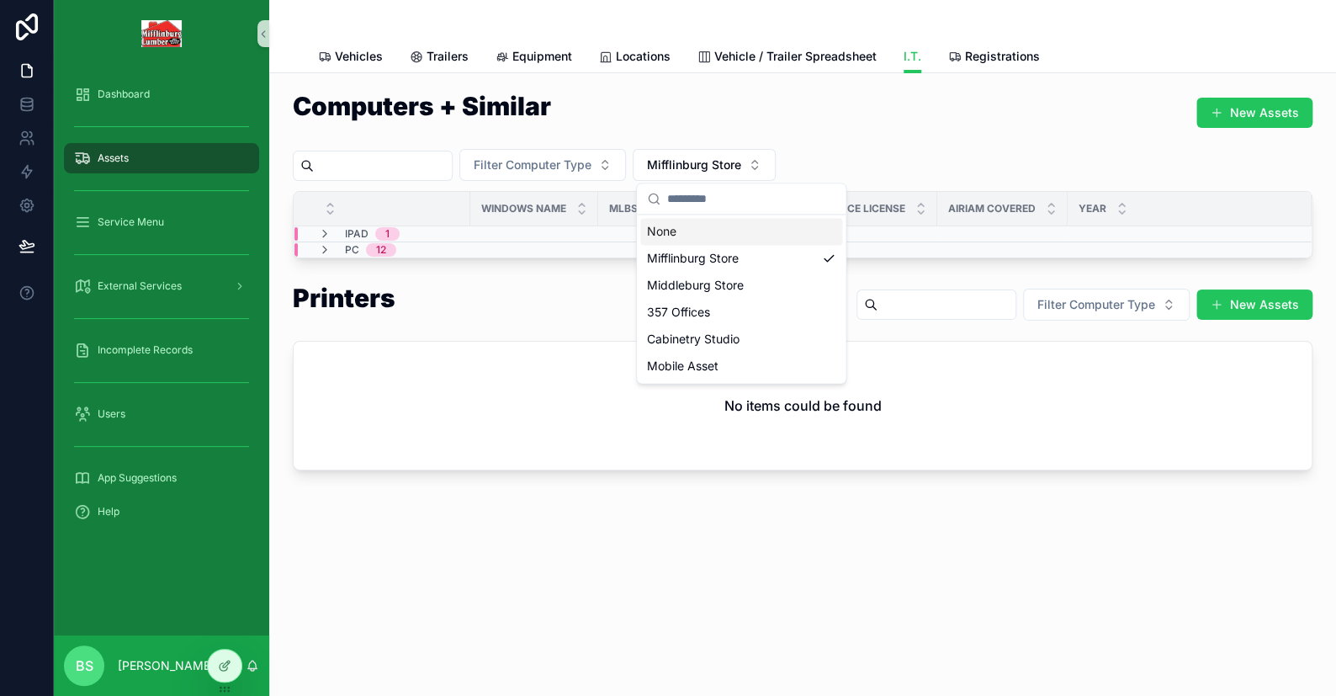
click at [692, 225] on div "None" at bounding box center [741, 231] width 202 height 27
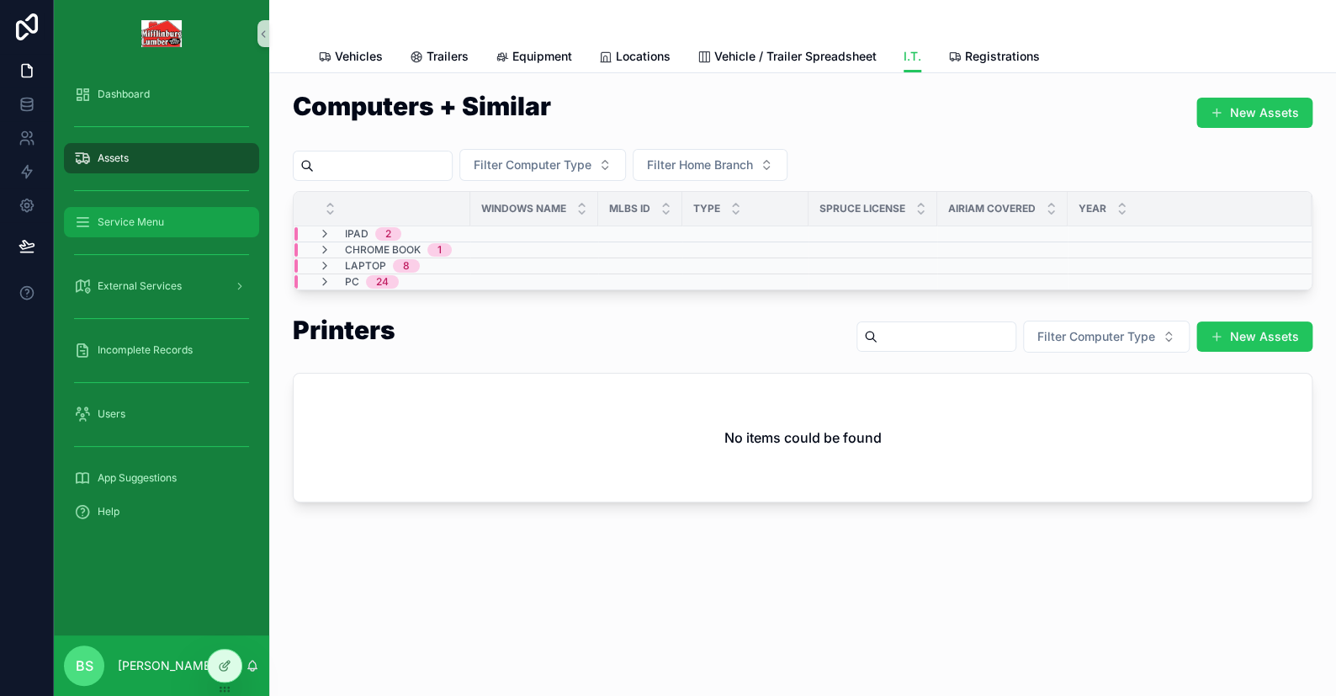
click at [112, 210] on div "Service Menu" at bounding box center [161, 222] width 175 height 27
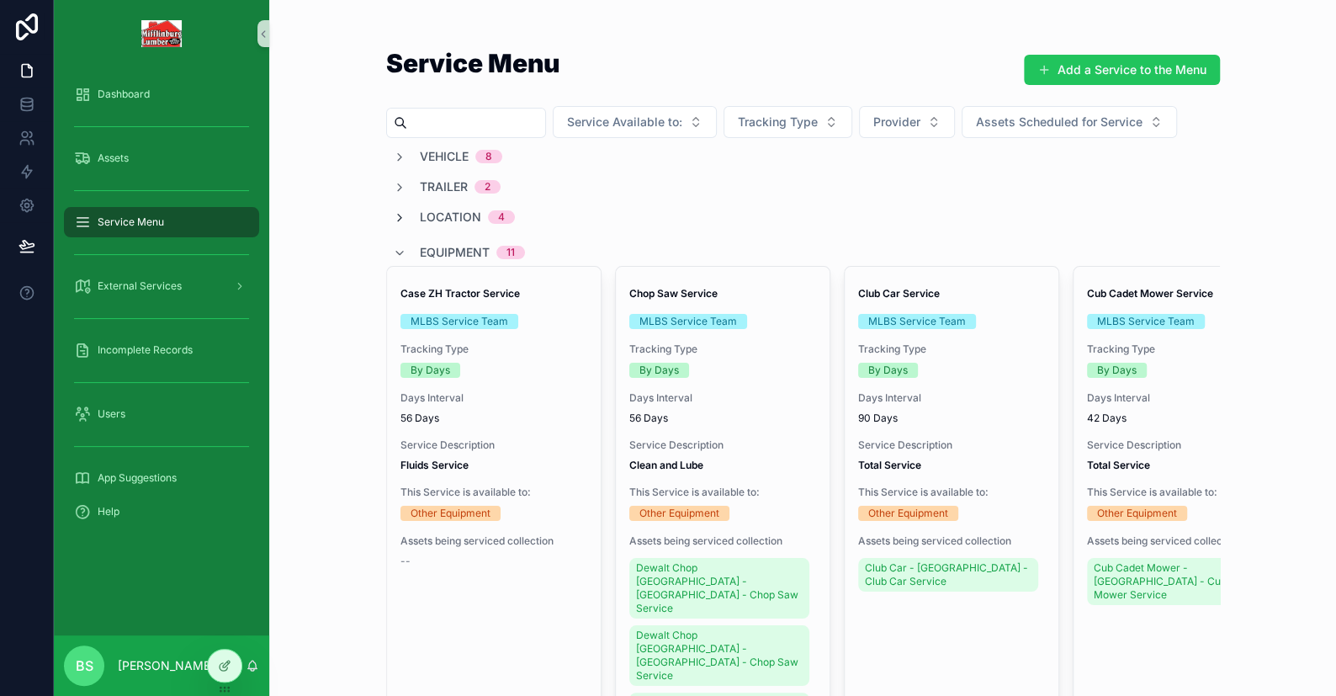
click at [394, 219] on icon "scrollable content" at bounding box center [399, 217] width 13 height 13
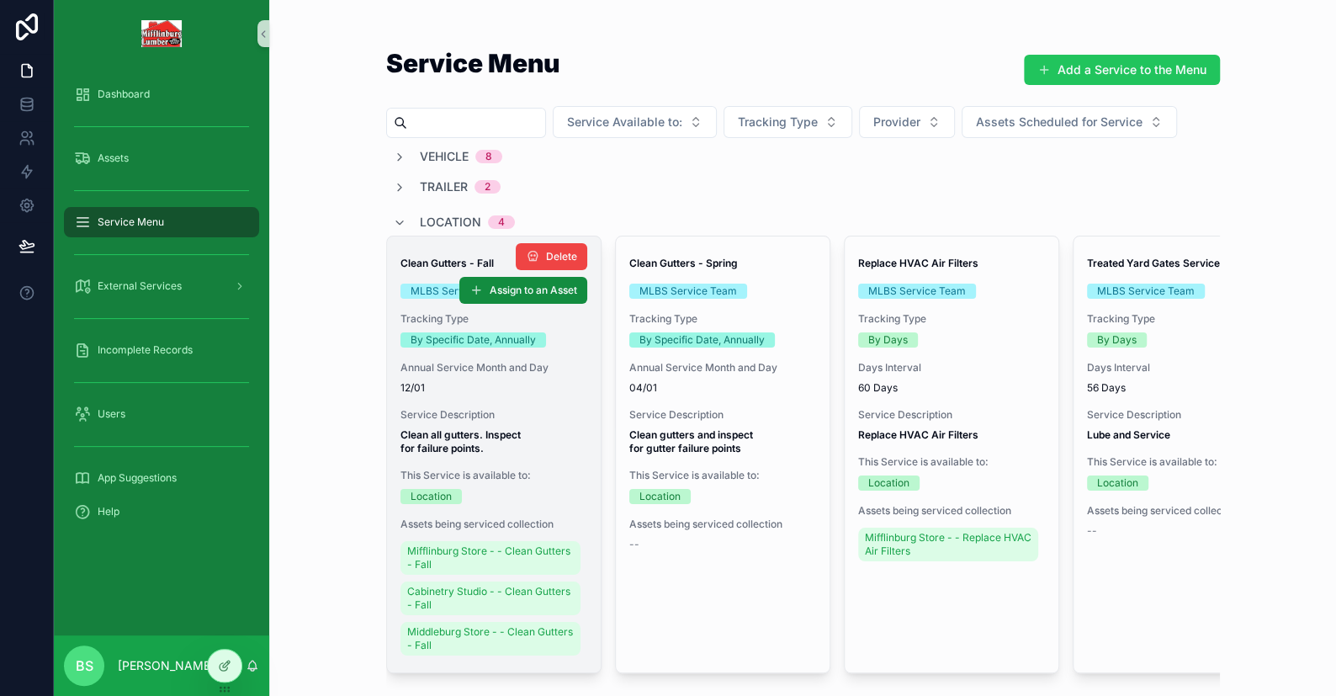
scroll to position [84, 0]
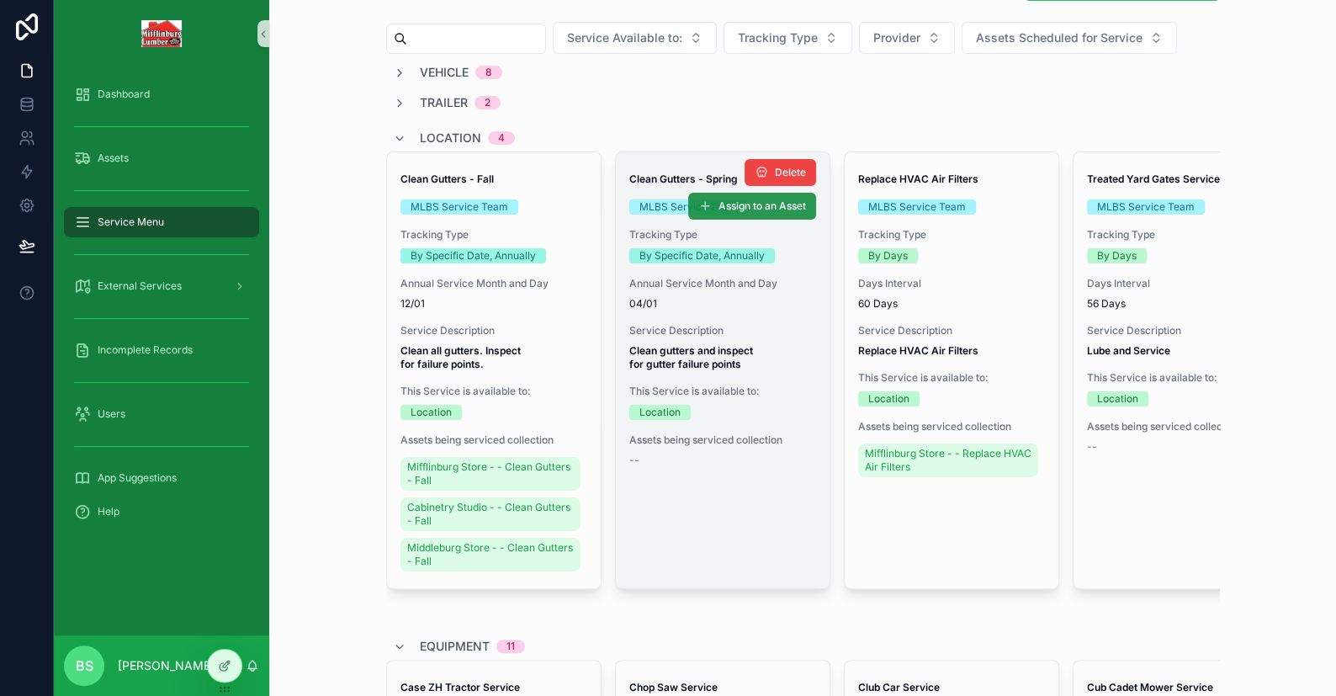
click at [720, 201] on span "Assign to an Asset" at bounding box center [761, 205] width 87 height 13
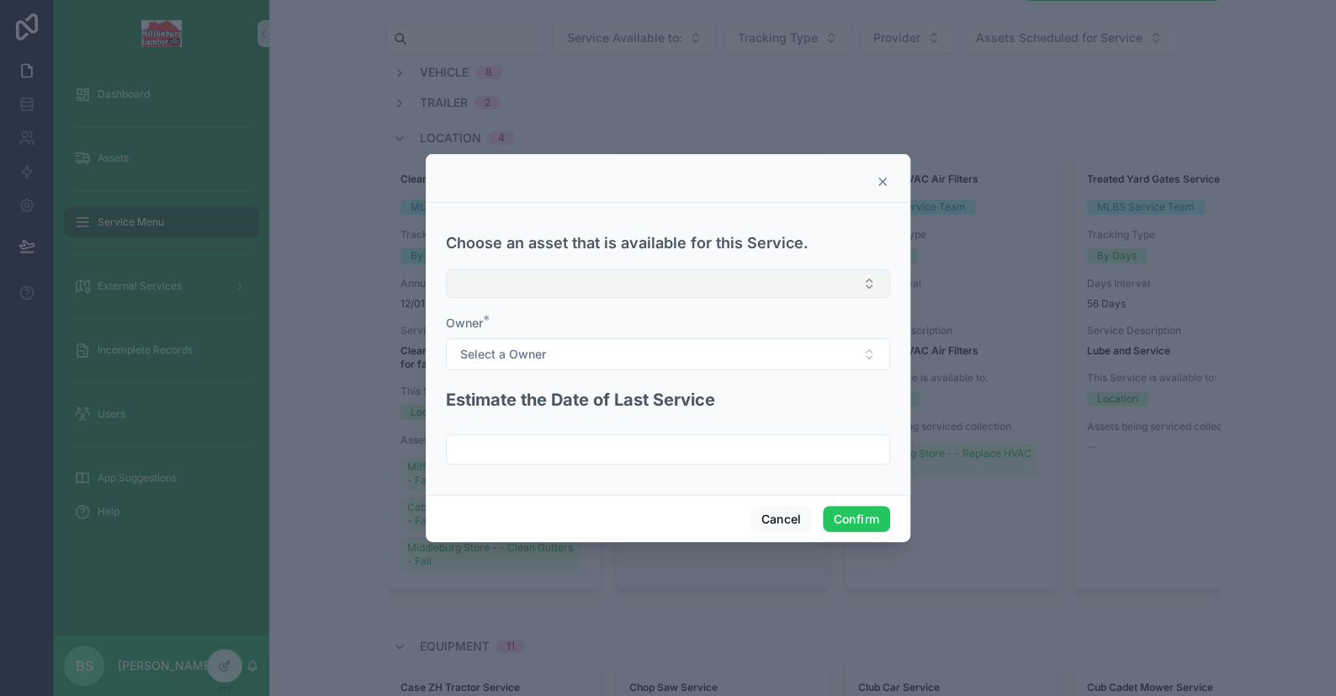
click at [484, 275] on button "Select Button" at bounding box center [668, 283] width 444 height 29
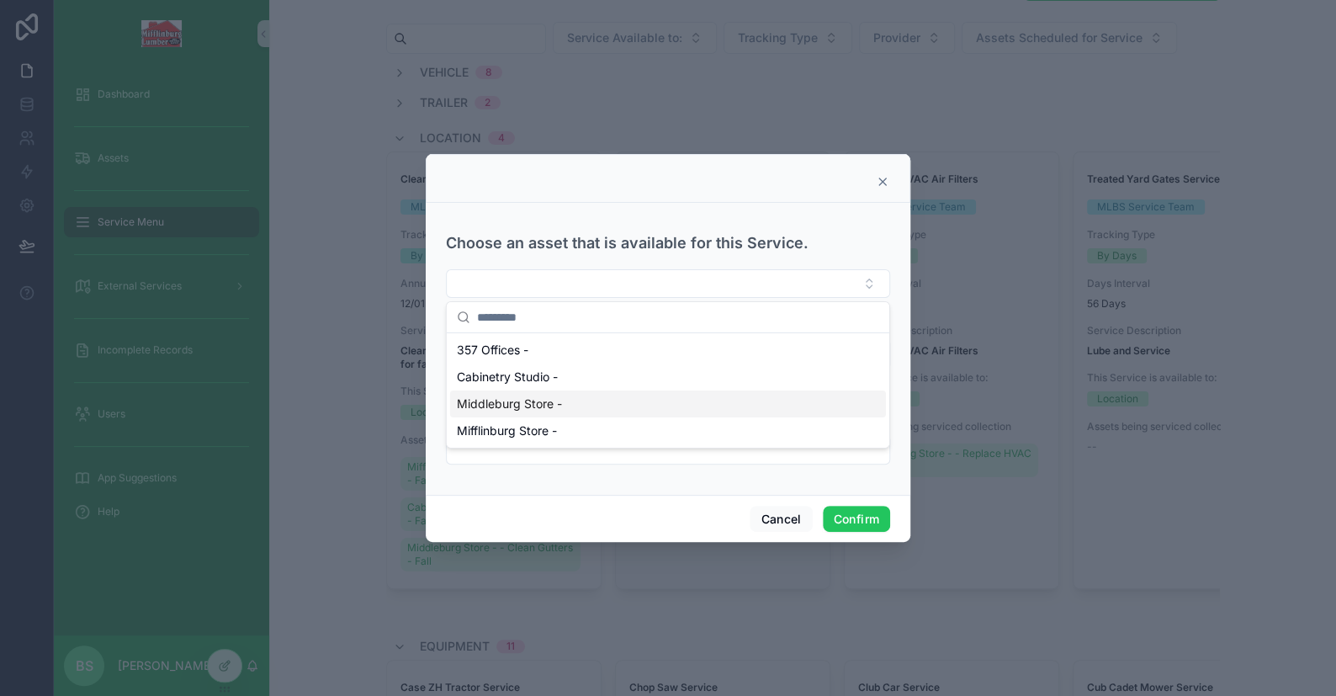
click at [485, 403] on span "Middleburg Store -" at bounding box center [509, 403] width 105 height 17
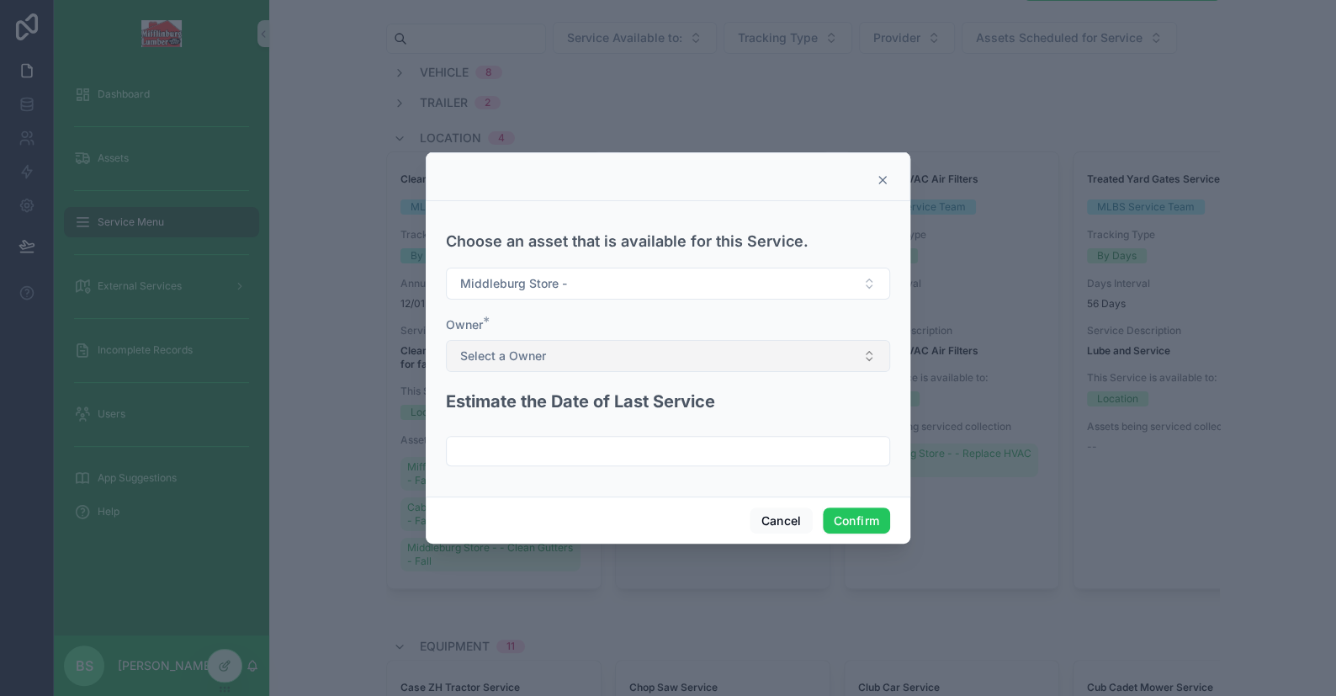
click at [525, 358] on span "Select a Owner" at bounding box center [503, 355] width 86 height 17
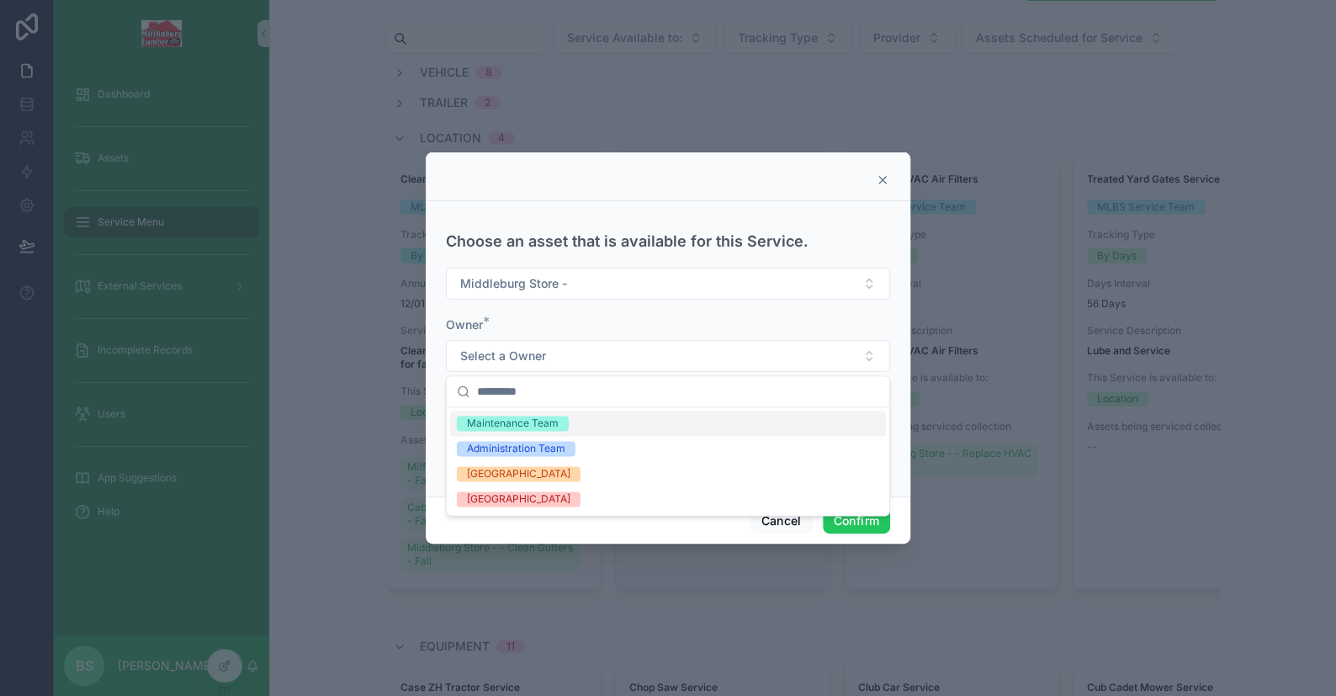
click at [558, 429] on span "Maintenance Team" at bounding box center [513, 423] width 112 height 15
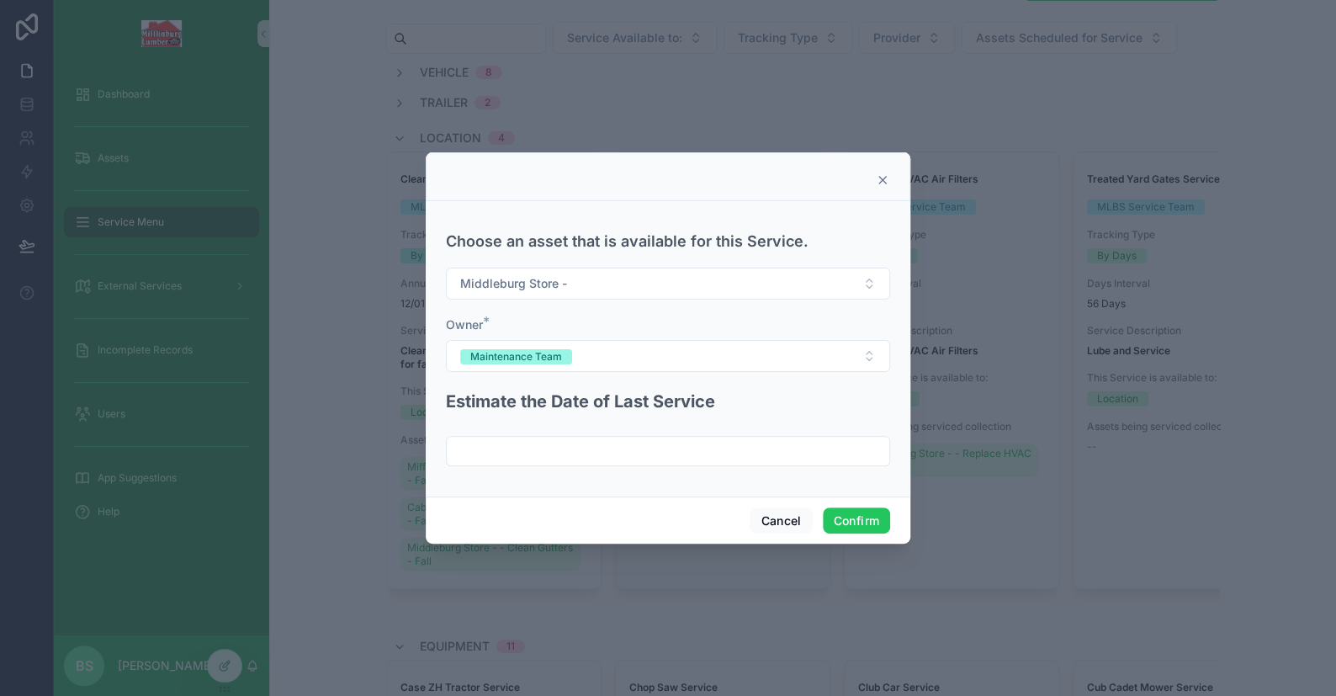
click at [528, 449] on input "text" at bounding box center [668, 451] width 443 height 24
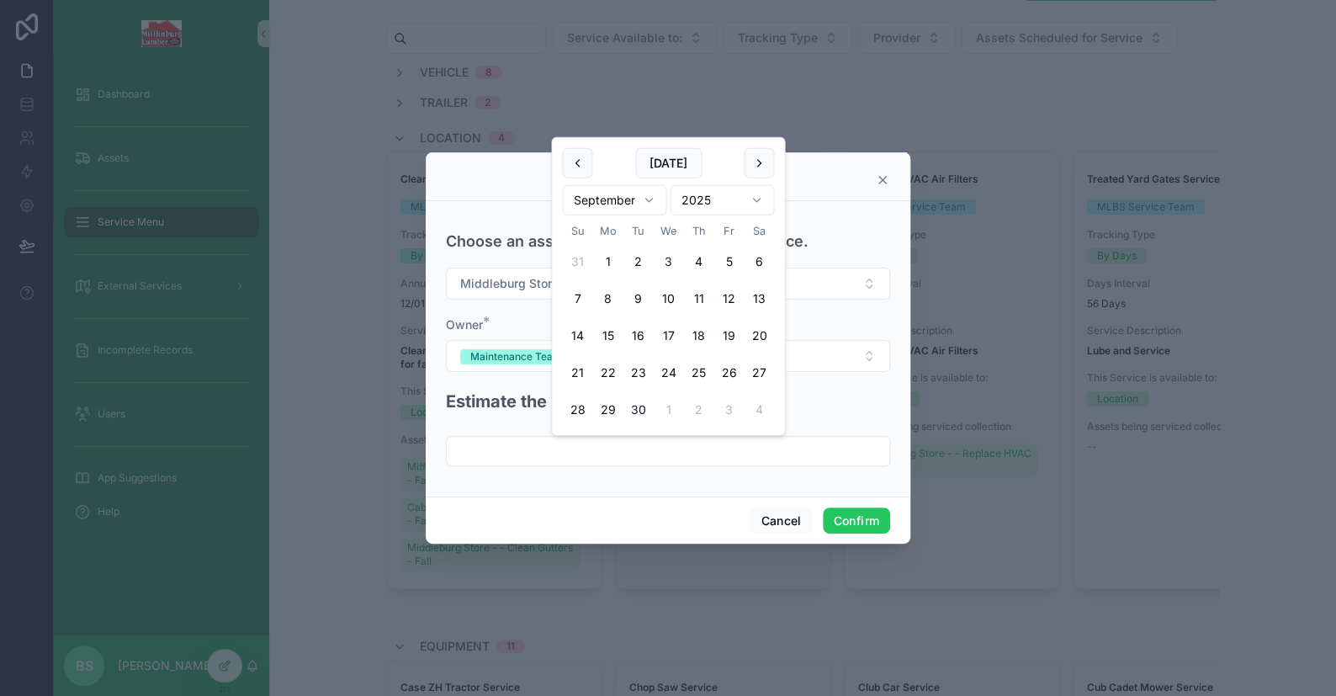
click at [528, 454] on input "text" at bounding box center [668, 451] width 443 height 24
click at [496, 448] on input "********" at bounding box center [668, 451] width 443 height 24
type input "********"
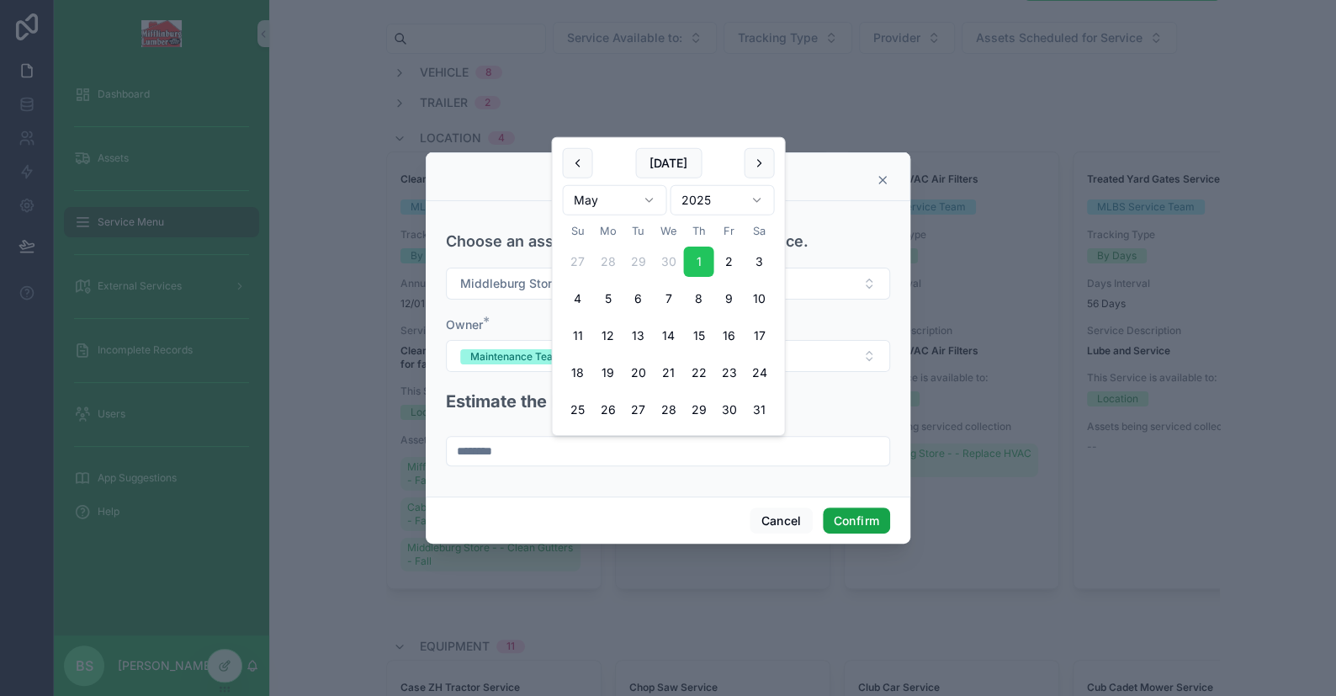
click at [848, 516] on button "Confirm" at bounding box center [856, 520] width 67 height 27
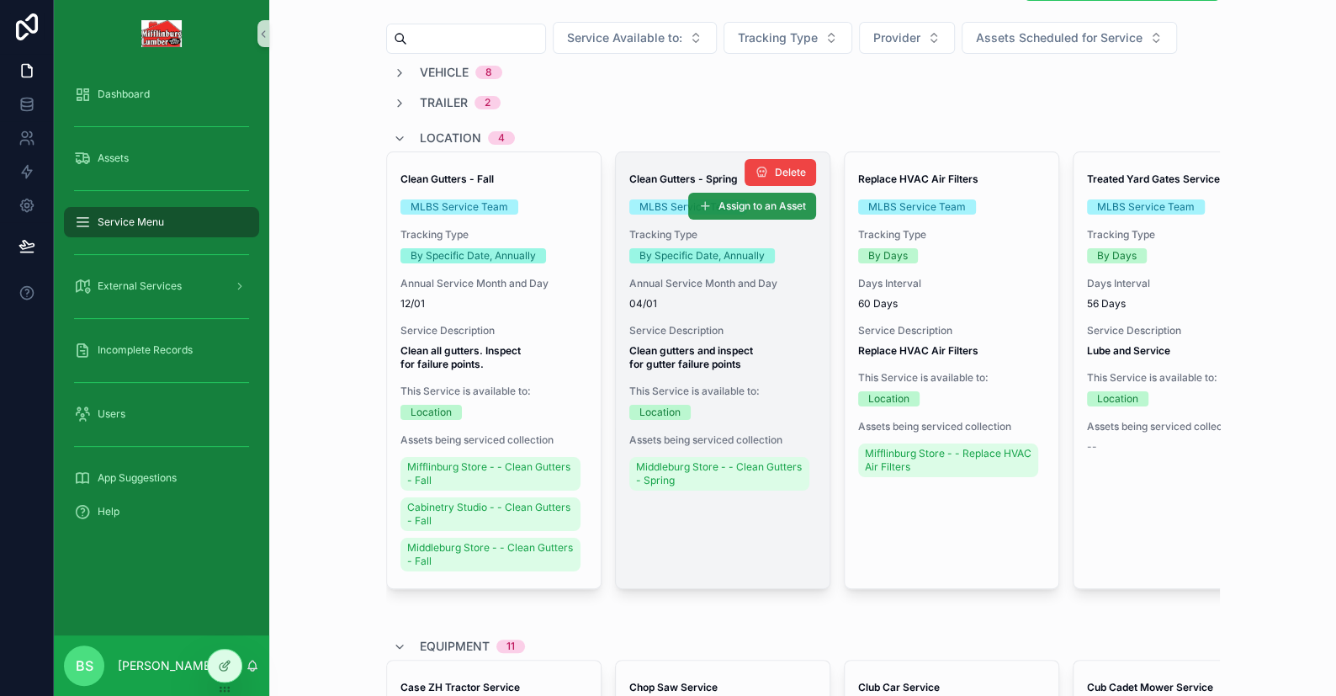
click at [718, 203] on span "Assign to an Asset" at bounding box center [761, 205] width 87 height 13
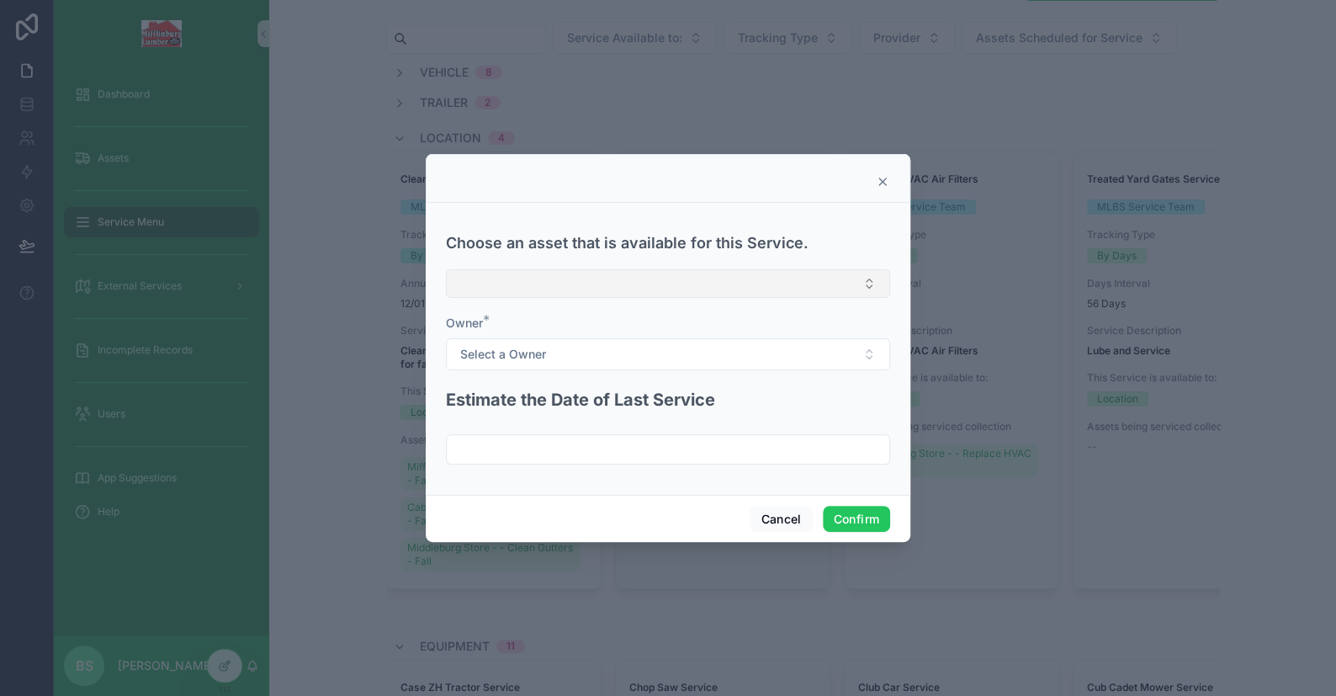
click at [560, 284] on button "Select Button" at bounding box center [668, 283] width 444 height 29
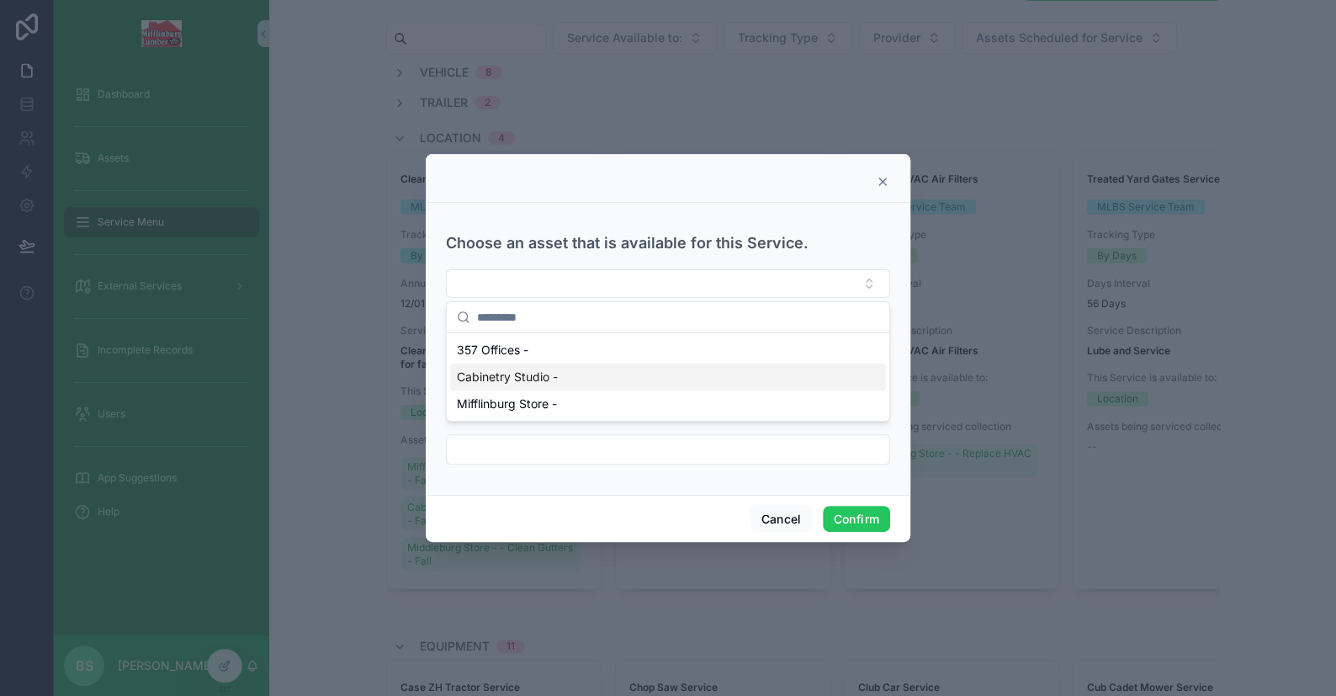
click at [476, 379] on span "Cabinetry Studio -" at bounding box center [507, 376] width 101 height 17
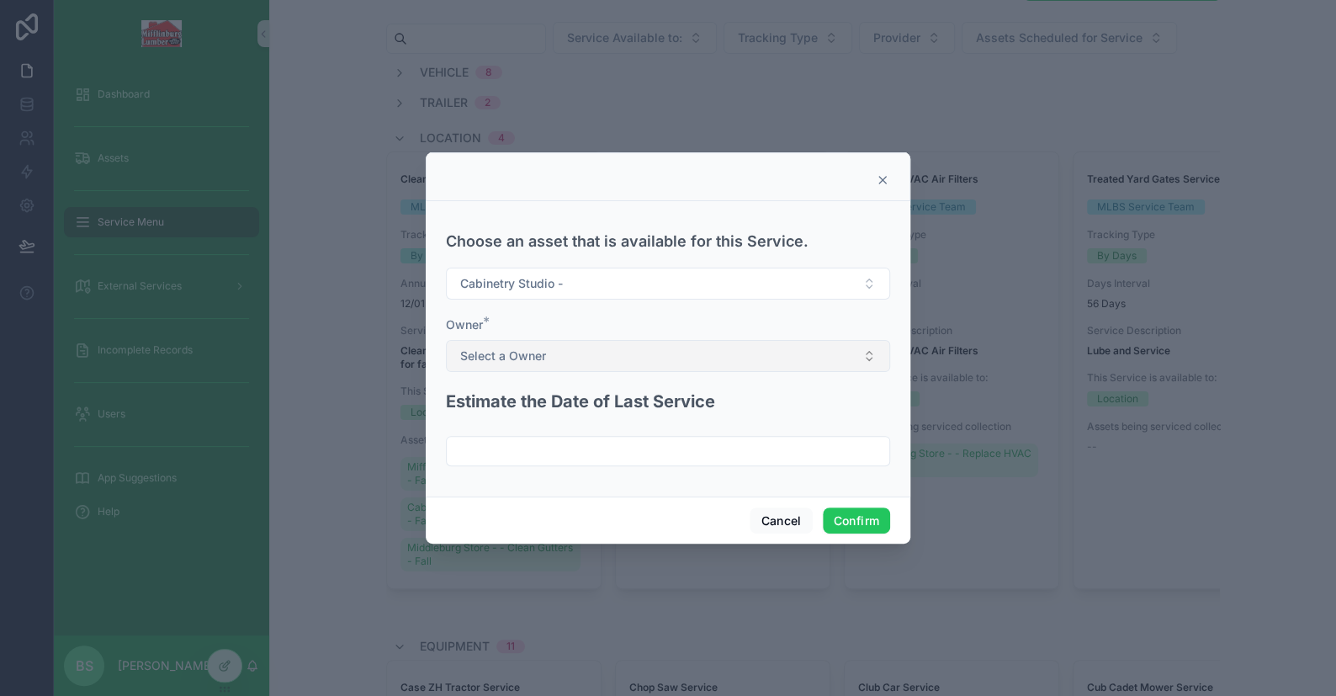
click at [519, 351] on span "Select a Owner" at bounding box center [503, 355] width 86 height 17
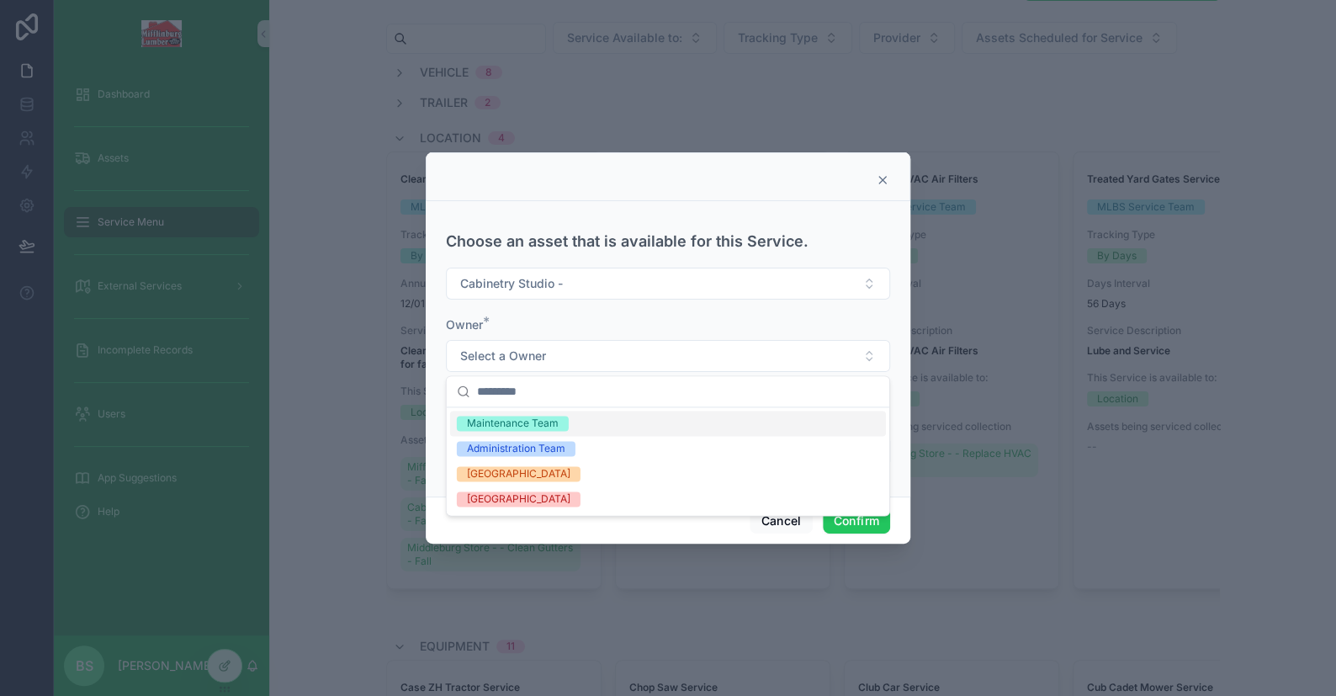
click at [502, 431] on div "Maintenance Team" at bounding box center [668, 423] width 436 height 25
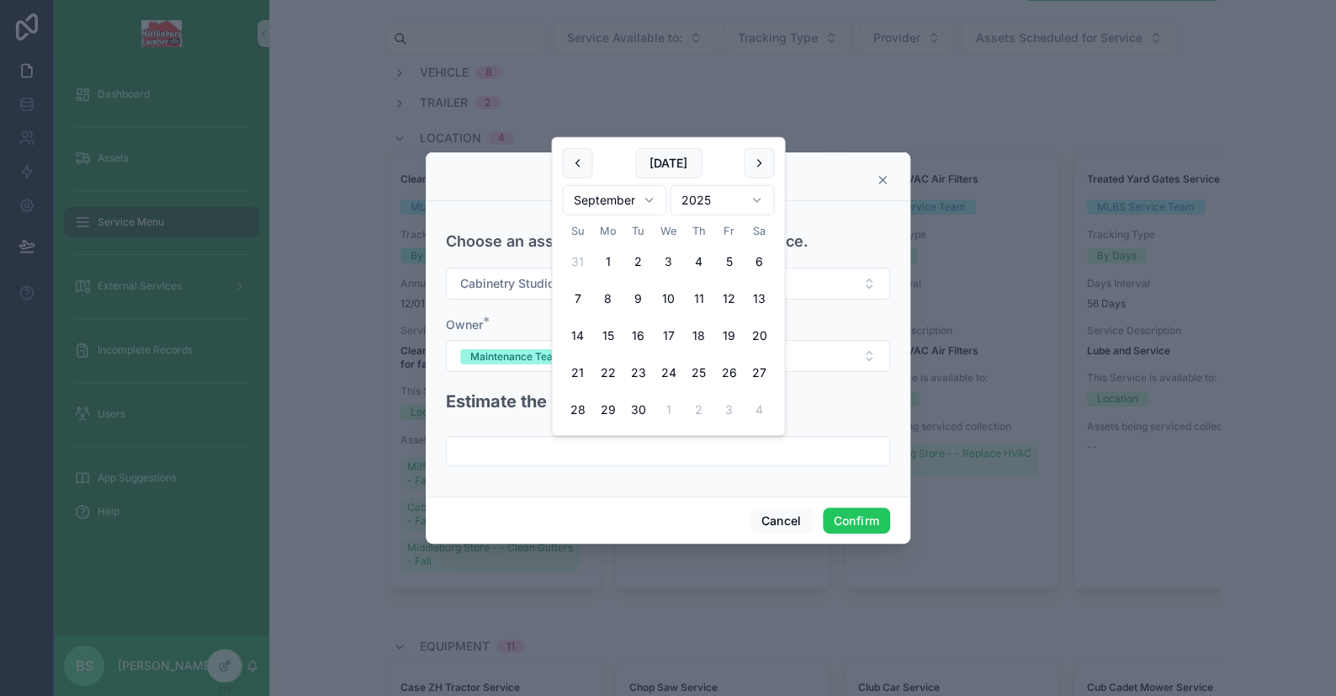
click at [507, 447] on input "text" at bounding box center [668, 451] width 443 height 24
paste input "********"
type input "********"
click at [850, 523] on button "Confirm" at bounding box center [856, 520] width 67 height 27
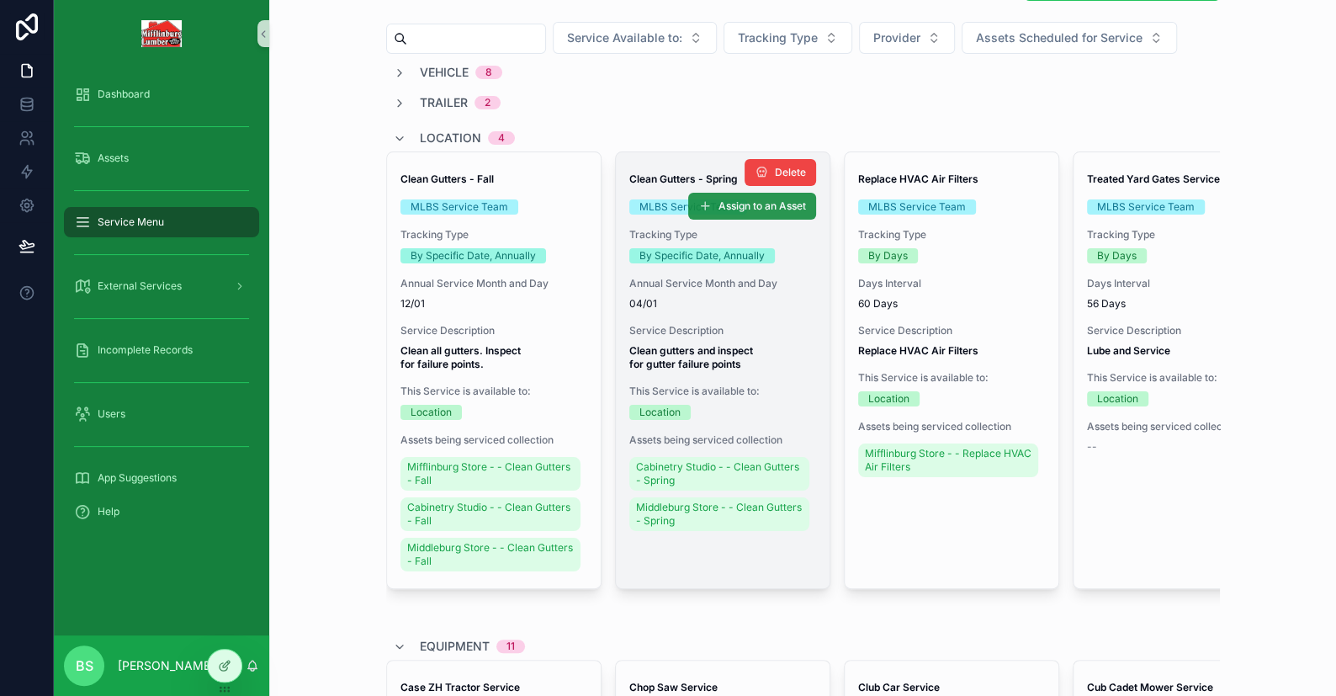
click at [718, 206] on span "Assign to an Asset" at bounding box center [761, 205] width 87 height 13
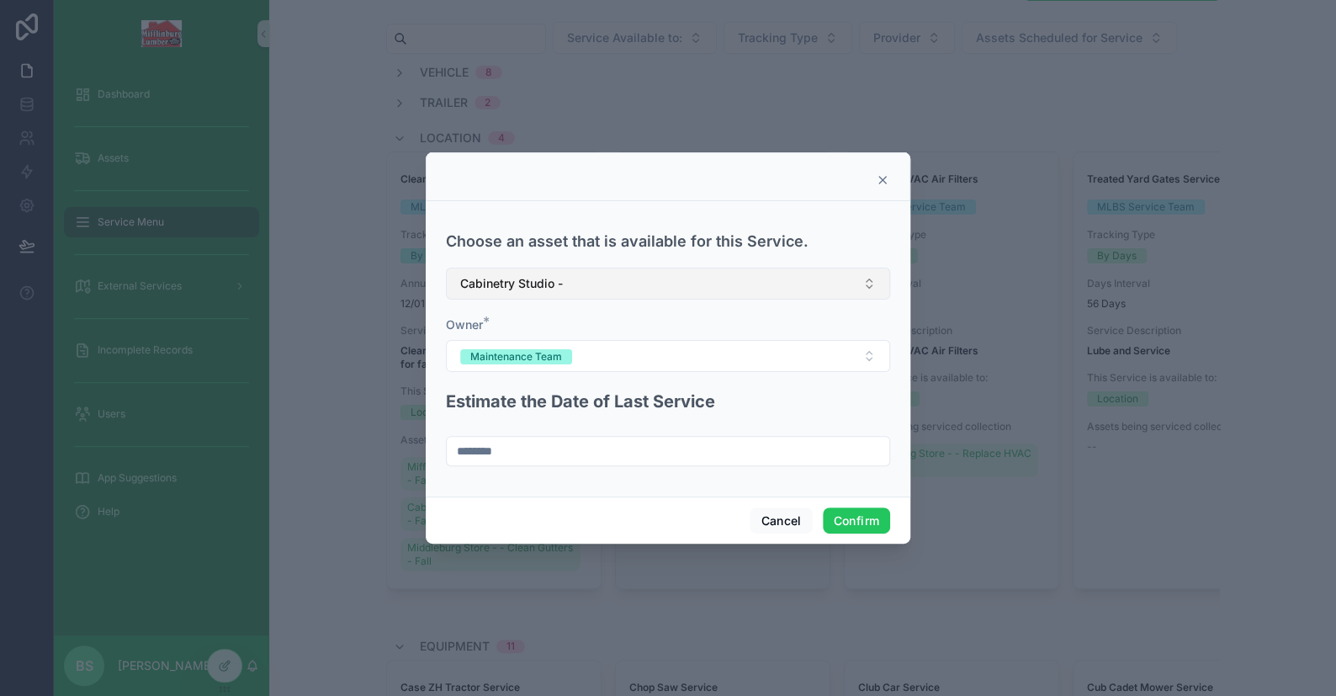
click at [547, 280] on span "Cabinetry Studio -" at bounding box center [511, 283] width 103 height 17
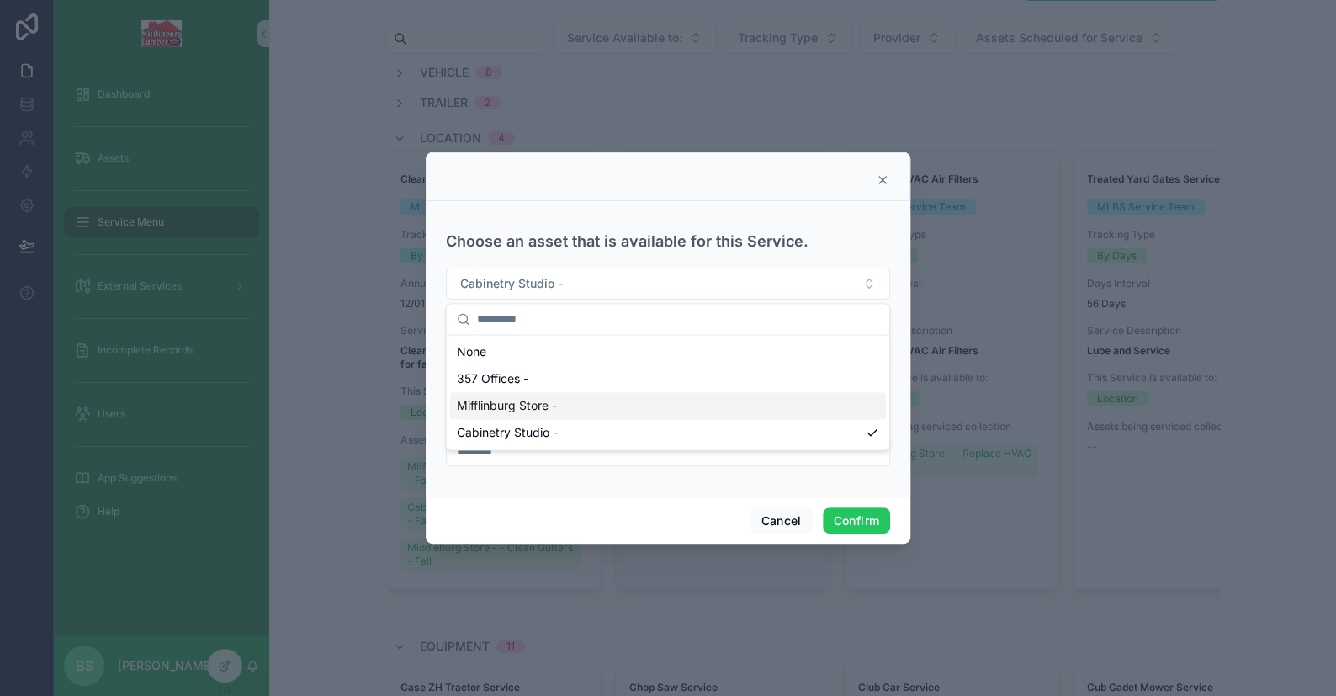
click at [507, 406] on span "Mifflinburg Store -" at bounding box center [507, 405] width 100 height 17
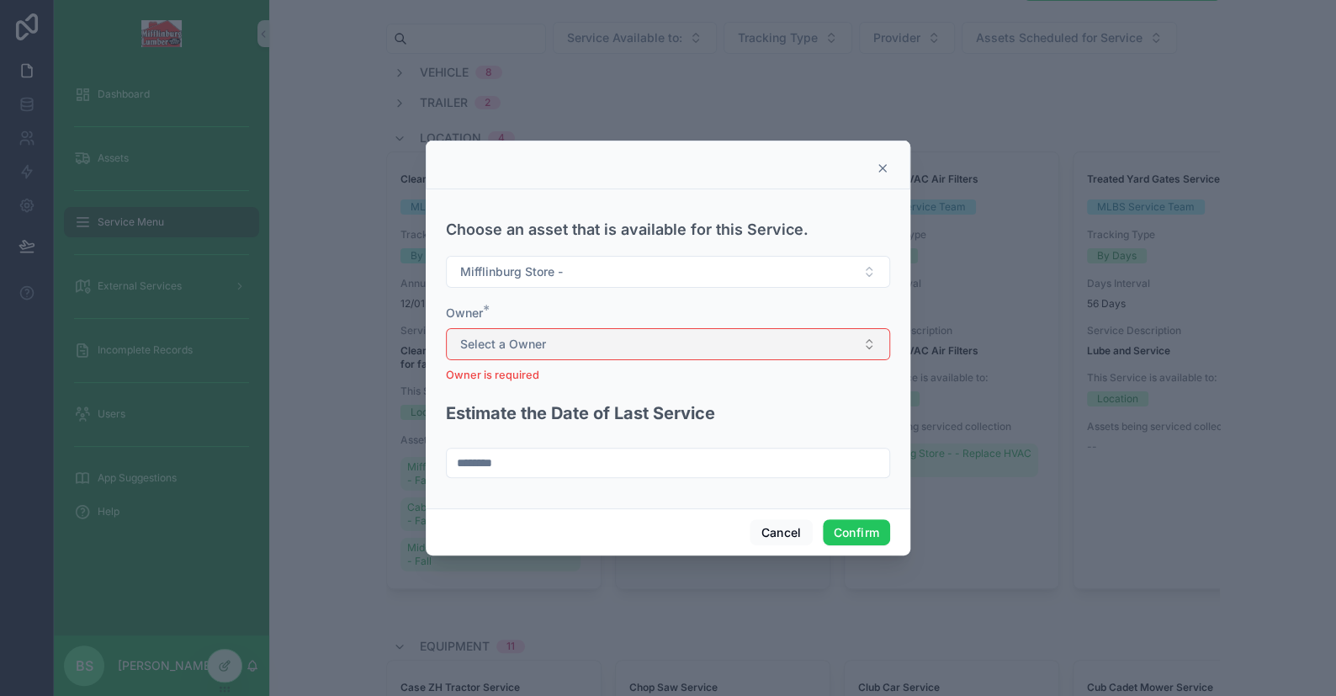
click at [502, 354] on button "Select a Owner" at bounding box center [668, 344] width 444 height 32
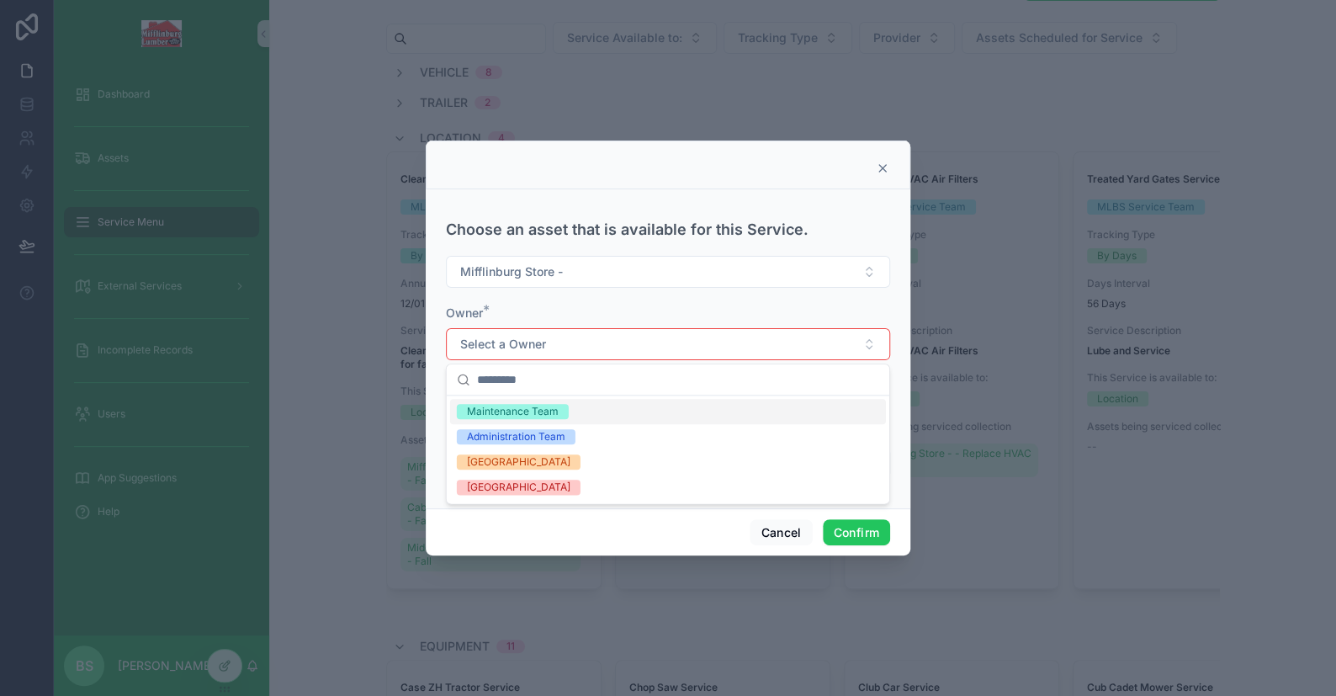
click at [497, 415] on div "Maintenance Team" at bounding box center [513, 411] width 92 height 15
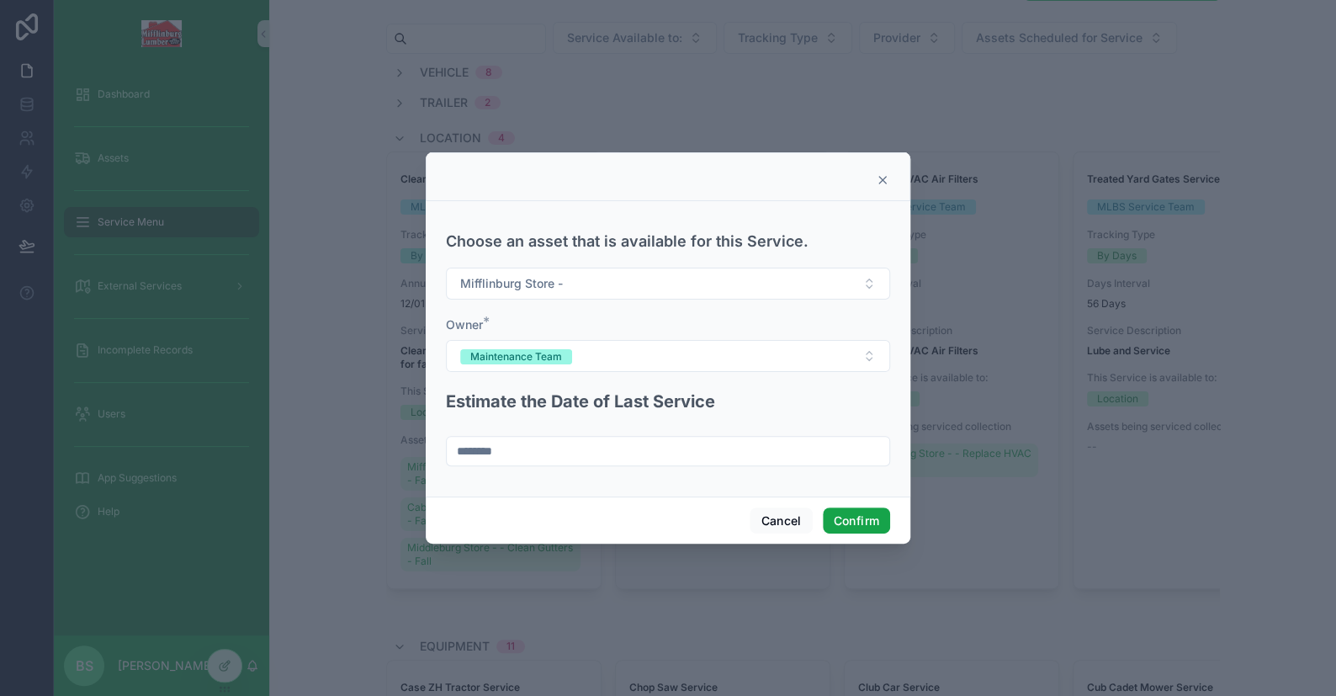
click at [872, 532] on button "Confirm" at bounding box center [856, 520] width 67 height 27
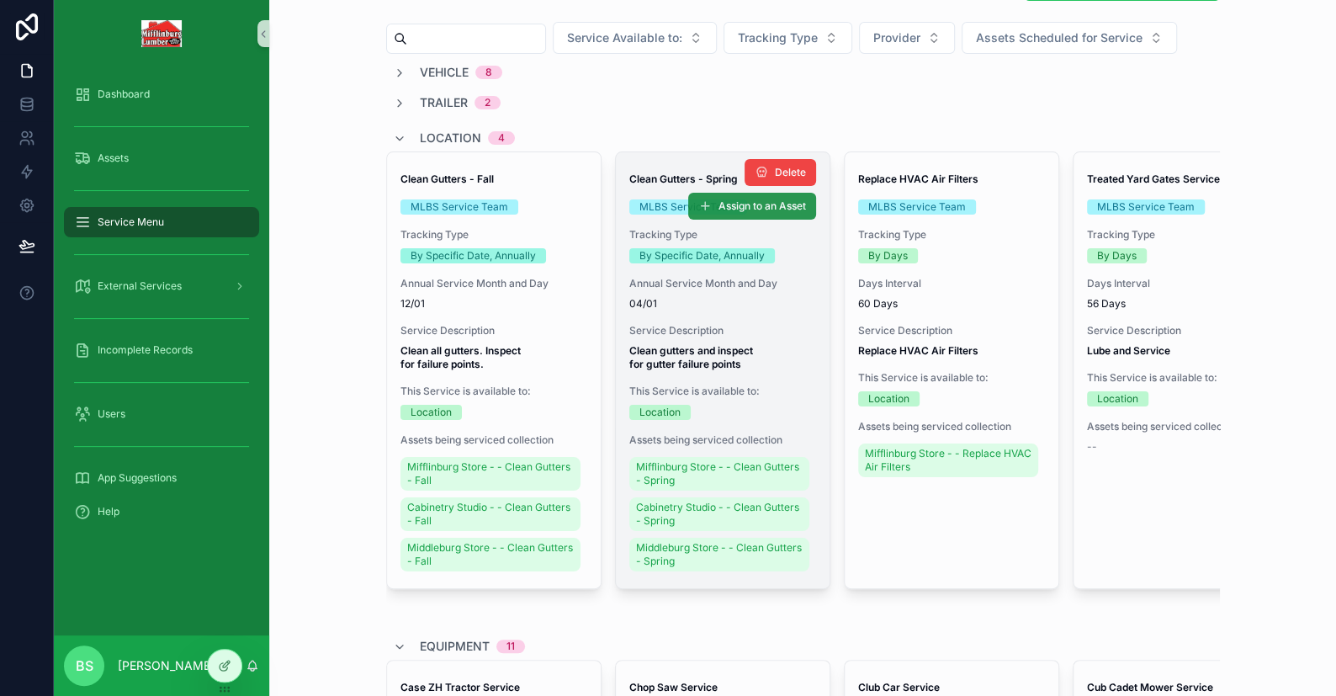
click at [766, 210] on span "Assign to an Asset" at bounding box center [761, 205] width 87 height 13
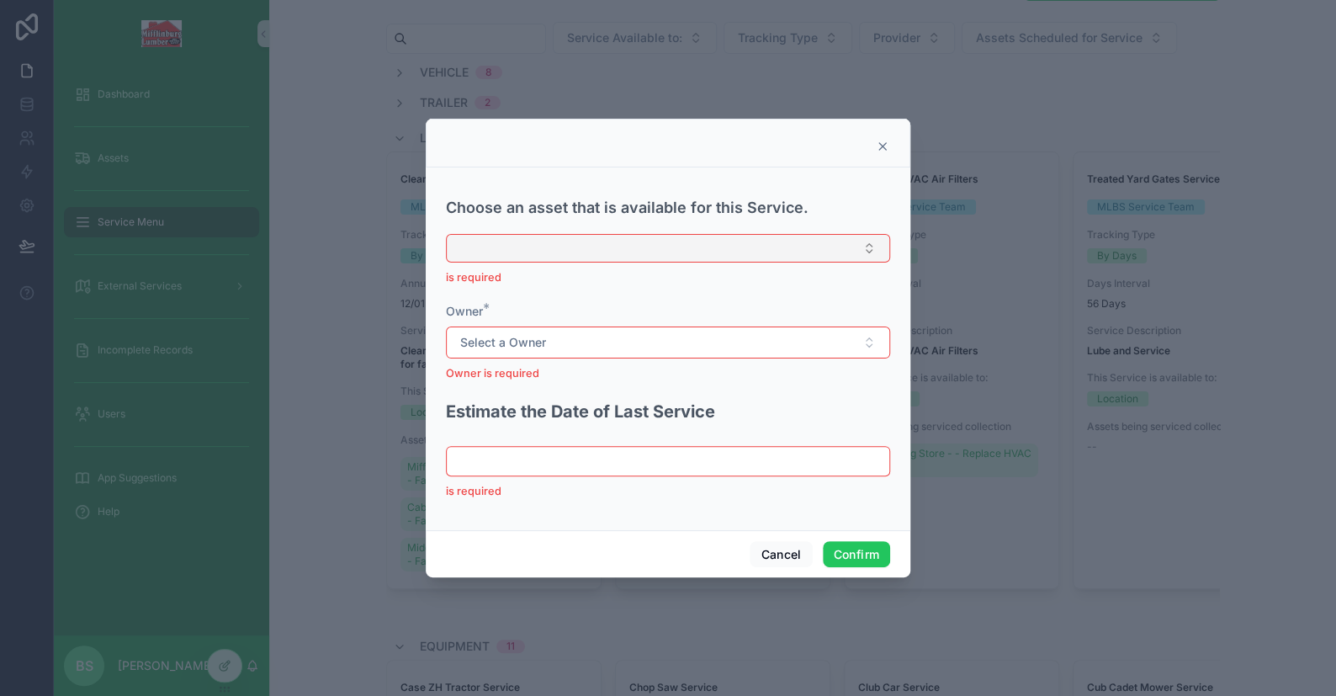
click at [543, 238] on button "Select Button" at bounding box center [668, 248] width 444 height 29
click at [776, 553] on button "Cancel" at bounding box center [781, 554] width 62 height 27
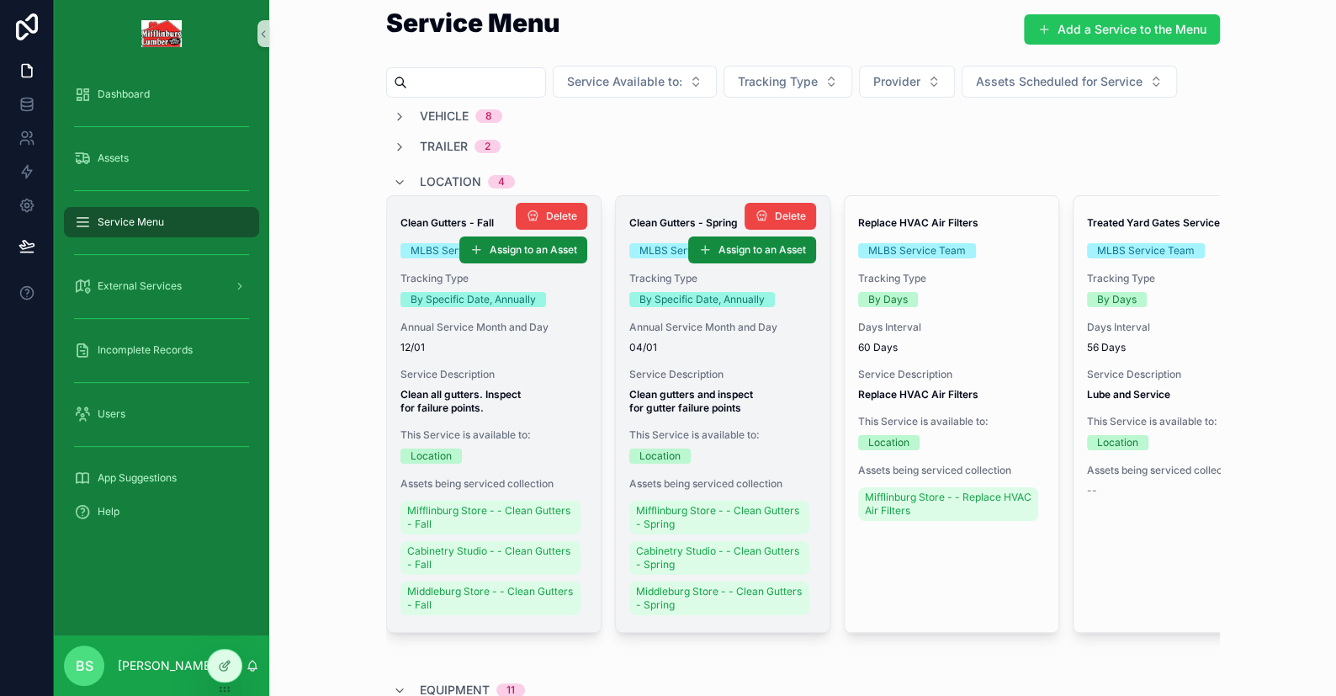
scroll to position [0, 0]
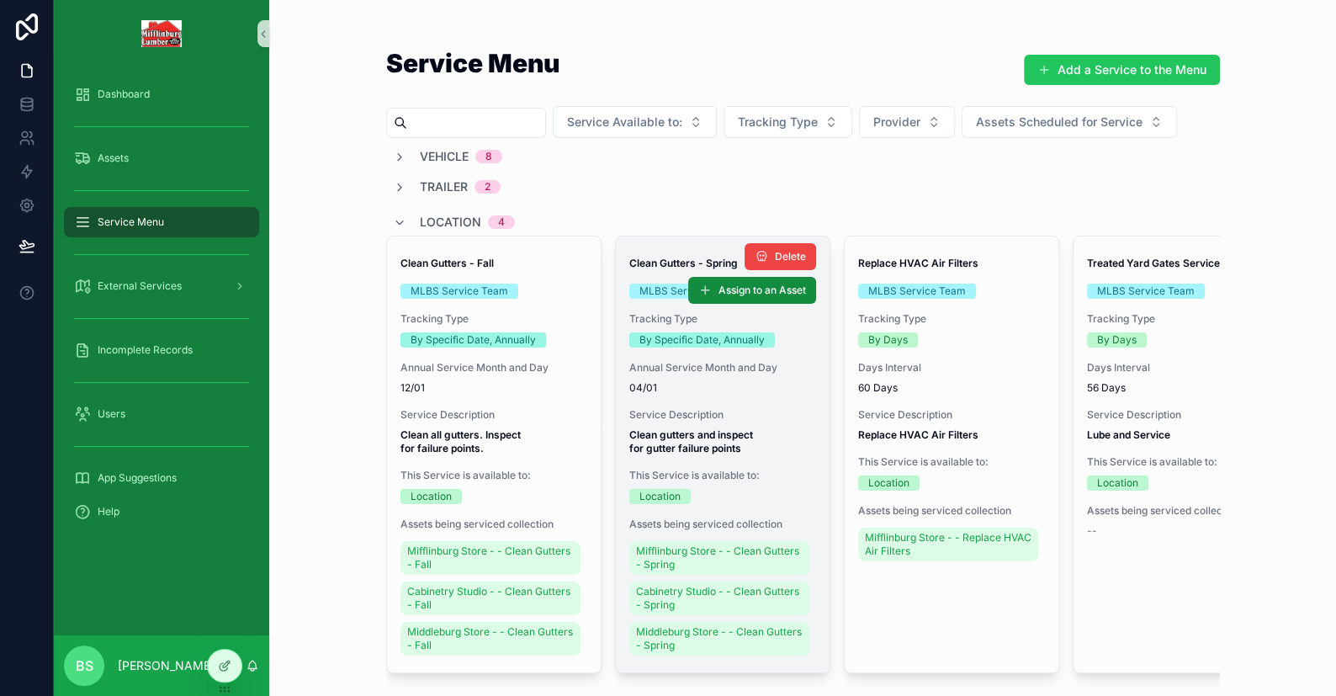
click at [464, 130] on input "scrollable content" at bounding box center [476, 123] width 138 height 24
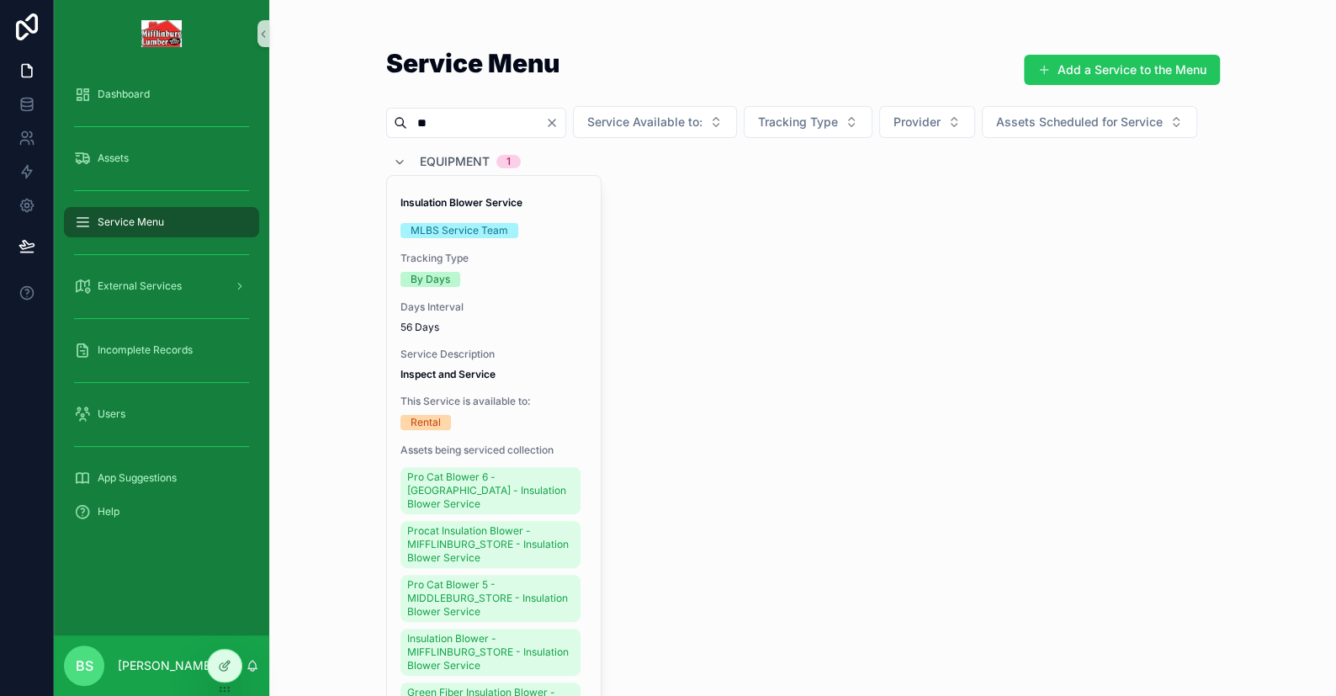
type input "*"
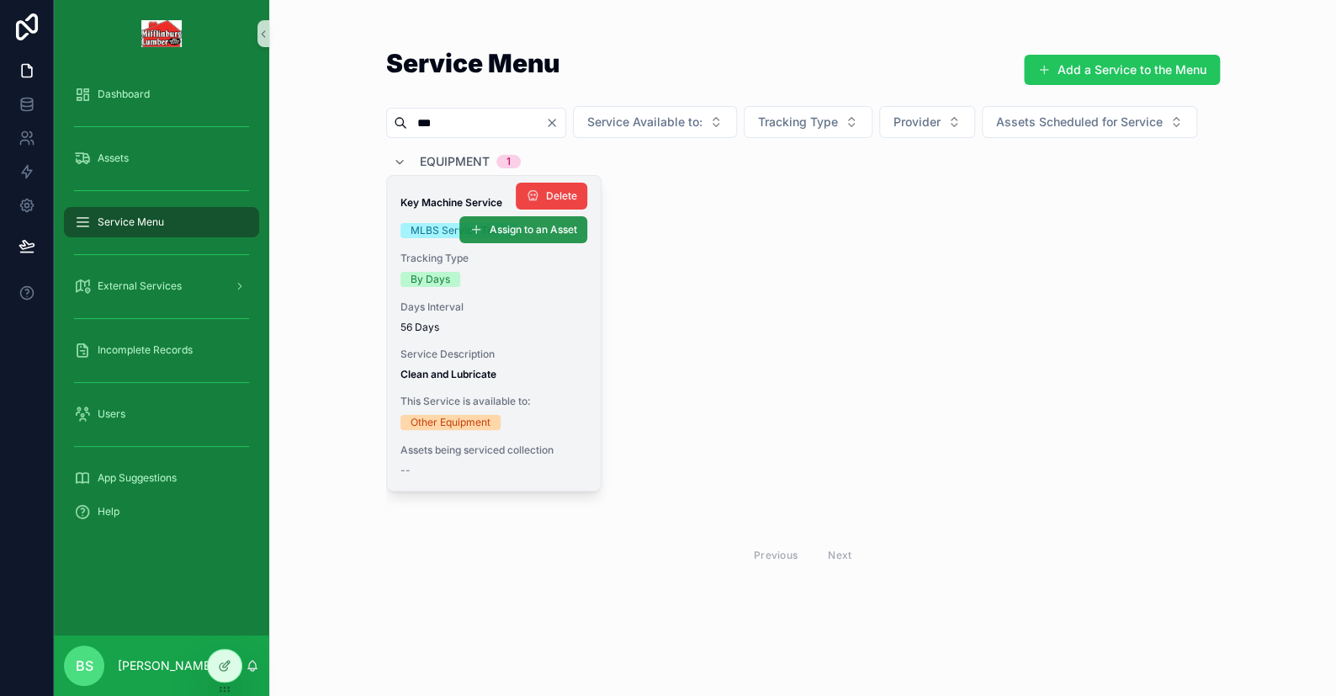
type input "***"
click at [496, 236] on span "Assign to an Asset" at bounding box center [533, 229] width 87 height 13
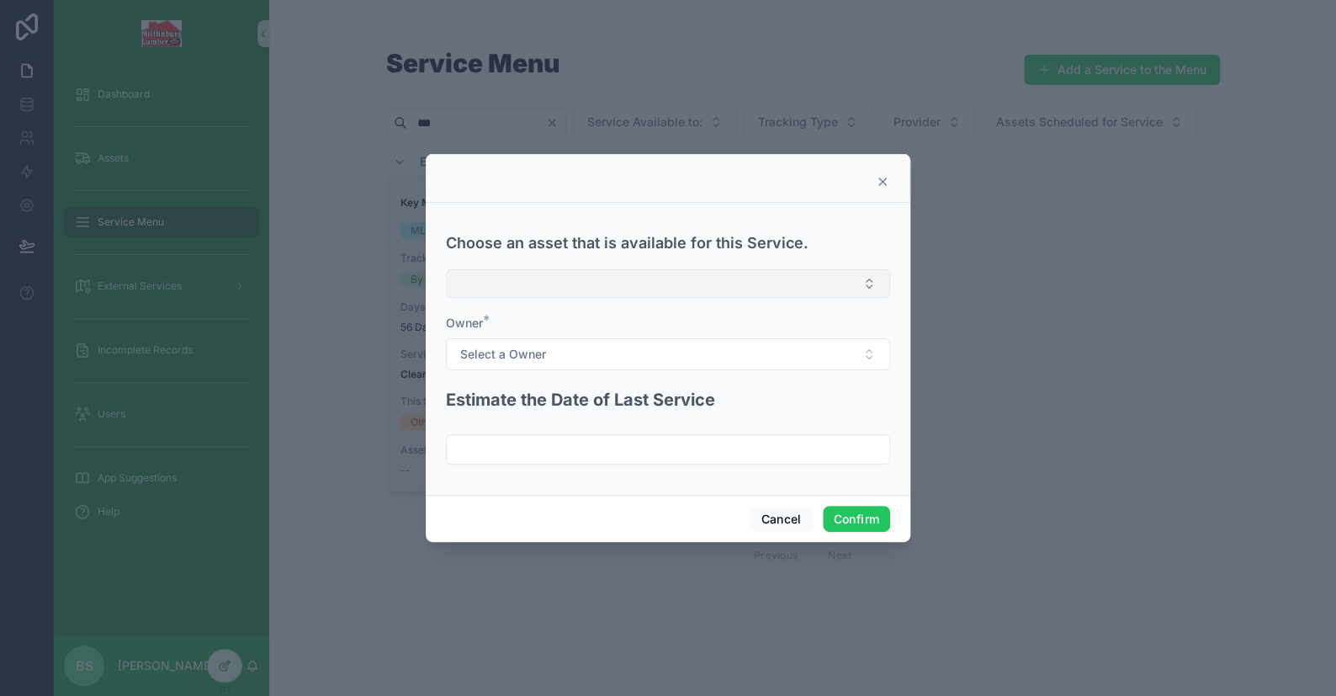
click at [537, 278] on button "Select Button" at bounding box center [668, 283] width 444 height 29
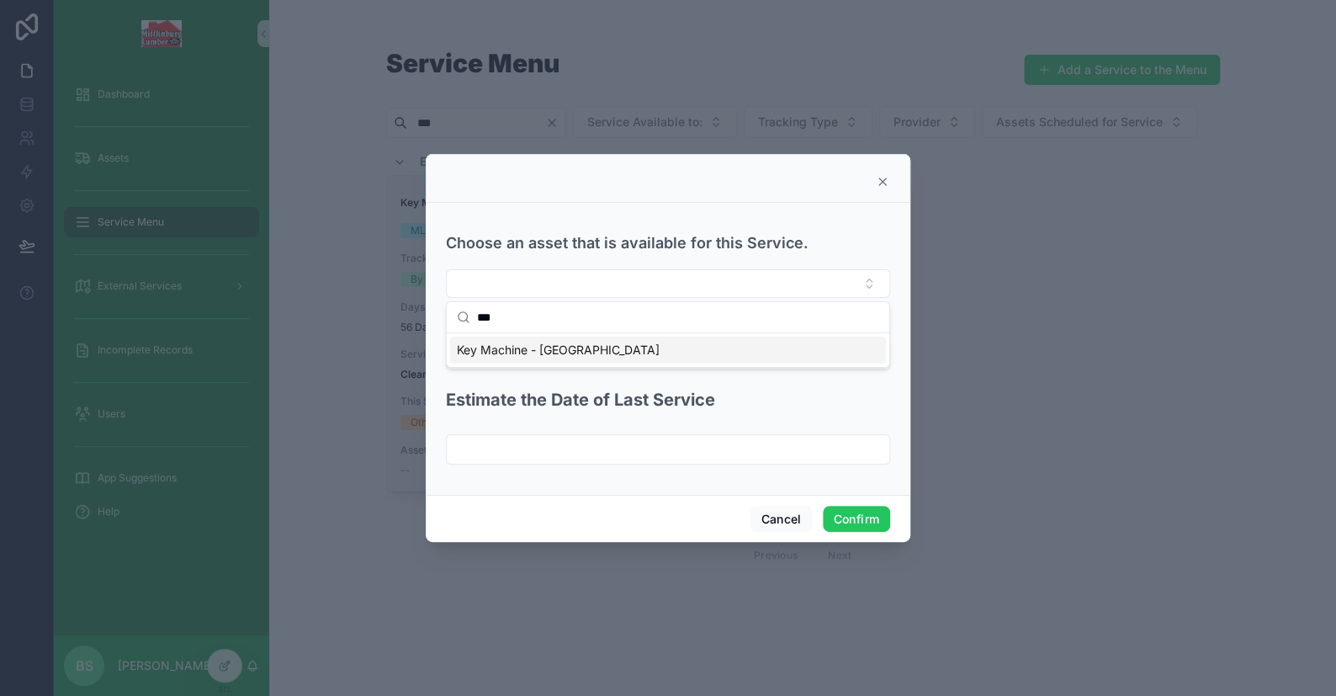
type input "***"
click at [545, 358] on div "Key Machine - MIFFLINBURG_STORE" at bounding box center [668, 350] width 436 height 27
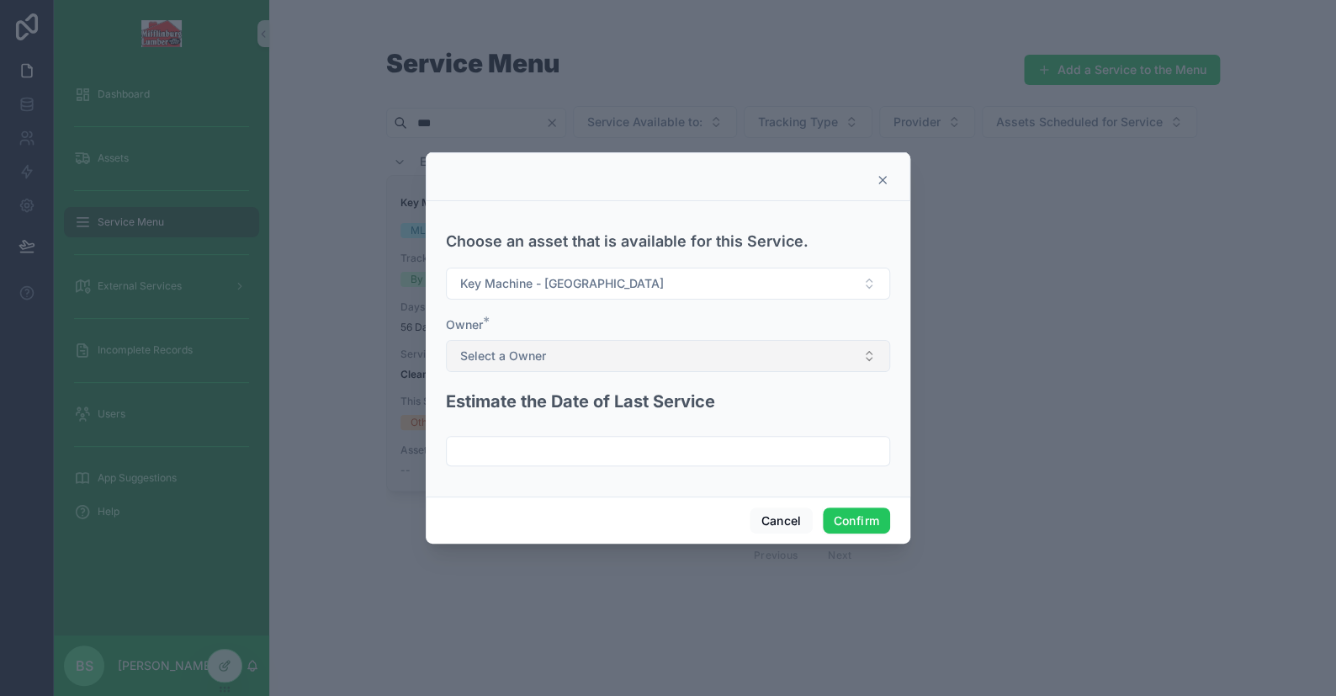
click at [561, 358] on button "Select a Owner" at bounding box center [668, 356] width 444 height 32
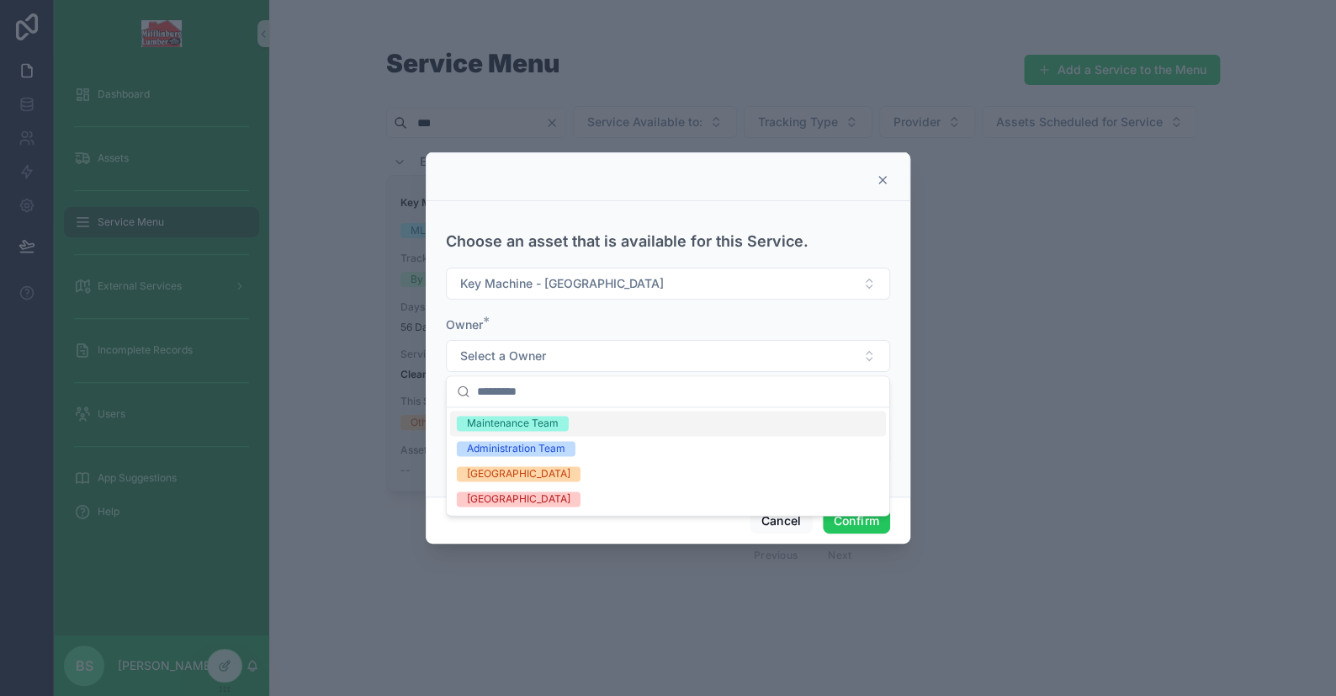
click at [509, 423] on div "Maintenance Team" at bounding box center [513, 423] width 92 height 15
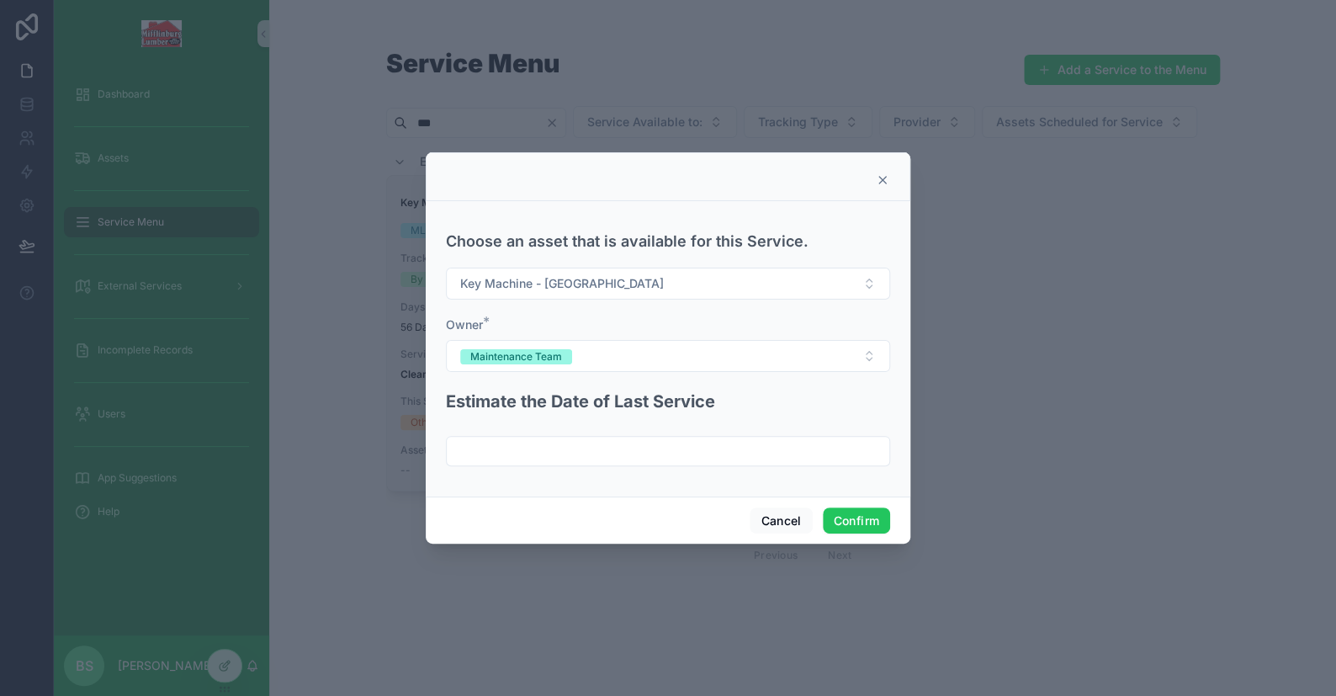
click at [500, 443] on input "text" at bounding box center [668, 451] width 443 height 24
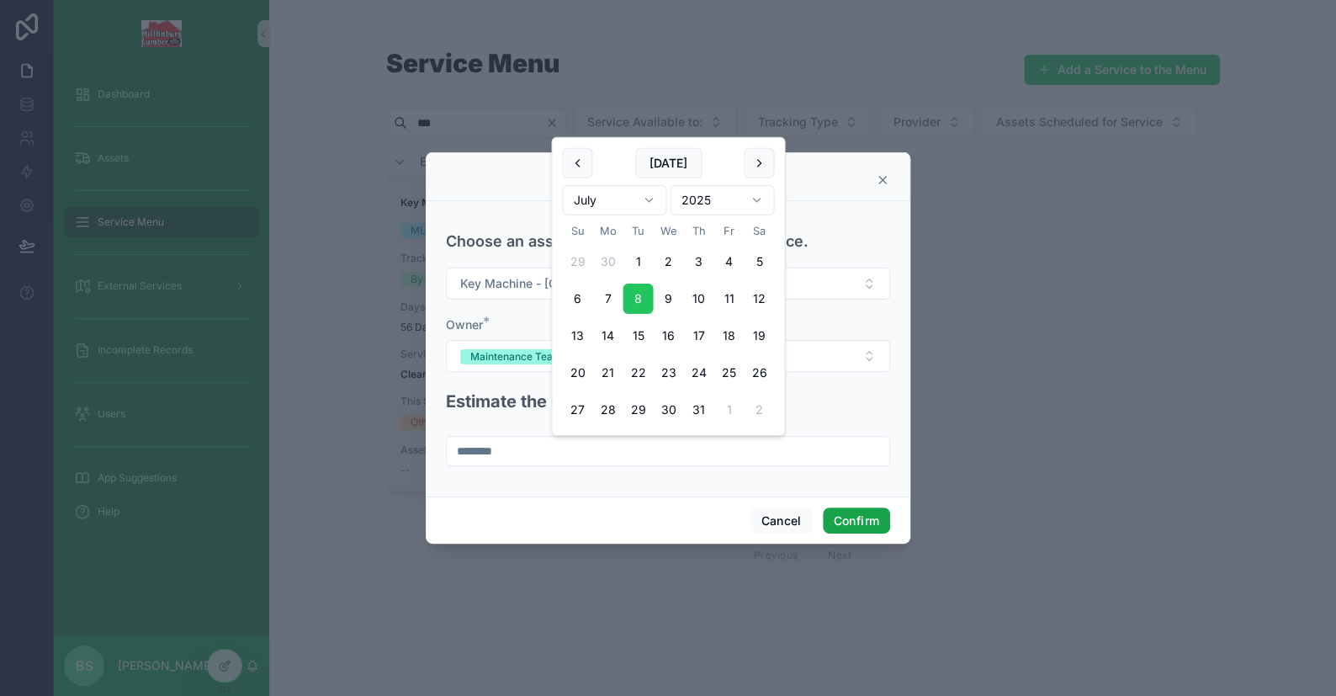
type input "********"
click at [857, 521] on button "Confirm" at bounding box center [856, 520] width 67 height 27
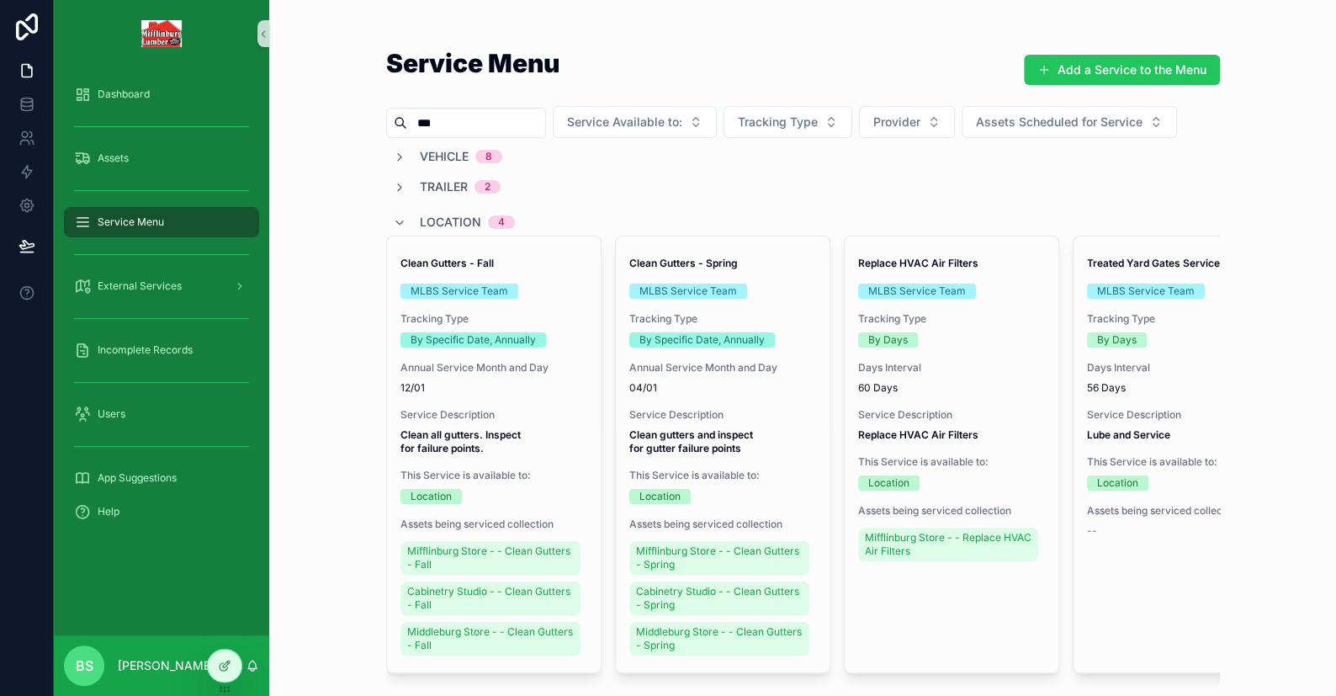
click at [448, 130] on input "***" at bounding box center [476, 123] width 138 height 24
type input "*"
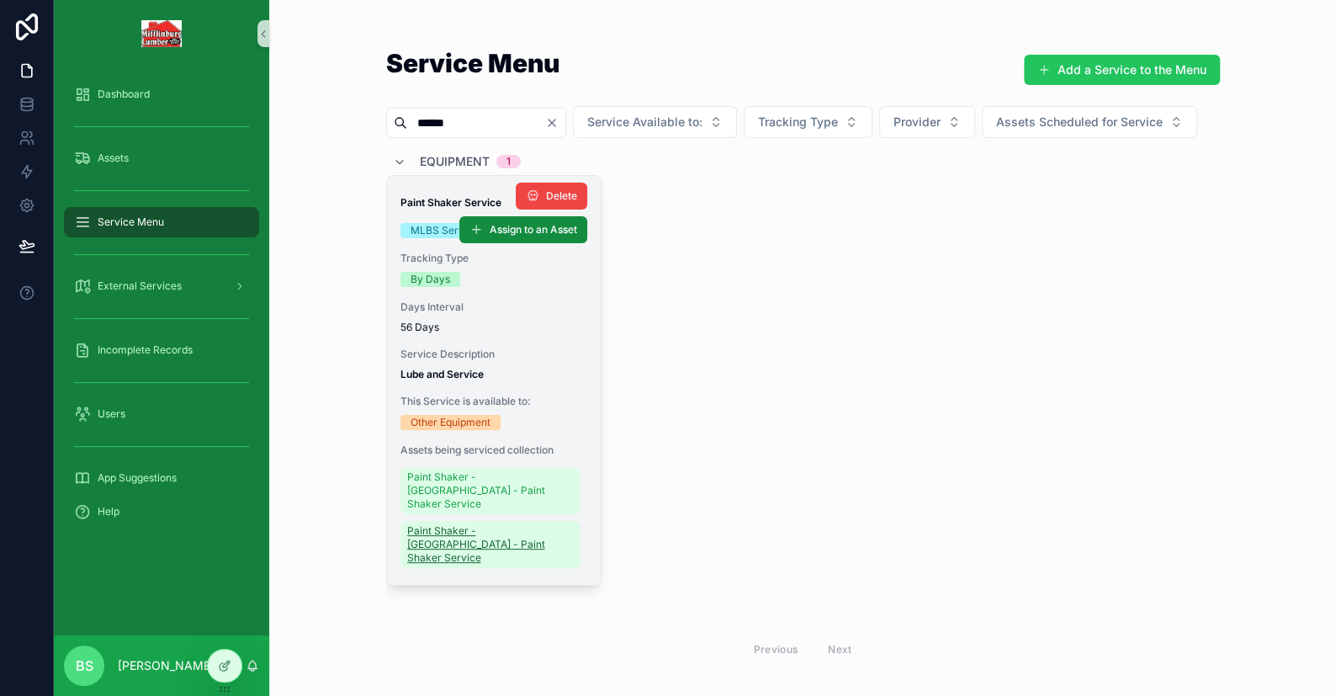
type input "******"
click at [453, 564] on span "Paint Shaker - [GEOGRAPHIC_DATA] - Paint Shaker Service" at bounding box center [490, 544] width 167 height 40
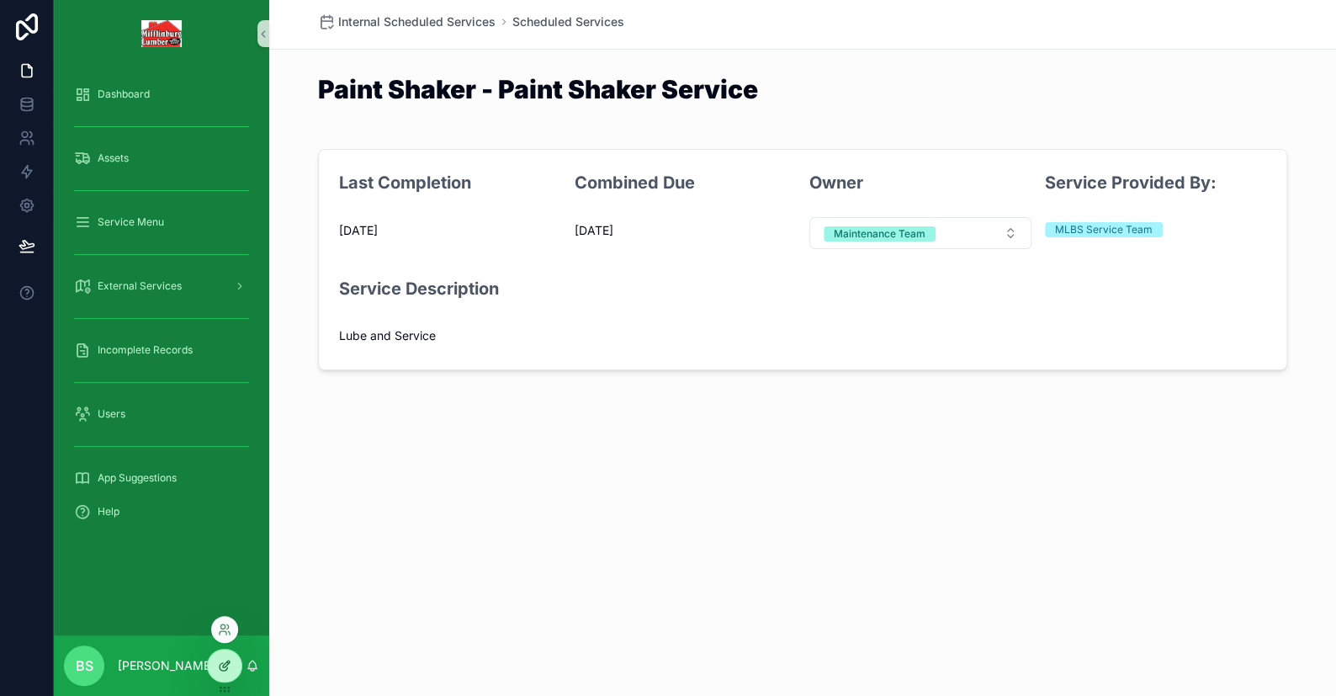
click at [231, 662] on div at bounding box center [225, 665] width 34 height 32
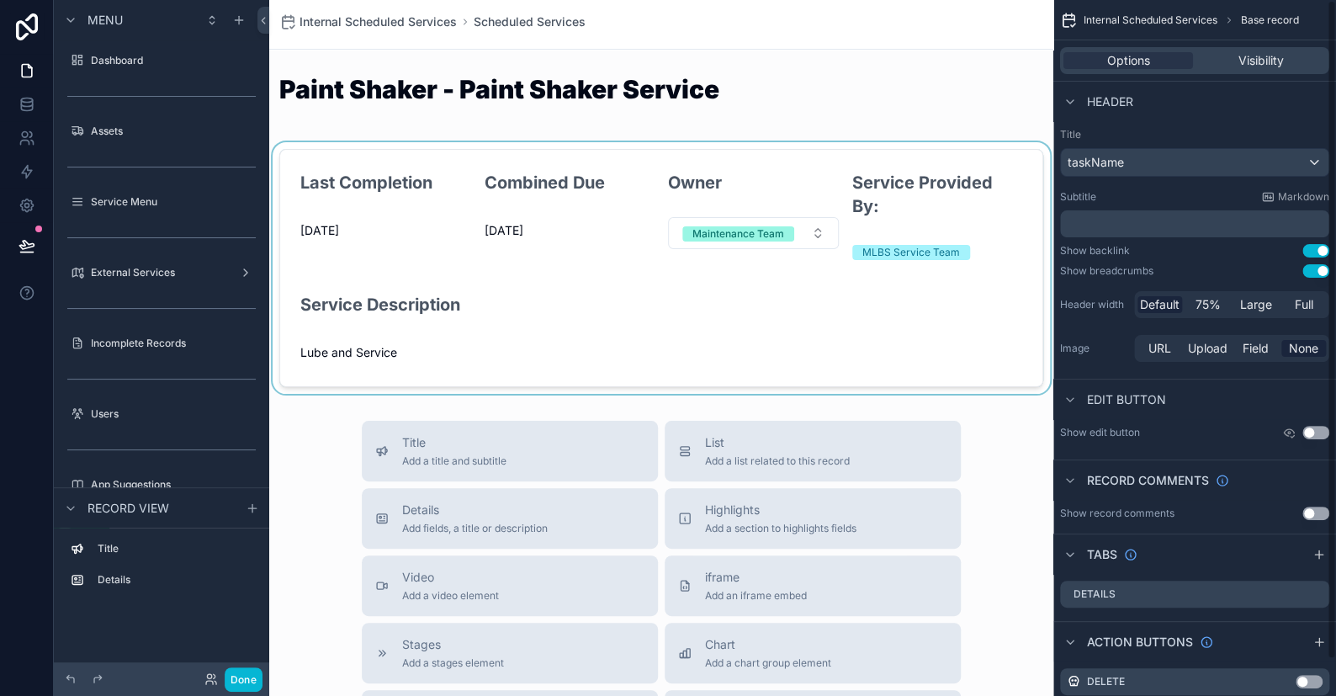
click at [806, 160] on div "scrollable content" at bounding box center [661, 268] width 784 height 252
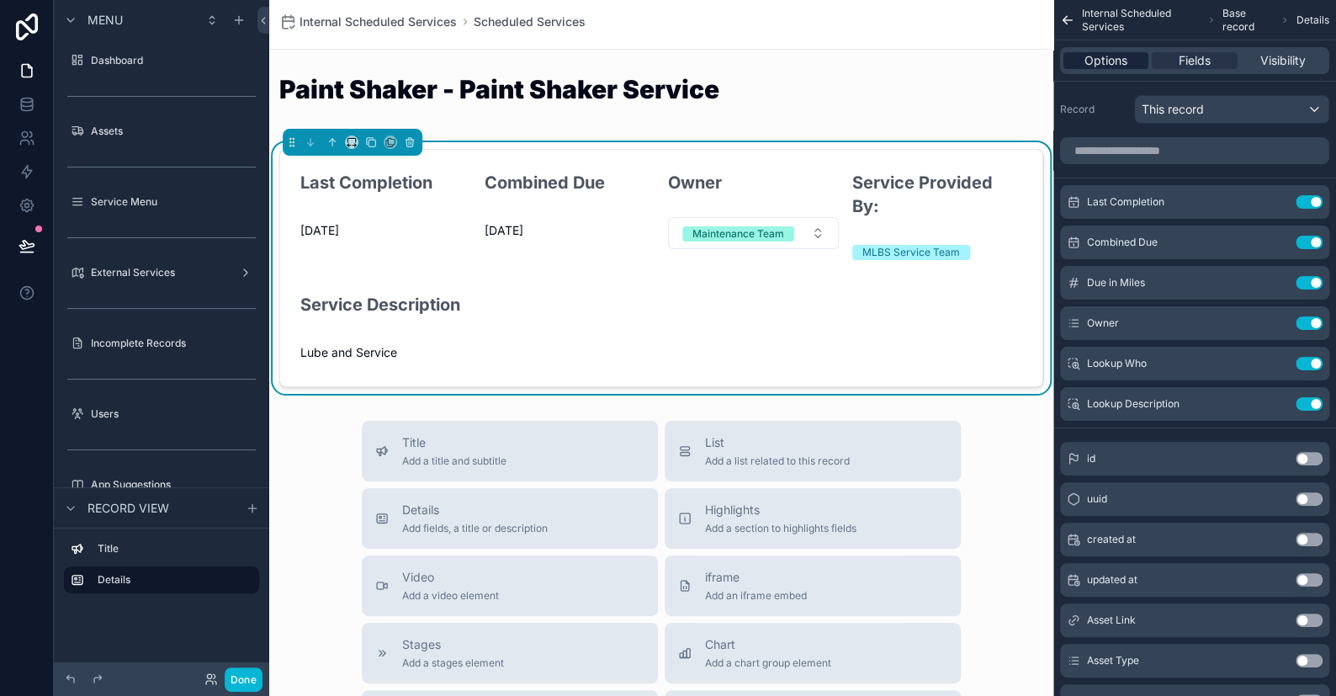
click at [879, 63] on span "Options" at bounding box center [1105, 60] width 43 height 17
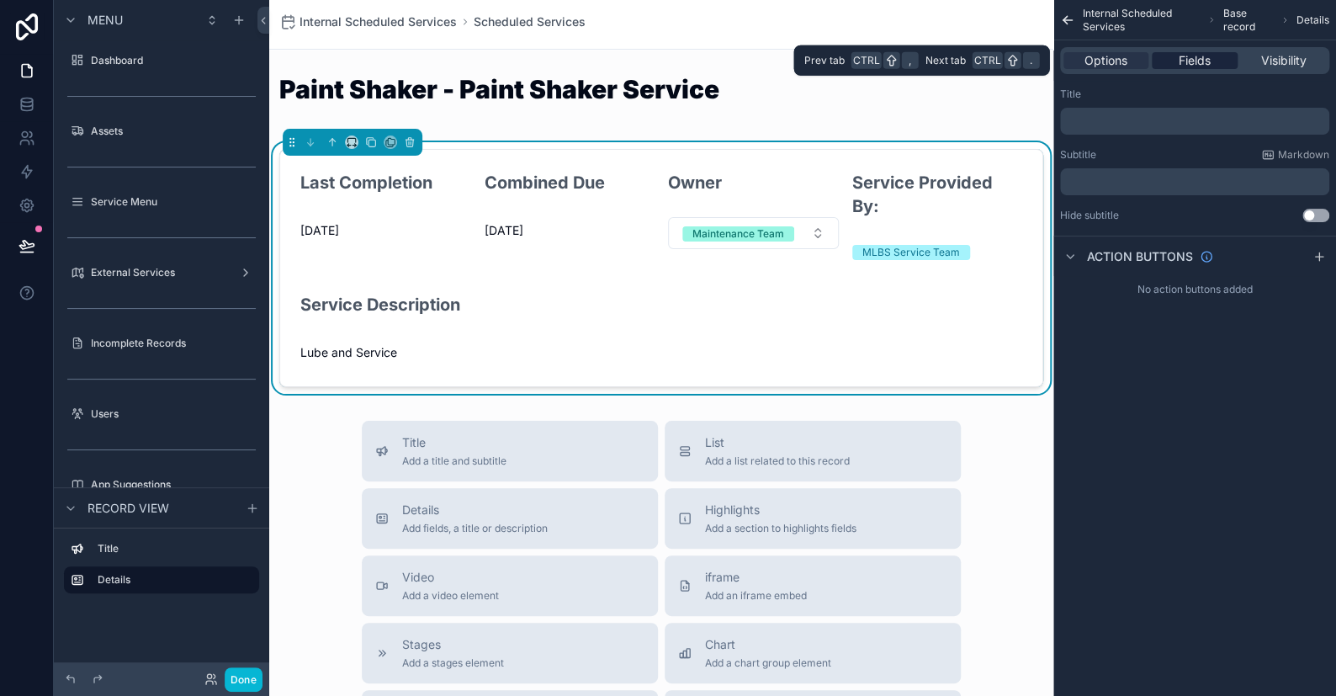
click at [879, 61] on span "Fields" at bounding box center [1195, 60] width 32 height 17
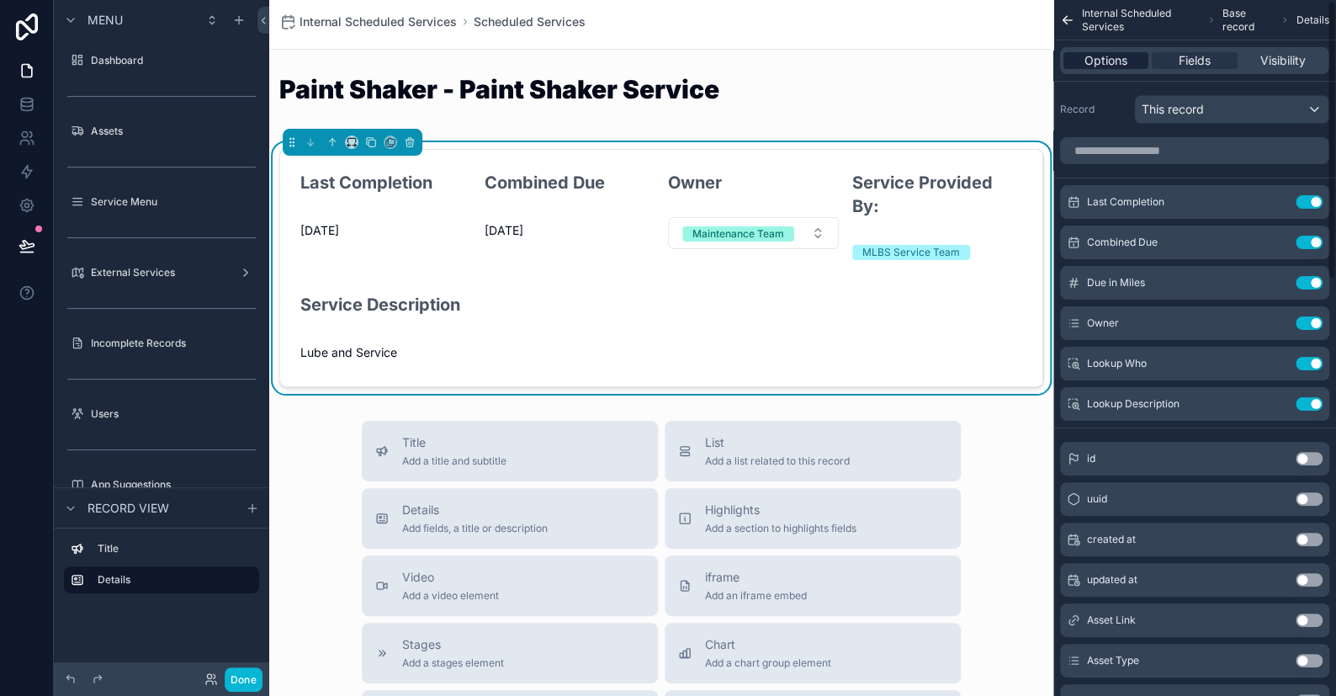
click at [879, 61] on span "Options" at bounding box center [1105, 60] width 43 height 17
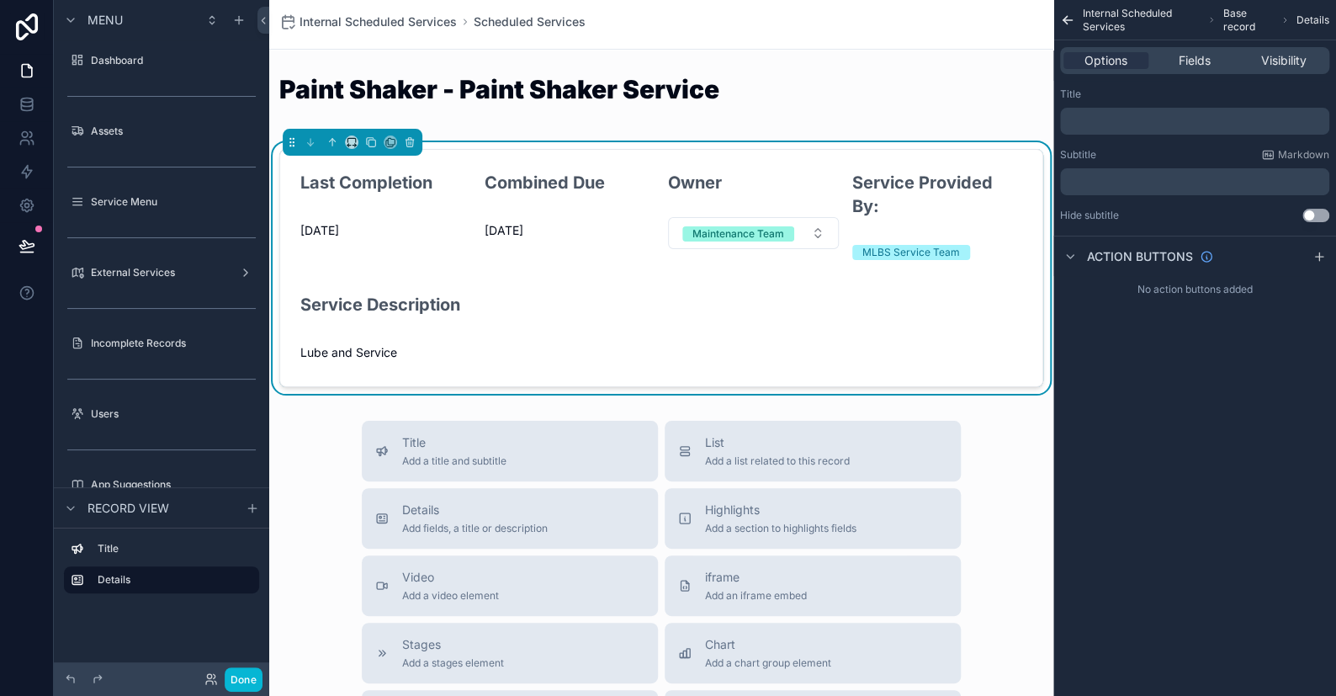
click at [486, 158] on form "Last Completion 9/1/2025 Combined Due 12/31/1899 Owner Maintenance Team Service…" at bounding box center [661, 268] width 762 height 236
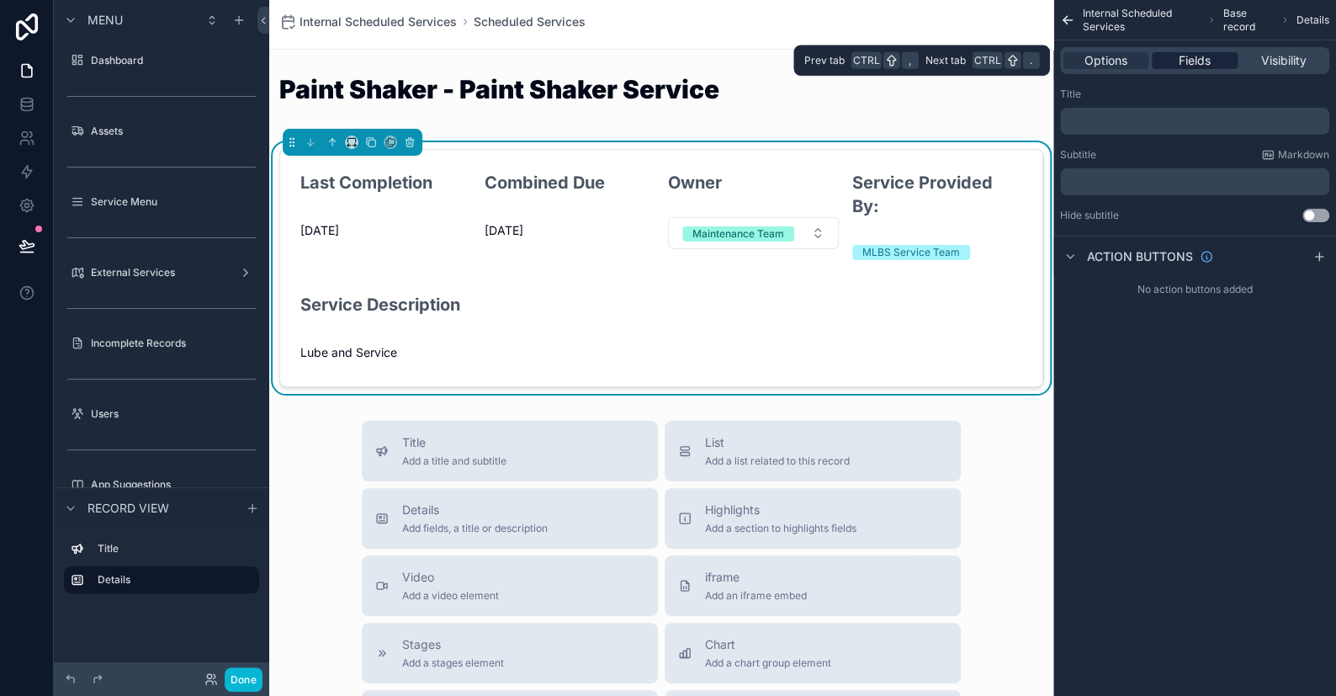
click at [879, 58] on span "Fields" at bounding box center [1195, 60] width 32 height 17
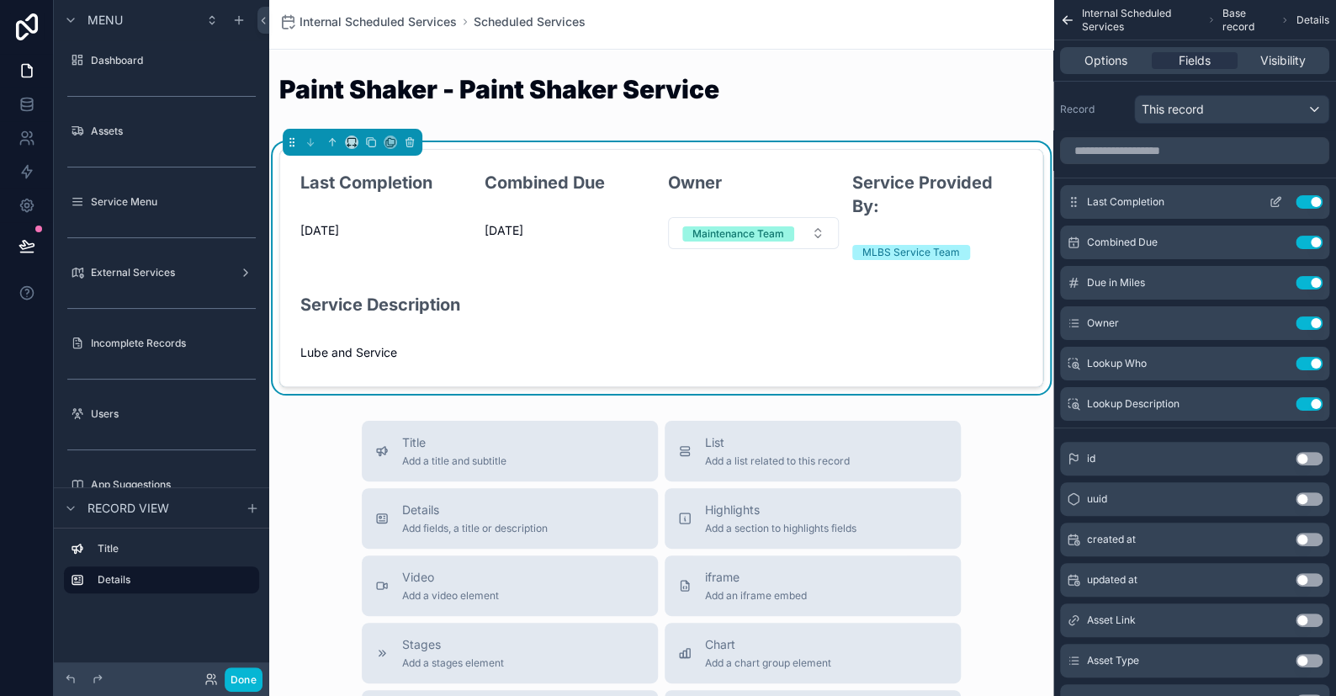
click at [879, 198] on icon "scrollable content" at bounding box center [1279, 199] width 2 height 2
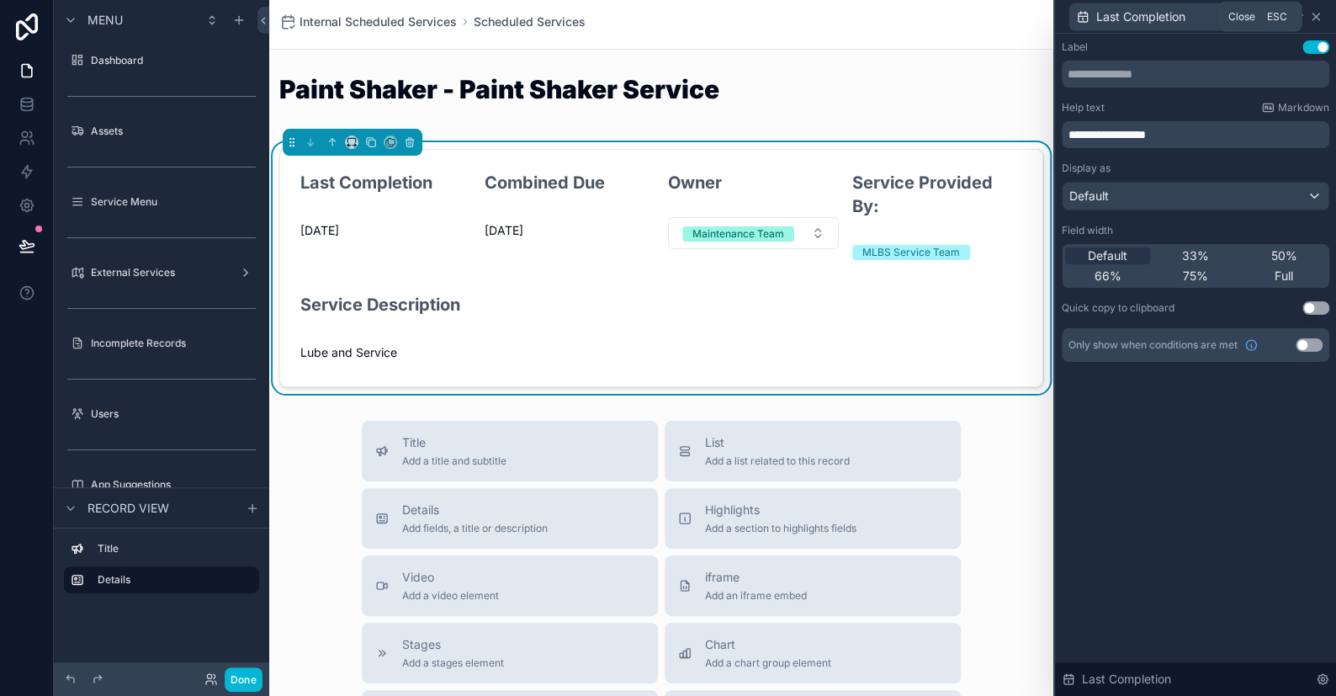
click at [879, 13] on icon at bounding box center [1315, 16] width 13 height 13
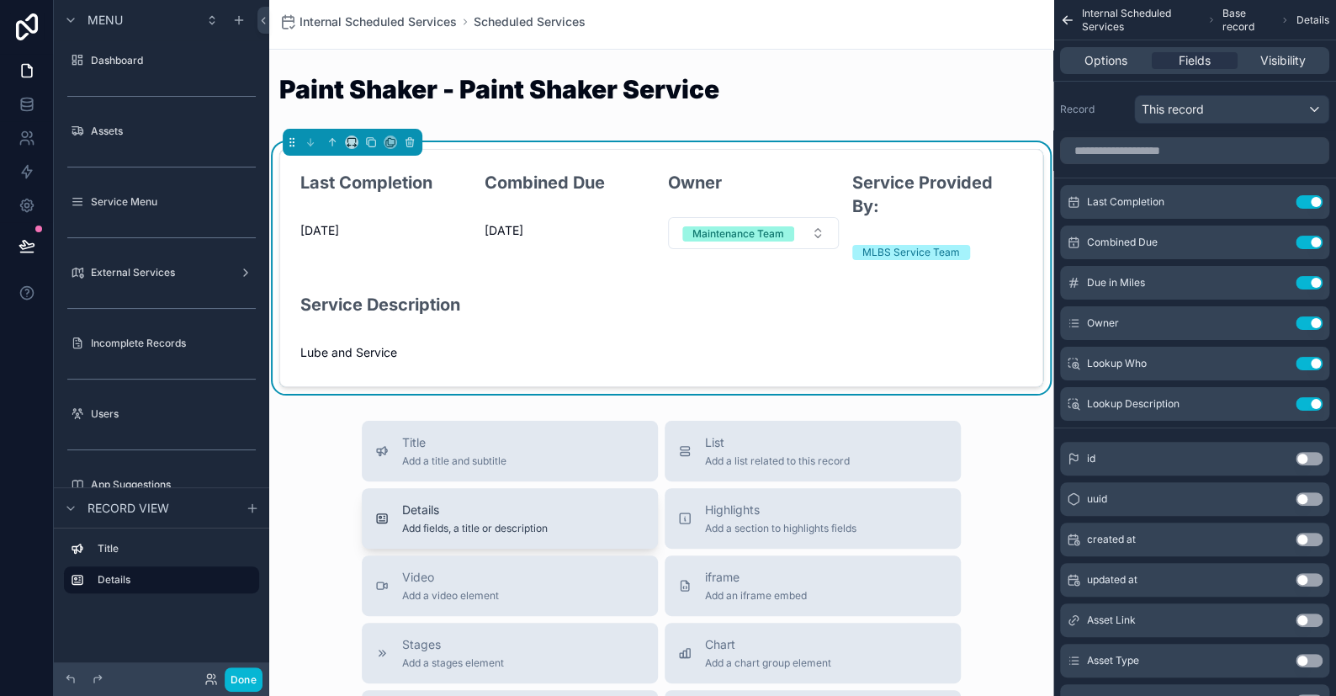
click at [427, 511] on span "Details" at bounding box center [475, 509] width 146 height 17
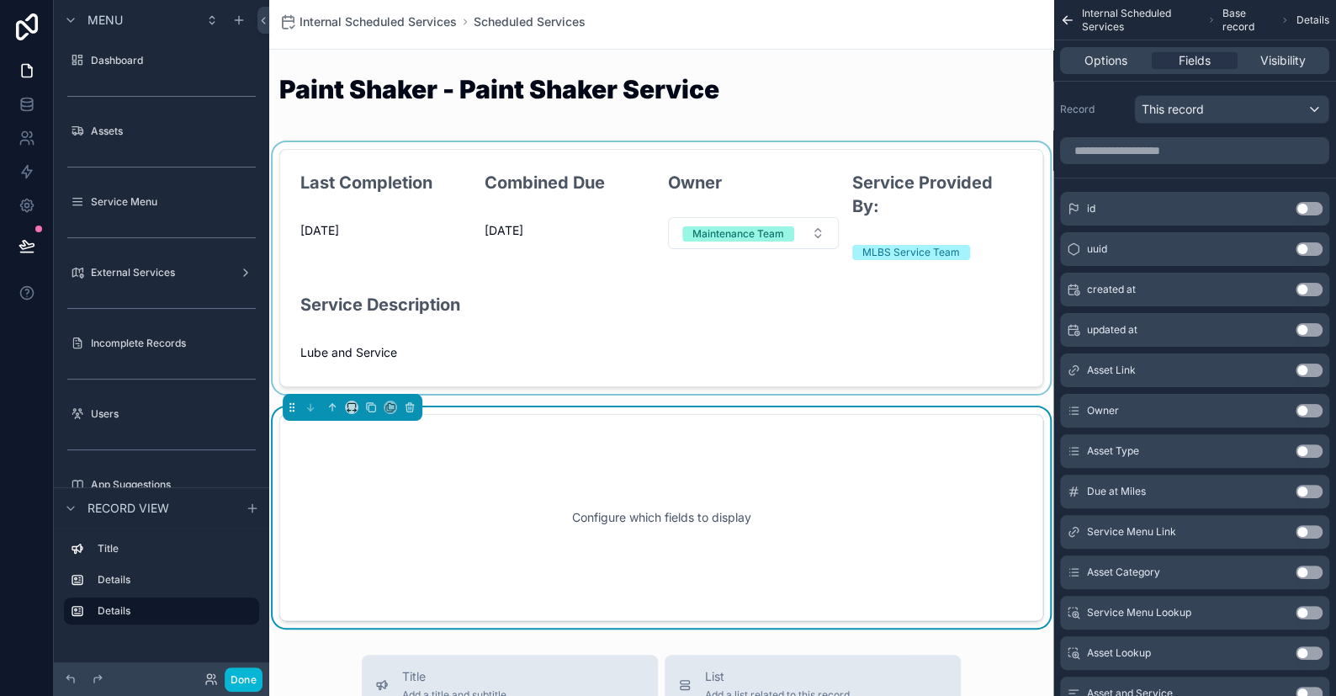
click at [773, 162] on div "scrollable content" at bounding box center [661, 268] width 784 height 252
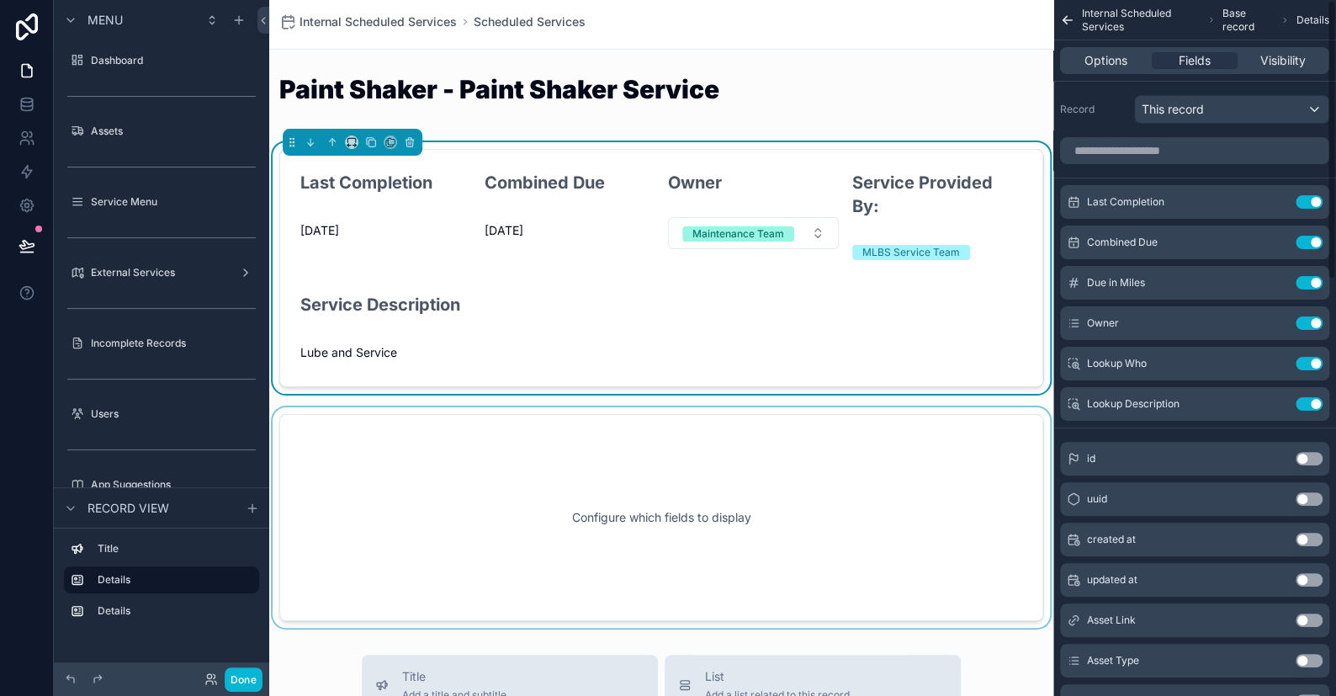
click at [869, 431] on div "scrollable content" at bounding box center [661, 517] width 784 height 220
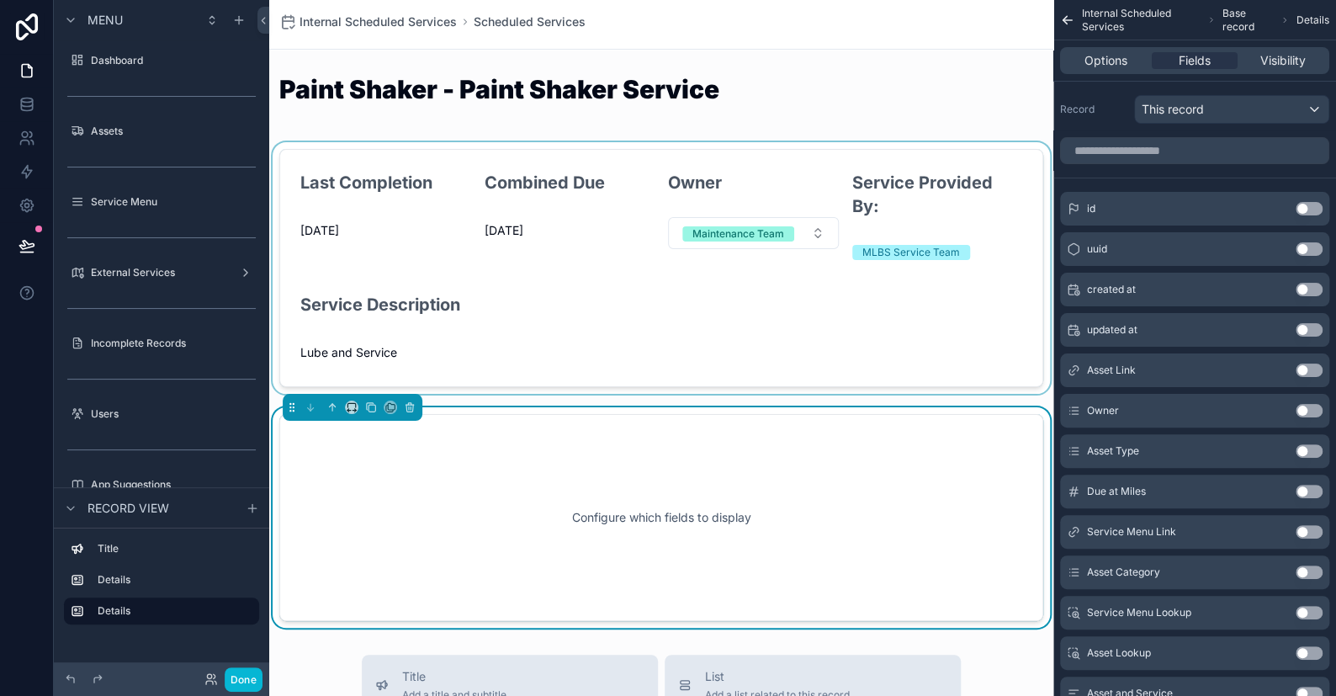
click at [823, 160] on div "scrollable content" at bounding box center [661, 268] width 784 height 252
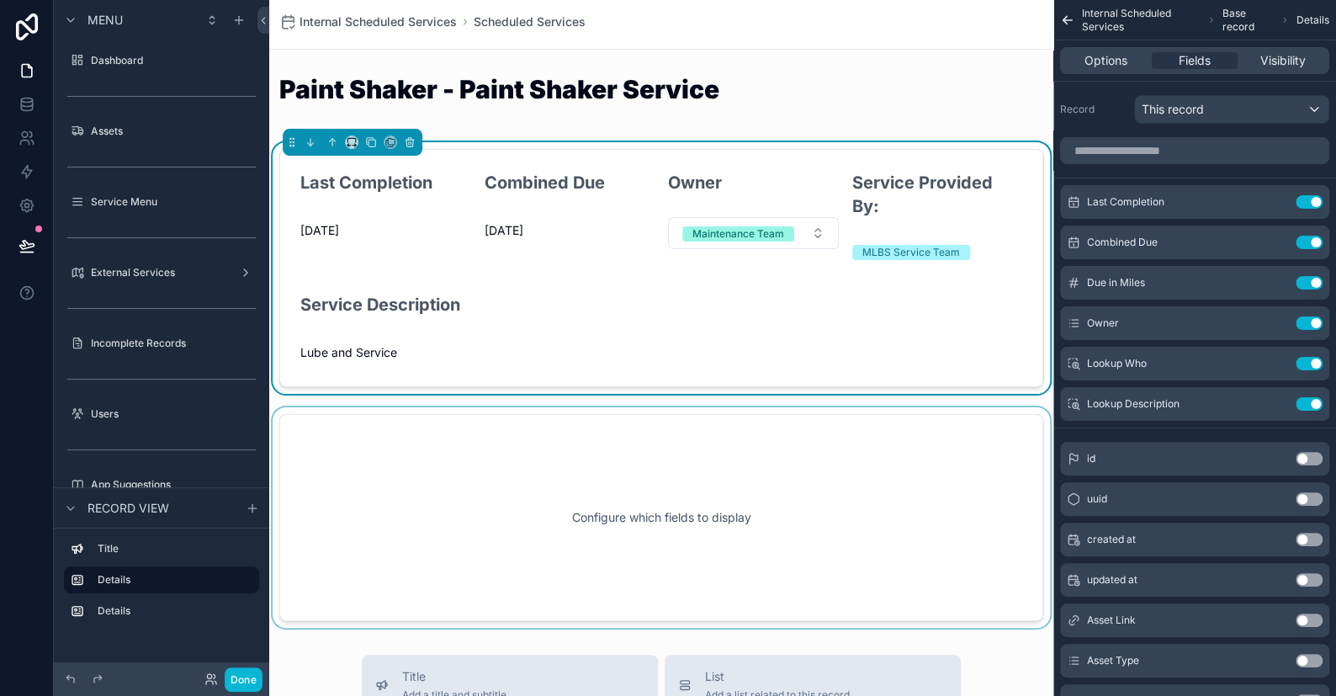
click at [837, 444] on div "scrollable content" at bounding box center [661, 517] width 784 height 220
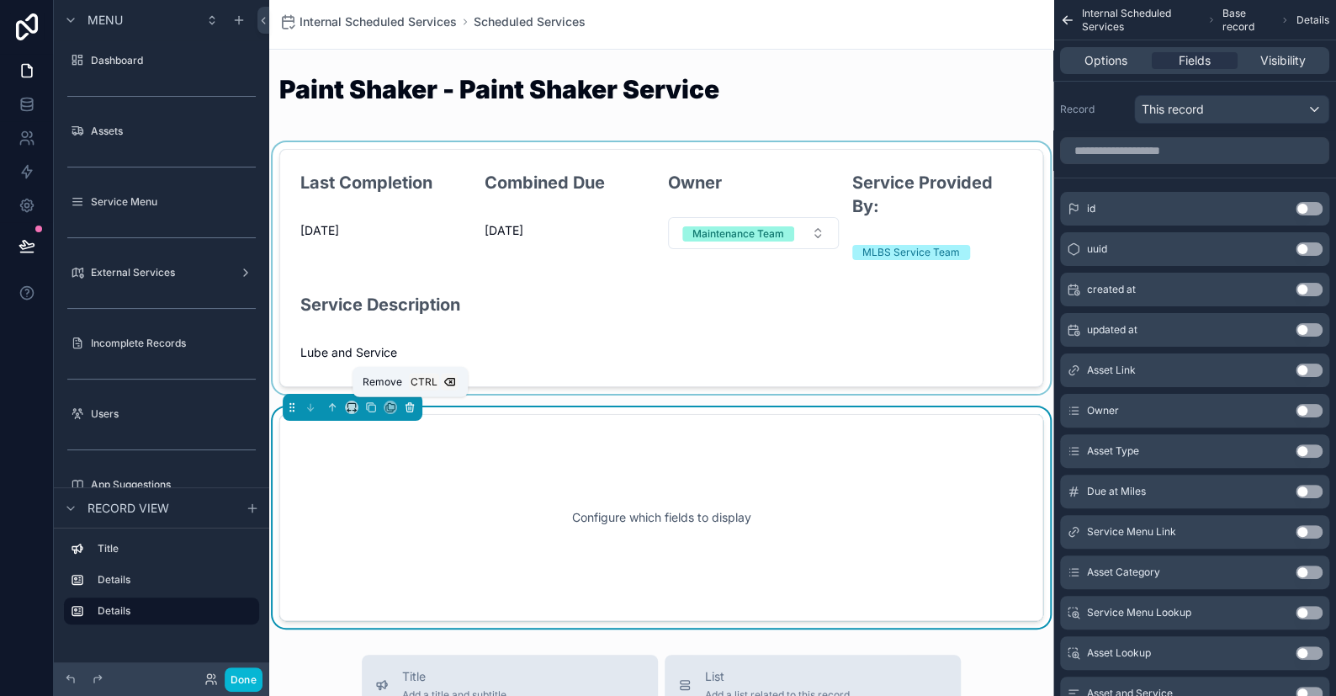
click at [408, 402] on icon "scrollable content" at bounding box center [409, 403] width 3 height 2
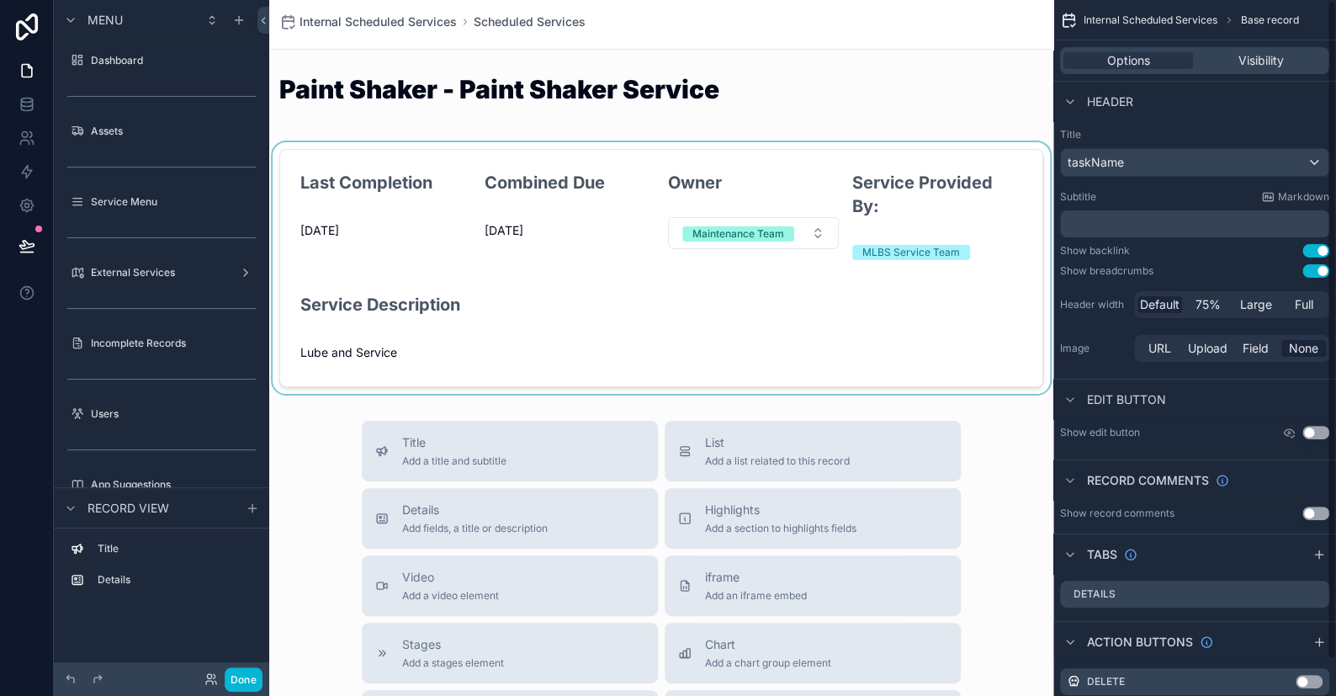
click at [641, 282] on div "scrollable content" at bounding box center [661, 268] width 784 height 252
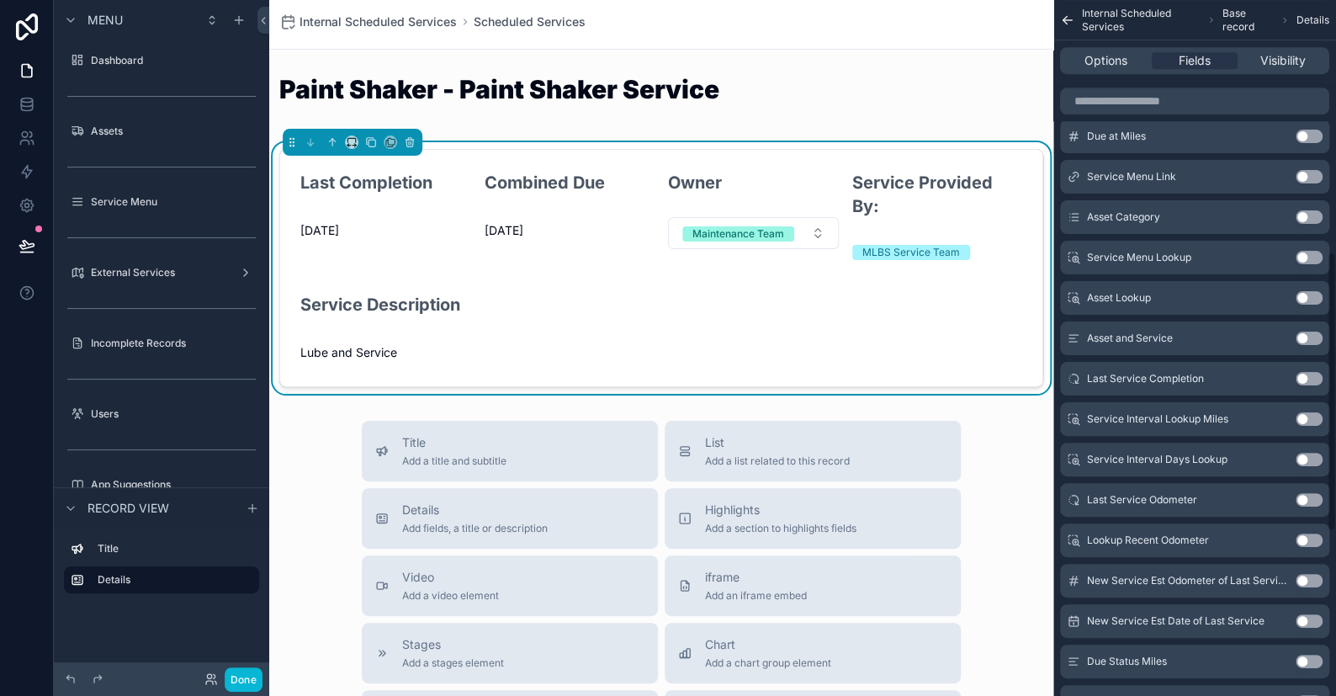
scroll to position [673, 0]
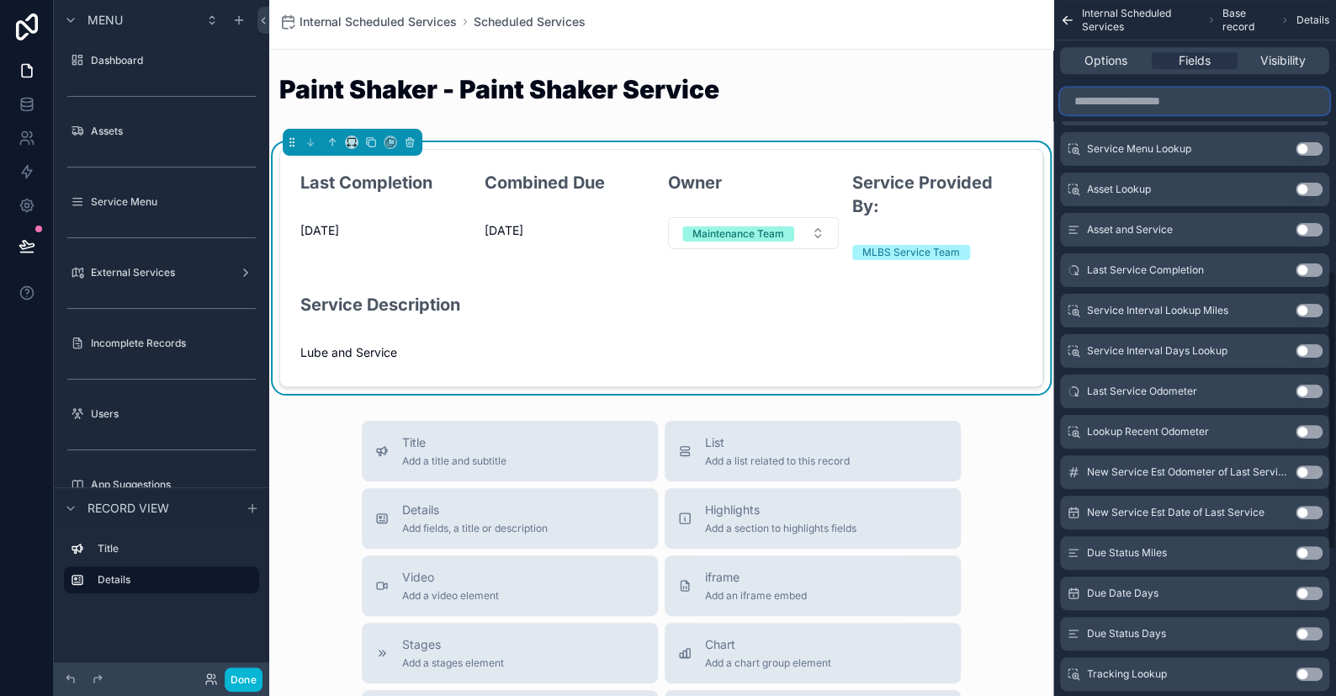
click at [879, 100] on input "scrollable content" at bounding box center [1194, 100] width 269 height 27
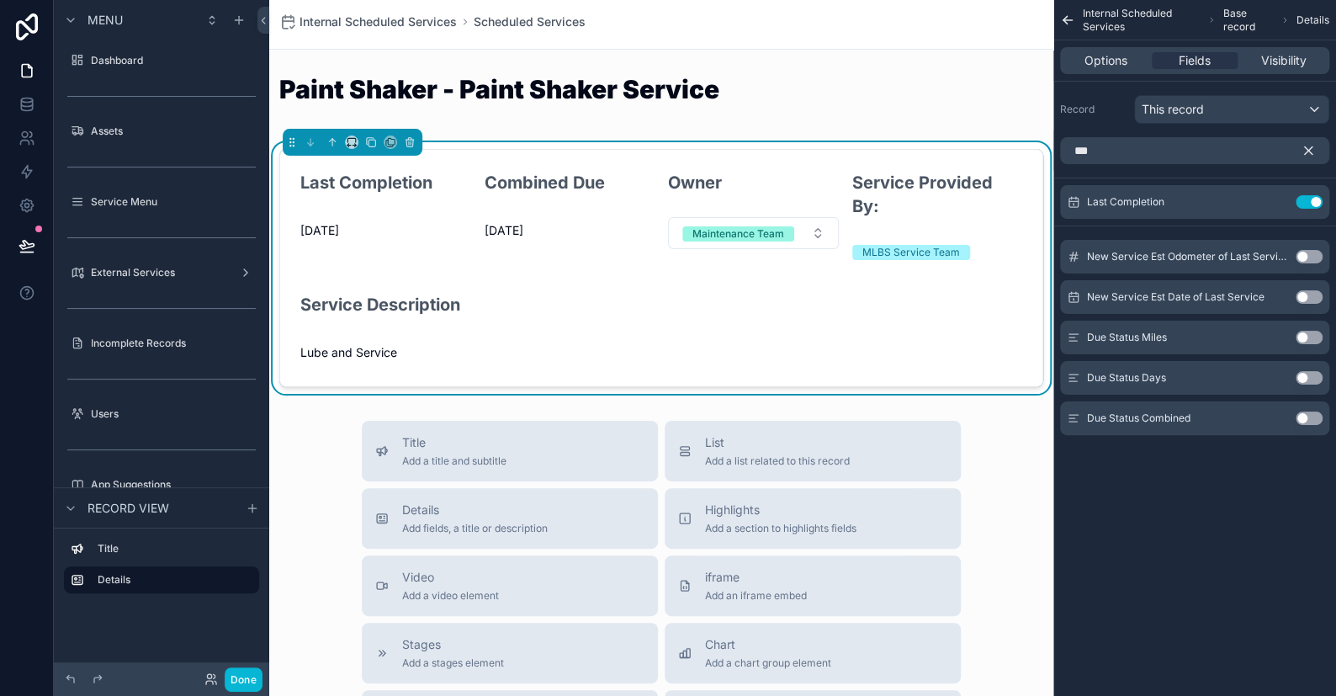
click at [879, 295] on button "Use setting" at bounding box center [1309, 296] width 27 height 13
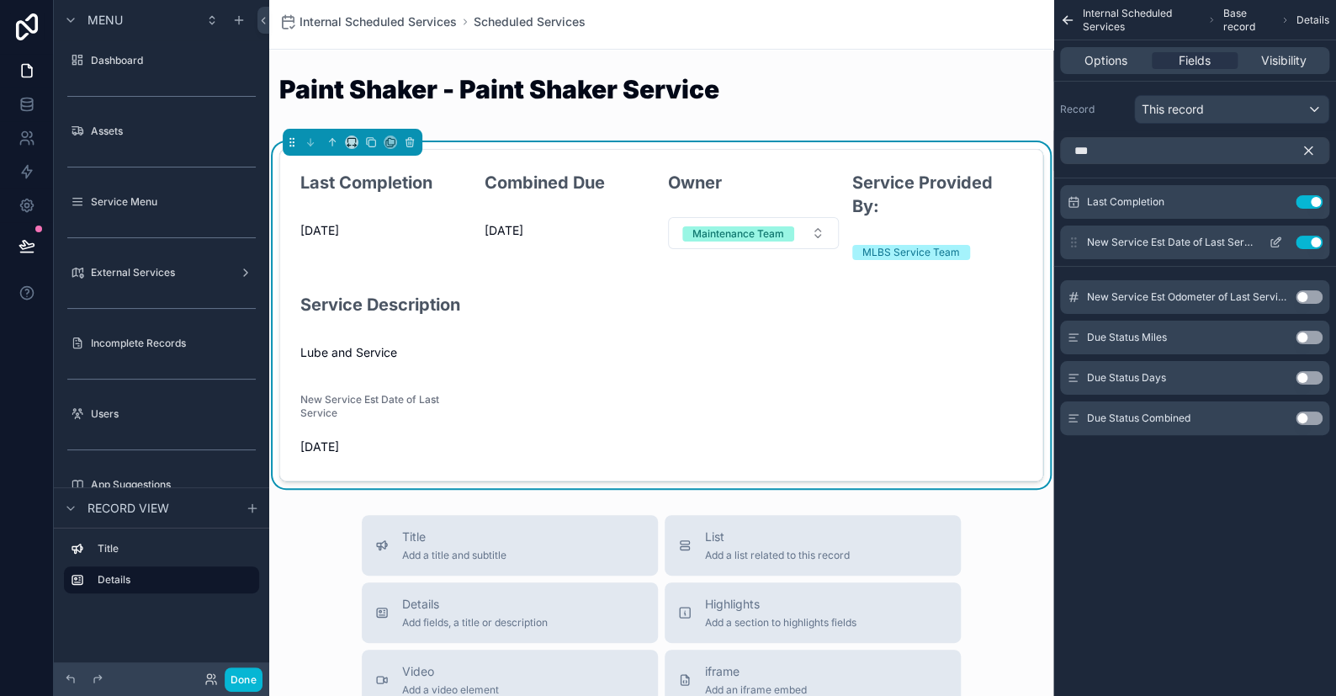
click at [879, 241] on icon "scrollable content" at bounding box center [1275, 242] width 13 height 13
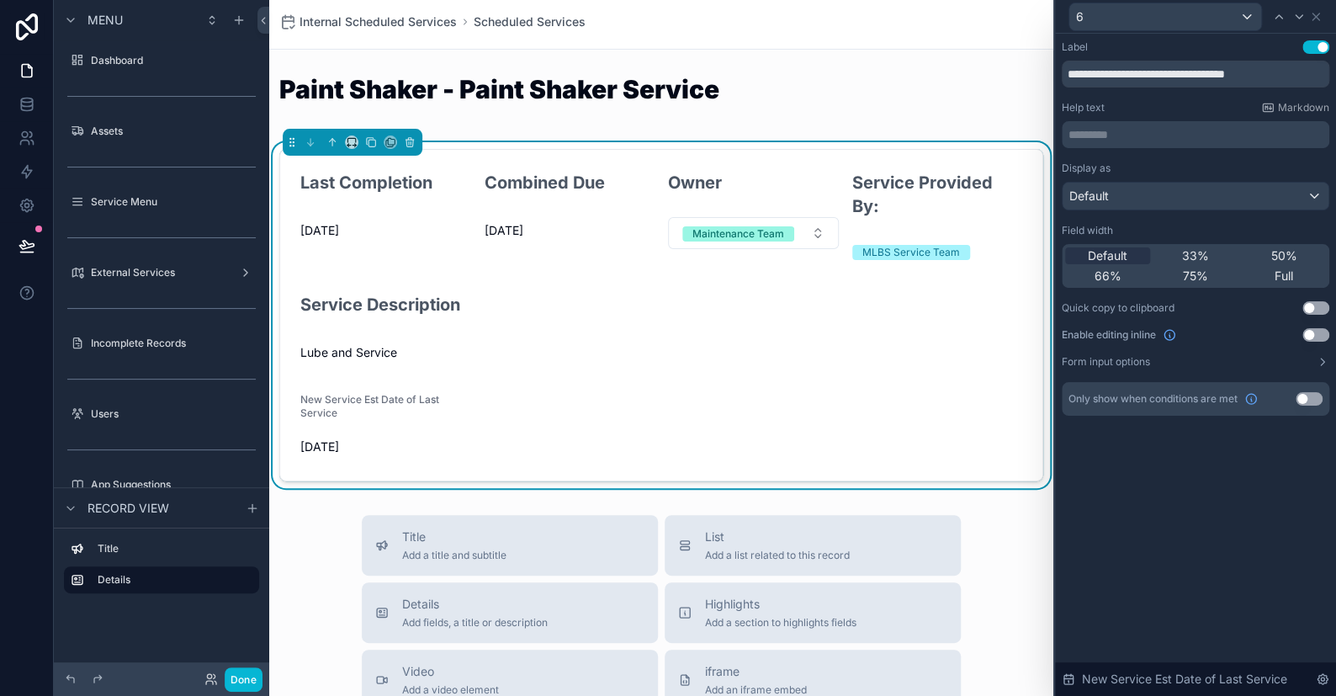
click at [879, 334] on button "Use setting" at bounding box center [1315, 334] width 27 height 13
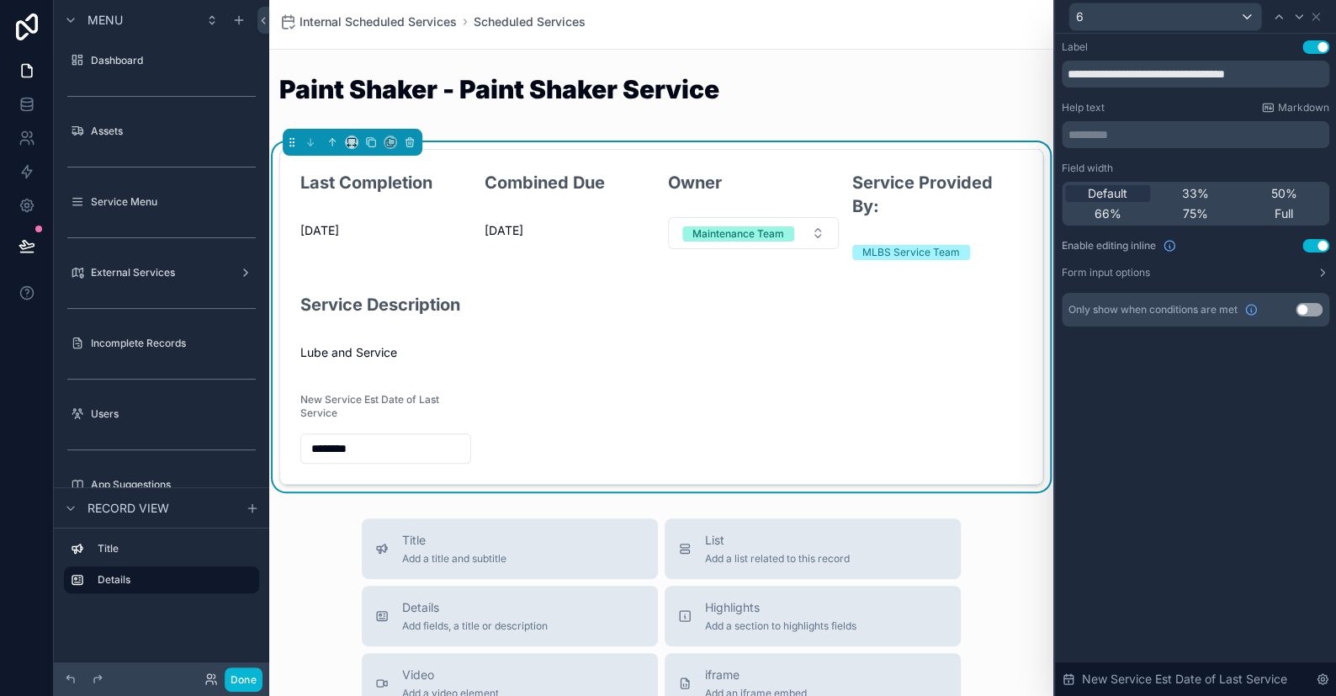
click at [370, 450] on input "********" at bounding box center [385, 449] width 169 height 24
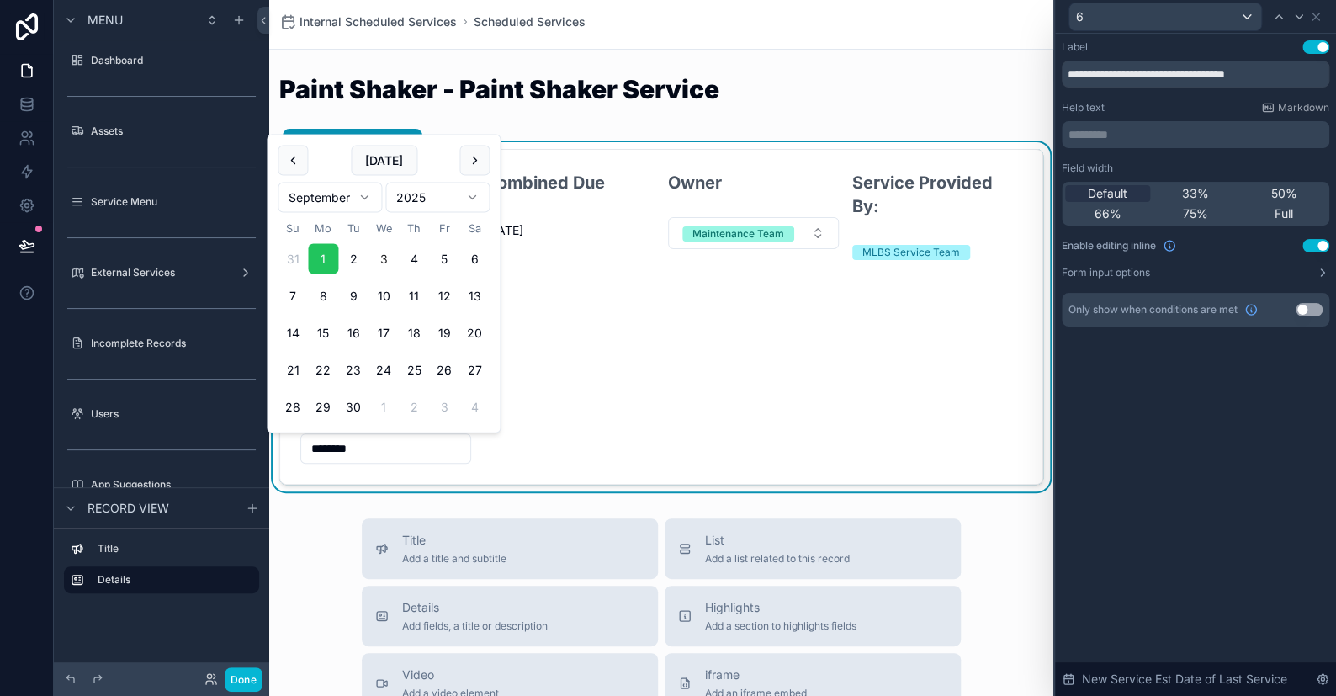
click at [879, 477] on div "**********" at bounding box center [1195, 365] width 281 height 662
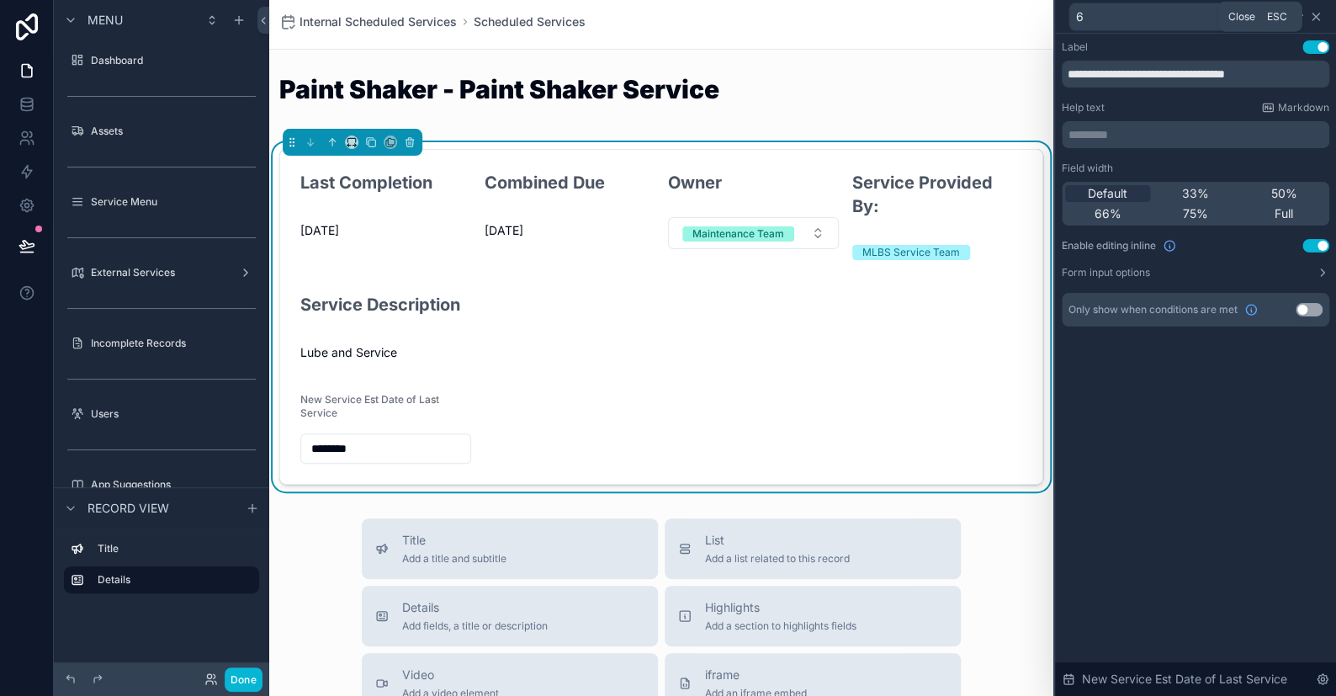
click at [879, 13] on icon at bounding box center [1315, 16] width 13 height 13
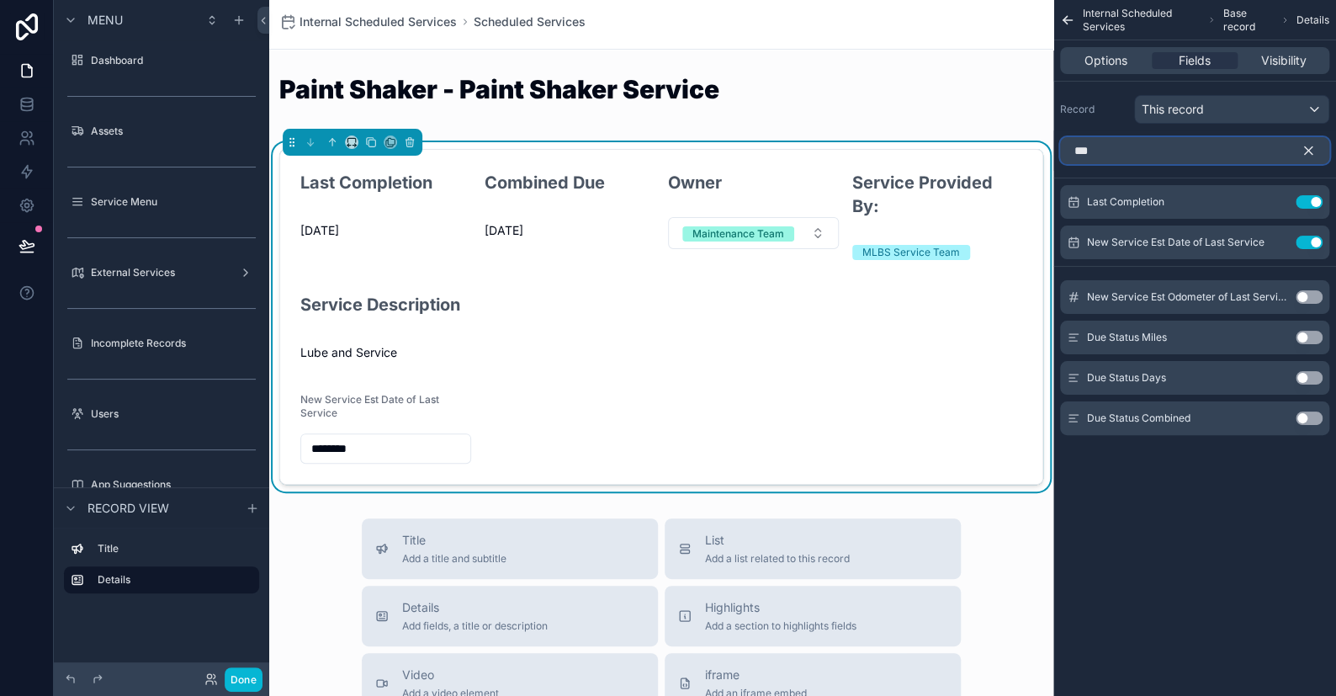
click at [879, 148] on input "***" at bounding box center [1194, 150] width 269 height 27
type input "*"
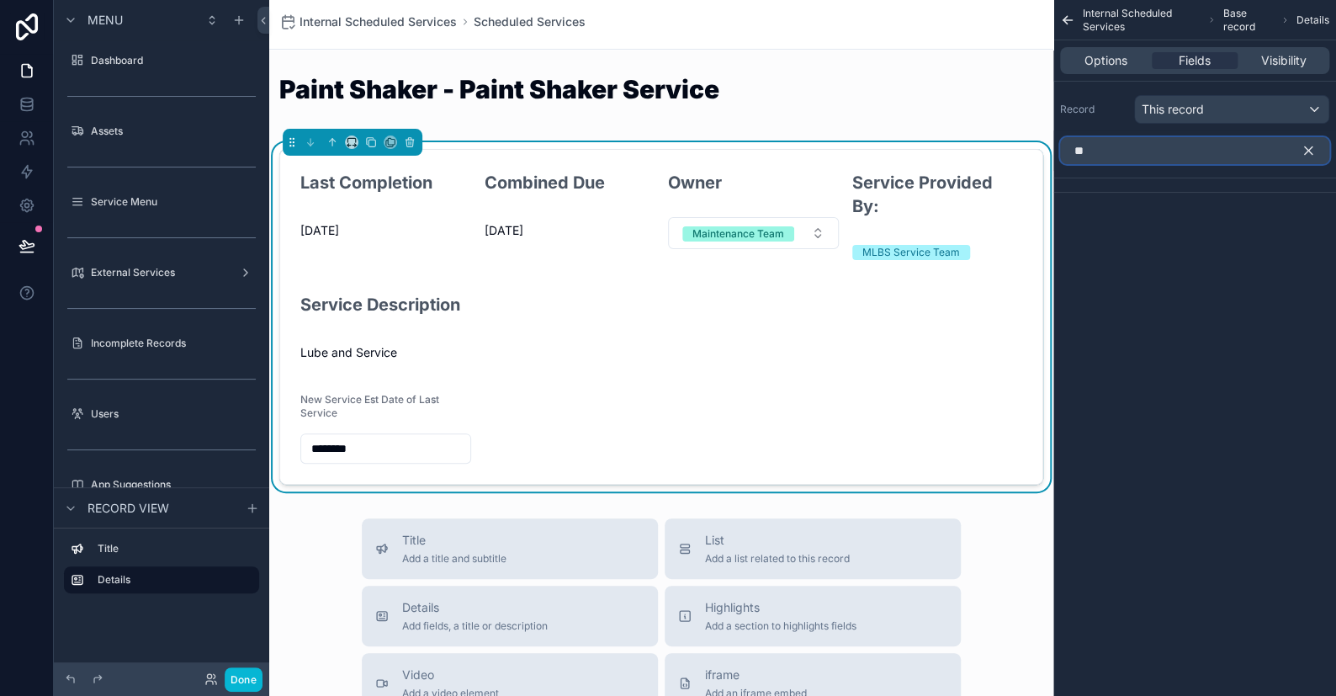
type input "*"
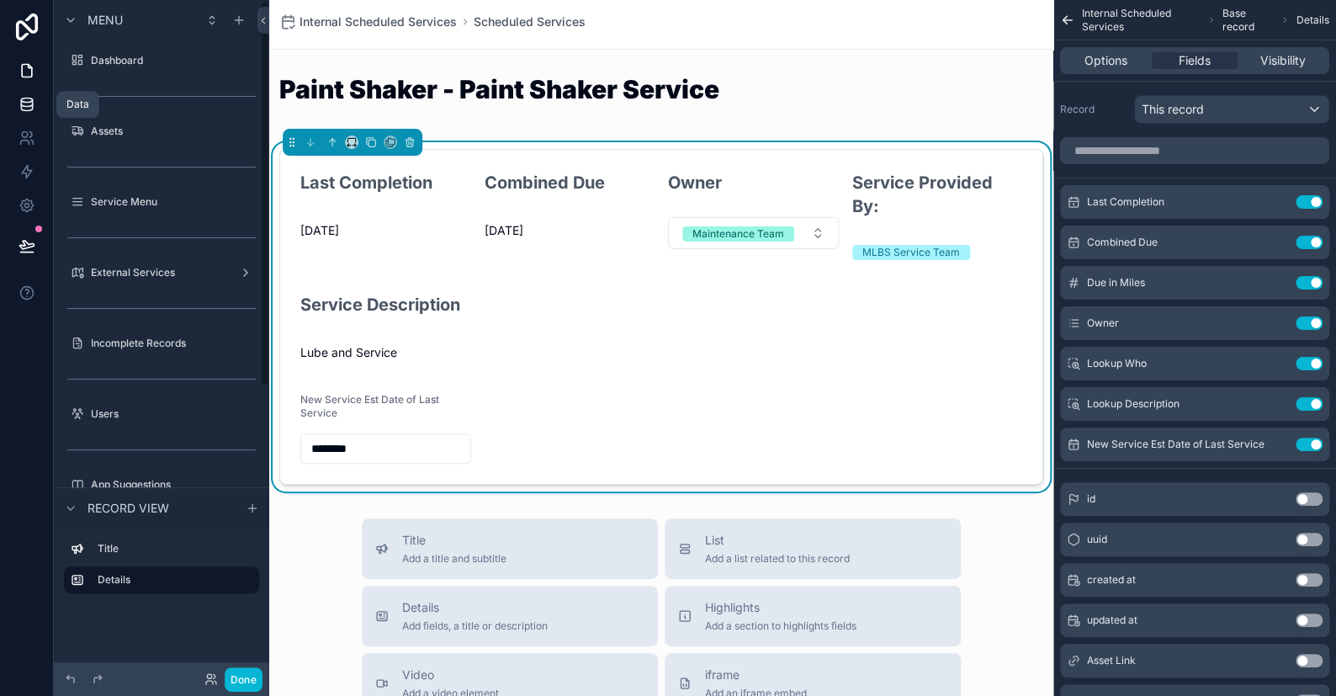
click at [25, 106] on icon at bounding box center [26, 103] width 11 height 7
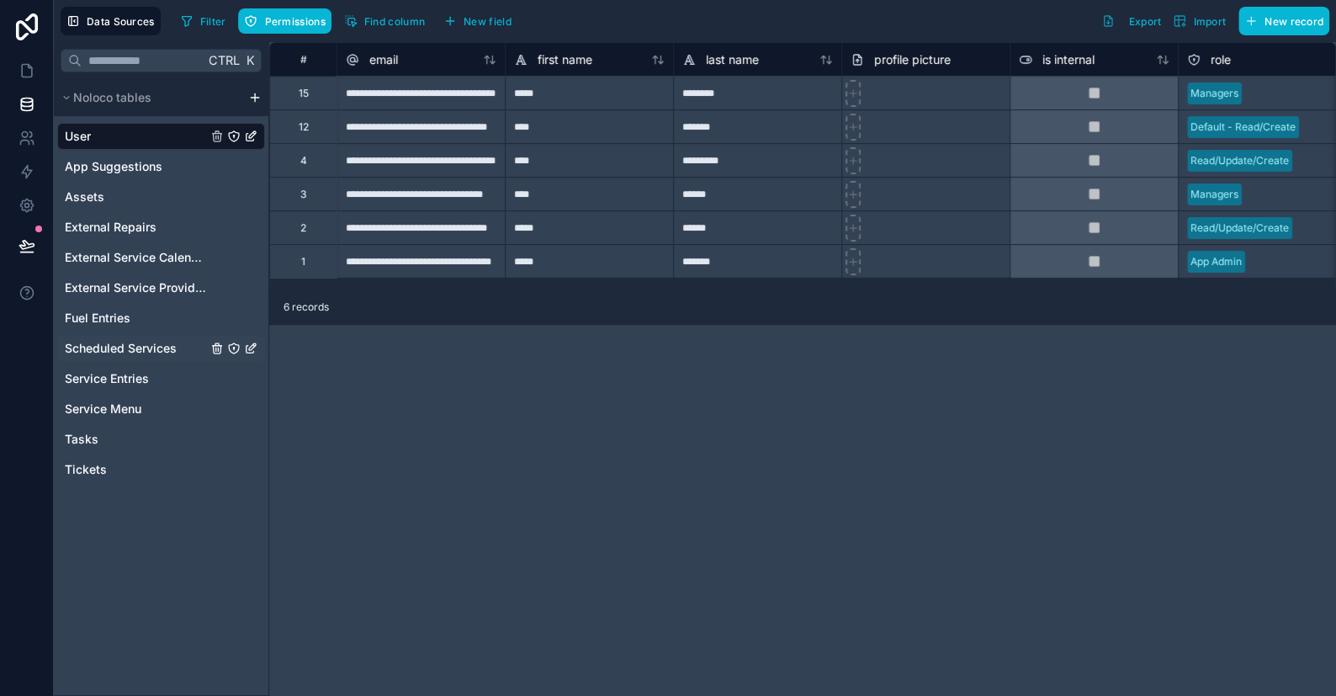
click at [127, 349] on span "Scheduled Services" at bounding box center [121, 348] width 112 height 17
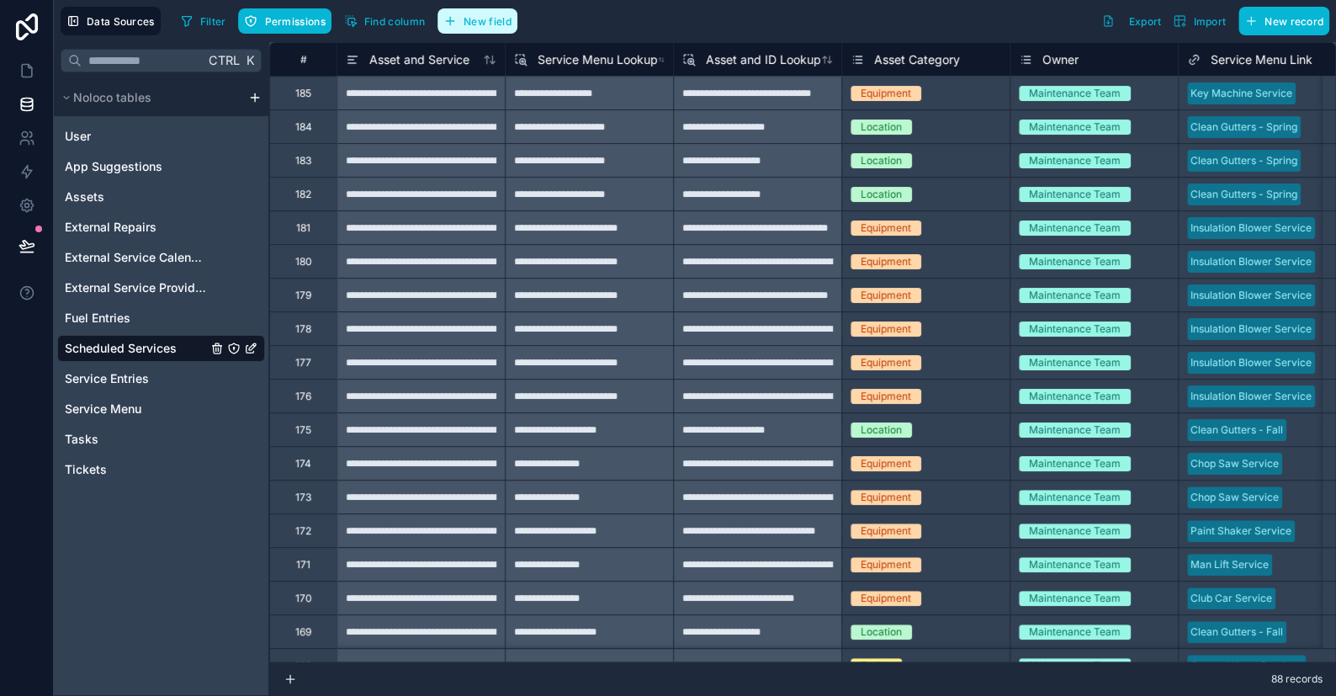
click at [484, 21] on span "New field" at bounding box center [488, 21] width 48 height 13
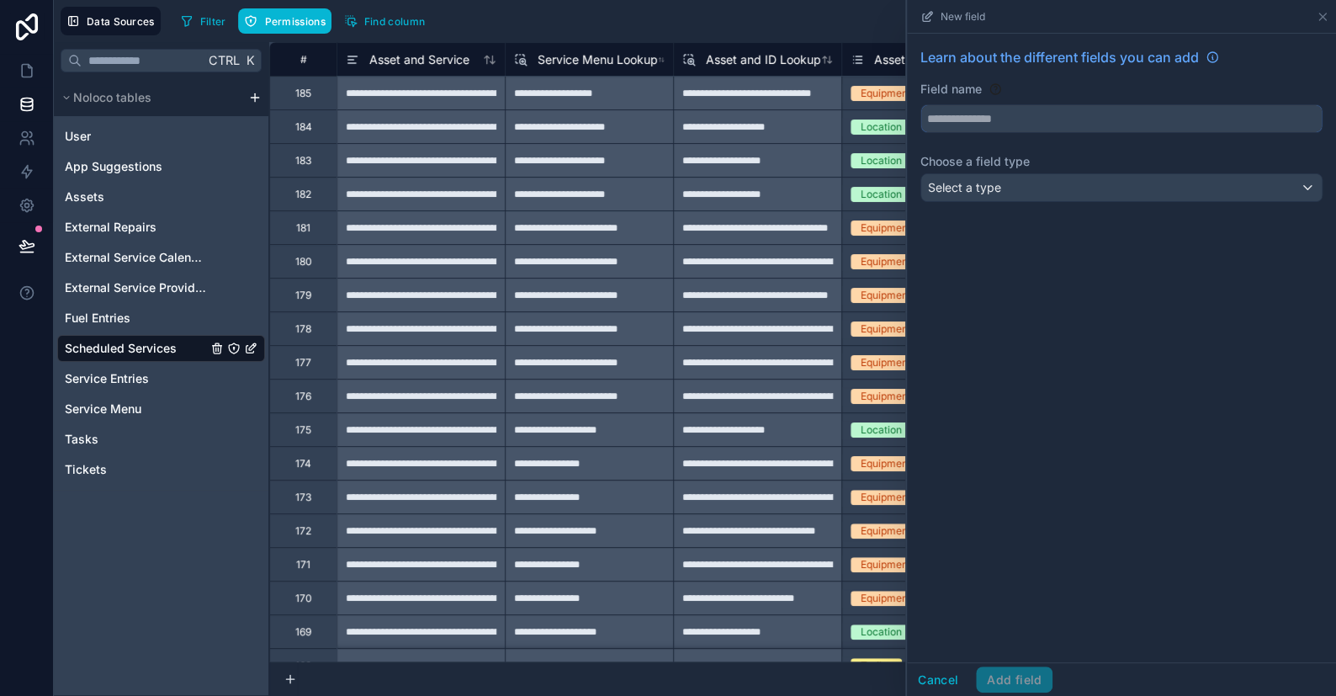
click at [879, 119] on input "text" at bounding box center [1121, 118] width 400 height 27
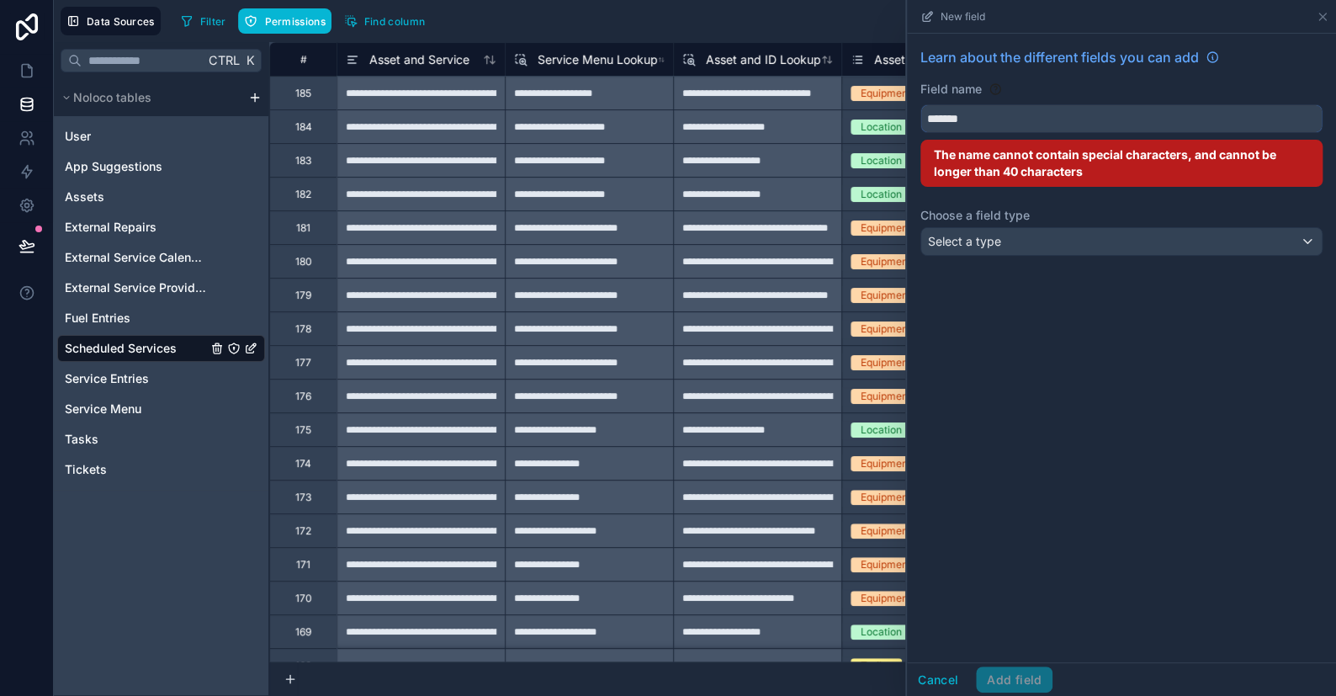
click at [879, 104] on button "******" at bounding box center [1121, 118] width 402 height 29
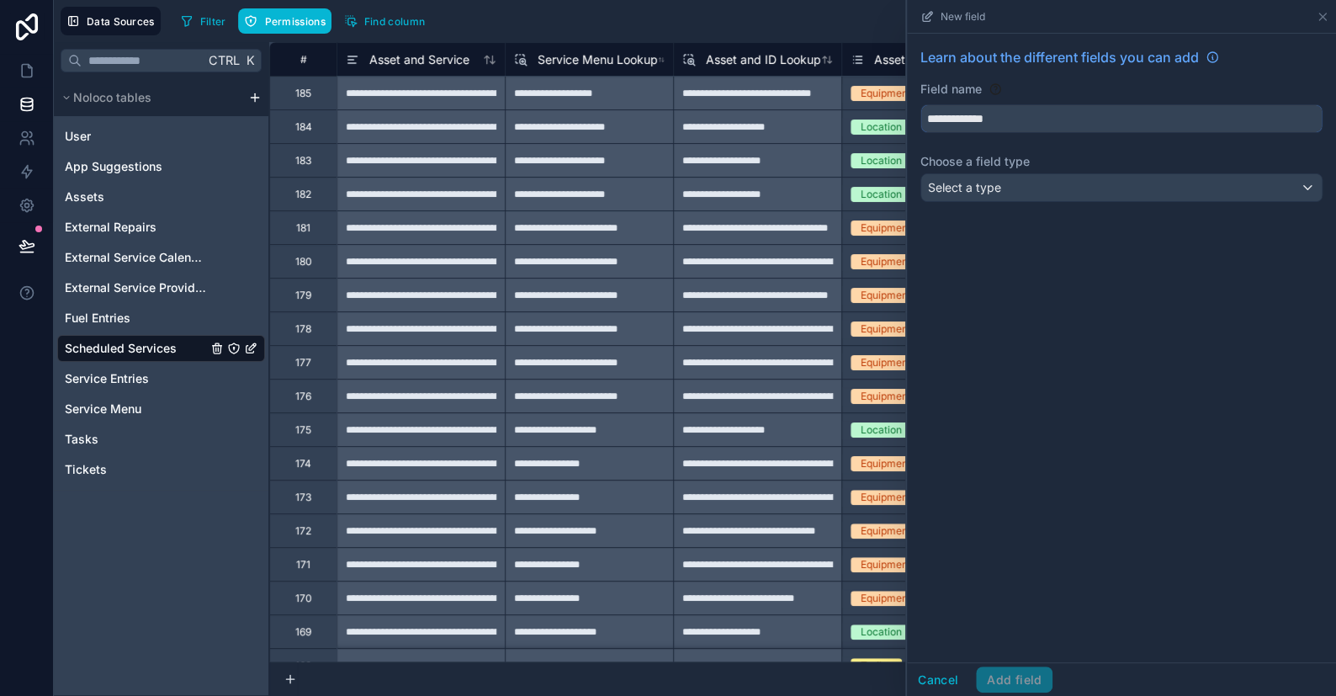
type input "**********"
click at [879, 194] on div "Select a type" at bounding box center [1121, 187] width 400 height 27
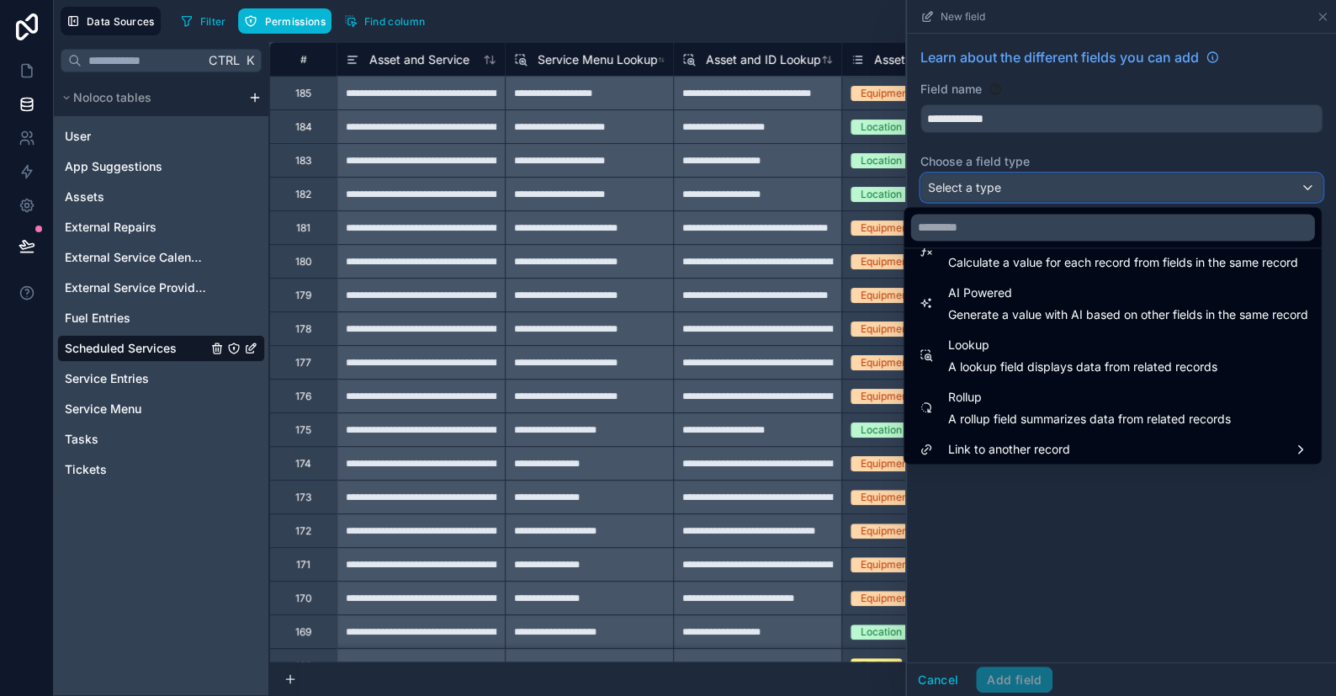
scroll to position [487, 0]
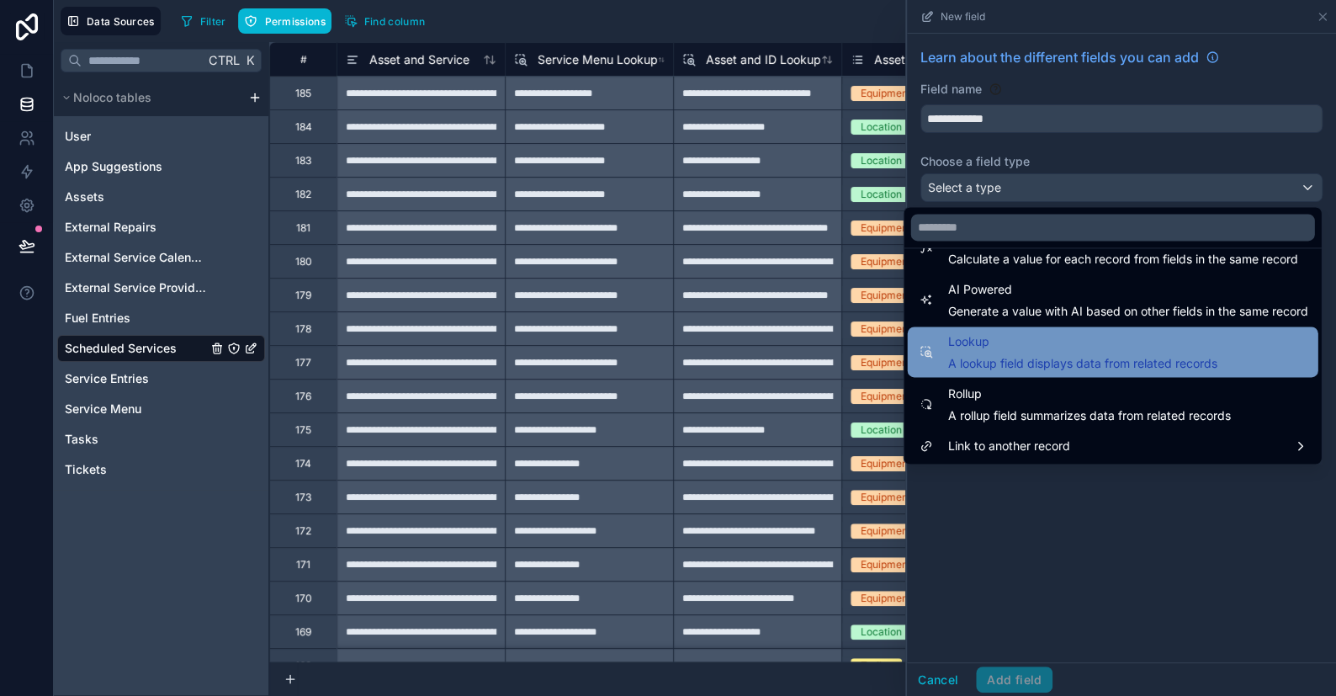
click at [879, 356] on span "A lookup field displays data from related records" at bounding box center [1081, 363] width 269 height 17
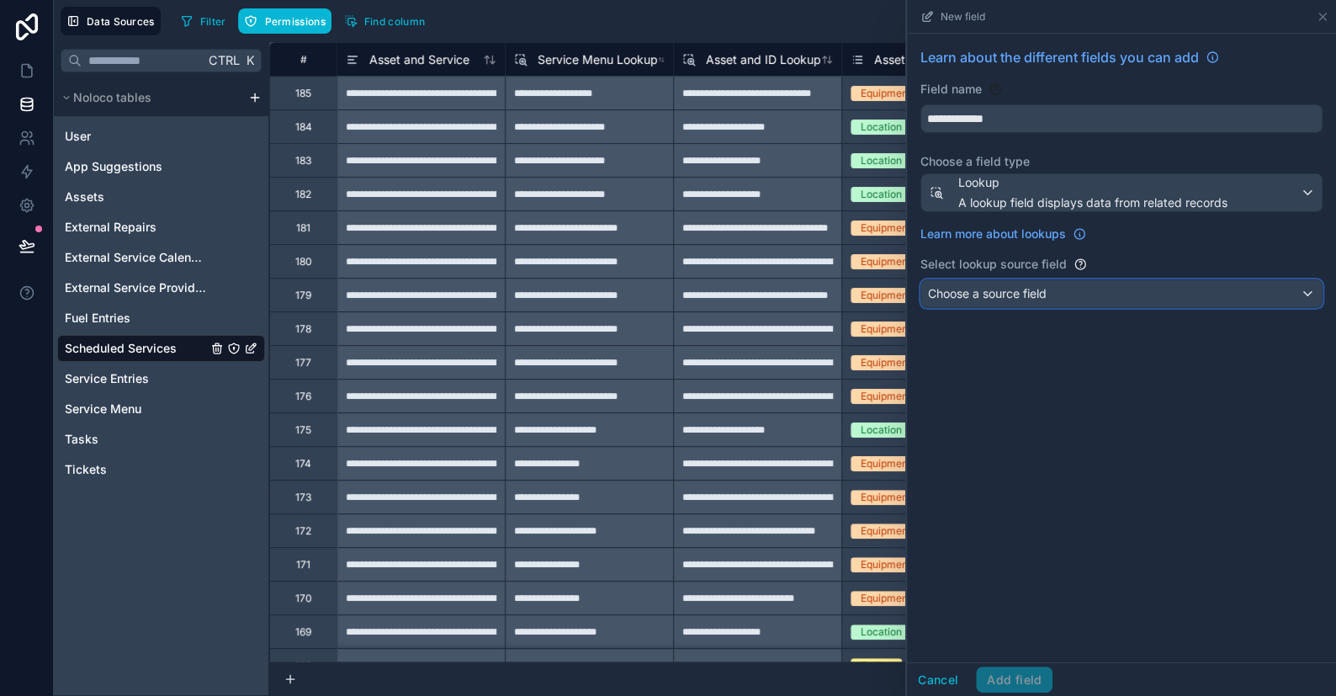
click at [879, 298] on span "Choose a source field" at bounding box center [987, 293] width 119 height 14
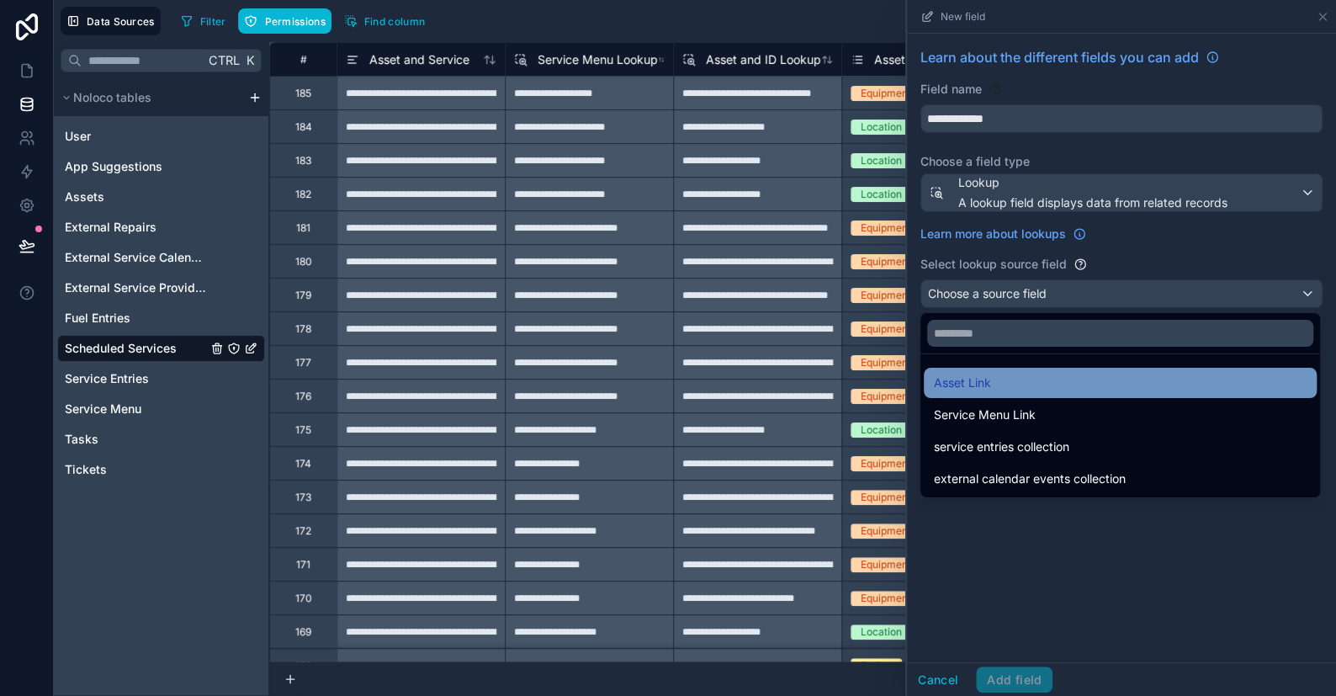
click at [879, 389] on span "Asset Link" at bounding box center [962, 383] width 57 height 20
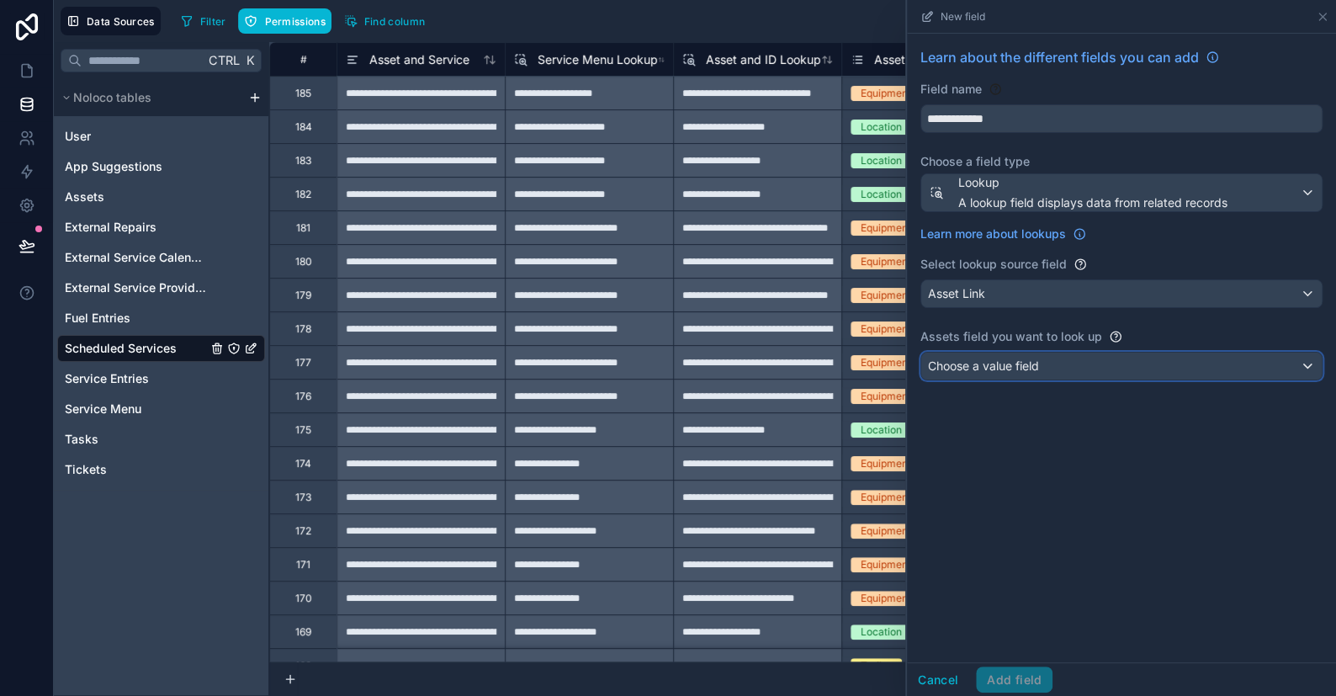
click at [879, 365] on span "Choose a value field" at bounding box center [983, 365] width 111 height 14
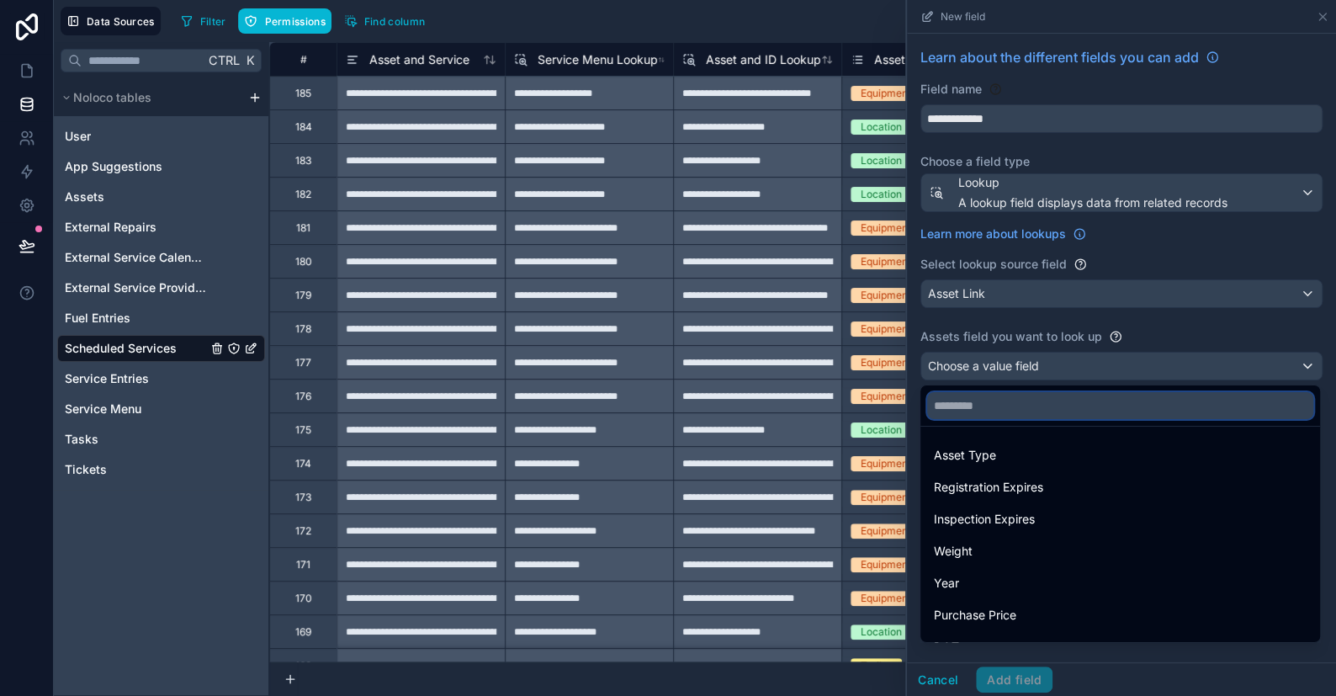
click at [879, 403] on input "text" at bounding box center [1120, 405] width 386 height 27
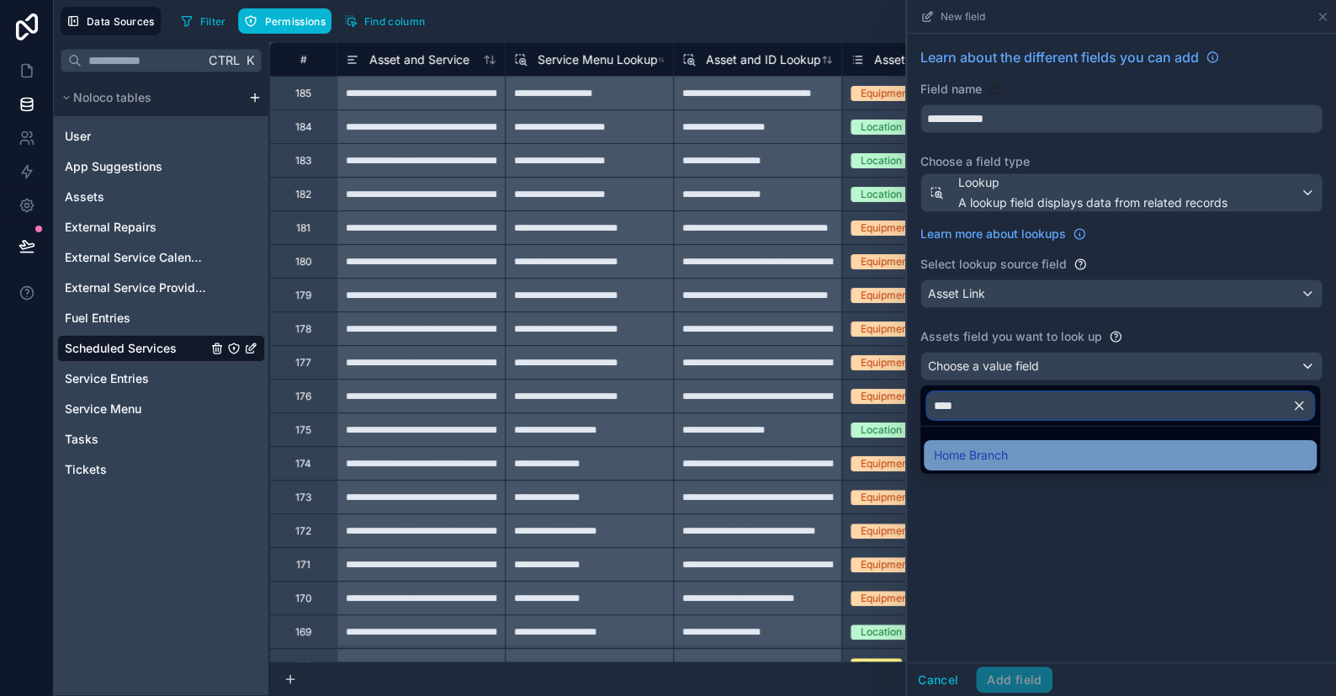
type input "****"
click at [879, 447] on span "Home Branch" at bounding box center [971, 455] width 74 height 20
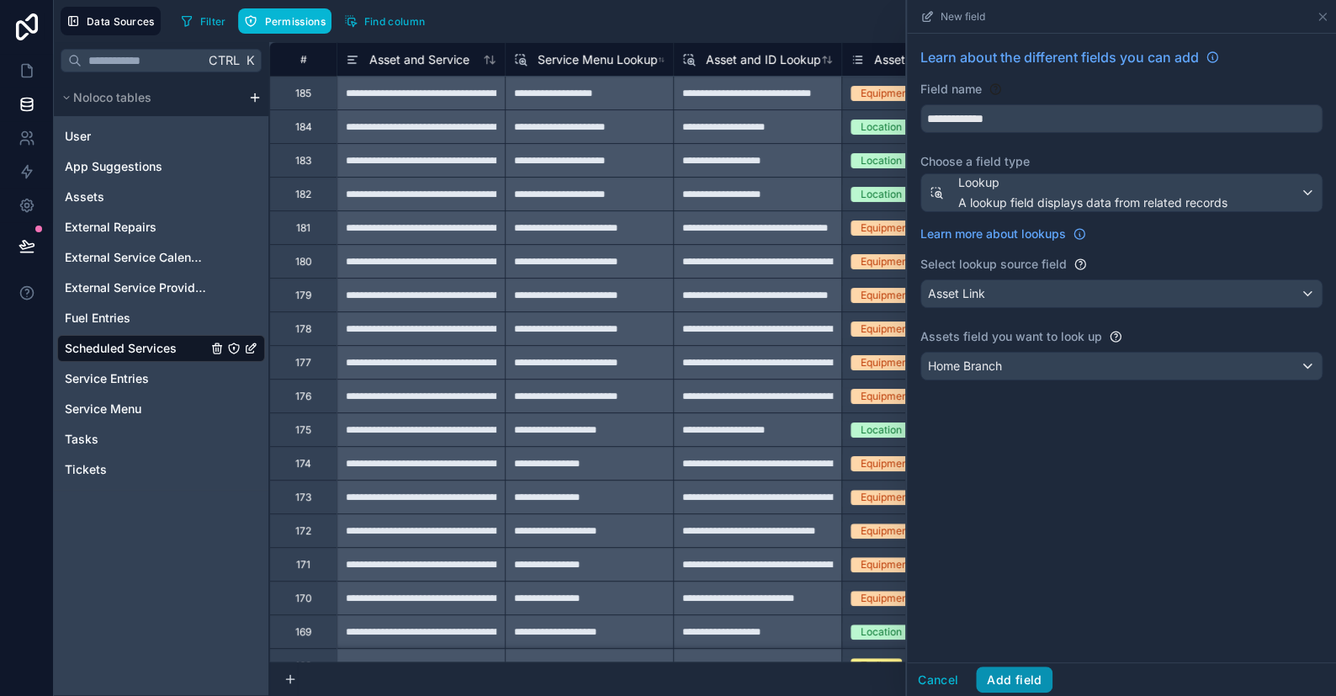
click at [879, 671] on button "Add field" at bounding box center [1014, 679] width 77 height 27
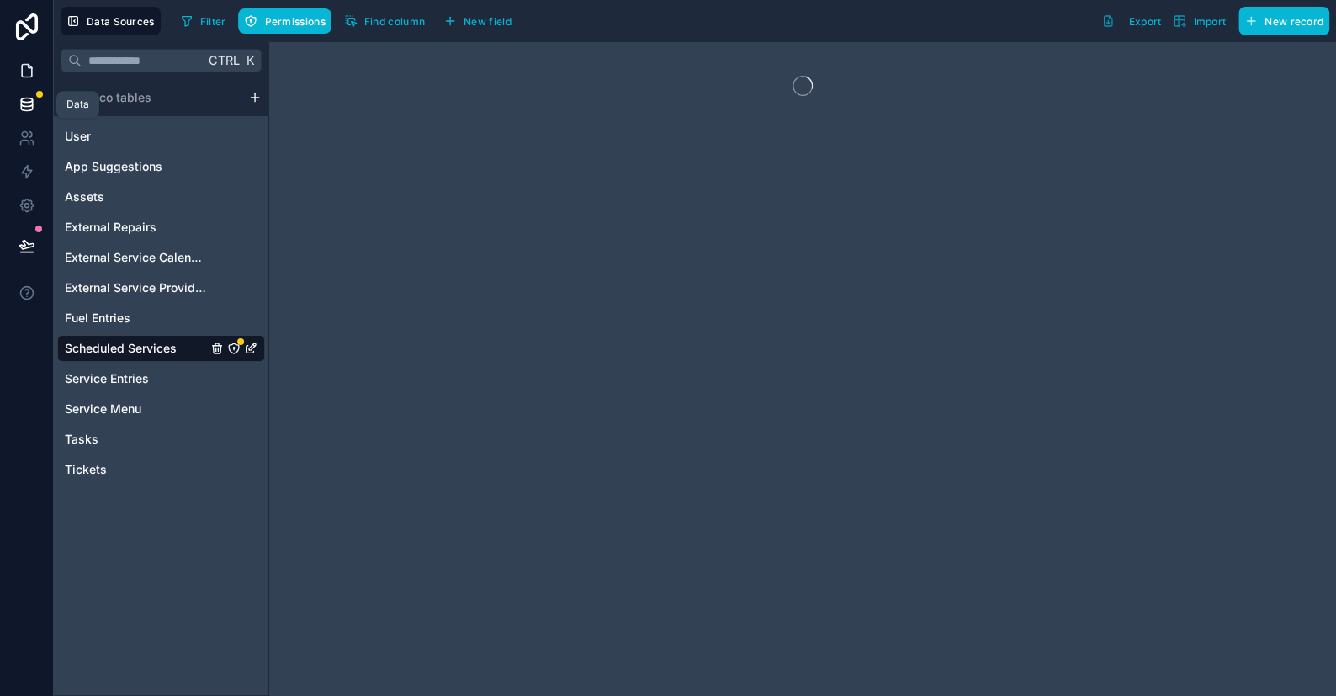
click at [26, 78] on icon at bounding box center [27, 70] width 17 height 17
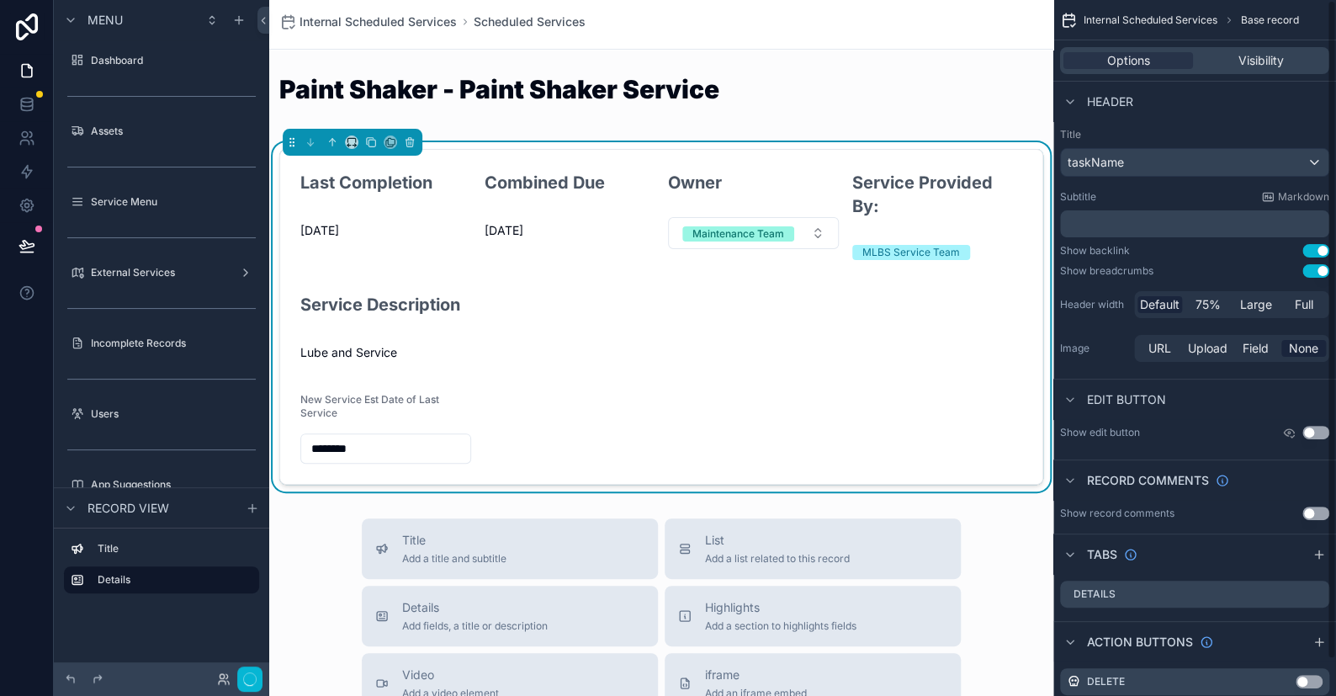
click at [749, 152] on form "Last Completion 9/1/2025 Combined Due 12/31/1899 Owner Maintenance Team Service…" at bounding box center [661, 317] width 762 height 334
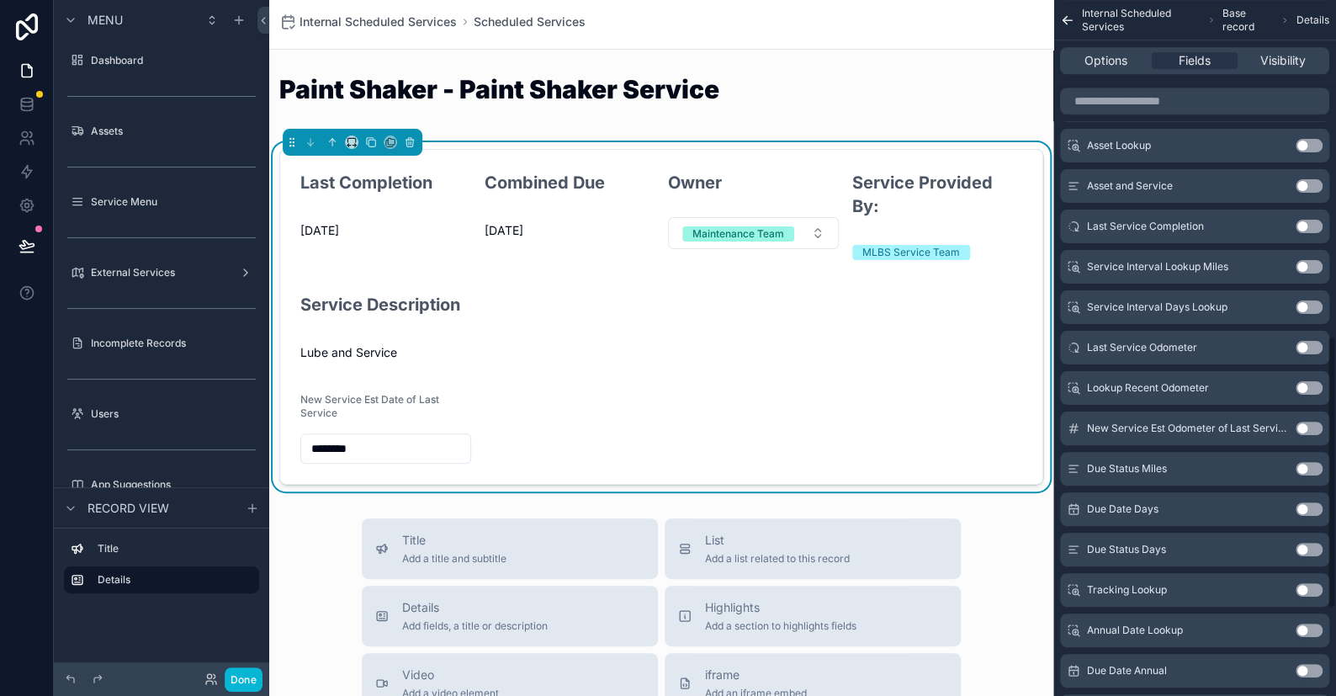
scroll to position [1077, 0]
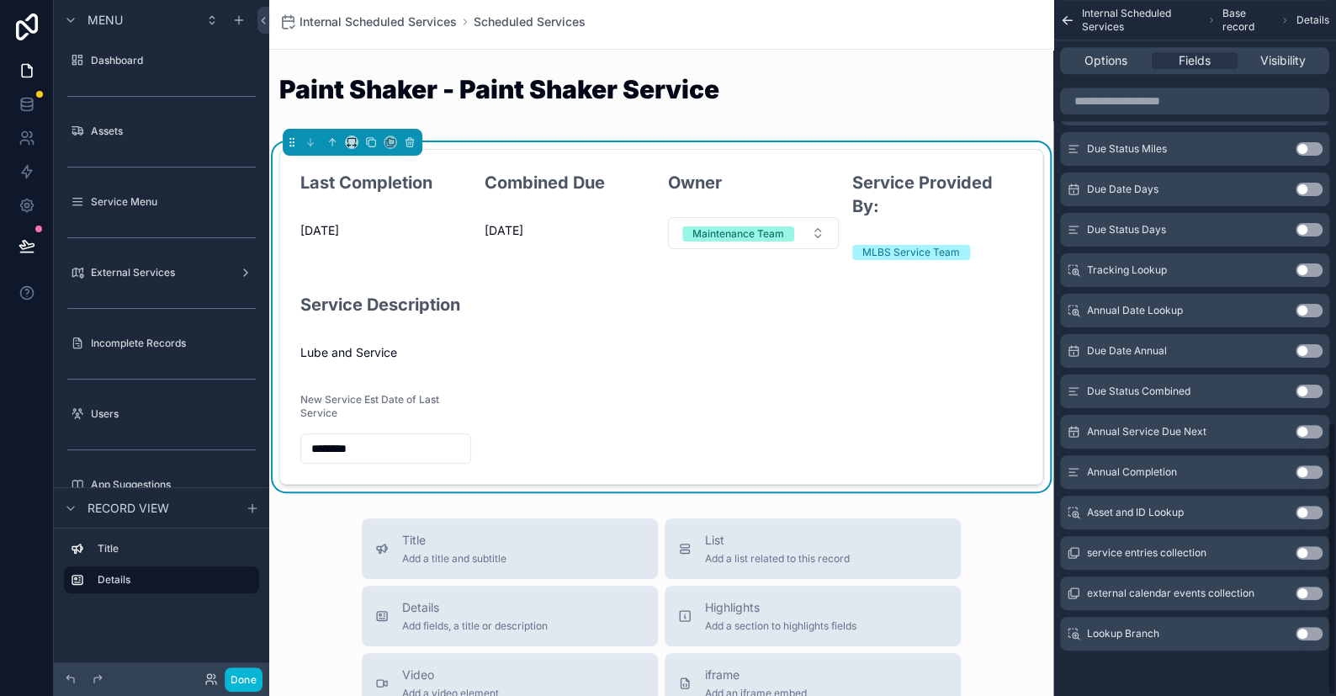
click at [879, 633] on button "Use setting" at bounding box center [1309, 633] width 27 height 13
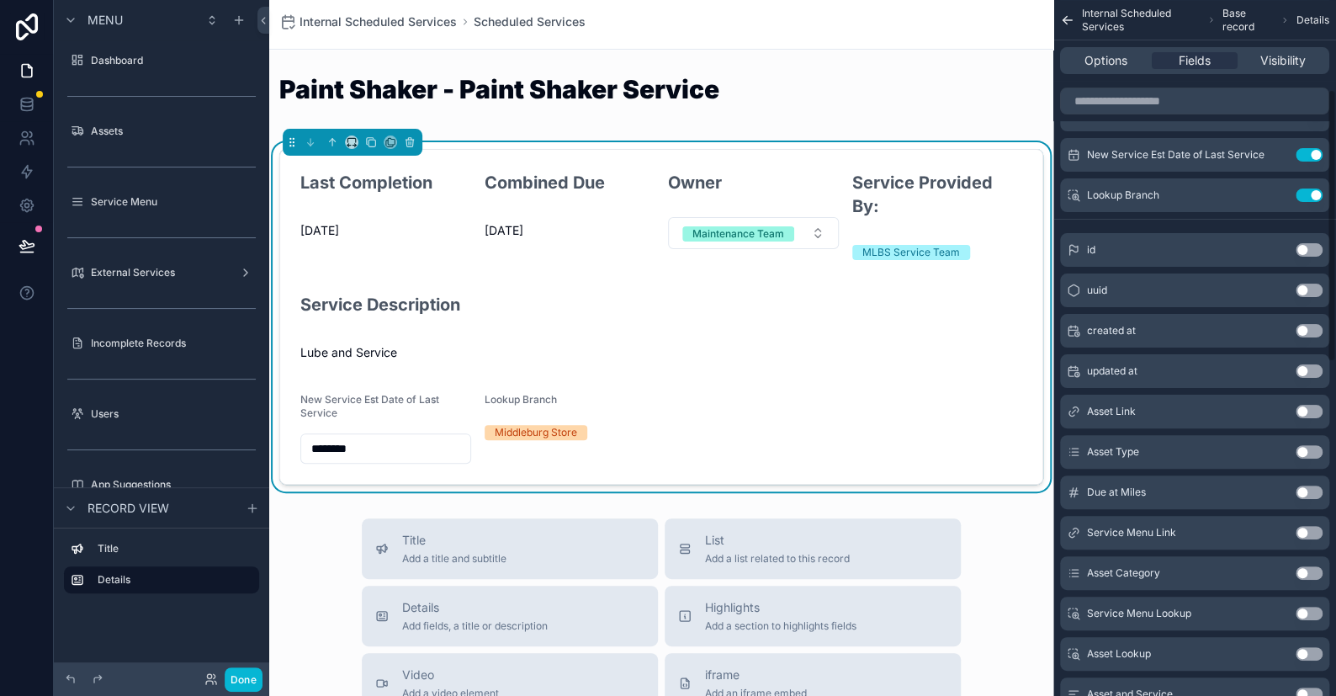
scroll to position [151, 0]
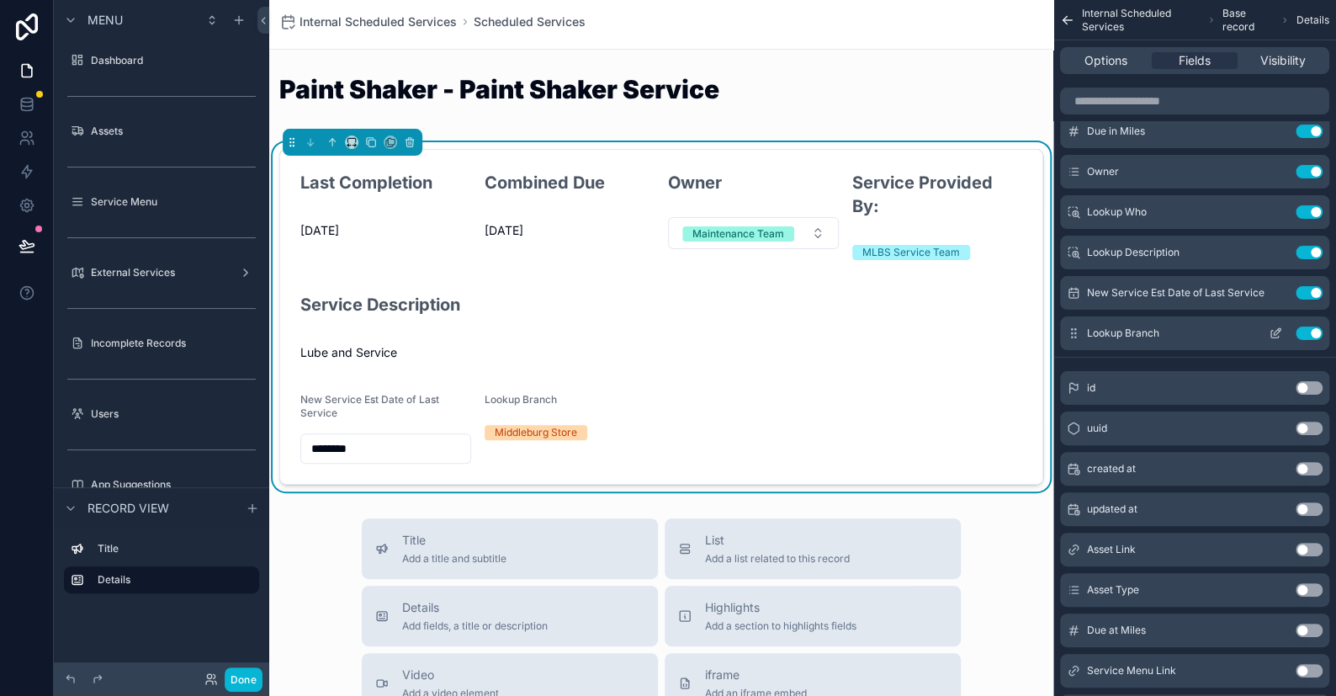
click at [879, 333] on icon "scrollable content" at bounding box center [1275, 332] width 13 height 13
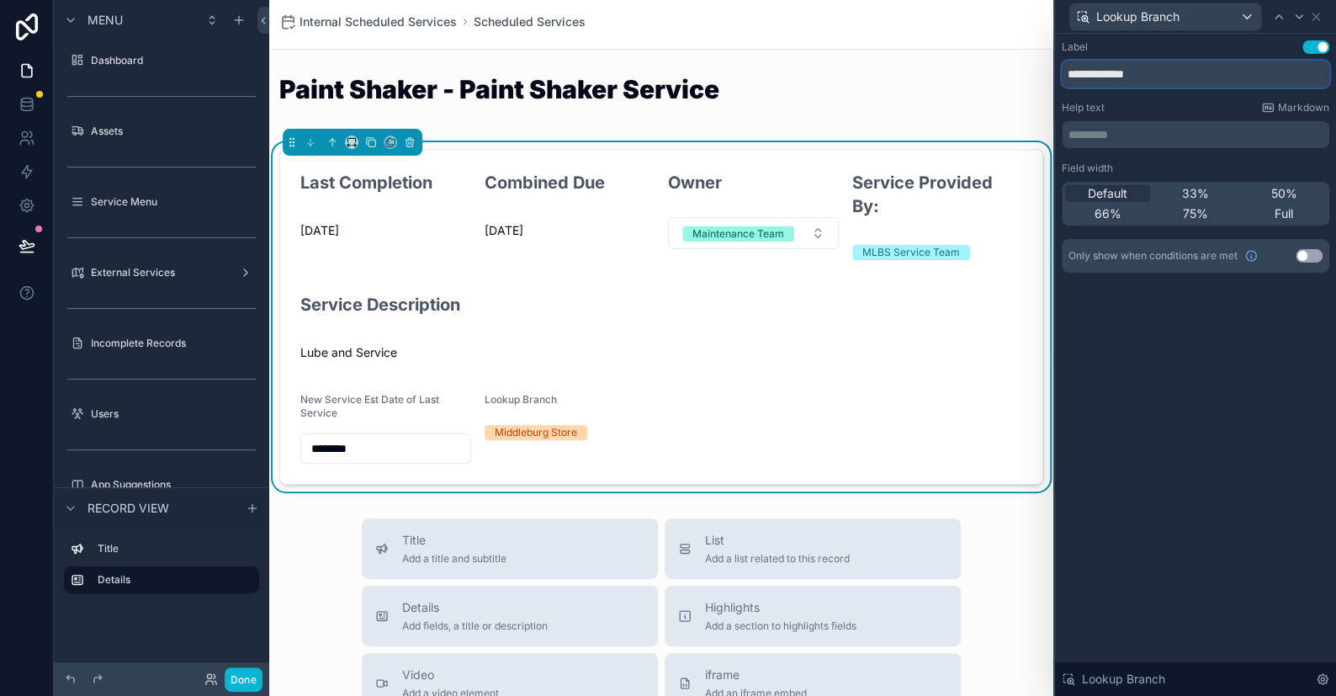
drag, startPoint x: 1165, startPoint y: 72, endPoint x: 1002, endPoint y: 66, distance: 163.3
click at [879, 66] on div "**********" at bounding box center [668, 348] width 1336 height 696
click at [879, 127] on p "********* ﻿" at bounding box center [1196, 134] width 257 height 17
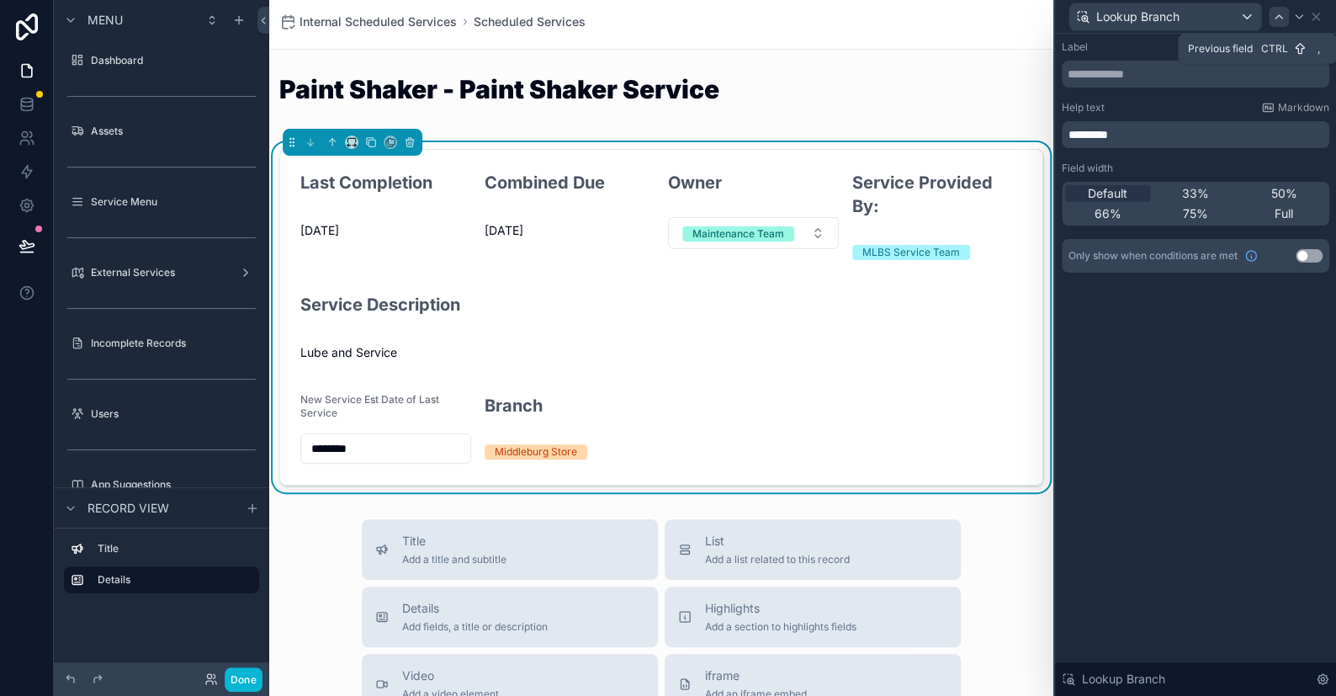
click at [879, 13] on icon at bounding box center [1278, 16] width 13 height 13
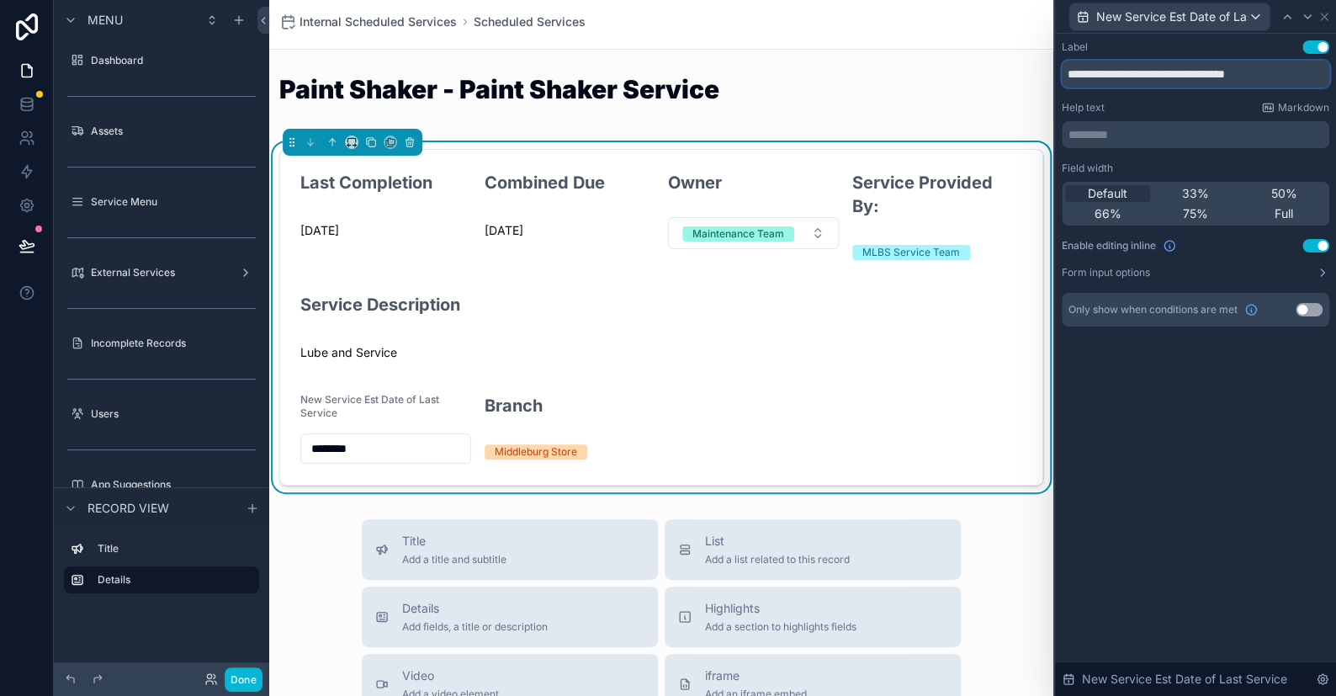
click at [879, 71] on input "**********" at bounding box center [1196, 74] width 268 height 27
click at [879, 70] on input "**********" at bounding box center [1196, 74] width 268 height 27
click at [879, 130] on p "********* ﻿" at bounding box center [1196, 134] width 257 height 17
click at [879, 75] on input "text" at bounding box center [1196, 74] width 268 height 27
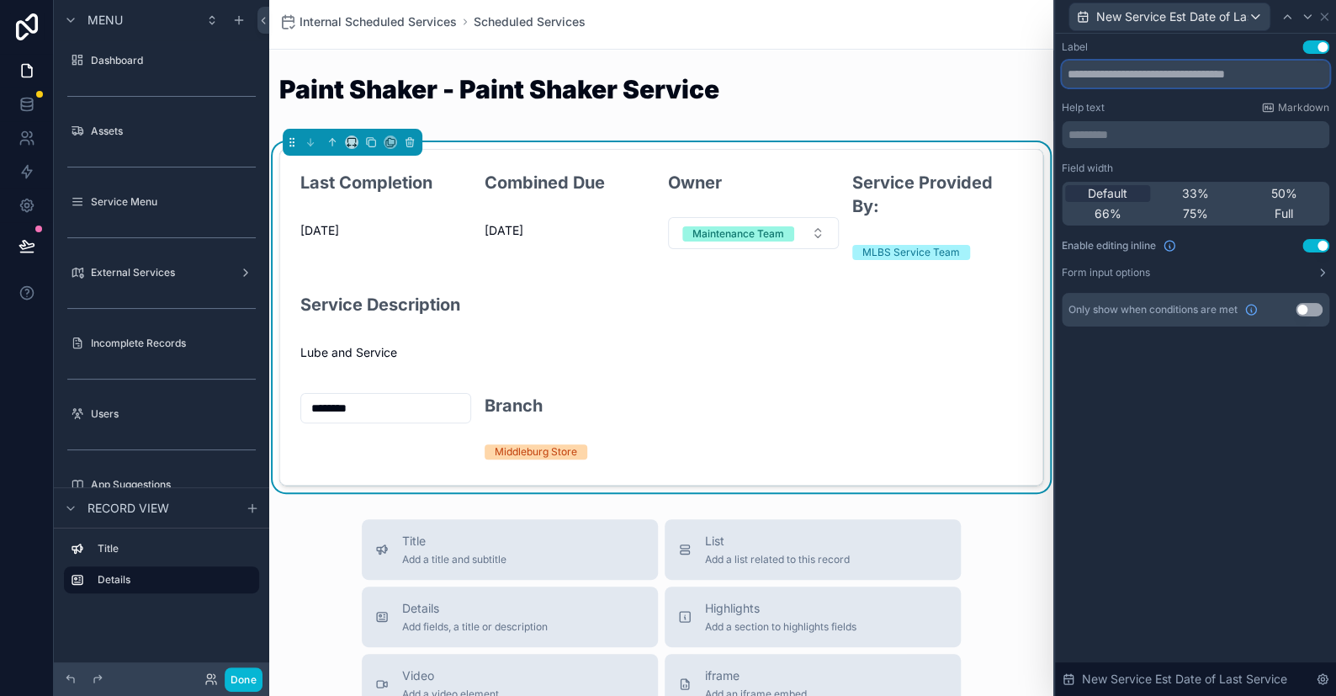
click at [879, 75] on input "text" at bounding box center [1196, 74] width 268 height 27
click at [879, 140] on p "********* ﻿" at bounding box center [1196, 134] width 257 height 17
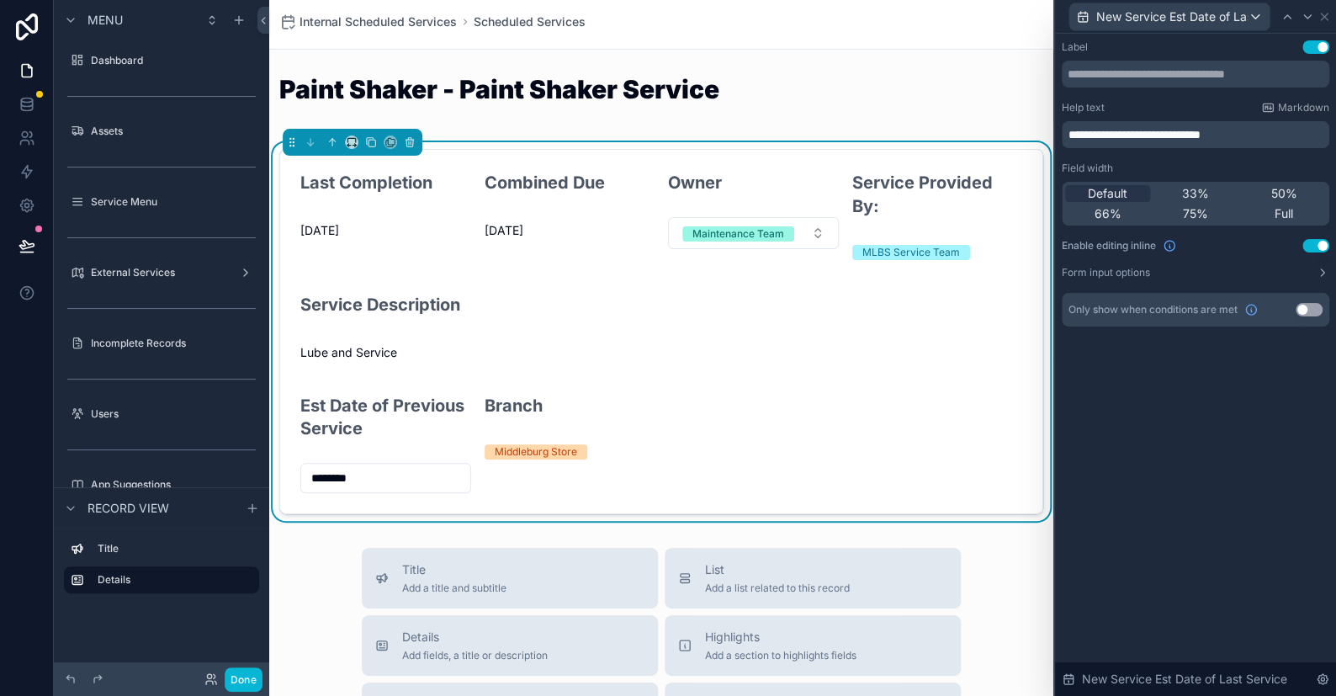
click at [879, 132] on span "**********" at bounding box center [1134, 135] width 132 height 12
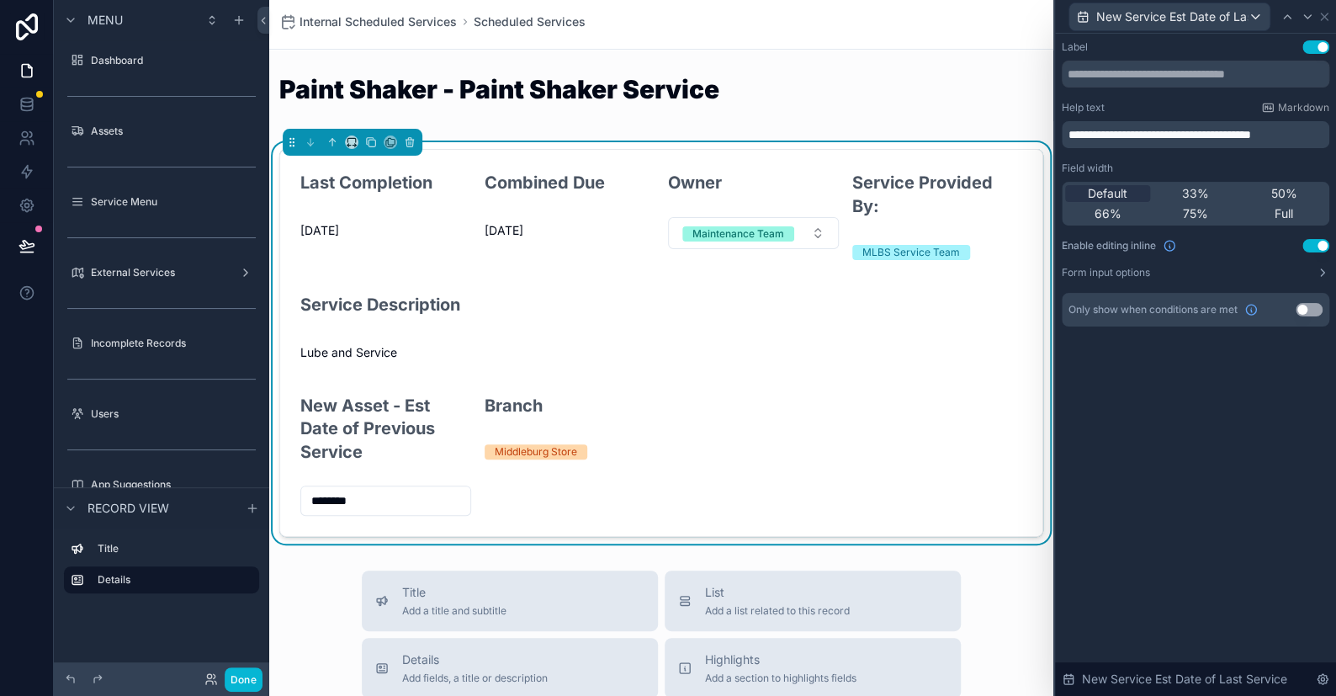
click at [879, 137] on span "**********" at bounding box center [1159, 135] width 183 height 12
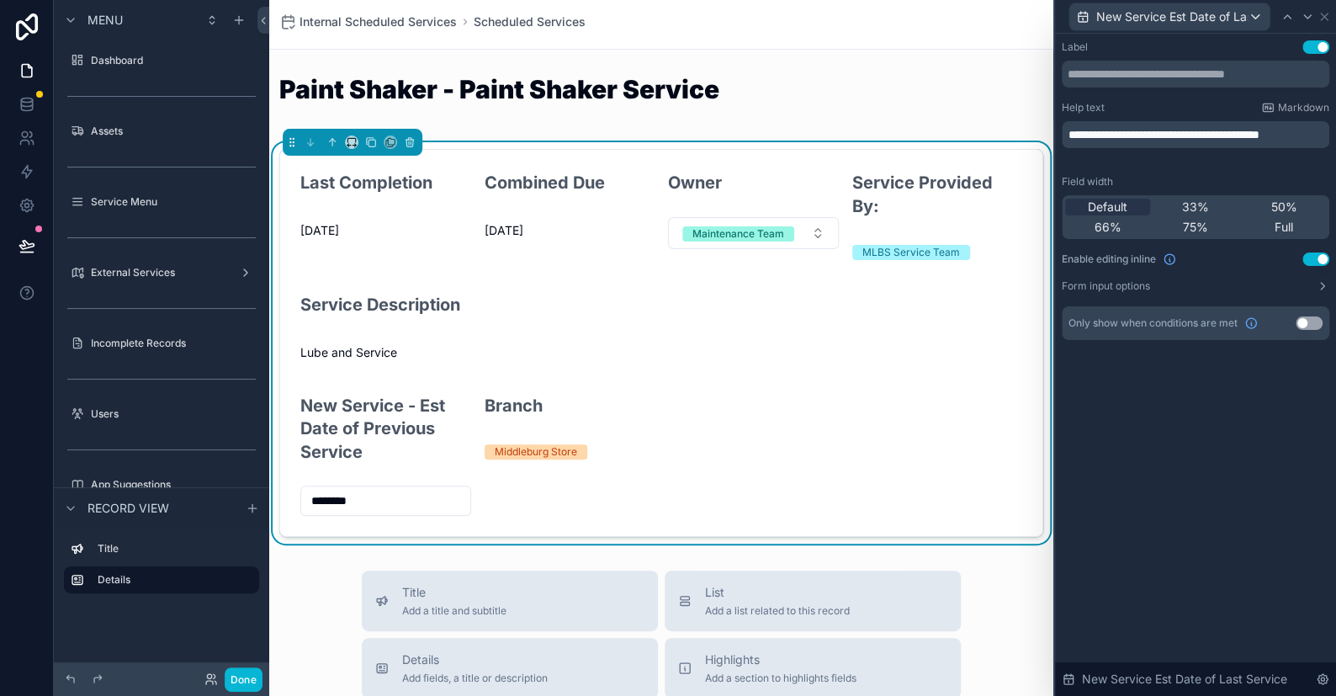
click at [879, 512] on div "**********" at bounding box center [1195, 365] width 281 height 662
click at [327, 497] on input "********" at bounding box center [385, 501] width 169 height 24
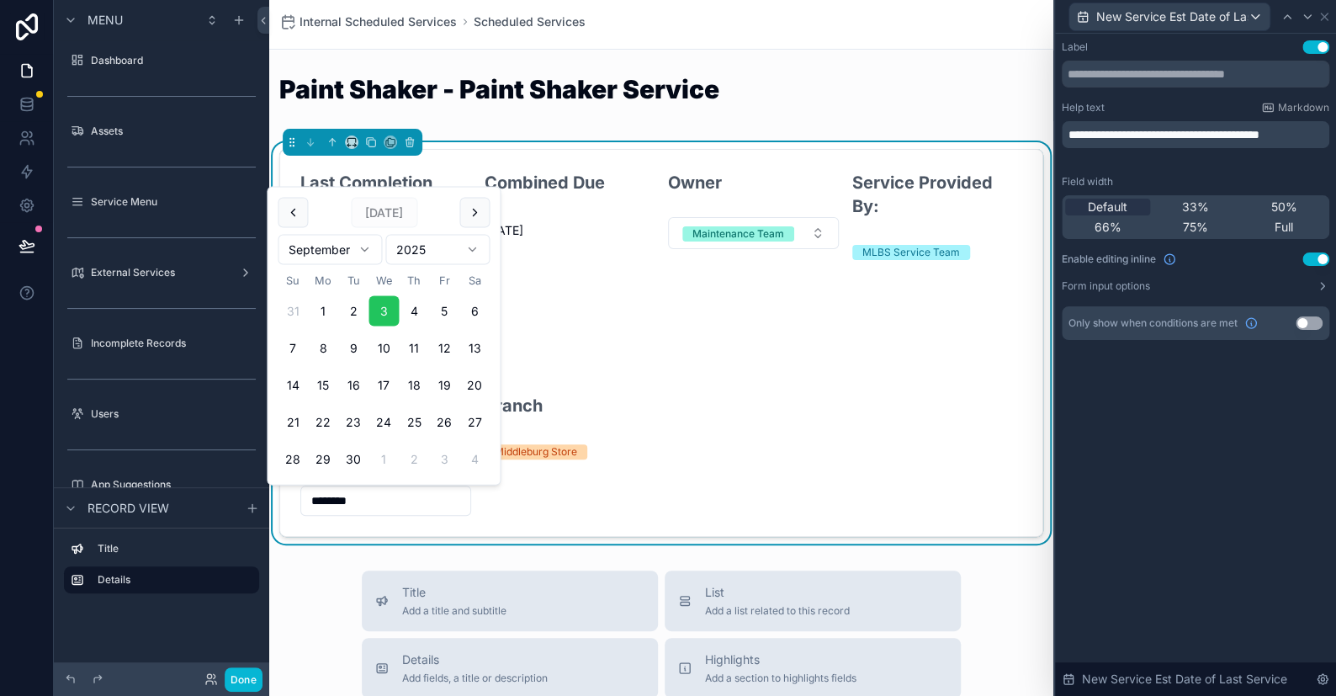
type input "********"
click at [737, 451] on form "Last Completion 9/1/2025 Combined Due 12/31/1899 Owner Maintenance Team Service…" at bounding box center [661, 343] width 762 height 386
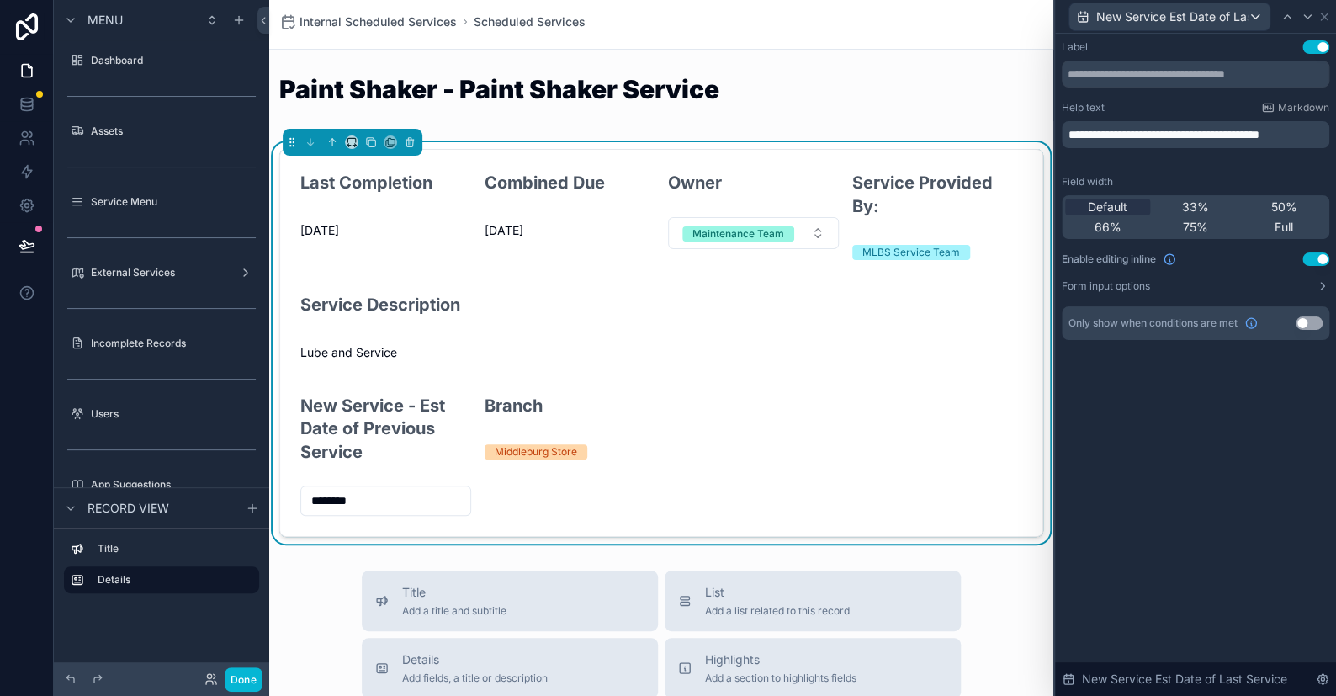
click at [879, 433] on div "**********" at bounding box center [1195, 365] width 281 height 662
click at [244, 677] on button "Done" at bounding box center [244, 679] width 38 height 24
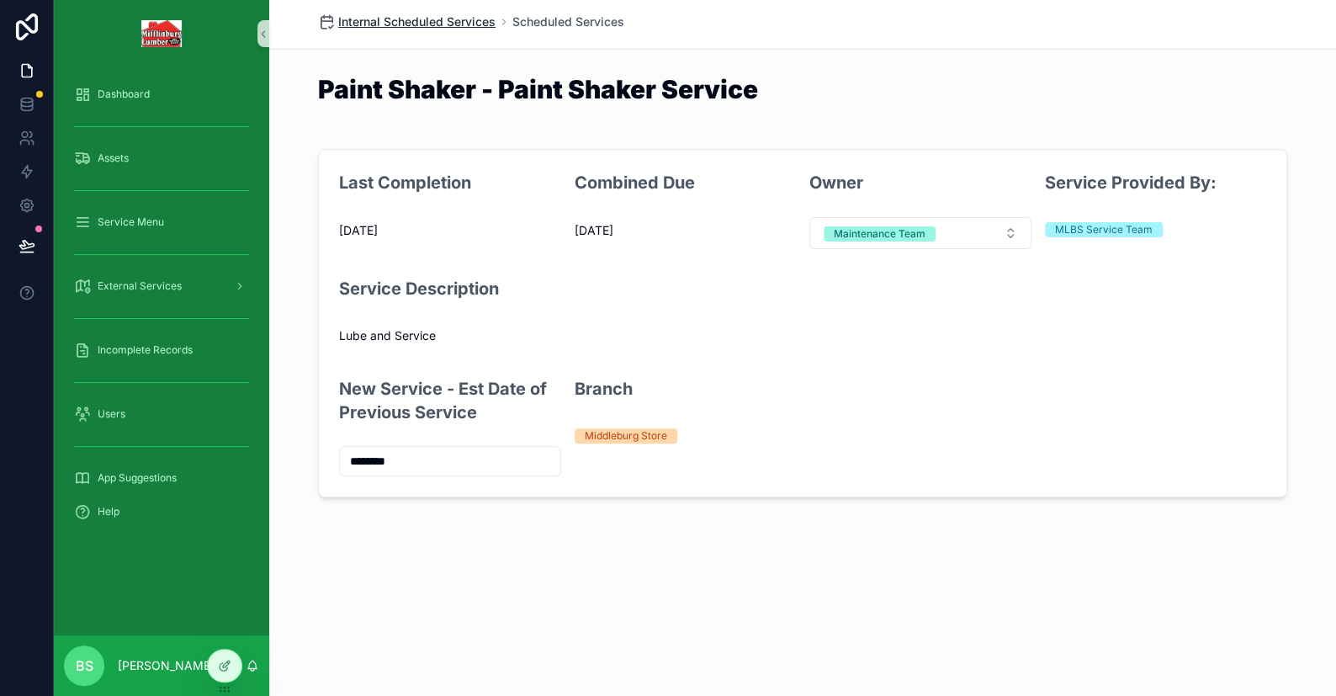
click at [363, 24] on span "Internal Scheduled Services" at bounding box center [416, 21] width 157 height 17
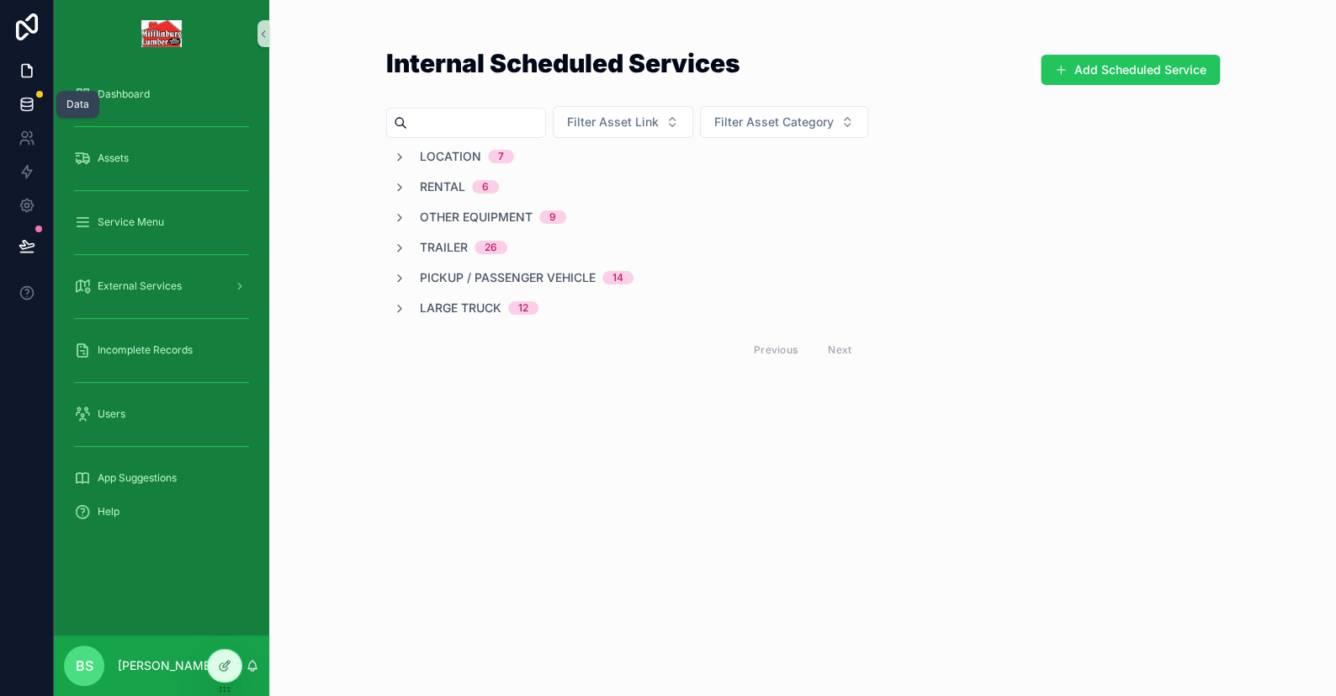
click at [31, 108] on icon at bounding box center [27, 104] width 17 height 17
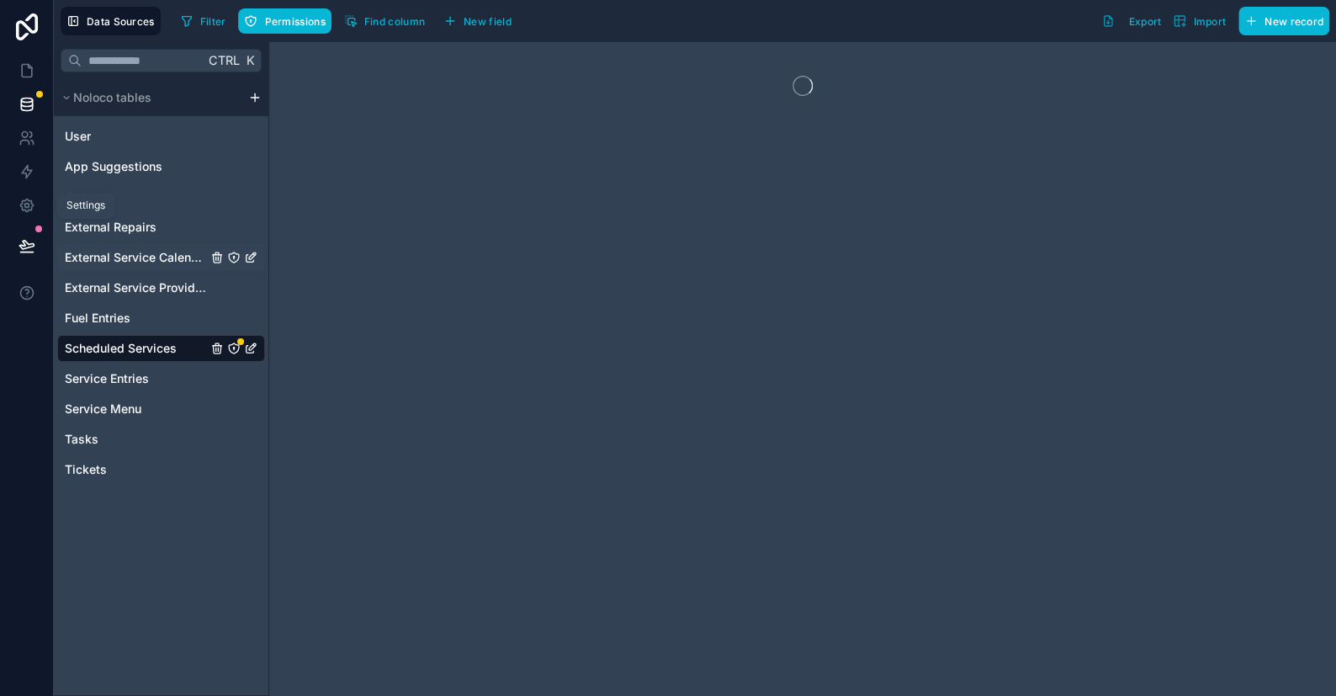
click at [28, 240] on icon at bounding box center [27, 245] width 17 height 17
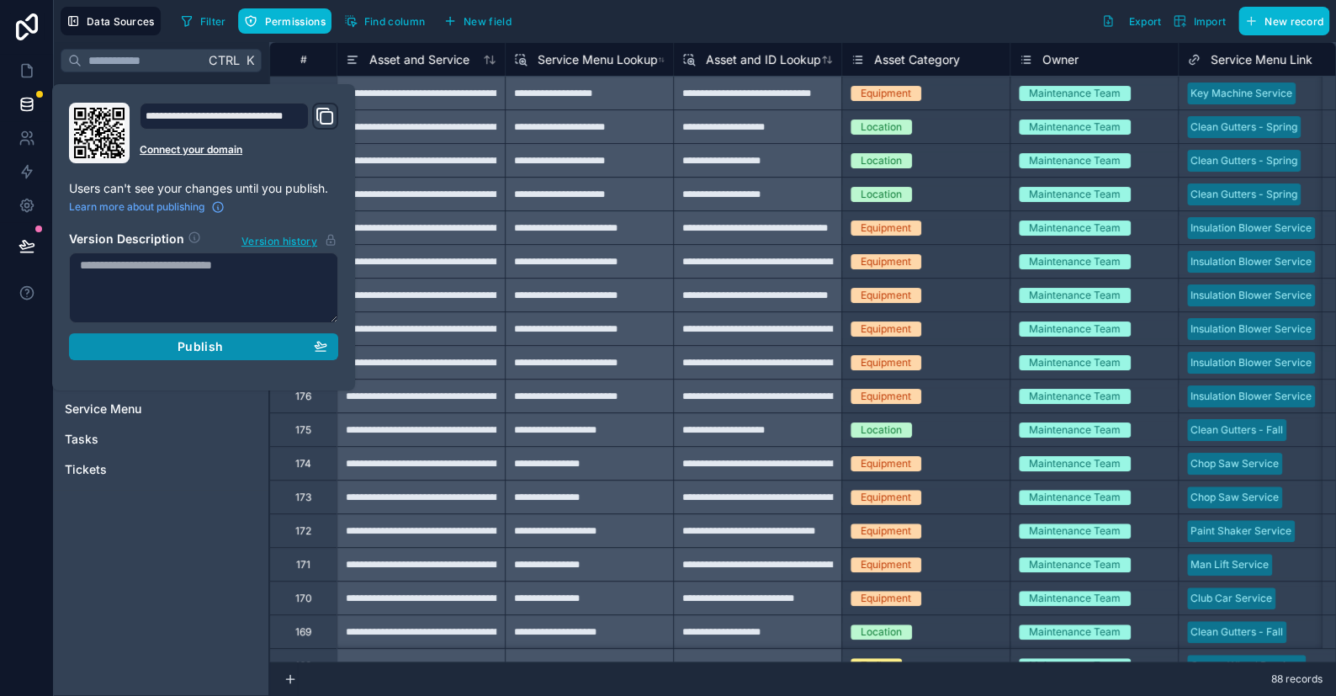
click at [194, 346] on span "Publish" at bounding box center [200, 346] width 45 height 15
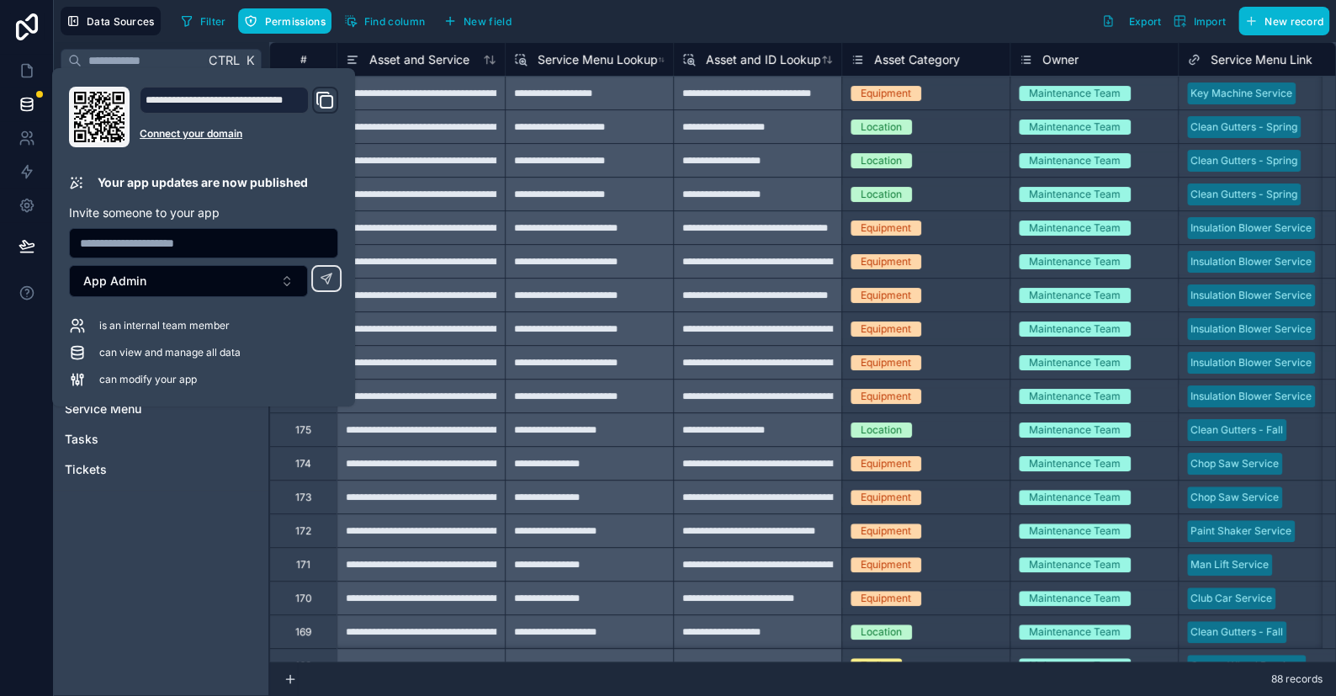
click at [672, 30] on div "Filter Permissions Find column New field Export Import New record" at bounding box center [751, 21] width 1155 height 29
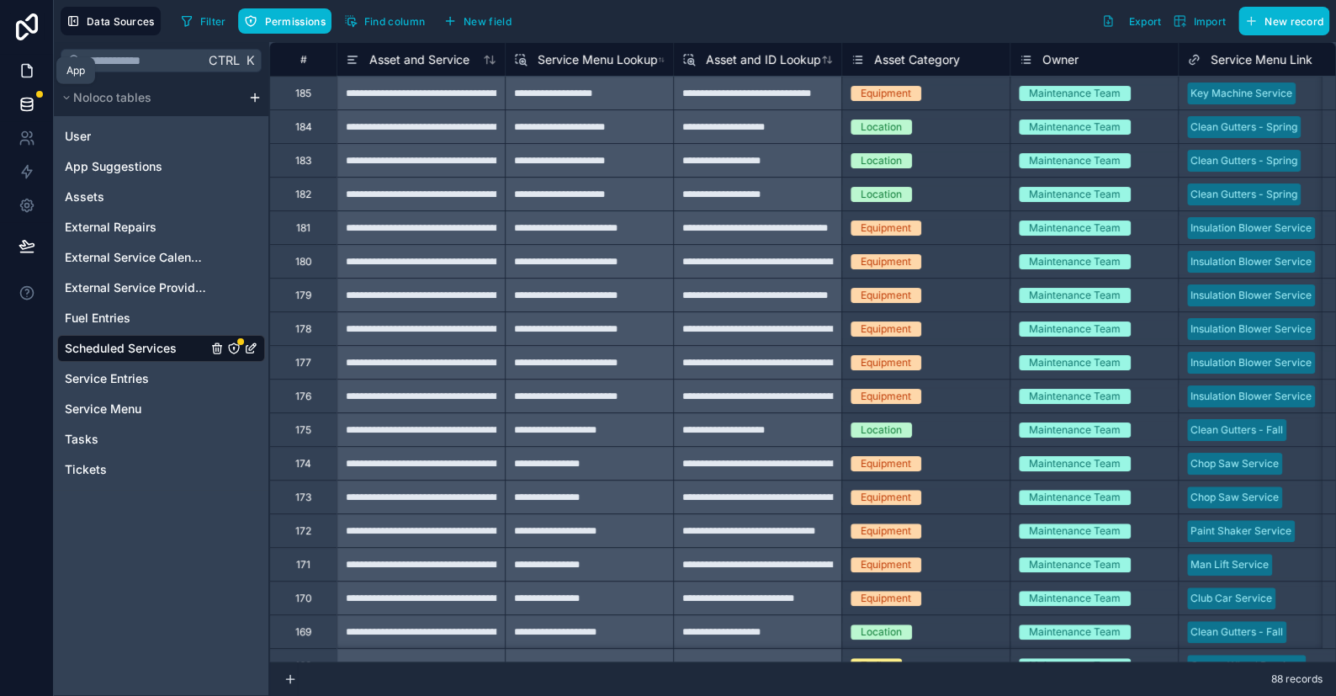
click at [17, 70] on link at bounding box center [26, 71] width 53 height 34
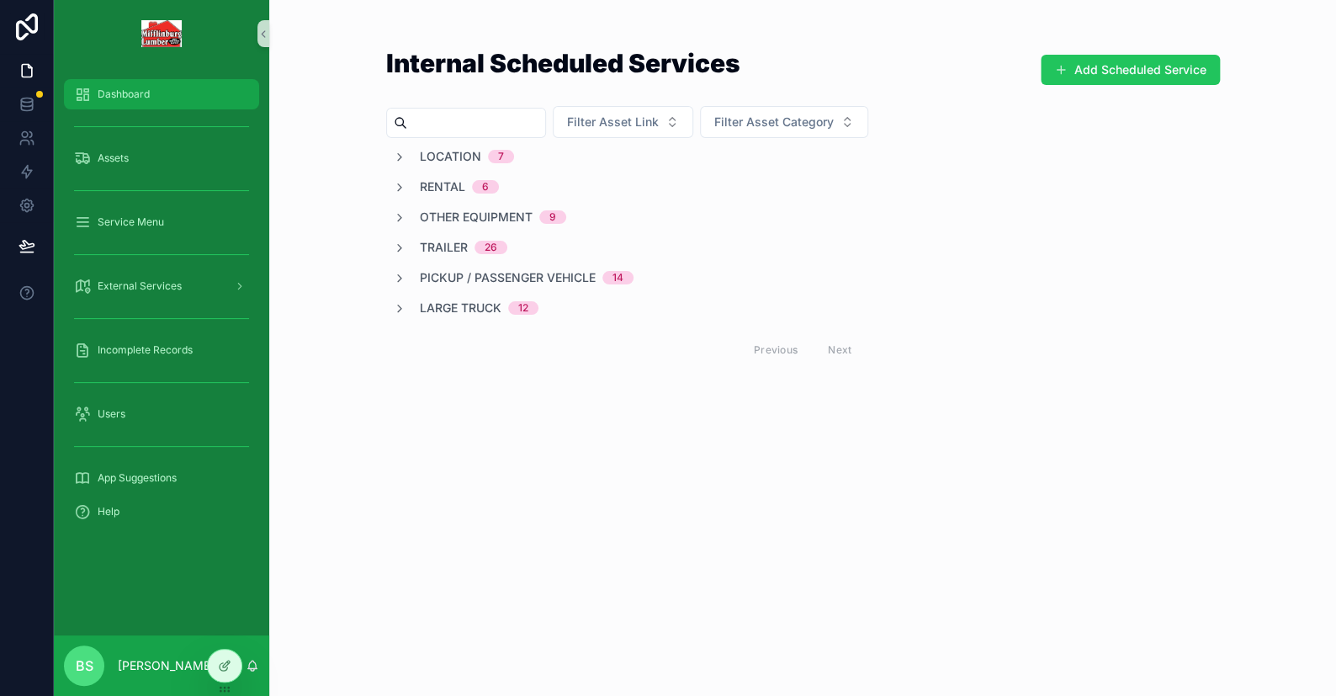
click at [108, 90] on span "Dashboard" at bounding box center [124, 93] width 52 height 13
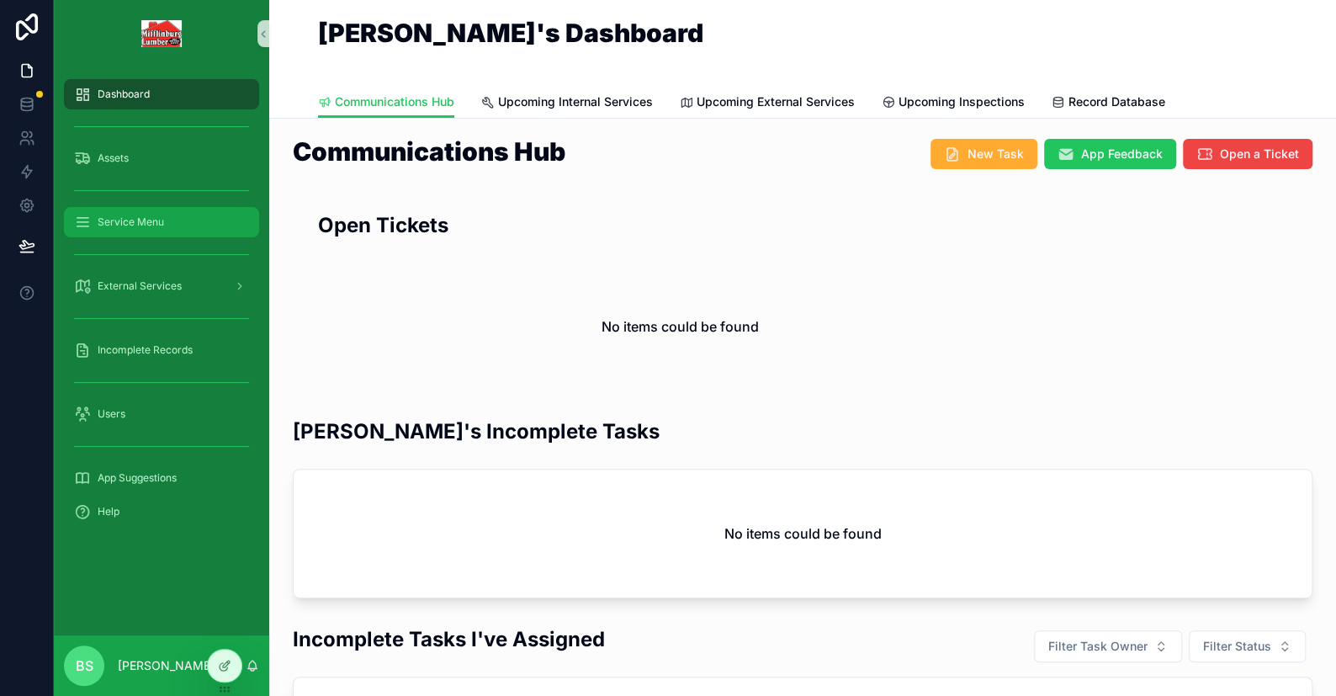
click at [140, 220] on span "Service Menu" at bounding box center [131, 221] width 66 height 13
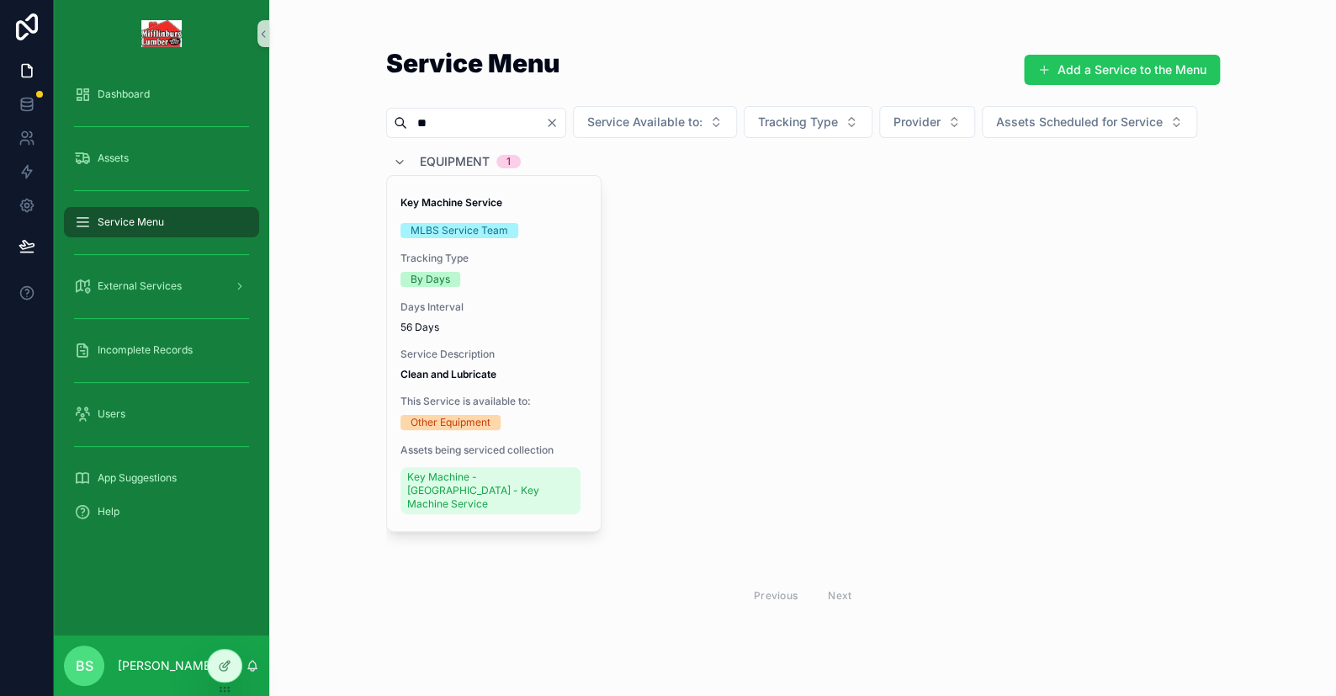
type input "*"
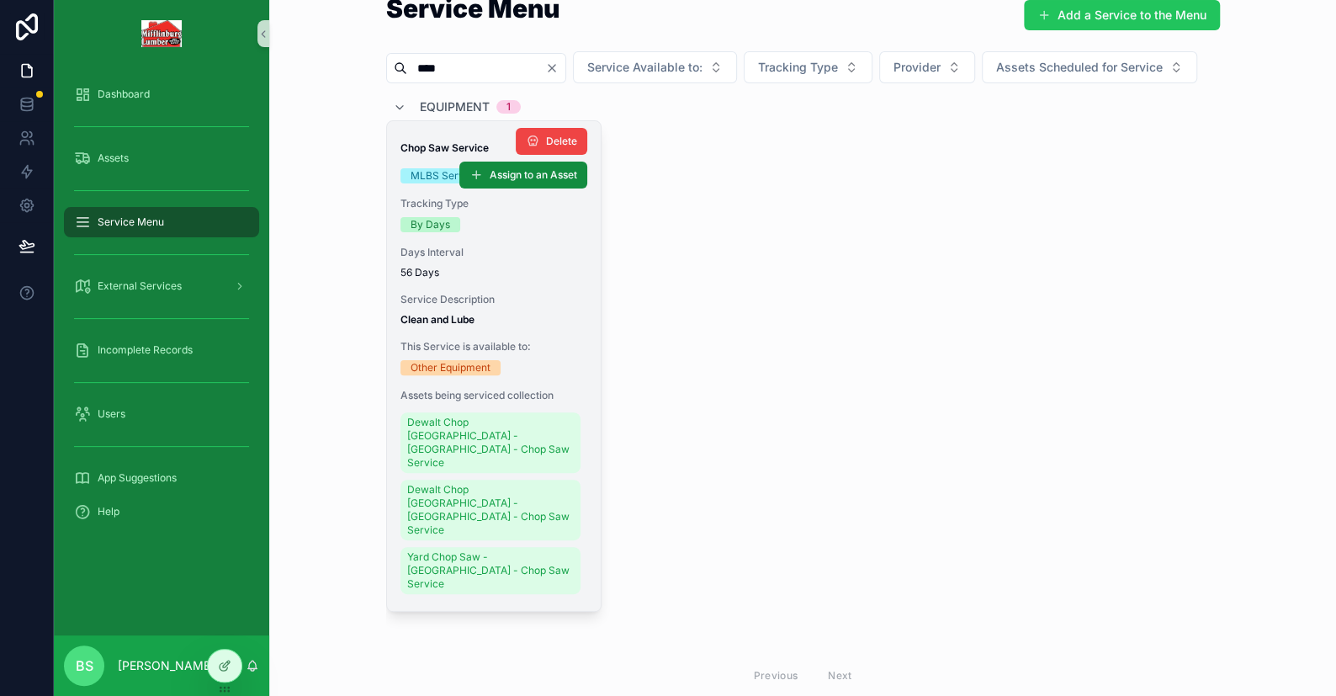
scroll to position [84, 0]
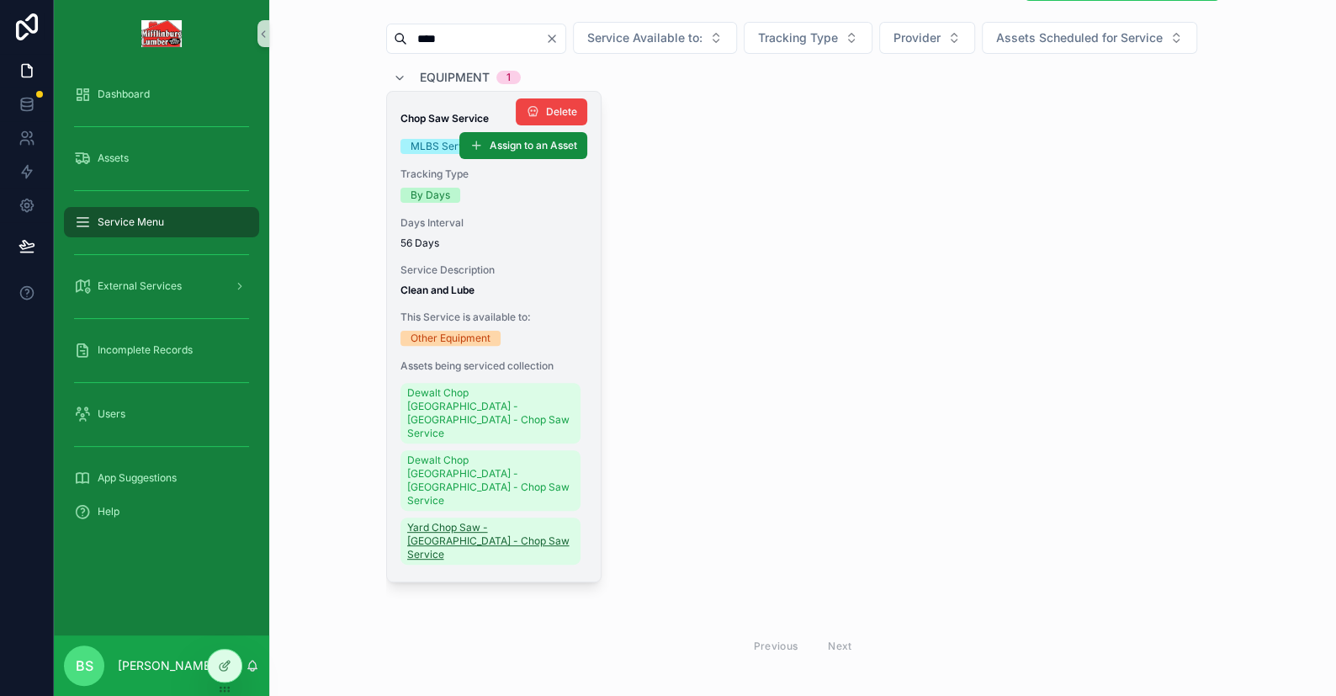
type input "****"
click at [474, 561] on span "Yard Chop Saw - [GEOGRAPHIC_DATA] - Chop Saw Service" at bounding box center [490, 541] width 167 height 40
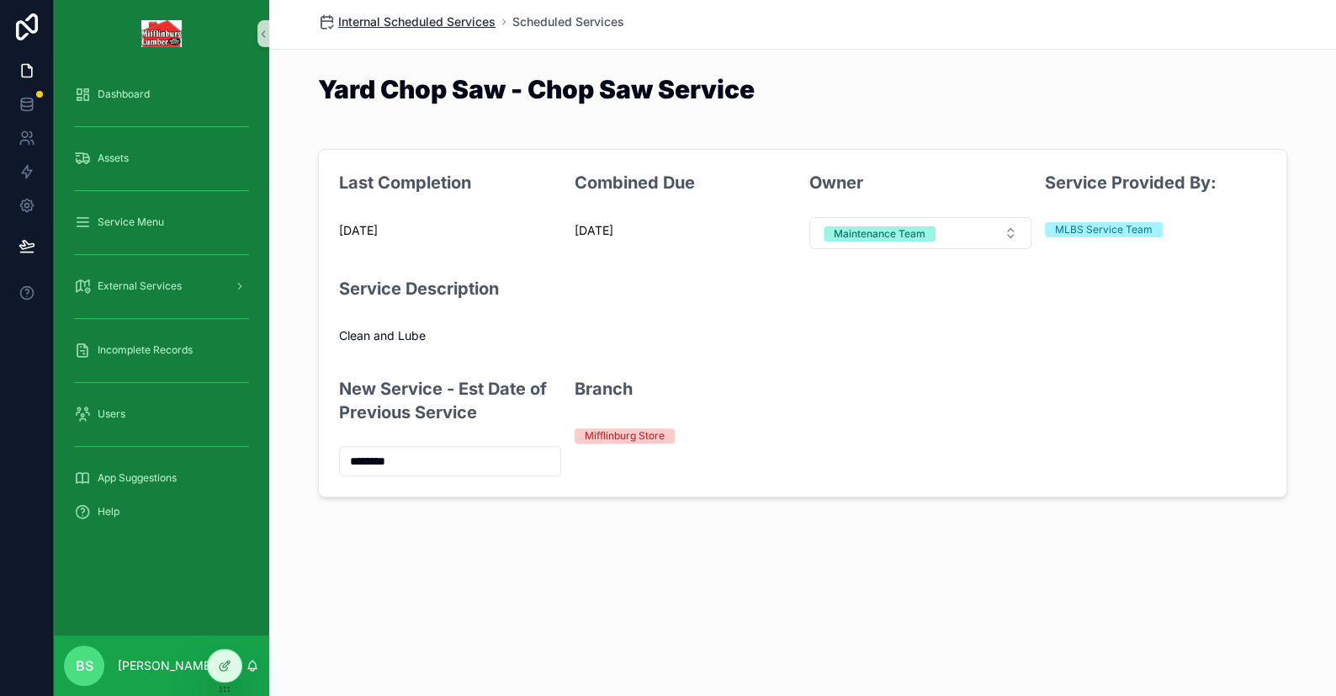
click at [443, 18] on span "Internal Scheduled Services" at bounding box center [416, 21] width 157 height 17
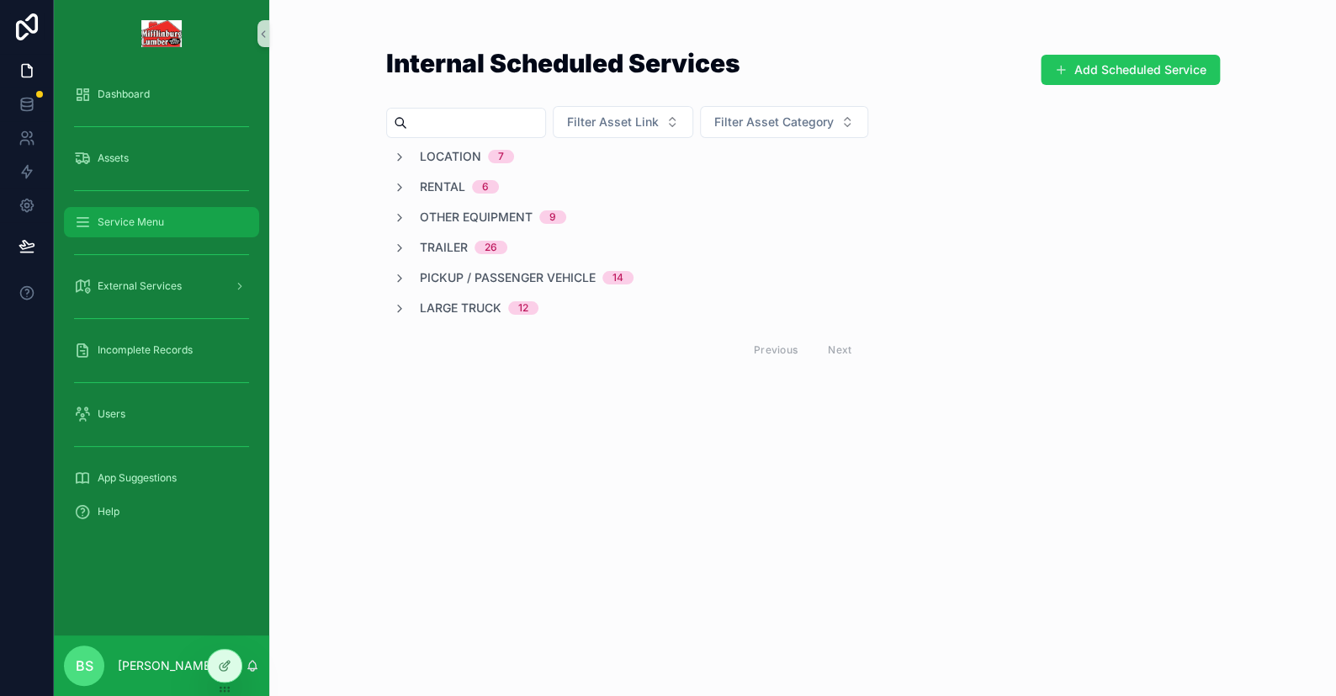
click at [151, 232] on div "Service Menu" at bounding box center [161, 222] width 175 height 27
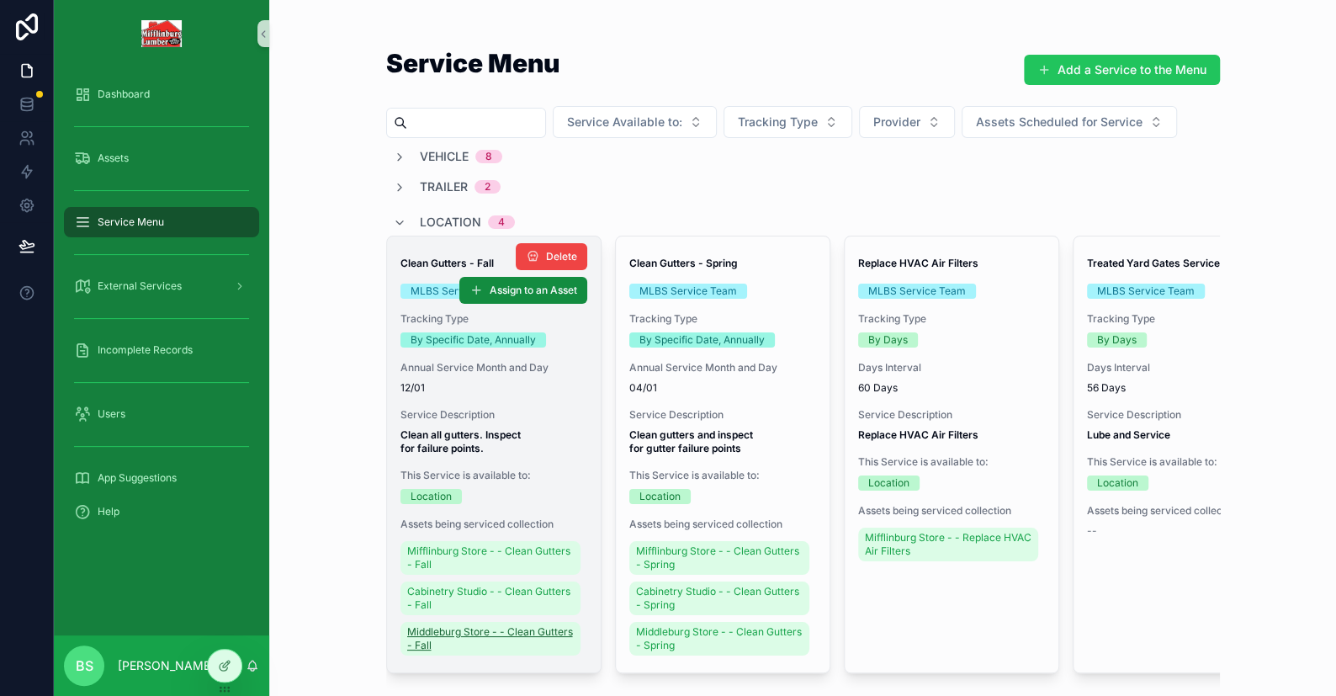
click at [432, 631] on span "Middleburg Store - - Clean Gutters - Fall" at bounding box center [490, 638] width 167 height 27
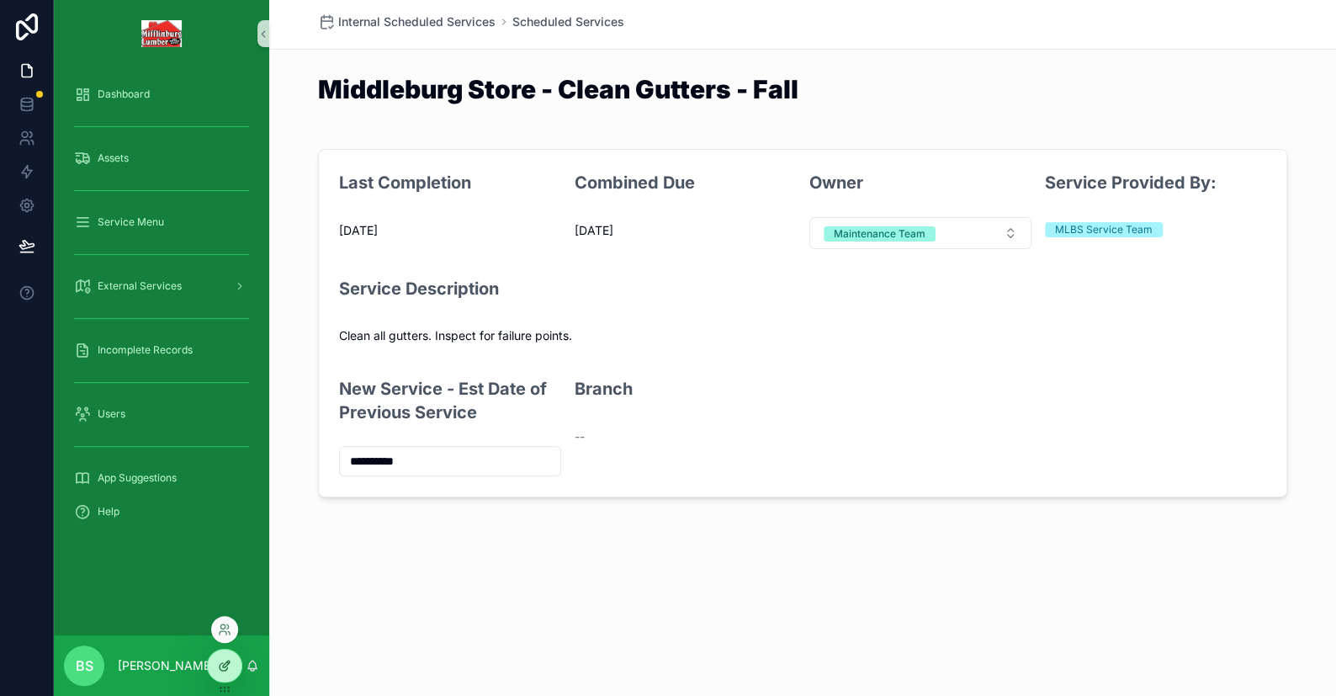
click at [221, 664] on icon at bounding box center [224, 665] width 13 height 13
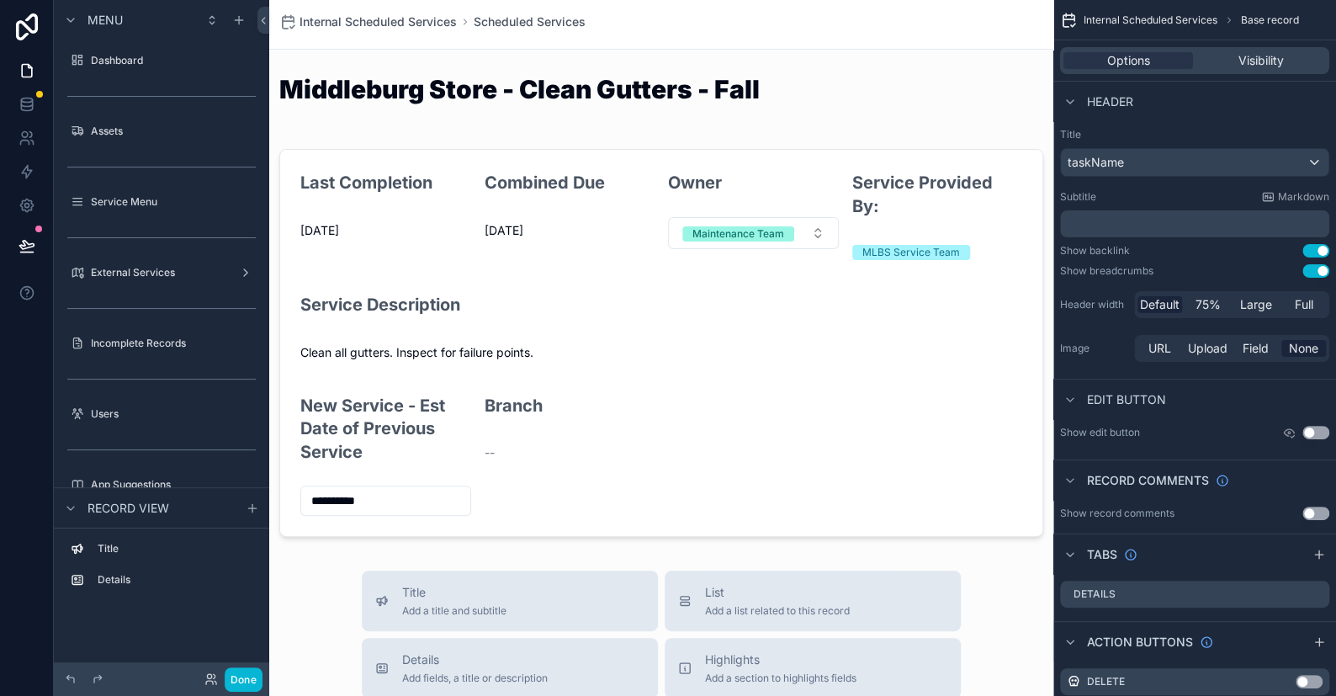
click at [879, 38] on div "scrollable content" at bounding box center [661, 38] width 764 height 2
click at [879, 54] on span "Options" at bounding box center [1128, 60] width 43 height 17
click at [879, 273] on button "Use setting" at bounding box center [1315, 270] width 27 height 13
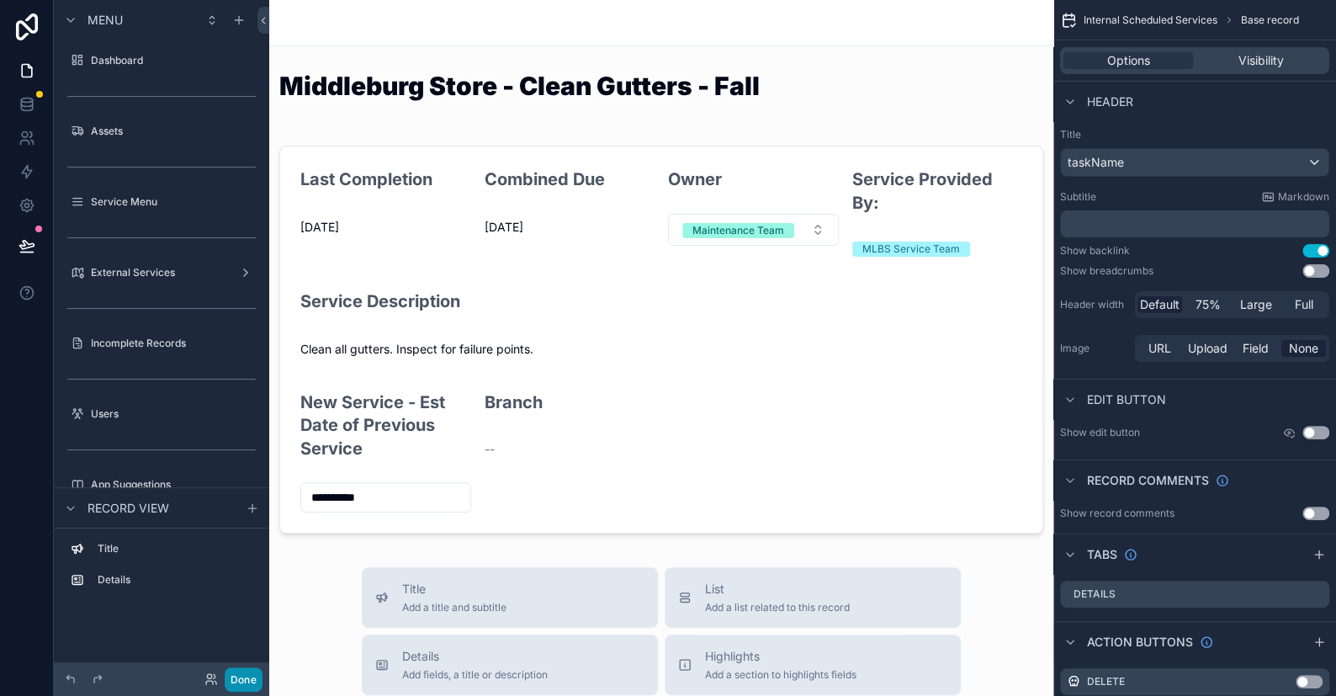
click at [254, 677] on button "Done" at bounding box center [244, 679] width 38 height 24
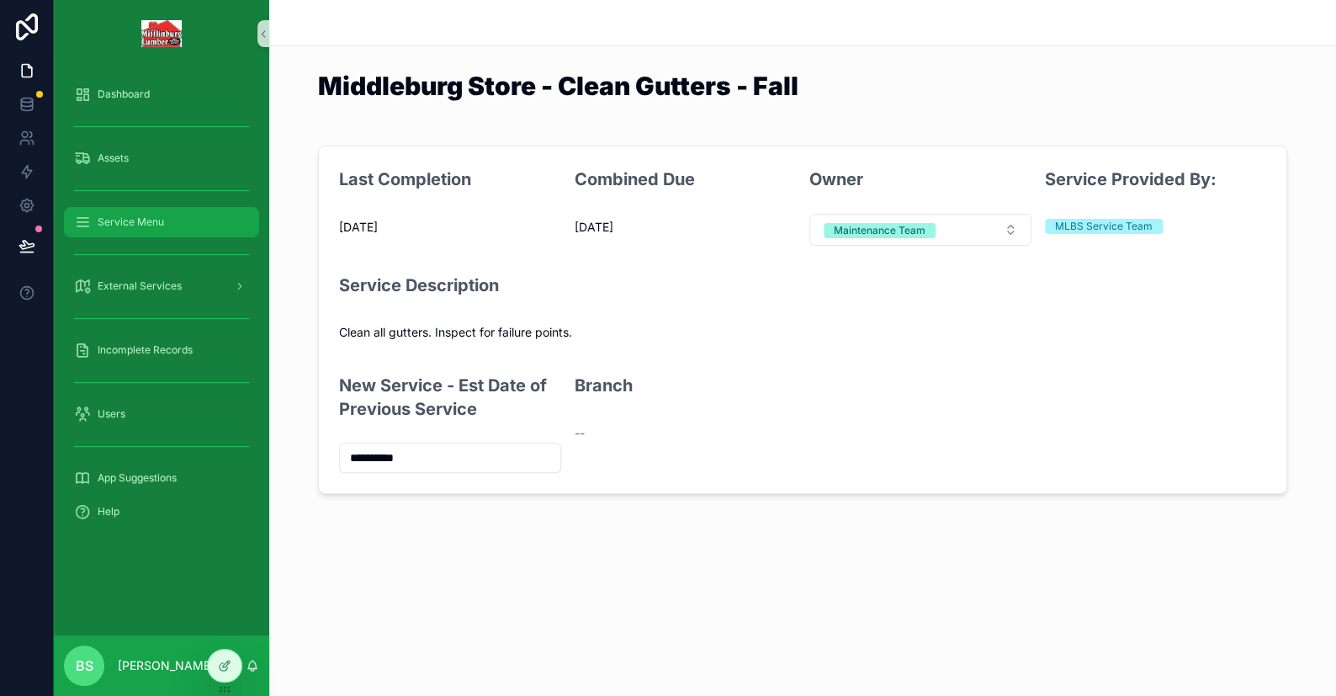
click at [144, 230] on div "Service Menu" at bounding box center [161, 222] width 175 height 27
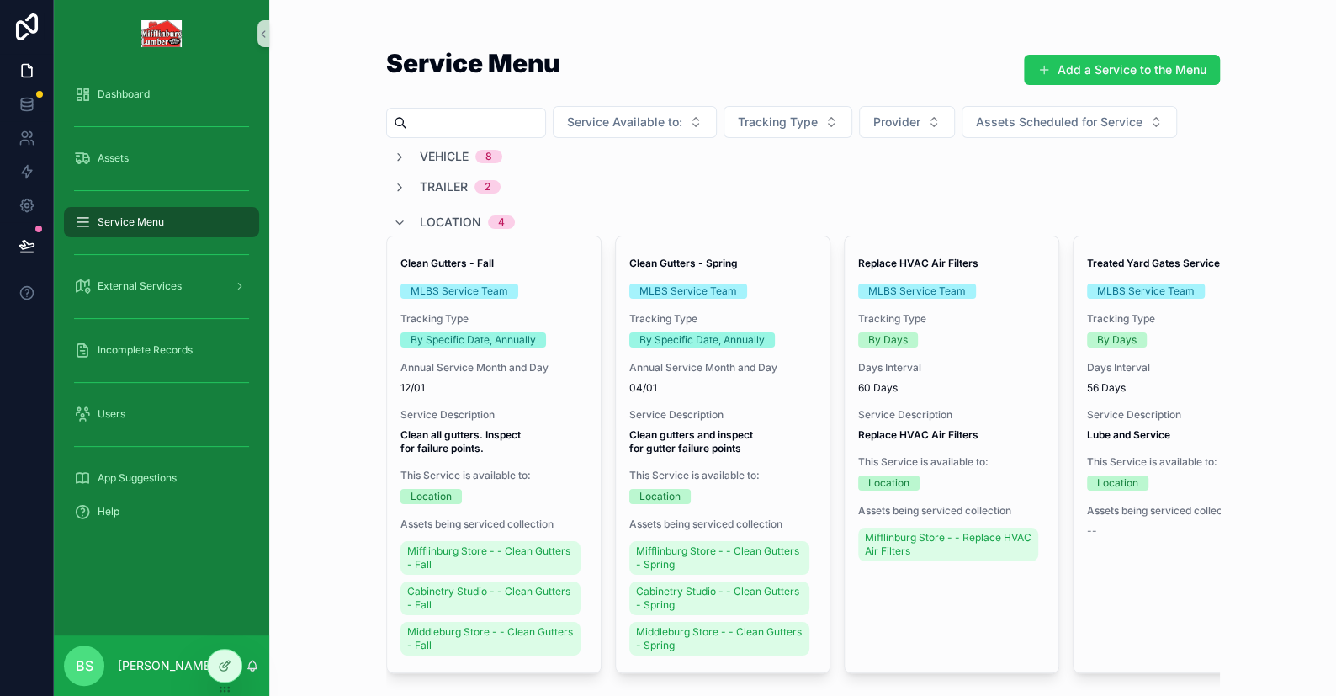
click at [477, 118] on input "scrollable content" at bounding box center [476, 123] width 138 height 24
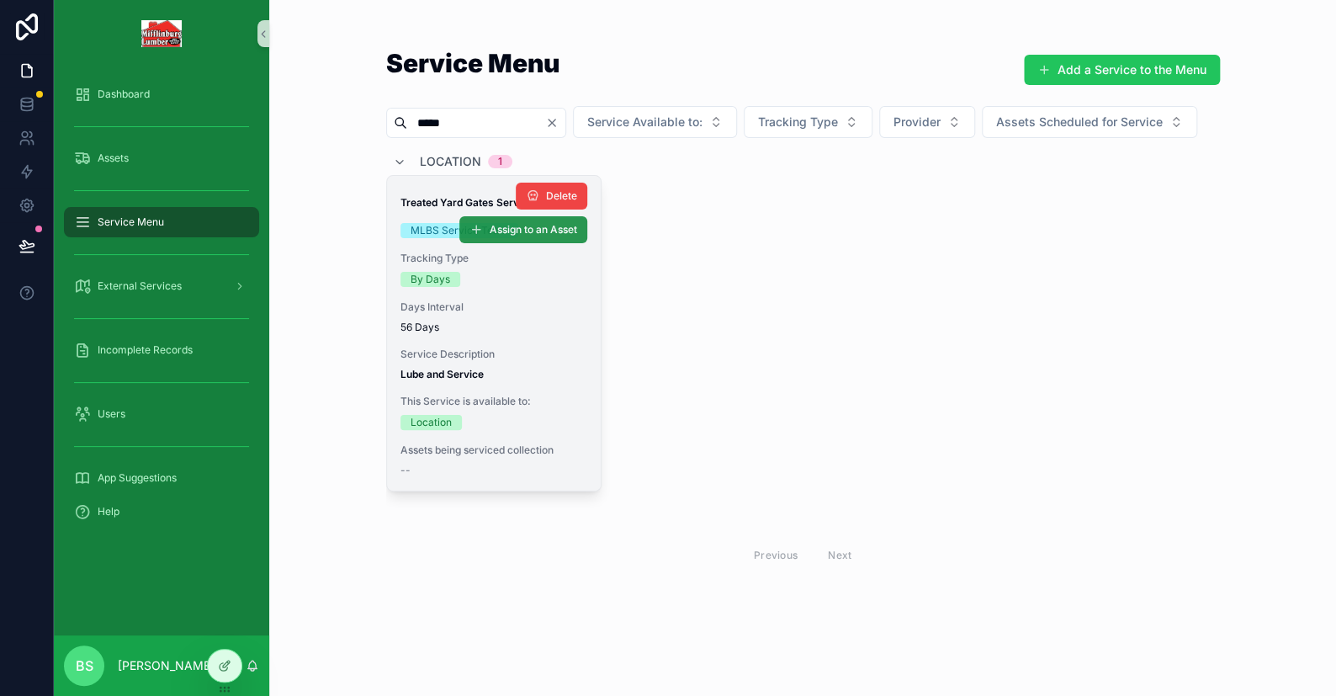
type input "*****"
click at [523, 236] on span "Assign to an Asset" at bounding box center [533, 229] width 87 height 13
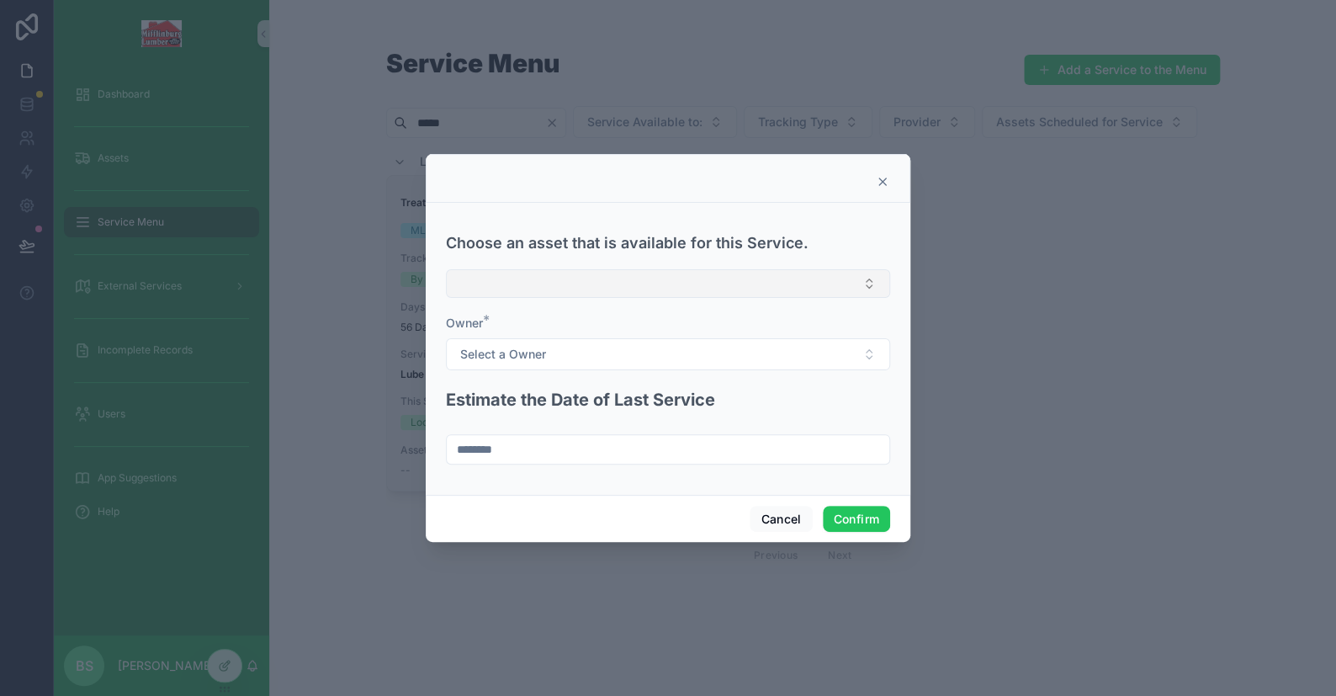
click at [474, 280] on button "Select Button" at bounding box center [668, 283] width 444 height 29
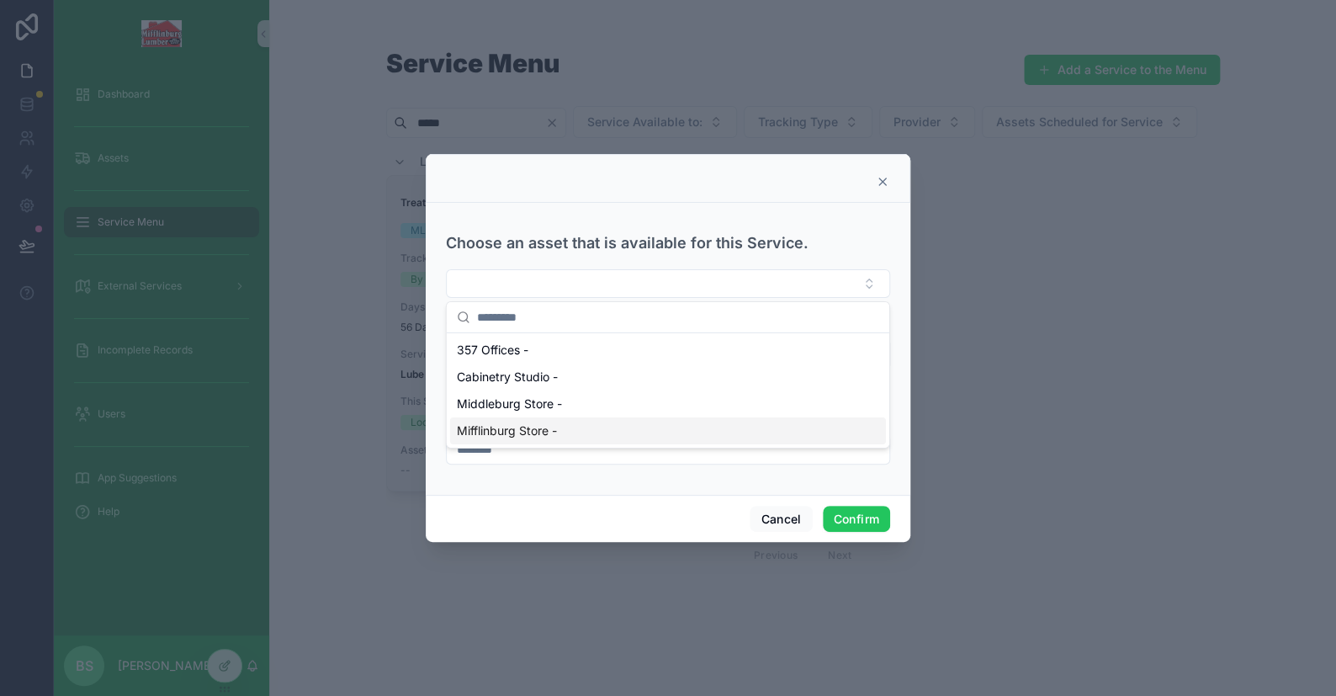
click at [512, 427] on span "Mifflinburg Store -" at bounding box center [507, 430] width 100 height 17
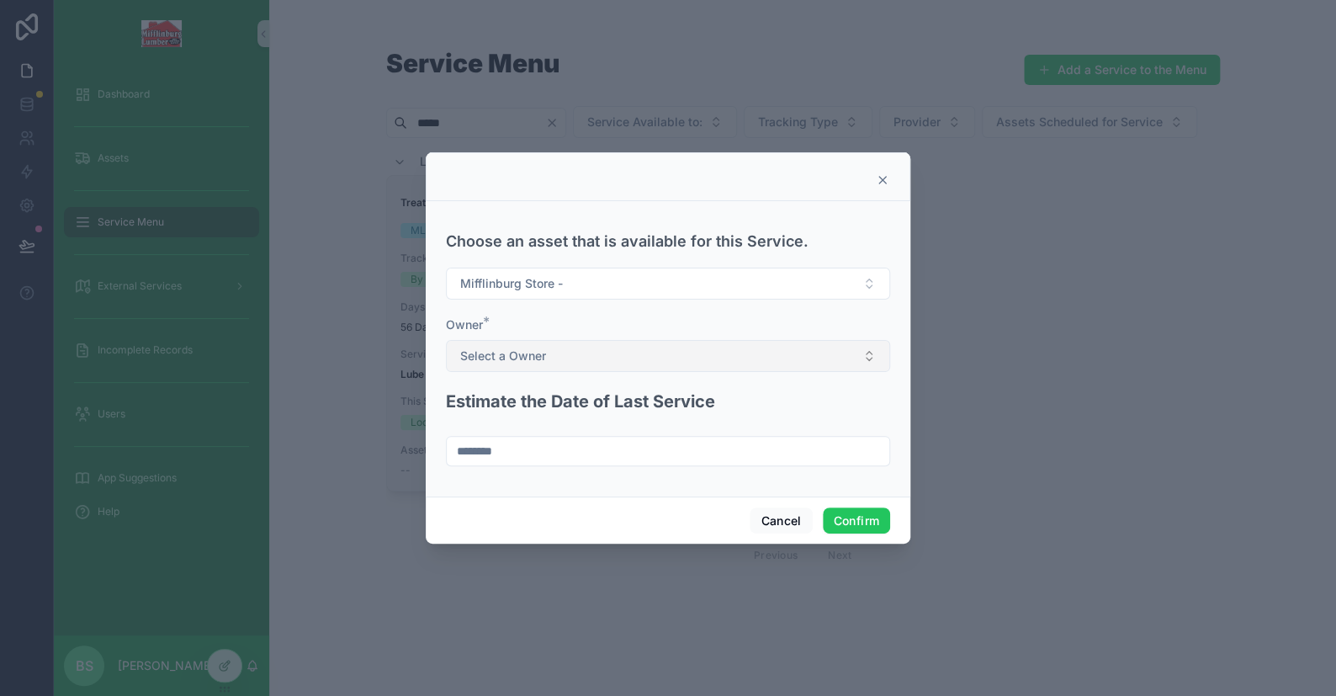
click at [524, 362] on span "Select a Owner" at bounding box center [503, 355] width 86 height 17
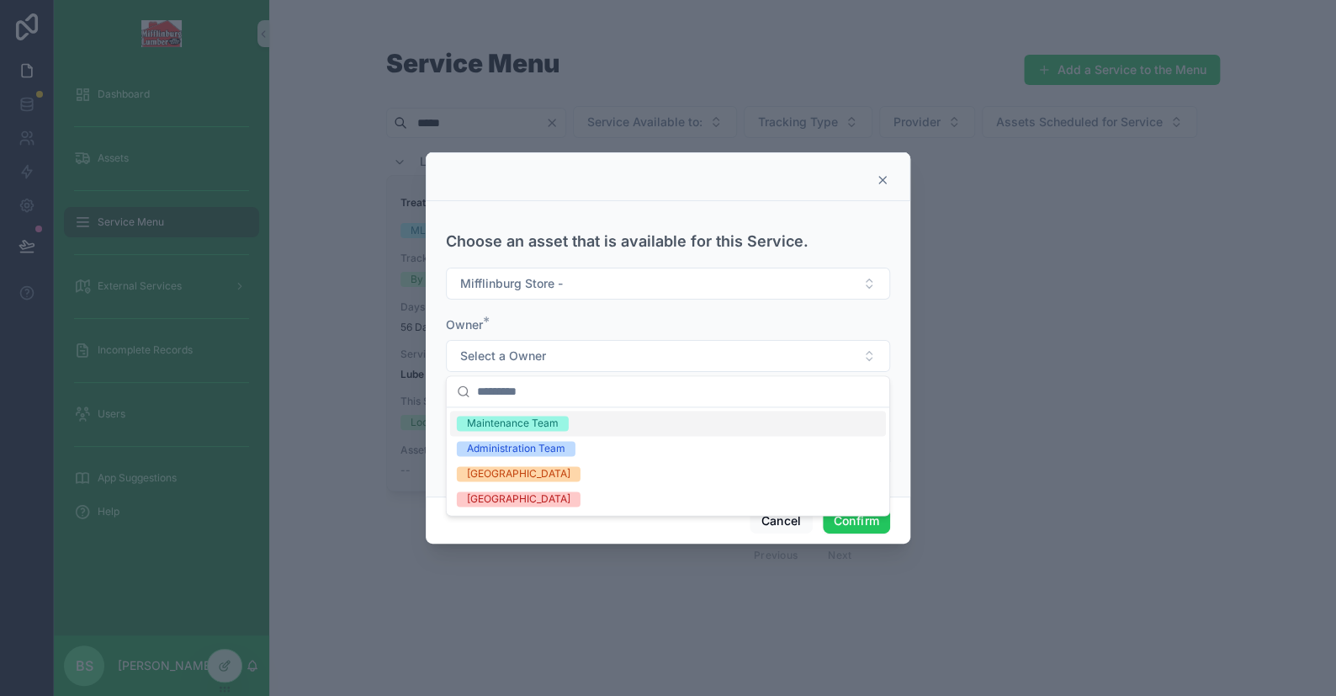
click at [514, 416] on div "Maintenance Team" at bounding box center [513, 423] width 92 height 15
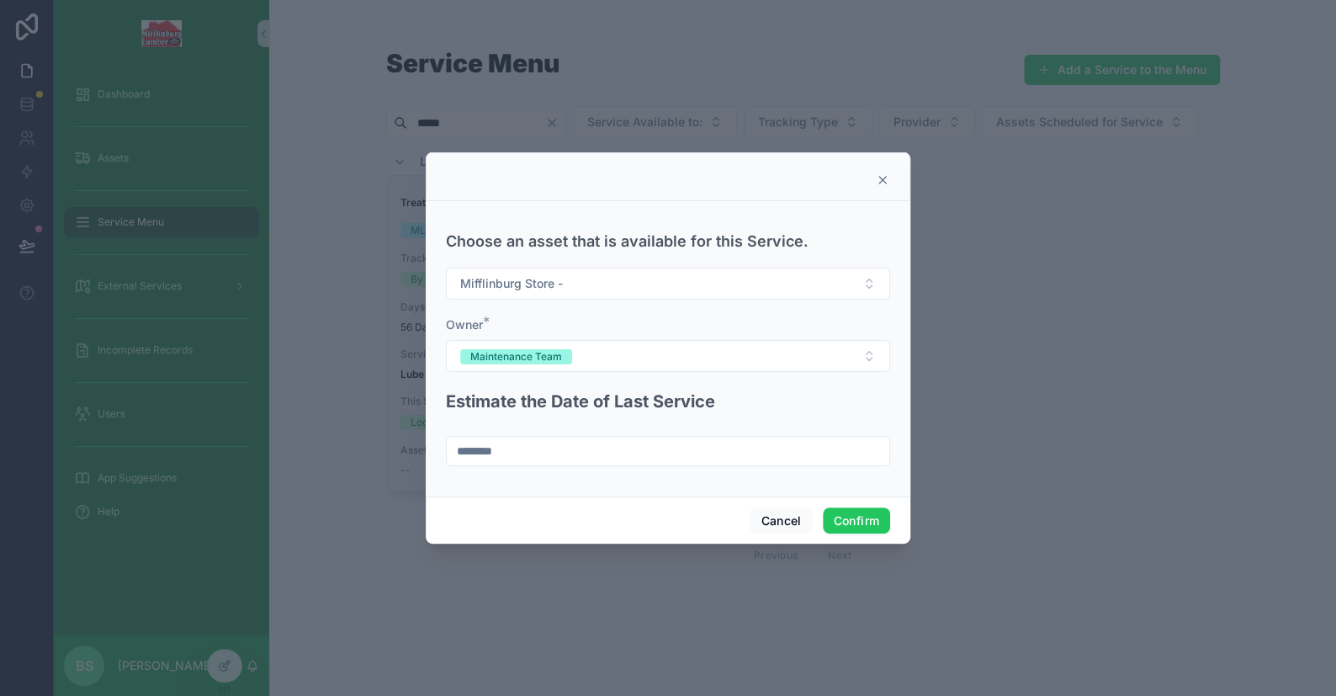
click at [514, 445] on input "********" at bounding box center [668, 451] width 443 height 24
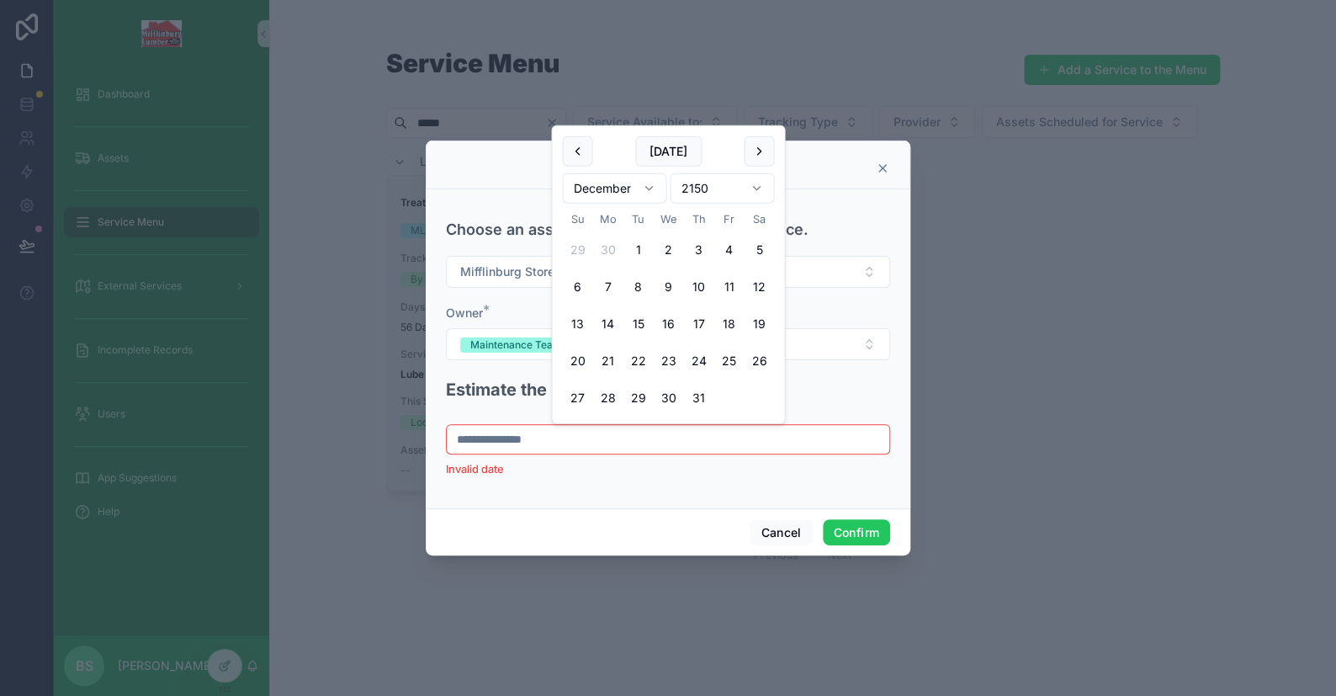
drag, startPoint x: 507, startPoint y: 443, endPoint x: 435, endPoint y: 438, distance: 72.5
click at [435, 438] on div "**********" at bounding box center [668, 348] width 485 height 319
click at [495, 436] on input "********" at bounding box center [668, 439] width 443 height 24
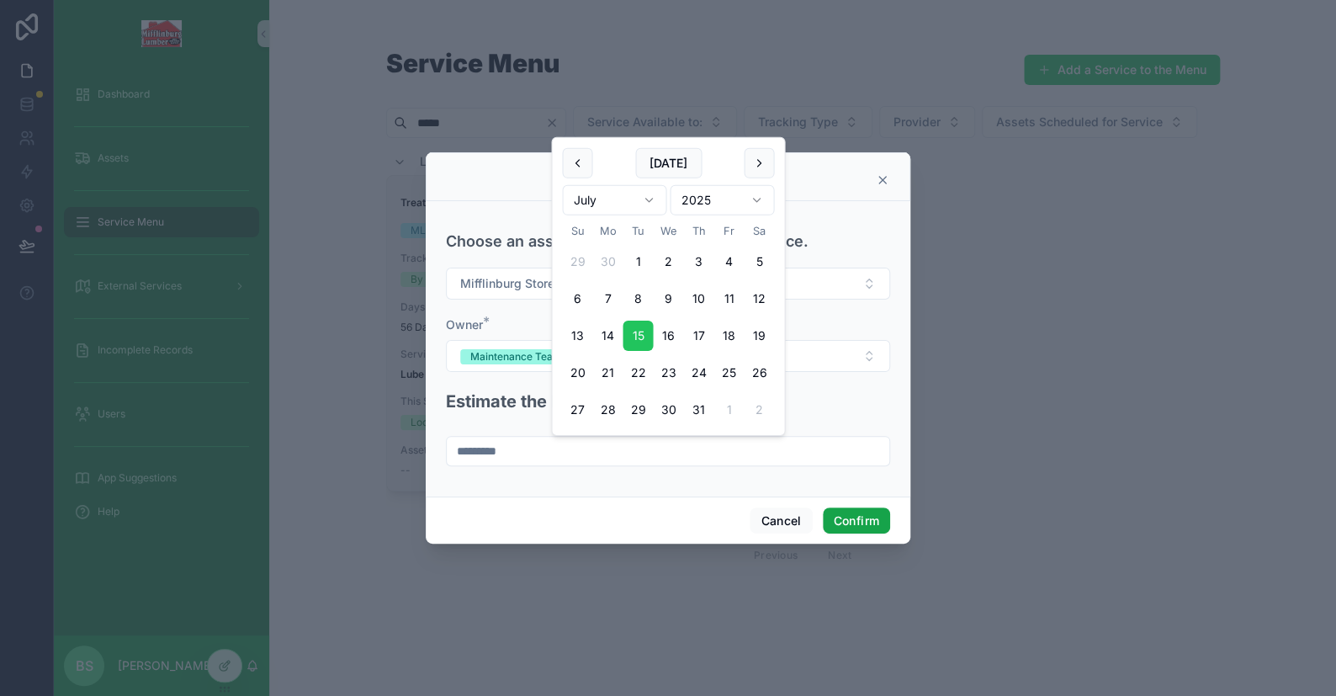
type input "*********"
click at [853, 516] on button "Confirm" at bounding box center [856, 520] width 67 height 27
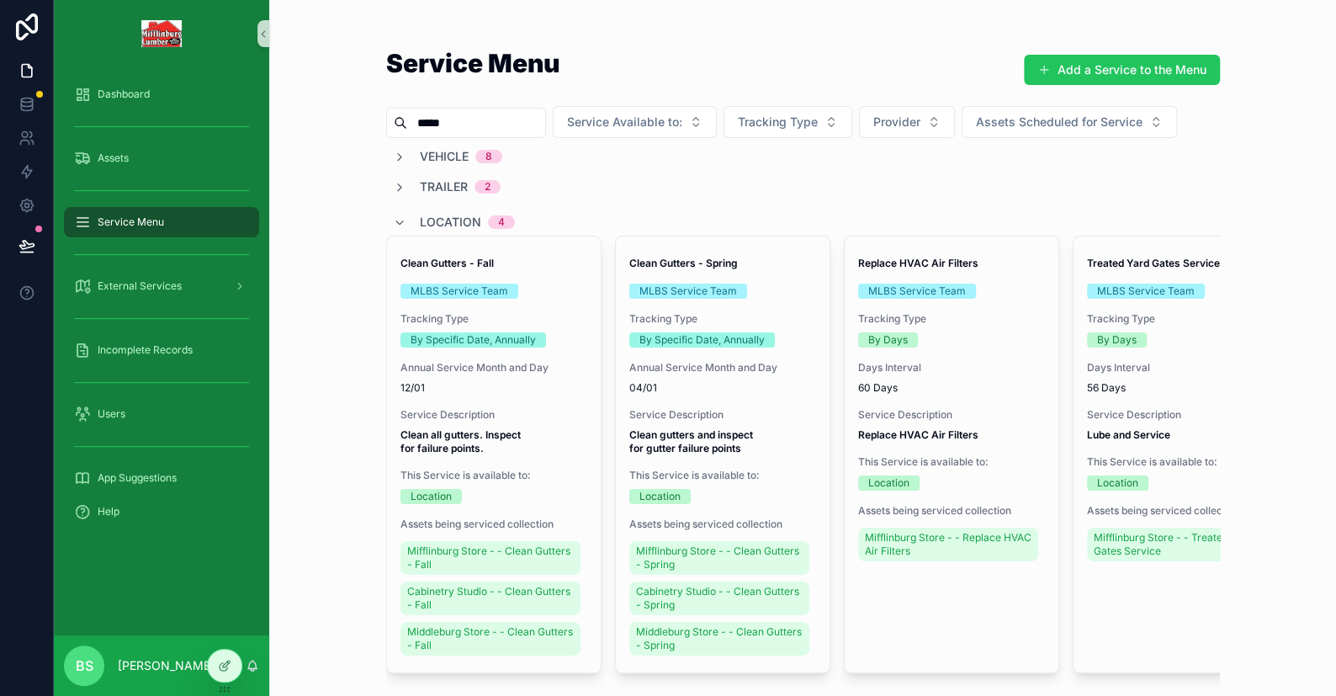
drag, startPoint x: 453, startPoint y: 122, endPoint x: 352, endPoint y: 112, distance: 102.3
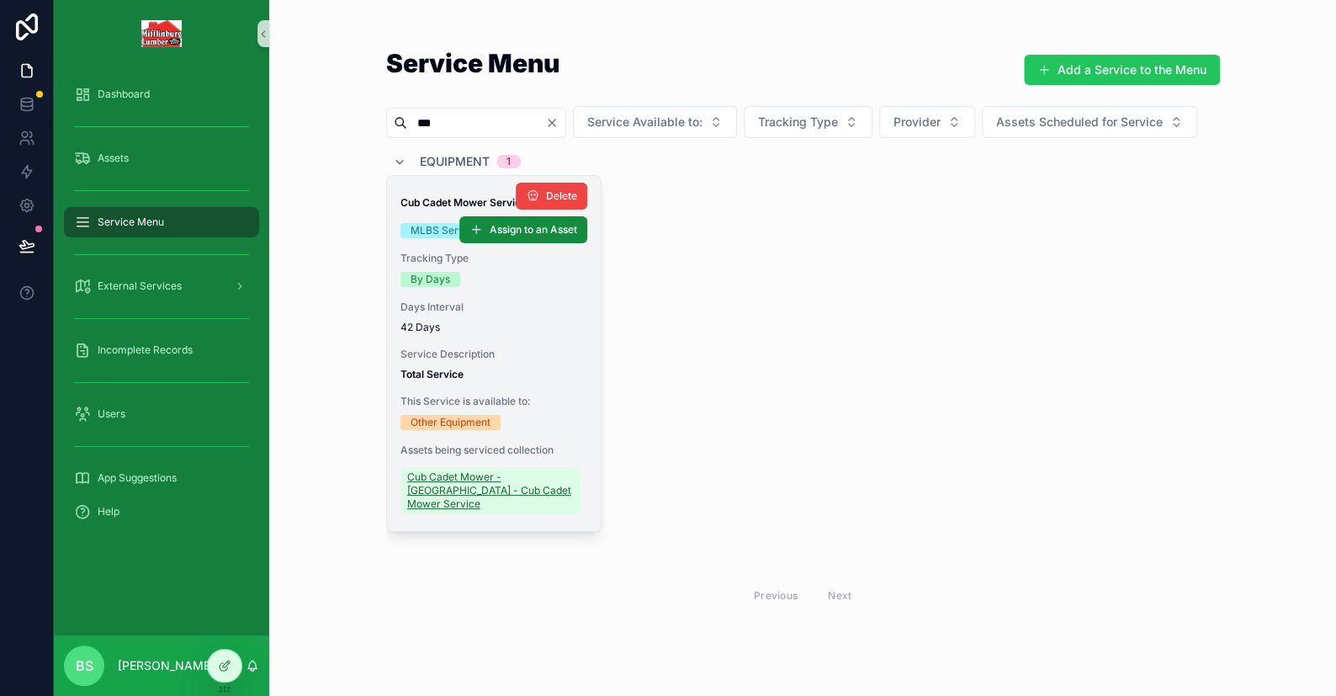
type input "***"
click at [453, 511] on span "Cub Cadet Mower - [GEOGRAPHIC_DATA] - Cub Cadet Mower Service" at bounding box center [490, 490] width 167 height 40
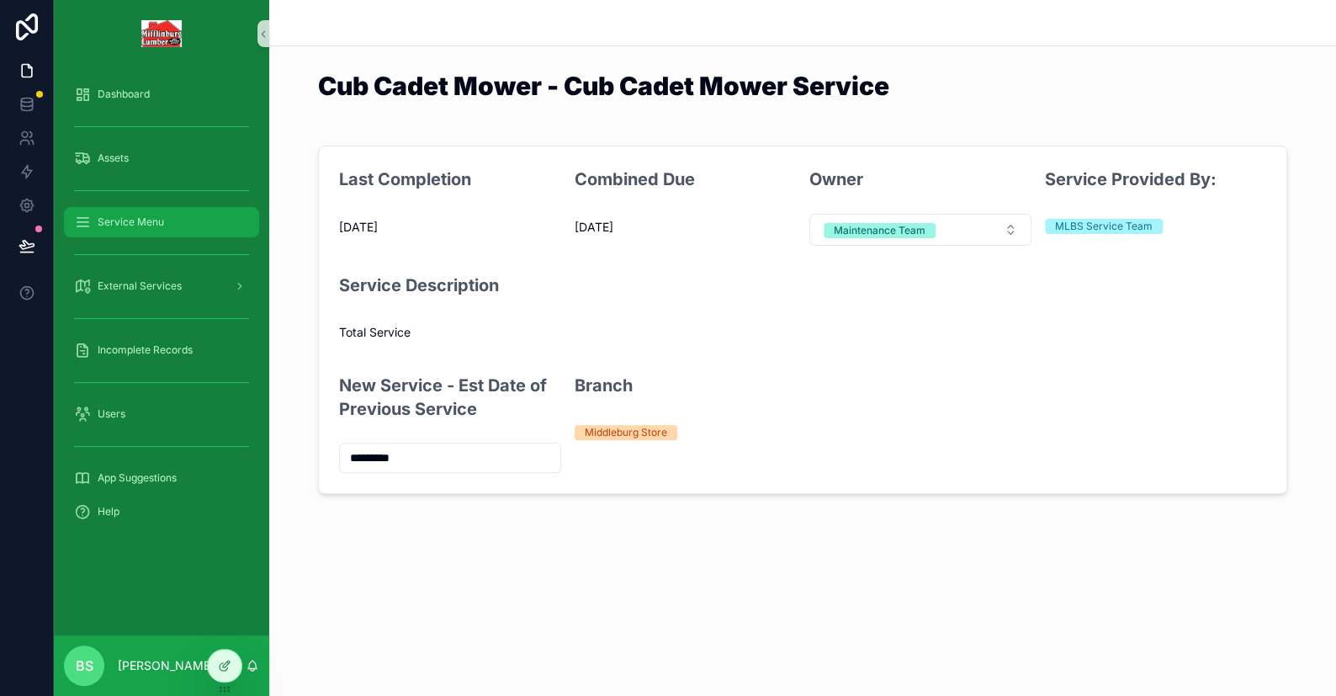
click at [130, 221] on span "Service Menu" at bounding box center [131, 221] width 66 height 13
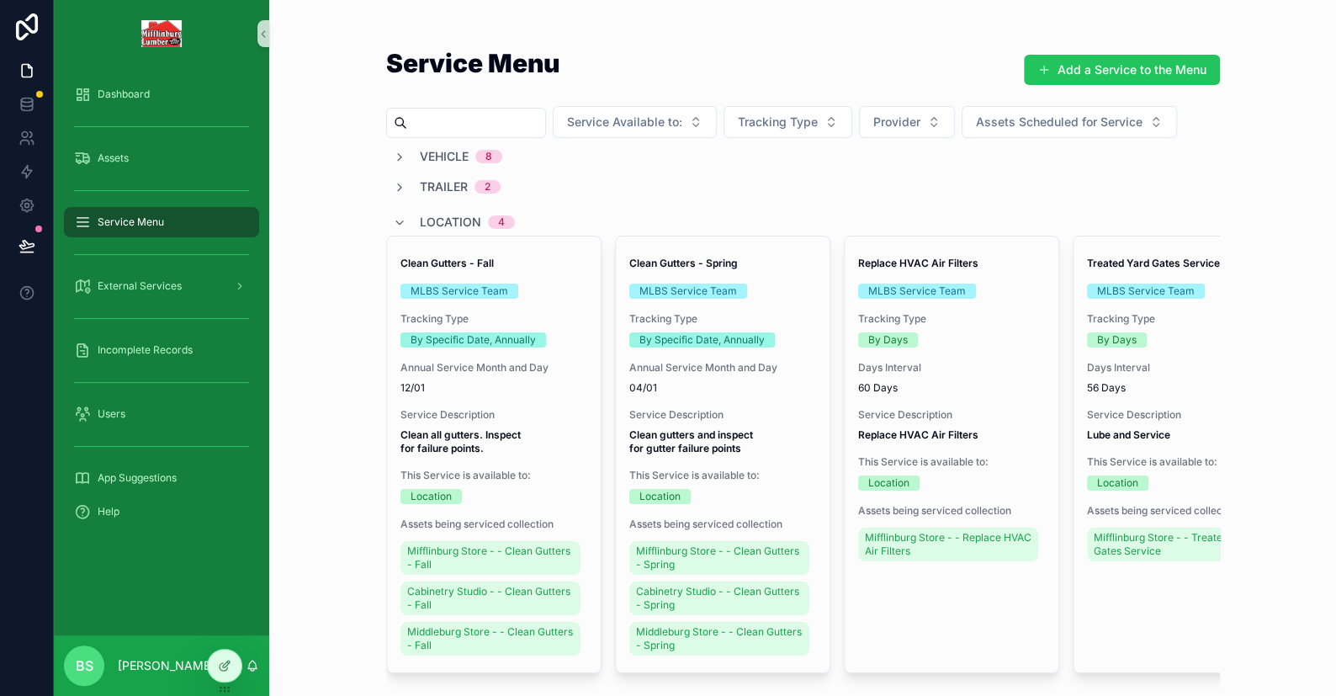
click at [448, 130] on input "scrollable content" at bounding box center [476, 123] width 138 height 24
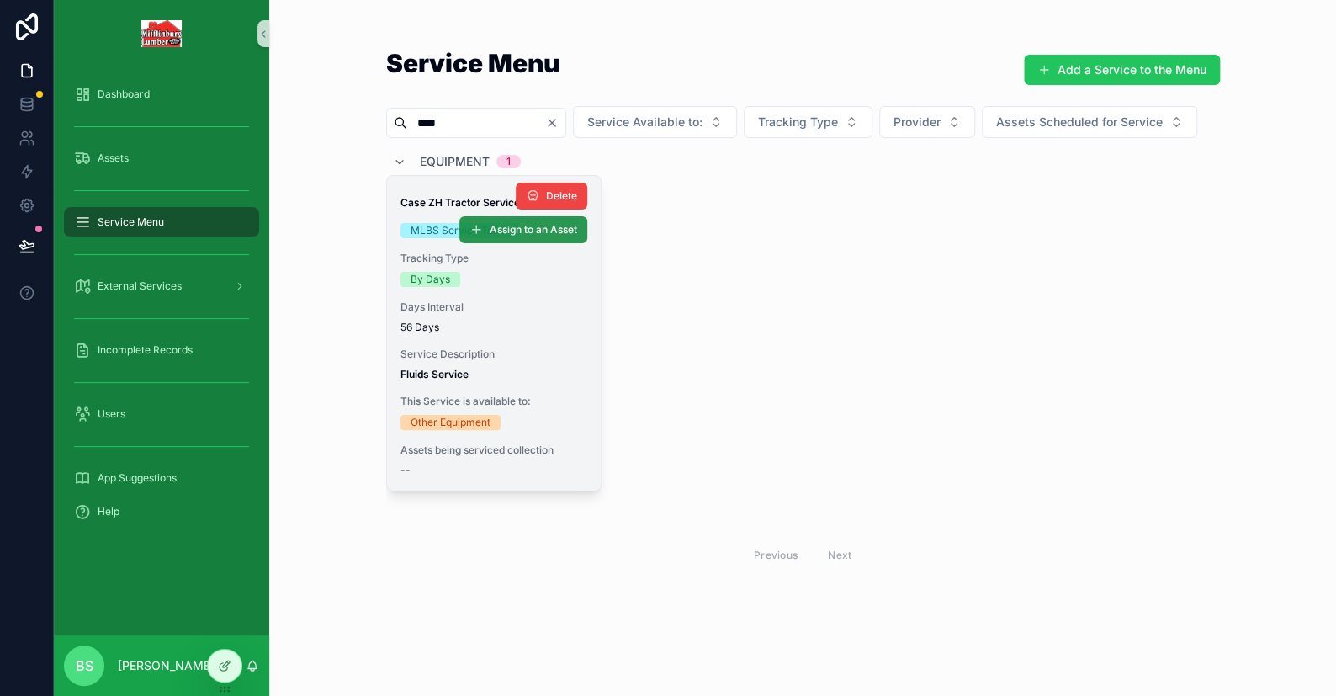
type input "****"
click at [511, 236] on span "Assign to an Asset" at bounding box center [533, 229] width 87 height 13
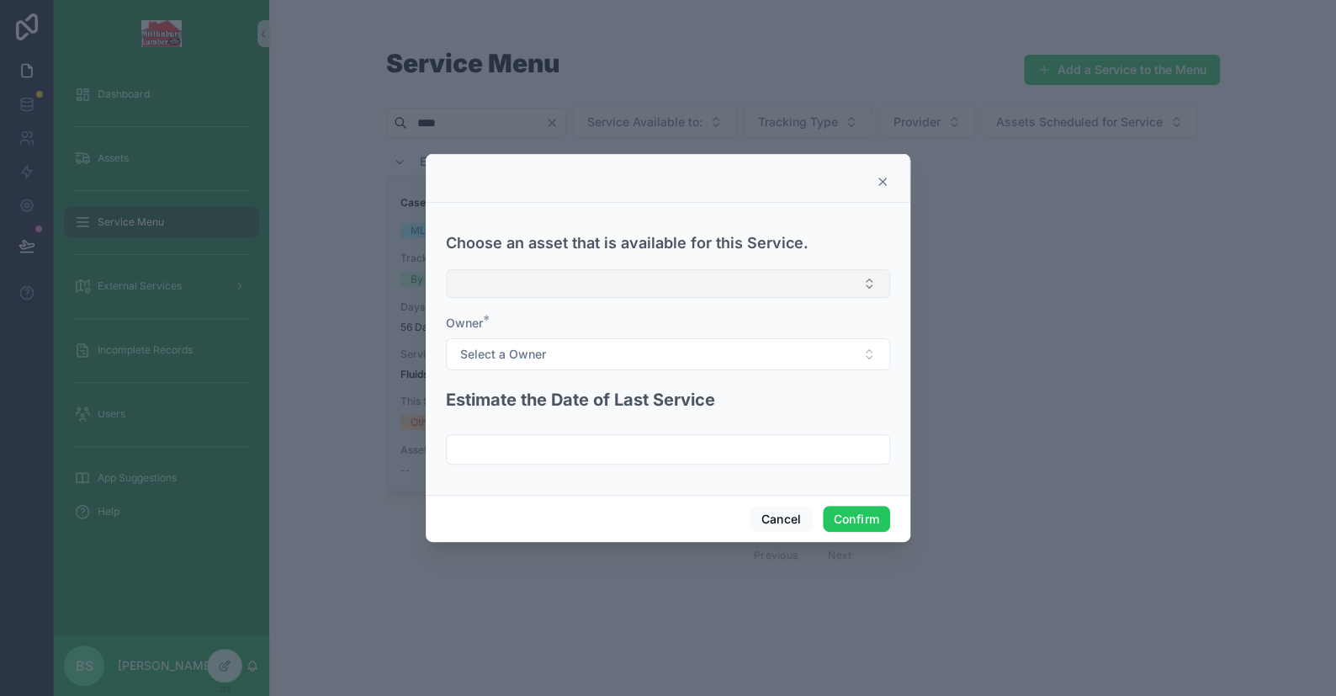
click at [523, 284] on button "Select Button" at bounding box center [668, 283] width 444 height 29
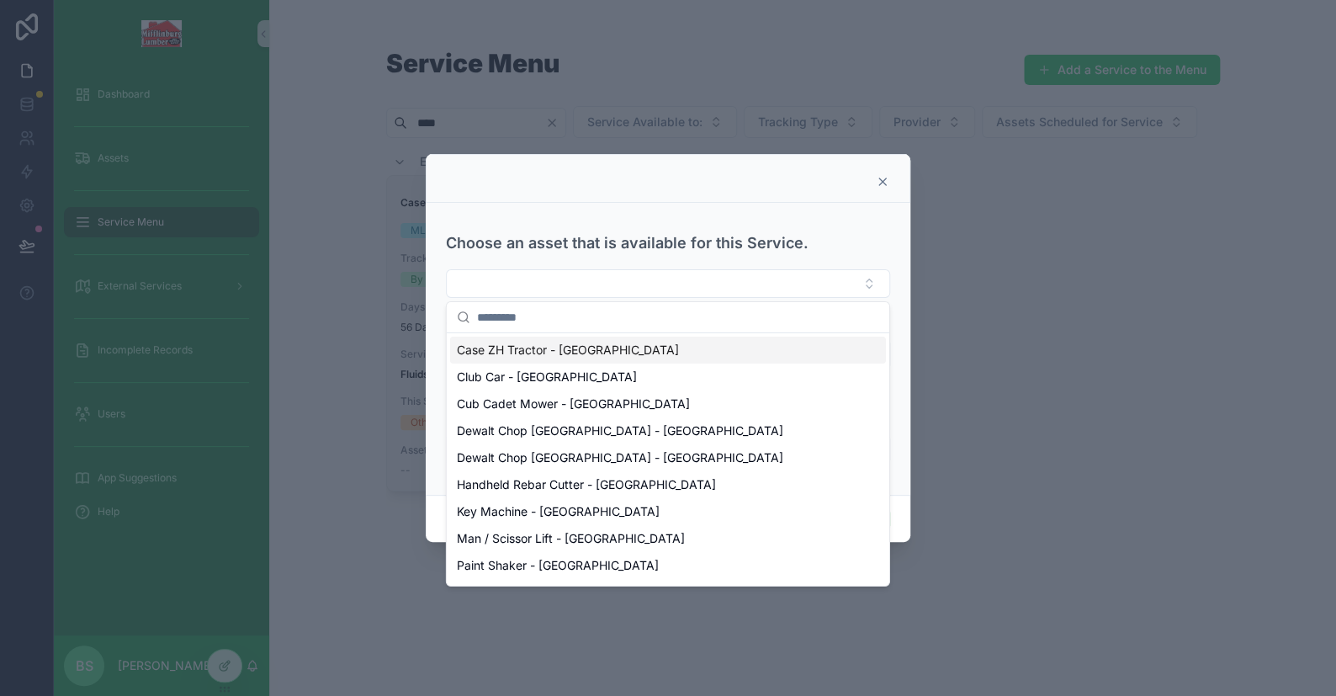
click at [501, 353] on span "Case ZH Tractor - [GEOGRAPHIC_DATA]" at bounding box center [568, 350] width 222 height 17
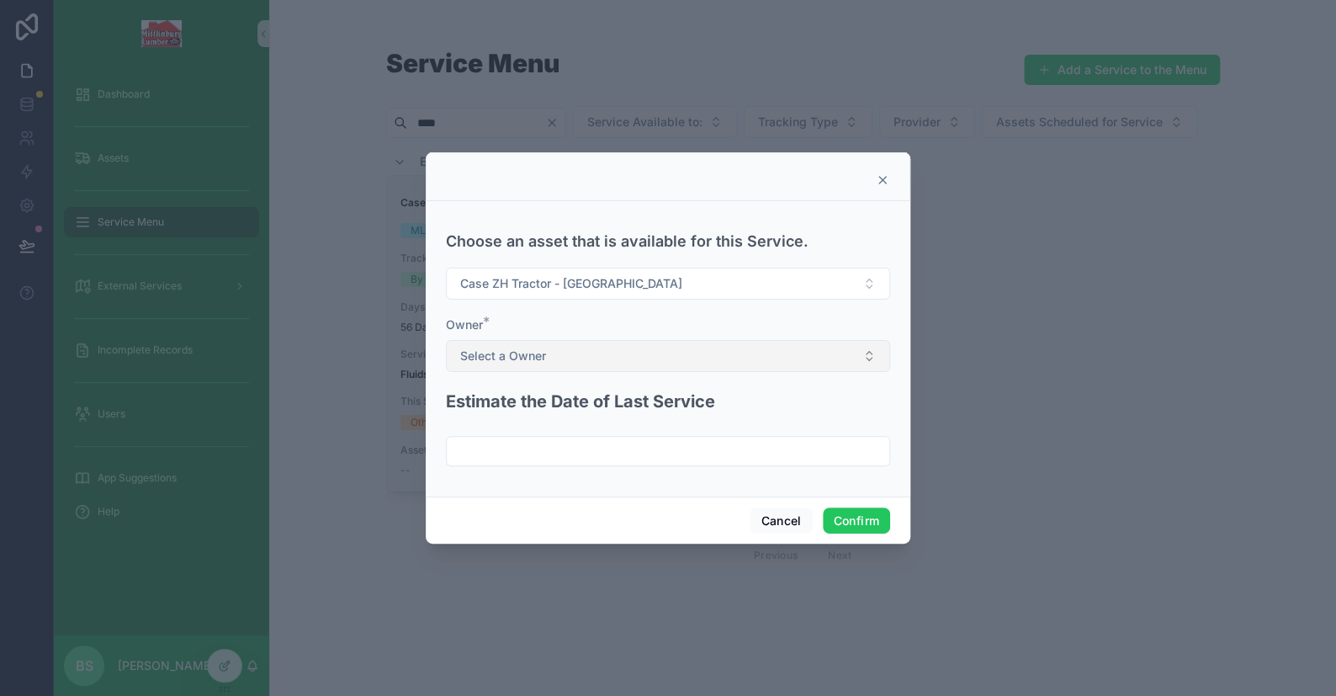
click at [506, 350] on span "Select a Owner" at bounding box center [503, 355] width 86 height 17
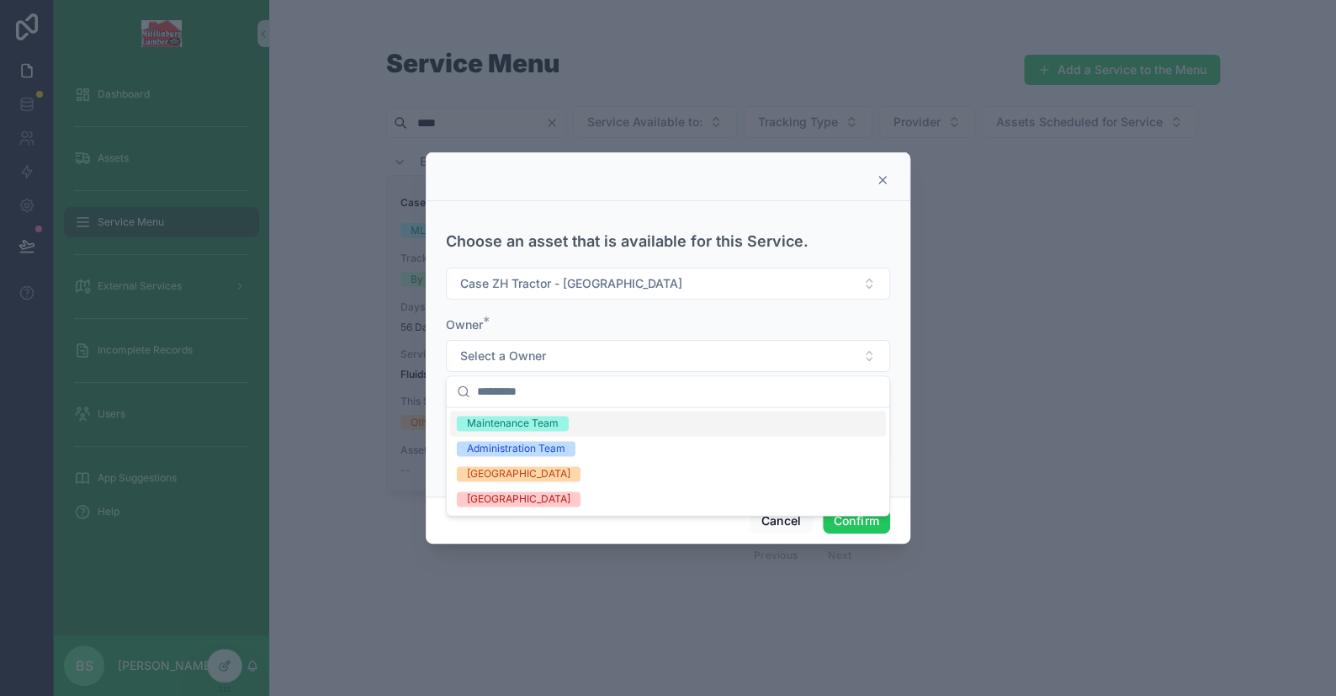
click at [504, 427] on div "Maintenance Team" at bounding box center [513, 423] width 92 height 15
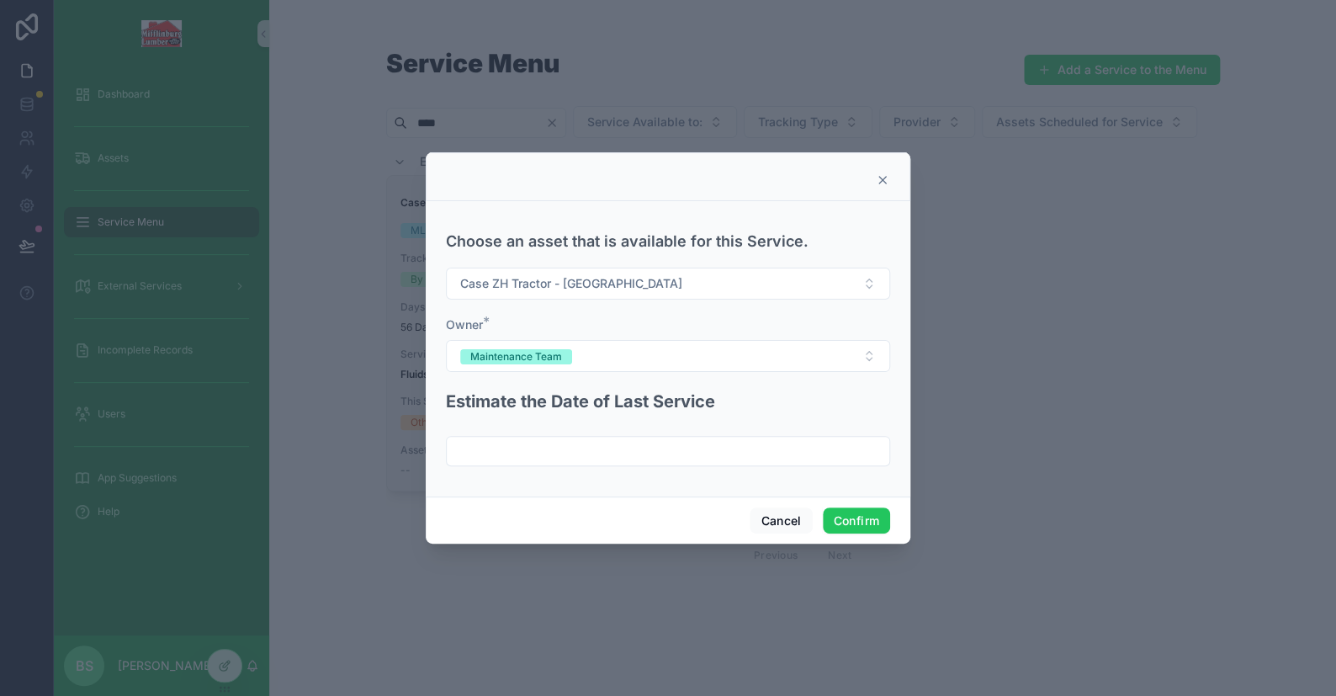
click at [502, 450] on input "text" at bounding box center [668, 451] width 443 height 24
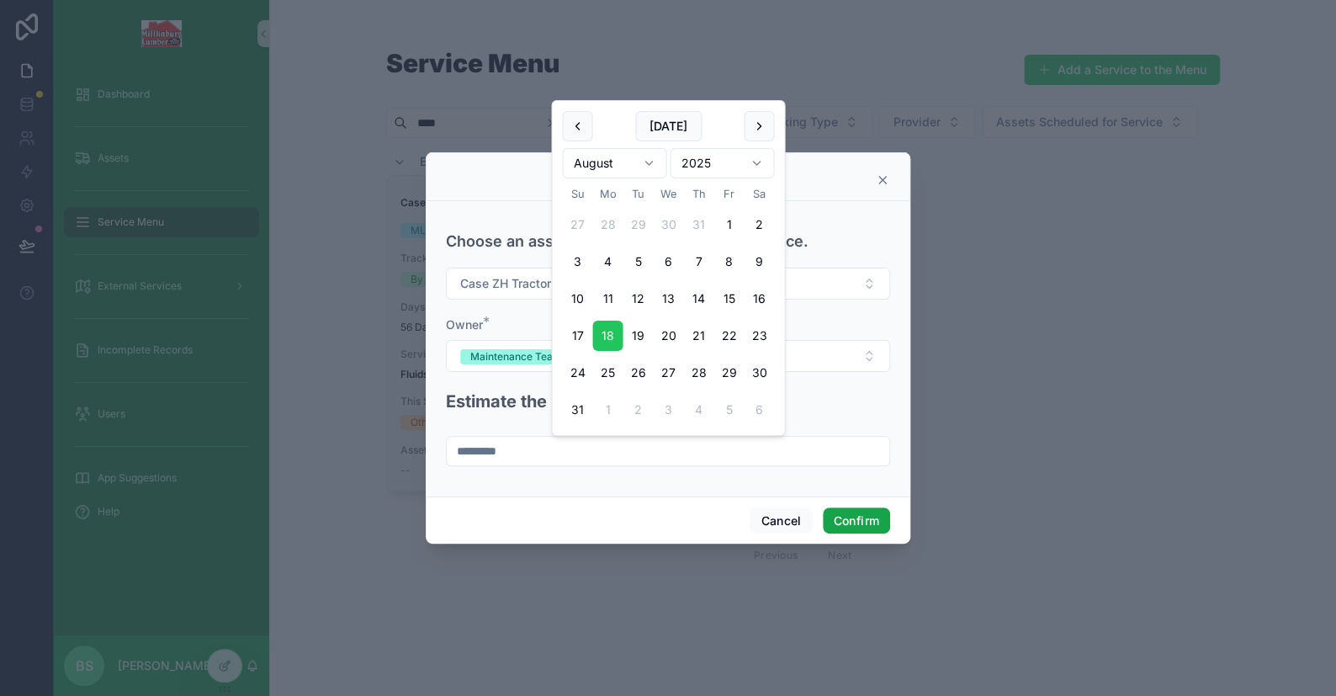
type input "*********"
click at [845, 518] on button "Confirm" at bounding box center [856, 520] width 67 height 27
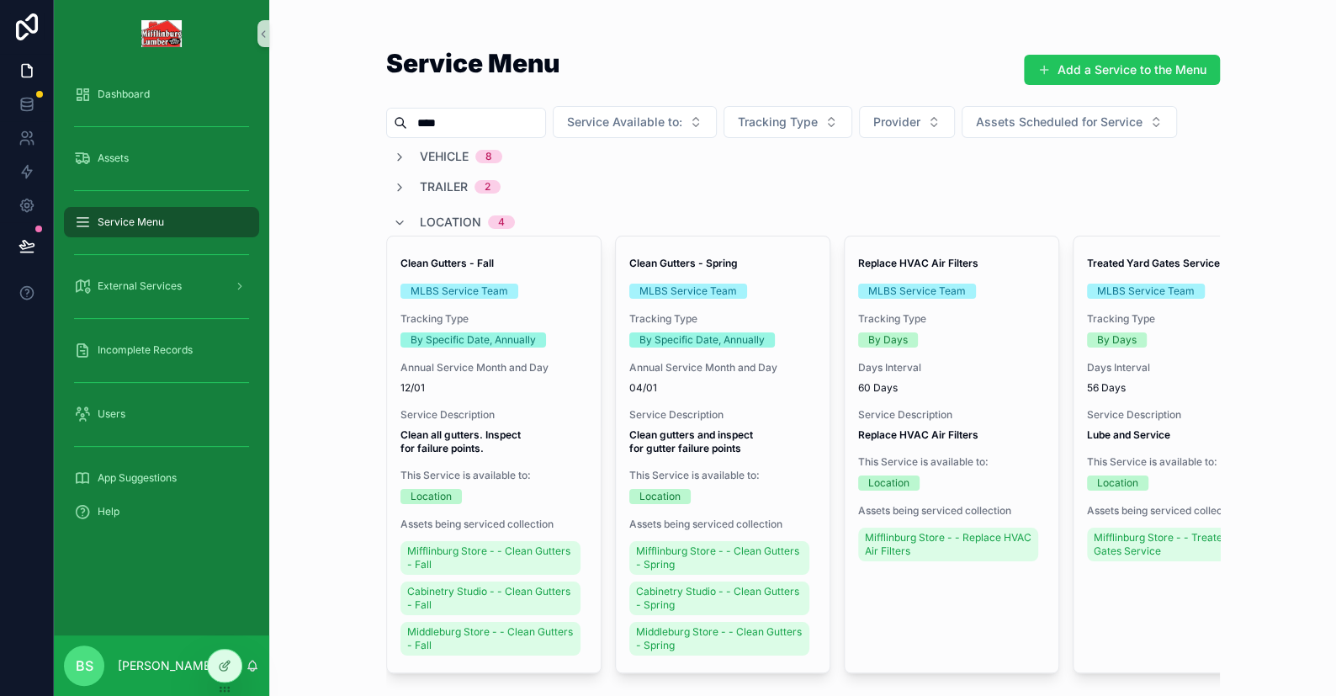
drag, startPoint x: 449, startPoint y: 121, endPoint x: 328, endPoint y: 106, distance: 122.1
click at [328, 106] on div "Service Menu Add a Service to the Menu **** Service Available to: Tracking Type…" at bounding box center [802, 348] width 1067 height 696
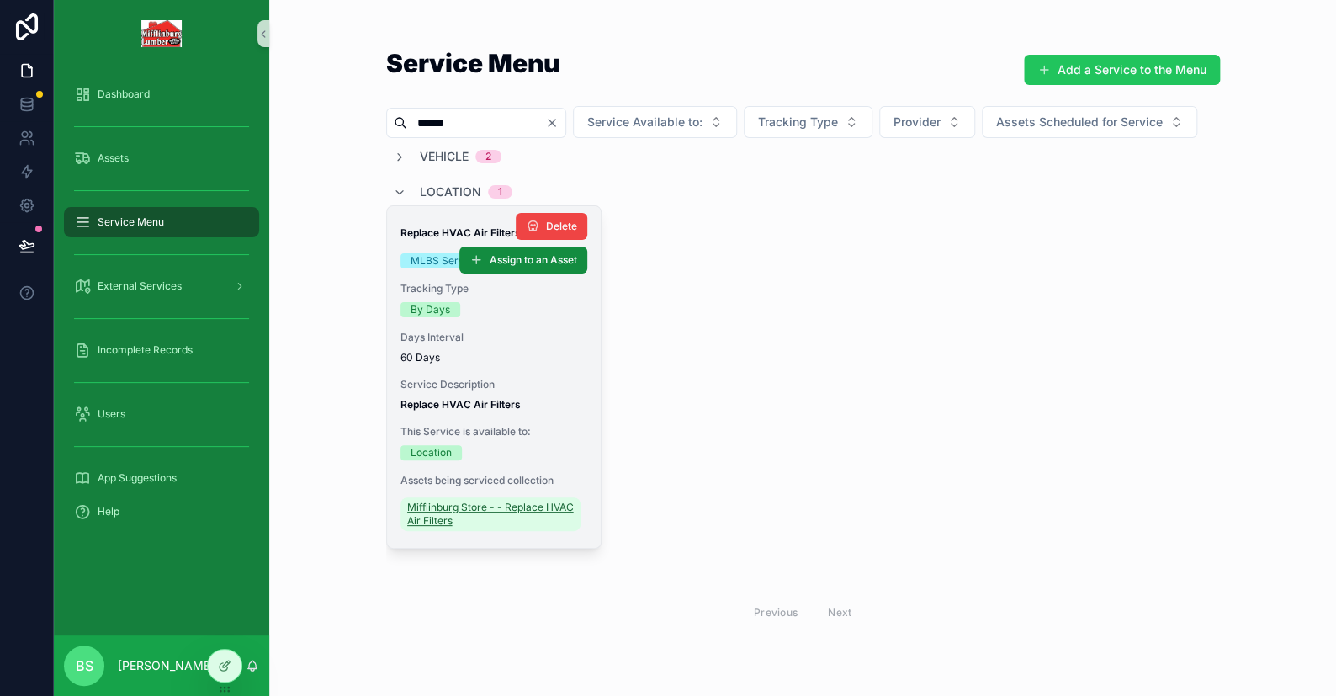
type input "******"
click at [428, 527] on span "Mifflinburg Store - - Replace HVAC Air Filters" at bounding box center [490, 514] width 167 height 27
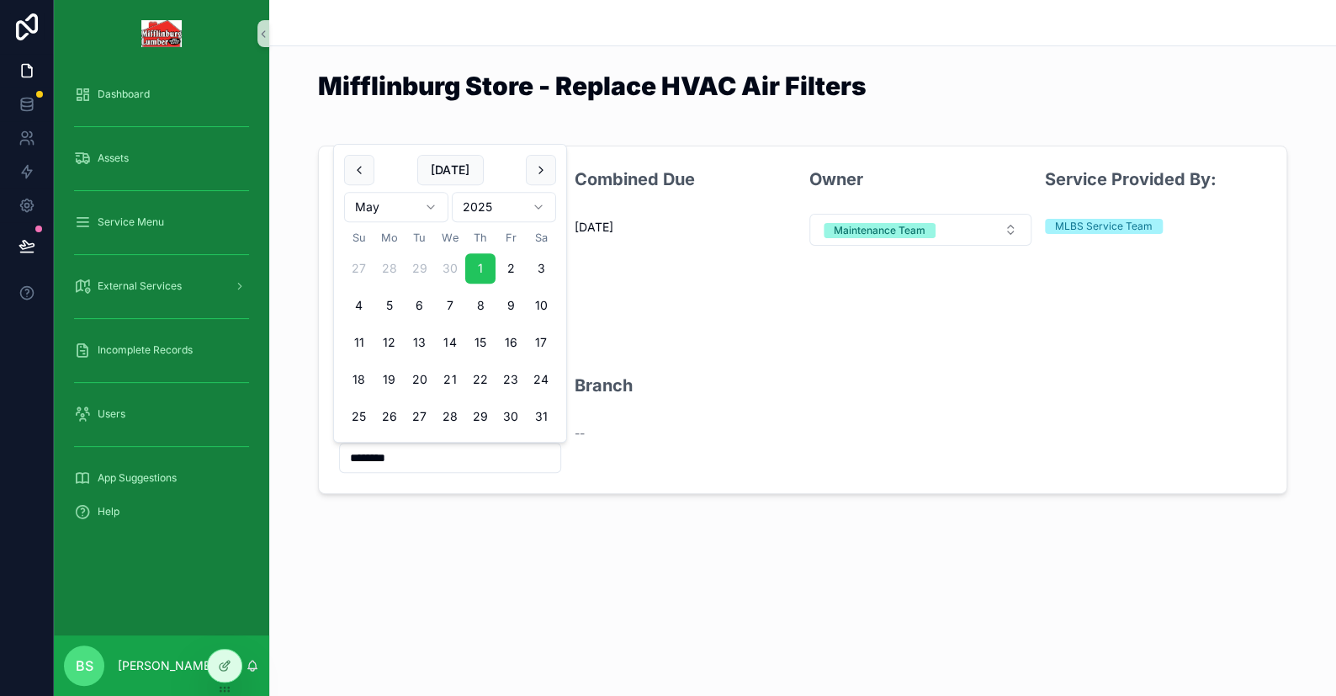
drag, startPoint x: 414, startPoint y: 458, endPoint x: 322, endPoint y: 450, distance: 92.1
click at [324, 450] on form "Last Completion 5/1/2025 Combined Due 6/30/2025 Owner Maintenance Team Service …" at bounding box center [802, 319] width 967 height 347
type input "********"
click at [528, 531] on div "Mifflinburg Store - Replace HVAC Air Filters Last Completion 5/1/2025 Combined …" at bounding box center [802, 304] width 1067 height 608
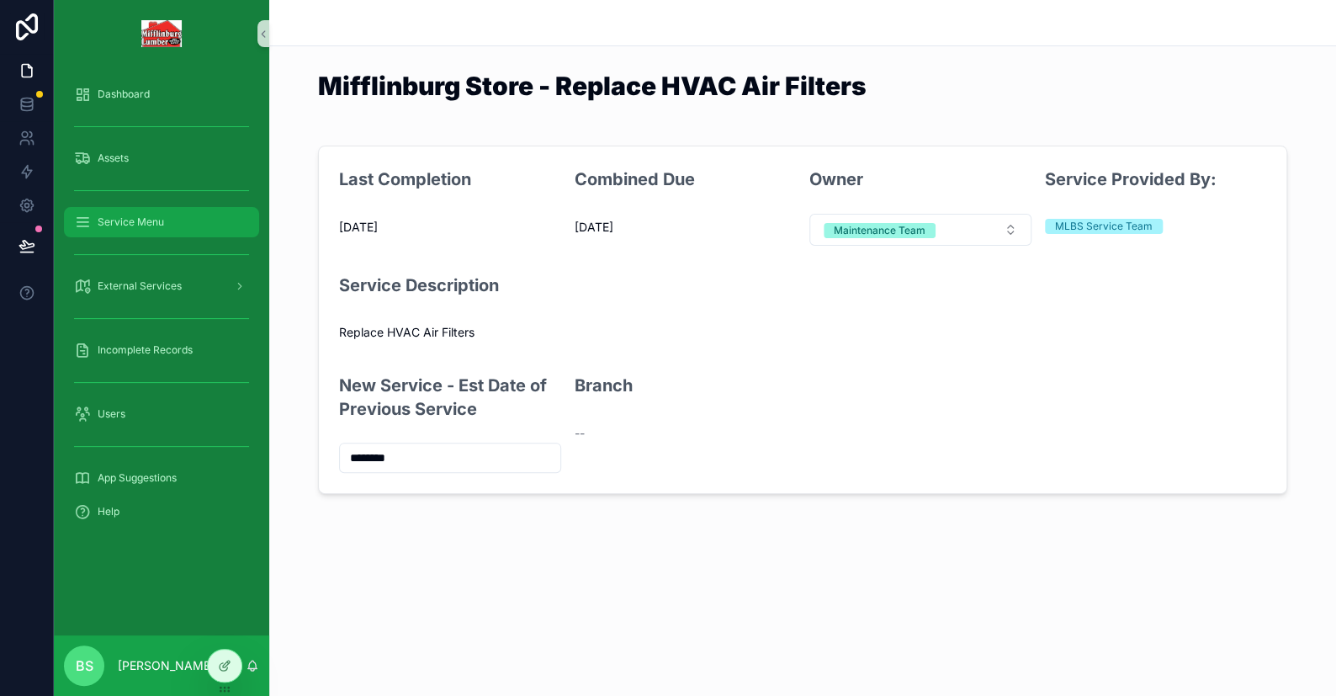
click at [93, 221] on div "Service Menu" at bounding box center [161, 222] width 175 height 27
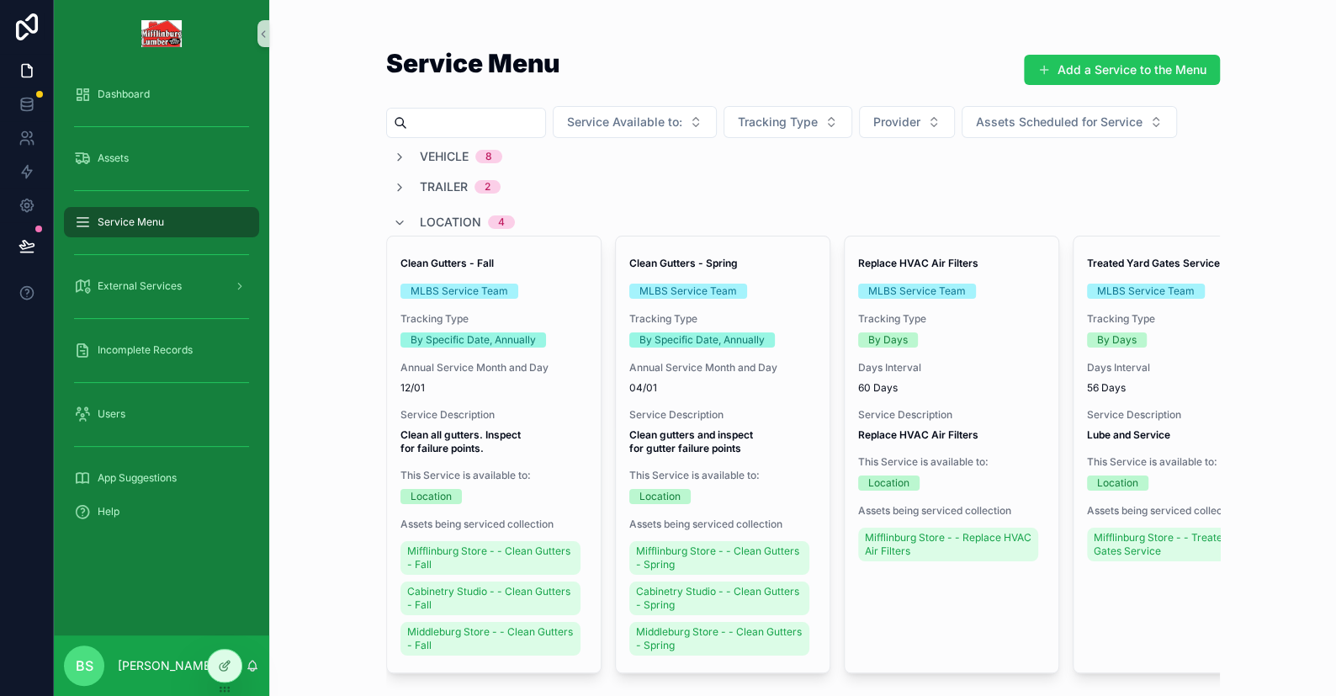
click at [496, 135] on div "scrollable content" at bounding box center [466, 123] width 160 height 30
click at [501, 125] on input "scrollable content" at bounding box center [476, 123] width 138 height 24
click at [393, 183] on icon "scrollable content" at bounding box center [399, 187] width 13 height 13
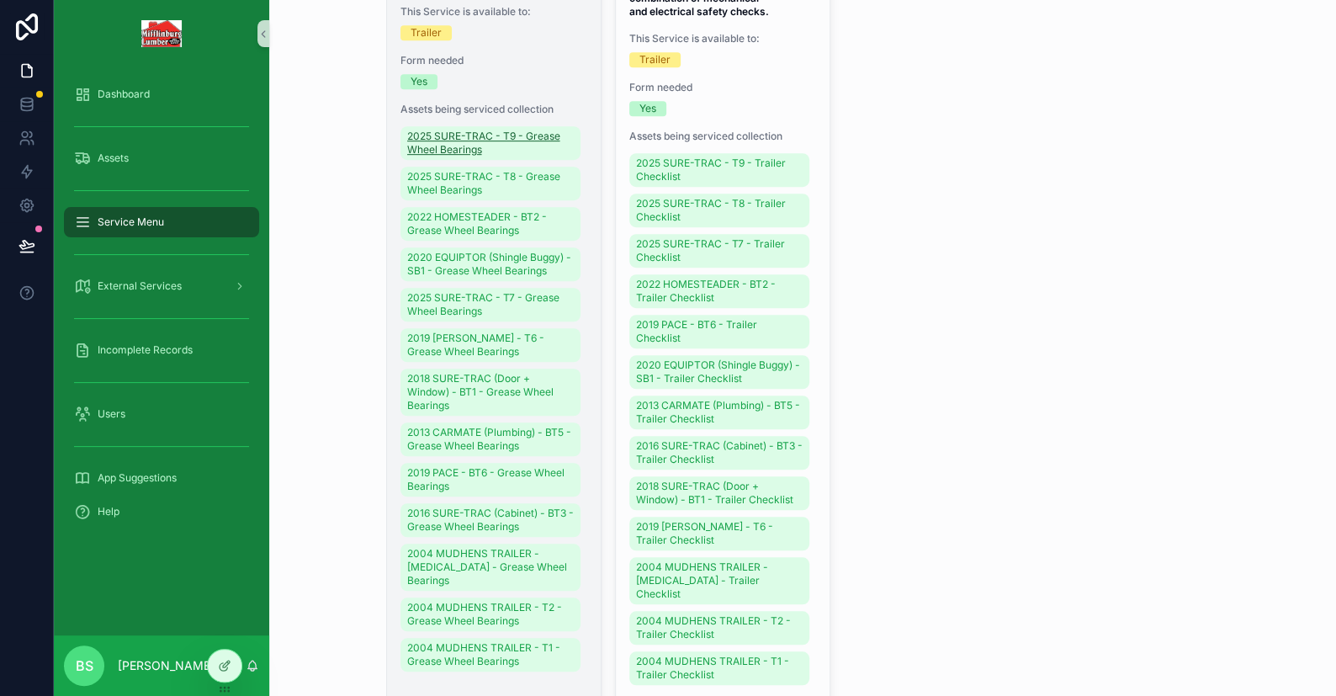
scroll to position [589, 0]
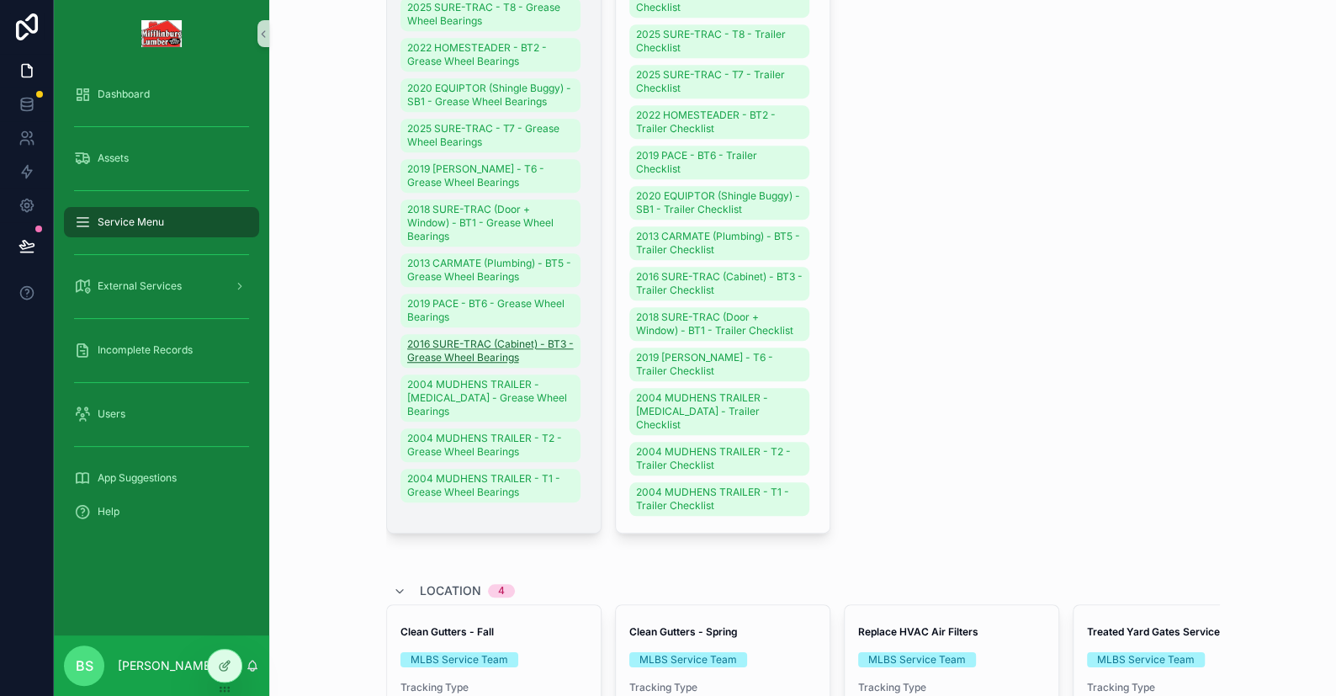
click at [480, 342] on span "2016 SURE-TRAC (Cabinet) - BT3 - Grease Wheel Bearings" at bounding box center [490, 350] width 167 height 27
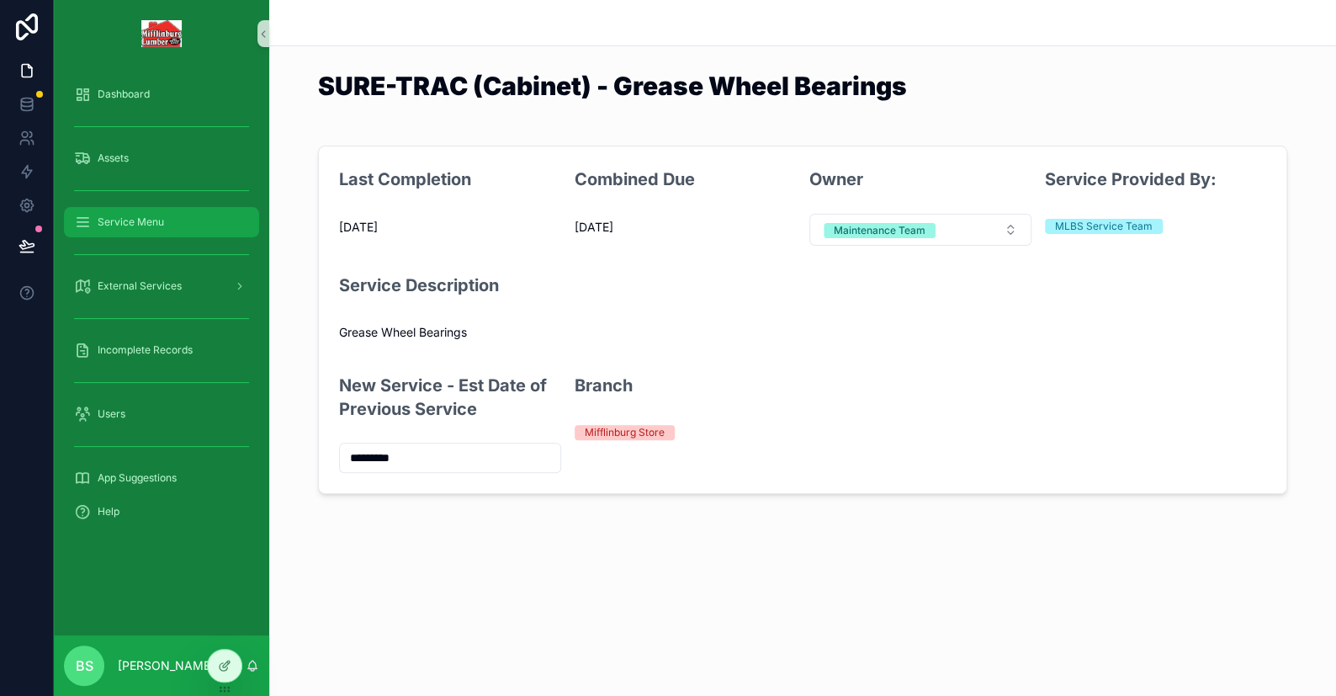
click at [146, 227] on span "Service Menu" at bounding box center [131, 221] width 66 height 13
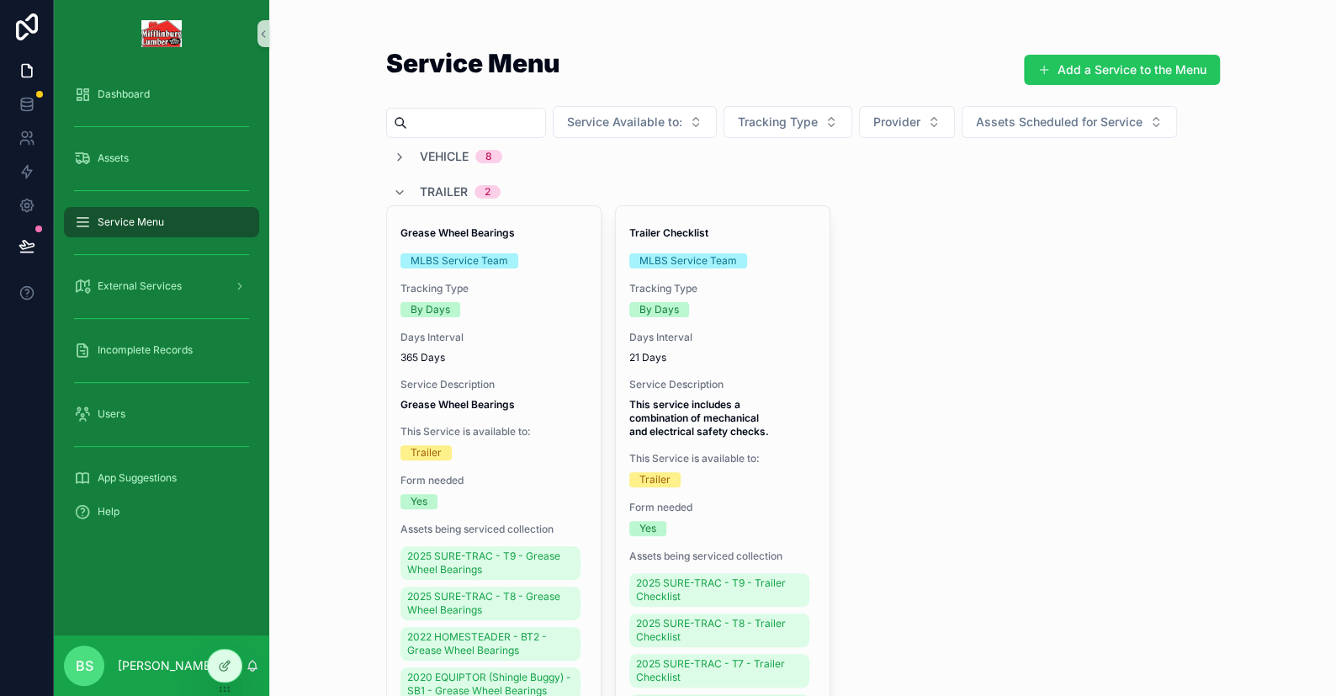
click at [420, 125] on input "scrollable content" at bounding box center [476, 123] width 138 height 24
type input "***"
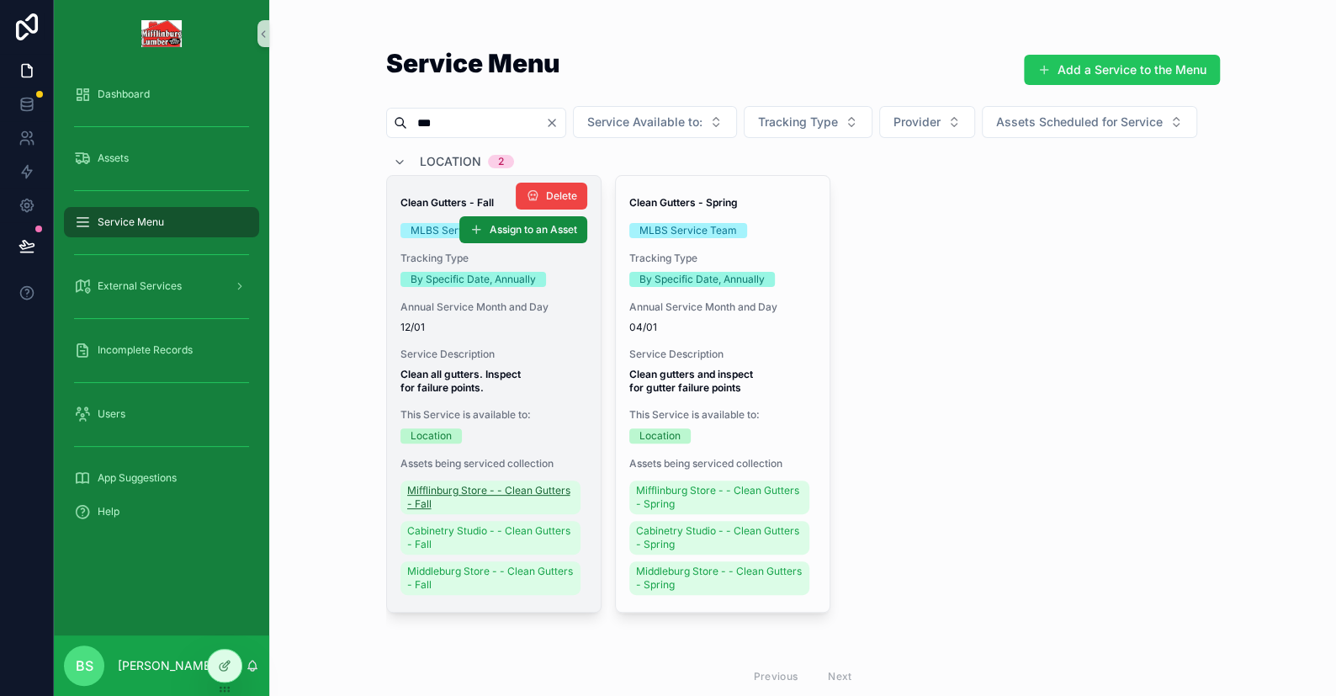
click at [474, 511] on span "Mifflinburg Store - - Clean Gutters - Fall" at bounding box center [490, 497] width 167 height 27
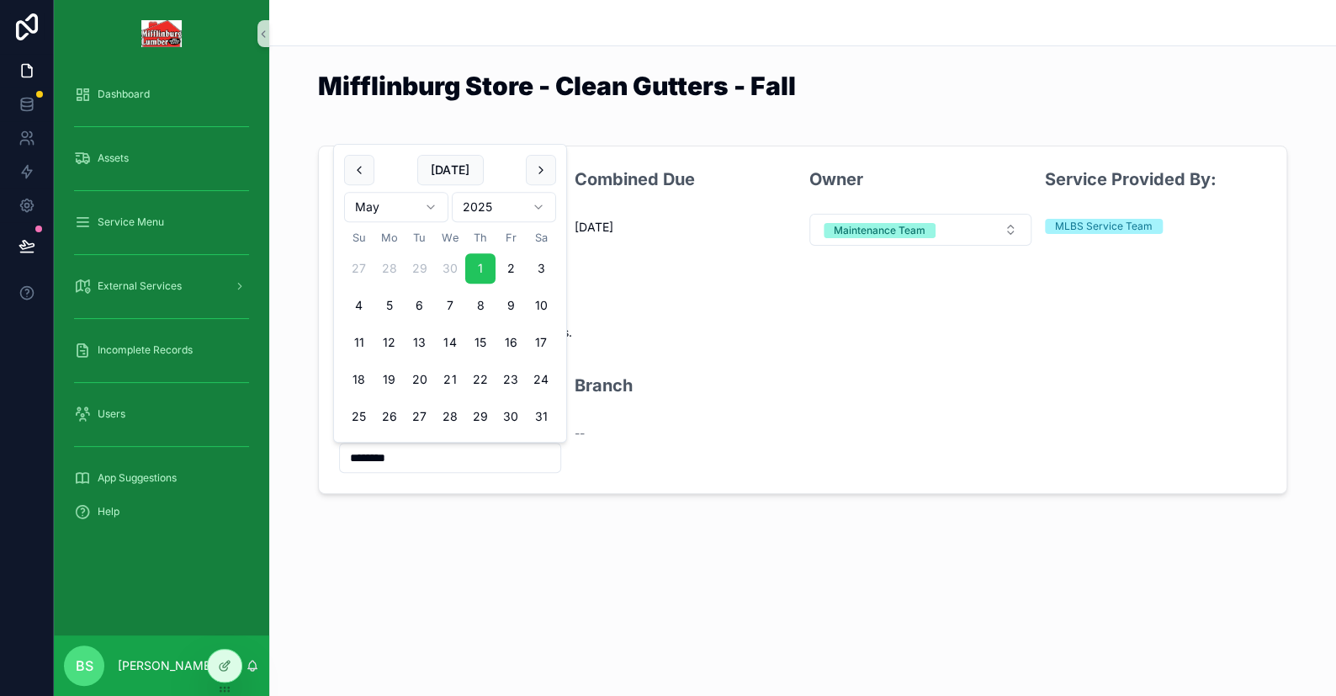
drag, startPoint x: 408, startPoint y: 455, endPoint x: 325, endPoint y: 455, distance: 83.3
click at [325, 455] on form "Last Completion 5/1/2025 Combined Due 12/1/2026 Owner Maintenance Team Service …" at bounding box center [802, 319] width 967 height 347
type input "*********"
click at [356, 558] on div "Mifflinburg Store - Clean Gutters - Fall Last Completion 11/1/2027 Combined Due…" at bounding box center [802, 304] width 1067 height 608
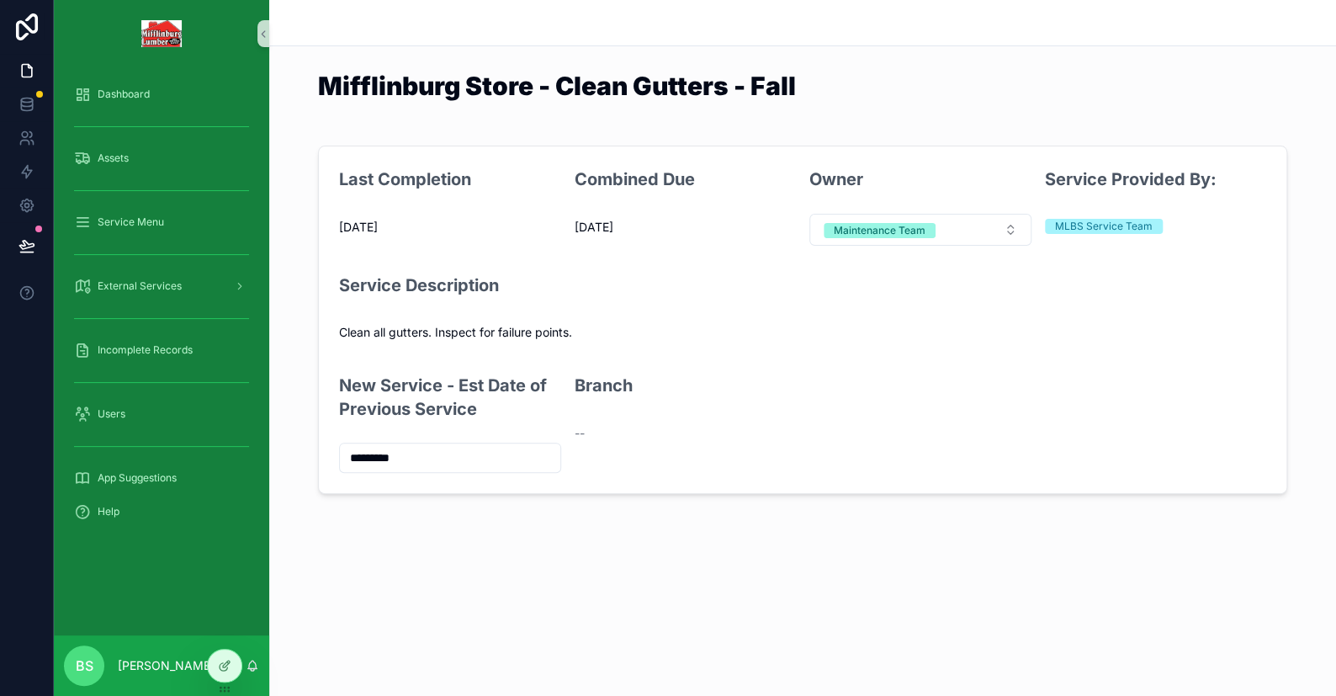
click at [447, 588] on div "Mifflinburg Store - Clean Gutters - Fall Last Completion 11/1/2024 Combined Due…" at bounding box center [802, 304] width 1067 height 608
click at [229, 663] on icon at bounding box center [224, 665] width 13 height 13
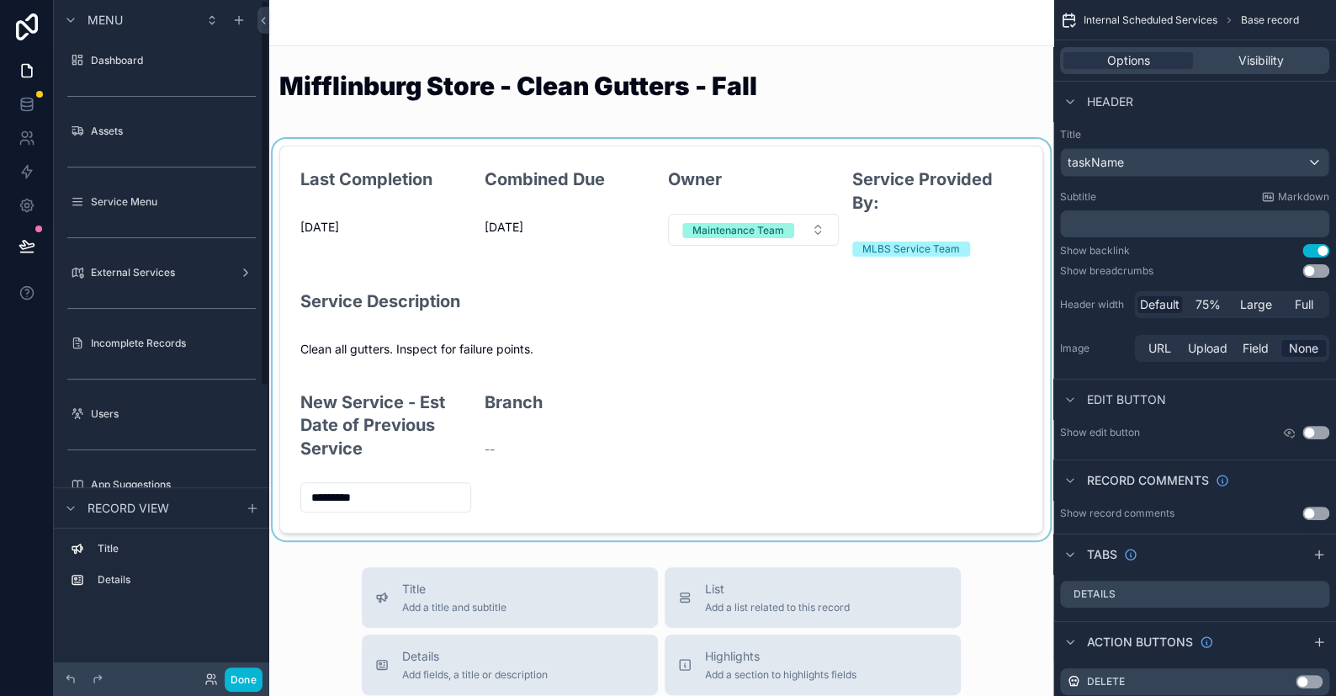
click at [729, 326] on div "scrollable content" at bounding box center [661, 339] width 784 height 401
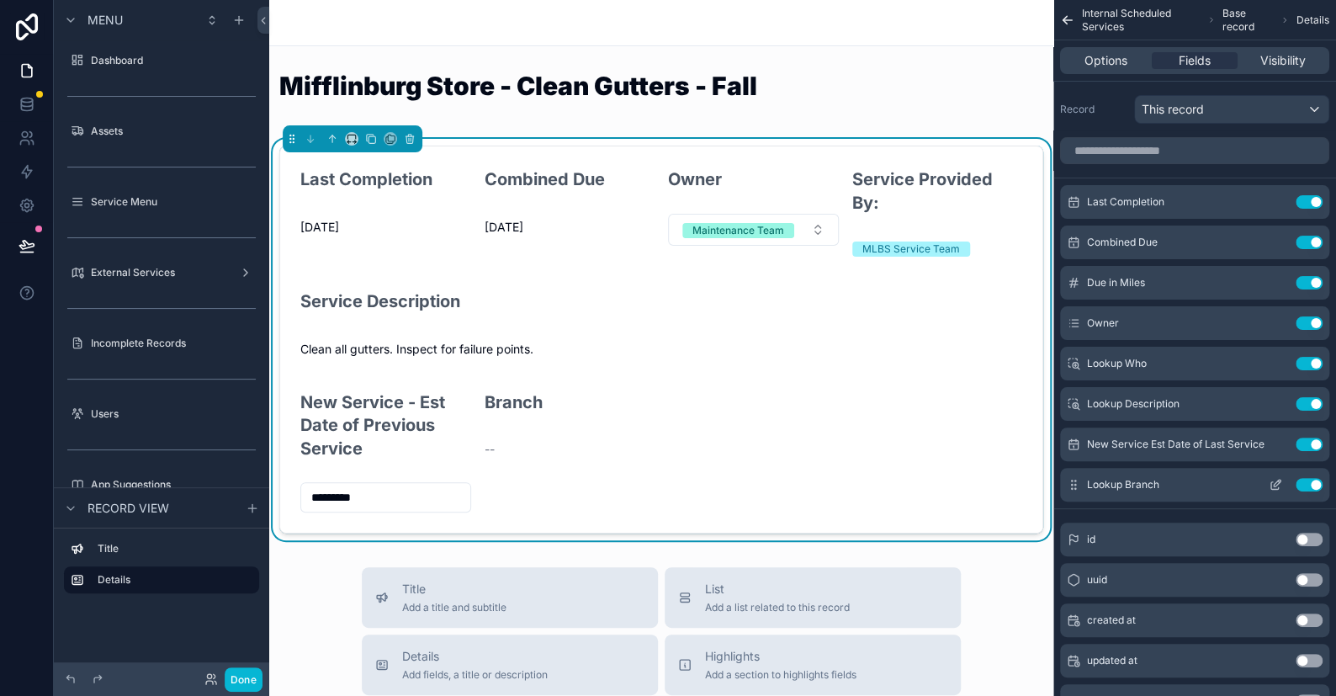
click at [879, 480] on icon "scrollable content" at bounding box center [1277, 483] width 7 height 7
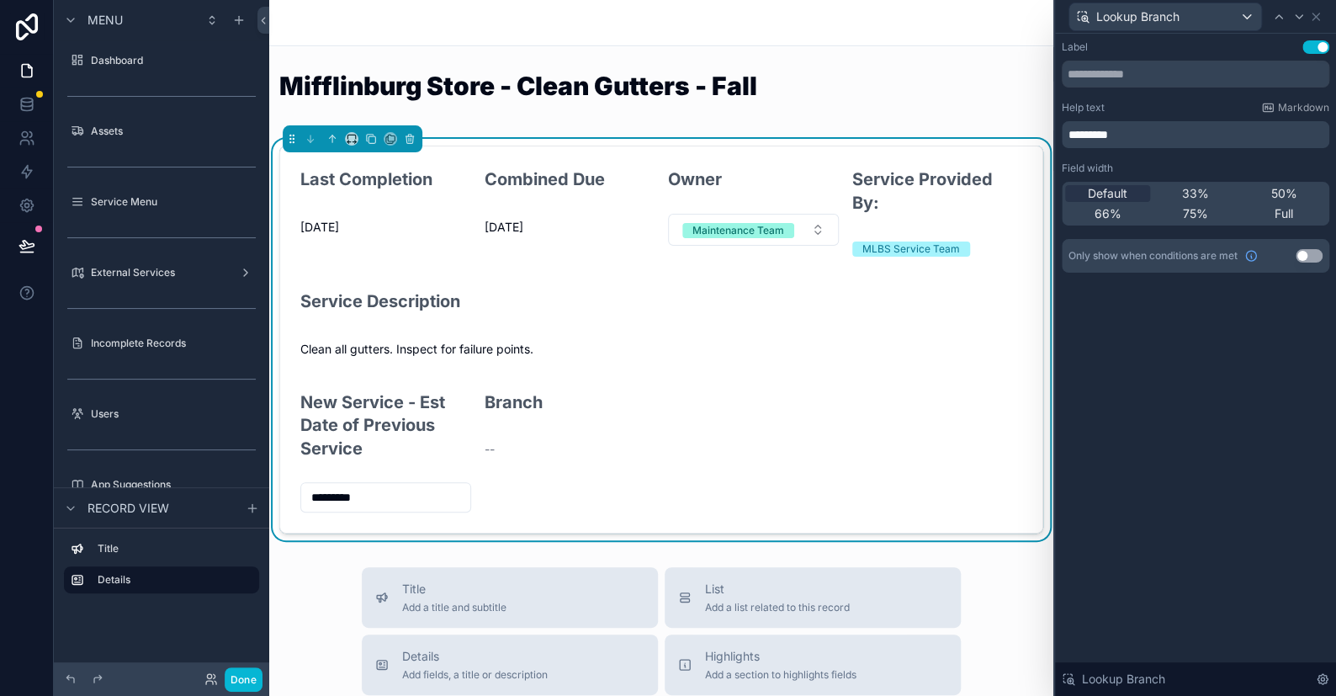
click at [879, 257] on button "Use setting" at bounding box center [1309, 255] width 27 height 13
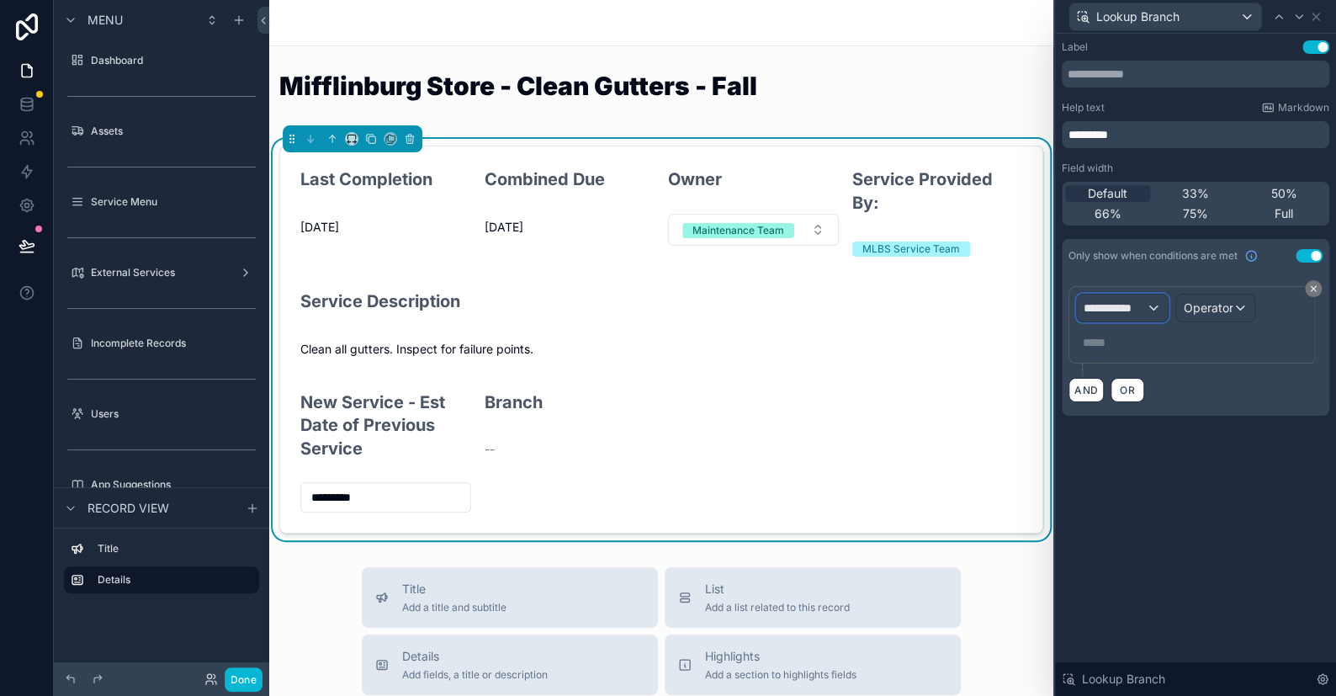
click at [879, 304] on span "**********" at bounding box center [1115, 307] width 62 height 17
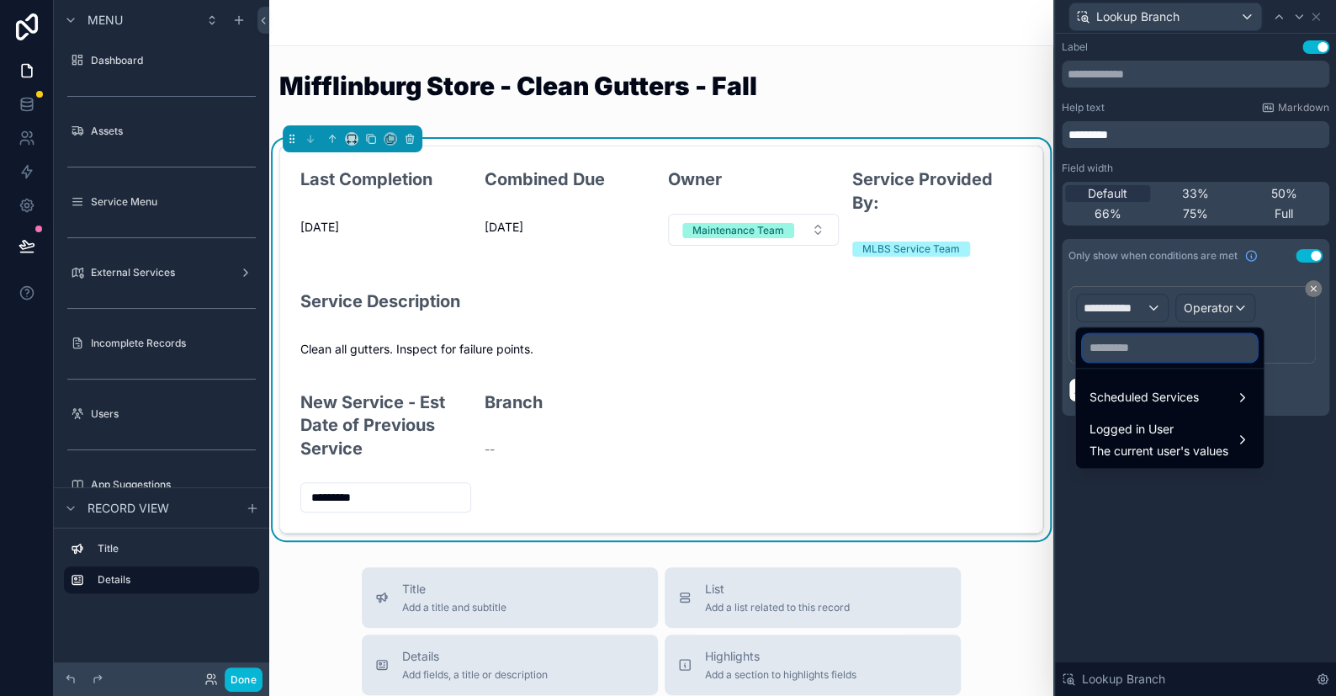
click at [879, 350] on input "text" at bounding box center [1170, 347] width 174 height 27
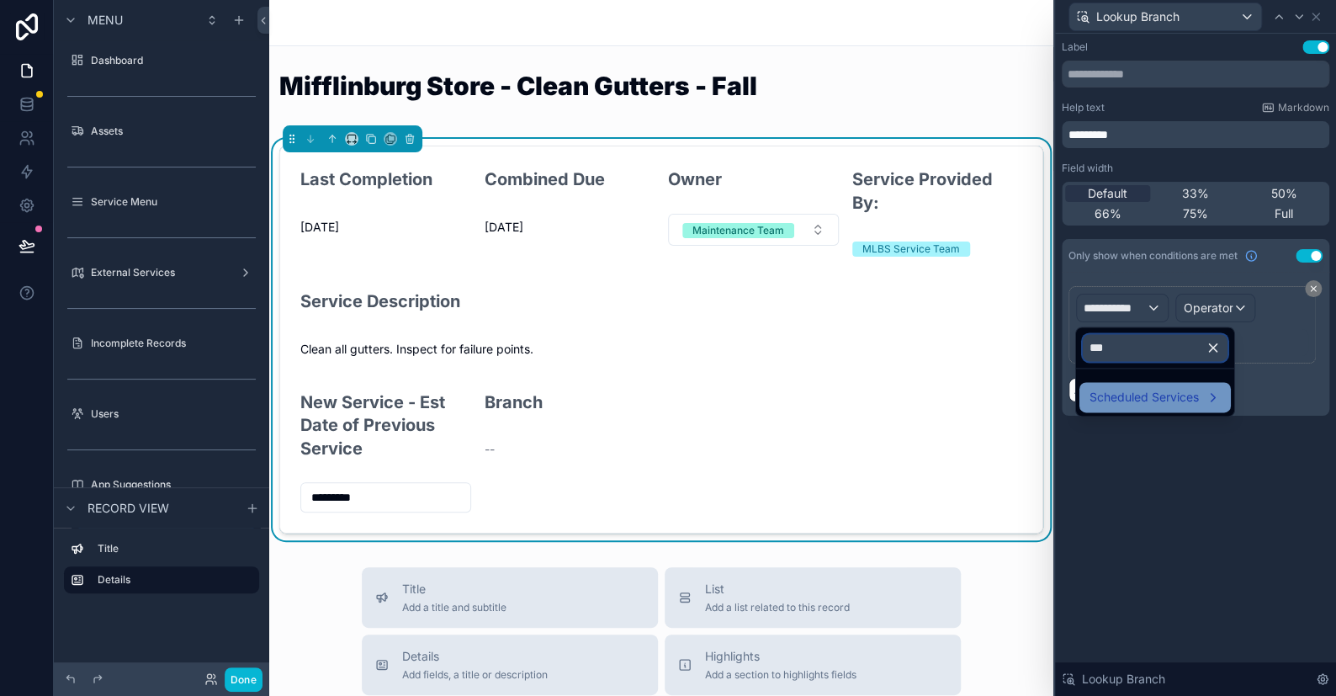
type input "***"
click at [879, 396] on span "Scheduled Services" at bounding box center [1143, 397] width 109 height 20
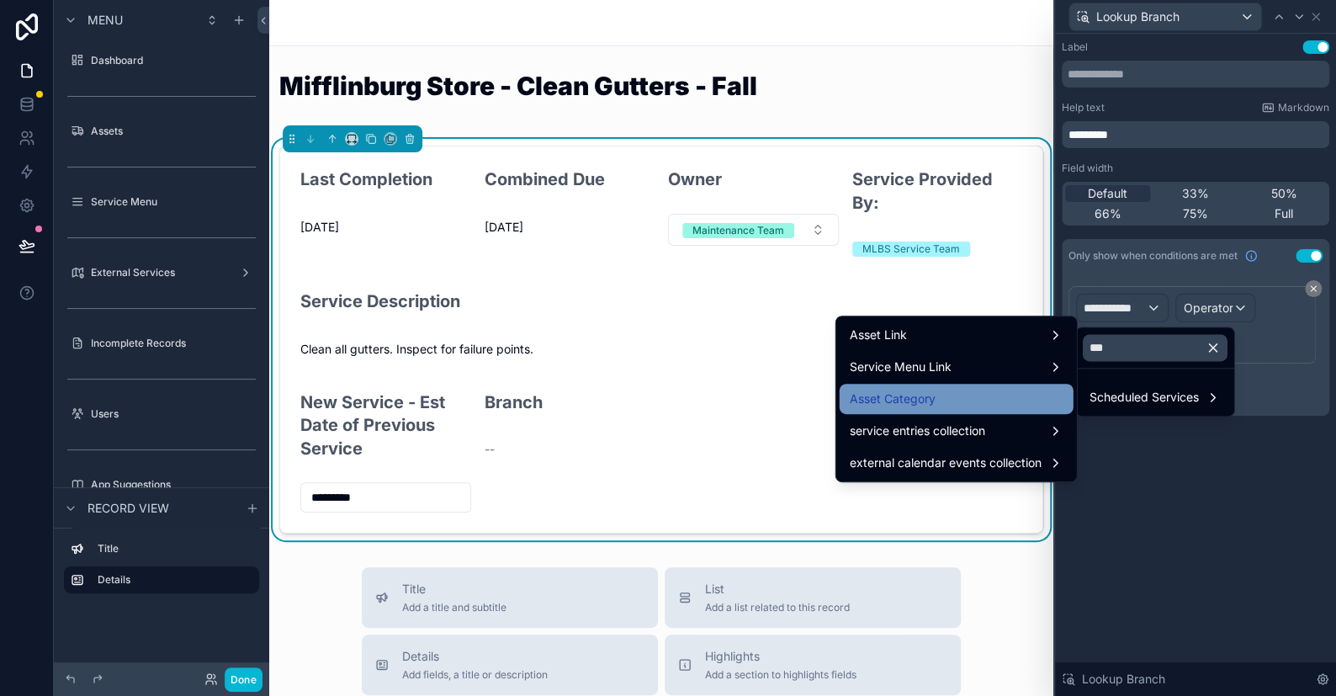
click at [879, 399] on span "Asset Category" at bounding box center [893, 399] width 86 height 20
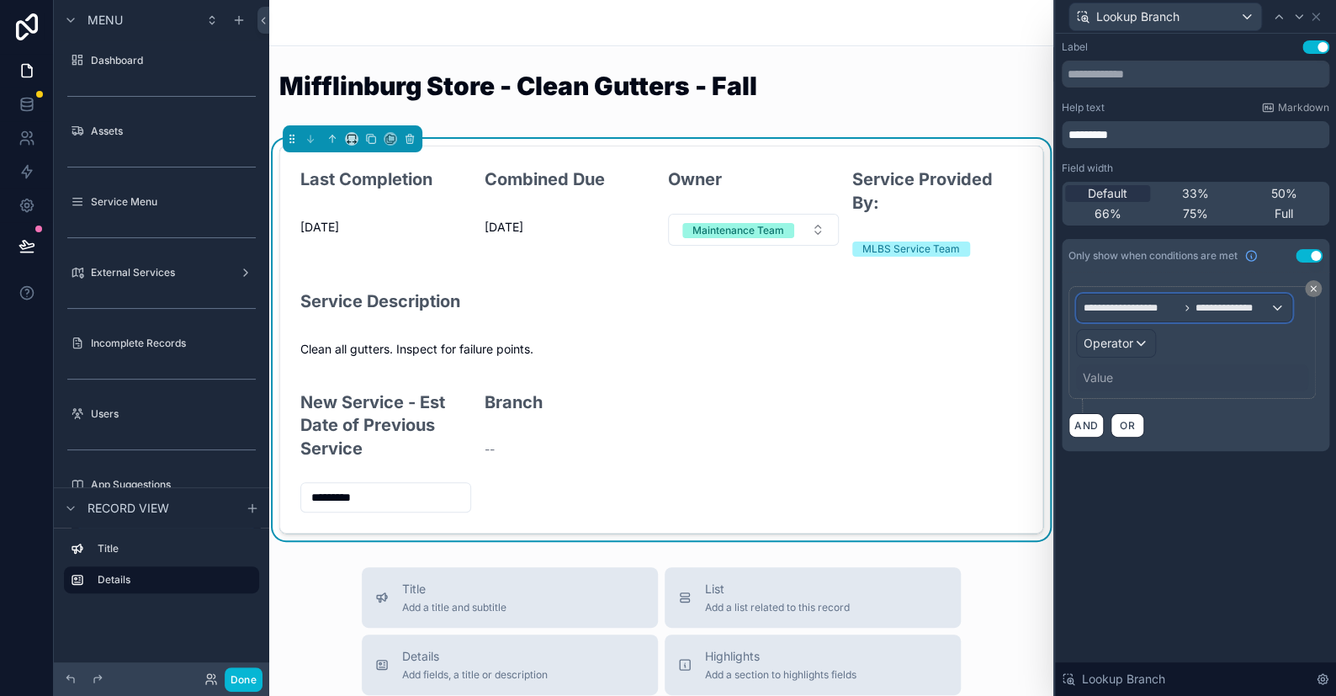
click at [879, 310] on span "**********" at bounding box center [1232, 307] width 74 height 13
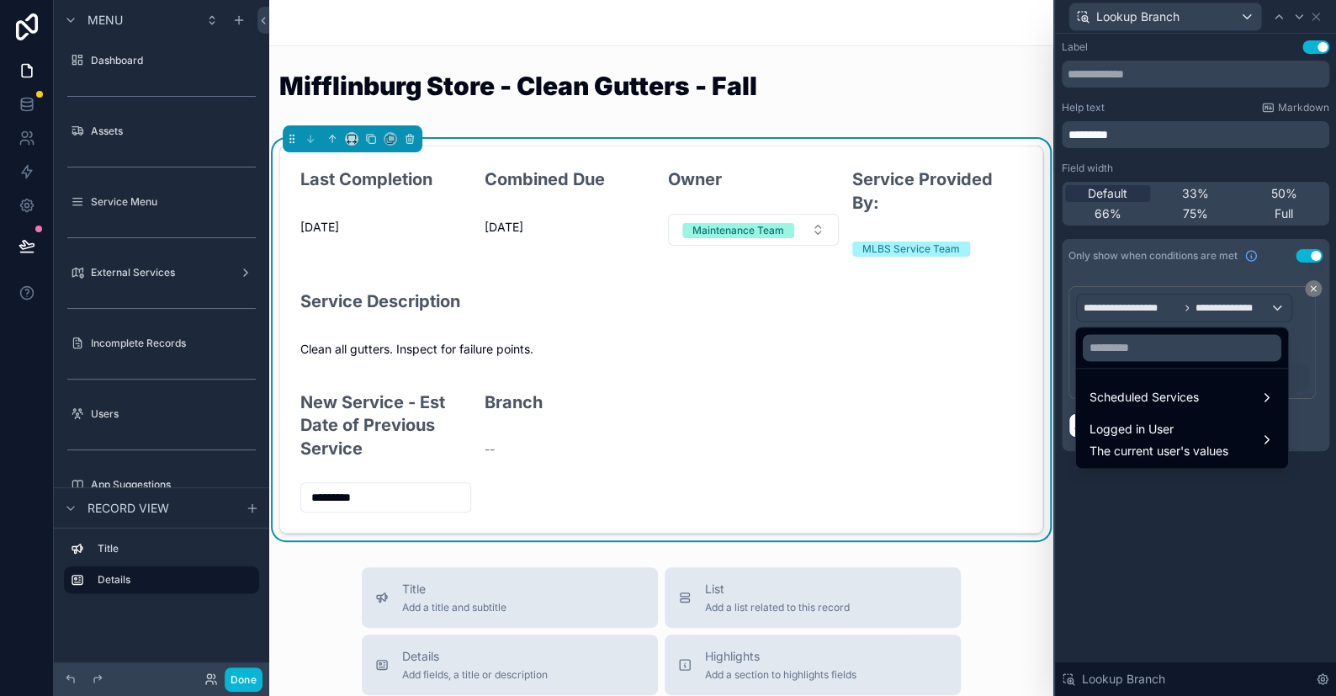
click at [879, 334] on div at bounding box center [1195, 348] width 281 height 696
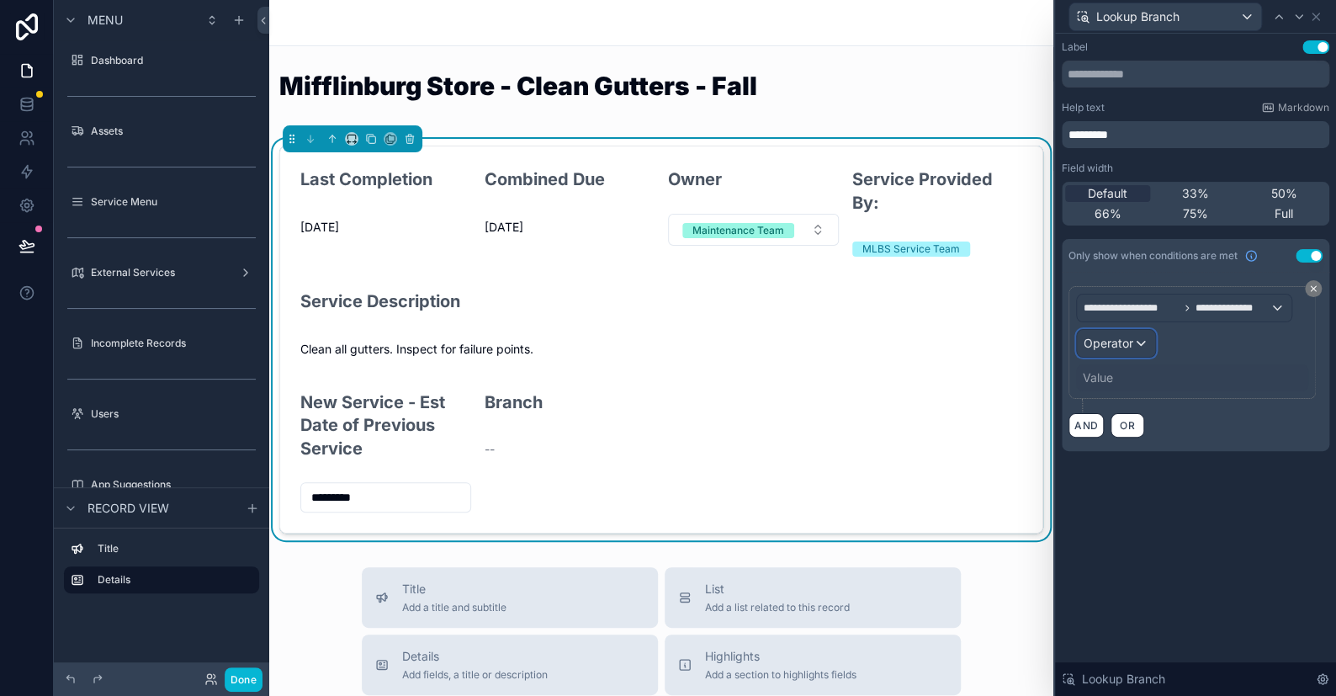
click at [879, 341] on div "Operator" at bounding box center [1116, 343] width 78 height 27
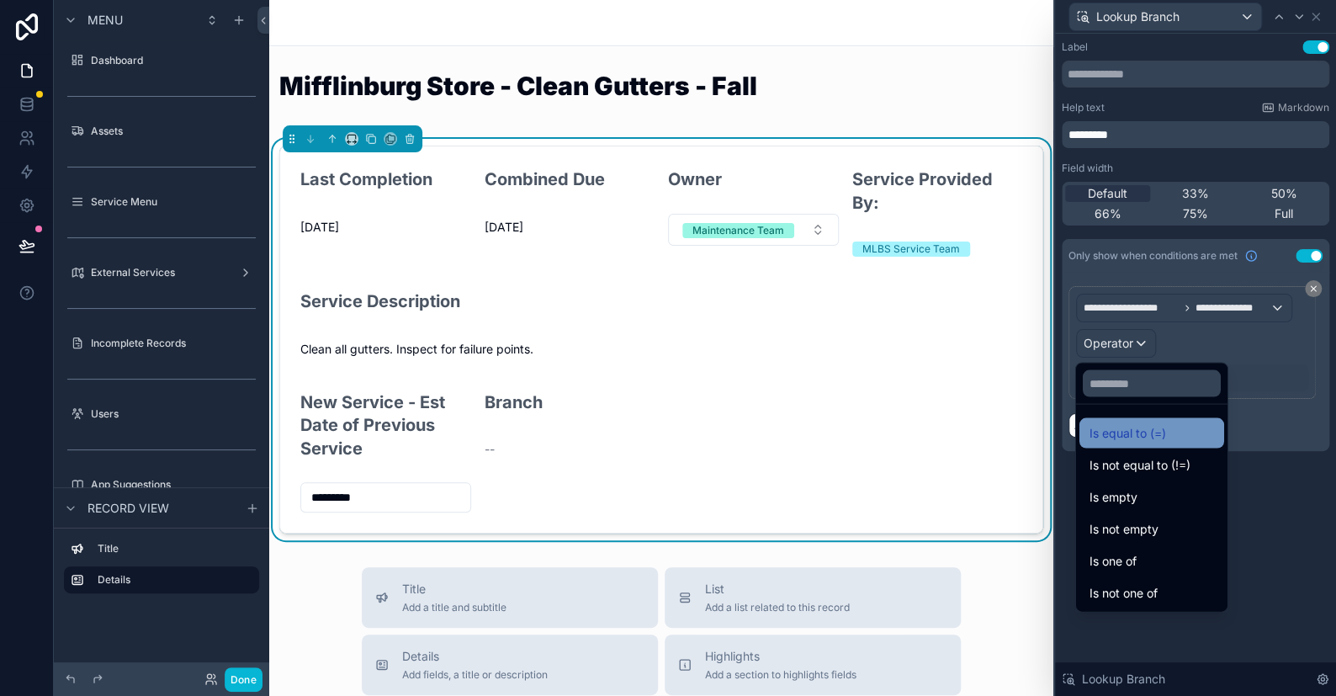
click at [879, 427] on span "Is equal to (=)" at bounding box center [1127, 432] width 77 height 20
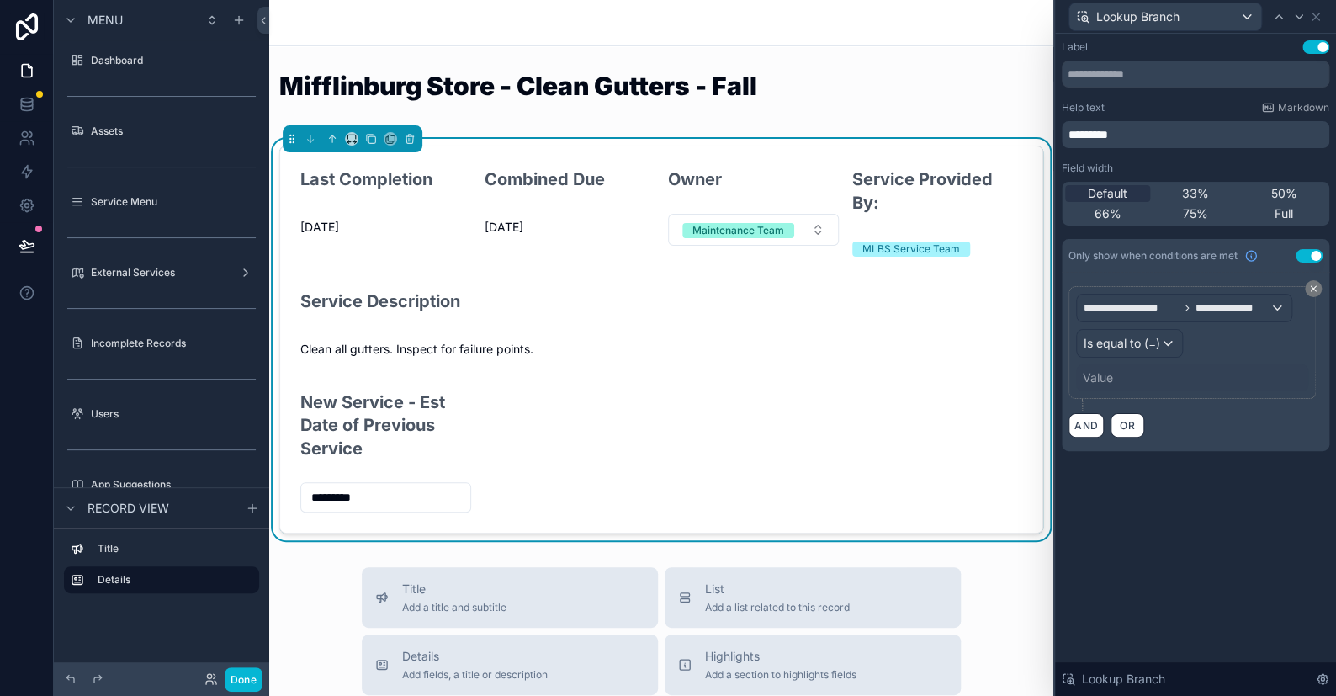
click at [879, 380] on div "Value" at bounding box center [1098, 377] width 30 height 17
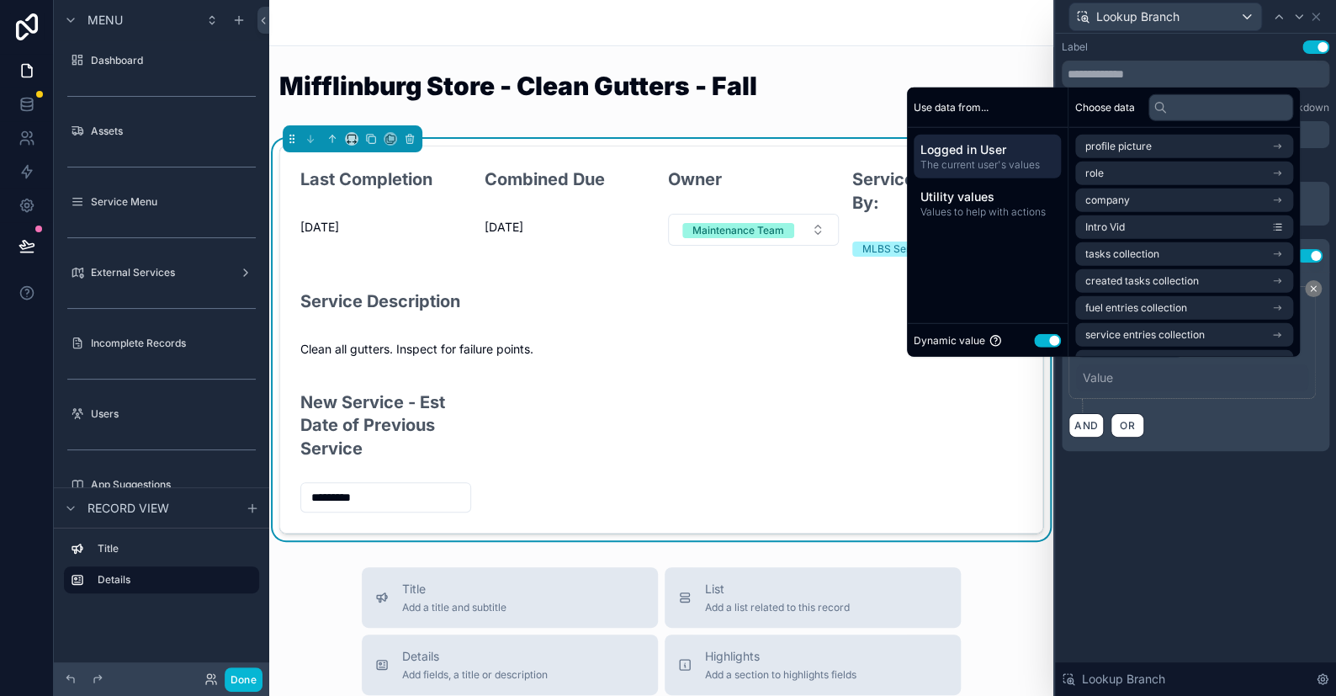
click at [879, 339] on button "Use setting" at bounding box center [1047, 339] width 27 height 13
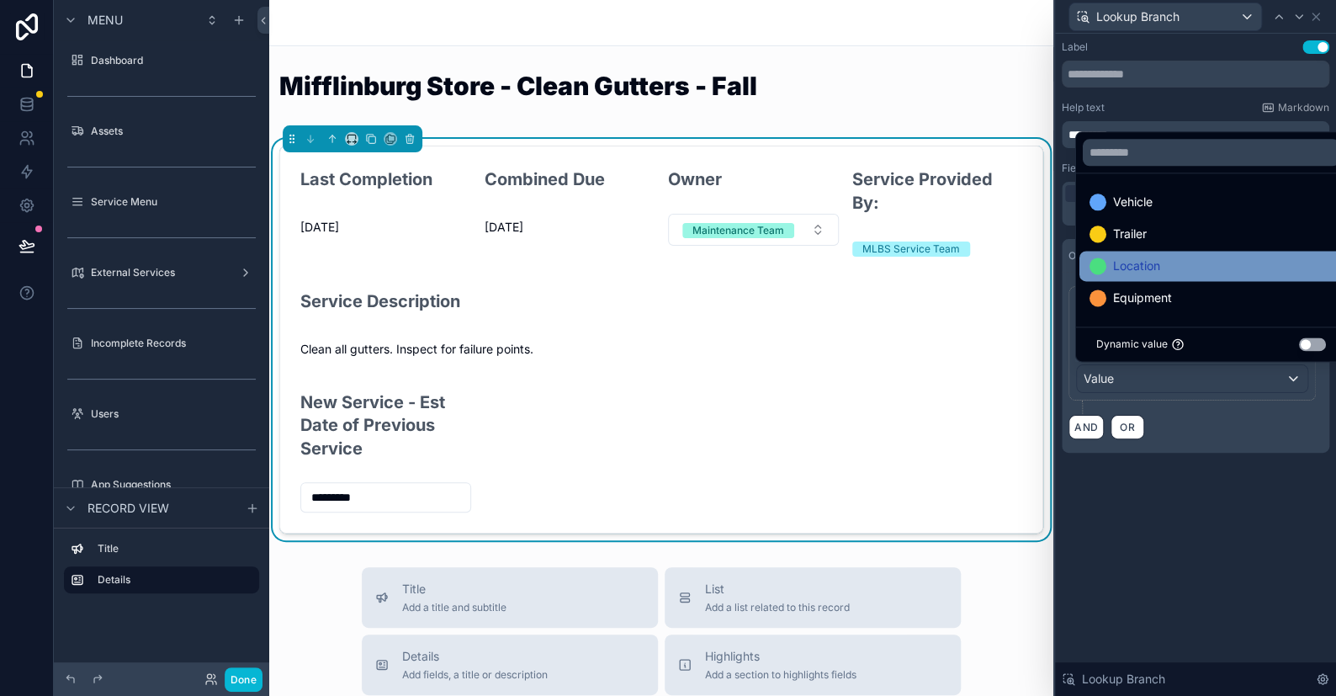
click at [879, 258] on span "Location" at bounding box center [1136, 266] width 47 height 20
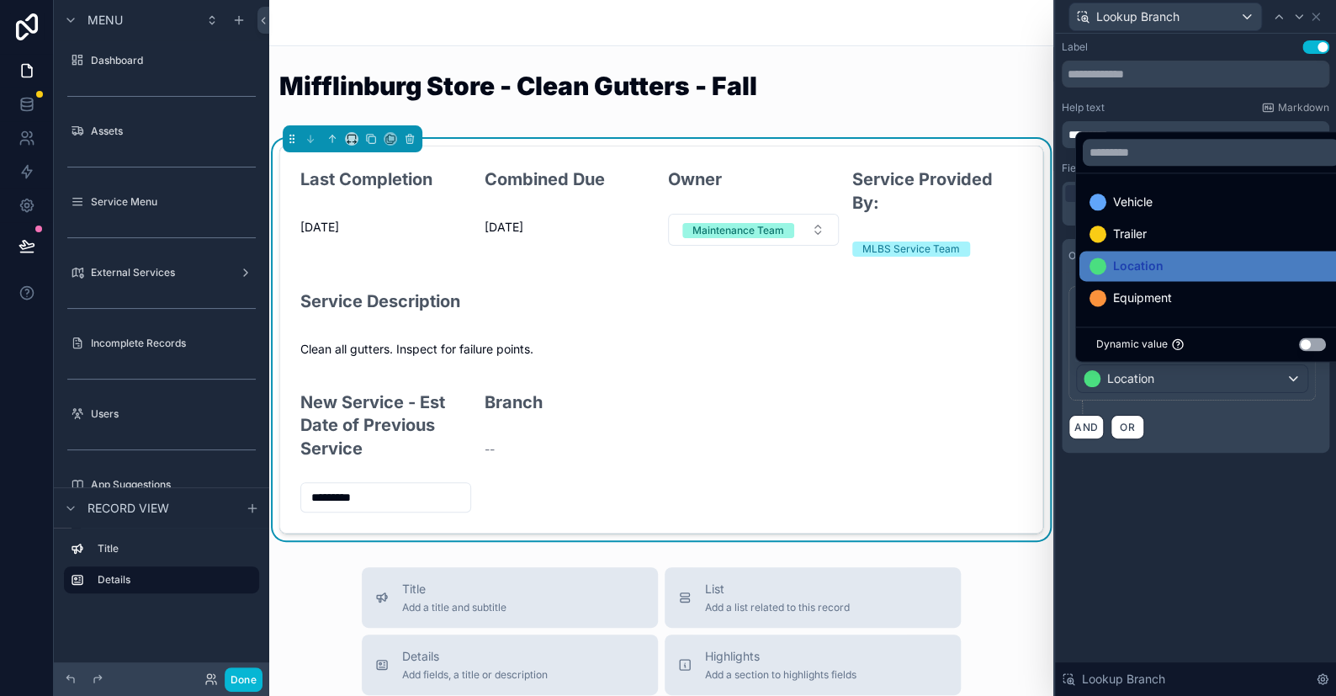
click at [879, 491] on div "**********" at bounding box center [1195, 365] width 281 height 662
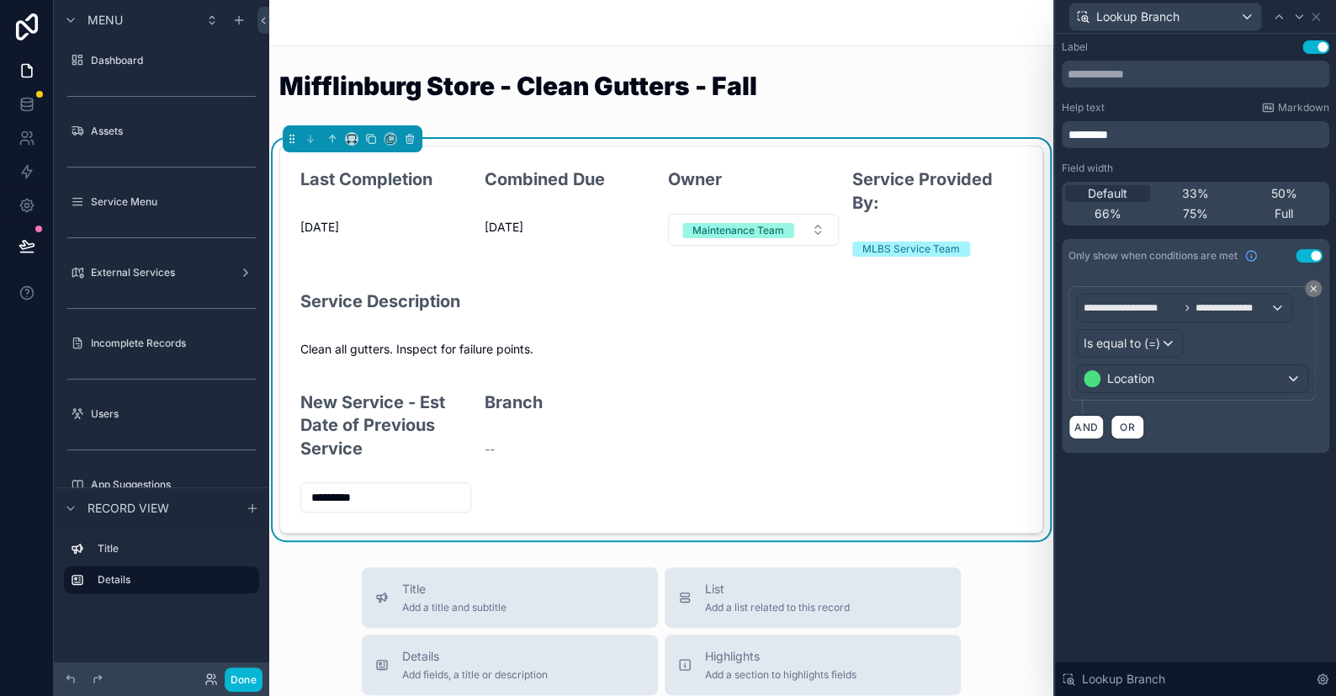
click at [879, 519] on div "**********" at bounding box center [1195, 365] width 281 height 662
click at [247, 677] on button "Done" at bounding box center [244, 679] width 38 height 24
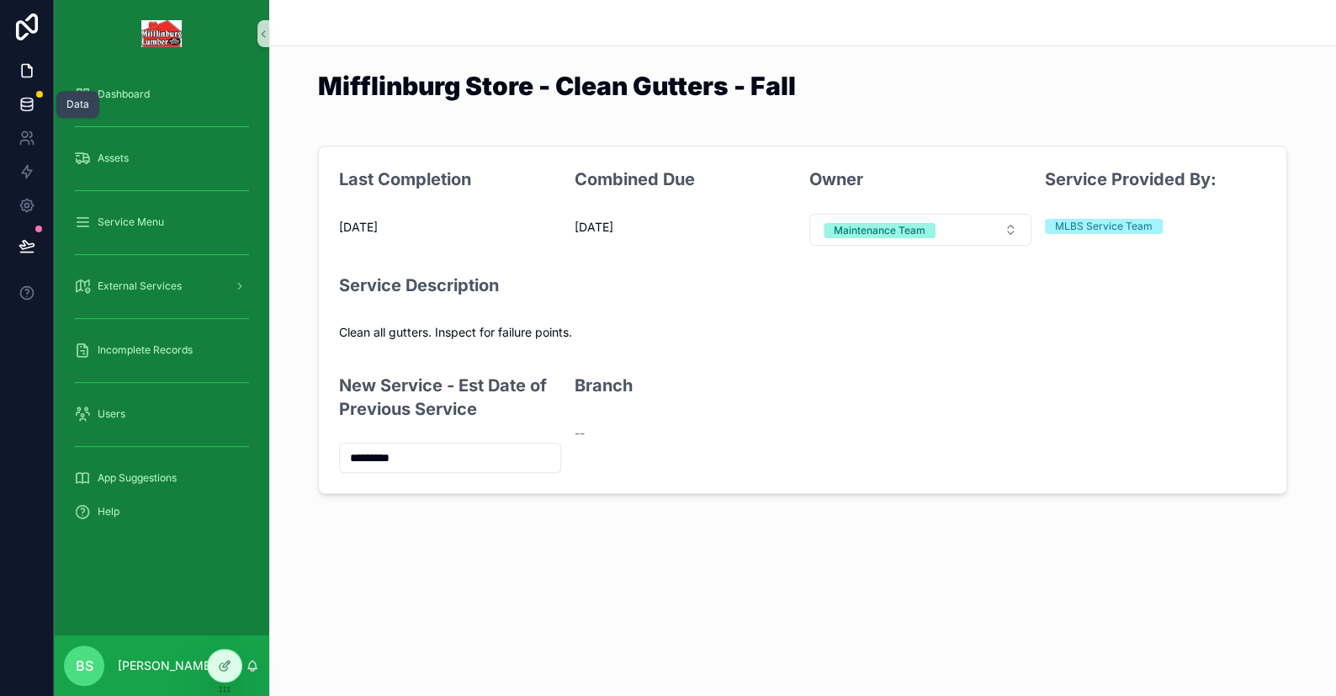
click at [30, 100] on icon at bounding box center [27, 104] width 17 height 17
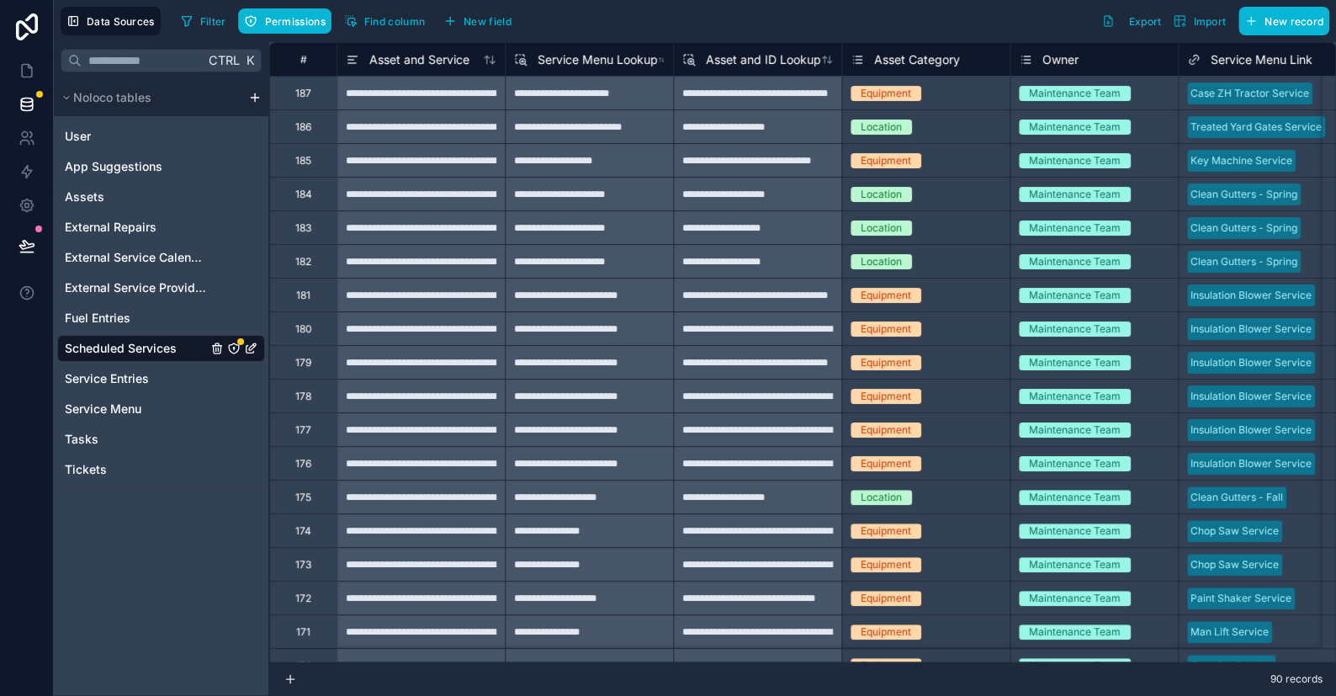
click at [108, 342] on span "Scheduled Services" at bounding box center [121, 348] width 112 height 17
click at [879, 64] on span "Asset Category" at bounding box center [917, 59] width 86 height 17
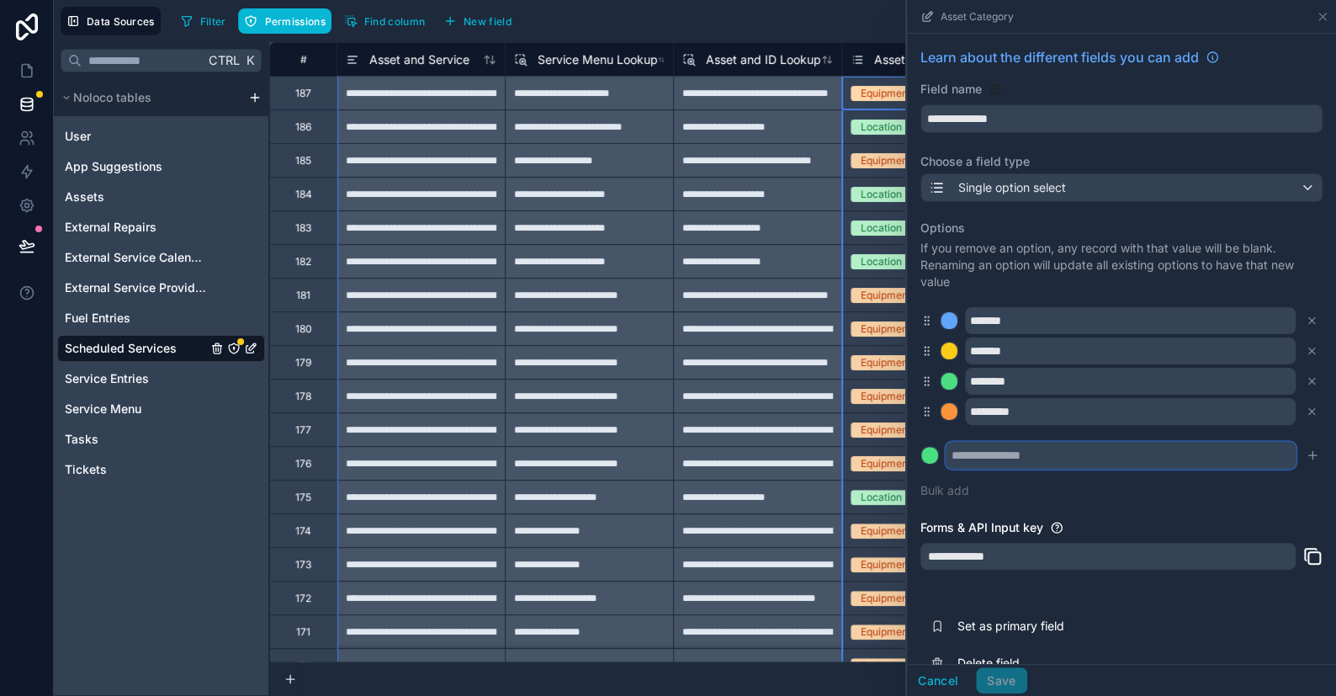
click at [879, 453] on input "text" at bounding box center [1121, 455] width 350 height 27
type input "****"
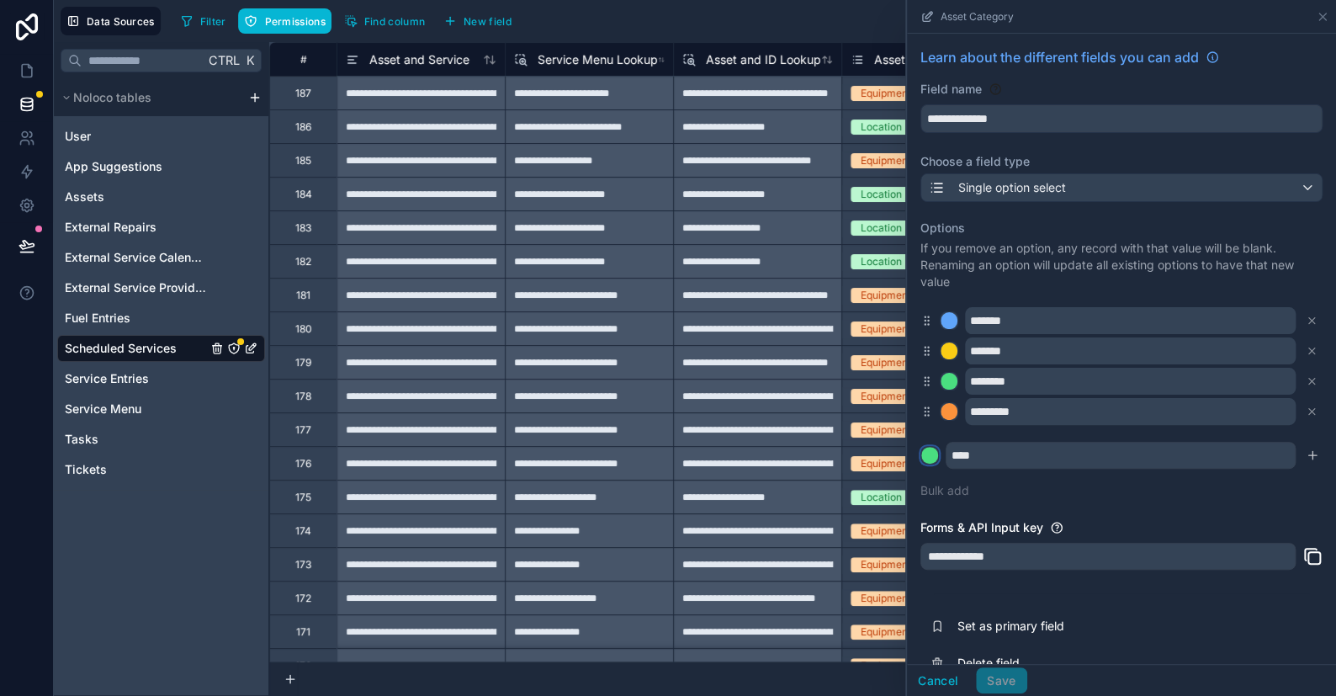
click at [879, 458] on div at bounding box center [929, 455] width 17 height 17
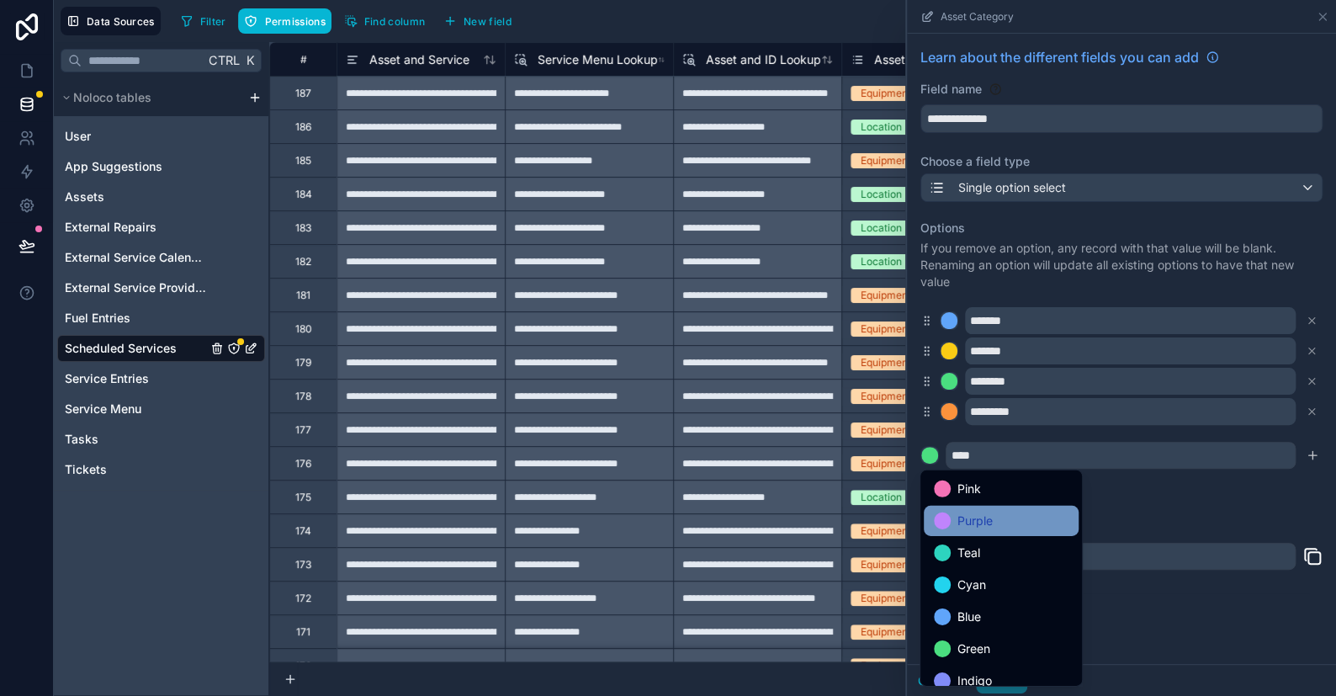
click at [879, 517] on div "Purple" at bounding box center [1001, 521] width 135 height 20
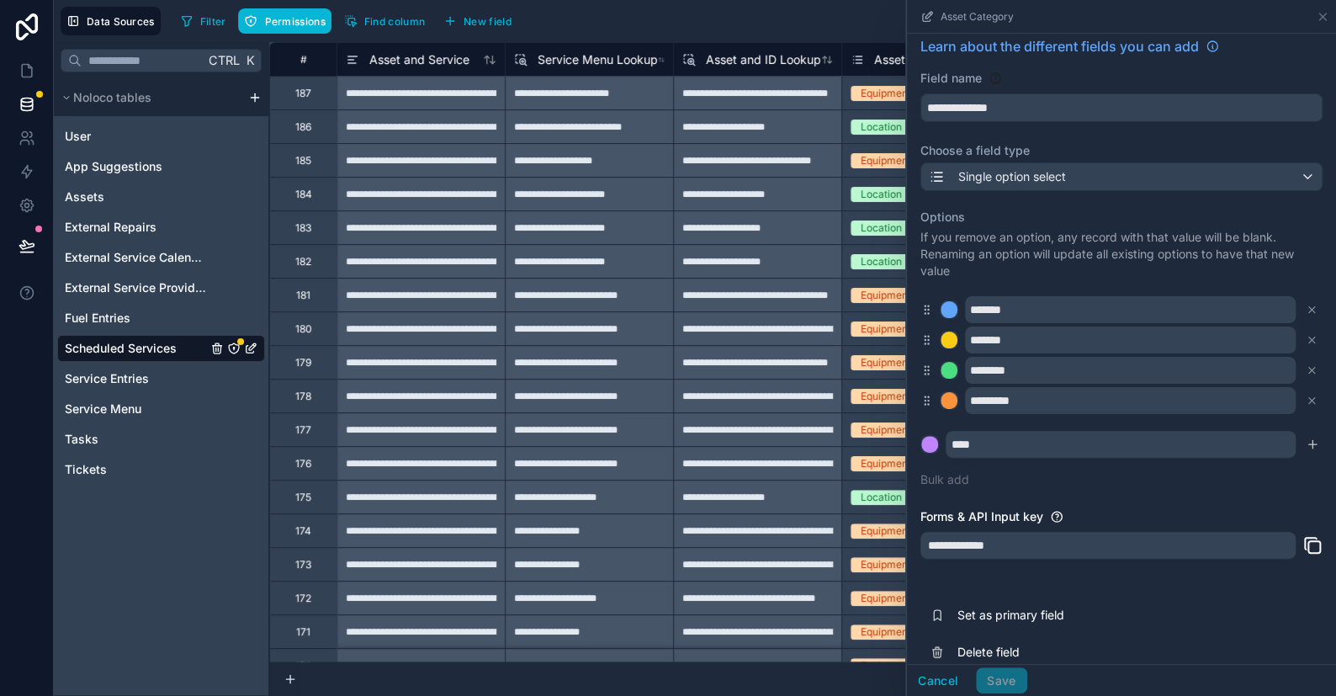
scroll to position [30, 0]
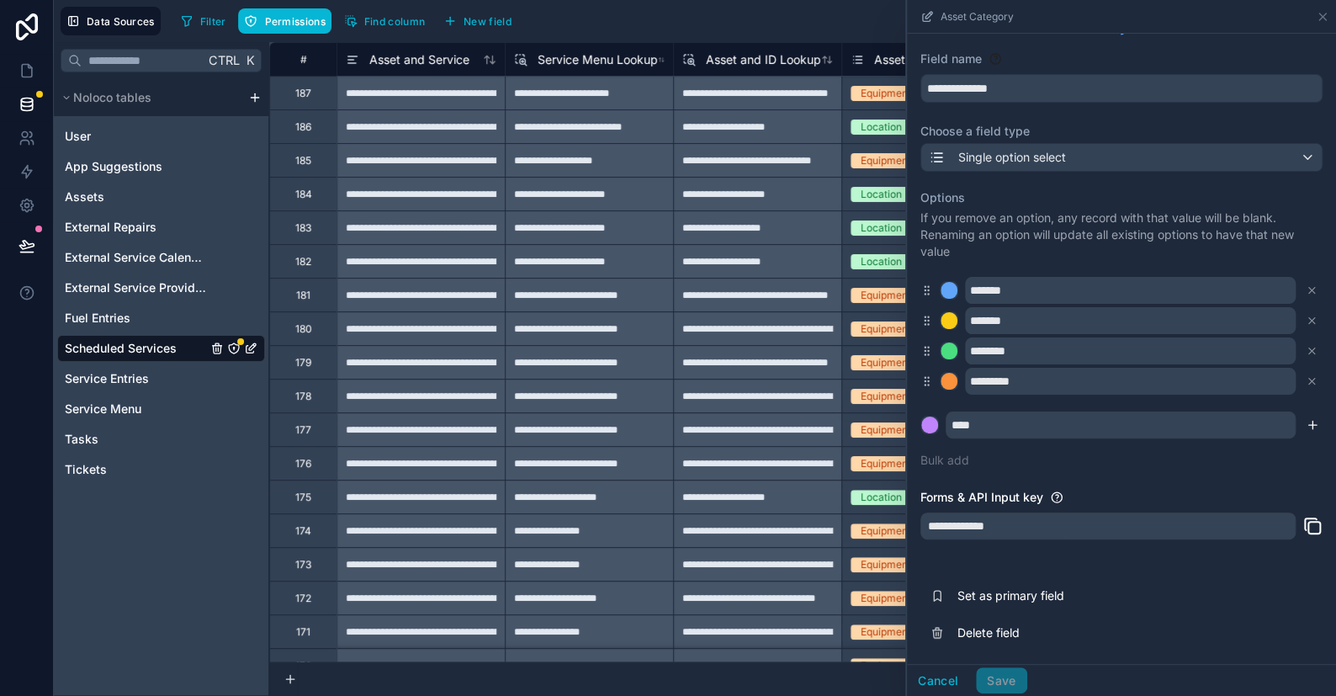
click at [879, 423] on icon "submit" at bounding box center [1312, 424] width 13 height 13
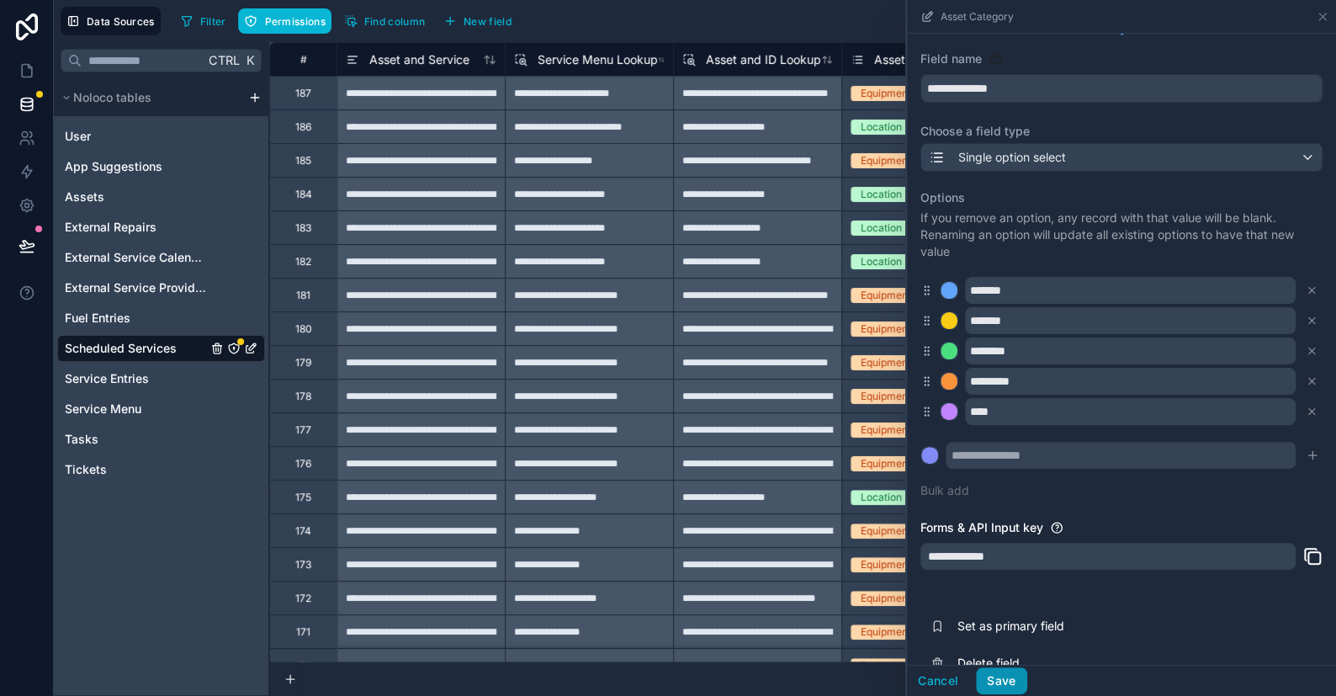
click at [879, 670] on button "Save" at bounding box center [1001, 680] width 50 height 27
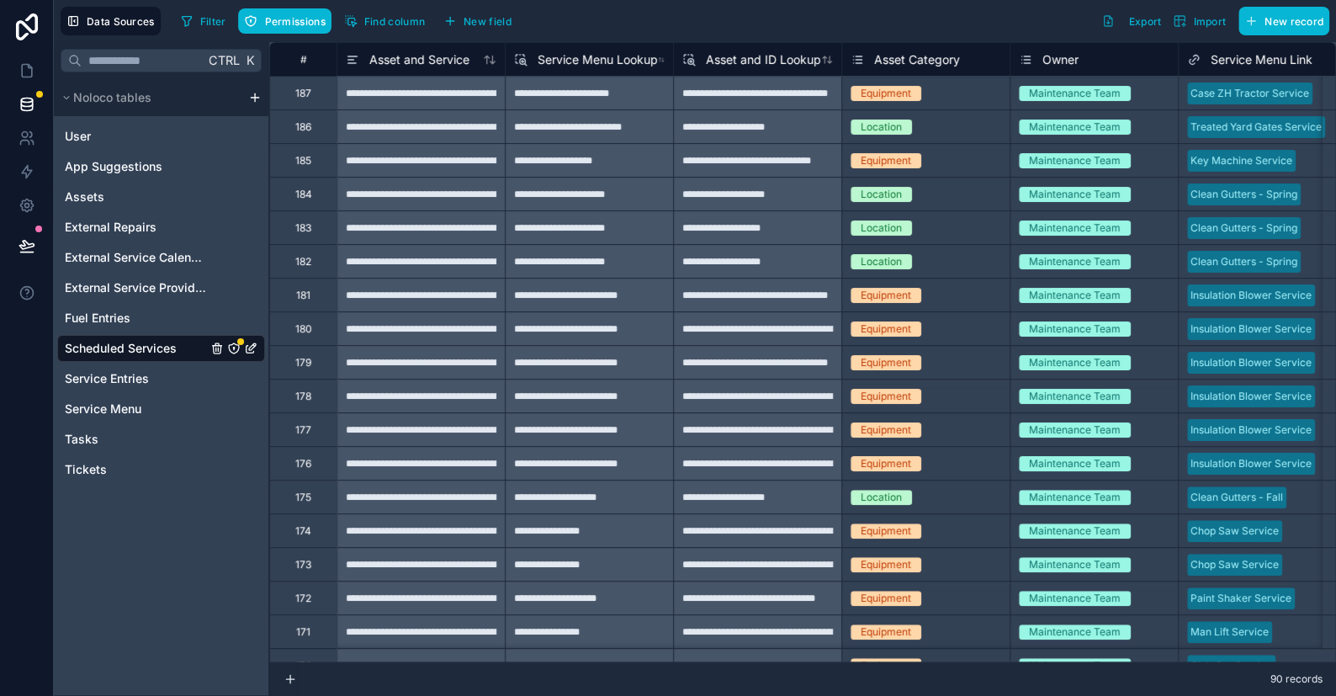
click at [879, 66] on span "Asset Category" at bounding box center [917, 59] width 86 height 17
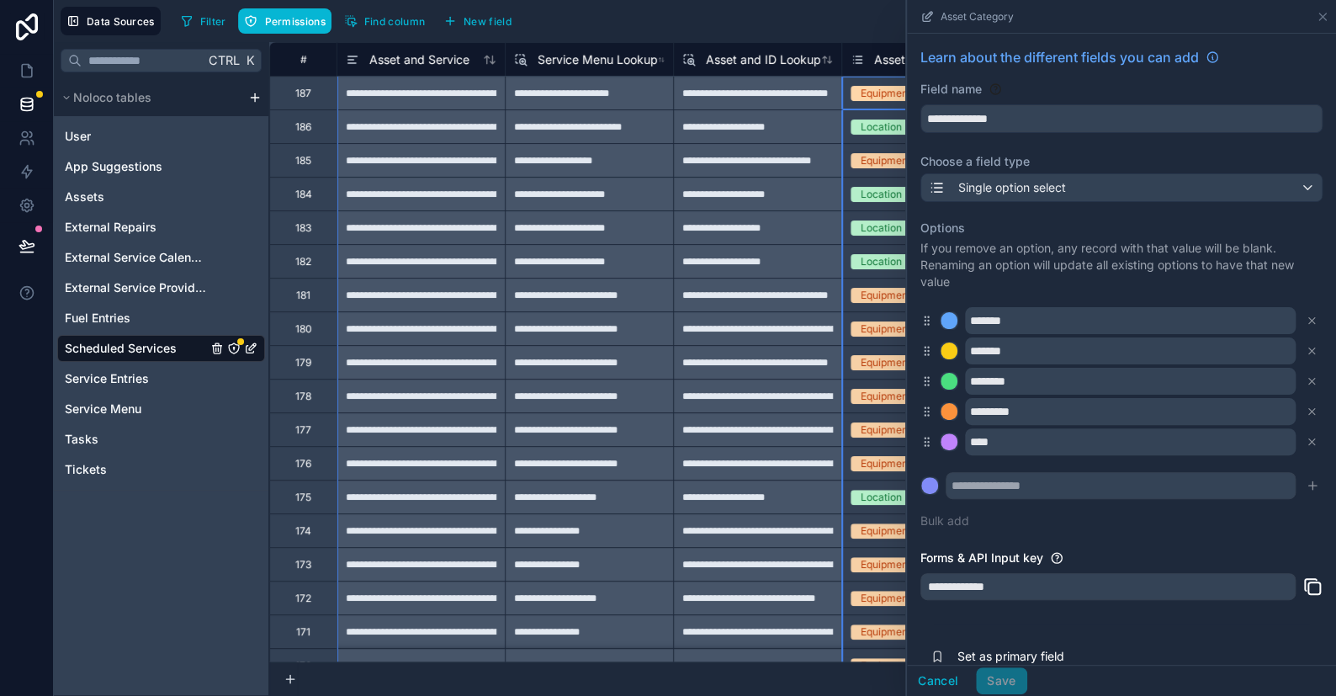
click at [746, 13] on div "Filter Permissions Find column New field Export Import New record" at bounding box center [751, 21] width 1155 height 29
click at [879, 677] on button "Cancel" at bounding box center [938, 680] width 62 height 27
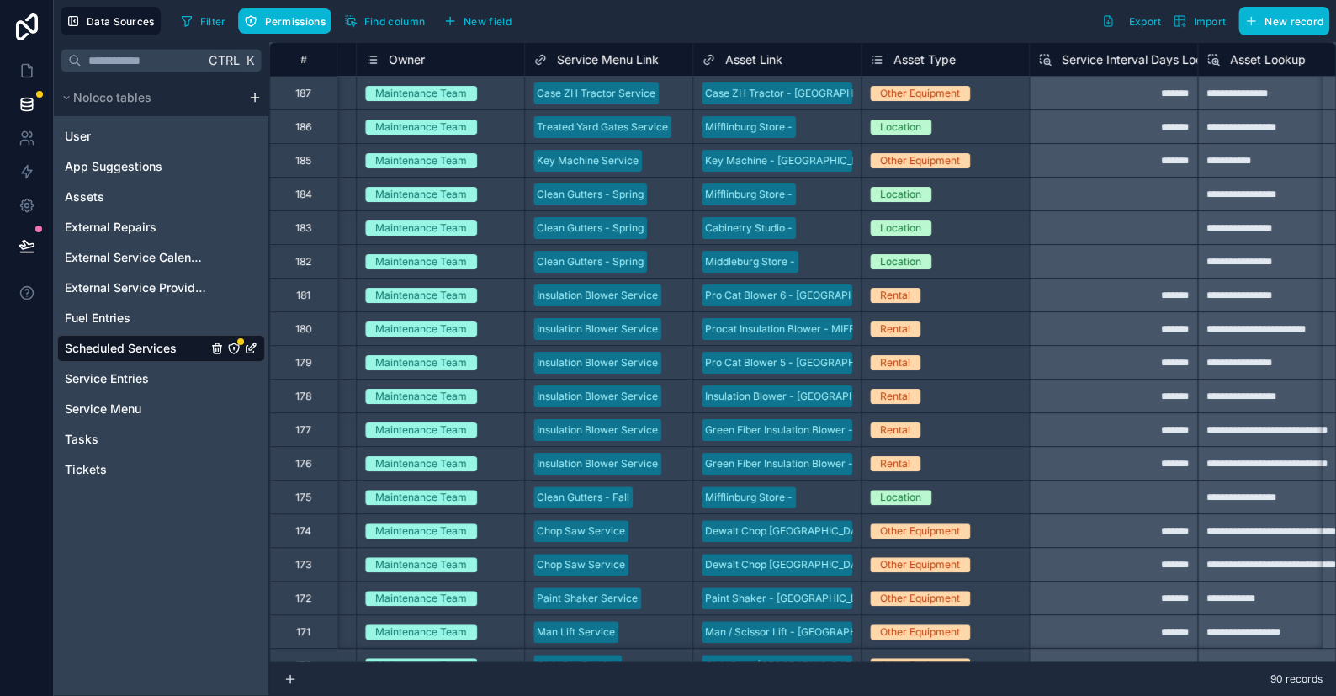
scroll to position [0, 705]
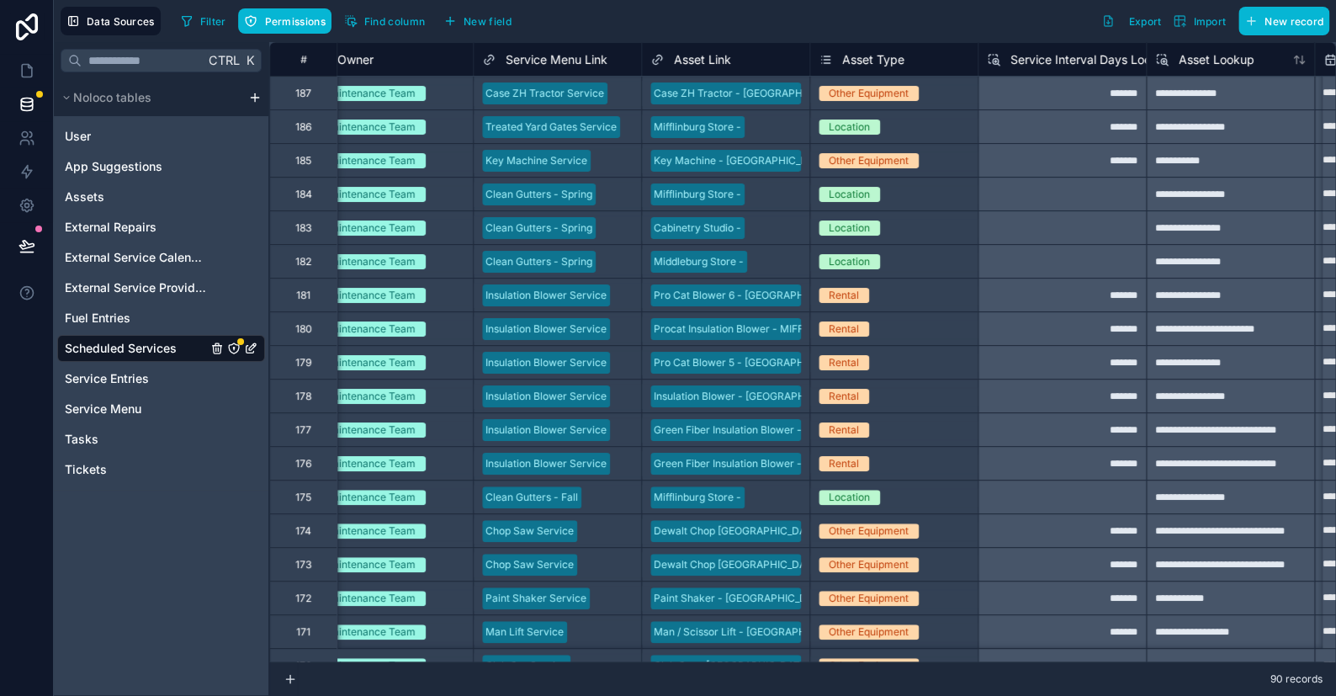
click at [879, 66] on span "Asset Type" at bounding box center [873, 59] width 62 height 17
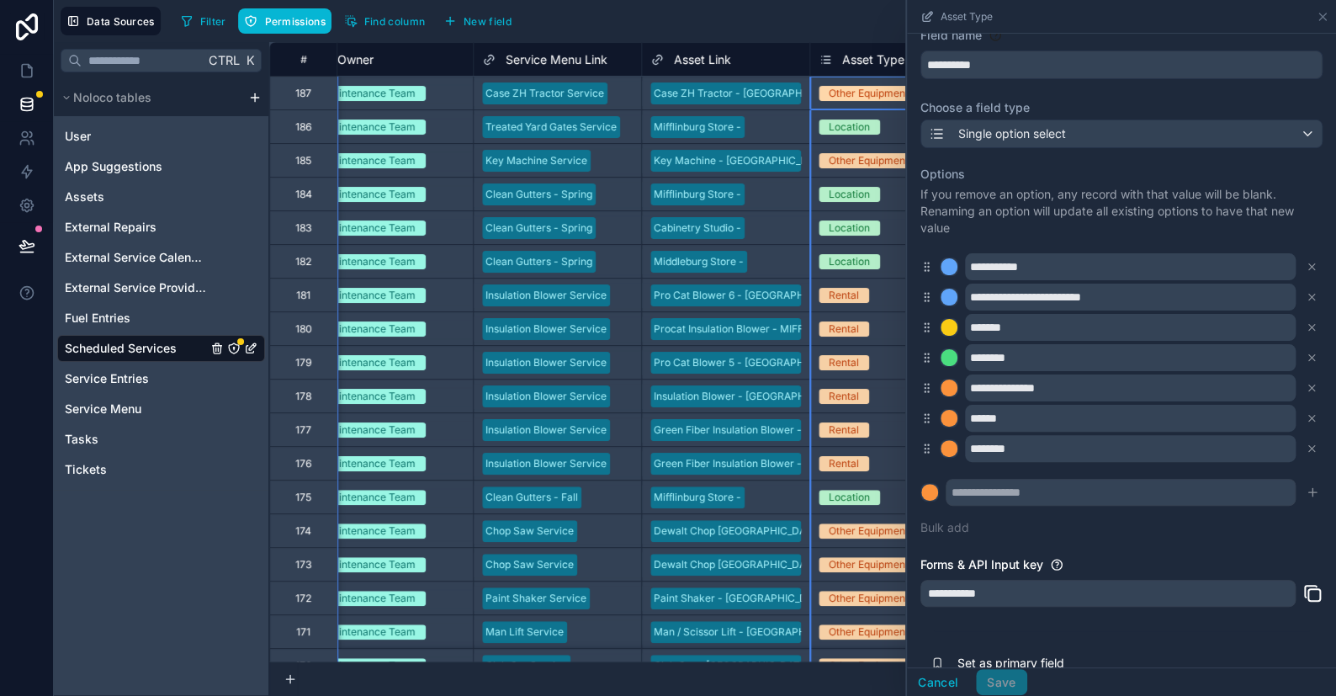
scroll to position [84, 0]
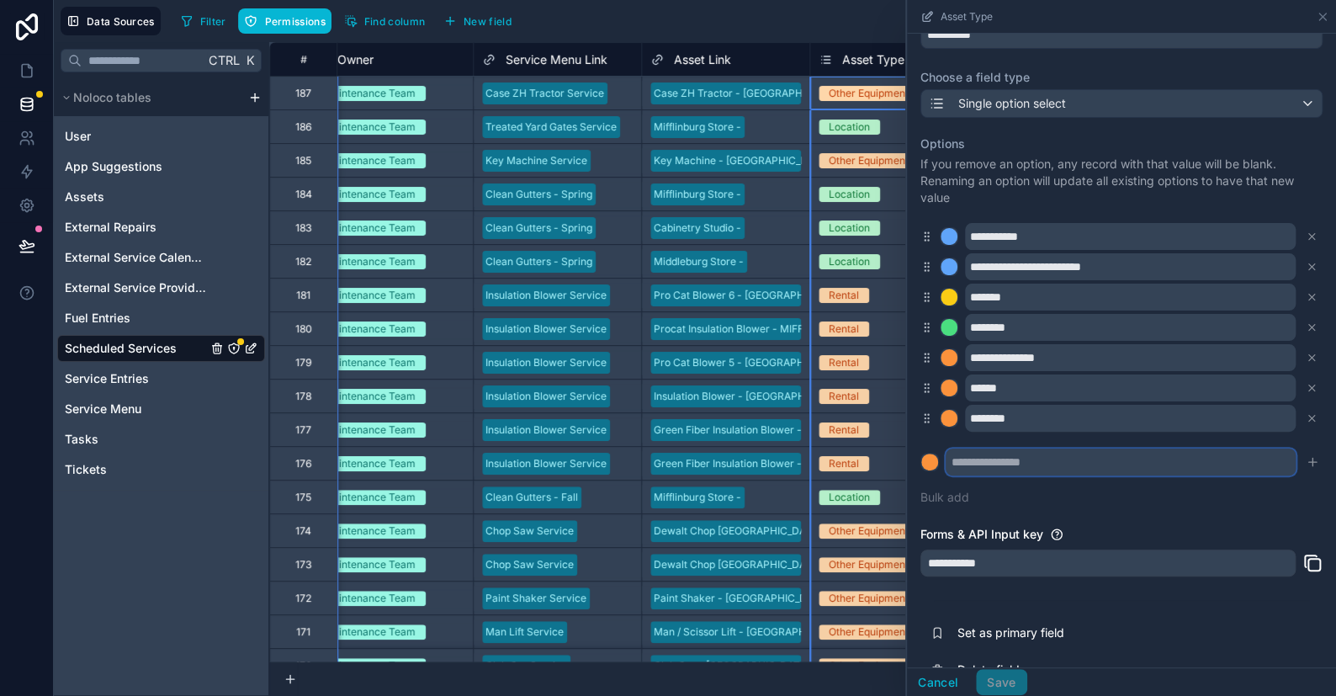
click at [879, 464] on input "text" at bounding box center [1121, 461] width 350 height 27
type input "********"
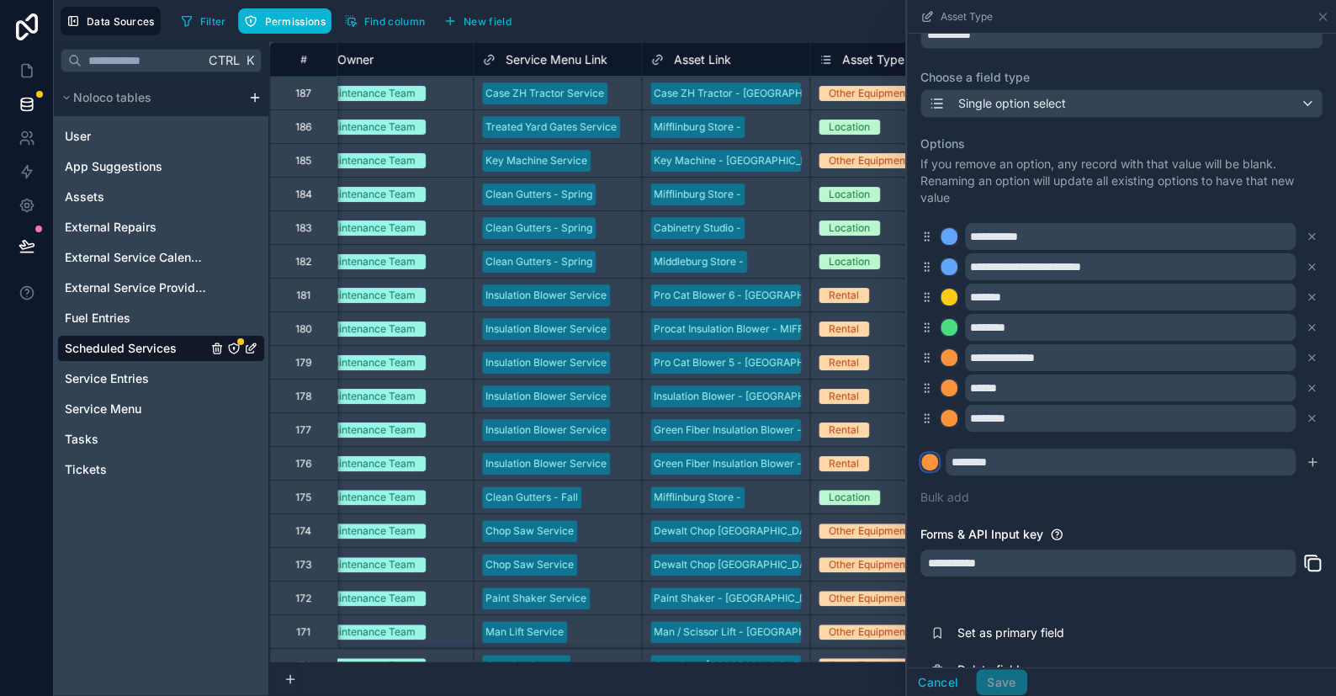
click at [879, 454] on div at bounding box center [929, 461] width 17 height 17
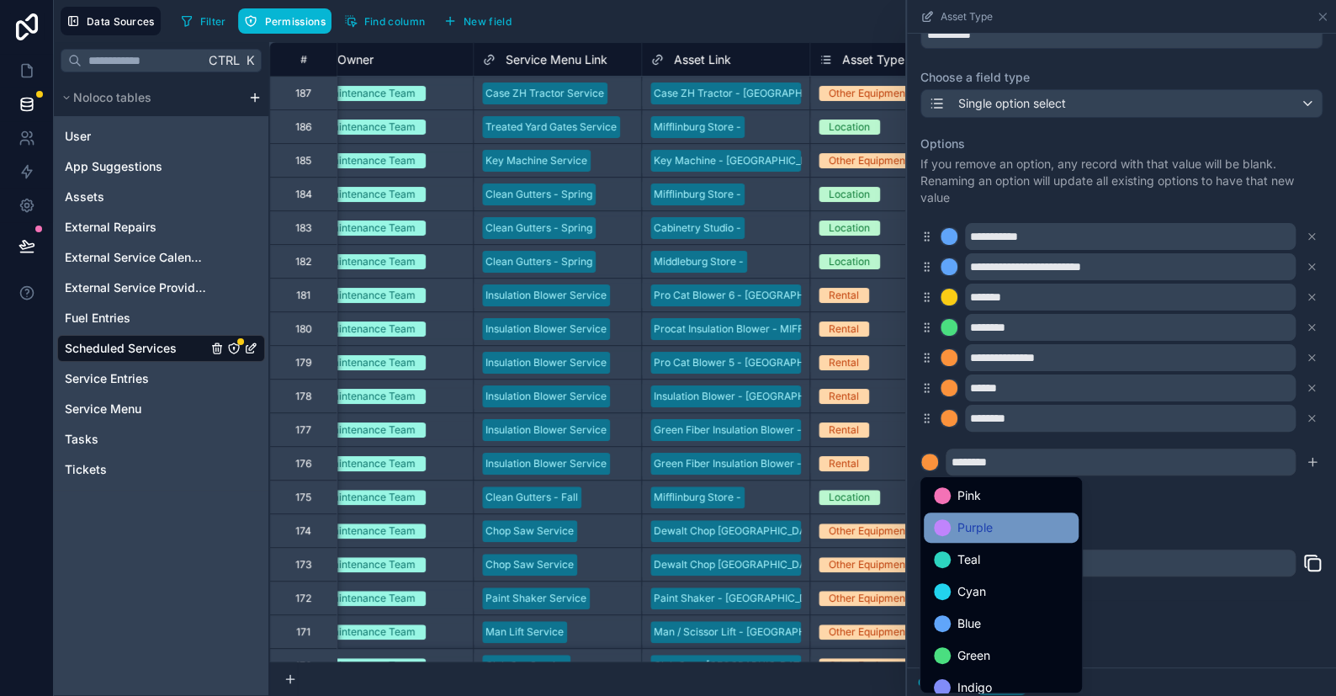
click at [879, 531] on span "Purple" at bounding box center [974, 527] width 35 height 20
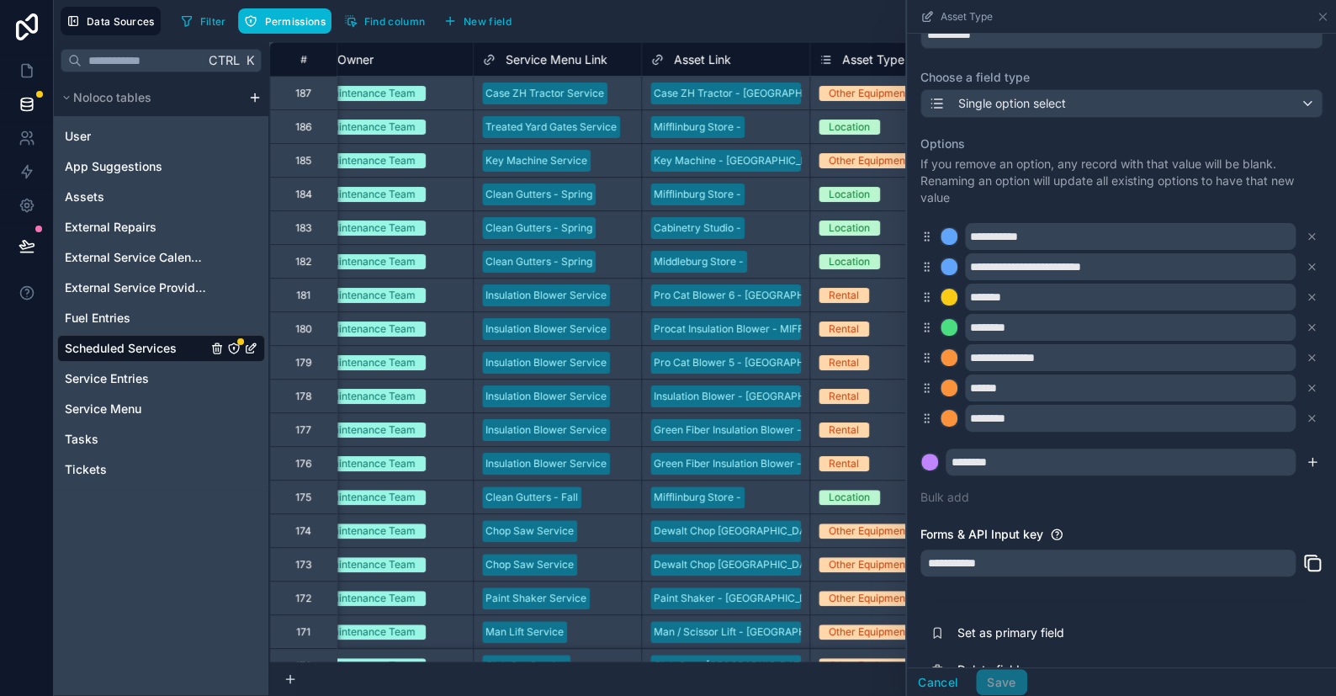
click at [879, 464] on icon "submit" at bounding box center [1312, 461] width 13 height 13
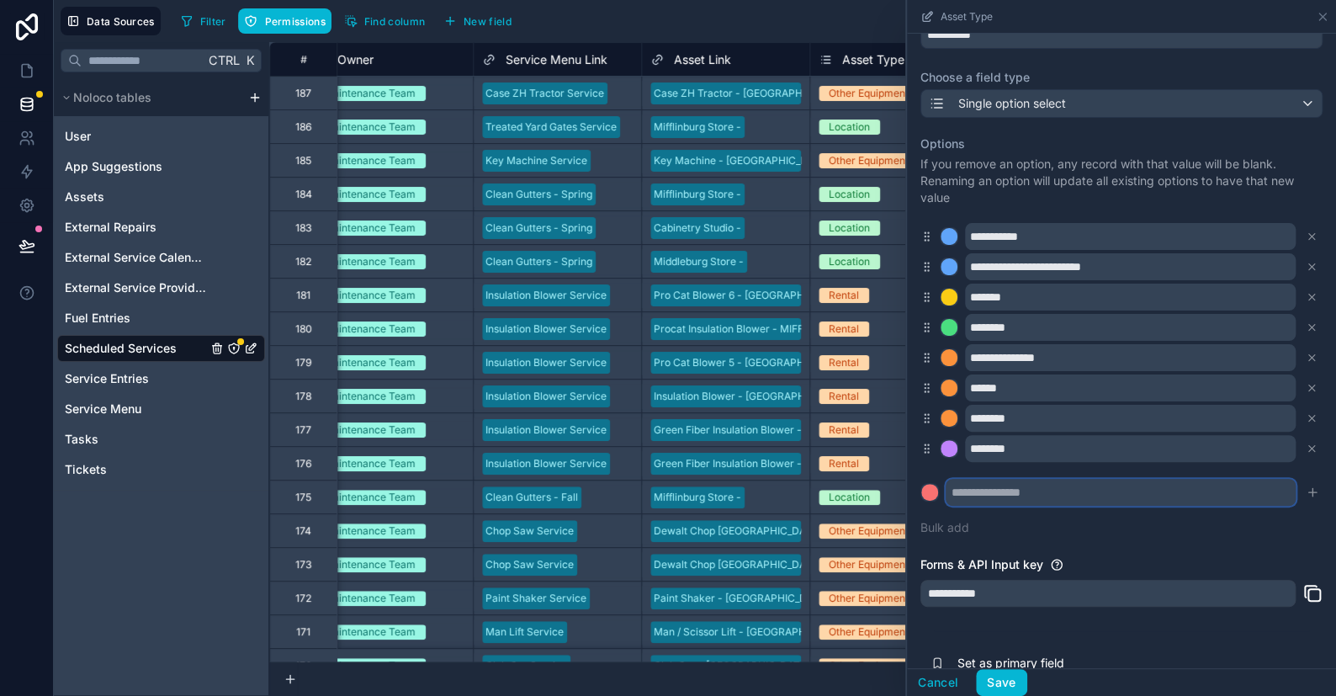
click at [879, 495] on input "text" at bounding box center [1121, 492] width 350 height 27
type input "*******"
click at [879, 490] on div at bounding box center [929, 492] width 17 height 17
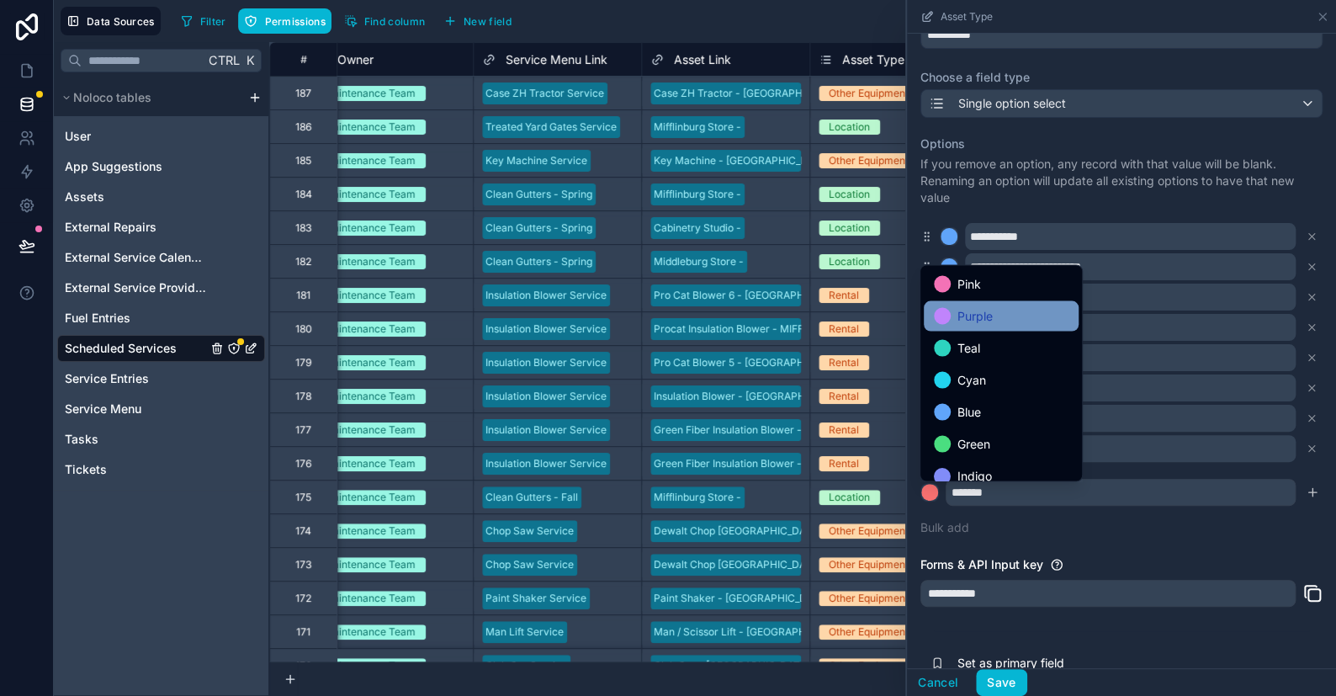
click at [879, 315] on div "Purple" at bounding box center [1001, 315] width 135 height 20
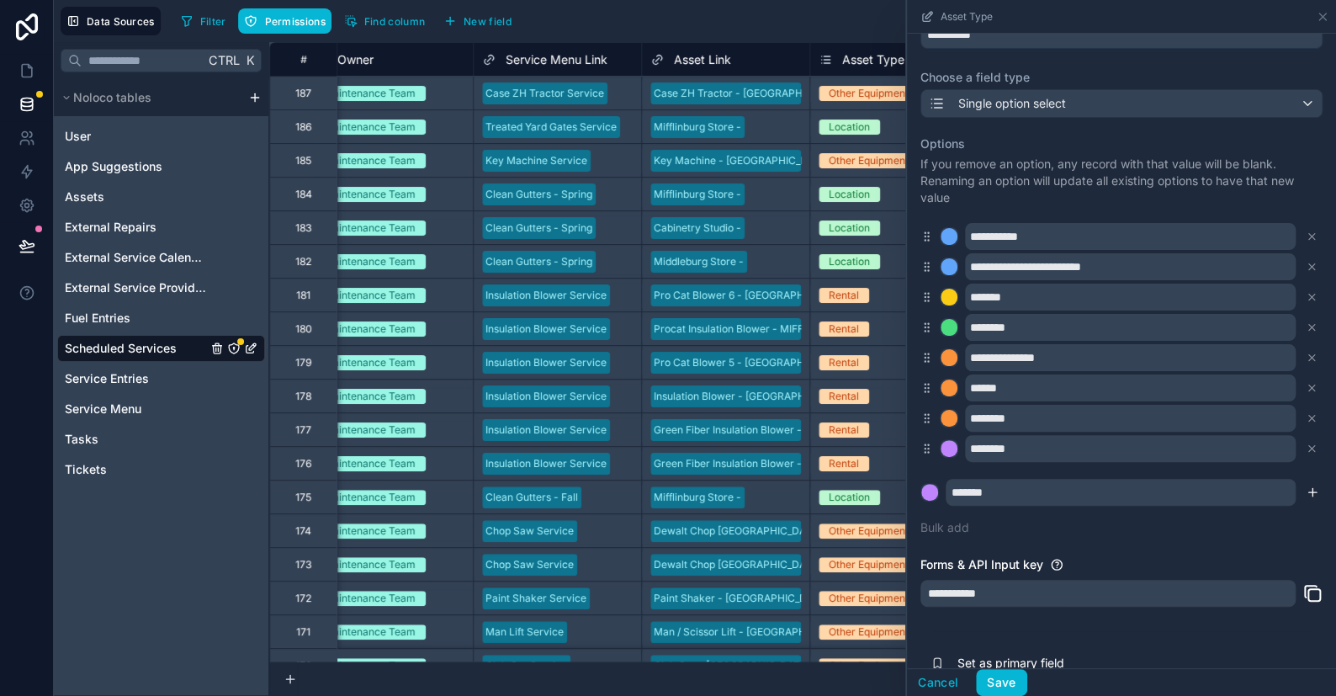
click at [879, 492] on icon "submit" at bounding box center [1312, 492] width 8 height 0
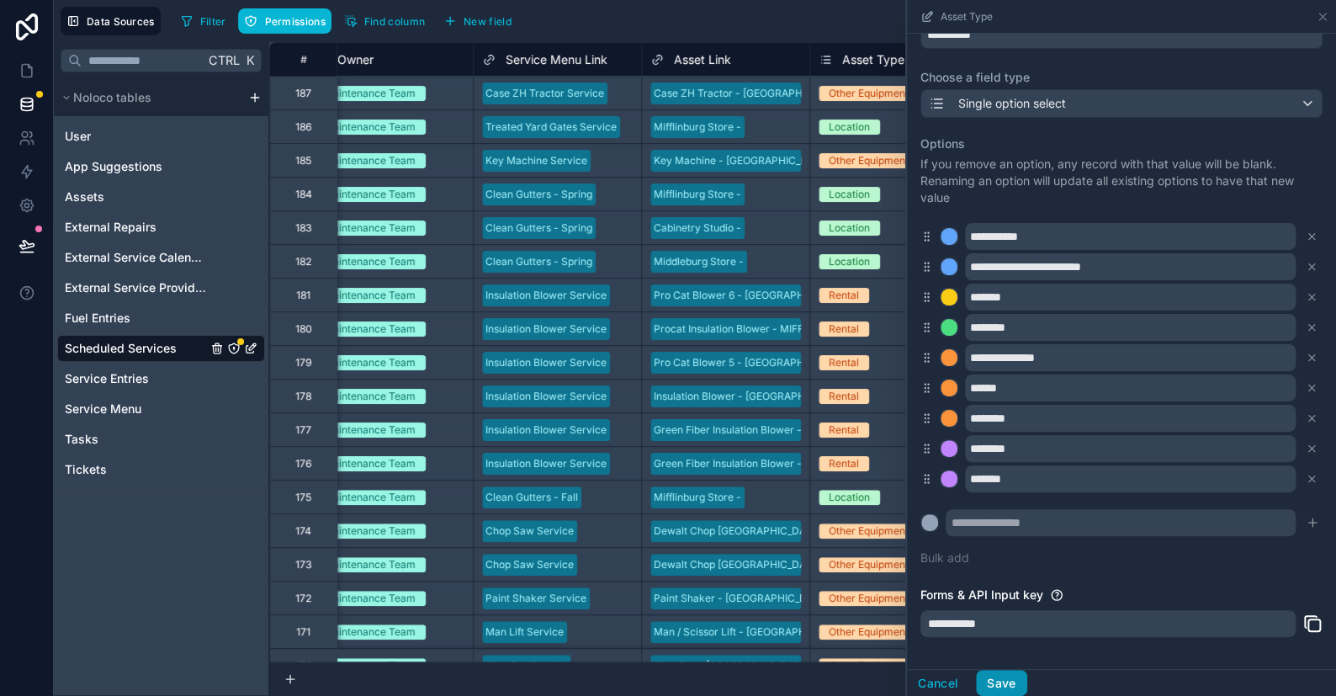
click at [879, 677] on button "Save" at bounding box center [1001, 683] width 50 height 27
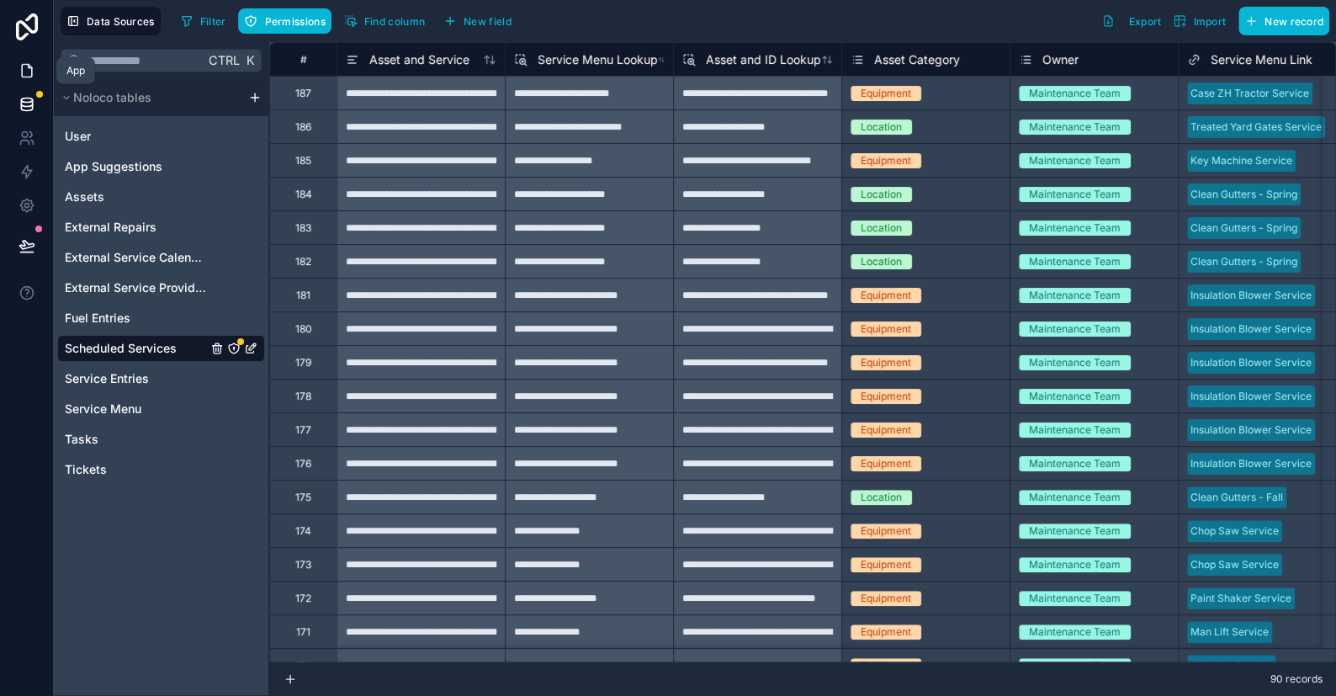
click at [24, 69] on icon at bounding box center [27, 70] width 17 height 17
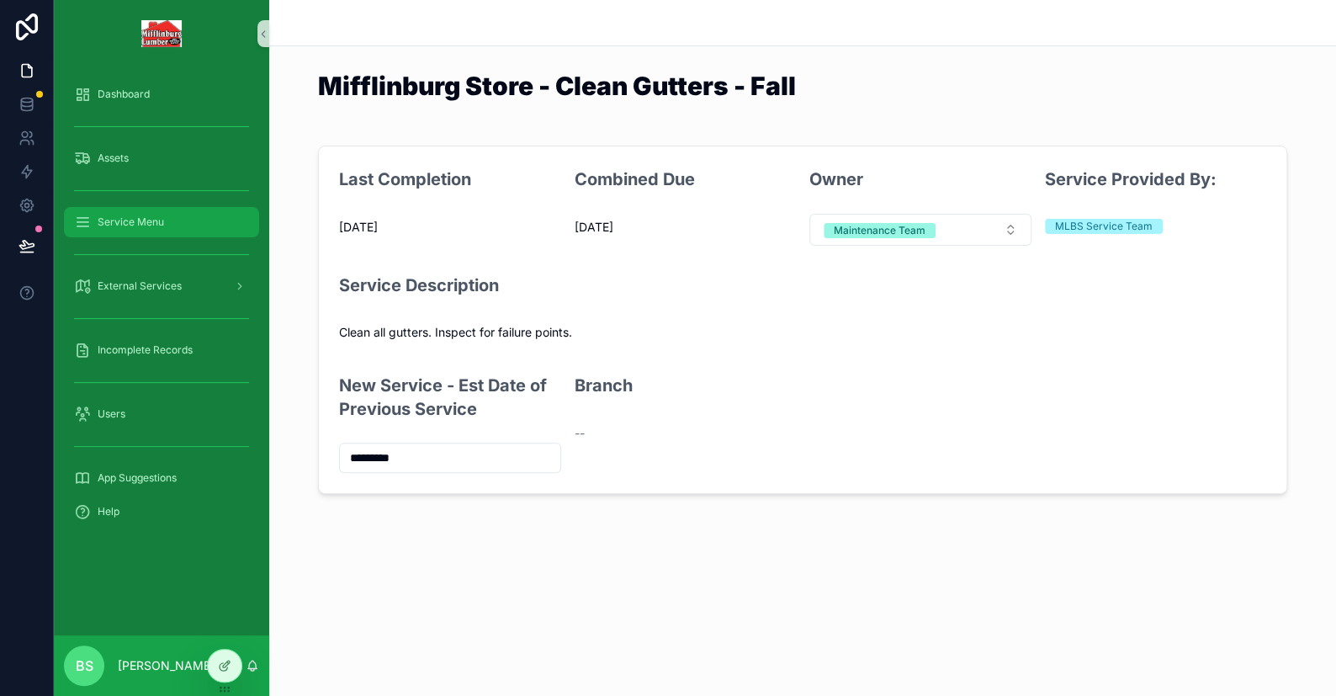
click at [143, 220] on span "Service Menu" at bounding box center [131, 221] width 66 height 13
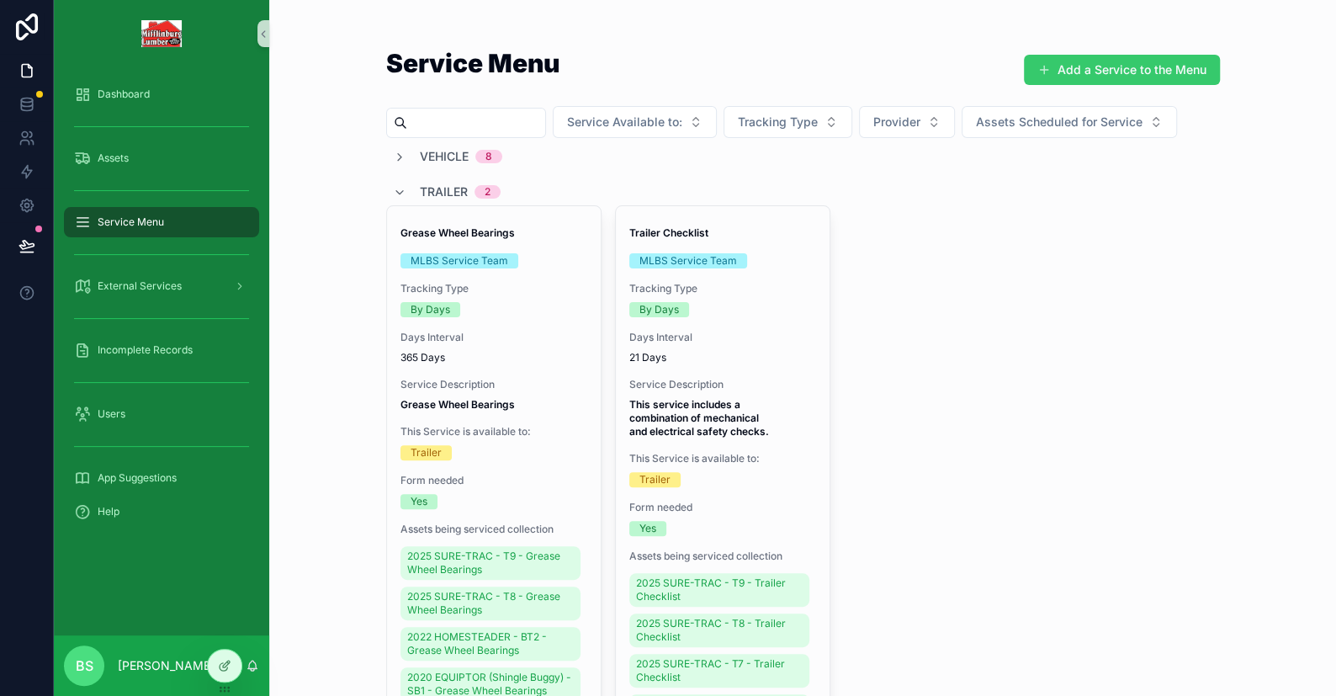
click at [879, 65] on button "Add a Service to the Menu" at bounding box center [1122, 70] width 196 height 30
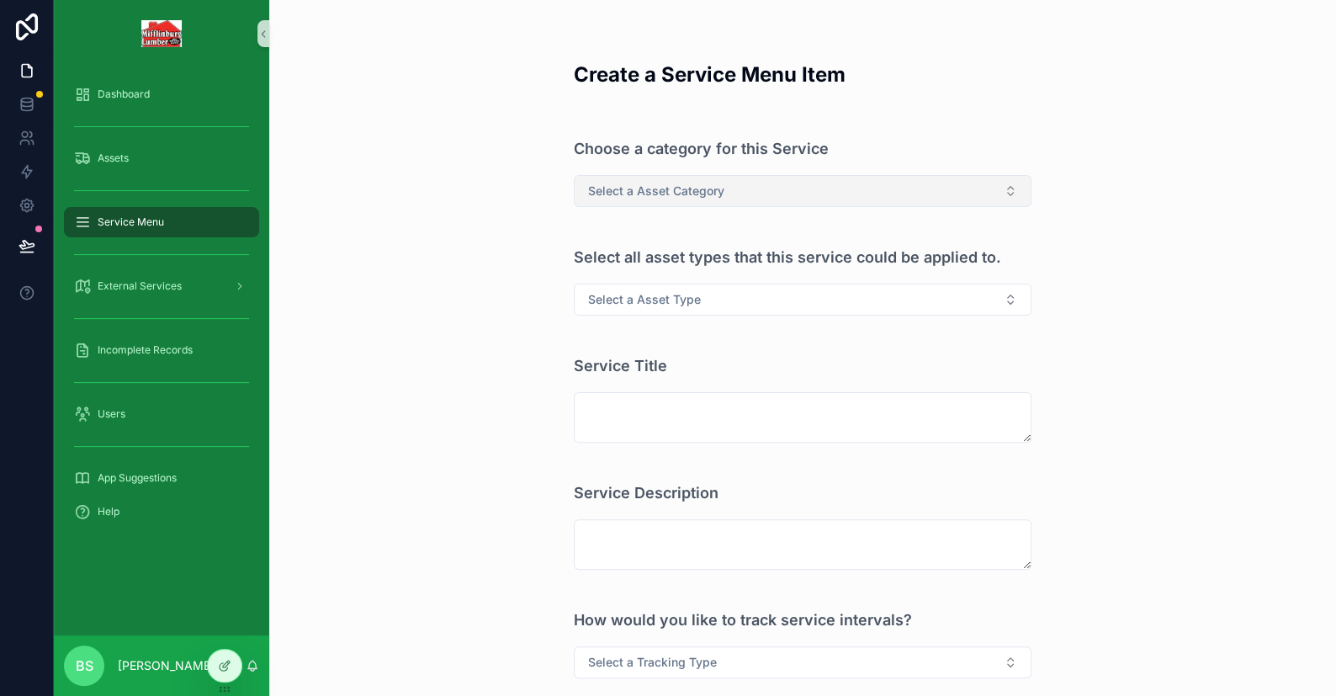
click at [673, 198] on span "Select a Asset Category" at bounding box center [656, 191] width 136 height 17
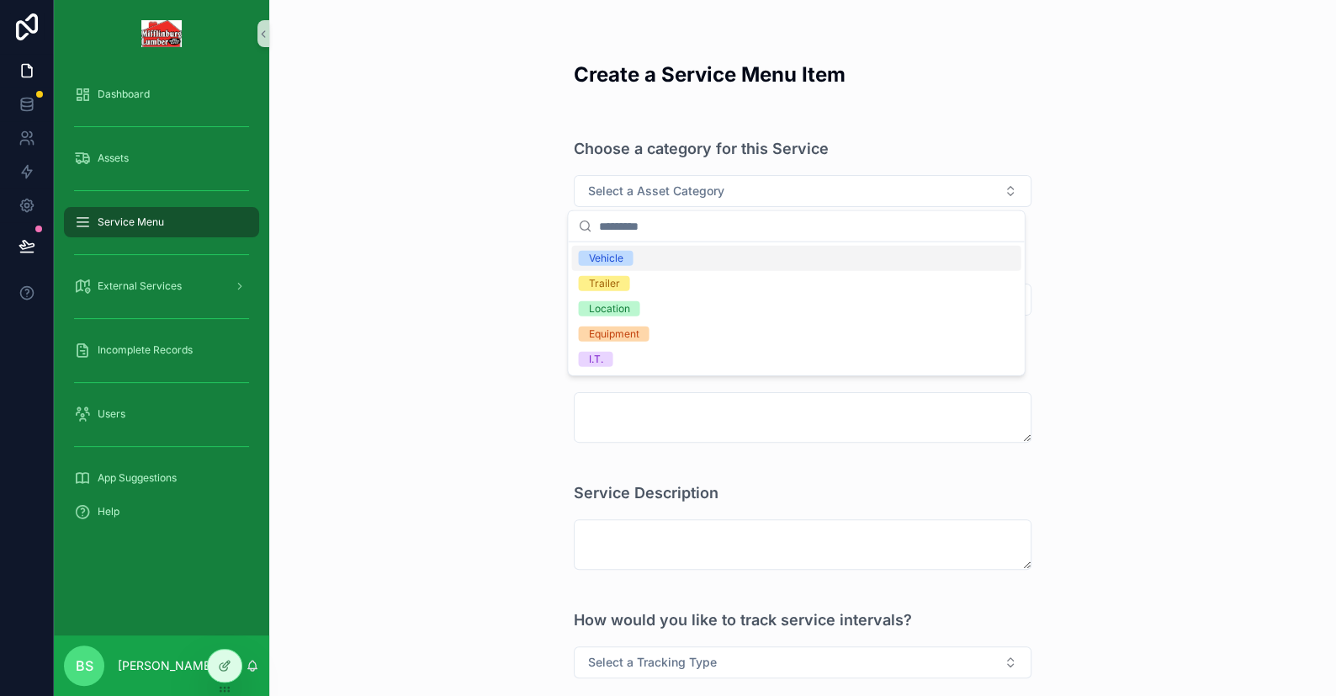
click at [484, 214] on div "Create a Service Menu Item Choose a category for this Service Select a Asset Ca…" at bounding box center [802, 348] width 1067 height 696
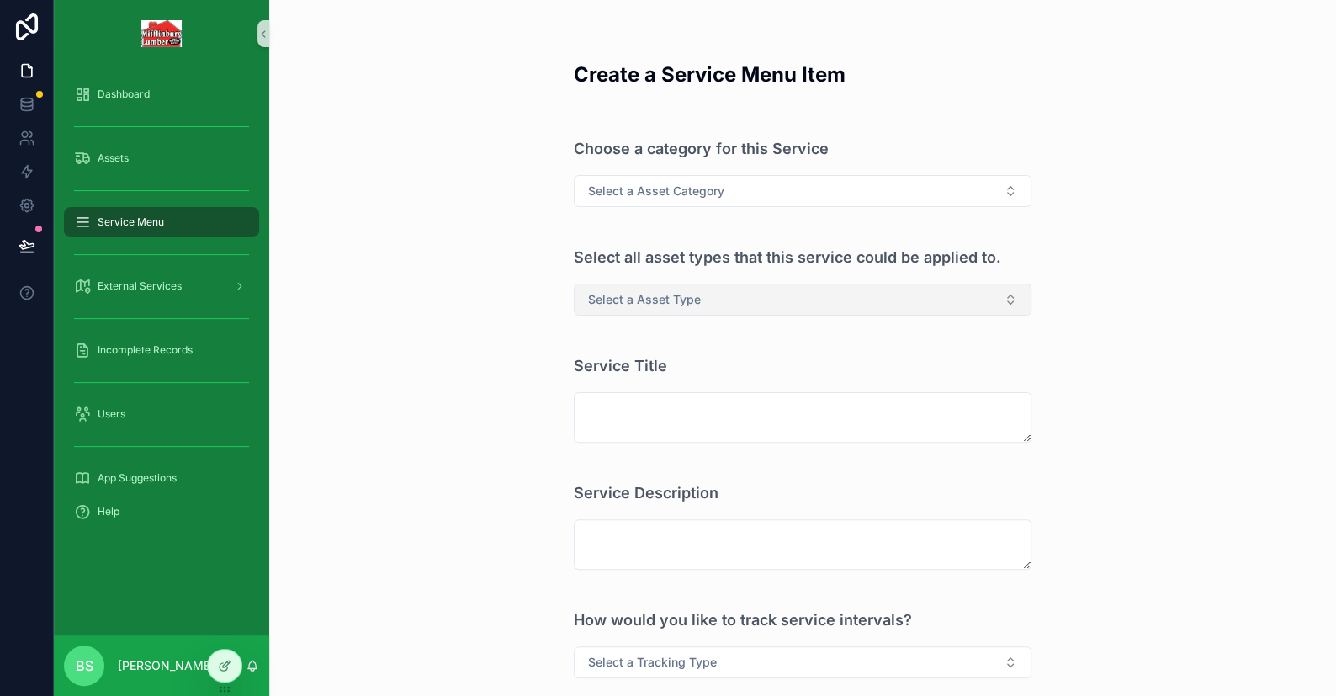
click at [650, 302] on span "Select a Asset Type" at bounding box center [644, 299] width 113 height 17
click at [641, 193] on span "Select a Asset Category" at bounding box center [656, 191] width 136 height 17
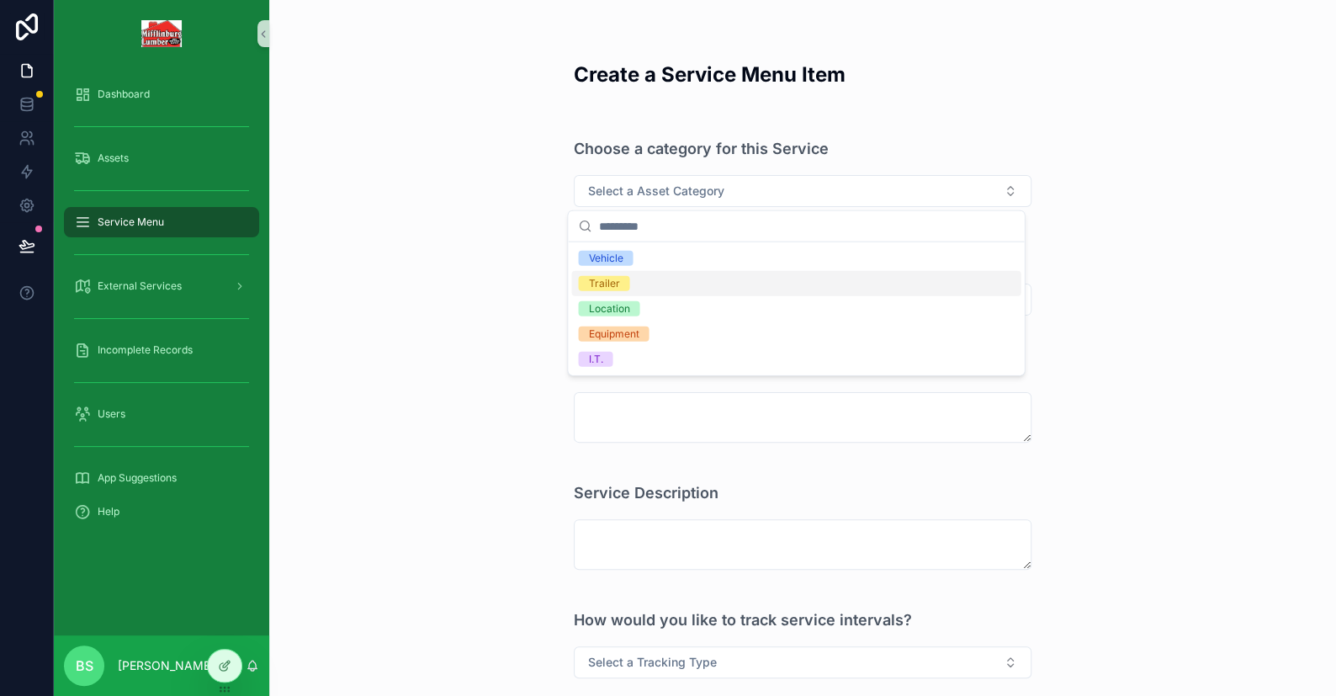
click at [612, 274] on div "Trailer" at bounding box center [795, 283] width 449 height 25
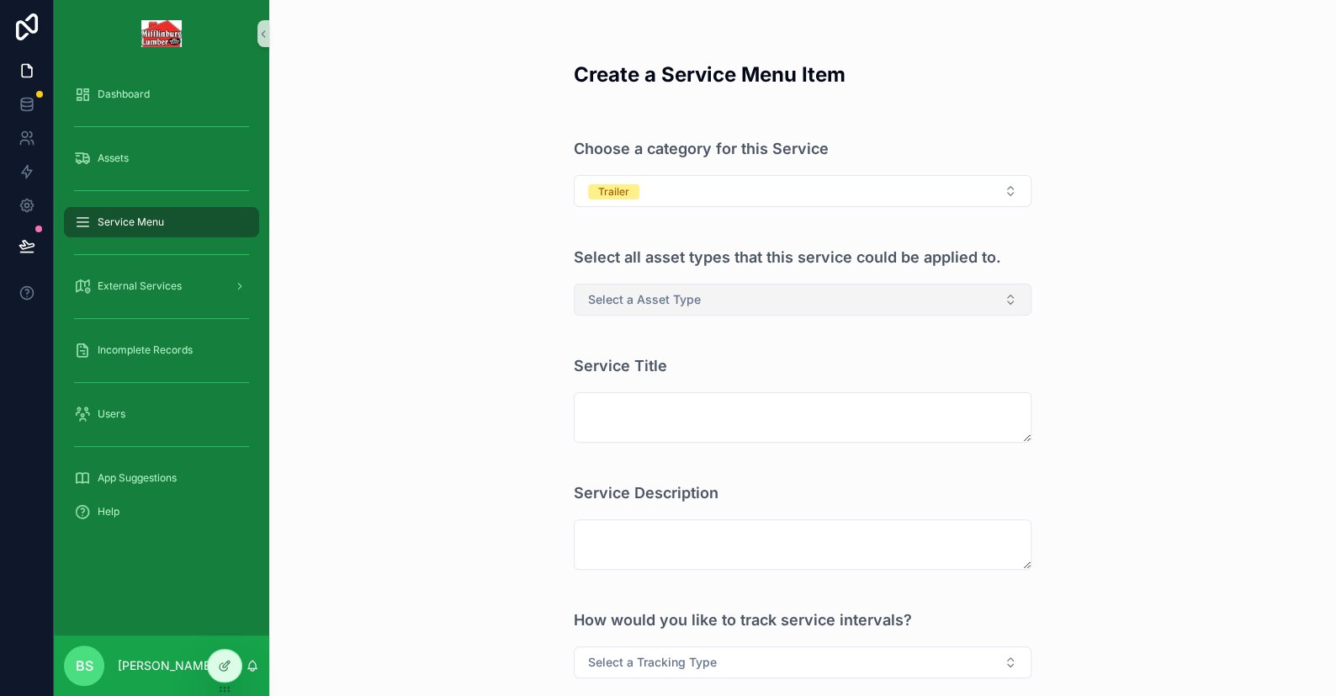
click at [623, 293] on span "Select a Asset Type" at bounding box center [644, 299] width 113 height 17
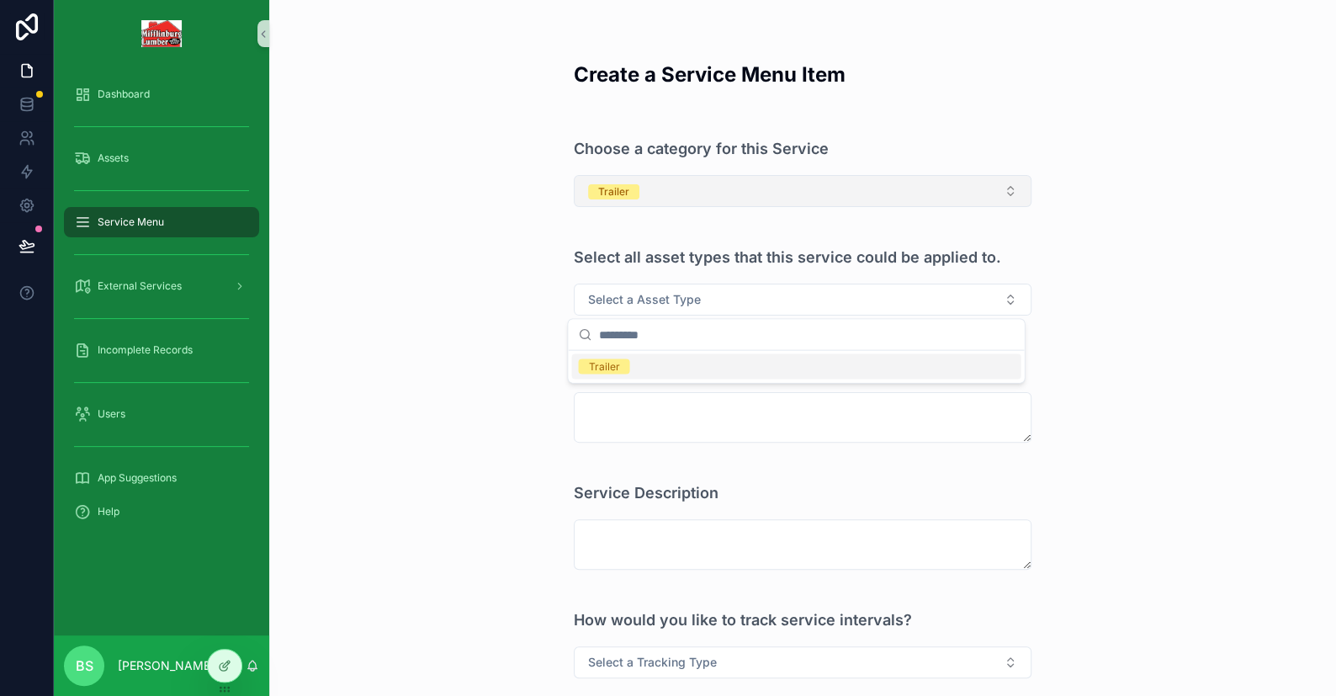
click at [645, 193] on button "Trailer" at bounding box center [803, 191] width 458 height 32
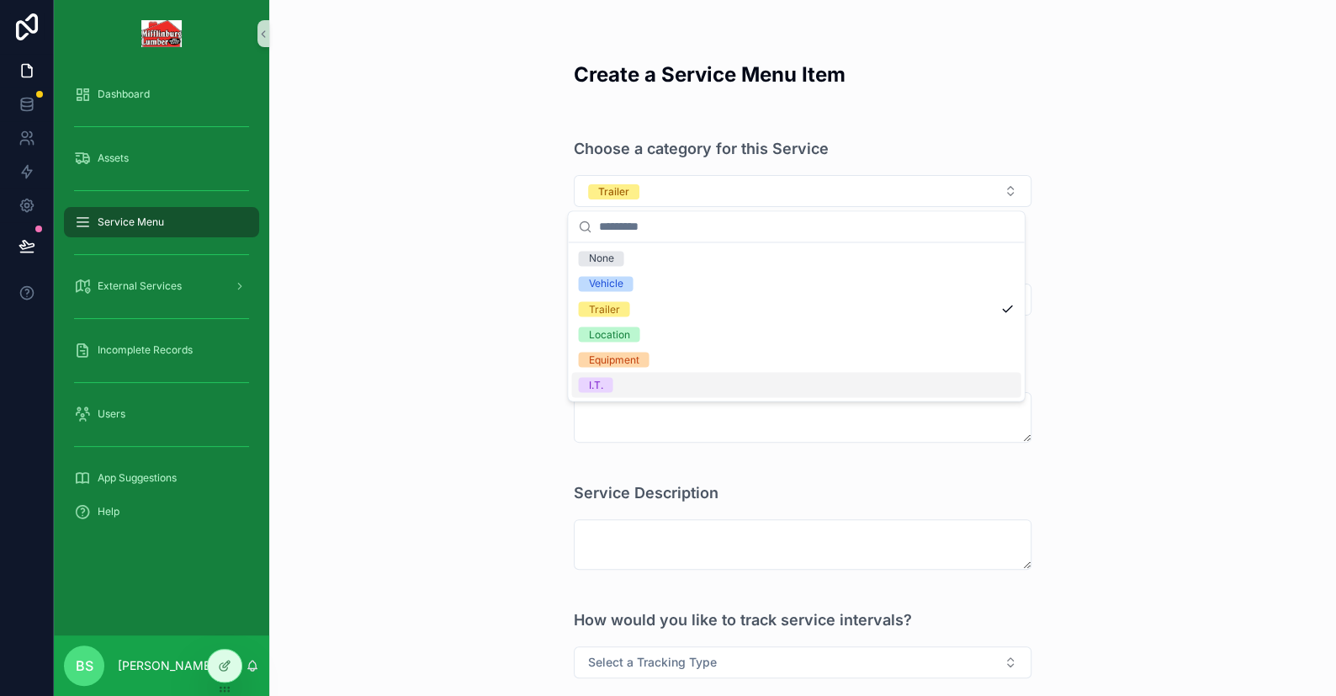
drag, startPoint x: 607, startPoint y: 391, endPoint x: 617, endPoint y: 347, distance: 44.7
click at [608, 391] on span "I.T." at bounding box center [595, 384] width 34 height 15
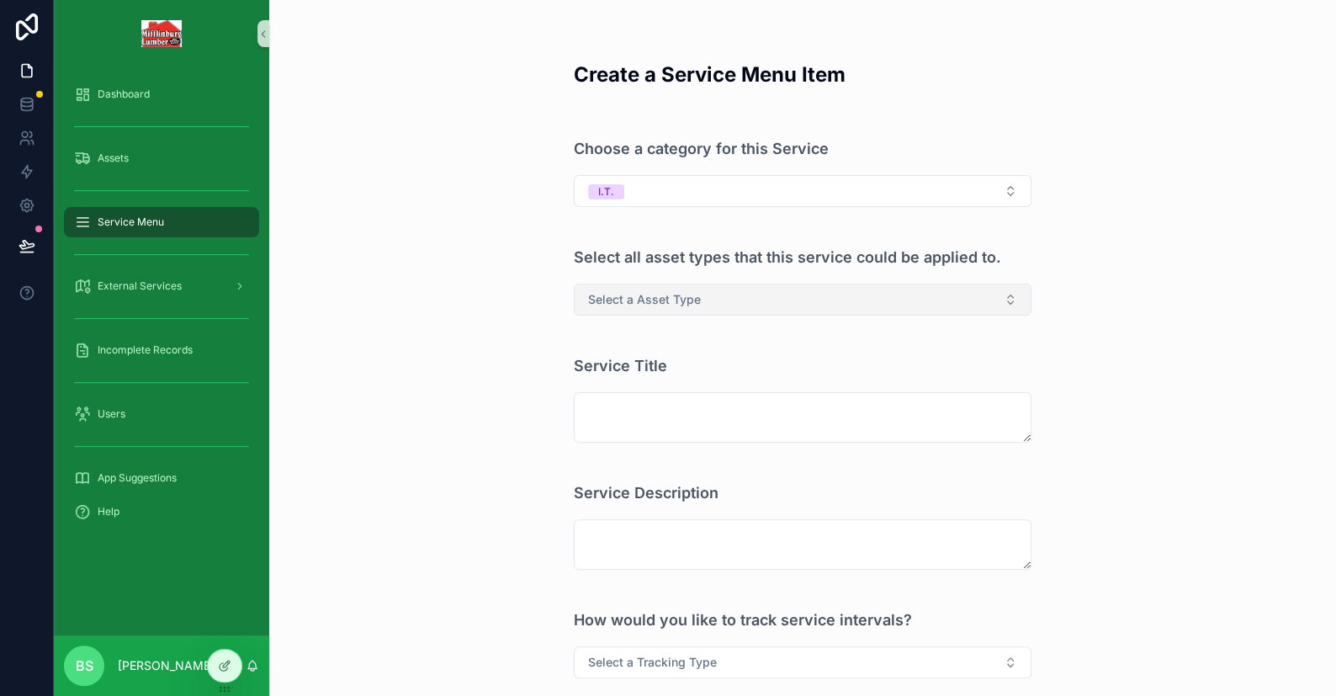
click at [625, 305] on span "Select a Asset Type" at bounding box center [644, 299] width 113 height 17
click at [495, 315] on div "Create a Service Menu Item Choose a category for this Service I.T. Select all a…" at bounding box center [802, 348] width 1067 height 696
click at [311, 260] on div "Create a Service Menu Item Choose a category for this Service I.T. Select all a…" at bounding box center [802, 348] width 1067 height 696
click at [395, 119] on div "Create a Service Menu Item Choose a category for this Service I.T. Select all a…" at bounding box center [802, 348] width 1067 height 696
click at [355, 156] on div "Create a Service Menu Item Choose a category for this Service I.T. Select all a…" at bounding box center [802, 348] width 1067 height 696
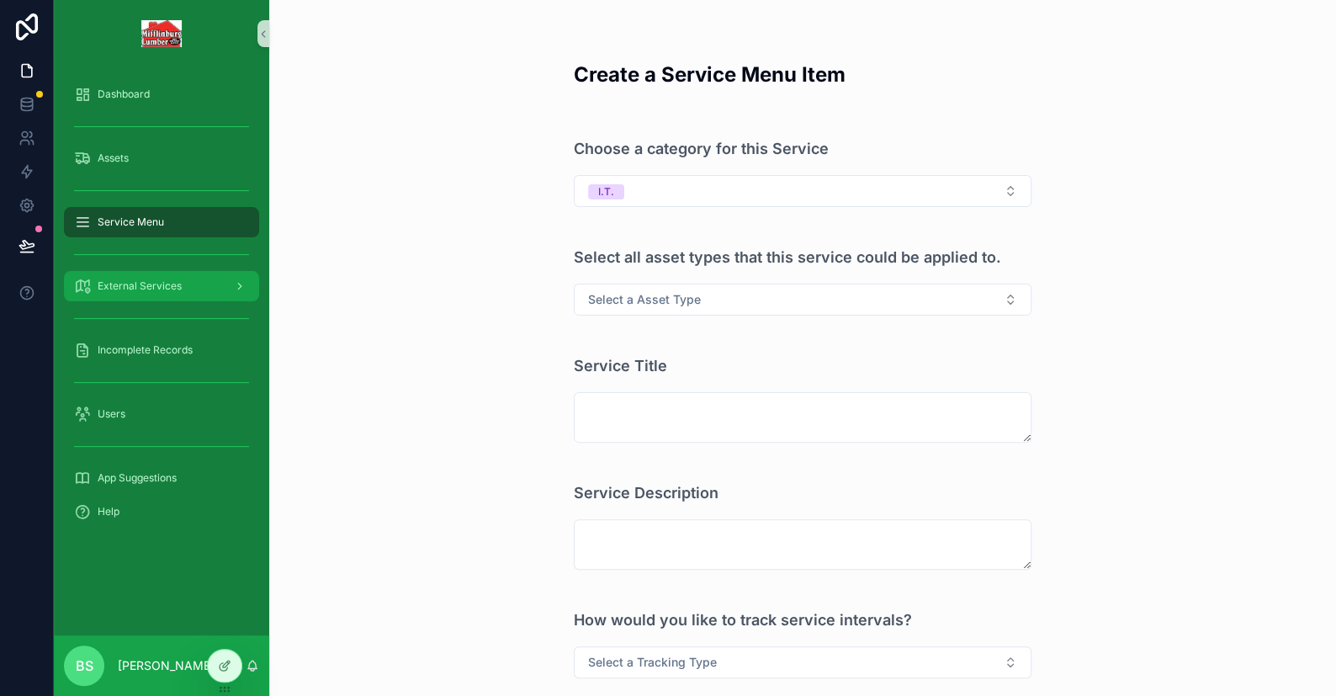
click at [147, 279] on span "External Services" at bounding box center [140, 285] width 84 height 13
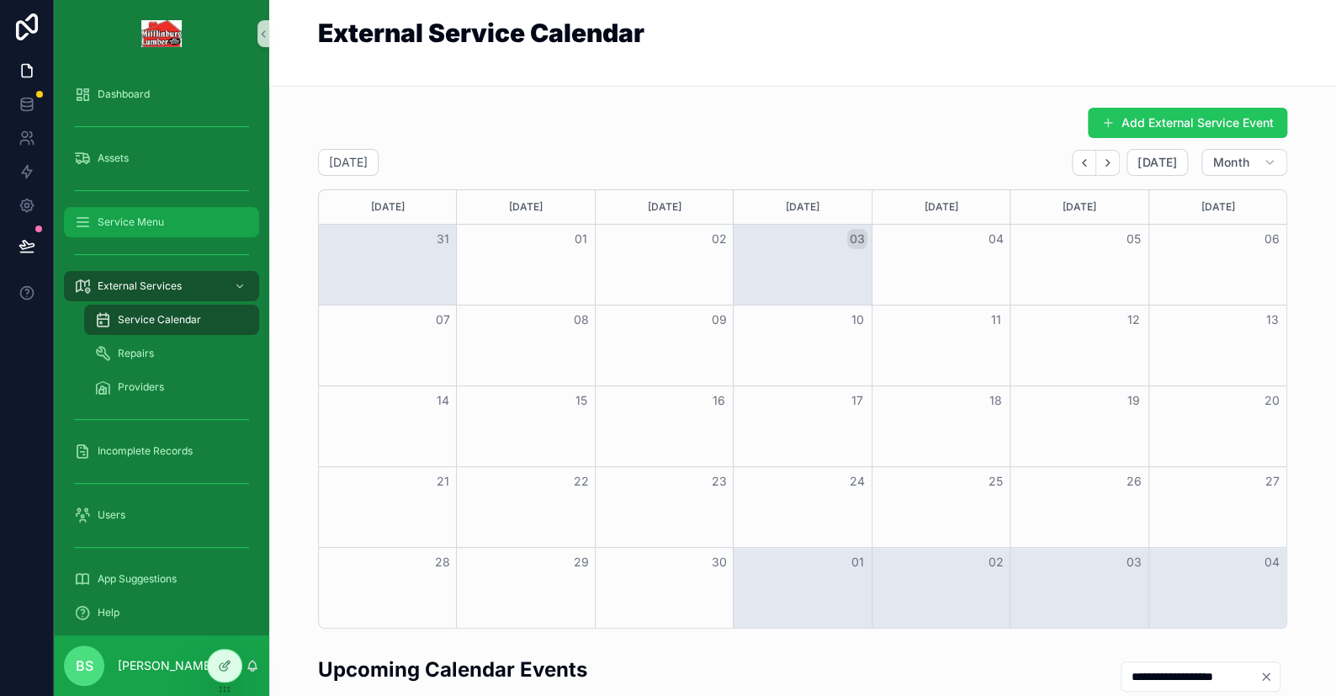
click at [150, 215] on span "Service Menu" at bounding box center [131, 221] width 66 height 13
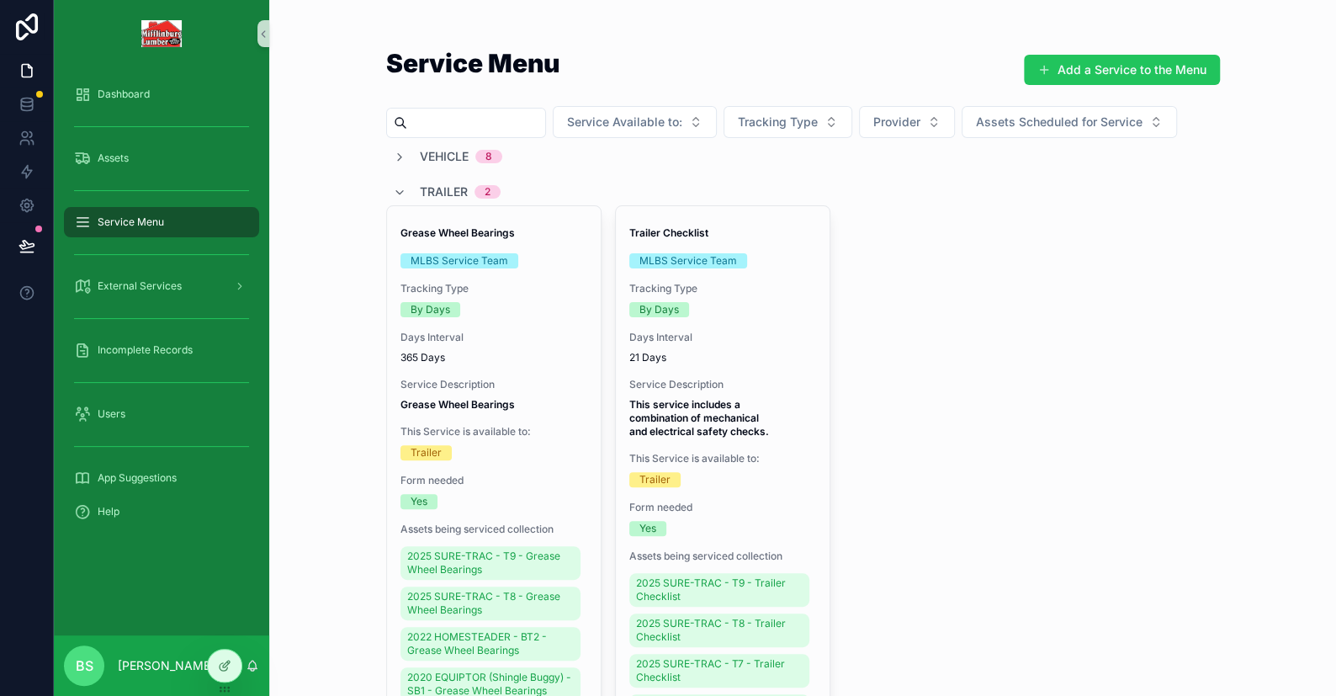
click at [386, 186] on div "Trailer 2" at bounding box center [803, 191] width 834 height 27
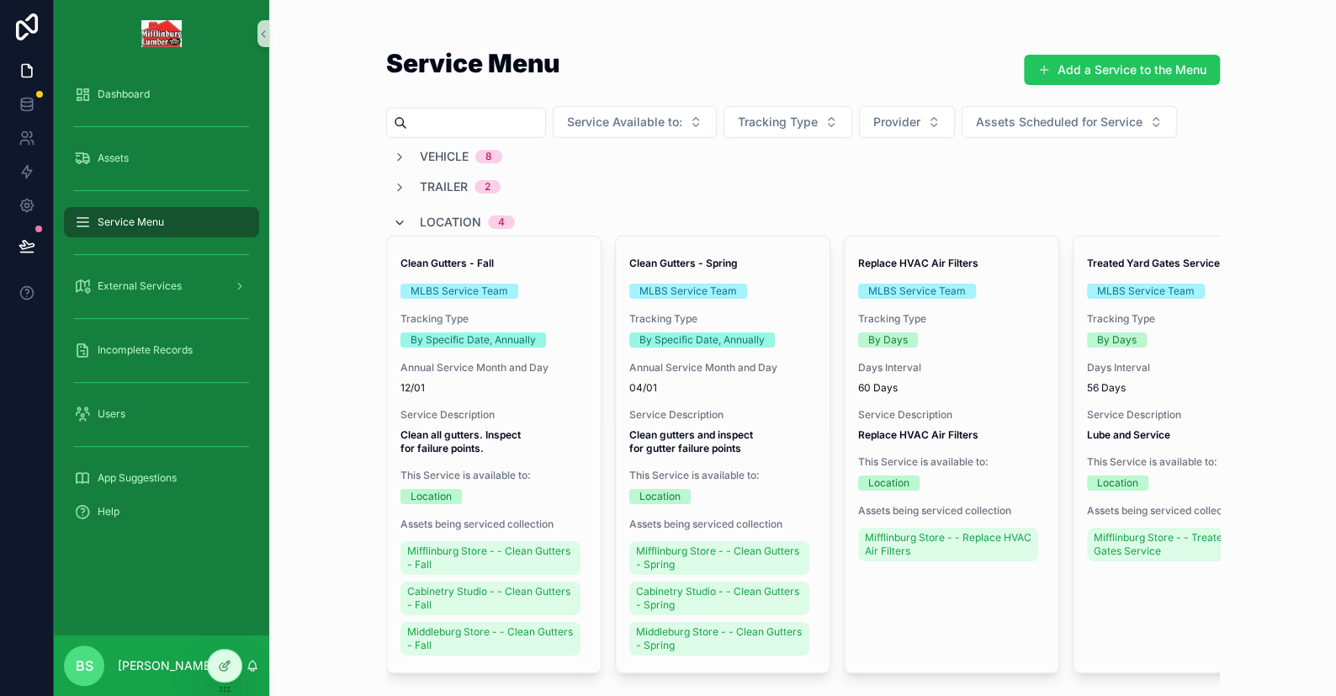
click at [396, 222] on icon "scrollable content" at bounding box center [399, 222] width 13 height 13
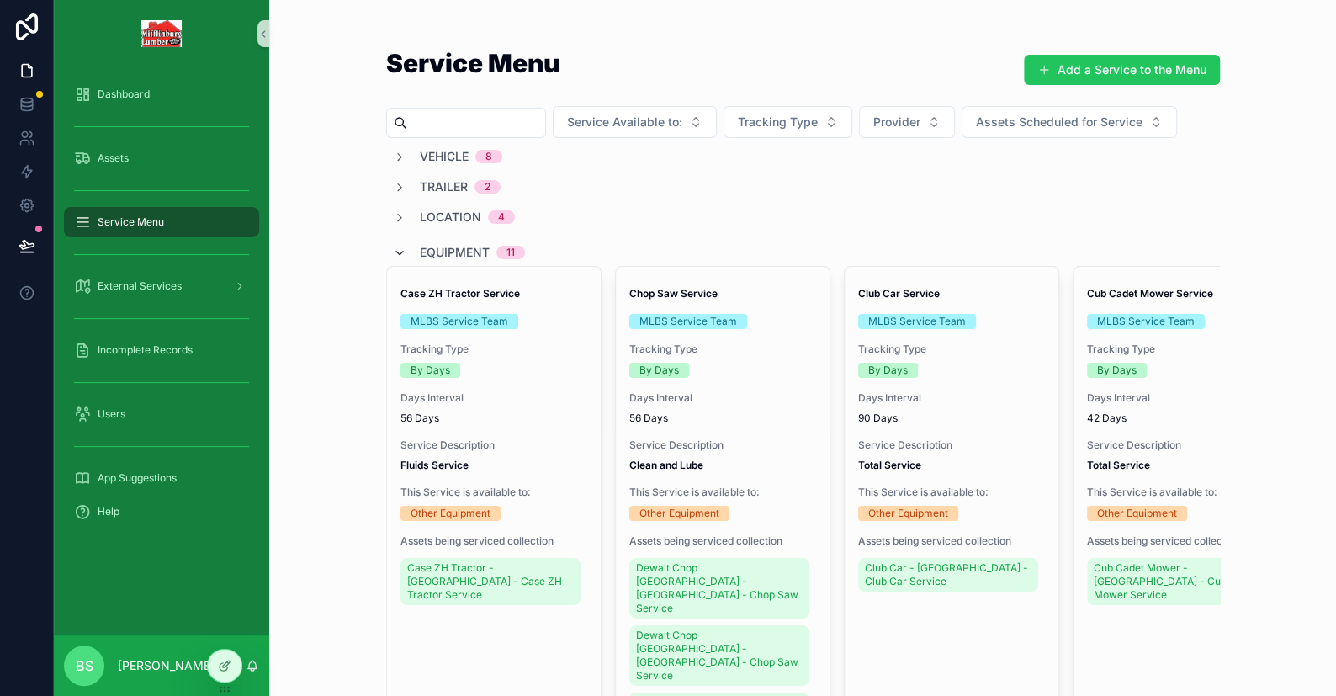
click at [395, 249] on icon "scrollable content" at bounding box center [399, 252] width 13 height 13
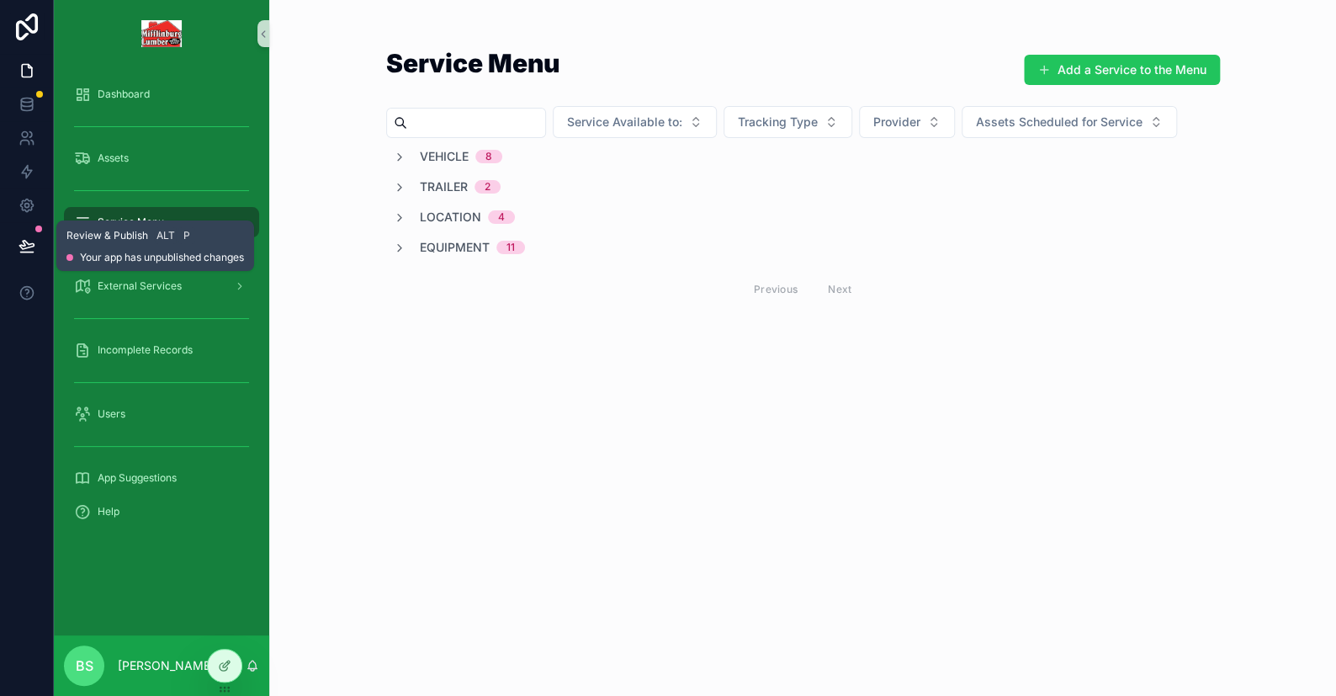
click at [28, 243] on icon at bounding box center [26, 245] width 14 height 8
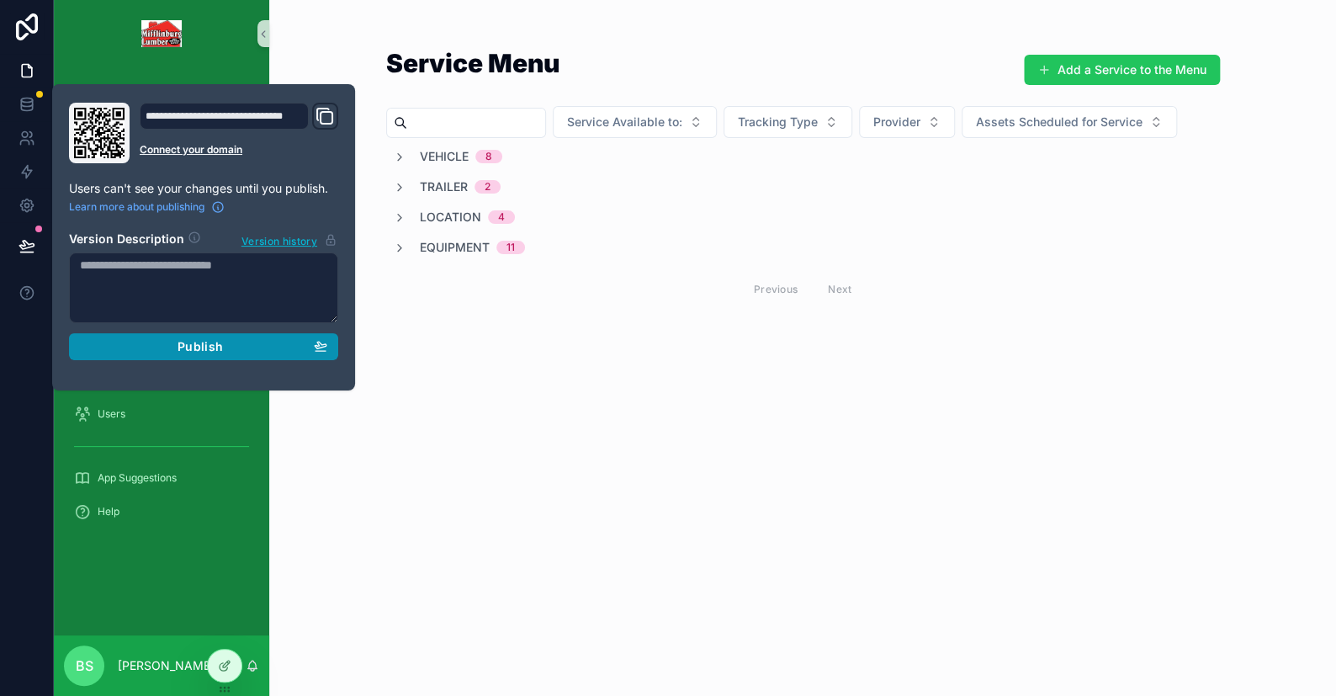
click at [268, 334] on button "Publish" at bounding box center [203, 346] width 269 height 27
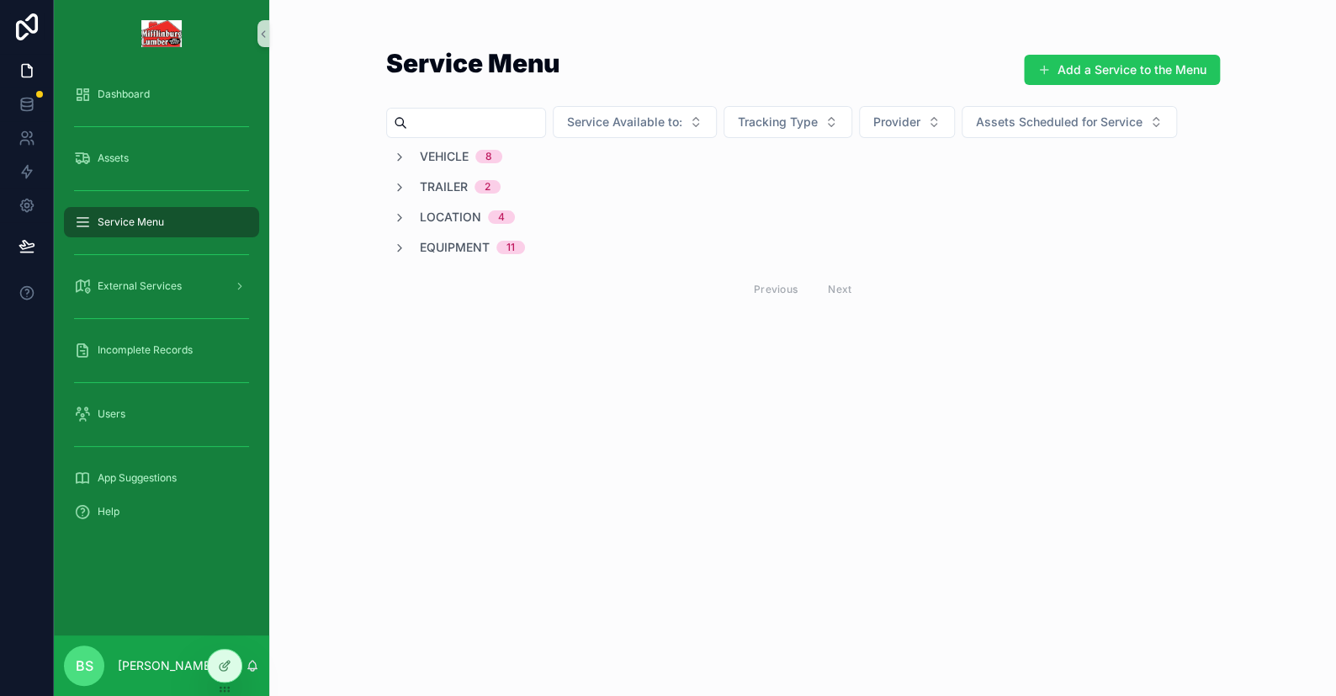
click at [328, 506] on div "Service Menu Add a Service to the Menu Service Available to: Tracking Type Prov…" at bounding box center [802, 348] width 1067 height 696
click at [119, 223] on span "Service Menu" at bounding box center [131, 221] width 66 height 13
click at [438, 118] on input "scrollable content" at bounding box center [476, 123] width 138 height 24
type input "***"
click at [399, 164] on icon "scrollable content" at bounding box center [399, 157] width 13 height 13
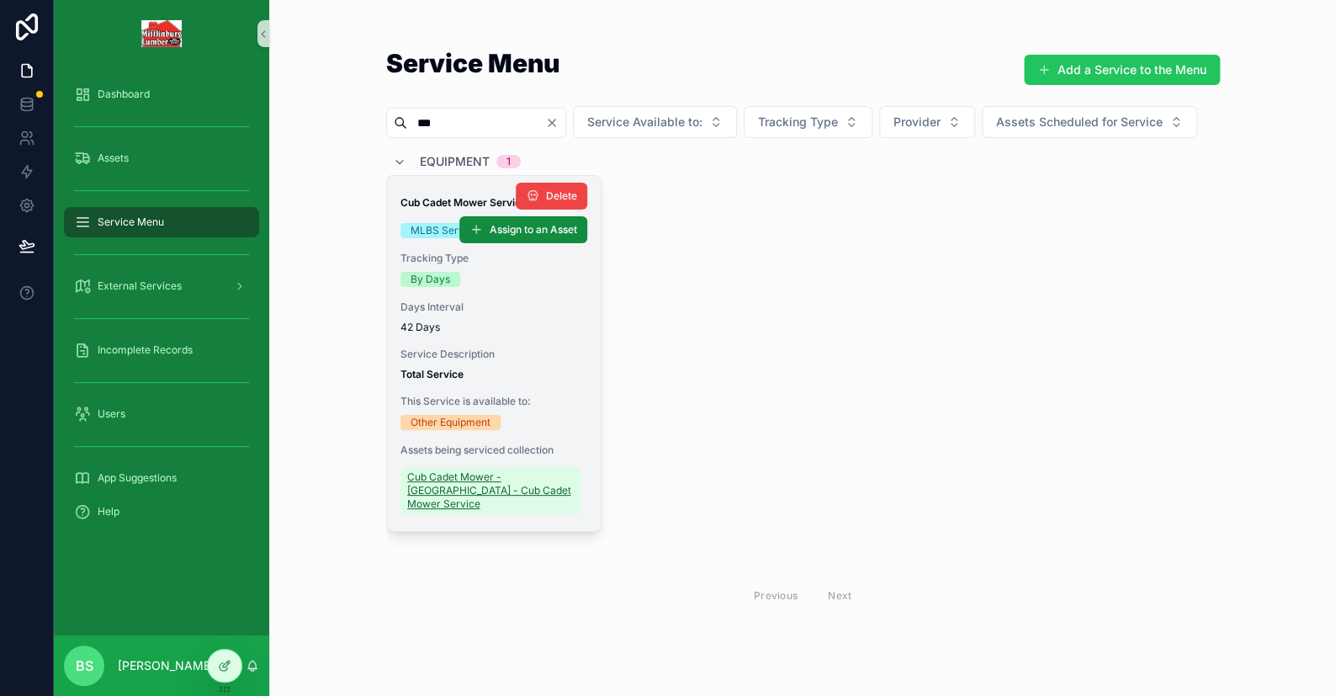
click at [442, 511] on span "Cub Cadet Mower - [GEOGRAPHIC_DATA] - Cub Cadet Mower Service" at bounding box center [490, 490] width 167 height 40
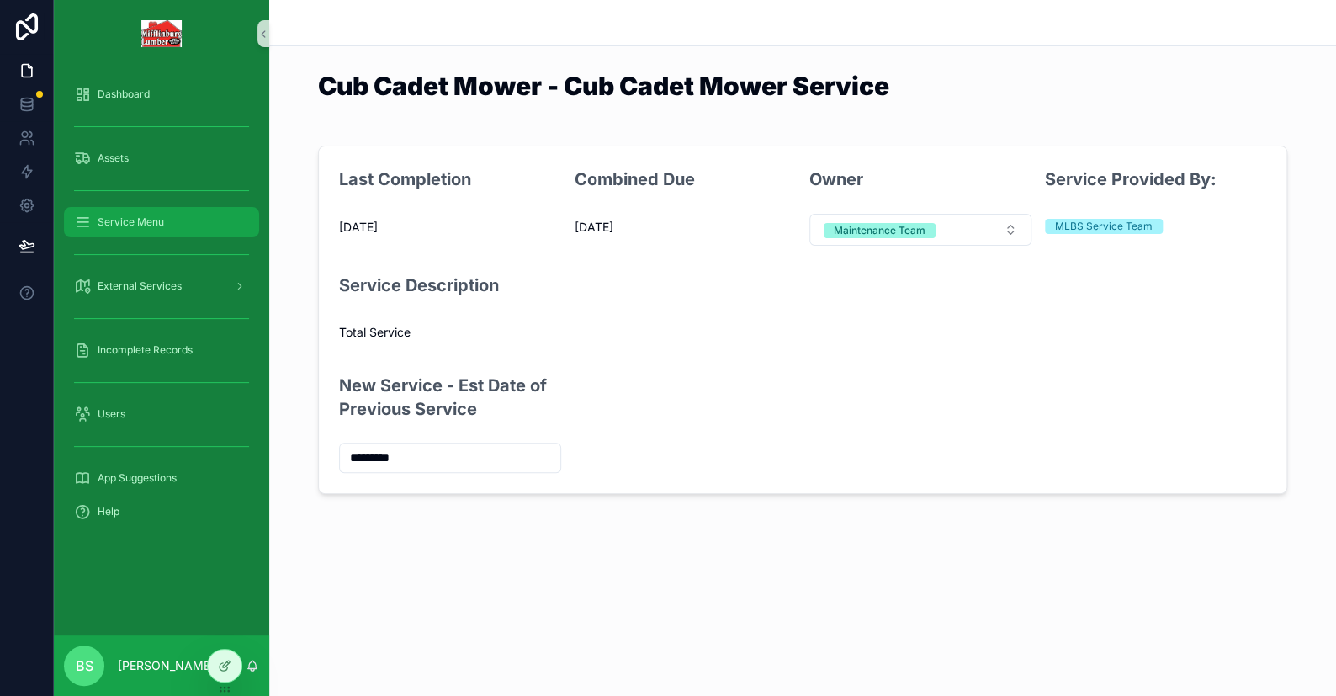
click at [149, 225] on span "Service Menu" at bounding box center [131, 221] width 66 height 13
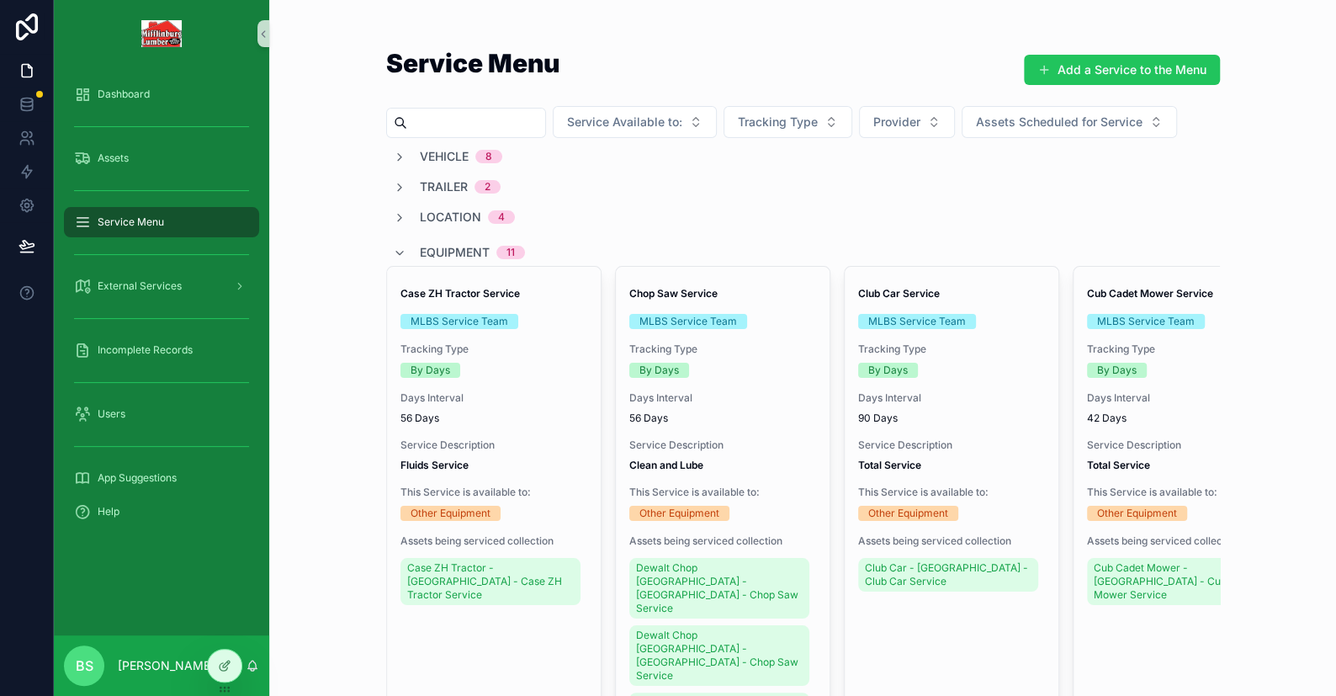
click at [412, 123] on input "scrollable content" at bounding box center [476, 123] width 138 height 24
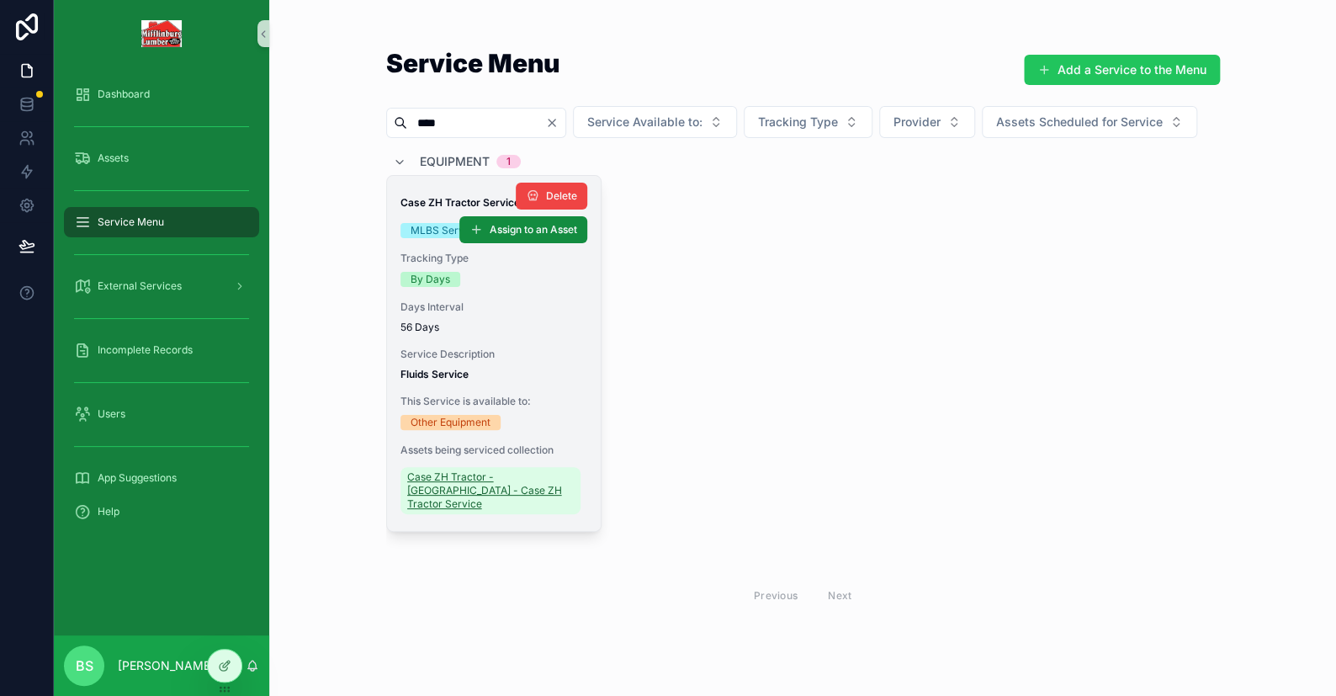
type input "****"
click at [467, 511] on span "Case ZH Tractor - MIFFLINBURG_STORE - Case ZH Tractor Service" at bounding box center [490, 490] width 167 height 40
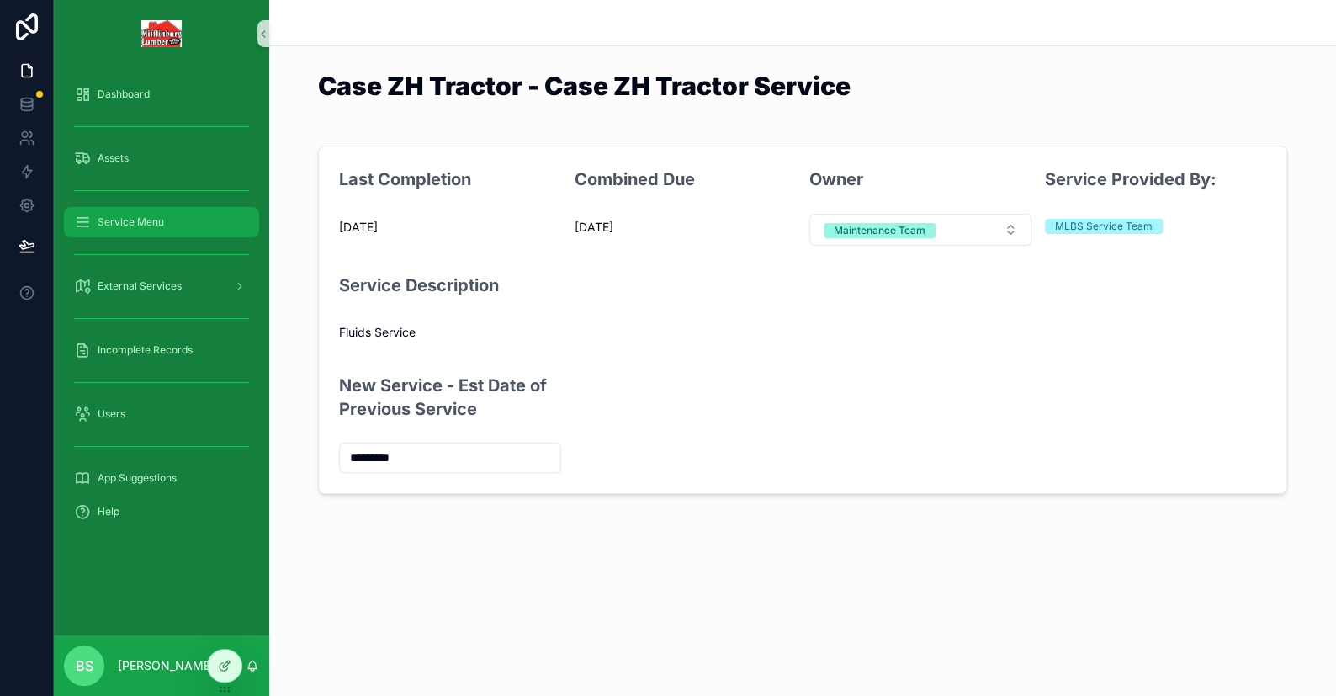
click at [113, 225] on span "Service Menu" at bounding box center [131, 221] width 66 height 13
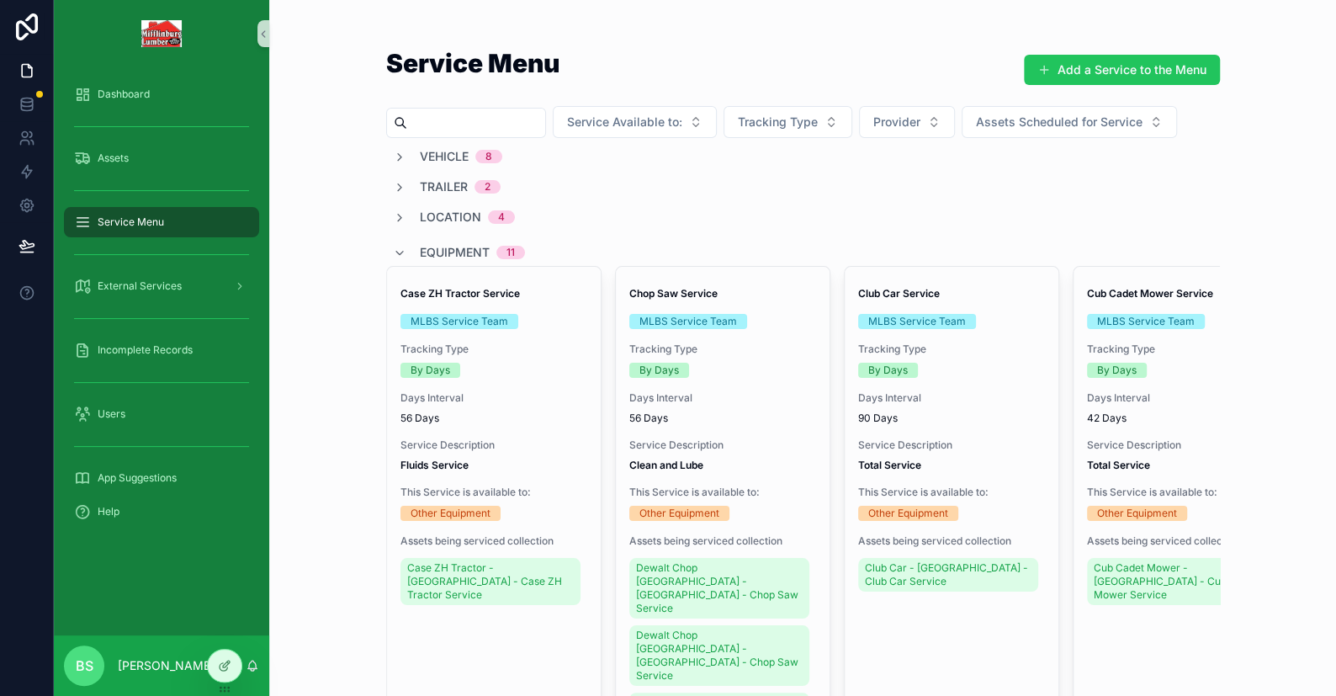
click at [437, 114] on input "scrollable content" at bounding box center [476, 123] width 138 height 24
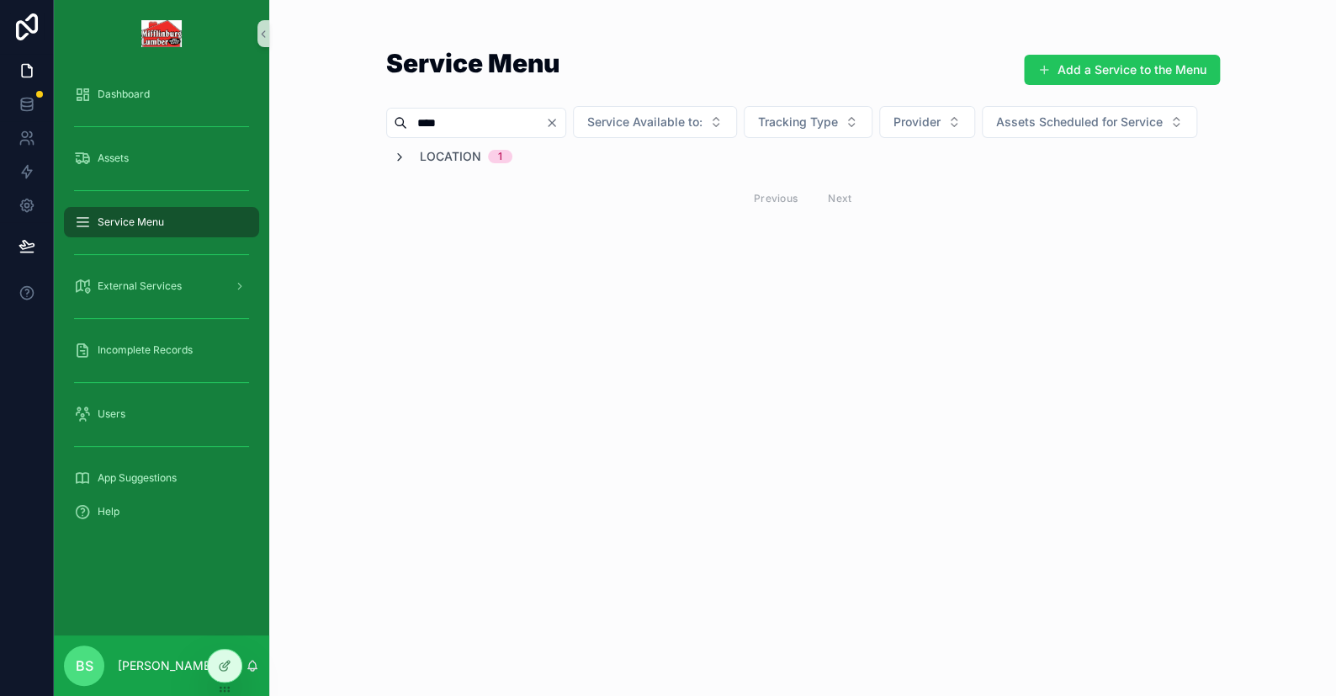
type input "****"
click at [393, 164] on icon "scrollable content" at bounding box center [399, 157] width 13 height 13
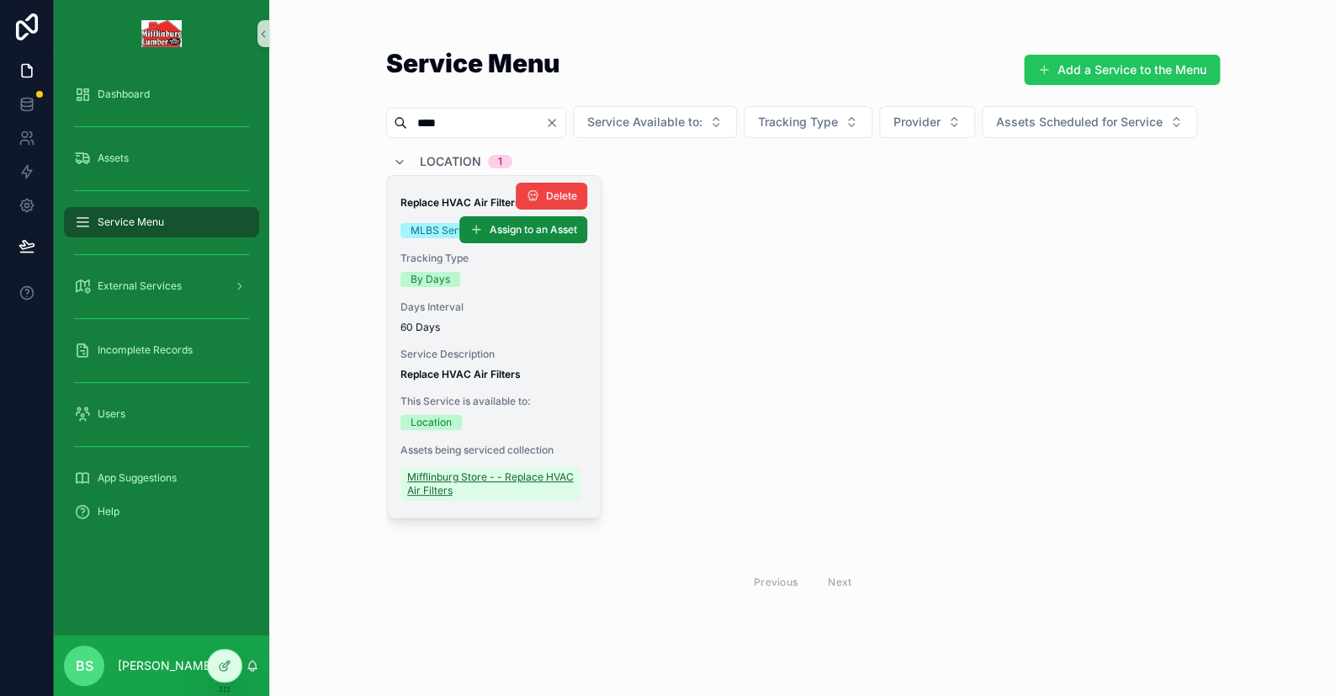
click at [439, 497] on span "Mifflinburg Store - - Replace HVAC Air Filters" at bounding box center [490, 483] width 167 height 27
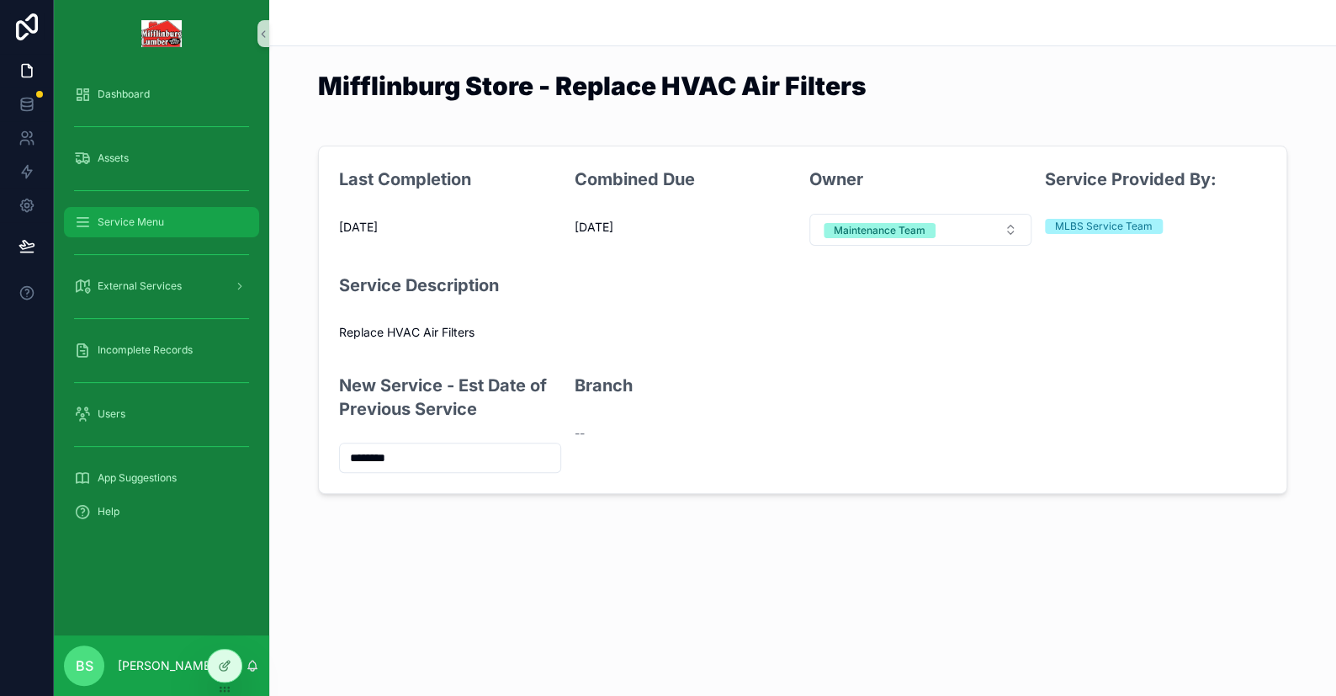
click at [159, 226] on span "Service Menu" at bounding box center [131, 221] width 66 height 13
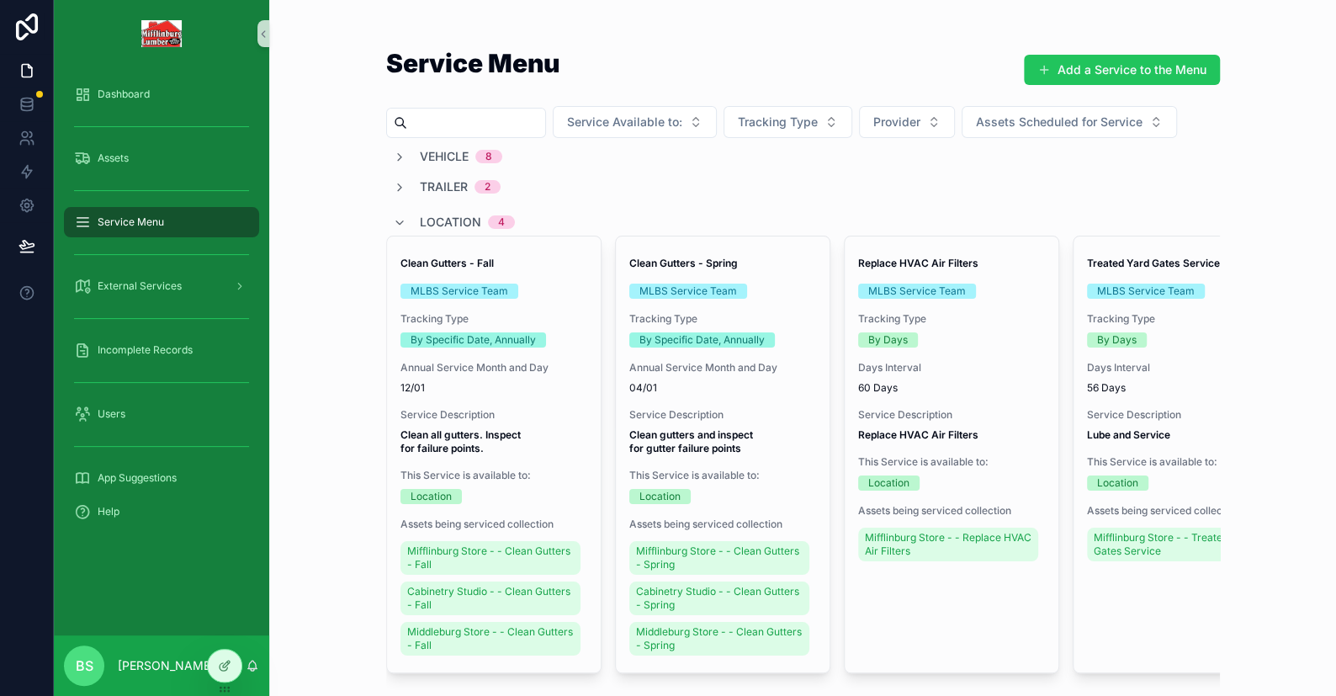
click at [427, 122] on input "scrollable content" at bounding box center [476, 123] width 138 height 24
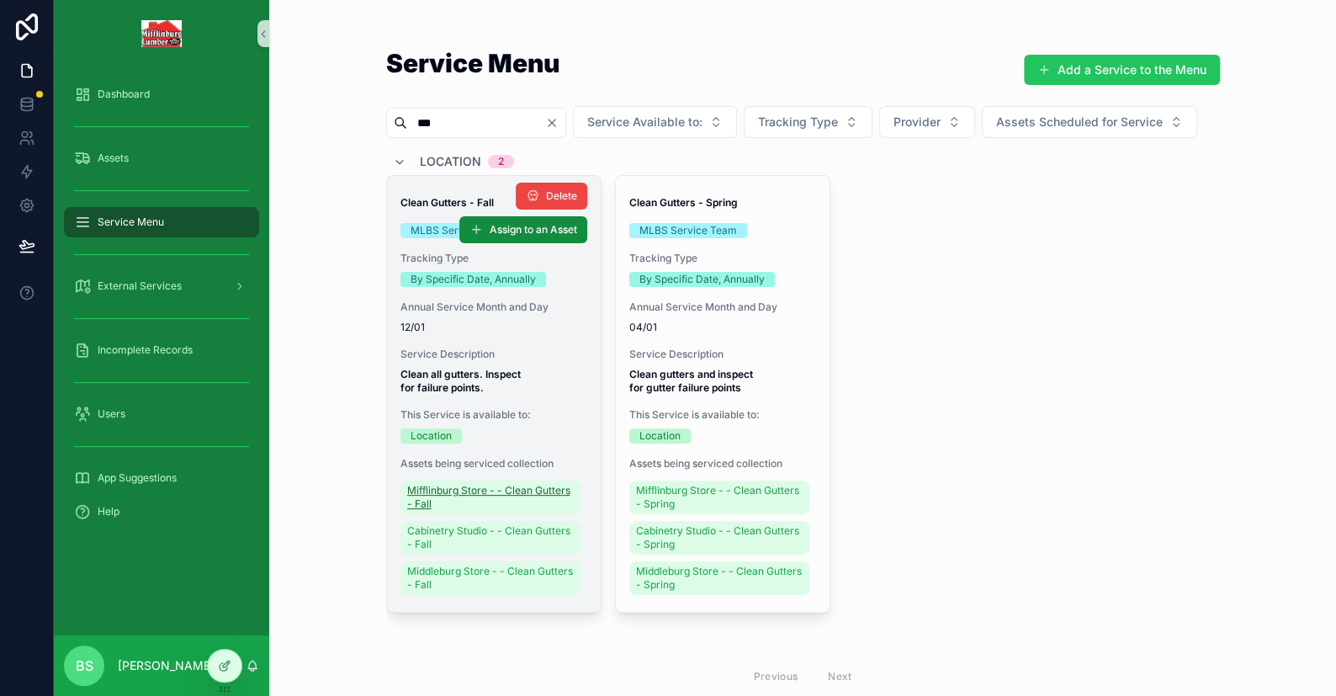
type input "***"
click at [461, 511] on span "Mifflinburg Store - - Clean Gutters - Fall" at bounding box center [490, 497] width 167 height 27
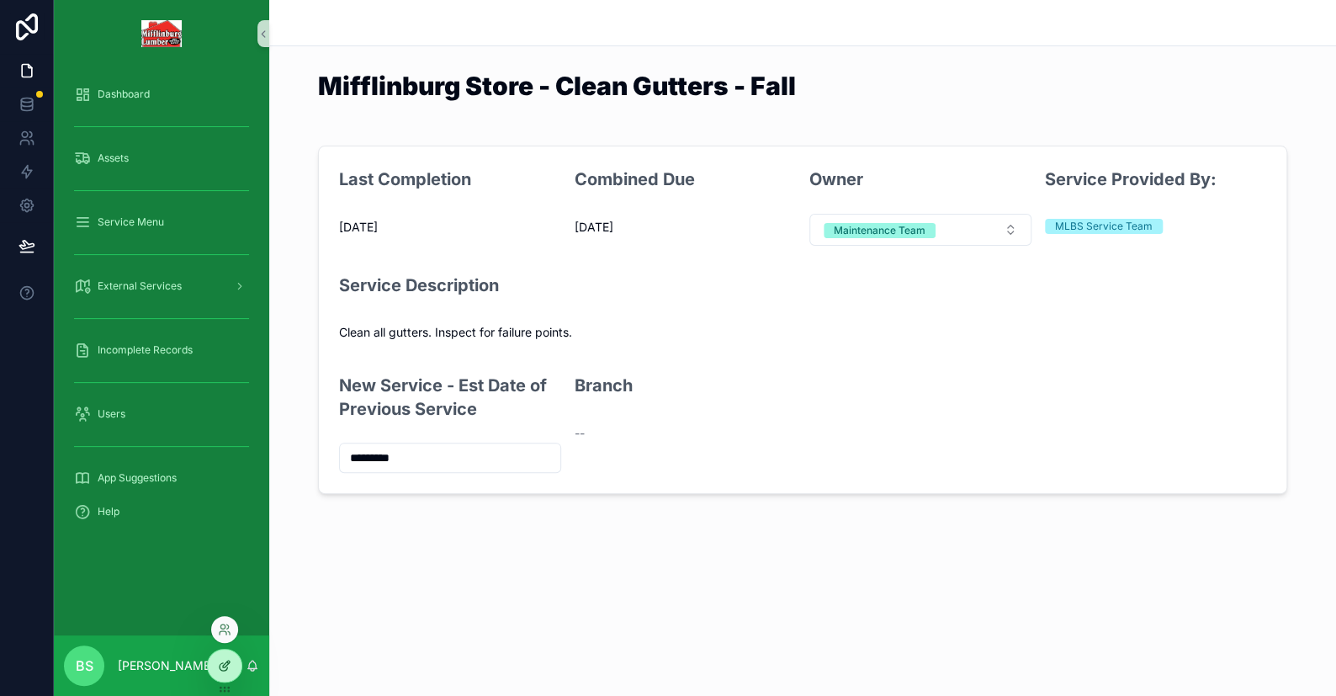
click at [216, 667] on div at bounding box center [225, 665] width 34 height 32
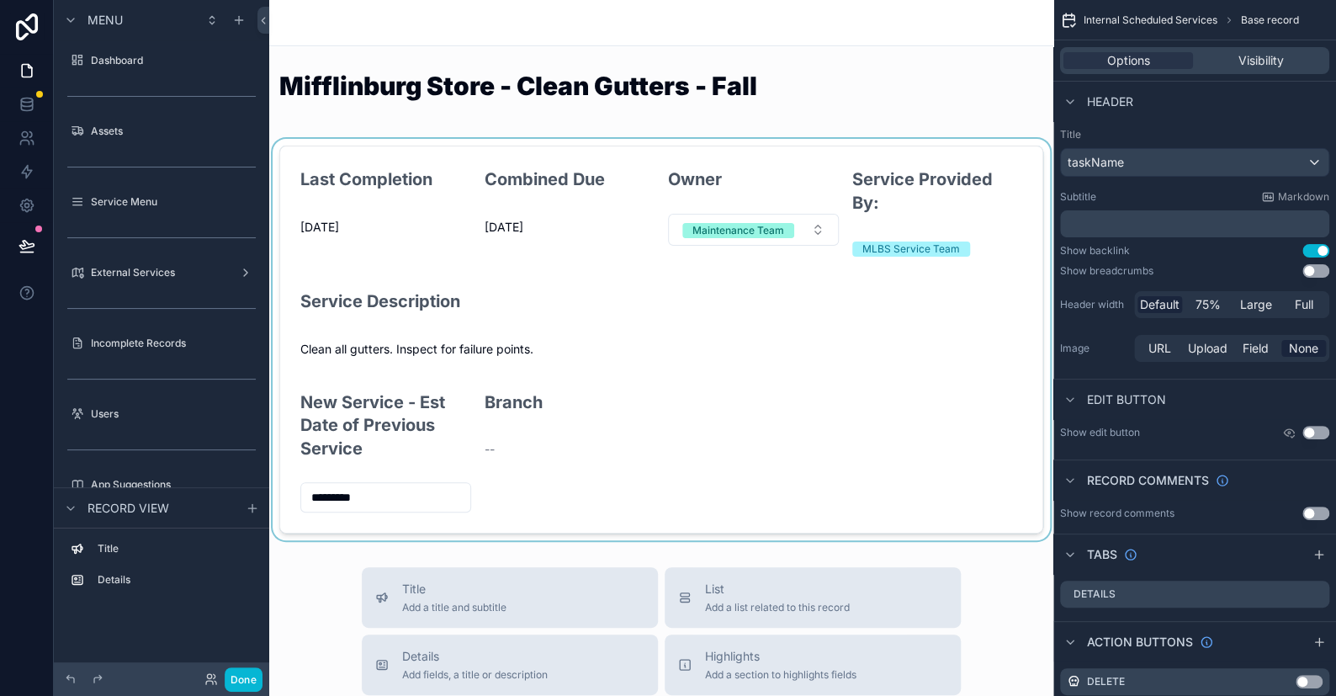
click at [545, 178] on div "scrollable content" at bounding box center [661, 339] width 784 height 401
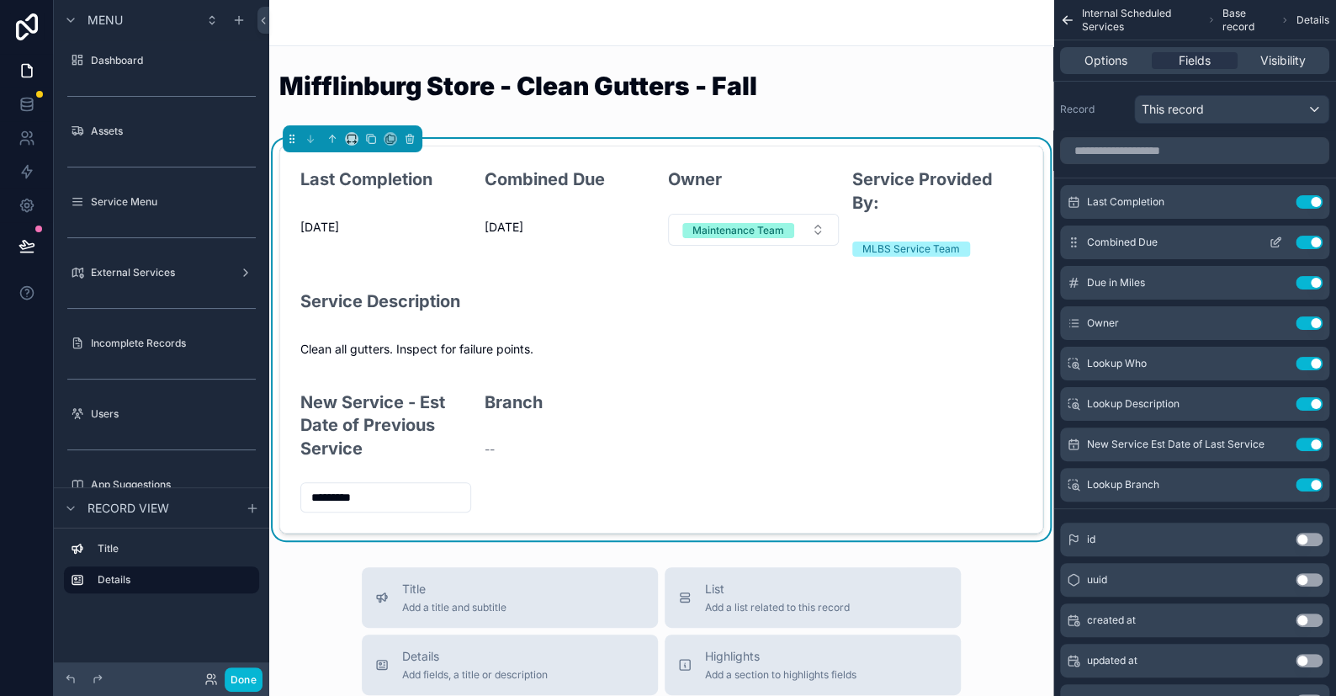
click at [879, 240] on icon "scrollable content" at bounding box center [1275, 242] width 13 height 13
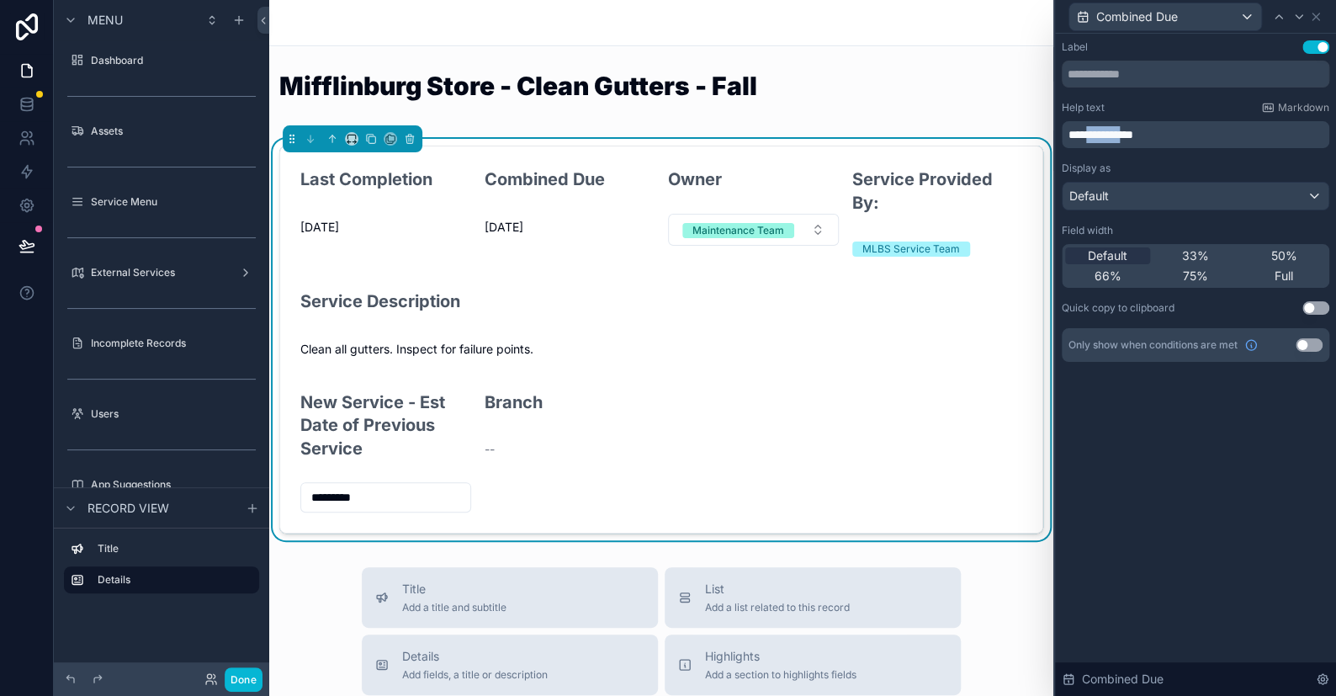
drag, startPoint x: 1146, startPoint y: 135, endPoint x: 1093, endPoint y: 132, distance: 53.1
click at [879, 132] on span "**********" at bounding box center [1100, 135] width 65 height 12
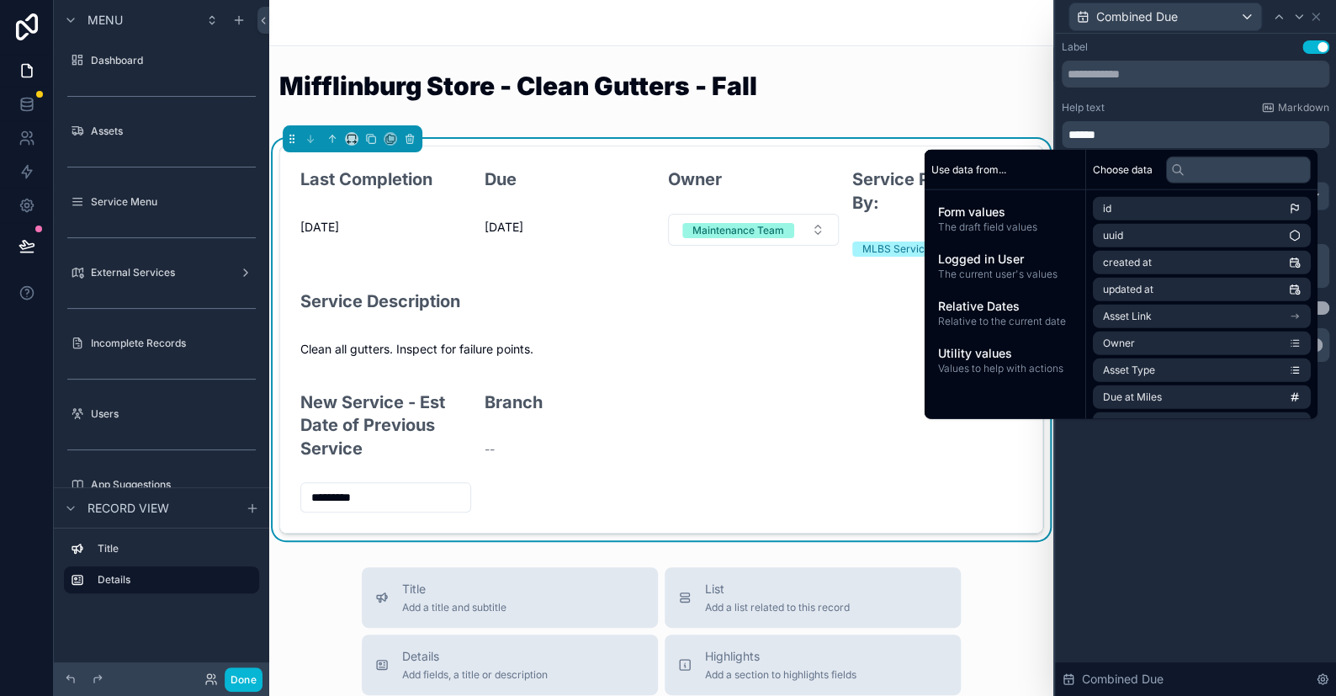
click at [256, 677] on div "Done" at bounding box center [161, 679] width 215 height 34
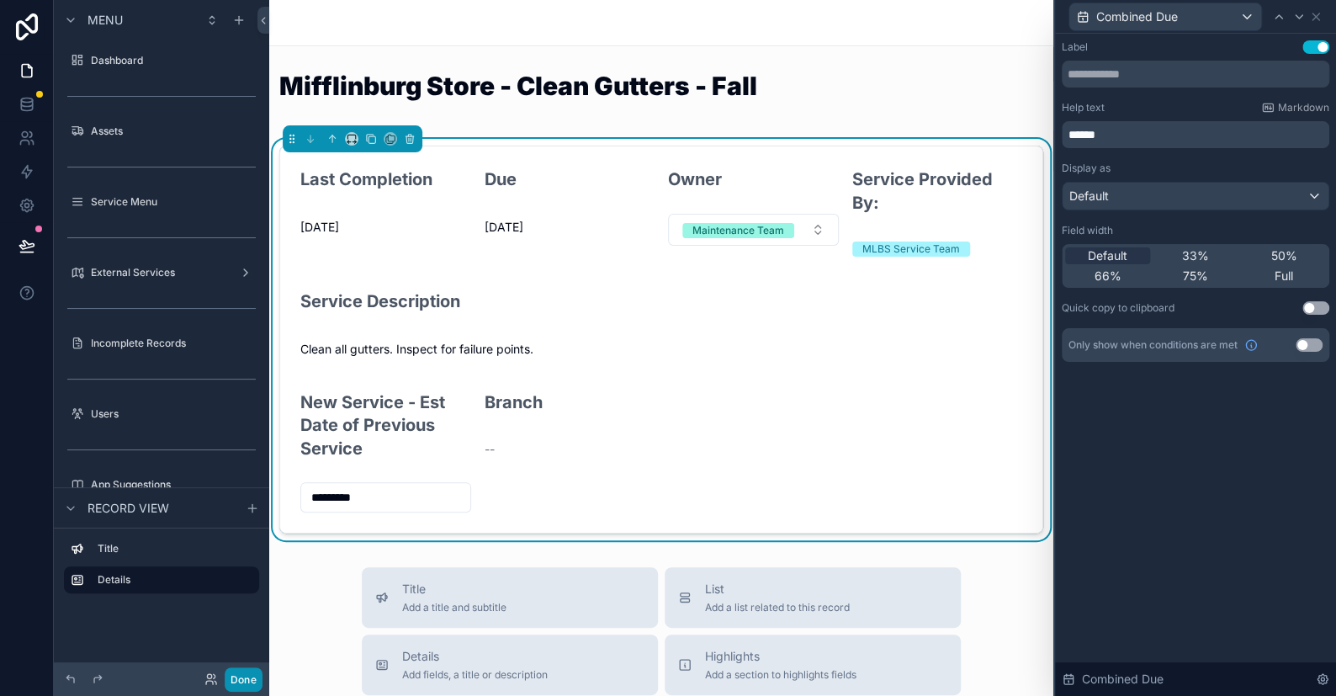
click at [252, 677] on button "Done" at bounding box center [244, 679] width 38 height 24
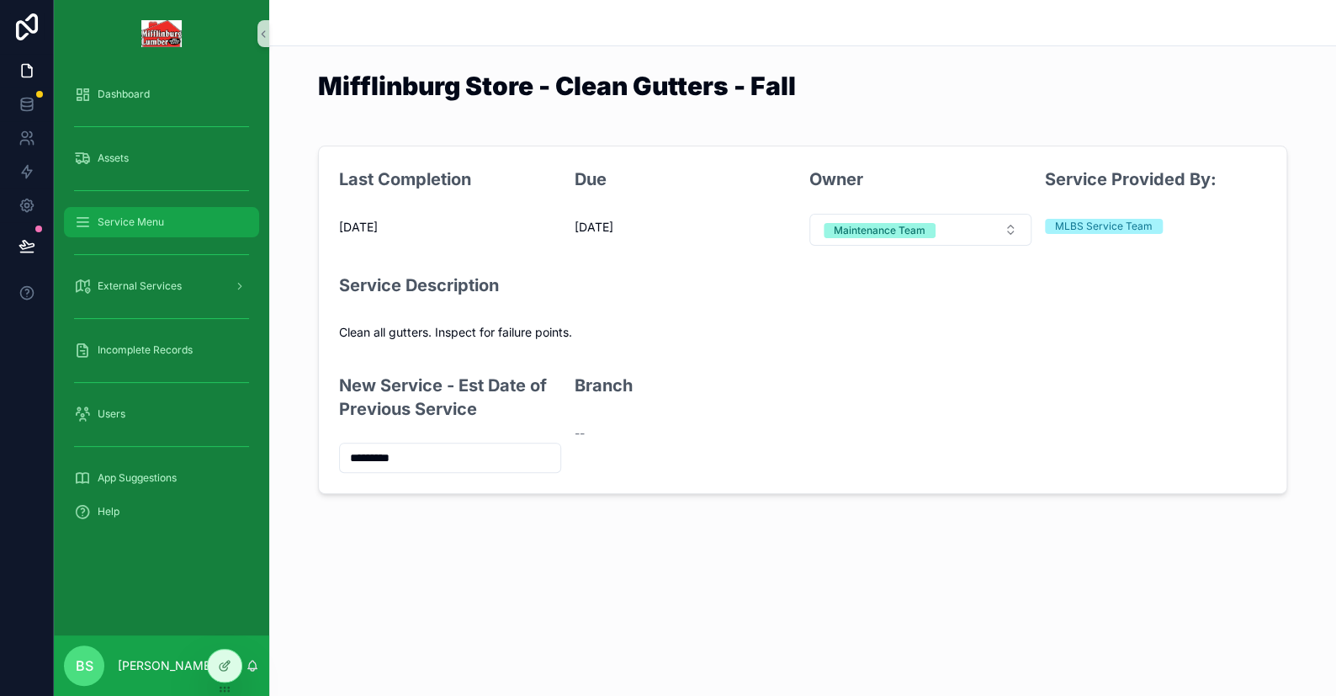
click at [134, 220] on span "Service Menu" at bounding box center [131, 221] width 66 height 13
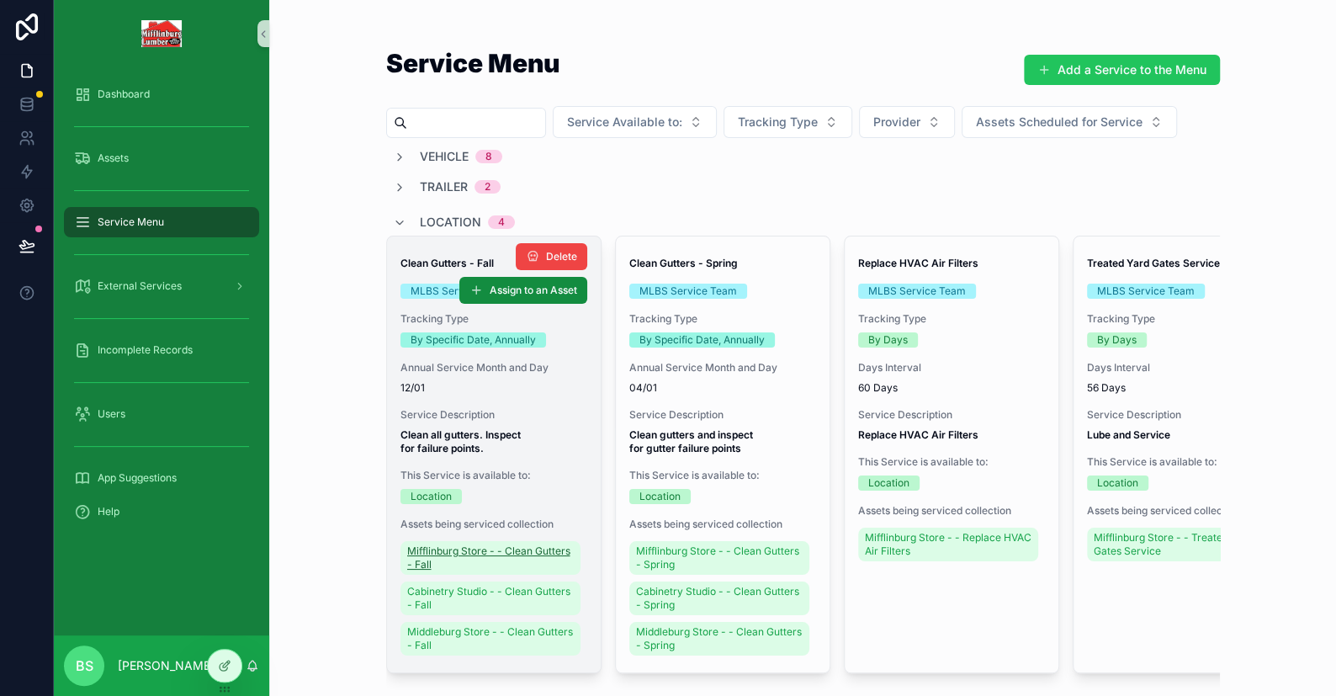
click at [474, 555] on span "Mifflinburg Store - - Clean Gutters - Fall" at bounding box center [490, 557] width 167 height 27
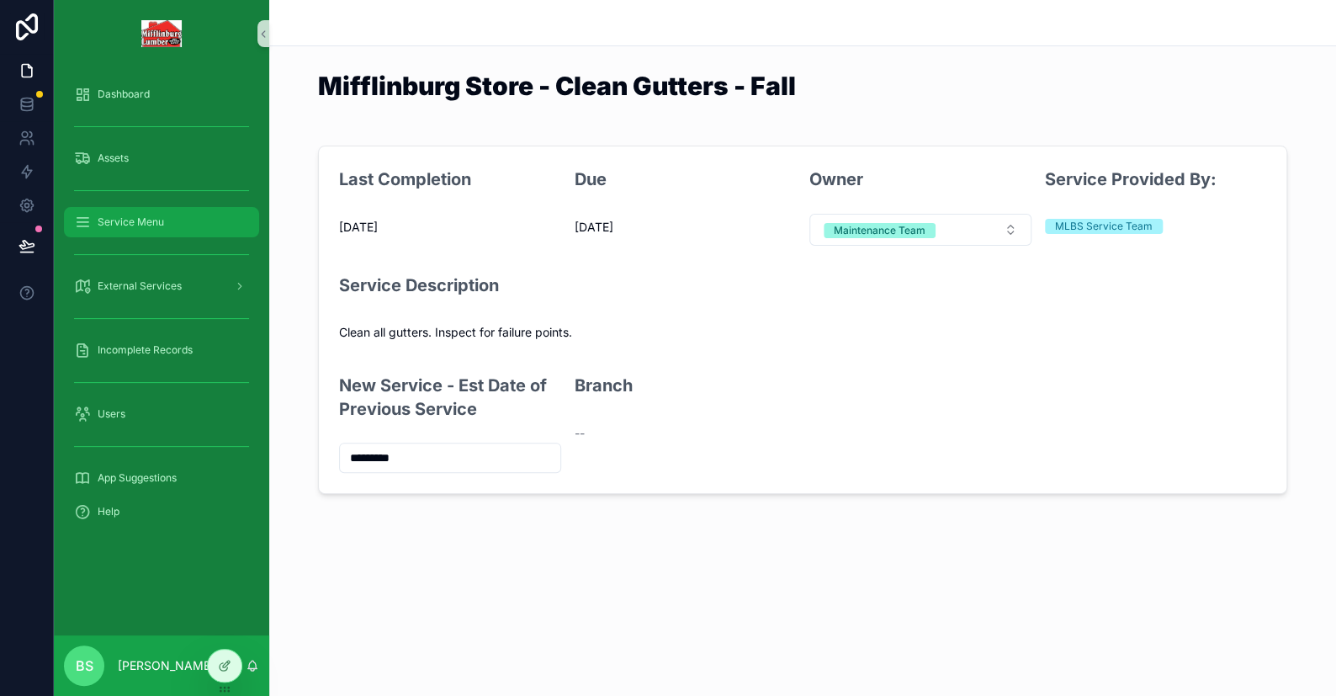
click at [151, 225] on span "Service Menu" at bounding box center [131, 221] width 66 height 13
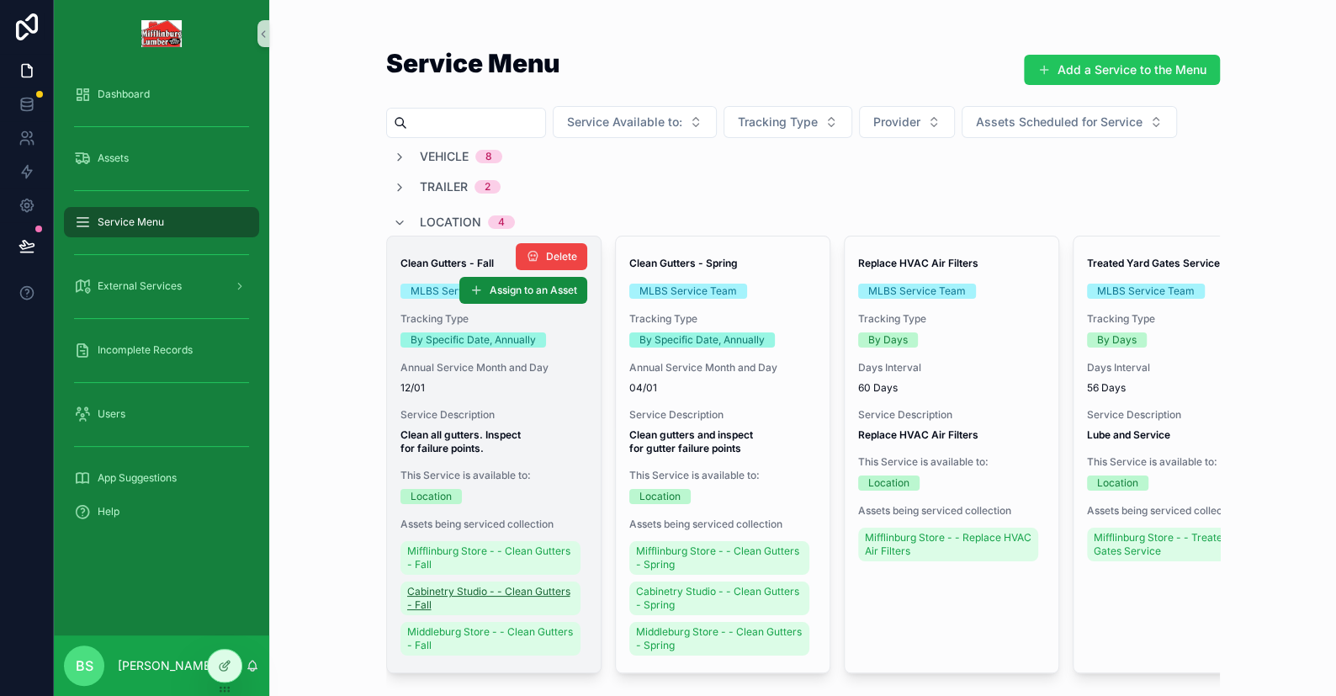
click at [474, 593] on span "Cabinetry Studio - - Clean Gutters - Fall" at bounding box center [490, 598] width 167 height 27
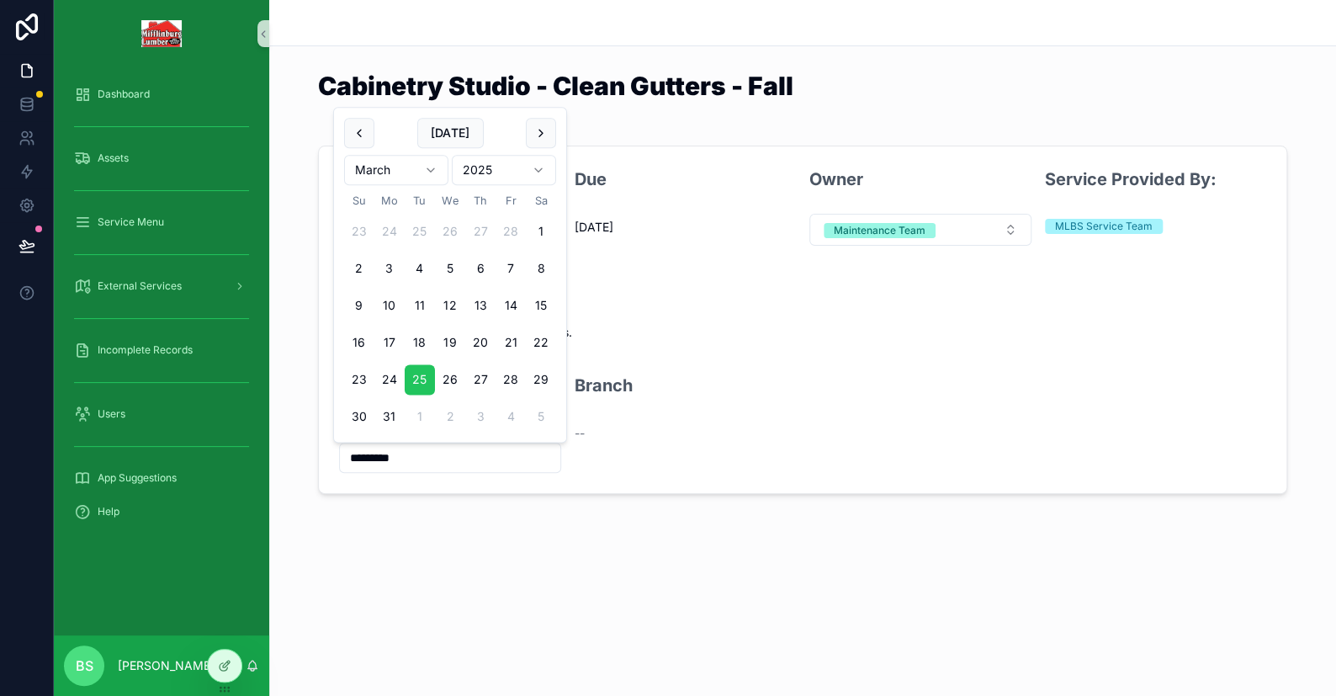
drag, startPoint x: 435, startPoint y: 465, endPoint x: 276, endPoint y: 466, distance: 159.0
click at [276, 466] on div "Last Completion 3/25/2025 Due 12/1/2026 Owner Maintenance Team Service Provided…" at bounding box center [802, 320] width 1067 height 362
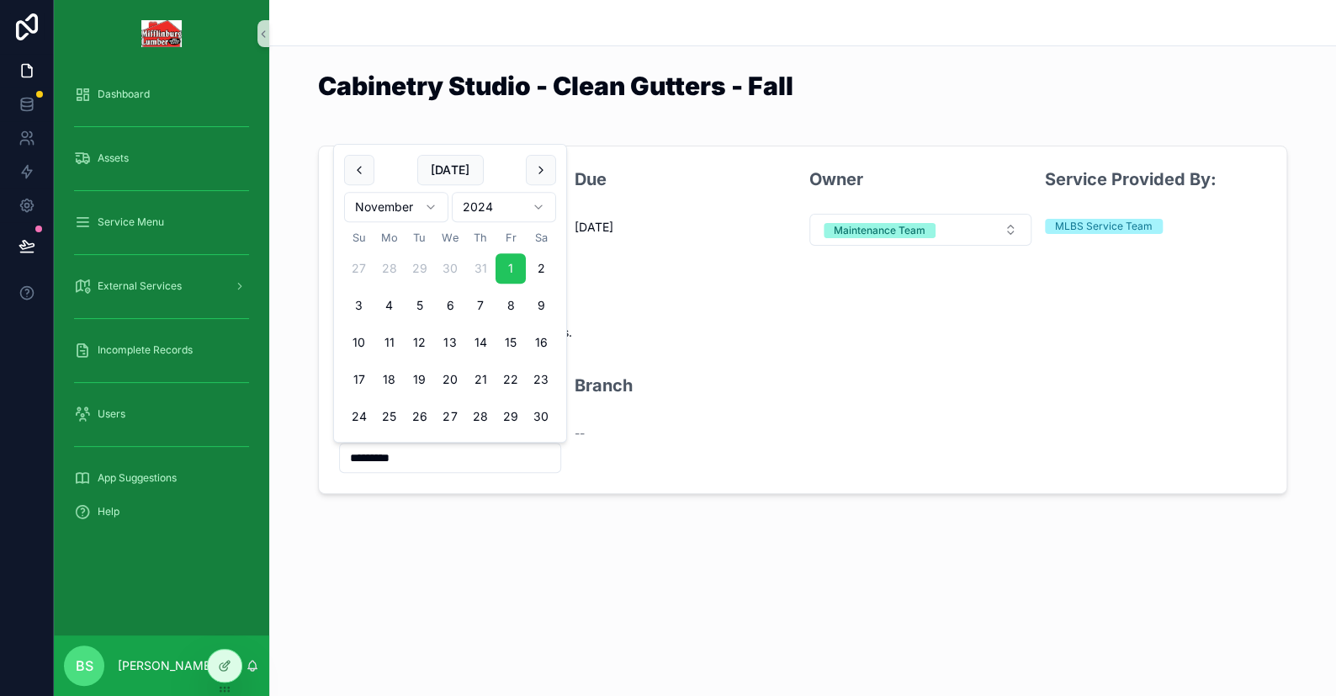
type input "*********"
click at [403, 538] on div "Cabinetry Studio - Clean Gutters - Fall Last Completion 3/25/2025 Due 12/1/2026…" at bounding box center [802, 304] width 1067 height 608
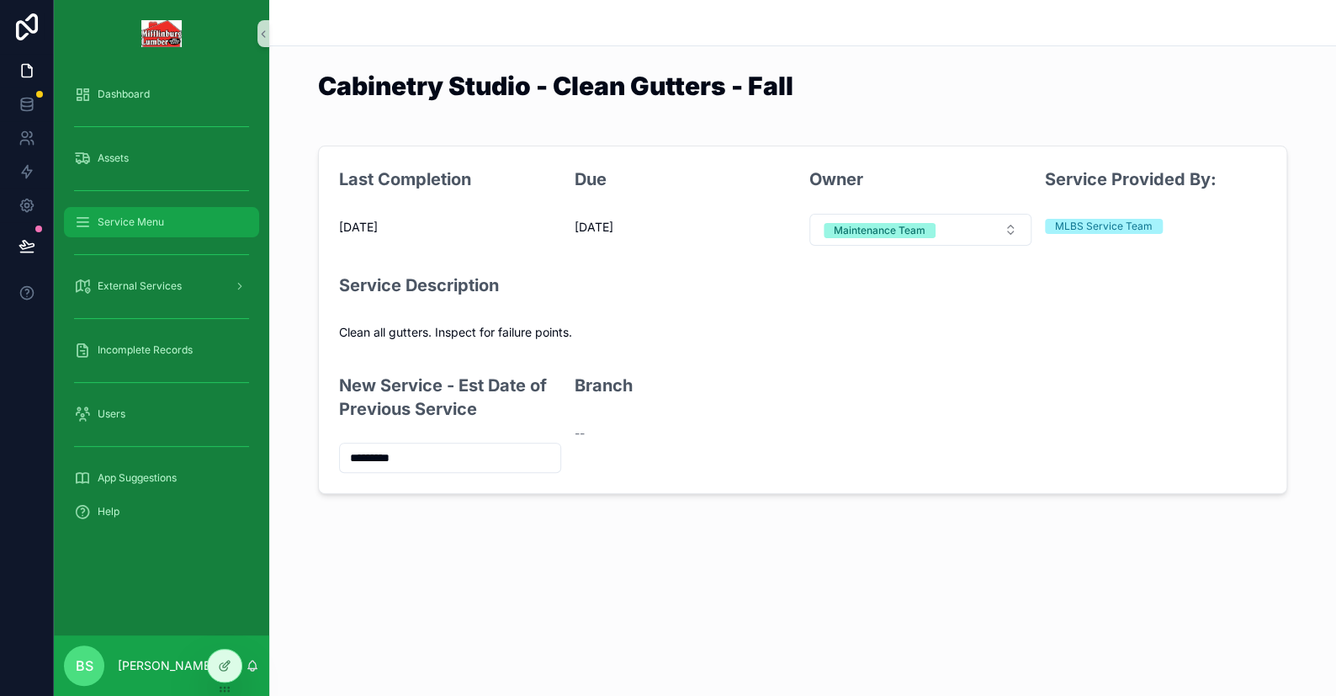
click at [128, 214] on div "Service Menu" at bounding box center [161, 222] width 175 height 27
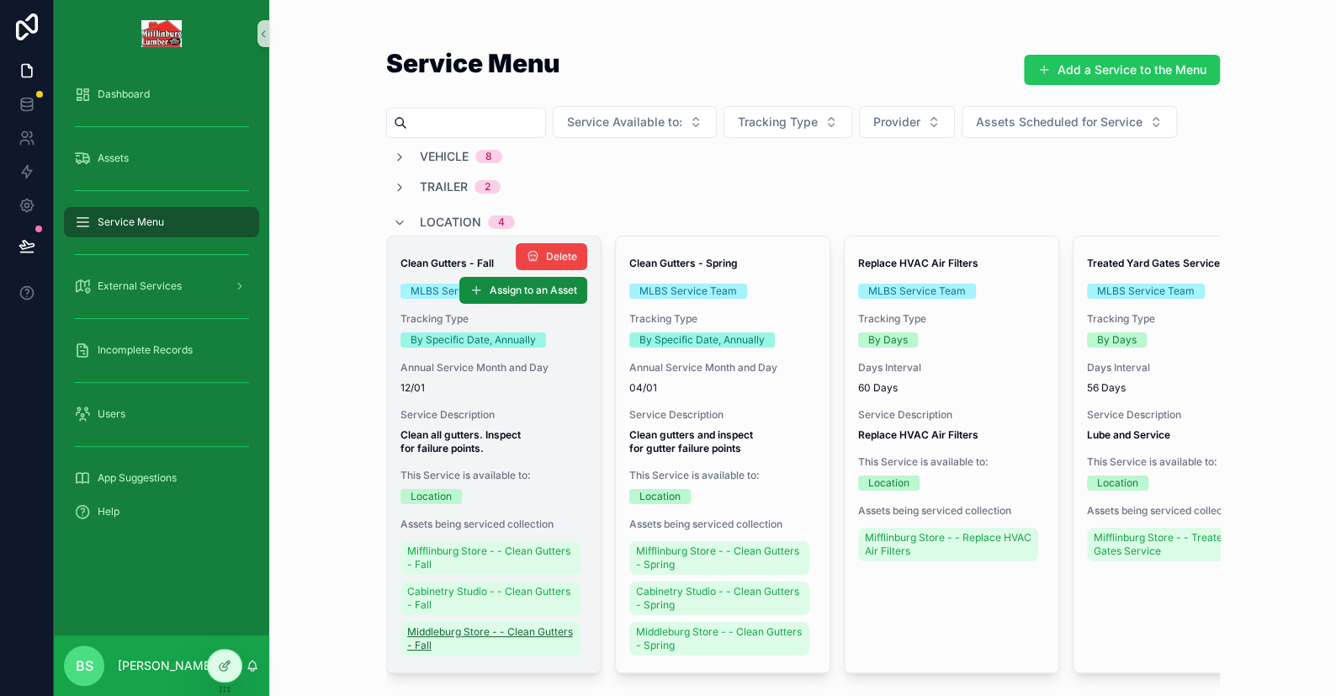
click at [466, 630] on span "Middleburg Store - - Clean Gutters - Fall" at bounding box center [490, 638] width 167 height 27
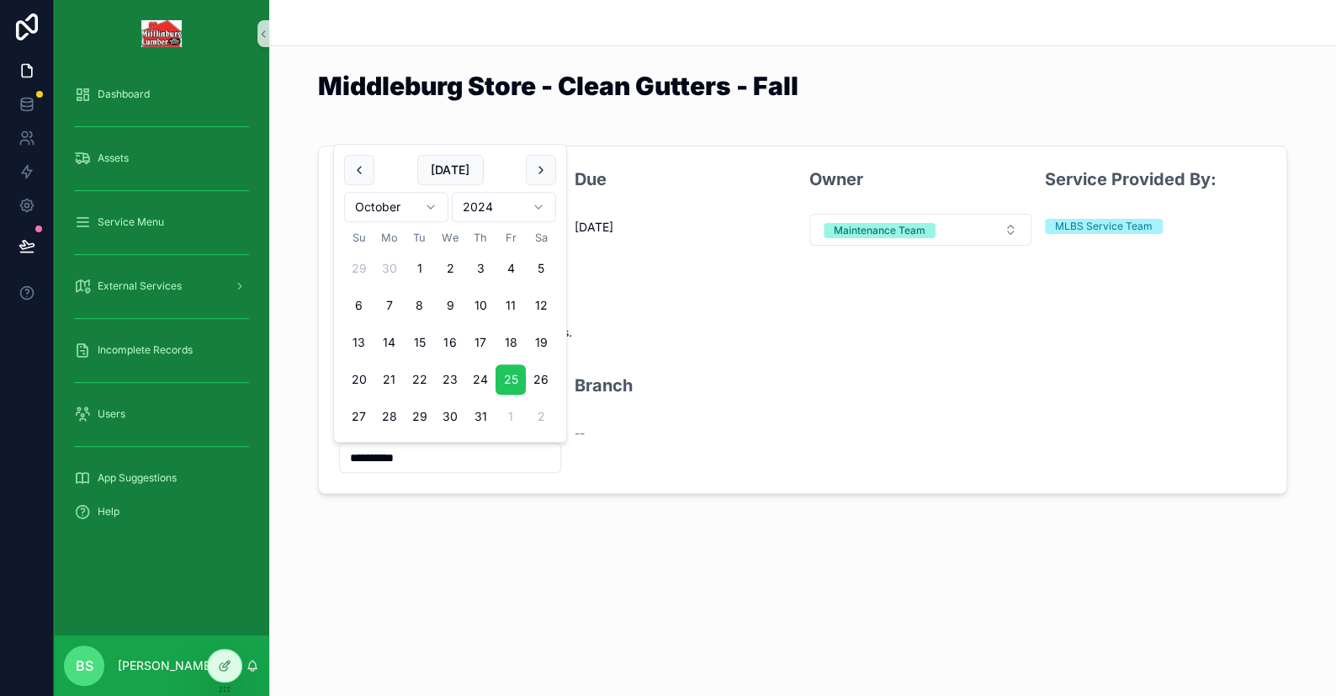
drag, startPoint x: 424, startPoint y: 455, endPoint x: 302, endPoint y: 447, distance: 122.3
click at [305, 449] on div "**********" at bounding box center [802, 320] width 1067 height 362
type input "*********"
click at [413, 602] on div "Middleburg Store - Clean Gutters - Fall Last Completion 10/25/2024 Due 12/1/202…" at bounding box center [802, 304] width 1067 height 608
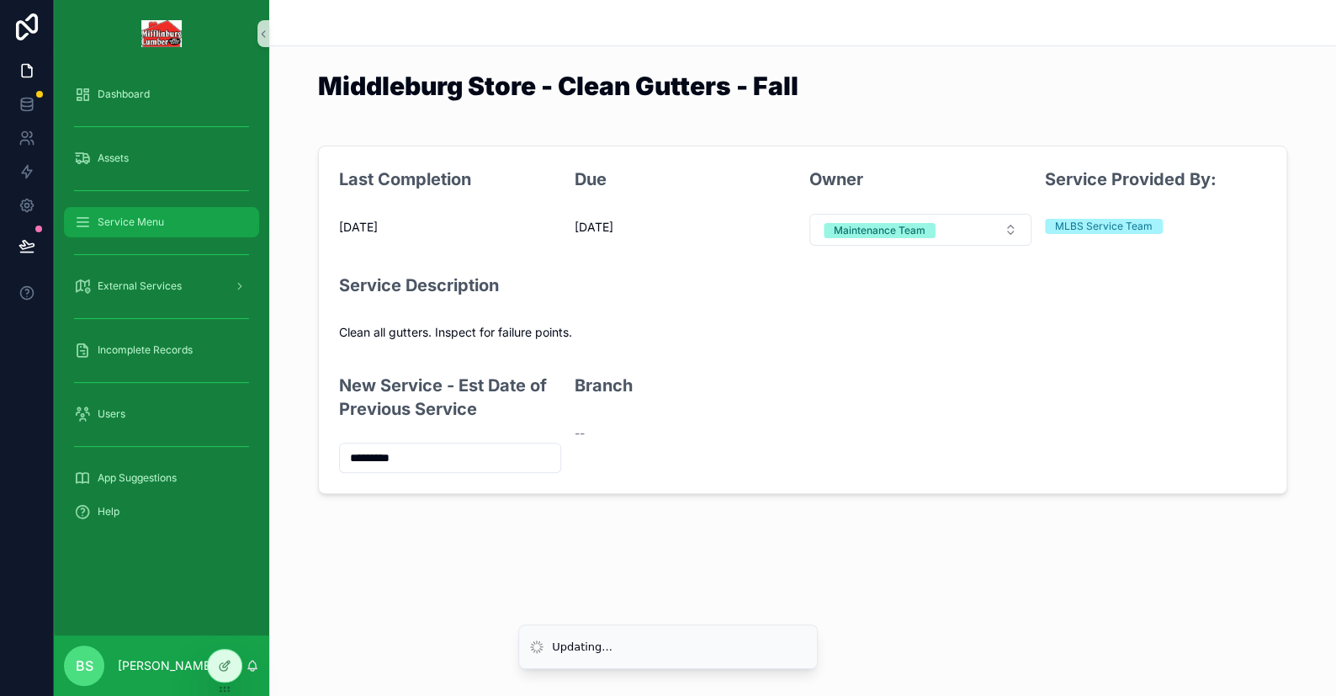
click at [132, 223] on span "Service Menu" at bounding box center [131, 221] width 66 height 13
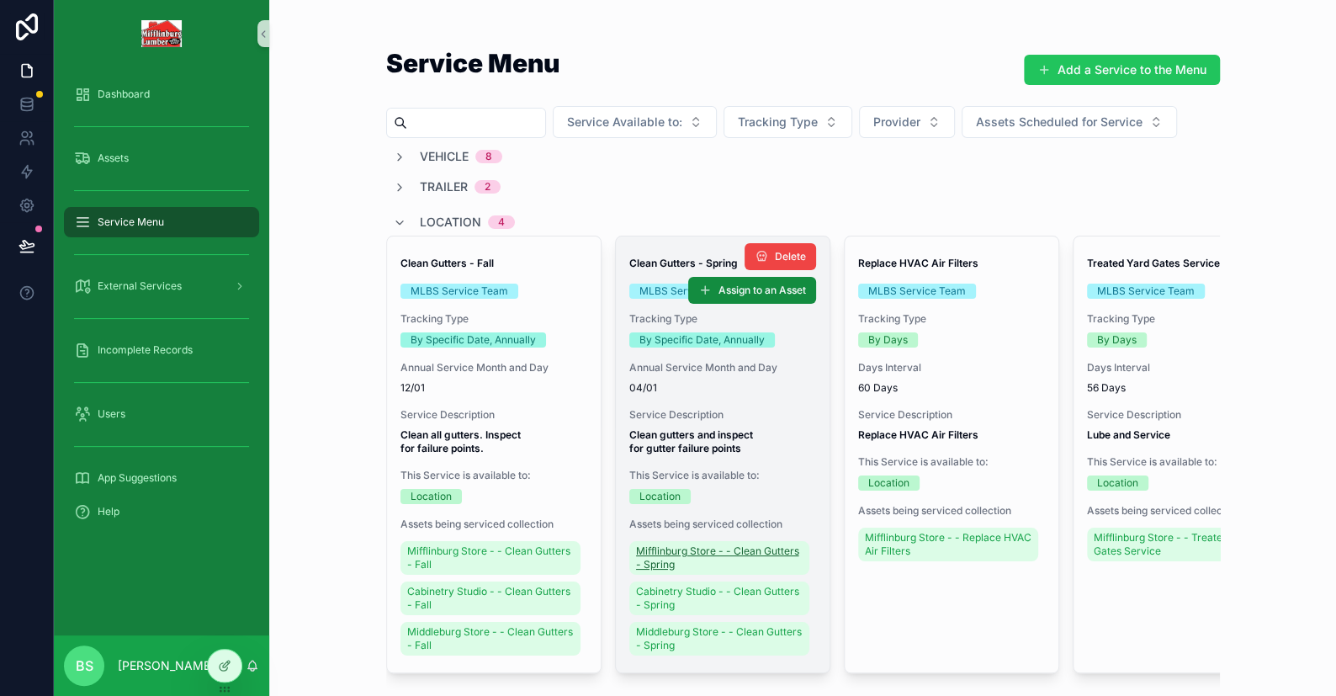
click at [662, 561] on span "Mifflinburg Store - - Clean Gutters - Spring" at bounding box center [719, 557] width 167 height 27
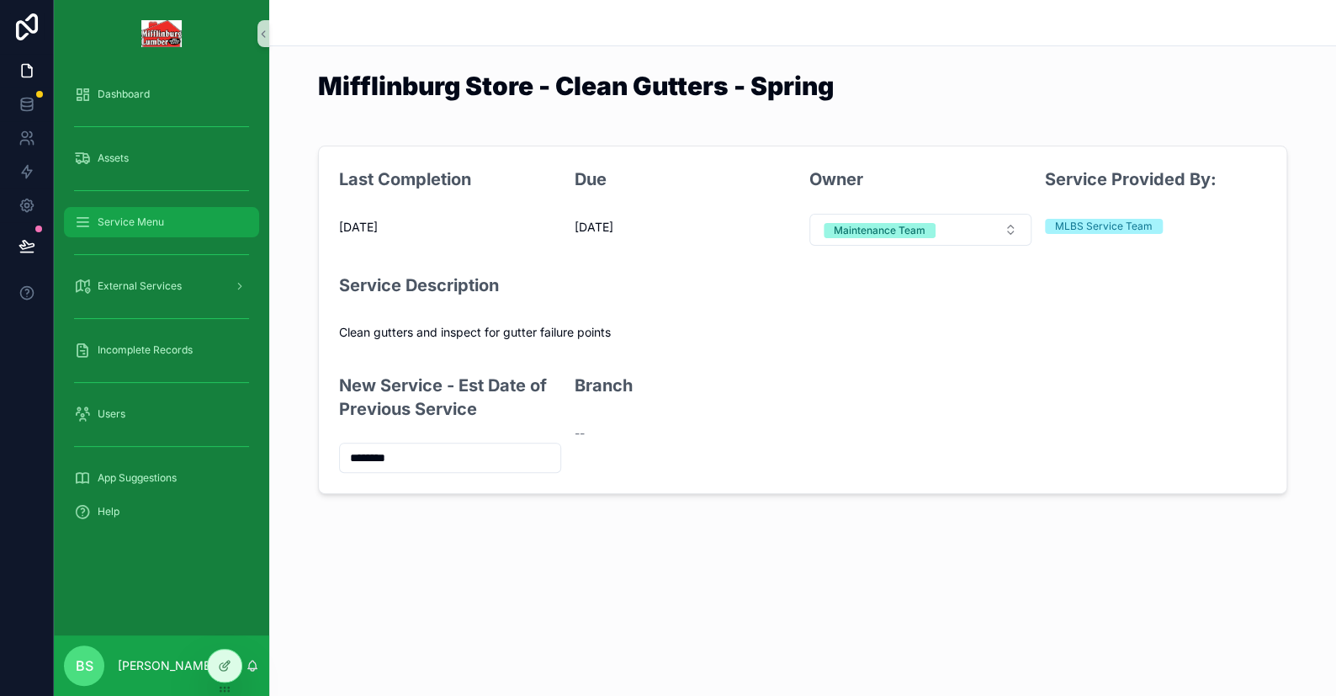
click at [136, 214] on div "Service Menu" at bounding box center [161, 222] width 175 height 27
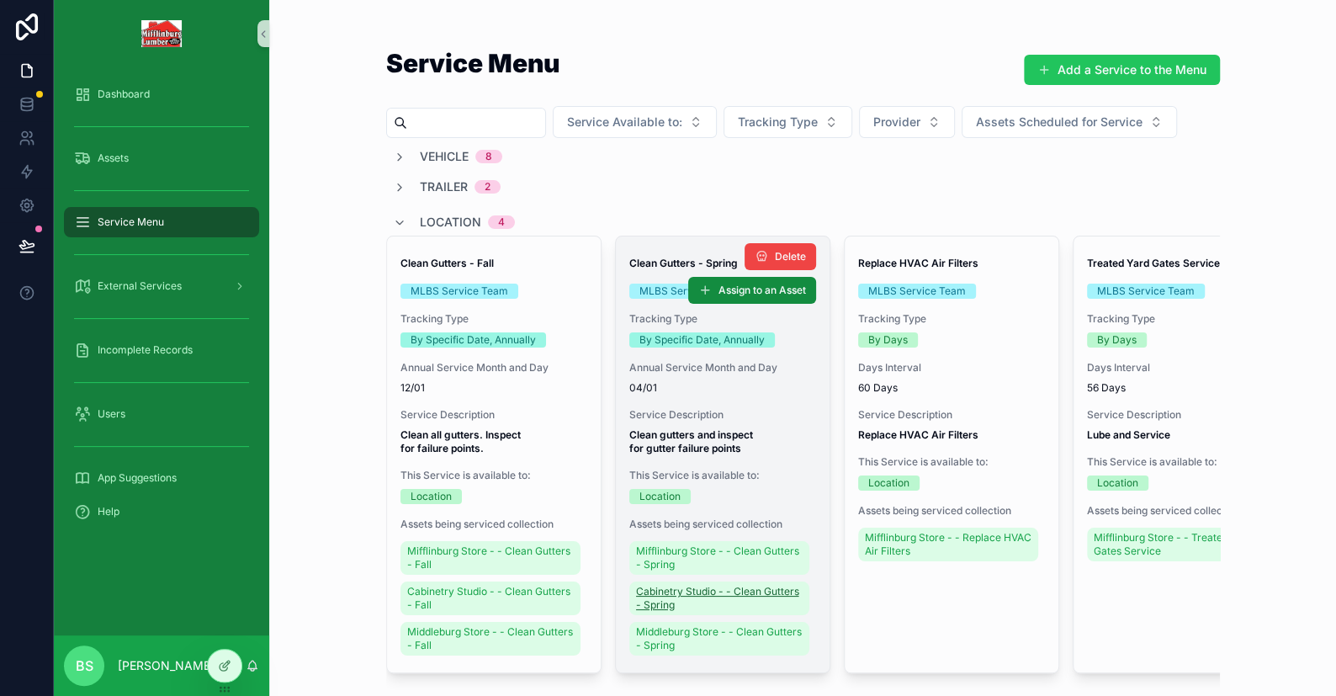
click at [666, 599] on span "Cabinetry Studio - - Clean Gutters - Spring" at bounding box center [719, 598] width 167 height 27
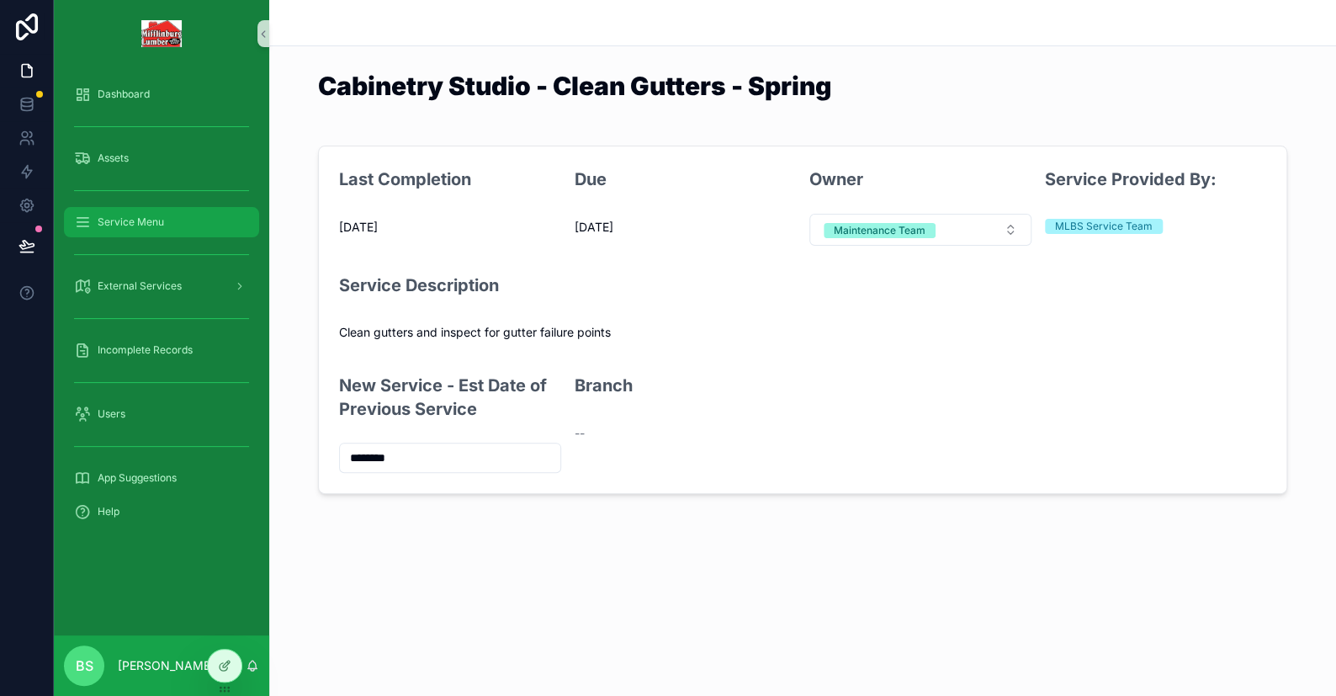
click at [125, 215] on span "Service Menu" at bounding box center [131, 221] width 66 height 13
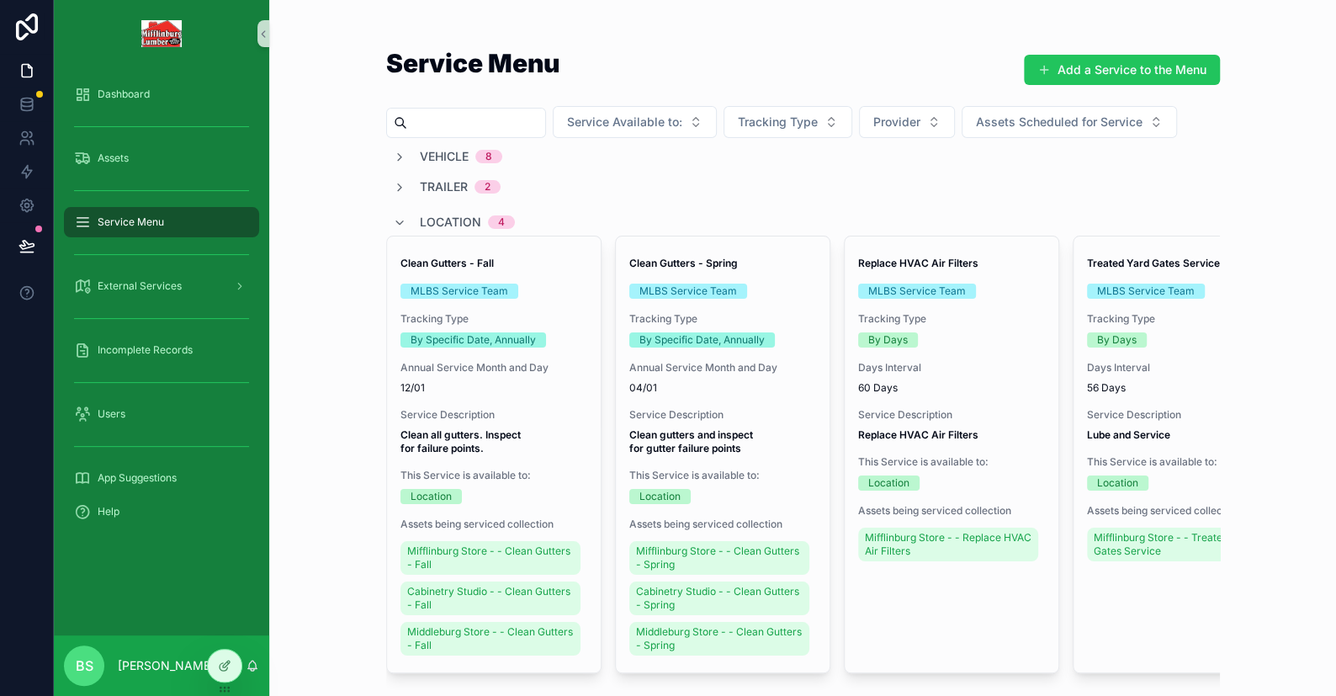
click at [676, 627] on span "Middleburg Store - - Clean Gutters - Spring" at bounding box center [719, 638] width 167 height 27
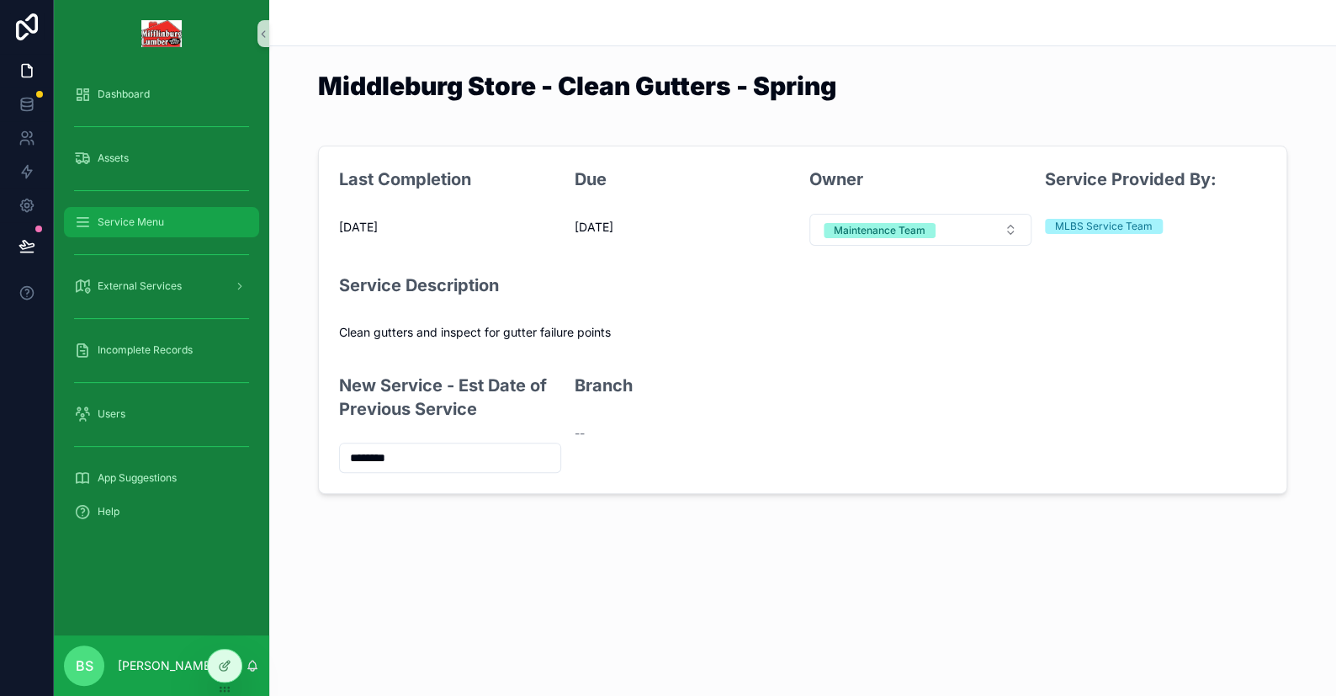
click at [132, 221] on span "Service Menu" at bounding box center [131, 221] width 66 height 13
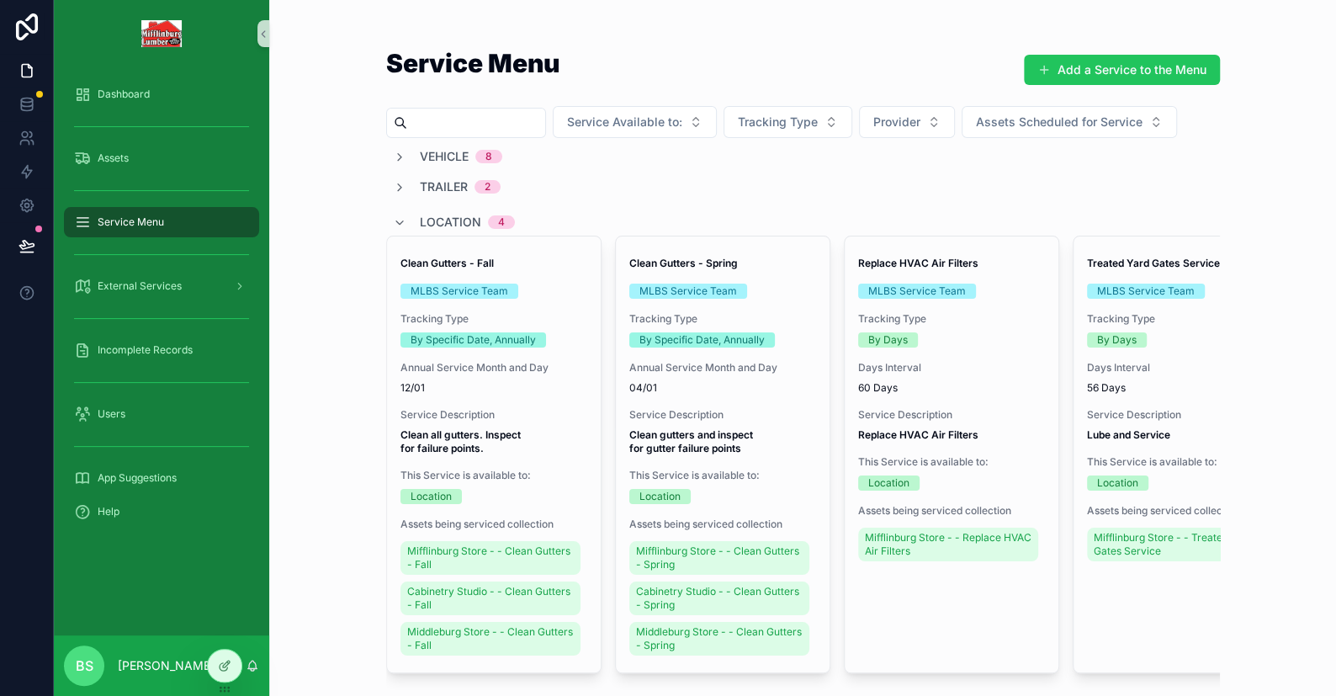
click at [433, 117] on input "scrollable content" at bounding box center [476, 123] width 138 height 24
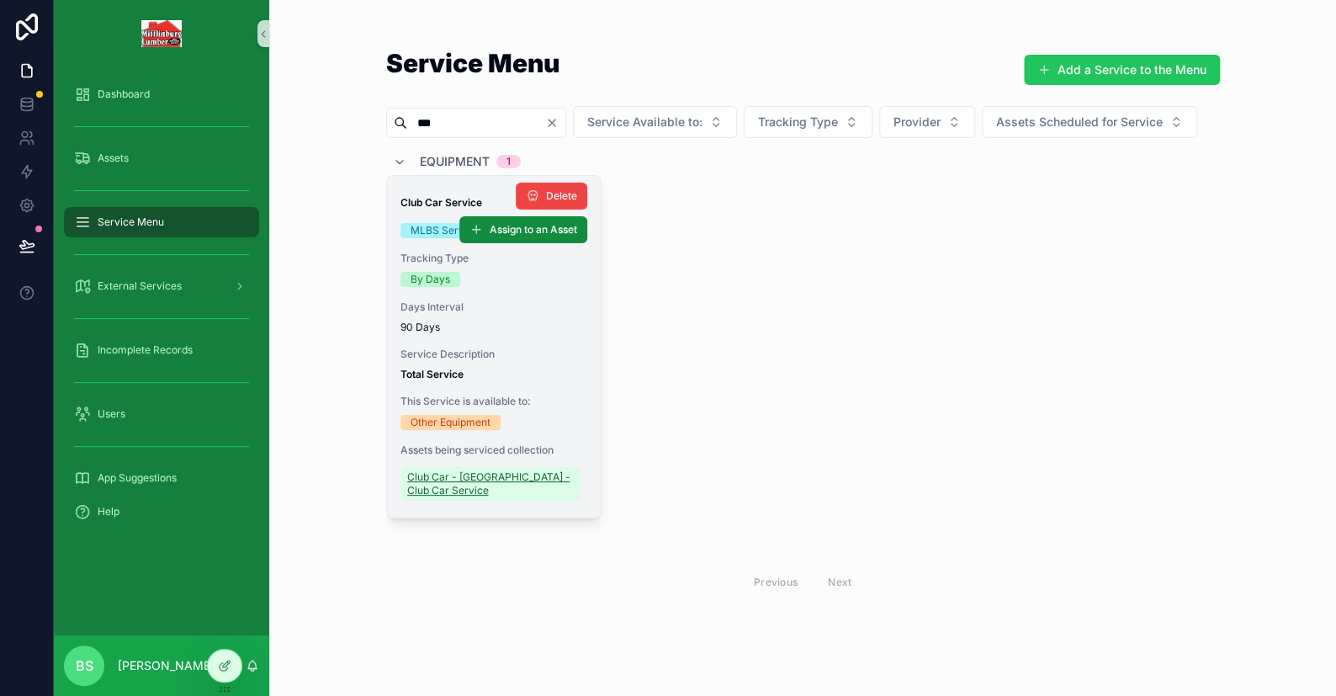
type input "***"
click at [462, 497] on span "Club Car - [GEOGRAPHIC_DATA] - Club Car Service" at bounding box center [490, 483] width 167 height 27
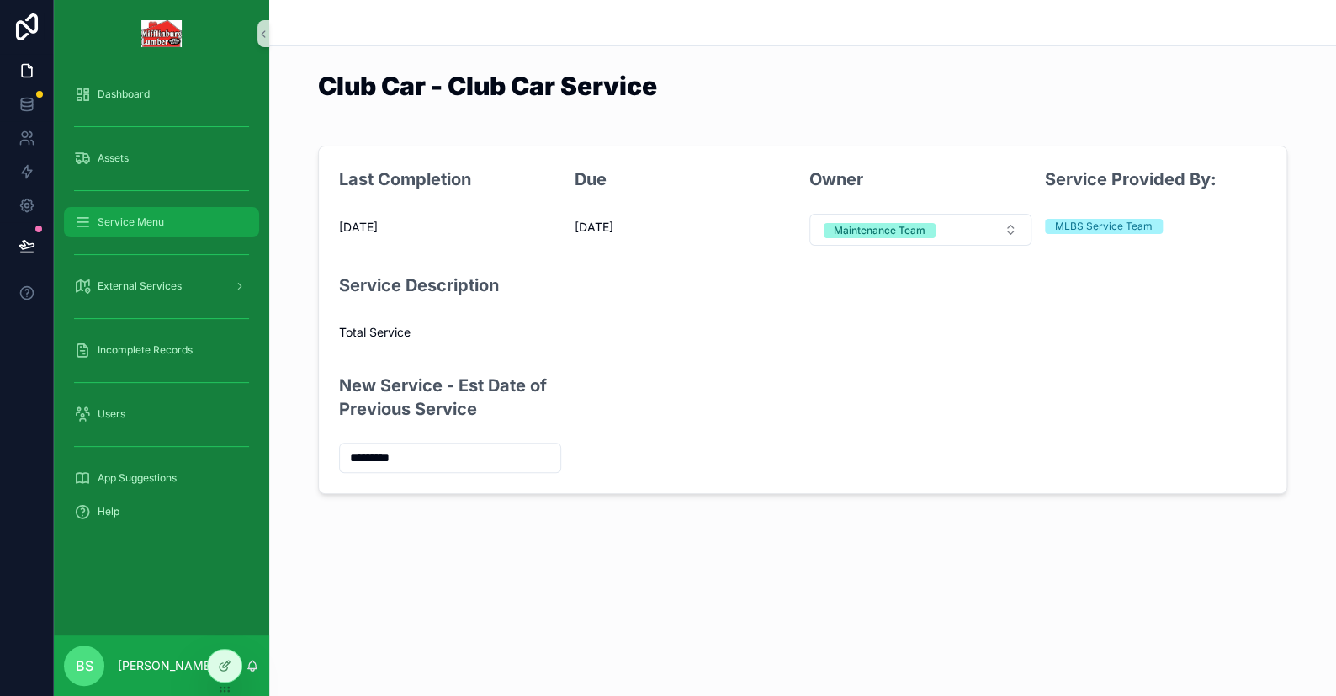
click at [103, 223] on span "Service Menu" at bounding box center [131, 221] width 66 height 13
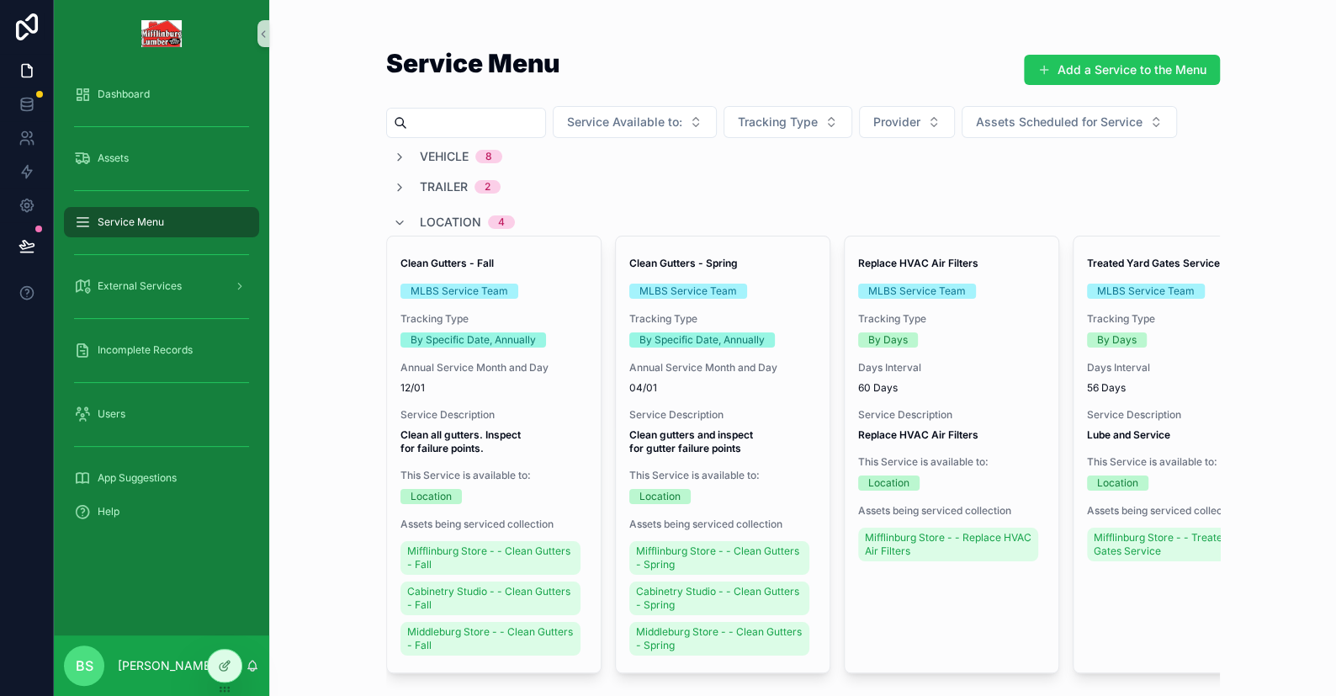
click at [443, 123] on input "scrollable content" at bounding box center [476, 123] width 138 height 24
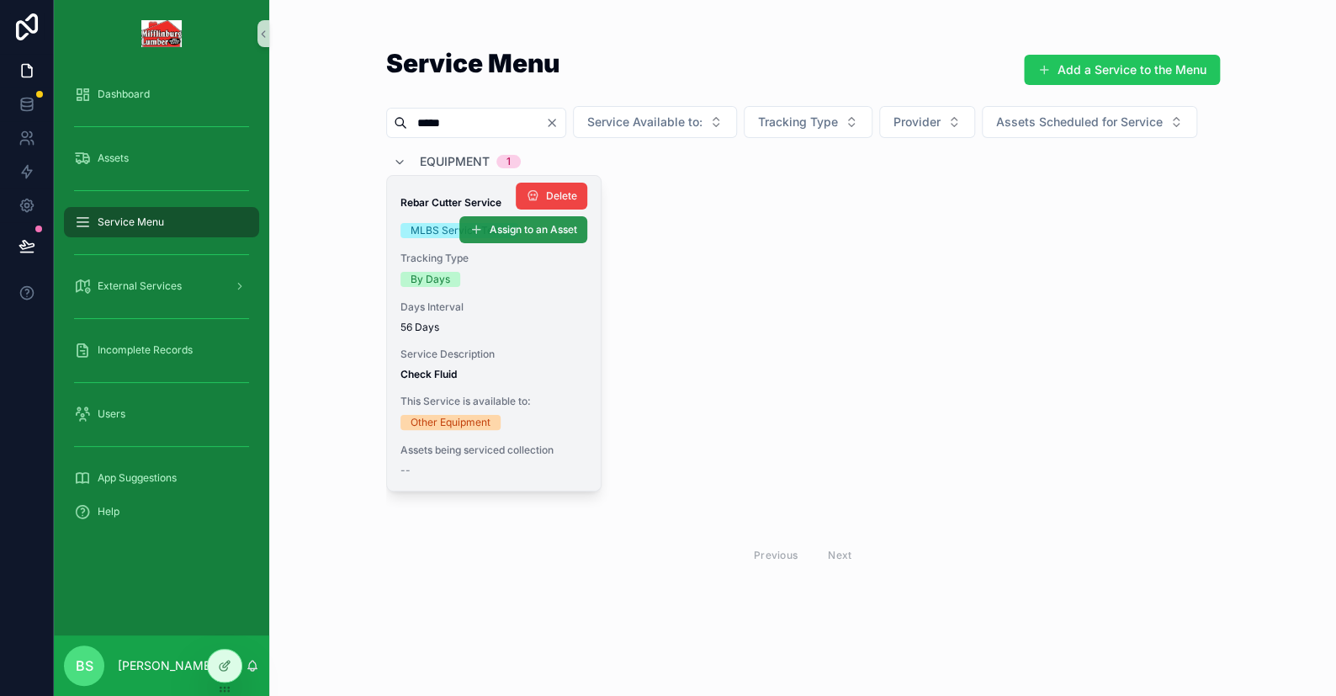
type input "*****"
click at [504, 236] on span "Assign to an Asset" at bounding box center [533, 229] width 87 height 13
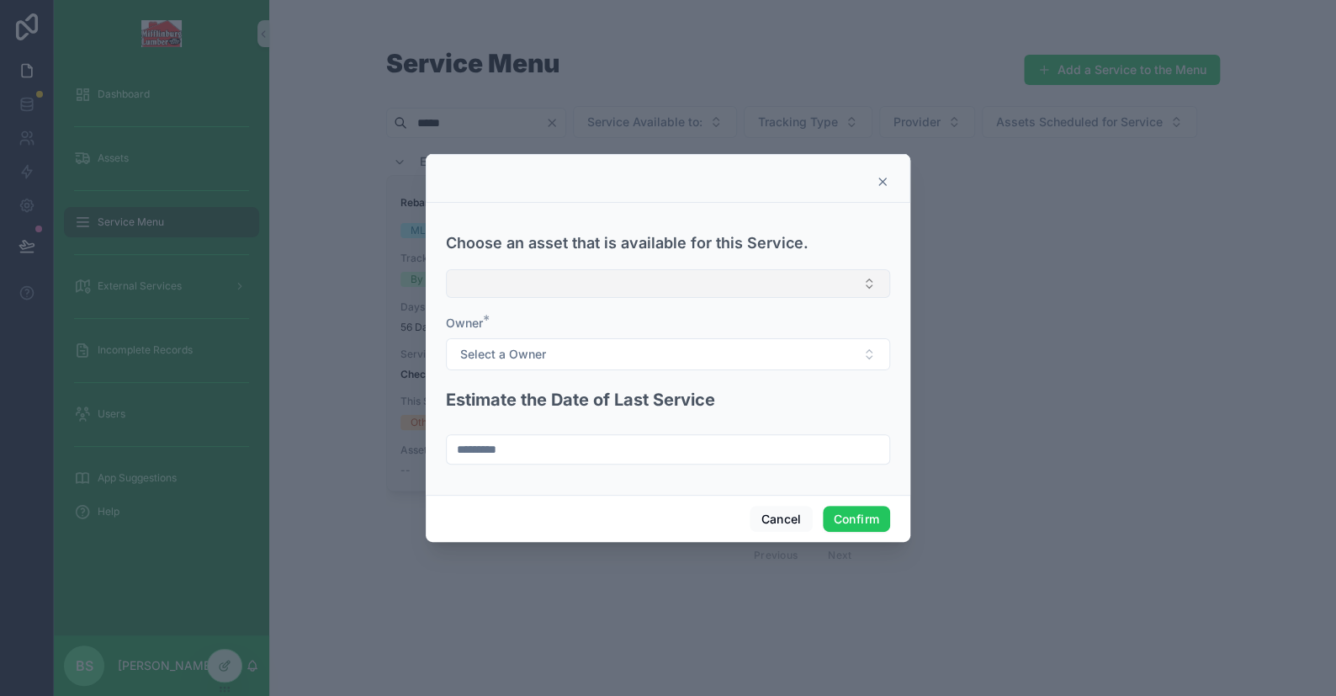
click at [480, 278] on button "Select Button" at bounding box center [668, 283] width 444 height 29
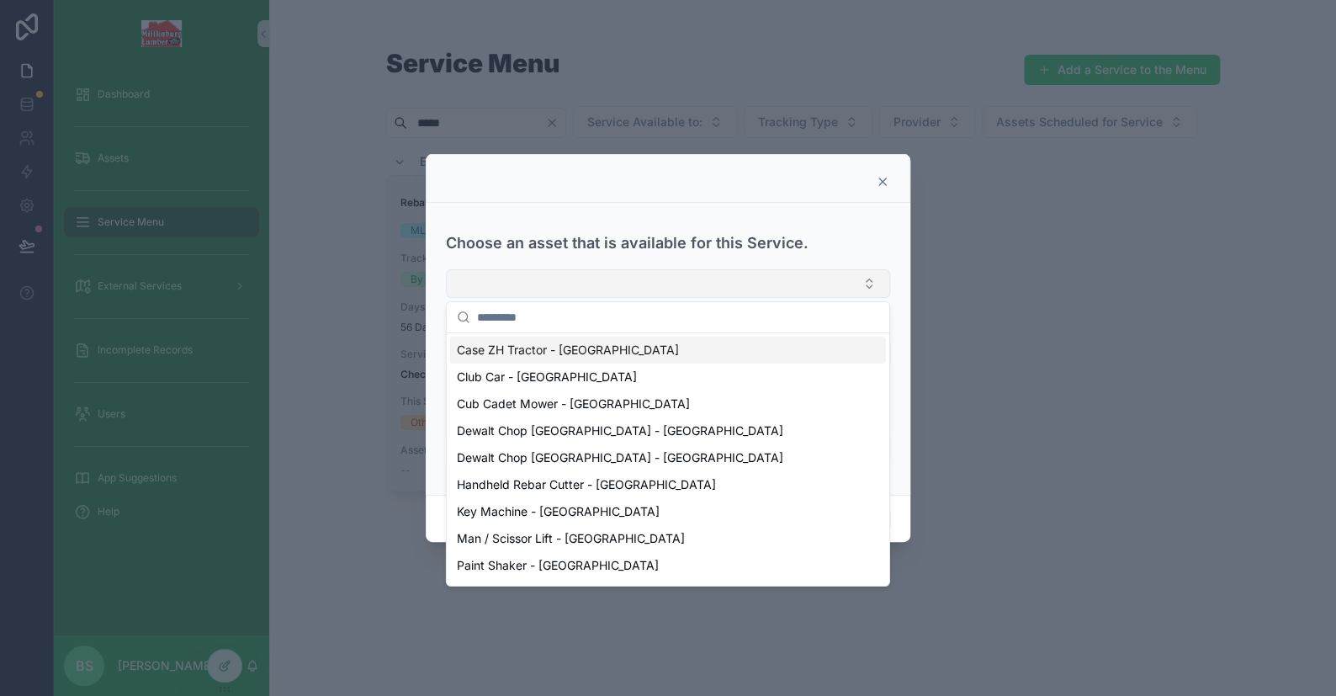
click at [506, 290] on button "Select Button" at bounding box center [668, 283] width 444 height 29
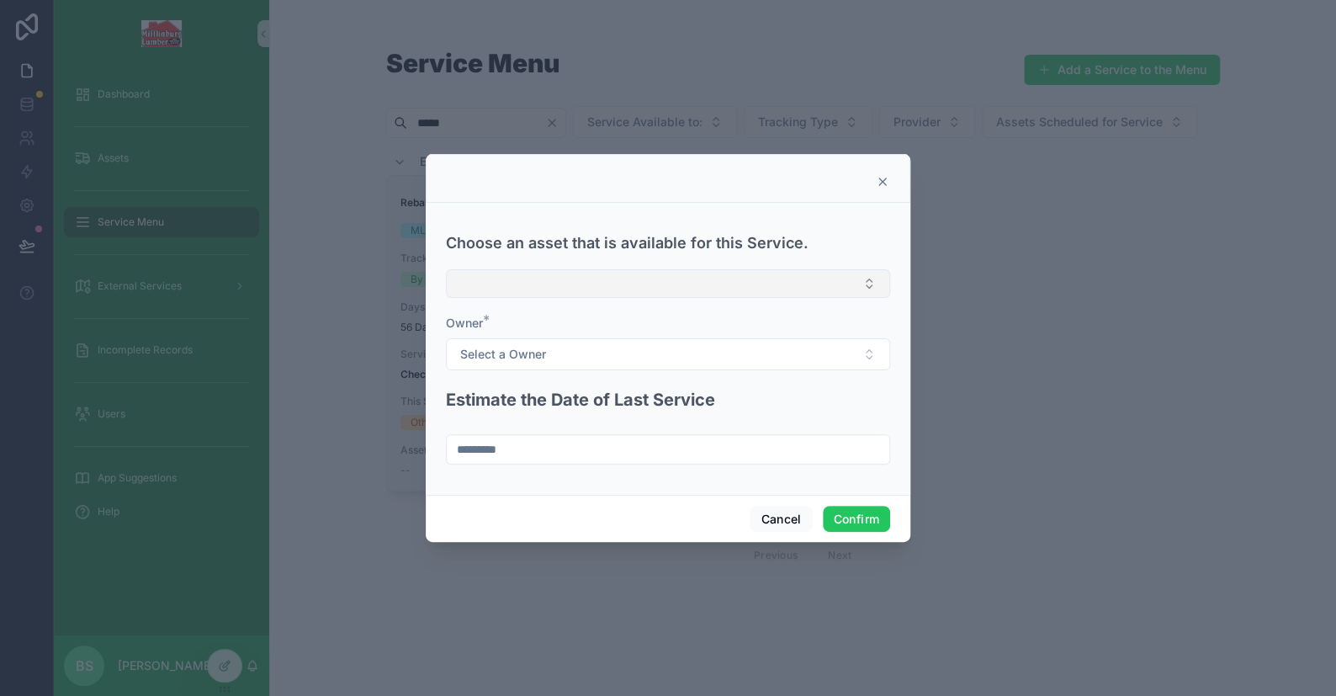
click at [506, 290] on button "Select Button" at bounding box center [668, 283] width 444 height 29
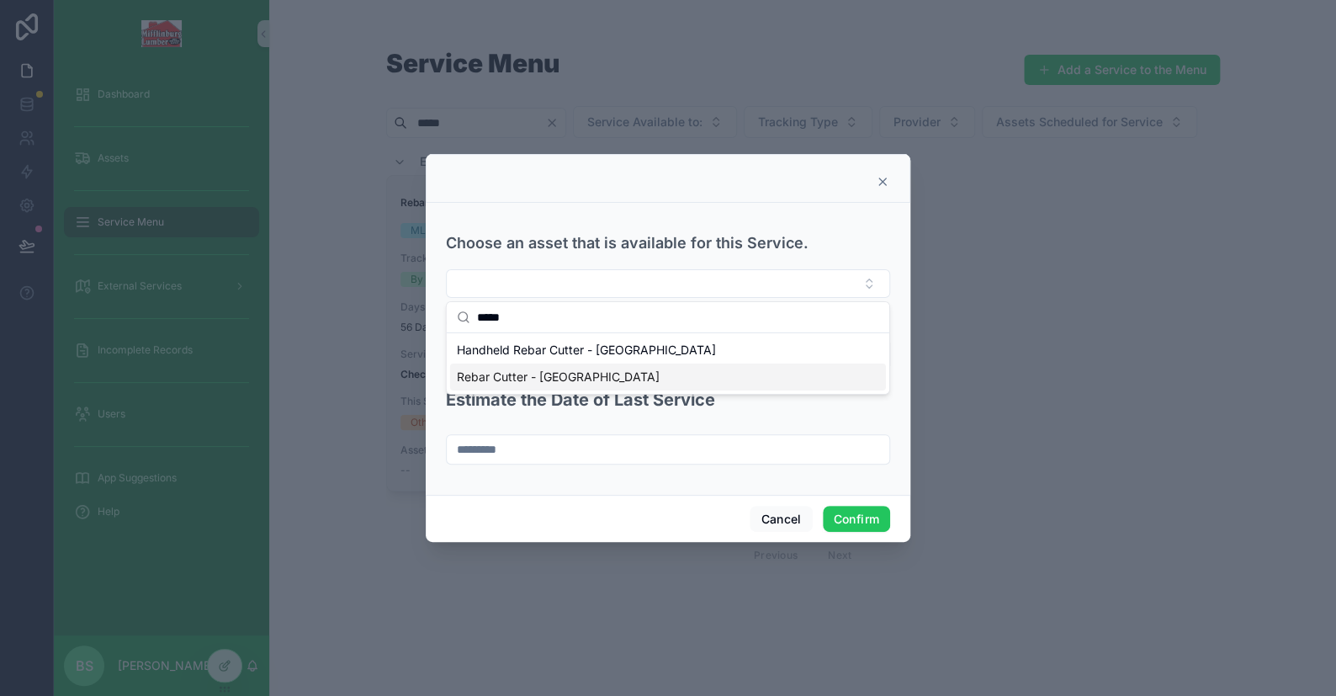
type input "*****"
click at [517, 374] on span "Rebar Cutter - [GEOGRAPHIC_DATA]" at bounding box center [558, 376] width 203 height 17
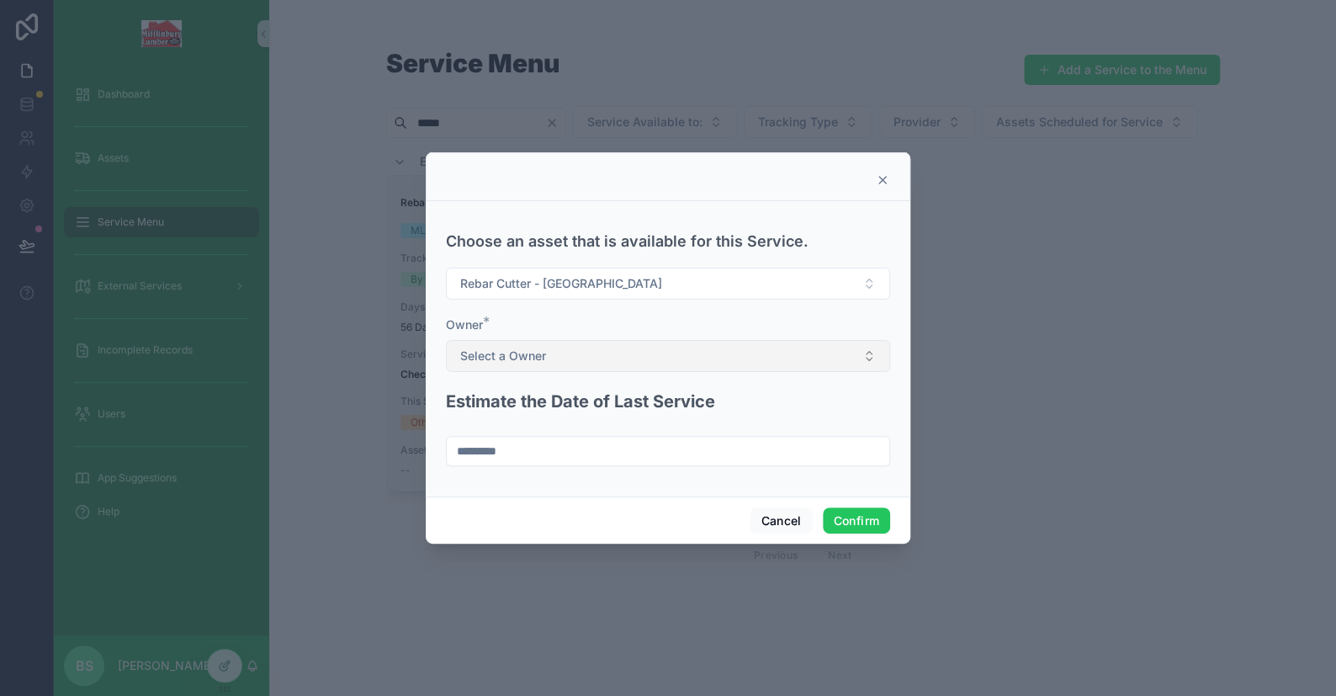
click at [522, 352] on span "Select a Owner" at bounding box center [503, 355] width 86 height 17
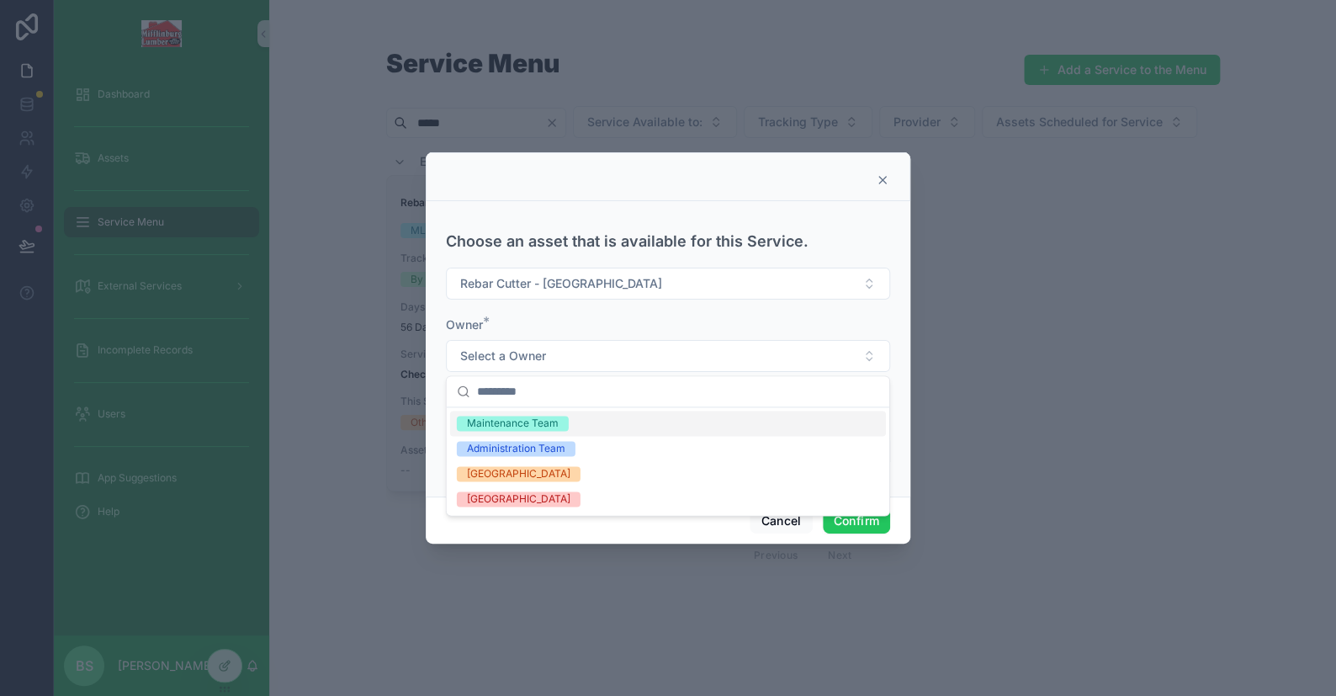
click at [511, 427] on div "Maintenance Team" at bounding box center [513, 423] width 92 height 15
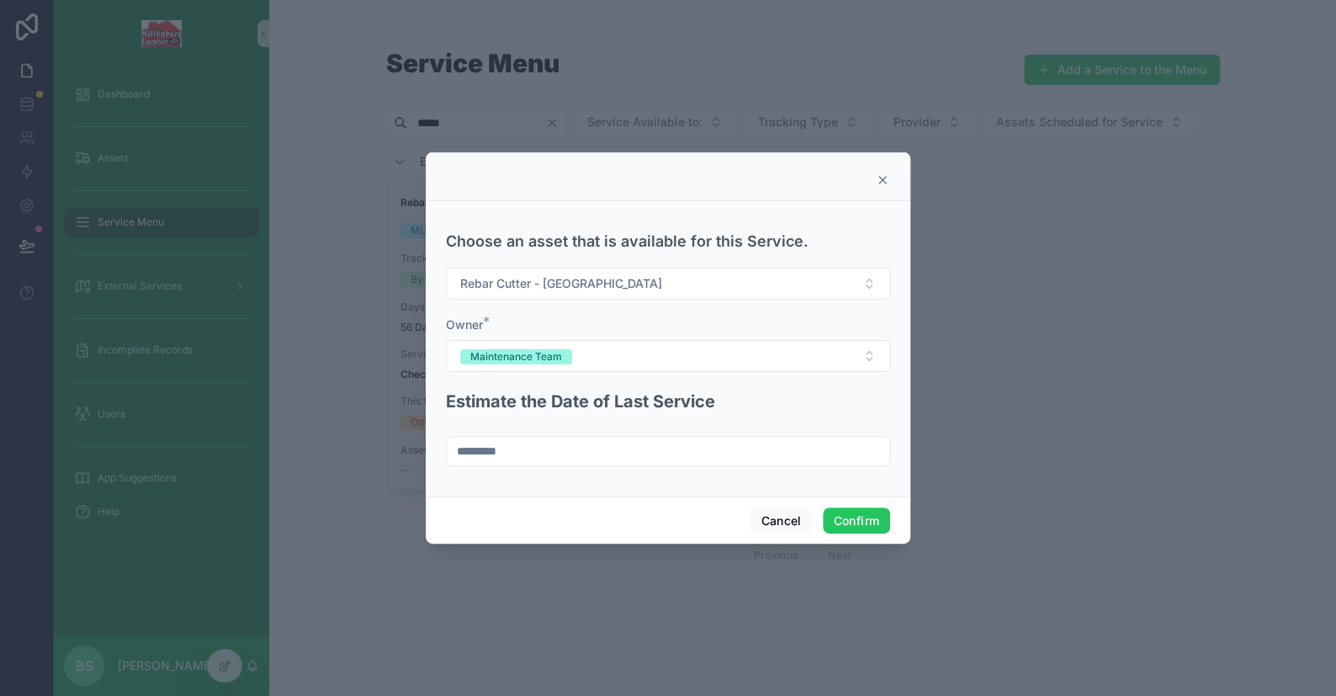
click at [506, 449] on input "*********" at bounding box center [668, 451] width 443 height 24
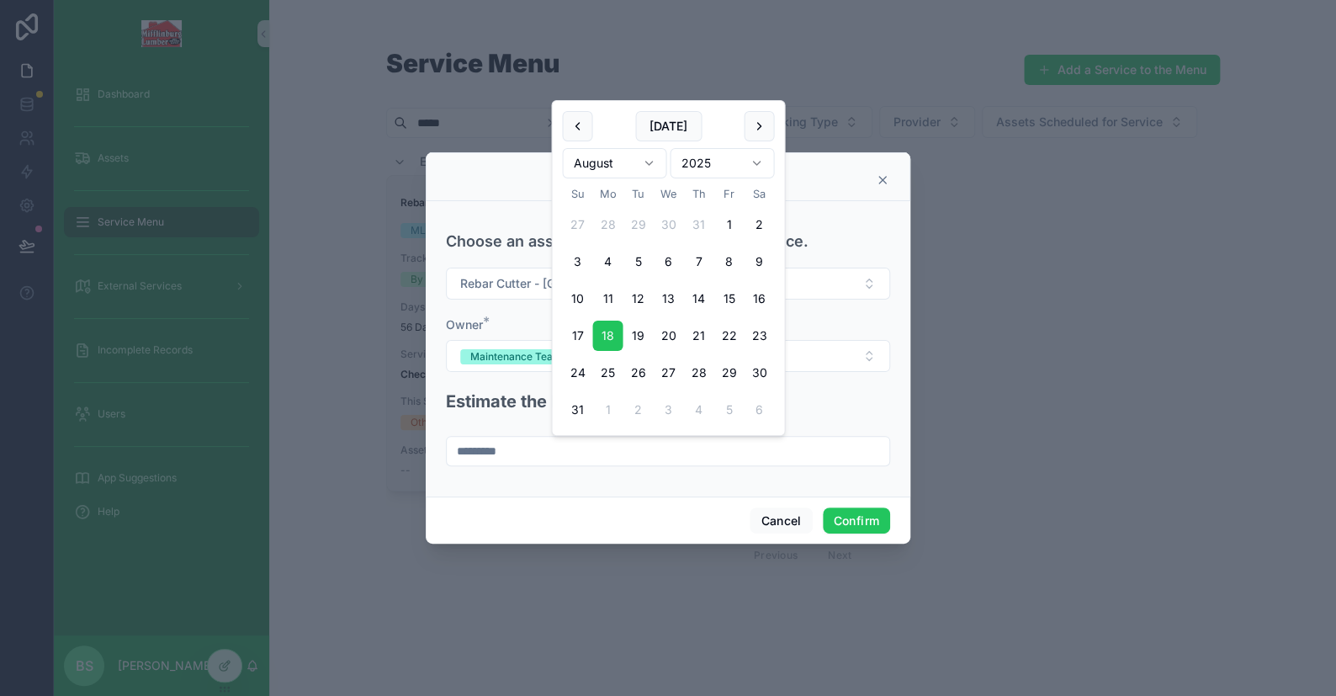
click at [469, 447] on input "*********" at bounding box center [668, 451] width 443 height 24
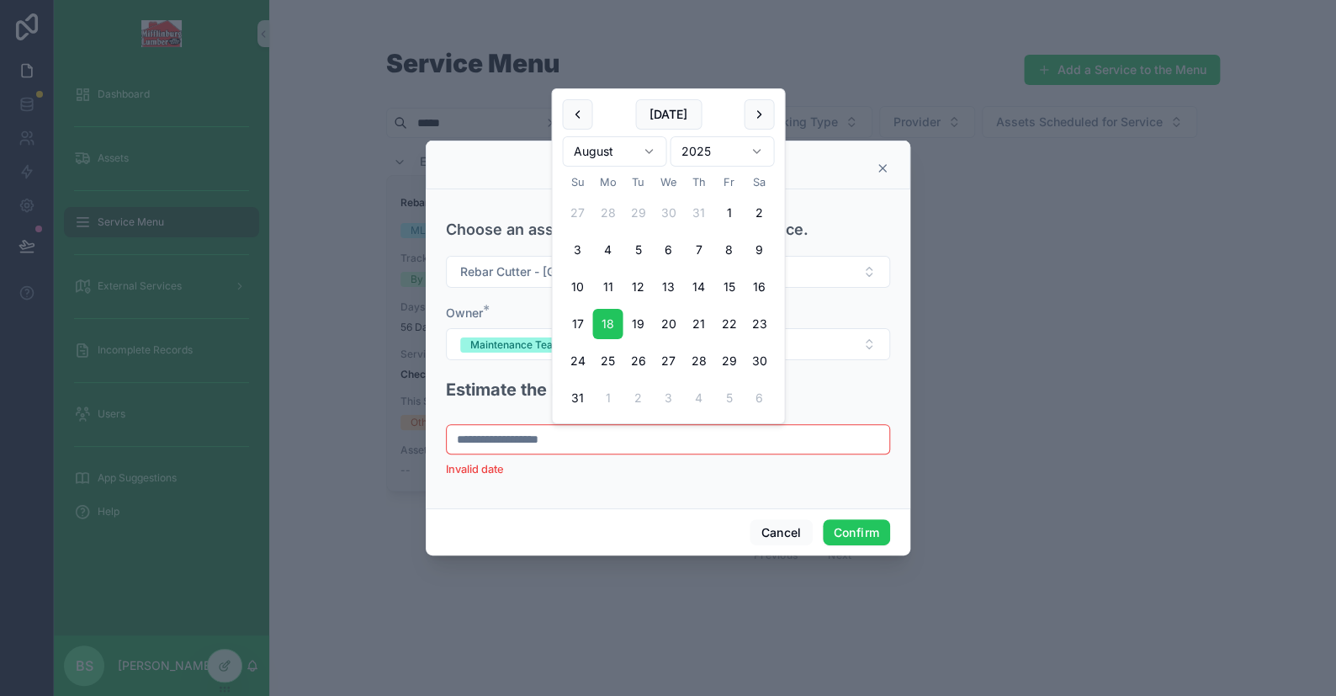
click at [588, 434] on input "**********" at bounding box center [668, 439] width 443 height 24
click at [480, 438] on input "**********" at bounding box center [668, 439] width 443 height 24
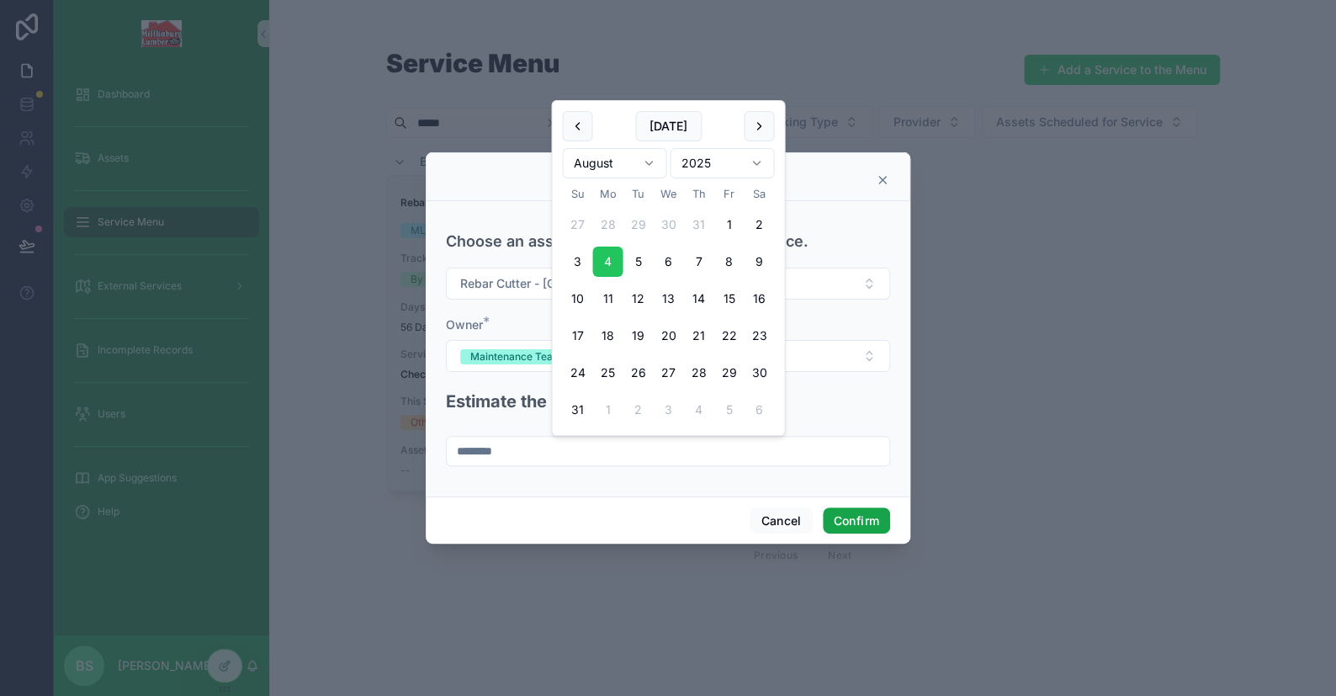
type input "********"
click at [835, 518] on button "Confirm" at bounding box center [856, 520] width 67 height 27
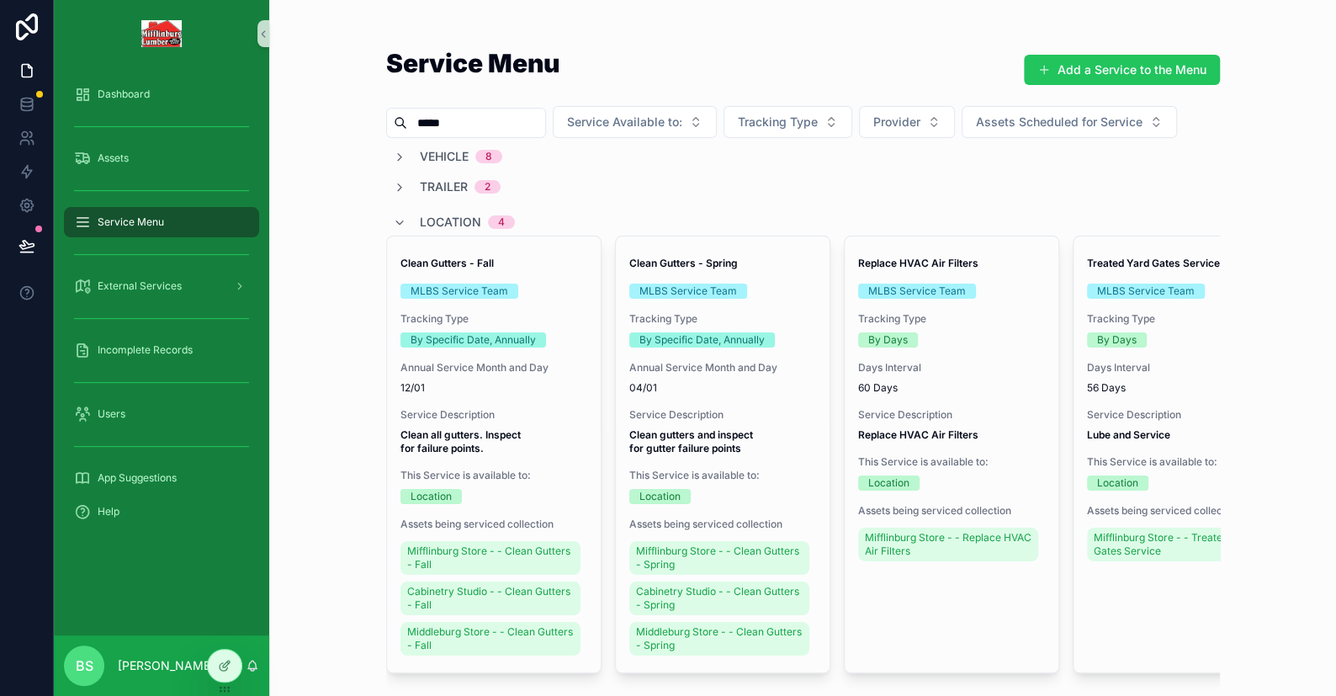
click at [453, 125] on input "*****" at bounding box center [476, 123] width 138 height 24
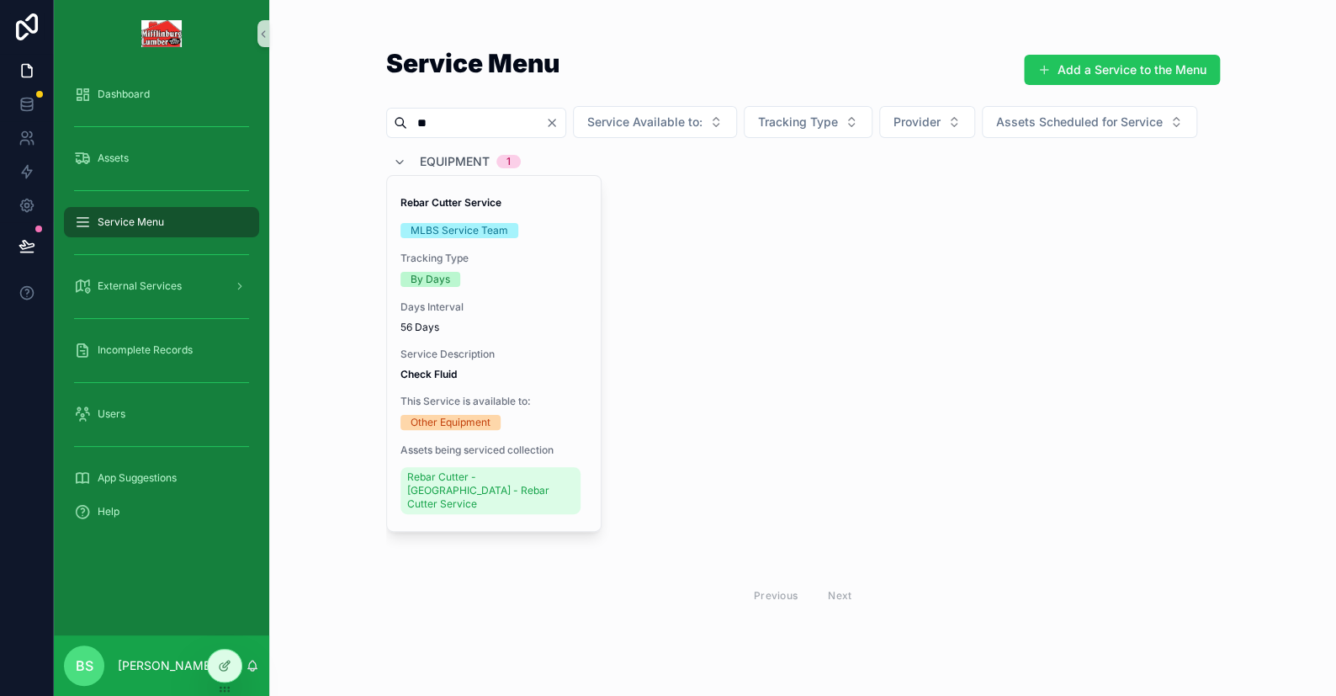
type input "*"
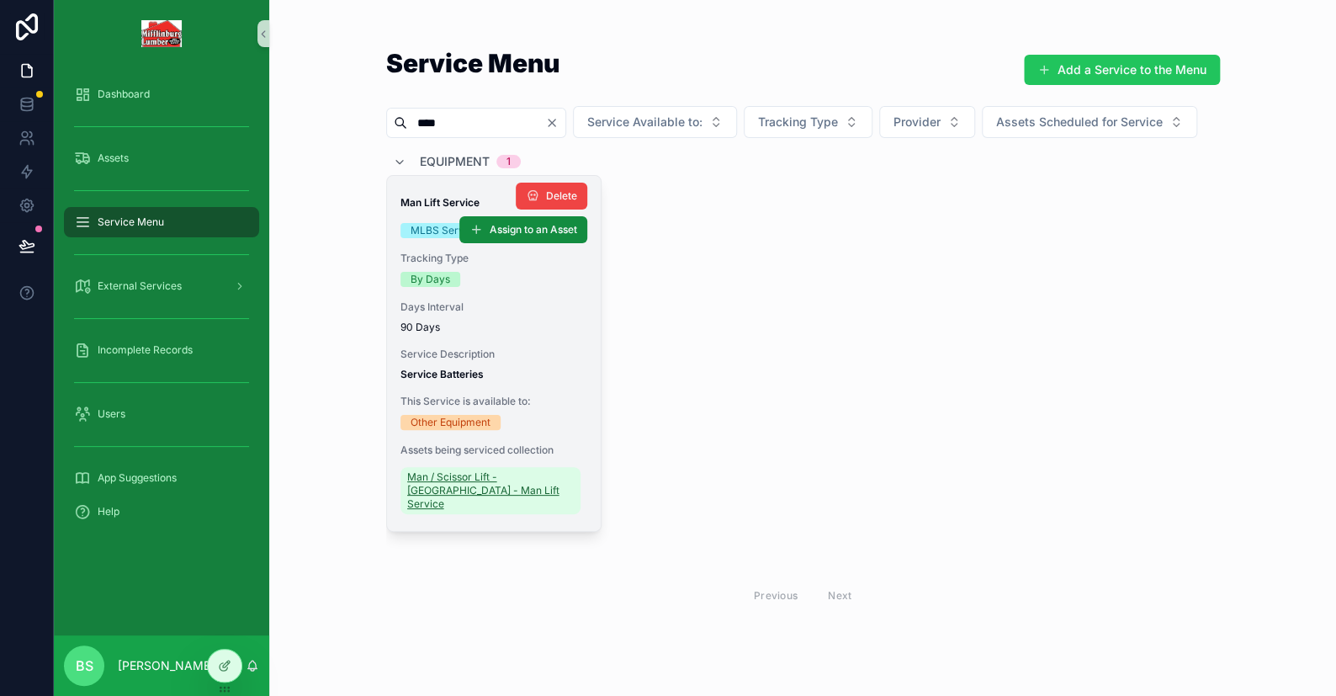
type input "***"
click at [441, 511] on span "Man / Scissor Lift - [GEOGRAPHIC_DATA] - Man Lift Service" at bounding box center [490, 490] width 167 height 40
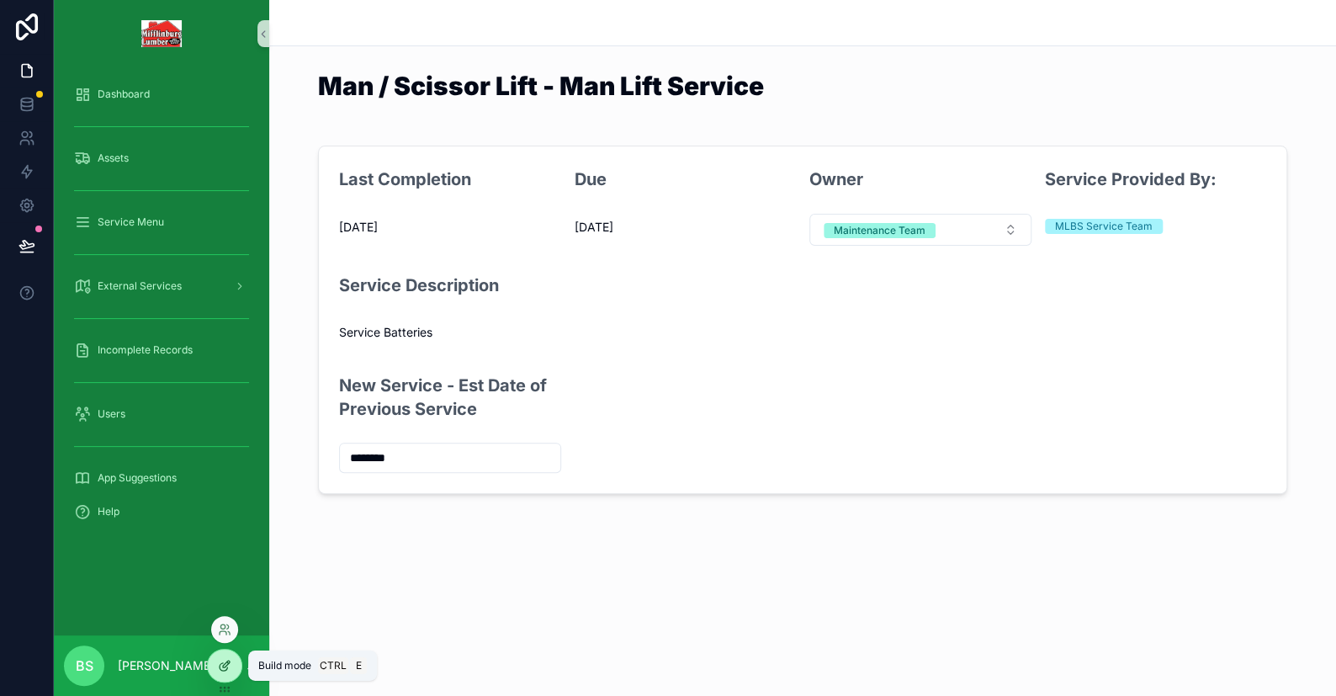
click at [220, 661] on icon at bounding box center [224, 665] width 13 height 13
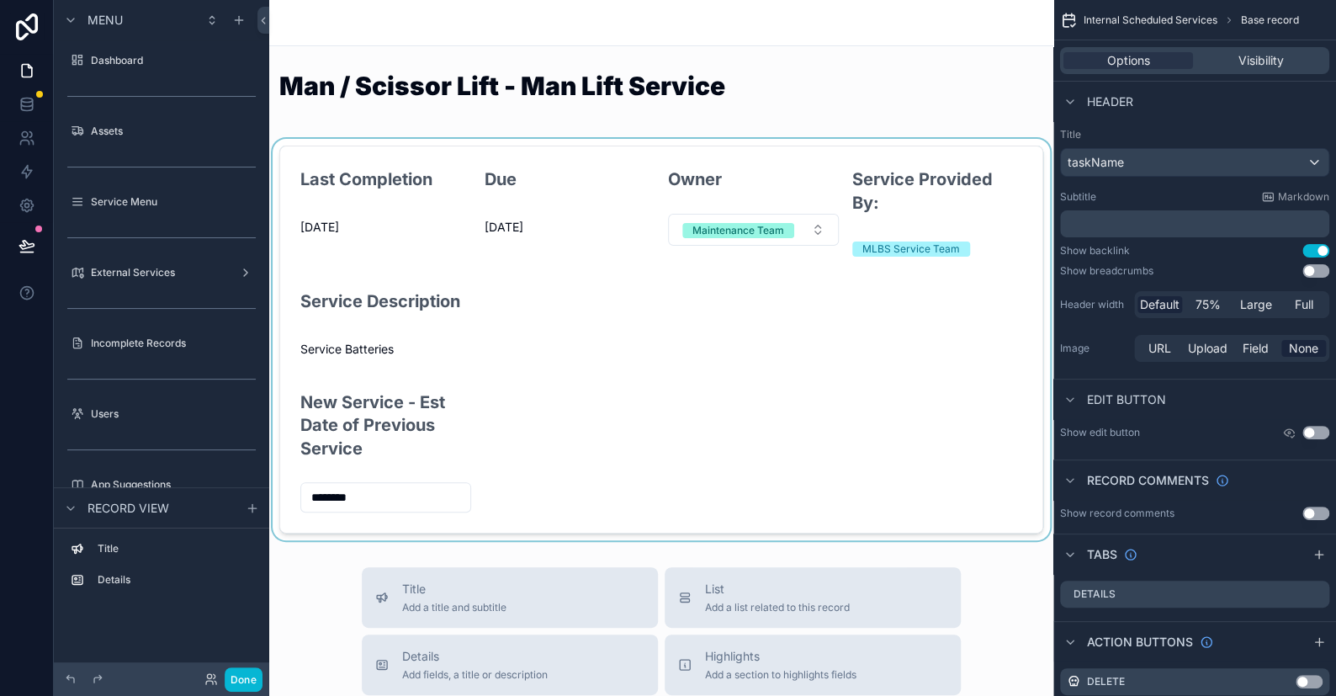
click at [845, 354] on div "scrollable content" at bounding box center [661, 339] width 784 height 401
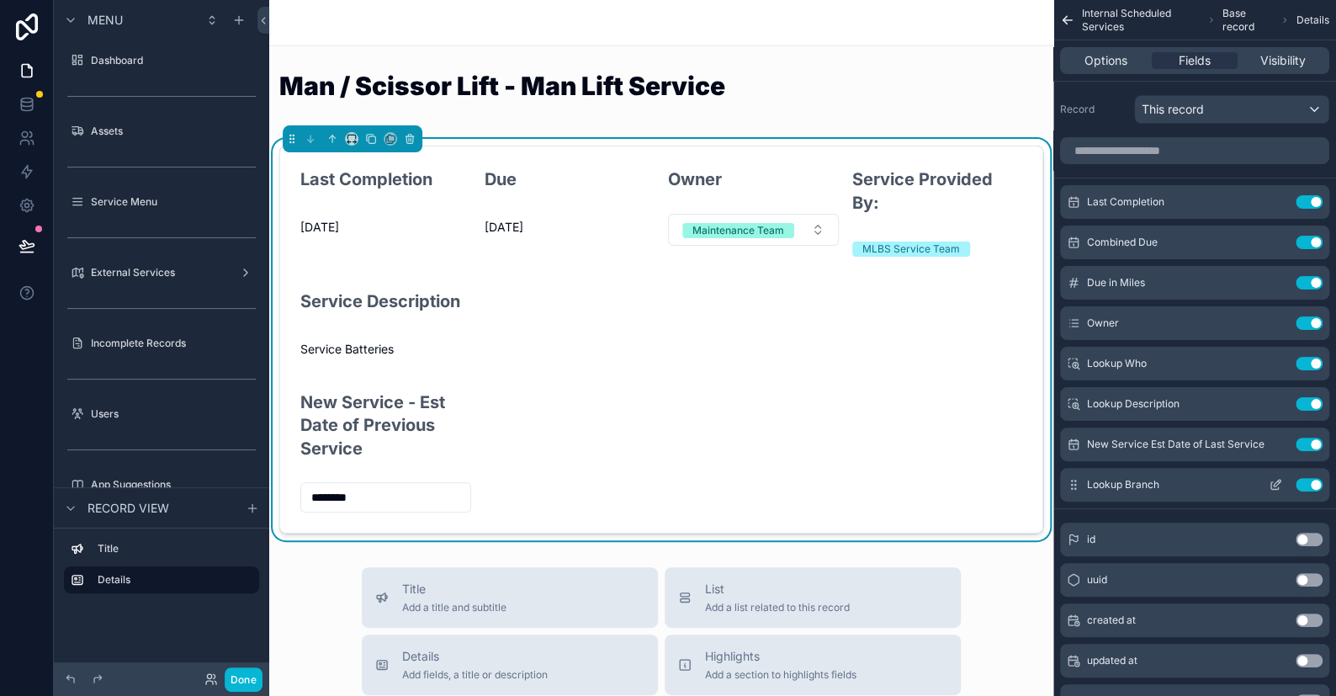
click at [879, 479] on icon "scrollable content" at bounding box center [1275, 484] width 13 height 13
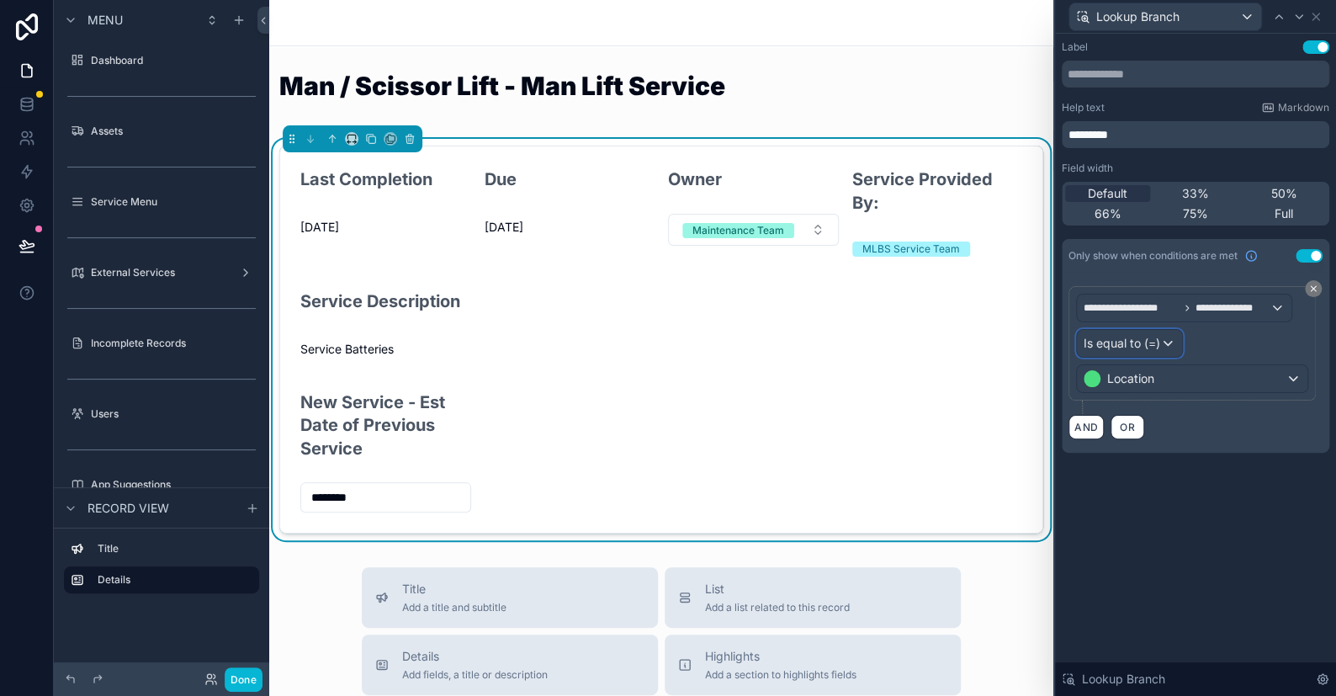
click at [879, 336] on span "Is equal to (=)" at bounding box center [1122, 343] width 77 height 17
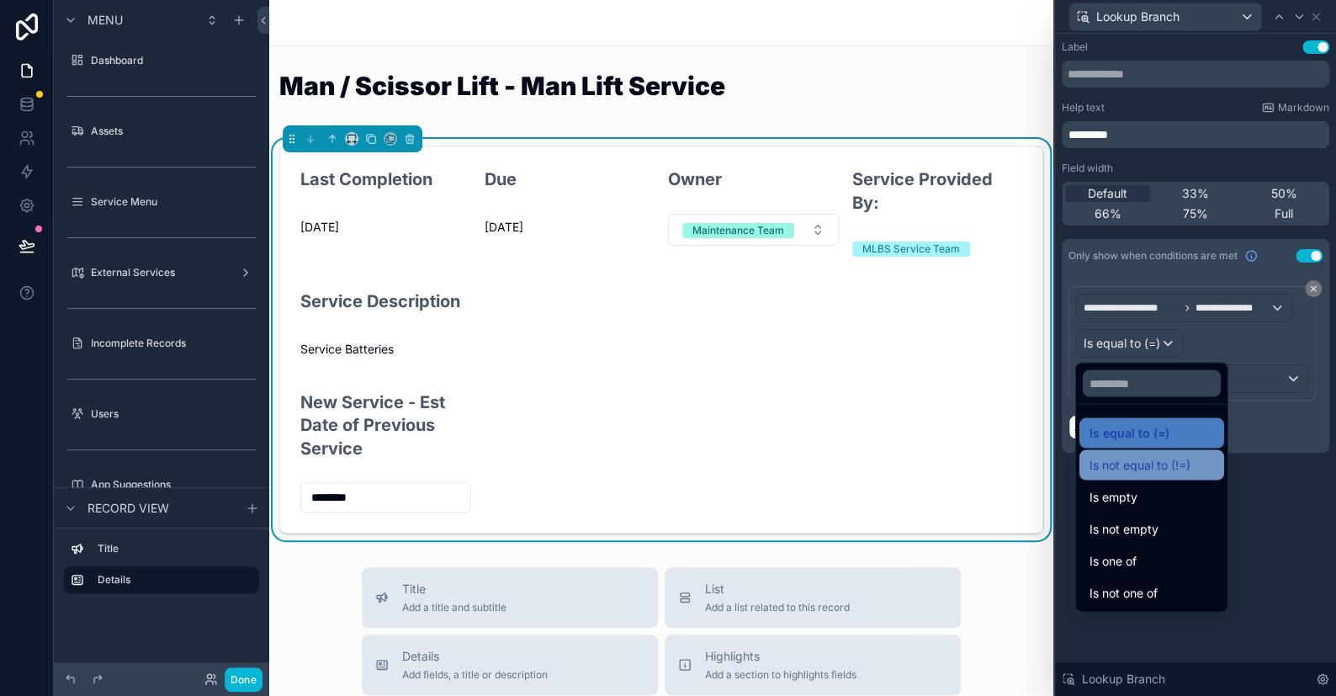
click at [879, 461] on span "Is not equal to (!=)" at bounding box center [1139, 464] width 101 height 20
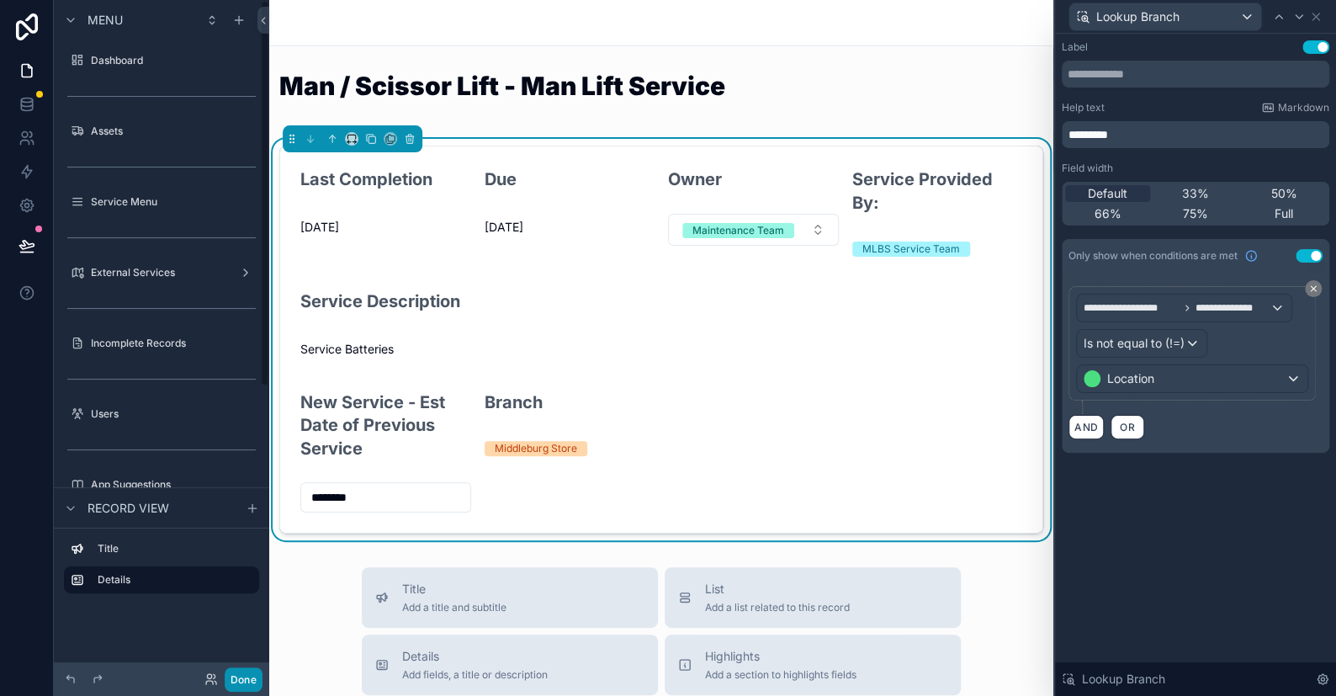
click at [246, 676] on button "Done" at bounding box center [244, 679] width 38 height 24
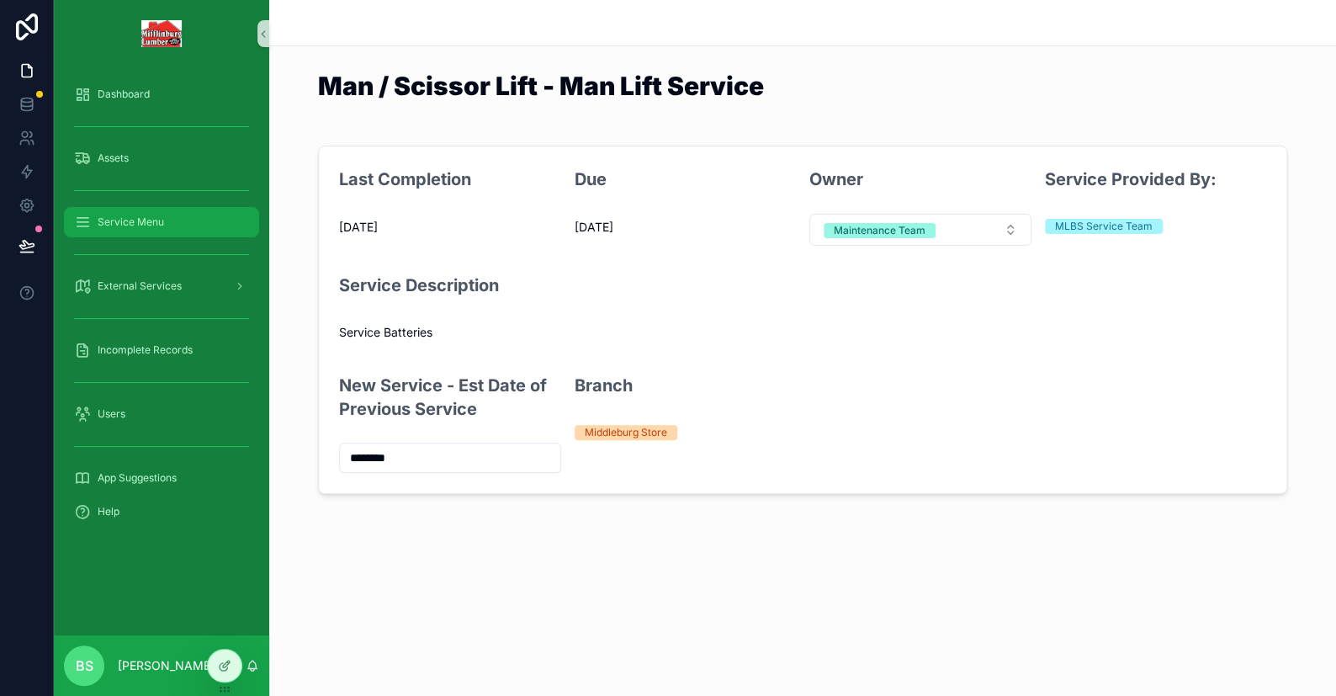
click at [122, 225] on span "Service Menu" at bounding box center [131, 221] width 66 height 13
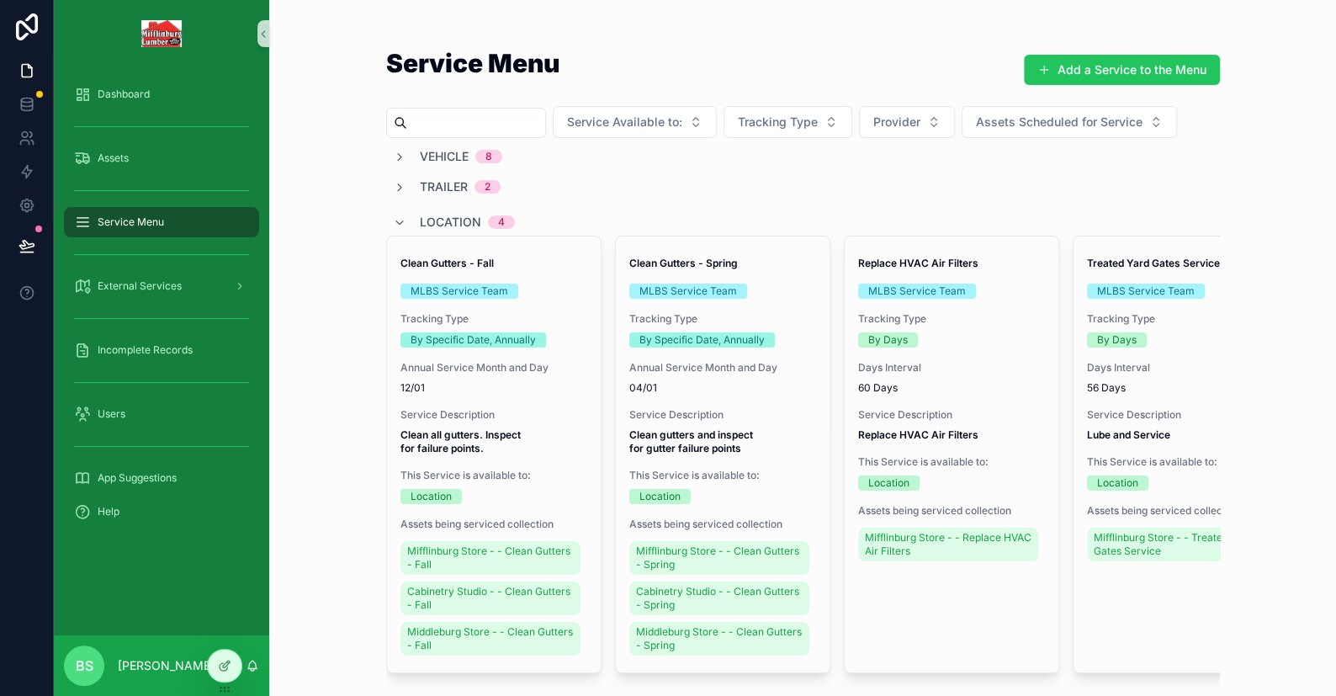
click at [465, 118] on input "scrollable content" at bounding box center [476, 123] width 138 height 24
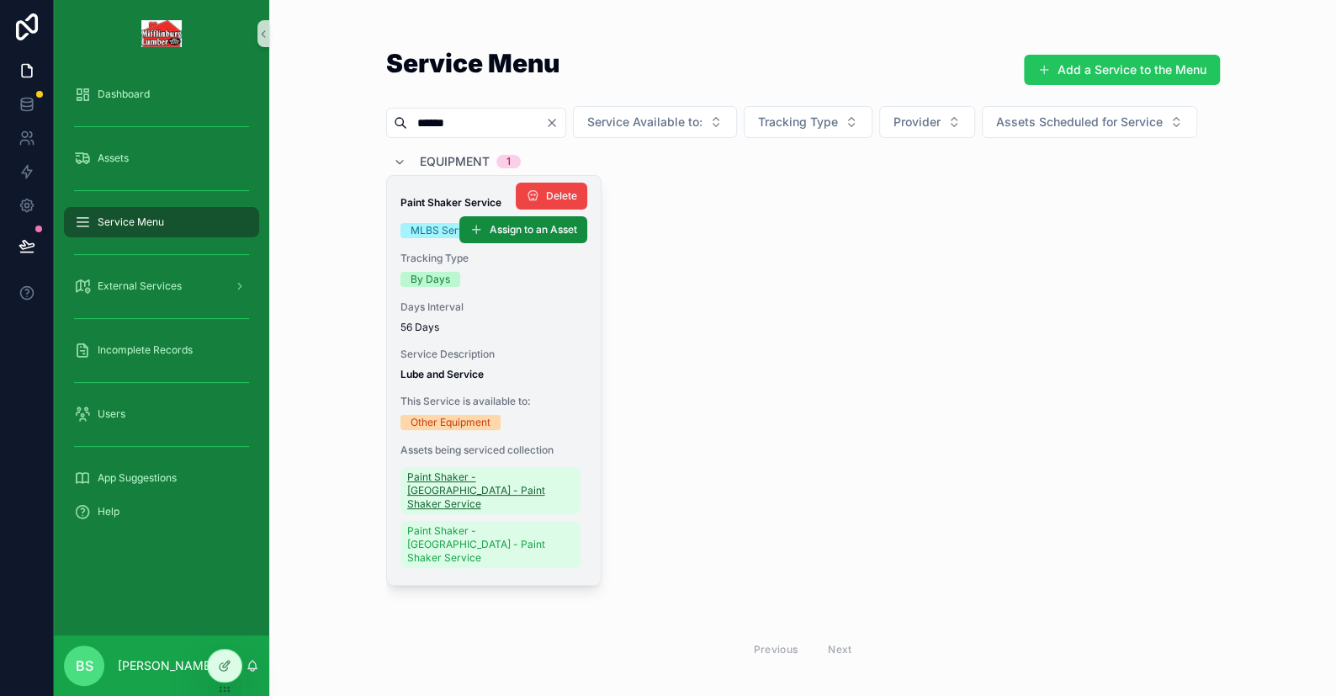
type input "******"
click at [477, 511] on span "Paint Shaker - [GEOGRAPHIC_DATA] - Paint Shaker Service" at bounding box center [490, 490] width 167 height 40
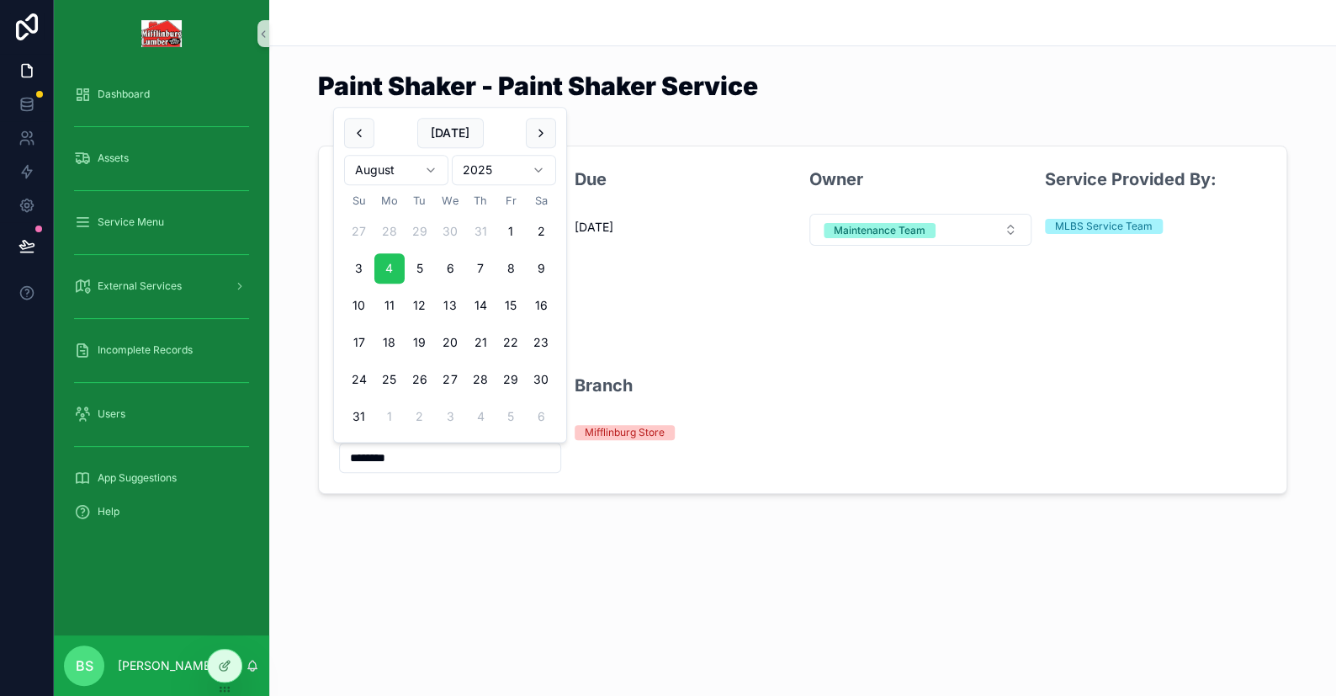
drag, startPoint x: 421, startPoint y: 457, endPoint x: 288, endPoint y: 447, distance: 134.1
click at [288, 447] on div "Last Completion 8/4/2025 Due 12/31/1899 Owner Maintenance Team Service Provided…" at bounding box center [802, 320] width 1067 height 362
type input "********"
click at [355, 456] on input "********" at bounding box center [450, 458] width 220 height 24
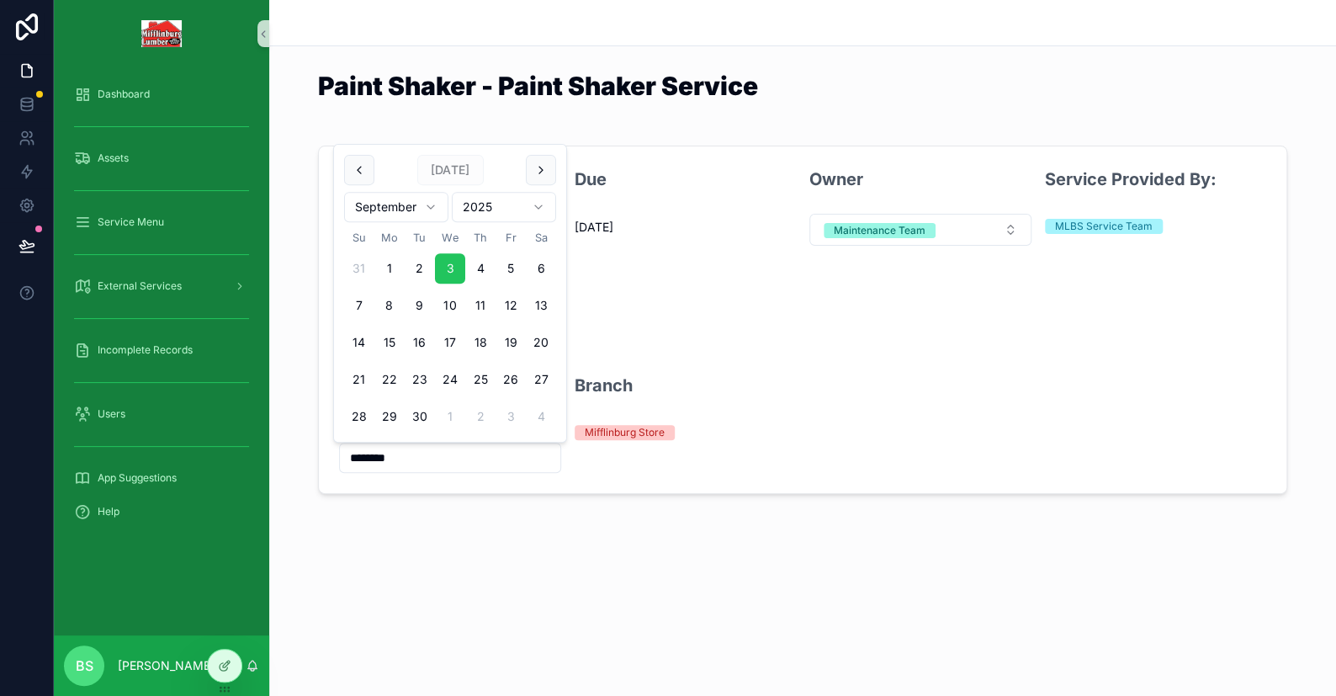
click at [355, 456] on input "********" at bounding box center [450, 458] width 220 height 24
click at [122, 225] on span "Service Menu" at bounding box center [131, 221] width 66 height 13
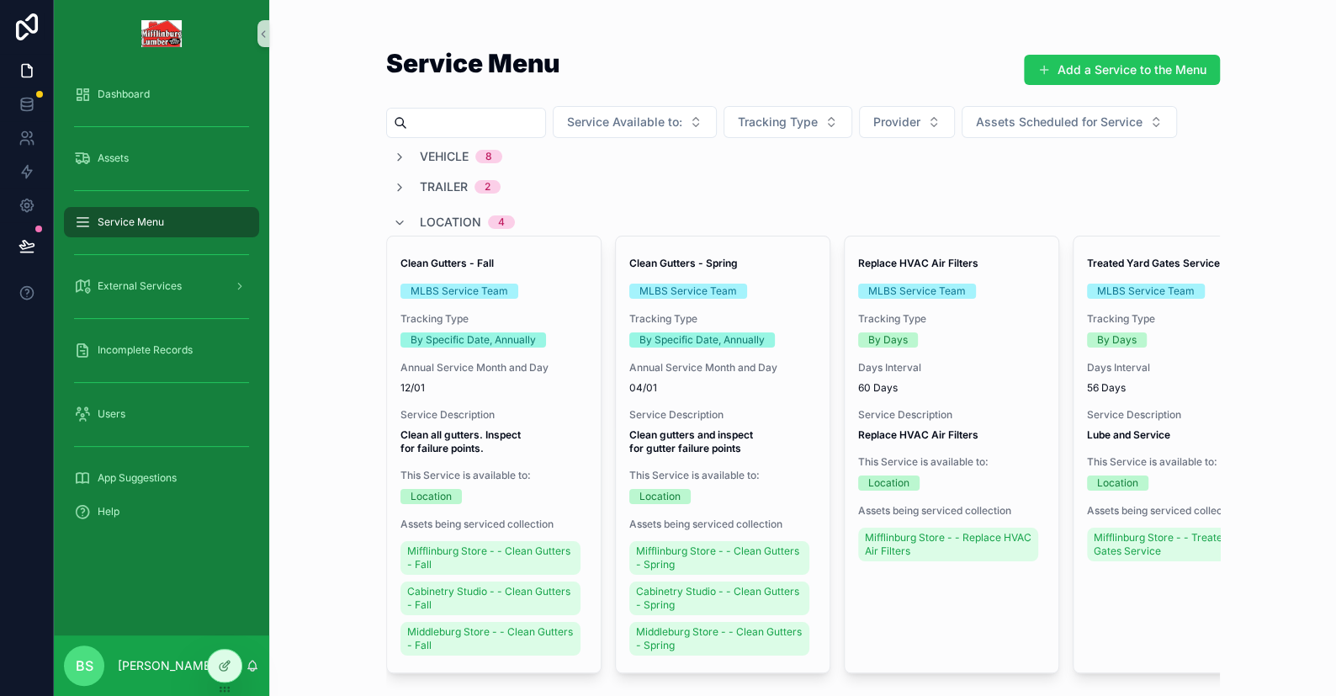
click at [426, 117] on input "scrollable content" at bounding box center [476, 123] width 138 height 24
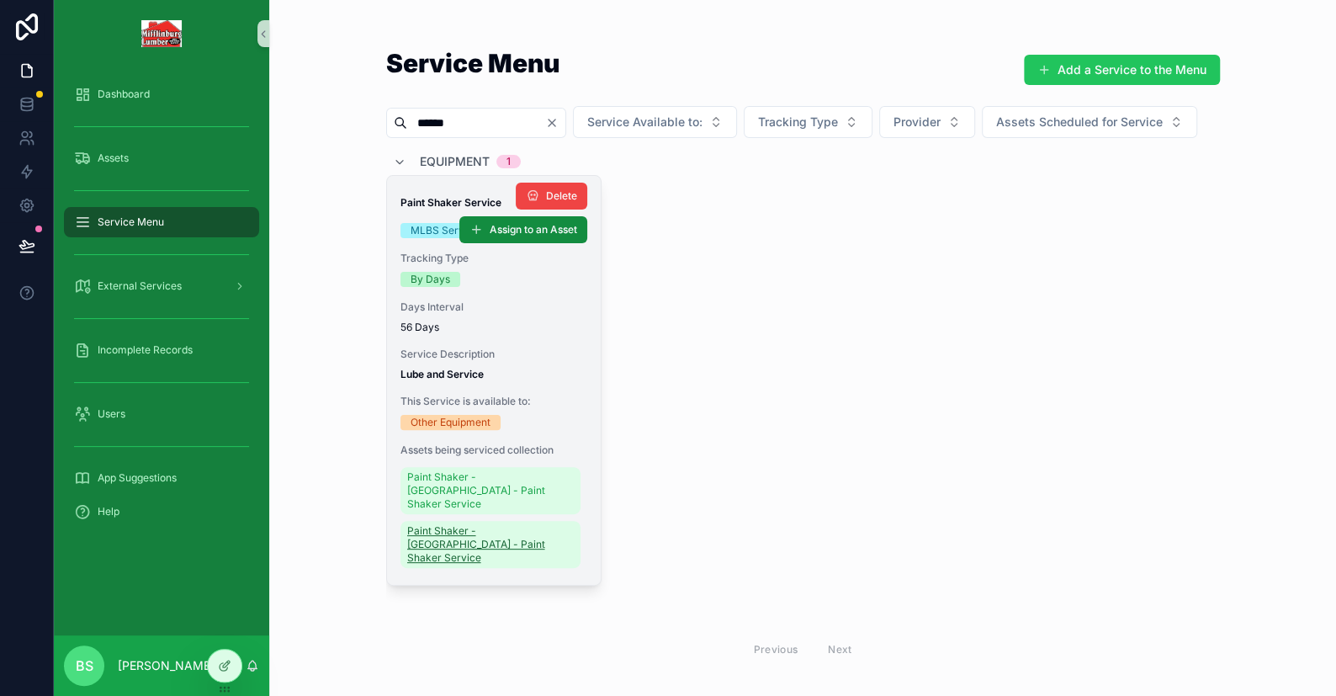
type input "******"
click at [494, 564] on span "Paint Shaker - [GEOGRAPHIC_DATA] - Paint Shaker Service" at bounding box center [490, 544] width 167 height 40
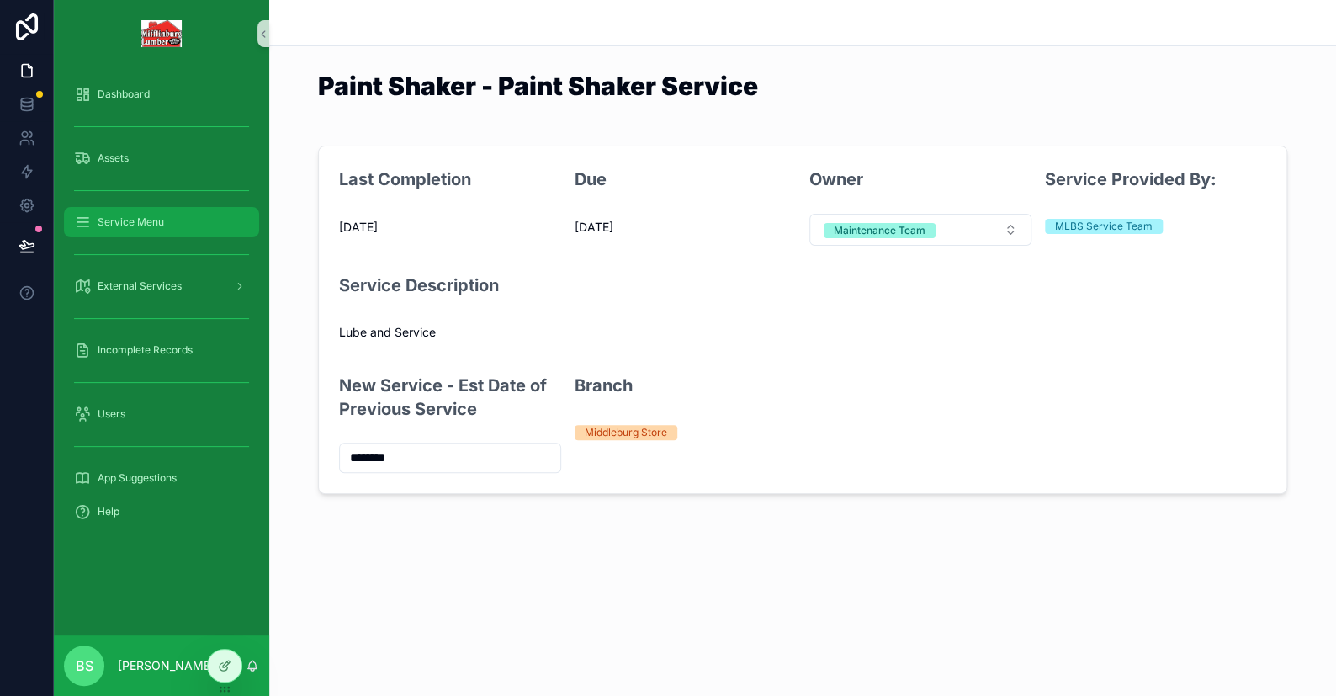
click at [143, 224] on span "Service Menu" at bounding box center [131, 221] width 66 height 13
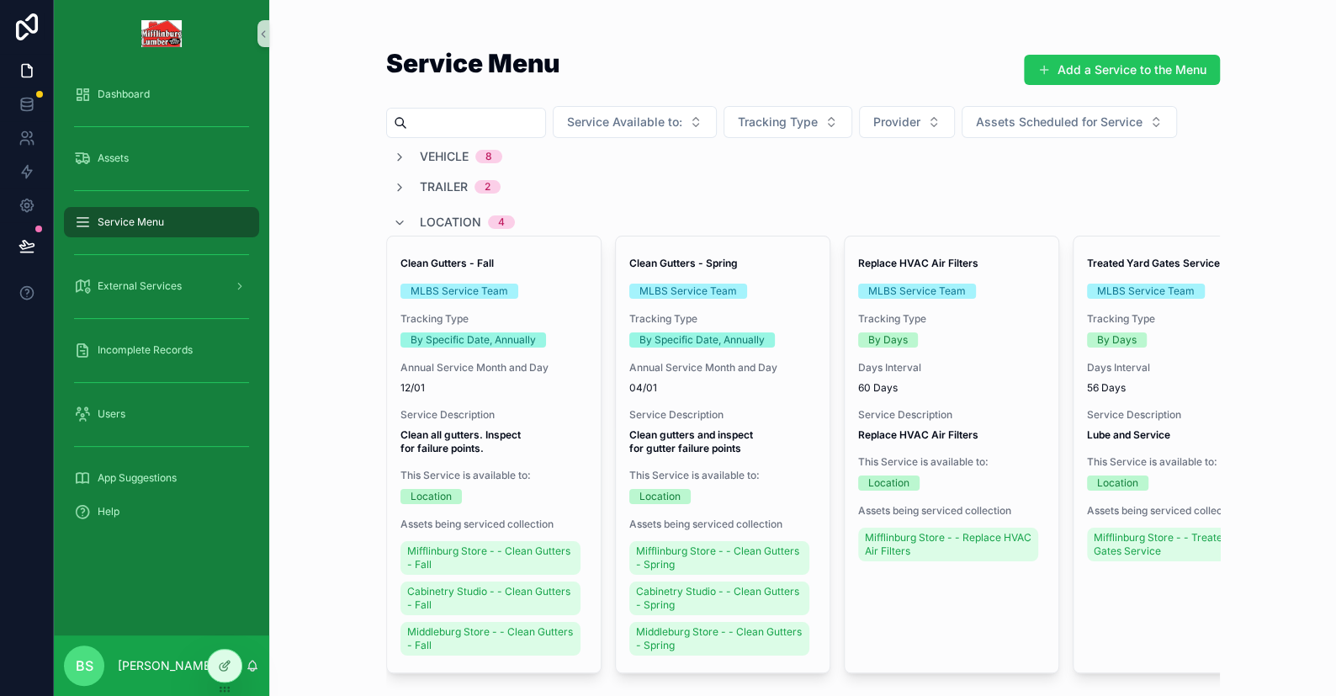
click at [441, 126] on input "scrollable content" at bounding box center [476, 123] width 138 height 24
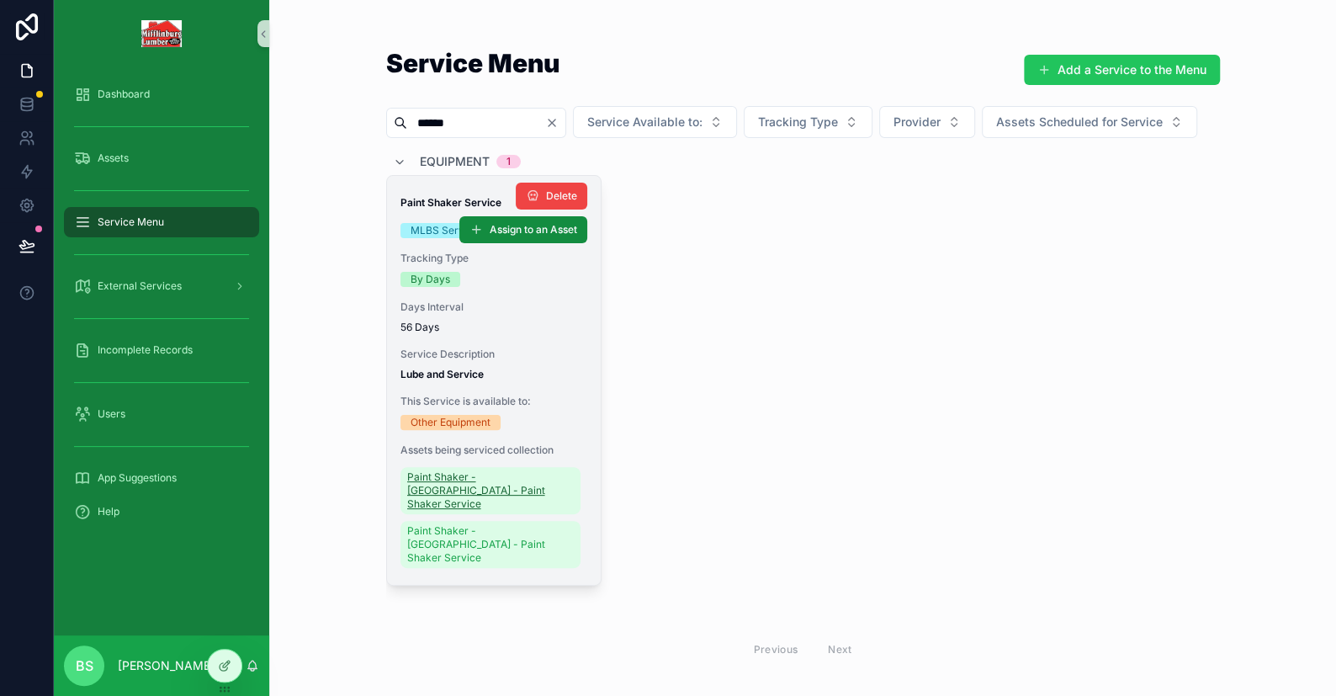
type input "******"
click at [428, 511] on span "Paint Shaker - [GEOGRAPHIC_DATA] - Paint Shaker Service" at bounding box center [490, 490] width 167 height 40
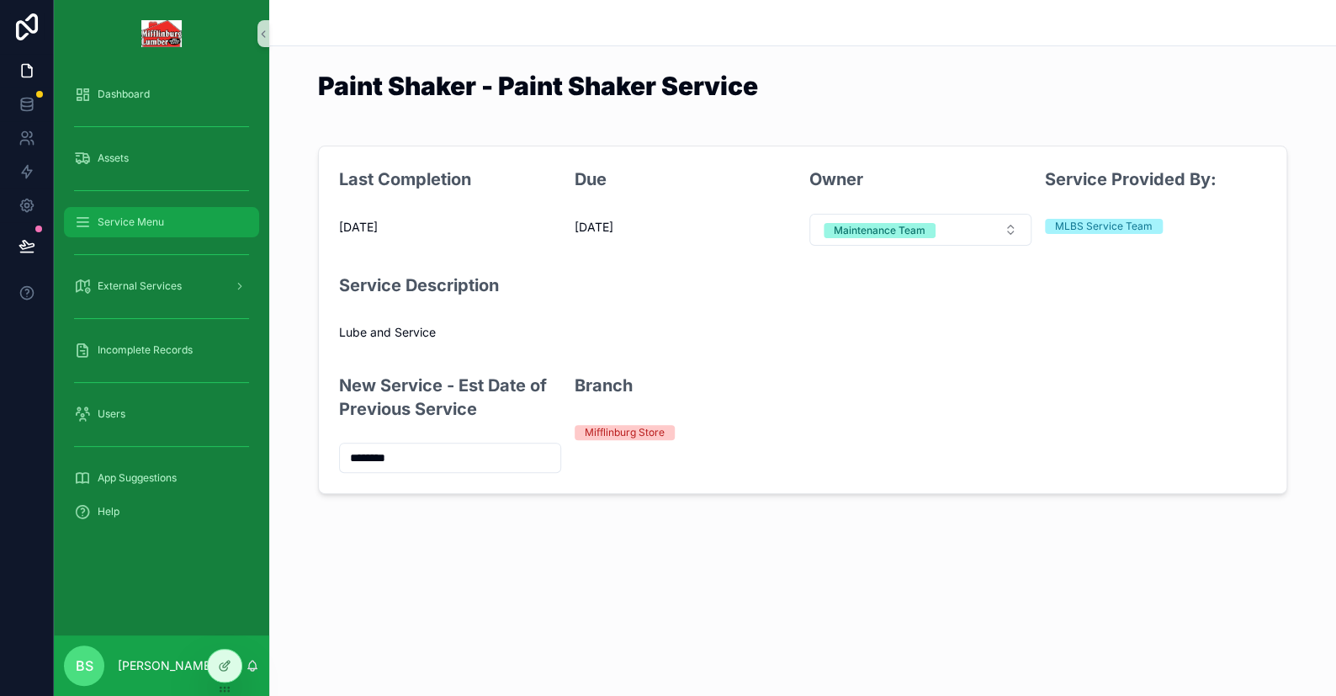
click at [128, 217] on span "Service Menu" at bounding box center [131, 221] width 66 height 13
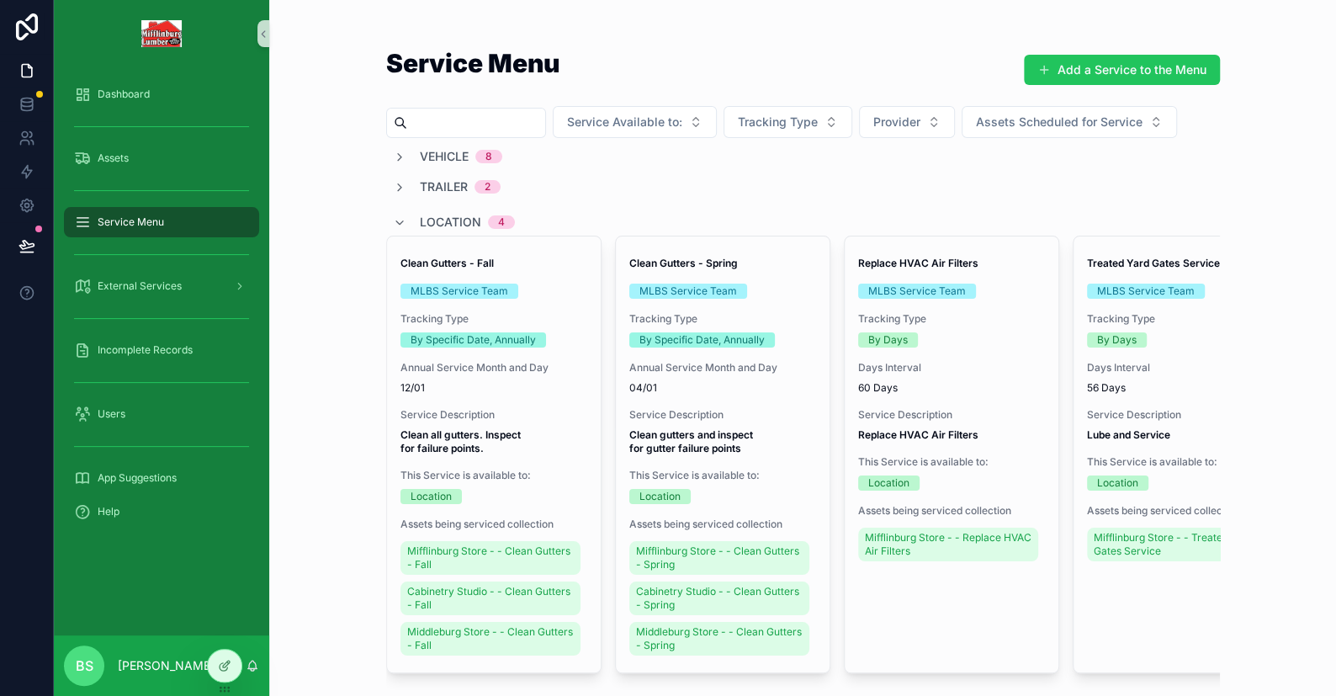
click at [493, 134] on input "scrollable content" at bounding box center [476, 123] width 138 height 24
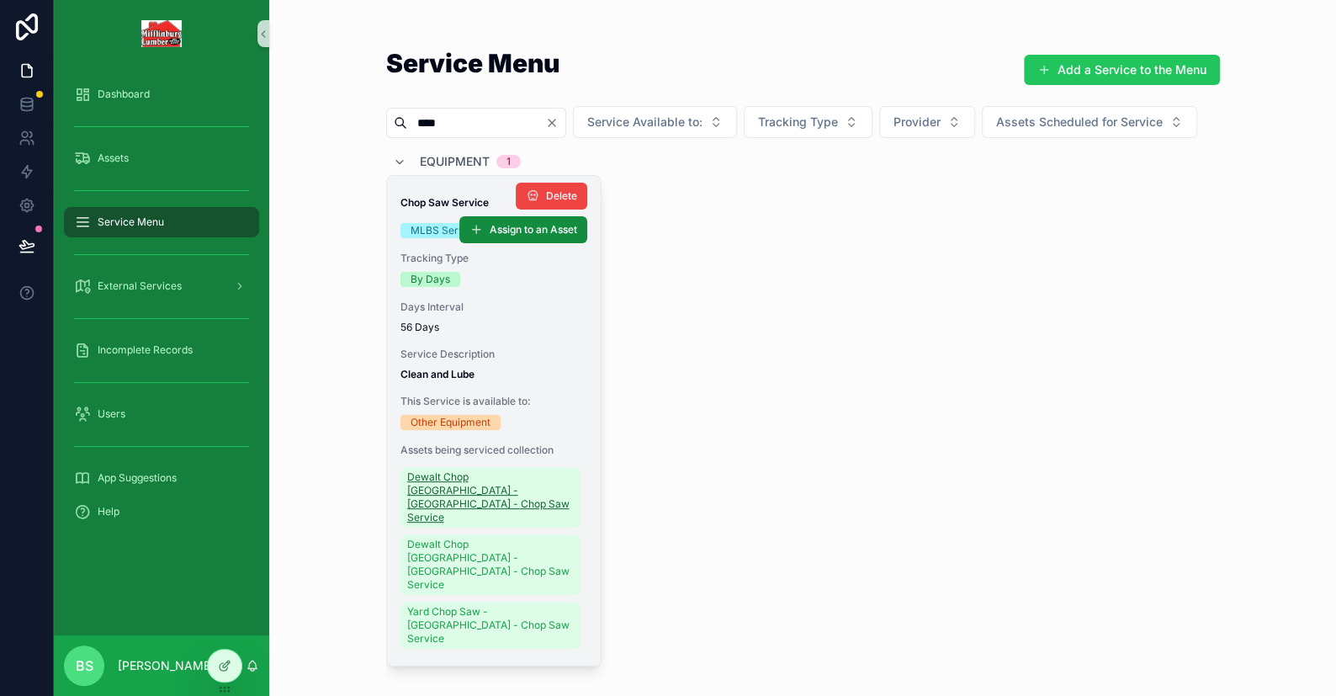
type input "****"
click at [436, 524] on span "Dewalt Chop [GEOGRAPHIC_DATA] - [GEOGRAPHIC_DATA] - Chop Saw Service" at bounding box center [490, 497] width 167 height 54
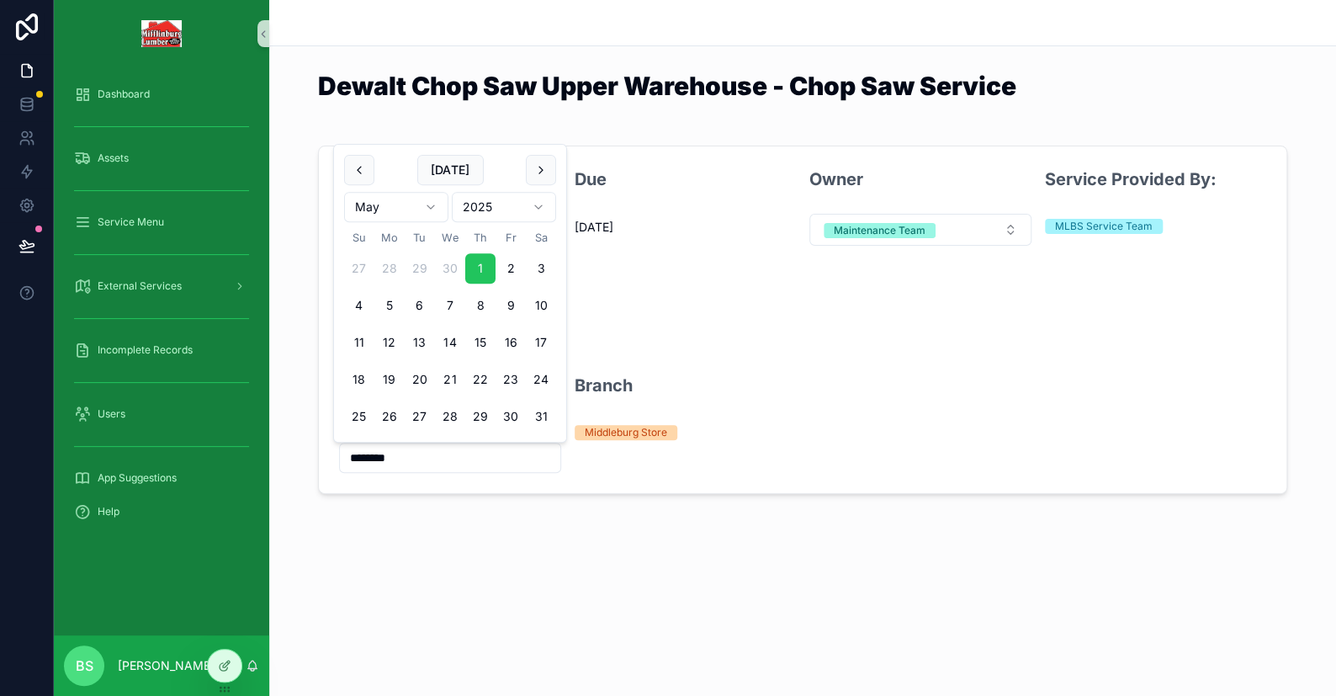
drag, startPoint x: 420, startPoint y: 458, endPoint x: 319, endPoint y: 448, distance: 101.4
click at [319, 448] on form "Last Completion 5/1/2025 Due 12/31/1899 Owner Maintenance Team Service Provided…" at bounding box center [802, 319] width 967 height 347
type input "********"
click at [351, 458] on input "********" at bounding box center [450, 458] width 220 height 24
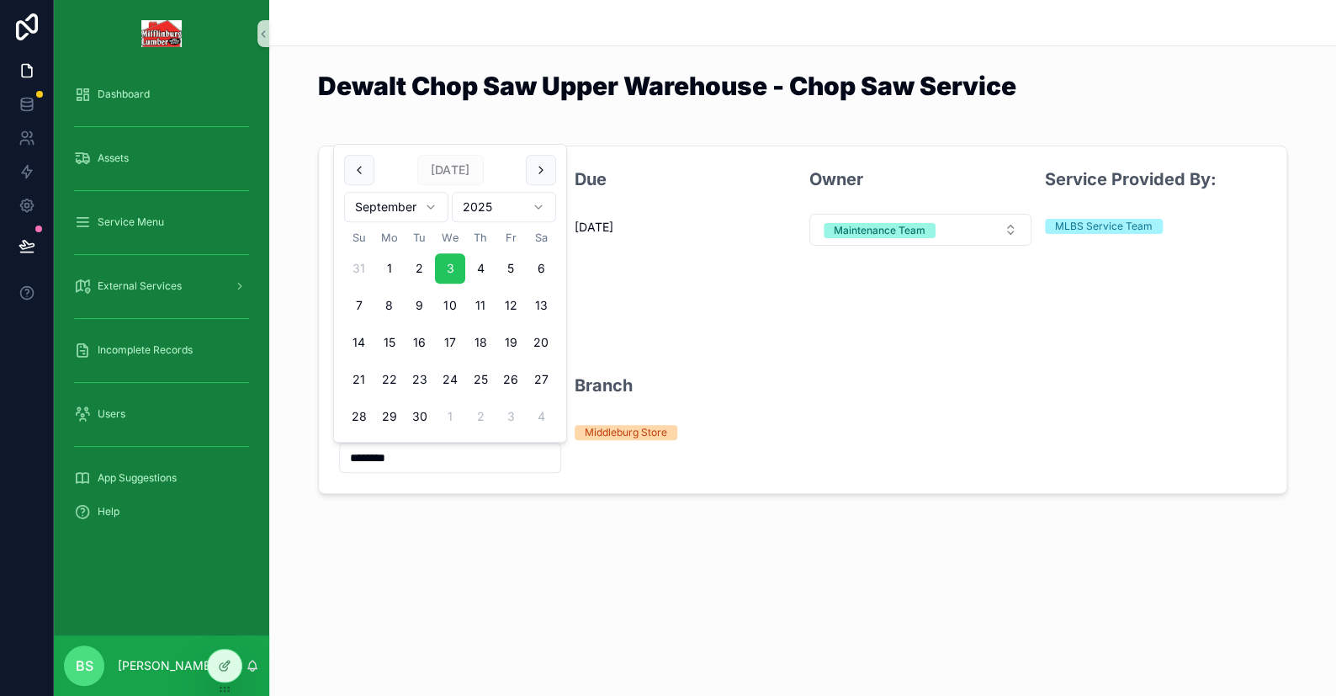
click at [351, 458] on input "********" at bounding box center [450, 458] width 220 height 24
click at [147, 222] on span "Service Menu" at bounding box center [131, 221] width 66 height 13
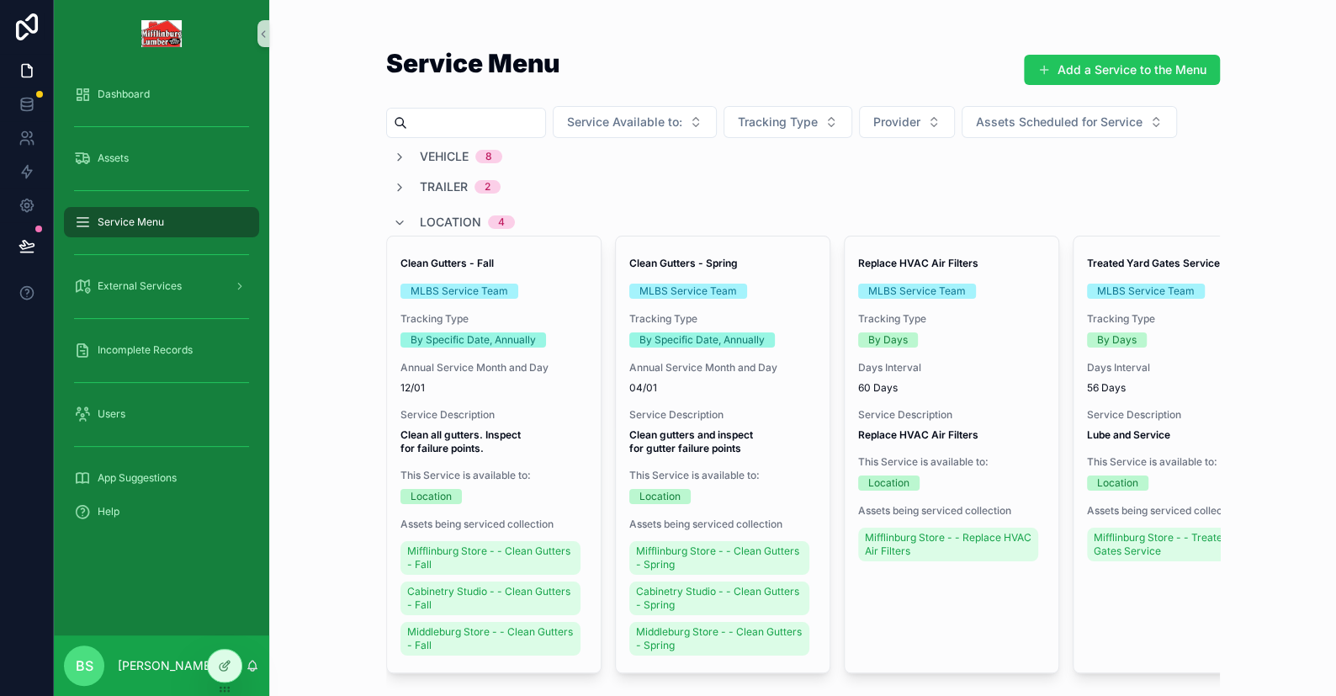
click at [445, 126] on input "scrollable content" at bounding box center [476, 123] width 138 height 24
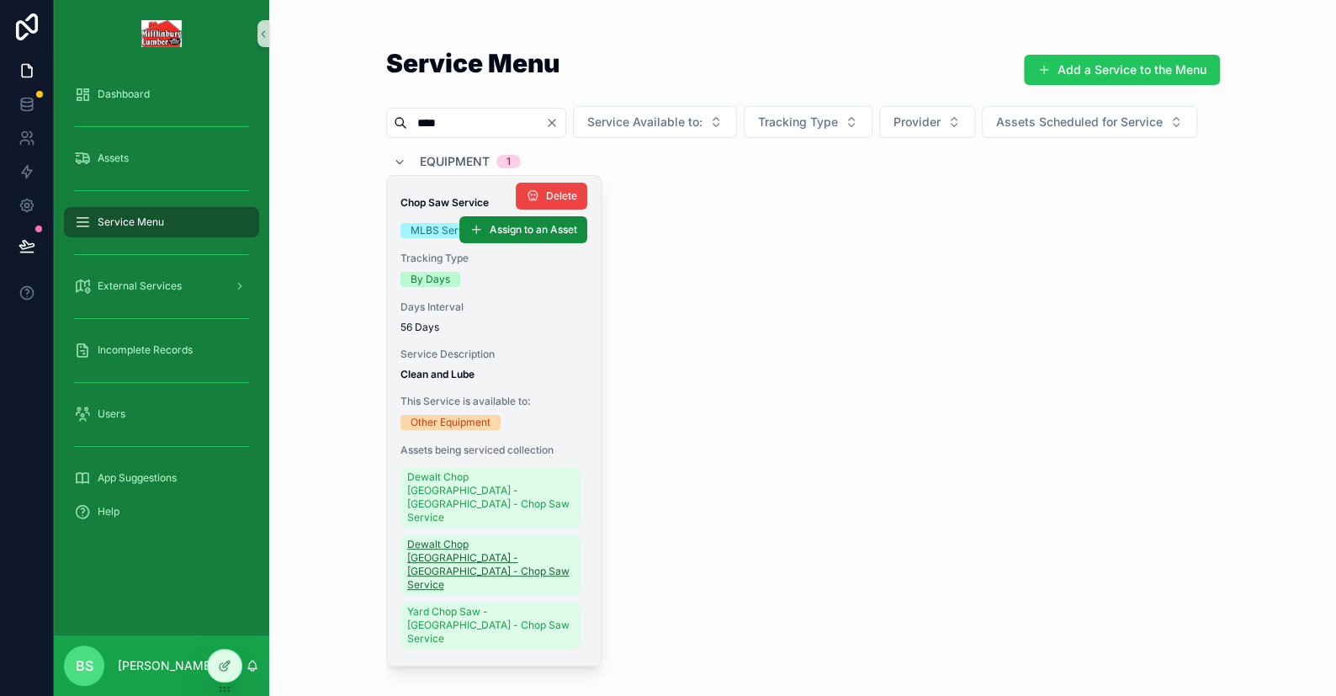
type input "****"
click at [456, 590] on span "Dewalt Chop [GEOGRAPHIC_DATA] - [GEOGRAPHIC_DATA] - Chop Saw Service" at bounding box center [490, 565] width 167 height 54
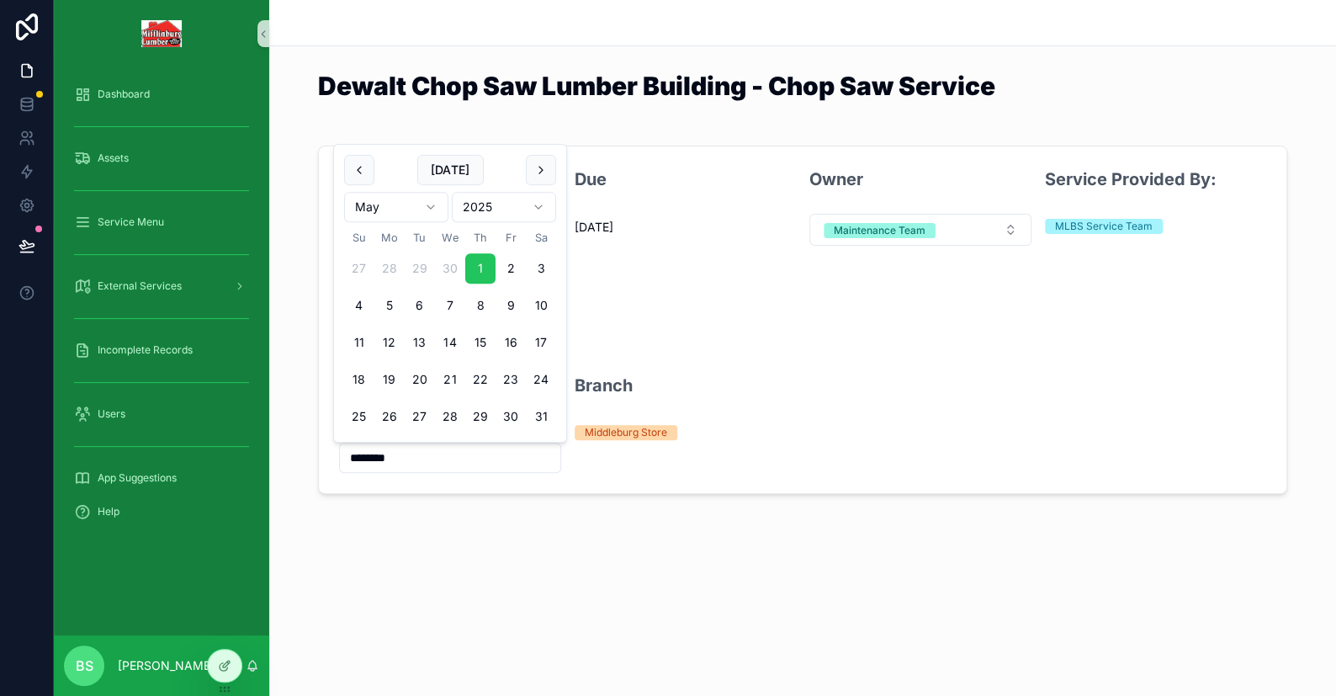
drag, startPoint x: 405, startPoint y: 453, endPoint x: 318, endPoint y: 453, distance: 86.7
click at [319, 453] on form "Last Completion 5/1/2025 Due 12/31/1899 Owner Maintenance Team Service Provided…" at bounding box center [802, 319] width 967 height 347
paste input "scrollable content"
type input "********"
click at [379, 543] on div "Dewalt Chop Saw Lumber Building - Chop Saw Service Last Completion 5/1/2025 Due…" at bounding box center [802, 304] width 1067 height 608
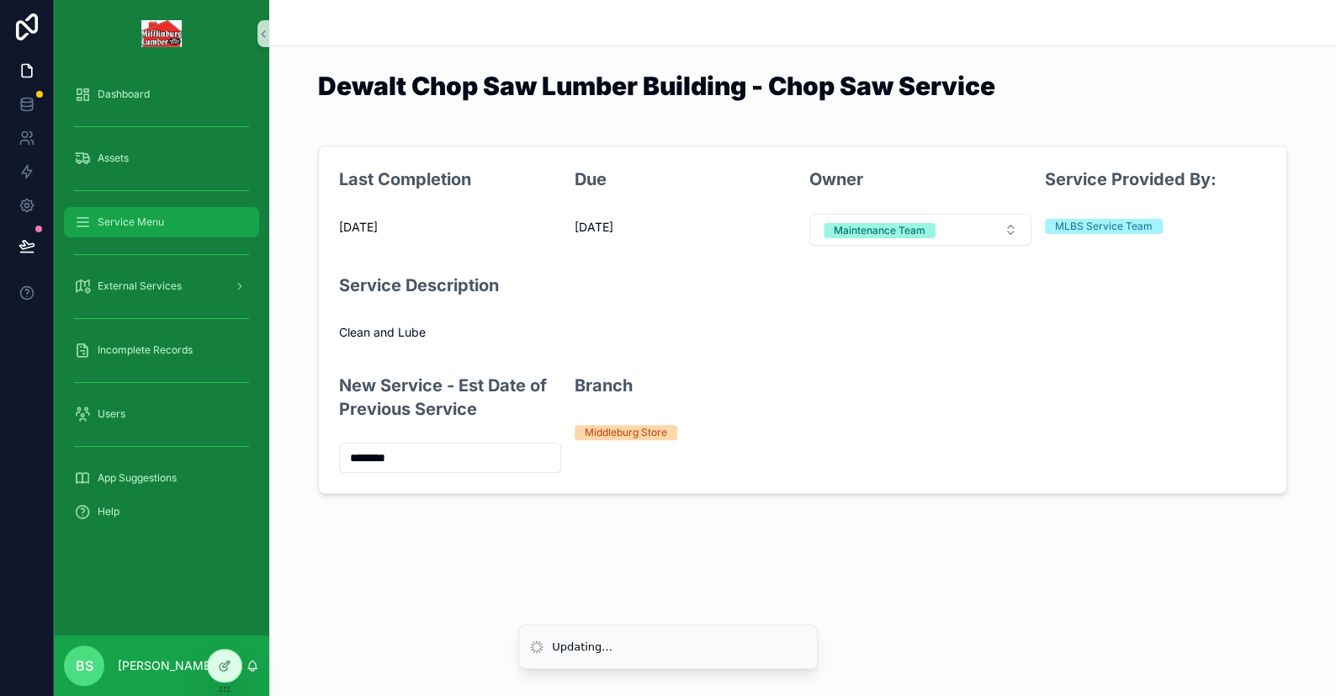
click at [108, 215] on span "Service Menu" at bounding box center [131, 221] width 66 height 13
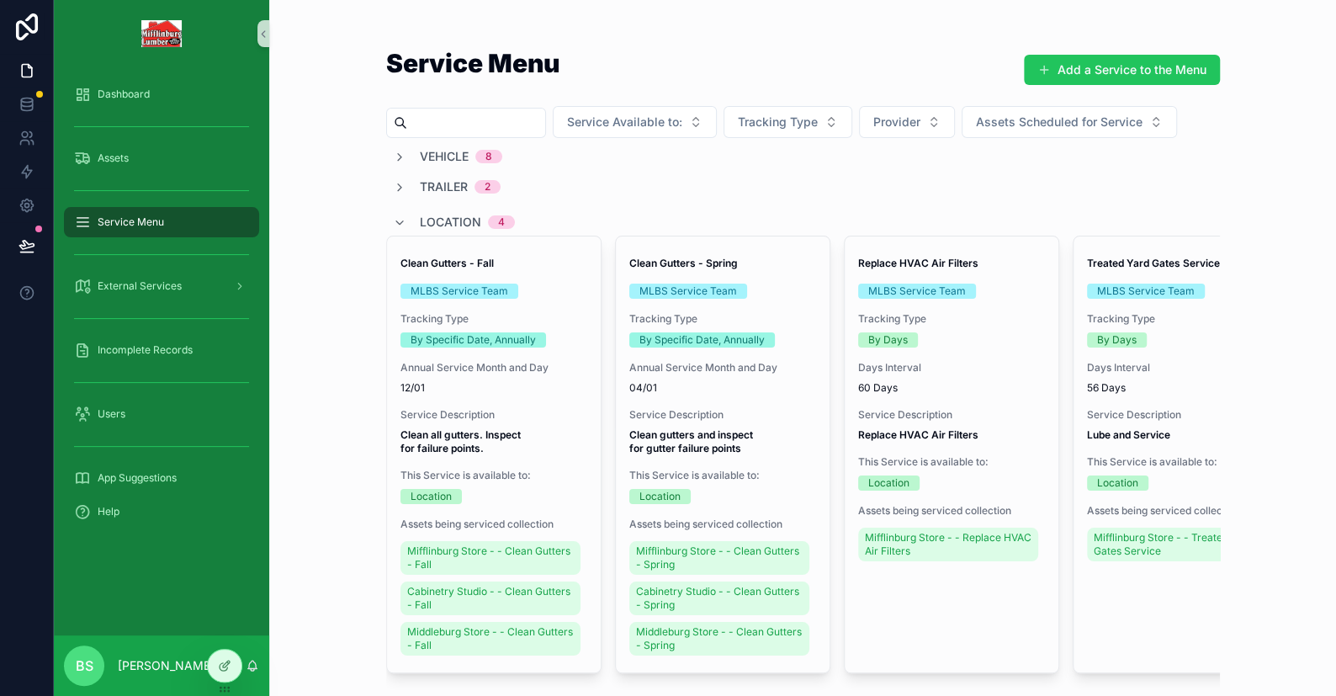
click at [415, 116] on input "scrollable content" at bounding box center [476, 123] width 138 height 24
type input "****"
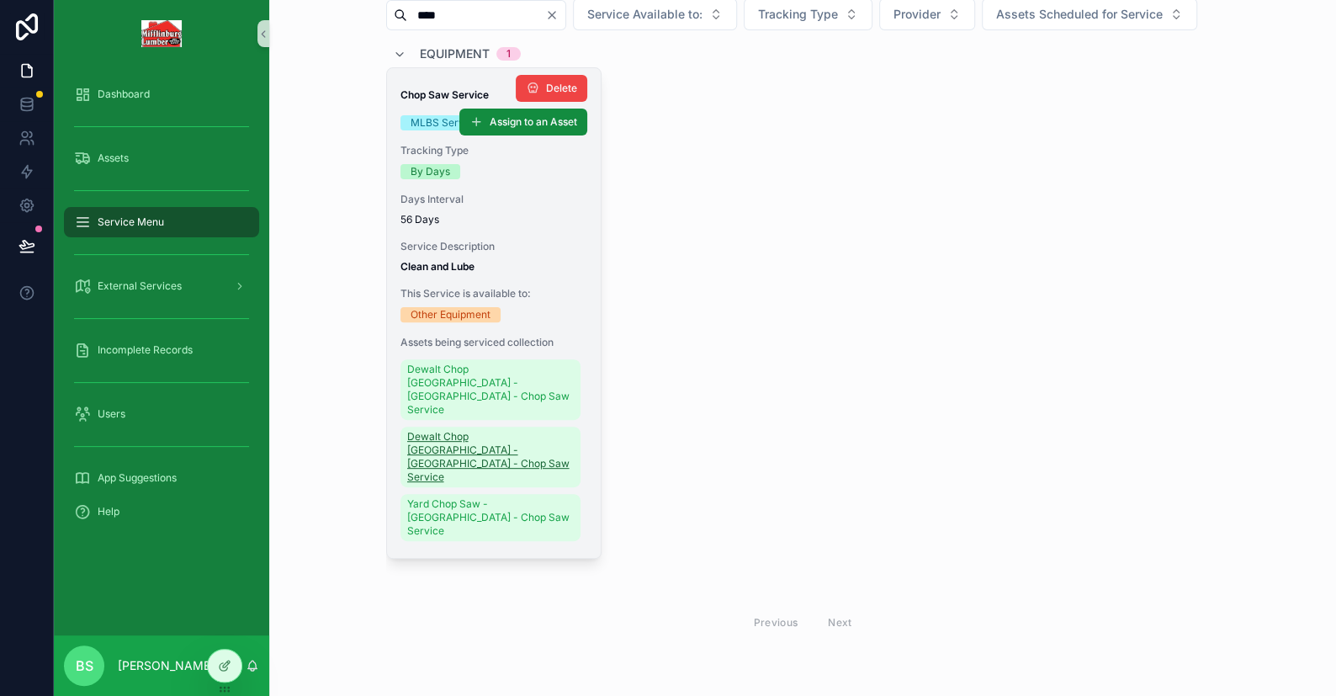
scroll to position [130, 0]
click at [454, 521] on span "Yard Chop Saw - [GEOGRAPHIC_DATA] - Chop Saw Service" at bounding box center [490, 517] width 167 height 40
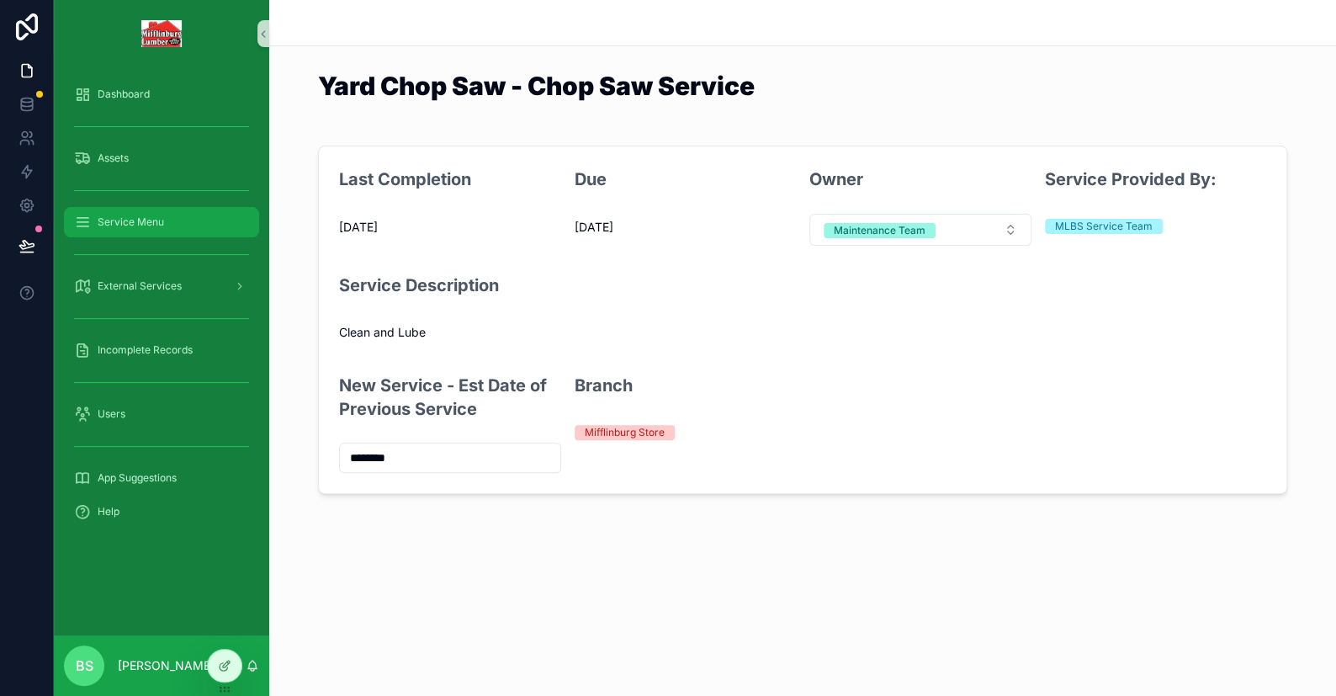
click at [149, 222] on span "Service Menu" at bounding box center [131, 221] width 66 height 13
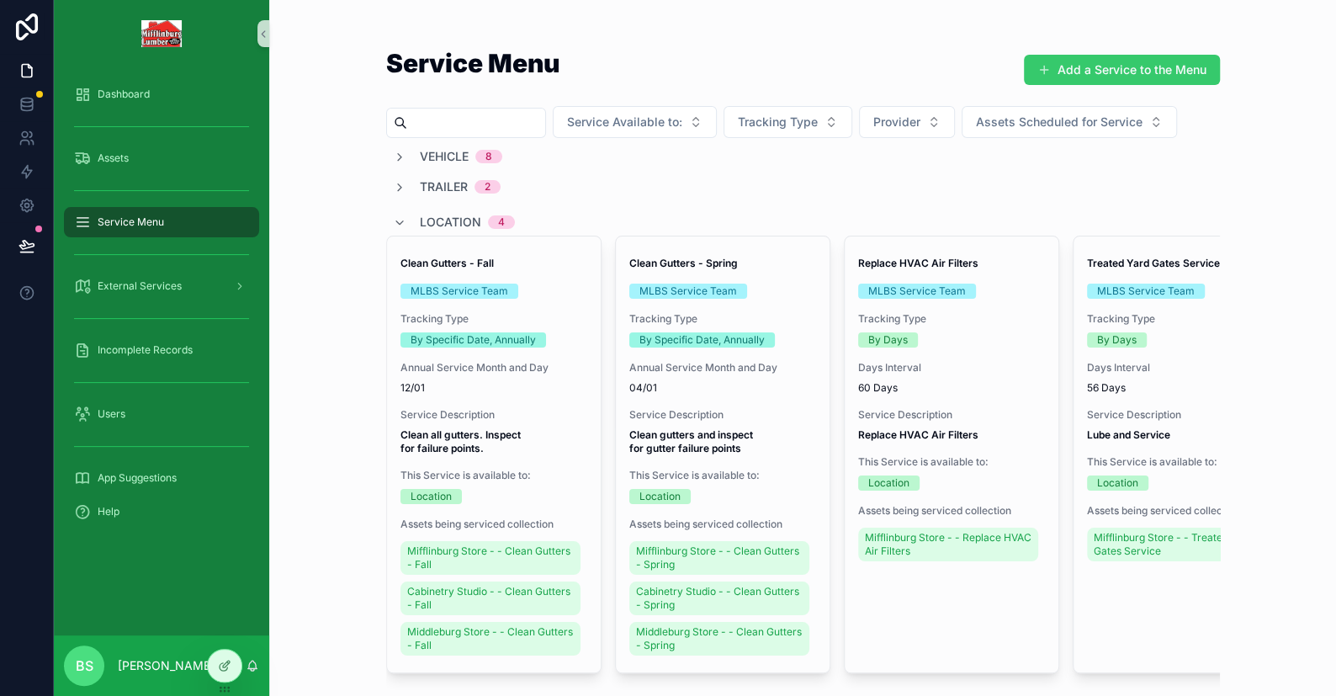
click at [879, 74] on button "Add a Service to the Menu" at bounding box center [1122, 70] width 196 height 30
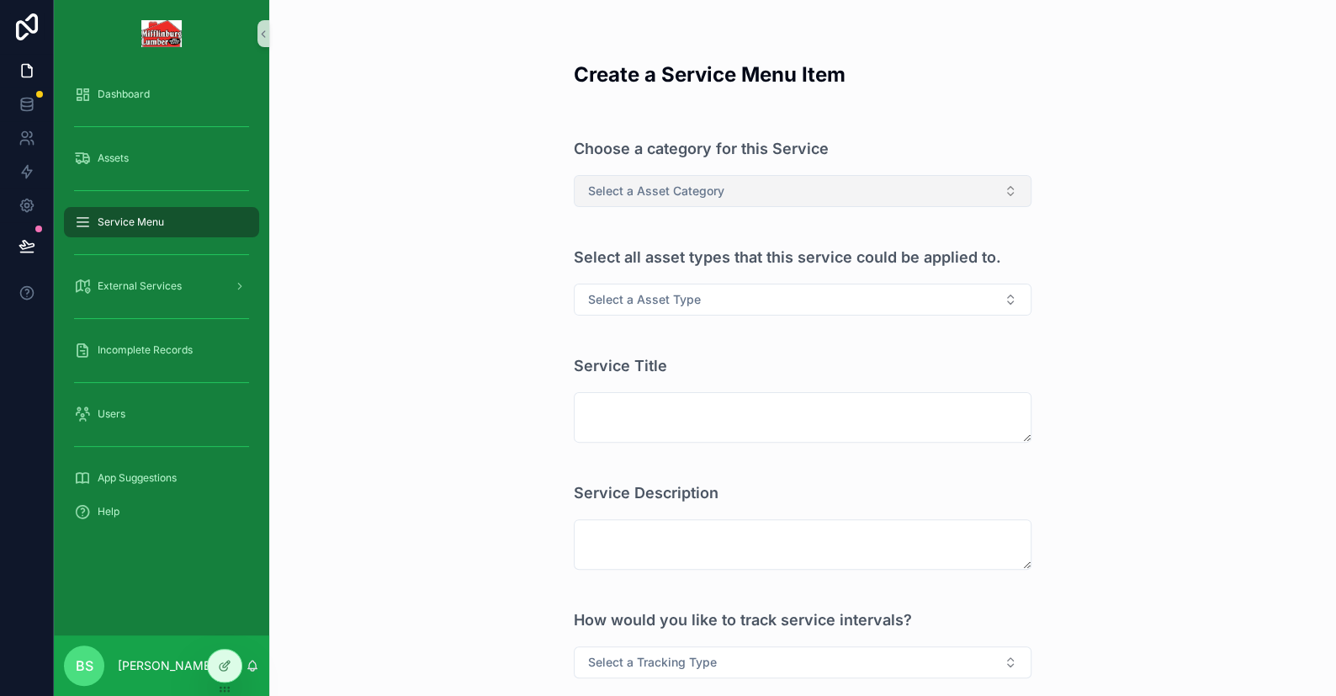
drag, startPoint x: 680, startPoint y: 186, endPoint x: 678, endPoint y: 194, distance: 8.6
click at [680, 186] on span "Select a Asset Category" at bounding box center [656, 191] width 136 height 17
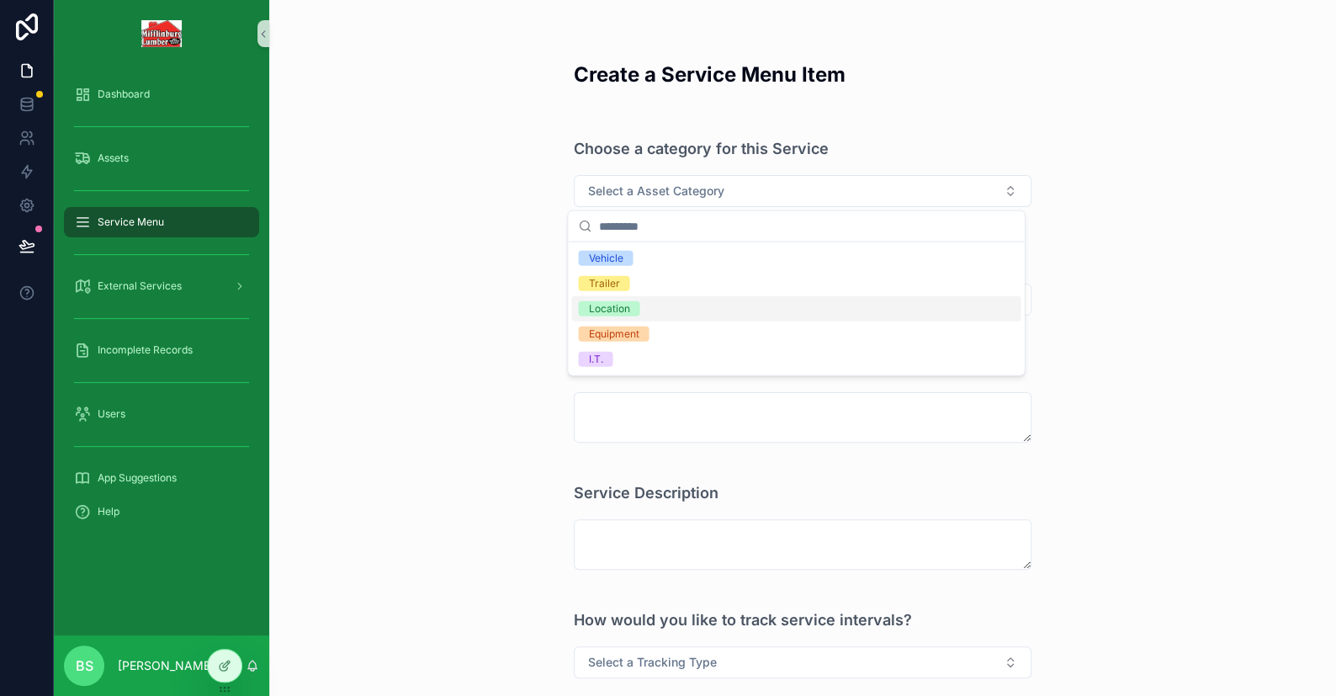
click at [647, 315] on div "Location" at bounding box center [795, 308] width 449 height 25
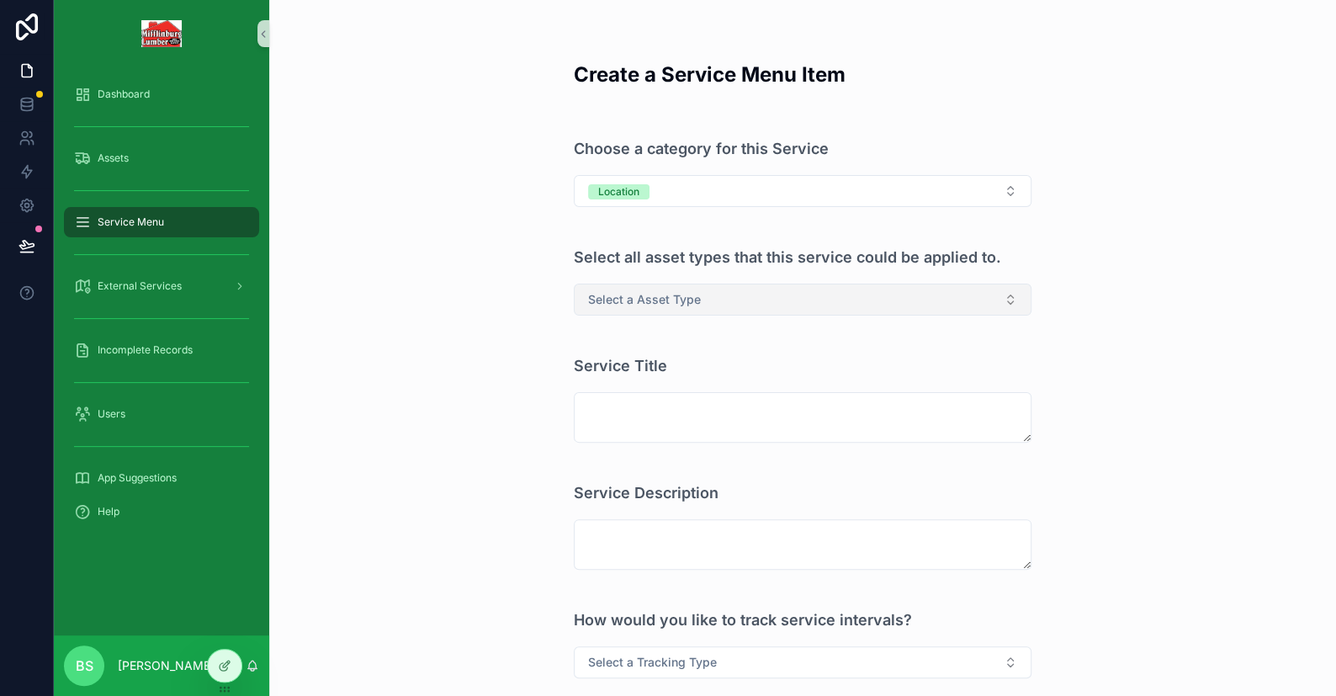
click at [660, 295] on span "Select a Asset Type" at bounding box center [644, 299] width 113 height 17
click at [628, 373] on div "Location" at bounding box center [608, 366] width 41 height 15
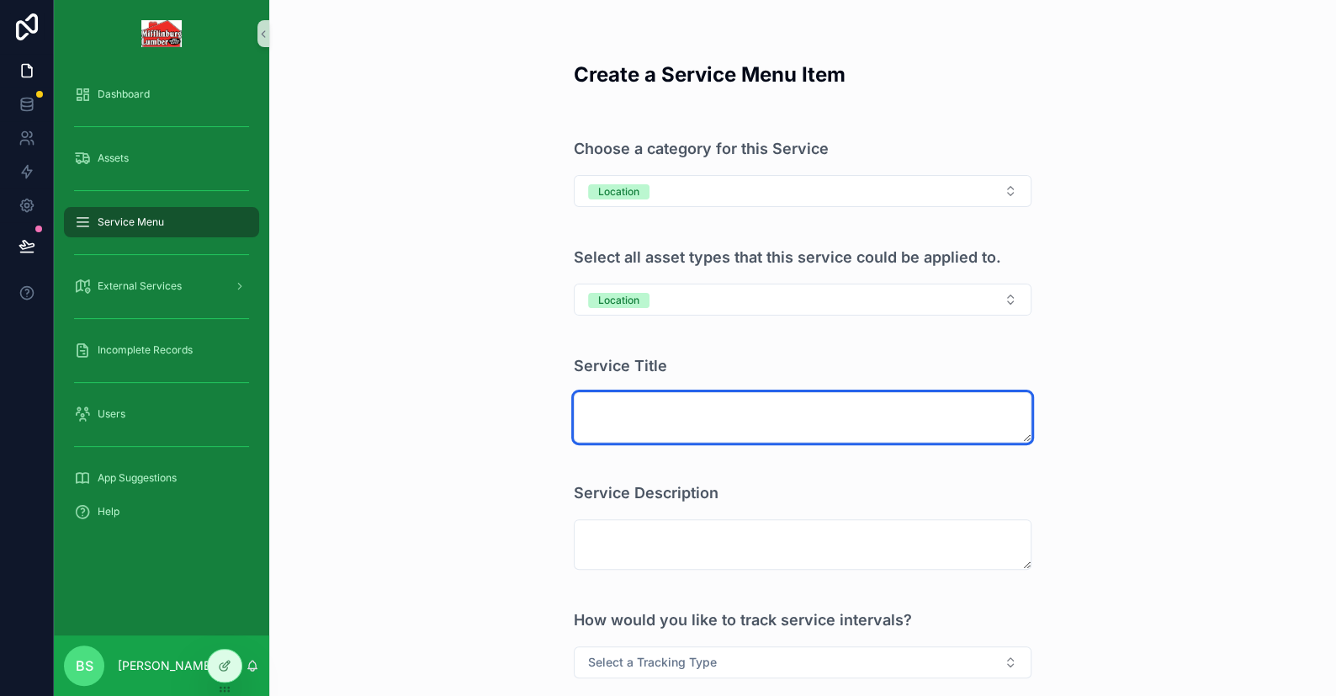
click at [627, 402] on textarea "scrollable content" at bounding box center [803, 417] width 458 height 50
type textarea "*"
type textarea "**********"
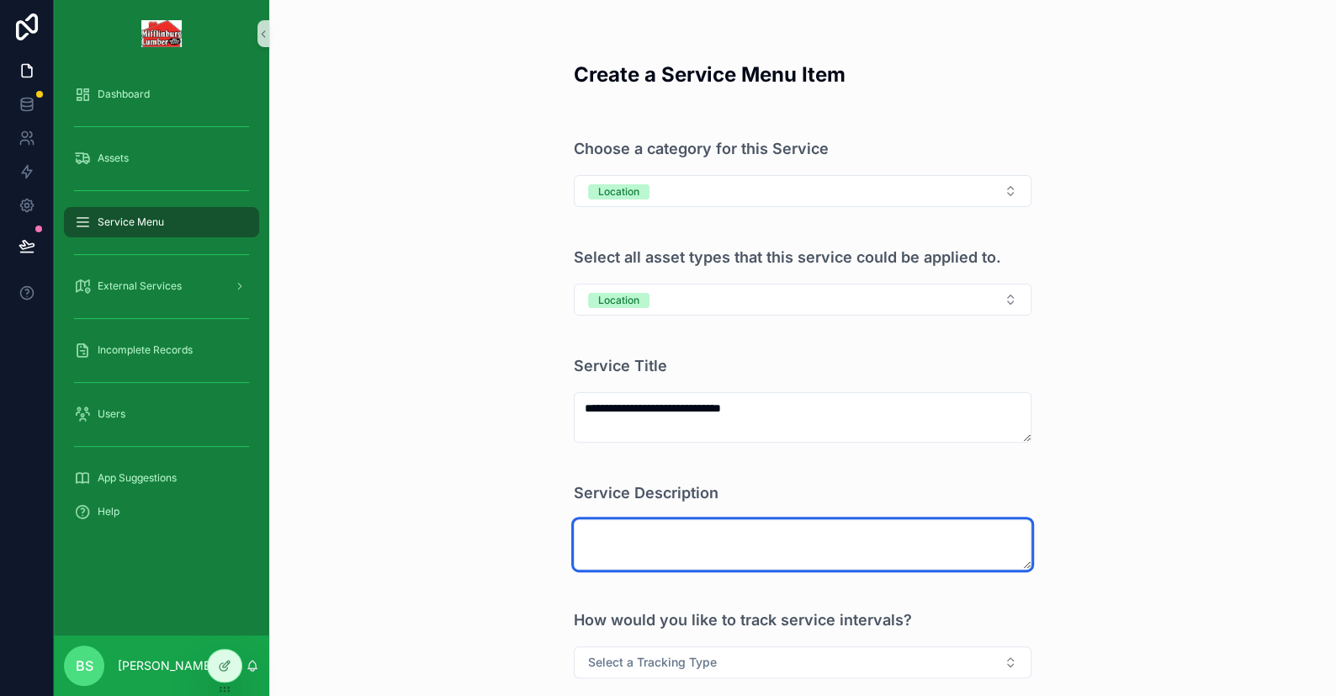
click at [655, 526] on textarea "scrollable content" at bounding box center [803, 544] width 458 height 50
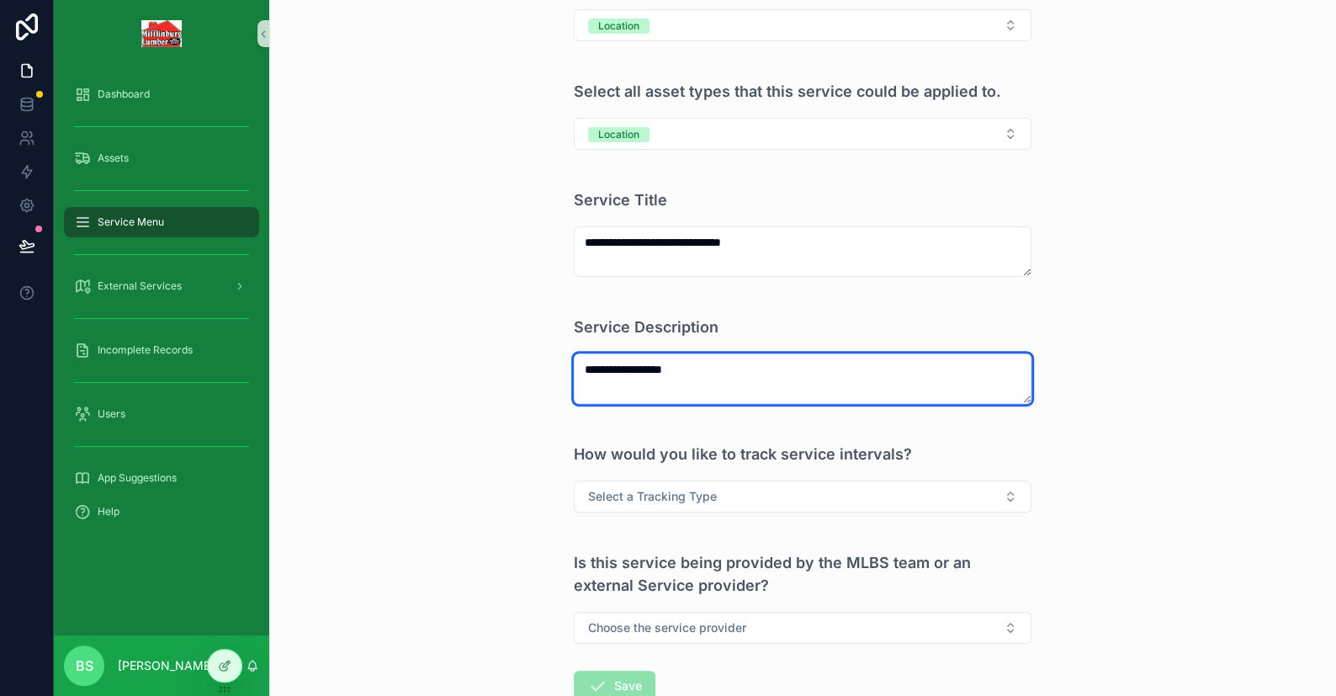
scroll to position [168, 0]
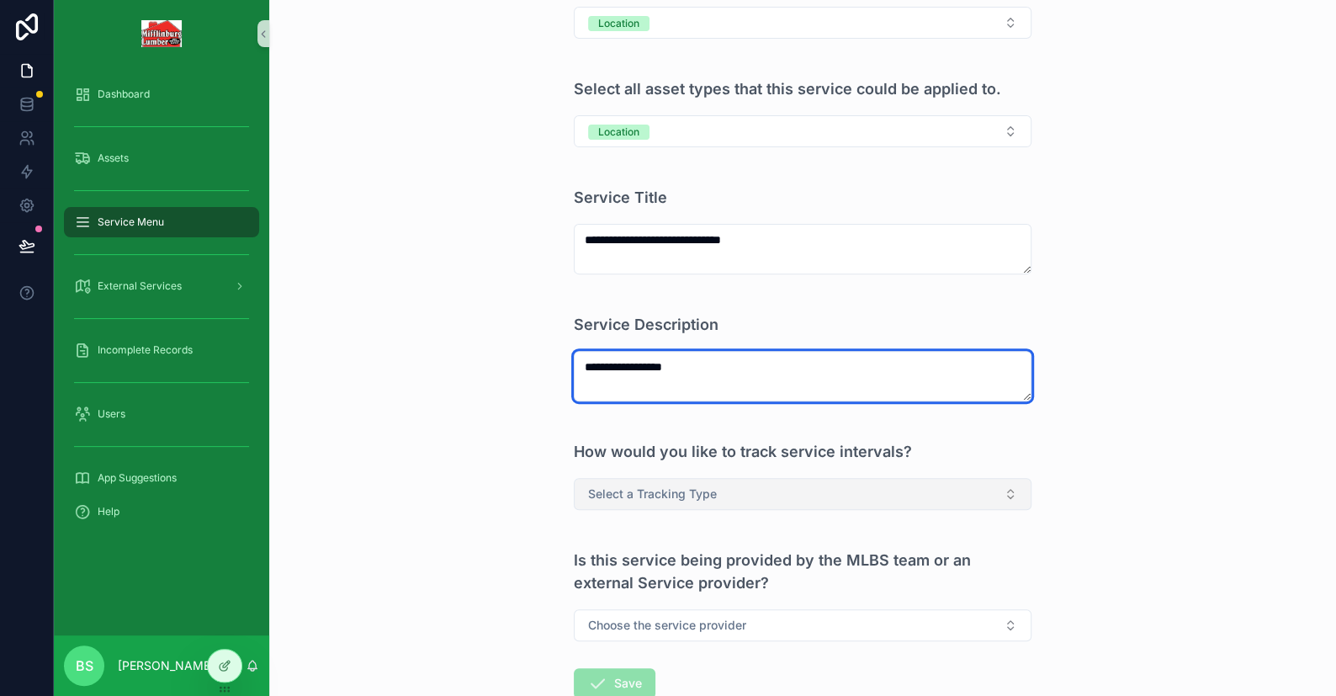
type textarea "**********"
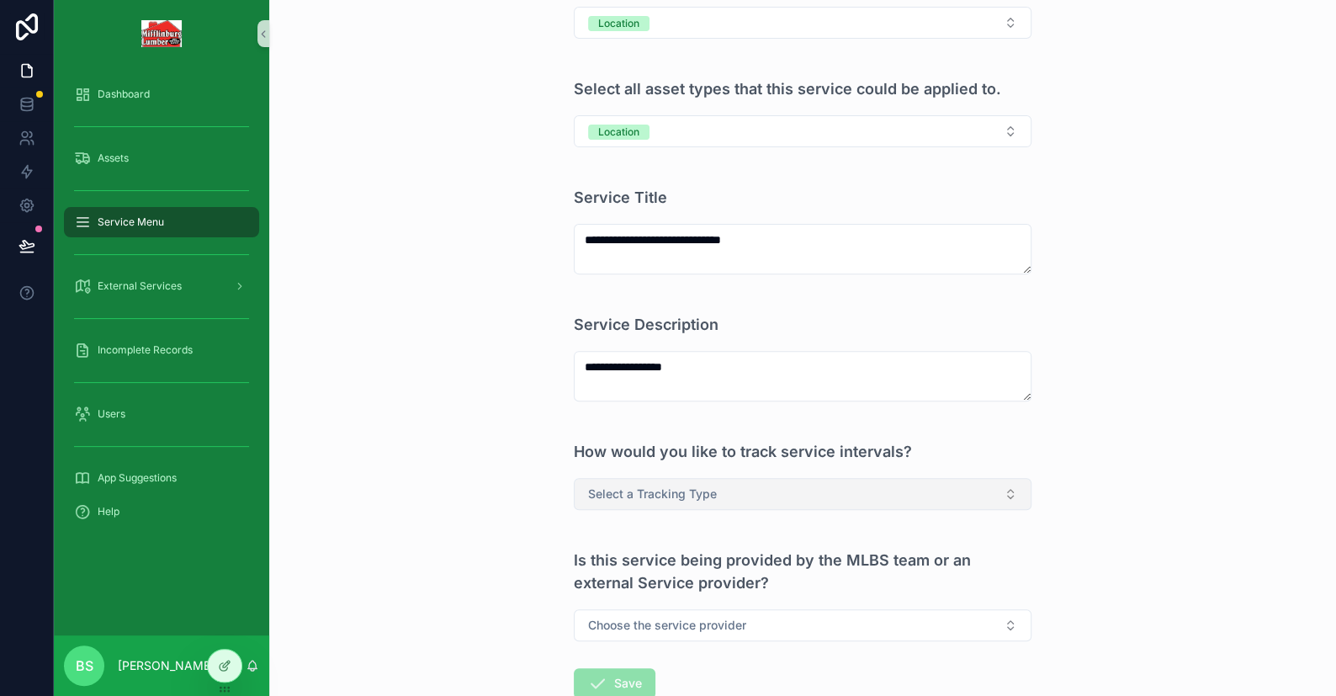
click at [660, 498] on span "Select a Tracking Type" at bounding box center [652, 493] width 129 height 17
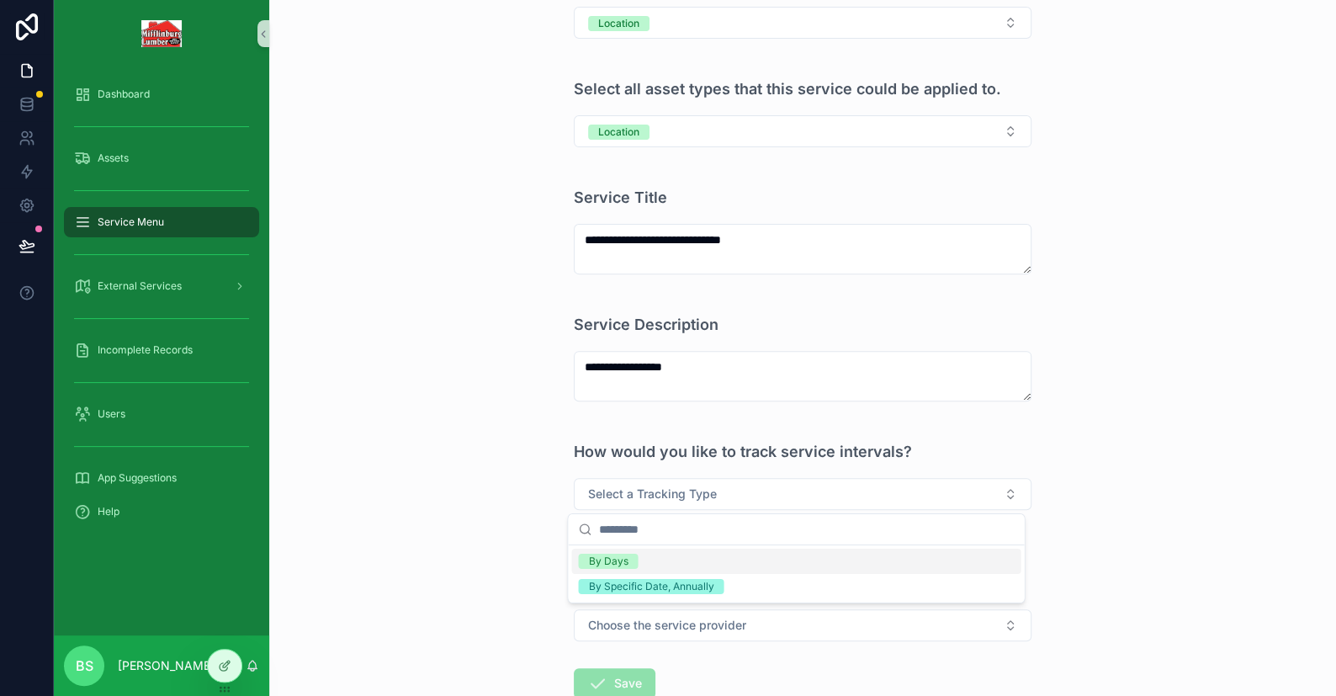
click at [609, 559] on div "By Days" at bounding box center [608, 561] width 40 height 15
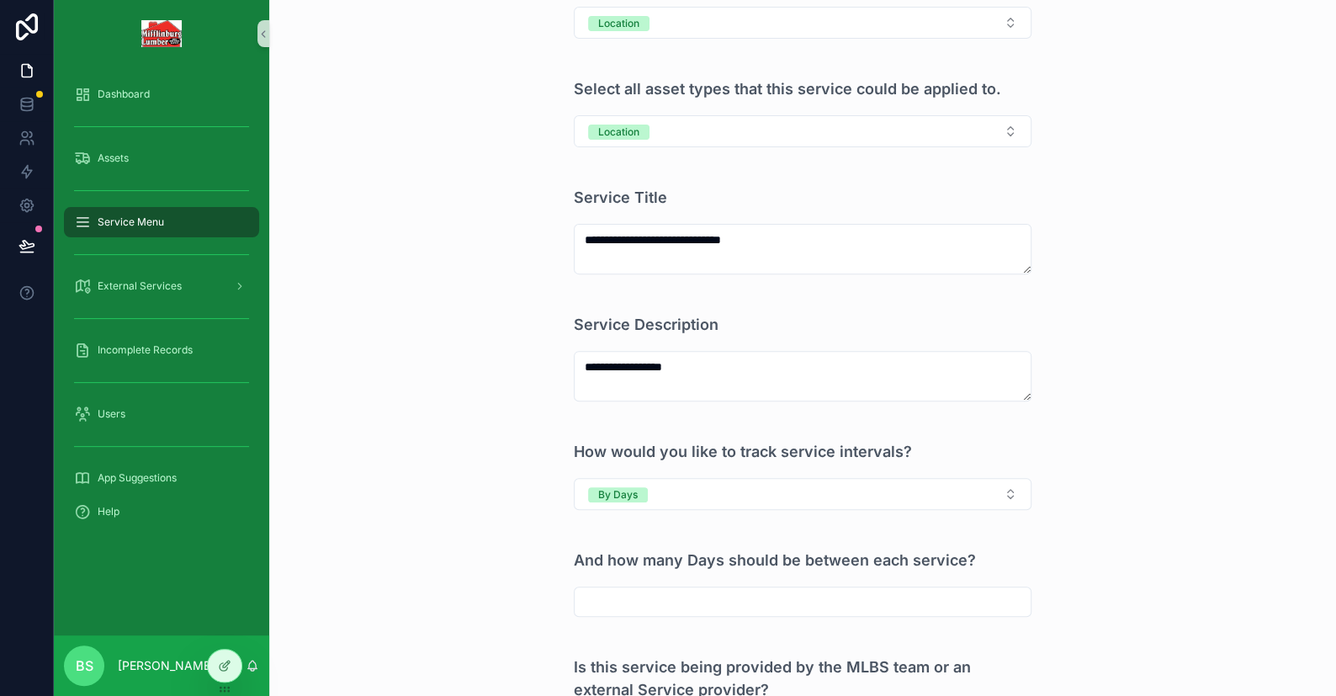
click at [623, 595] on input "scrollable content" at bounding box center [803, 602] width 456 height 24
type input "*******"
click at [452, 514] on div "**********" at bounding box center [802, 180] width 1067 height 696
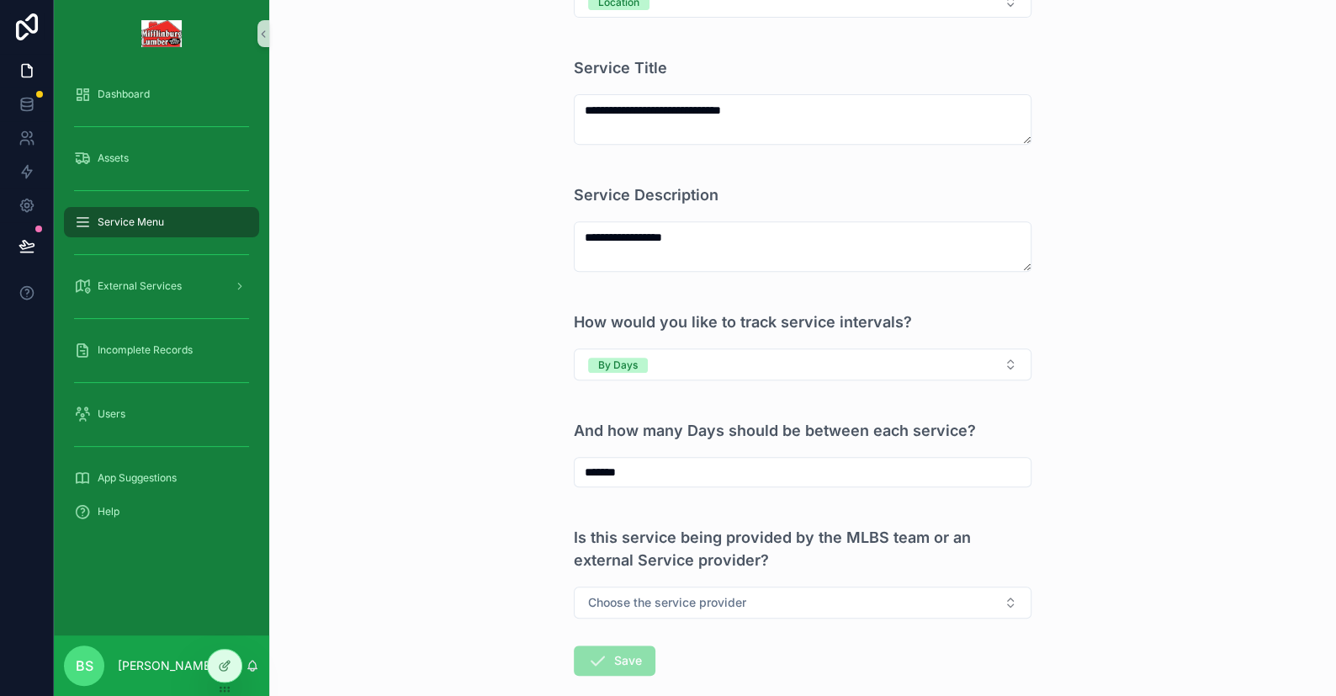
scroll to position [384, 0]
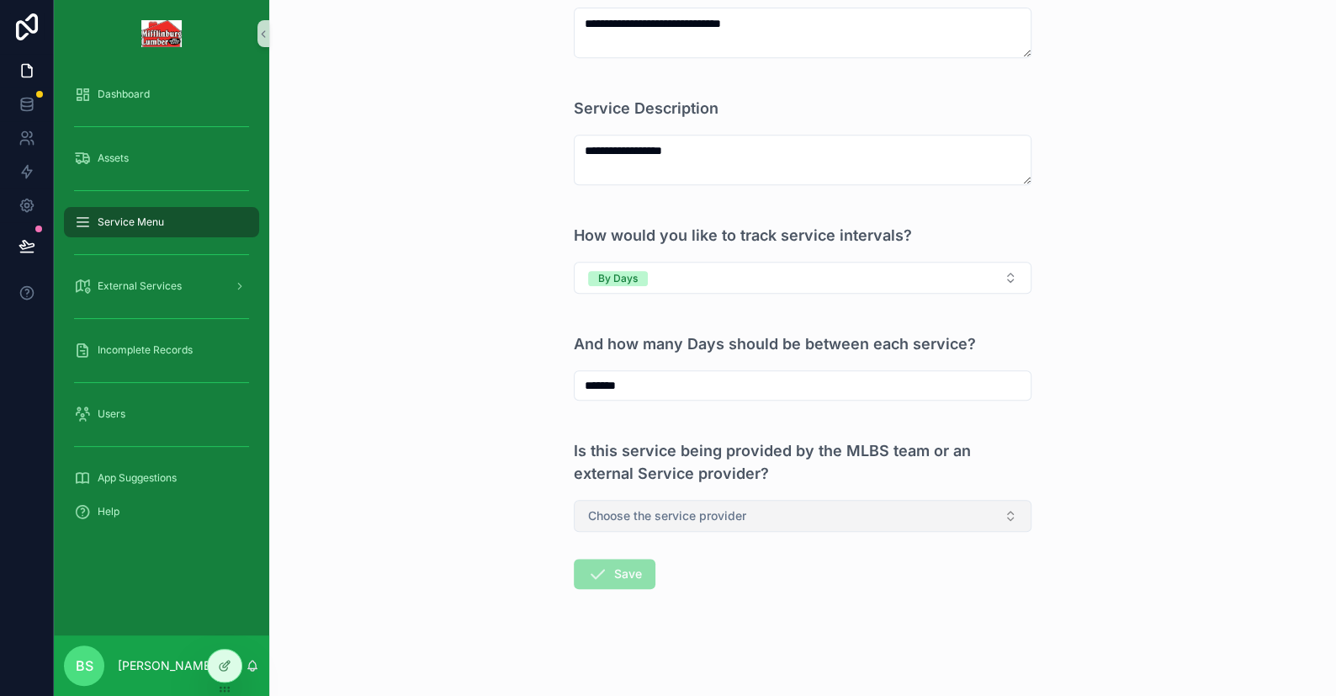
click at [603, 504] on button "Choose the service provider" at bounding box center [803, 516] width 458 height 32
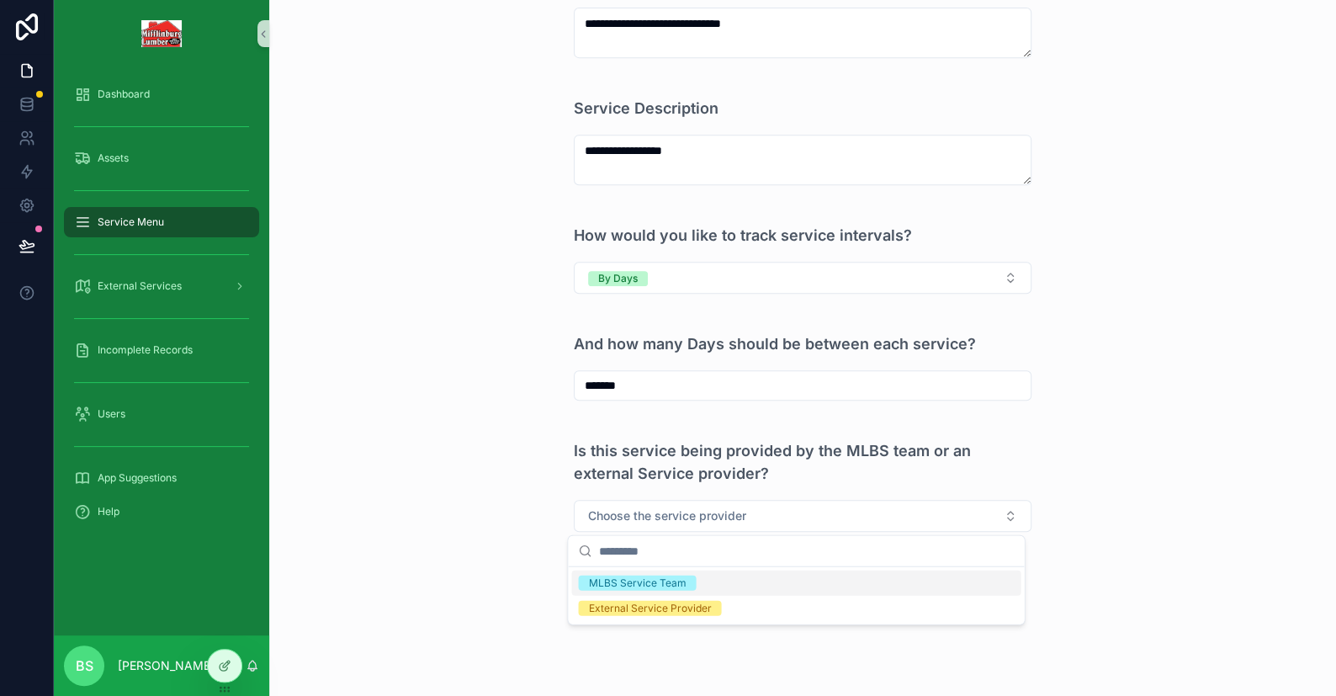
click at [600, 580] on div "MLBS Service Team" at bounding box center [637, 582] width 98 height 15
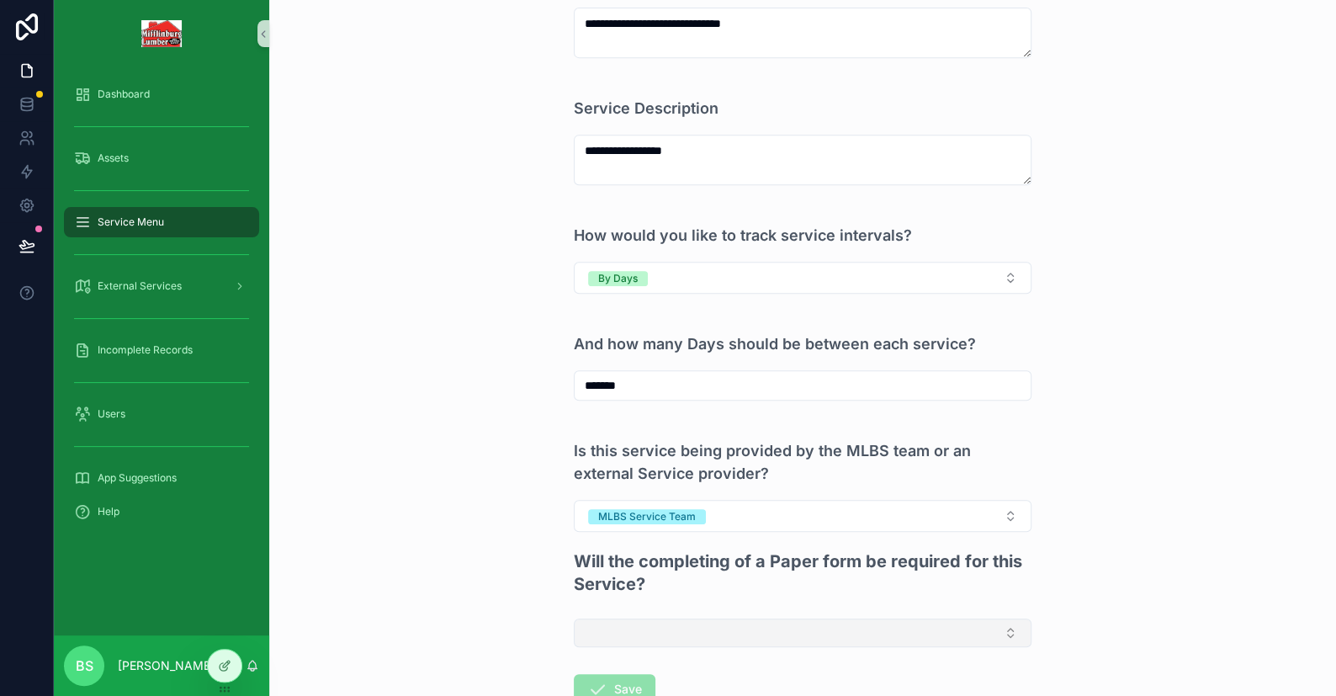
click at [617, 623] on button "Select Button" at bounding box center [803, 632] width 458 height 29
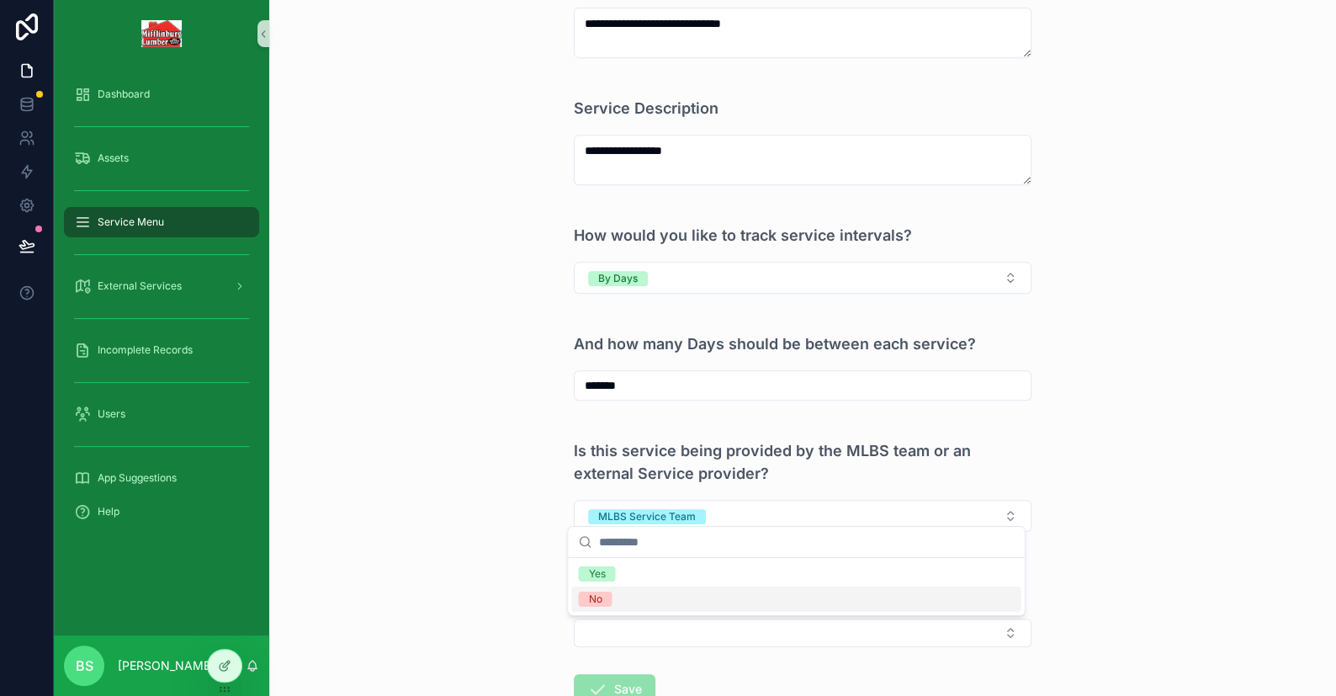
click at [628, 600] on div "No" at bounding box center [795, 598] width 449 height 25
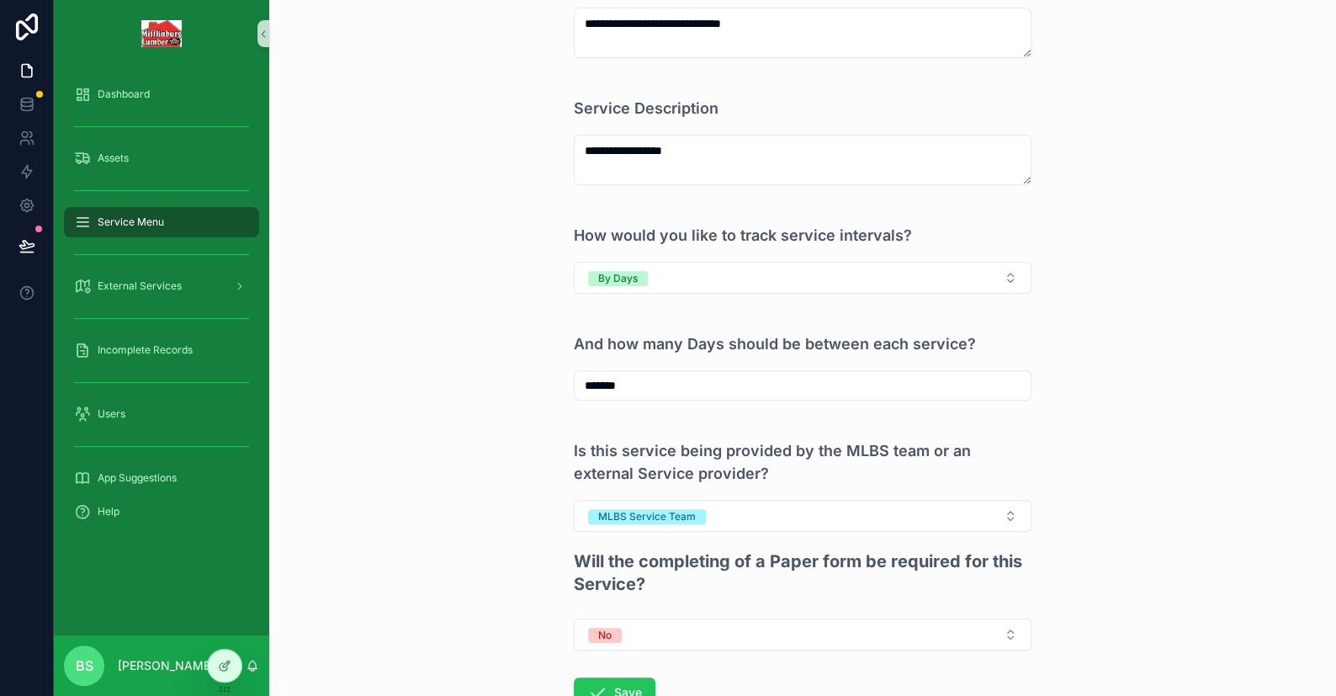
scroll to position [504, 0]
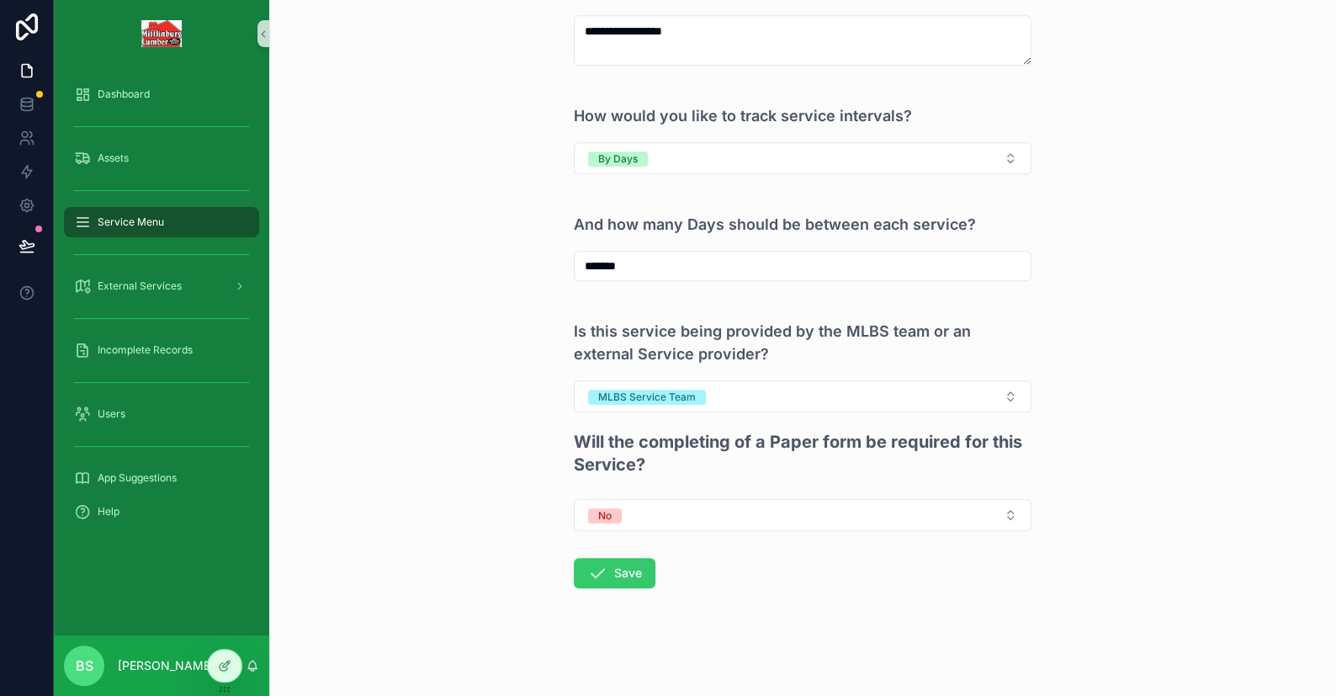
click at [608, 574] on button "Save" at bounding box center [615, 573] width 82 height 30
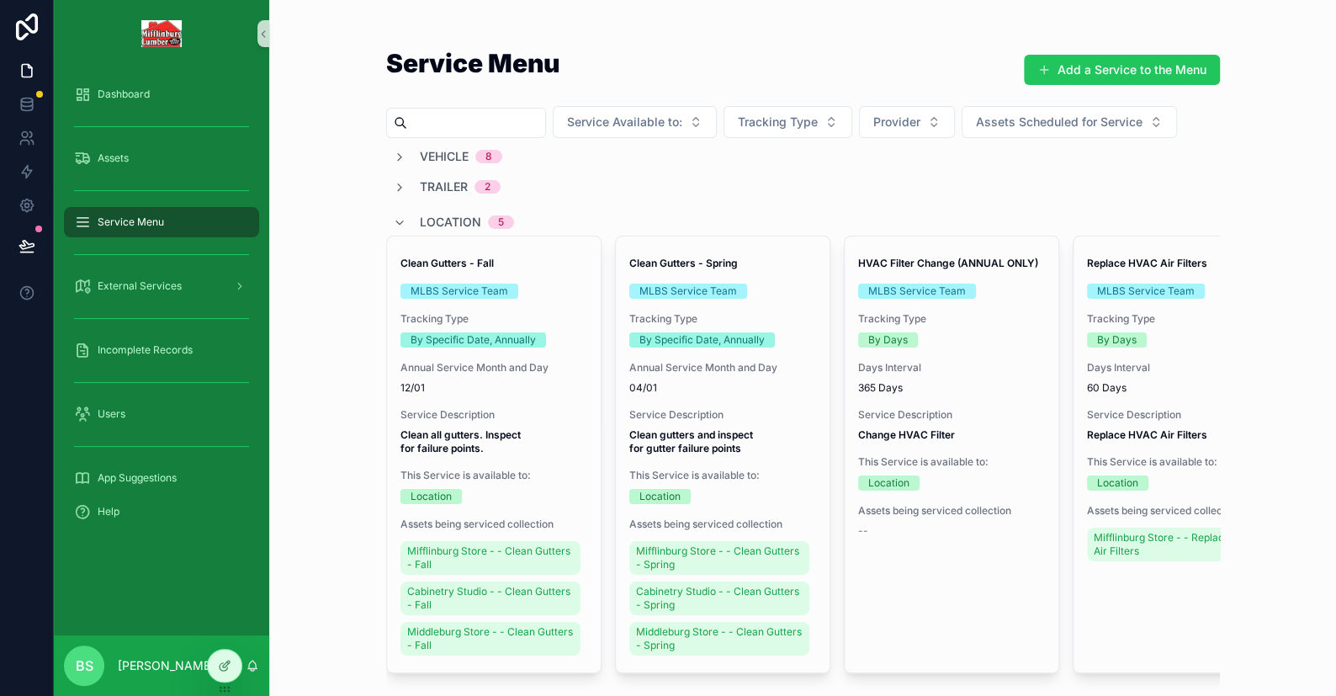
click at [416, 119] on input "scrollable content" at bounding box center [476, 123] width 138 height 24
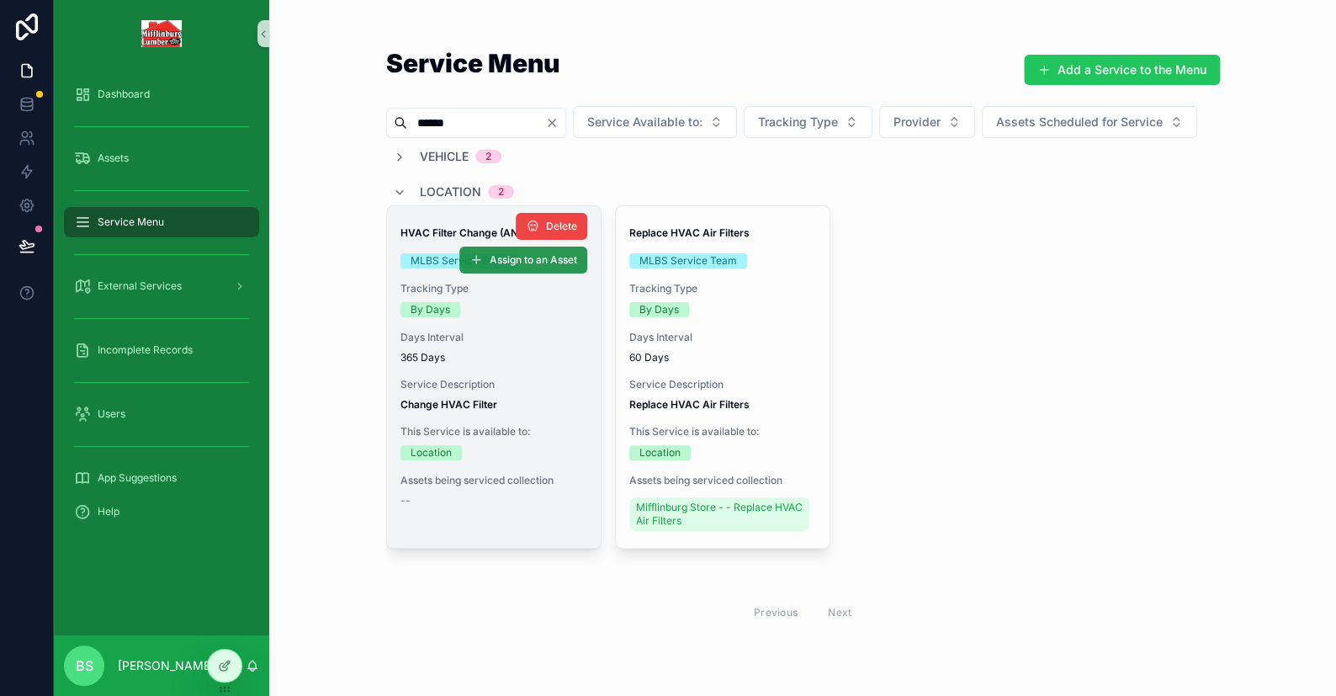
type input "******"
click at [530, 267] on span "Assign to an Asset" at bounding box center [533, 259] width 87 height 13
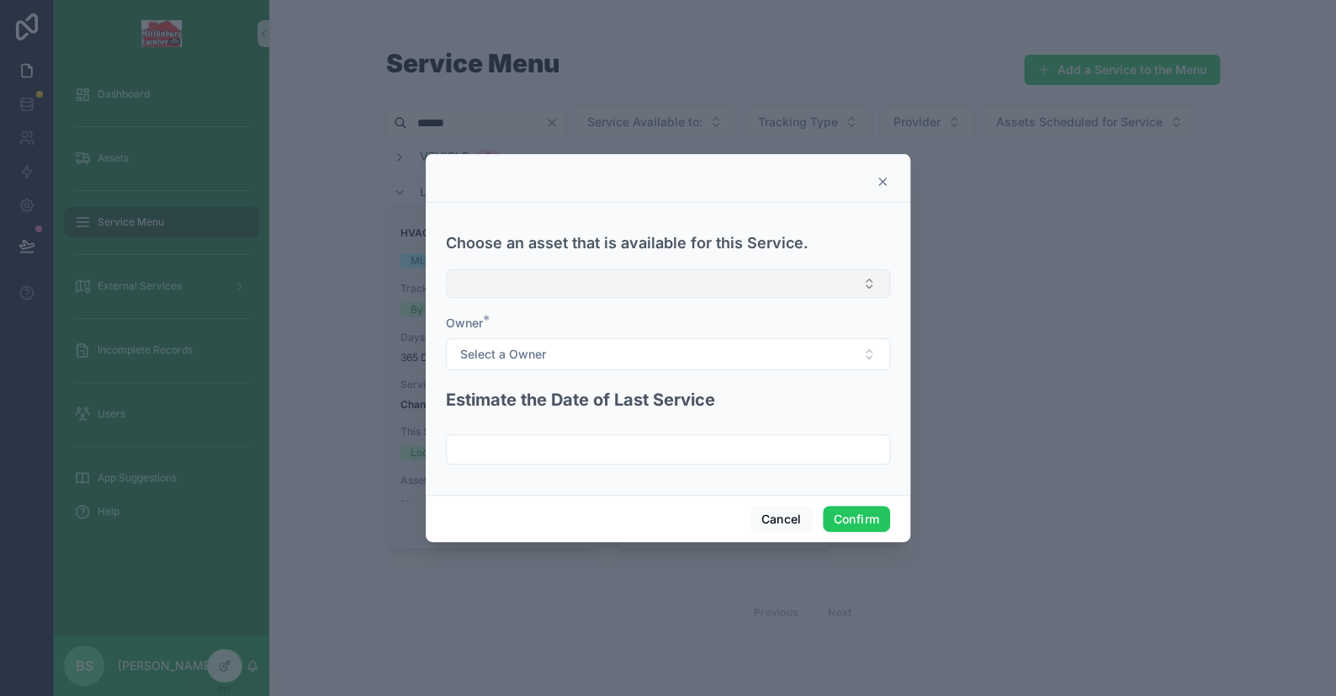
click at [511, 284] on button "Select Button" at bounding box center [668, 283] width 444 height 29
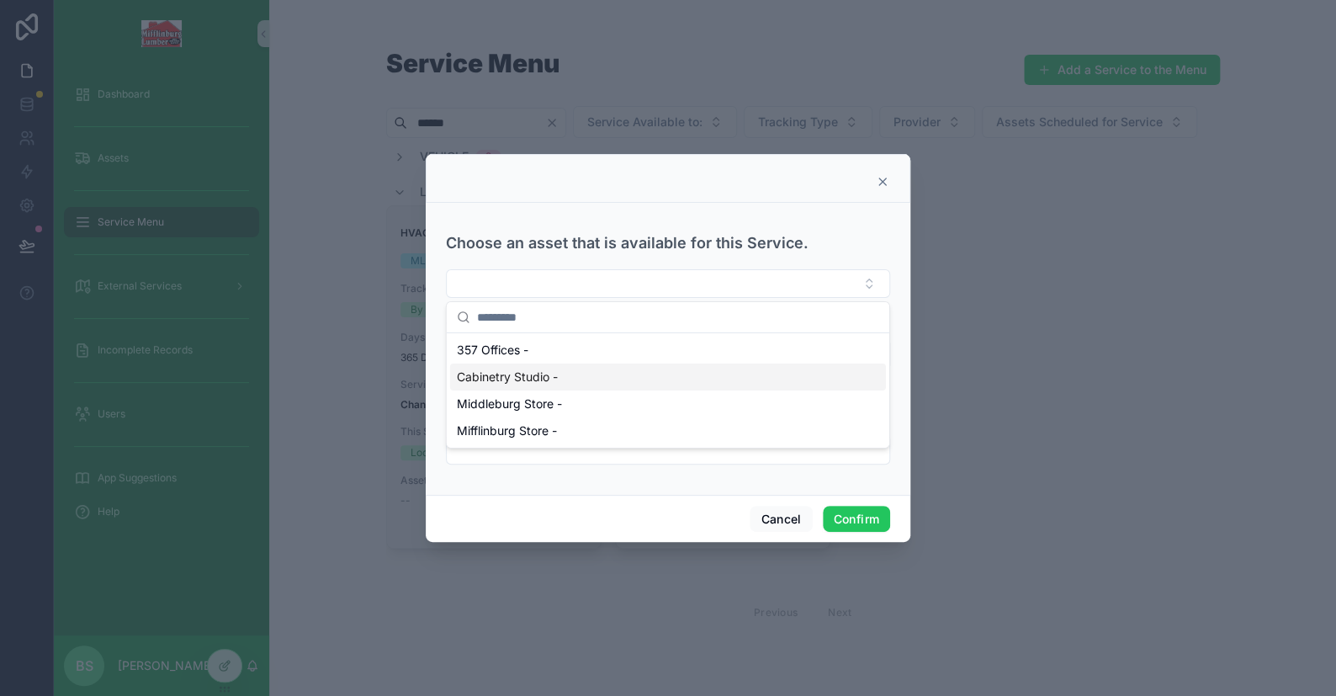
click at [505, 366] on div "Cabinetry Studio -" at bounding box center [668, 376] width 436 height 27
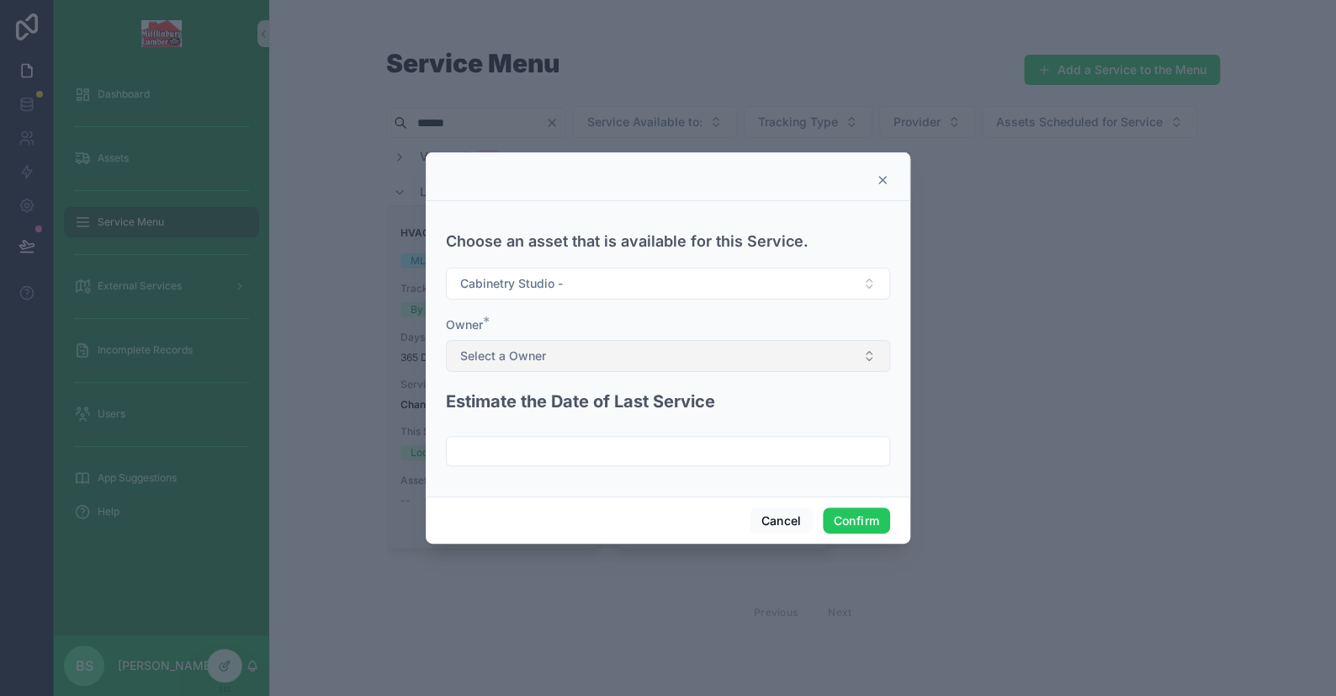
click at [544, 366] on button "Select a Owner" at bounding box center [668, 356] width 444 height 32
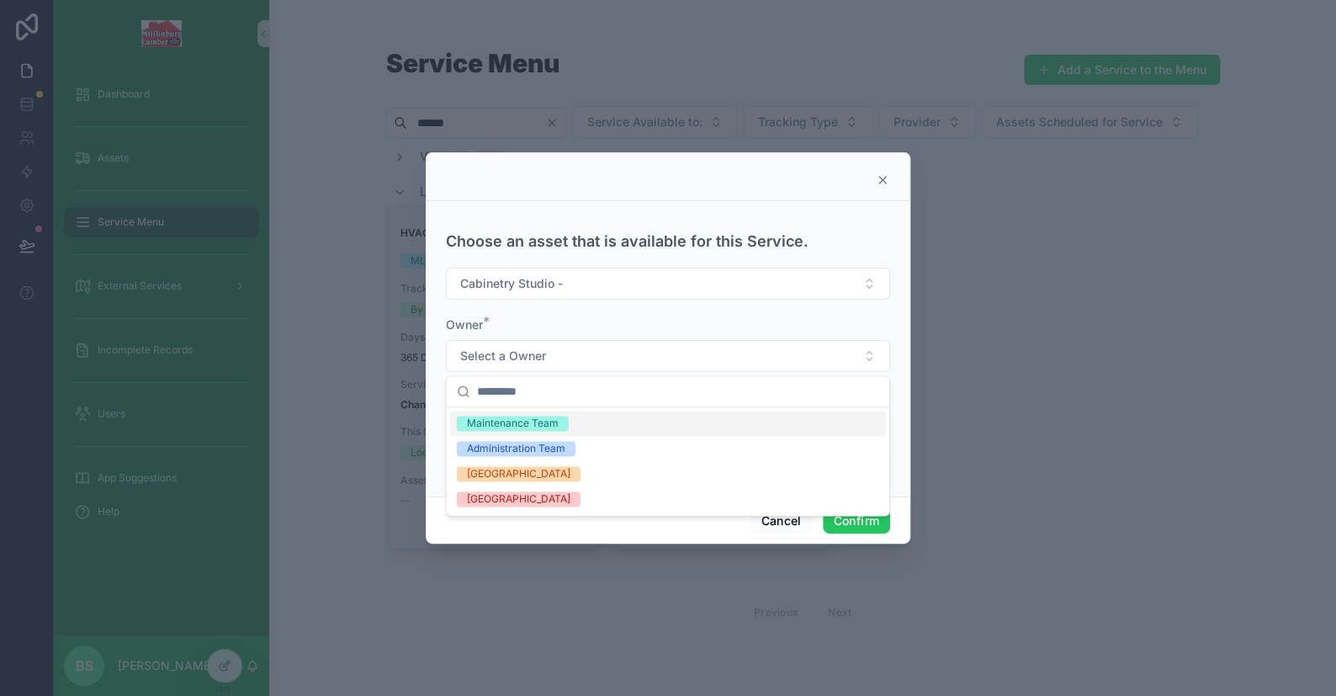
click at [503, 421] on div "Maintenance Team" at bounding box center [513, 423] width 92 height 15
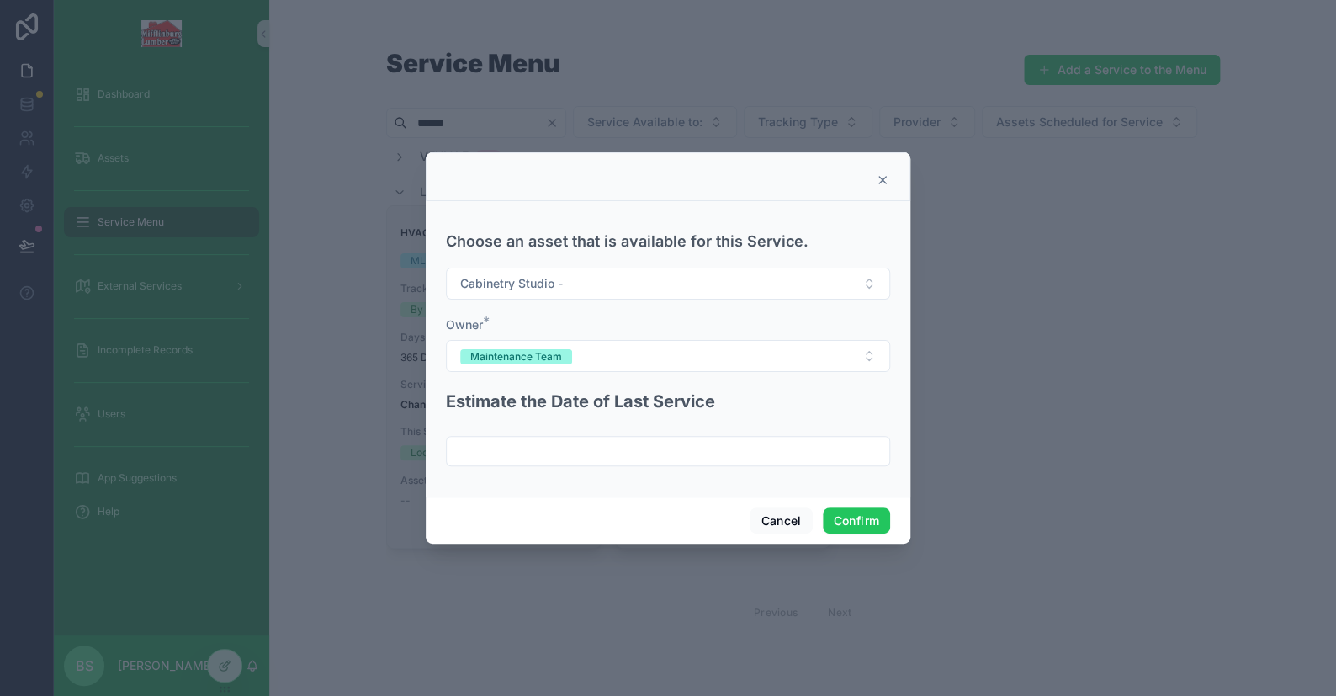
click at [501, 448] on input "text" at bounding box center [668, 451] width 443 height 24
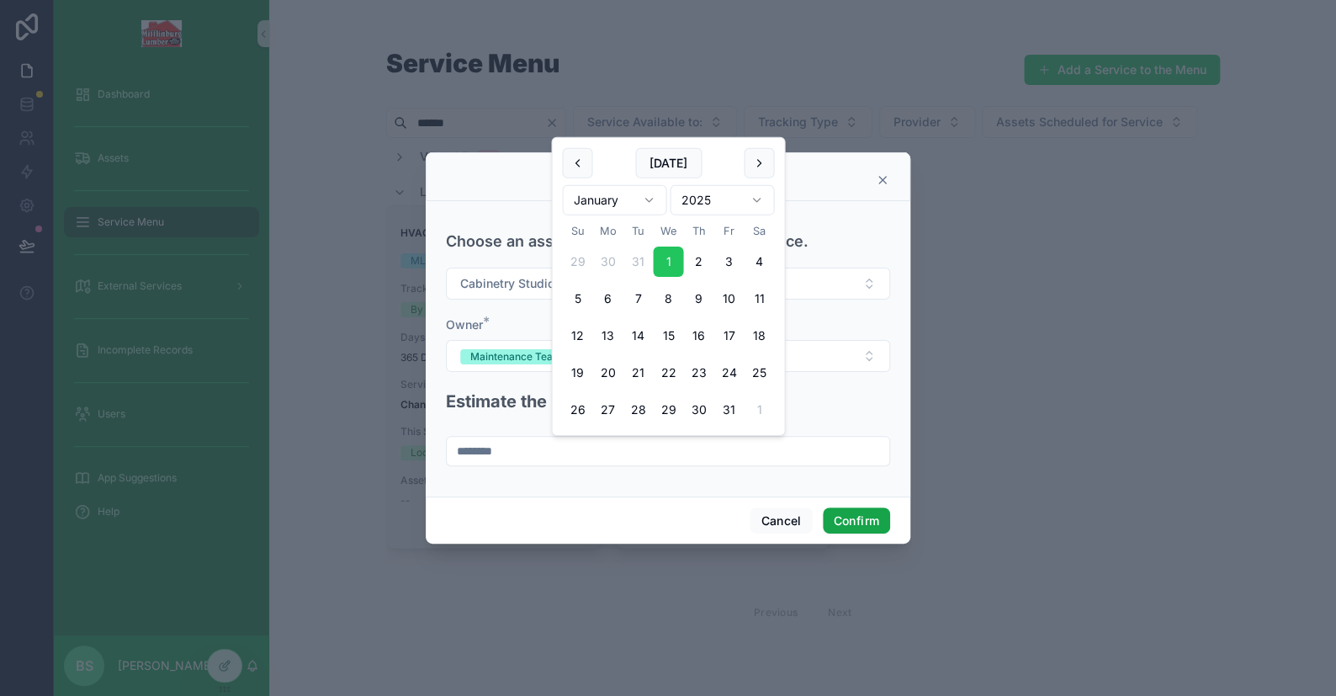
type input "********"
click at [870, 522] on button "Confirm" at bounding box center [856, 520] width 67 height 27
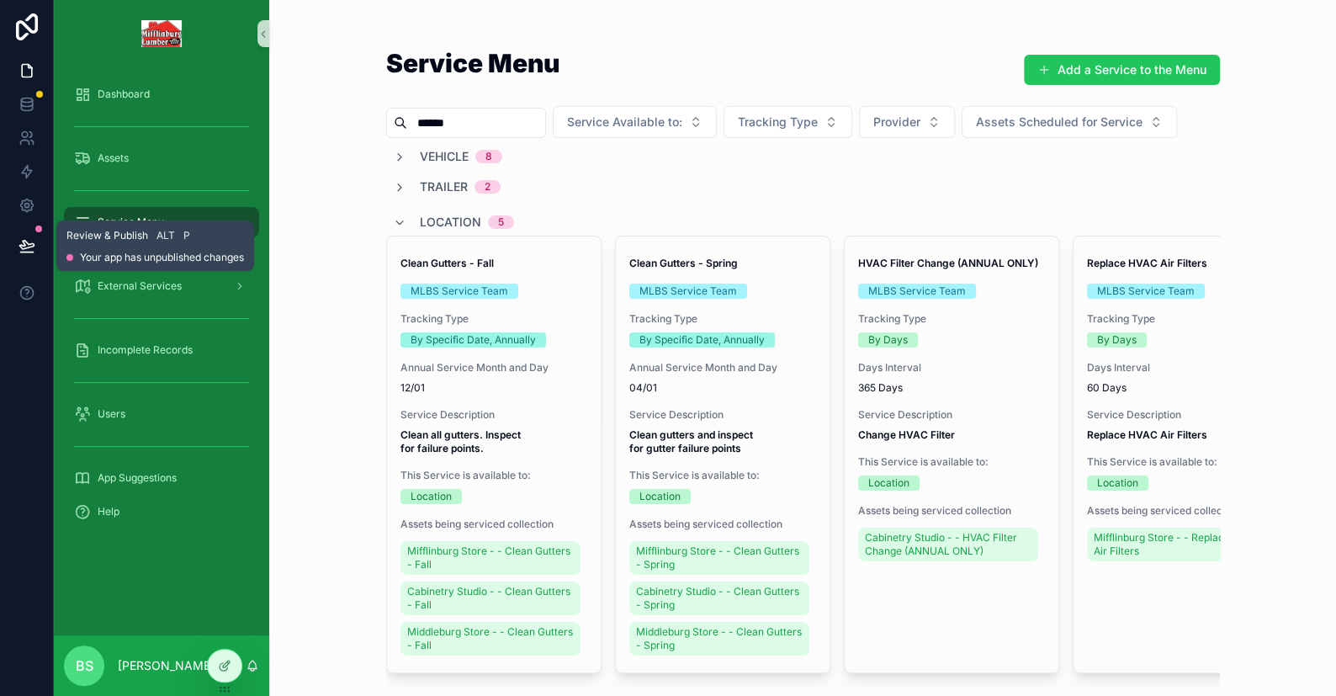
click at [30, 243] on icon at bounding box center [26, 245] width 14 height 8
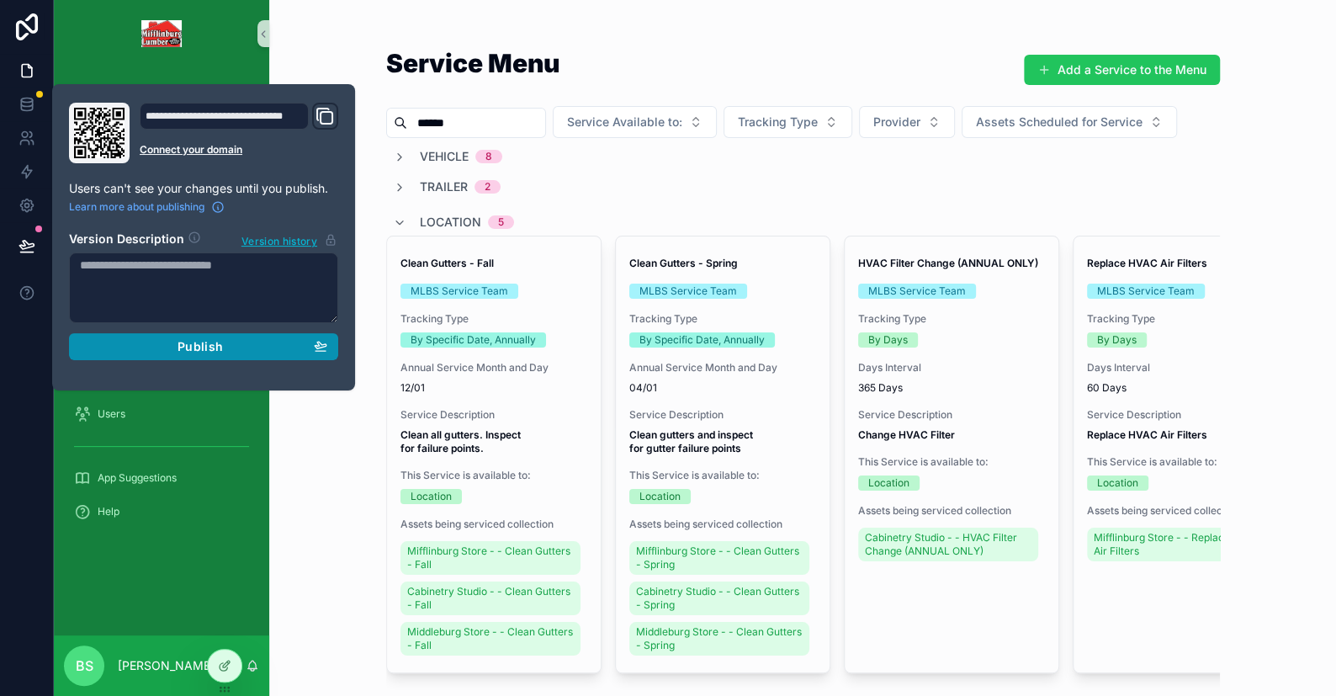
click at [167, 346] on div "Publish" at bounding box center [203, 346] width 247 height 15
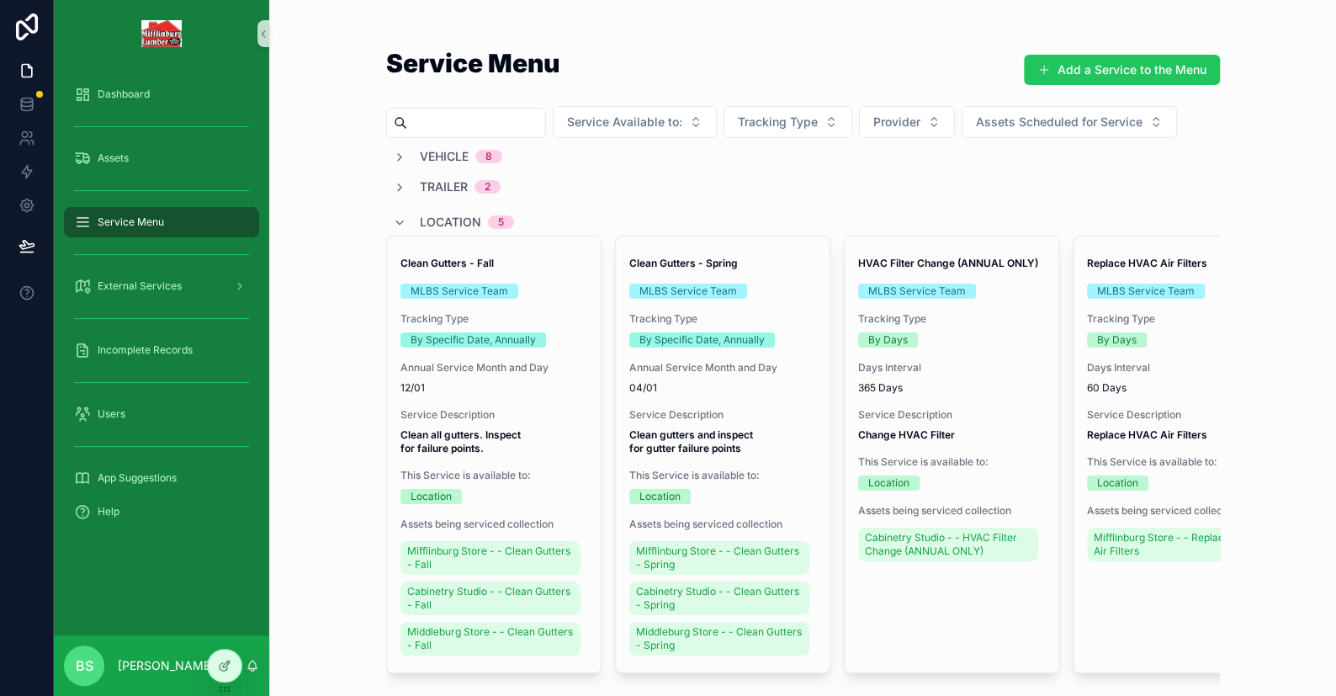
click at [453, 123] on input "scrollable content" at bounding box center [476, 123] width 138 height 24
click at [393, 220] on icon "scrollable content" at bounding box center [399, 222] width 13 height 13
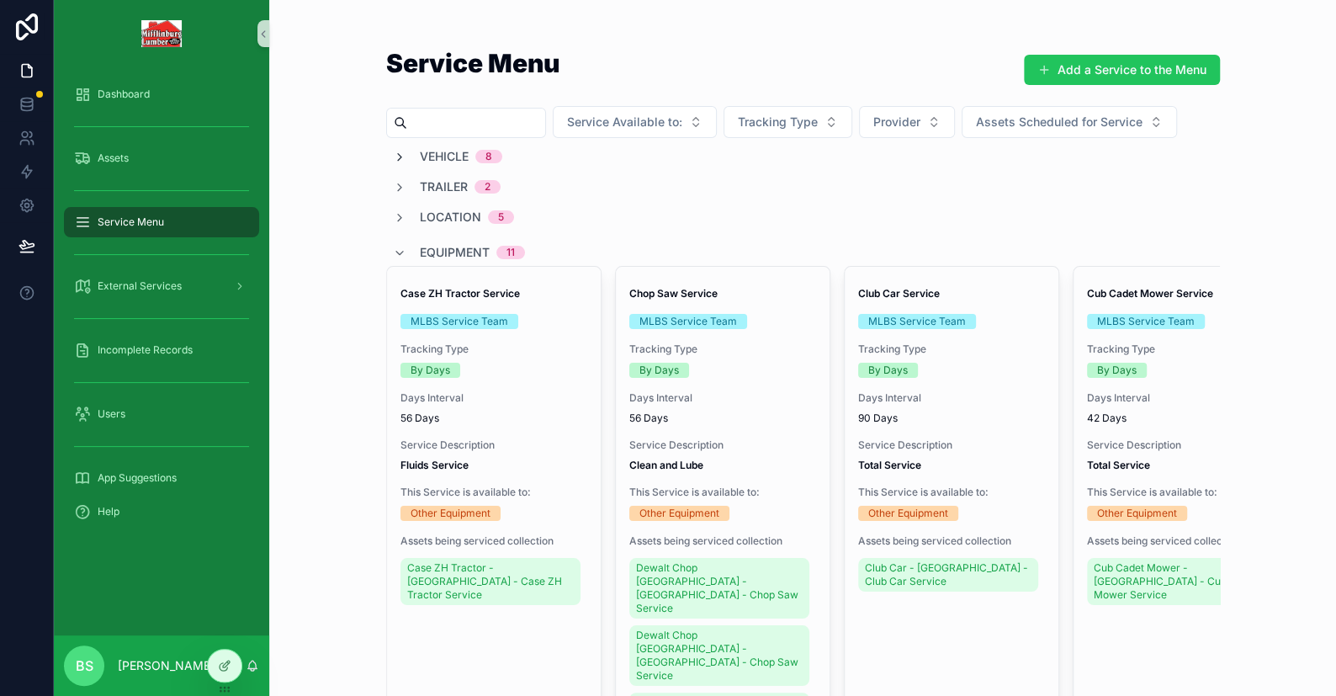
click at [393, 156] on icon "scrollable content" at bounding box center [399, 157] width 13 height 13
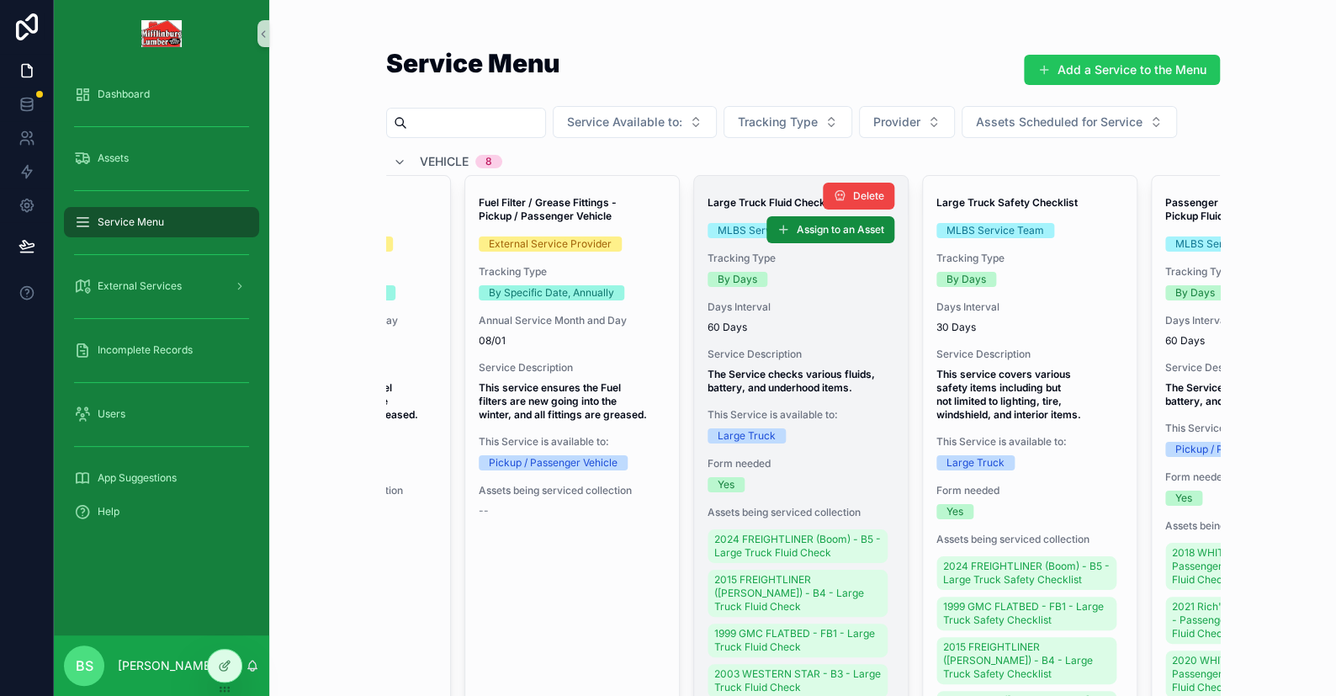
scroll to position [84, 0]
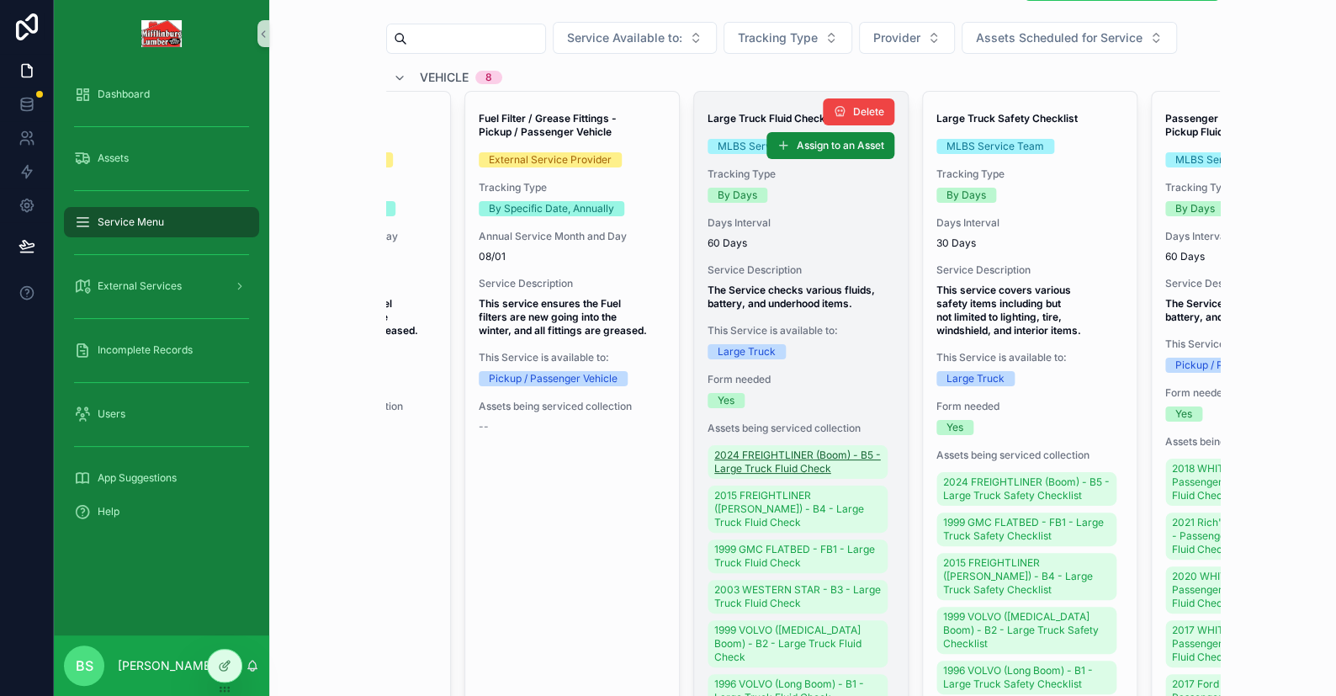
click at [768, 456] on span "2024 FREIGHTLINER (Boom) - B5 - Large Truck Fluid Check" at bounding box center [797, 461] width 167 height 27
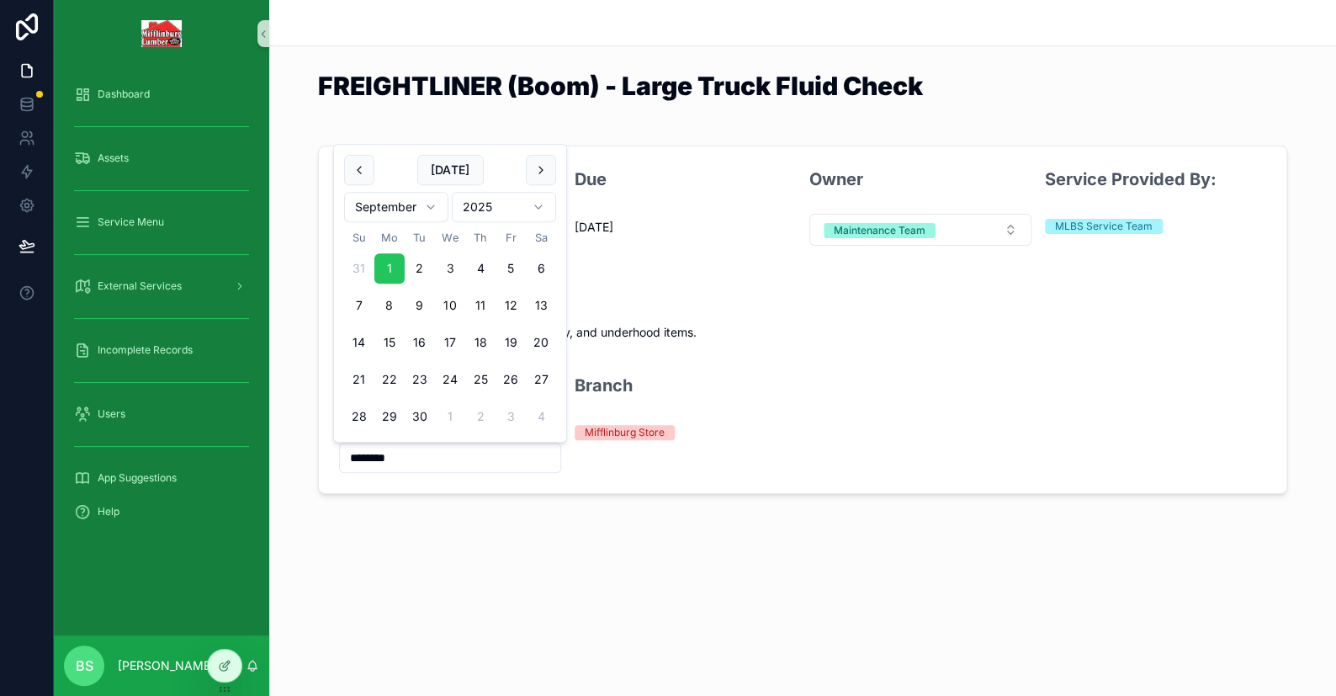
drag, startPoint x: 420, startPoint y: 453, endPoint x: 290, endPoint y: 462, distance: 129.8
click at [290, 462] on div "Last Completion 9/1/2025 Due 12/31/1899 Owner Maintenance Team Service Provided…" at bounding box center [802, 320] width 1067 height 362
drag, startPoint x: 432, startPoint y: 457, endPoint x: 327, endPoint y: 463, distance: 104.5
click at [327, 463] on form "Last Completion 9/1/2025 Due 12/31/1899 Owner Maintenance Team Service Provided…" at bounding box center [802, 319] width 967 height 347
type input "*********"
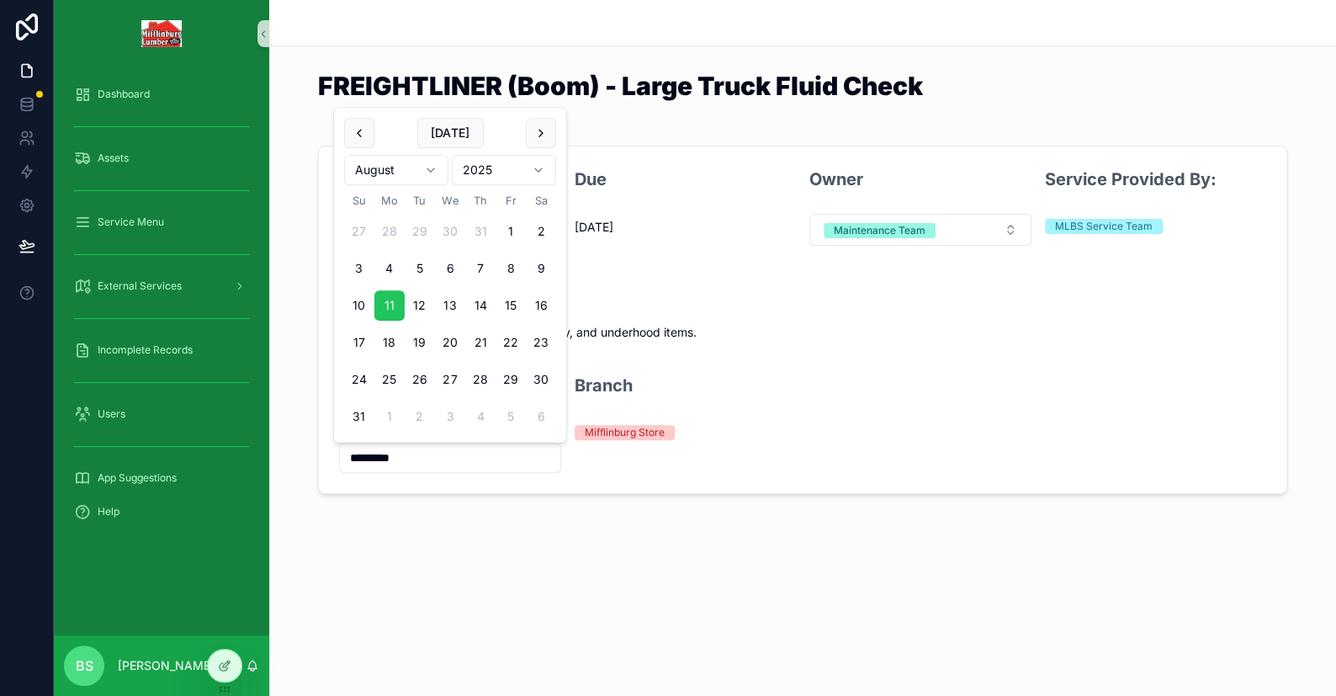
click at [456, 547] on div "FREIGHTLINER (Boom) - Large Truck Fluid Check Last Completion 8/11/2025 Due 10/…" at bounding box center [802, 304] width 1067 height 608
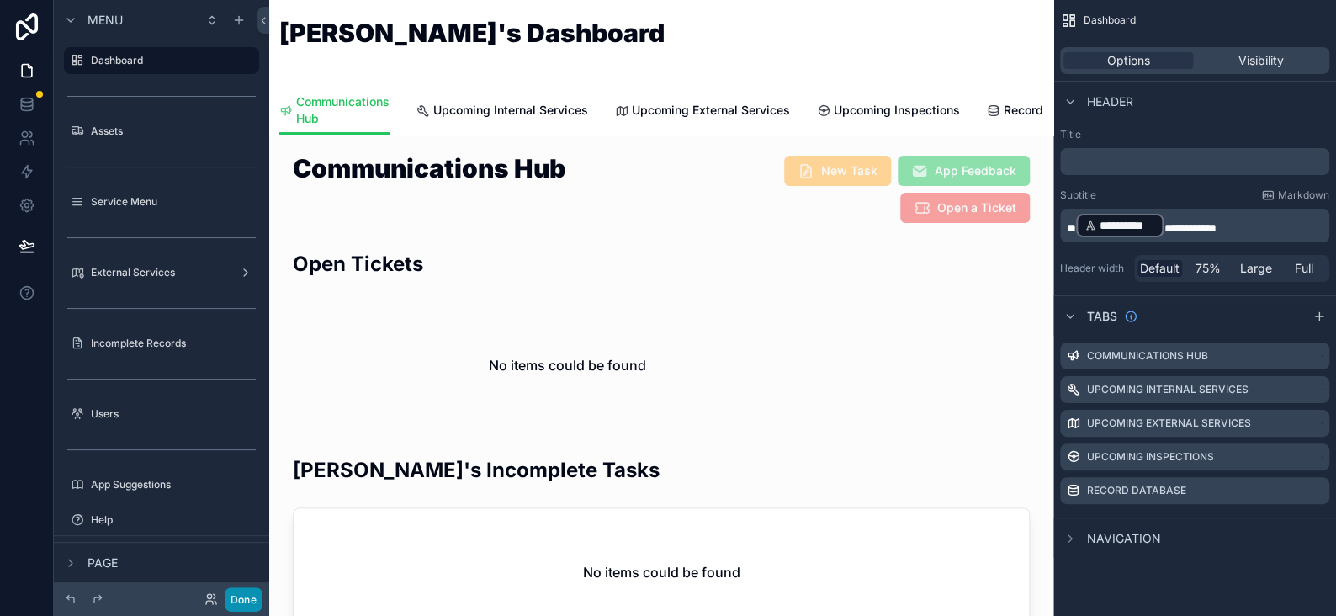
click at [254, 598] on button "Done" at bounding box center [244, 599] width 38 height 24
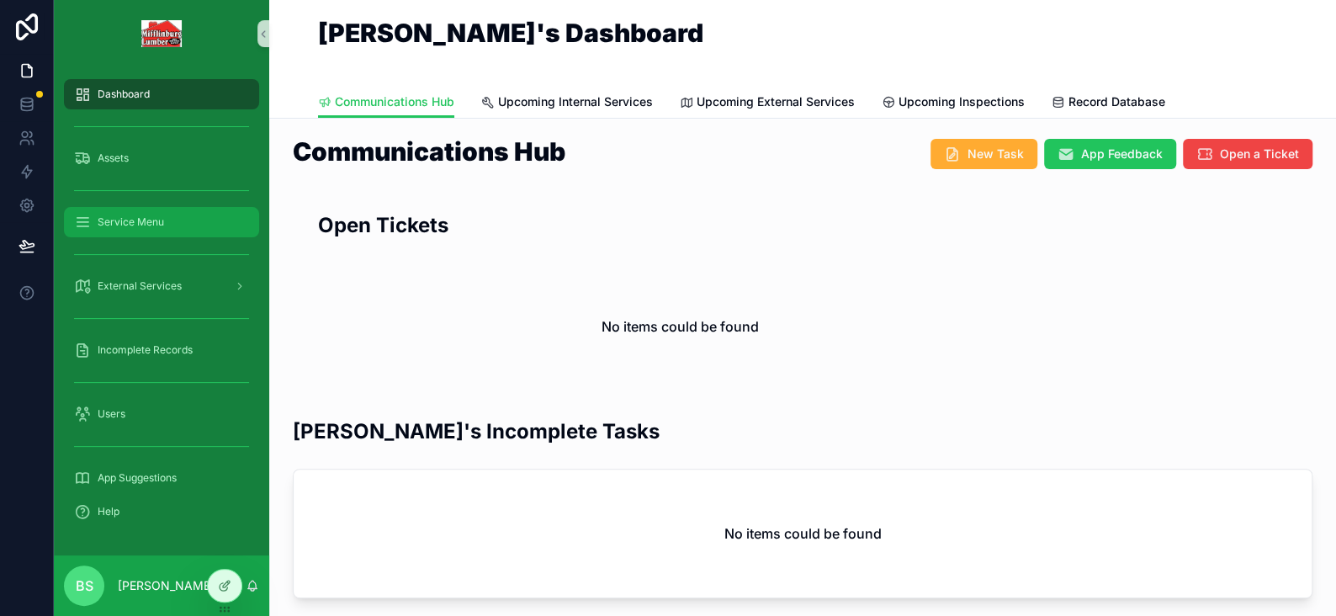
click at [103, 222] on span "Service Menu" at bounding box center [131, 221] width 66 height 13
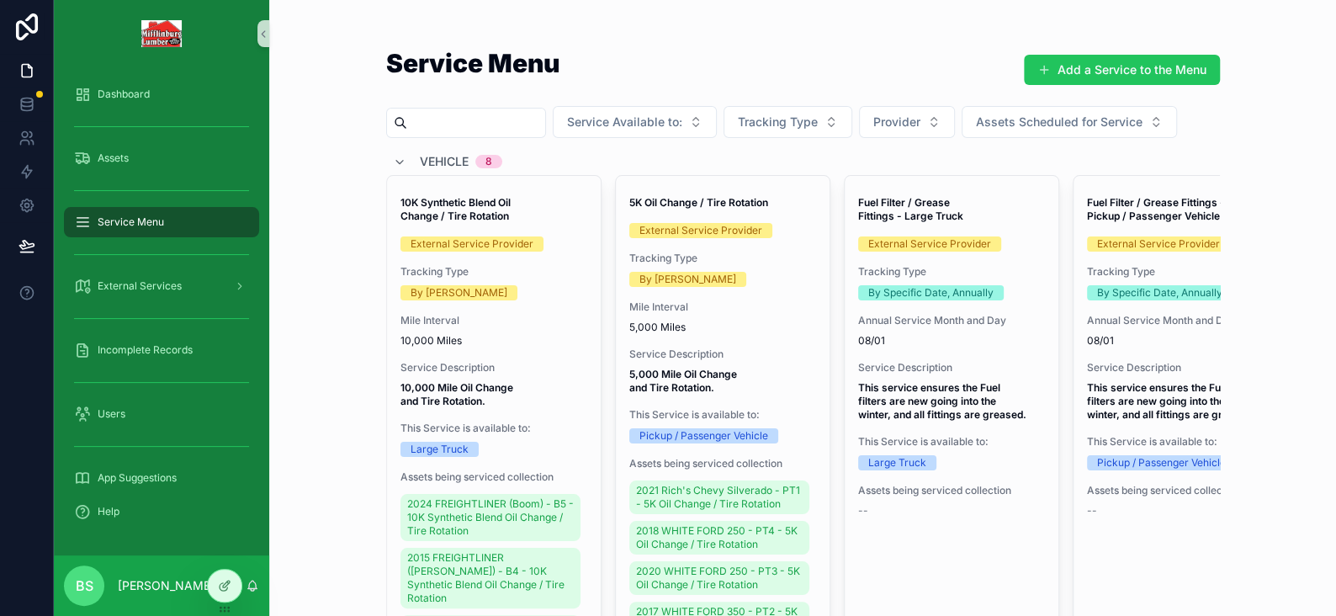
click at [490, 118] on input "scrollable content" at bounding box center [476, 123] width 138 height 24
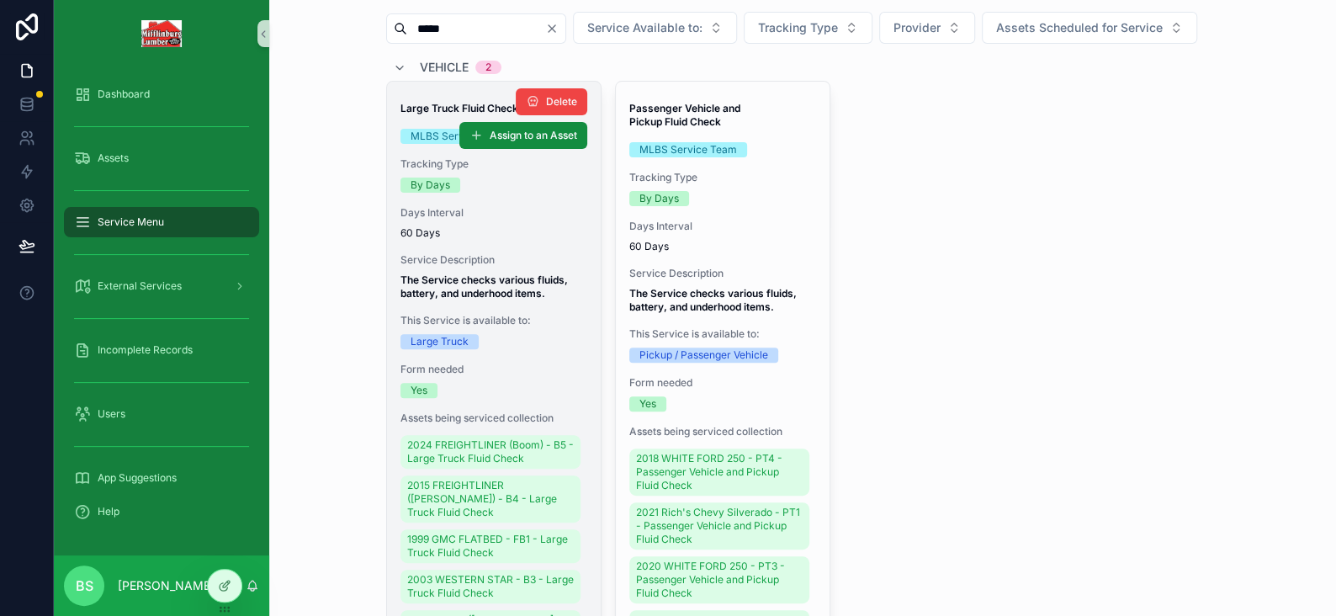
scroll to position [168, 0]
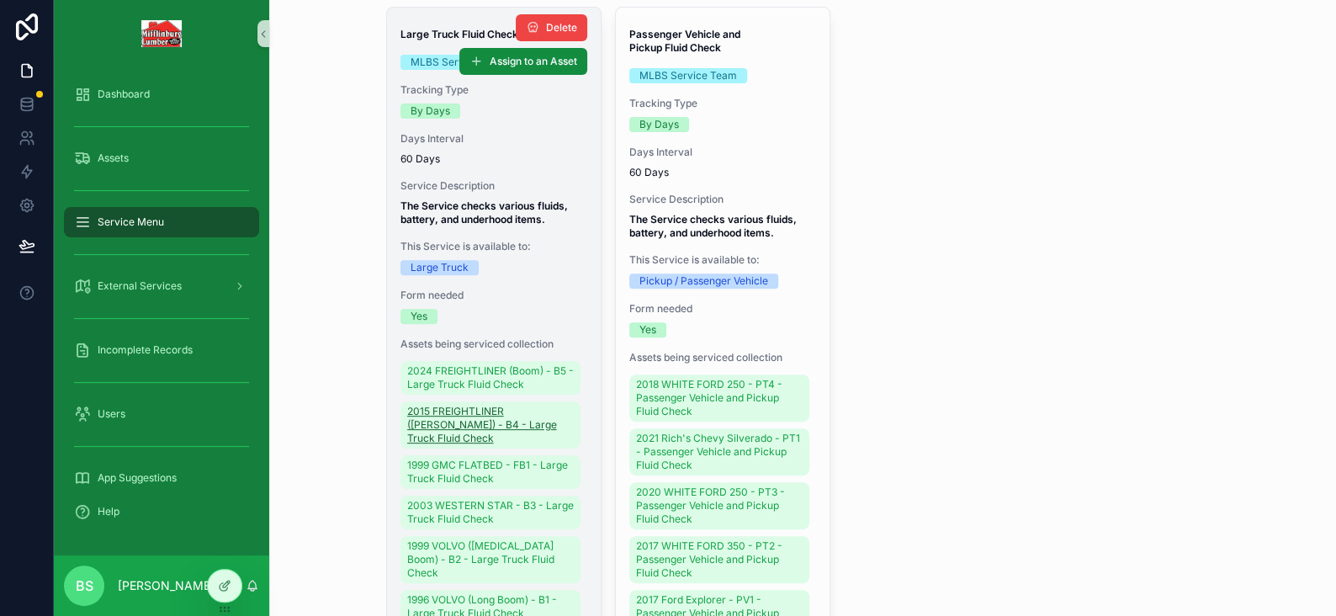
type input "*****"
click at [460, 445] on span "2015 FREIGHTLINER ([PERSON_NAME]) - B4 - Large Truck Fluid Check" at bounding box center [490, 425] width 167 height 40
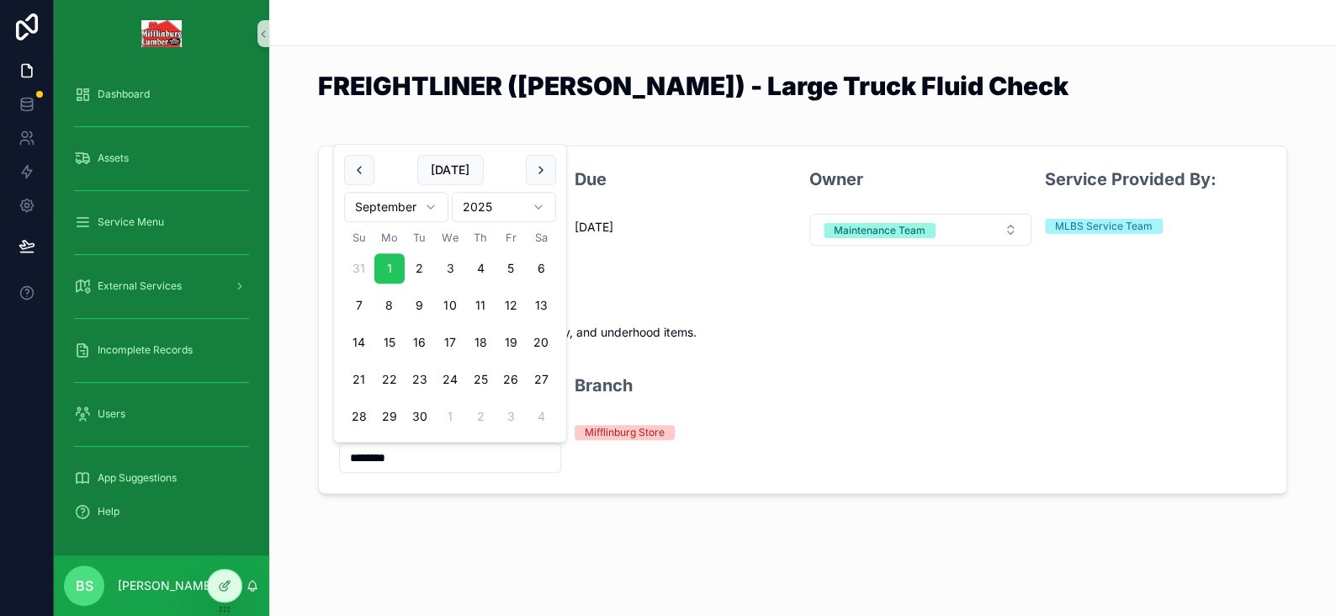
drag, startPoint x: 340, startPoint y: 454, endPoint x: 269, endPoint y: 447, distance: 71.1
click at [269, 447] on div "Last Completion 9/1/2025 Due 12/31/1899 Owner Maintenance Team Service Provided…" at bounding box center [802, 320] width 1067 height 362
type input "********"
click at [350, 515] on div "FREIGHTLINER (Moffet) - Large Truck Fluid Check Last Completion 8/4/2025 Due 10…" at bounding box center [802, 304] width 1067 height 608
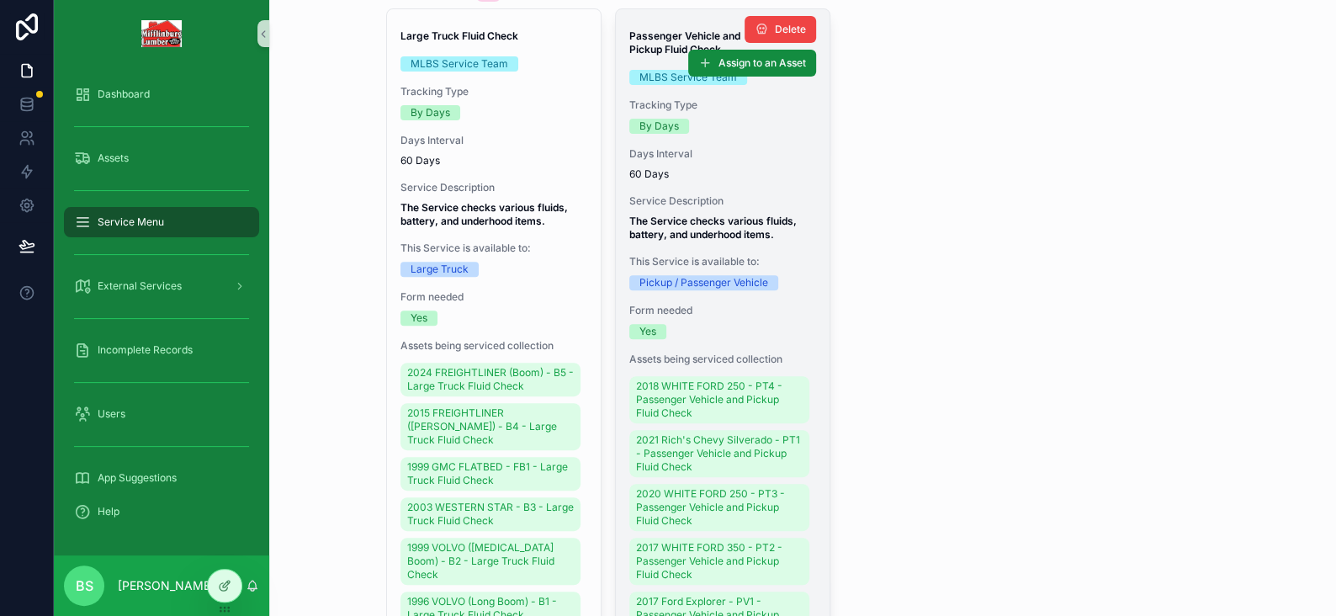
scroll to position [168, 0]
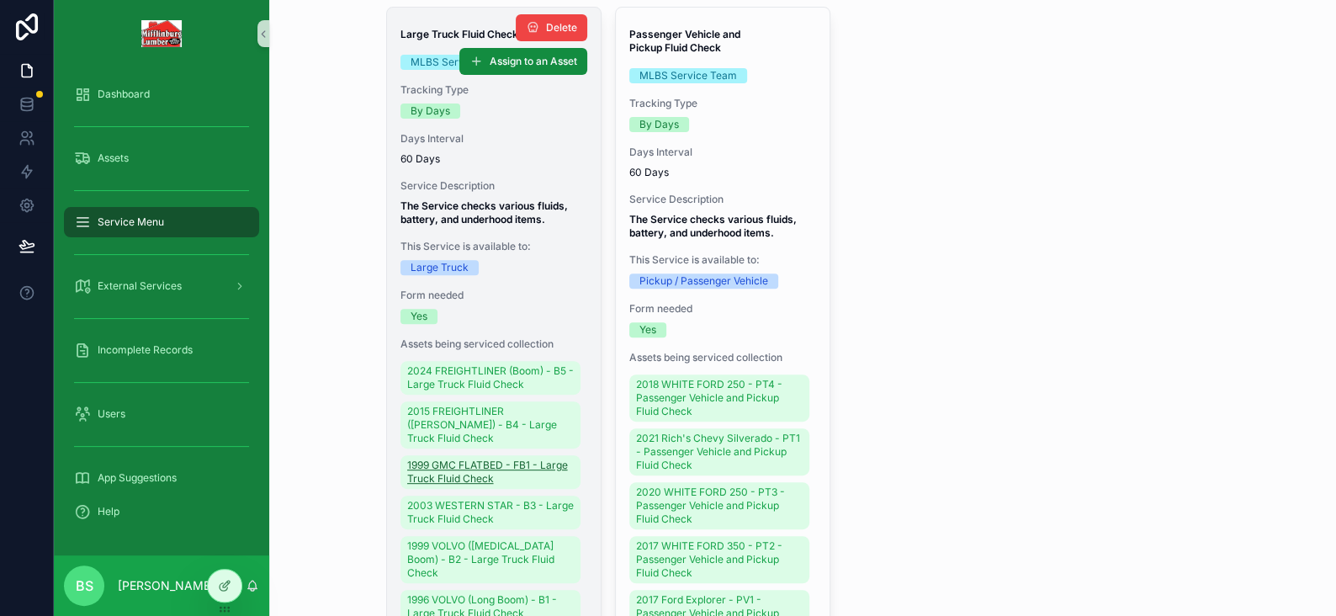
click at [471, 485] on span "1999 GMC FLATBED - FB1 - Large Truck Fluid Check" at bounding box center [490, 471] width 167 height 27
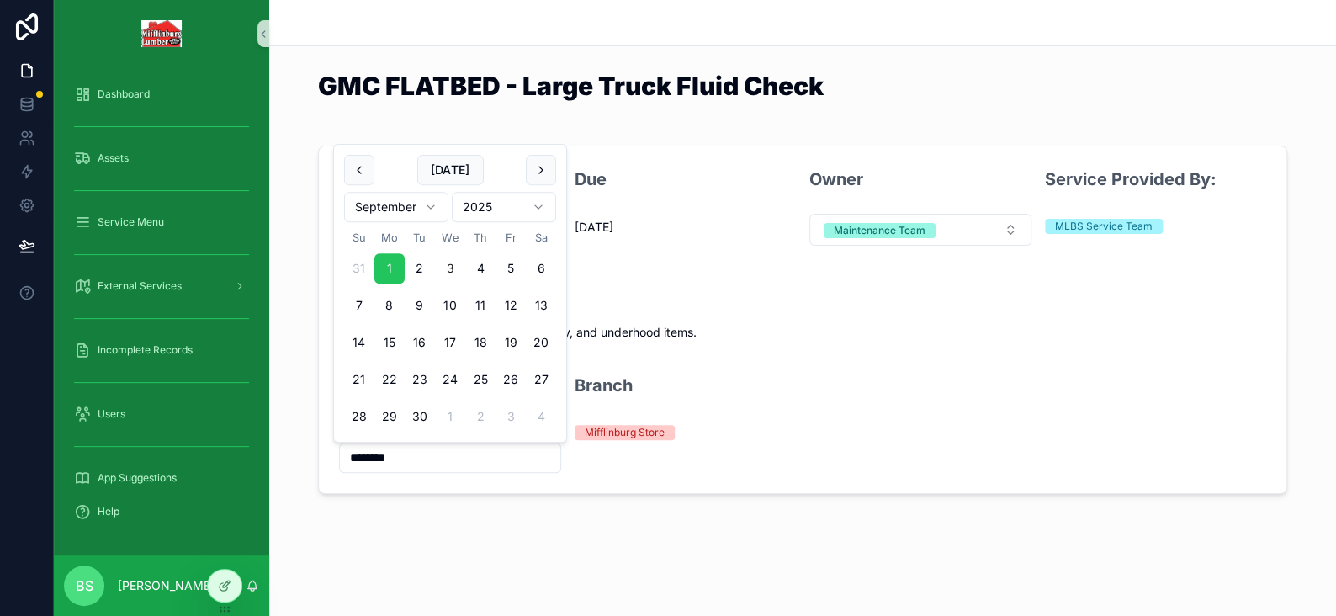
drag, startPoint x: 431, startPoint y: 452, endPoint x: 294, endPoint y: 443, distance: 136.6
click at [294, 443] on div "Last Completion 9/1/2025 Due 12/31/1899 Owner Maintenance Team Service Provided…" at bounding box center [802, 320] width 1067 height 362
type input "*********"
click at [299, 455] on div "Last Completion 7/22/2025 Due 9/20/2025 Owner Maintenance Team Service Provided…" at bounding box center [802, 320] width 1067 height 362
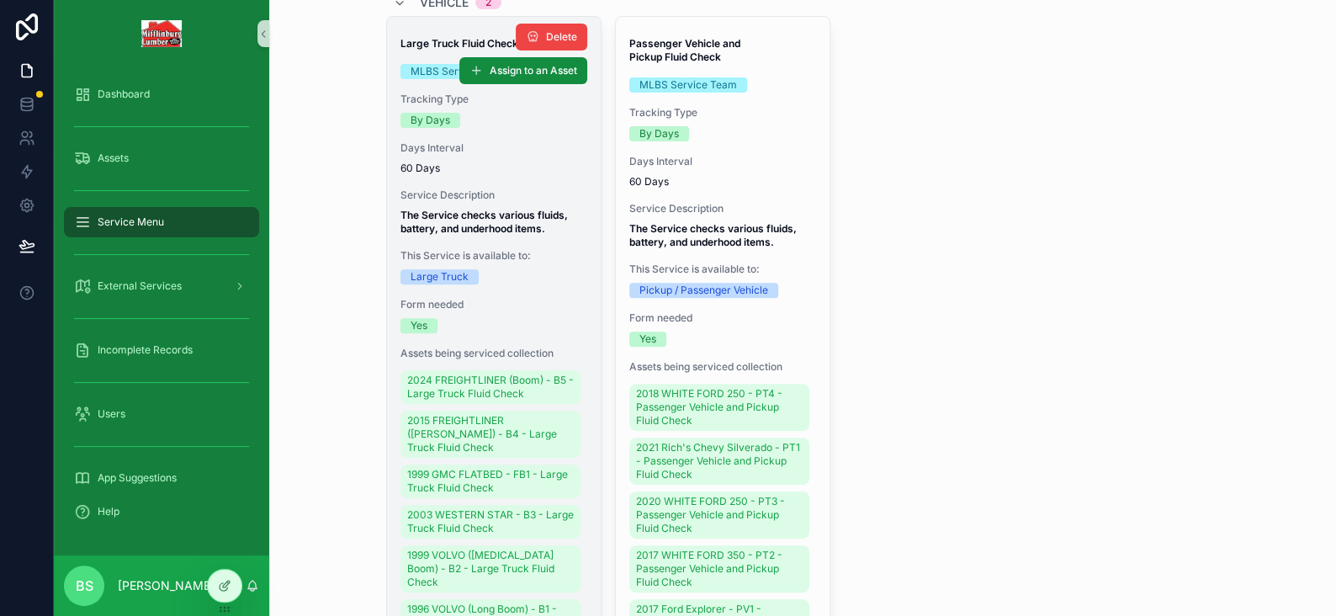
scroll to position [168, 0]
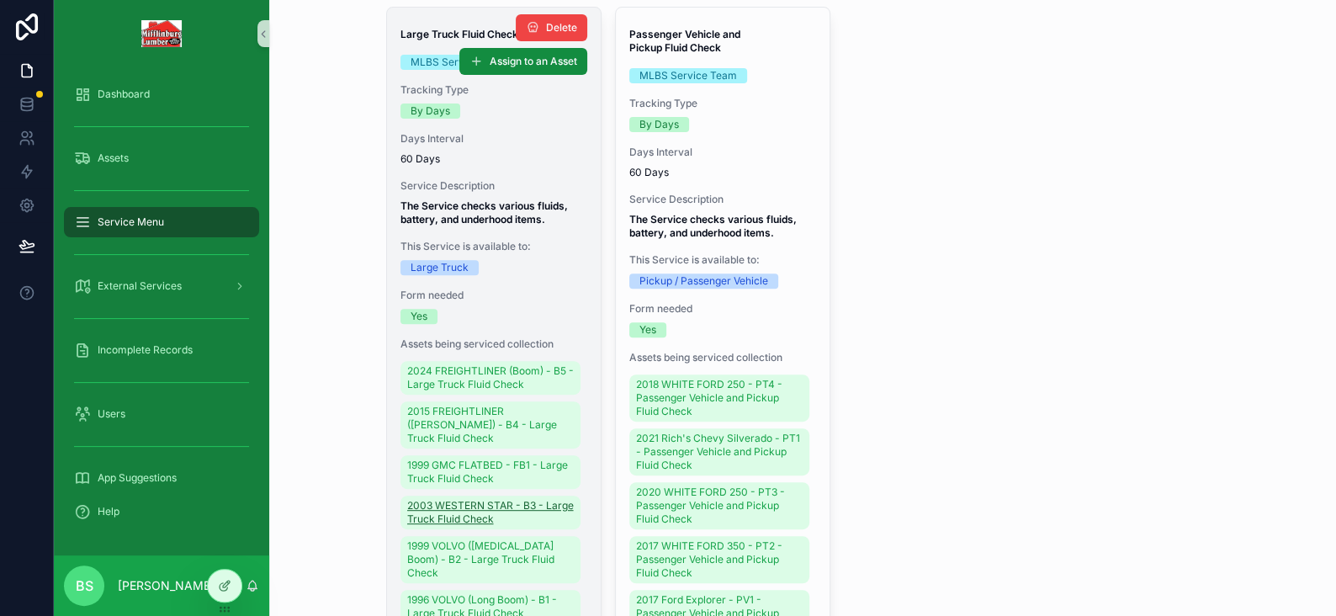
click at [456, 526] on span "2003 WESTERN STAR - B3 - Large Truck Fluid Check" at bounding box center [490, 512] width 167 height 27
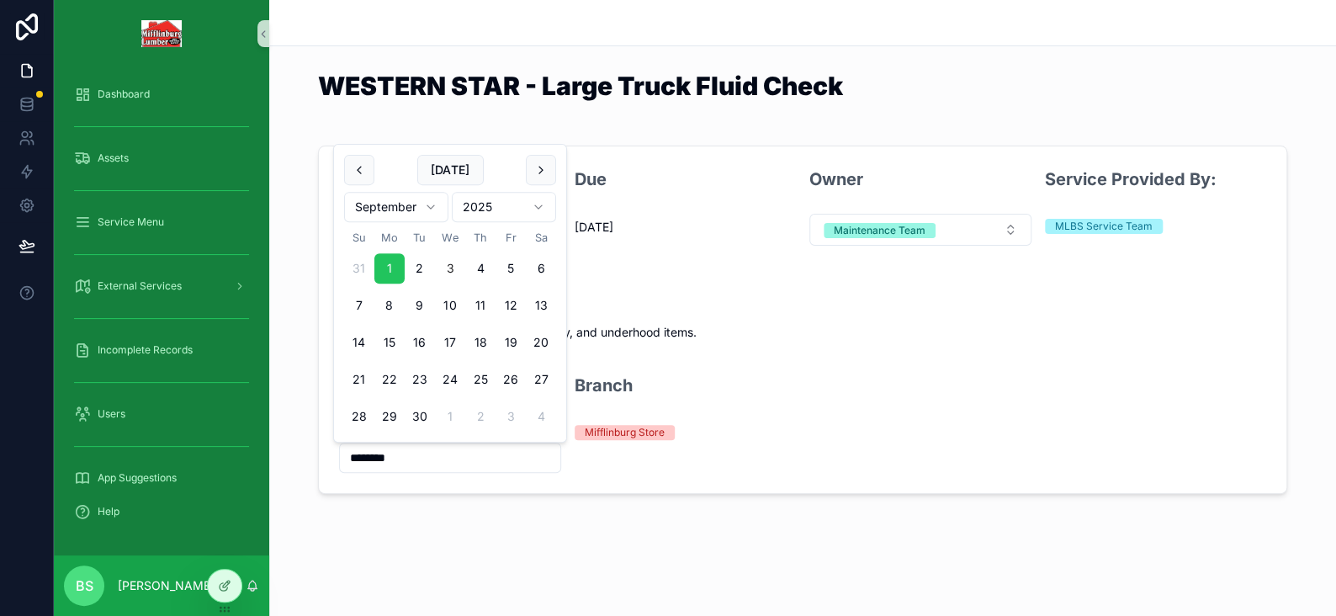
drag, startPoint x: 427, startPoint y: 455, endPoint x: 320, endPoint y: 443, distance: 108.3
click at [322, 446] on form "Last Completion 9/1/2025 Due 12/31/1899 Owner Maintenance Team Service Provided…" at bounding box center [802, 319] width 967 height 347
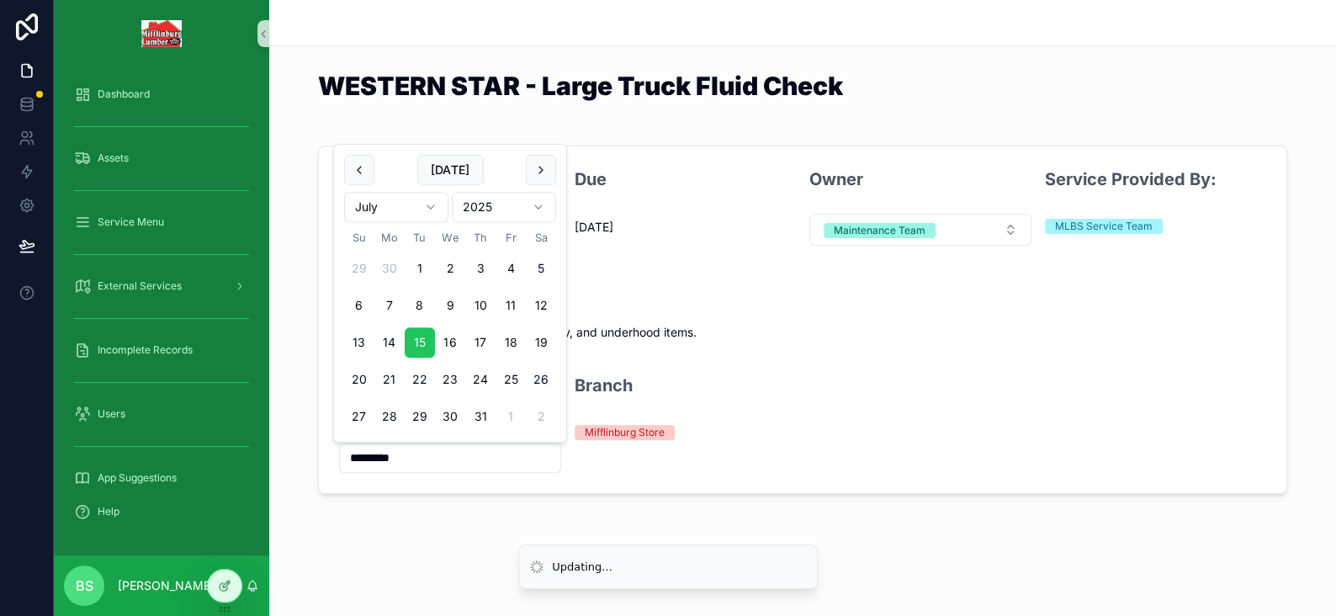
type input "*********"
click at [321, 514] on div "WESTERN STAR - Large Truck Fluid Check Last Completion 9/1/2025 Due 12/31/1899 …" at bounding box center [802, 304] width 1067 height 608
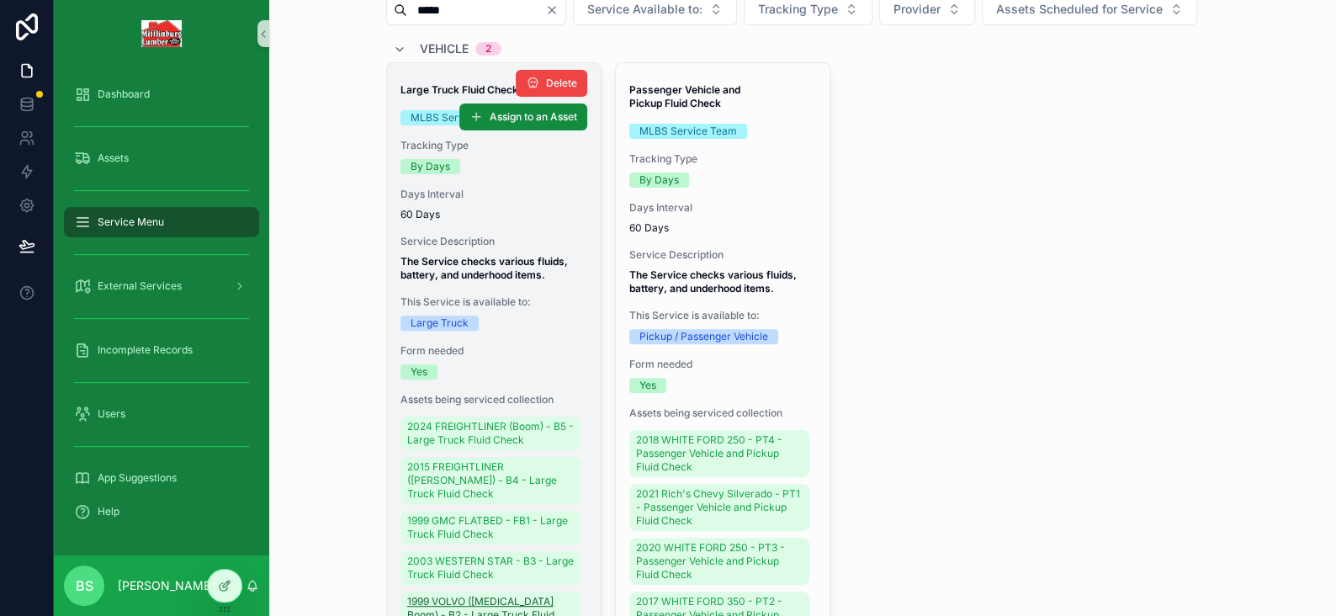
scroll to position [337, 0]
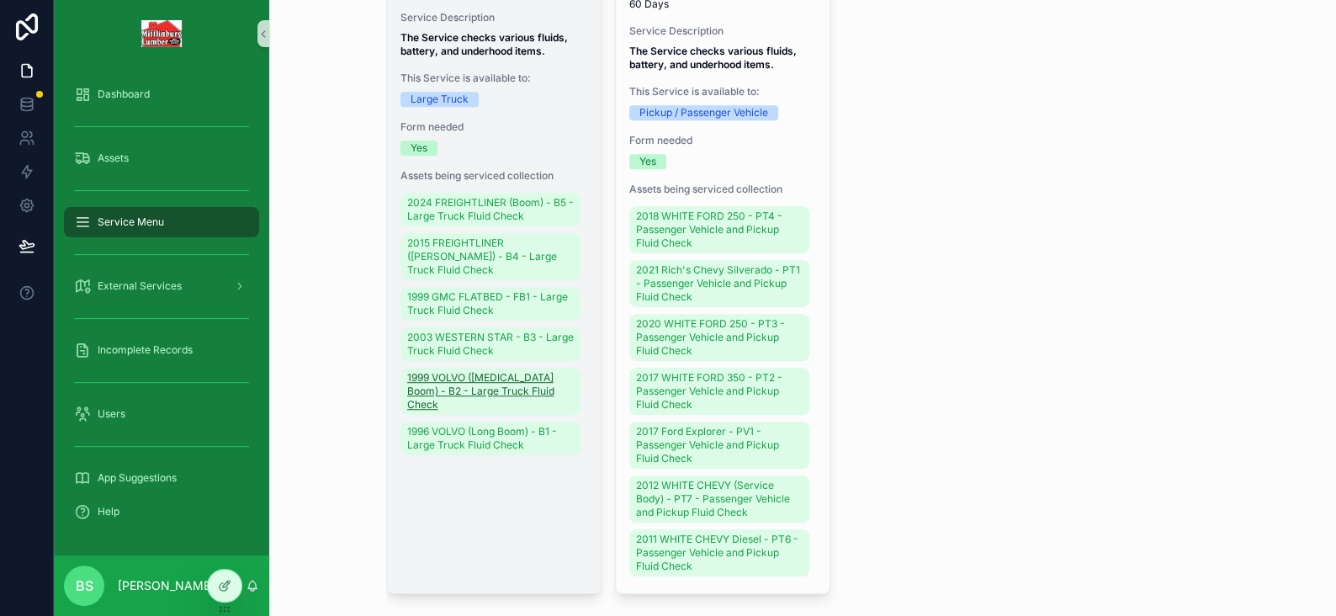
click at [461, 411] on span "1999 VOLVO ([MEDICAL_DATA] Boom) - B2 - Large Truck Fluid Check" at bounding box center [490, 391] width 167 height 40
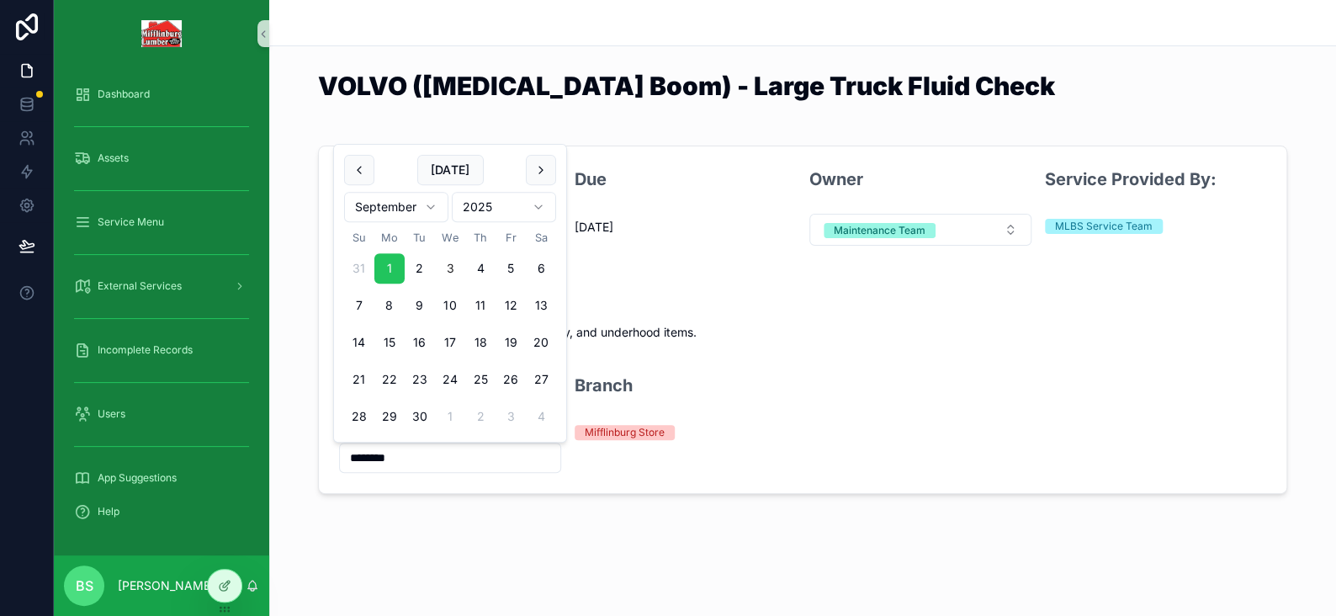
drag, startPoint x: 415, startPoint y: 465, endPoint x: 274, endPoint y: 447, distance: 141.7
click at [284, 453] on div "Last Completion 9/1/2025 Due 12/31/1899 Owner Maintenance Team Service Provided…" at bounding box center [802, 320] width 1067 height 362
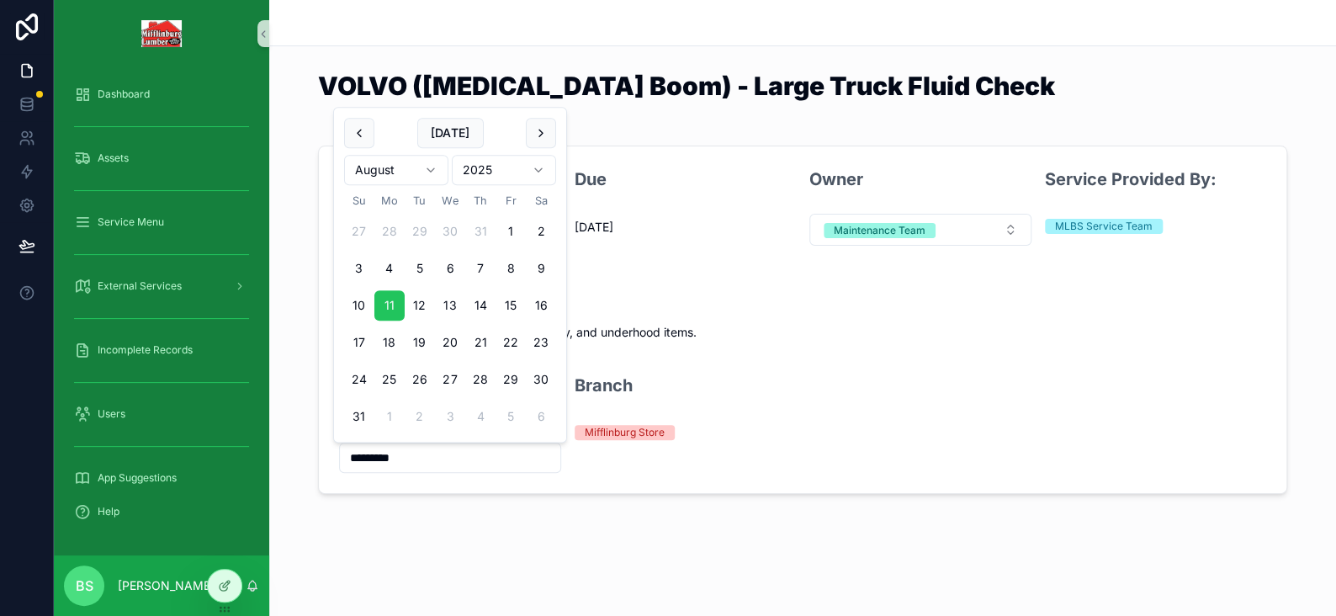
type input "*********"
click at [303, 483] on div "Last Completion 8/11/2025 Due 10/10/2025 Owner Maintenance Team Service Provide…" at bounding box center [802, 320] width 1067 height 362
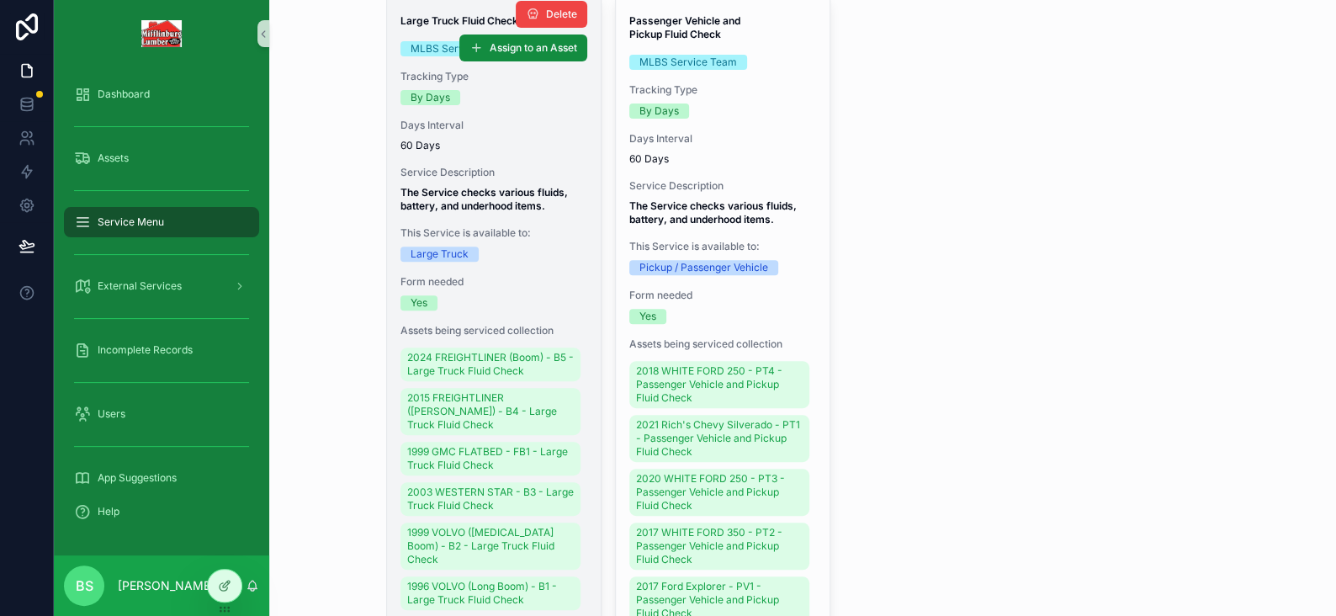
scroll to position [505, 0]
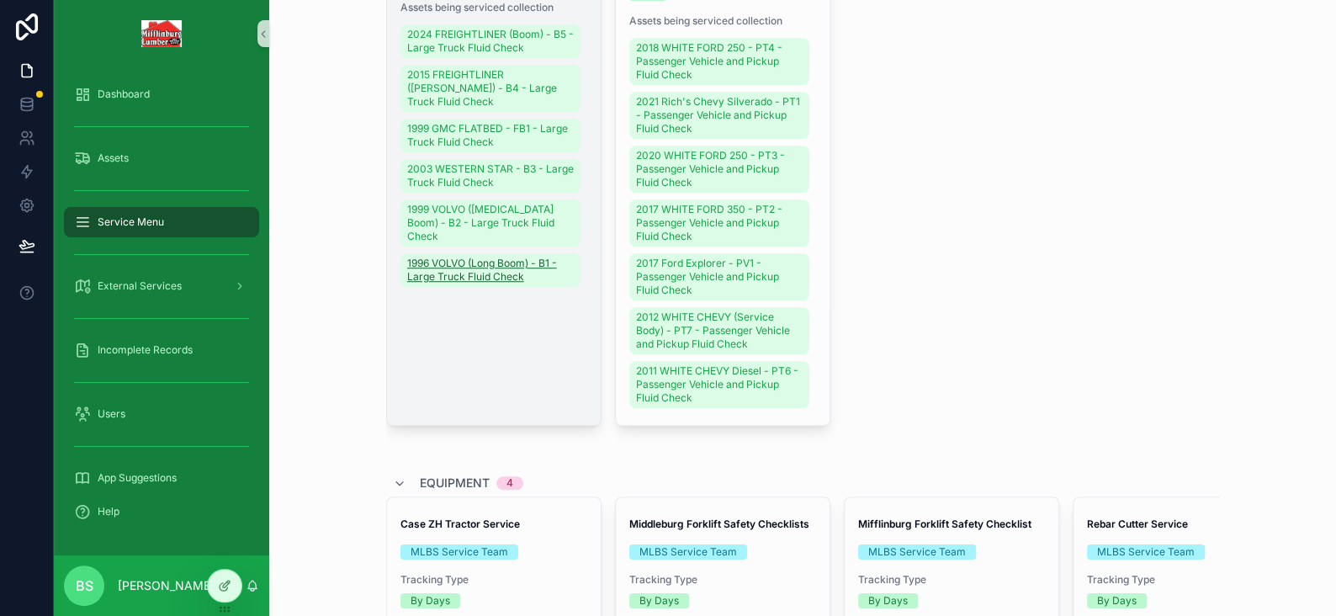
click at [429, 282] on span "1996 VOLVO (Long Boom) - B1 - Large Truck Fluid Check" at bounding box center [490, 270] width 167 height 27
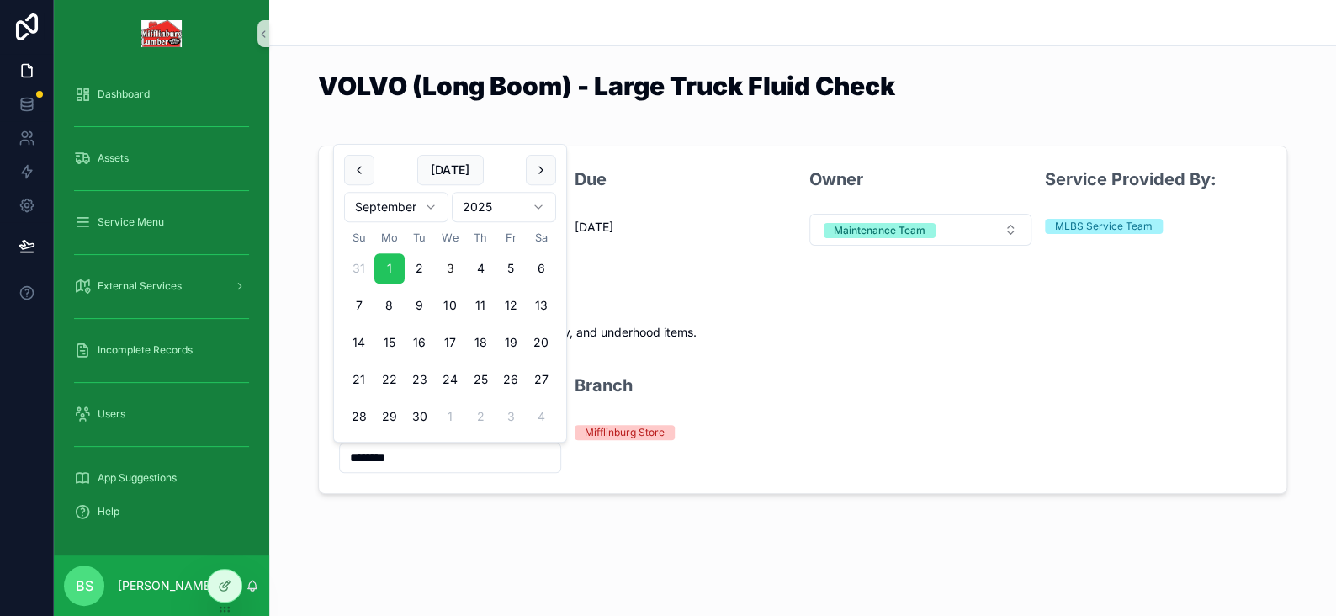
drag, startPoint x: 426, startPoint y: 453, endPoint x: 292, endPoint y: 454, distance: 133.8
click at [292, 454] on div "Last Completion 9/1/2025 Due 12/31/1899 Owner Maintenance Team Service Provided…" at bounding box center [802, 320] width 1067 height 362
type input "*********"
click at [319, 524] on div "VOLVO (Long Boom) - Large Truck Fluid Check Last Completion 7/29/2025 Due 9/27/…" at bounding box center [802, 304] width 1067 height 608
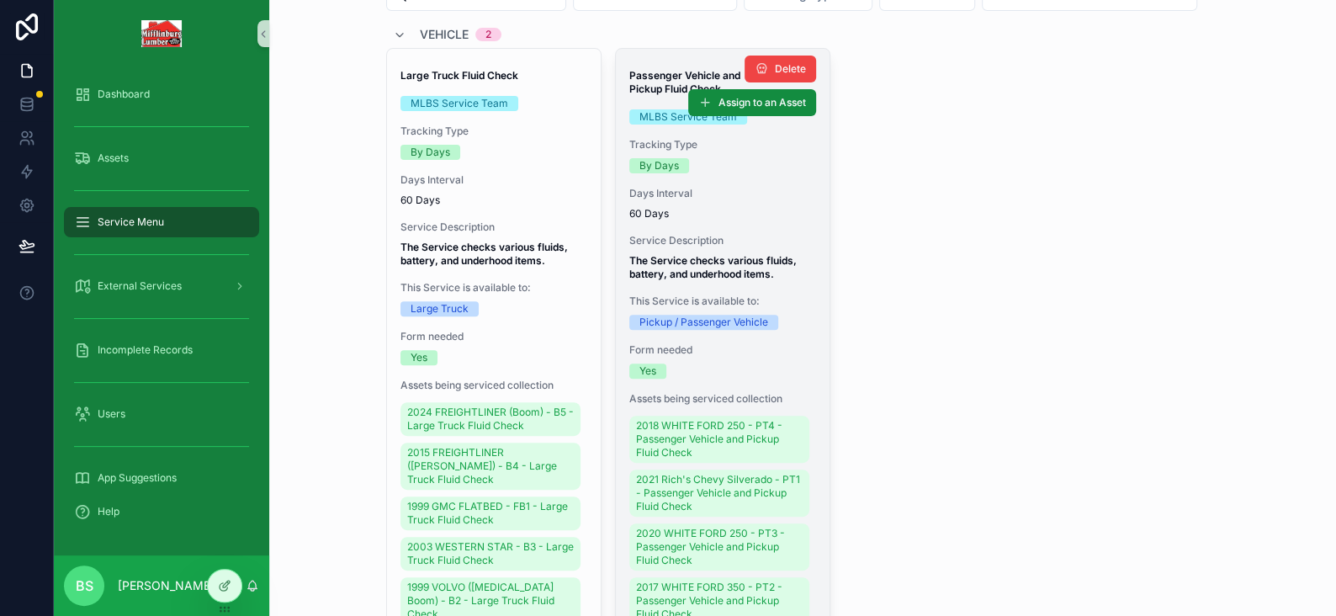
scroll to position [252, 0]
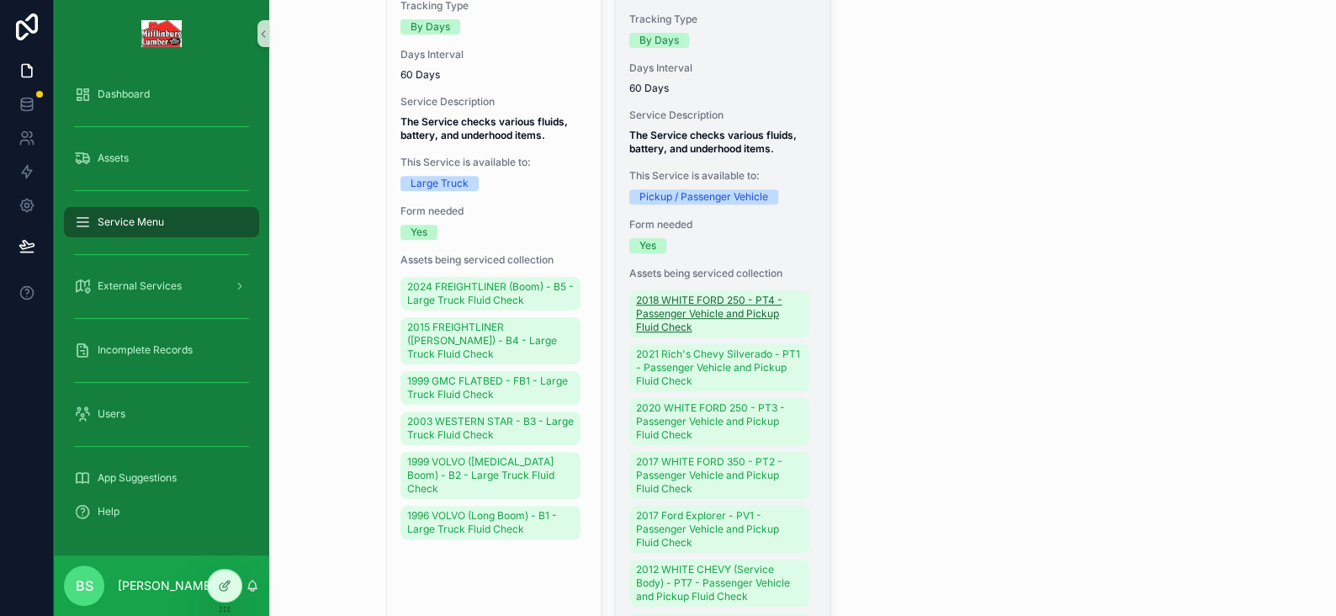
click at [677, 334] on span "2018 WHITE FORD 250 - PT4 - Passenger Vehicle and Pickup Fluid Check" at bounding box center [719, 314] width 167 height 40
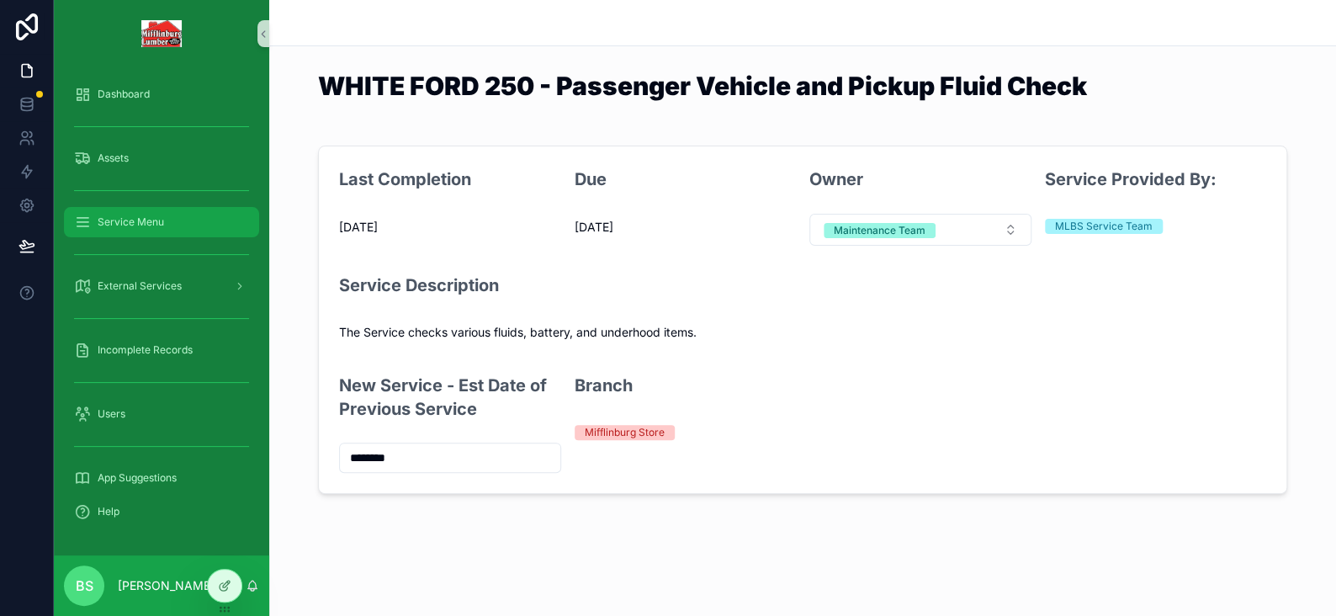
click at [144, 219] on span "Service Menu" at bounding box center [131, 221] width 66 height 13
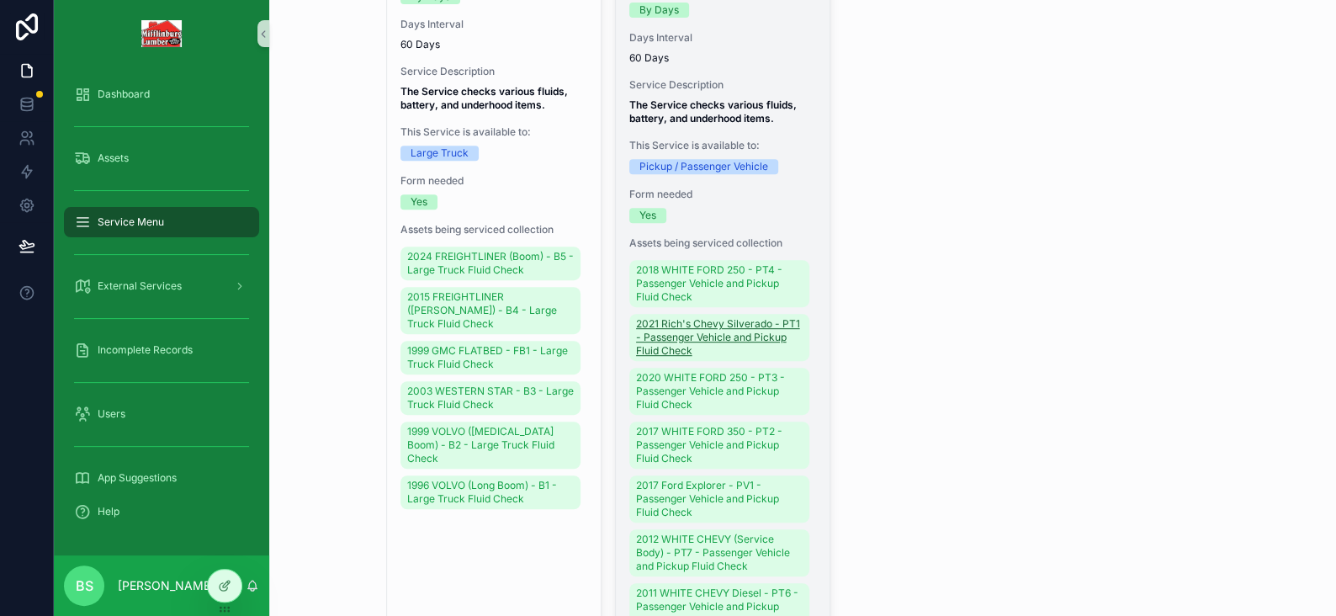
scroll to position [337, 0]
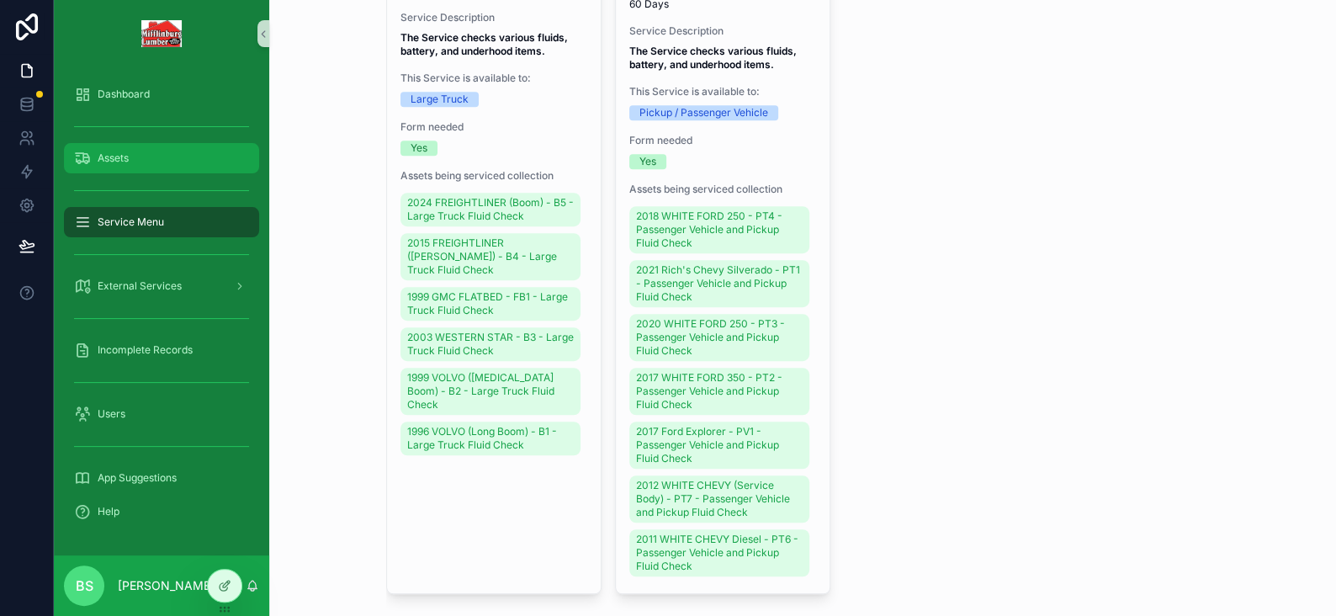
click at [105, 162] on span "Assets" at bounding box center [113, 157] width 31 height 13
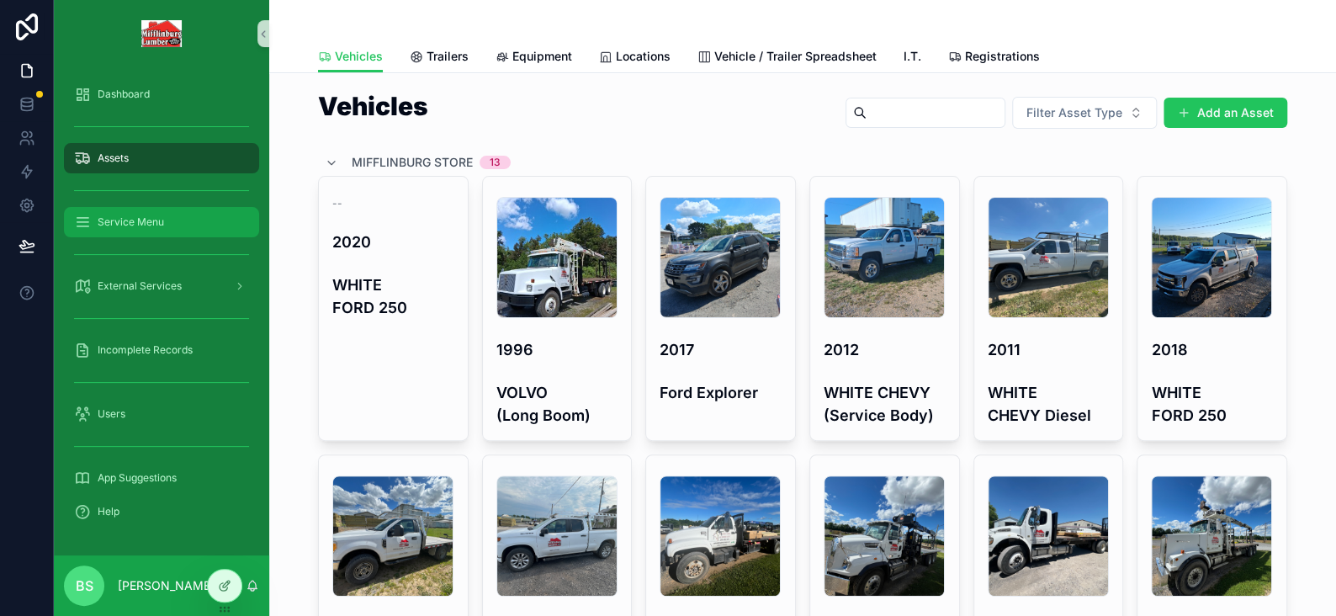
click at [112, 211] on div "Service Menu" at bounding box center [161, 222] width 175 height 27
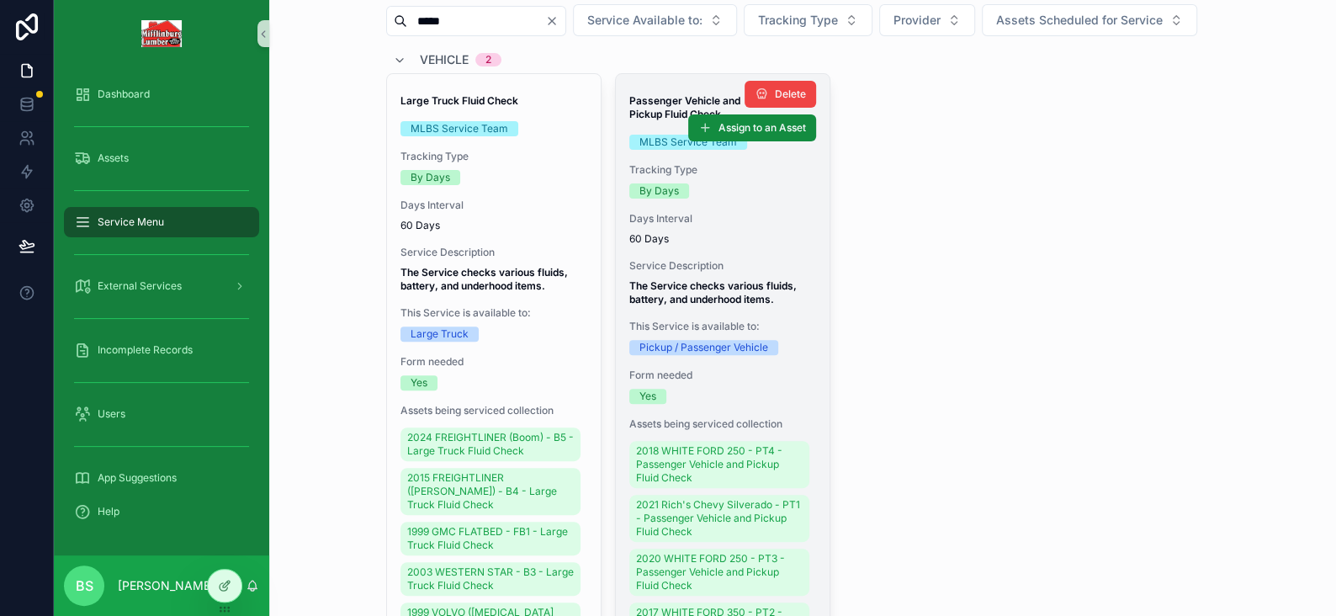
scroll to position [337, 0]
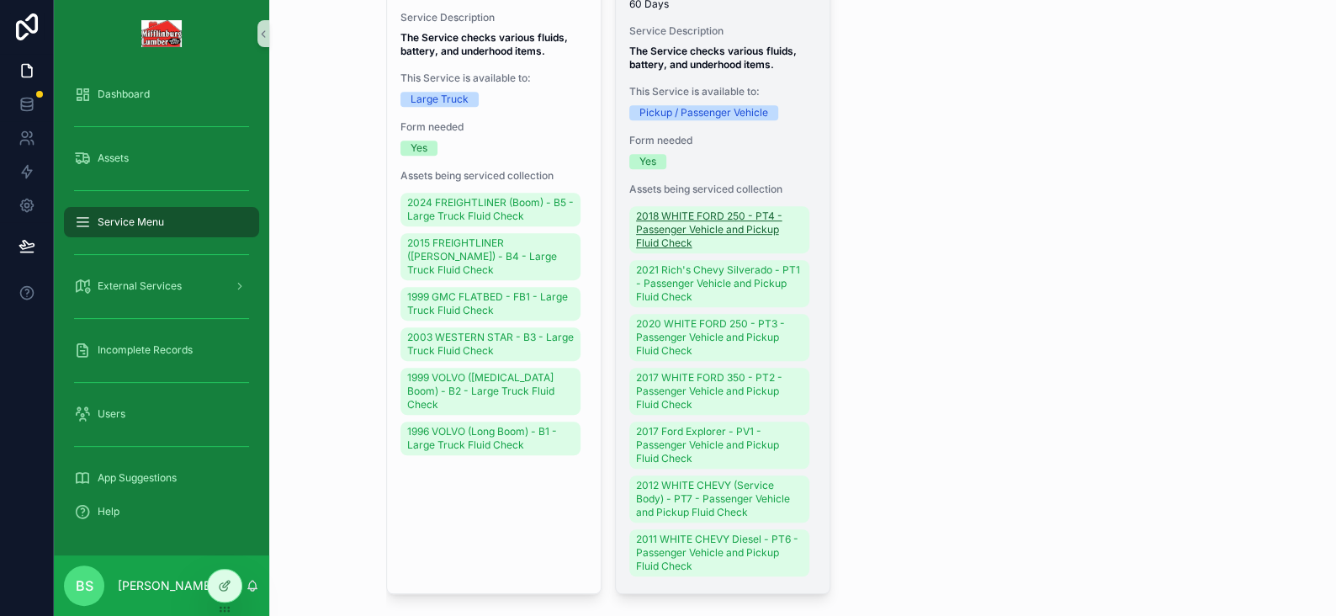
click at [676, 250] on span "2018 WHITE FORD 250 - PT4 - Passenger Vehicle and Pickup Fluid Check" at bounding box center [719, 229] width 167 height 40
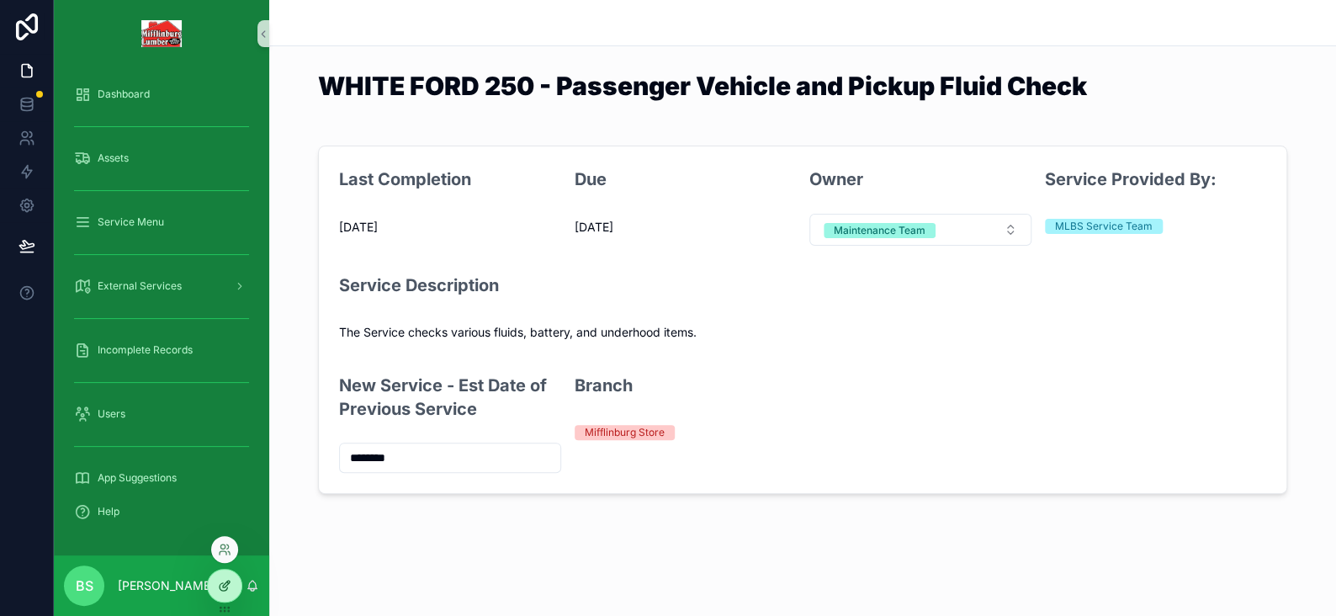
click at [232, 587] on div at bounding box center [225, 586] width 34 height 32
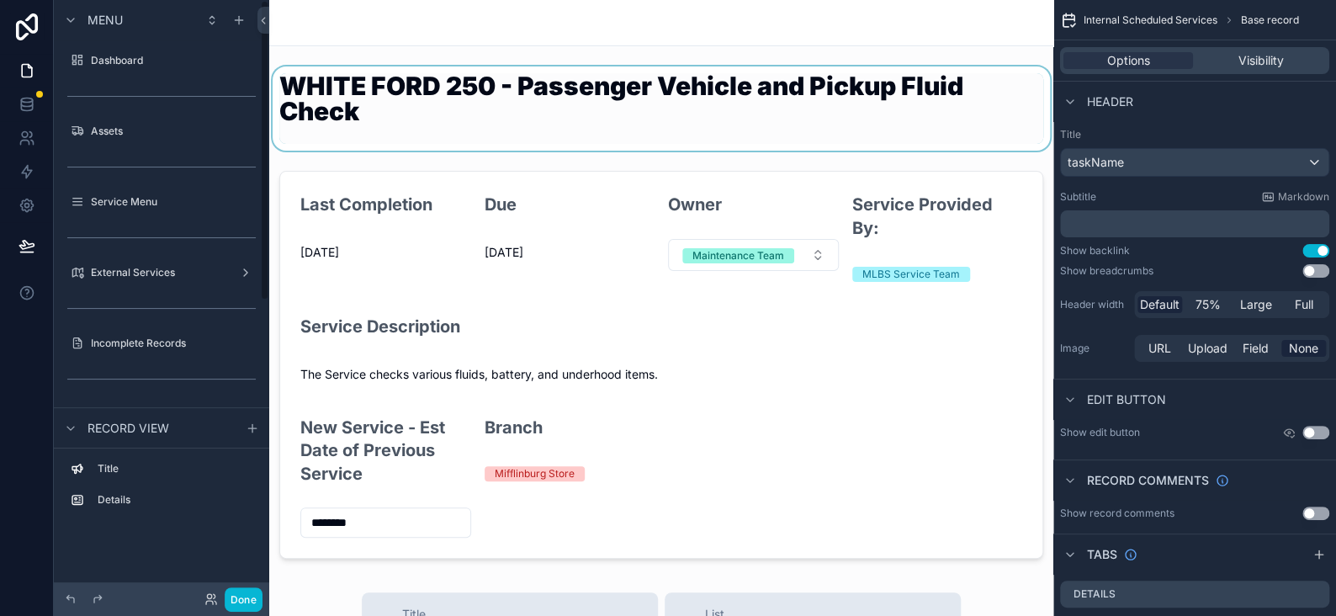
click at [667, 113] on div "scrollable content" at bounding box center [661, 108] width 784 height 84
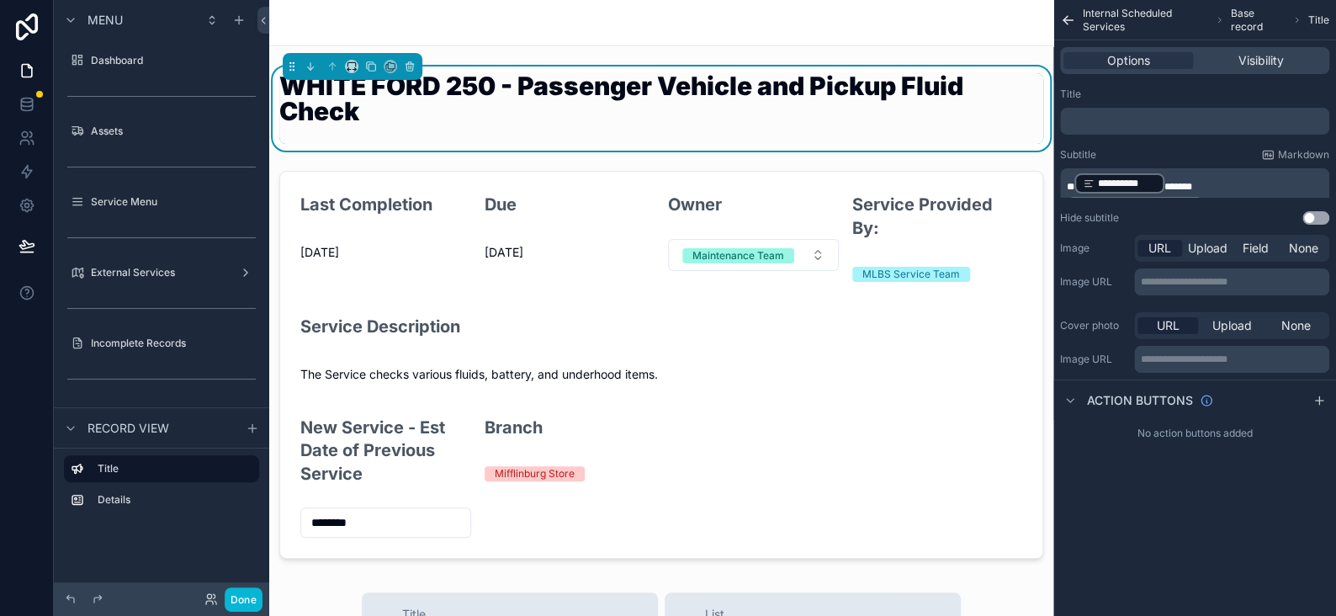
click at [1165, 182] on span "*" at bounding box center [1178, 187] width 28 height 10
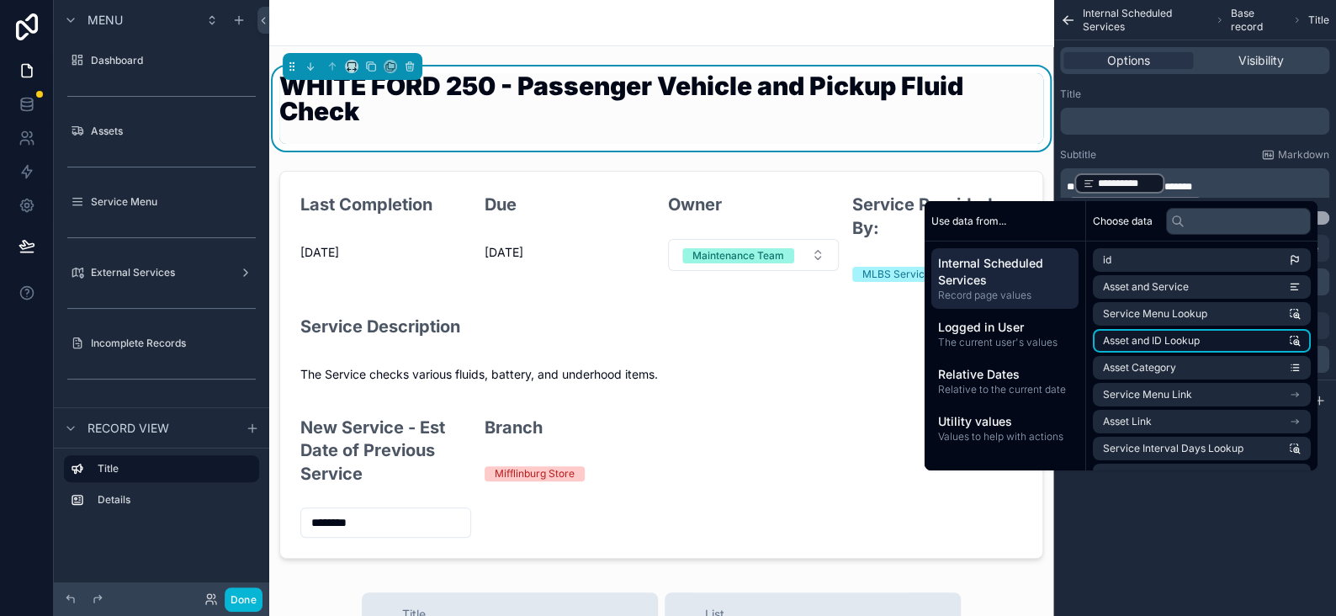
click at [1148, 340] on span "Asset and ID Lookup" at bounding box center [1151, 340] width 97 height 13
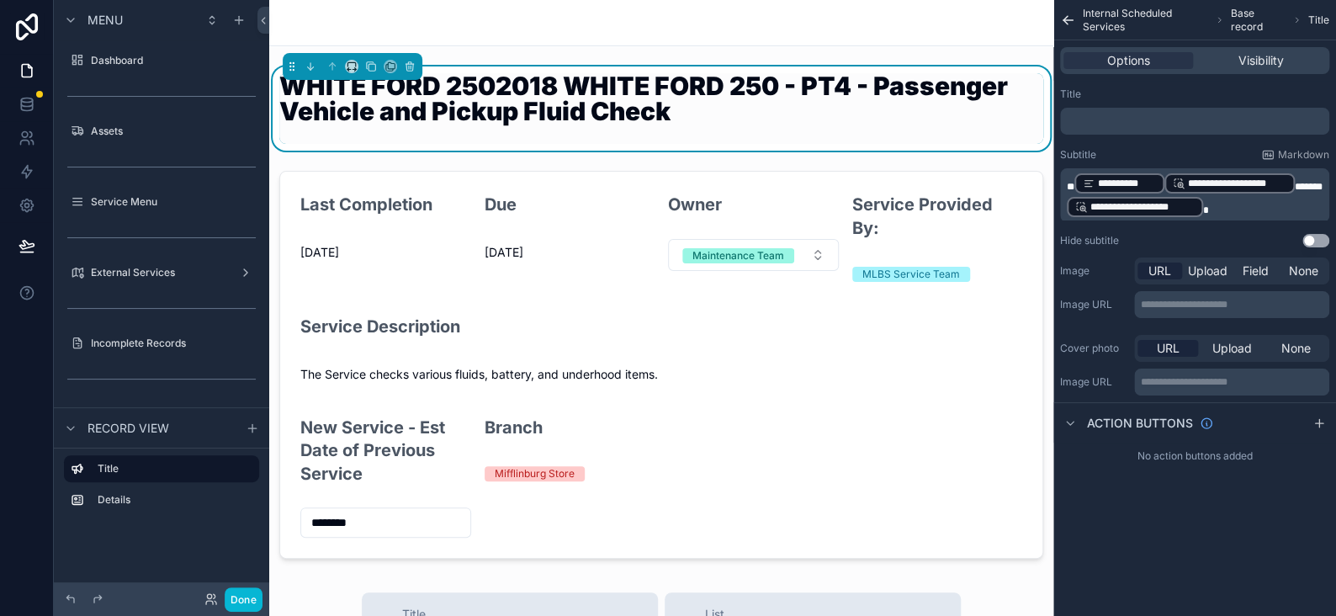
click at [1307, 182] on span "*" at bounding box center [1309, 187] width 28 height 10
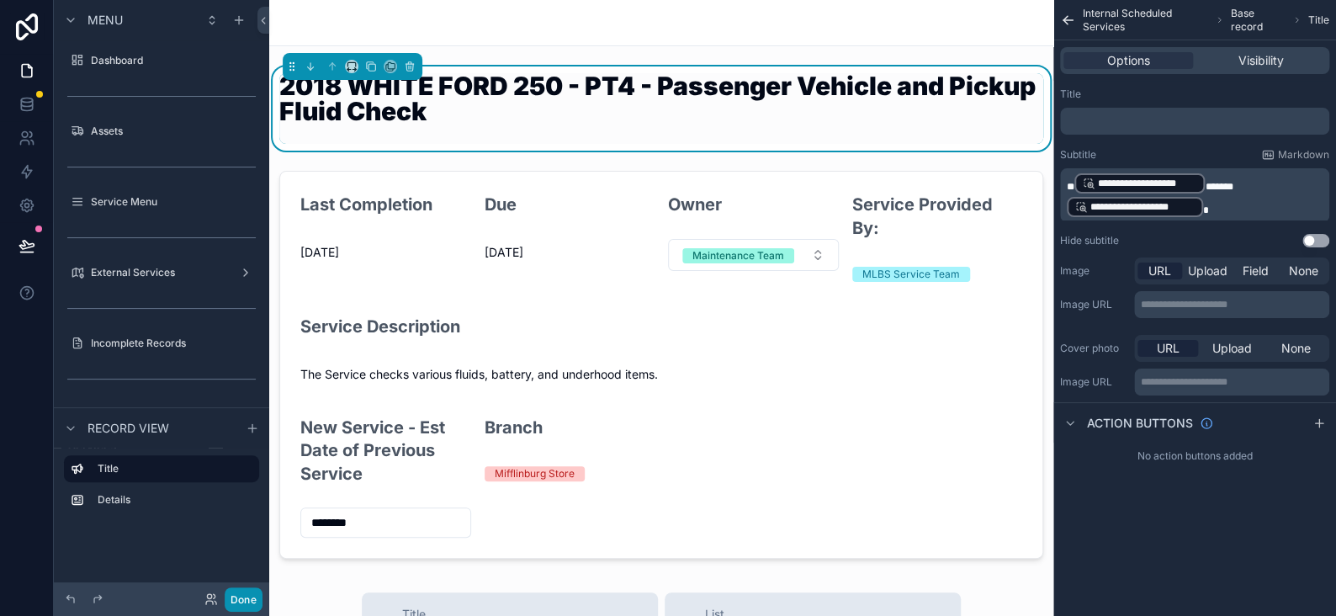
click at [236, 596] on button "Done" at bounding box center [244, 599] width 38 height 24
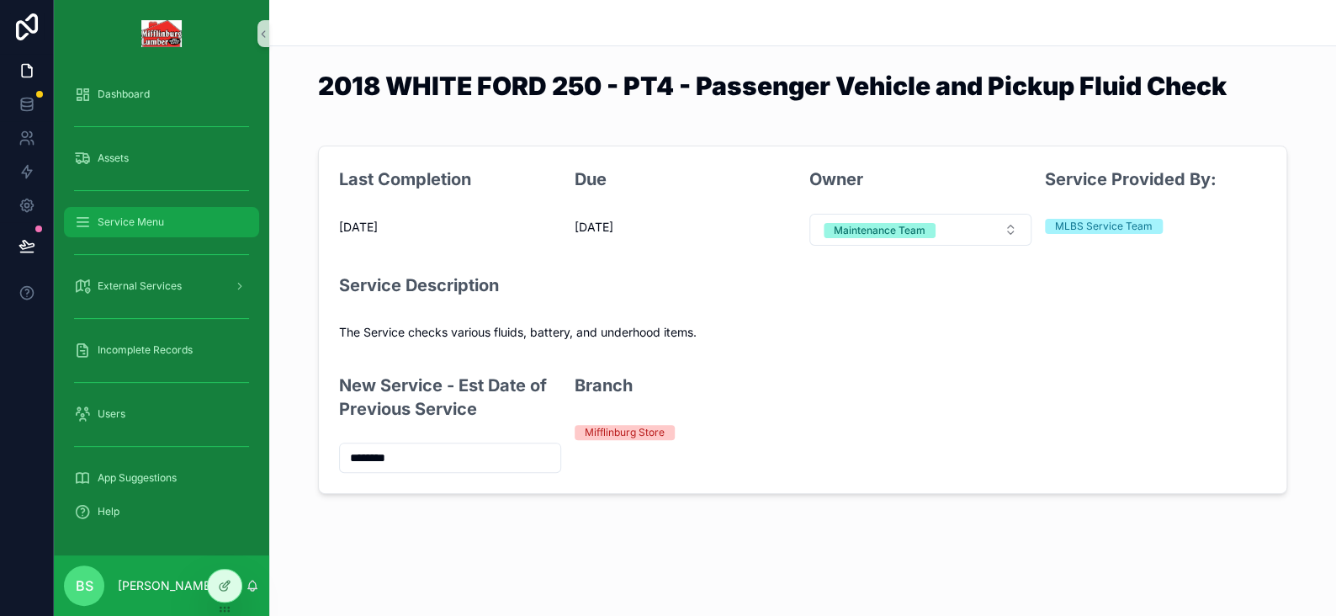
click at [116, 221] on span "Service Menu" at bounding box center [131, 221] width 66 height 13
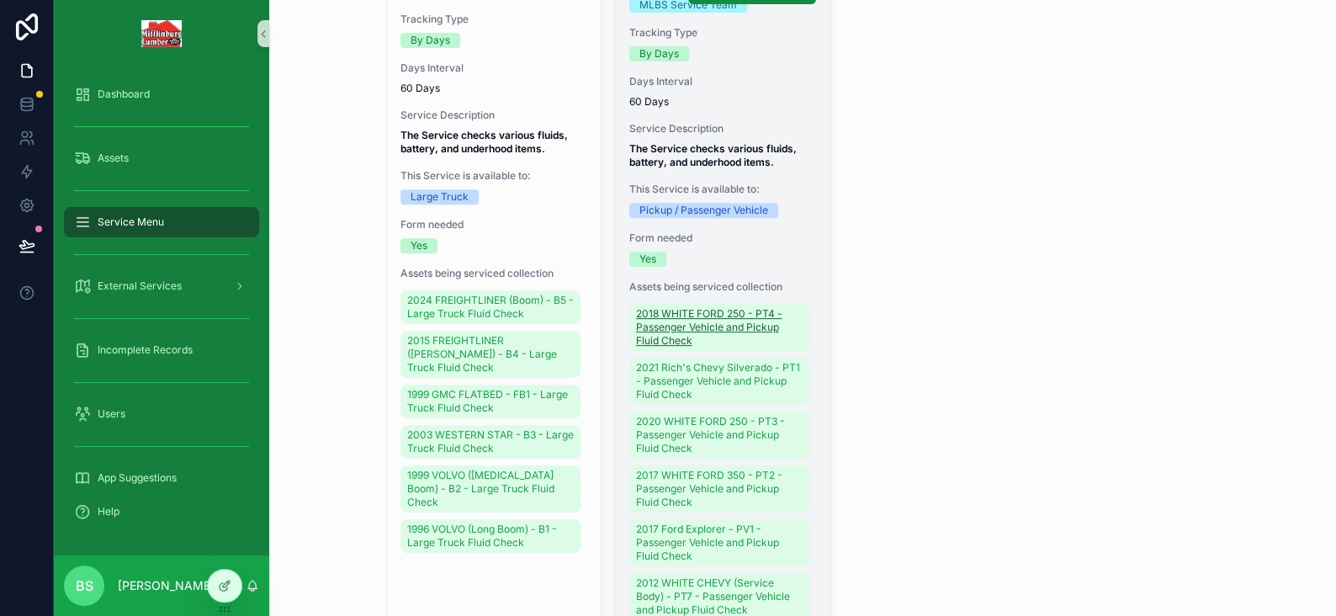
scroll to position [252, 0]
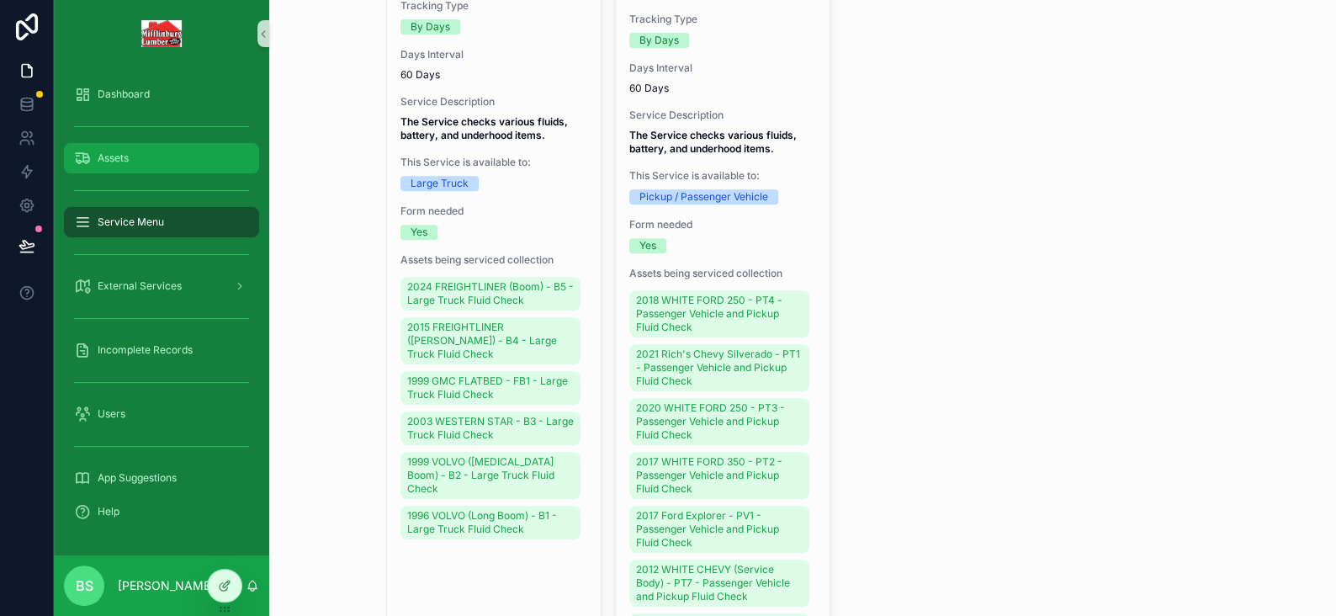
click at [130, 162] on div "Assets" at bounding box center [161, 158] width 175 height 27
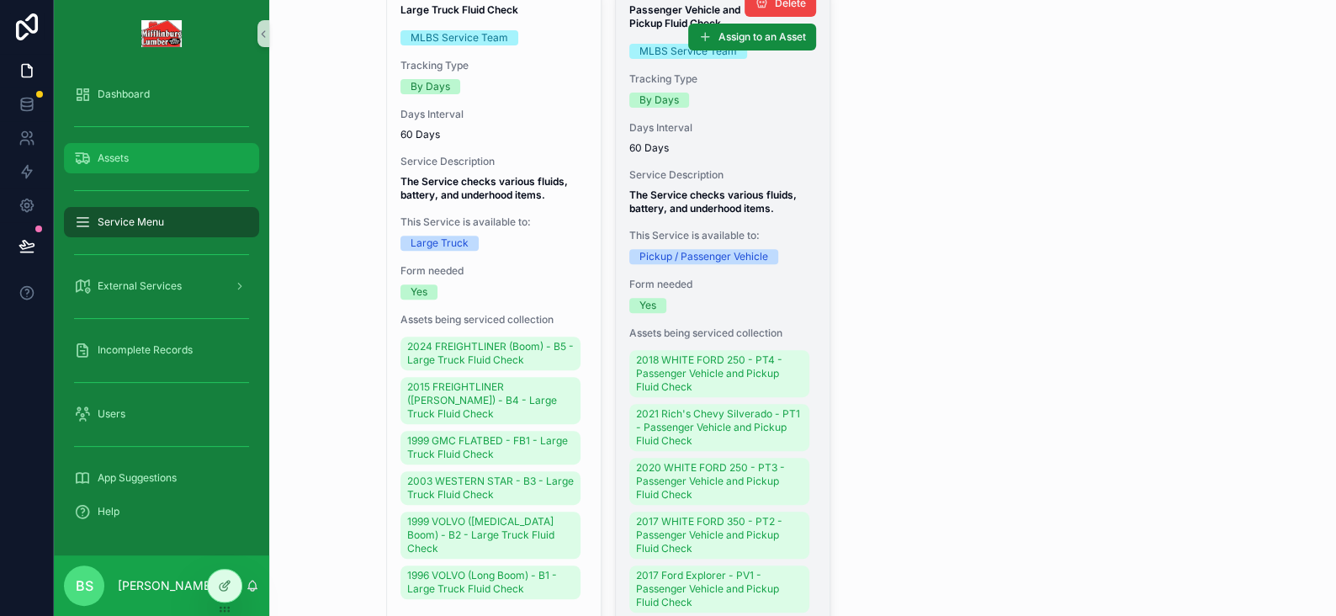
scroll to position [252, 0]
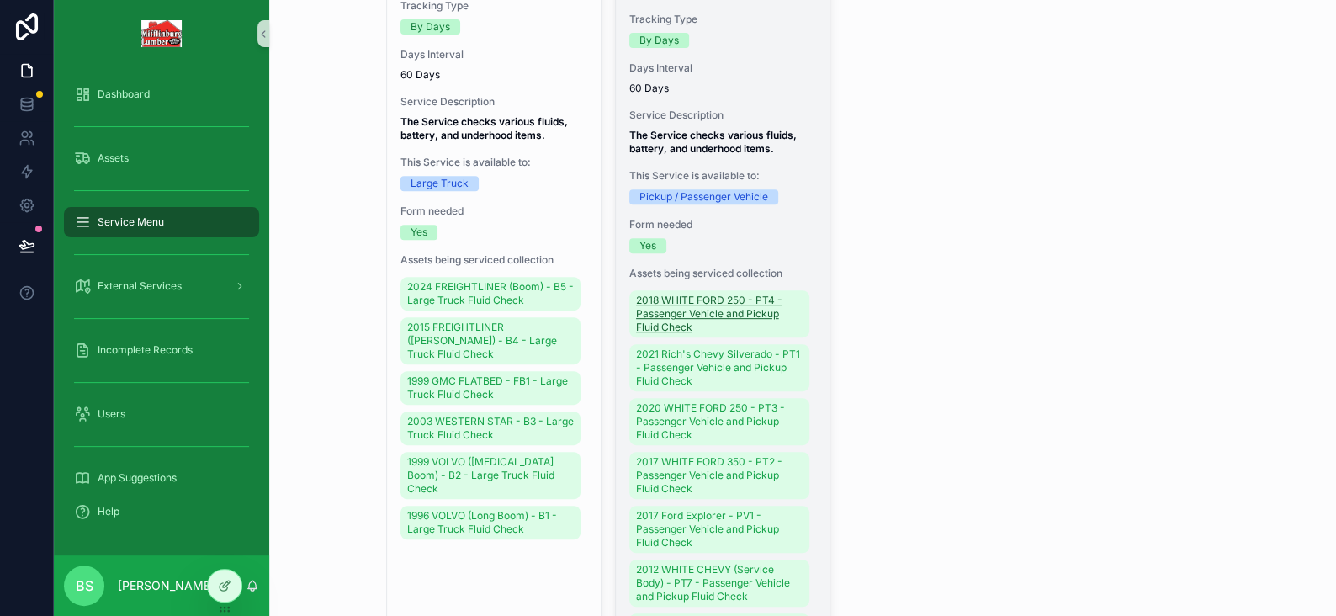
click at [665, 334] on span "2018 WHITE FORD 250 - PT4 - Passenger Vehicle and Pickup Fluid Check" at bounding box center [719, 314] width 167 height 40
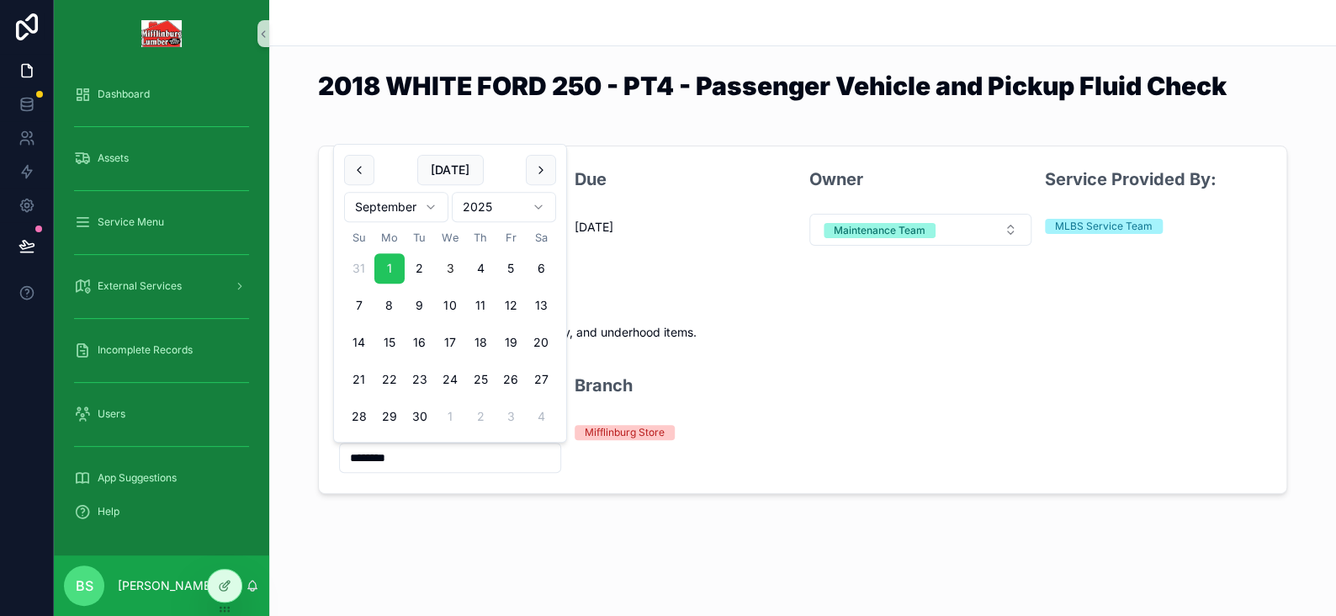
drag, startPoint x: 424, startPoint y: 451, endPoint x: 310, endPoint y: 454, distance: 114.5
click at [310, 454] on div "Last Completion 9/1/2025 Due 12/31/1899 Owner Maintenance Team Service Provided…" at bounding box center [802, 320] width 1067 height 362
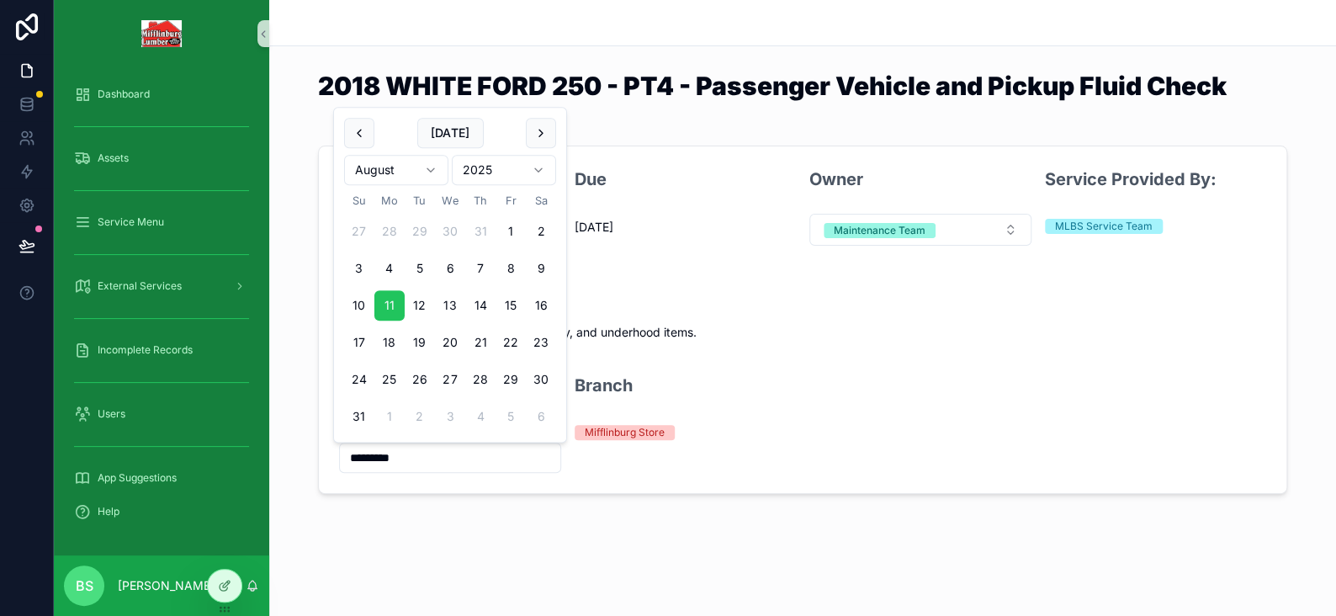
type input "*********"
click at [322, 528] on div "2018 WHITE FORD 250 - PT4 - Passenger Vehicle and Pickup Fluid Check Last Compl…" at bounding box center [802, 304] width 1067 height 608
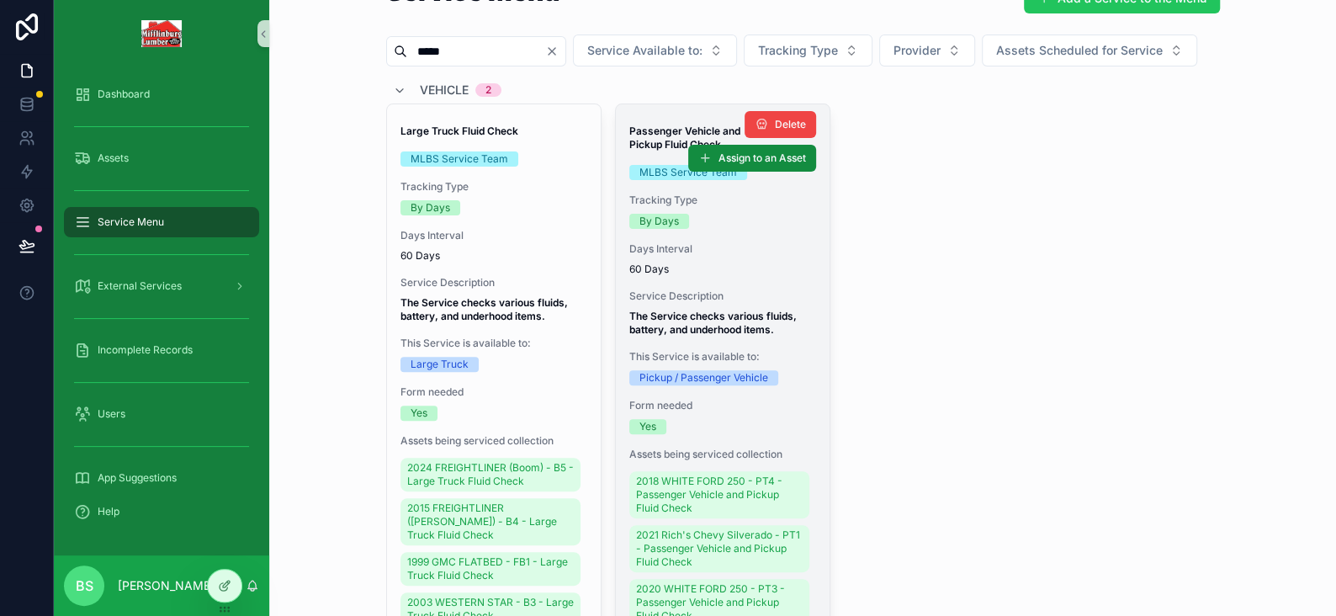
scroll to position [168, 0]
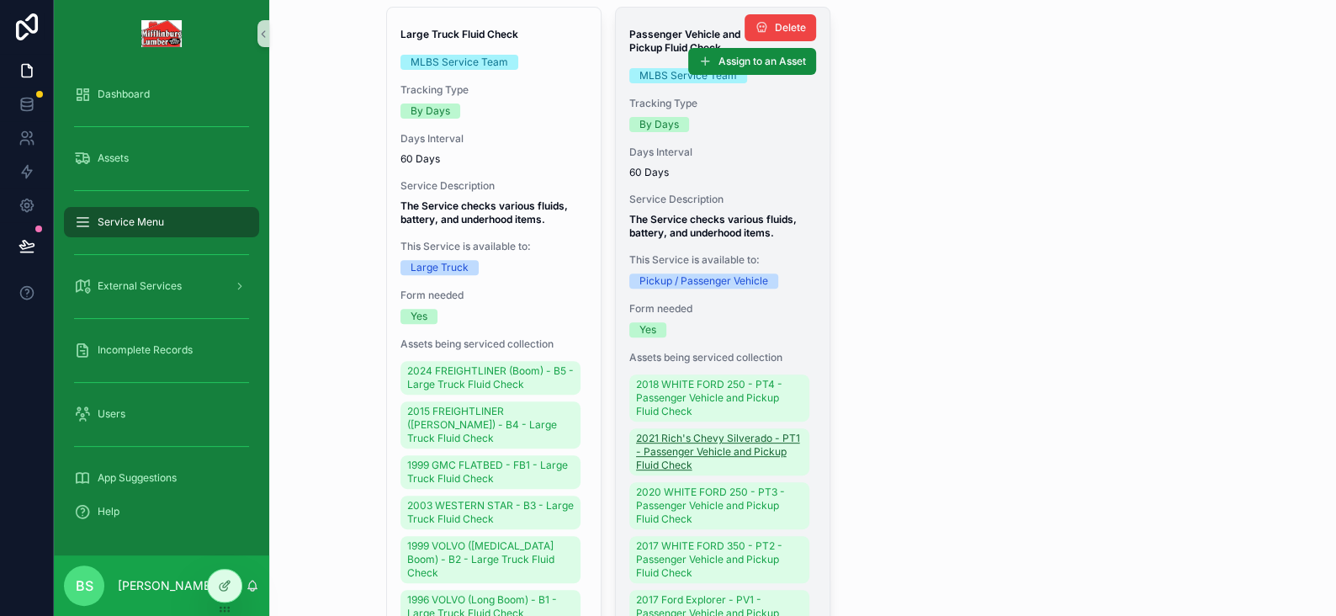
click at [655, 472] on span "2021 Rich's Chevy Silverado - PT1 - Passenger Vehicle and Pickup Fluid Check" at bounding box center [719, 452] width 167 height 40
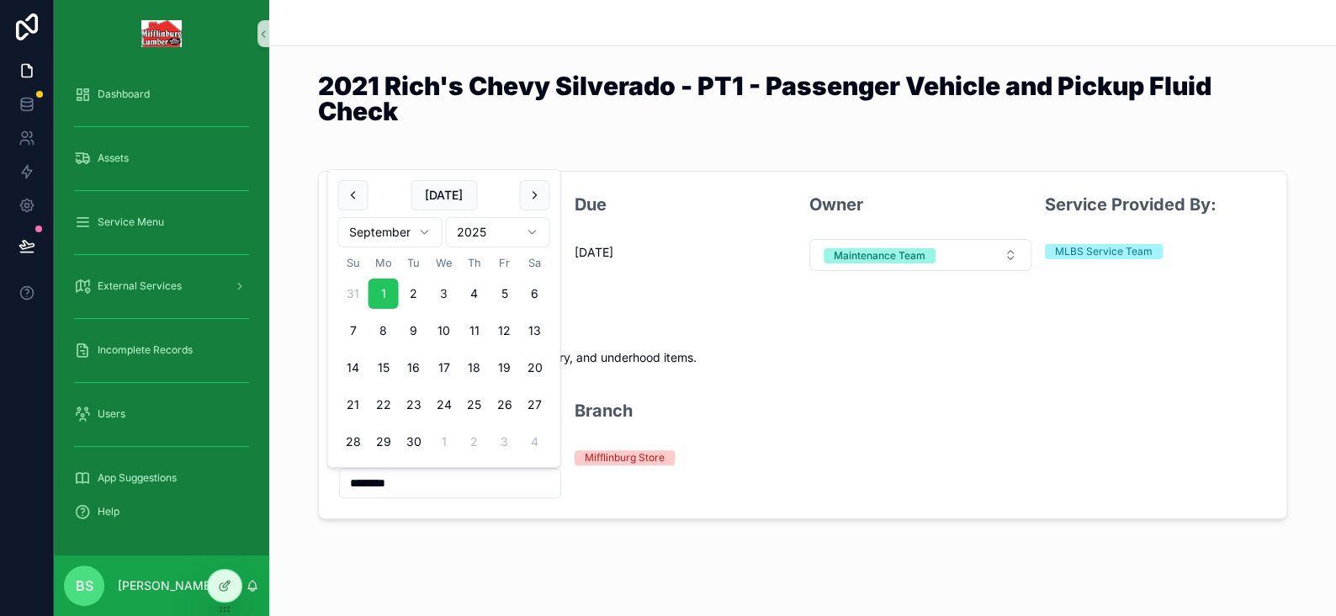
drag, startPoint x: 655, startPoint y: 478, endPoint x: 419, endPoint y: 479, distance: 235.6
click at [420, 479] on input "********" at bounding box center [450, 483] width 220 height 24
drag, startPoint x: 412, startPoint y: 478, endPoint x: 293, endPoint y: 463, distance: 120.4
click at [319, 475] on form "Last Completion 9/1/2025 Due 12/31/1899 Owner Maintenance Team Service Provided…" at bounding box center [802, 345] width 967 height 347
type input "********"
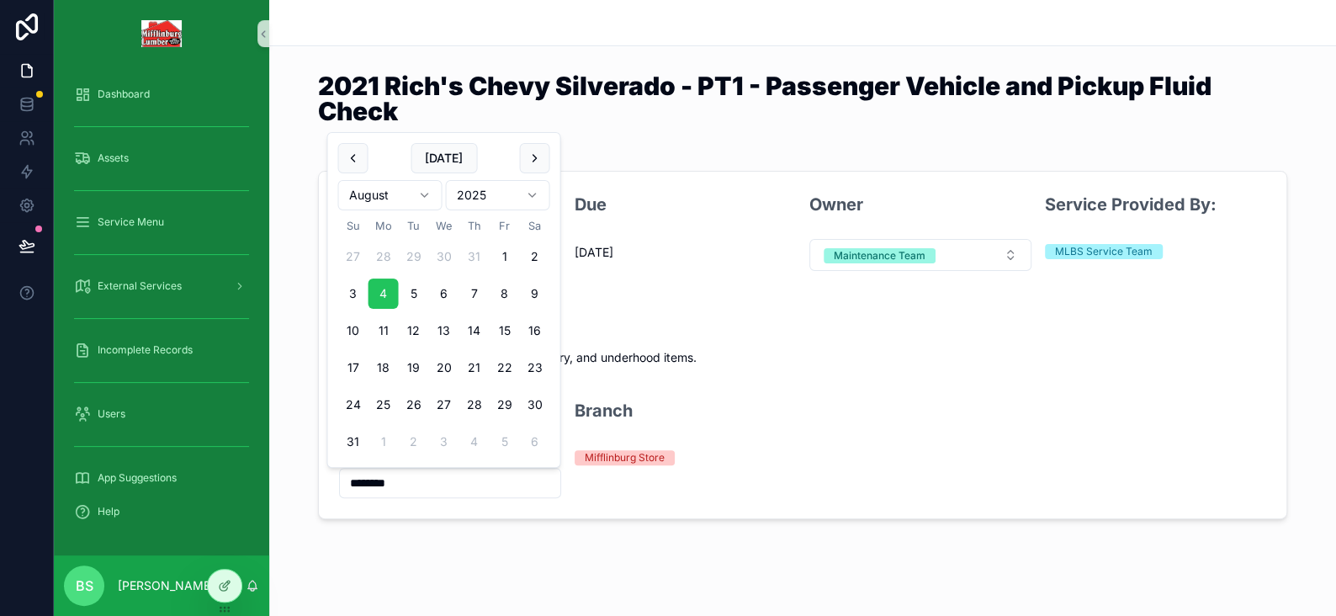
click at [300, 434] on div "Last Completion 9/1/2025 Due 12/31/1899 Owner Maintenance Team Service Provided…" at bounding box center [802, 345] width 1067 height 362
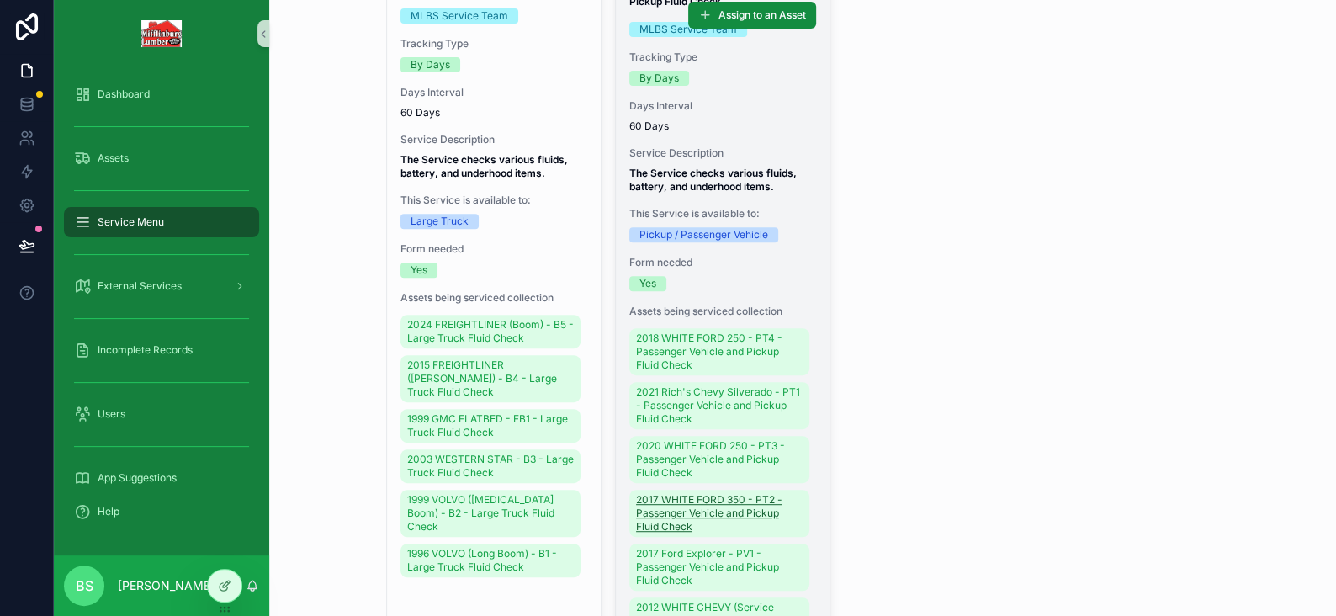
scroll to position [337, 0]
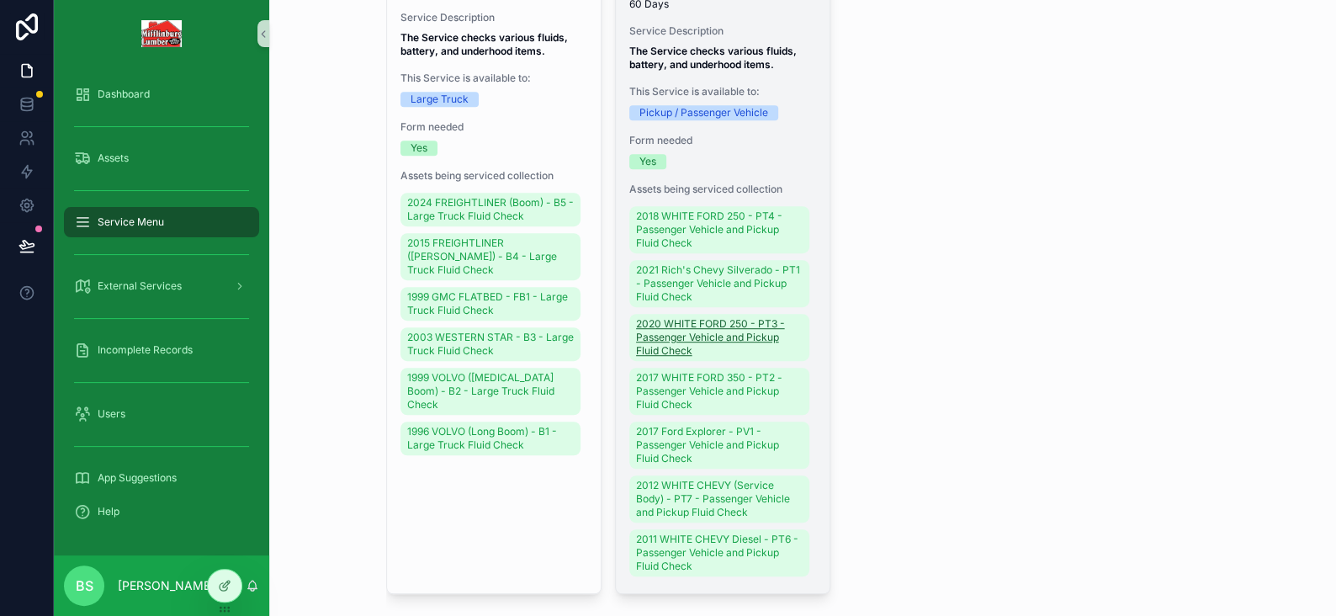
click at [653, 358] on span "2020 WHITE FORD 250 - PT3 - Passenger Vehicle and Pickup Fluid Check" at bounding box center [719, 337] width 167 height 40
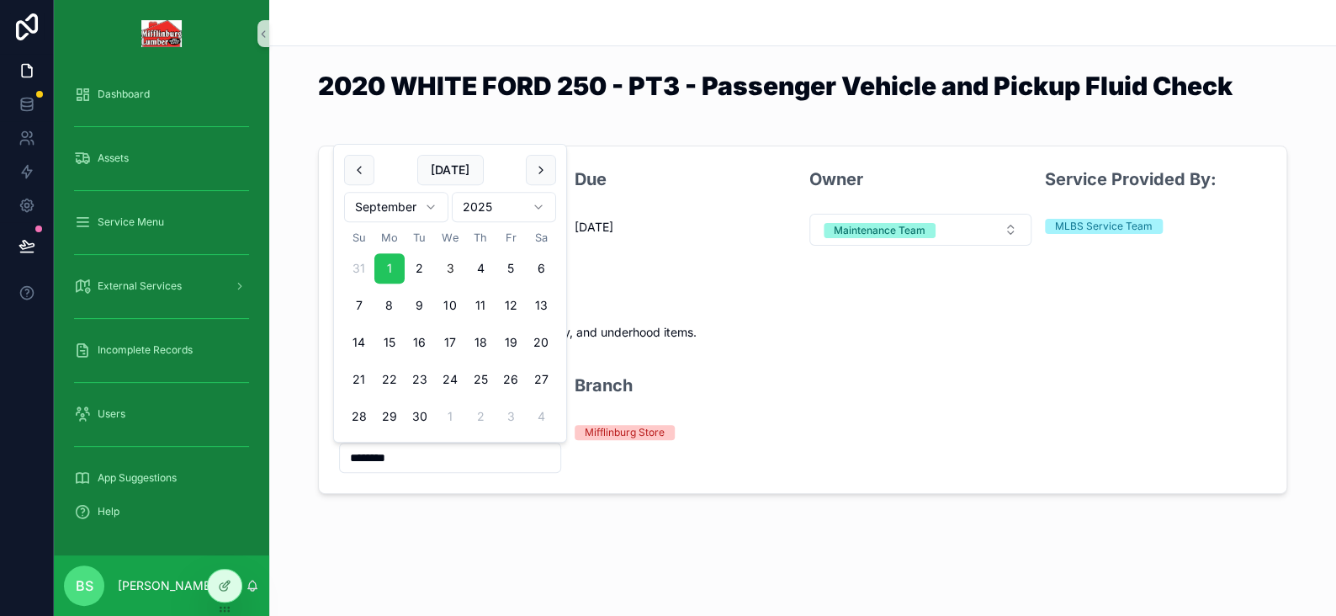
drag, startPoint x: 411, startPoint y: 457, endPoint x: 286, endPoint y: 456, distance: 125.4
click at [286, 456] on div "Last Completion 9/1/2025 Due 12/31/1899 Owner Maintenance Team Service Provided…" at bounding box center [802, 320] width 1067 height 362
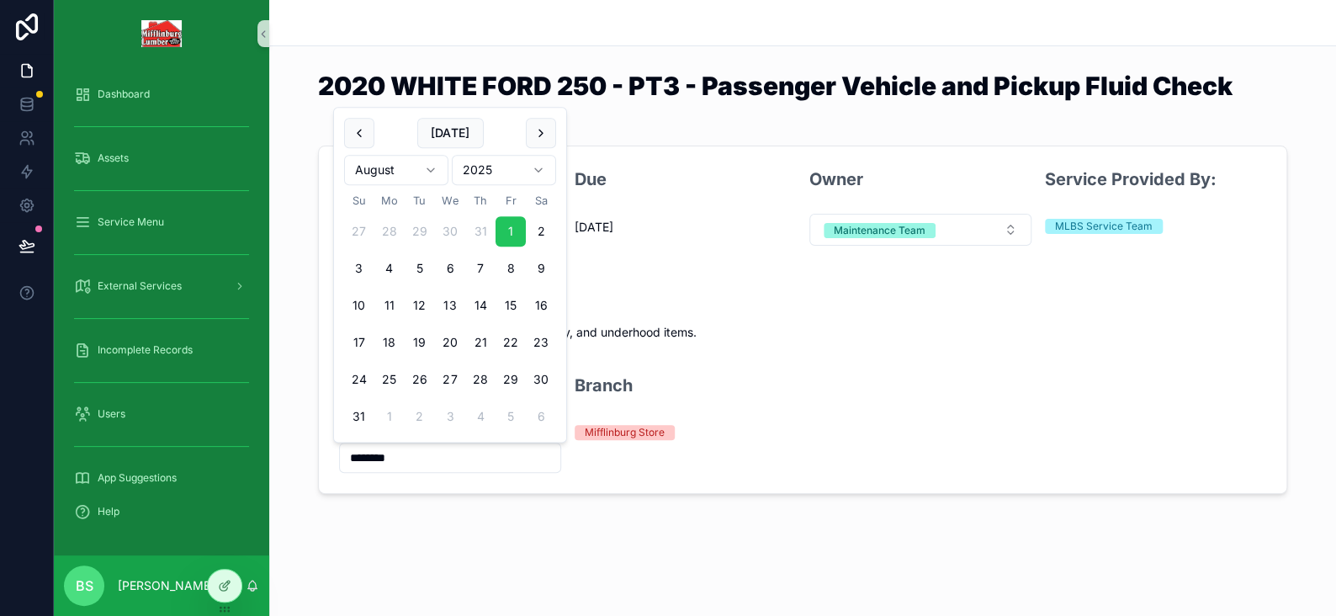
type input "********"
click at [404, 503] on div "2020 WHITE FORD 250 - PT3 - Passenger Vehicle and Pickup Fluid Check Last Compl…" at bounding box center [802, 304] width 1067 height 608
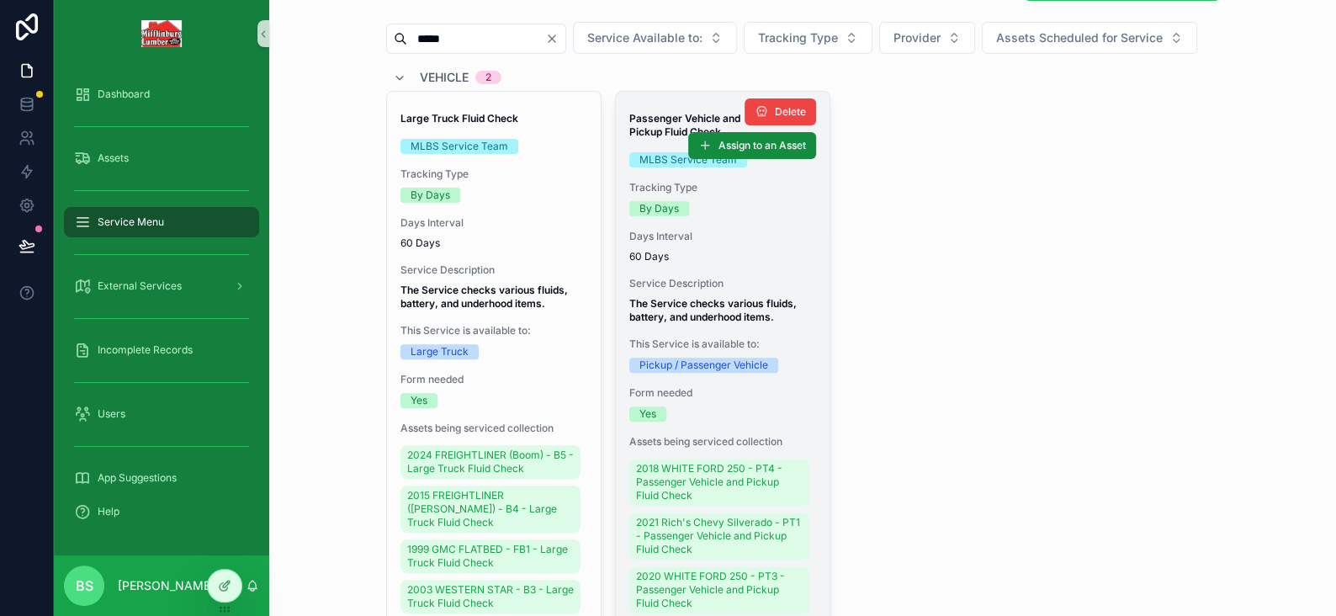
scroll to position [337, 0]
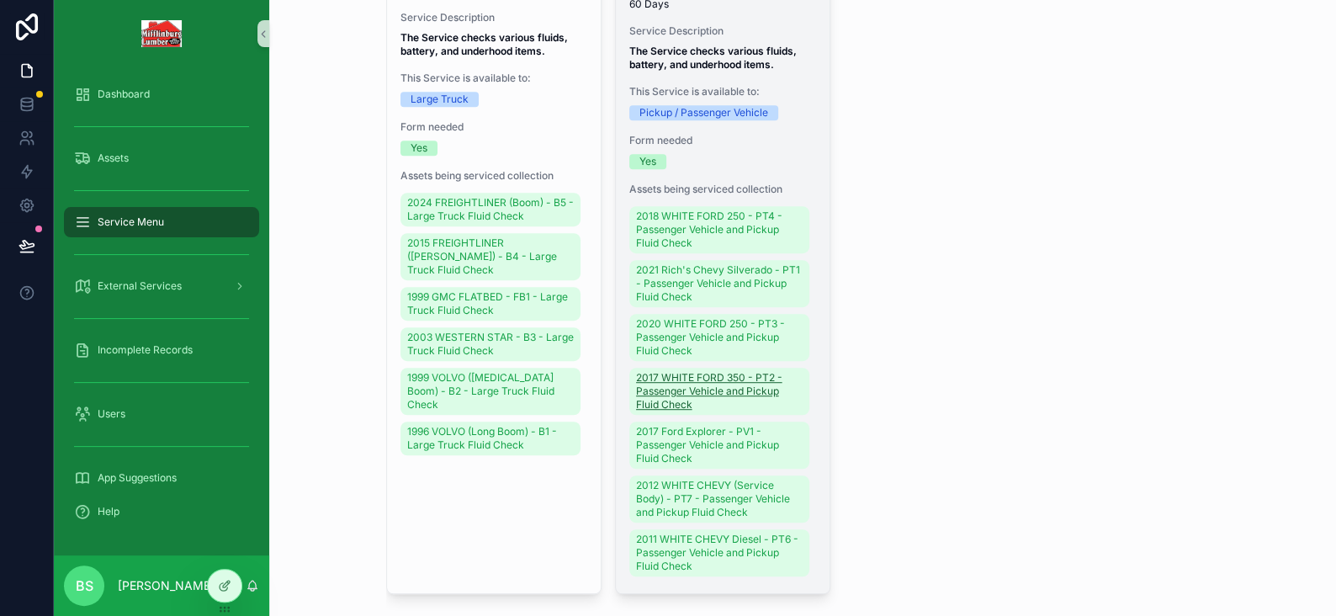
click at [705, 411] on span "2017 WHITE FORD 350 - PT2 - Passenger Vehicle and Pickup Fluid Check" at bounding box center [719, 391] width 167 height 40
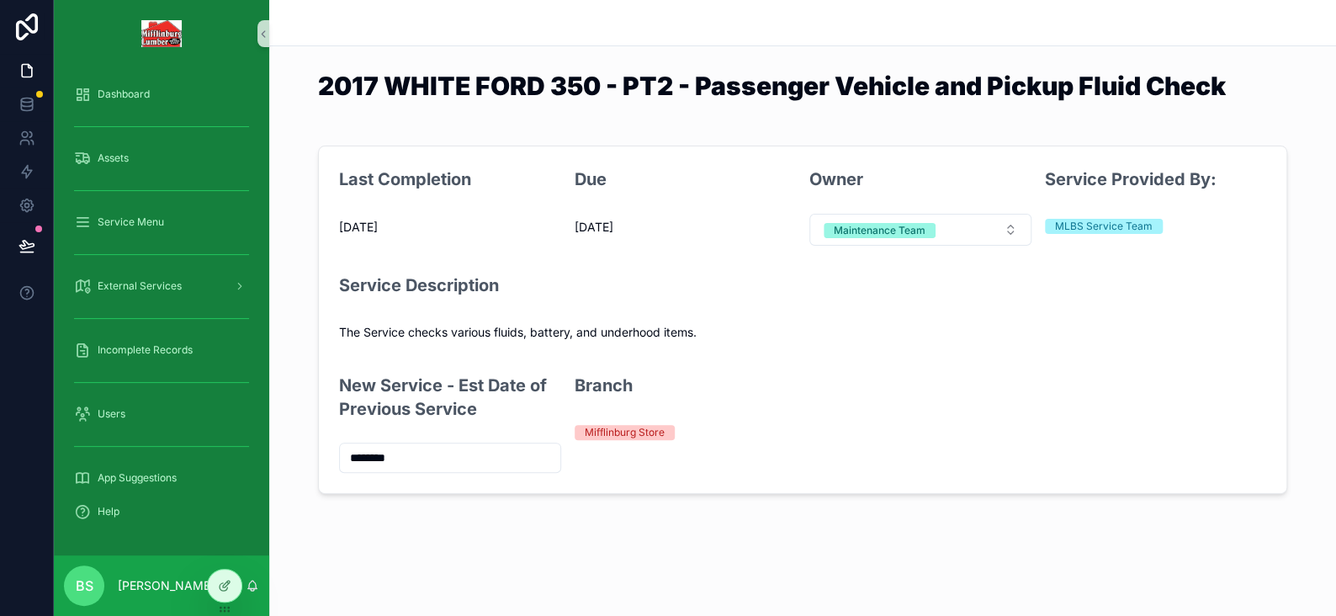
click at [359, 459] on input "********" at bounding box center [450, 458] width 220 height 24
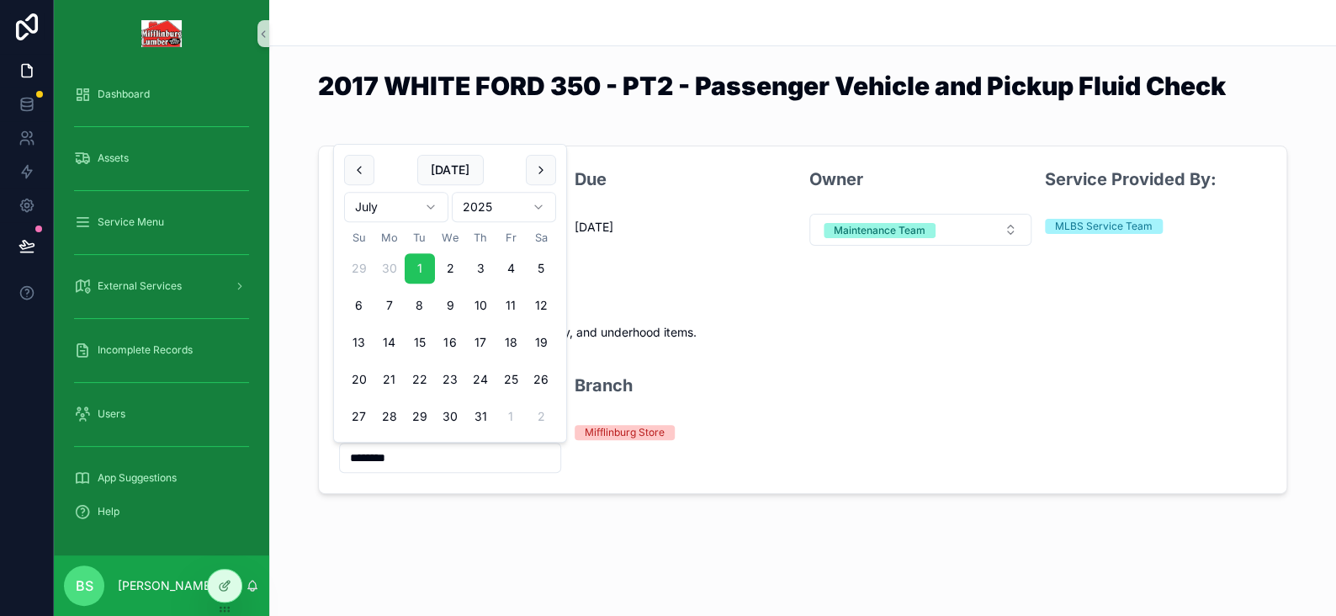
type input "********"
click at [396, 510] on div "2017 WHITE FORD 350 - PT2 - Passenger Vehicle and Pickup Fluid Check Last Compl…" at bounding box center [802, 304] width 1067 height 608
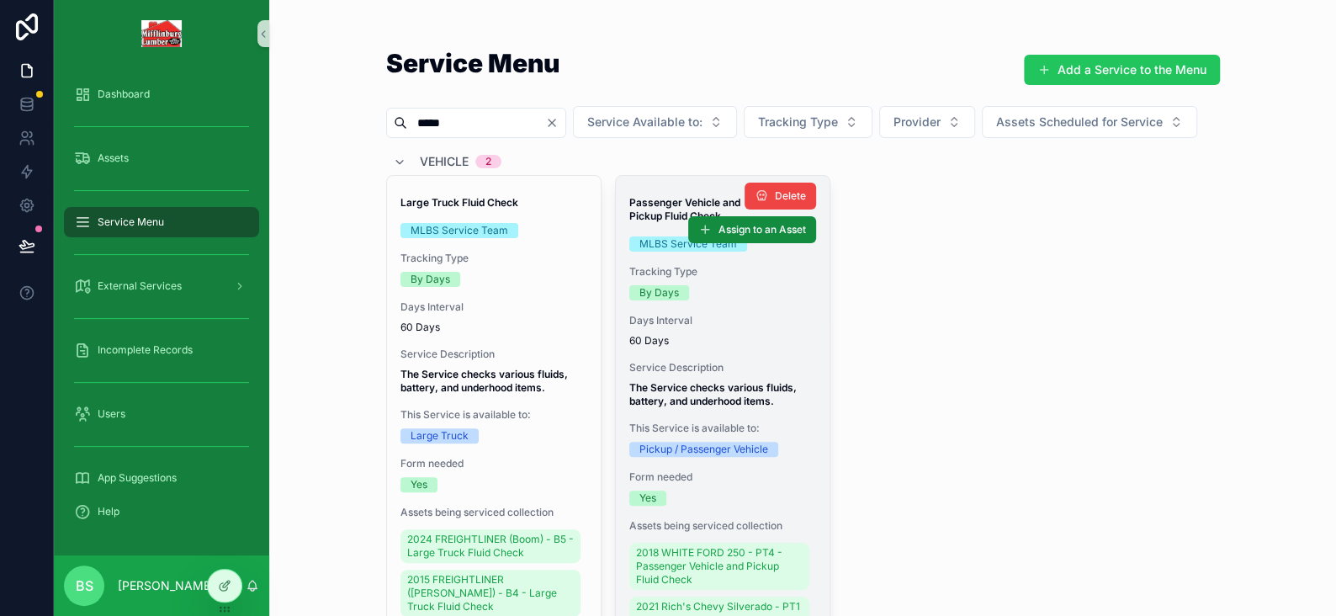
scroll to position [337, 0]
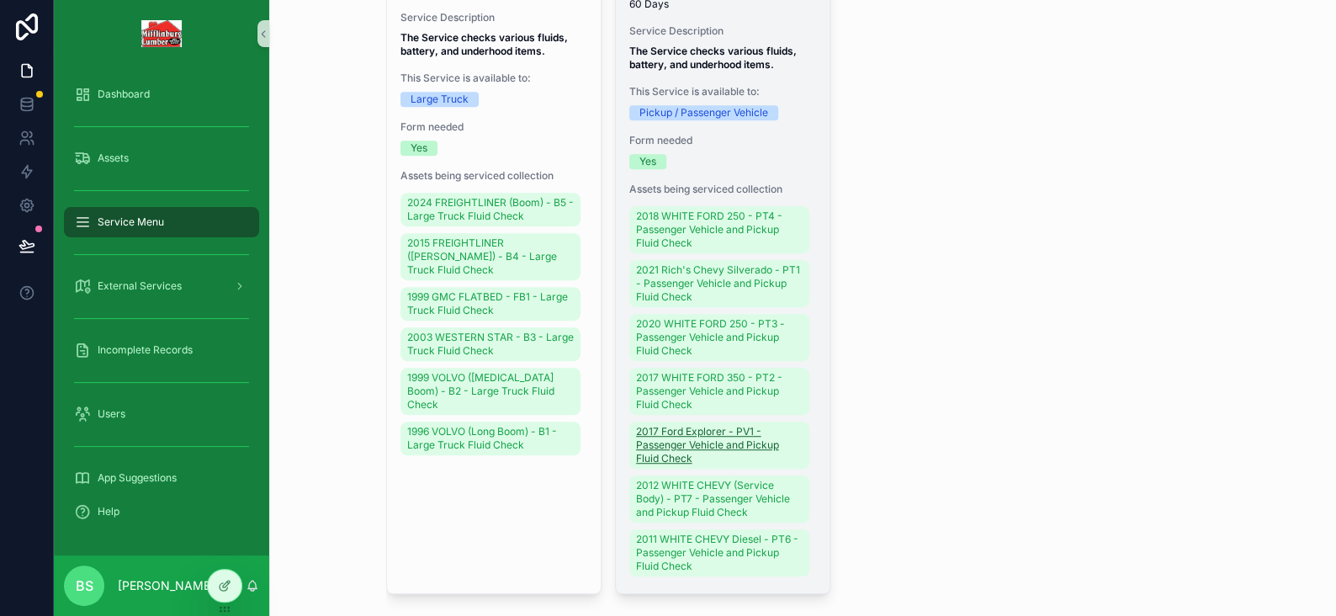
click at [652, 465] on span "2017 Ford Explorer - PV1 - Passenger Vehicle and Pickup Fluid Check" at bounding box center [719, 445] width 167 height 40
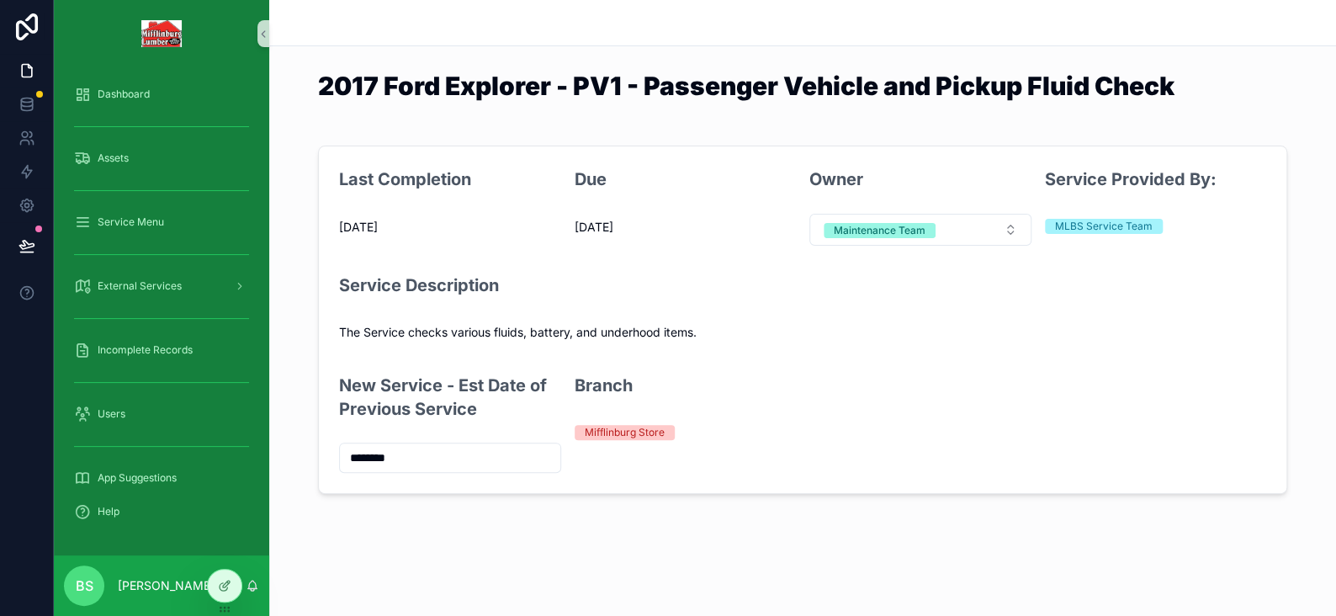
click at [368, 454] on input "********" at bounding box center [450, 458] width 220 height 24
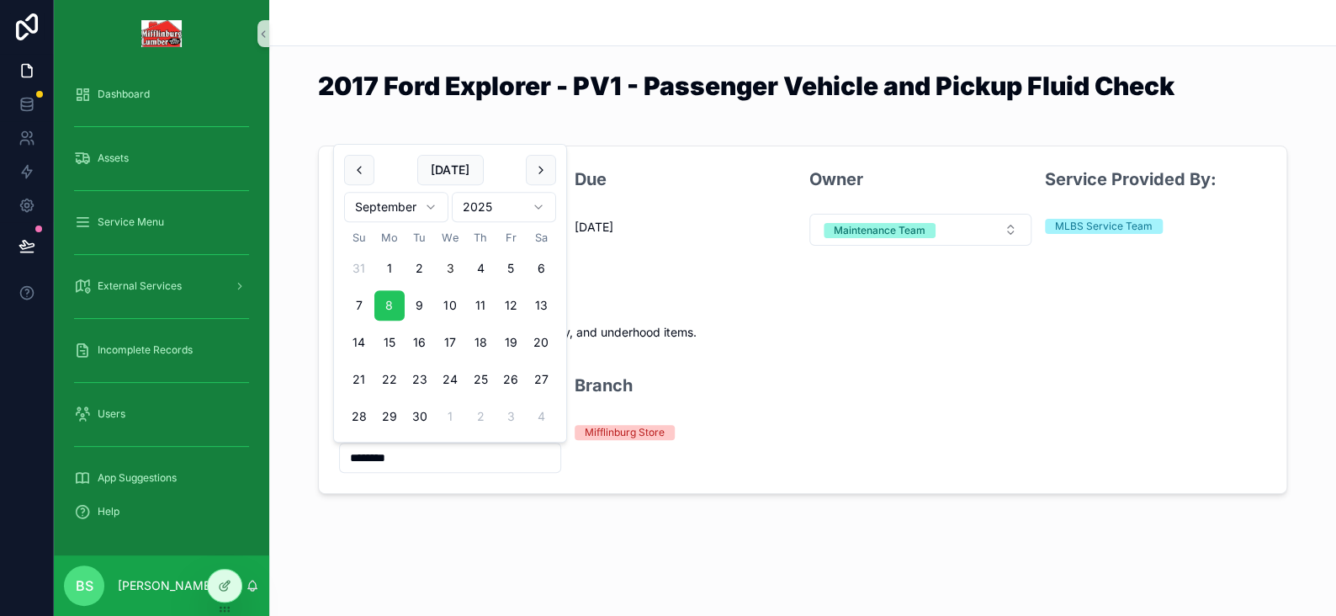
drag, startPoint x: 411, startPoint y: 452, endPoint x: 306, endPoint y: 454, distance: 105.2
click at [306, 454] on div "Last Completion 9/8/2025 Due 11/7/2025 Owner Maintenance Team Service Provided …" at bounding box center [802, 320] width 1067 height 362
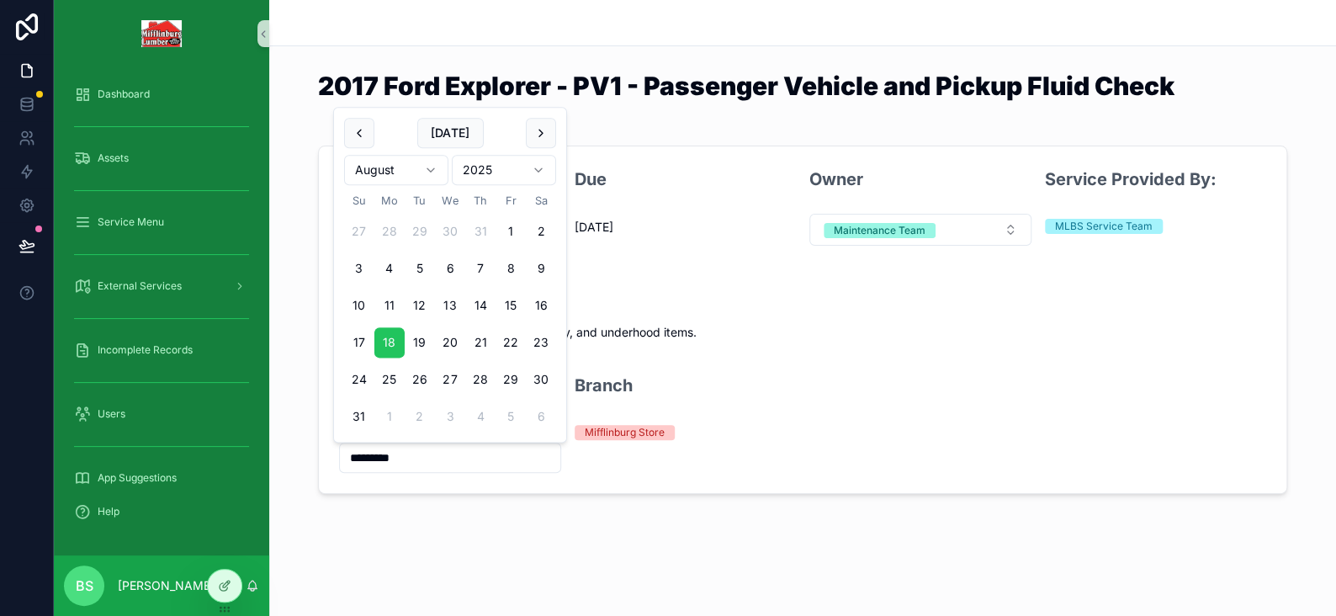
type input "*********"
click at [379, 515] on div "2017 Ford Explorer - PV1 - Passenger Vehicle and Pickup Fluid Check Last Comple…" at bounding box center [802, 304] width 1067 height 608
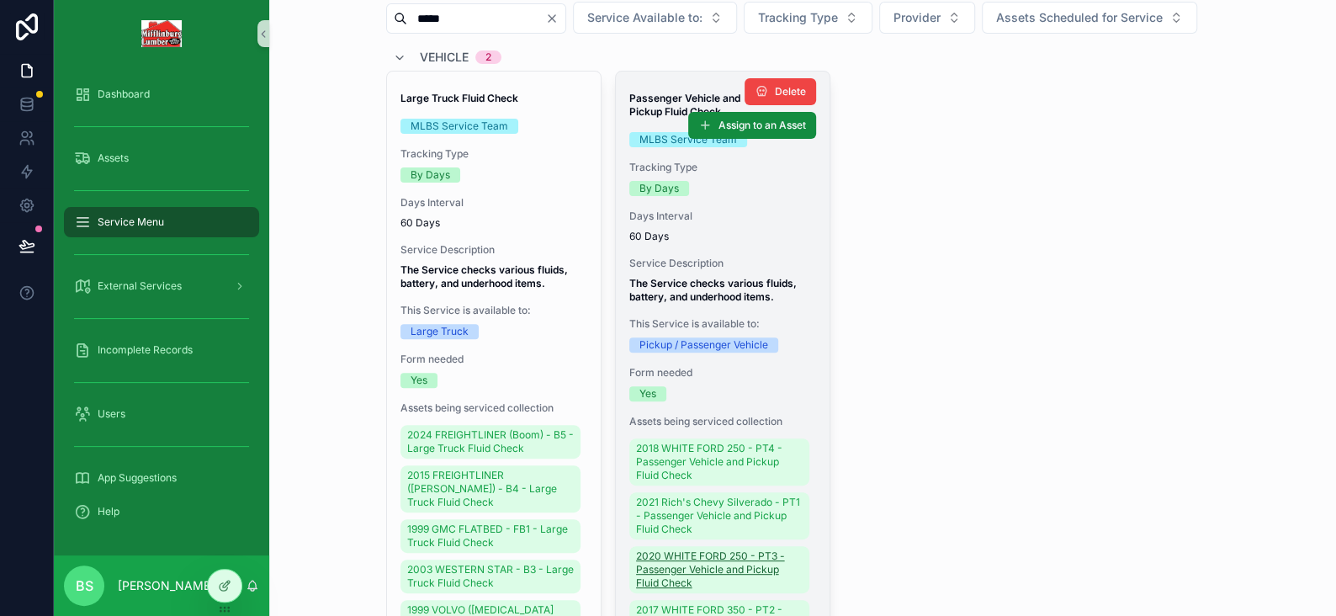
scroll to position [252, 0]
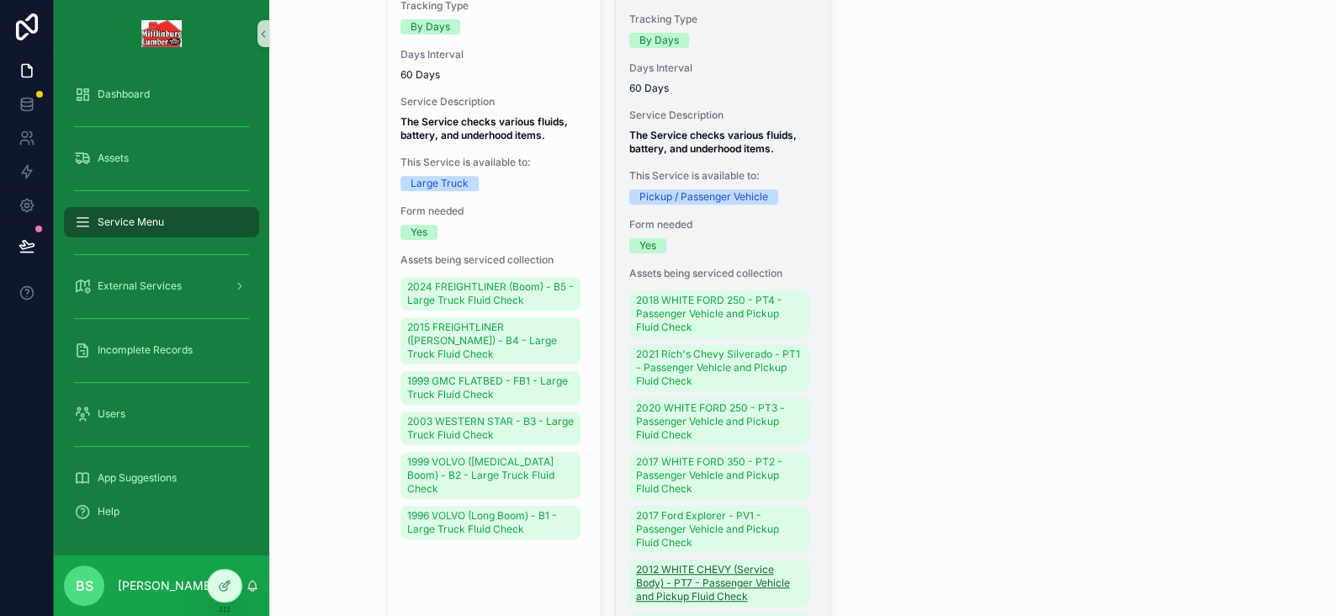
click at [660, 603] on span "2012 WHITE CHEVY (Service Body) - PT7 - Passenger Vehicle and Pickup Fluid Check" at bounding box center [719, 583] width 167 height 40
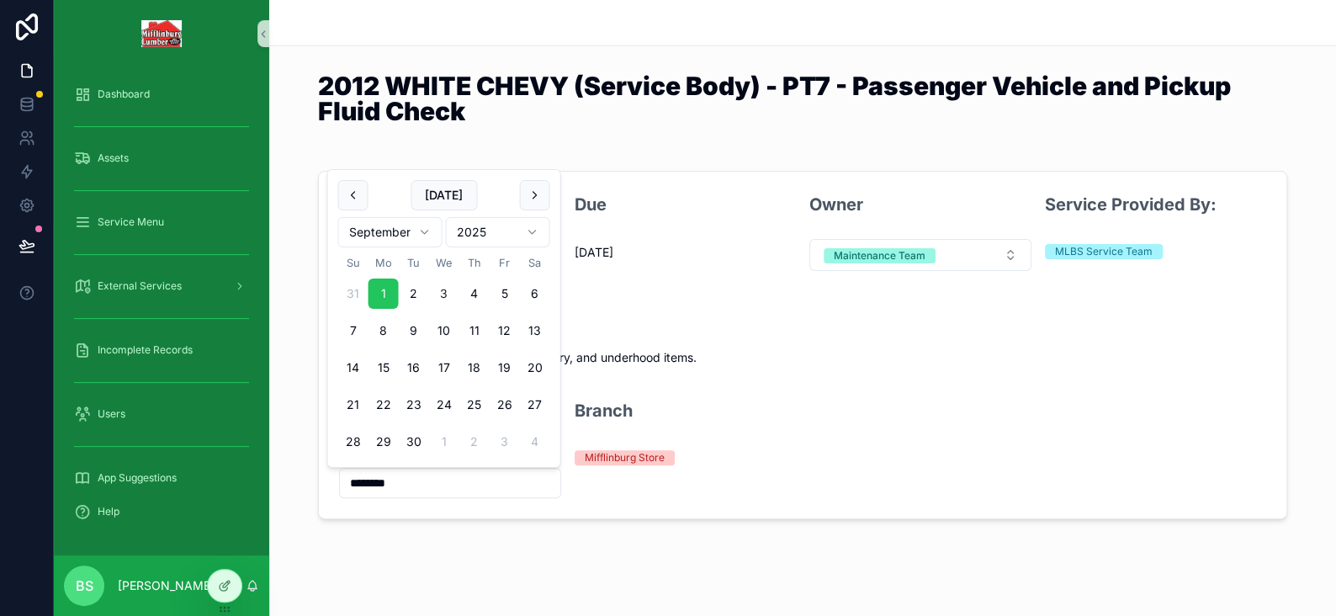
drag, startPoint x: 418, startPoint y: 479, endPoint x: 289, endPoint y: 473, distance: 129.7
click at [289, 473] on div "Last Completion 9/1/2025 Due 12/31/1899 Owner Maintenance Team Service Provided…" at bounding box center [802, 345] width 1067 height 362
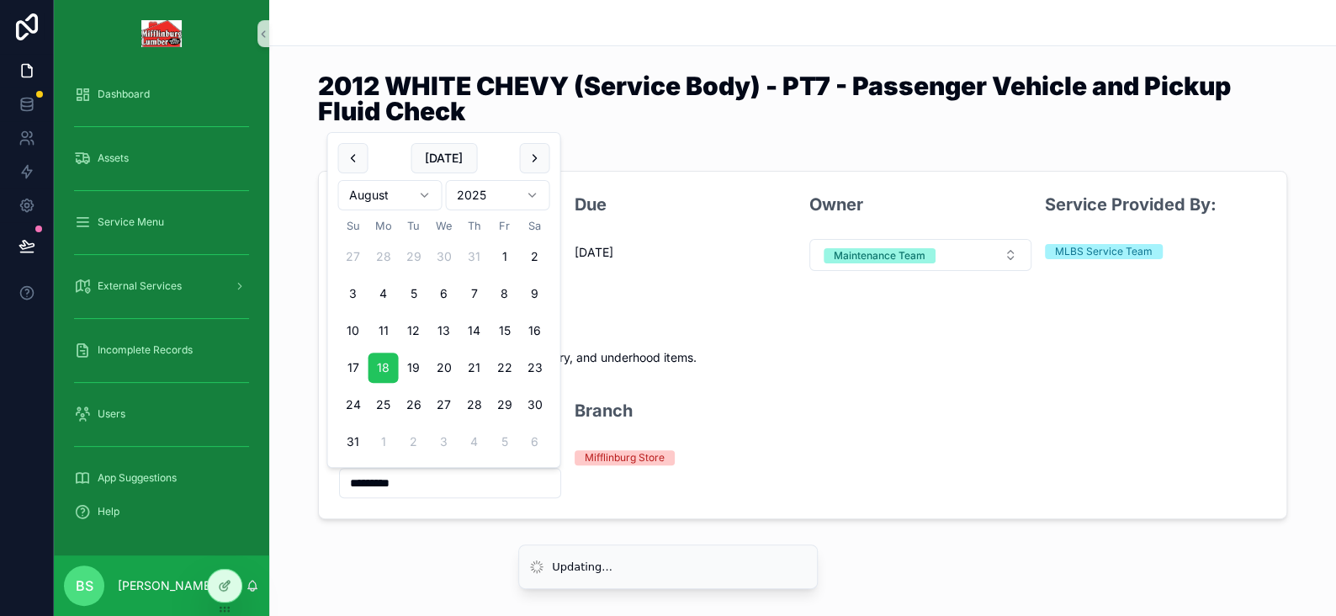
type input "*********"
click at [331, 548] on div "2012 WHITE CHEVY (Service Body) - PT7 - Passenger Vehicle and Pickup Fluid Chec…" at bounding box center [802, 316] width 1067 height 633
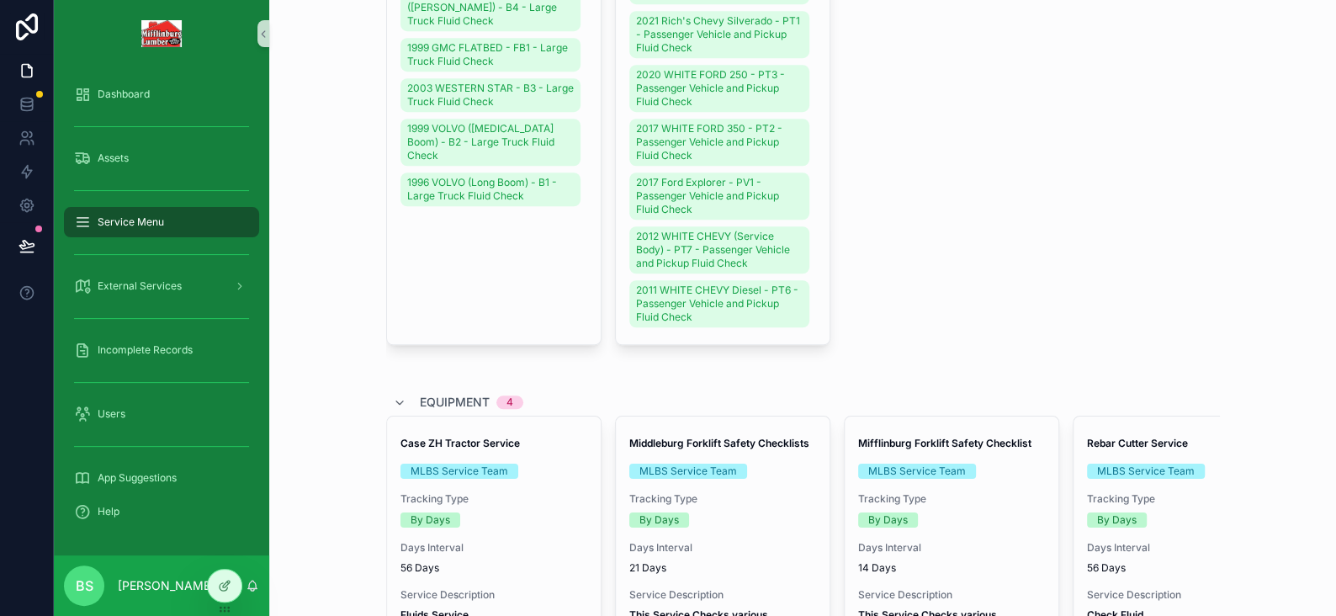
scroll to position [589, 0]
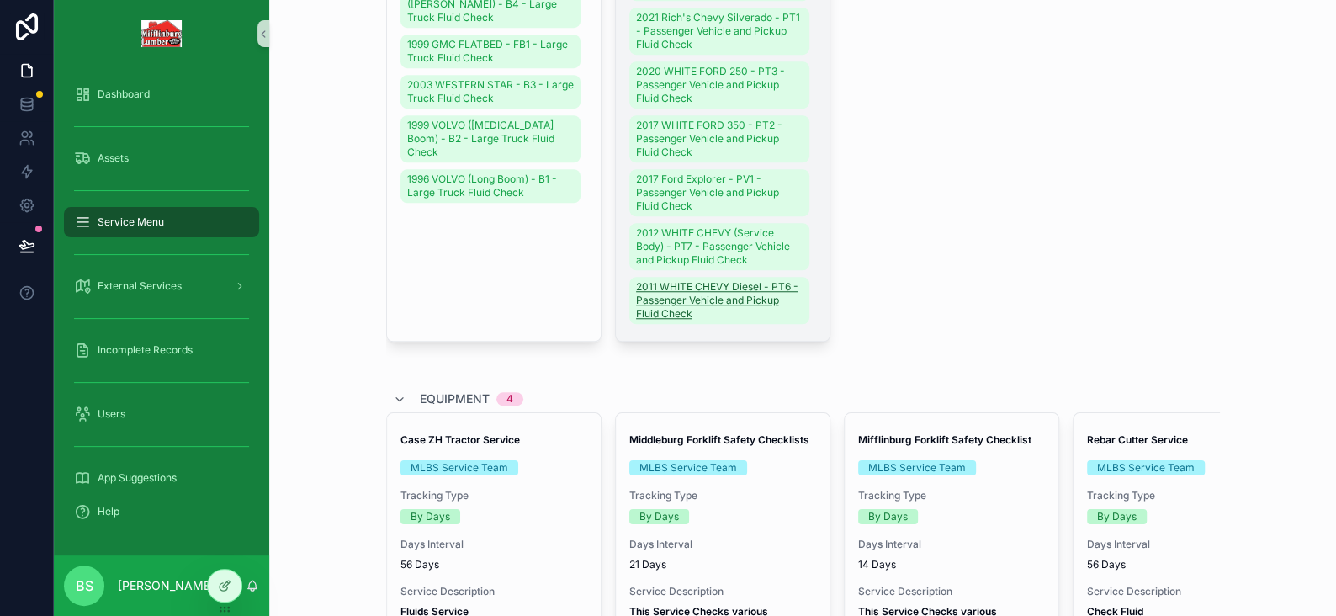
click at [652, 321] on span "2011 WHITE CHEVY Diesel - PT6 - Passenger Vehicle and Pickup Fluid Check" at bounding box center [719, 300] width 167 height 40
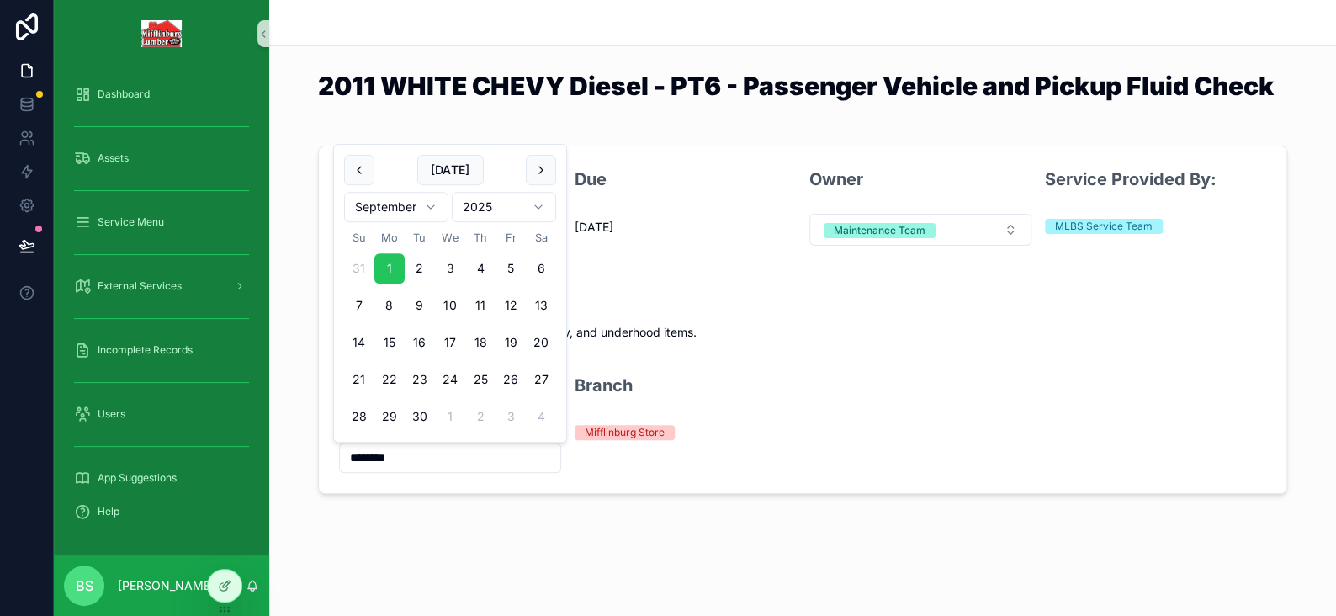
drag, startPoint x: 412, startPoint y: 453, endPoint x: 276, endPoint y: 453, distance: 136.3
click at [276, 453] on div "Last Completion 9/1/2025 Due 12/31/1899 Owner Maintenance Team Service Provided…" at bounding box center [802, 320] width 1067 height 362
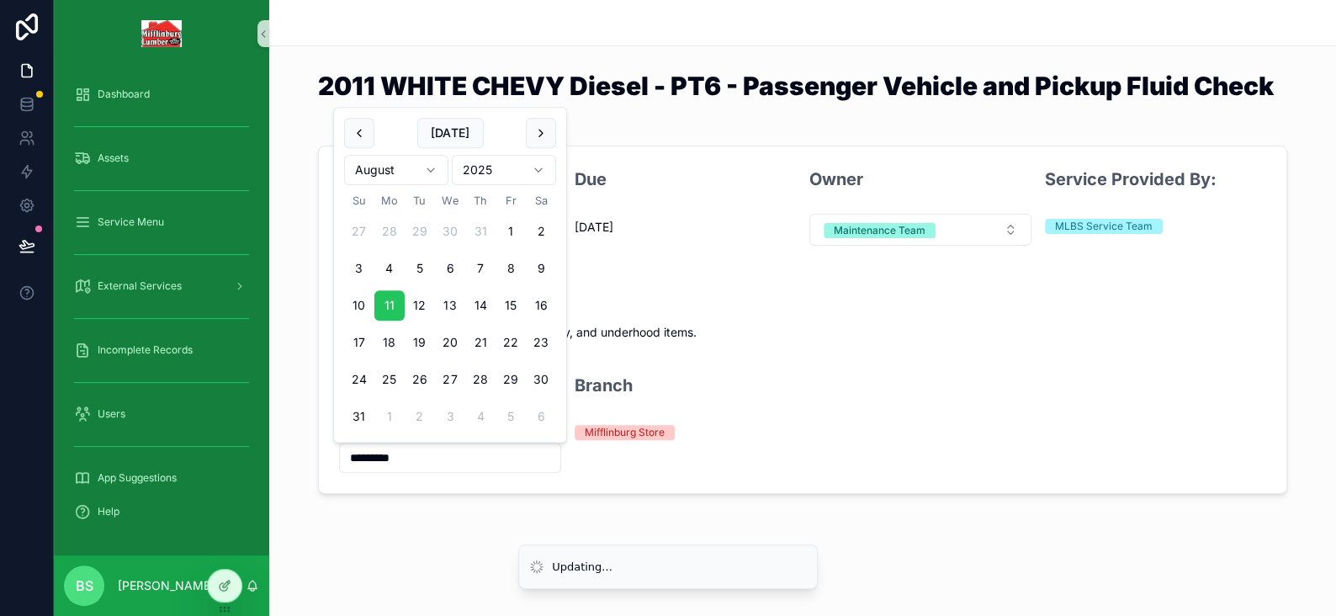
type input "*********"
click at [296, 416] on div "Last Completion 9/1/2025 Due 12/31/1899 Owner Maintenance Team Service Provided…" at bounding box center [802, 320] width 1067 height 362
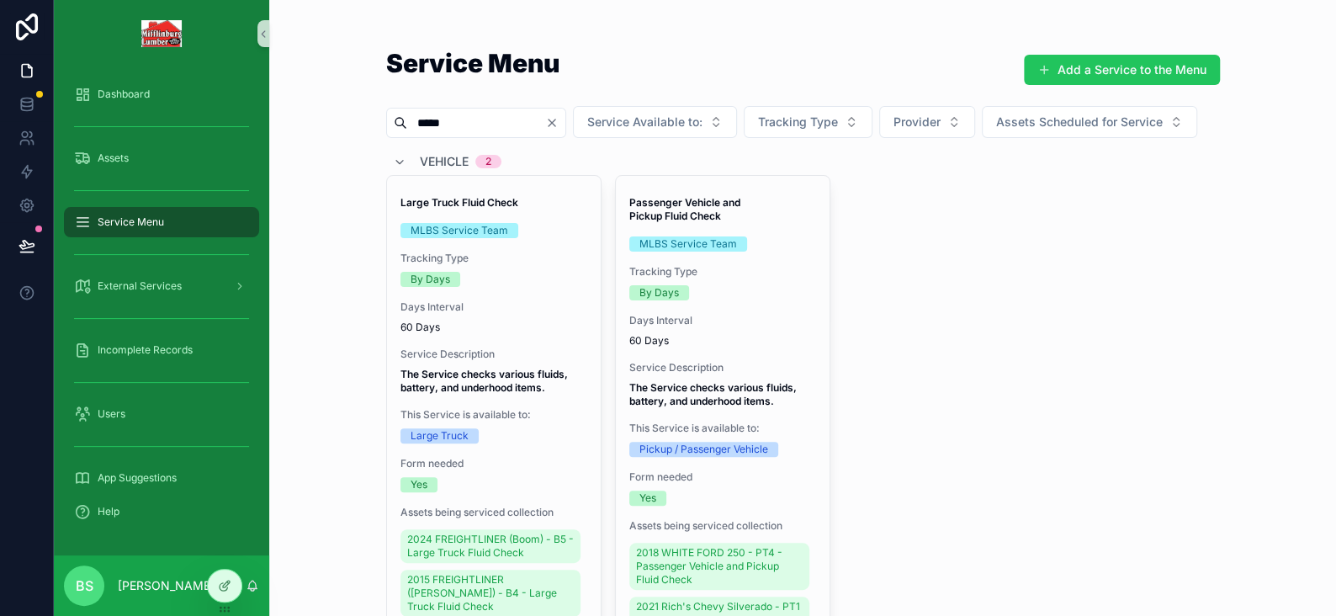
drag, startPoint x: 468, startPoint y: 123, endPoint x: 379, endPoint y: 122, distance: 88.3
click at [386, 122] on div "*****" at bounding box center [476, 123] width 180 height 30
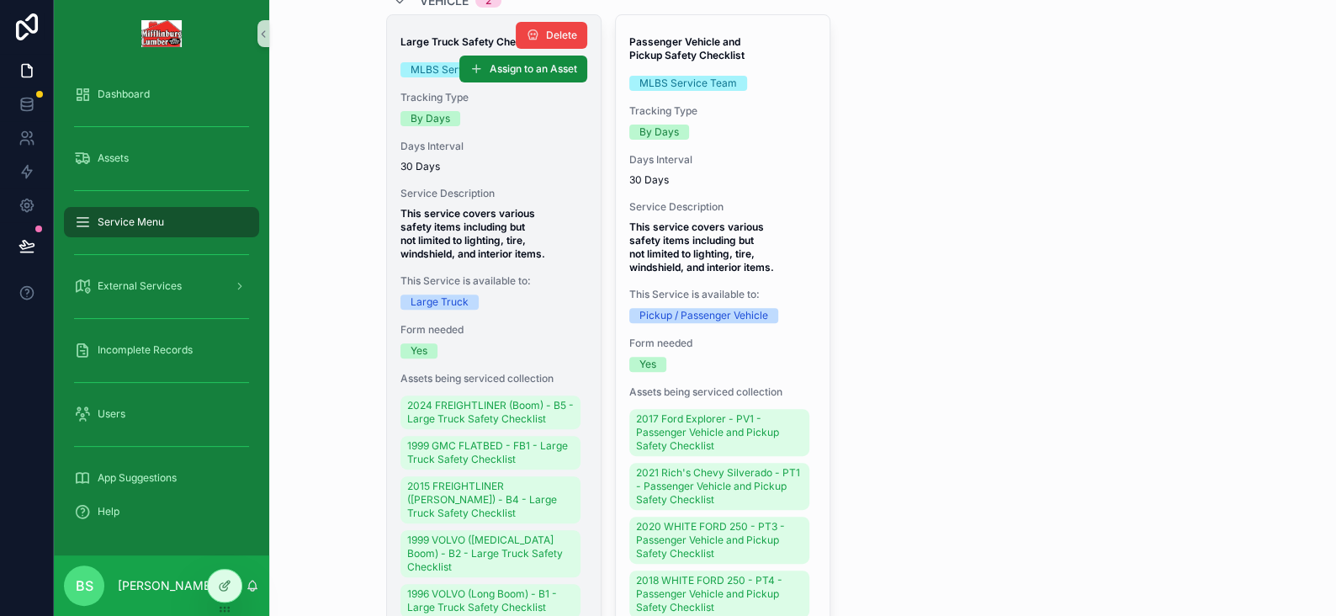
scroll to position [252, 0]
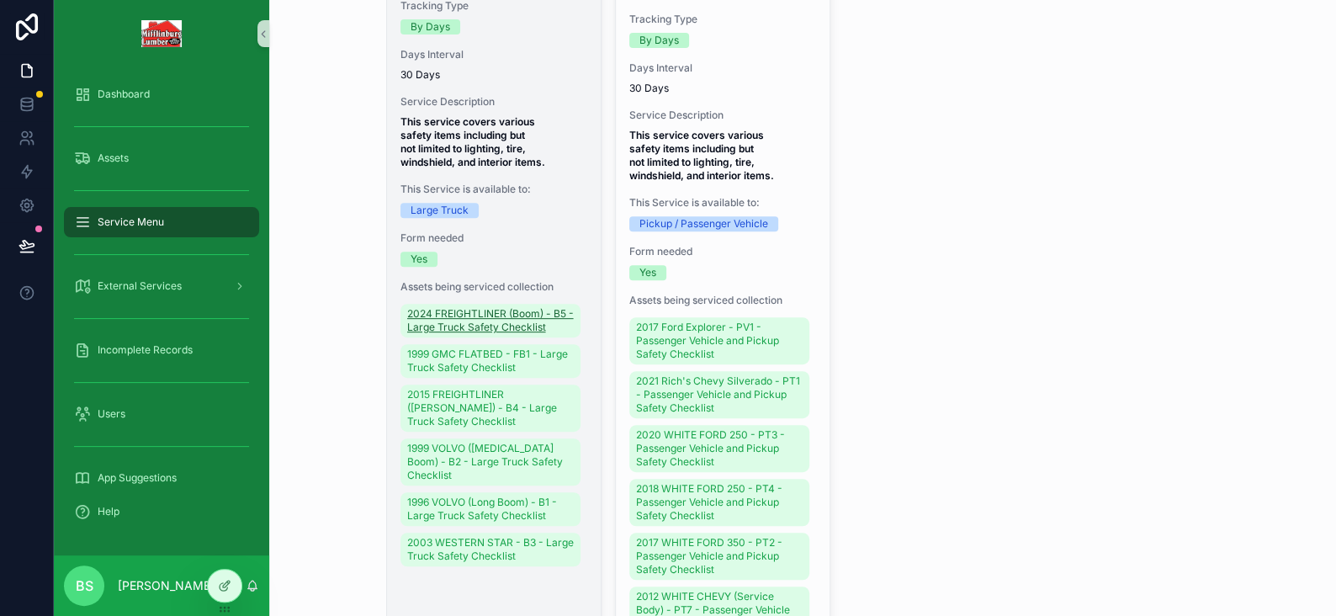
type input "******"
click at [444, 334] on span "2024 FREIGHTLINER (Boom) - B5 - Large Truck Safety Checklist" at bounding box center [490, 320] width 167 height 27
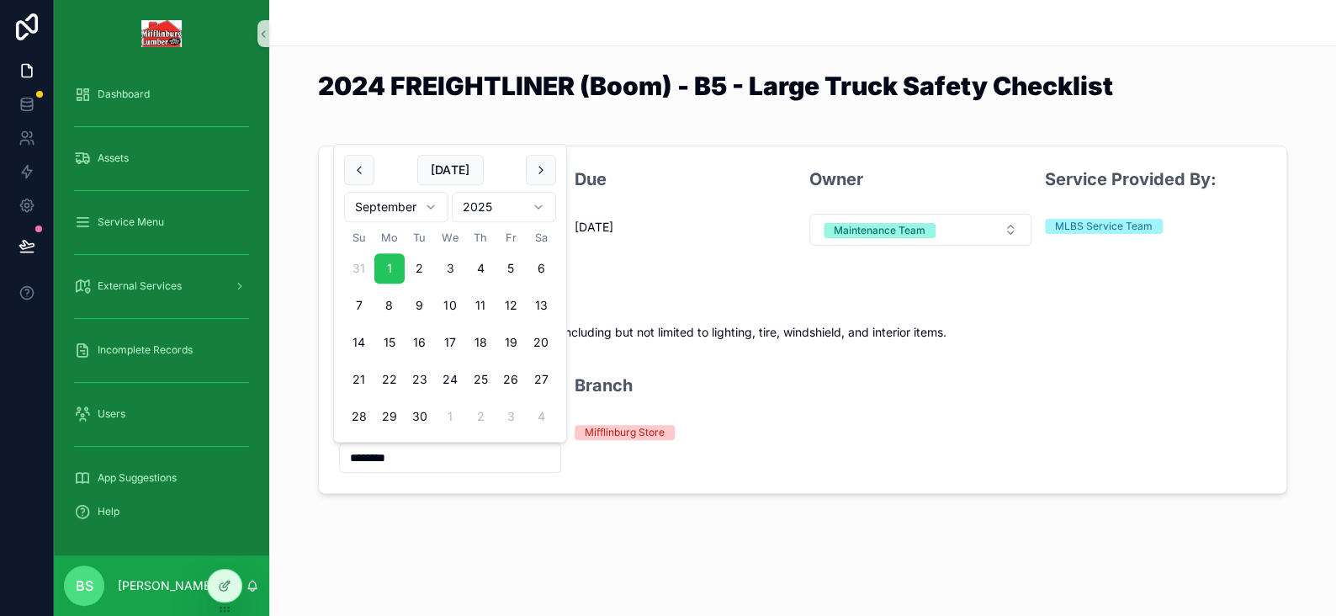
drag, startPoint x: 411, startPoint y: 454, endPoint x: 316, endPoint y: 447, distance: 94.5
click at [316, 447] on div "Last Completion 9/1/2025 Due 12/31/1899 Owner Maintenance Team Service Provided…" at bounding box center [802, 320] width 1067 height 362
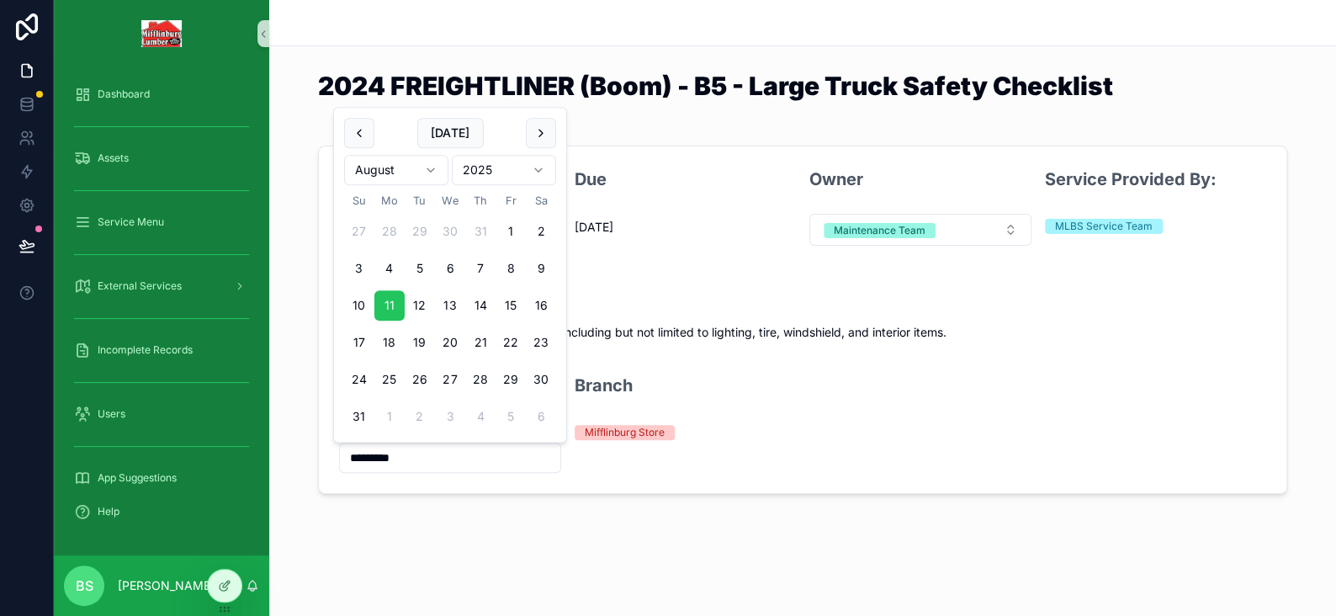
type input "*********"
click at [294, 500] on div "2024 FREIGHTLINER (Boom) - B5 - Large Truck Safety Checklist Last Completion 9/…" at bounding box center [802, 304] width 1067 height 608
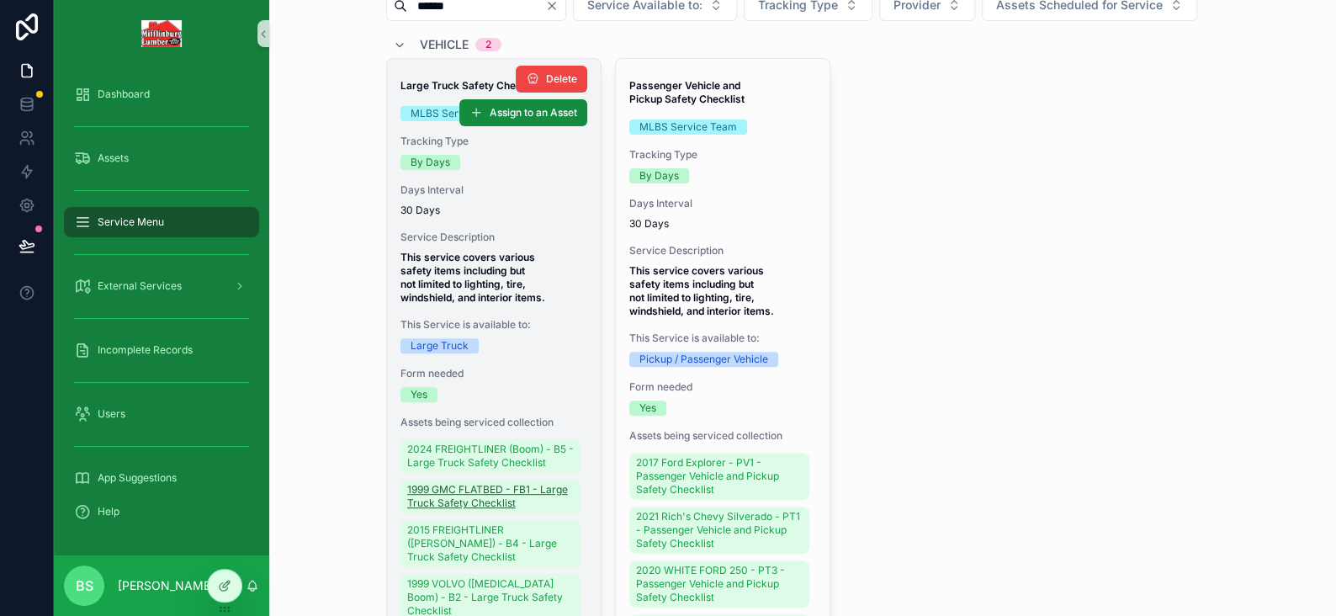
scroll to position [168, 0]
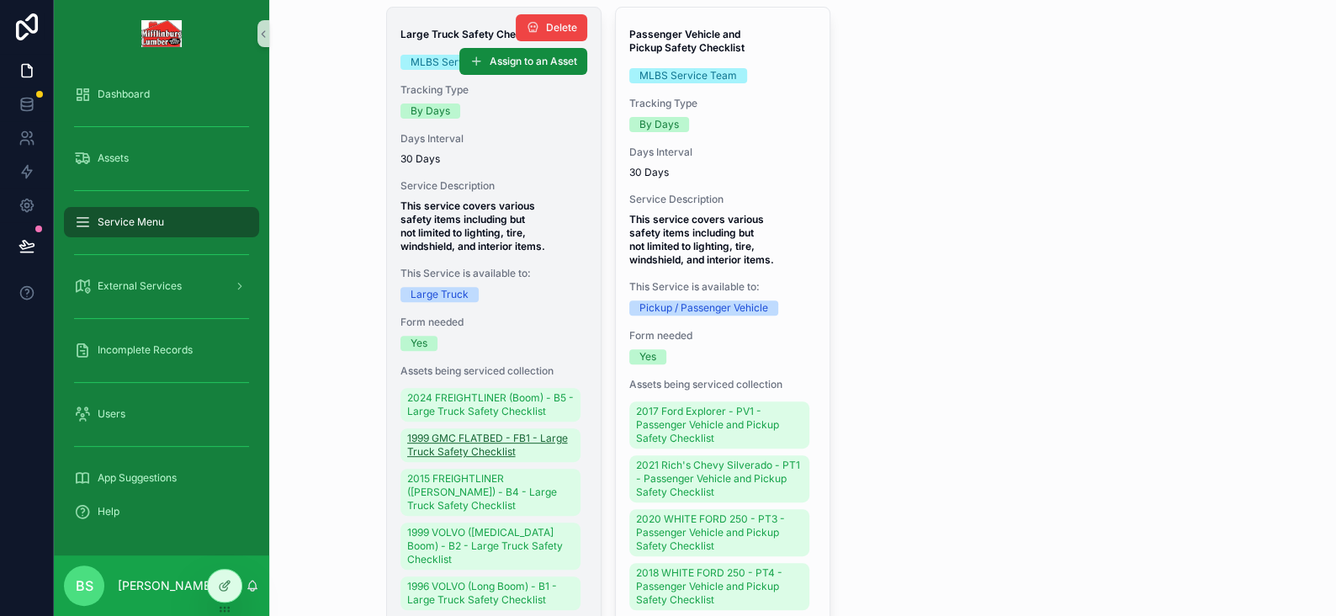
click at [454, 458] on span "1999 GMC FLATBED - FB1 - Large Truck Safety Checklist" at bounding box center [490, 445] width 167 height 27
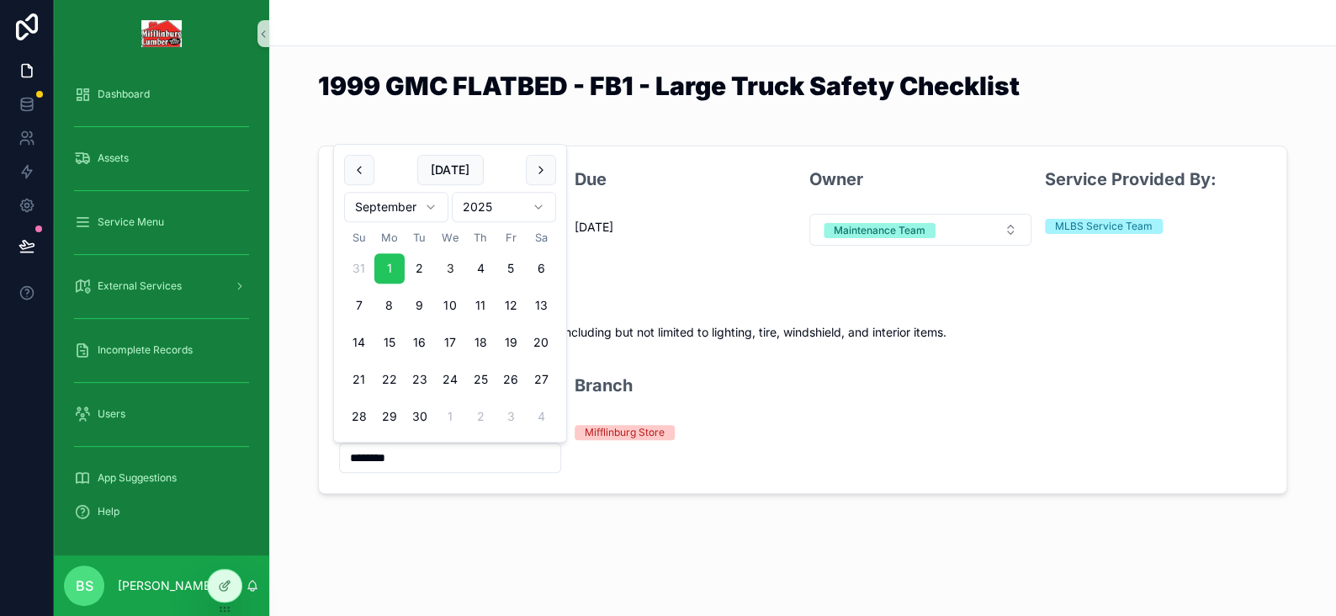
drag, startPoint x: 432, startPoint y: 454, endPoint x: 320, endPoint y: 450, distance: 112.8
click at [321, 451] on form "Last Completion 9/1/2025 Due 12/31/1899 Owner Maintenance Team Service Provided…" at bounding box center [802, 319] width 967 height 347
type input "********"
click at [328, 538] on div "1999 GMC FLATBED - FB1 - Large Truck Safety Checklist Last Completion 9/1/2025 …" at bounding box center [802, 304] width 1067 height 608
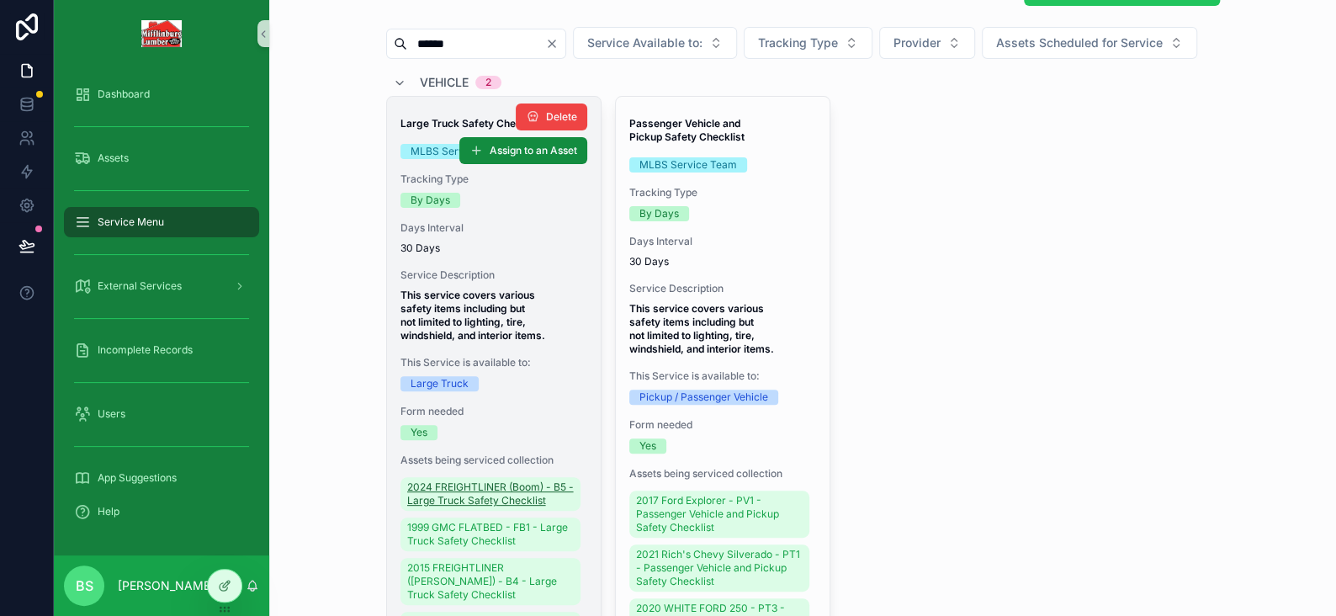
scroll to position [252, 0]
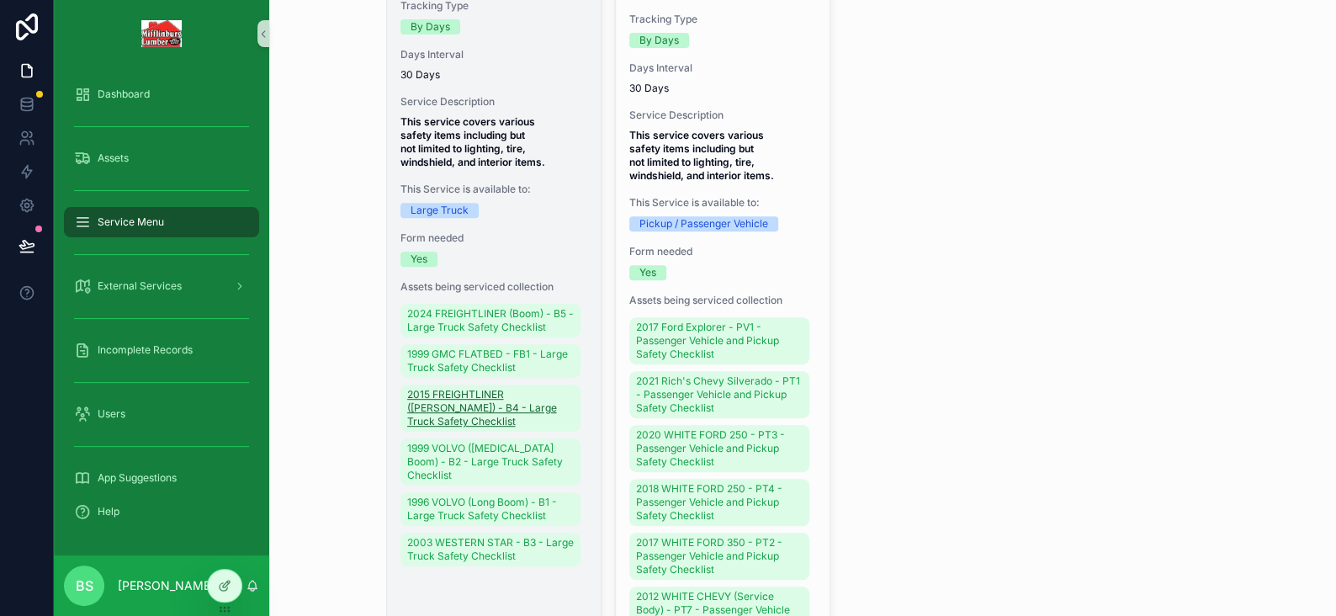
click at [458, 428] on span "2015 FREIGHTLINER ([PERSON_NAME]) - B4 - Large Truck Safety Checklist" at bounding box center [490, 408] width 167 height 40
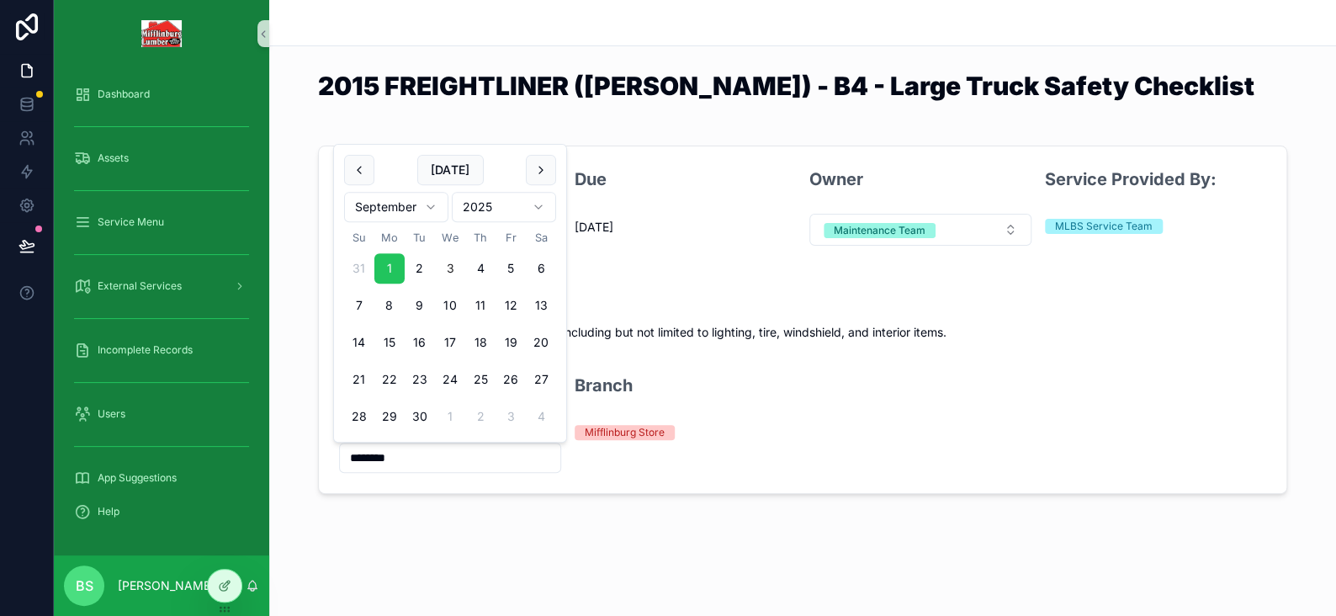
drag, startPoint x: 420, startPoint y: 456, endPoint x: 310, endPoint y: 449, distance: 110.4
click at [314, 452] on div "Last Completion 9/1/2025 Due 12/31/1899 Owner Maintenance Team Service Provided…" at bounding box center [802, 320] width 1067 height 362
type input "********"
click at [321, 521] on div "2015 FREIGHTLINER (Moffet) - B4 - Large Truck Safety Checklist Last Completion …" at bounding box center [802, 304] width 1067 height 608
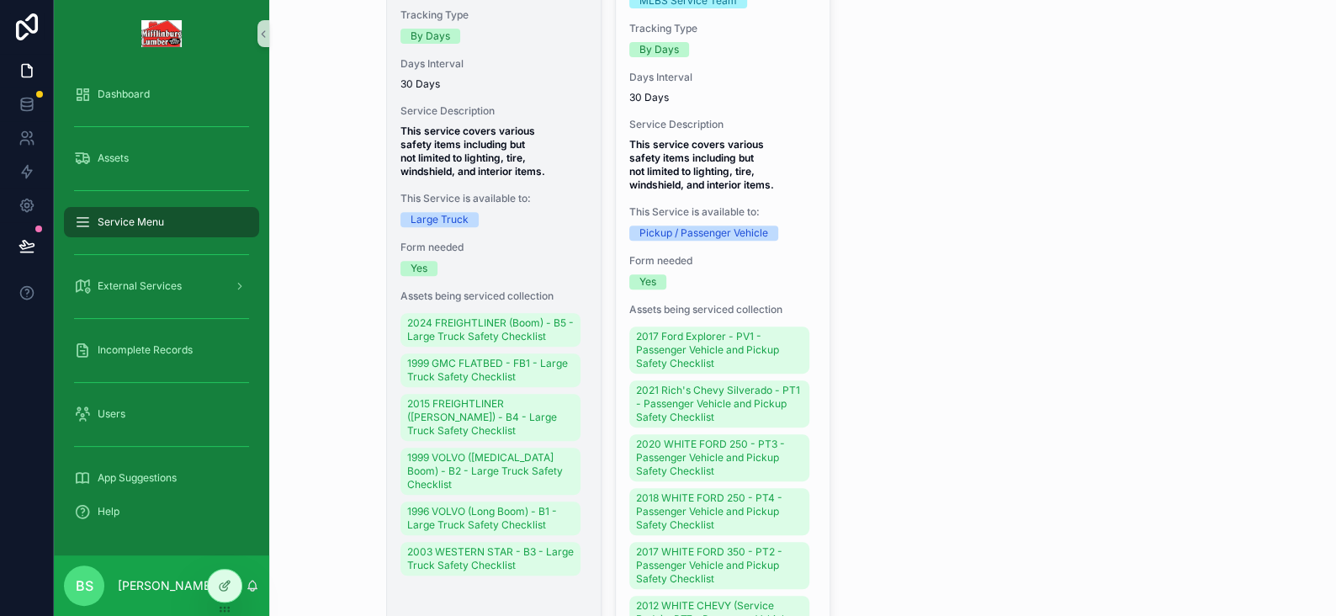
scroll to position [252, 0]
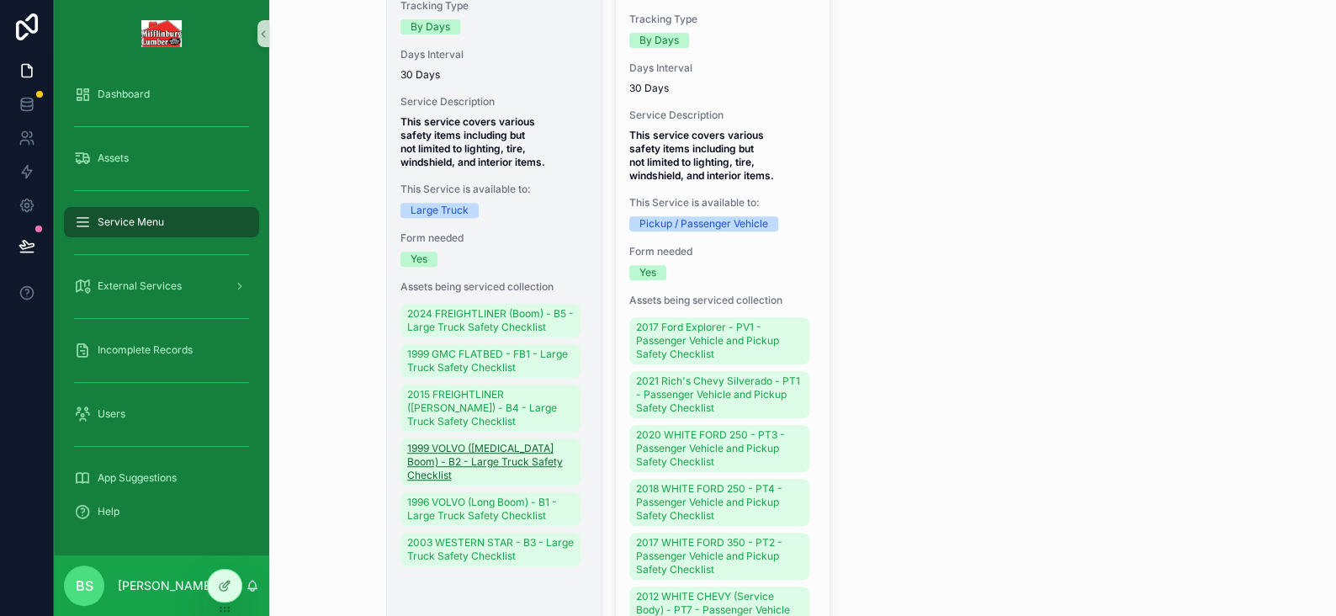
click at [453, 472] on span "1999 VOLVO ([MEDICAL_DATA] Boom) - B2 - Large Truck Safety Checklist" at bounding box center [490, 462] width 167 height 40
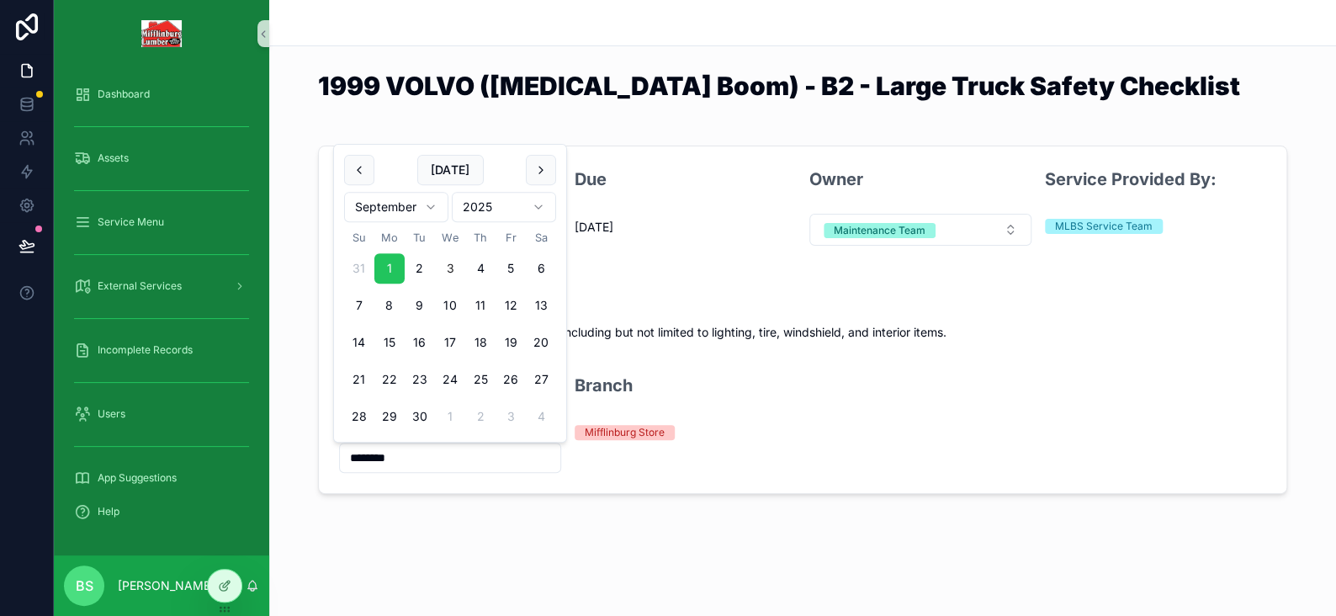
drag, startPoint x: 413, startPoint y: 463, endPoint x: 304, endPoint y: 456, distance: 109.6
click at [305, 456] on div "Last Completion 9/1/2025 Due 12/31/1899 Owner Maintenance Team Service Provided…" at bounding box center [802, 320] width 1067 height 362
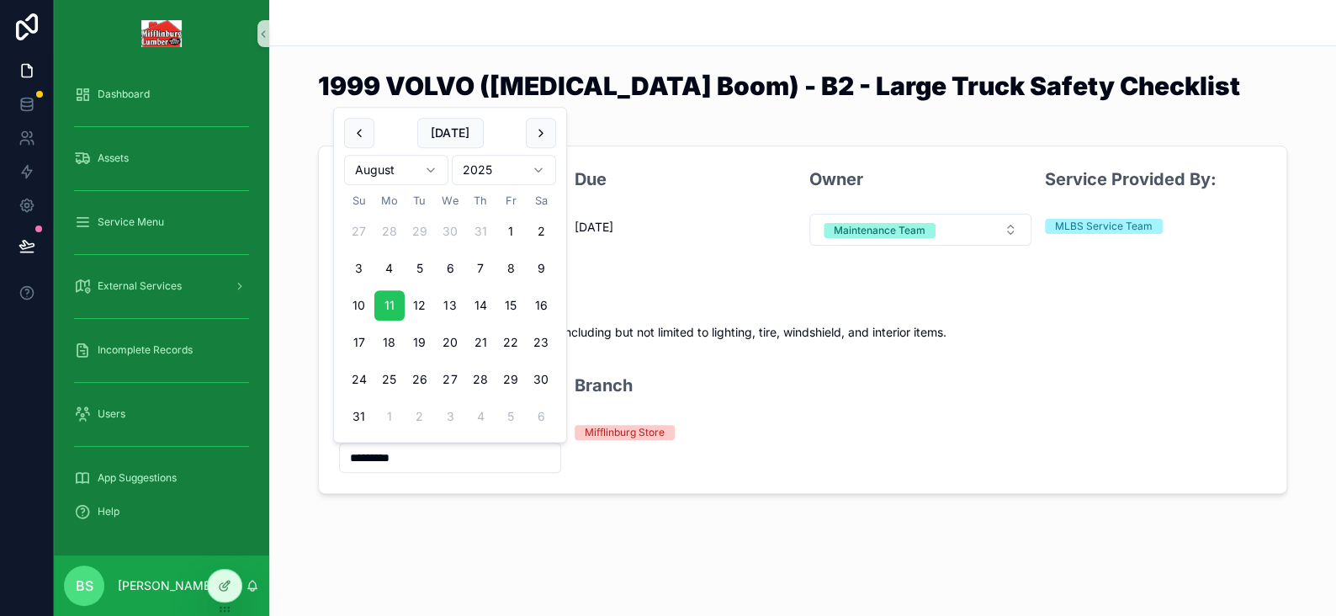
type input "*********"
click at [344, 533] on div "1999 VOLVO (Knuckle Boom) - B2 - Large Truck Safety Checklist Last Completion 9…" at bounding box center [802, 304] width 1067 height 608
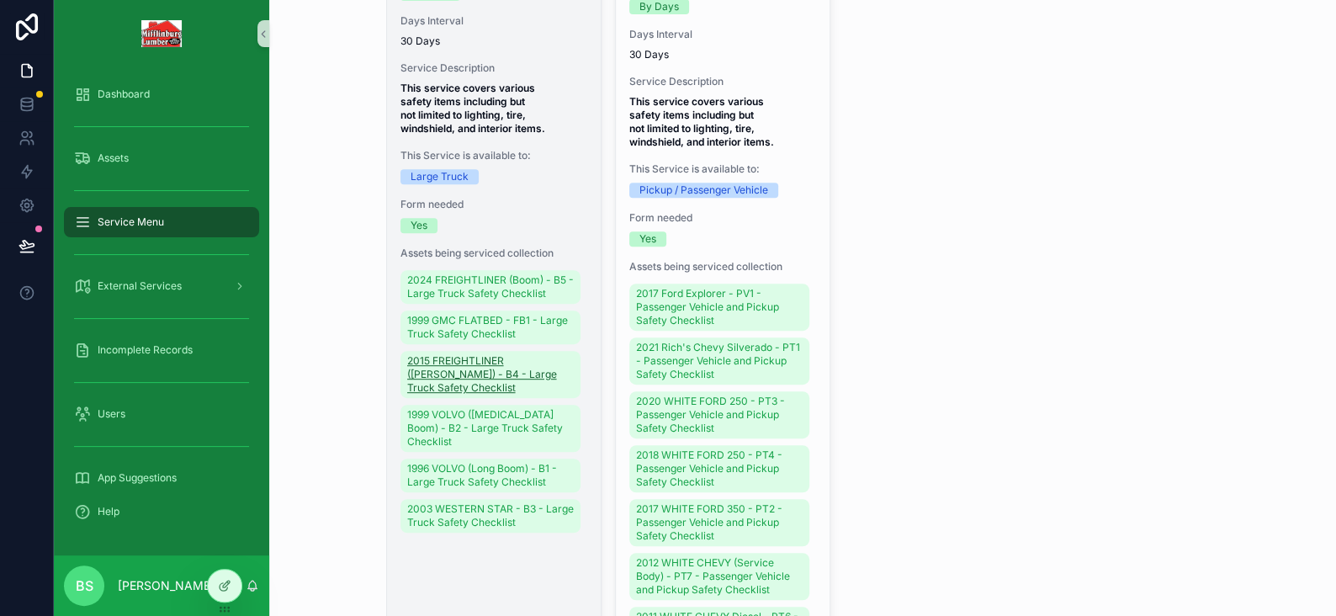
scroll to position [337, 0]
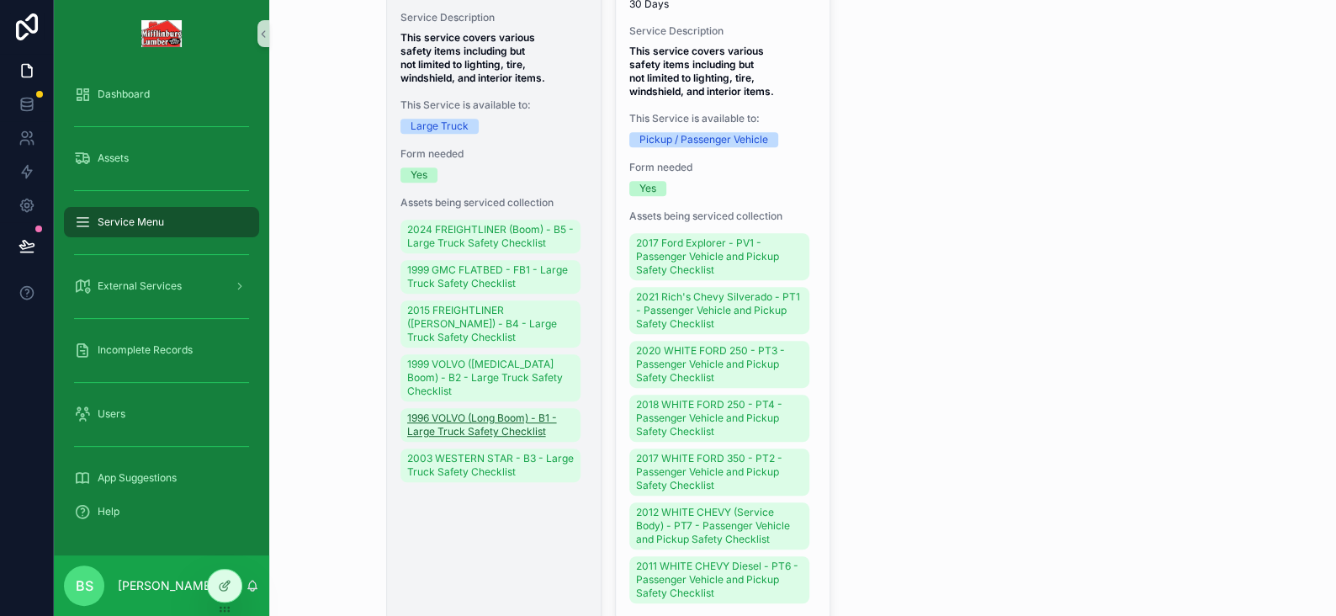
click at [455, 432] on span "1996 VOLVO (Long Boom) - B1 - Large Truck Safety Checklist" at bounding box center [490, 424] width 167 height 27
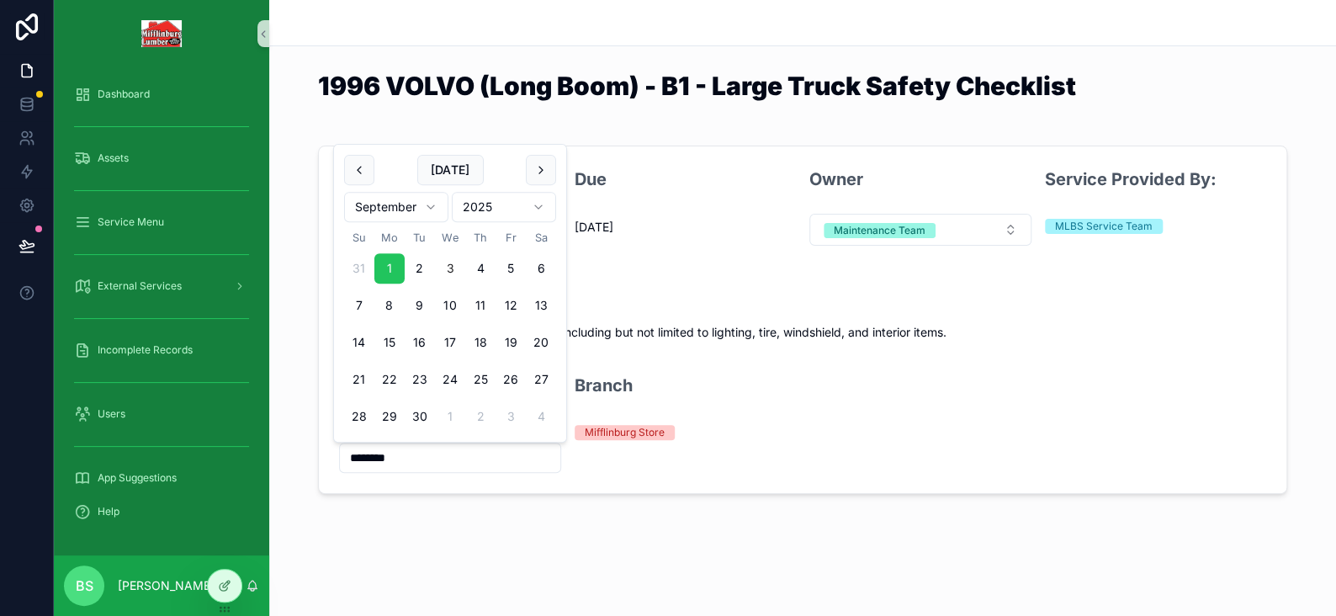
drag, startPoint x: 416, startPoint y: 458, endPoint x: 207, endPoint y: 458, distance: 209.5
click at [209, 459] on div "Dashboard Assets Service Menu External Services Incomplete Records Users App Su…" at bounding box center [695, 308] width 1282 height 616
type input "*********"
click at [280, 419] on div "Last Completion 9/1/2025 Due 12/31/1899 Owner Maintenance Team Service Provided…" at bounding box center [802, 320] width 1067 height 362
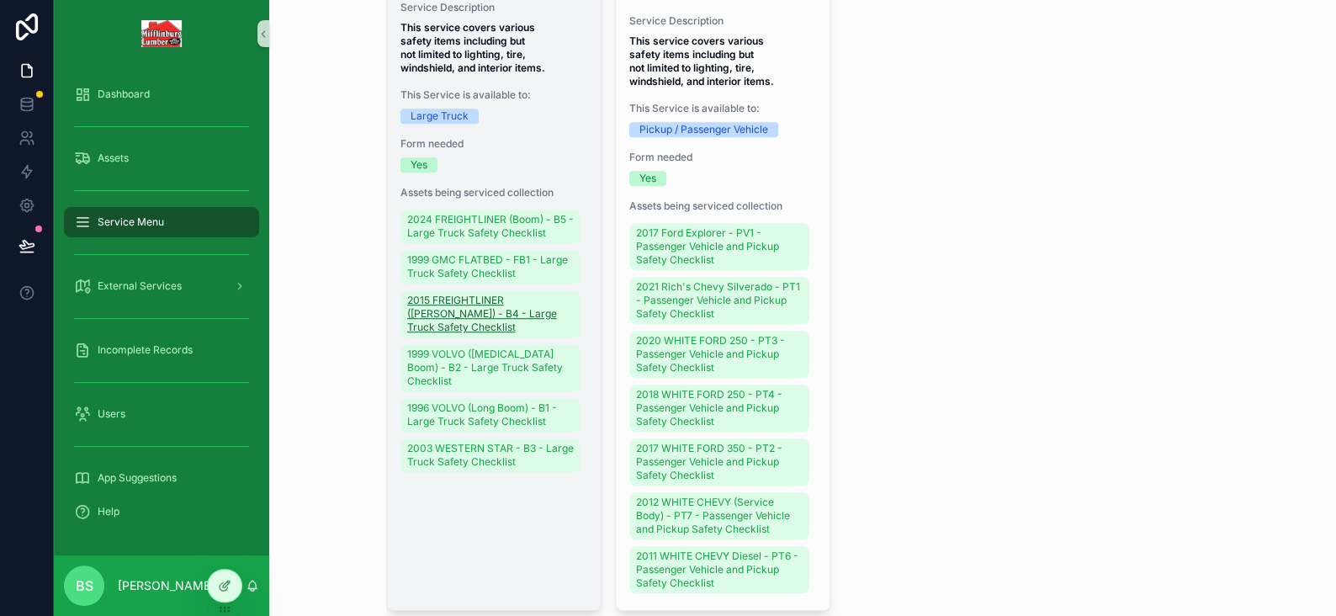
scroll to position [420, 0]
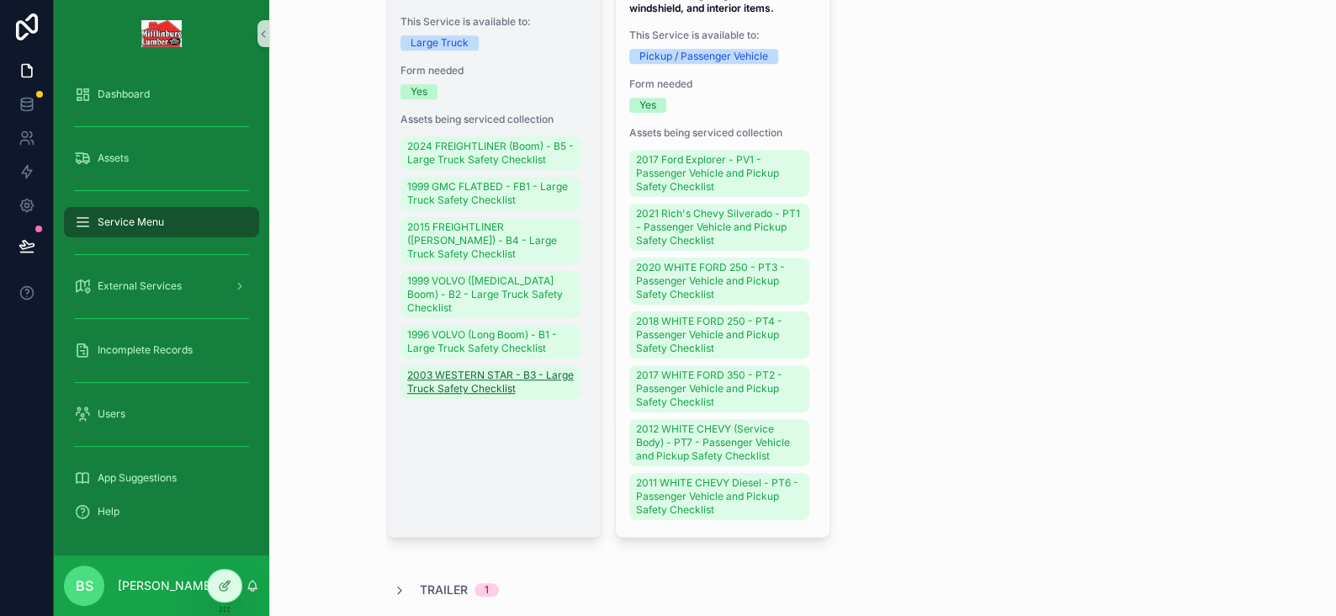
click at [467, 395] on span "2003 WESTERN STAR - B3 - Large Truck Safety Checklist" at bounding box center [490, 381] width 167 height 27
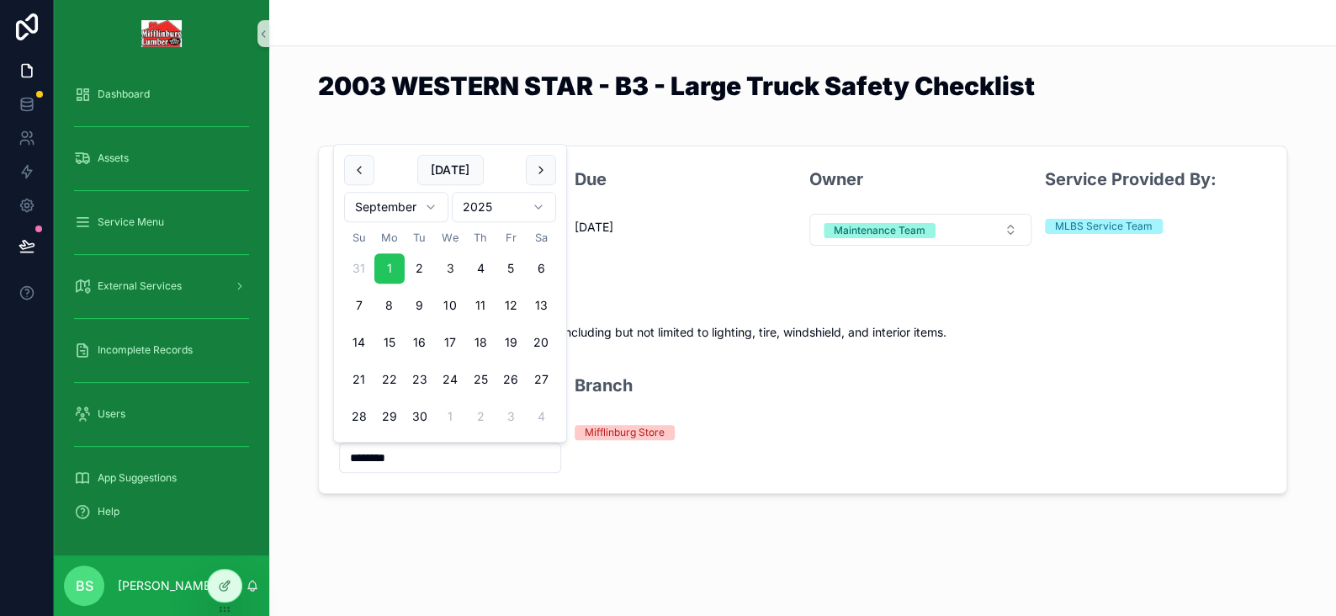
drag, startPoint x: 408, startPoint y: 458, endPoint x: 319, endPoint y: 458, distance: 89.2
click at [320, 458] on form "Last Completion 9/1/2025 Due 12/31/1899 Owner Maintenance Team Service Provided…" at bounding box center [802, 319] width 967 height 347
type input "*********"
click at [326, 495] on div "Last Completion 9/1/2025 Due 12/31/1899 Owner Maintenance Team Service Provided…" at bounding box center [802, 320] width 1067 height 362
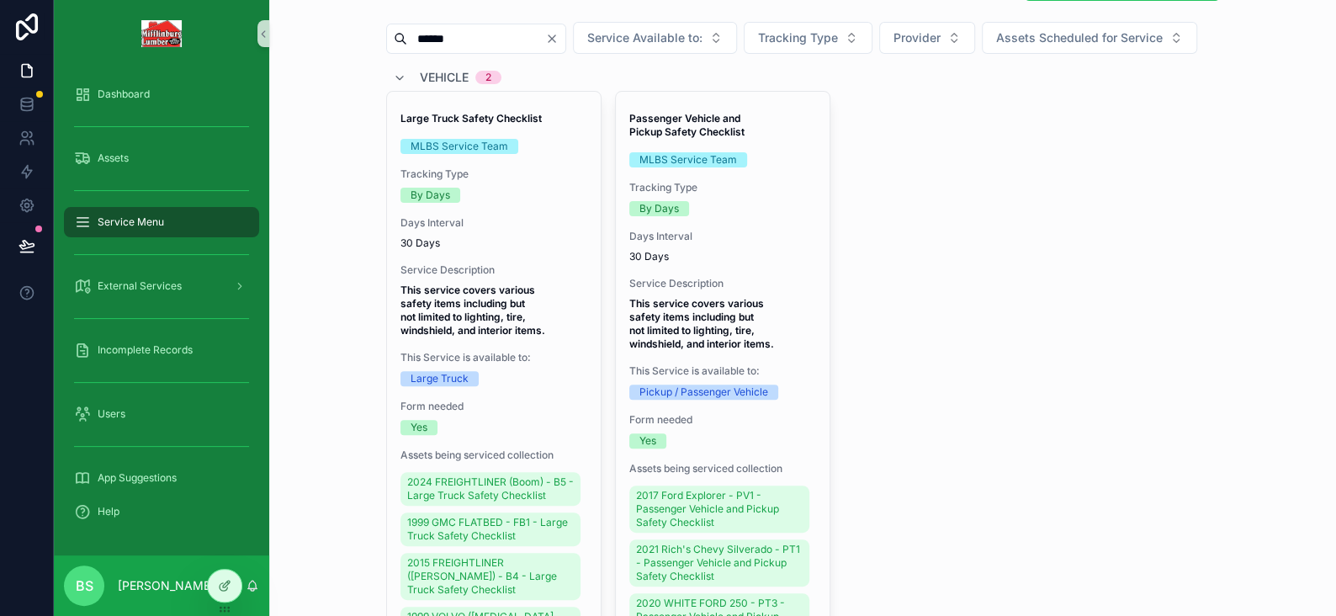
scroll to position [337, 0]
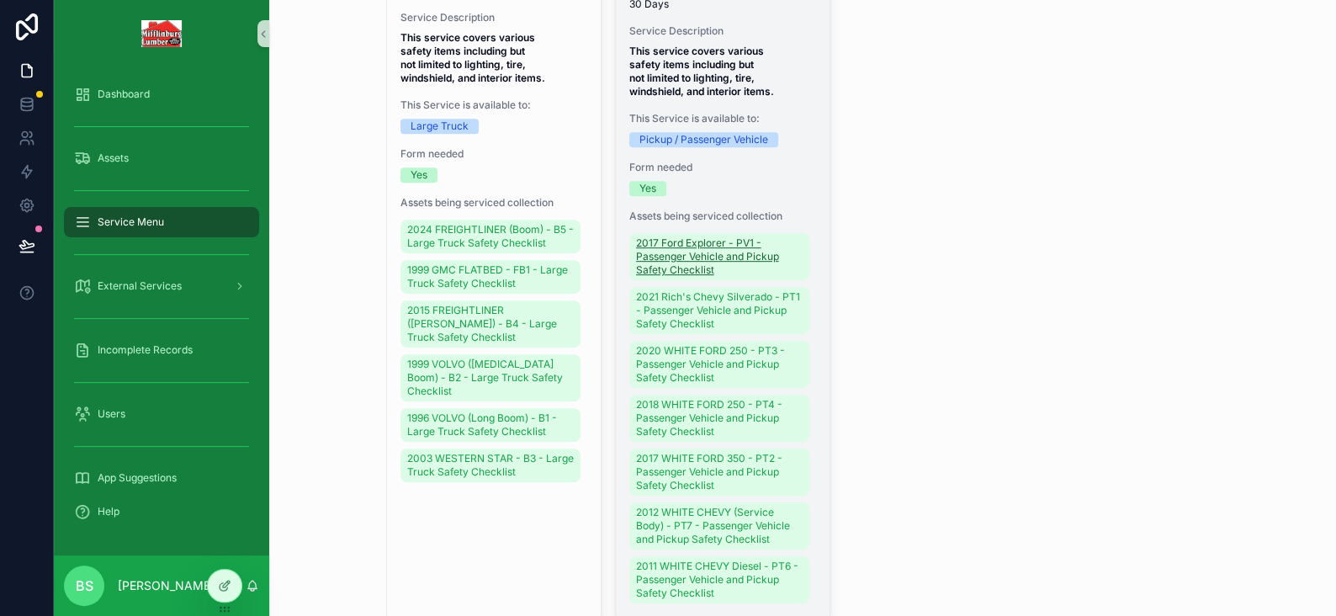
click at [660, 277] on span "2017 Ford Explorer - PV1 - Passenger Vehicle and Pickup Safety Checklist" at bounding box center [719, 256] width 167 height 40
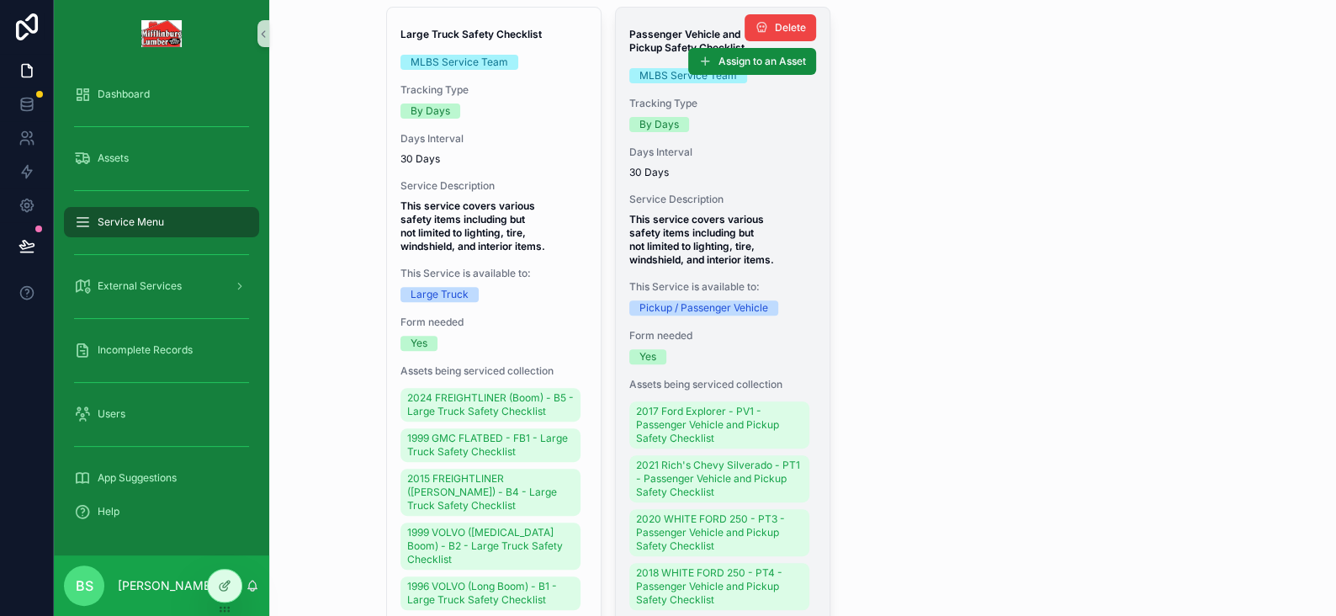
scroll to position [252, 0]
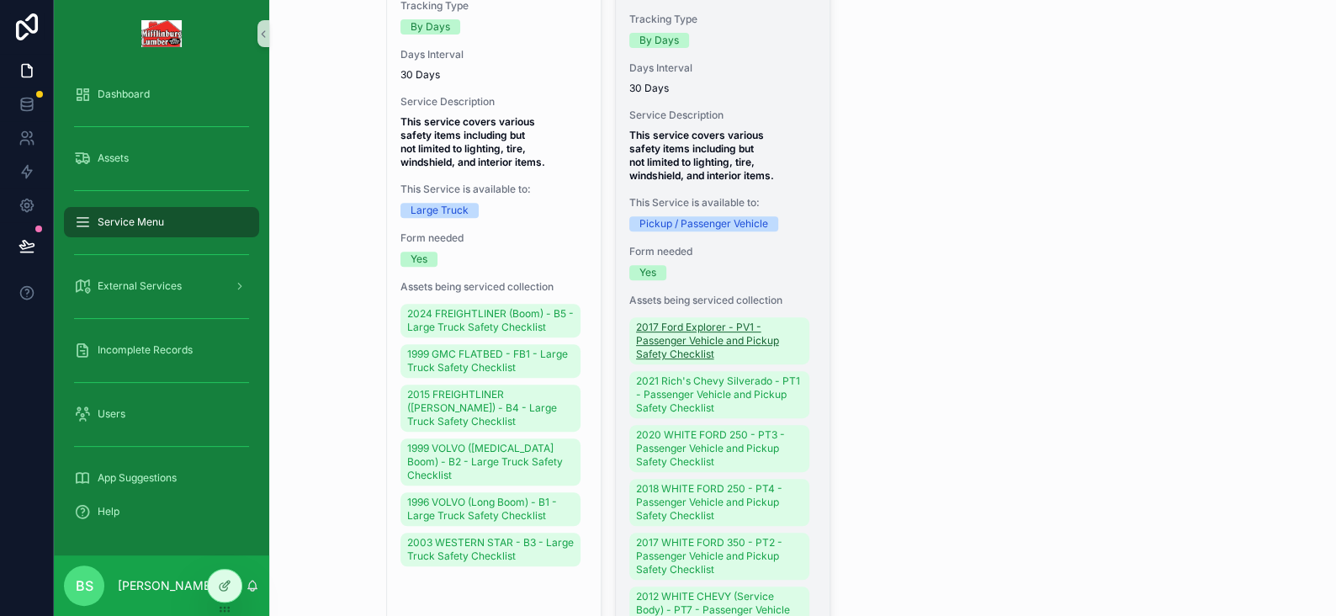
click at [681, 361] on span "2017 Ford Explorer - PV1 - Passenger Vehicle and Pickup Safety Checklist" at bounding box center [719, 341] width 167 height 40
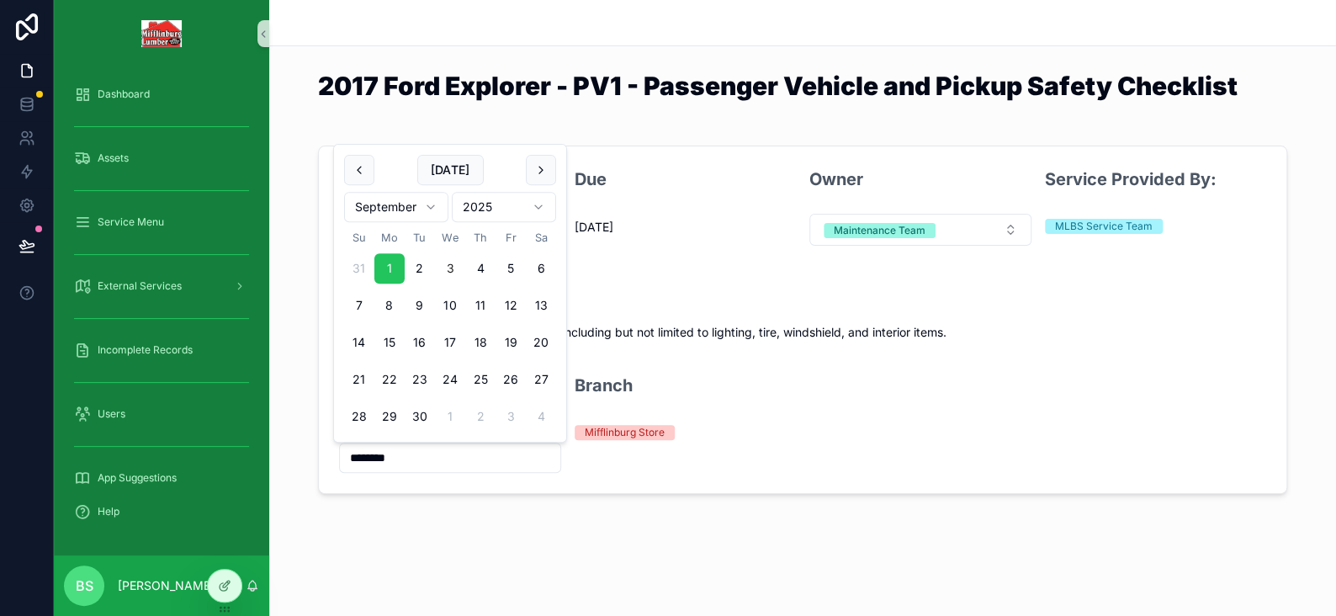
drag, startPoint x: 421, startPoint y: 467, endPoint x: 294, endPoint y: 451, distance: 128.9
click at [316, 468] on div "Last Completion 9/1/2025 Due 10/1/2025 Owner Maintenance Team Service Provided …" at bounding box center [802, 320] width 1067 height 362
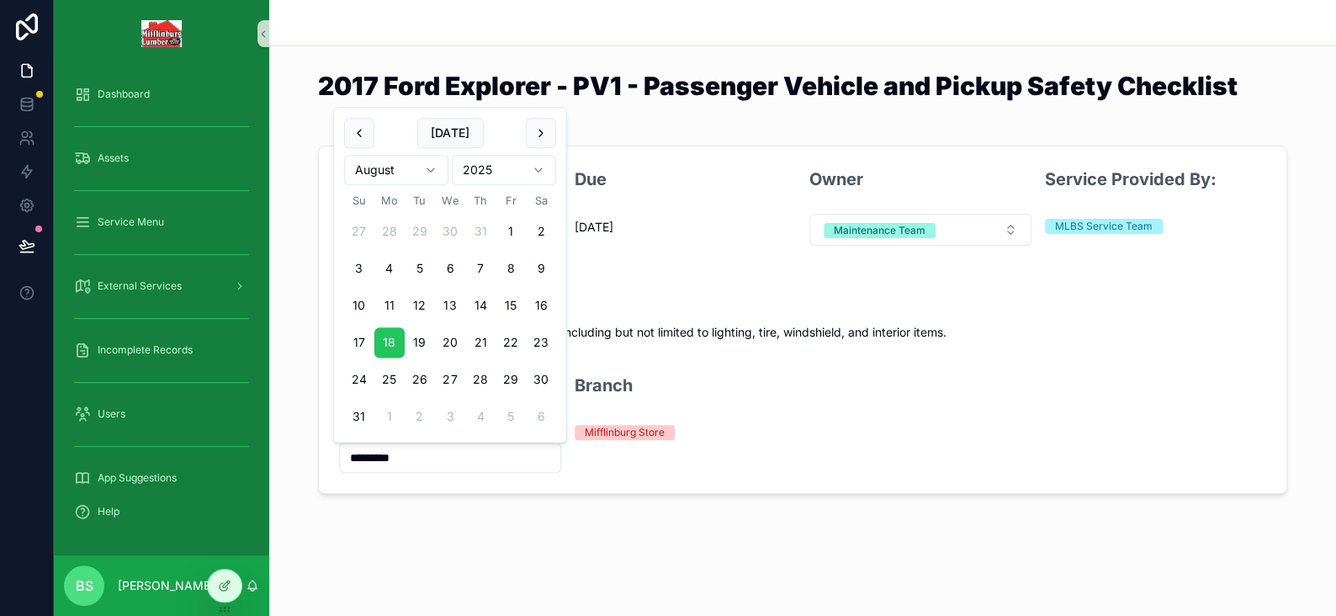
type input "*********"
click at [320, 519] on div "2017 Ford Explorer - PV1 - Passenger Vehicle and Pickup Safety Checklist Last C…" at bounding box center [802, 304] width 1067 height 608
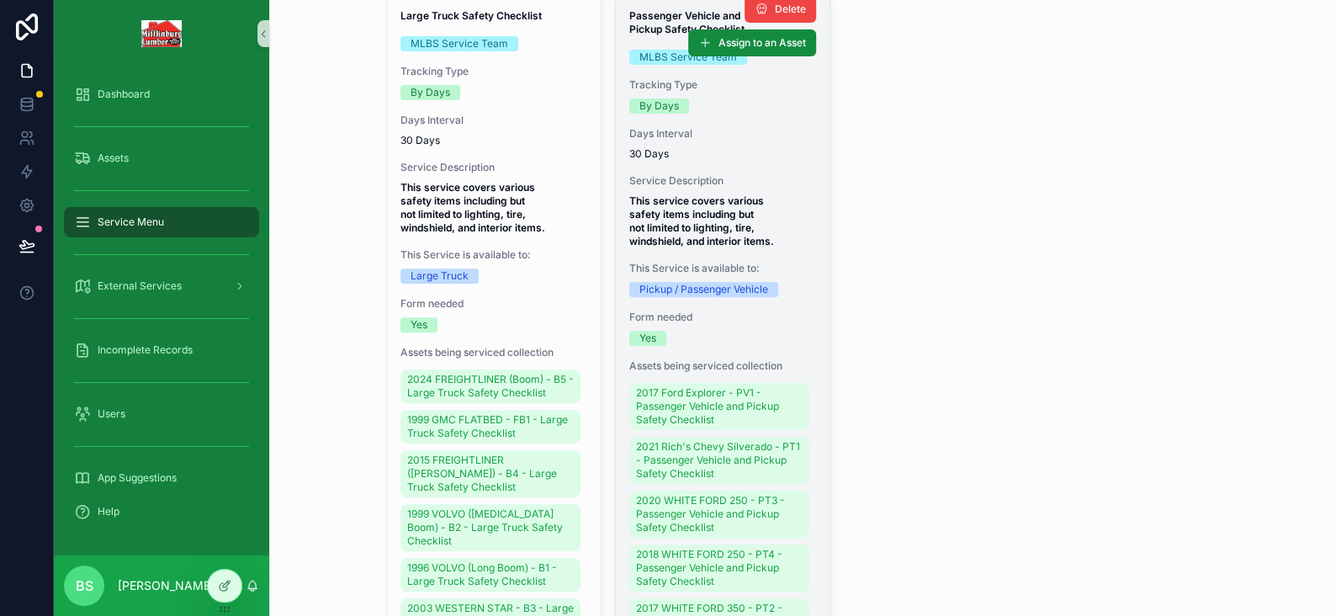
scroll to position [252, 0]
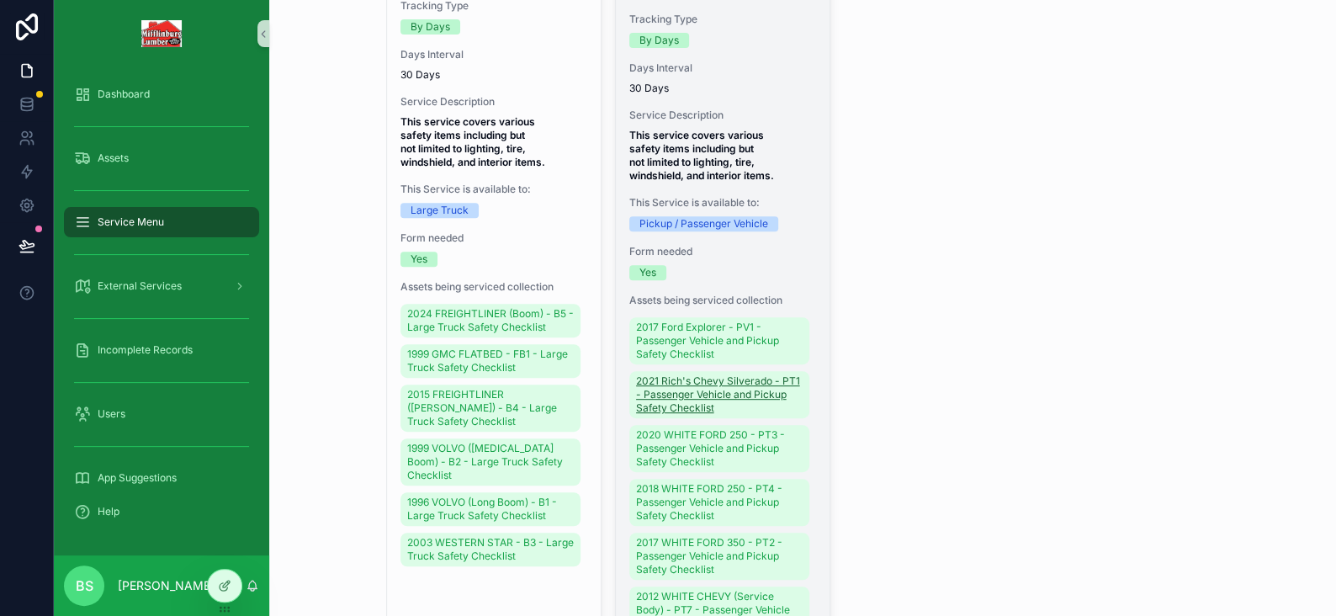
click at [684, 415] on span "2021 Rich's Chevy Silverado - PT1 - Passenger Vehicle and Pickup Safety Checkli…" at bounding box center [719, 394] width 167 height 40
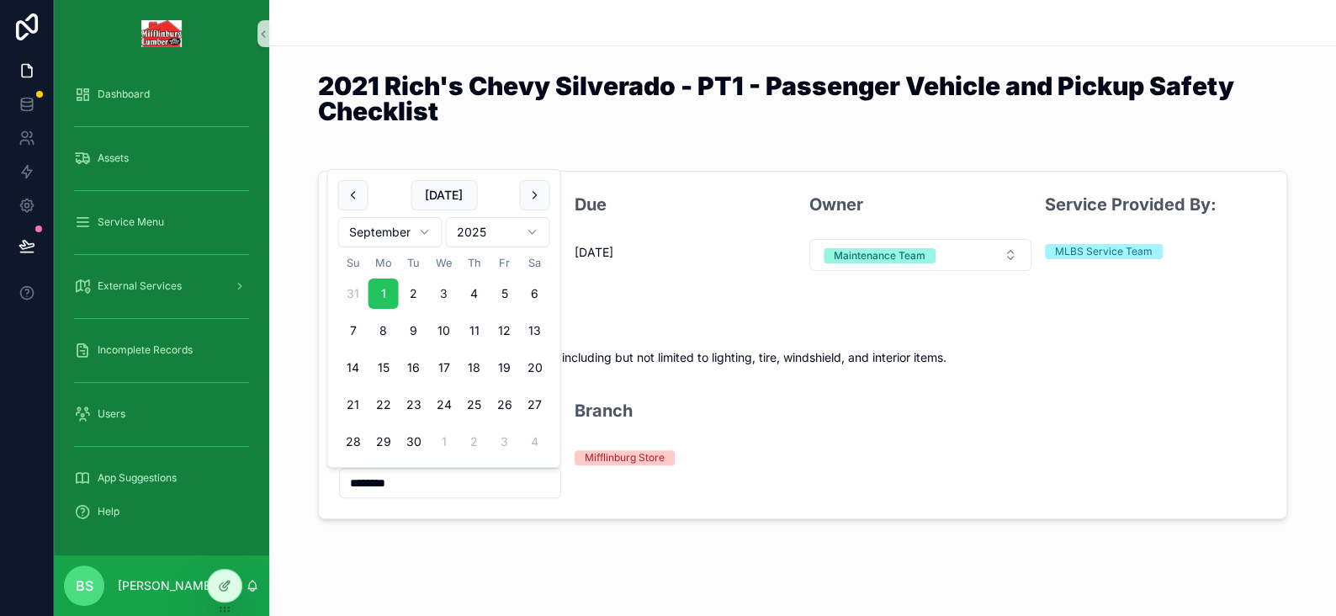
drag, startPoint x: 427, startPoint y: 479, endPoint x: 276, endPoint y: 479, distance: 151.4
click at [279, 476] on div "Last Completion 9/1/2025 Due 12/31/1899 Owner Maintenance Team Service Provided…" at bounding box center [802, 345] width 1067 height 362
type input "********"
click at [304, 464] on div "Last Completion 9/1/2025 Due 12/31/1899 Owner Maintenance Team Service Provided…" at bounding box center [802, 345] width 1067 height 362
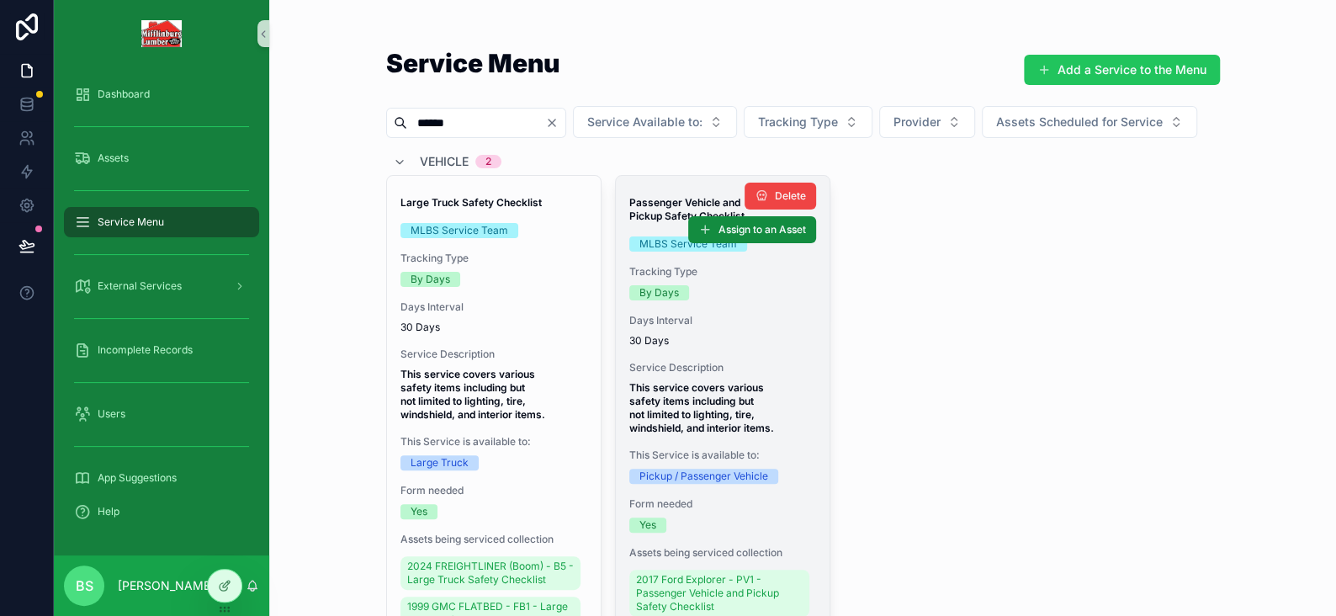
scroll to position [252, 0]
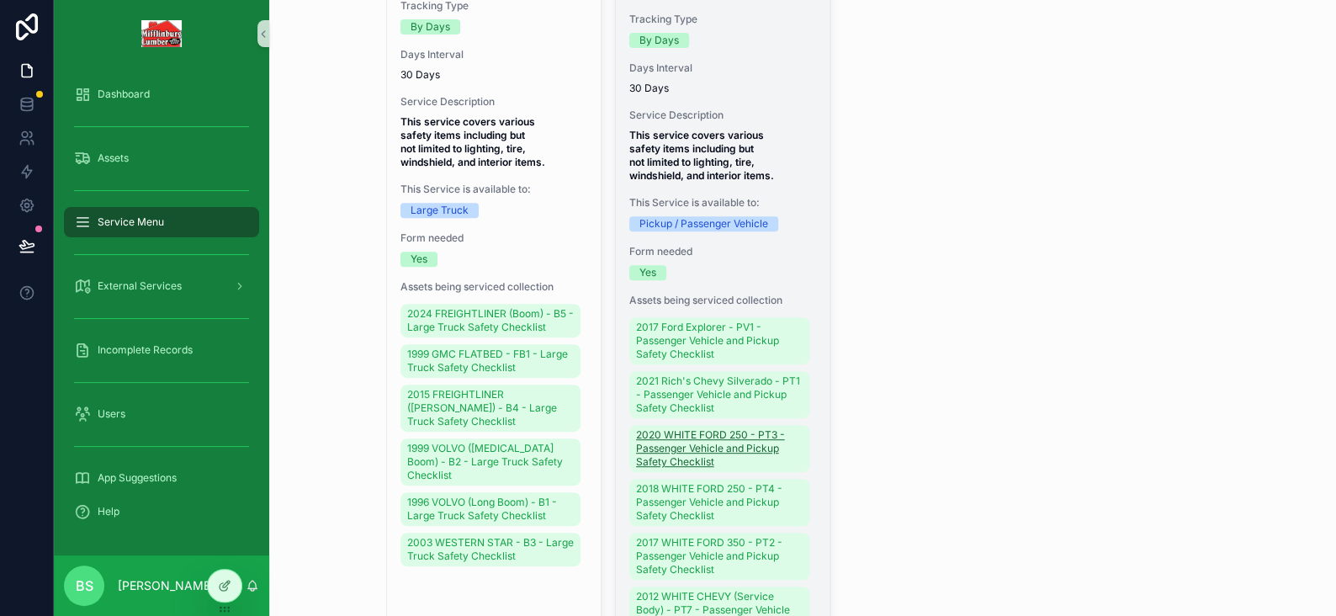
click at [670, 469] on span "2020 WHITE FORD 250 - PT3 - Passenger Vehicle and Pickup Safety Checklist" at bounding box center [719, 448] width 167 height 40
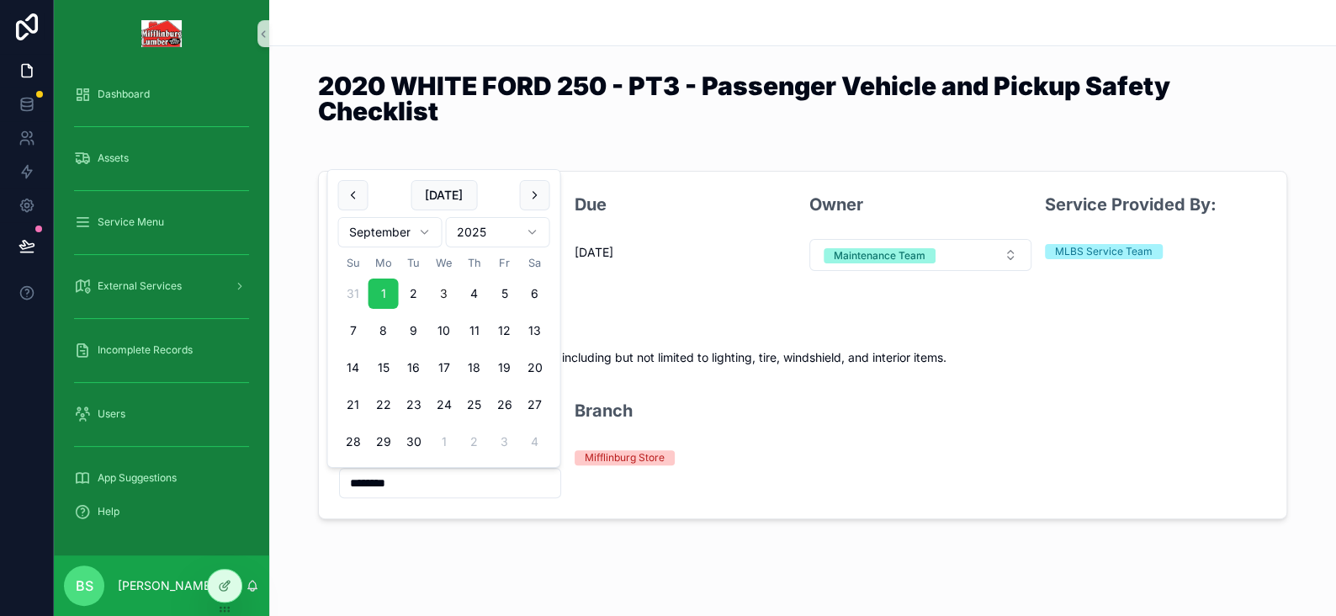
drag, startPoint x: 414, startPoint y: 485, endPoint x: 322, endPoint y: 479, distance: 91.9
click at [322, 479] on form "Last Completion 9/1/2025 Due 12/31/1899 Owner Maintenance Team Service Provided…" at bounding box center [802, 345] width 967 height 347
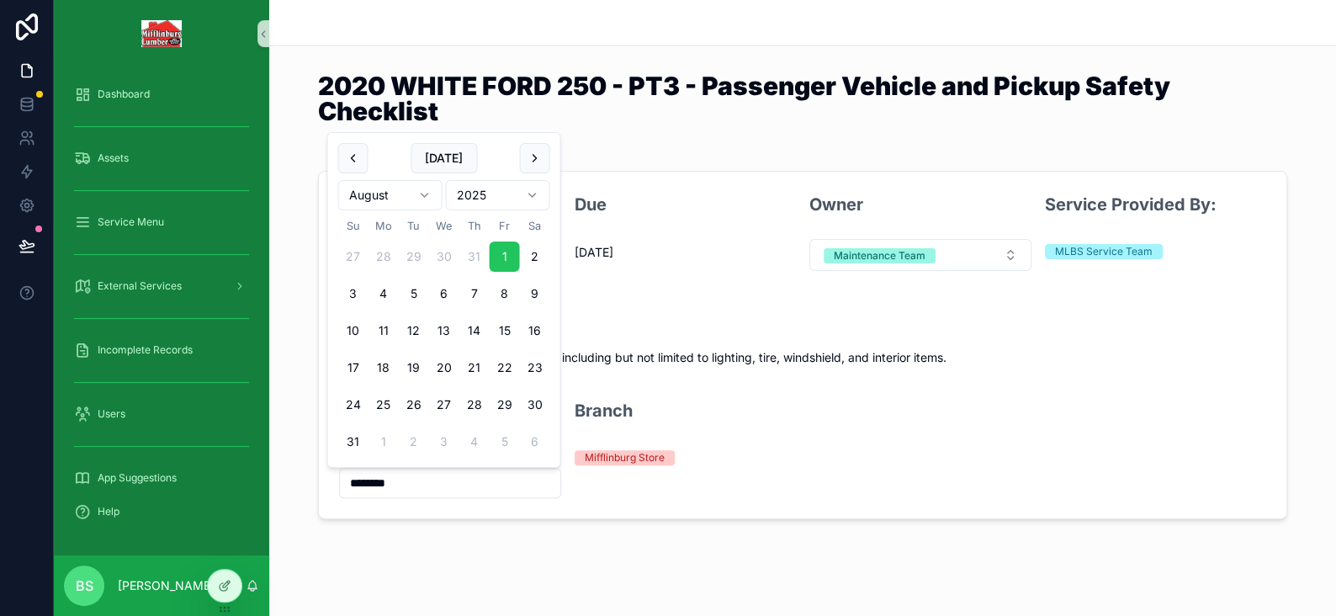
type input "********"
click at [319, 501] on form "Last Completion 9/1/2025 Due 12/31/1899 Owner Maintenance Team Service Provided…" at bounding box center [802, 345] width 967 height 347
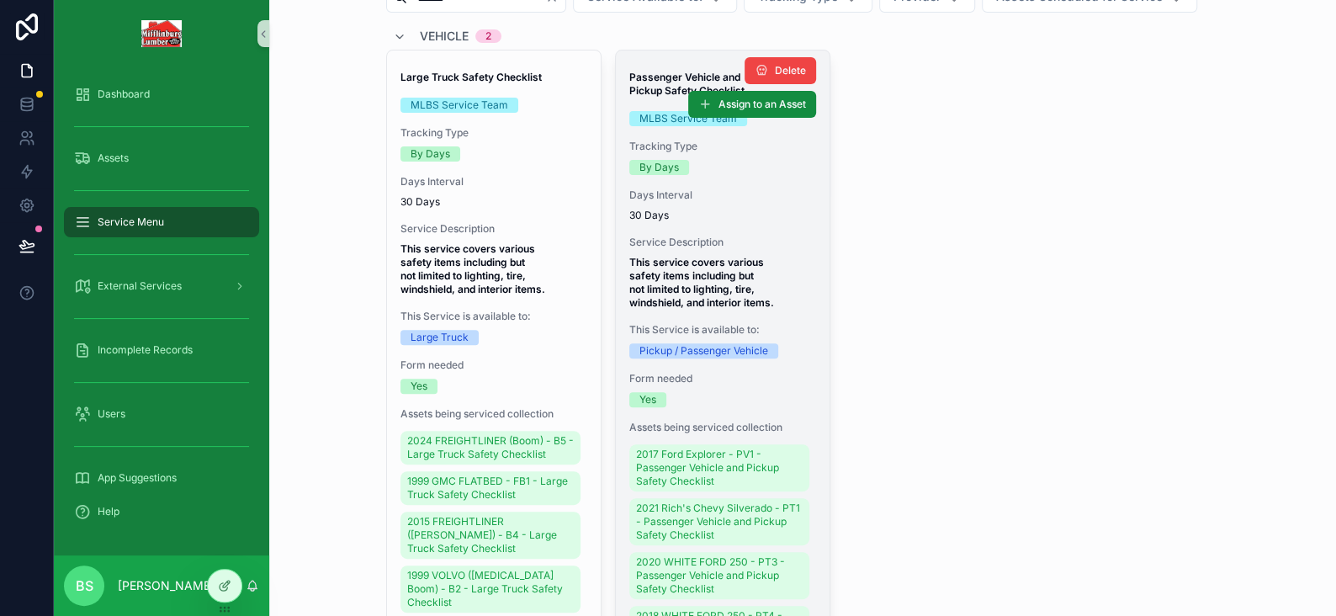
scroll to position [252, 0]
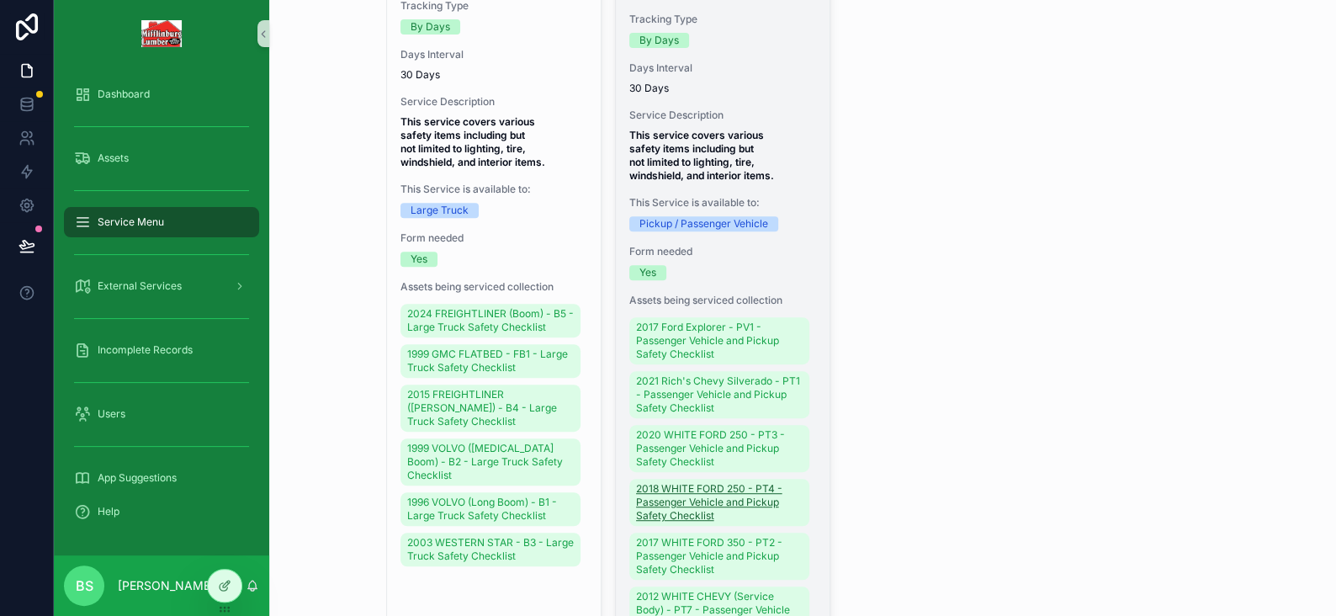
click at [669, 522] on span "2018 WHITE FORD 250 - PT4 - Passenger Vehicle and Pickup Safety Checklist" at bounding box center [719, 502] width 167 height 40
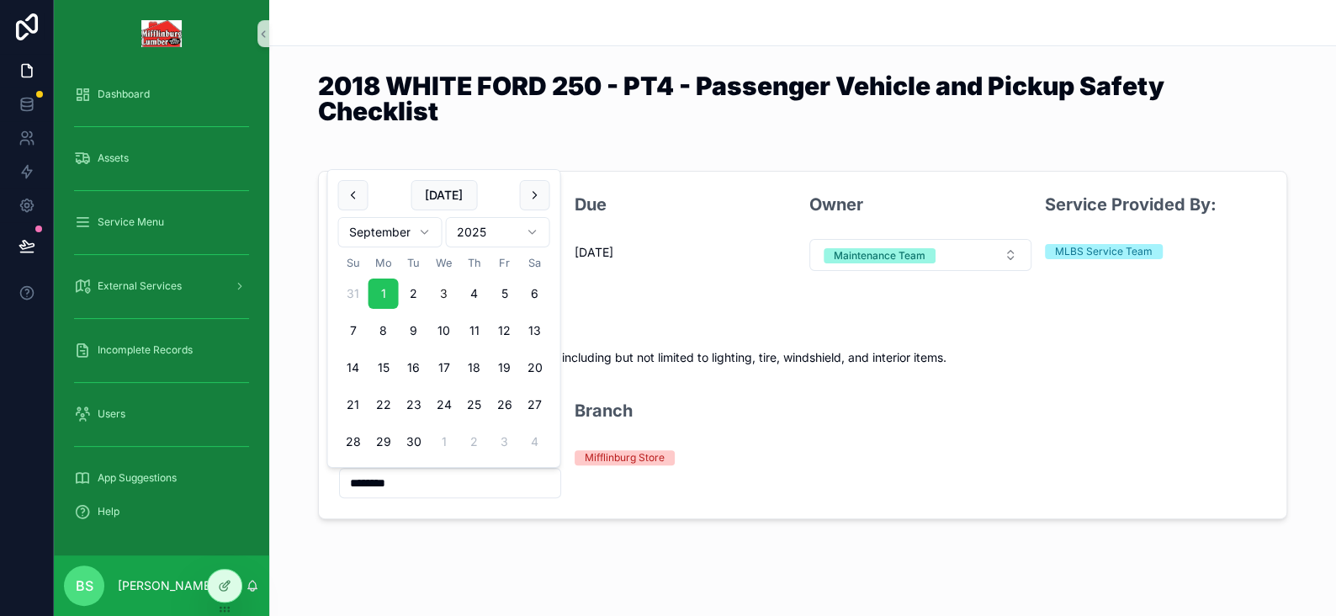
drag, startPoint x: 407, startPoint y: 483, endPoint x: 327, endPoint y: 475, distance: 80.3
click at [327, 475] on form "Last Completion 9/1/2025 Due 12/31/1899 Owner Maintenance Team Service Provided…" at bounding box center [802, 345] width 967 height 347
type input "*********"
click at [309, 485] on div "Last Completion 9/1/2025 Due 12/31/1899 Owner Maintenance Team Service Provided…" at bounding box center [802, 345] width 1067 height 362
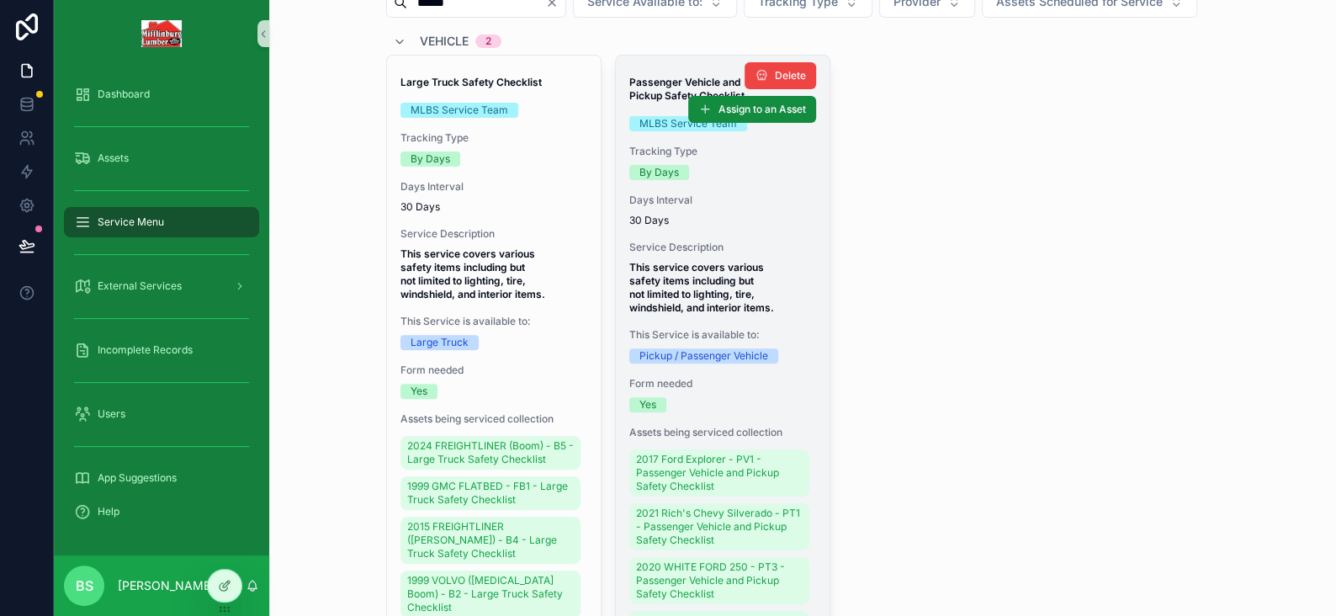
scroll to position [337, 0]
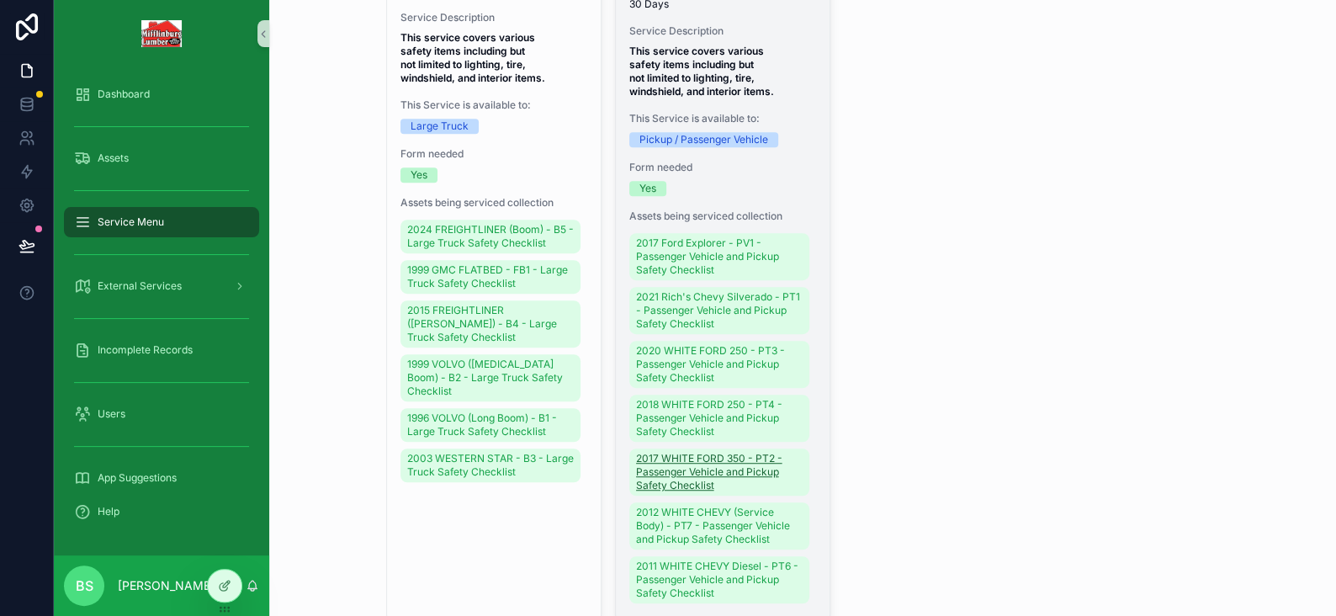
click at [672, 492] on span "2017 WHITE FORD 350 - PT2 - Passenger Vehicle and Pickup Safety Checklist" at bounding box center [719, 472] width 167 height 40
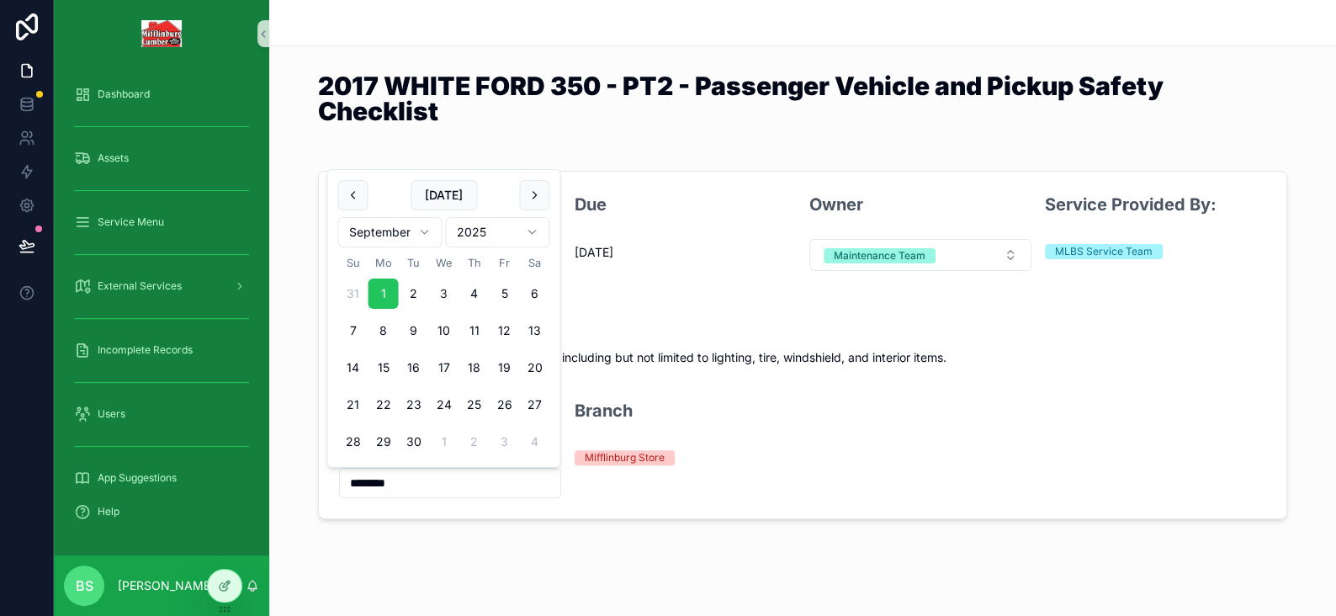
drag, startPoint x: 403, startPoint y: 487, endPoint x: 260, endPoint y: 466, distance: 144.6
click at [298, 485] on div "Last Completion 9/1/2025 Due 12/31/1899 Owner Maintenance Team Service Provided…" at bounding box center [802, 345] width 1067 height 362
type input "********"
click at [297, 429] on div "Last Completion 9/1/2025 Due 12/31/1899 Owner Maintenance Team Service Provided…" at bounding box center [802, 345] width 1067 height 362
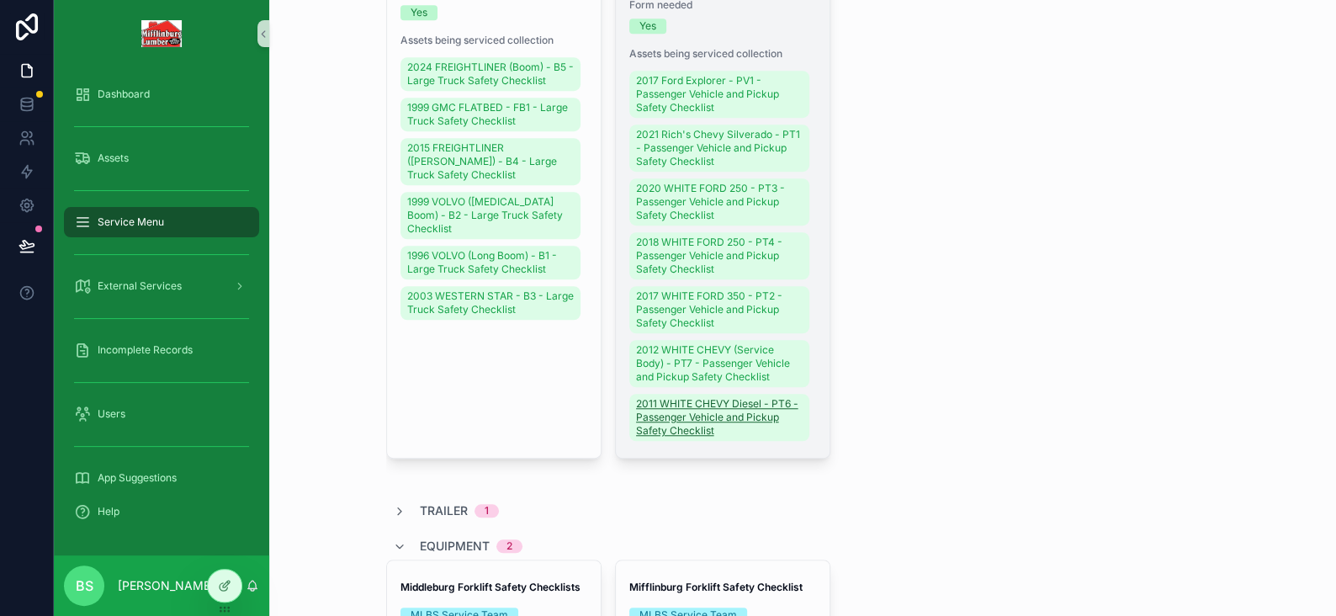
scroll to position [505, 0]
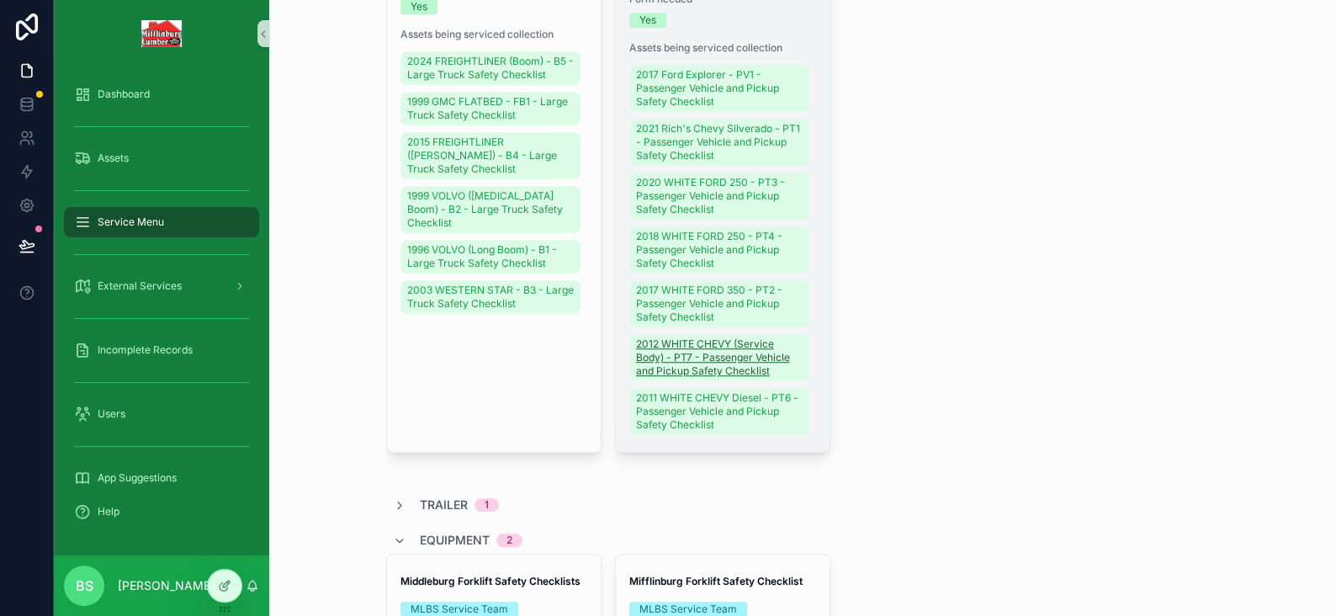
click at [675, 378] on span "2012 WHITE CHEVY (Service Body) - PT7 - Passenger Vehicle and Pickup Safety Che…" at bounding box center [719, 357] width 167 height 40
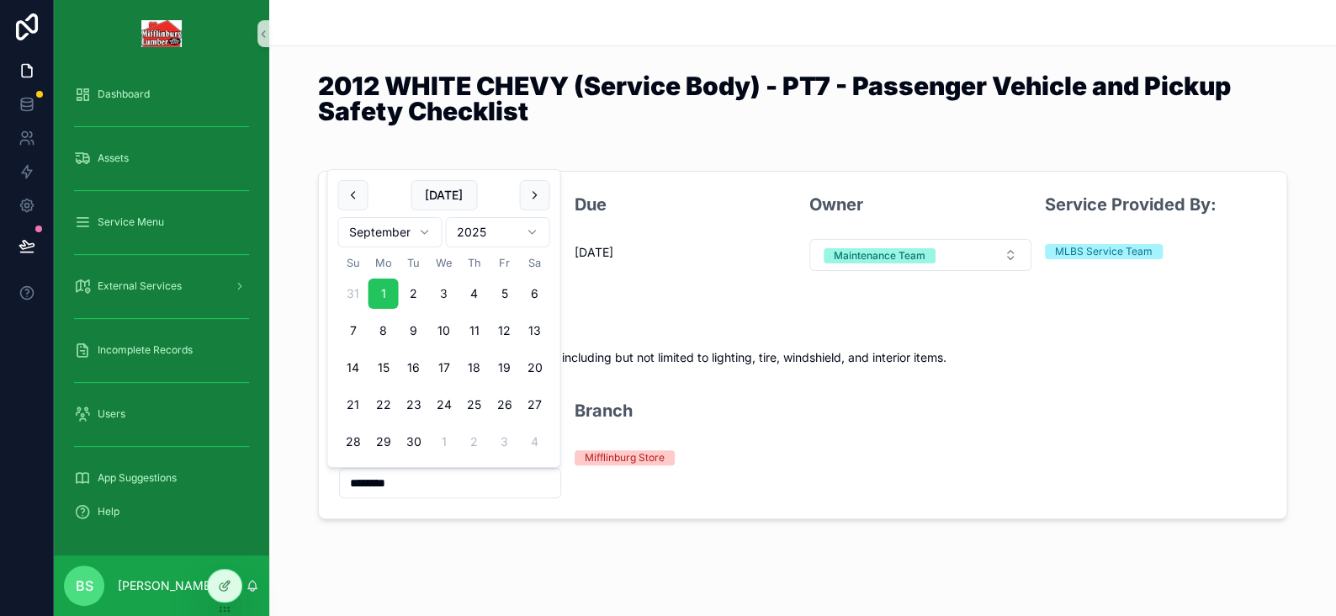
drag, startPoint x: 399, startPoint y: 483, endPoint x: 264, endPoint y: 468, distance: 135.5
click at [292, 485] on div "Last Completion 9/1/2025 Due 12/31/1899 Owner Maintenance Team Service Provided…" at bounding box center [802, 345] width 1067 height 362
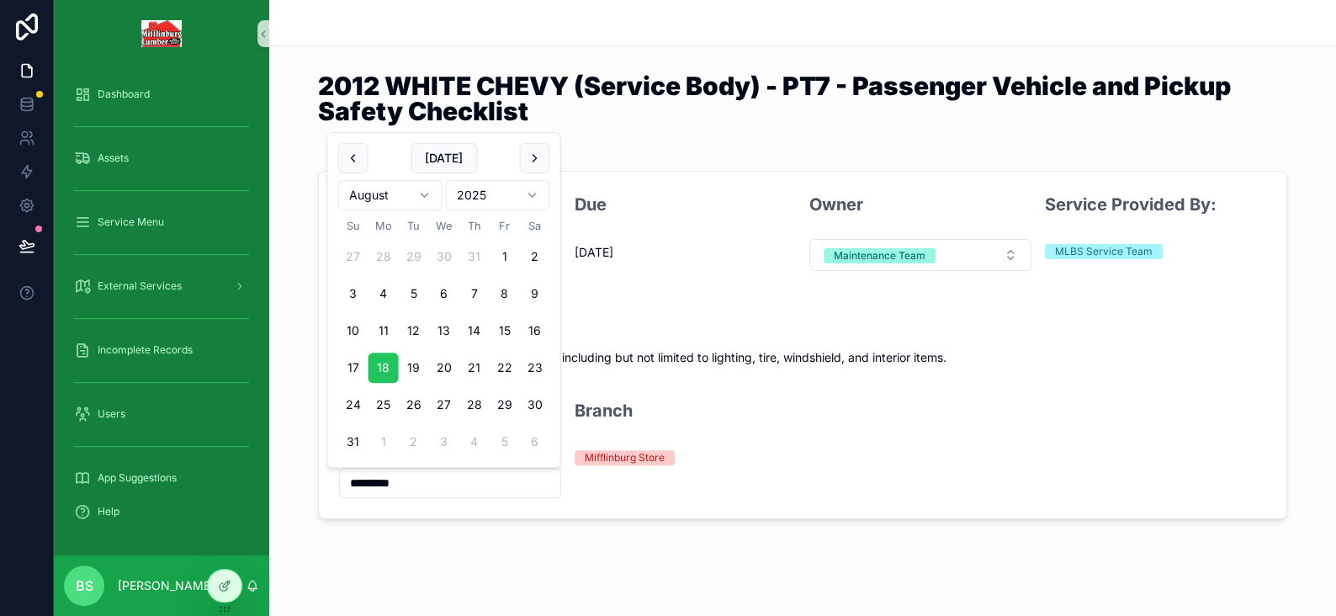
type input "*********"
click at [299, 433] on div "Last Completion 9/1/2025 Due 12/31/1899 Owner Maintenance Team Service Provided…" at bounding box center [802, 345] width 1067 height 362
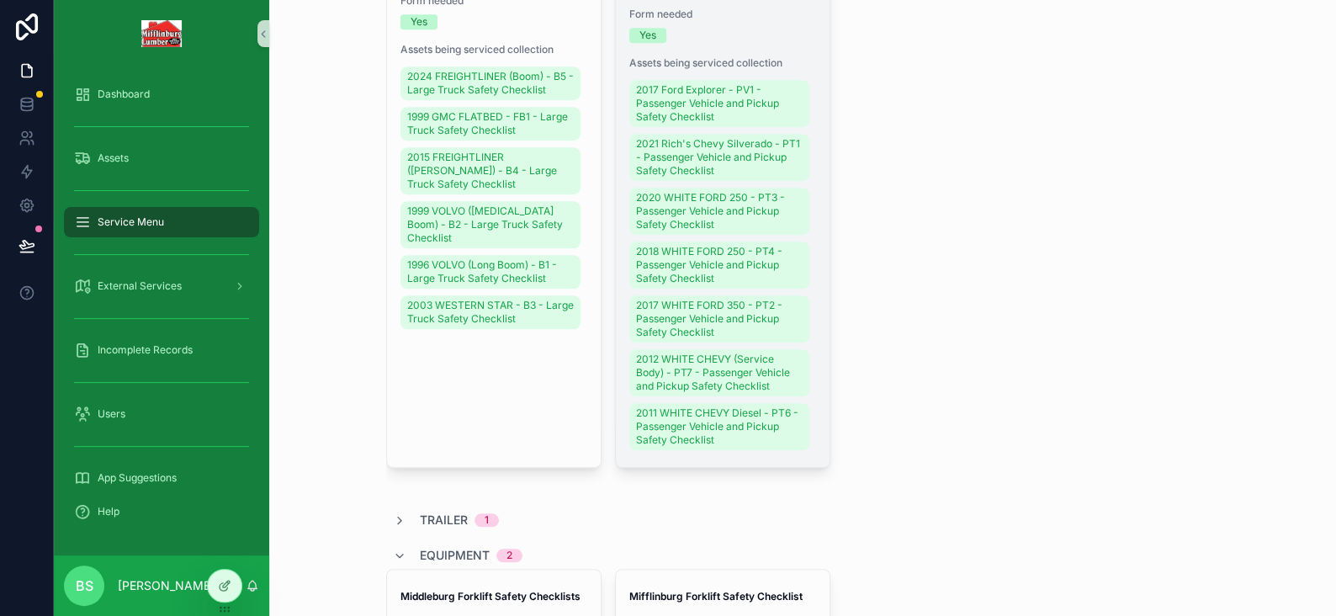
scroll to position [505, 0]
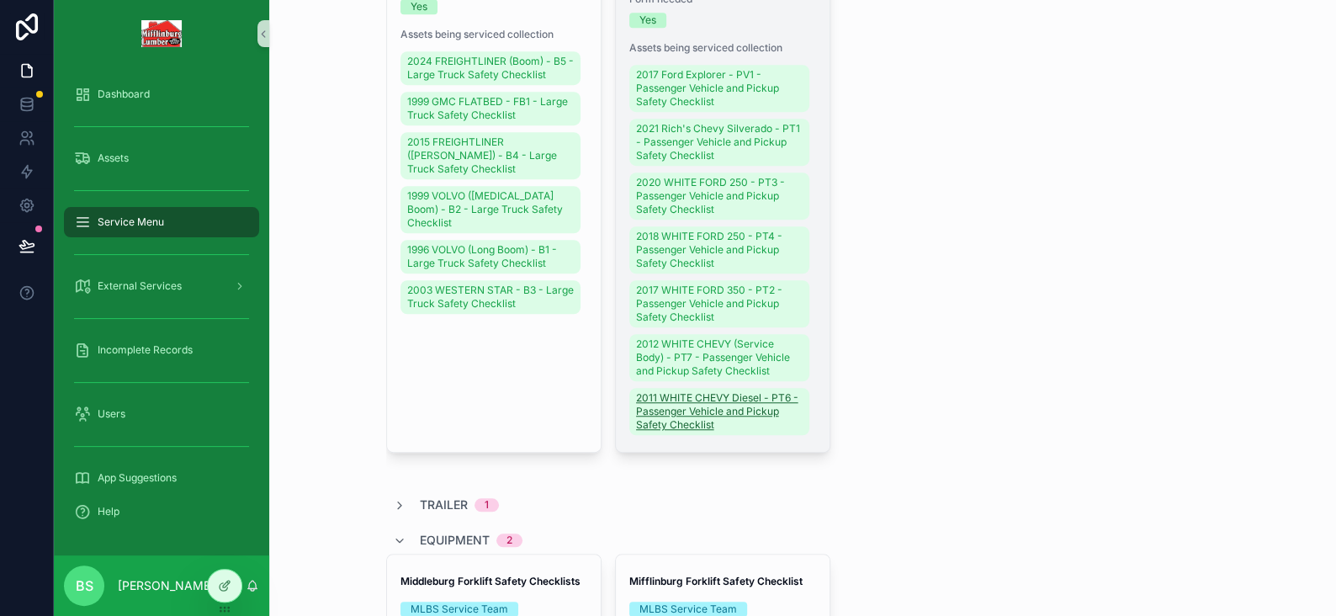
click at [703, 432] on span "2011 WHITE CHEVY Diesel - PT6 - Passenger Vehicle and Pickup Safety Checklist" at bounding box center [719, 411] width 167 height 40
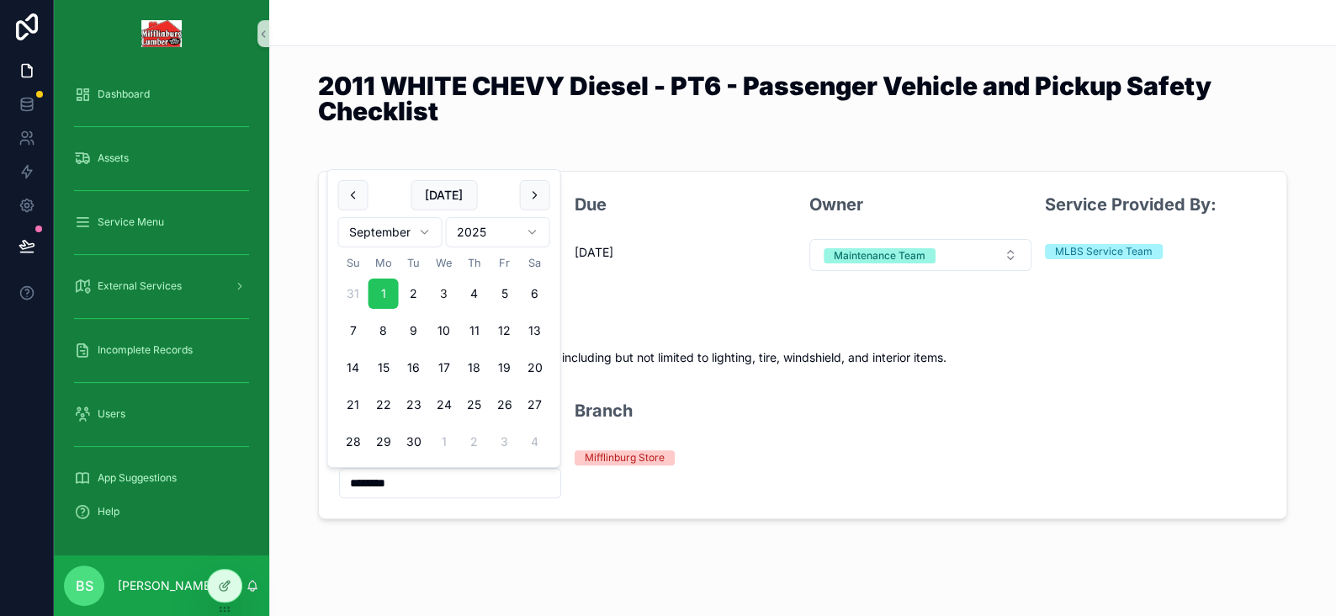
drag, startPoint x: 373, startPoint y: 481, endPoint x: 272, endPoint y: 470, distance: 101.5
click at [276, 472] on div "Last Completion 9/1/2025 Due 12/31/1899 Owner Maintenance Team Service Provided…" at bounding box center [802, 345] width 1067 height 362
type input "*********"
click at [298, 446] on div "Last Completion 9/1/2025 Due 12/31/1899 Owner Maintenance Team Service Provided…" at bounding box center [802, 345] width 1067 height 362
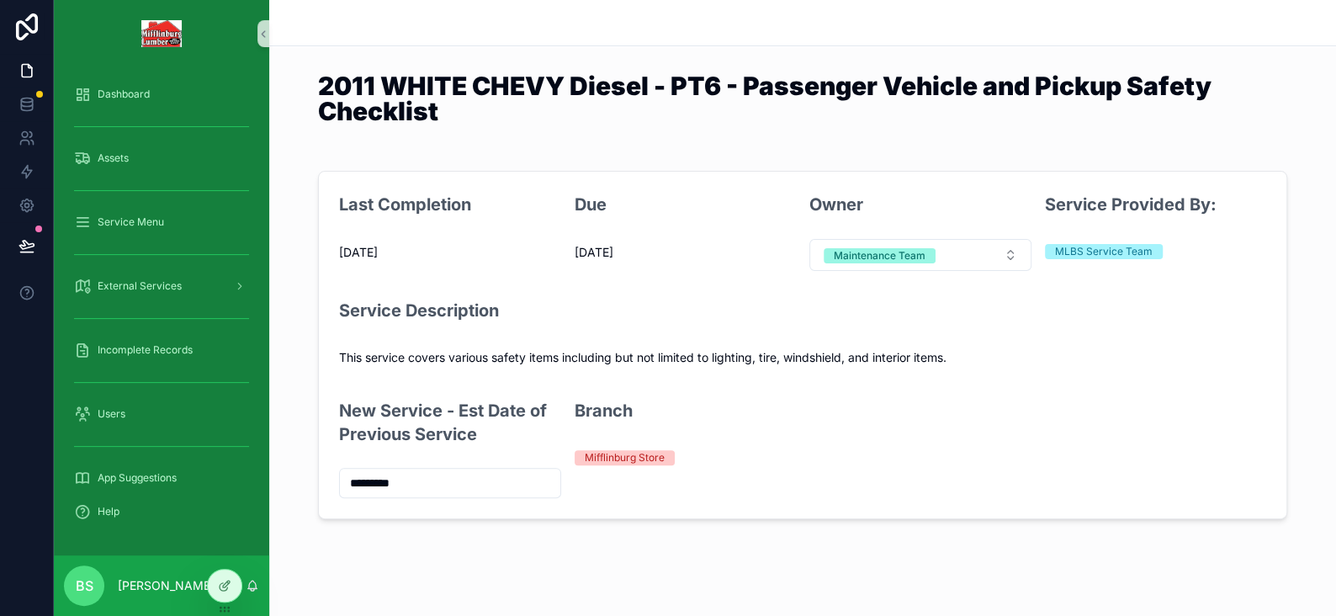
click at [442, 583] on div "2011 WHITE CHEVY Diesel - PT6 - Passenger Vehicle and Pickup Safety Checklist L…" at bounding box center [802, 316] width 1067 height 633
click at [126, 90] on span "Dashboard" at bounding box center [124, 93] width 52 height 13
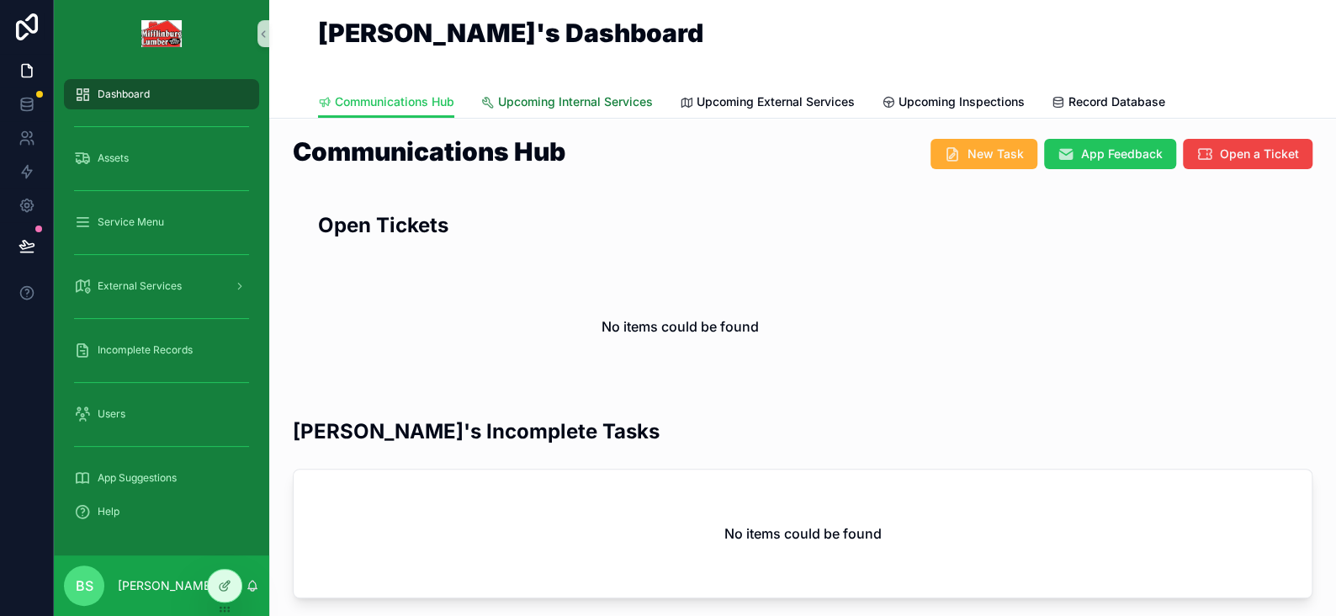
click at [594, 98] on span "Upcoming Internal Services" at bounding box center [575, 101] width 155 height 17
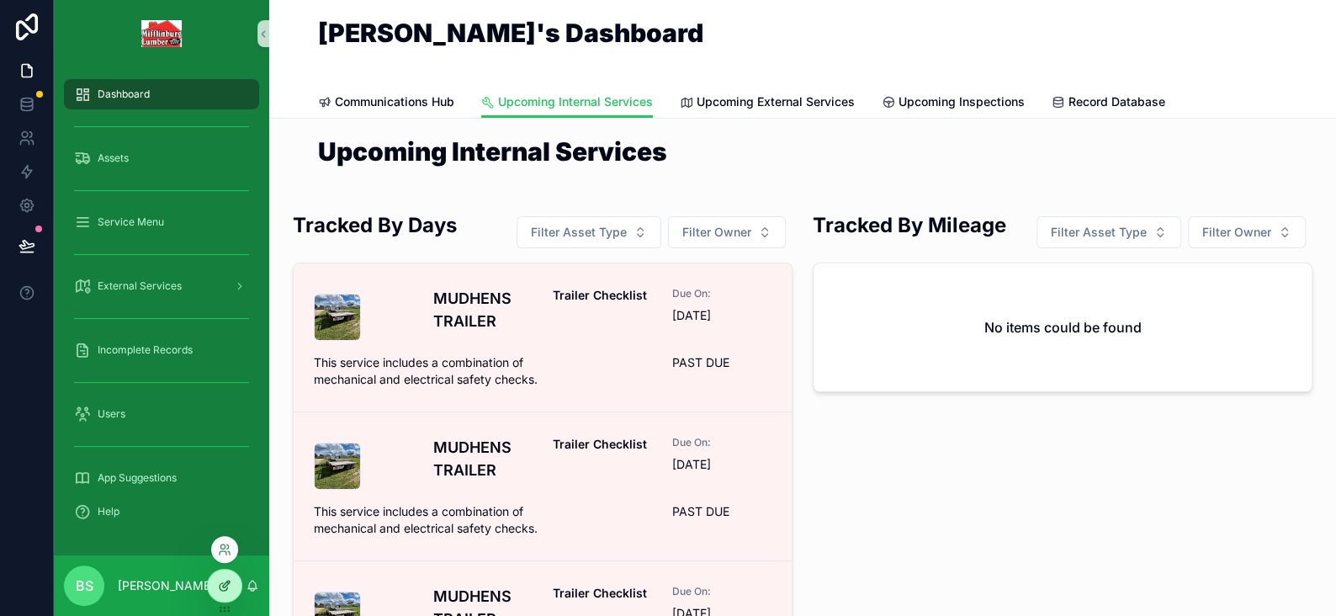
click at [221, 586] on icon at bounding box center [224, 585] width 13 height 13
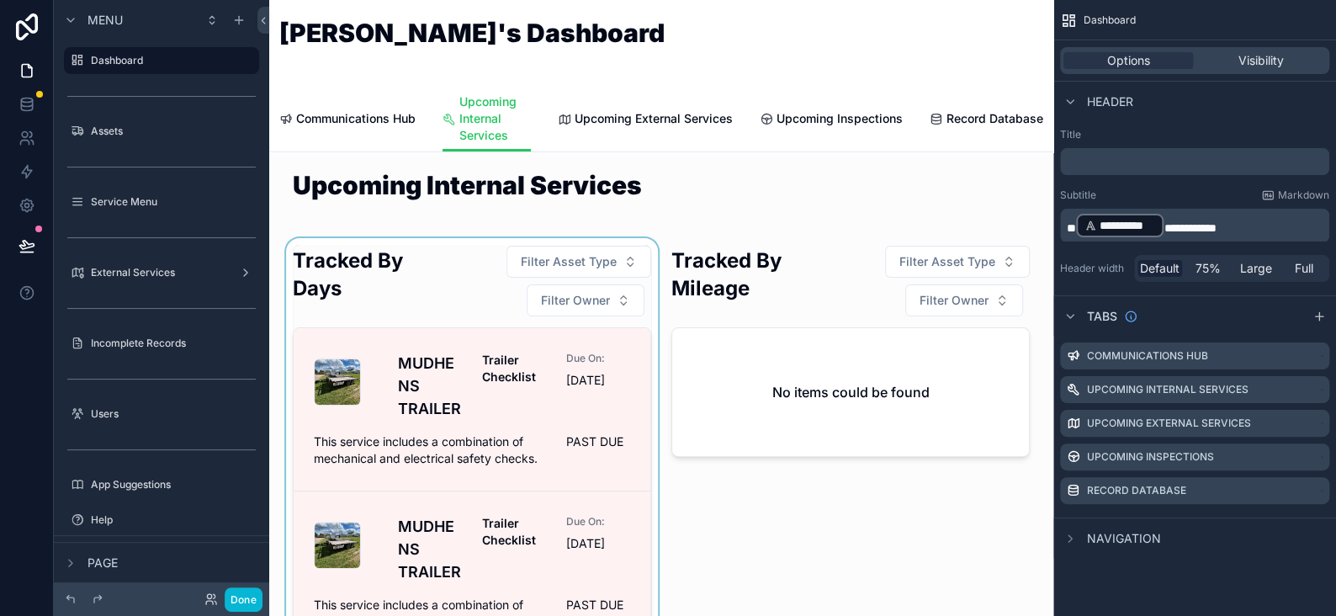
click at [443, 271] on div "scrollable content" at bounding box center [472, 517] width 379 height 558
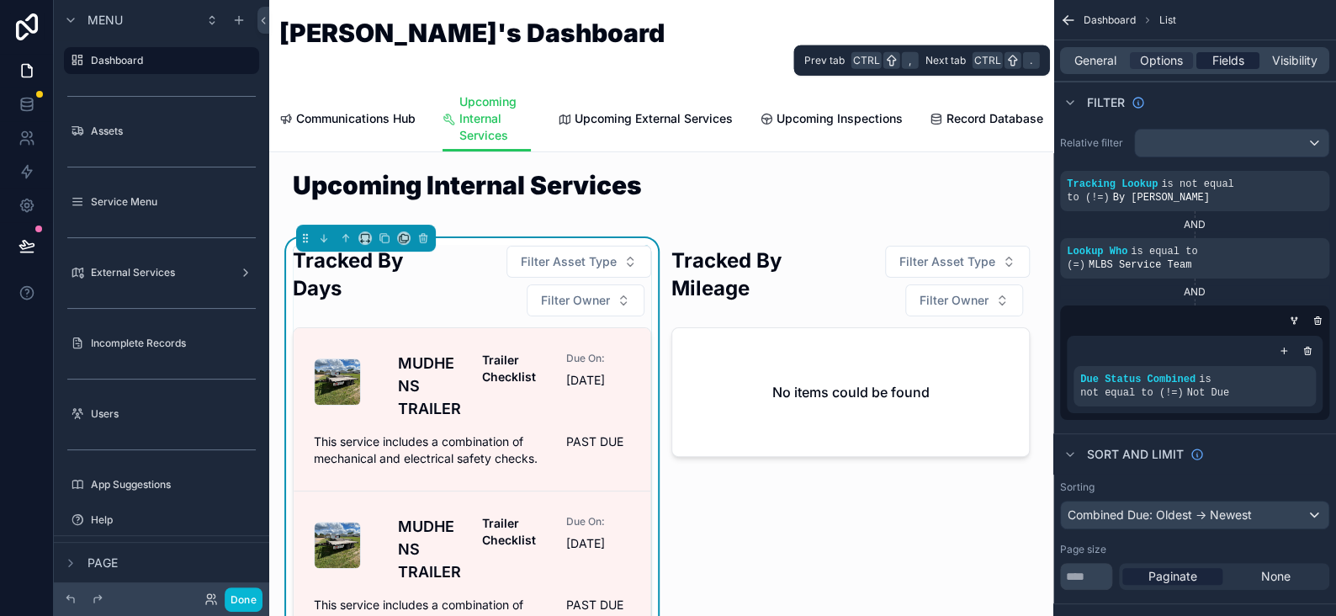
click at [1240, 61] on span "Fields" at bounding box center [1228, 60] width 32 height 17
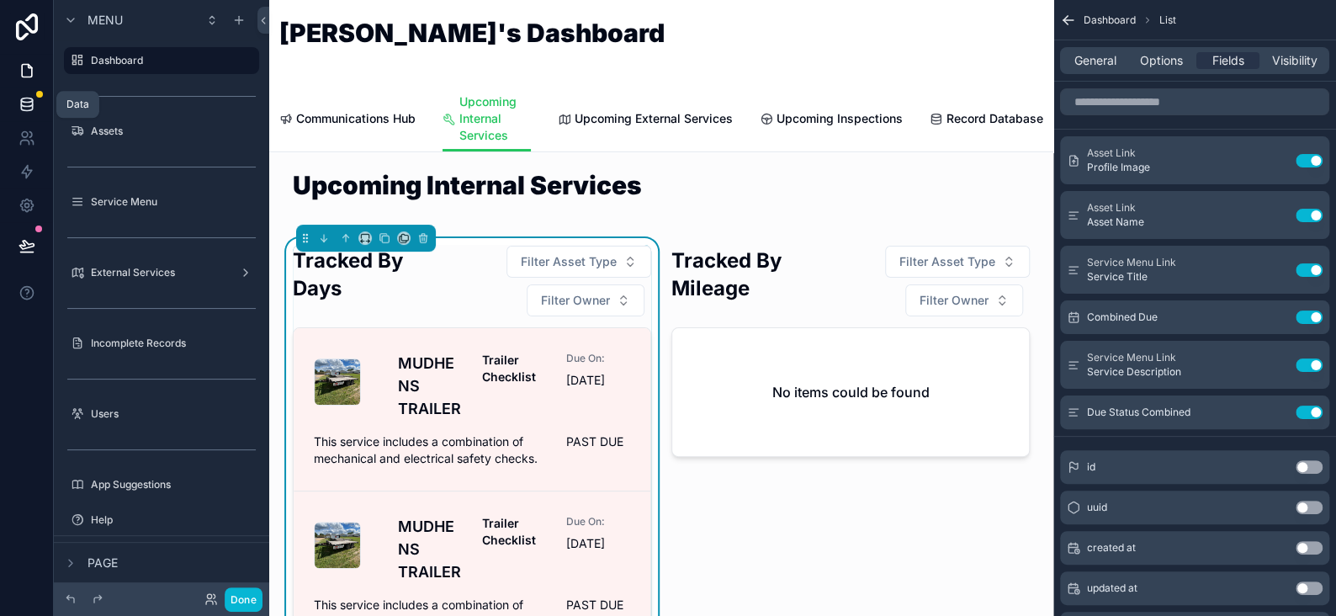
click at [23, 106] on icon at bounding box center [26, 103] width 11 height 7
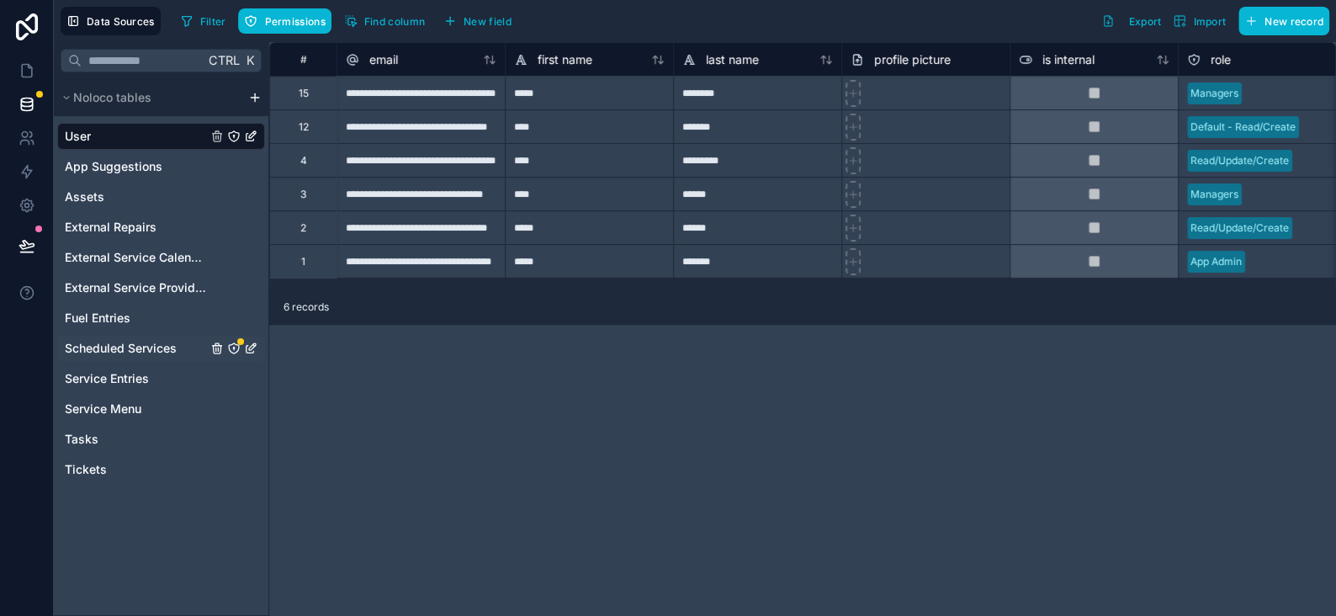
click at [131, 353] on span "Scheduled Services" at bounding box center [121, 348] width 112 height 17
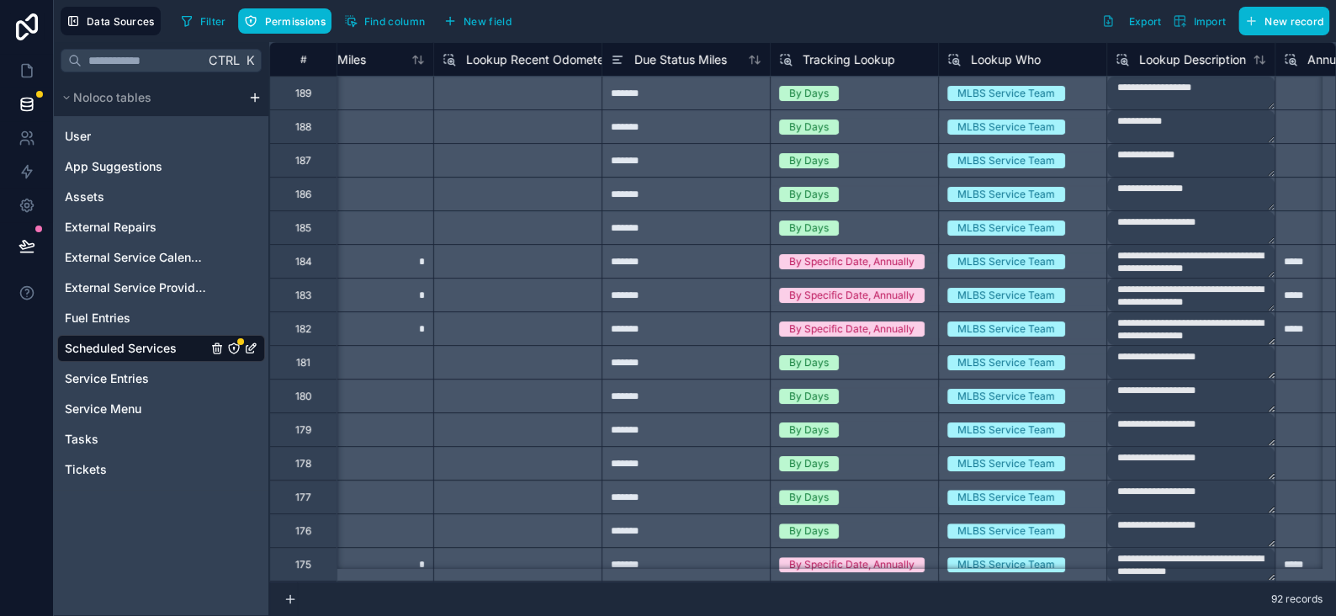
scroll to position [0, 3896]
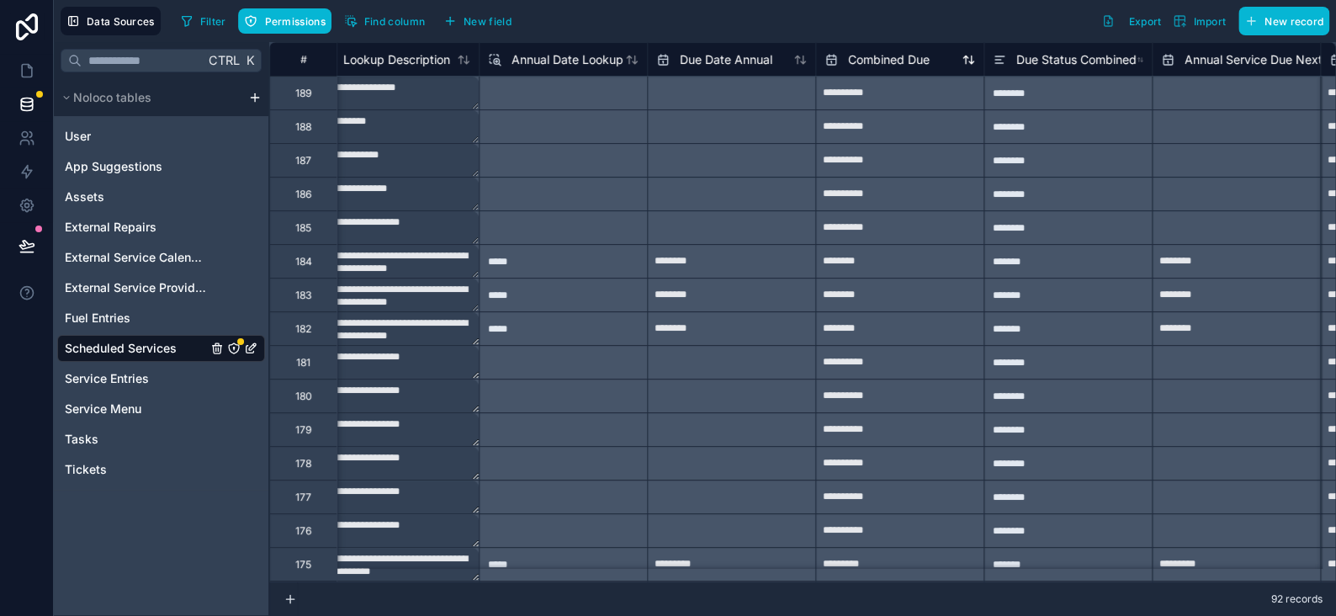
click at [885, 60] on span "Combined Due" at bounding box center [889, 59] width 82 height 17
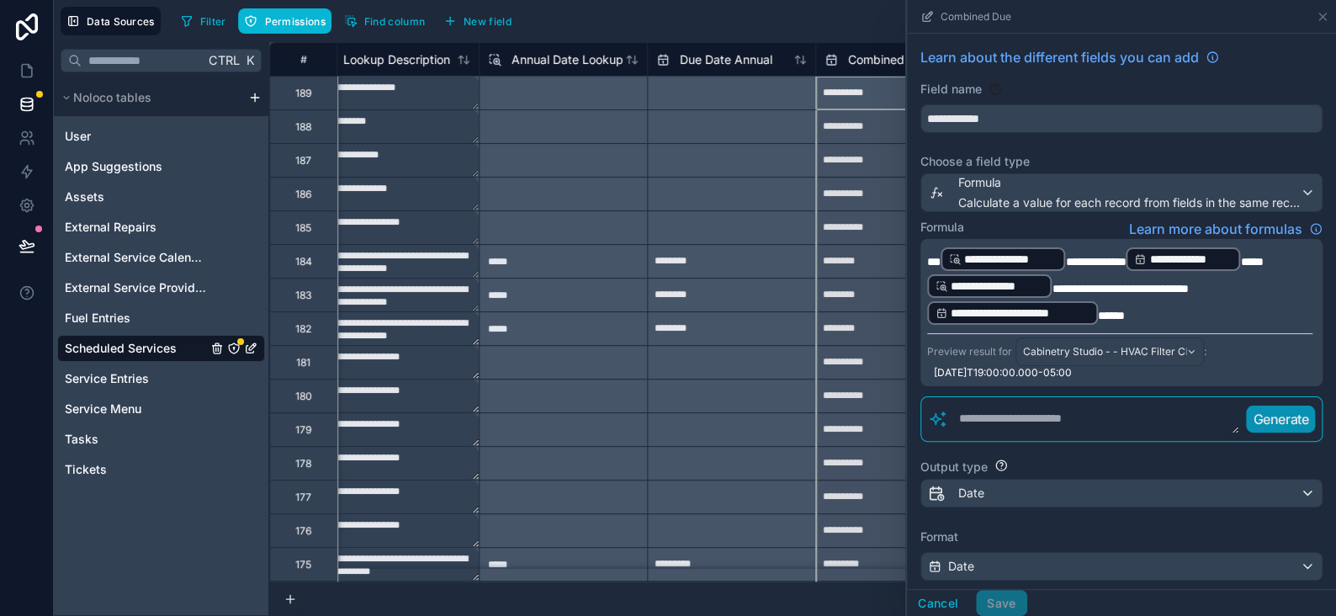
click at [728, 10] on div "Filter Permissions Find column New field Export Import New record" at bounding box center [751, 21] width 1155 height 29
click at [936, 607] on button "Cancel" at bounding box center [938, 603] width 62 height 27
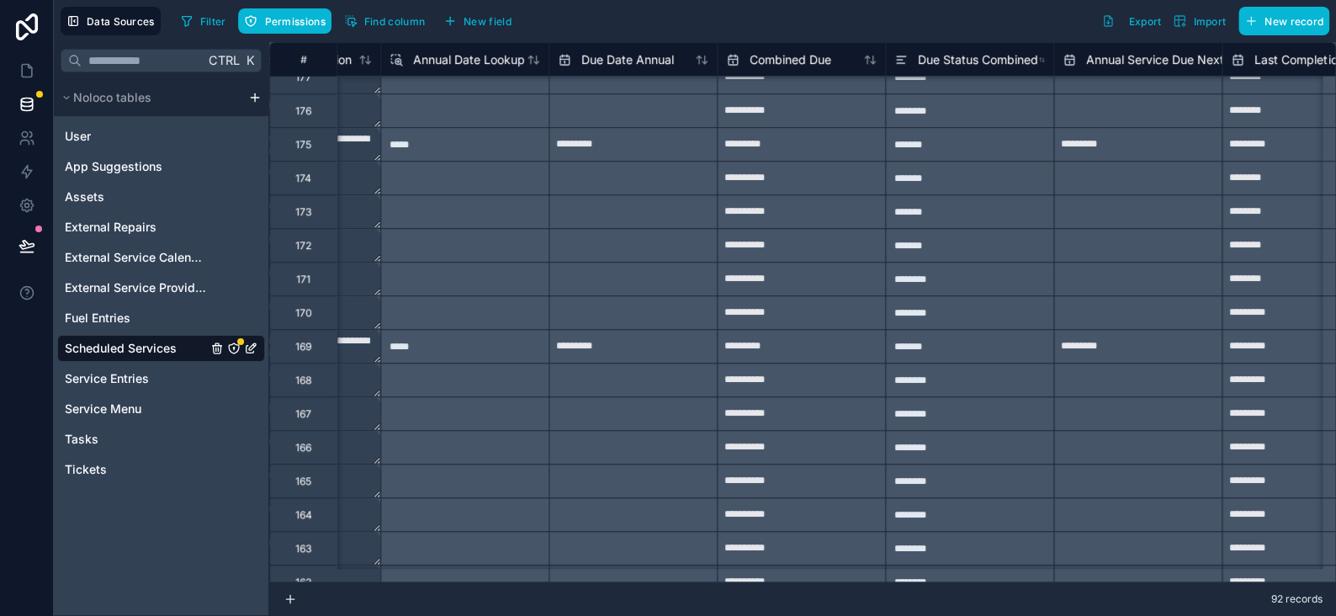
scroll to position [0, 3994]
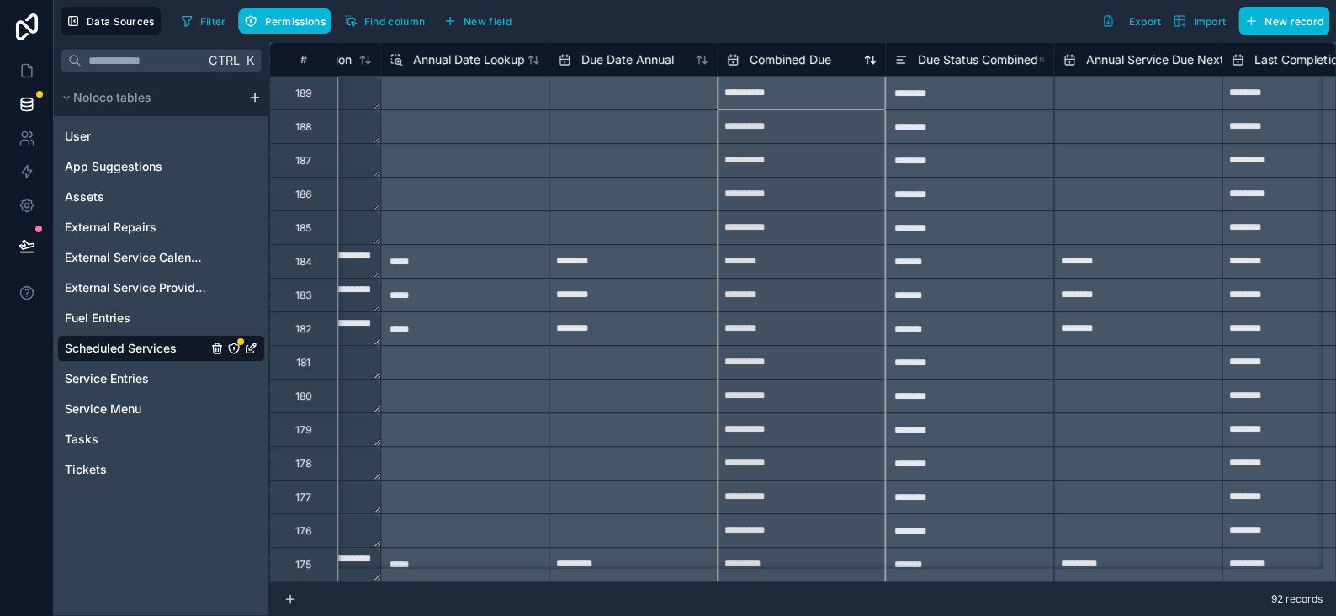
click at [787, 54] on span "Combined Due" at bounding box center [791, 59] width 82 height 17
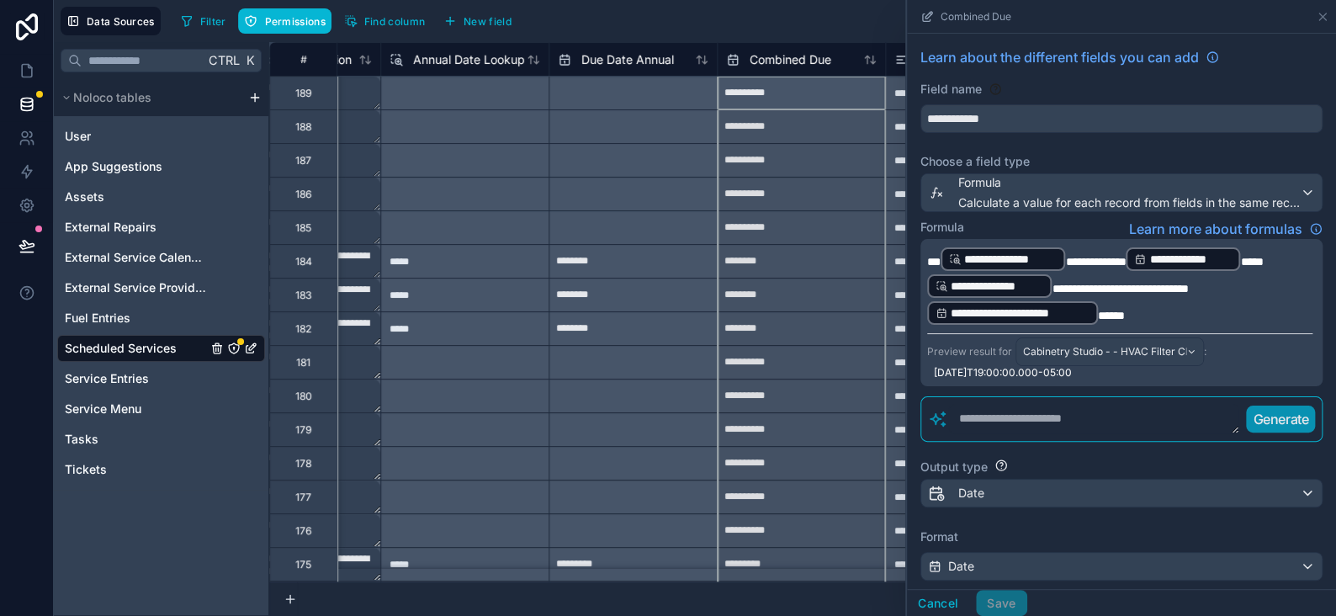
click at [670, 332] on div "********" at bounding box center [632, 328] width 167 height 27
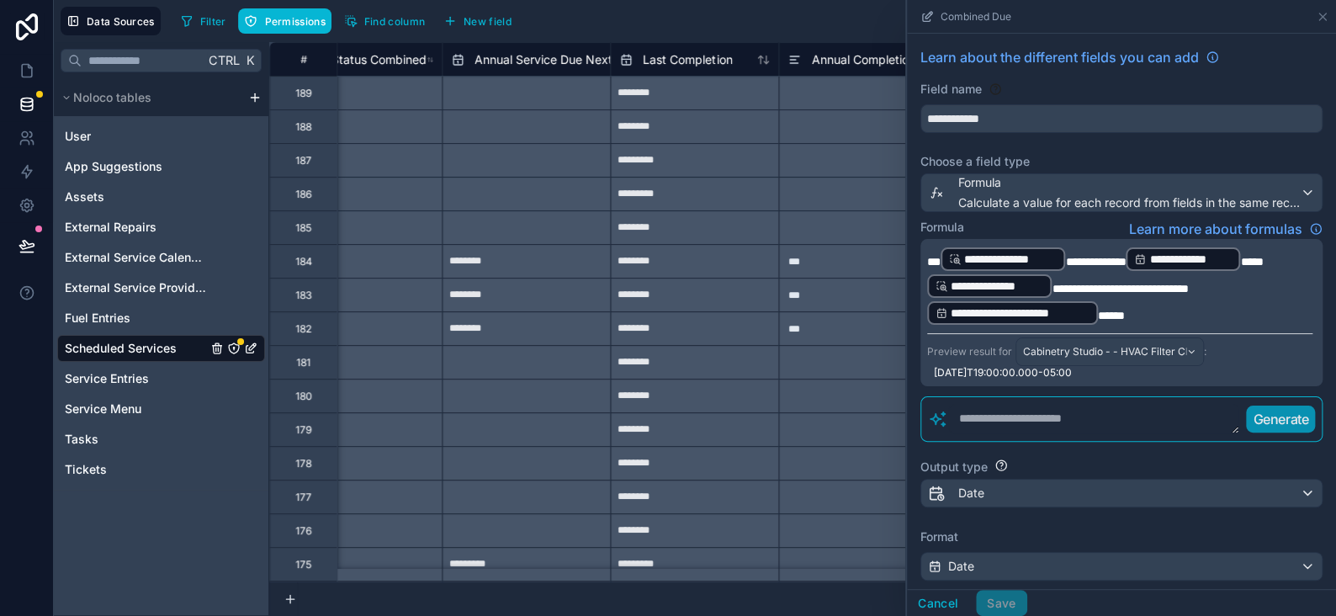
scroll to position [0, 4610]
click at [937, 606] on button "Cancel" at bounding box center [938, 603] width 62 height 27
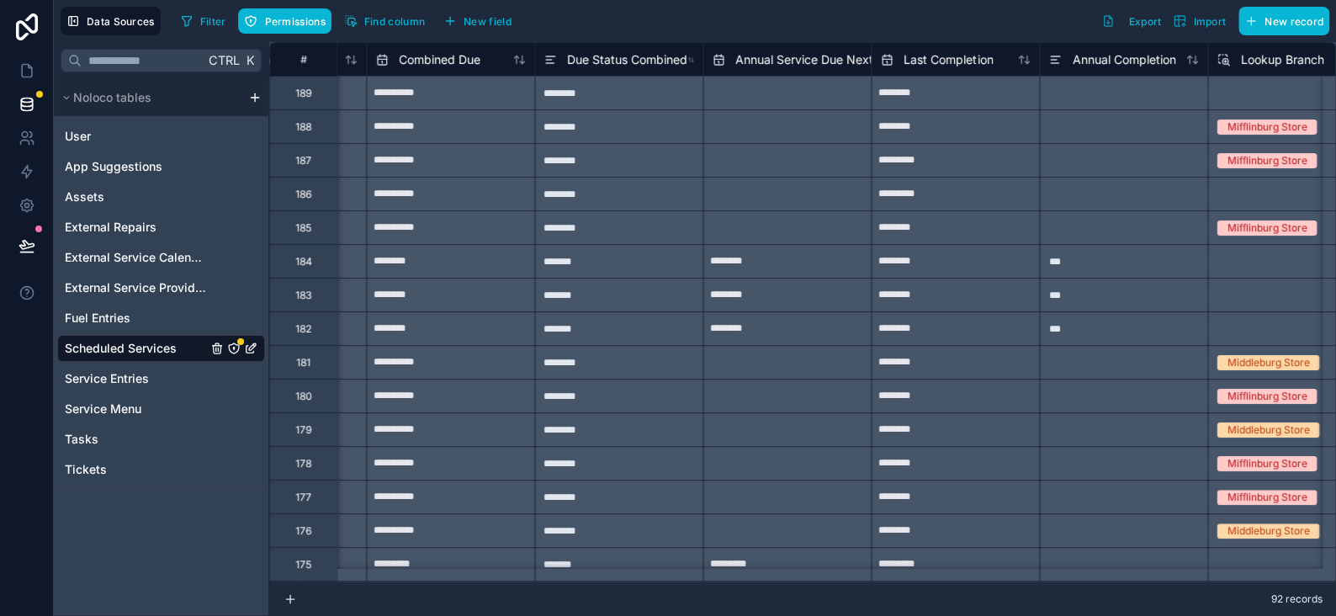
scroll to position [0, 4319]
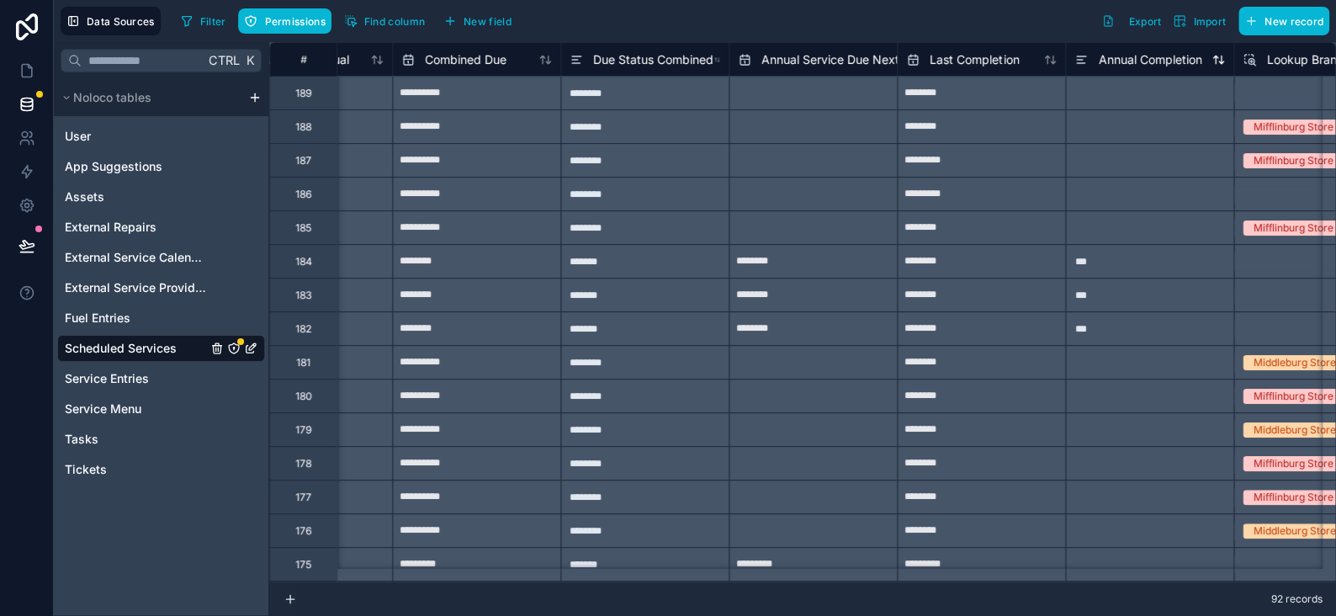
click at [1131, 54] on span "Annual Completion" at bounding box center [1149, 59] width 103 height 17
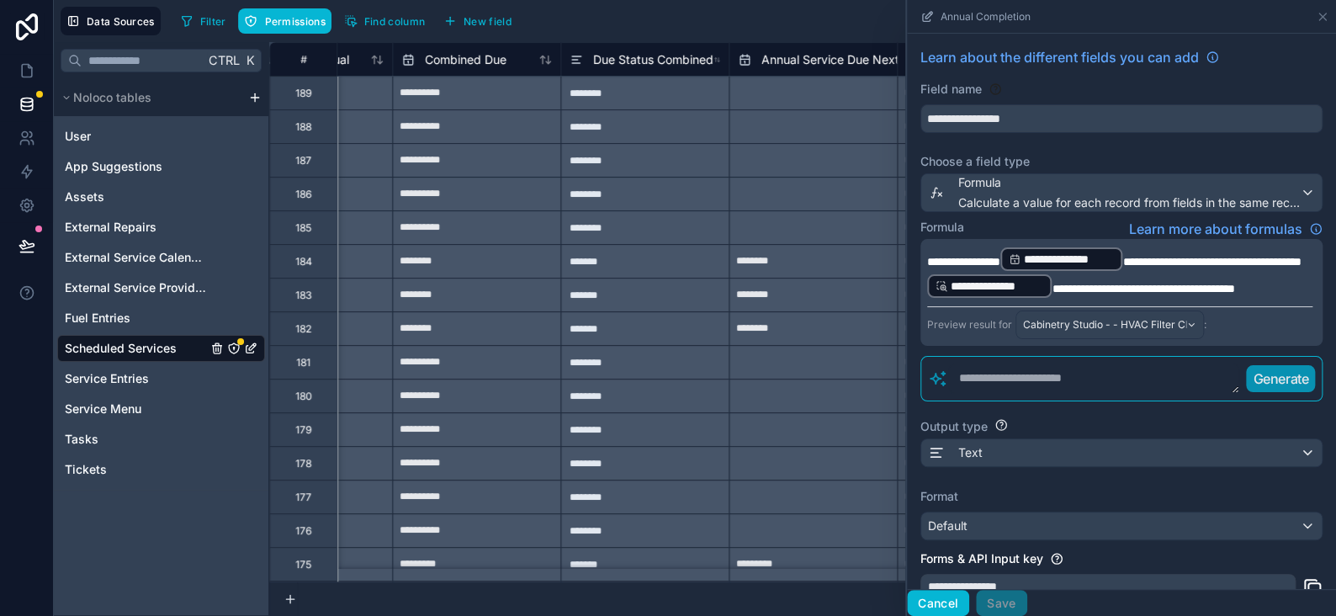
click at [931, 601] on button "Cancel" at bounding box center [938, 603] width 62 height 27
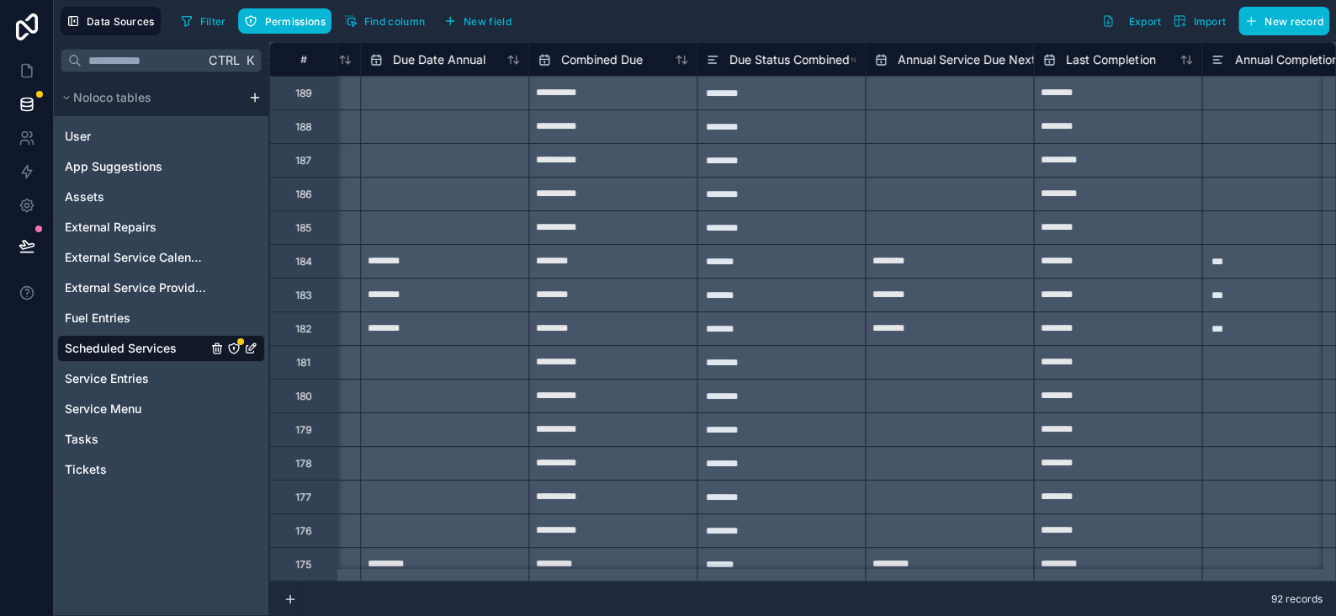
scroll to position [0, 3943]
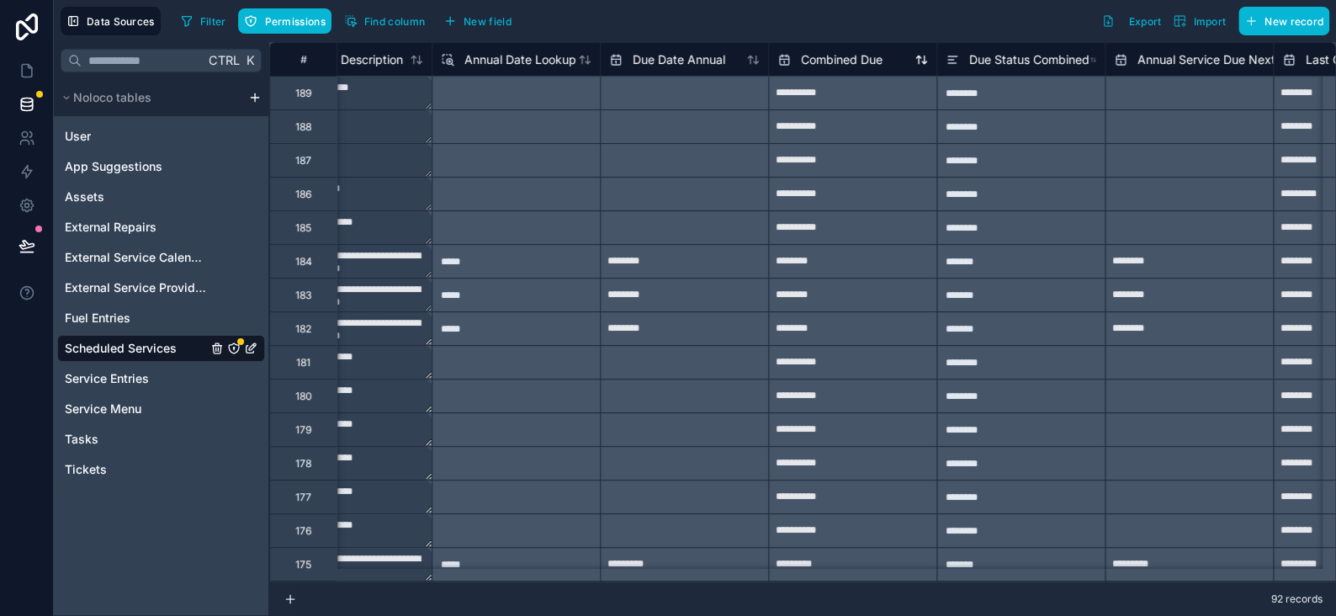
click at [828, 62] on span "Combined Due" at bounding box center [842, 59] width 82 height 17
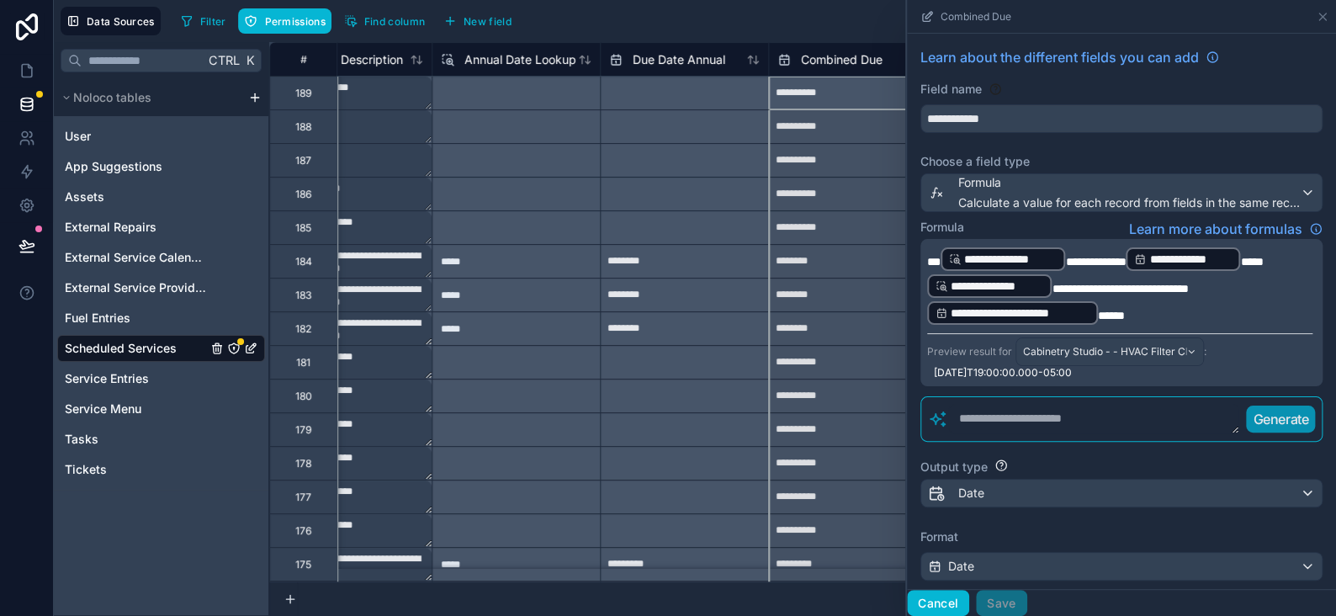
click at [944, 607] on button "Cancel" at bounding box center [938, 603] width 62 height 27
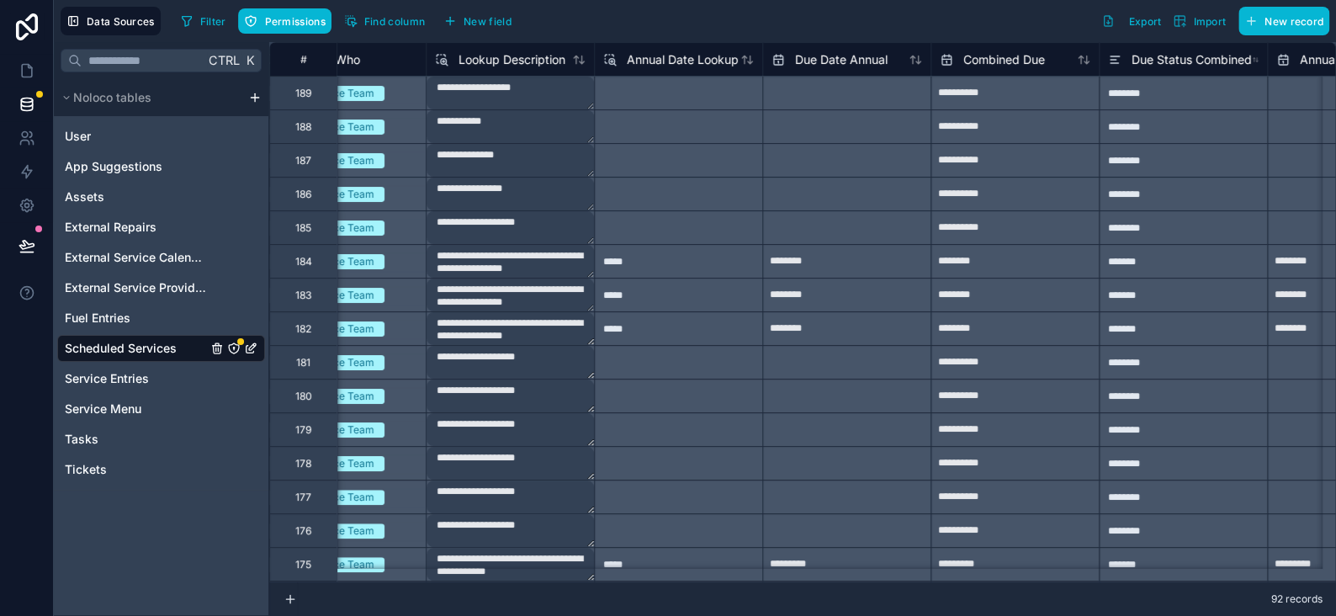
scroll to position [0, 3866]
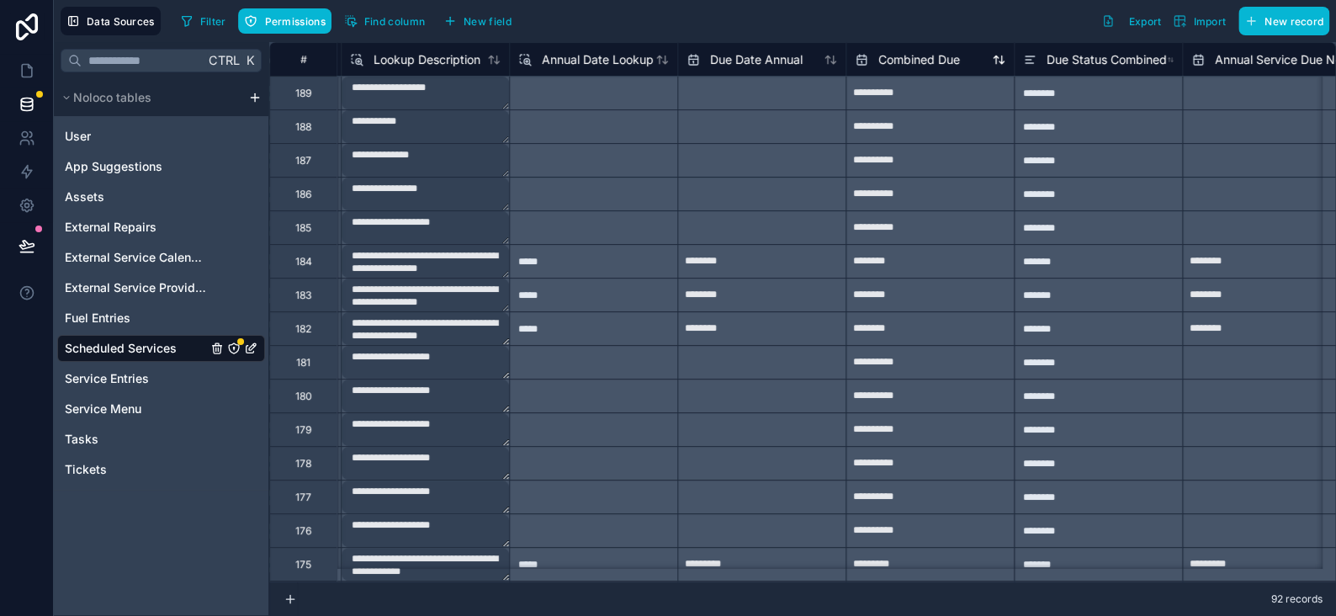
click at [920, 52] on span "Combined Due" at bounding box center [919, 59] width 82 height 17
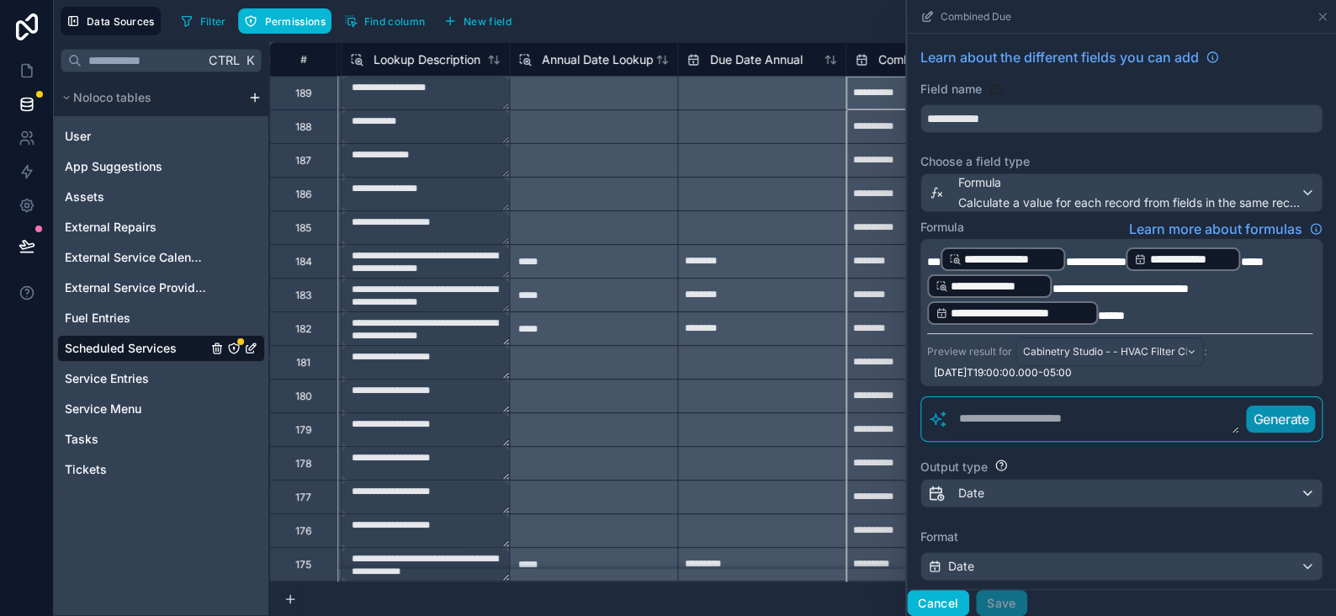
click at [924, 602] on button "Cancel" at bounding box center [938, 603] width 62 height 27
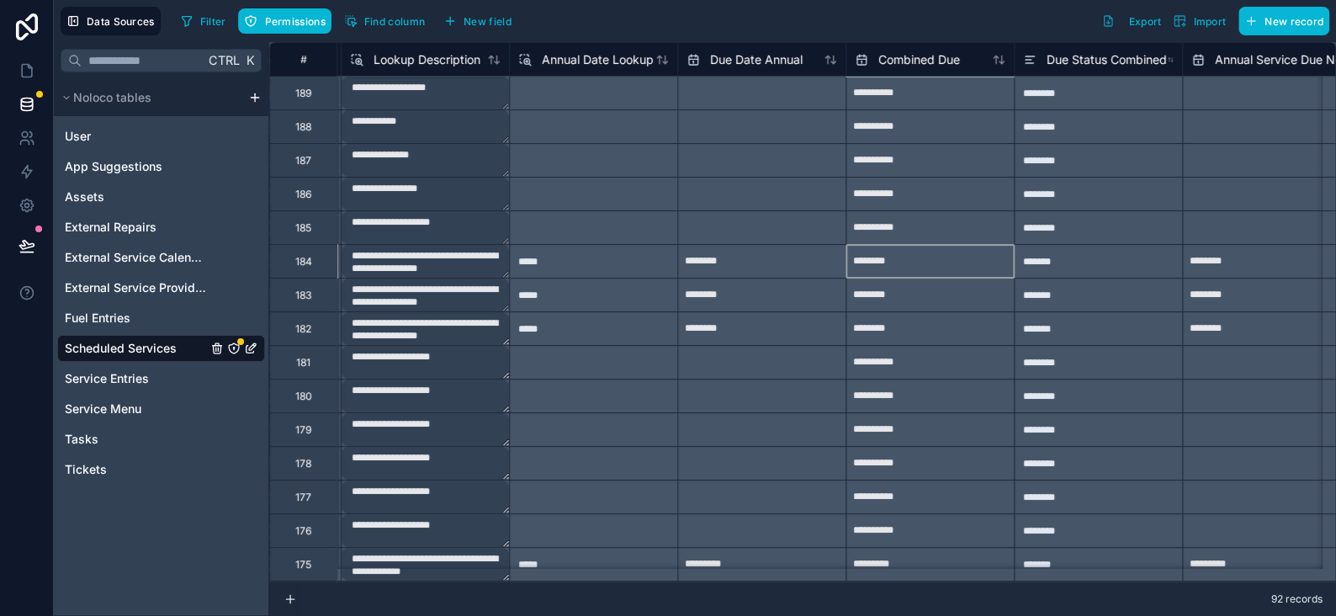
click at [904, 260] on div "********" at bounding box center [929, 261] width 167 height 27
click at [920, 60] on span "Combined Due" at bounding box center [919, 59] width 82 height 17
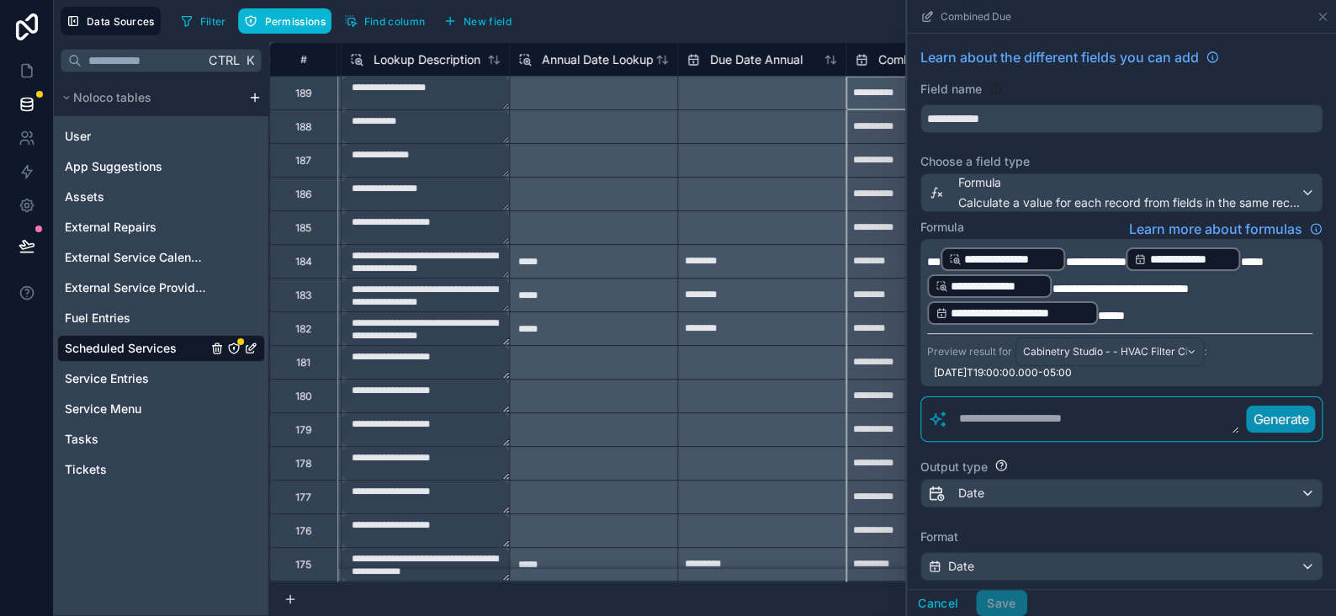
click at [866, 15] on div "Filter Permissions Find column New field Export Import New record" at bounding box center [751, 21] width 1155 height 29
click at [932, 596] on button "Cancel" at bounding box center [938, 603] width 62 height 27
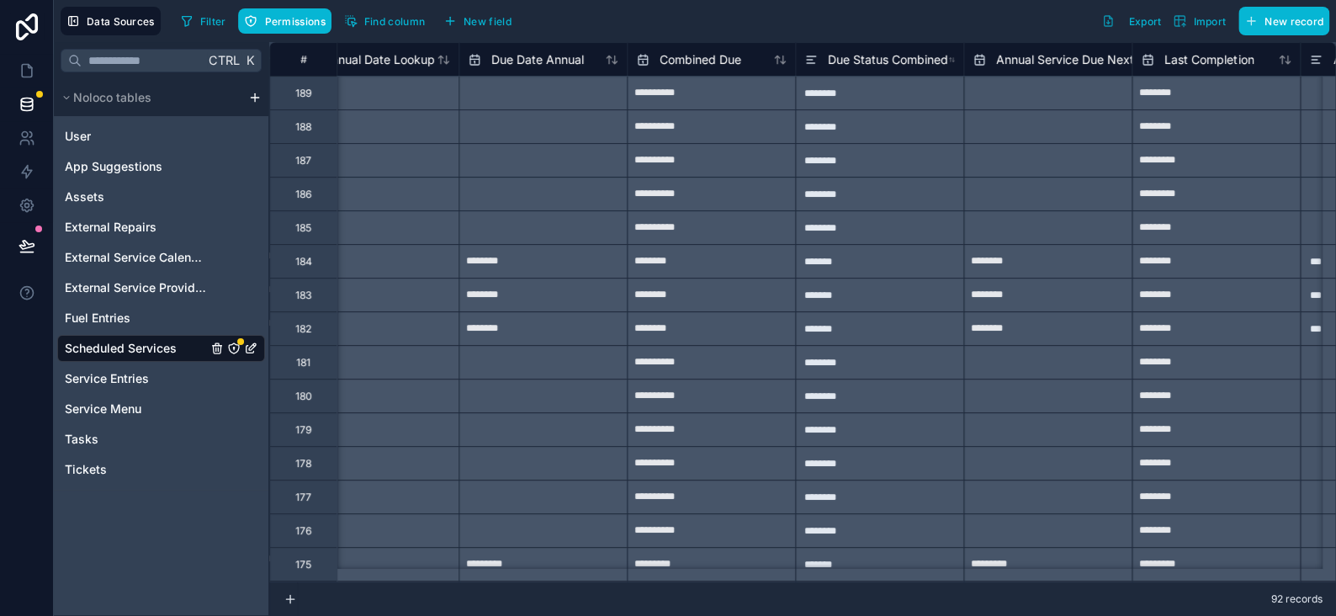
scroll to position [0, 4166]
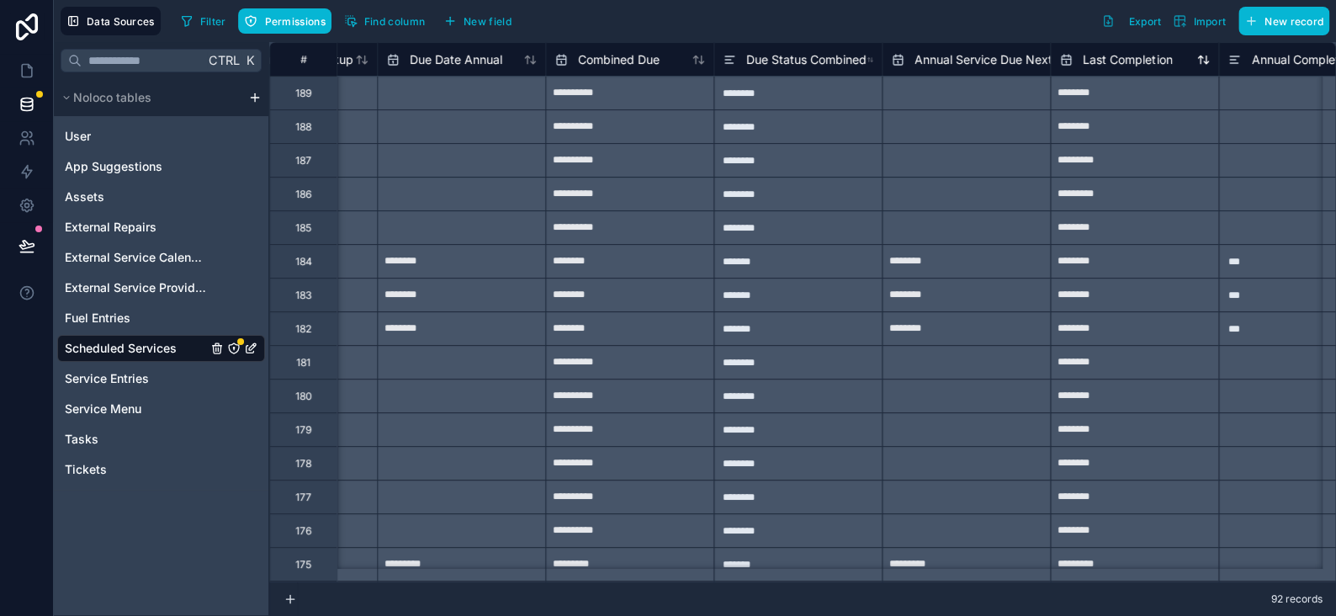
click at [1129, 54] on span "Last Completion" at bounding box center [1127, 59] width 89 height 17
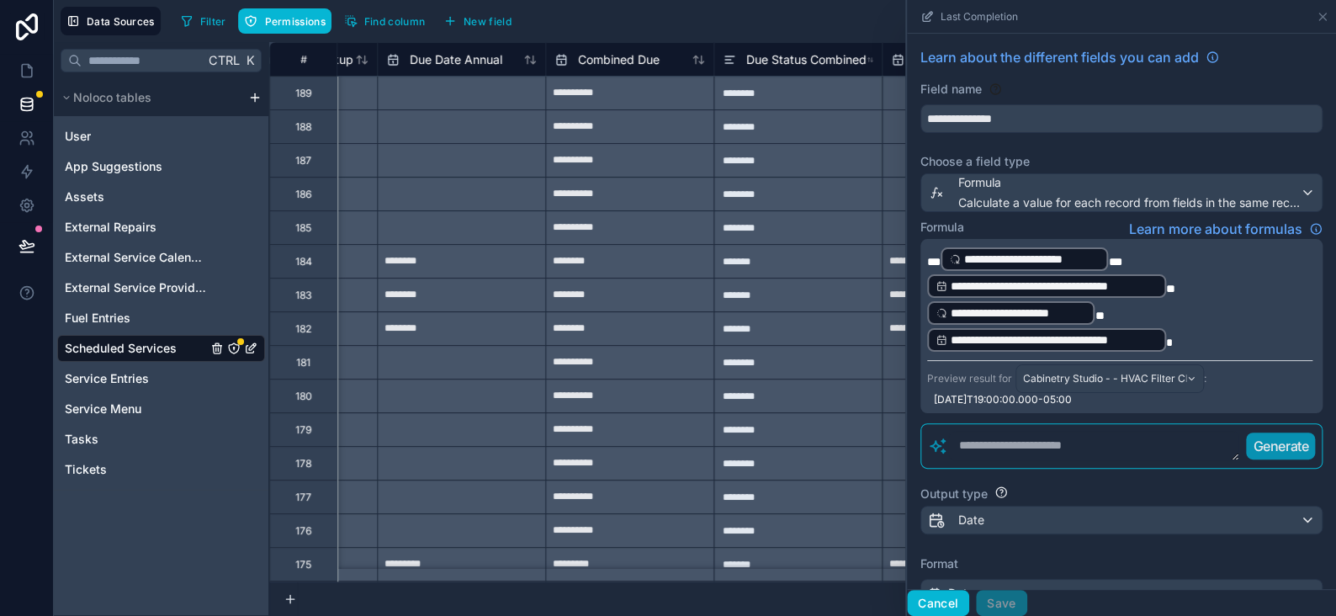
click at [944, 603] on button "Cancel" at bounding box center [938, 603] width 62 height 27
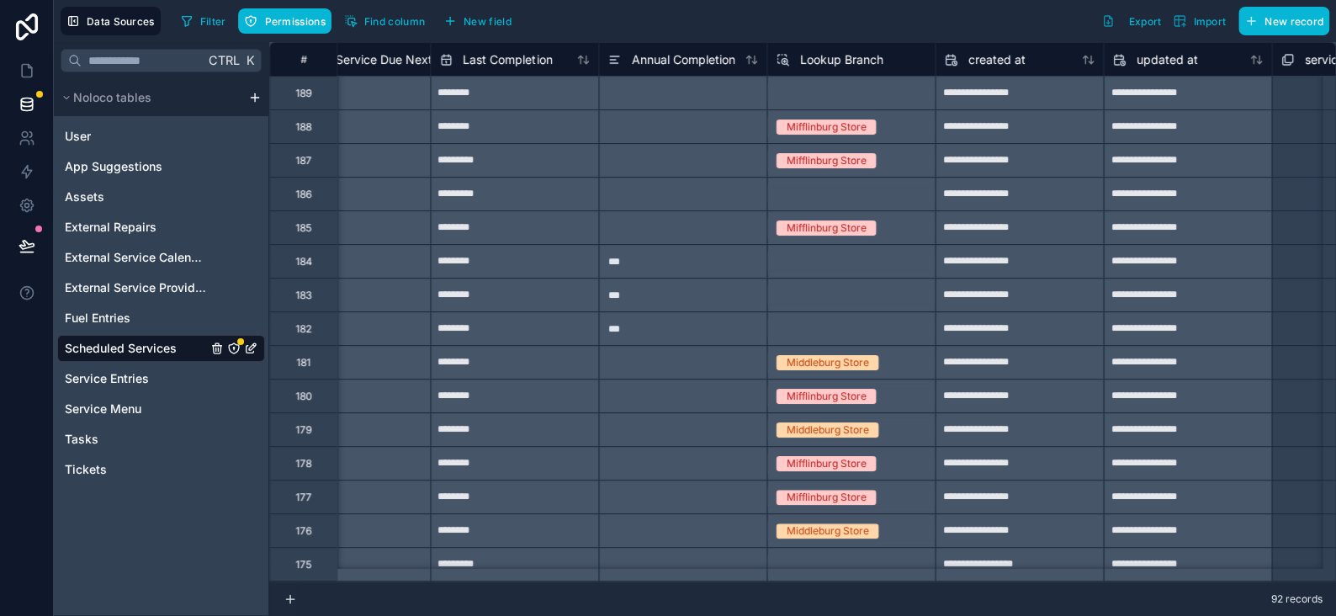
scroll to position [0, 4667]
